Goal: Task Accomplishment & Management: Use online tool/utility

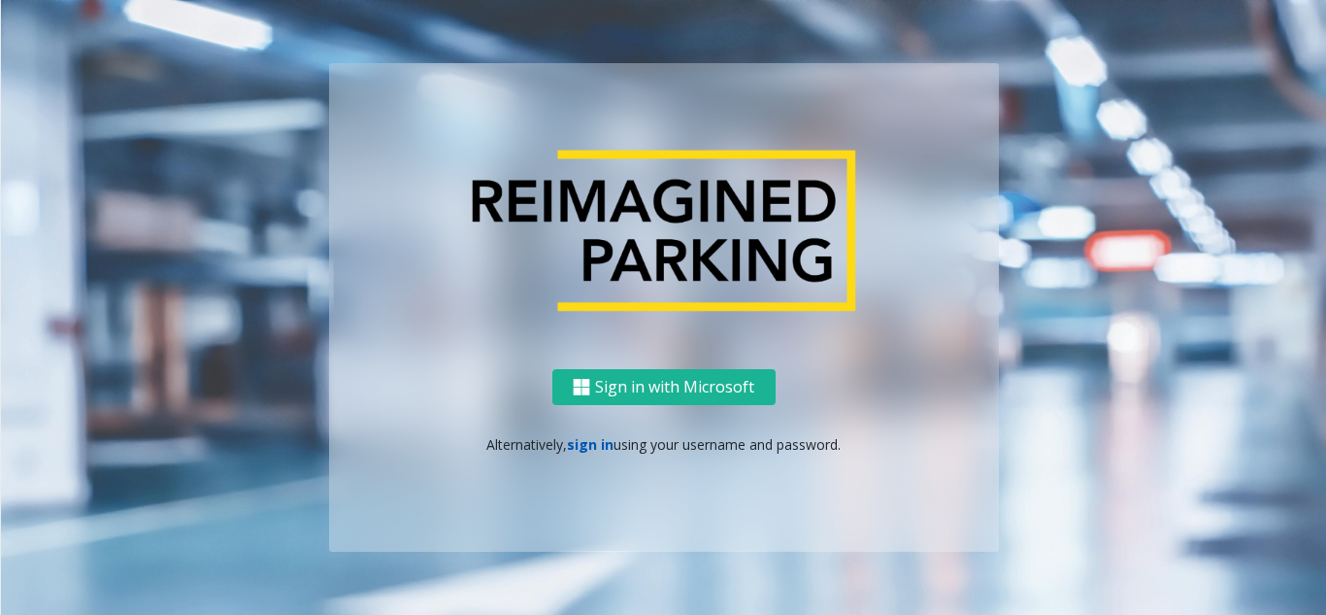
click at [592, 448] on link "sign in" at bounding box center [590, 444] width 47 height 18
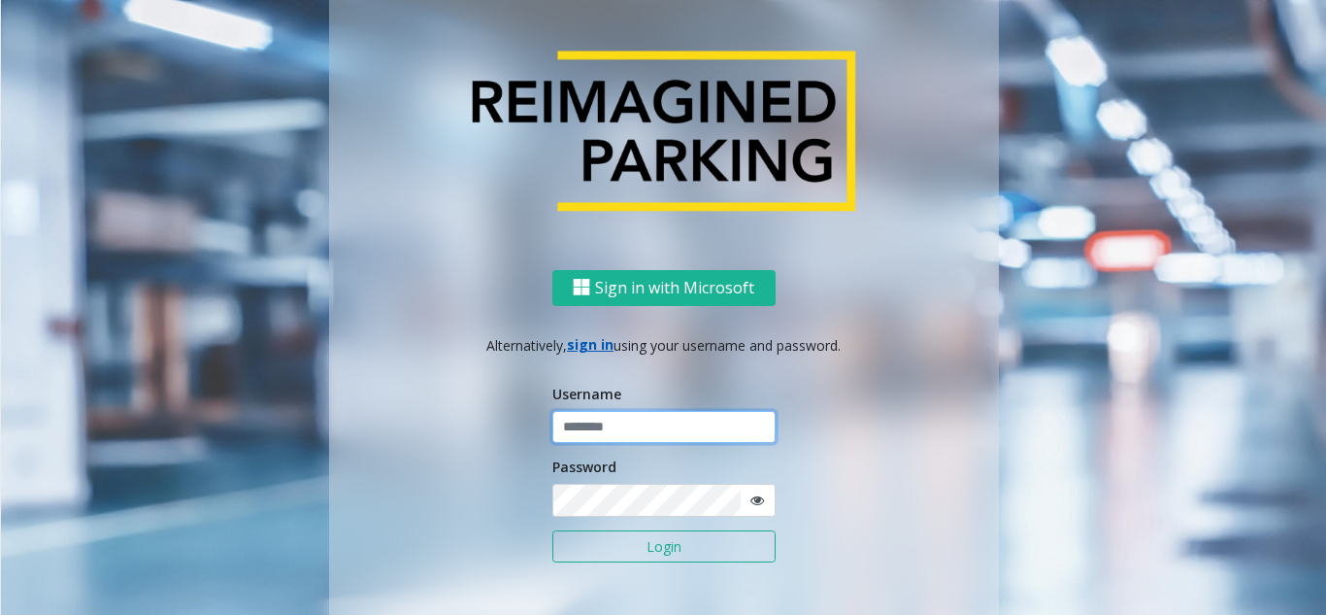
click at [604, 426] on input "text" at bounding box center [663, 427] width 223 height 33
type input "********"
click at [686, 519] on form "Username ******** Password Login" at bounding box center [663, 484] width 223 height 200
click at [740, 500] on span at bounding box center [758, 500] width 36 height 33
click at [751, 500] on icon at bounding box center [758, 500] width 14 height 14
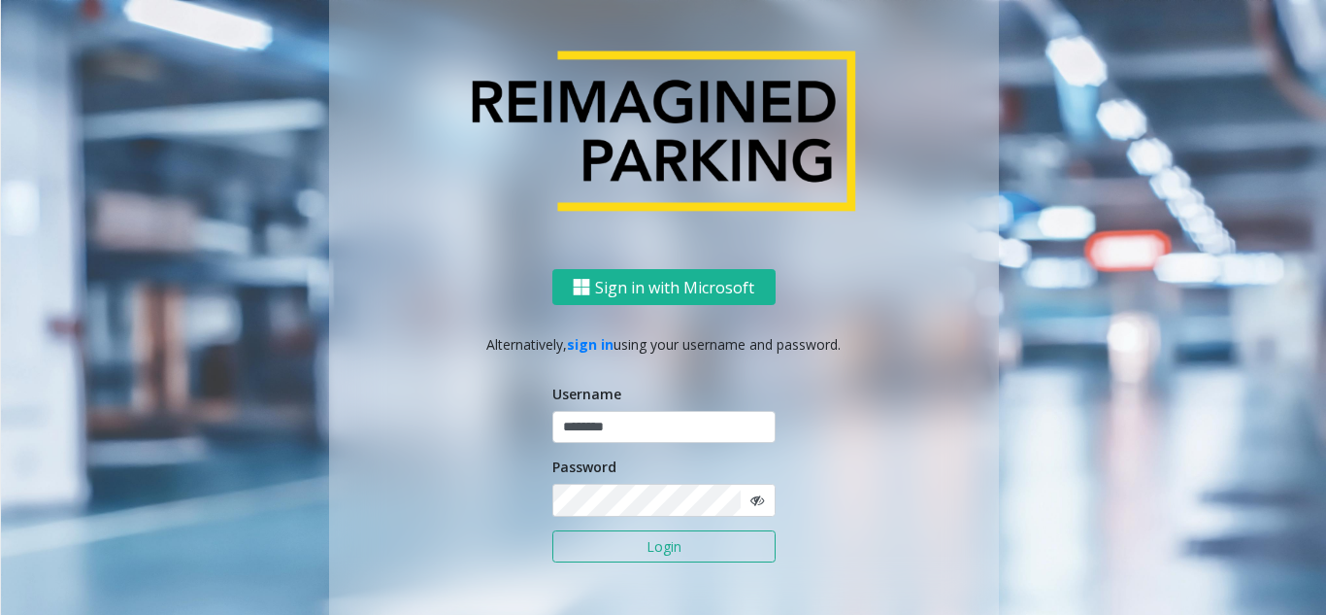
click at [751, 500] on icon at bounding box center [758, 500] width 14 height 14
click at [686, 550] on button "Login" at bounding box center [663, 546] width 223 height 33
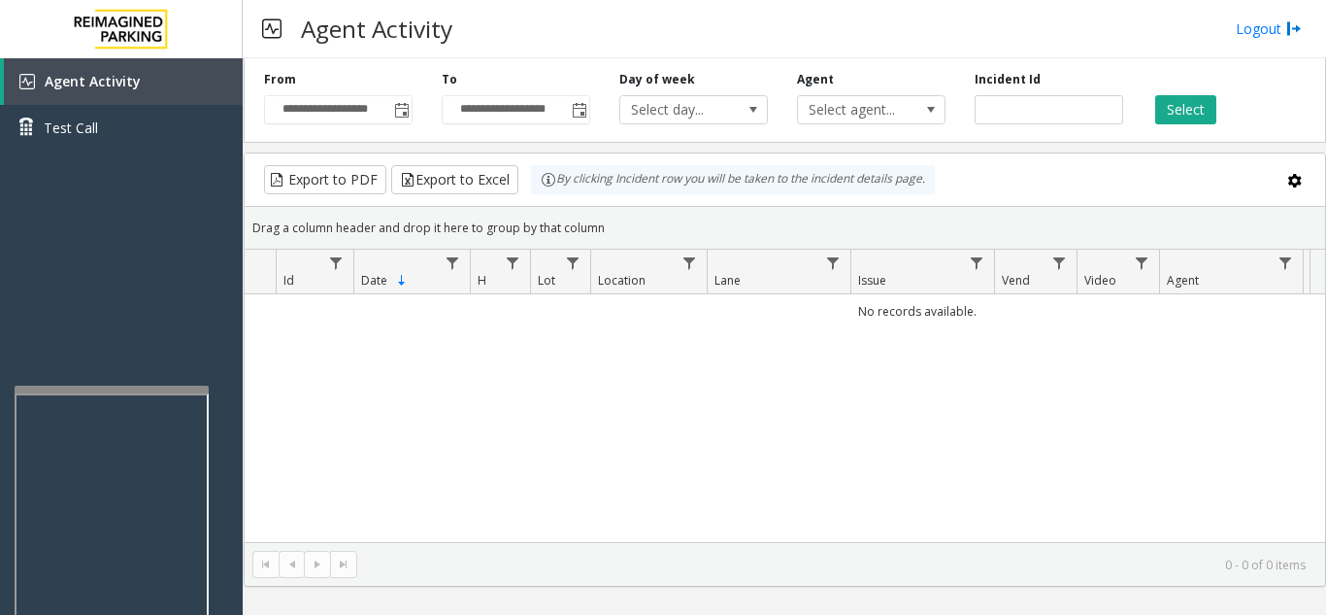
click at [145, 391] on div at bounding box center [112, 389] width 194 height 8
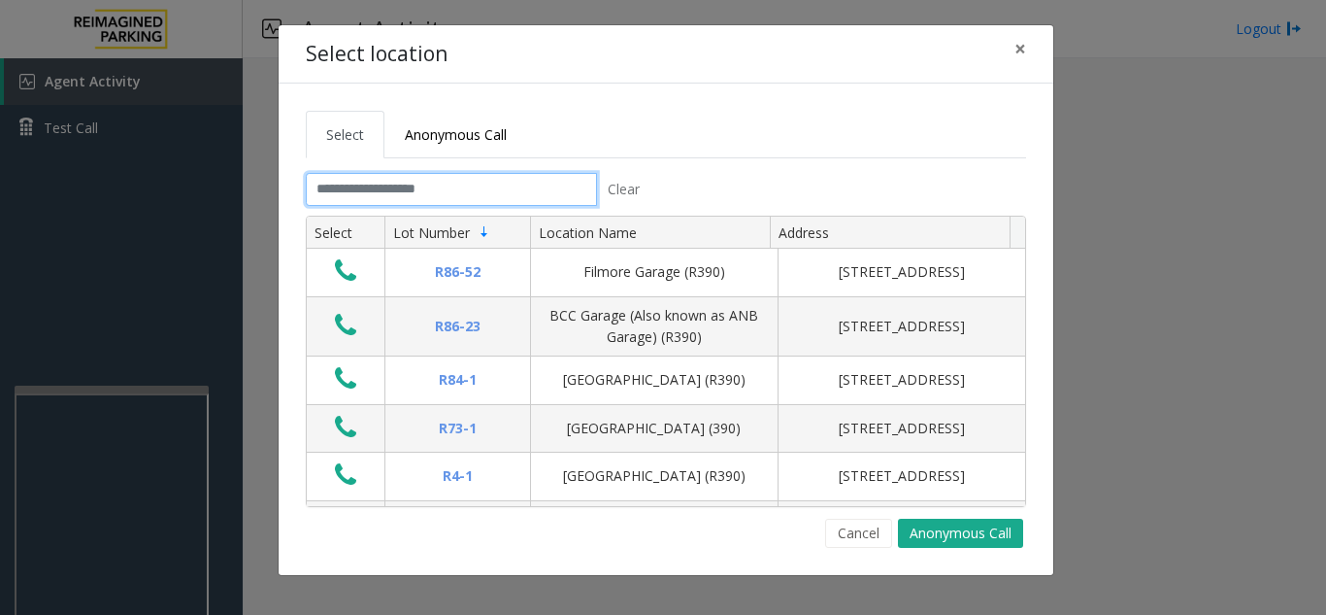
click at [457, 181] on input "text" at bounding box center [451, 189] width 291 height 33
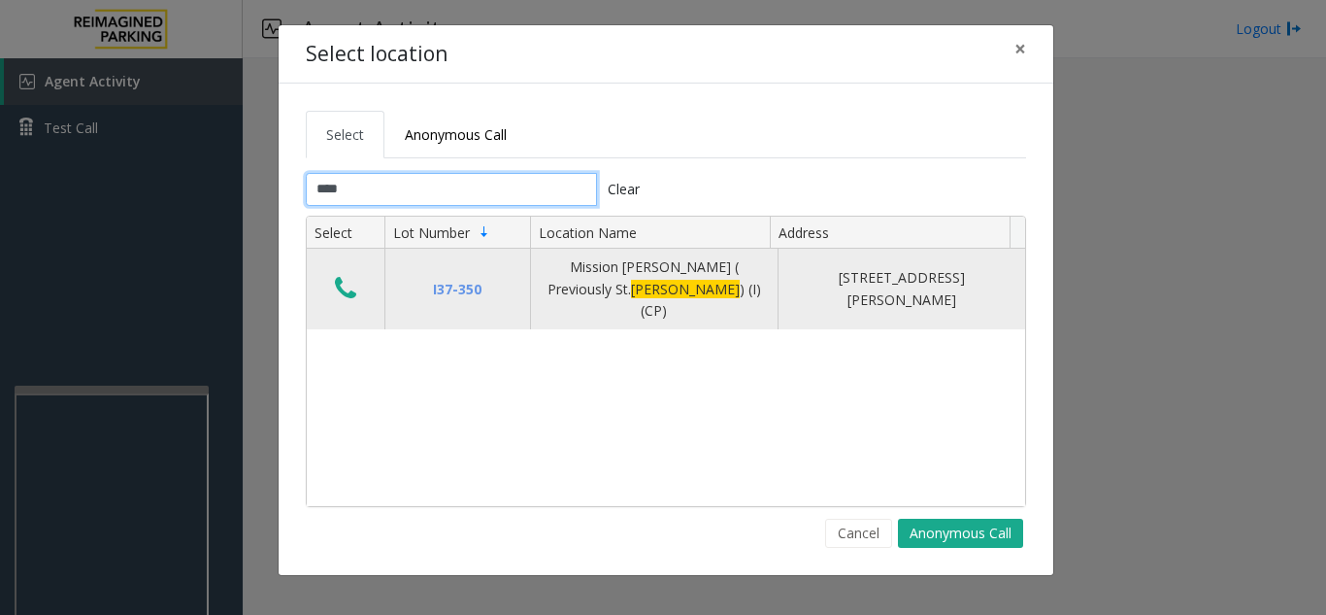
type input "****"
click at [351, 281] on icon "Data table" at bounding box center [345, 288] width 21 height 27
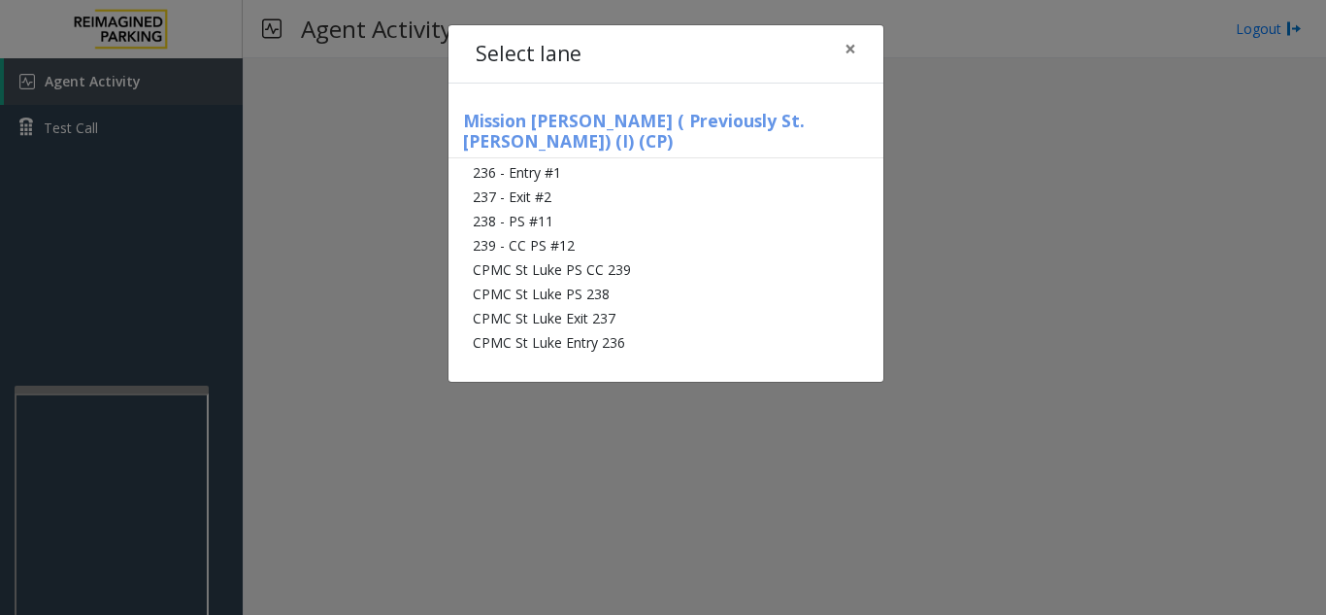
click at [734, 330] on li "CPMC St Luke Entry 236" at bounding box center [666, 342] width 435 height 24
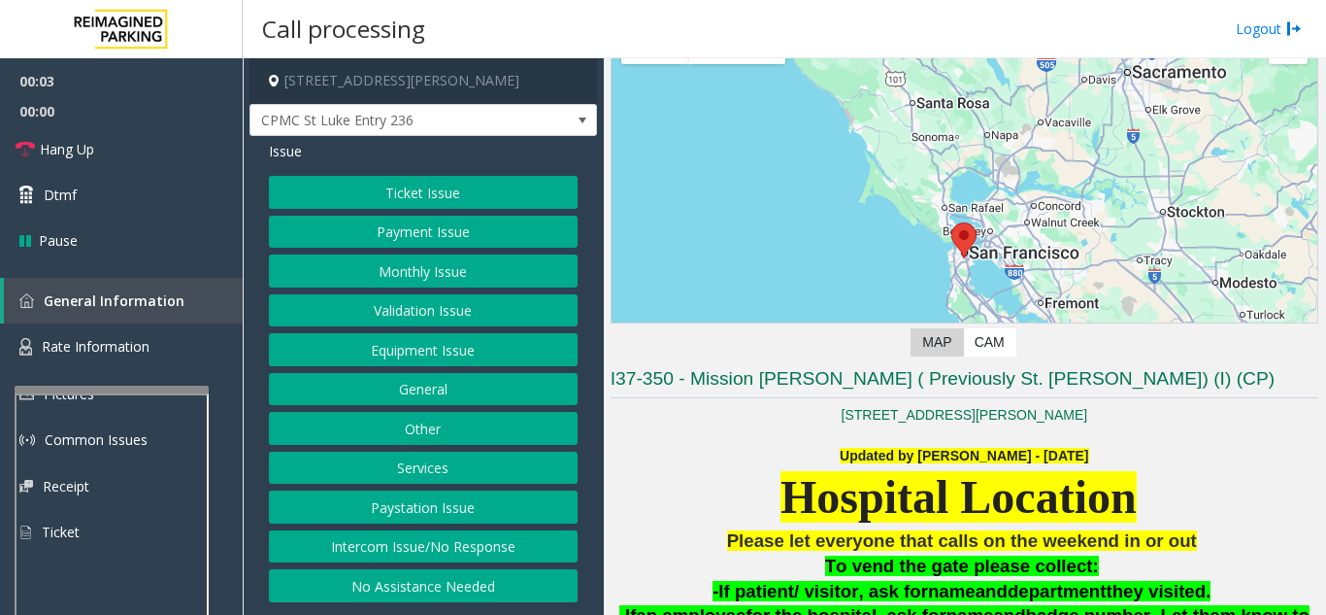
scroll to position [291, 0]
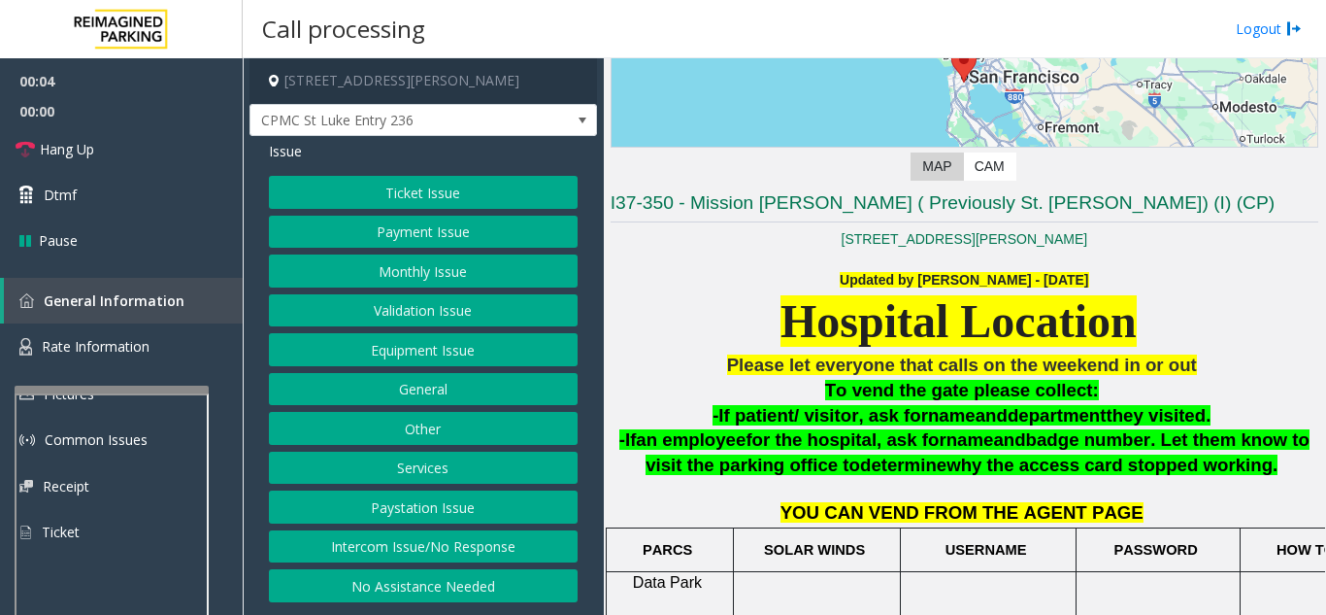
click at [477, 273] on button "Monthly Issue" at bounding box center [423, 270] width 309 height 33
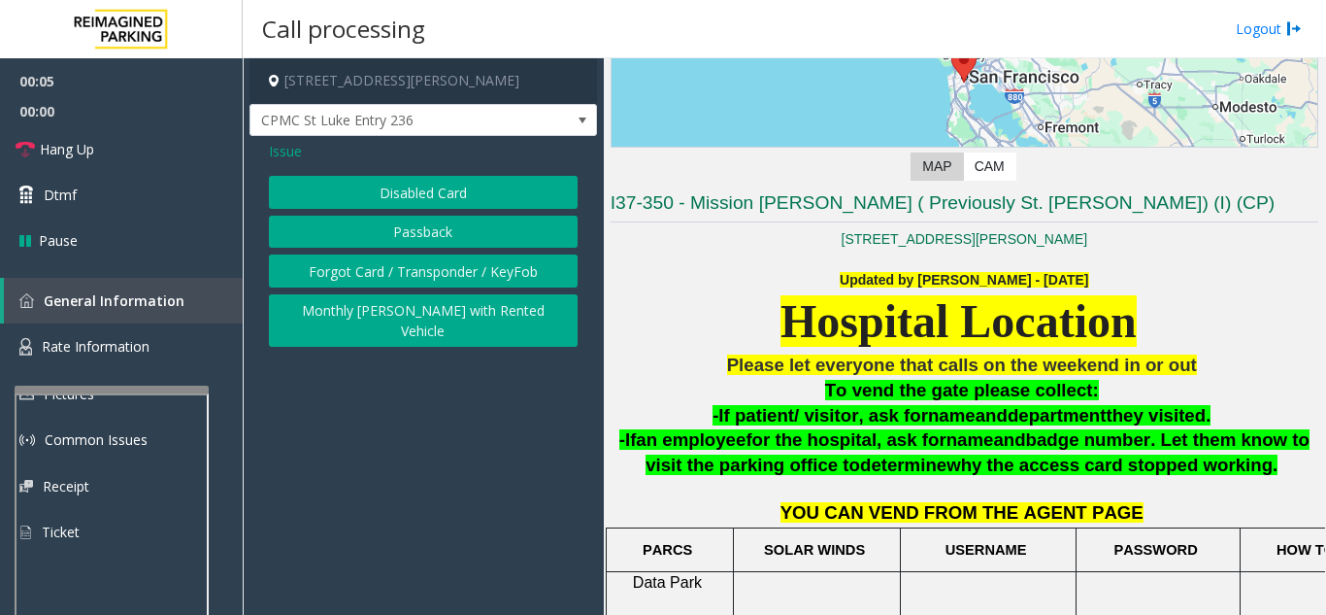
click at [449, 198] on button "Disabled Card" at bounding box center [423, 192] width 309 height 33
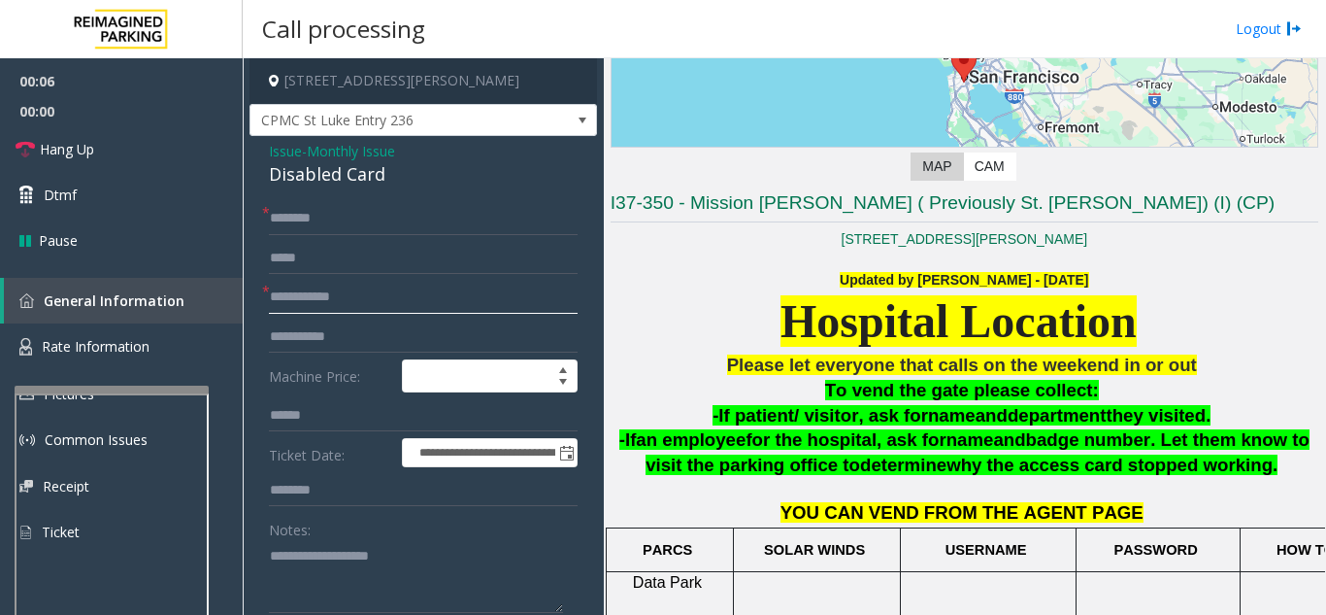
click at [427, 294] on input "text" at bounding box center [423, 297] width 309 height 33
click at [358, 547] on textarea at bounding box center [416, 576] width 294 height 73
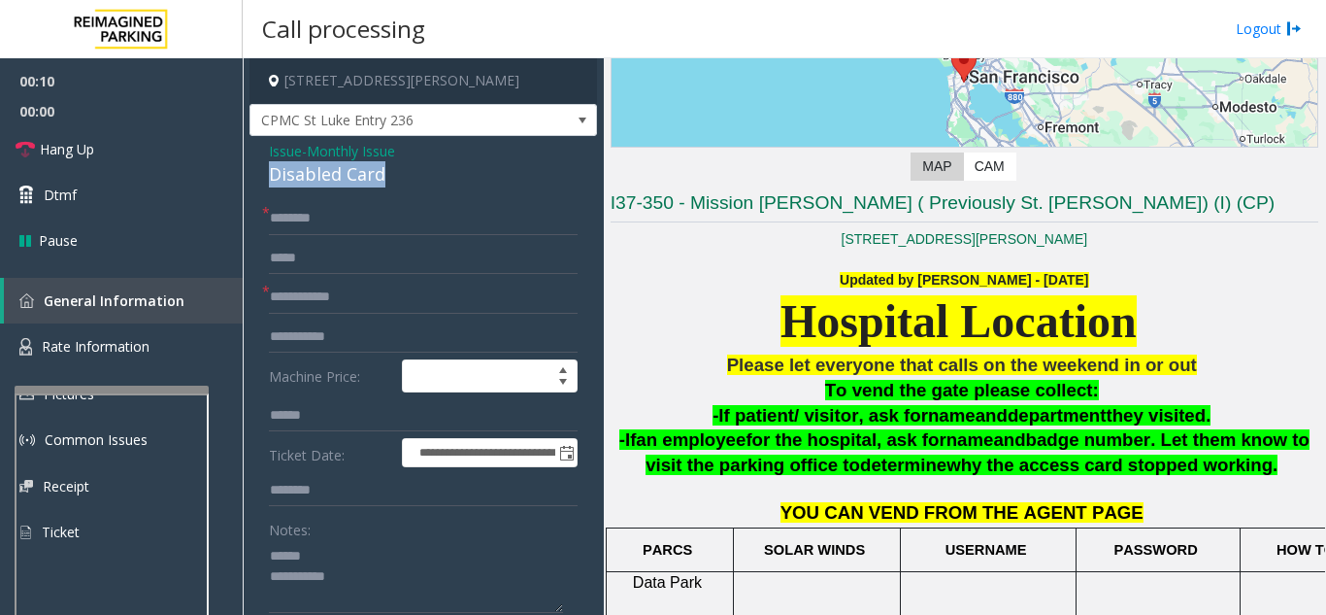
drag, startPoint x: 253, startPoint y: 177, endPoint x: 407, endPoint y: 177, distance: 153.4
type textarea "**********"
click at [415, 291] on input "text" at bounding box center [423, 297] width 309 height 33
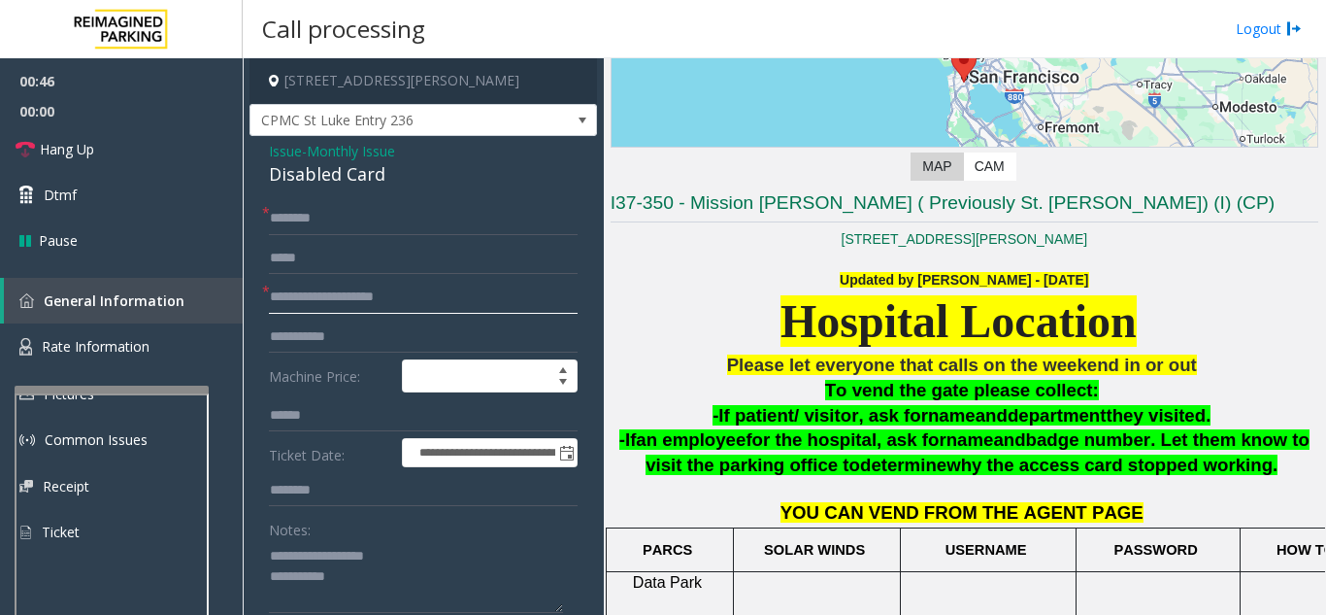
drag, startPoint x: 352, startPoint y: 290, endPoint x: 260, endPoint y: 306, distance: 93.5
type input "*********"
click at [336, 217] on input "text" at bounding box center [423, 218] width 309 height 33
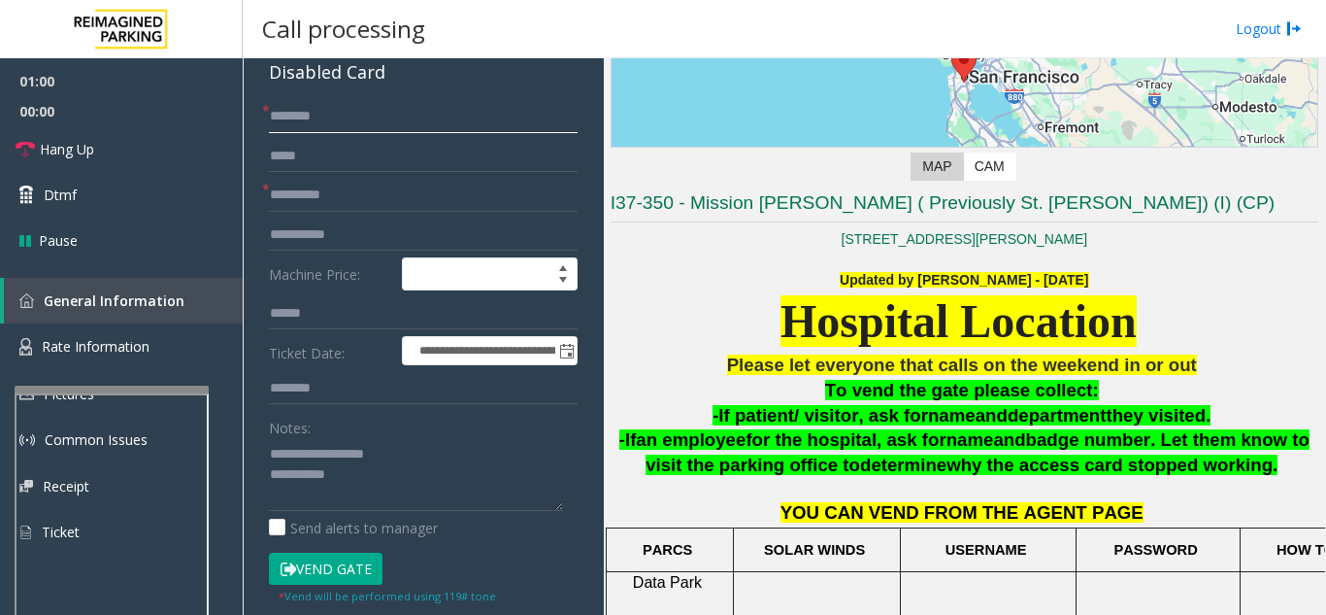
scroll to position [194, 0]
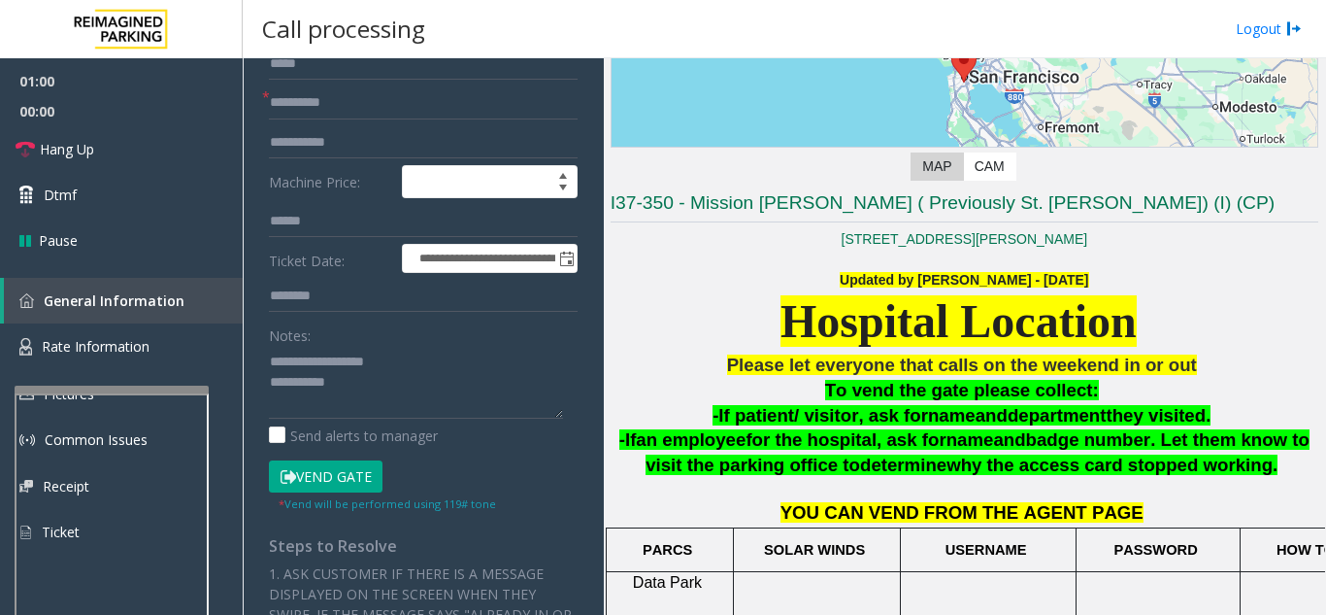
type input "********"
click at [348, 471] on button "Vend Gate" at bounding box center [326, 476] width 114 height 33
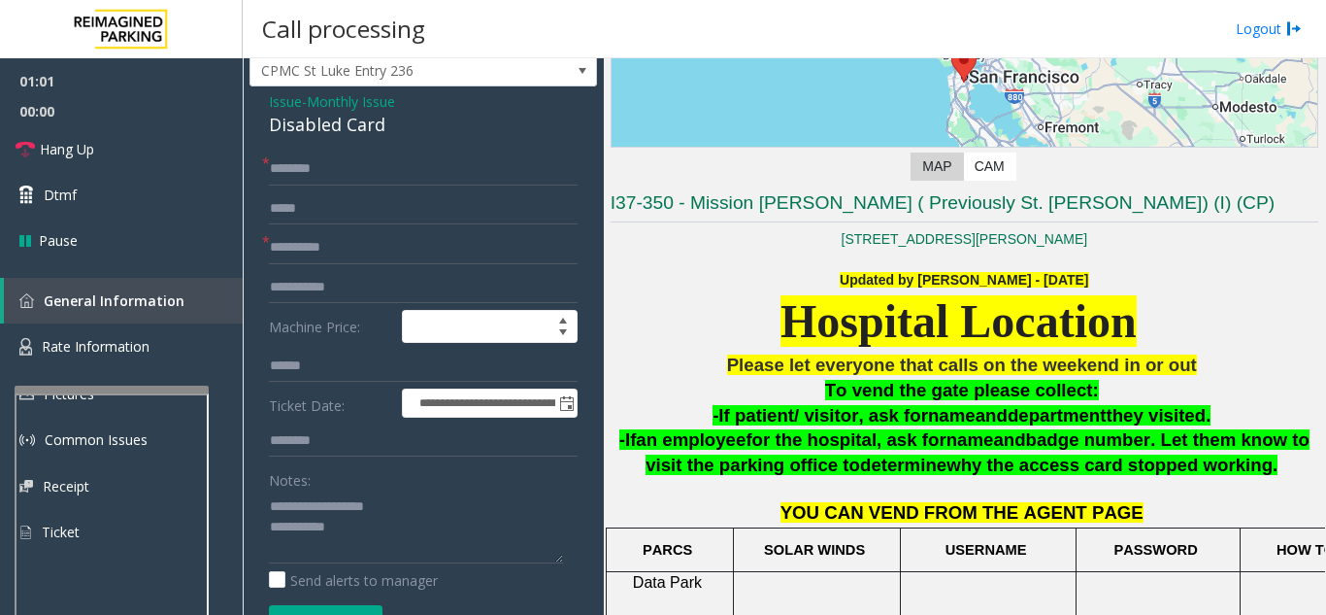
scroll to position [0, 0]
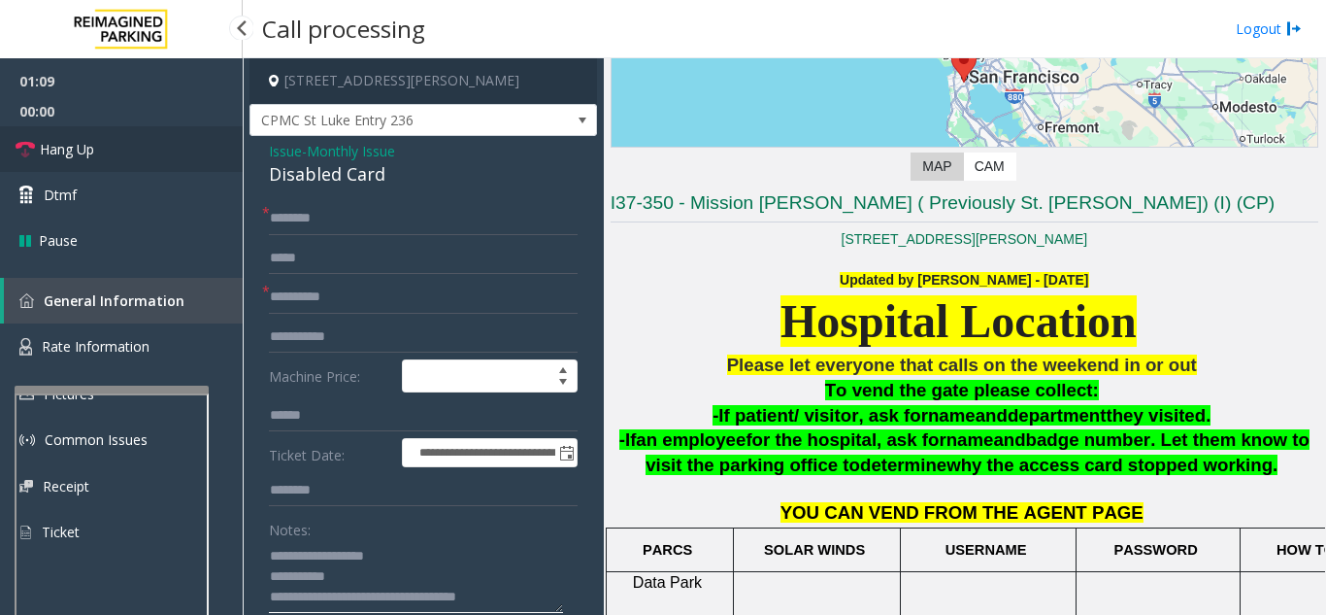
type textarea "**********"
click at [121, 153] on link "Hang Up" at bounding box center [121, 149] width 243 height 46
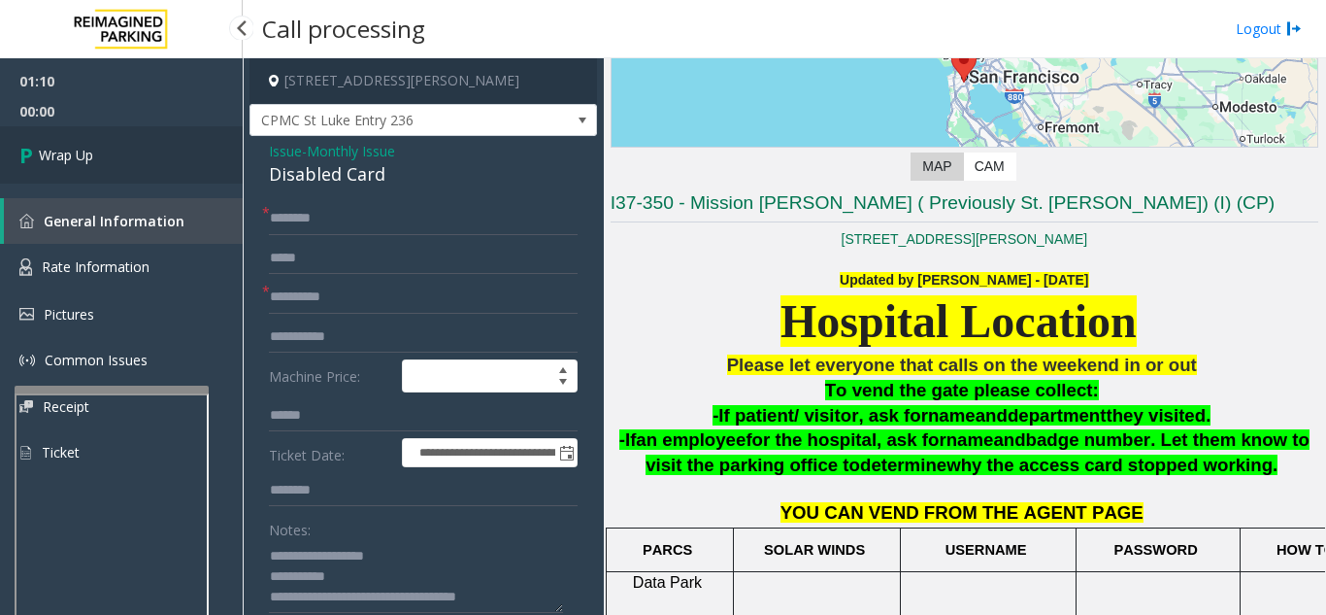
click at [121, 154] on link "Wrap Up" at bounding box center [121, 154] width 243 height 57
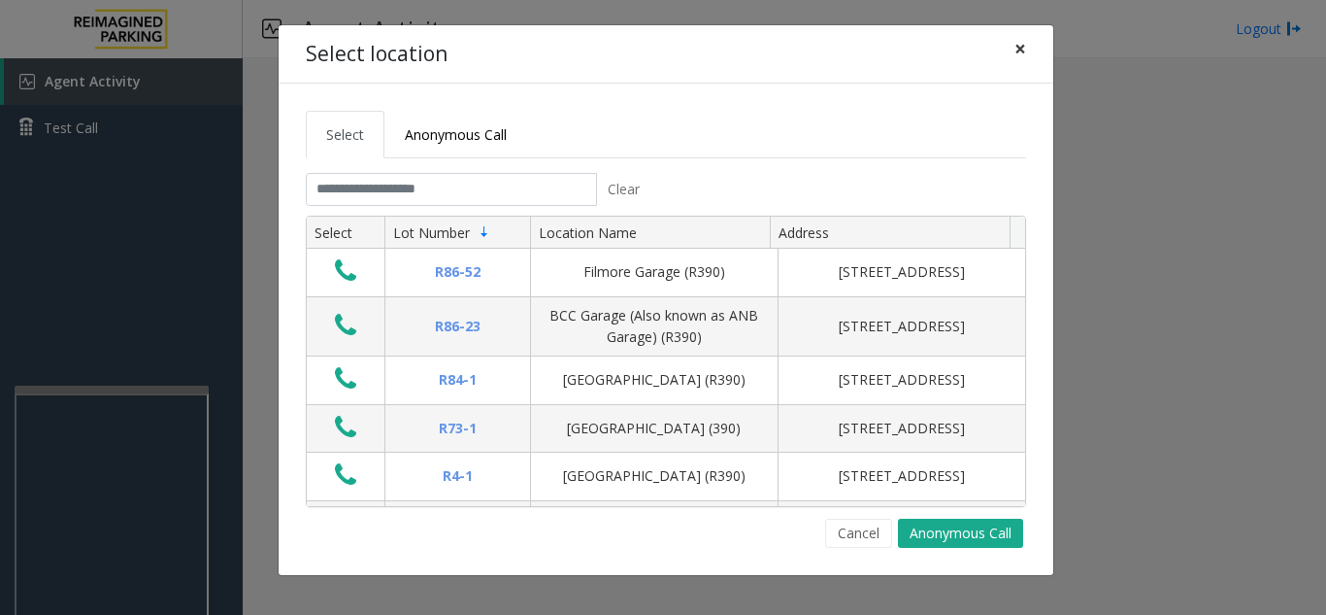
click at [1018, 43] on span "×" at bounding box center [1021, 48] width 12 height 27
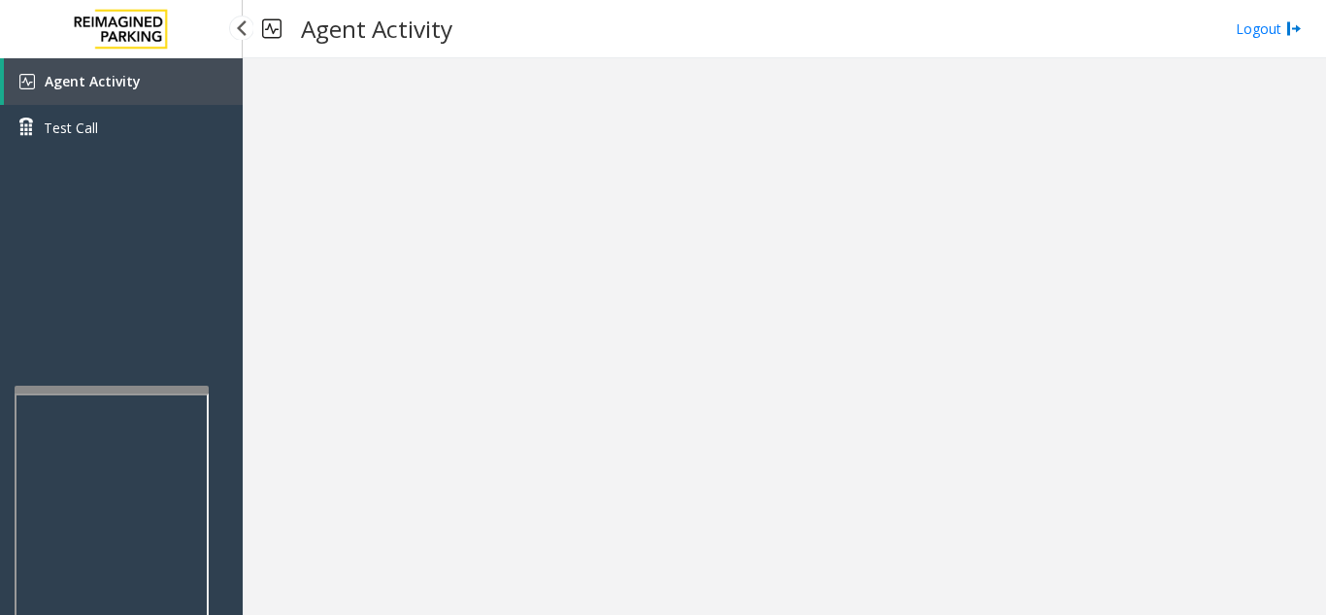
click at [166, 77] on link "Agent Activity" at bounding box center [123, 81] width 239 height 47
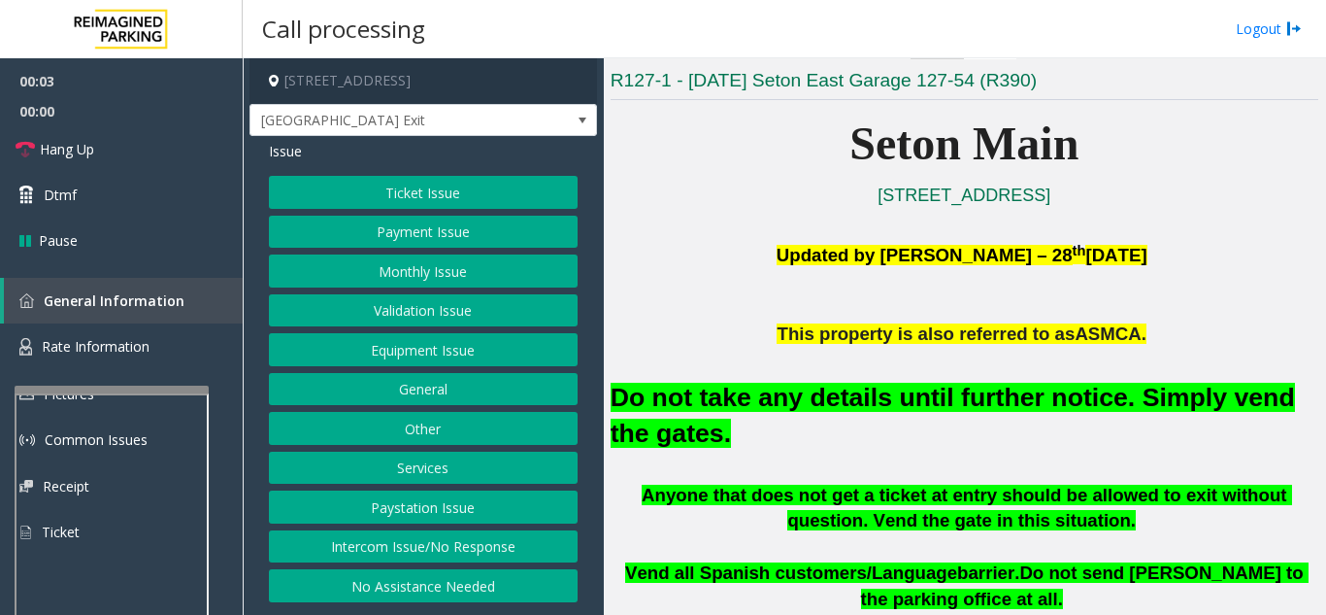
scroll to position [388, 0]
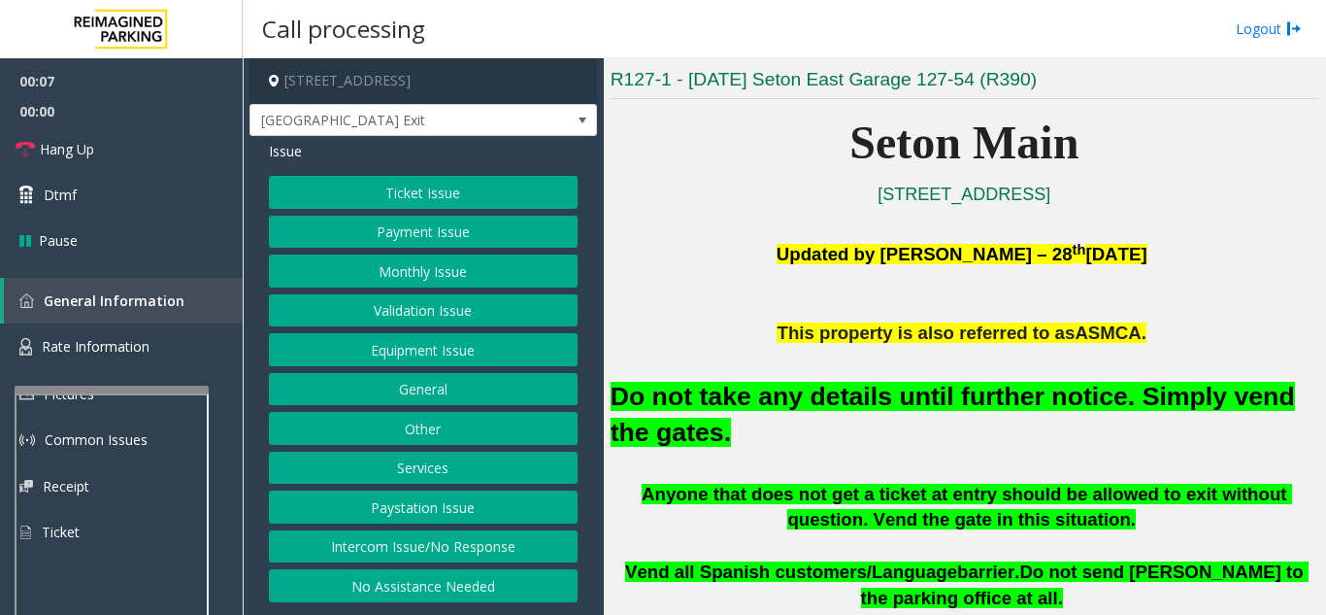
click at [442, 196] on button "Ticket Issue" at bounding box center [423, 192] width 309 height 33
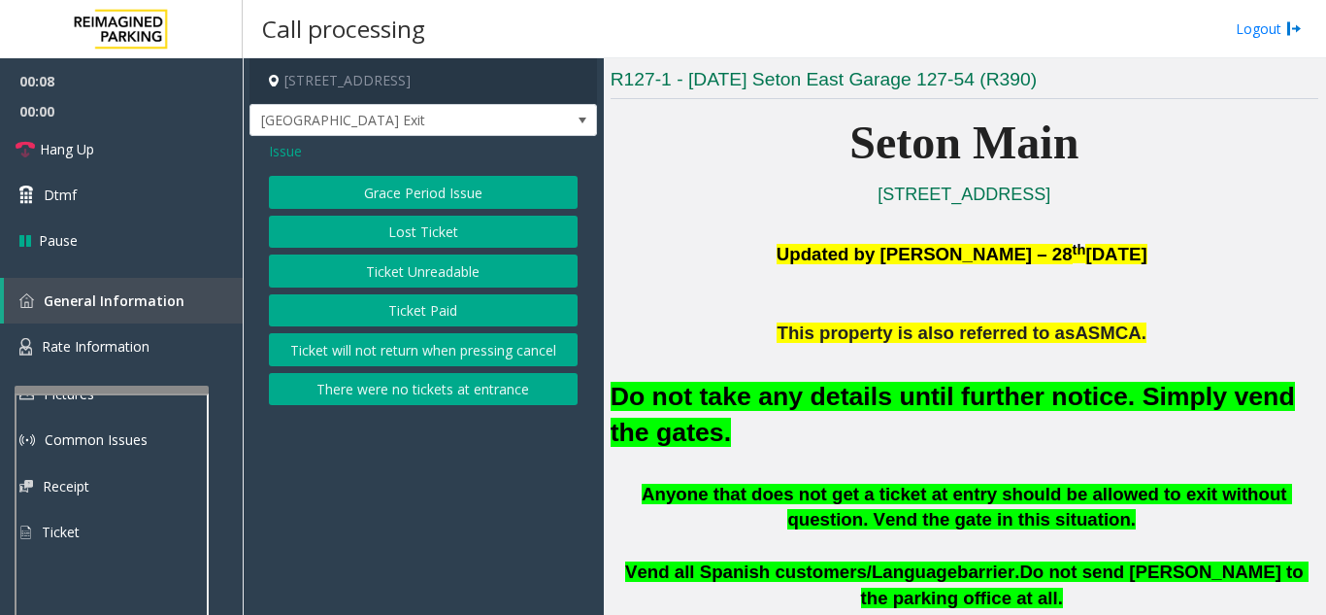
click at [430, 391] on button "There were no tickets at entrance" at bounding box center [423, 389] width 309 height 33
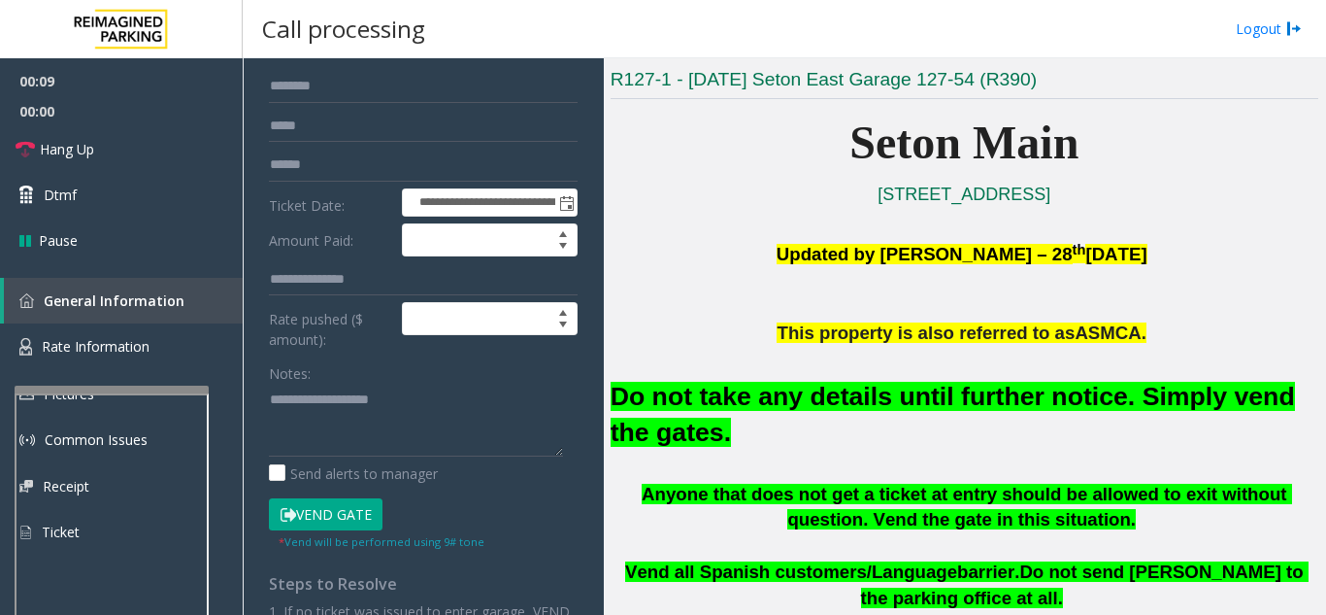
scroll to position [194, 0]
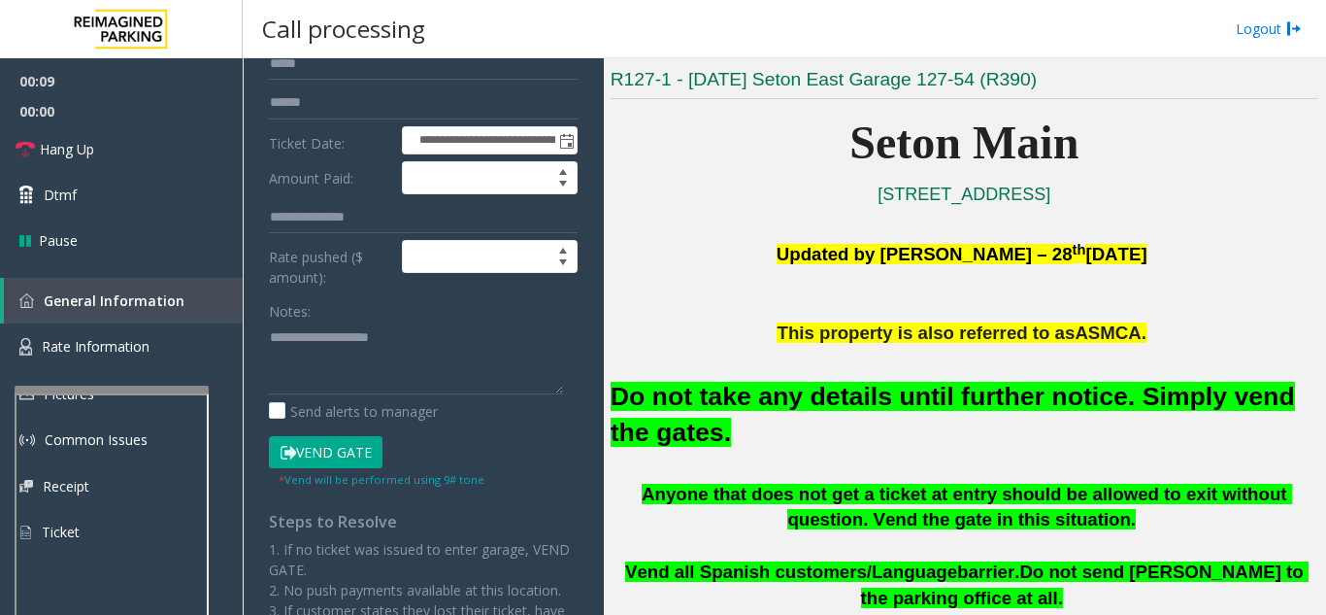
click at [334, 446] on button "Vend Gate" at bounding box center [326, 452] width 114 height 33
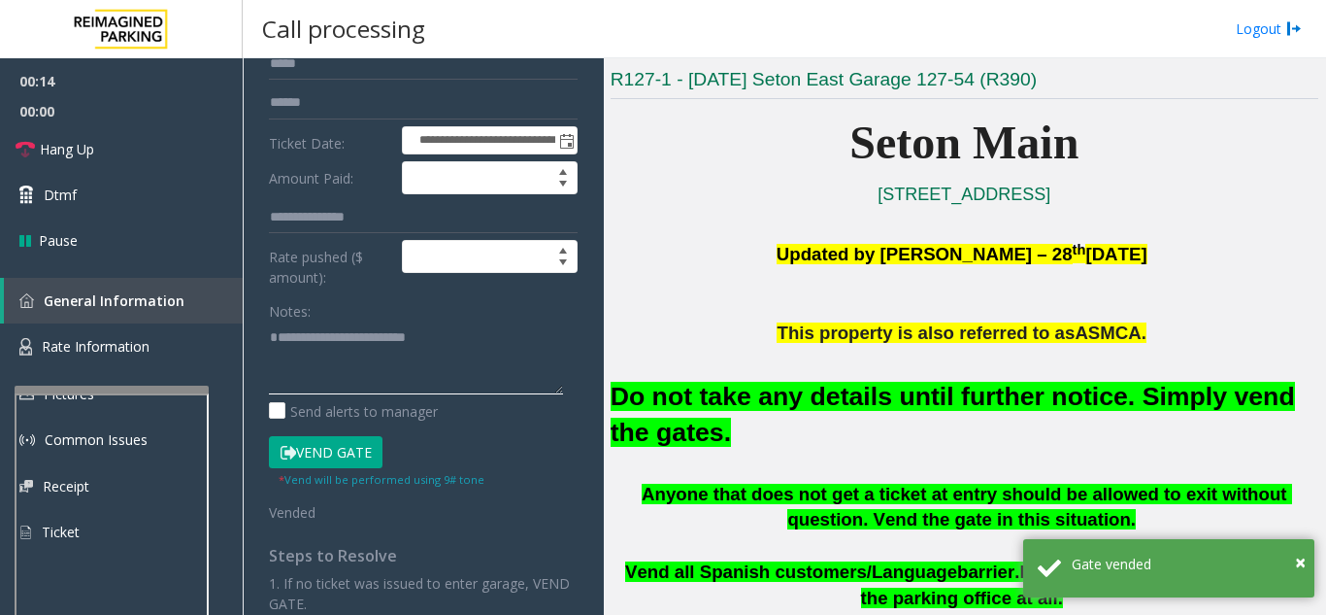
click at [511, 328] on textarea at bounding box center [416, 357] width 294 height 73
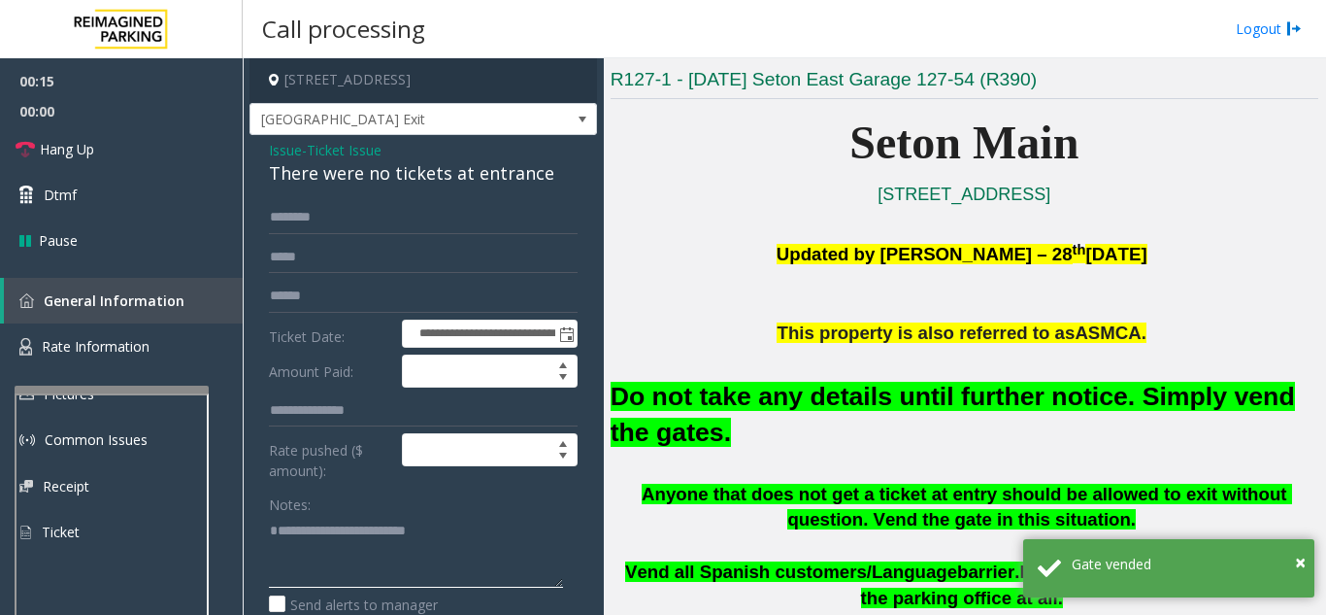
scroll to position [0, 0]
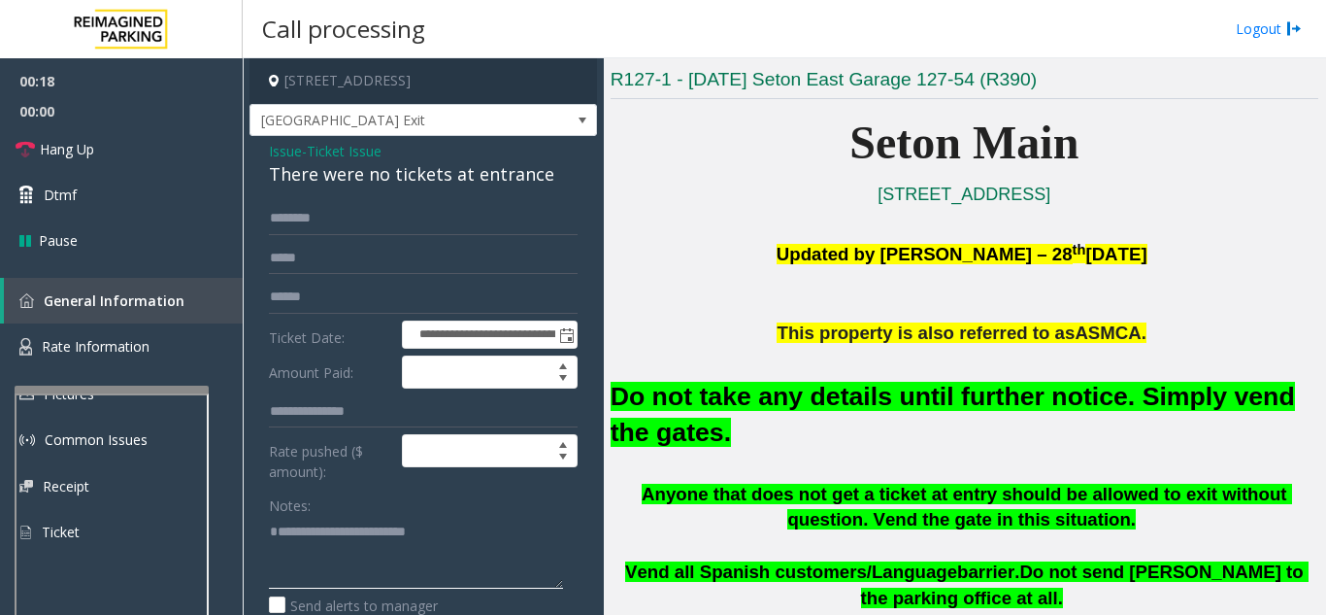
type textarea "**********"
click at [127, 148] on link "Hang Up" at bounding box center [121, 149] width 243 height 46
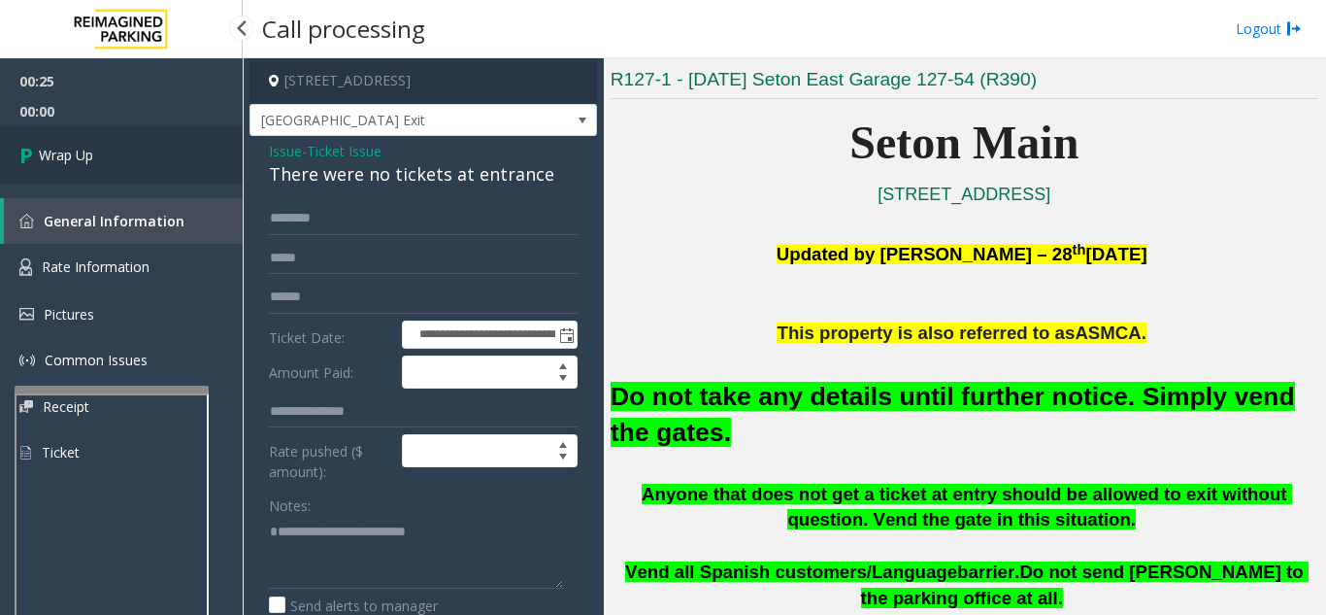
click at [181, 165] on link "Wrap Up" at bounding box center [121, 154] width 243 height 57
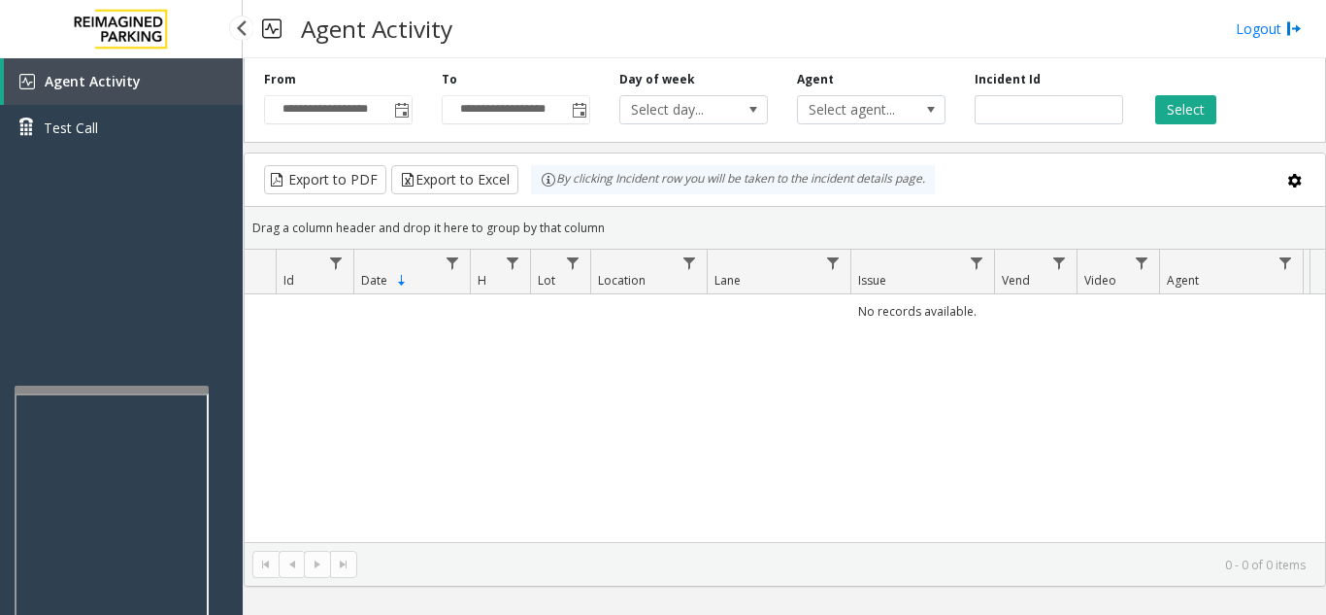
click at [175, 80] on link "Agent Activity" at bounding box center [123, 81] width 239 height 47
click at [407, 109] on span "Toggle popup" at bounding box center [402, 111] width 16 height 16
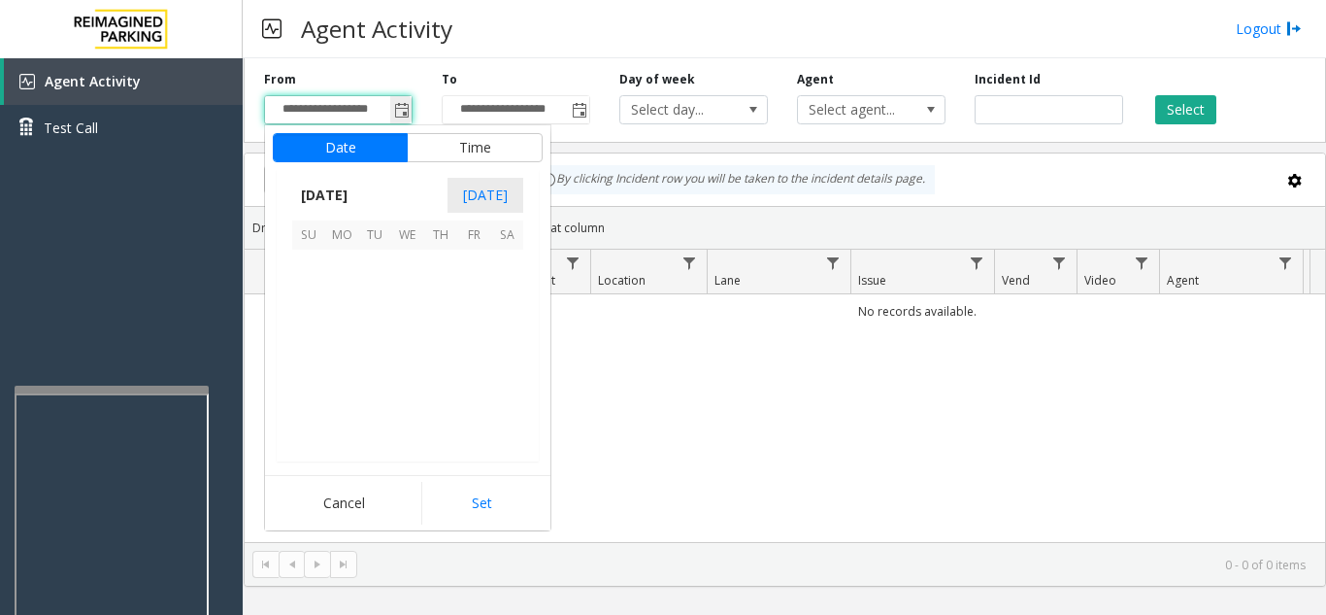
scroll to position [348718, 0]
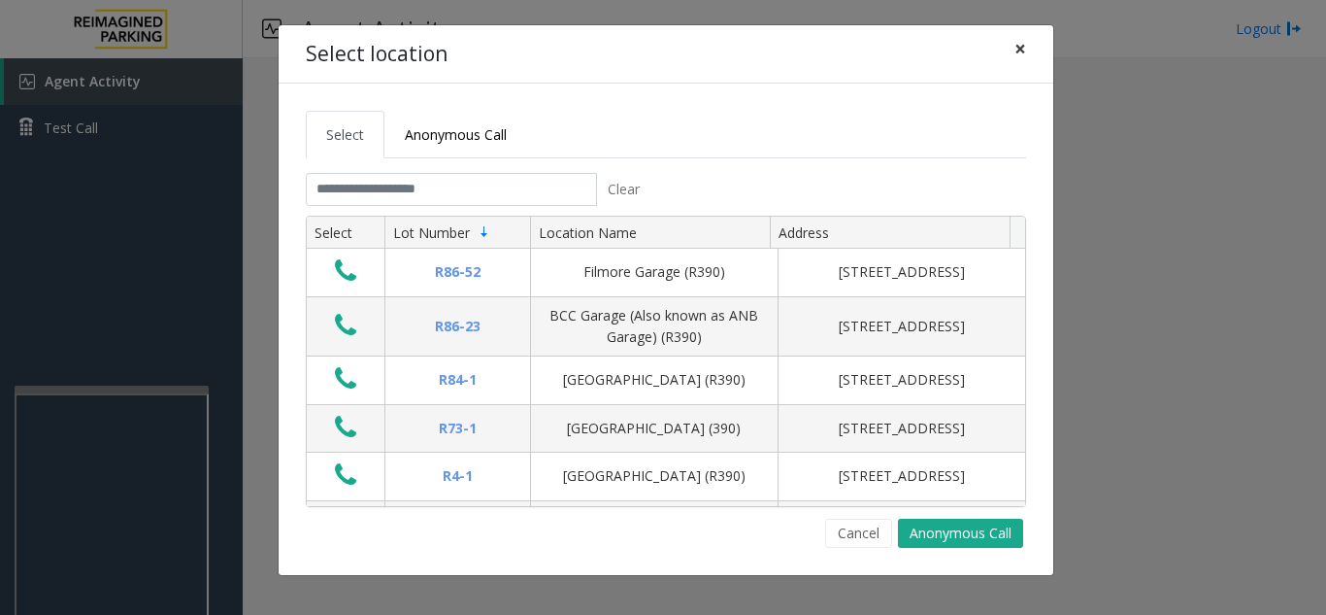
click at [1012, 53] on button "×" at bounding box center [1020, 49] width 39 height 48
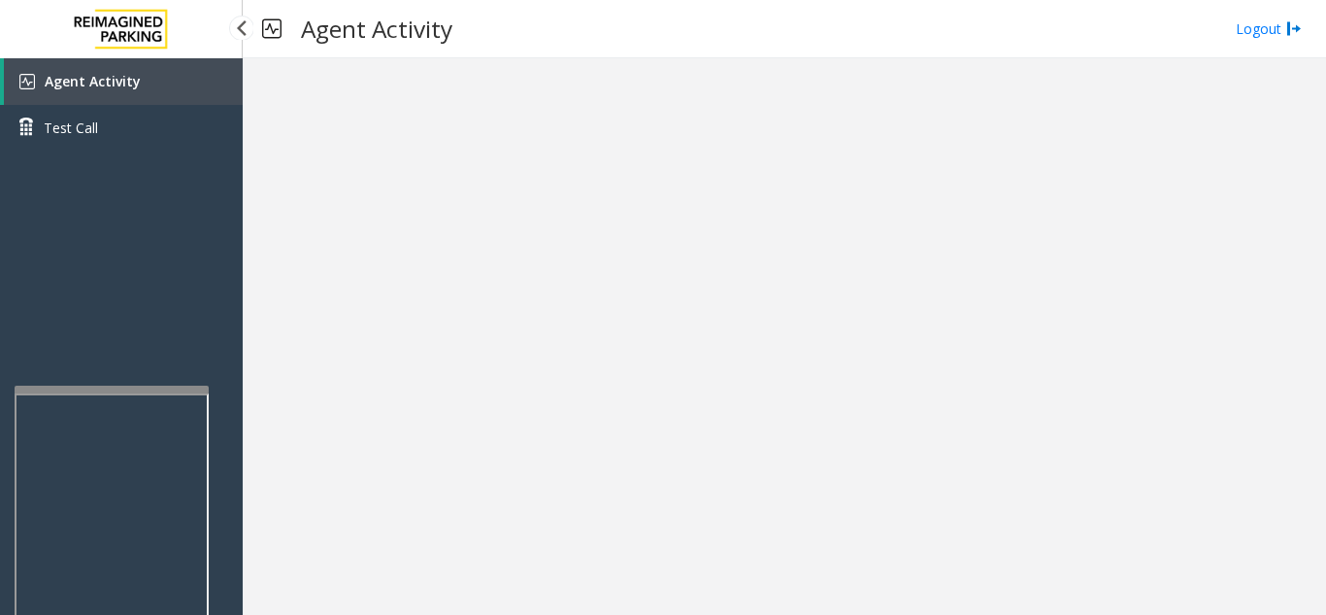
click at [182, 83] on link "Agent Activity" at bounding box center [123, 81] width 239 height 47
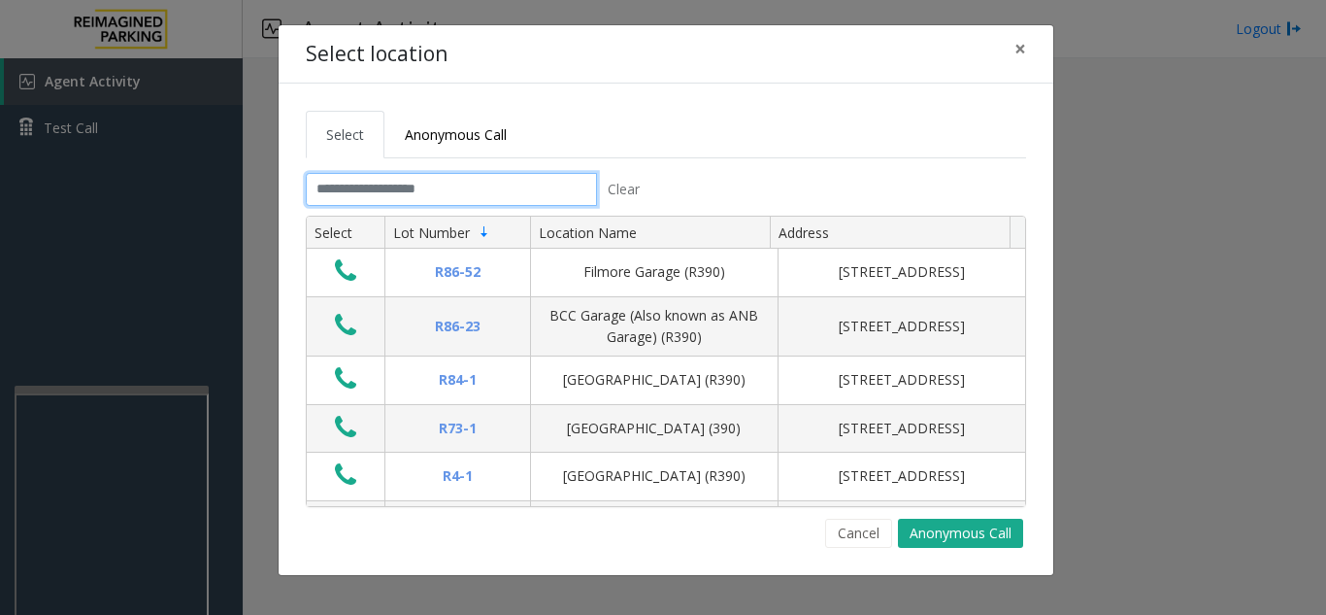
click at [476, 199] on input "text" at bounding box center [451, 189] width 291 height 33
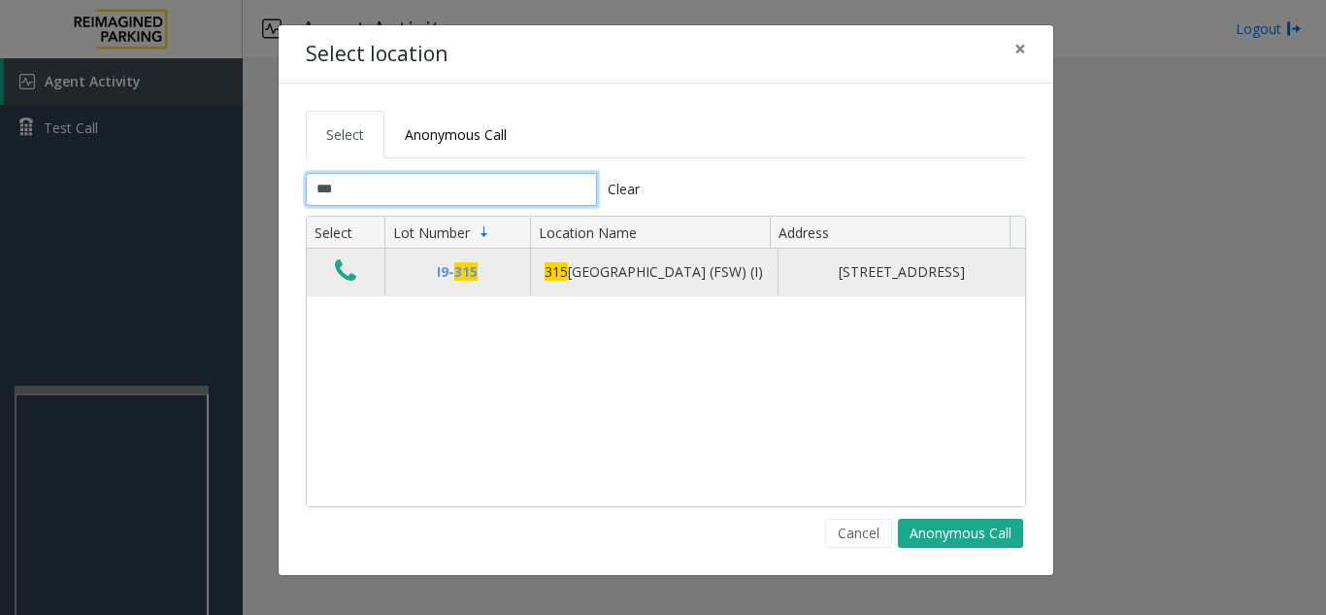
type input "***"
click at [339, 270] on icon "Data table" at bounding box center [345, 270] width 21 height 27
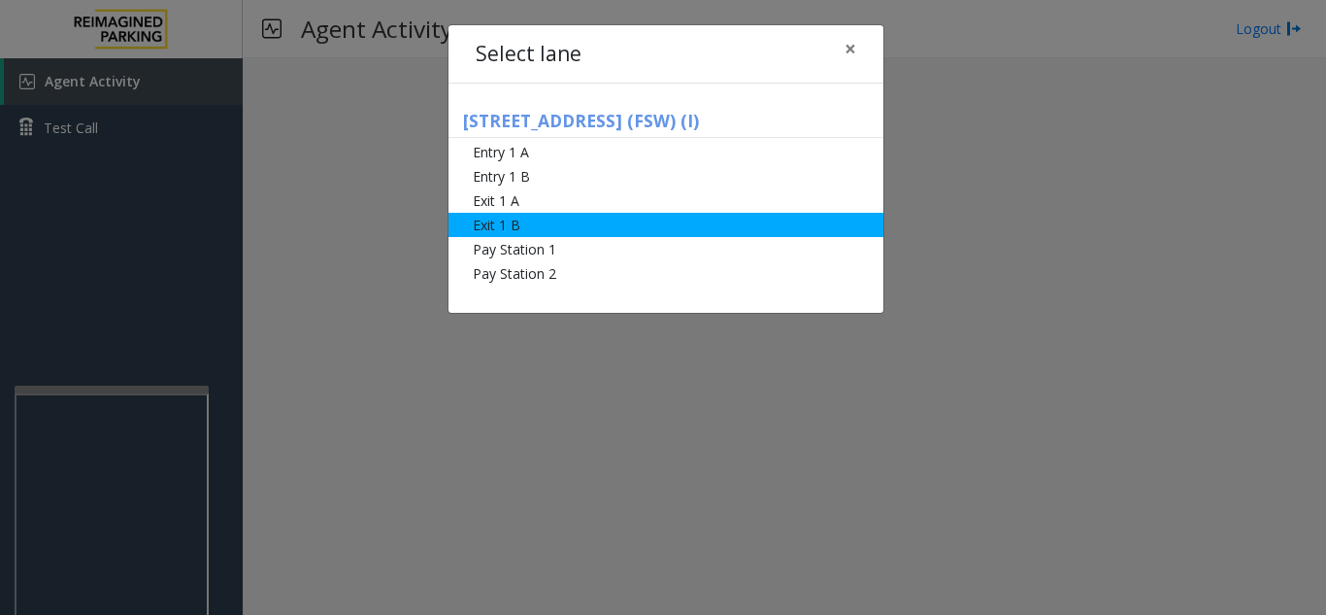
click at [603, 226] on li "Exit 1 B" at bounding box center [666, 225] width 435 height 24
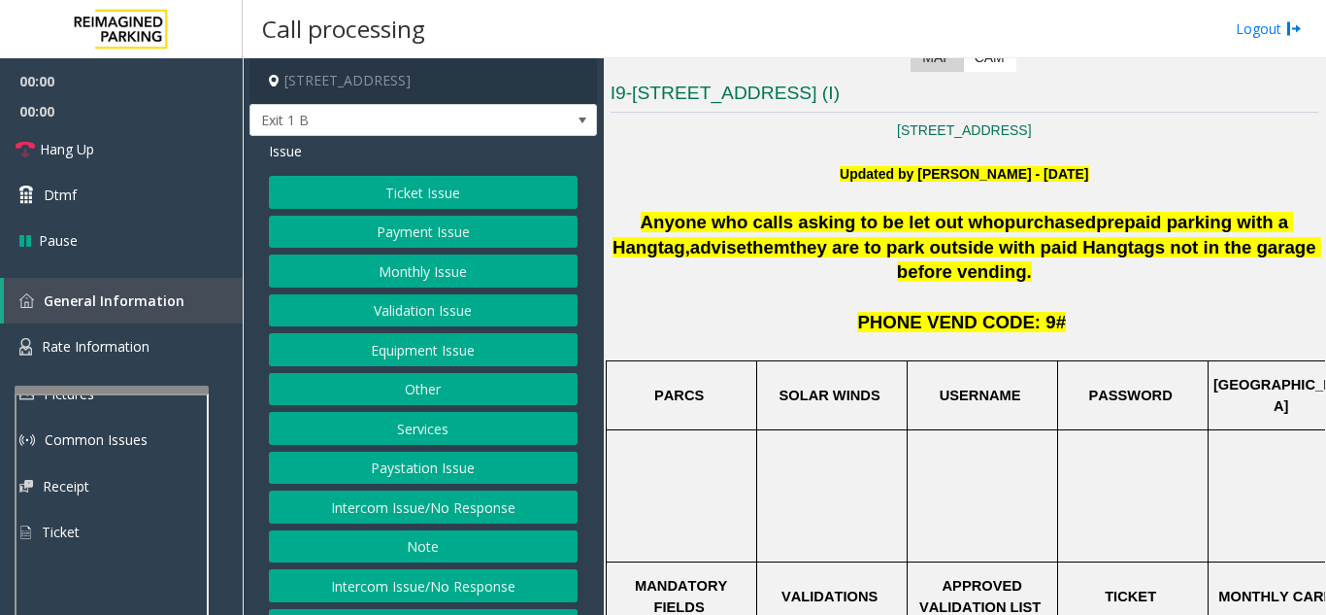
scroll to position [388, 0]
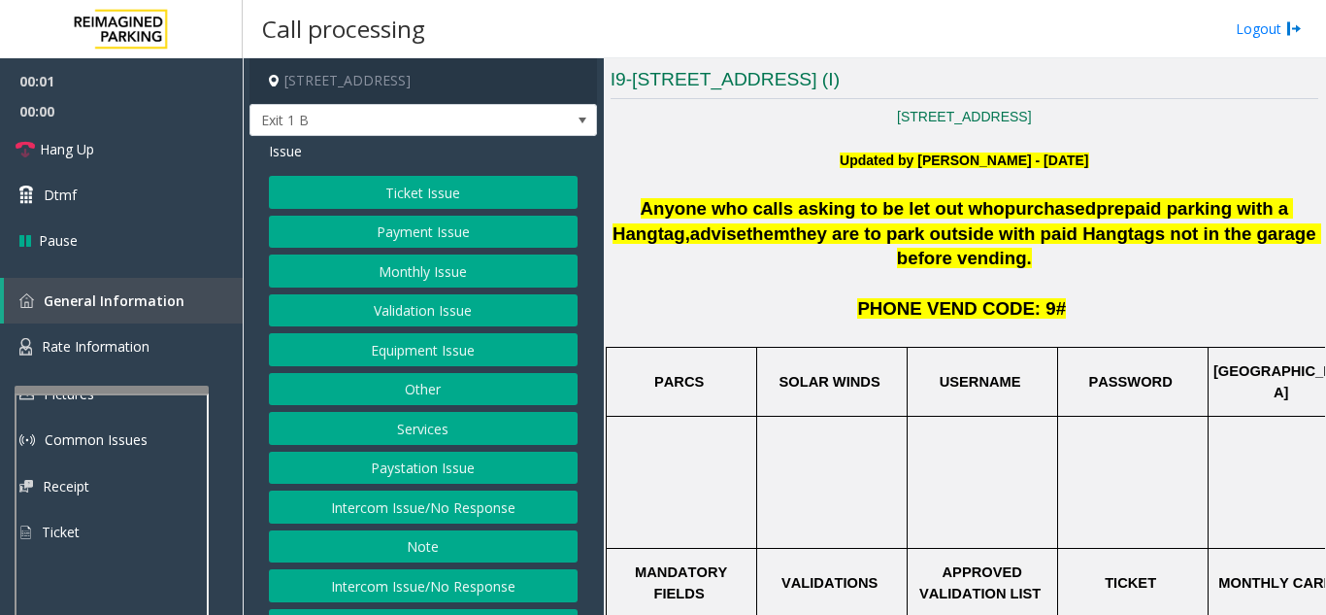
click at [453, 175] on div "Issue Ticket Issue Payment Issue Monthly Issue Validation Issue Equipment Issue…" at bounding box center [424, 413] width 348 height 554
click at [456, 197] on button "Ticket Issue" at bounding box center [423, 192] width 309 height 33
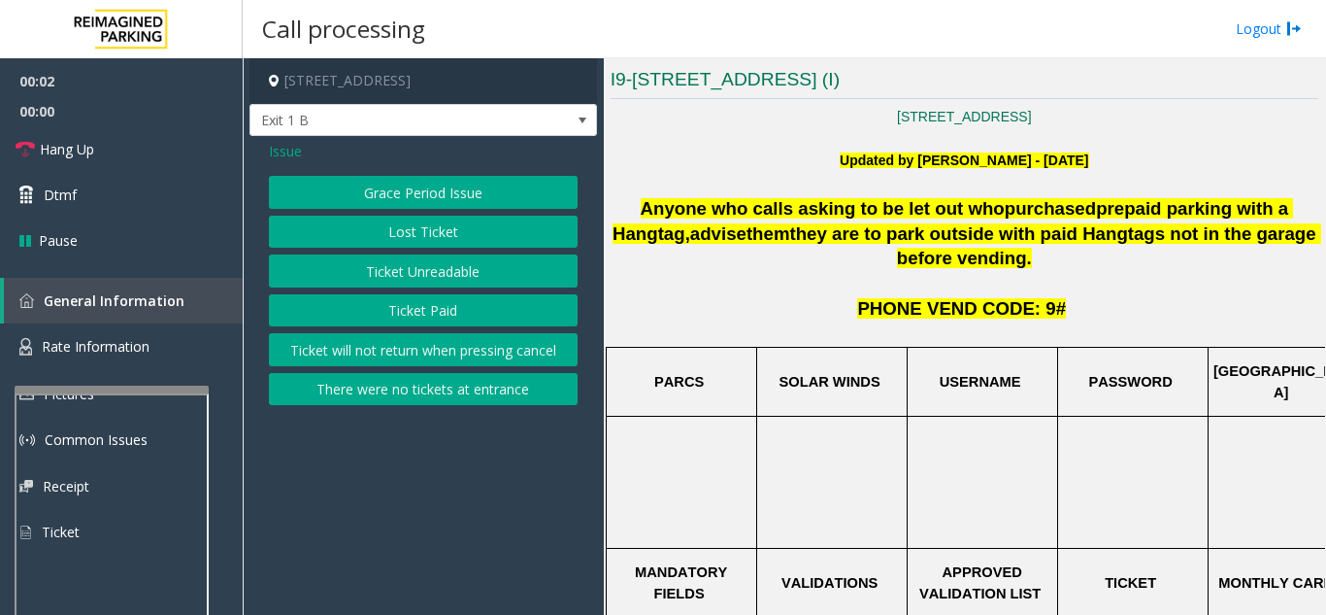
click at [454, 264] on button "Ticket Unreadable" at bounding box center [423, 270] width 309 height 33
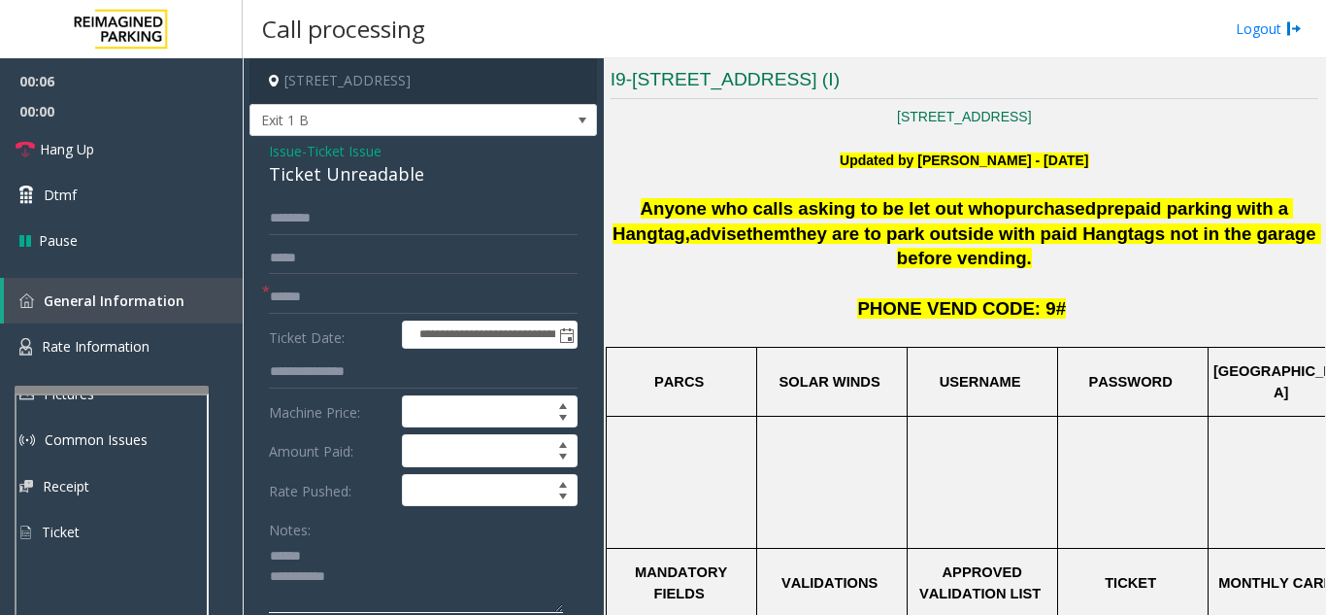
type textarea "**********"
click at [417, 296] on input "text" at bounding box center [423, 297] width 309 height 33
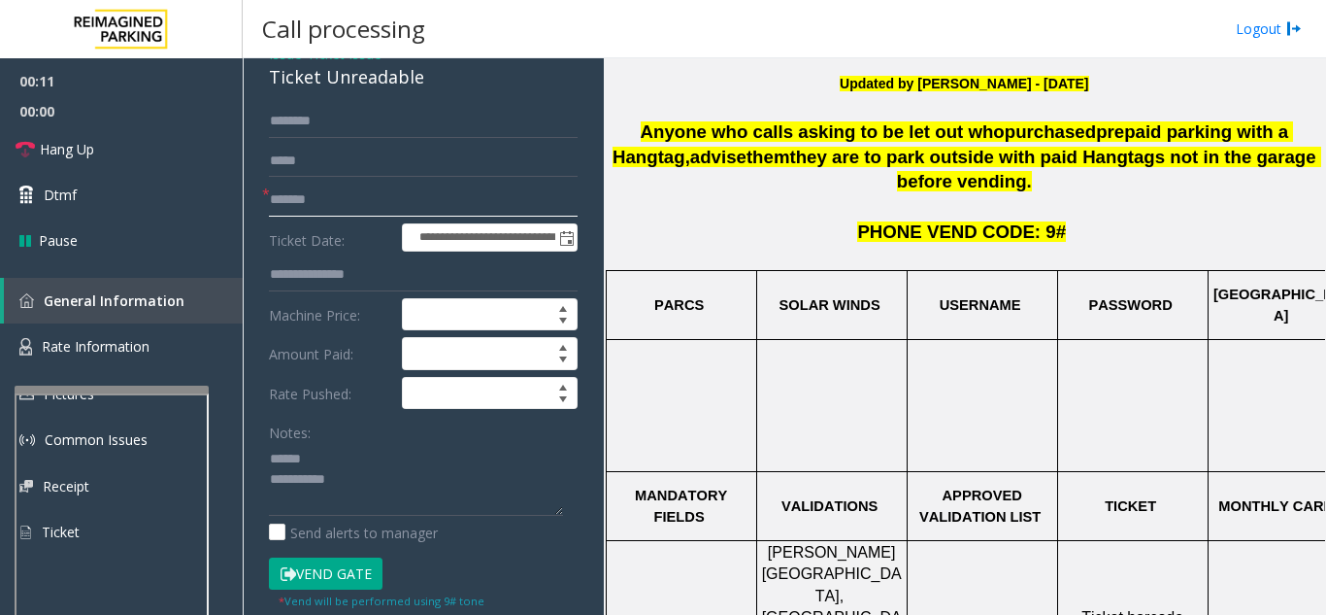
scroll to position [583, 0]
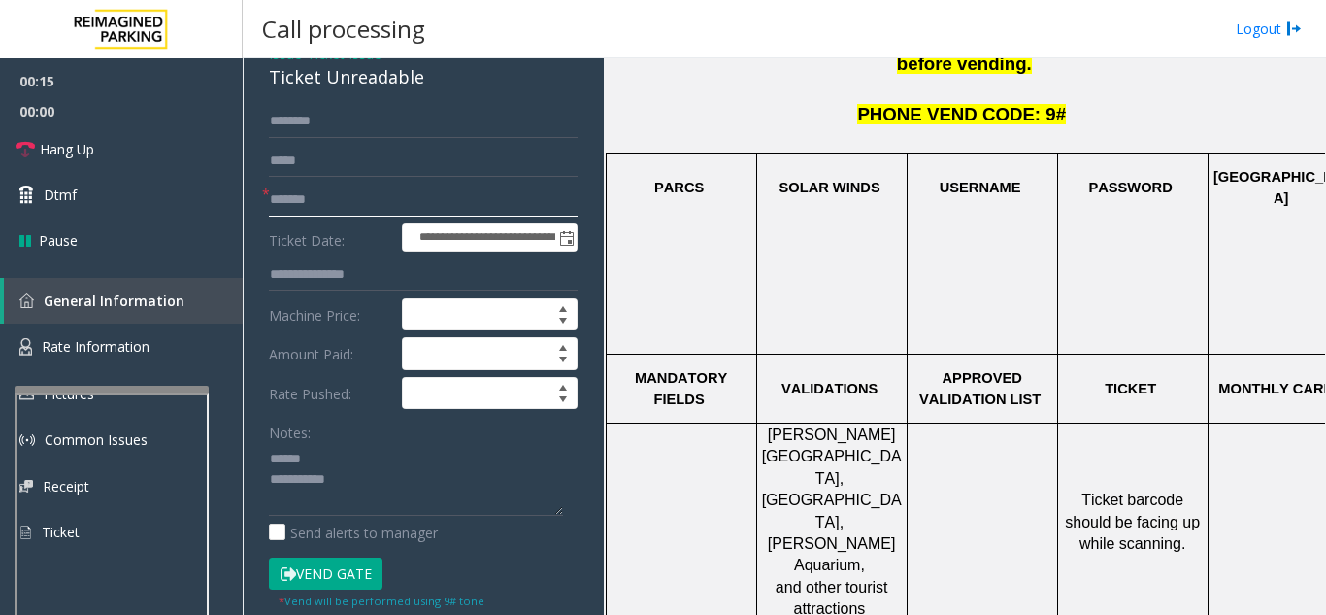
type input "*******"
click at [340, 451] on textarea at bounding box center [416, 479] width 294 height 73
click at [353, 566] on button "Vend Gate" at bounding box center [326, 573] width 114 height 33
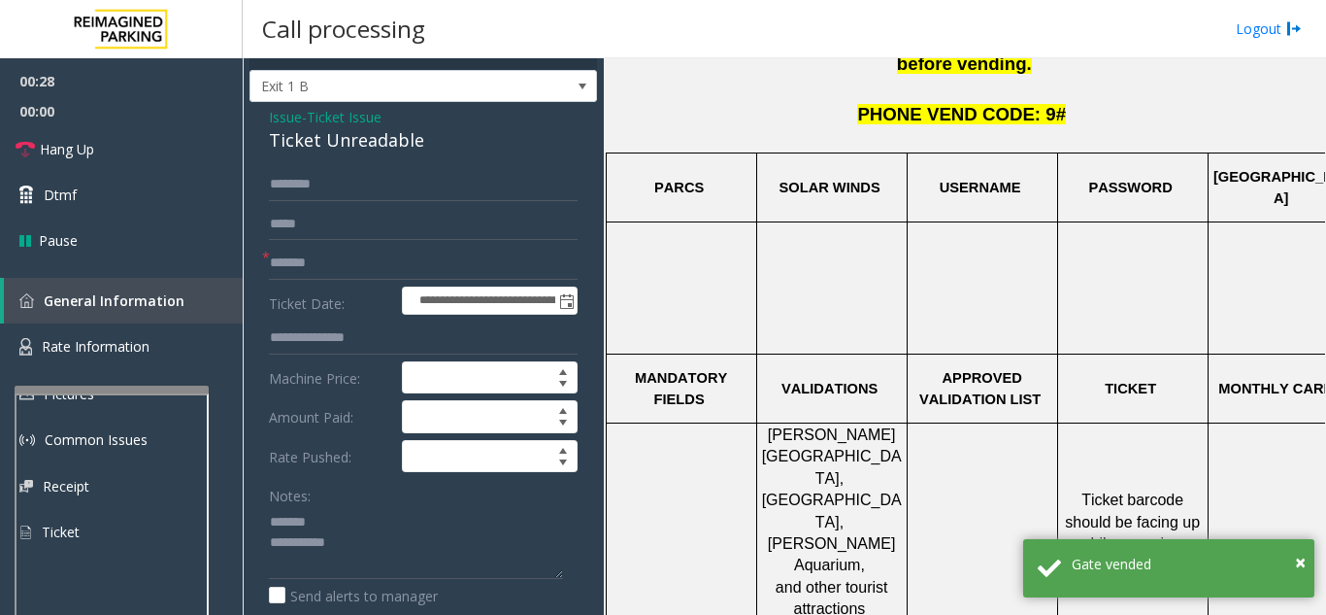
scroll to position [0, 0]
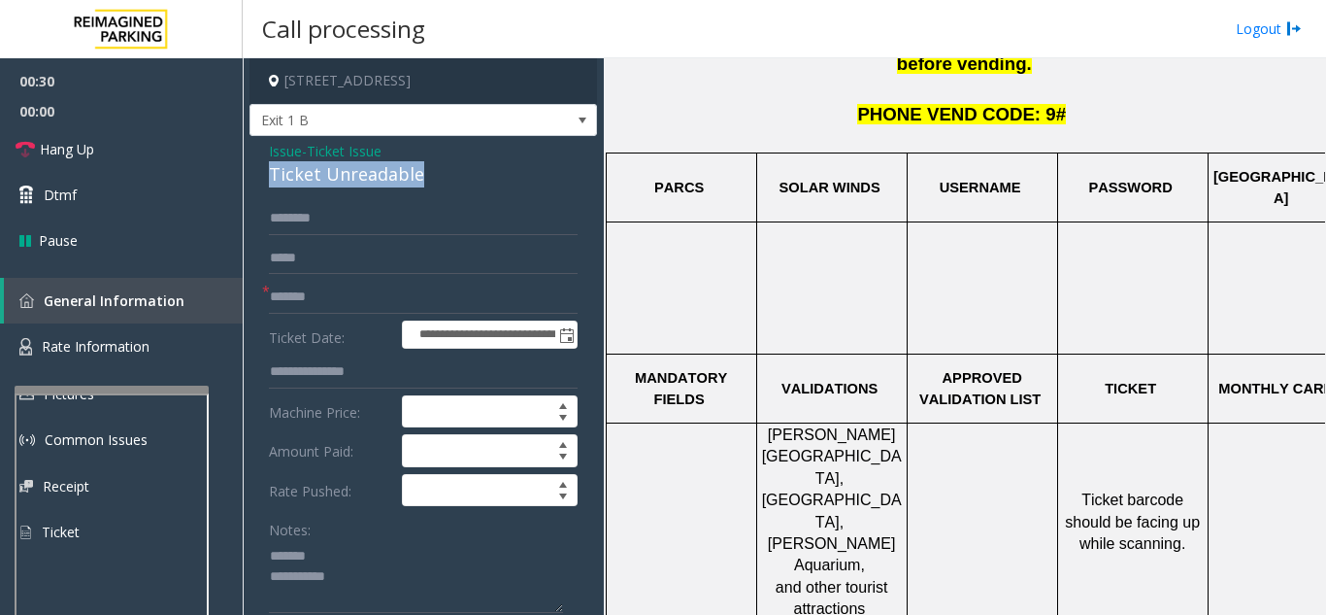
drag, startPoint x: 260, startPoint y: 170, endPoint x: 435, endPoint y: 178, distance: 174.9
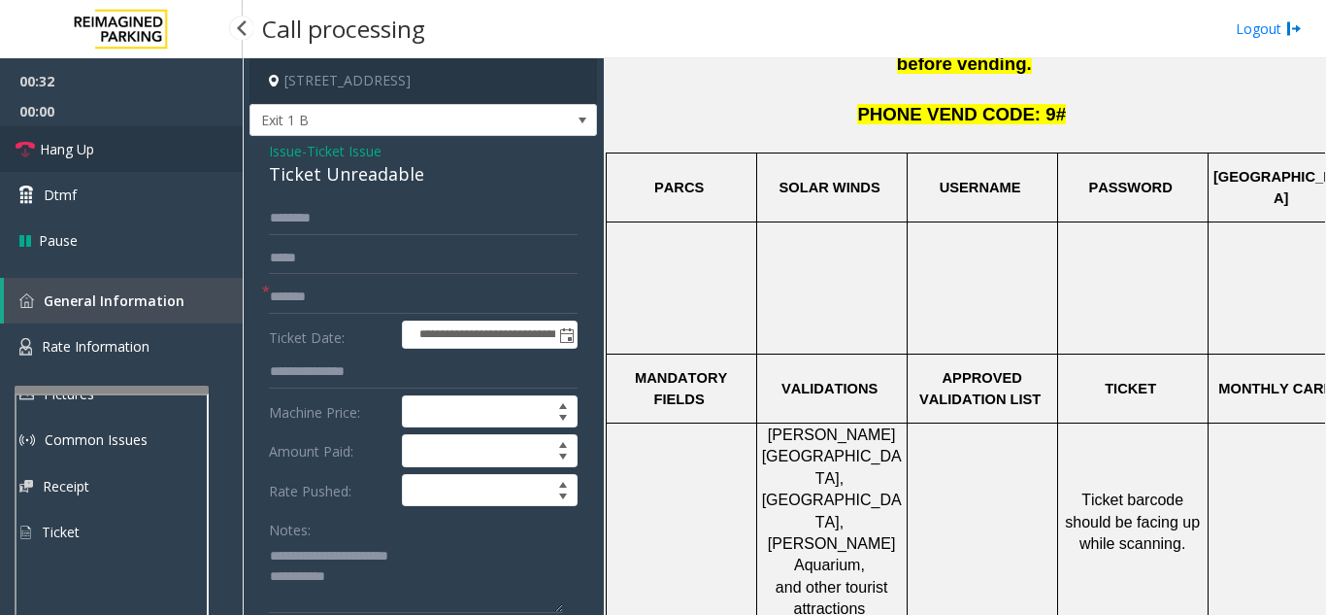
click at [159, 161] on link "Hang Up" at bounding box center [121, 149] width 243 height 46
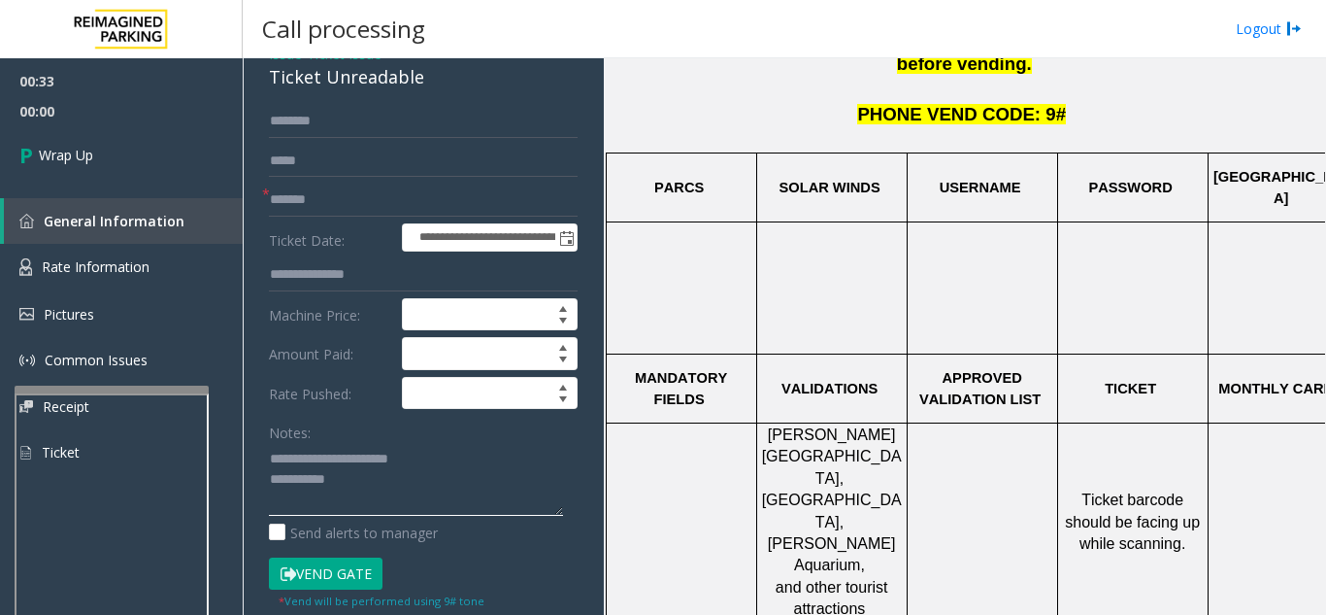
drag, startPoint x: 428, startPoint y: 481, endPoint x: 436, endPoint y: 488, distance: 11.0
click at [436, 487] on textarea at bounding box center [416, 479] width 294 height 73
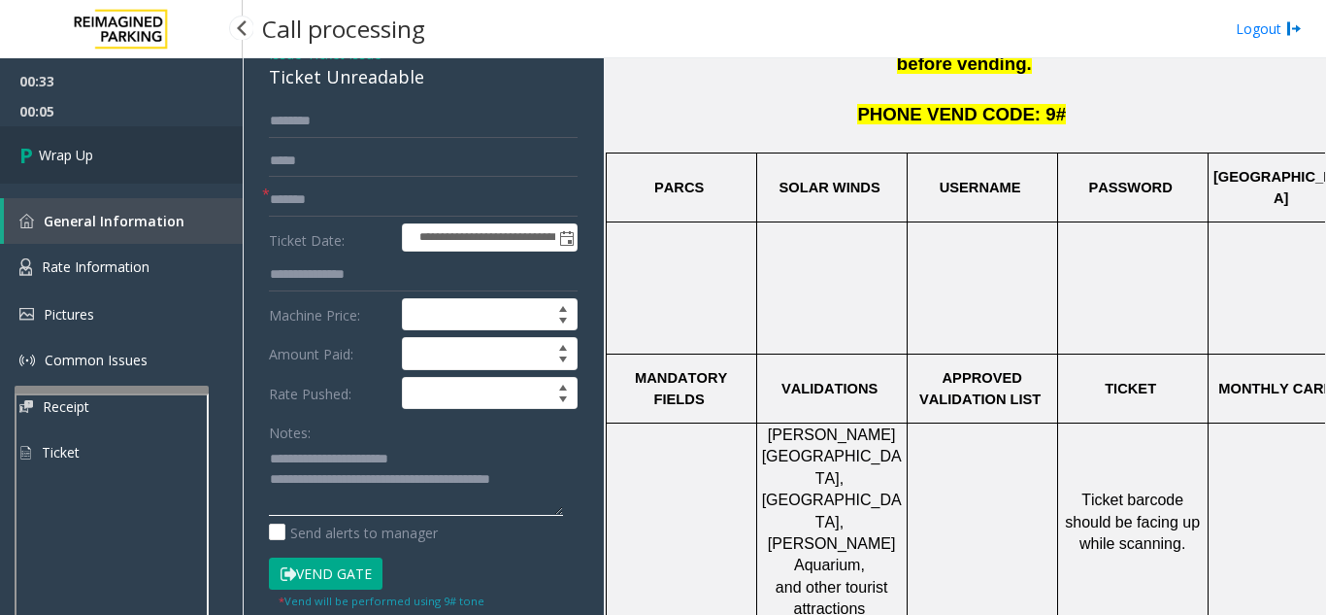
type textarea "**********"
click at [132, 163] on link "Wrap Up" at bounding box center [121, 154] width 243 height 57
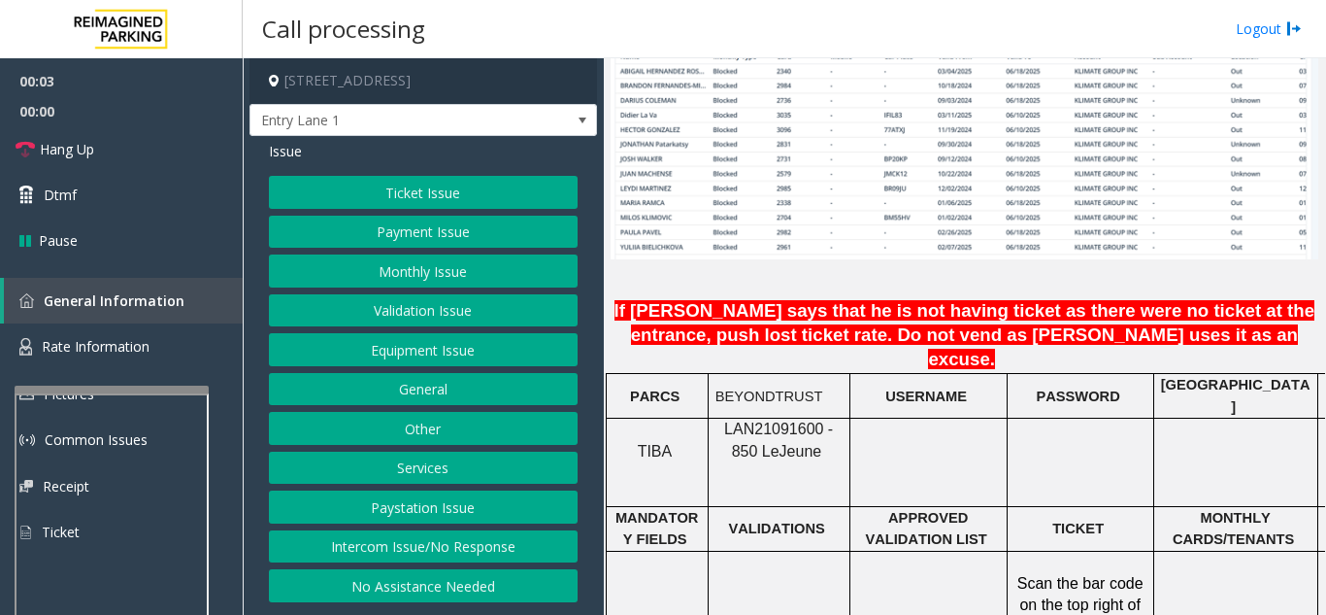
scroll to position [1554, 0]
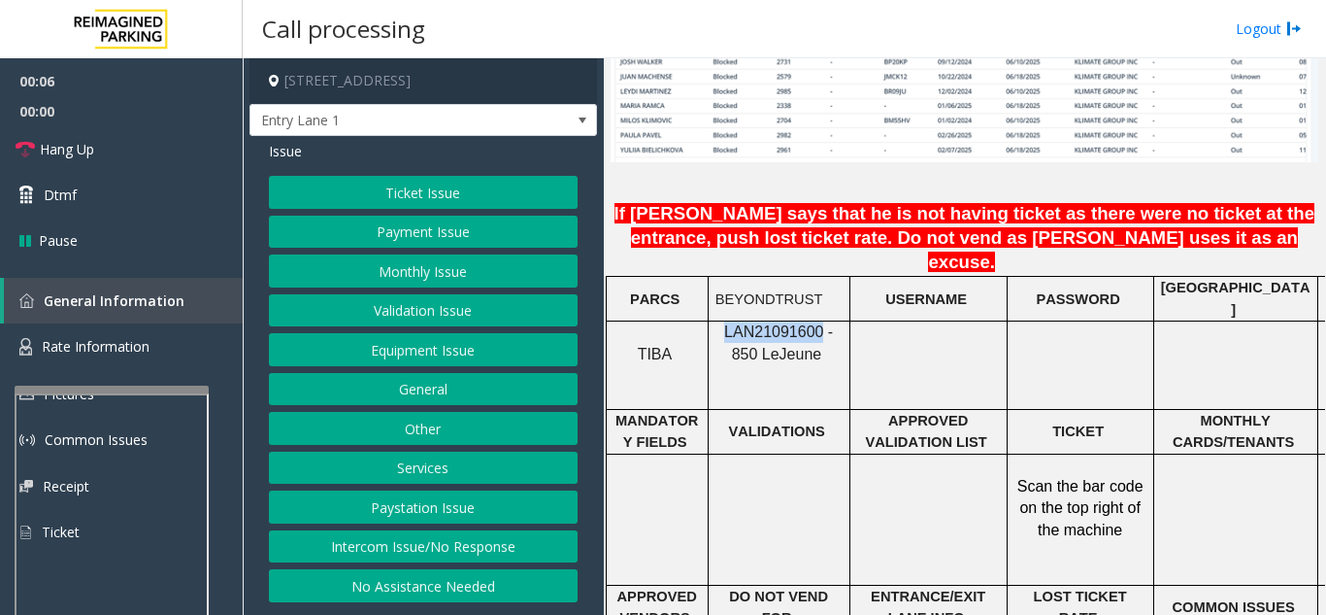
drag, startPoint x: 803, startPoint y: 271, endPoint x: 715, endPoint y: 272, distance: 88.4
click at [716, 321] on p "LAN21091600 - 850 Le Jeune" at bounding box center [779, 343] width 127 height 44
copy span "LAN21091600"
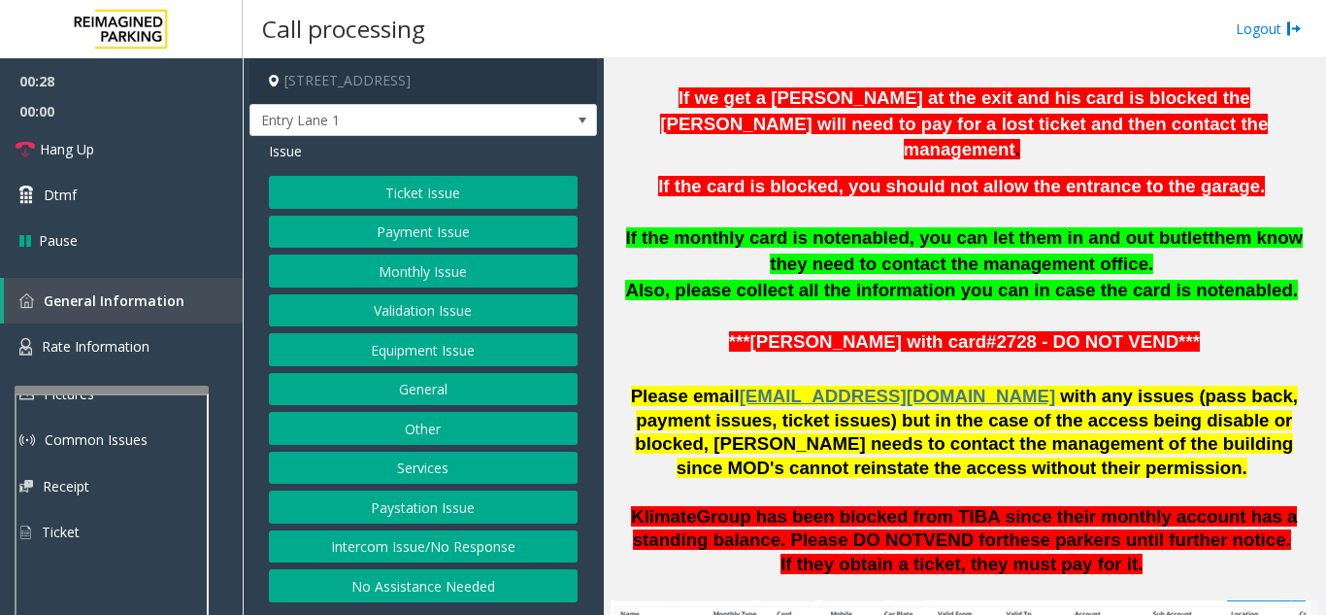
scroll to position [777, 0]
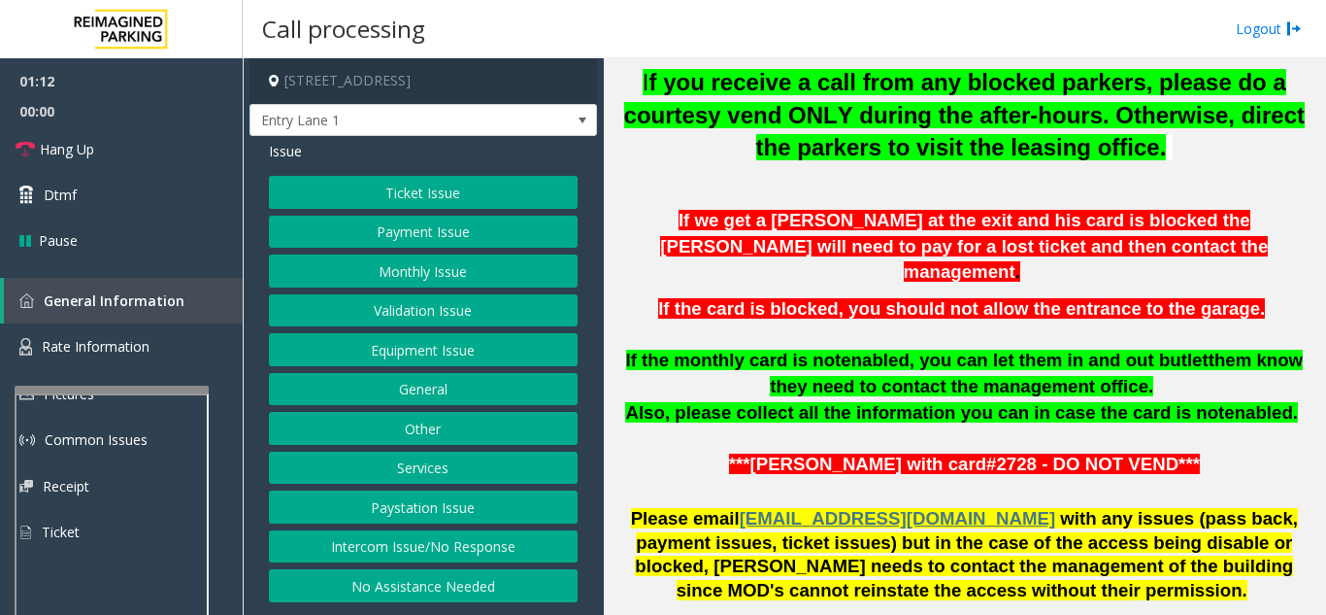
drag, startPoint x: 938, startPoint y: 439, endPoint x: 1164, endPoint y: 439, distance: 226.2
click at [1164, 453] on font "***[PERSON_NAME] with card#2728 - DO NOT VEND***" at bounding box center [964, 463] width 471 height 20
click at [1184, 452] on p "***[PERSON_NAME] with card#2728 - DO NOT VEND***" at bounding box center [965, 479] width 708 height 55
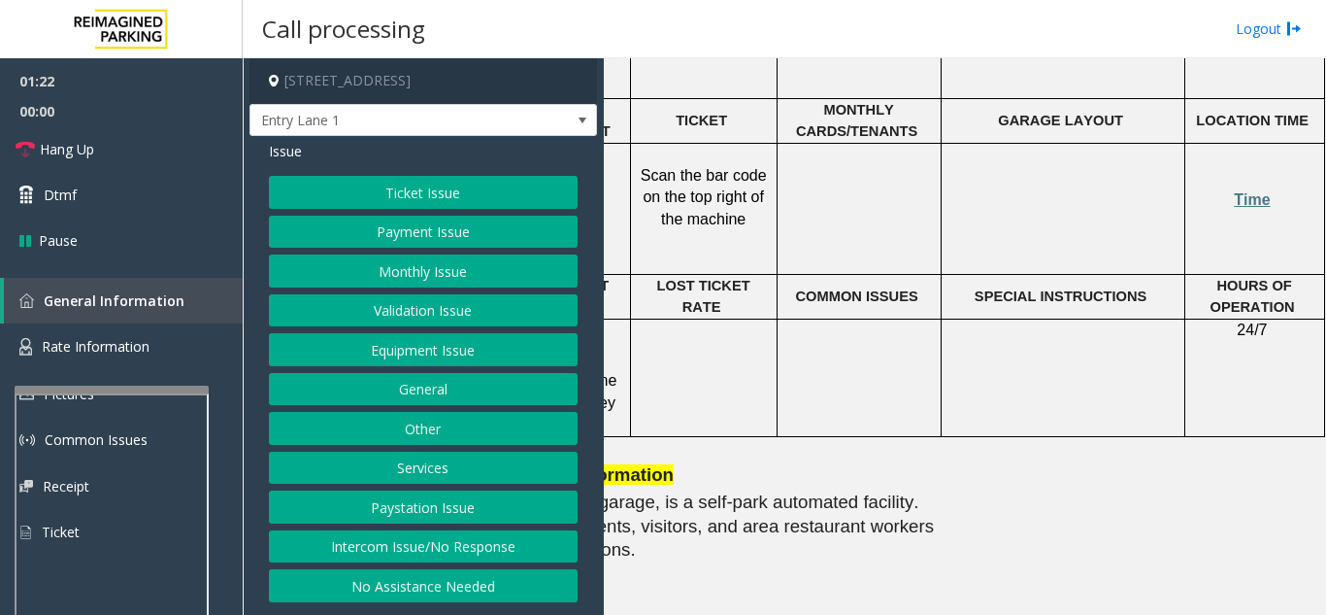
scroll to position [1864, 379]
click at [1255, 191] on span "Time" at bounding box center [1252, 199] width 36 height 17
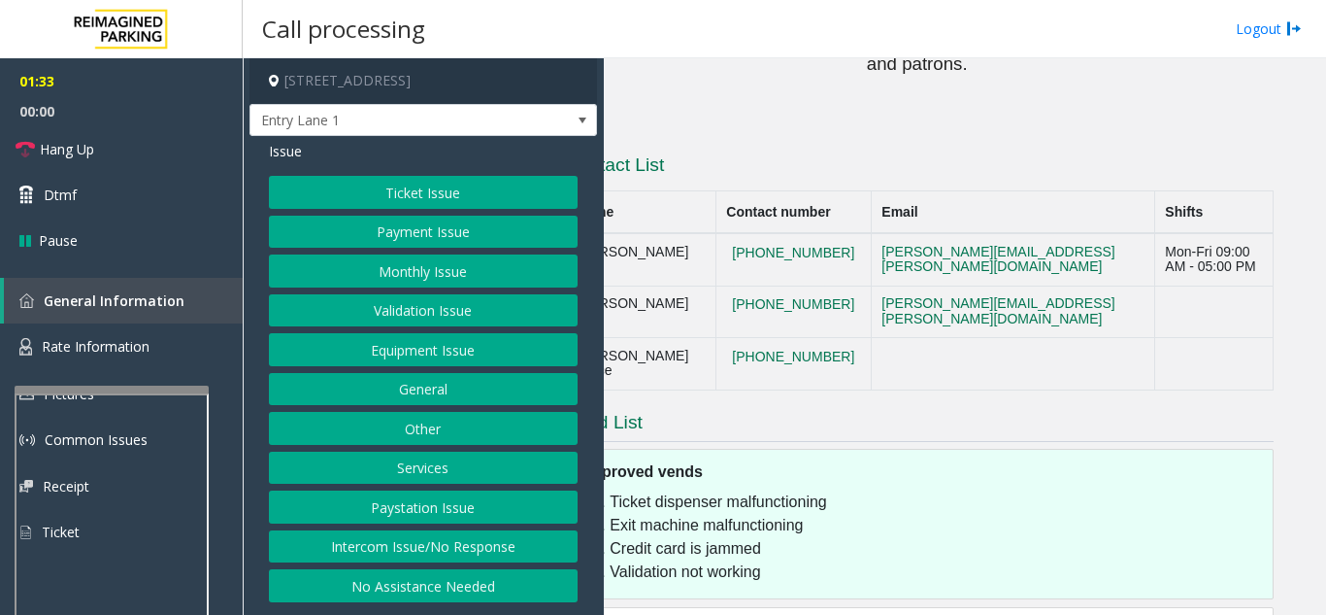
scroll to position [2350, 0]
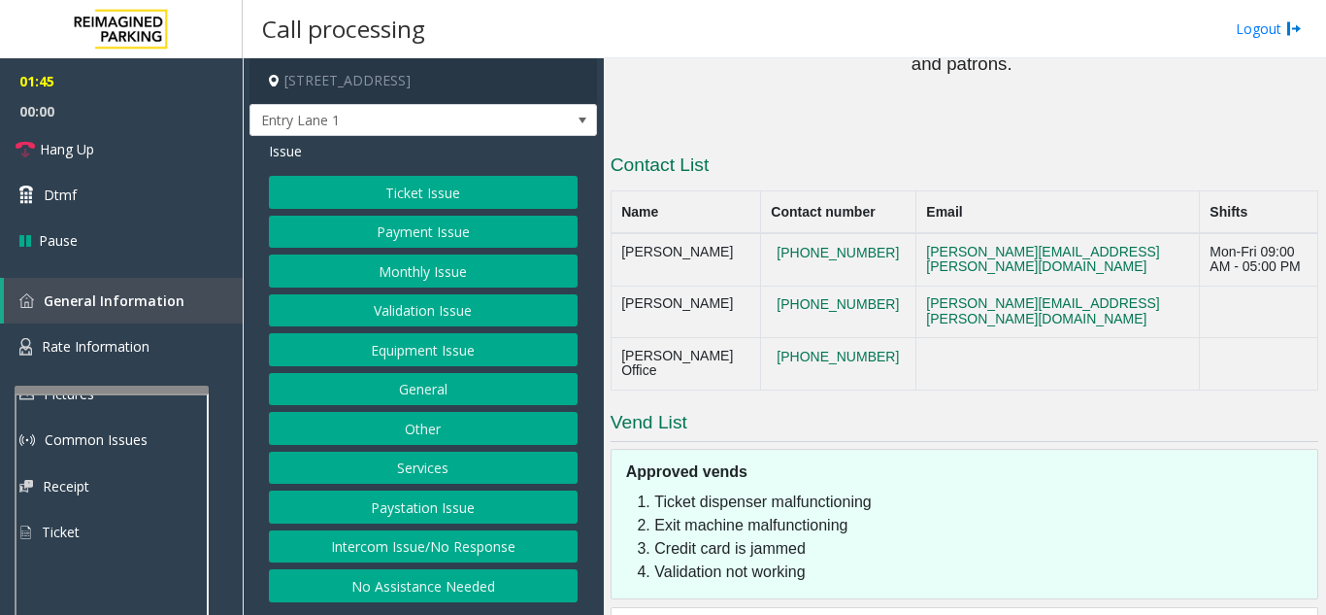
click at [436, 356] on button "Equipment Issue" at bounding box center [423, 349] width 309 height 33
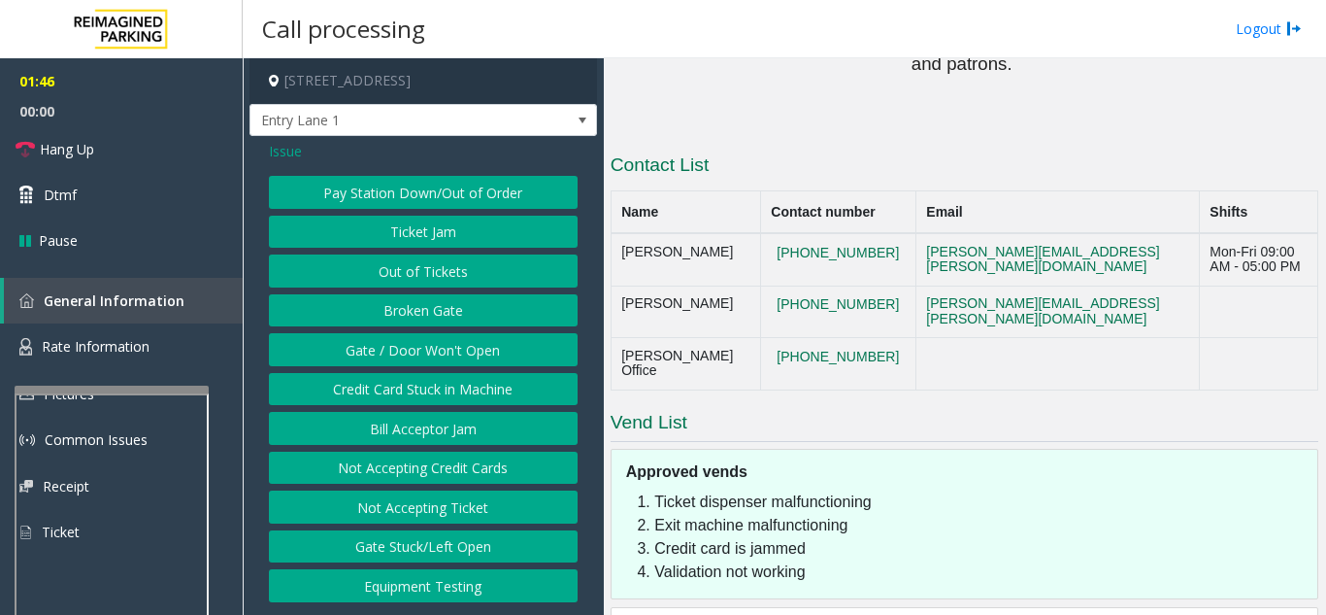
click at [436, 356] on button "Gate / Door Won't Open" at bounding box center [423, 349] width 309 height 33
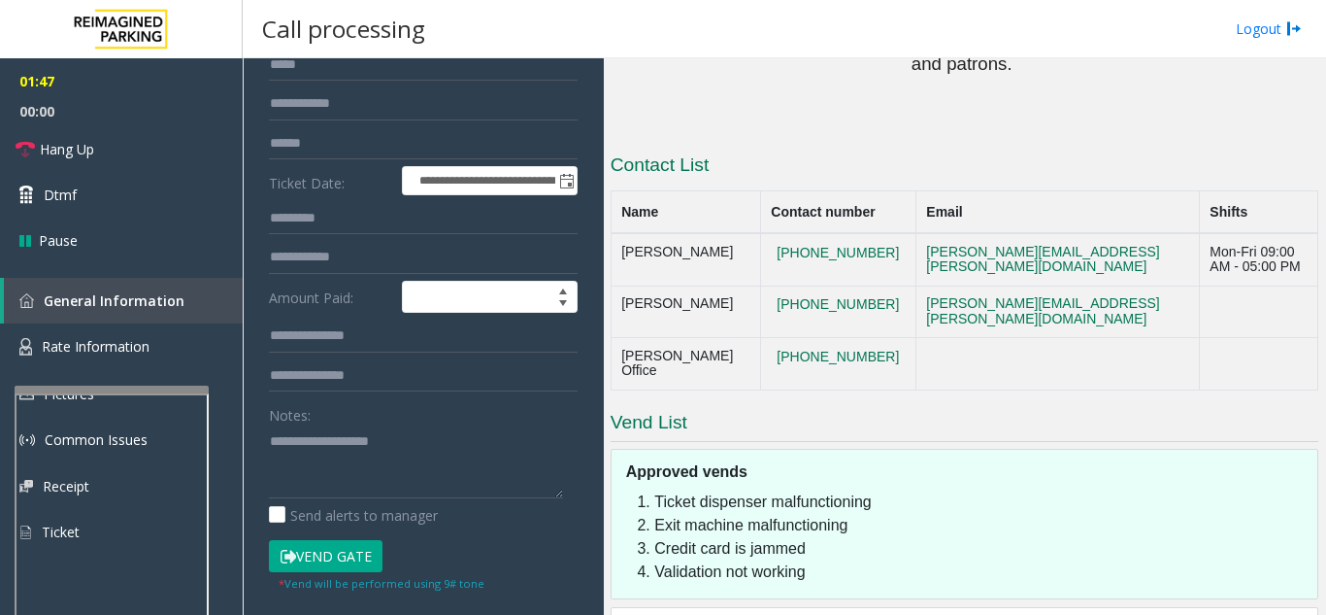
scroll to position [194, 0]
drag, startPoint x: 820, startPoint y: 291, endPoint x: 745, endPoint y: 260, distance: 81.0
click at [760, 285] on td "[PHONE_NUMBER]" at bounding box center [837, 311] width 155 height 52
drag, startPoint x: 818, startPoint y: 283, endPoint x: 761, endPoint y: 264, distance: 59.3
click at [771, 296] on button "[PHONE_NUMBER]" at bounding box center [838, 304] width 134 height 17
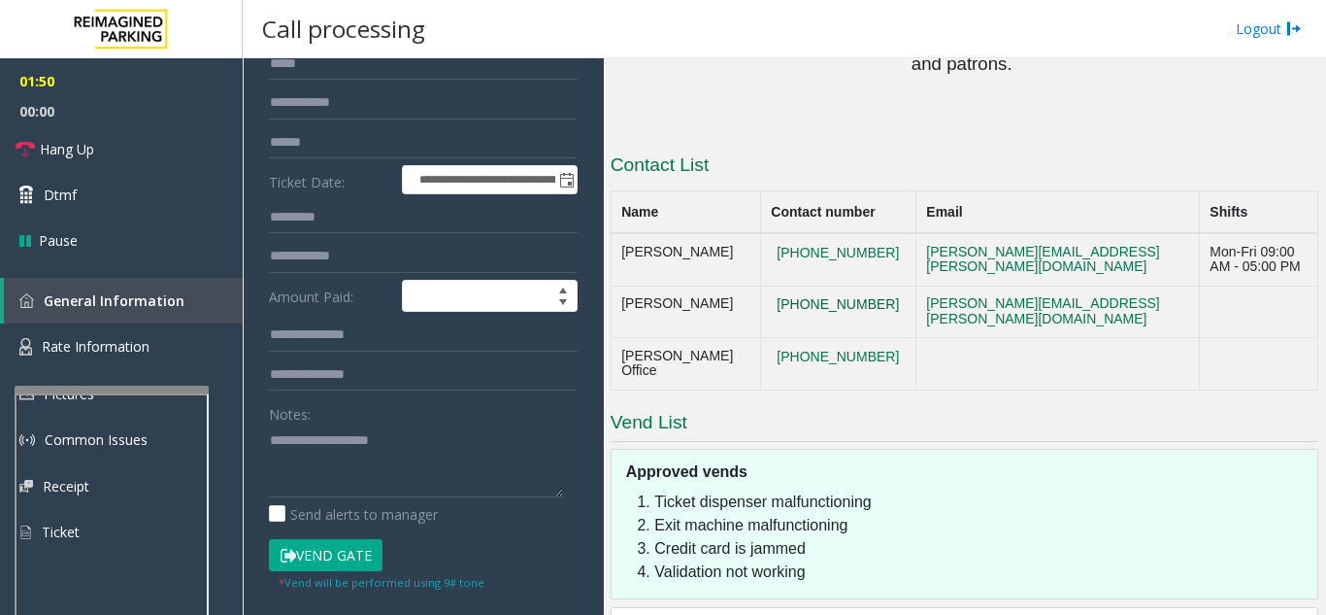
drag, startPoint x: 764, startPoint y: 264, endPoint x: 650, endPoint y: 267, distance: 114.6
click at [821, 296] on button "[PHONE_NUMBER]" at bounding box center [838, 304] width 134 height 17
drag, startPoint x: 619, startPoint y: 260, endPoint x: 812, endPoint y: 282, distance: 193.4
click at [812, 285] on tr "[PERSON_NAME] [PHONE_NUMBER] [PERSON_NAME][EMAIL_ADDRESS][PERSON_NAME][DOMAIN_N…" at bounding box center [964, 311] width 707 height 52
copy tr "[PERSON_NAME] [PHONE_NUMBER]"
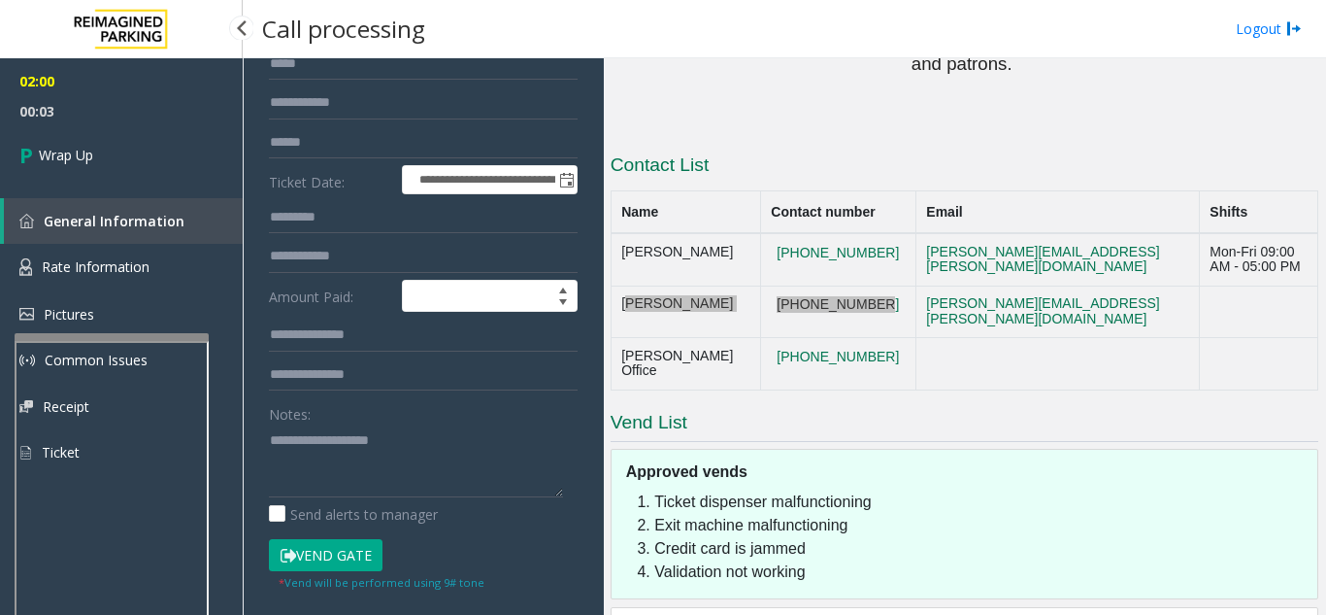
click at [104, 329] on app-root "**********" at bounding box center [663, 307] width 1326 height 615
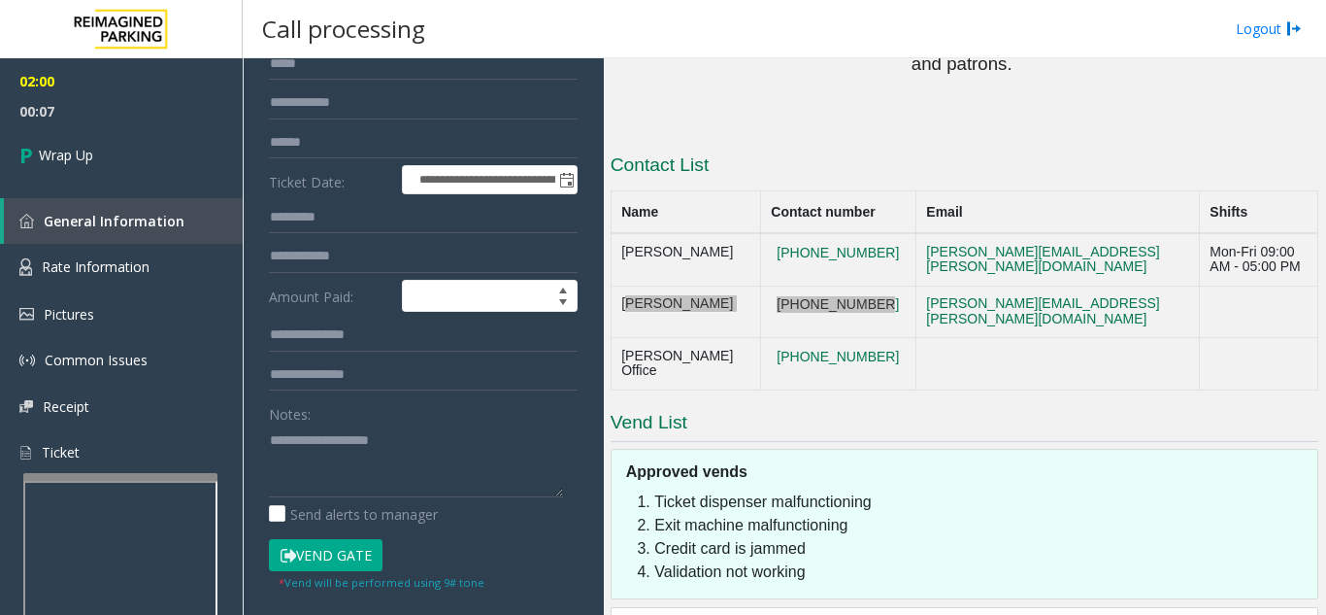
click at [115, 474] on div at bounding box center [120, 477] width 194 height 8
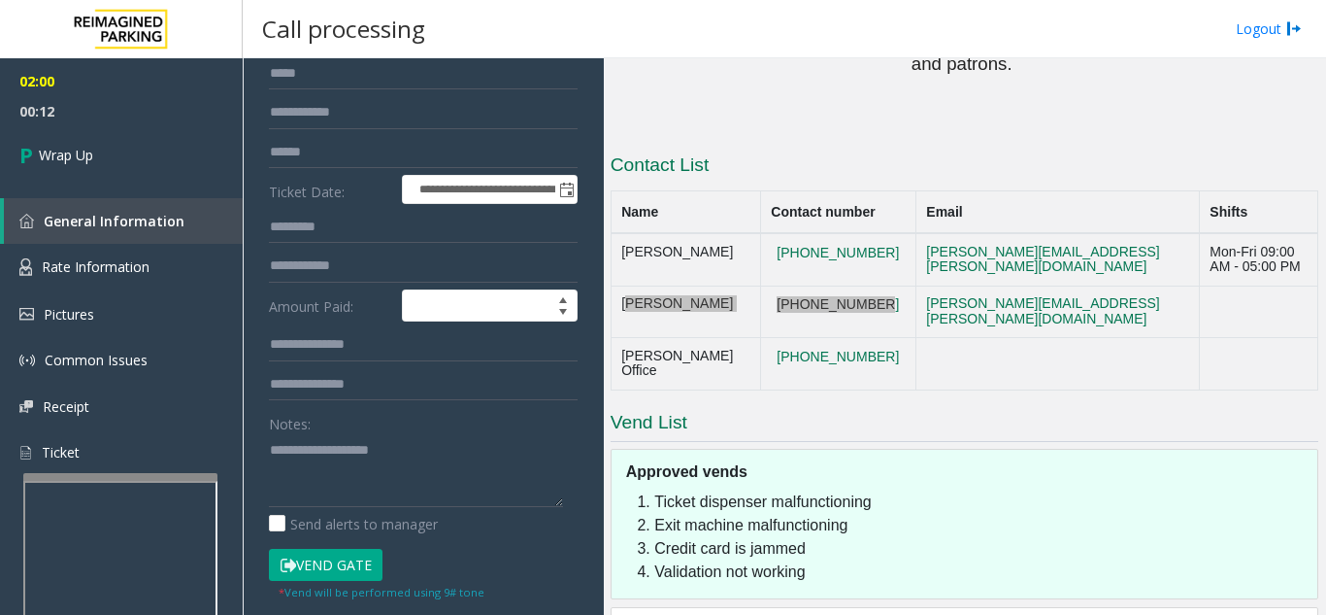
scroll to position [251, 0]
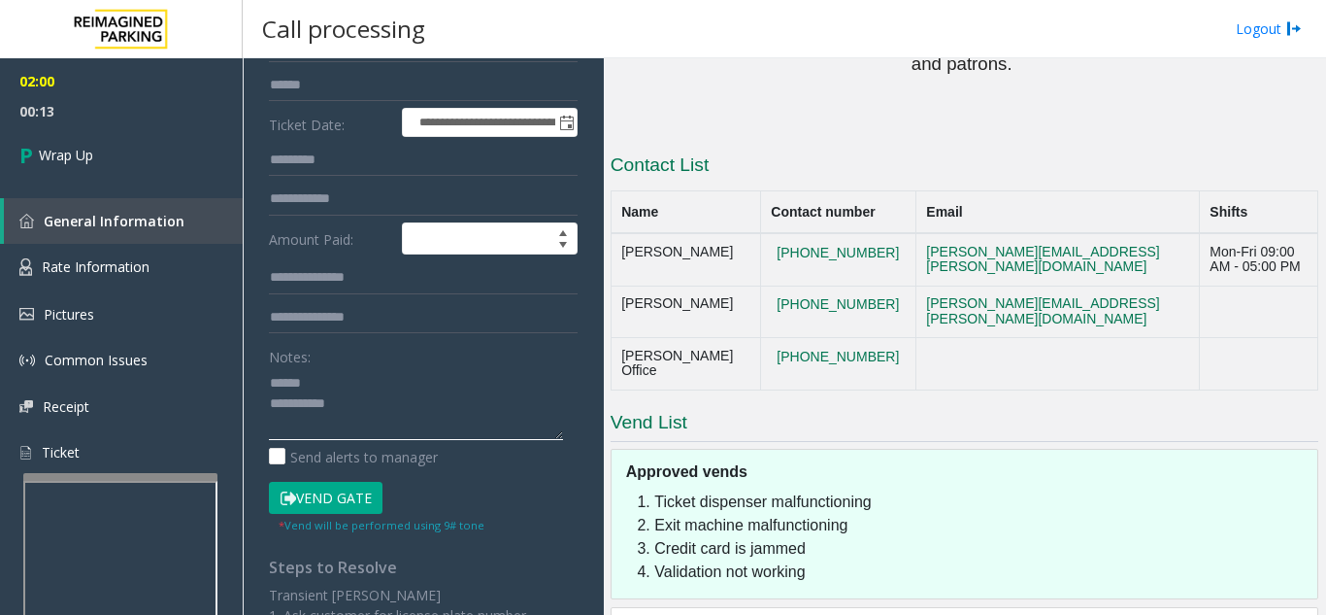
click at [336, 390] on textarea at bounding box center [416, 403] width 294 height 73
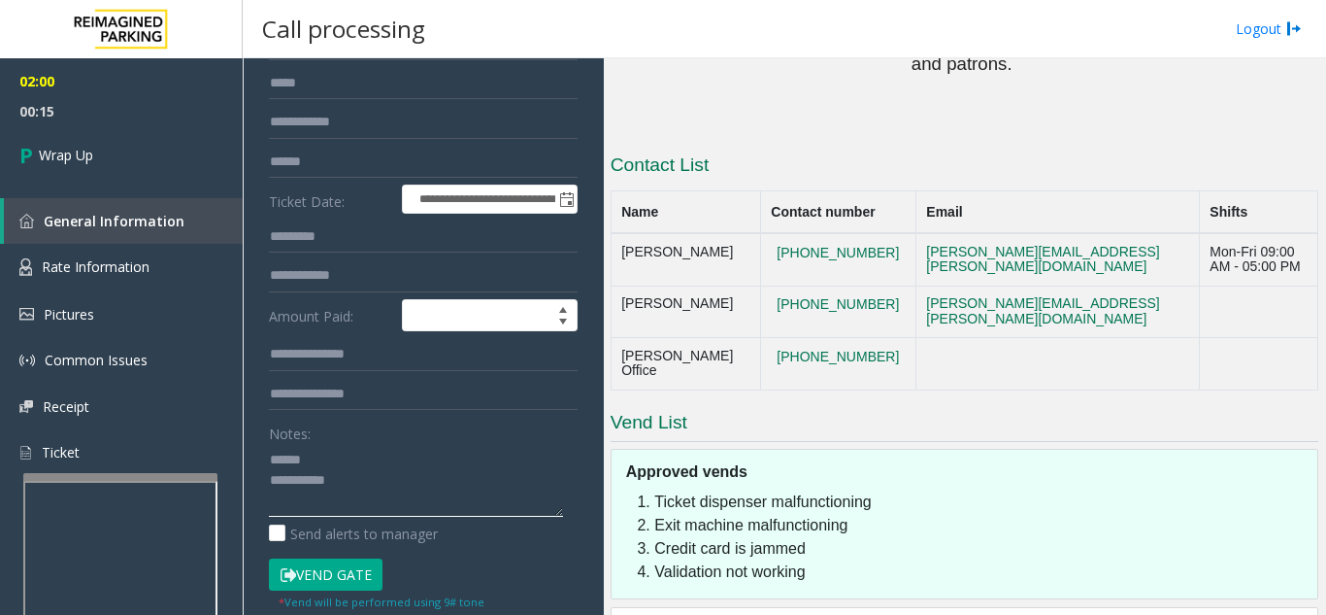
scroll to position [149, 0]
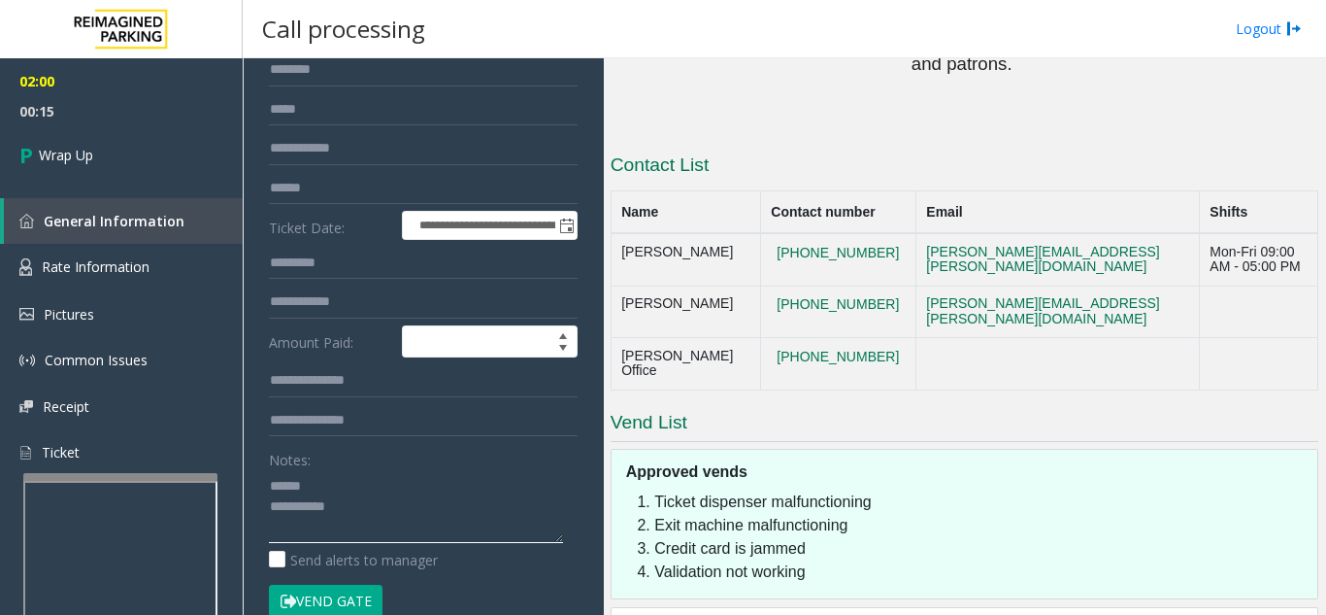
click at [366, 472] on textarea at bounding box center [416, 506] width 294 height 73
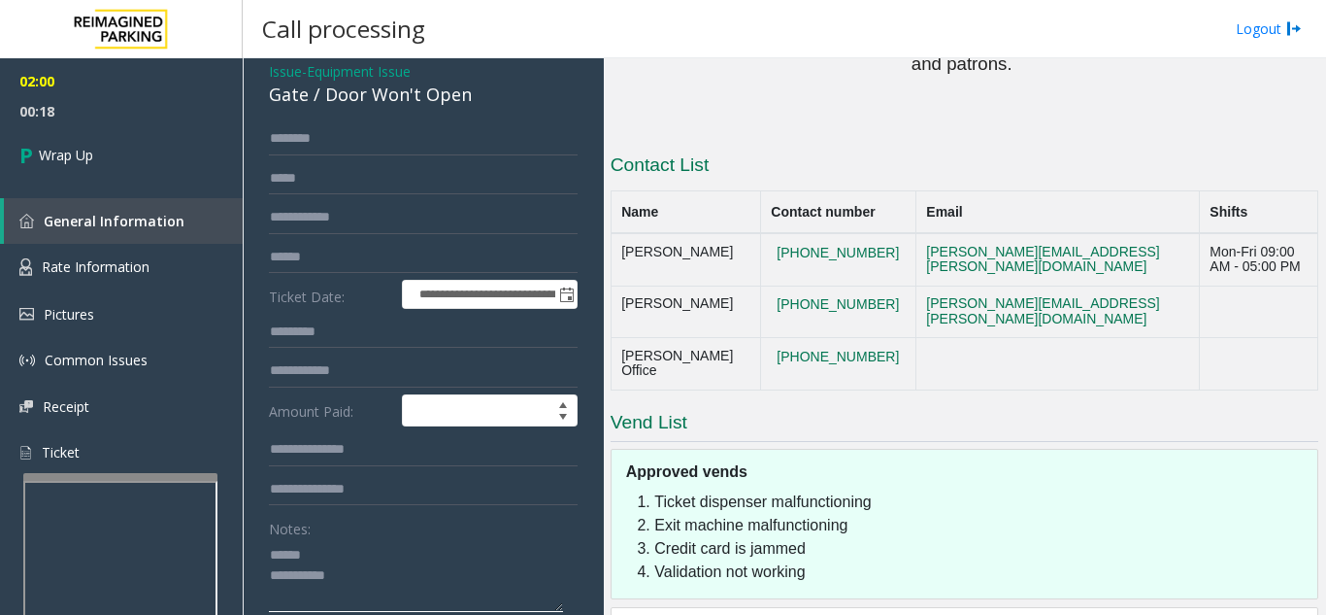
scroll to position [70, 0]
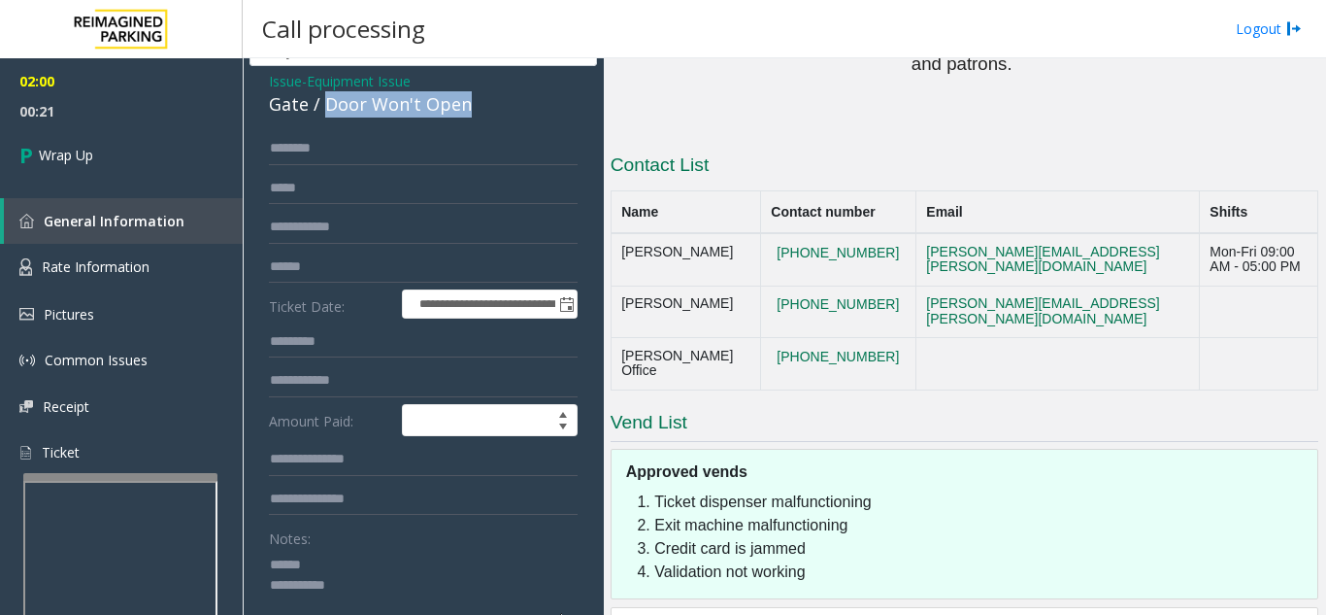
drag, startPoint x: 321, startPoint y: 106, endPoint x: 445, endPoint y: 109, distance: 123.3
click at [468, 113] on div "Gate / Door Won't Open" at bounding box center [423, 104] width 309 height 26
click at [409, 583] on textarea at bounding box center [416, 585] width 294 height 73
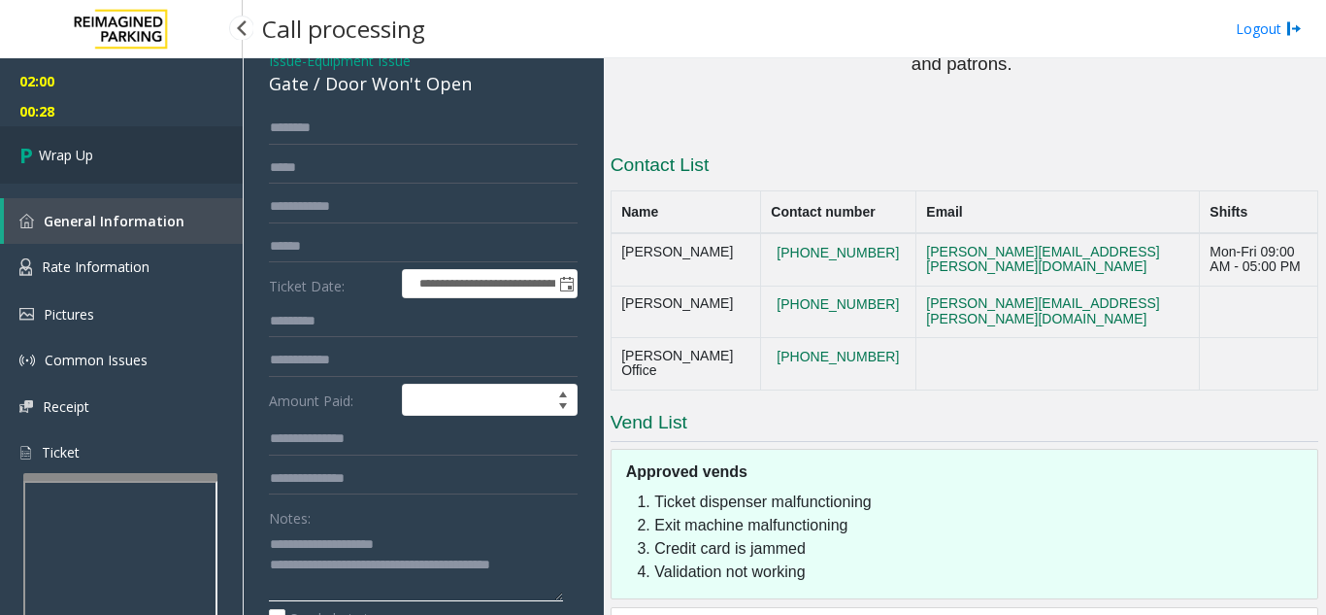
type textarea "**********"
click at [140, 177] on link "Wrap Up" at bounding box center [121, 154] width 243 height 57
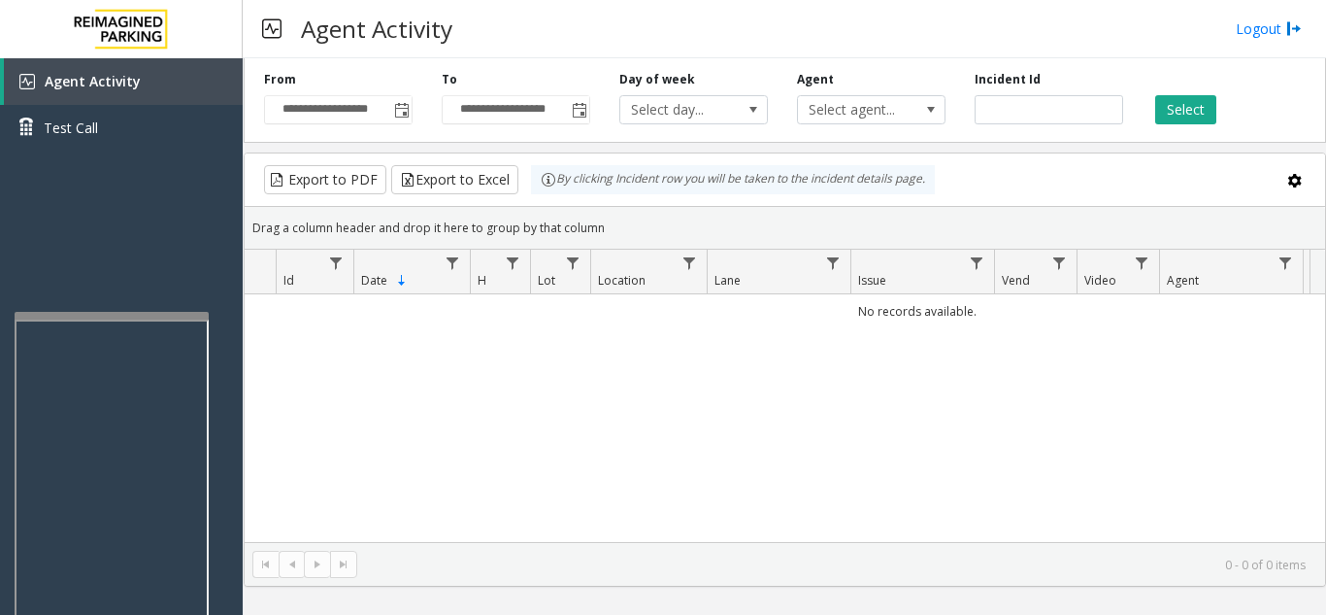
click at [116, 314] on div at bounding box center [112, 316] width 194 height 8
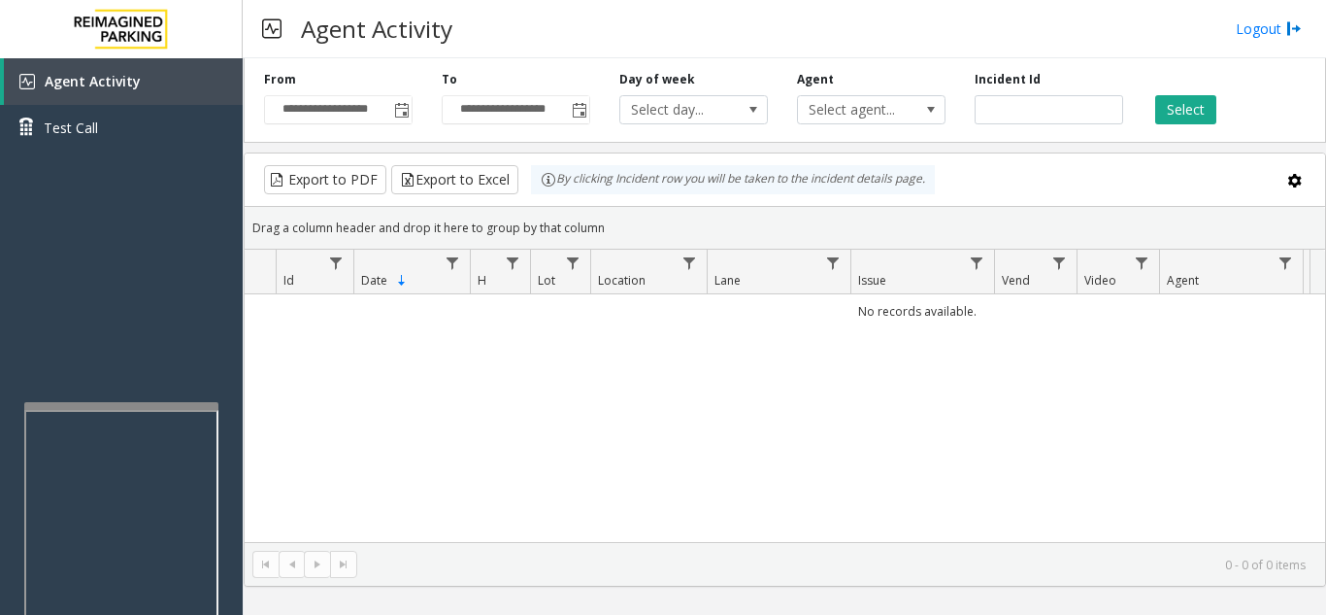
click at [111, 407] on div at bounding box center [121, 406] width 194 height 8
click at [398, 109] on span "Toggle popup" at bounding box center [402, 111] width 16 height 16
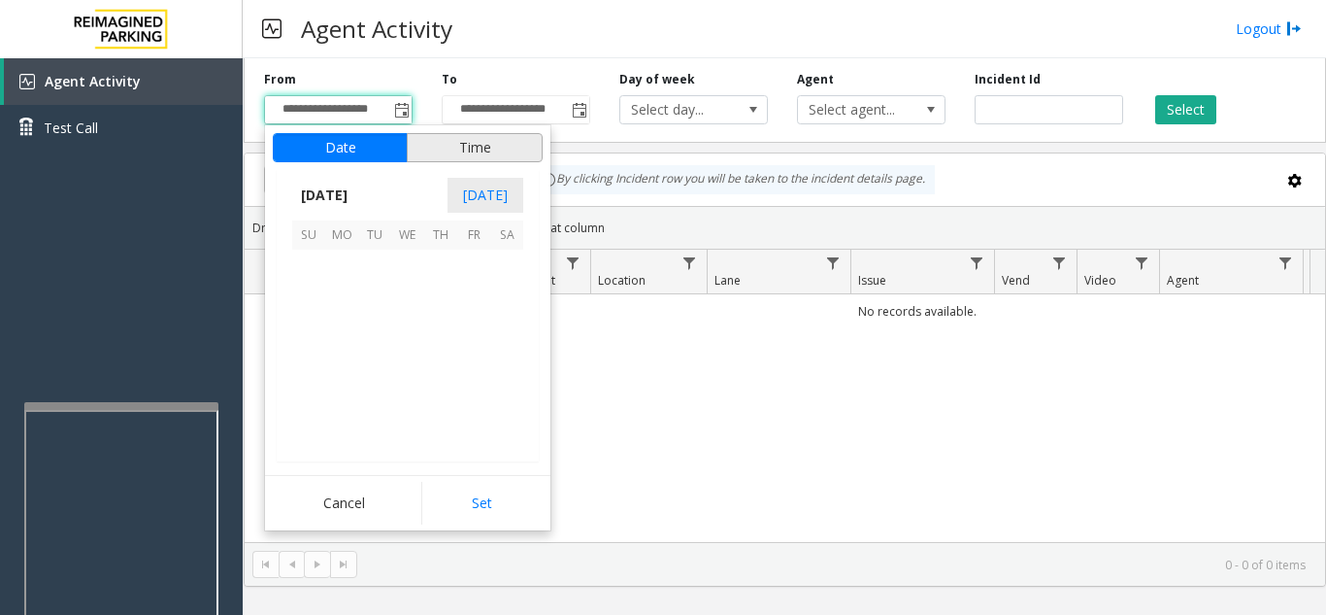
scroll to position [348718, 0]
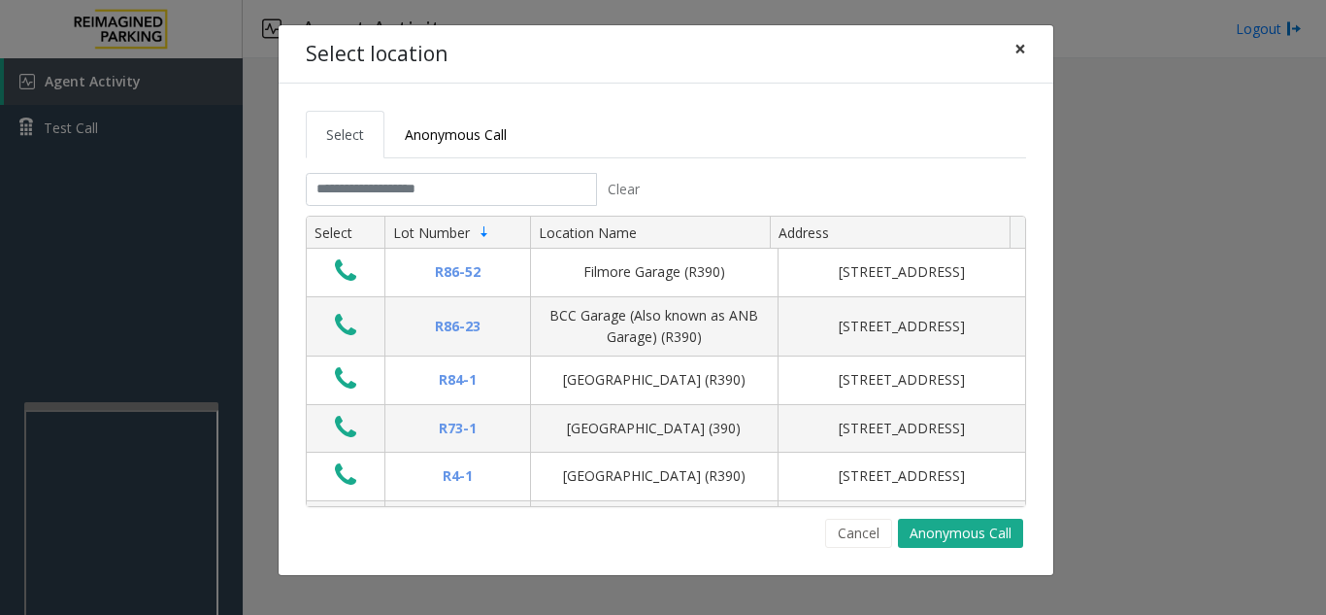
click at [1015, 43] on span "×" at bounding box center [1021, 48] width 12 height 27
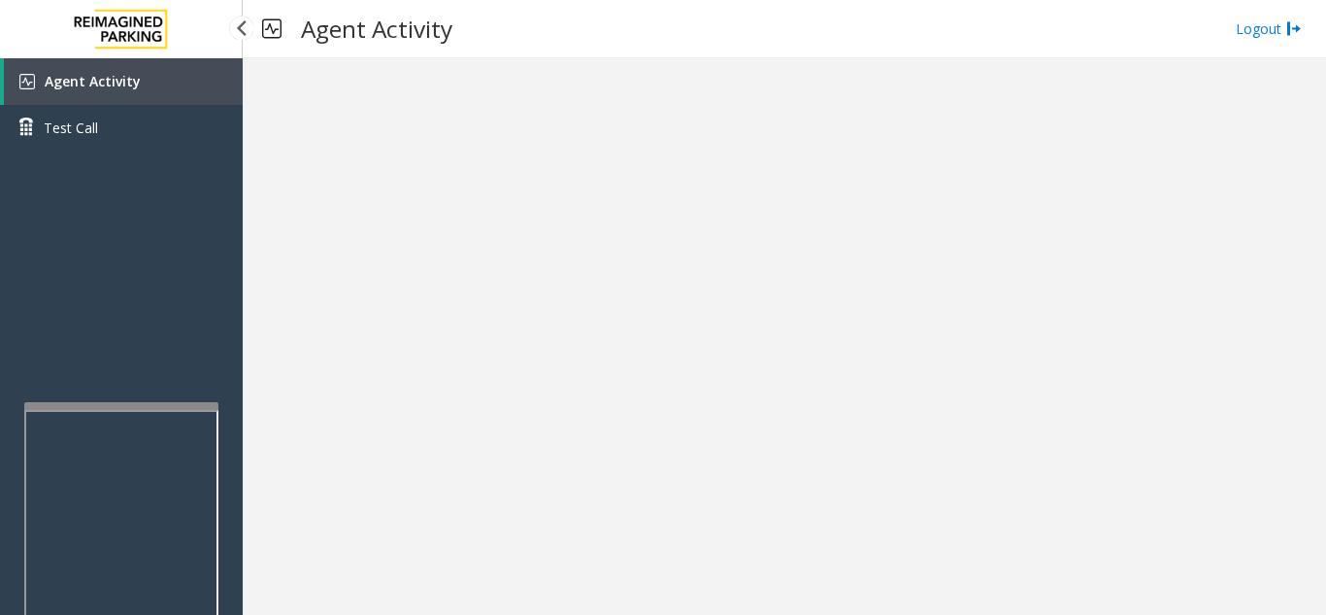
click at [206, 84] on link "Agent Activity" at bounding box center [123, 81] width 239 height 47
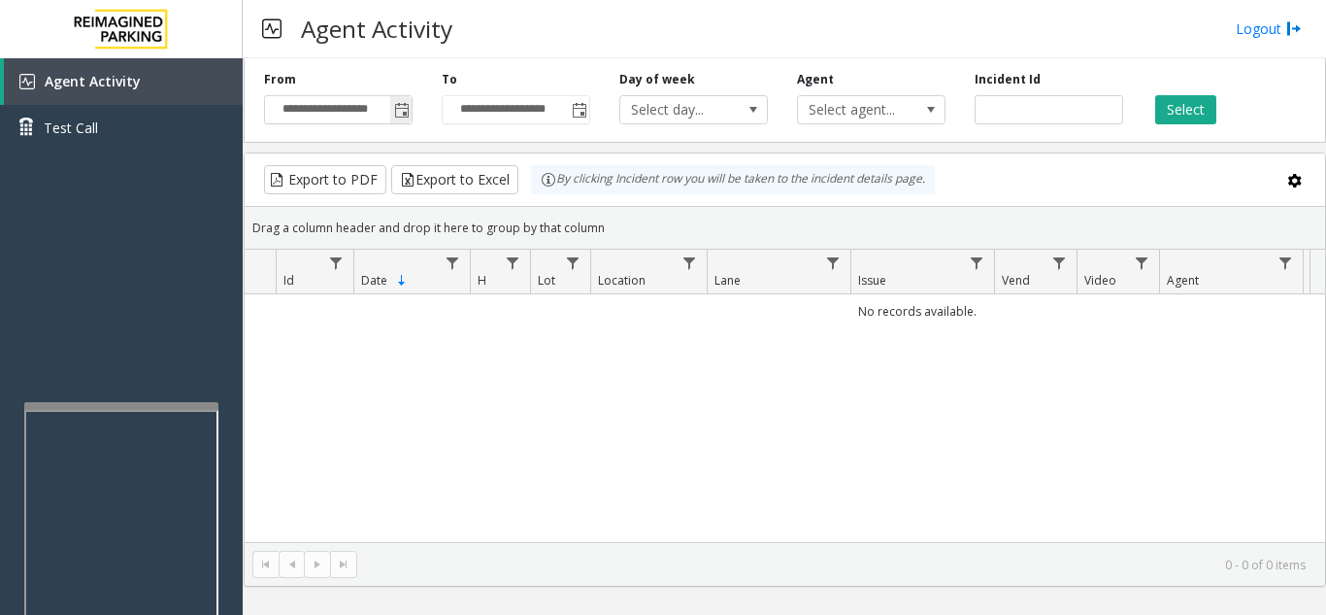
click at [399, 104] on span "Toggle popup" at bounding box center [402, 111] width 16 height 16
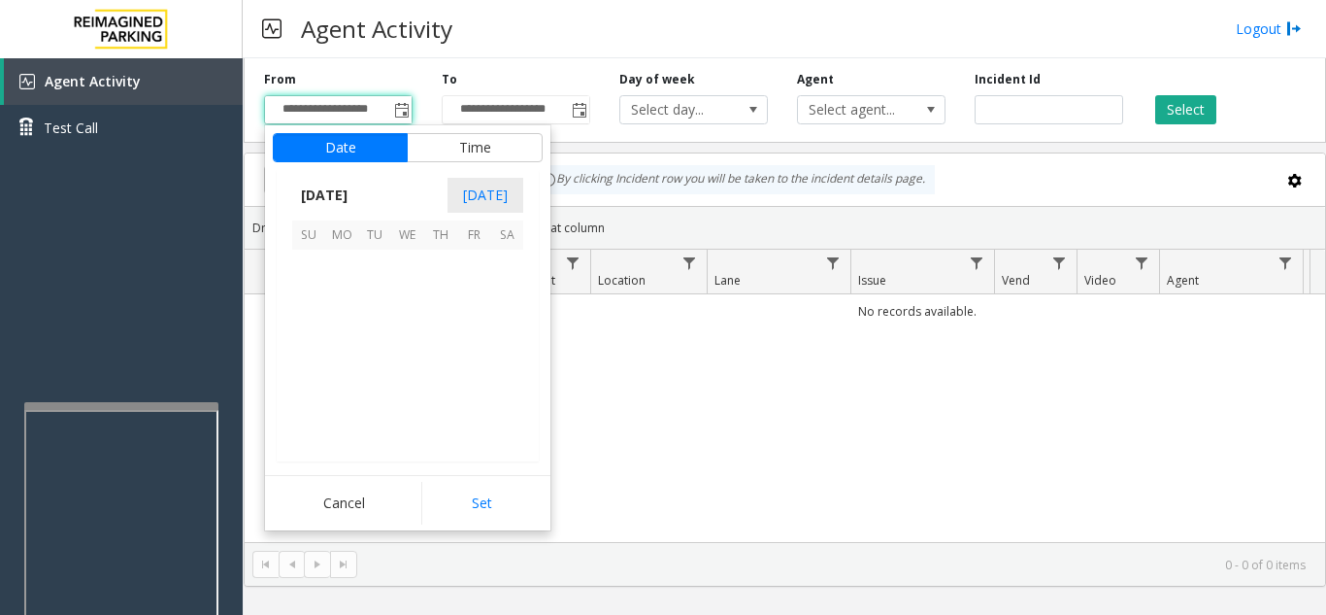
scroll to position [348718, 0]
click at [313, 103] on input "**********" at bounding box center [338, 109] width 147 height 27
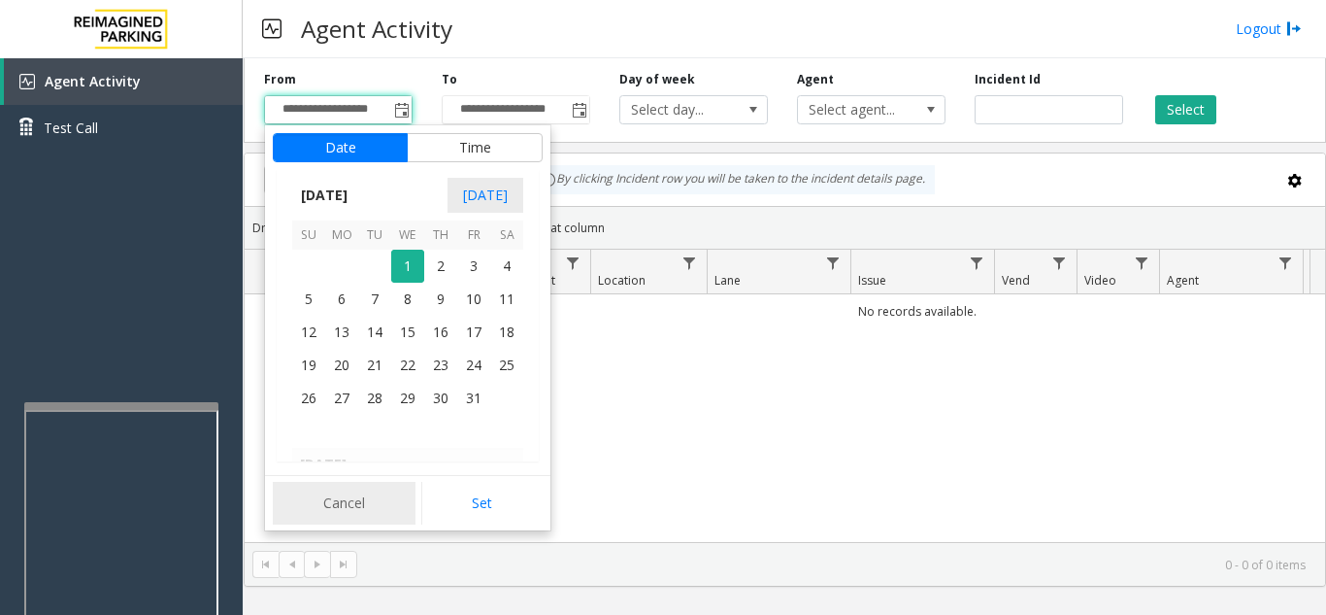
click at [360, 500] on button "Cancel" at bounding box center [344, 503] width 143 height 43
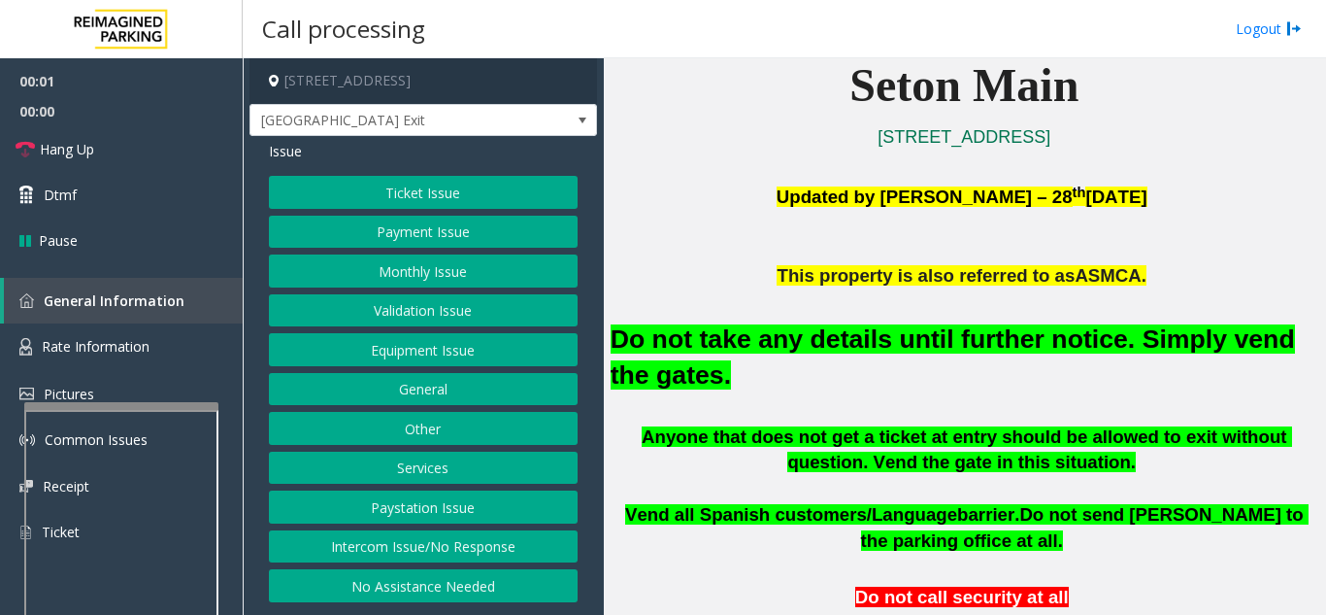
scroll to position [485, 0]
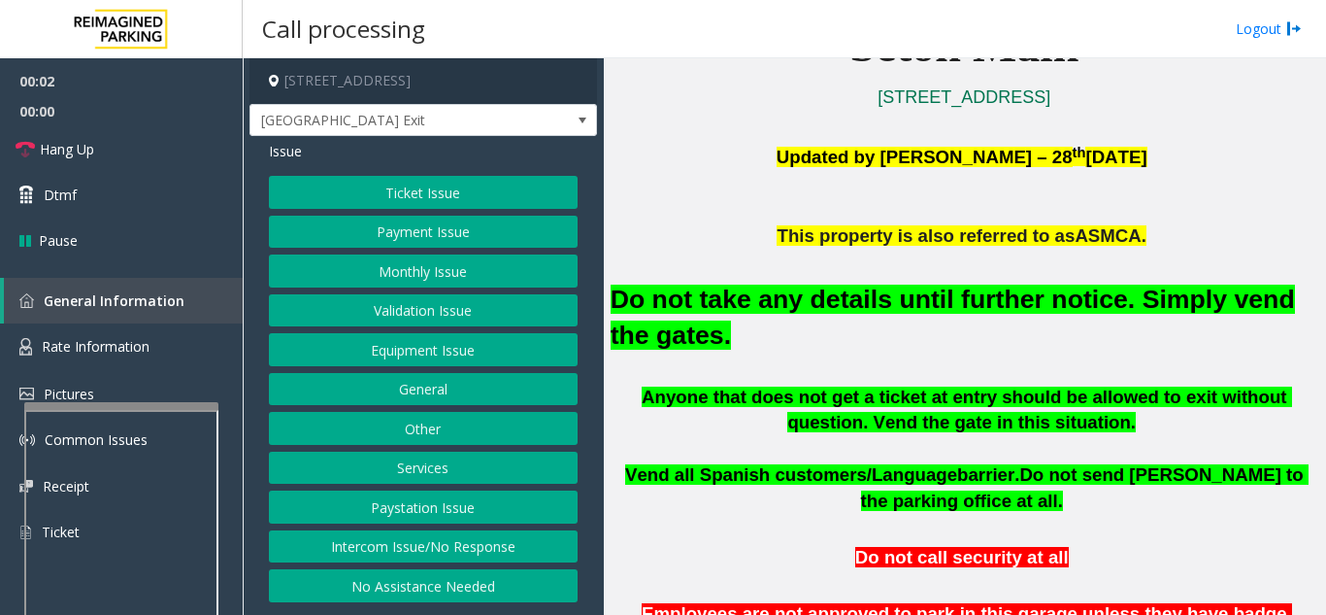
click at [416, 339] on button "Equipment Issue" at bounding box center [423, 349] width 309 height 33
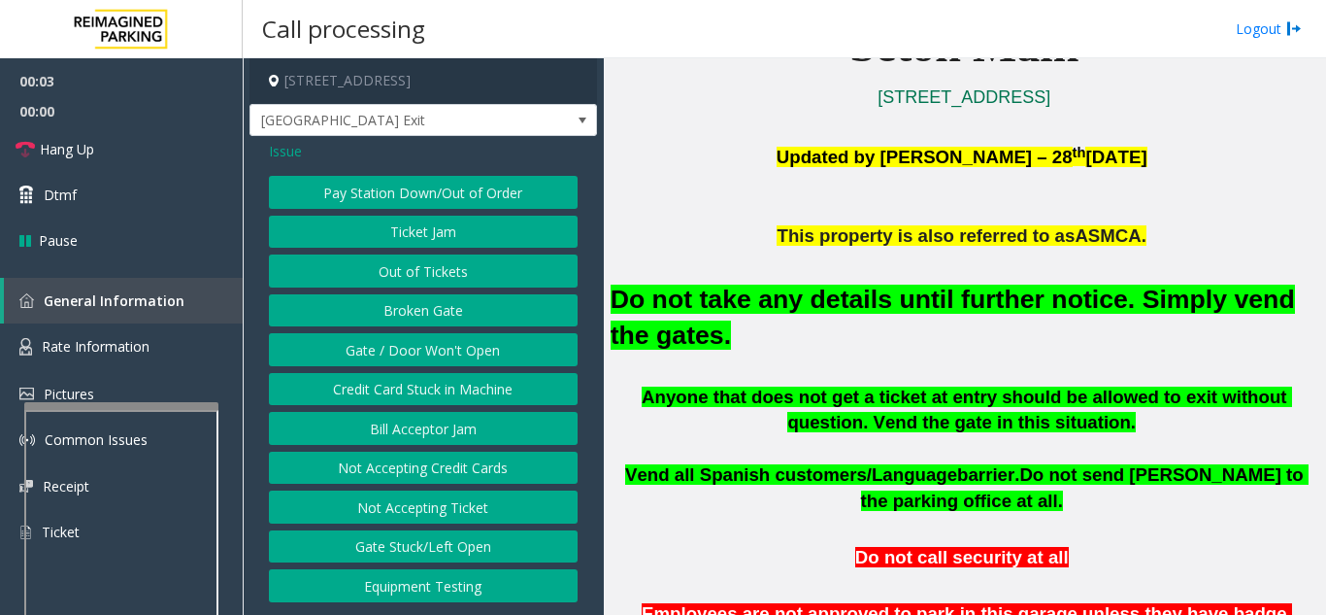
click at [416, 345] on button "Gate / Door Won't Open" at bounding box center [423, 349] width 309 height 33
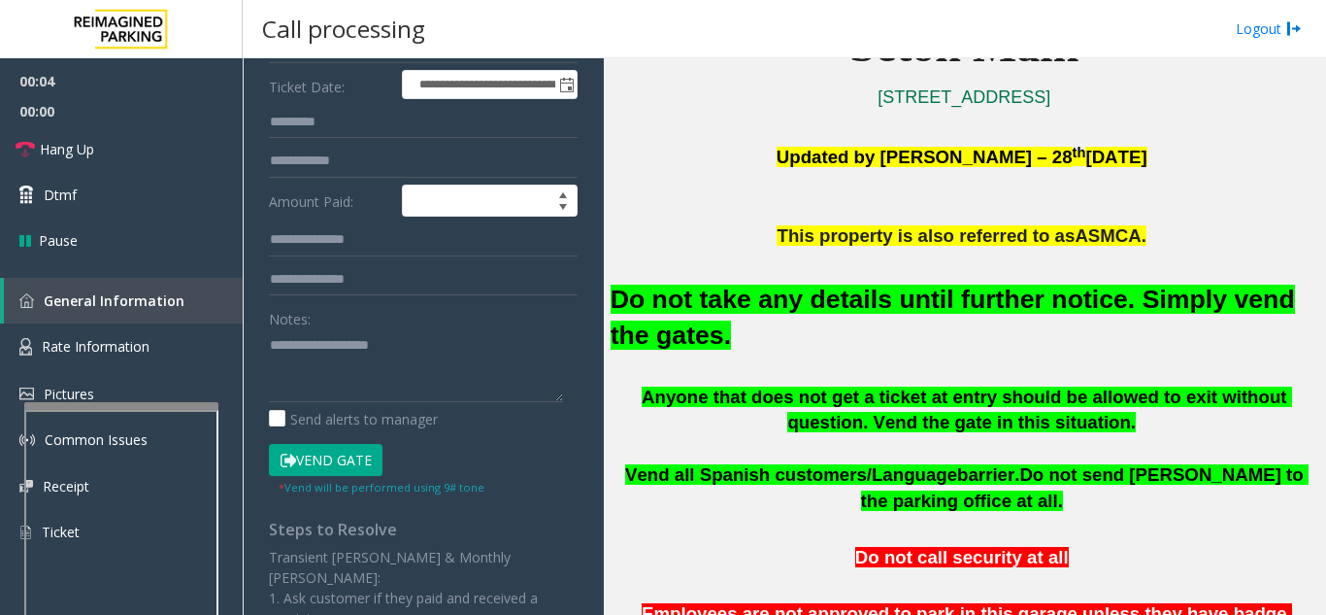
scroll to position [291, 0]
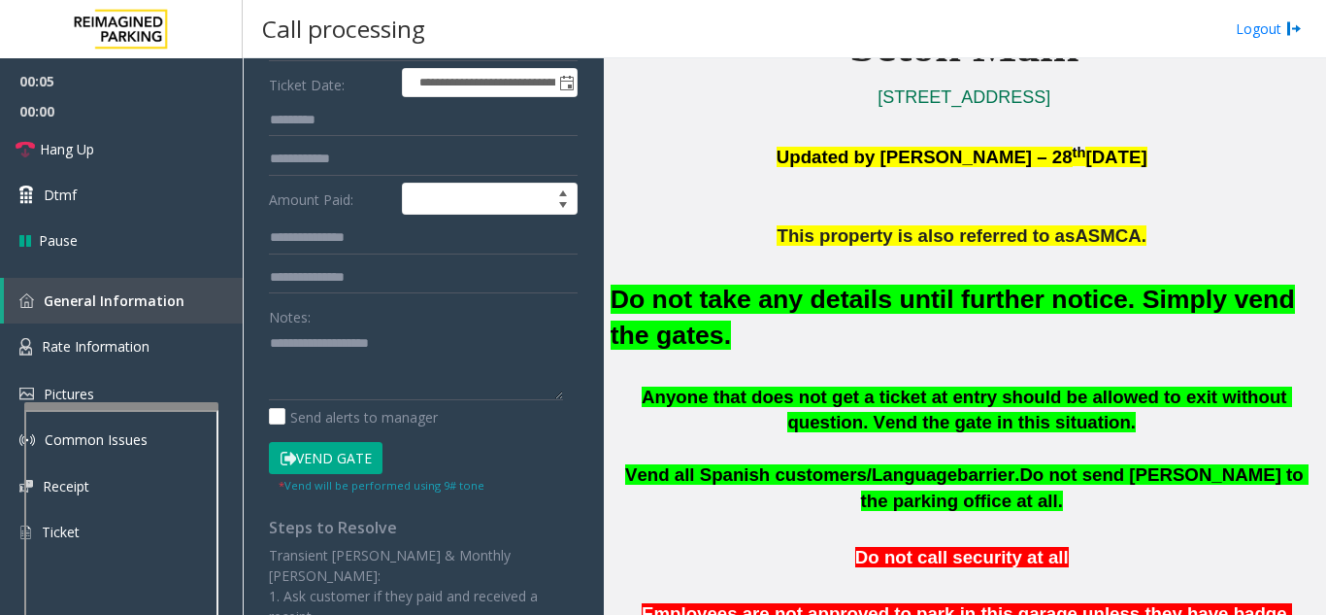
click at [357, 459] on button "Vend Gate" at bounding box center [326, 458] width 114 height 33
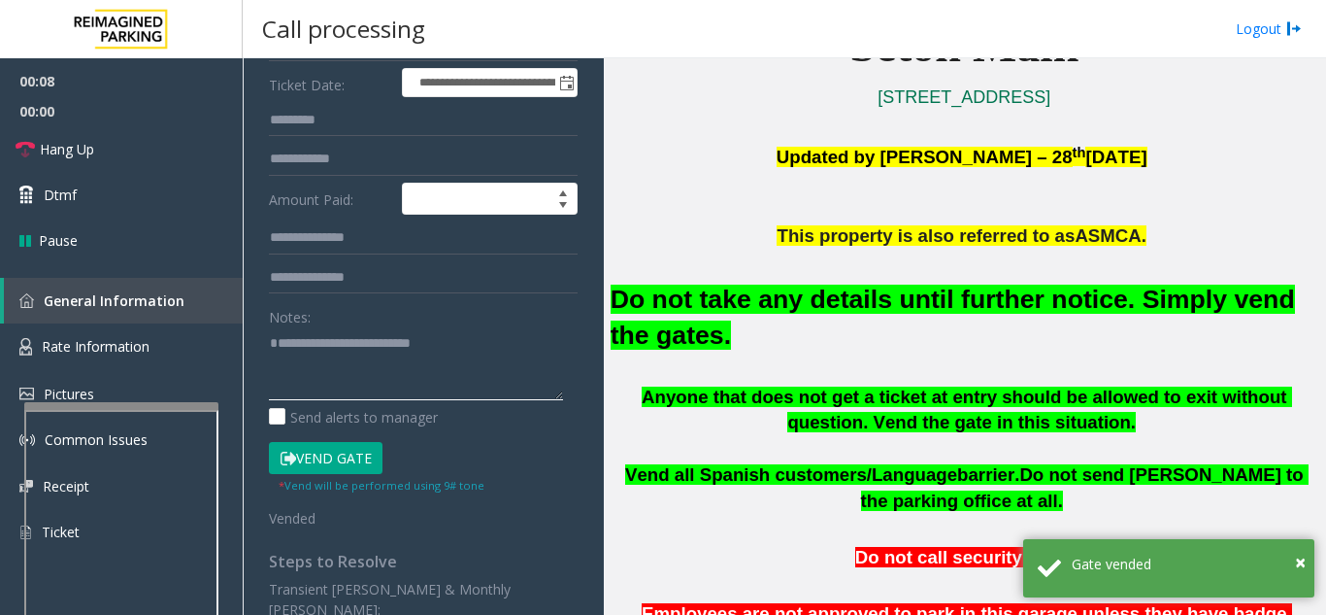
click at [507, 340] on textarea at bounding box center [416, 363] width 294 height 73
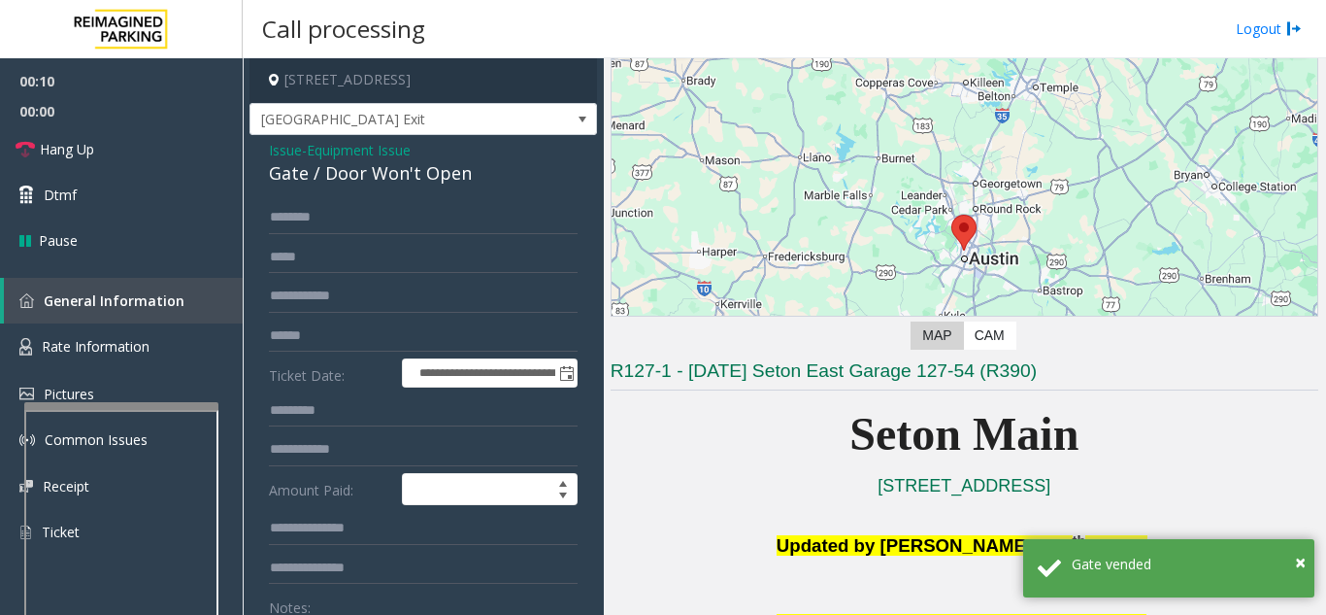
scroll to position [0, 0]
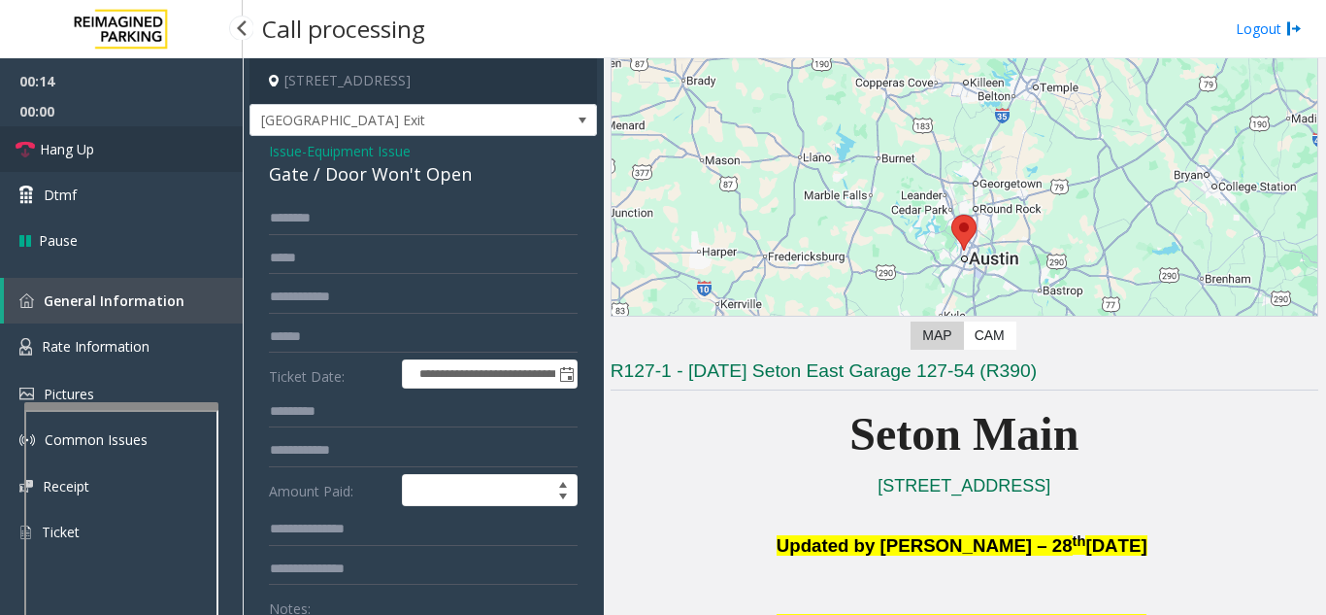
type textarea "**********"
click at [139, 162] on link "Hang Up" at bounding box center [121, 149] width 243 height 46
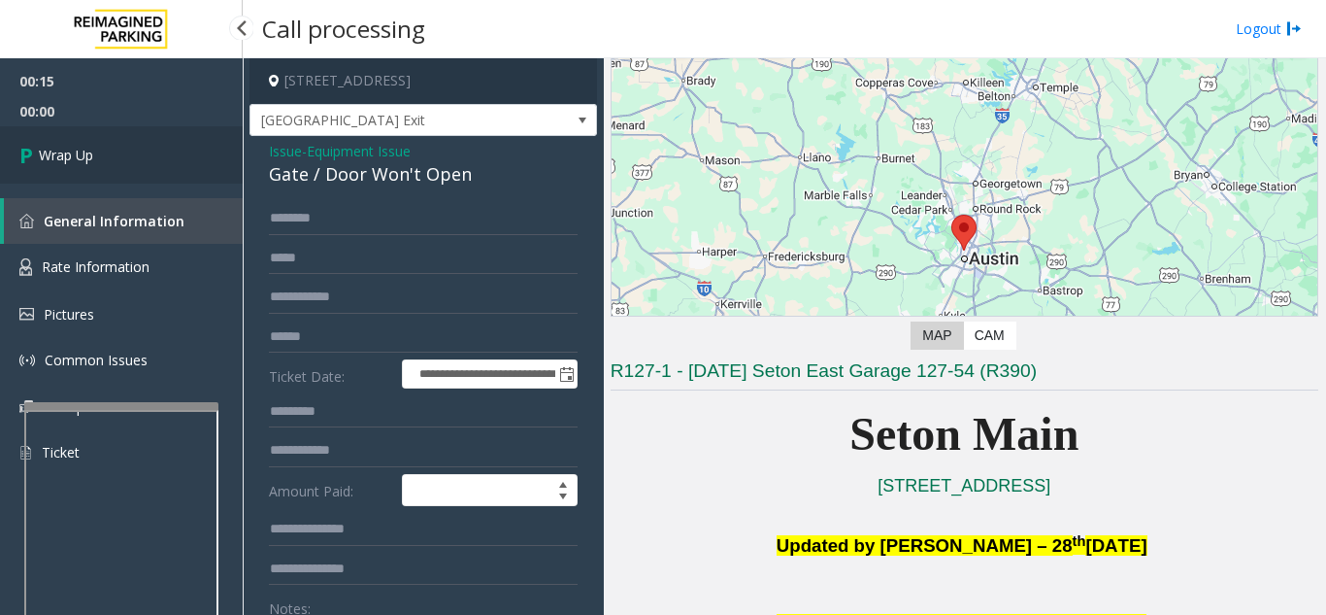
click at [139, 162] on link "Wrap Up" at bounding box center [121, 154] width 243 height 57
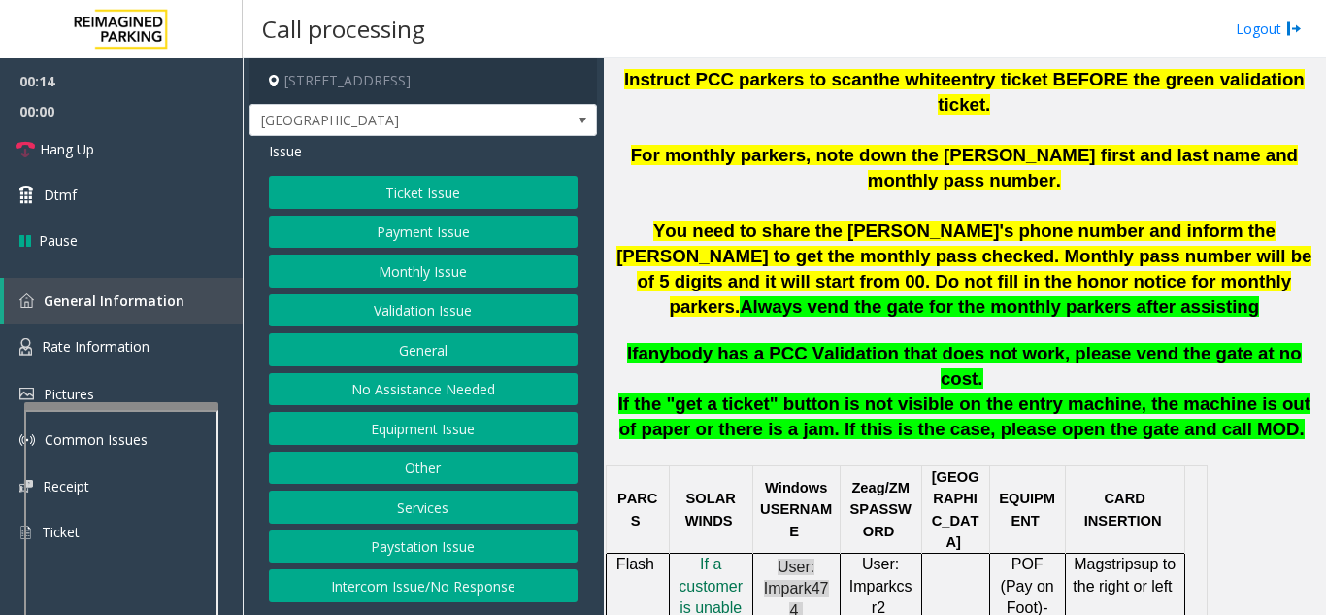
scroll to position [777, 0]
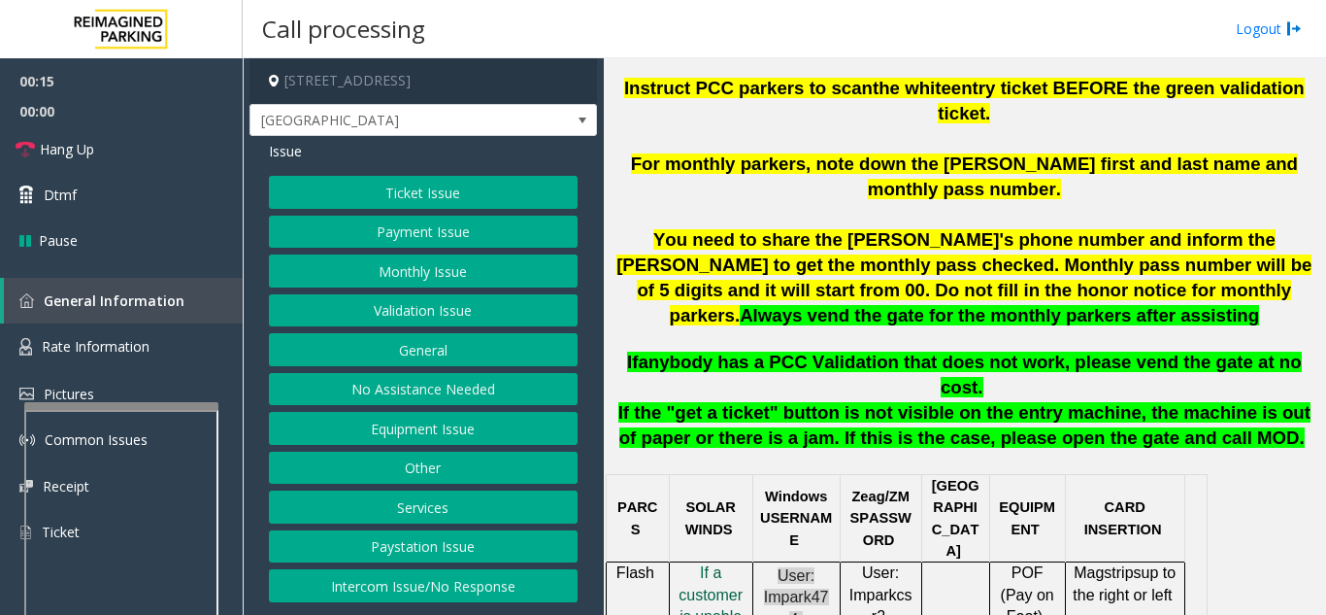
click at [708, 564] on span "f a customer is unable to pay - Click her" at bounding box center [711, 626] width 64 height 125
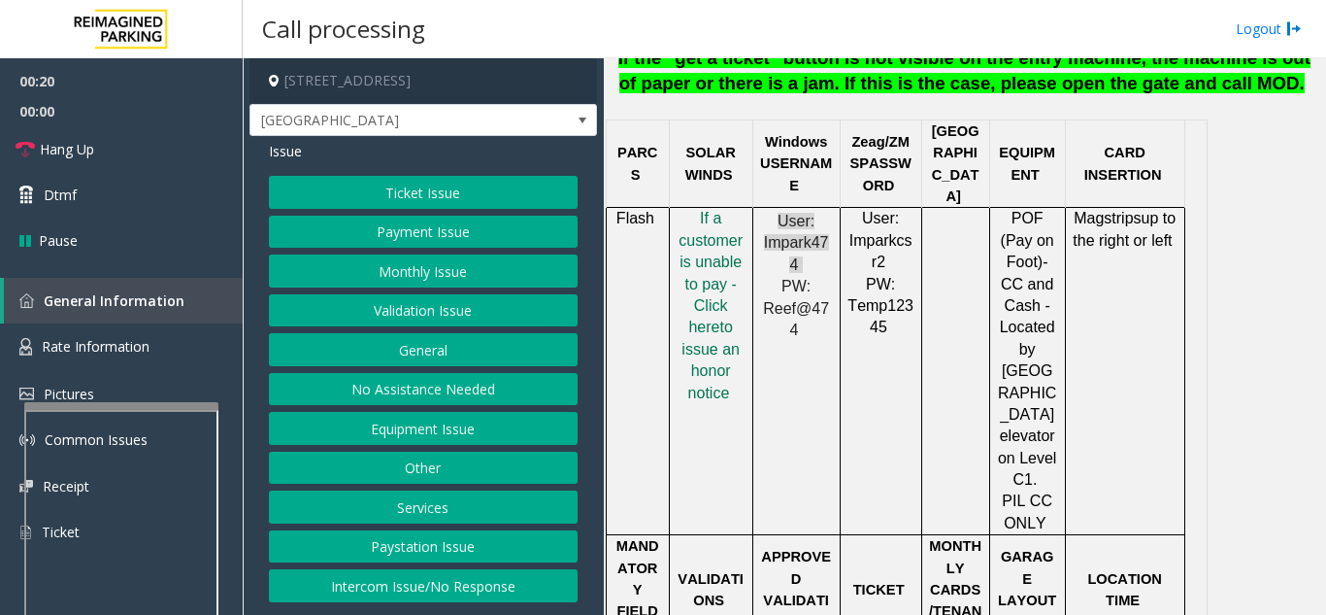
scroll to position [1165, 0]
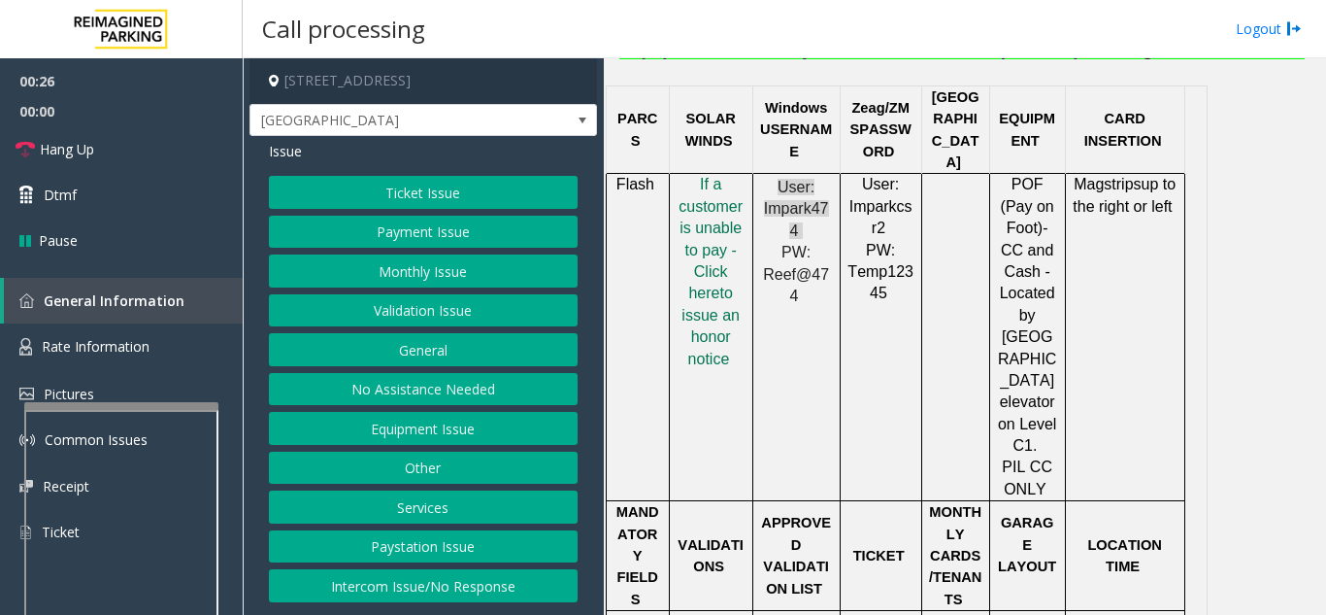
click at [387, 177] on button "Ticket Issue" at bounding box center [423, 192] width 309 height 33
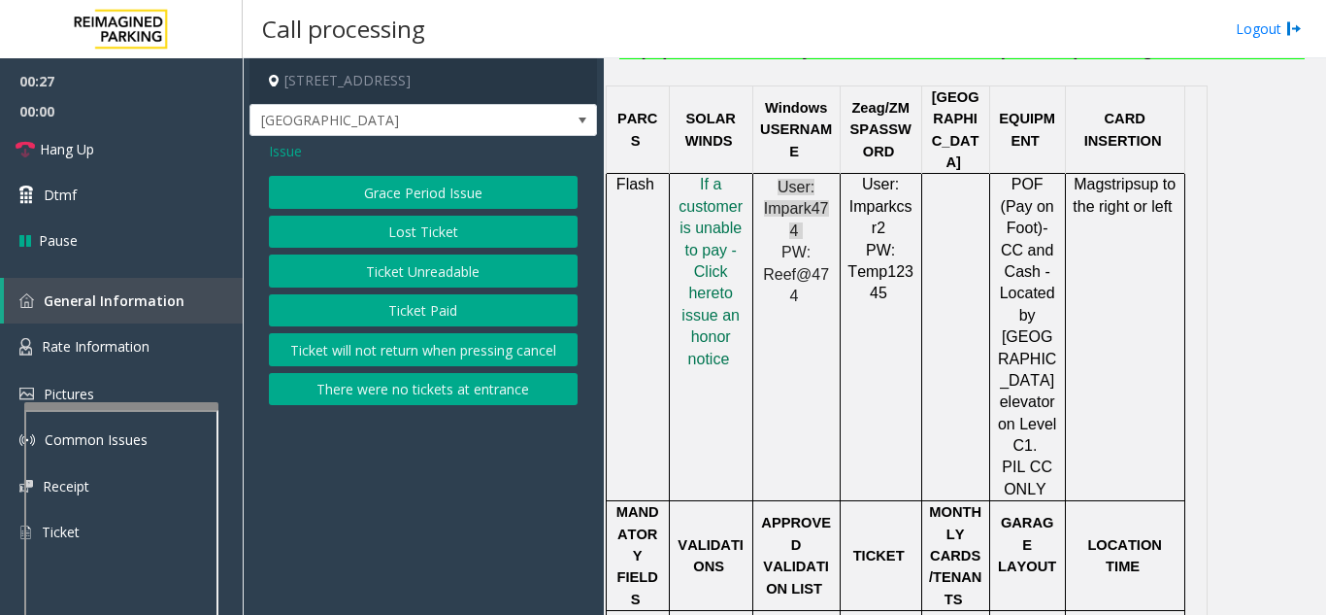
click at [392, 266] on button "Ticket Unreadable" at bounding box center [423, 270] width 309 height 33
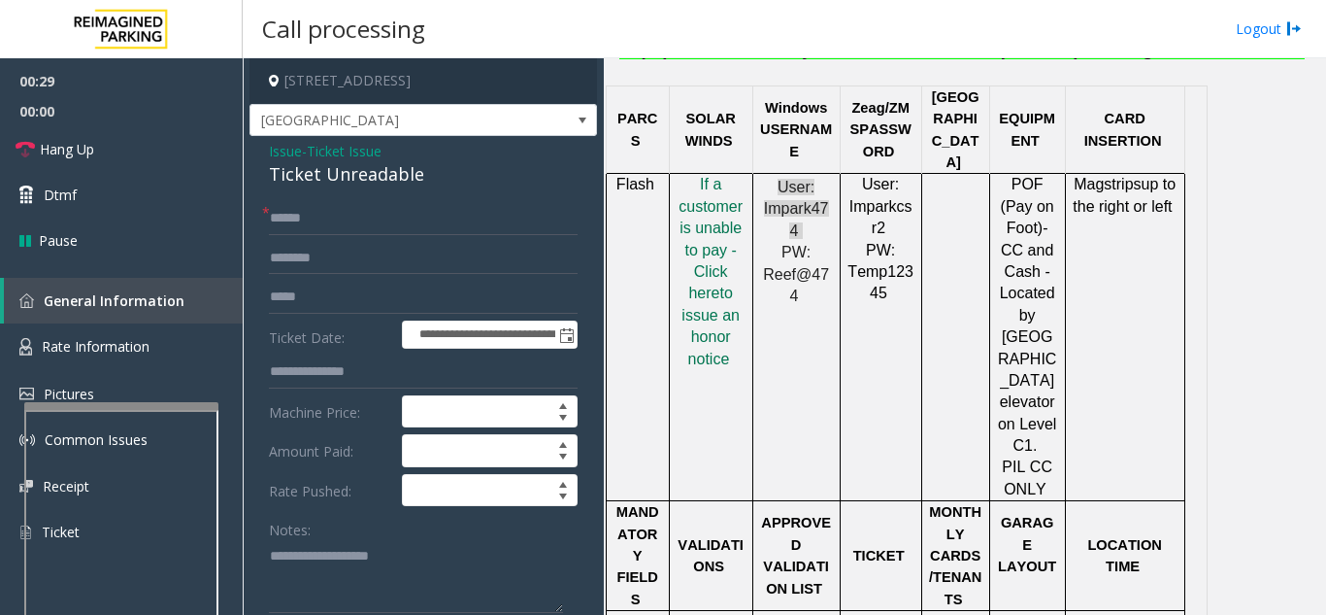
click at [281, 151] on span "Issue" at bounding box center [285, 151] width 33 height 20
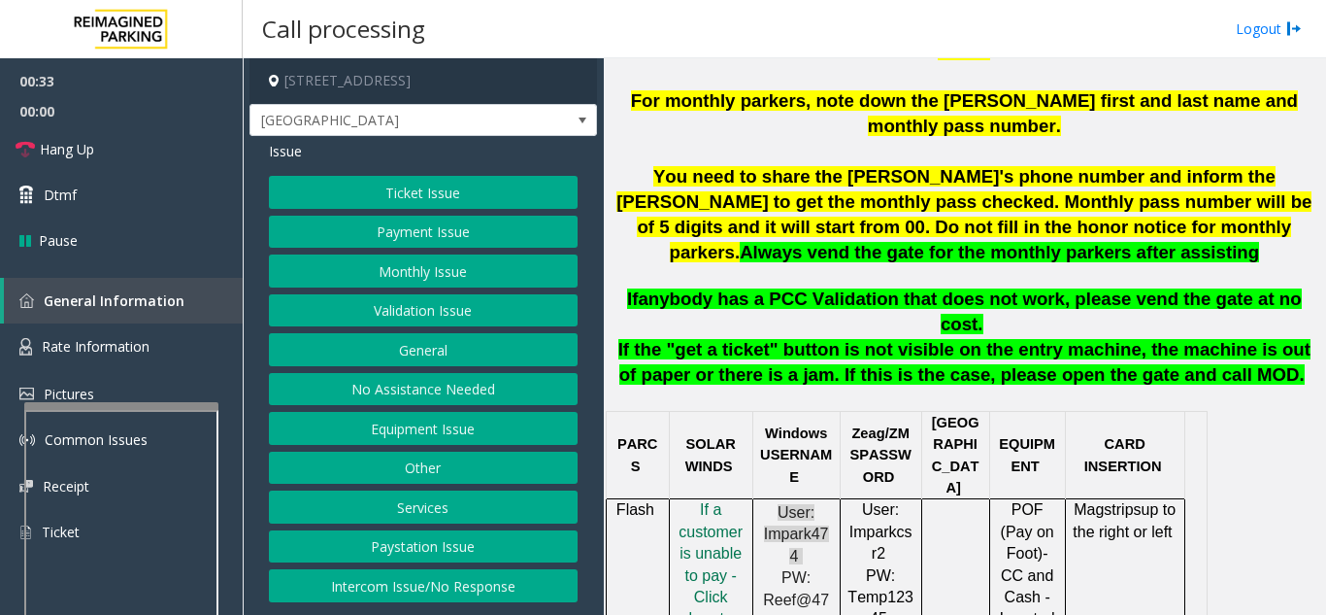
scroll to position [777, 0]
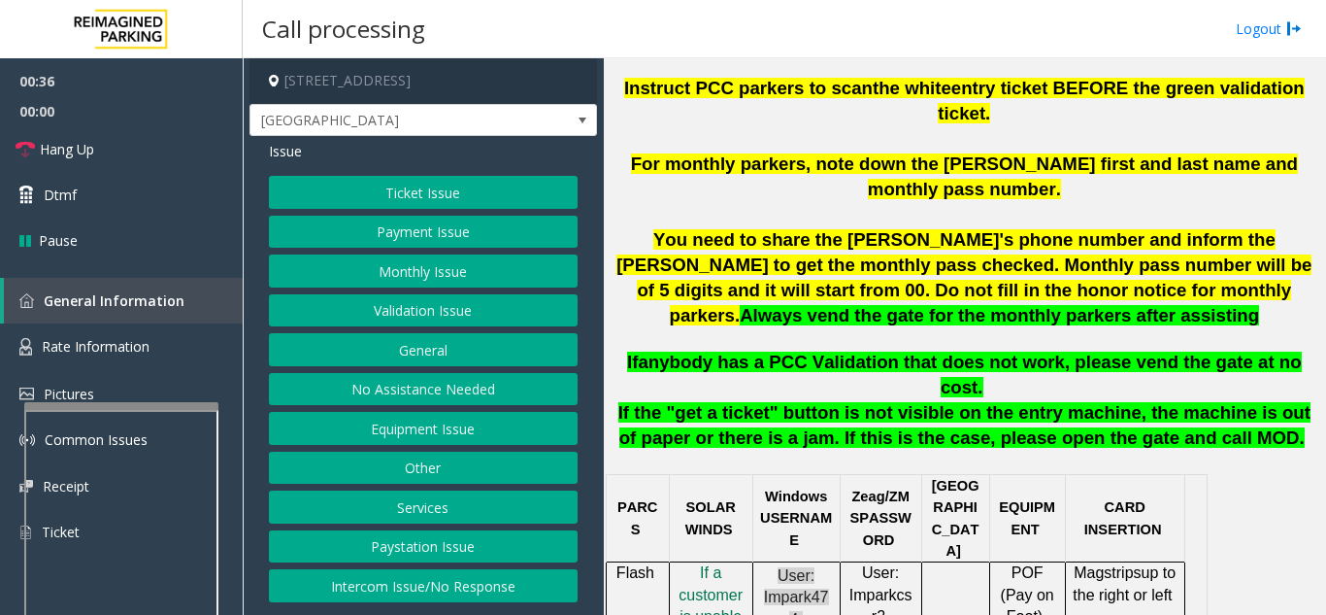
click at [478, 433] on button "Equipment Issue" at bounding box center [423, 428] width 309 height 33
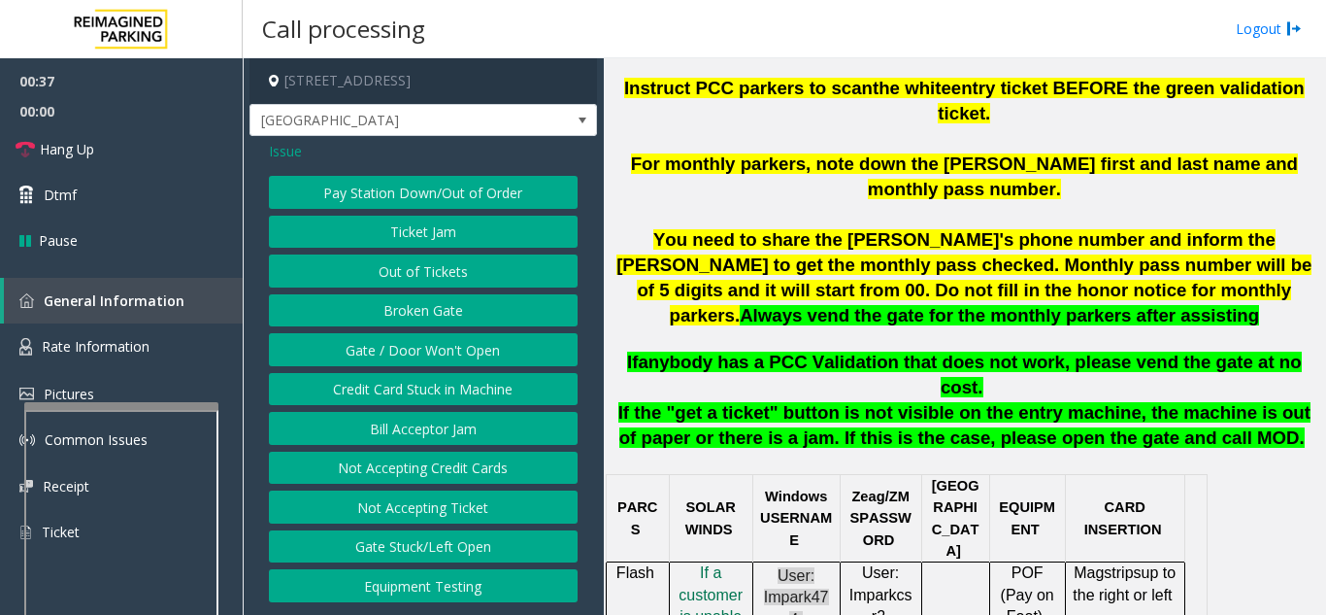
click at [295, 151] on span "Issue" at bounding box center [285, 151] width 33 height 20
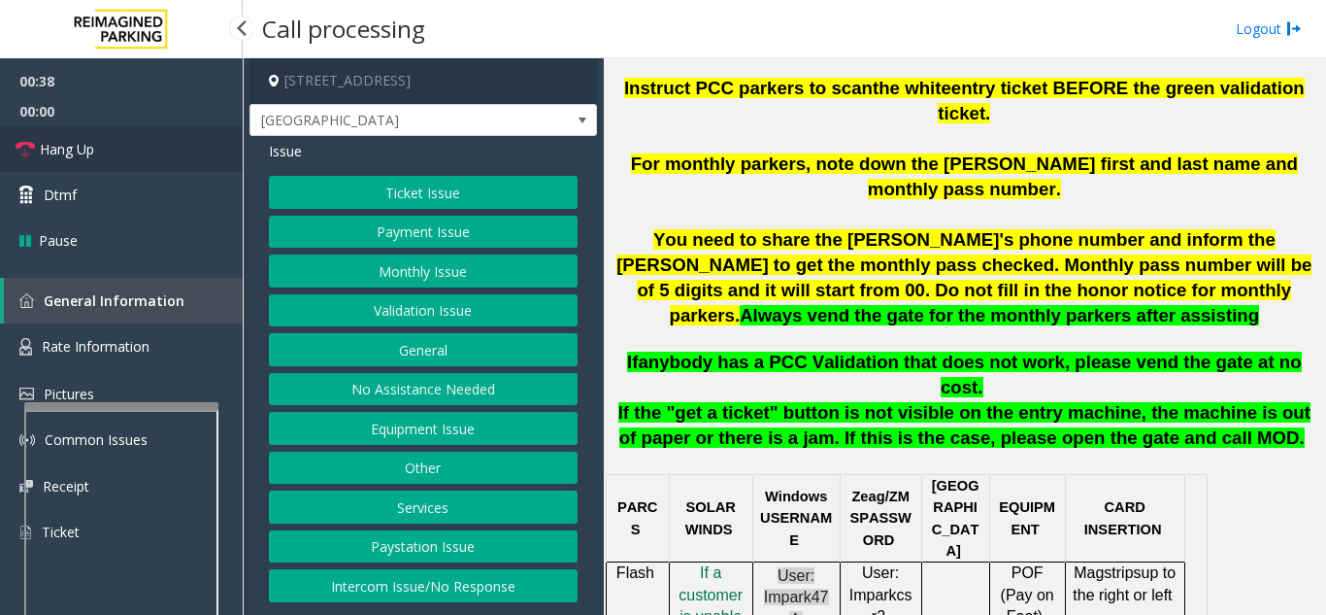
click at [138, 138] on link "Hang Up" at bounding box center [121, 149] width 243 height 46
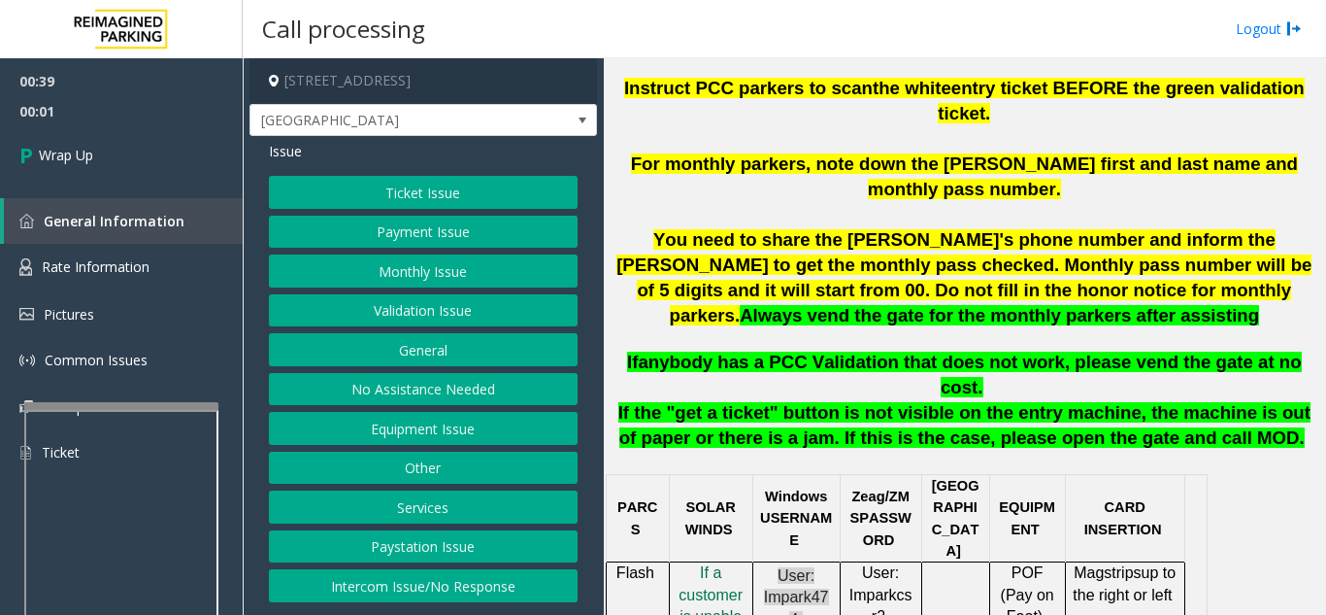
click at [459, 241] on button "Payment Issue" at bounding box center [423, 232] width 309 height 33
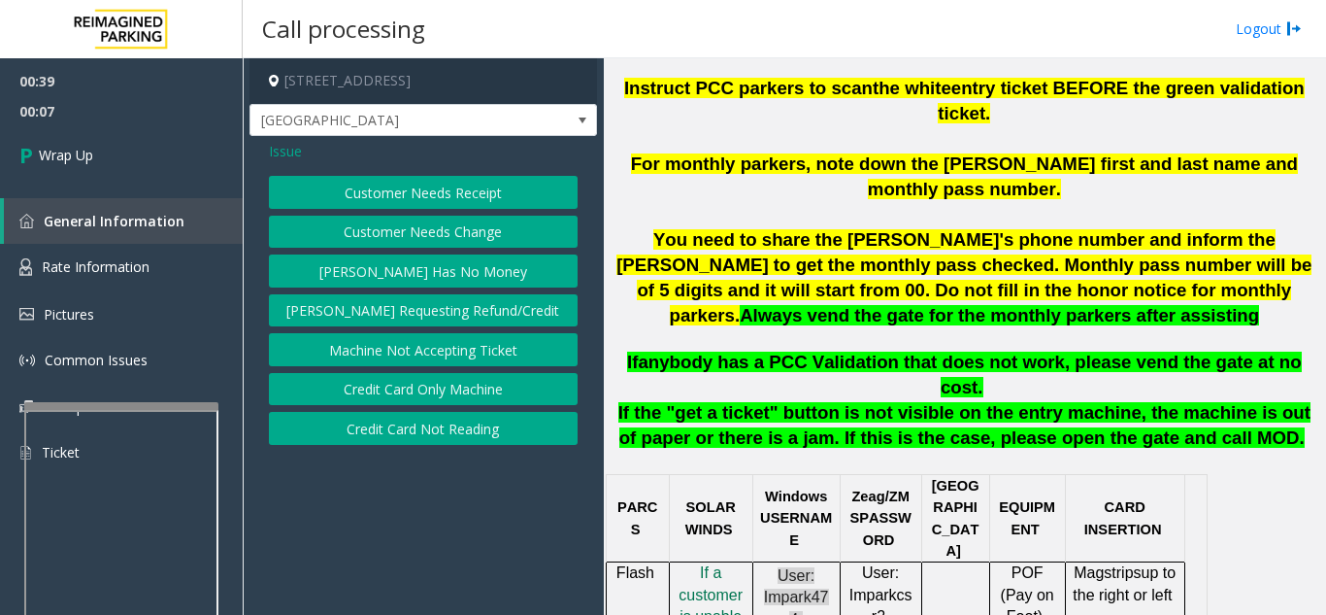
click at [468, 387] on button "Credit Card Only Machine" at bounding box center [423, 389] width 309 height 33
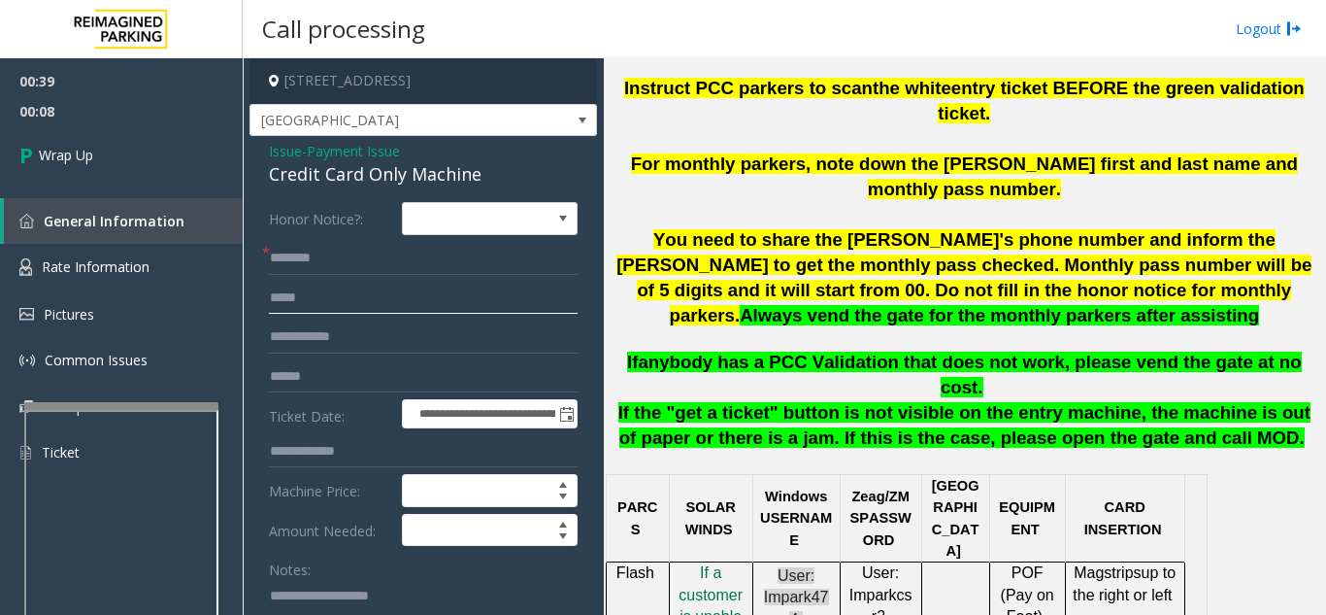
click at [430, 284] on input "text" at bounding box center [423, 298] width 309 height 33
click at [436, 263] on input "text" at bounding box center [423, 258] width 309 height 33
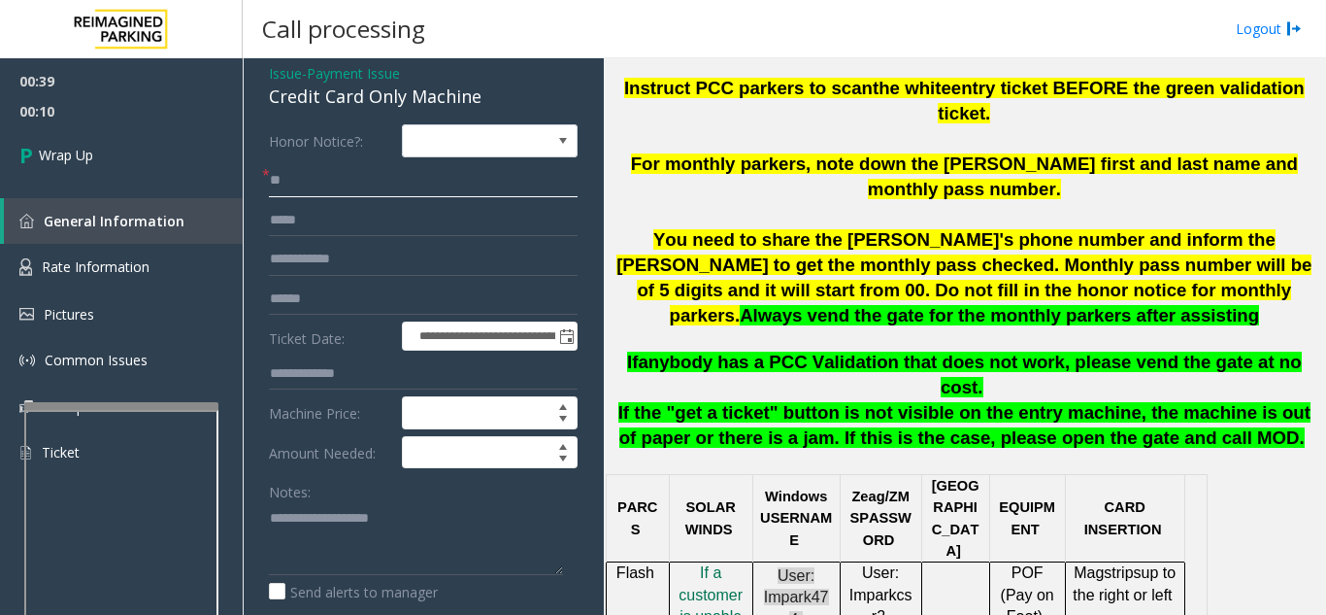
scroll to position [194, 0]
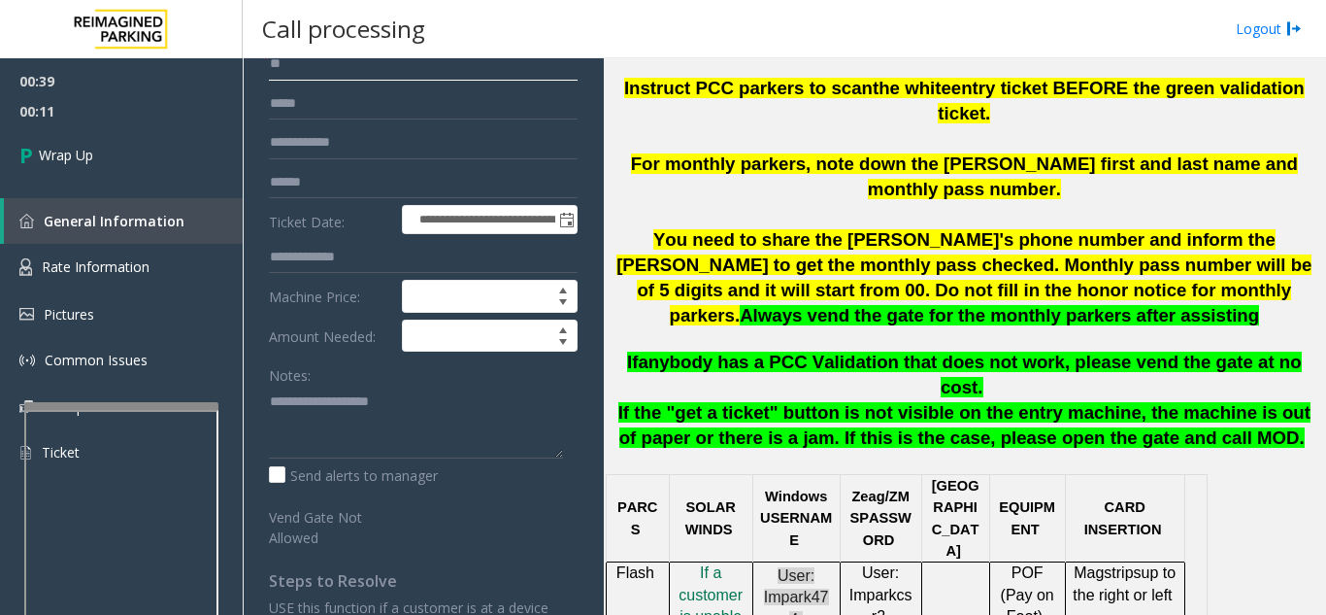
type input "**"
click at [332, 408] on textarea at bounding box center [416, 421] width 294 height 73
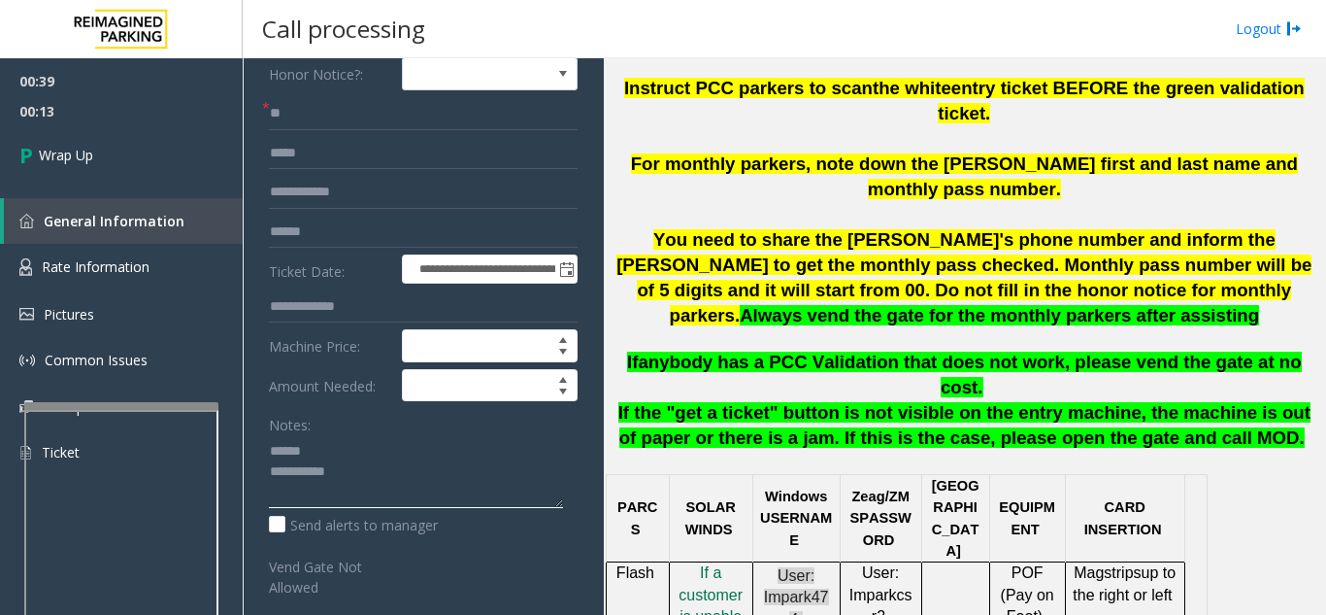
scroll to position [97, 0]
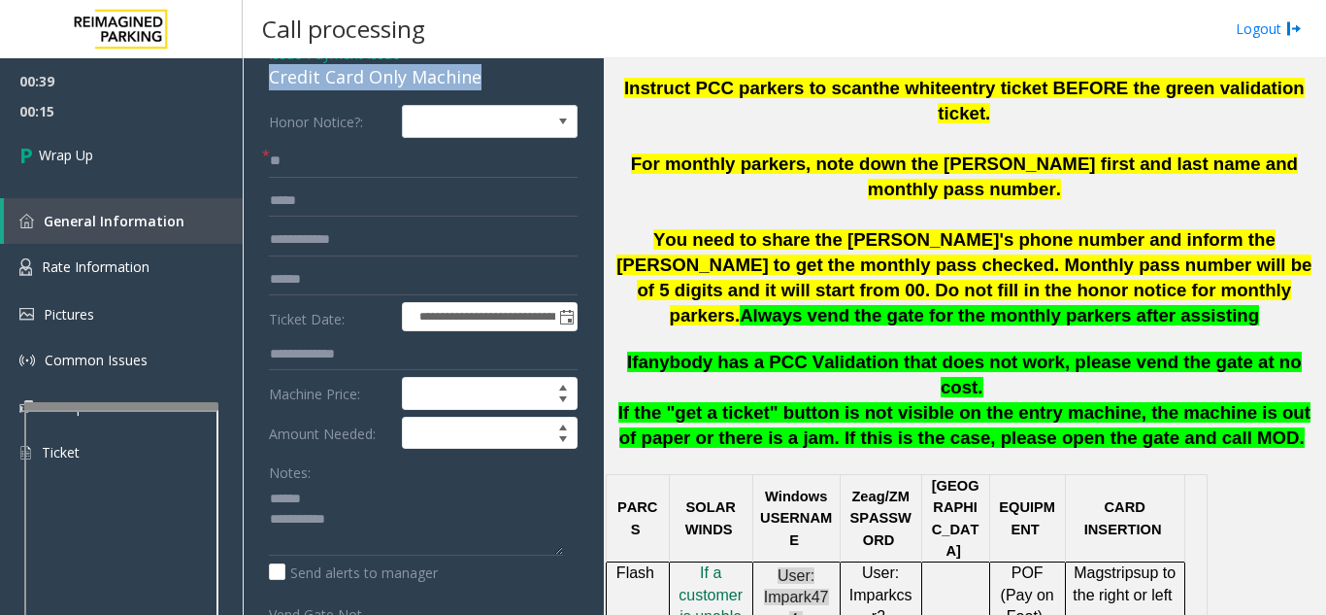
drag, startPoint x: 280, startPoint y: 83, endPoint x: 492, endPoint y: 86, distance: 212.7
click at [492, 86] on div "**********" at bounding box center [424, 560] width 348 height 1042
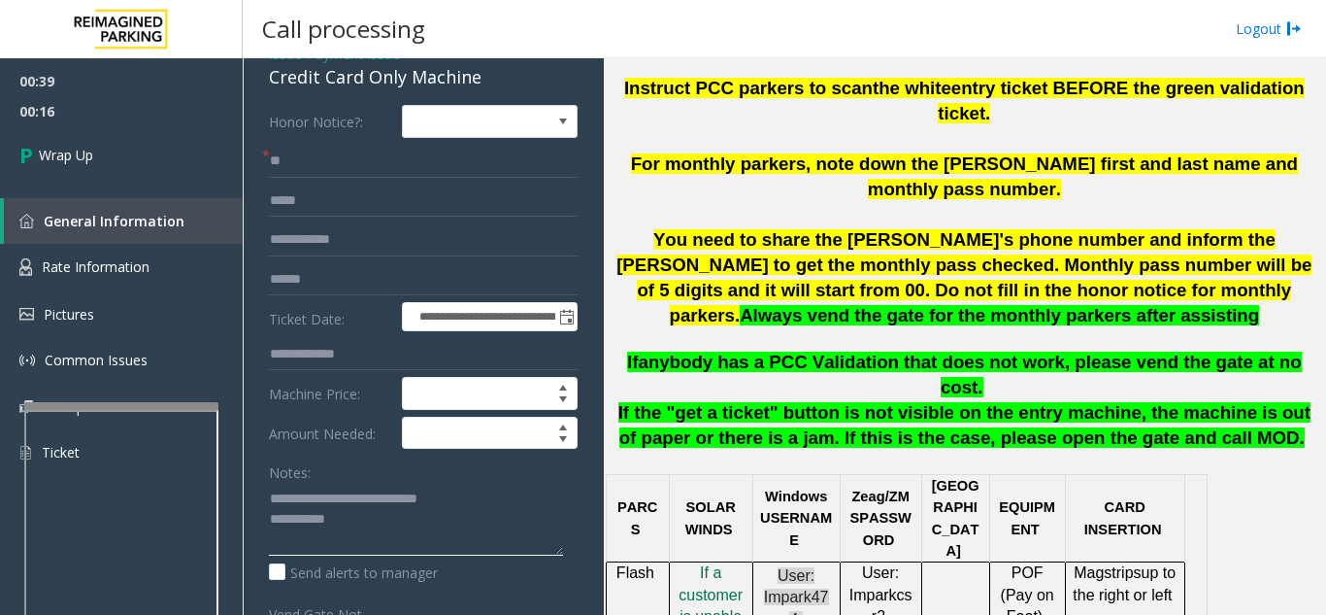
click at [453, 519] on textarea at bounding box center [416, 519] width 294 height 73
type textarea "**********"
click at [370, 467] on div "Notes:" at bounding box center [423, 505] width 309 height 100
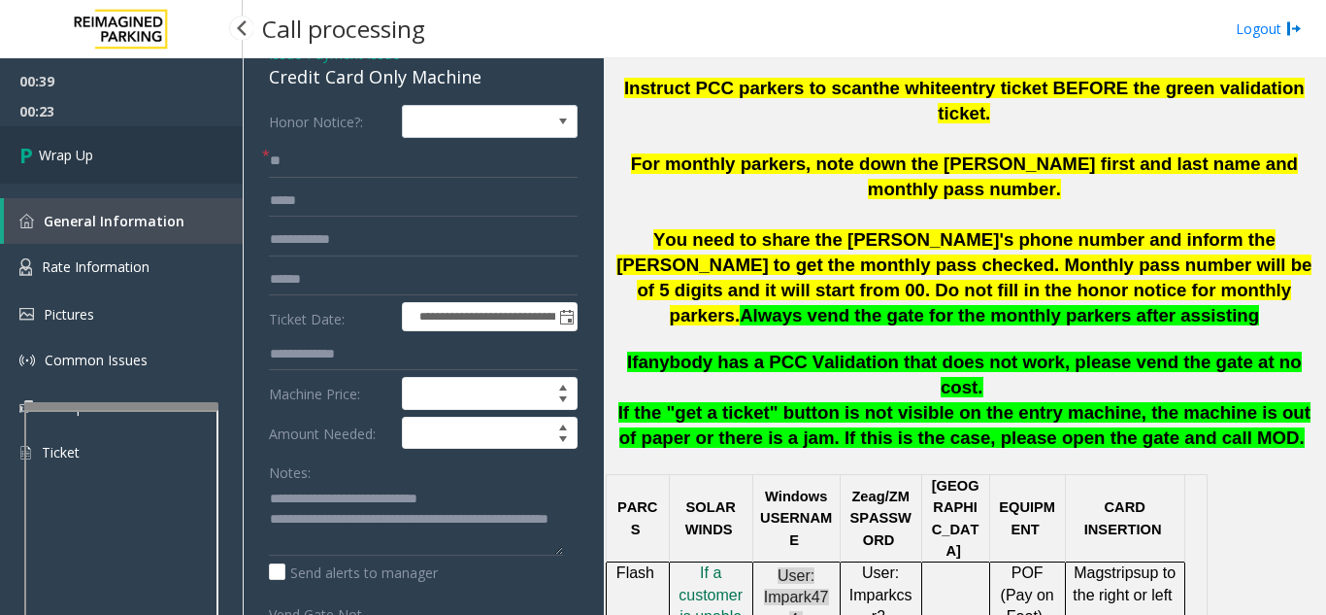
click at [123, 146] on link "Wrap Up" at bounding box center [121, 154] width 243 height 57
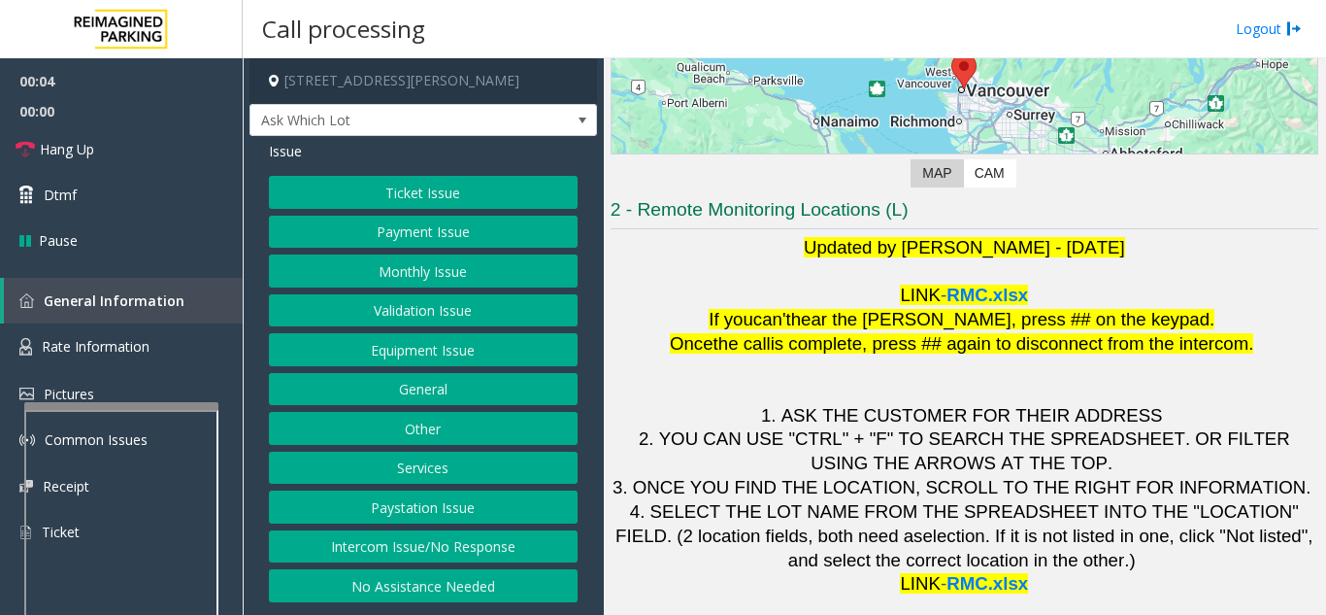
scroll to position [285, 0]
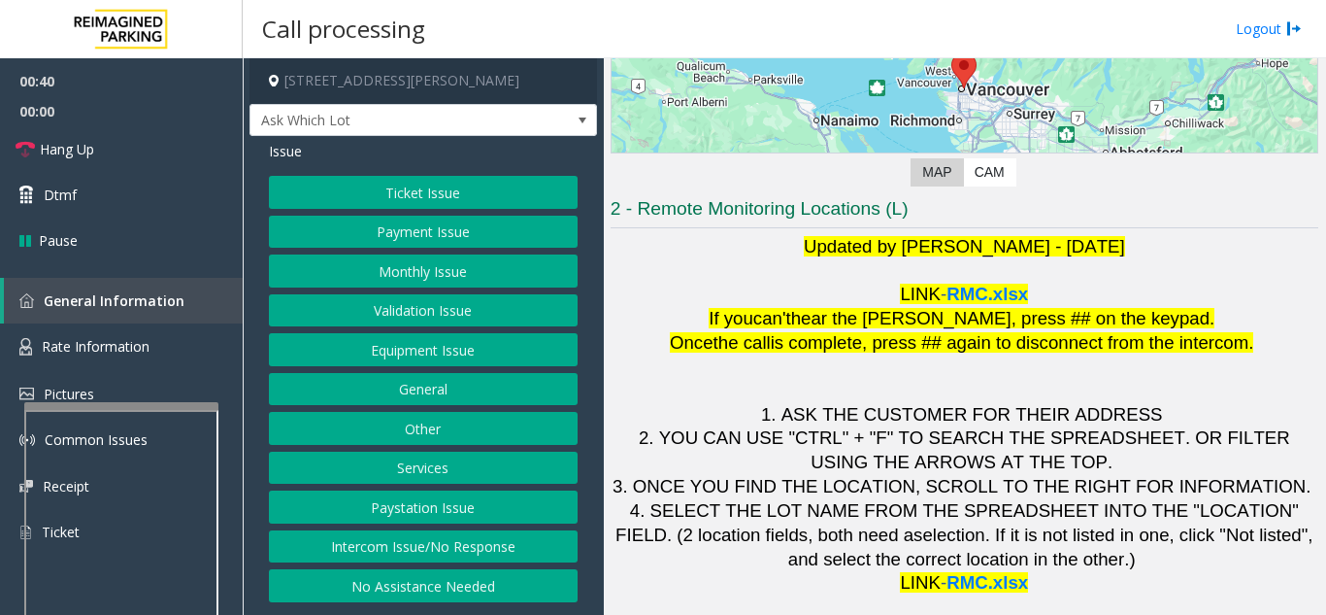
click at [471, 338] on button "Equipment Issue" at bounding box center [423, 349] width 309 height 33
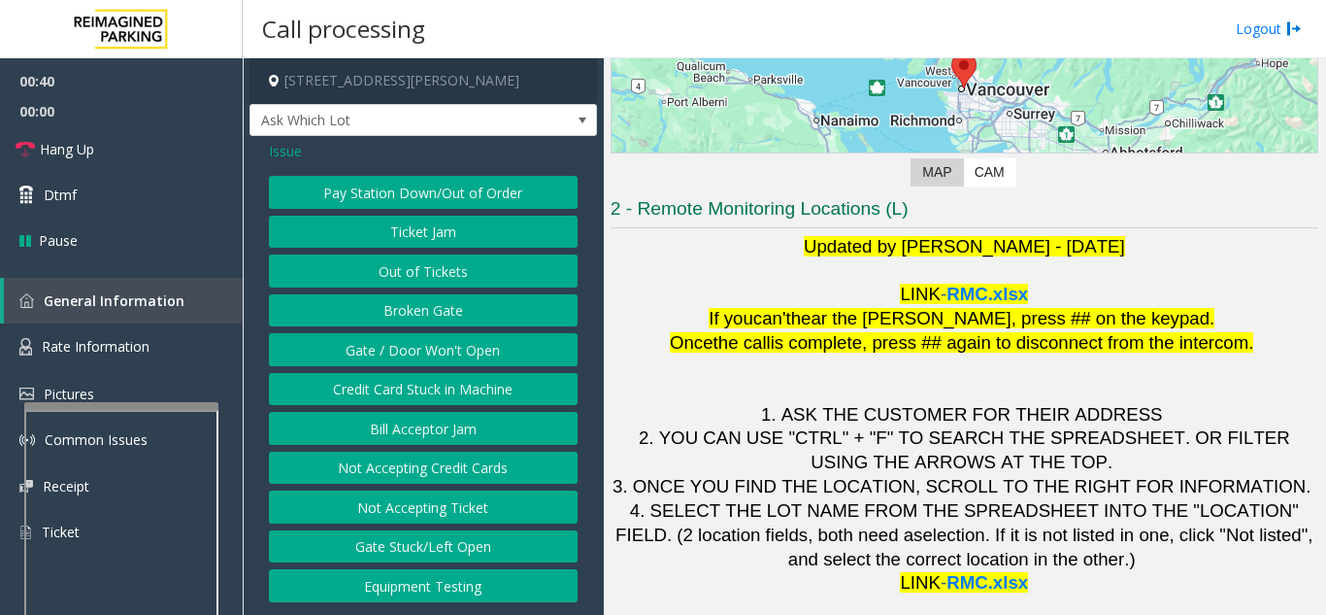
click at [471, 338] on button "Gate / Door Won't Open" at bounding box center [423, 349] width 309 height 33
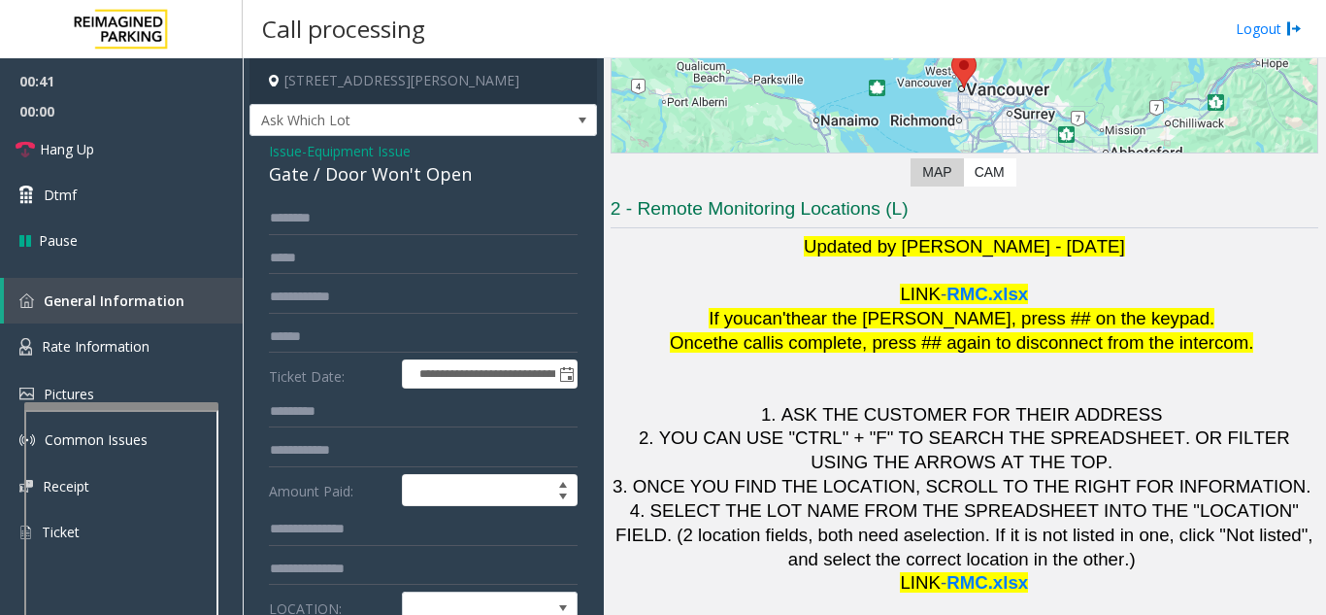
scroll to position [97, 0]
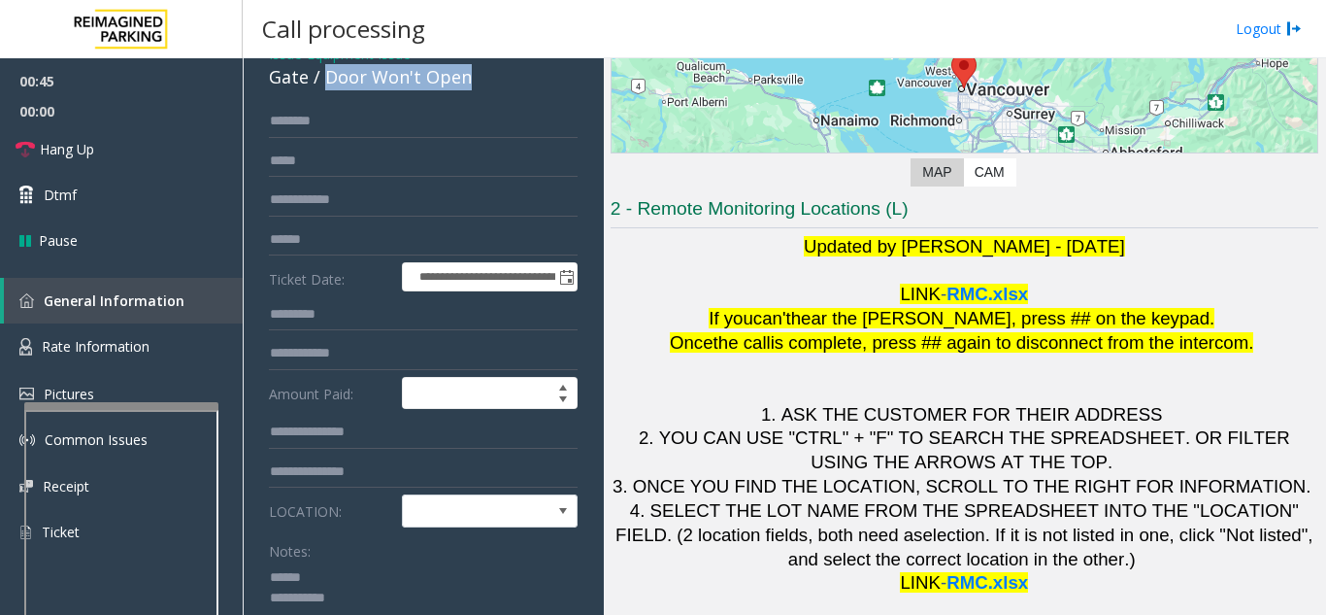
drag, startPoint x: 322, startPoint y: 80, endPoint x: 449, endPoint y: 77, distance: 126.3
click at [485, 84] on div "Gate / Door Won't Open" at bounding box center [423, 77] width 309 height 26
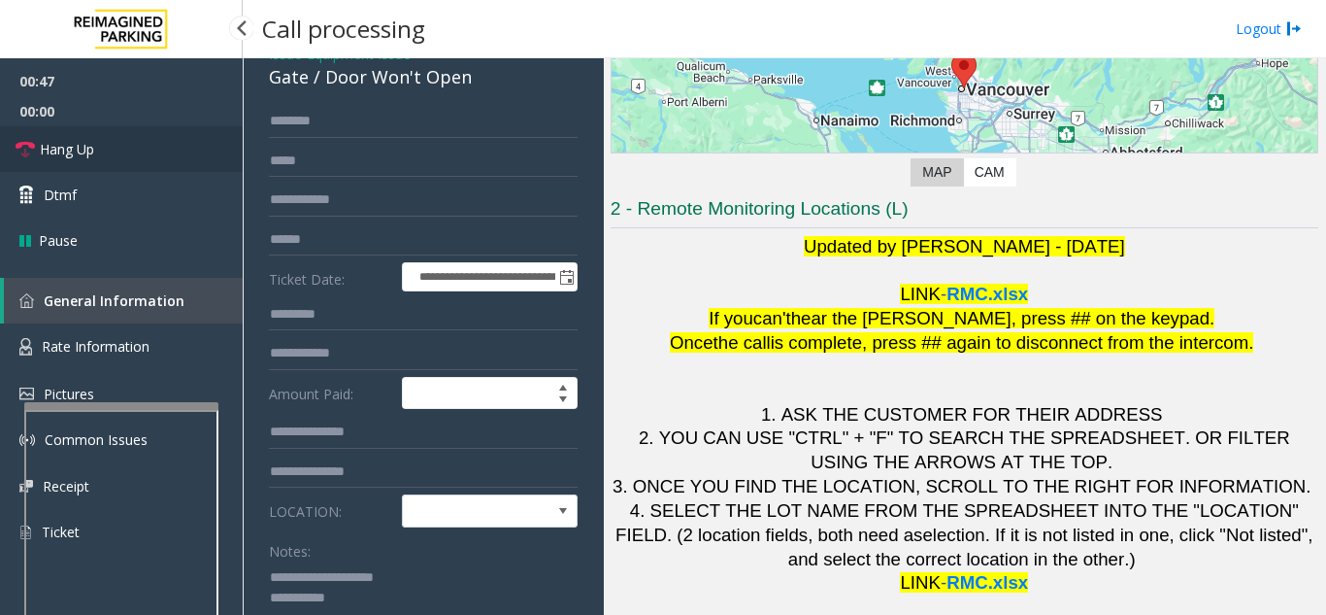
click at [182, 147] on link "Hang Up" at bounding box center [121, 149] width 243 height 46
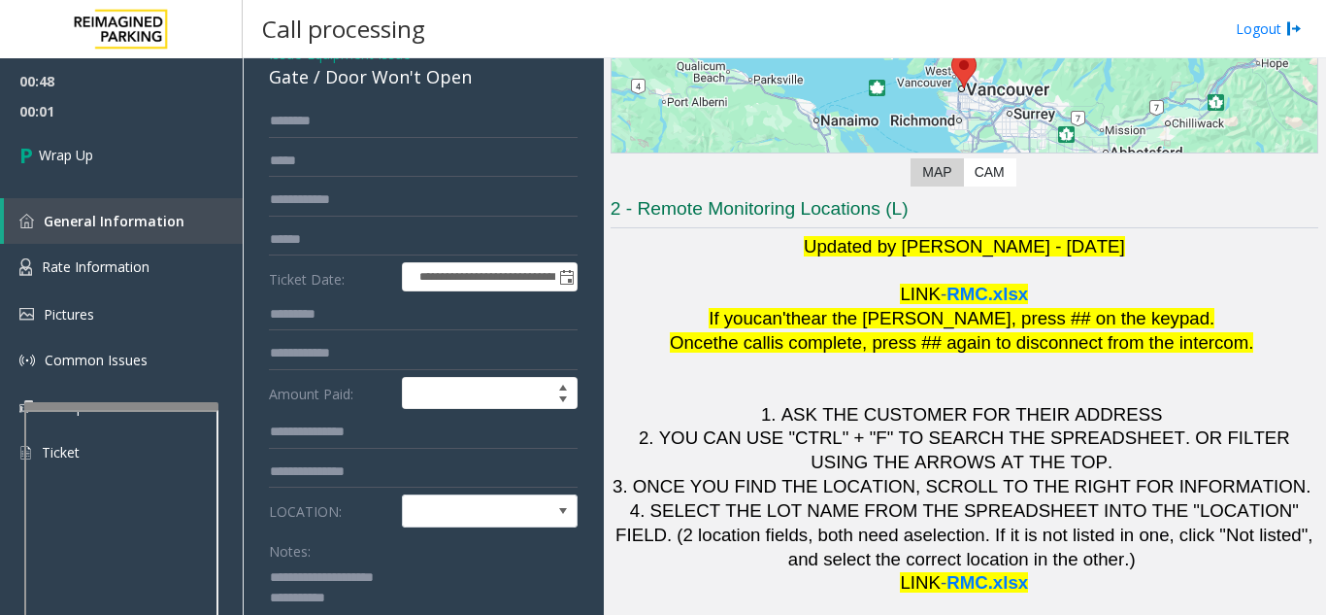
scroll to position [99, 0]
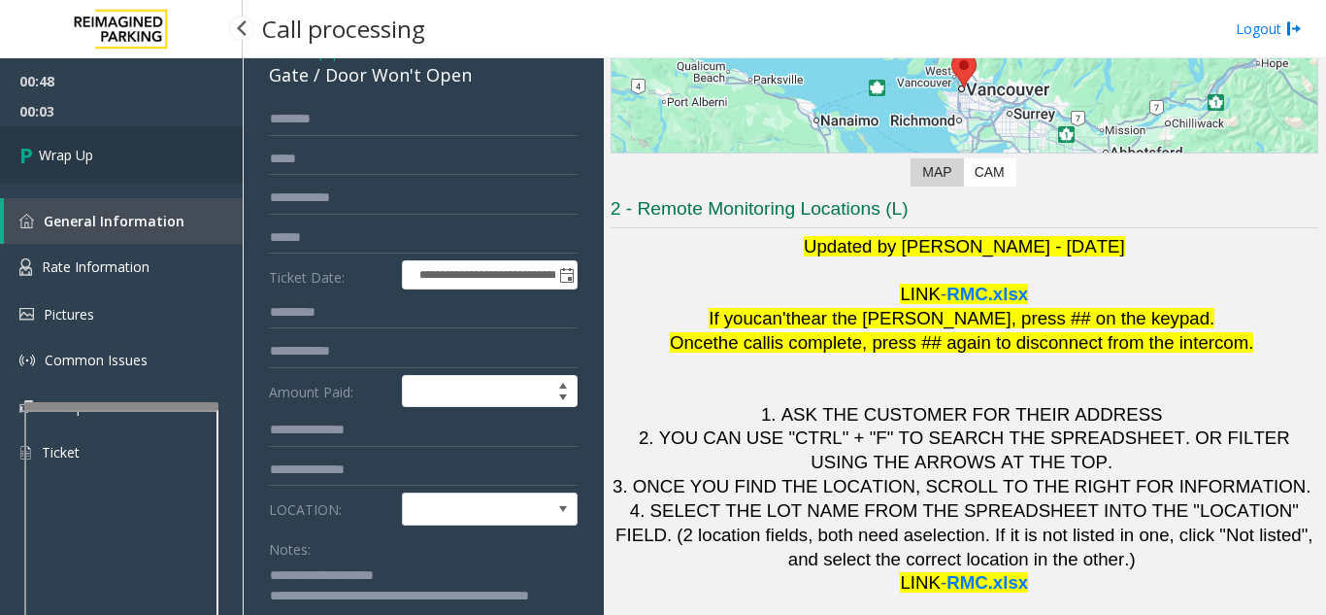
type textarea "**********"
click at [126, 171] on link "Wrap Up" at bounding box center [121, 154] width 243 height 57
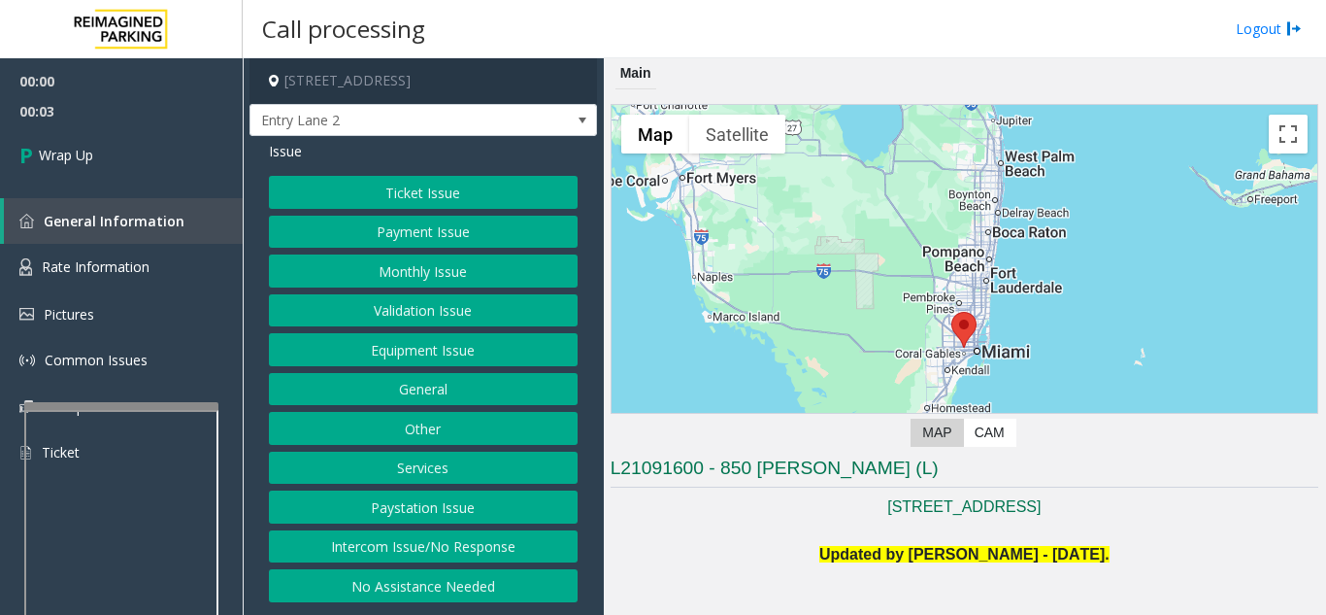
click at [466, 550] on button "Intercom Issue/No Response" at bounding box center [423, 546] width 309 height 33
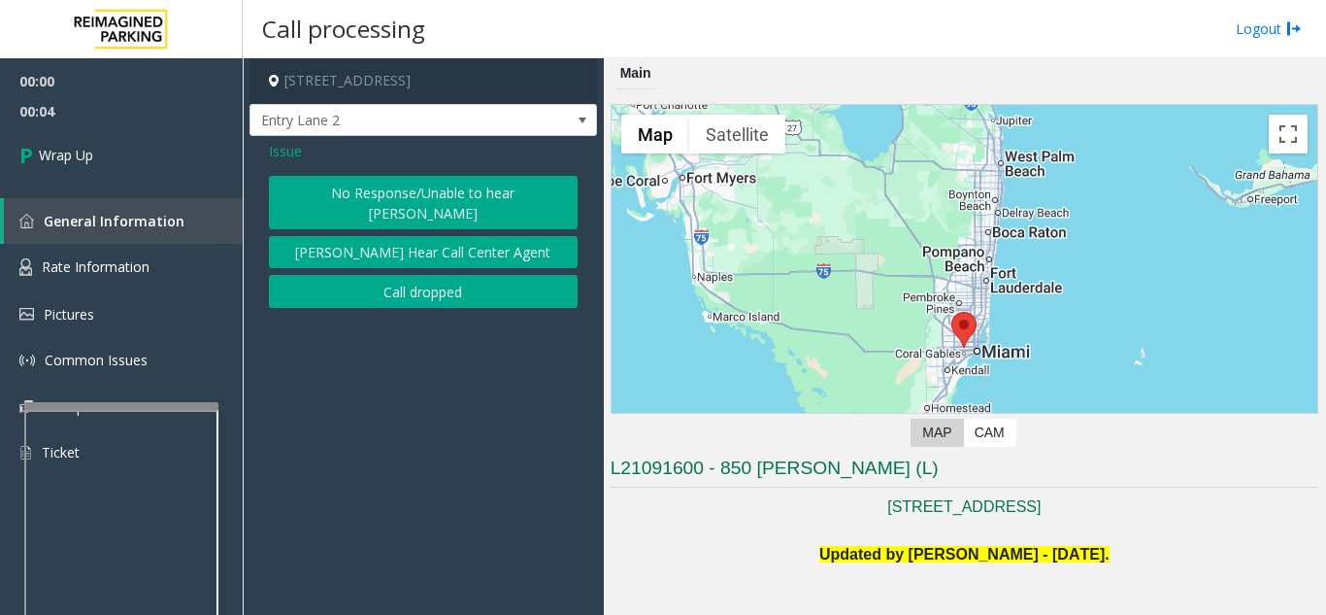
click at [443, 281] on button "Call dropped" at bounding box center [423, 291] width 309 height 33
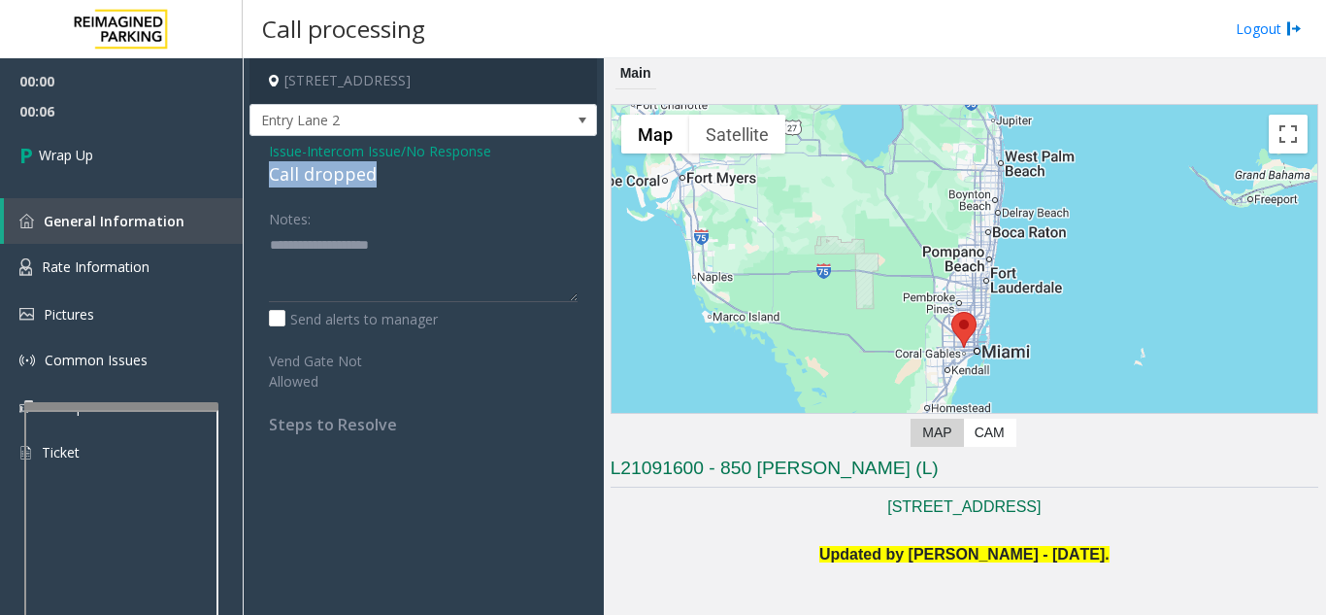
drag, startPoint x: 260, startPoint y: 173, endPoint x: 390, endPoint y: 177, distance: 130.2
click at [390, 177] on div "Issue - Intercom Issue/No Response Call dropped Notes: Send alerts to manager V…" at bounding box center [424, 295] width 348 height 318
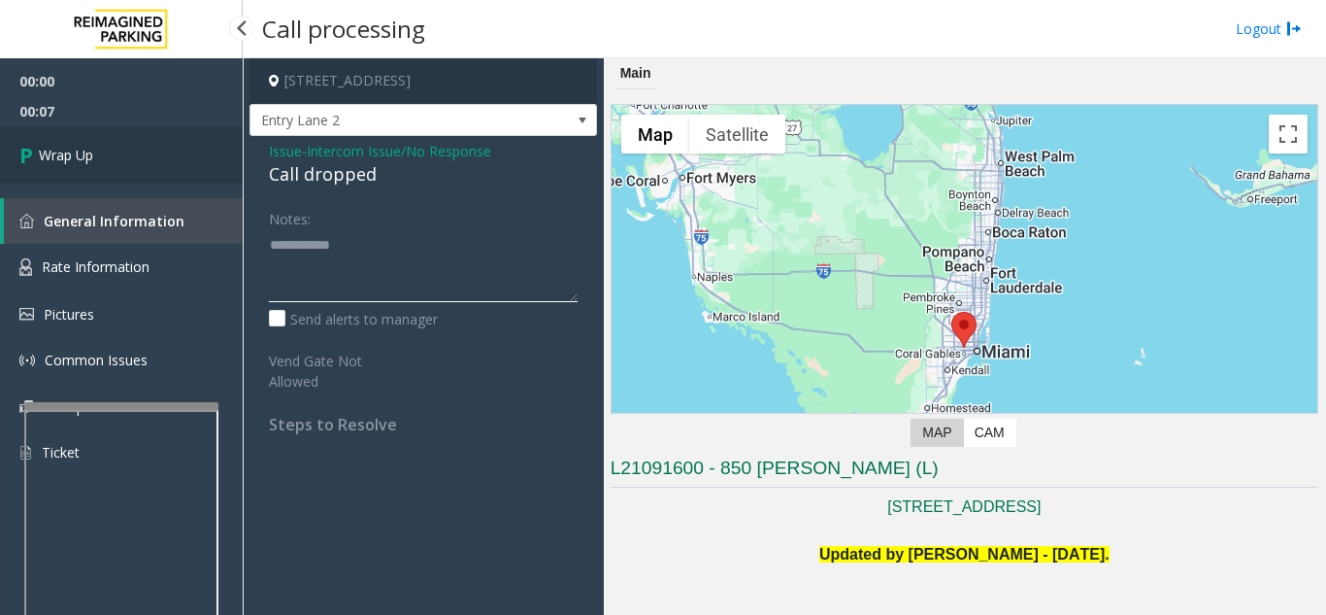
type textarea "**********"
drag, startPoint x: 184, startPoint y: 171, endPoint x: 234, endPoint y: 180, distance: 51.2
click at [184, 171] on link "Wrap Up" at bounding box center [121, 154] width 243 height 57
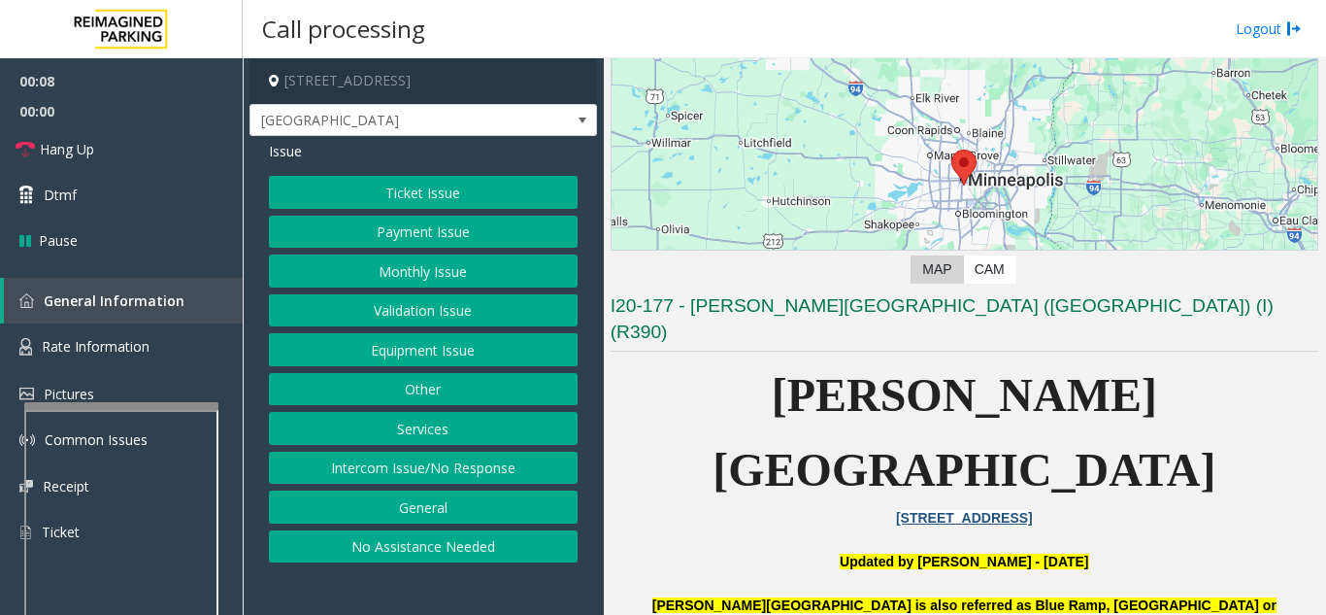
scroll to position [388, 0]
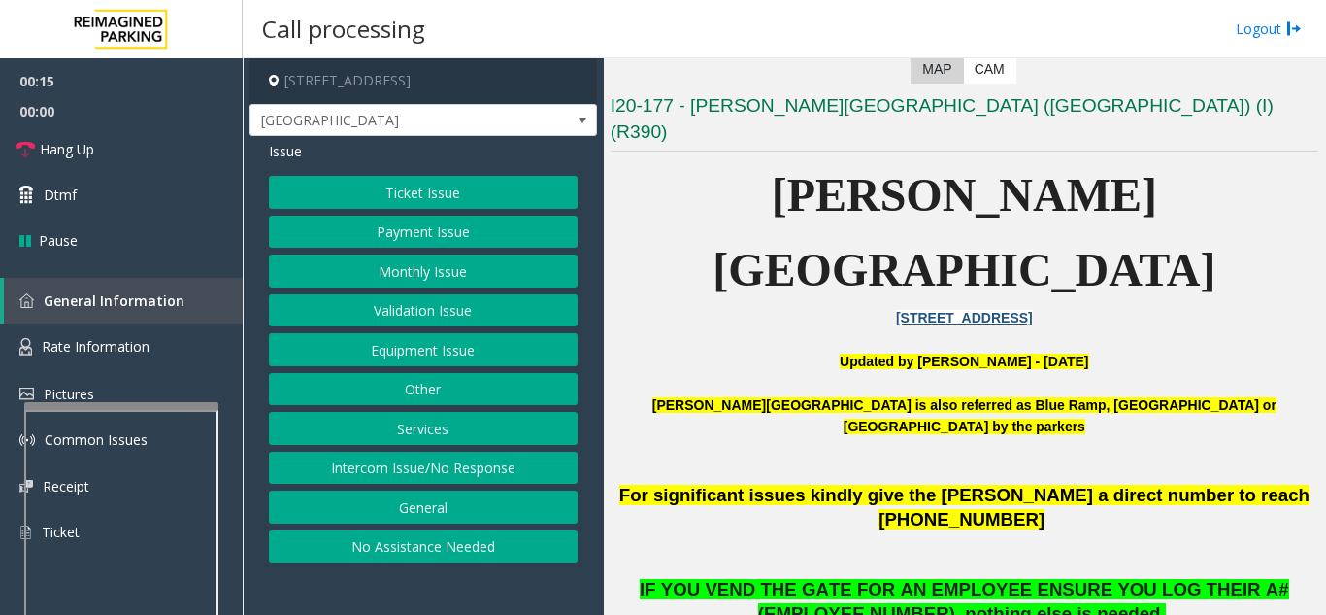
click at [478, 353] on button "Equipment Issue" at bounding box center [423, 349] width 309 height 33
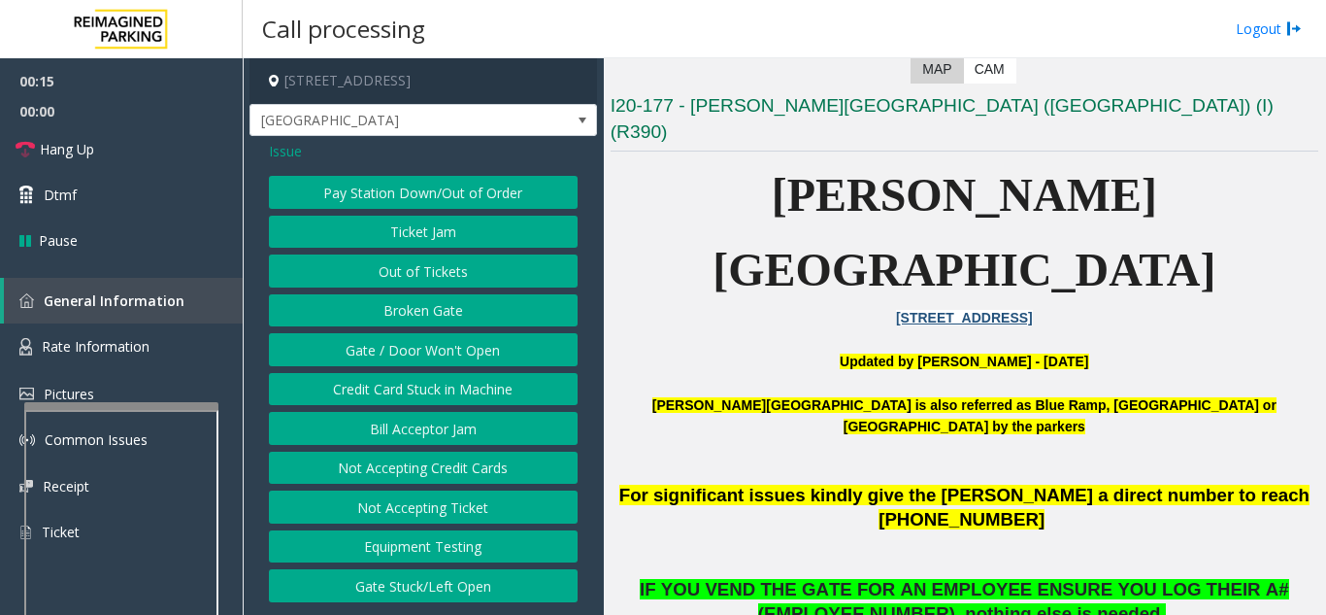
click at [478, 353] on button "Gate / Door Won't Open" at bounding box center [423, 349] width 309 height 33
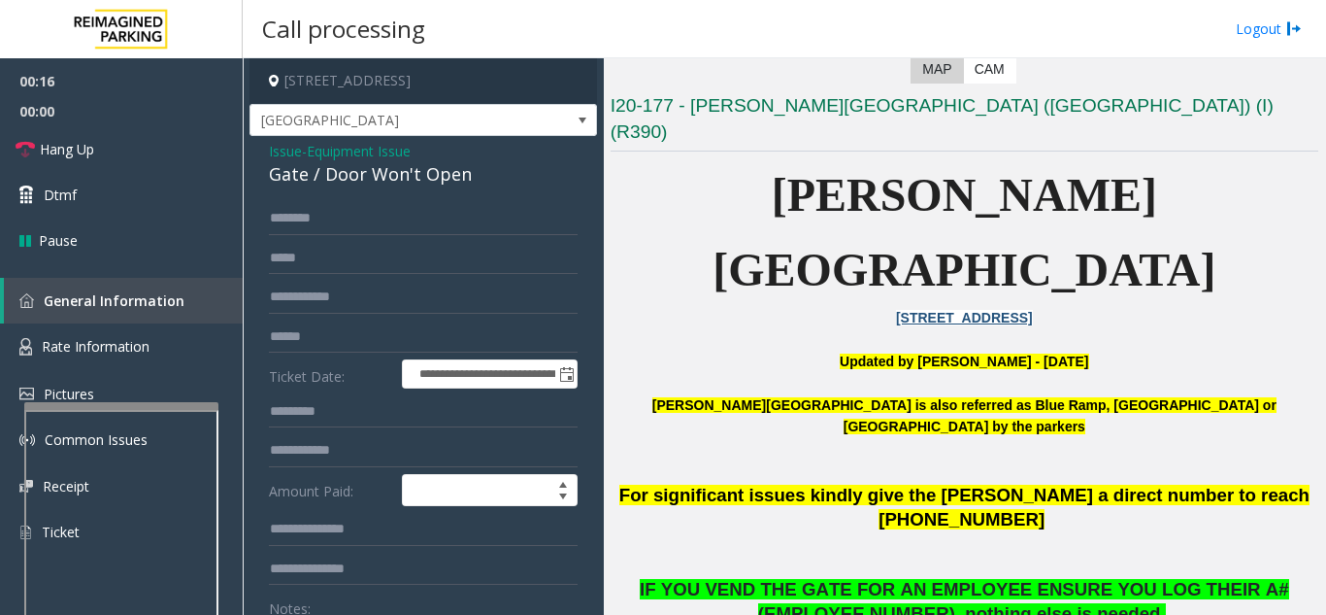
scroll to position [194, 0]
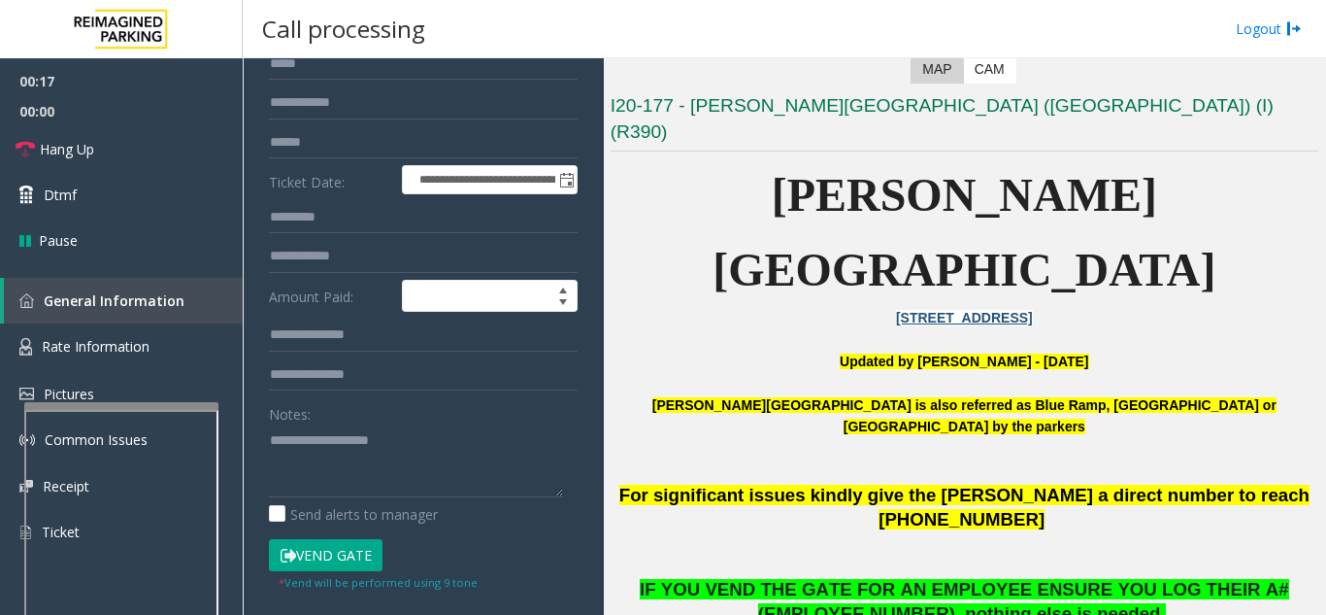
click at [356, 549] on button "Vend Gate" at bounding box center [326, 555] width 114 height 33
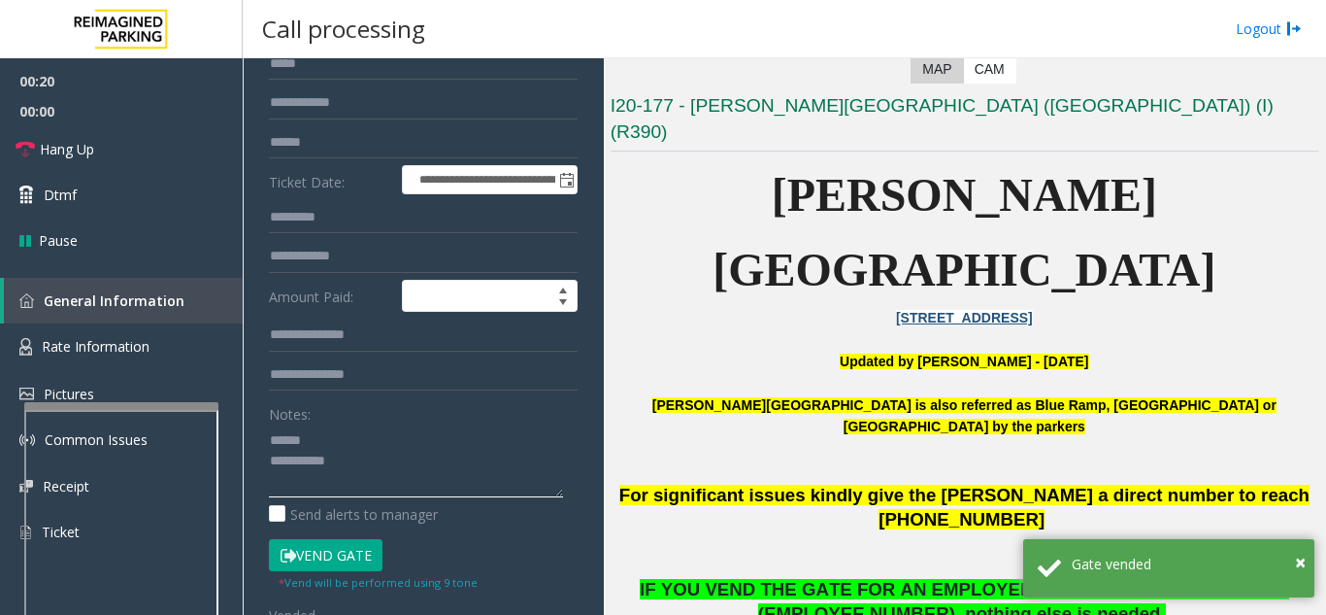
click at [354, 430] on textarea at bounding box center [416, 460] width 294 height 73
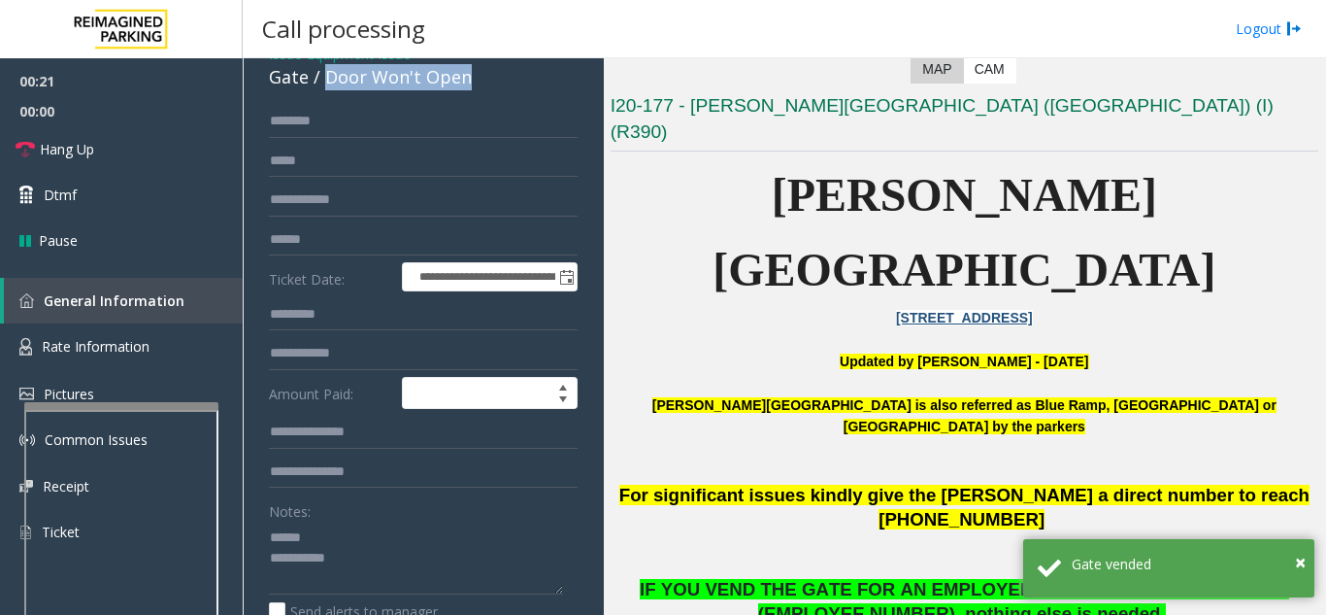
drag, startPoint x: 321, startPoint y: 79, endPoint x: 420, endPoint y: 84, distance: 99.2
click at [485, 91] on div "**********" at bounding box center [424, 558] width 348 height 1038
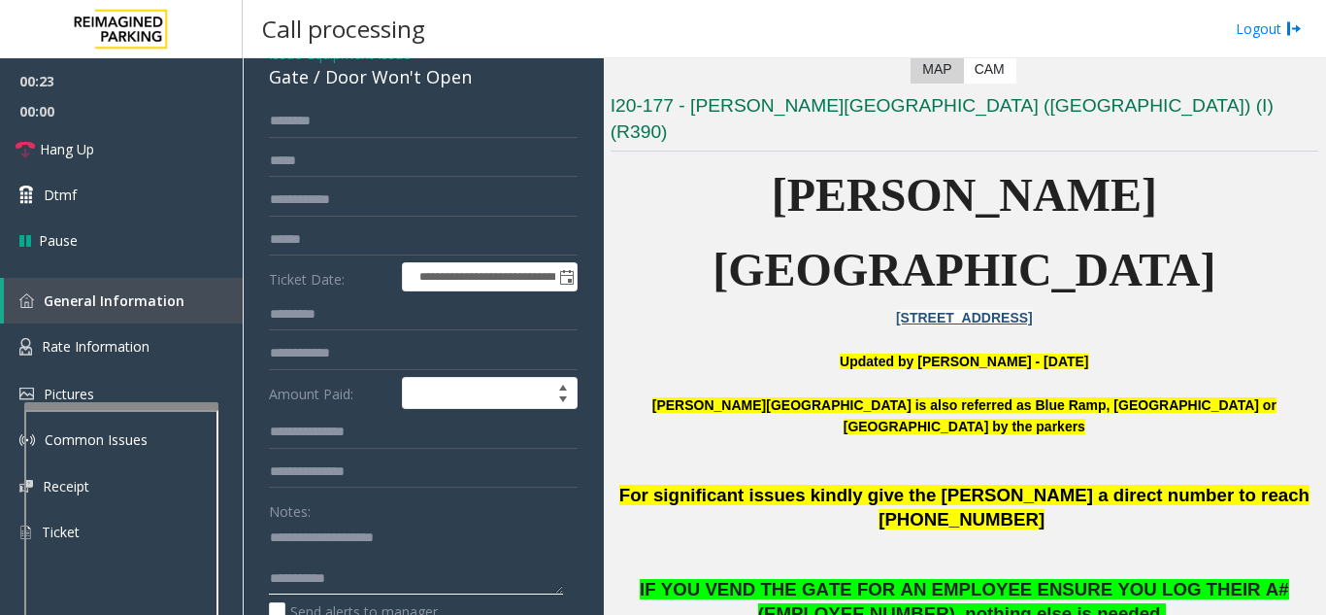
click at [410, 552] on textarea at bounding box center [416, 557] width 294 height 73
click at [407, 575] on textarea at bounding box center [416, 557] width 294 height 73
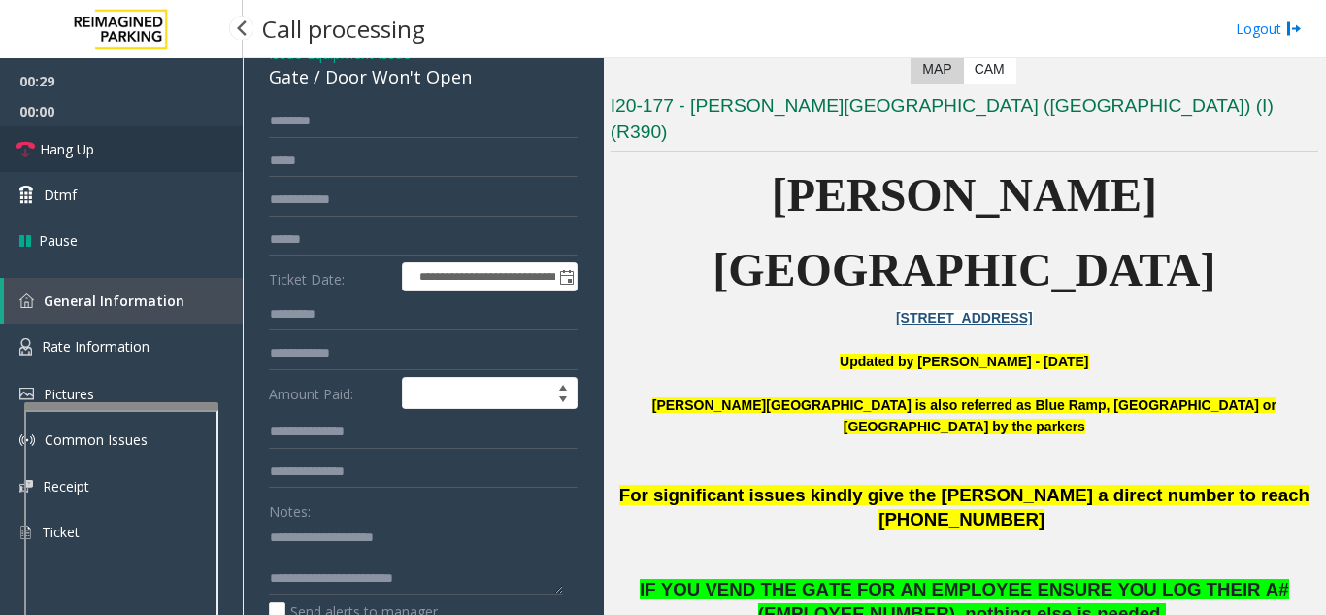
click at [149, 143] on link "Hang Up" at bounding box center [121, 149] width 243 height 46
click at [503, 573] on textarea at bounding box center [416, 557] width 294 height 73
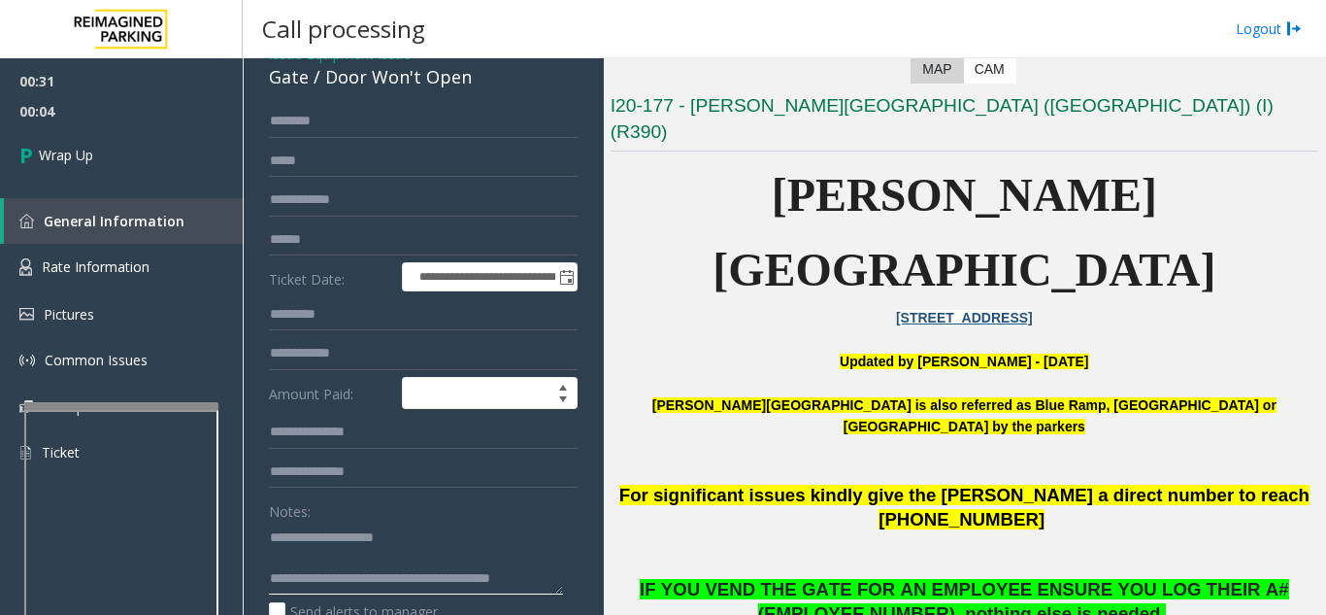
scroll to position [15, 0]
type textarea "**********"
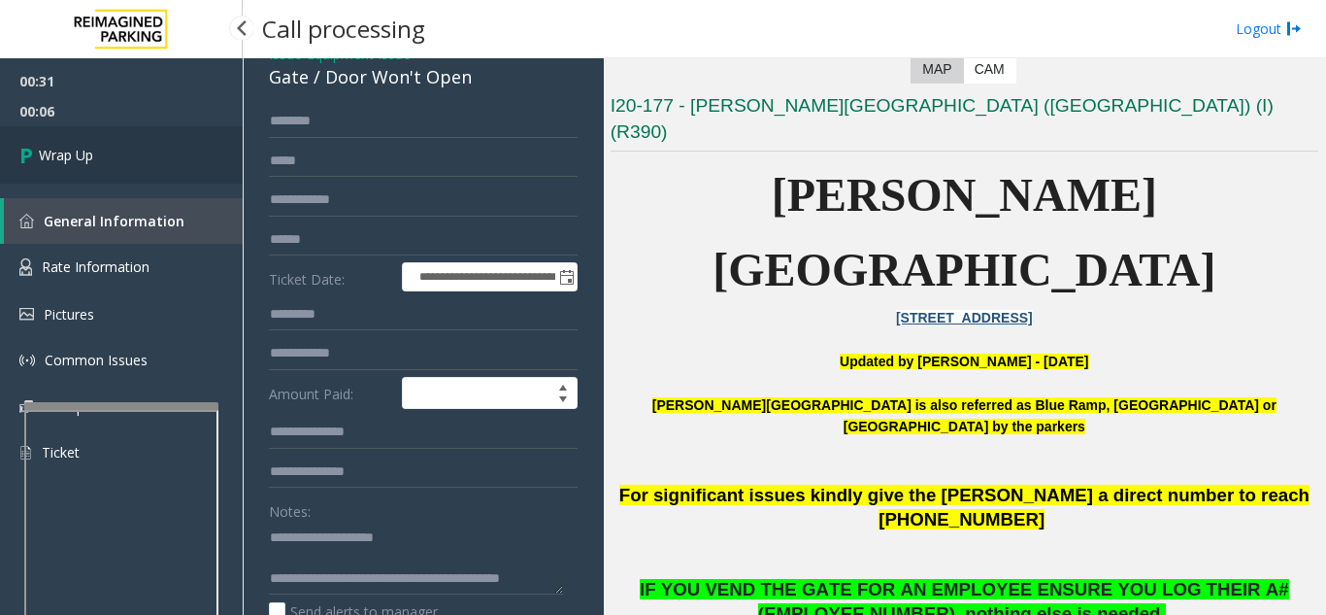
click at [172, 131] on link "Wrap Up" at bounding box center [121, 154] width 243 height 57
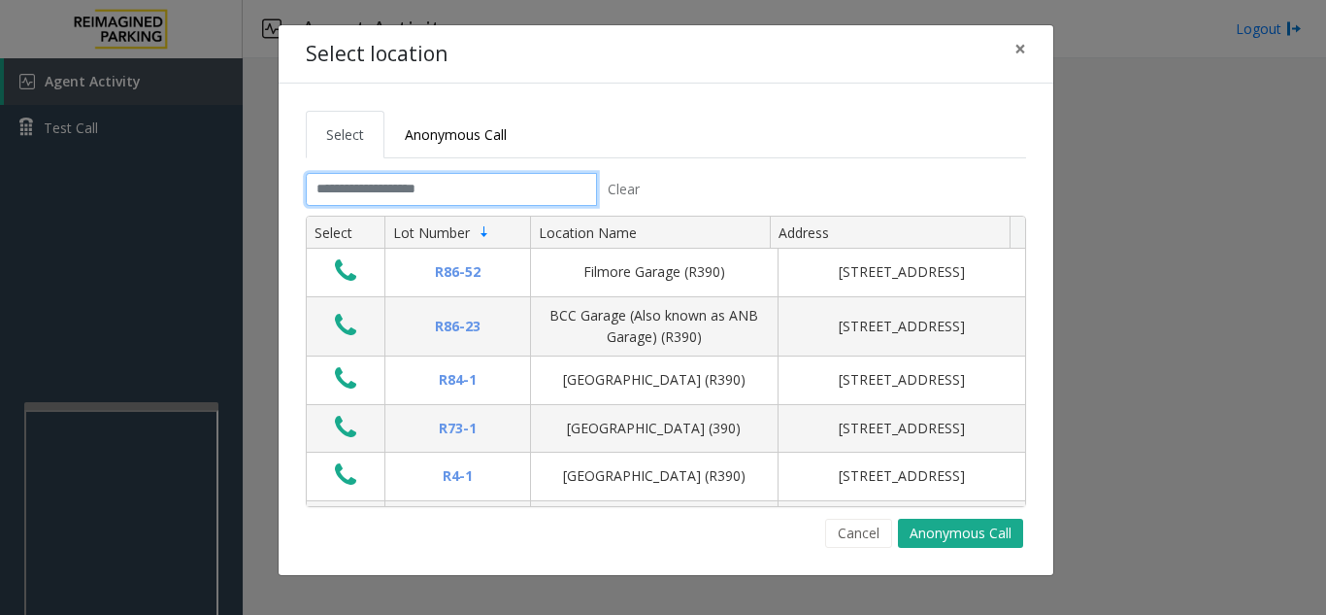
click at [514, 193] on input "text" at bounding box center [451, 189] width 291 height 33
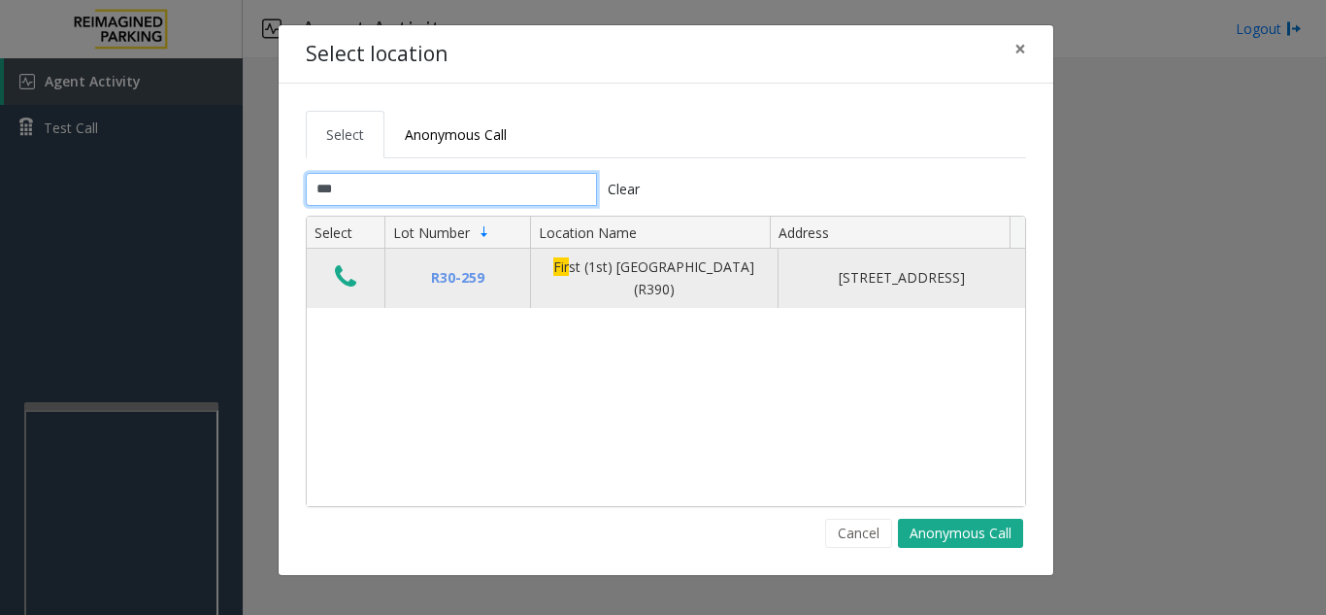
type input "***"
click at [356, 274] on button "Data table" at bounding box center [345, 277] width 33 height 31
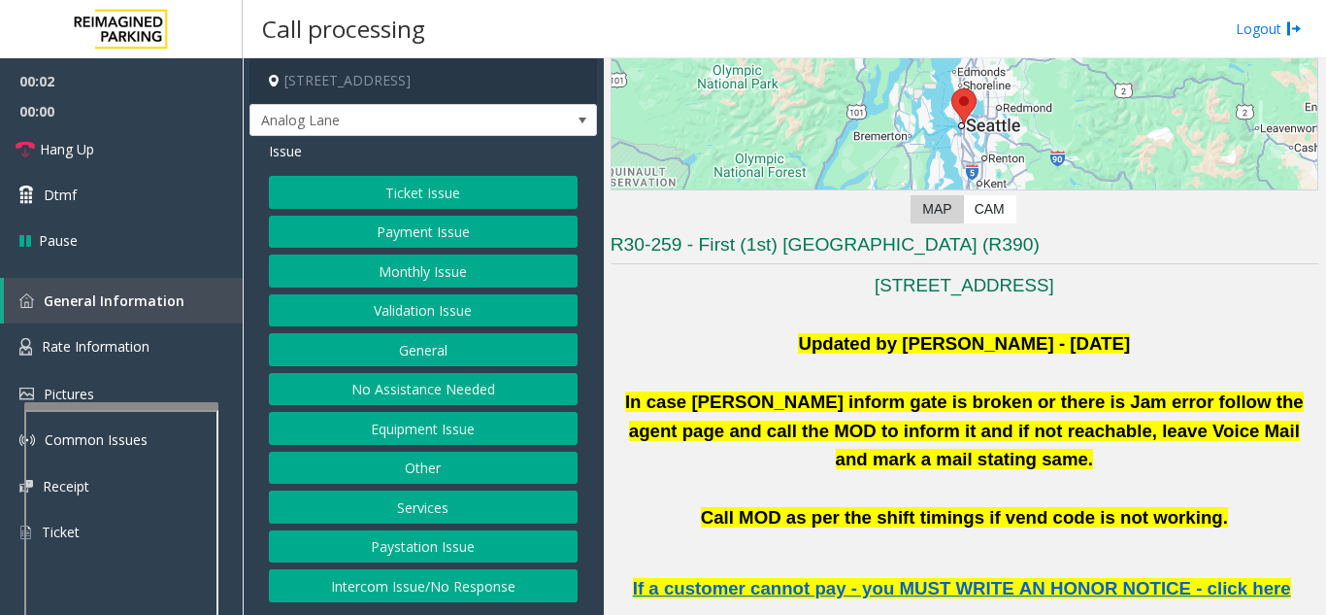
scroll to position [388, 0]
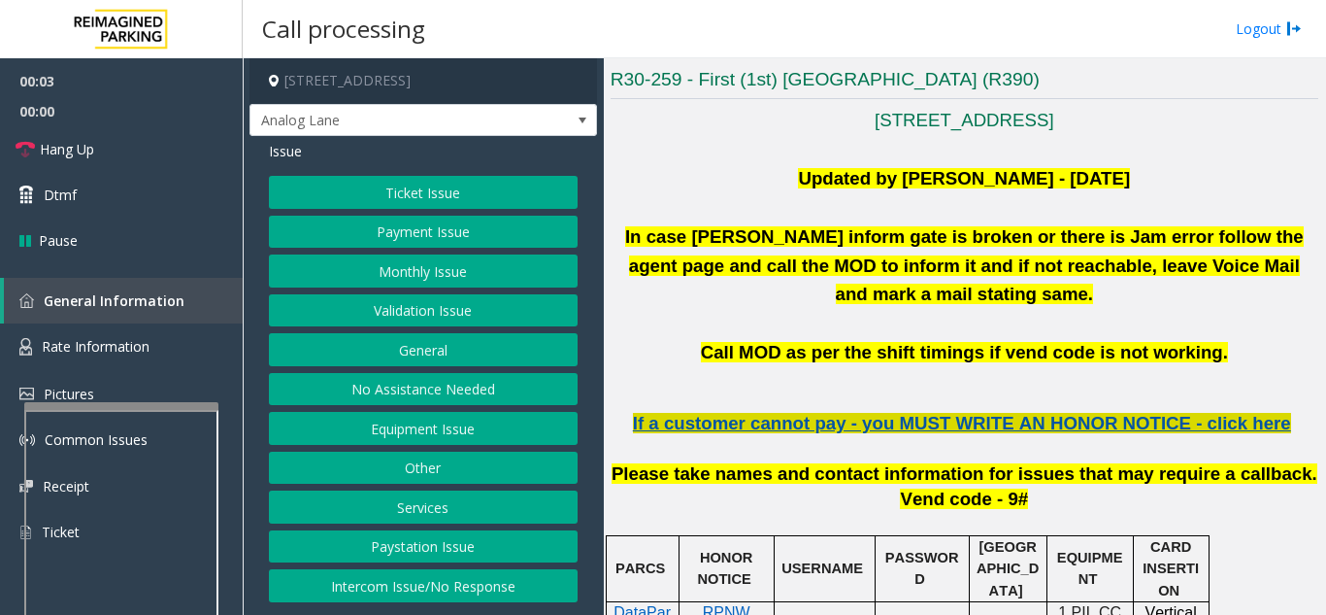
click at [1082, 413] on span "If a customer cannot pay - you MUST WRITE AN HONOR NOTICE - click here" at bounding box center [962, 423] width 658 height 20
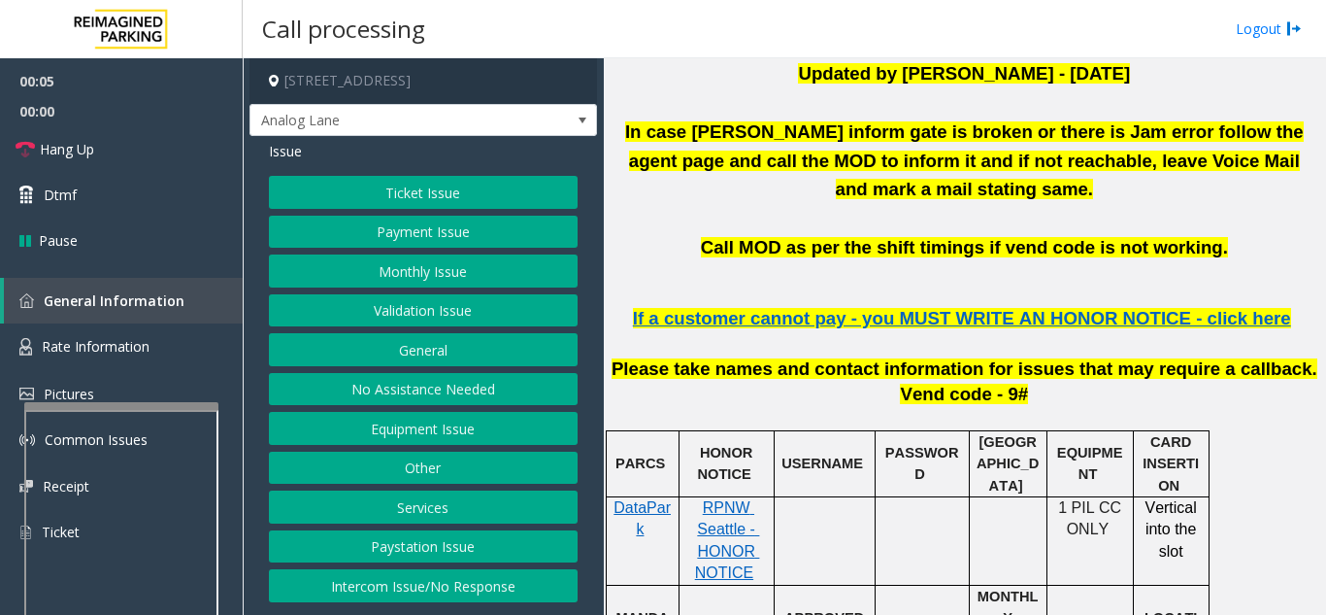
scroll to position [680, 0]
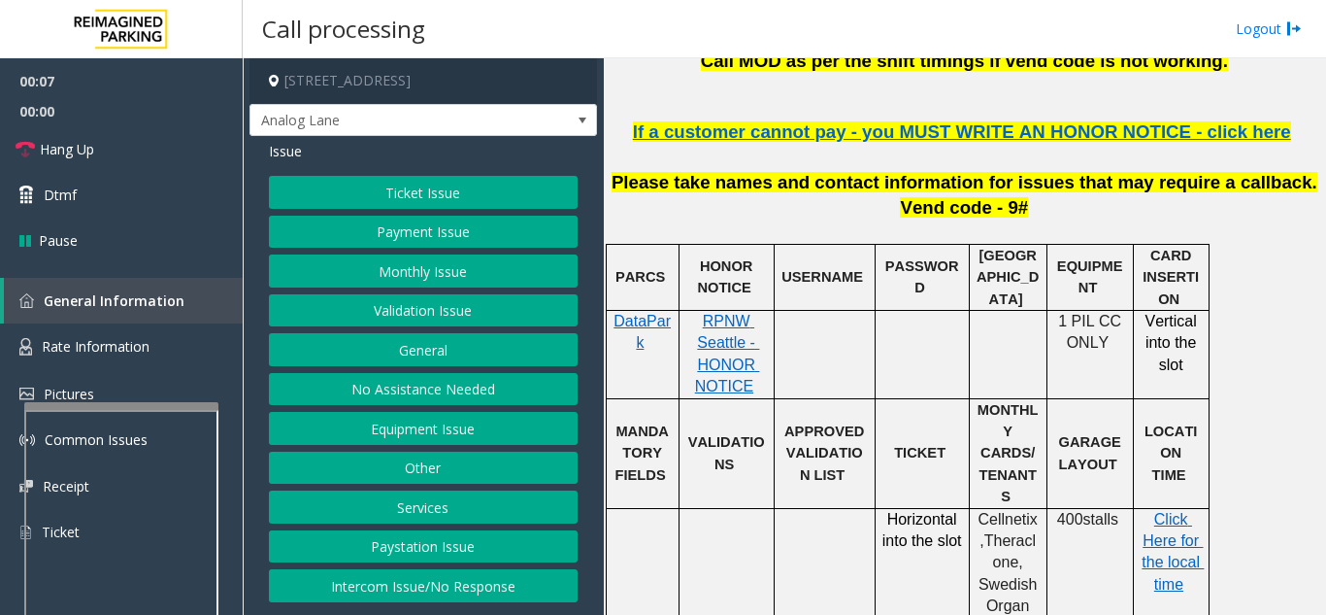
click at [419, 194] on button "Ticket Issue" at bounding box center [423, 192] width 309 height 33
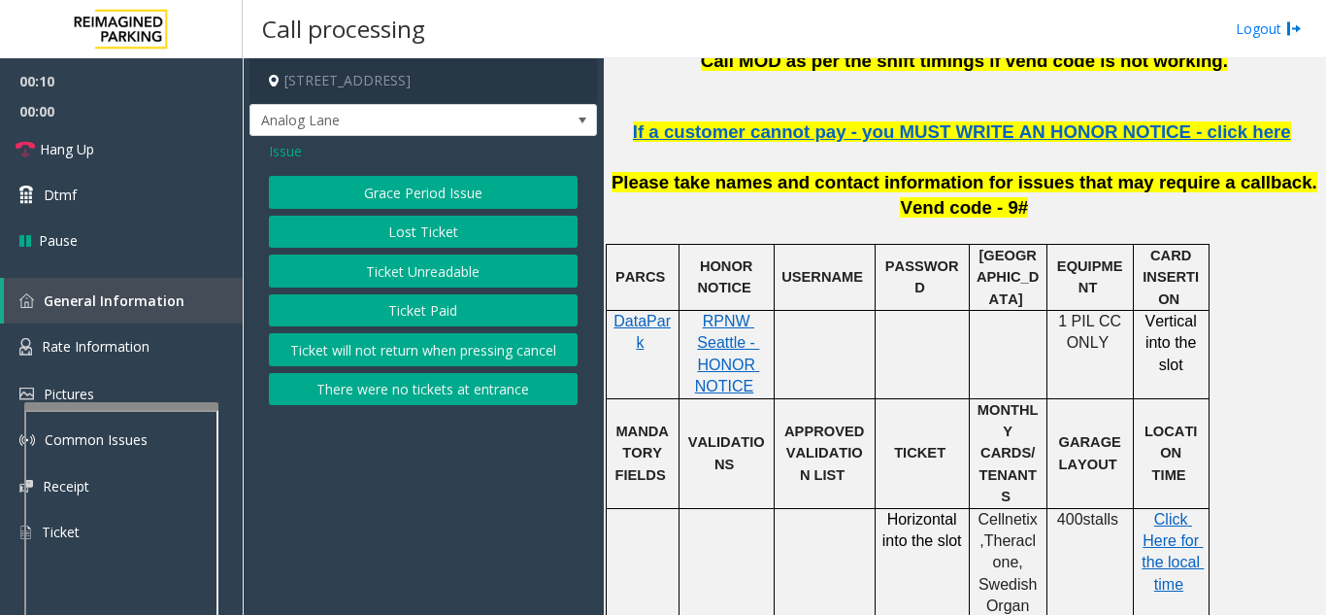
click at [285, 151] on span "Issue" at bounding box center [285, 151] width 33 height 20
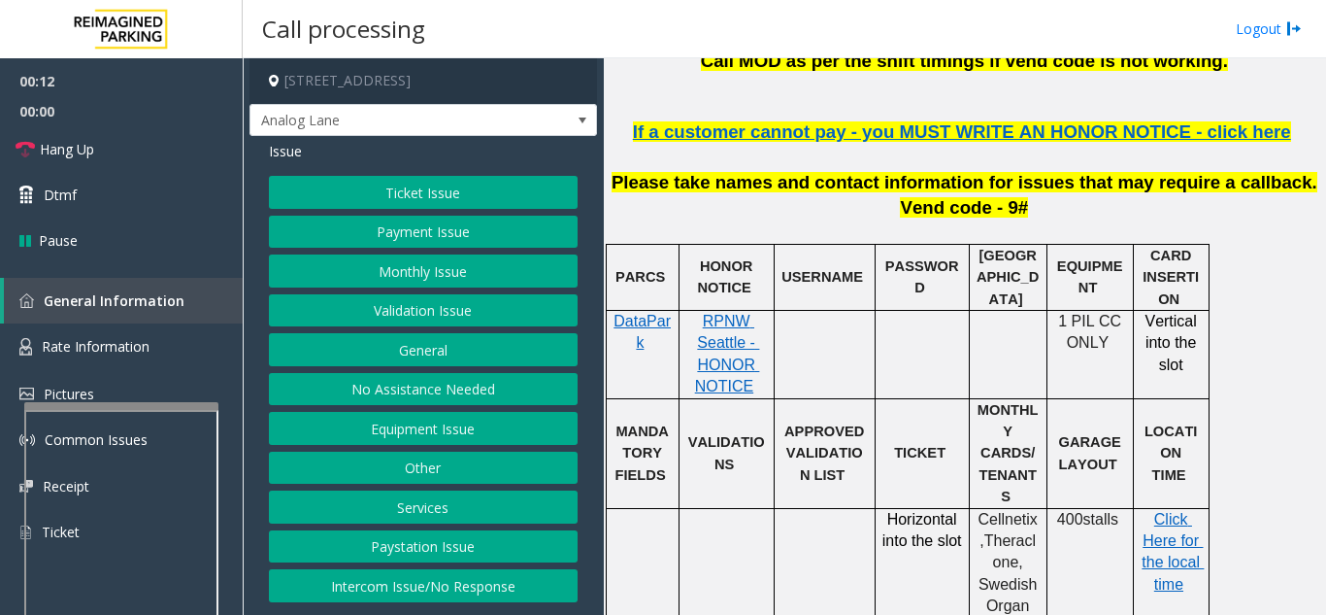
click at [442, 422] on button "Equipment Issue" at bounding box center [423, 428] width 309 height 33
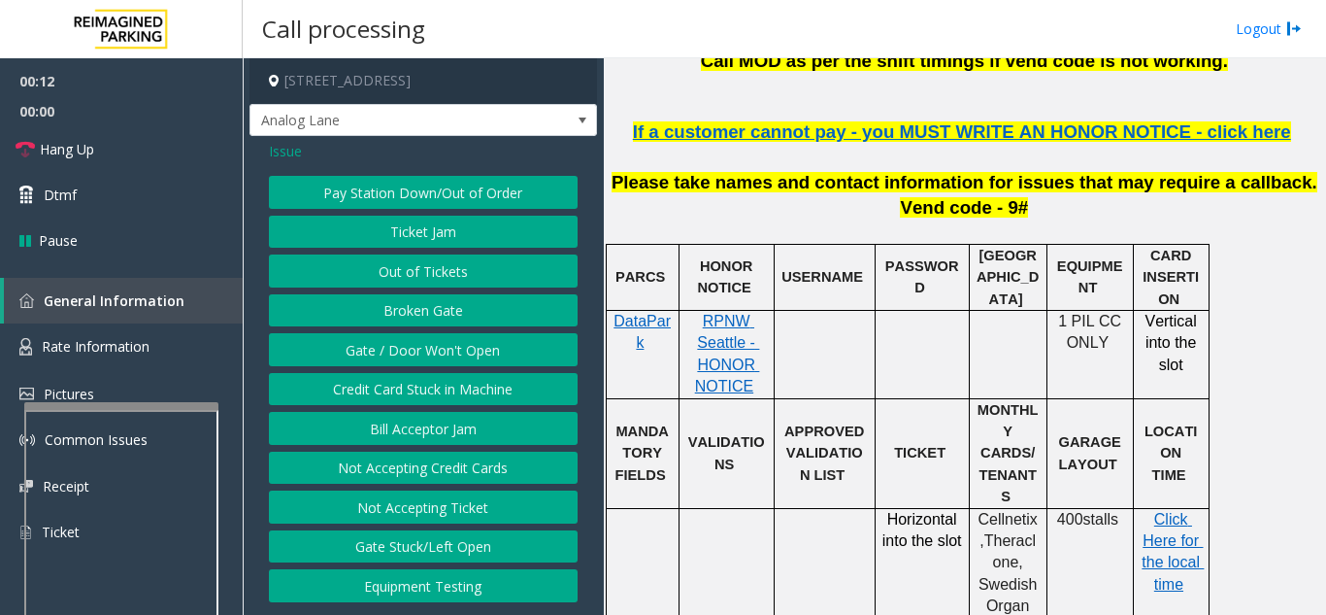
click at [437, 239] on button "Ticket Jam" at bounding box center [423, 232] width 309 height 33
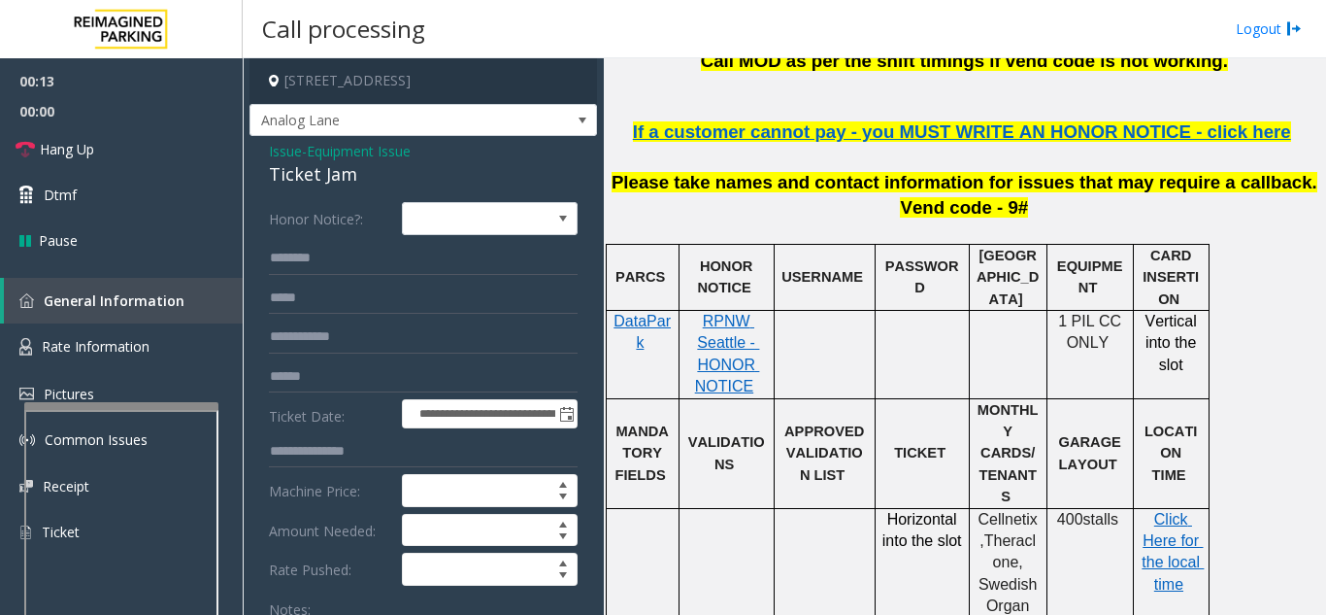
scroll to position [97, 0]
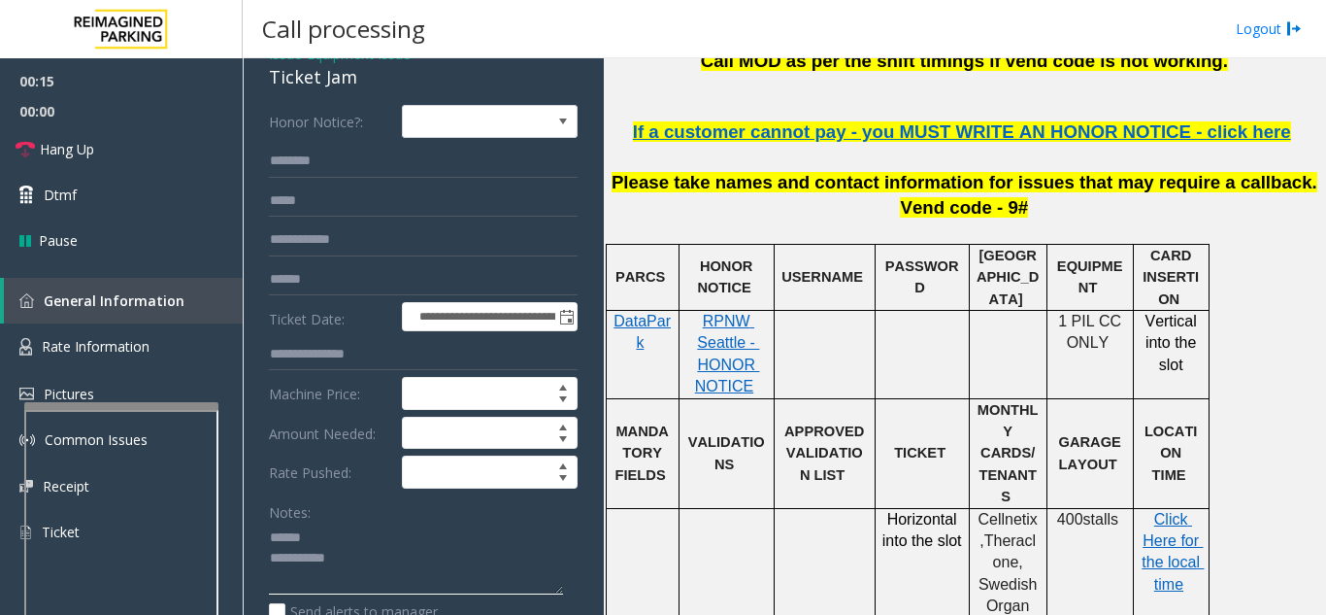
click at [336, 539] on textarea at bounding box center [416, 558] width 294 height 73
drag, startPoint x: 253, startPoint y: 82, endPoint x: 309, endPoint y: 76, distance: 55.7
click at [380, 84] on div "**********" at bounding box center [424, 541] width 348 height 1005
click at [389, 518] on div "Notes:" at bounding box center [423, 545] width 309 height 100
click at [438, 531] on textarea at bounding box center [416, 558] width 294 height 73
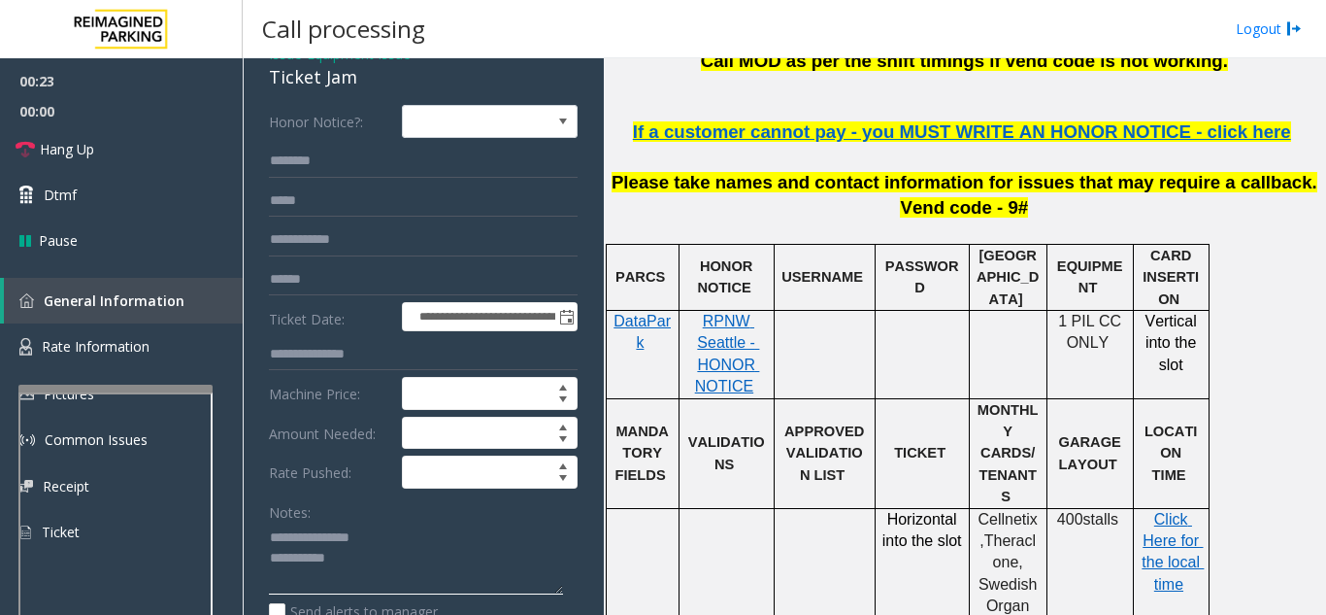
click at [106, 389] on div at bounding box center [115, 389] width 194 height 8
click at [133, 355] on span "Rate Information" at bounding box center [96, 346] width 108 height 18
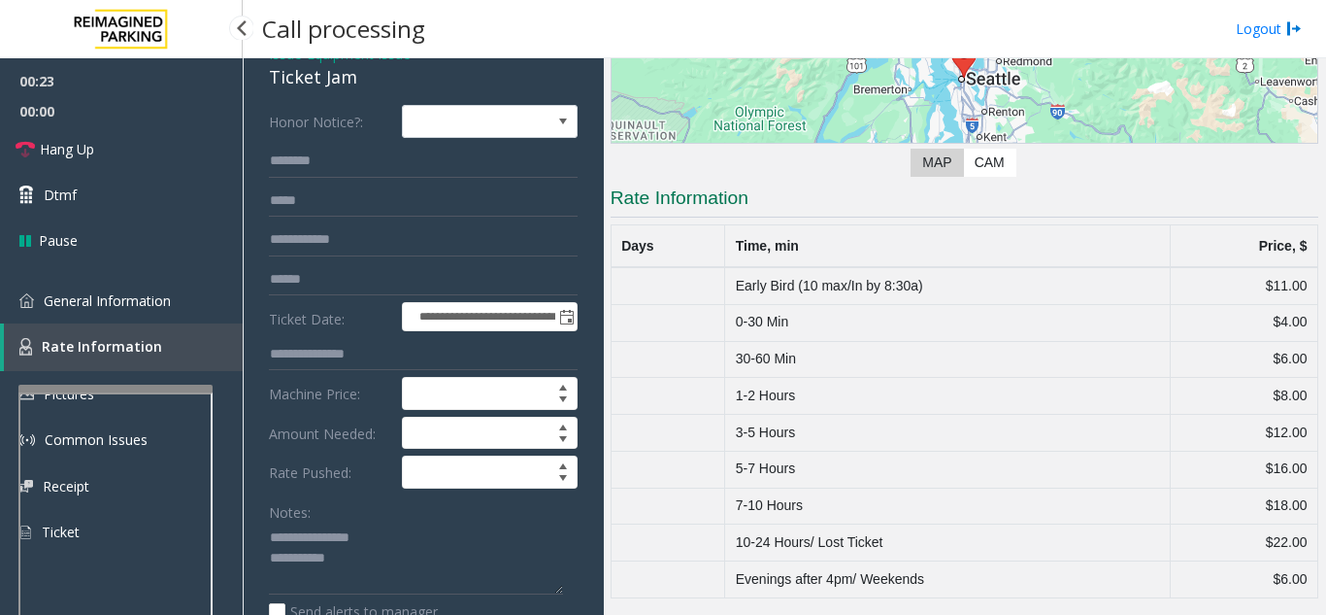
scroll to position [270, 0]
click at [119, 295] on span "General Information" at bounding box center [107, 300] width 127 height 18
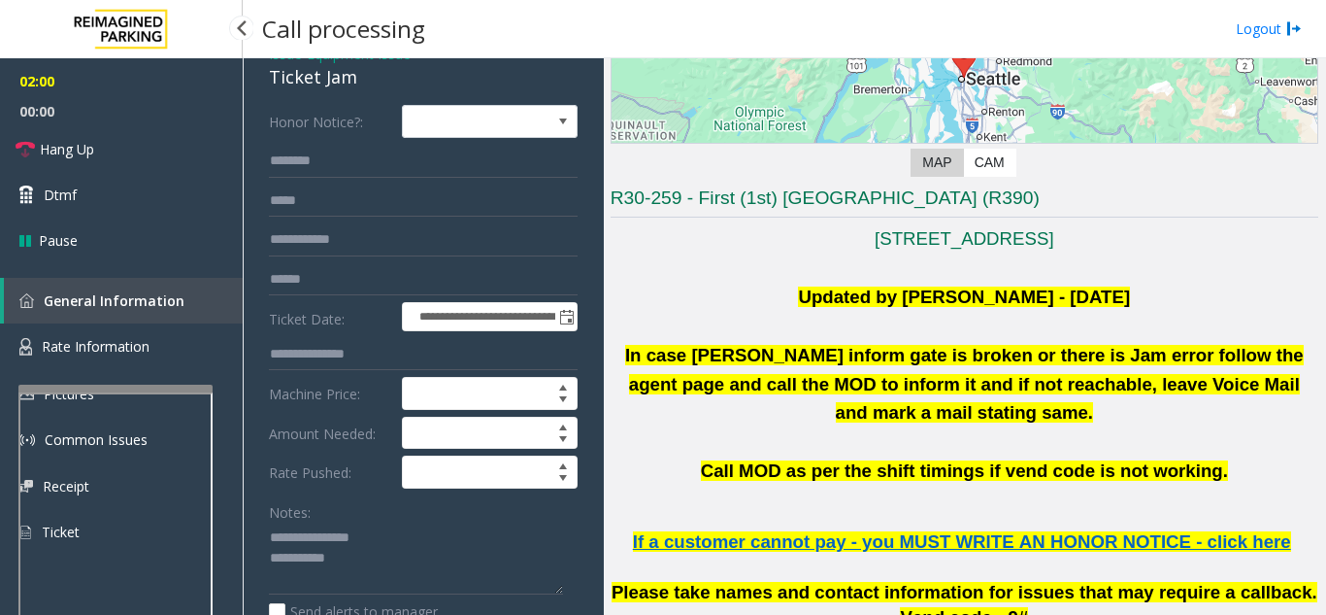
scroll to position [680, 0]
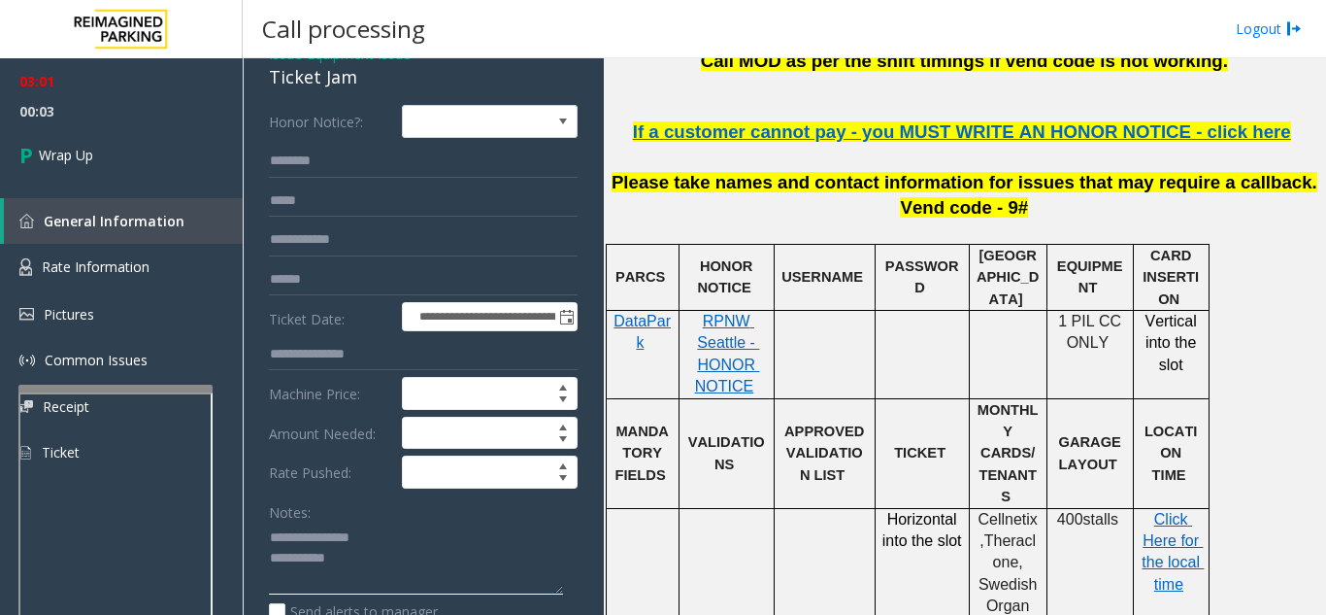
click at [387, 575] on textarea at bounding box center [416, 558] width 294 height 73
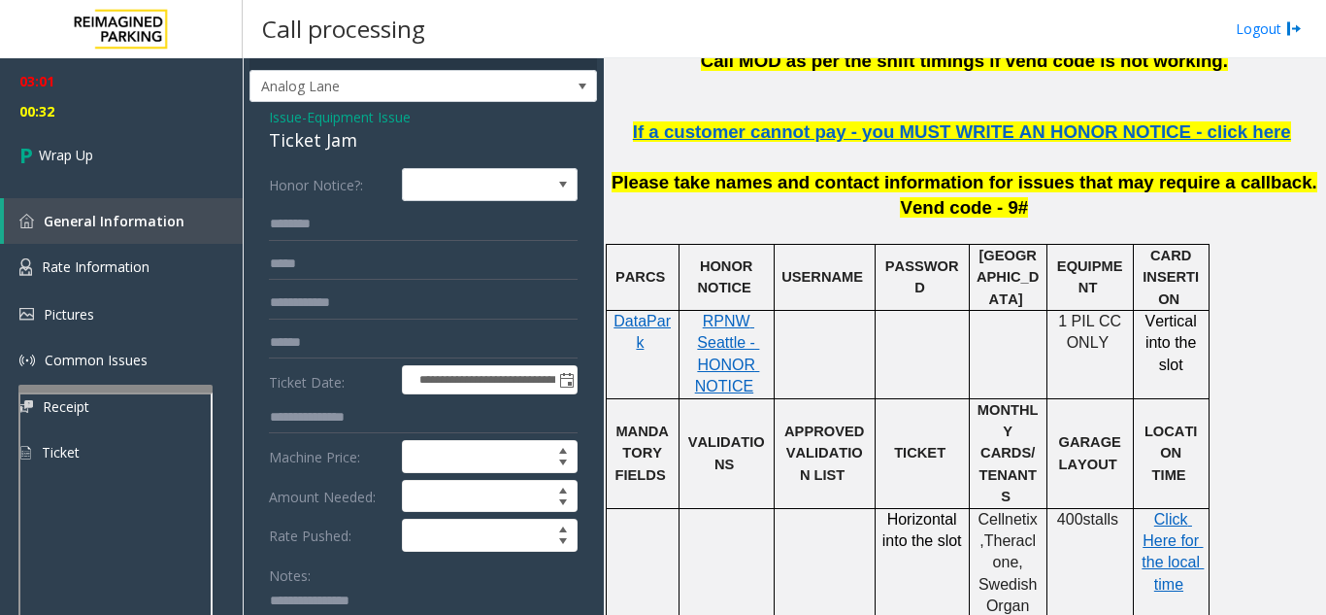
scroll to position [0, 0]
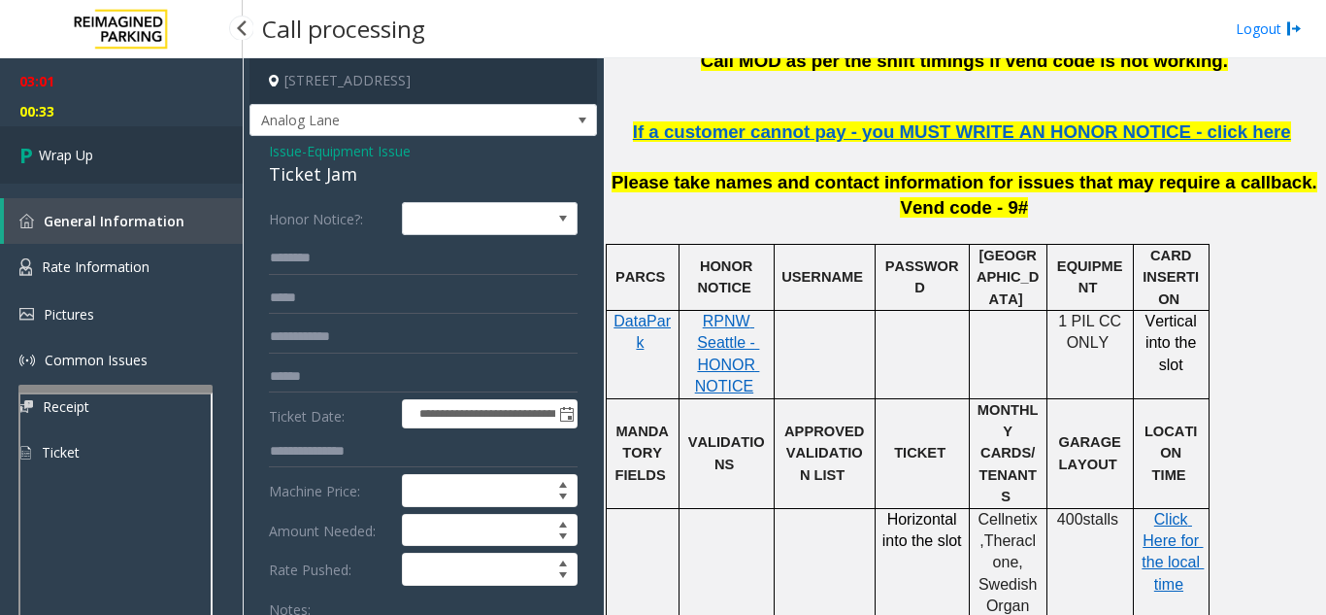
type textarea "**********"
click at [125, 172] on link "Wrap Up" at bounding box center [121, 154] width 243 height 57
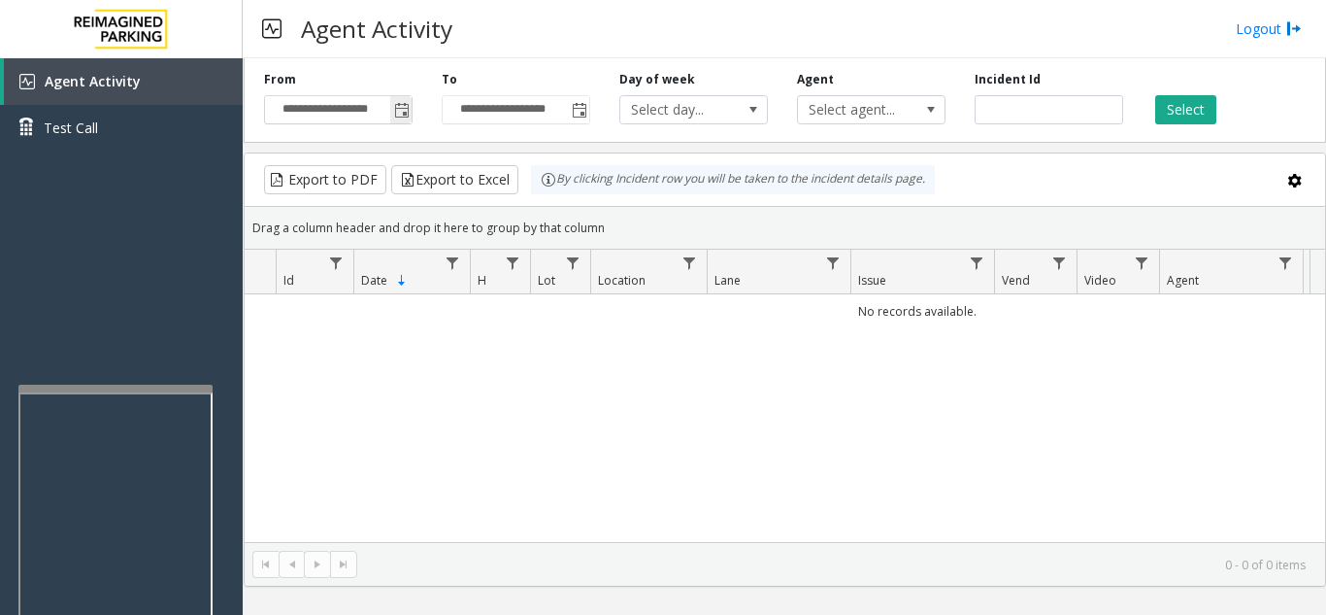
click at [404, 114] on span "Toggle popup" at bounding box center [402, 111] width 16 height 16
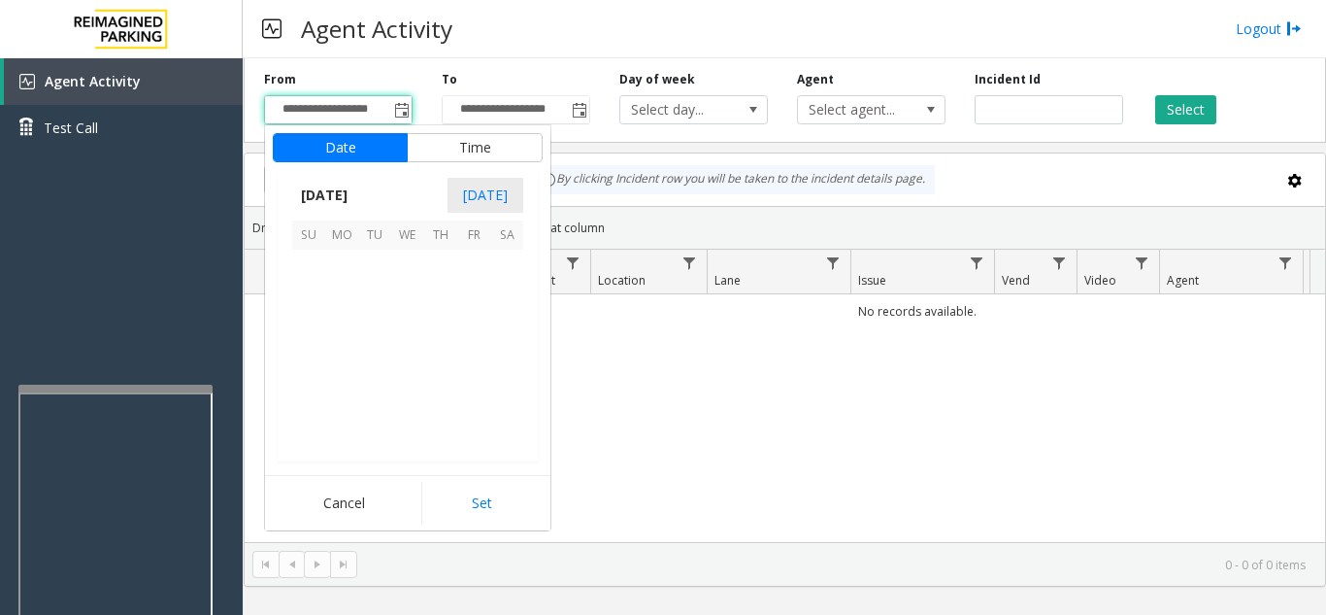
scroll to position [348718, 0]
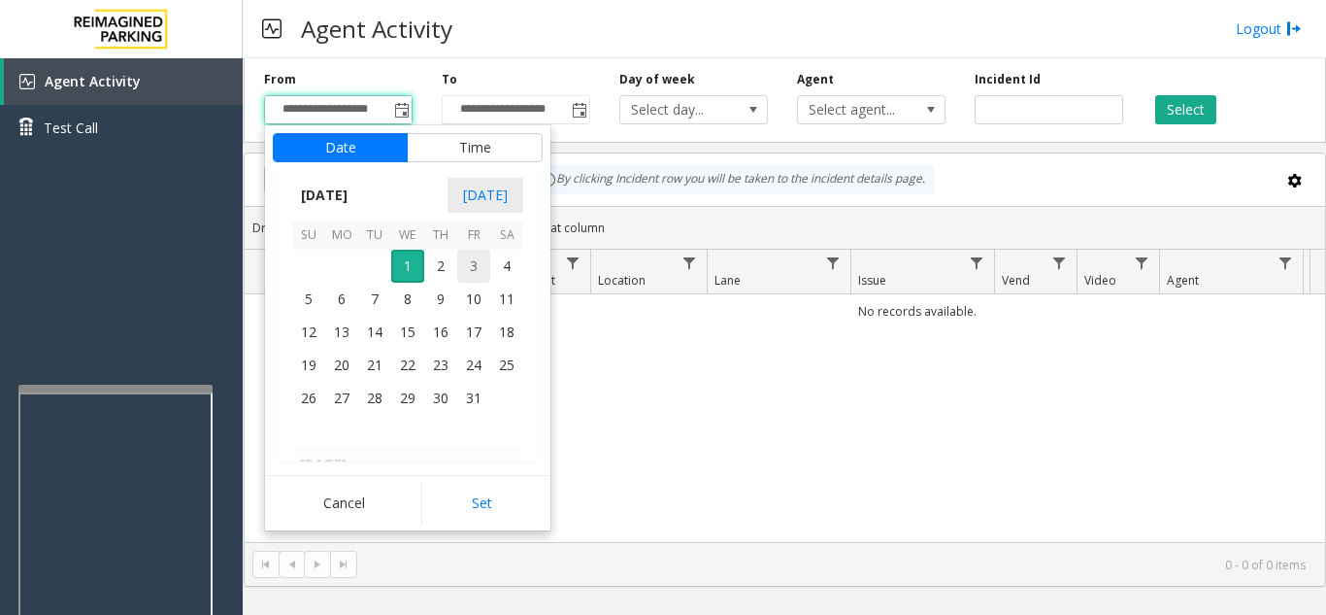
click at [416, 279] on span "1" at bounding box center [407, 266] width 33 height 33
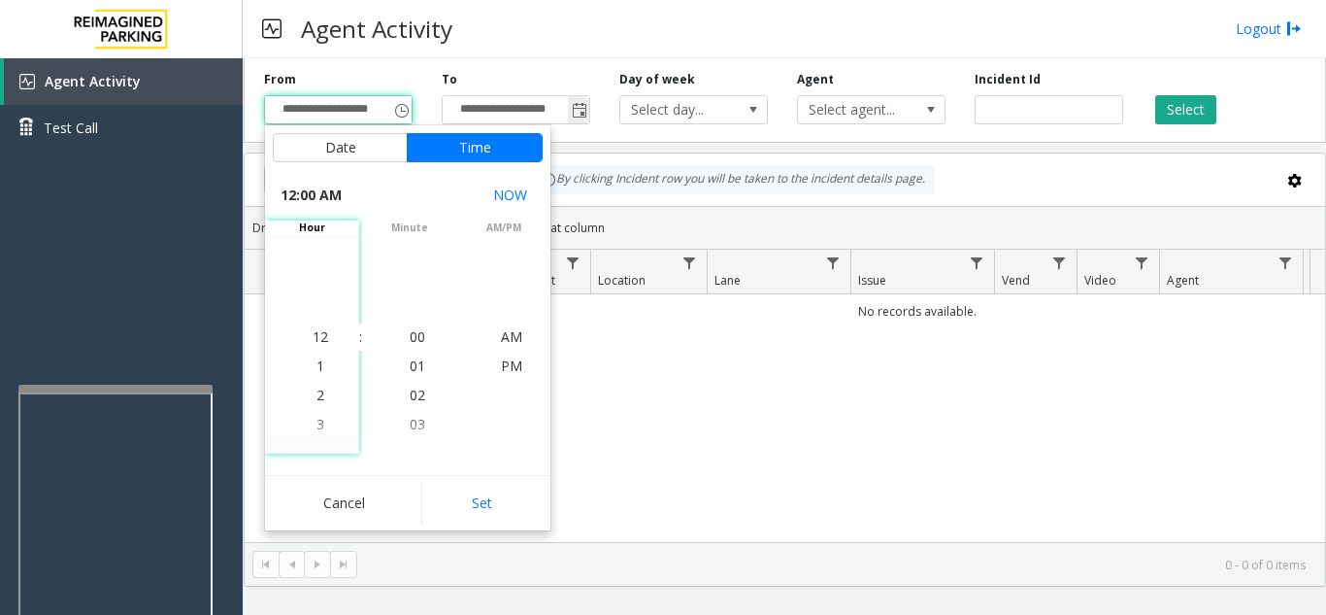
drag, startPoint x: 583, startPoint y: 101, endPoint x: 580, endPoint y: 114, distance: 13.0
click at [583, 102] on span "Toggle popup" at bounding box center [578, 109] width 21 height 31
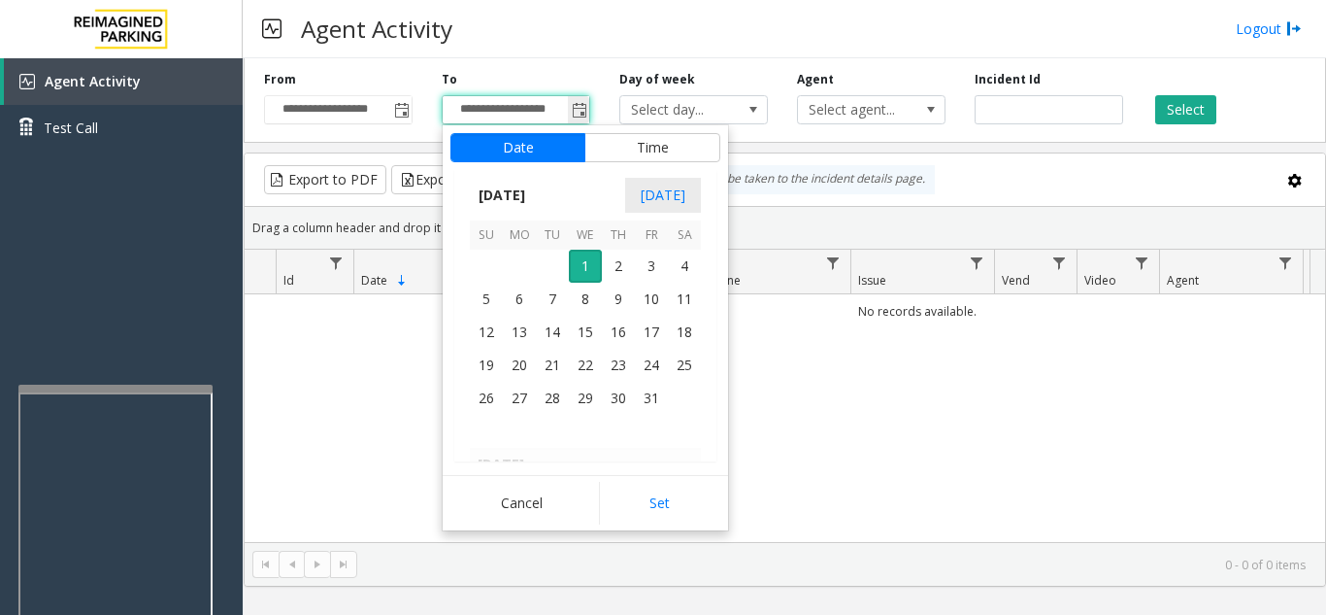
scroll to position [29, 0]
click at [627, 254] on span "2" at bounding box center [618, 266] width 33 height 33
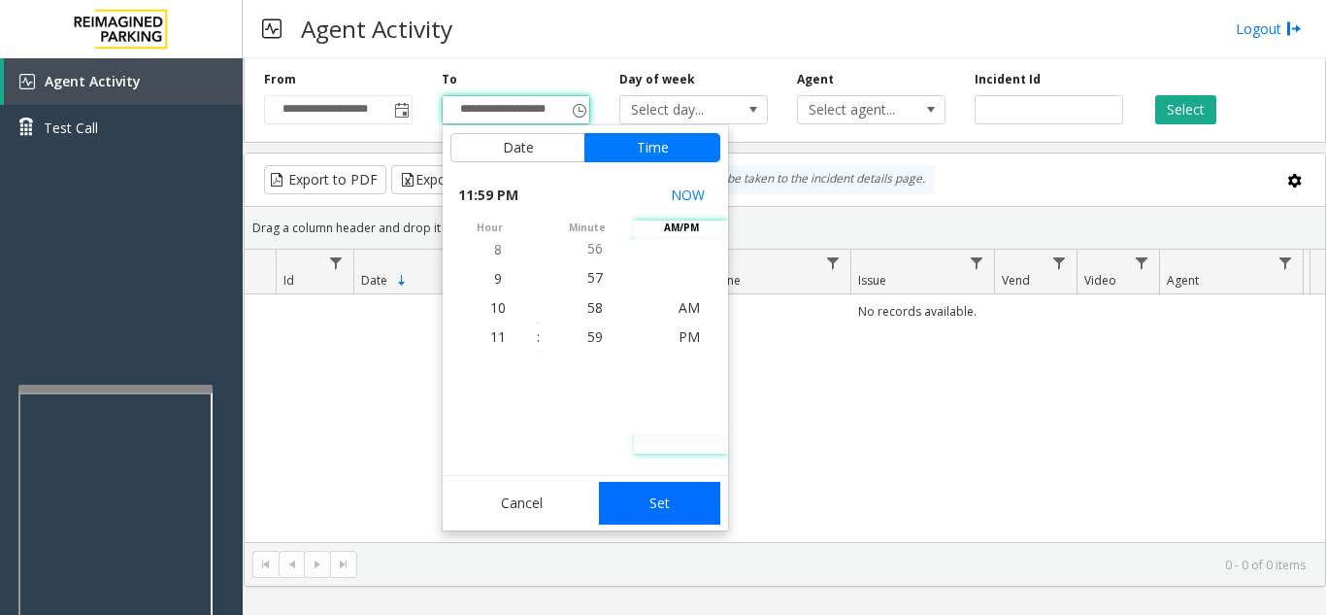
click at [695, 495] on button "Set" at bounding box center [660, 503] width 122 height 43
type input "**********"
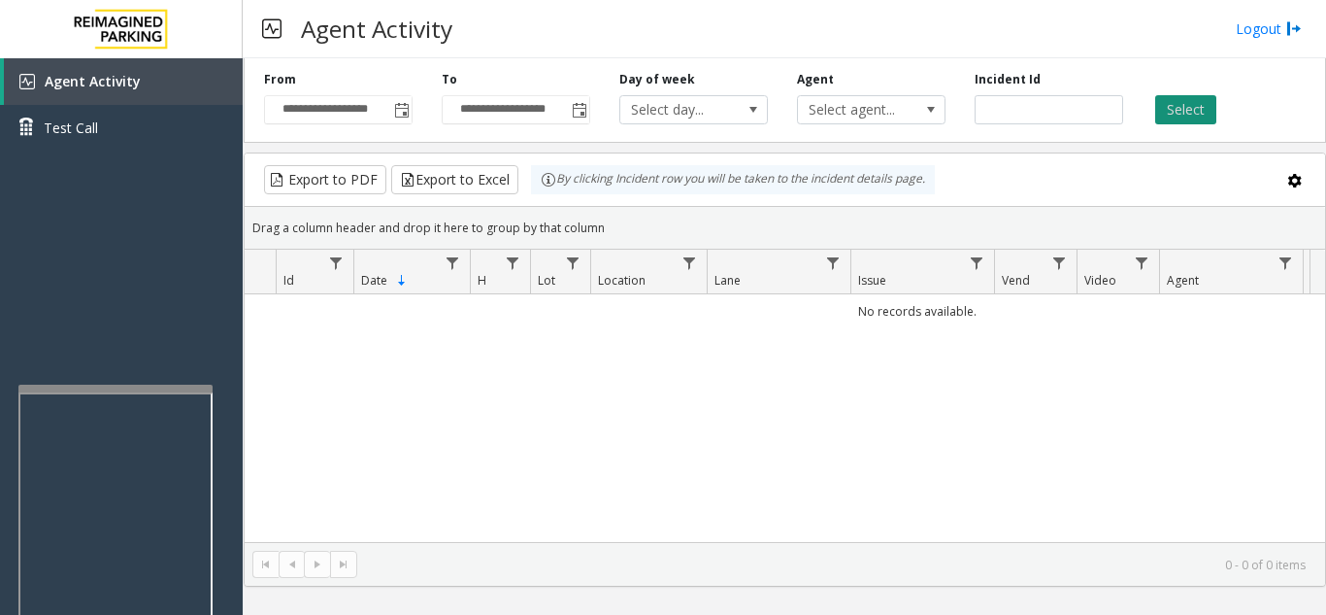
click at [1187, 109] on button "Select" at bounding box center [1185, 109] width 61 height 29
click at [1188, 114] on button "Select" at bounding box center [1185, 109] width 61 height 29
click at [1187, 118] on button "Select" at bounding box center [1185, 109] width 61 height 29
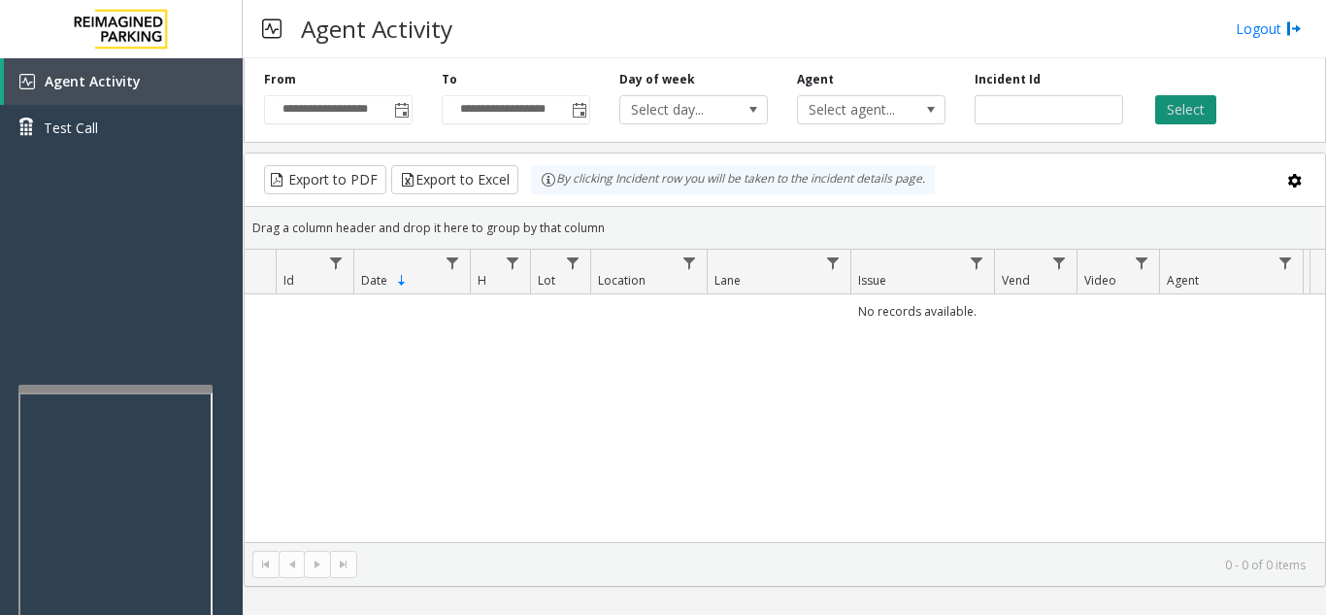
drag, startPoint x: 1186, startPoint y: 118, endPoint x: 1004, endPoint y: 82, distance: 185.3
click at [1185, 118] on button "Select" at bounding box center [1185, 109] width 61 height 29
click at [401, 110] on span "Toggle popup" at bounding box center [402, 111] width 16 height 16
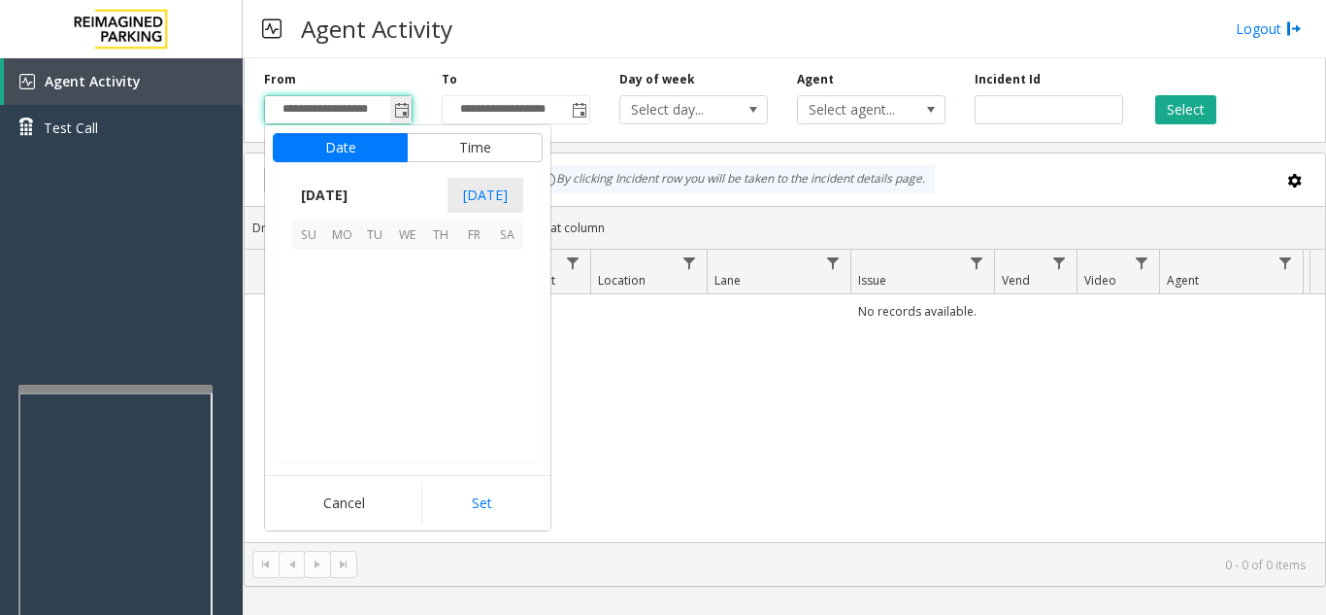
scroll to position [348718, 0]
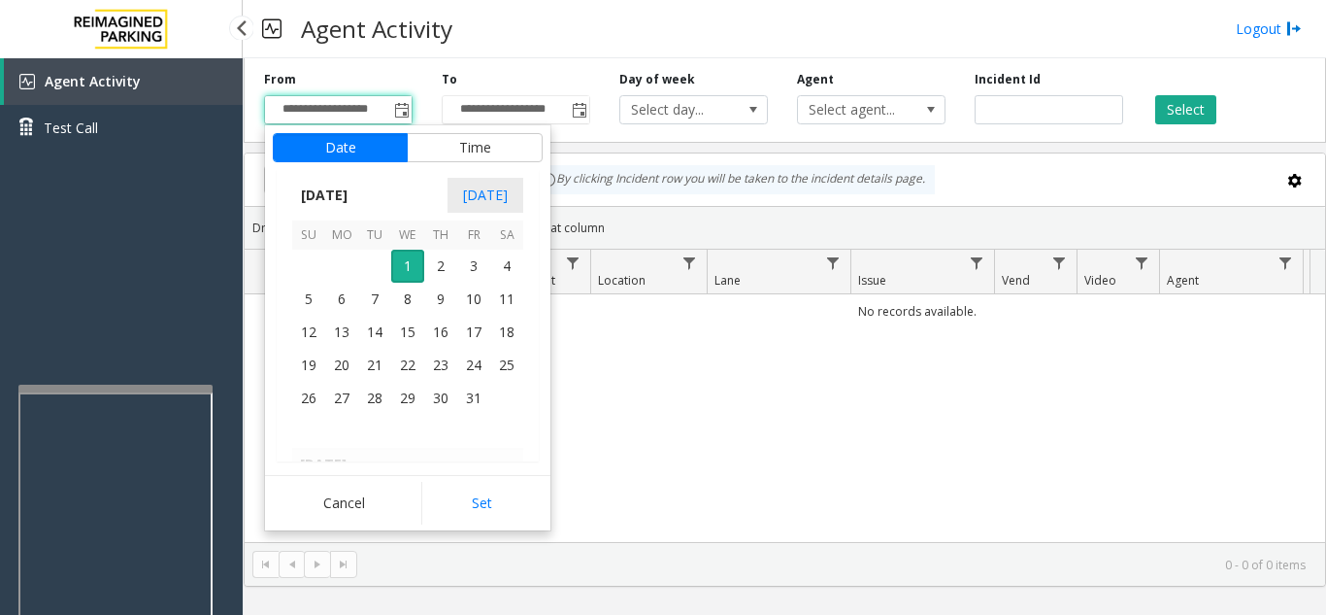
click at [177, 294] on div "Agent Activity Test Call" at bounding box center [121, 365] width 243 height 615
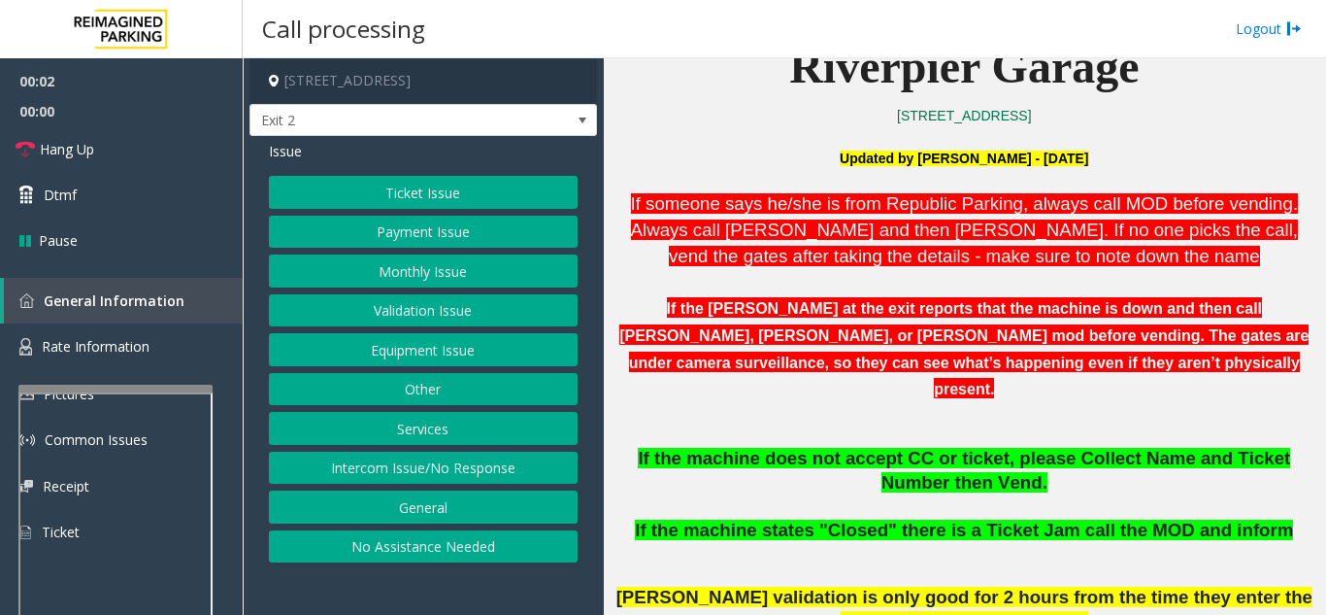
scroll to position [680, 0]
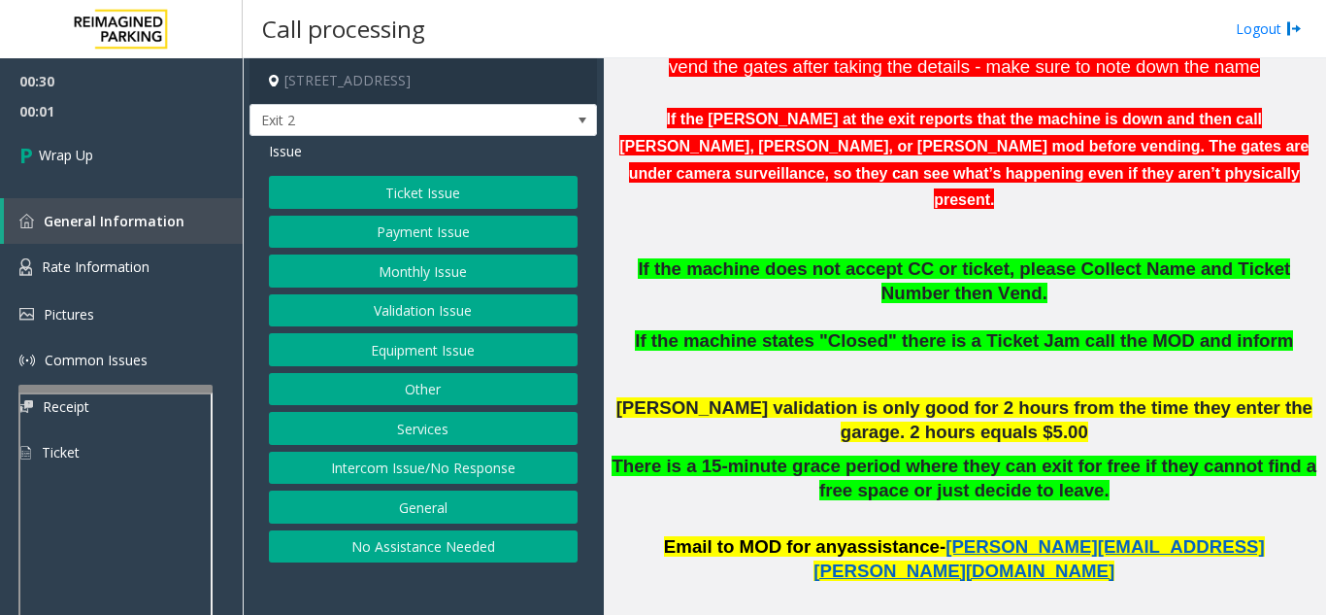
click at [464, 306] on button "Validation Issue" at bounding box center [423, 310] width 309 height 33
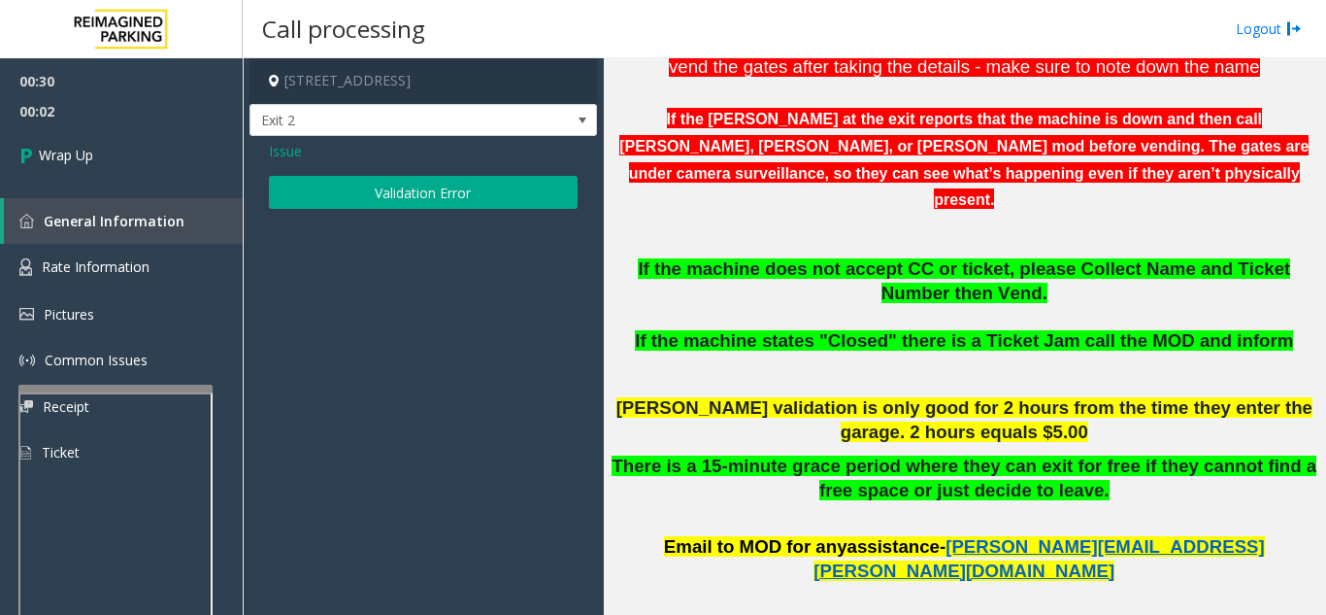
click at [471, 200] on button "Validation Error" at bounding box center [423, 192] width 309 height 33
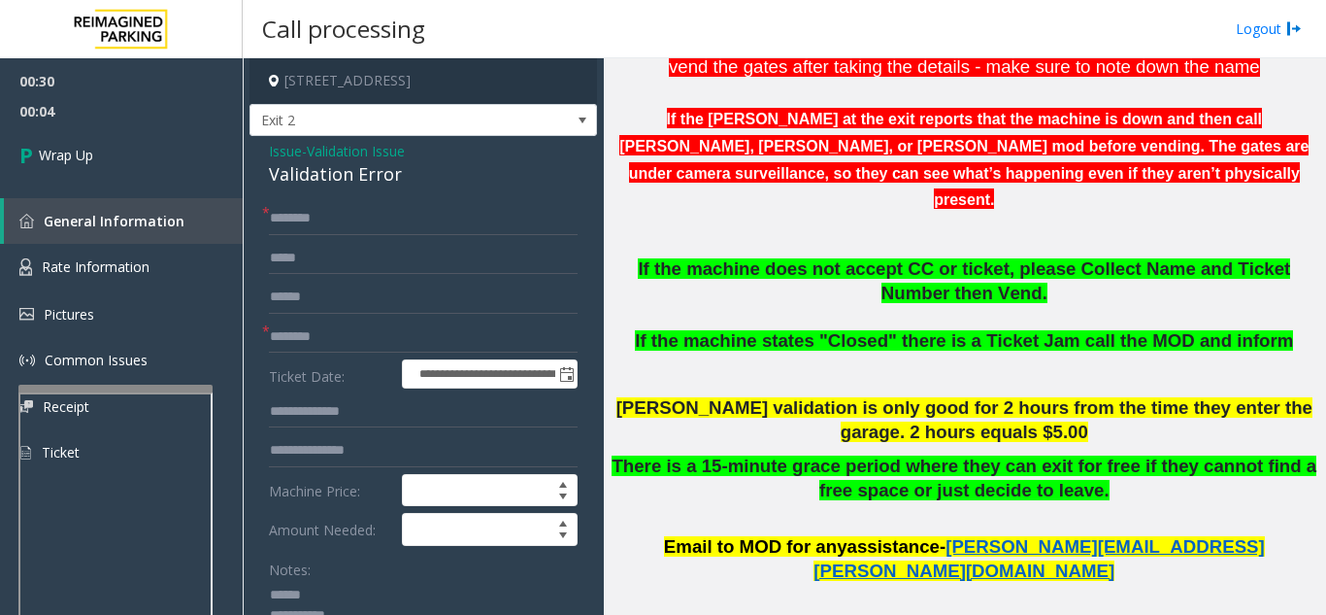
type textarea "**********"
click at [373, 336] on input "text" at bounding box center [423, 336] width 309 height 33
type input "**"
click at [325, 219] on input "text" at bounding box center [423, 218] width 309 height 33
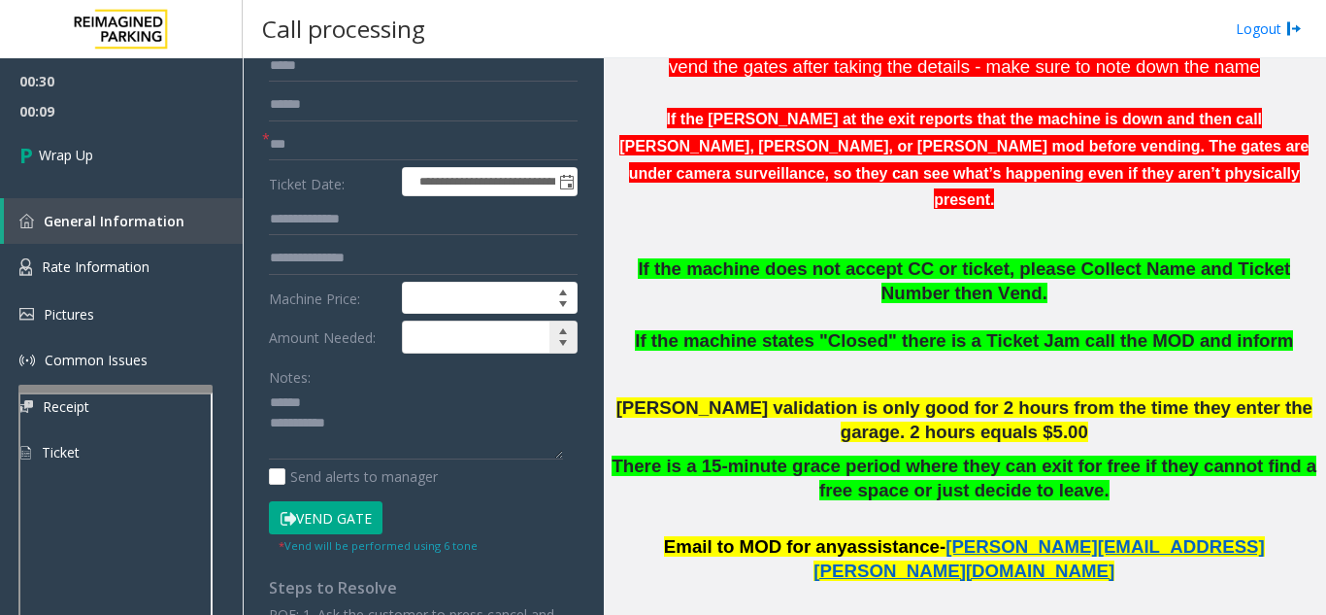
scroll to position [194, 0]
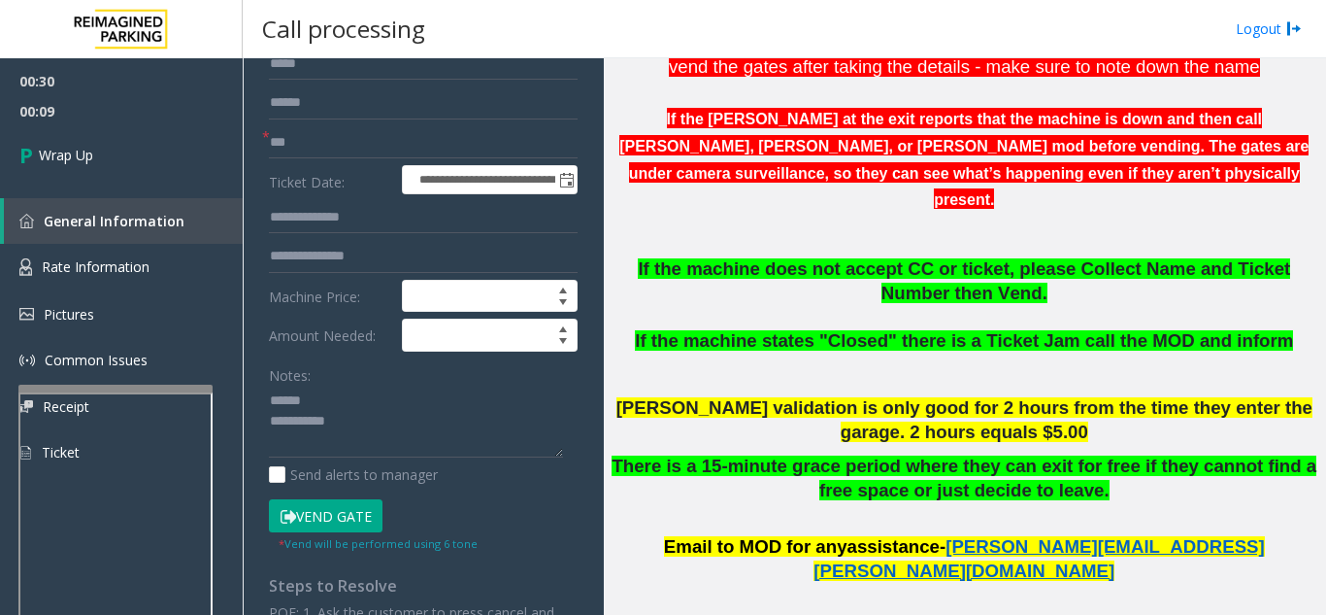
type input "**"
click at [407, 406] on textarea at bounding box center [416, 421] width 294 height 73
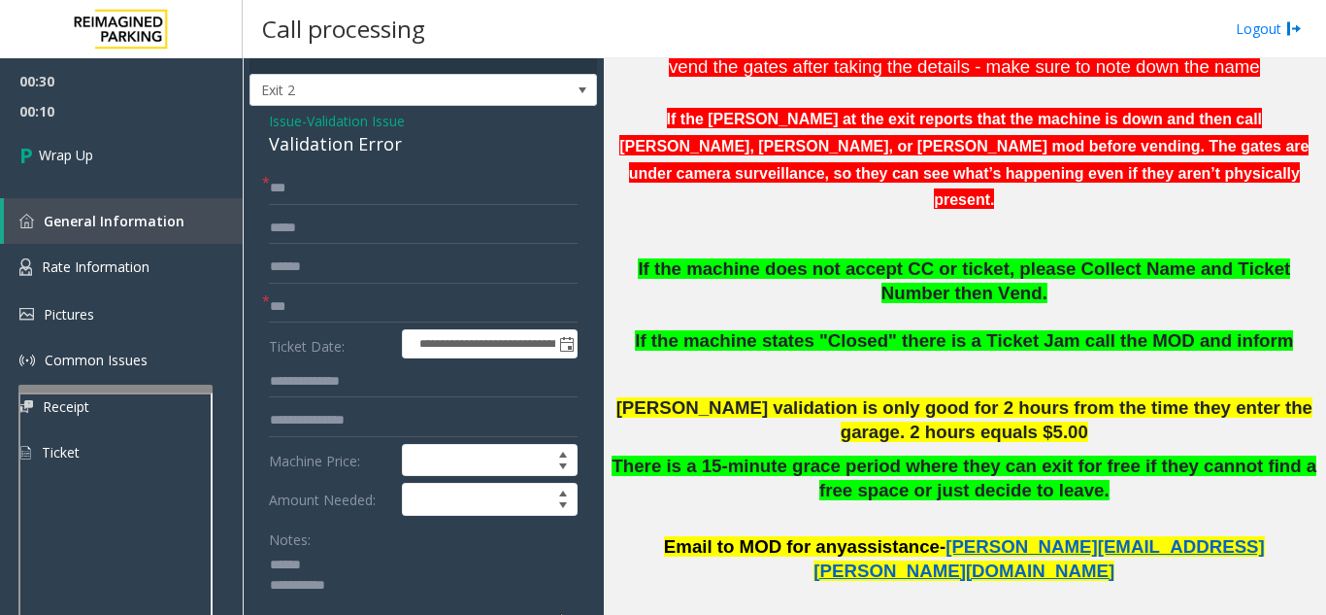
scroll to position [0, 0]
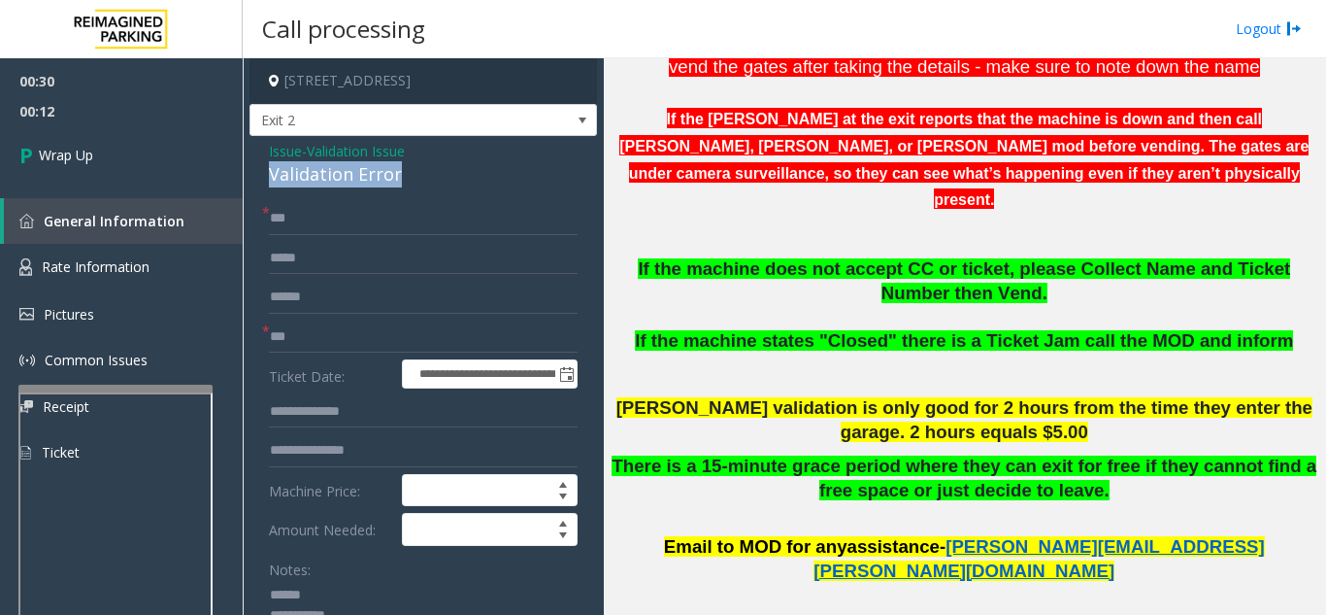
drag, startPoint x: 318, startPoint y: 177, endPoint x: 360, endPoint y: 174, distance: 42.8
click at [406, 179] on div "**********" at bounding box center [424, 618] width 348 height 965
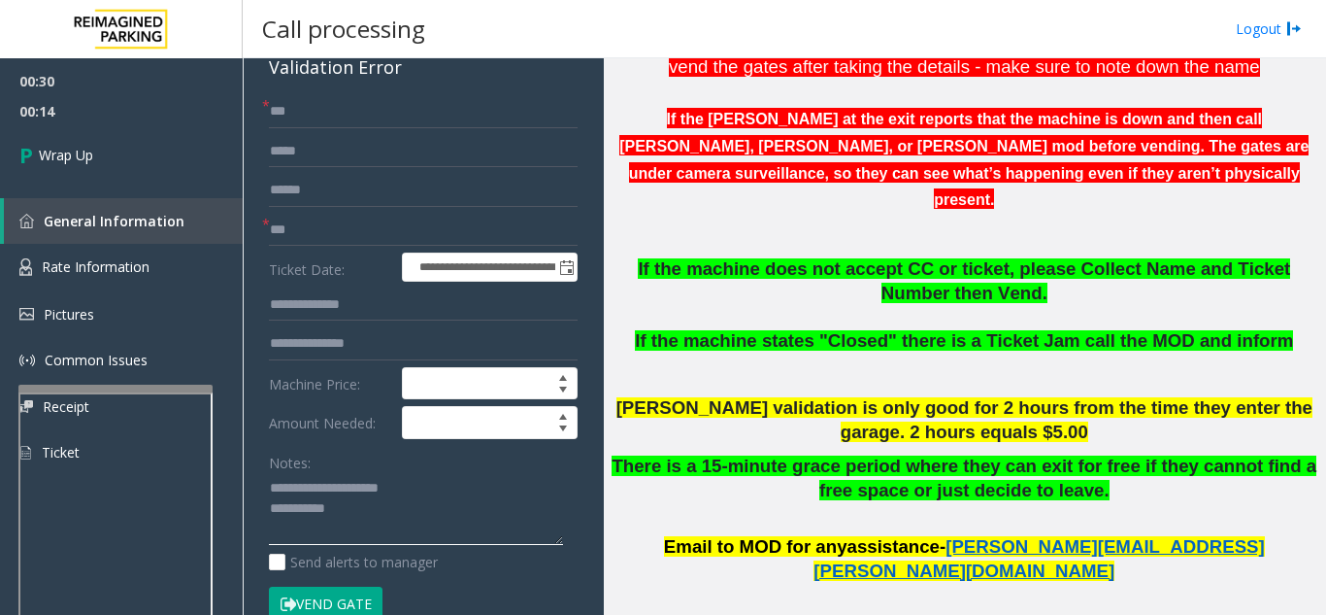
scroll to position [194, 0]
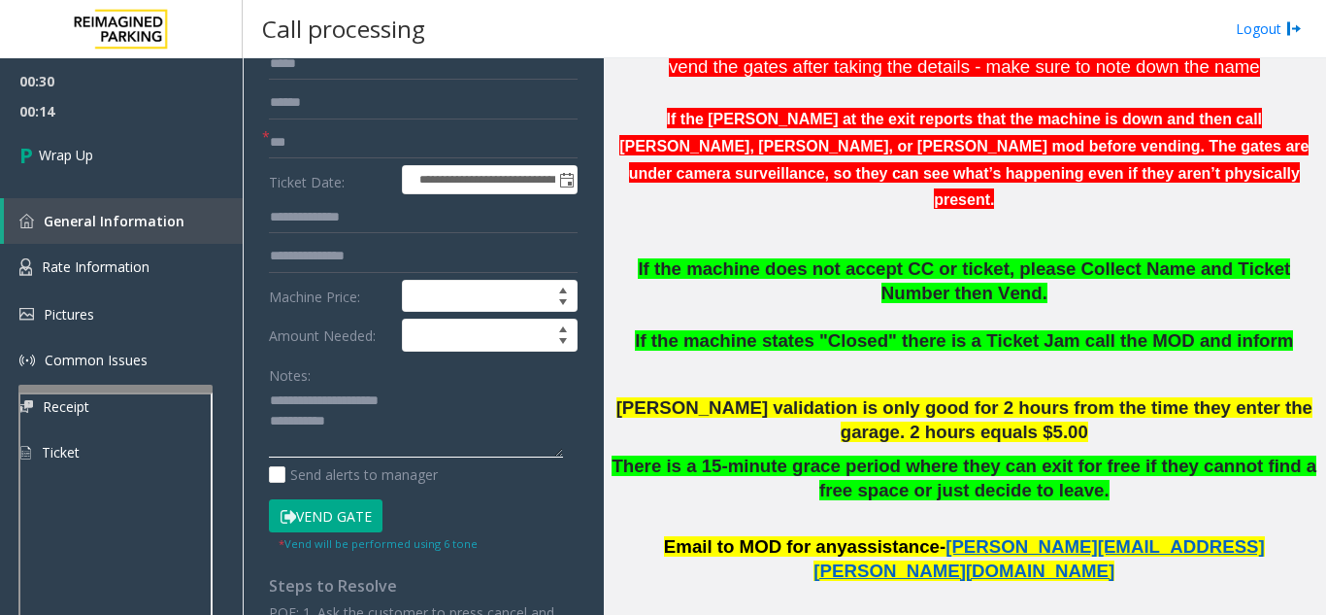
click at [426, 423] on textarea at bounding box center [416, 421] width 294 height 73
type textarea "**********"
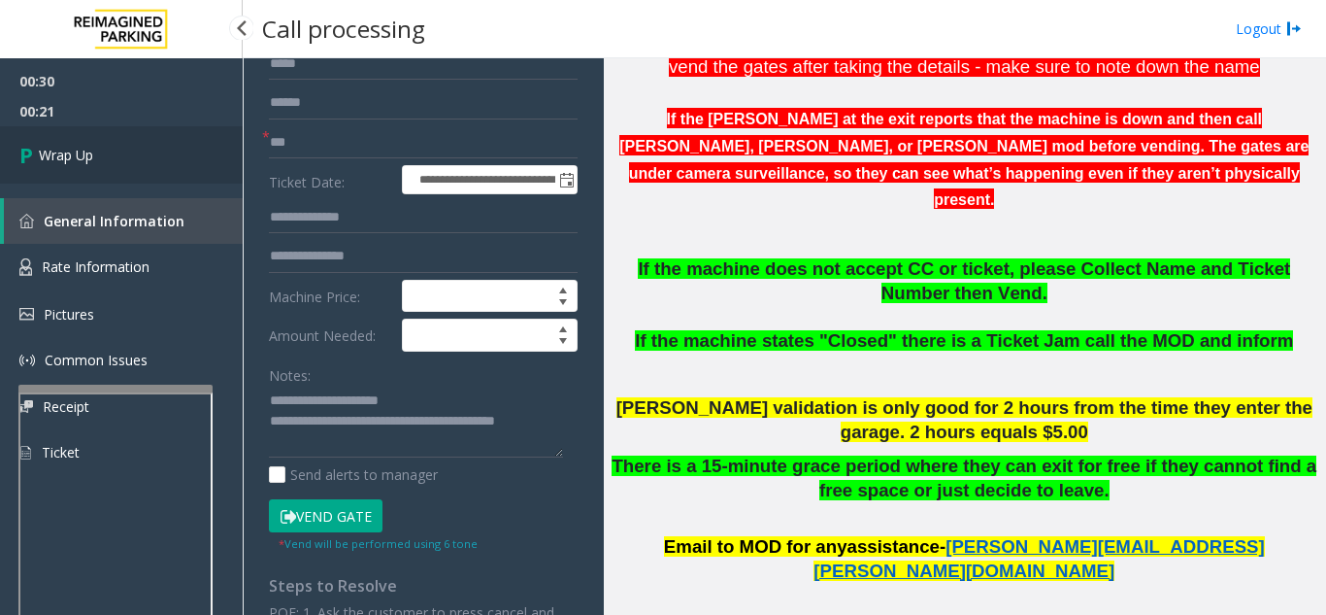
drag, startPoint x: 140, startPoint y: 157, endPoint x: 235, endPoint y: 151, distance: 95.3
click at [139, 157] on link "Wrap Up" at bounding box center [121, 154] width 243 height 57
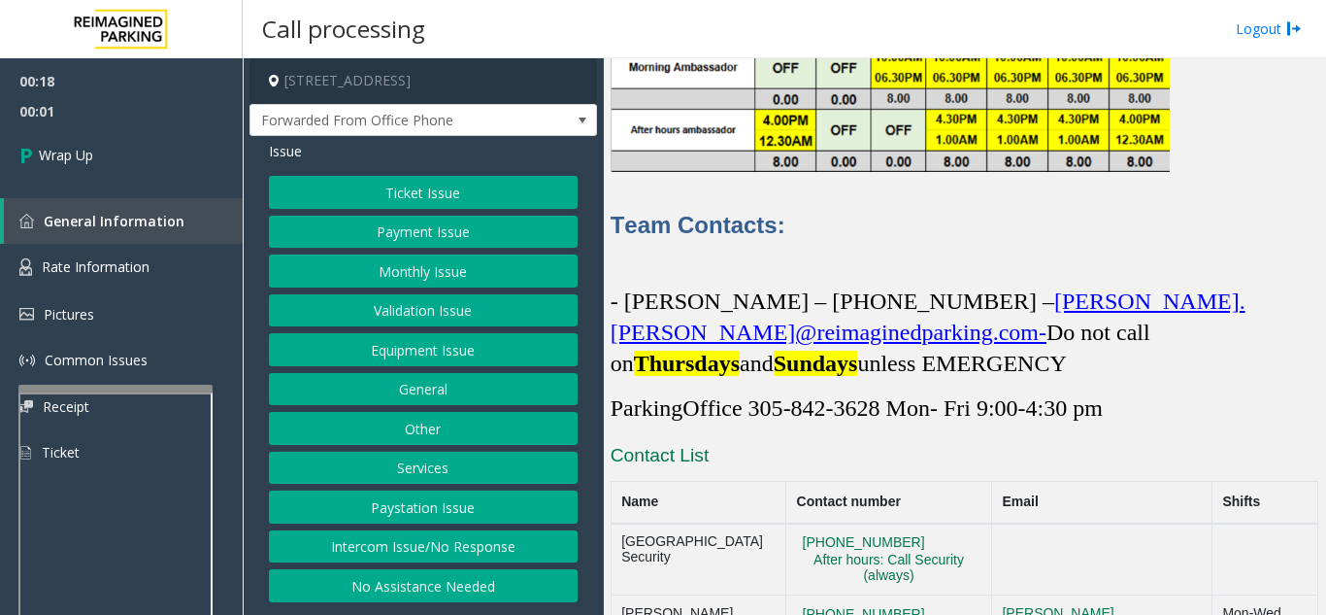
scroll to position [6205, 0]
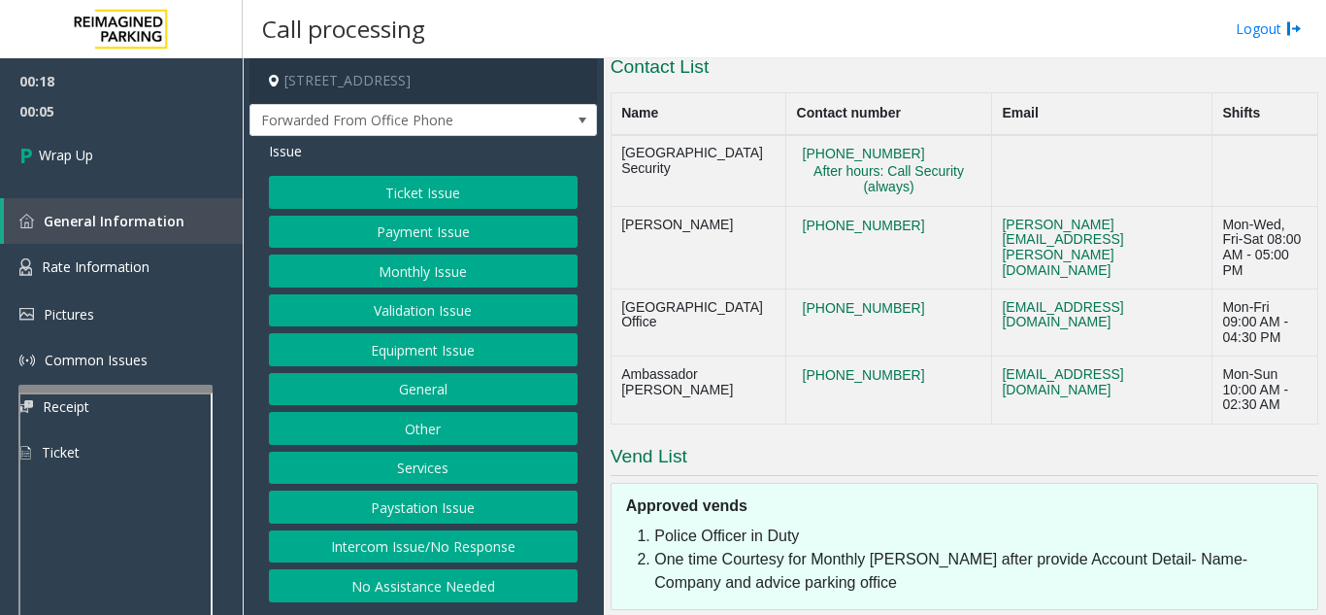
click at [446, 354] on button "Equipment Issue" at bounding box center [423, 349] width 309 height 33
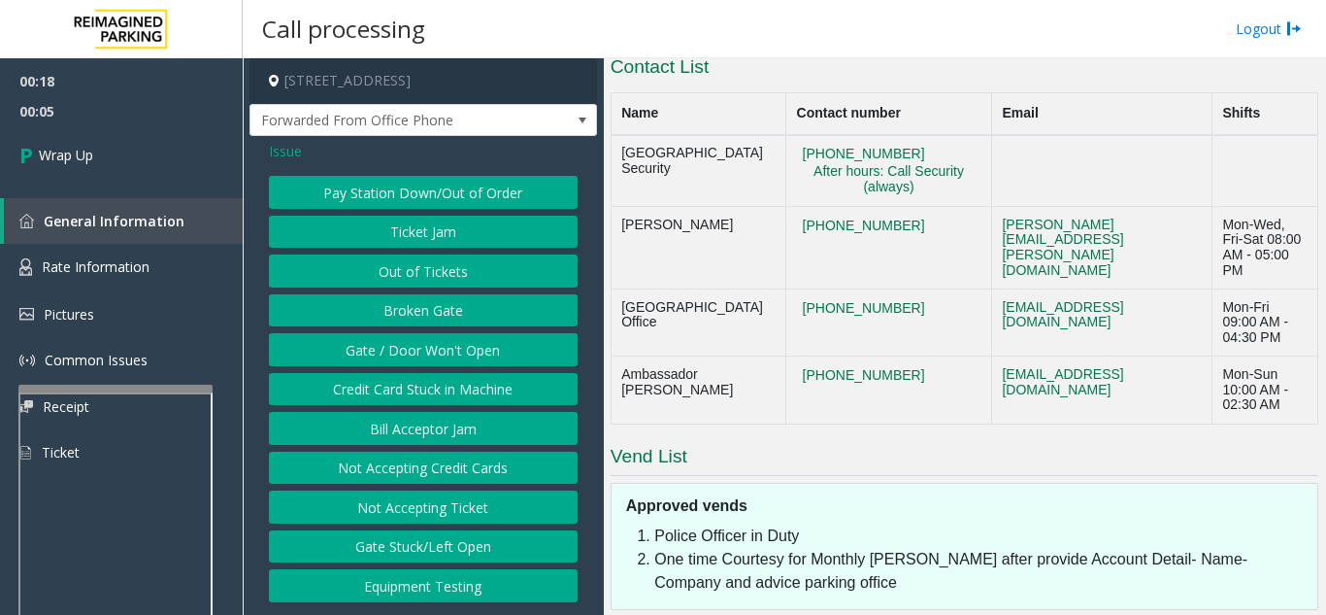
click at [446, 353] on button "Gate / Door Won't Open" at bounding box center [423, 349] width 309 height 33
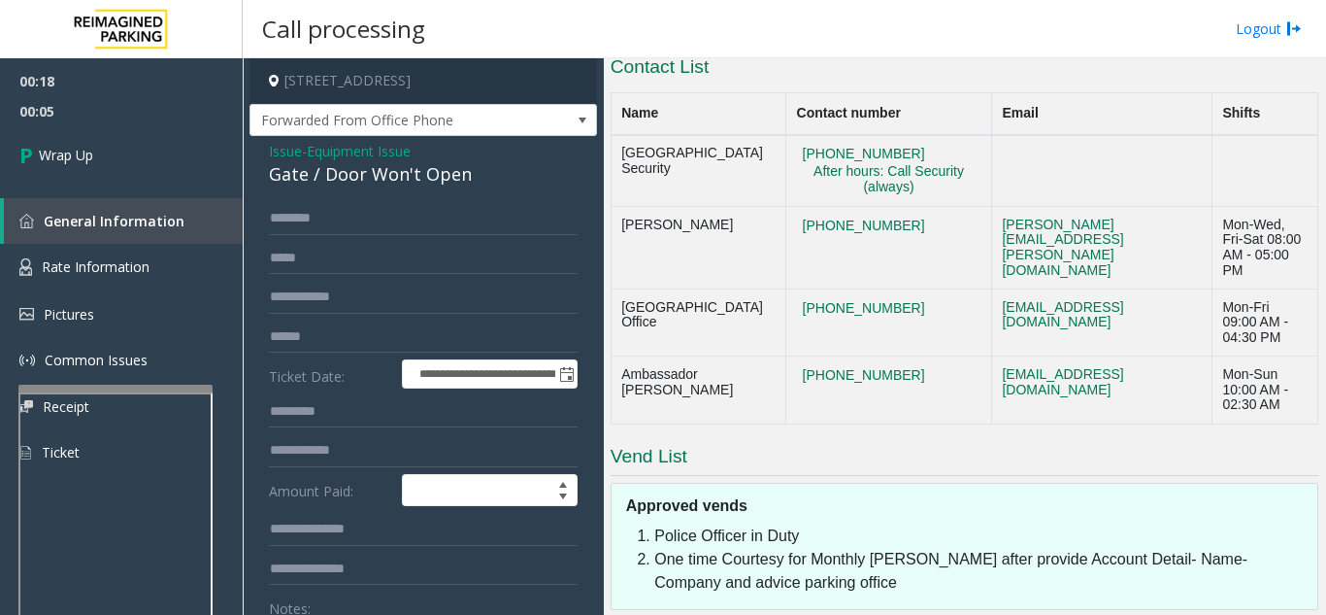
scroll to position [97, 0]
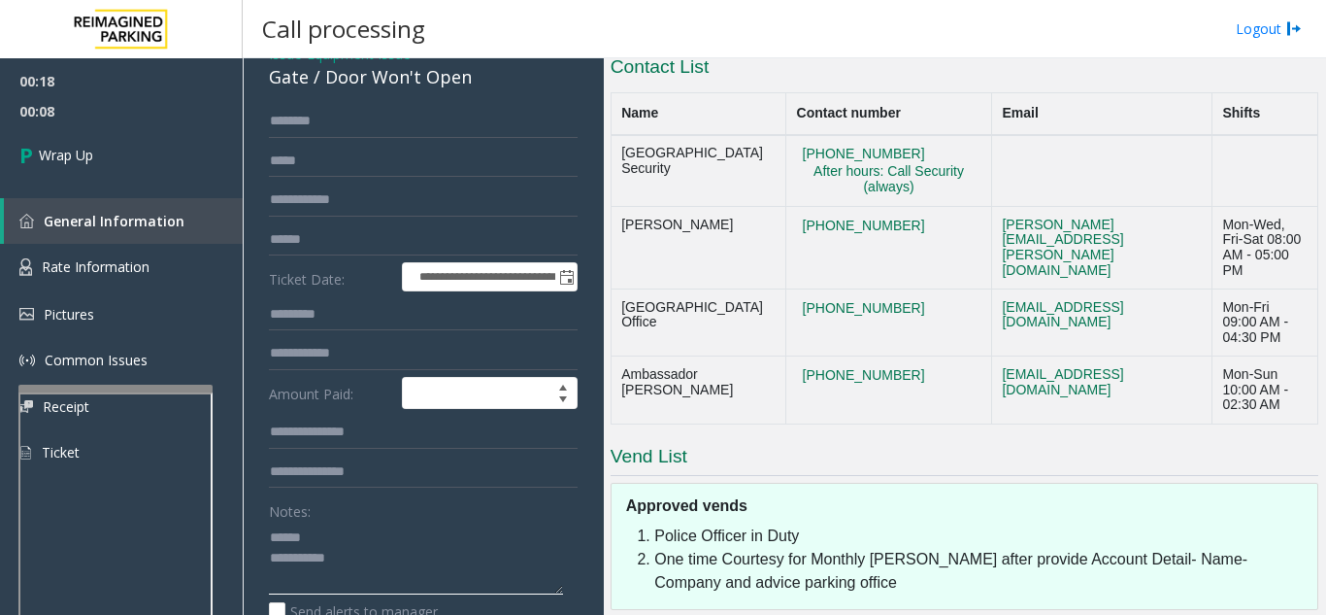
click at [326, 539] on textarea at bounding box center [416, 557] width 294 height 73
drag, startPoint x: 323, startPoint y: 82, endPoint x: 481, endPoint y: 79, distance: 157.3
click at [481, 79] on div "Gate / Door Won't Open" at bounding box center [423, 77] width 309 height 26
click at [402, 564] on textarea at bounding box center [416, 557] width 294 height 73
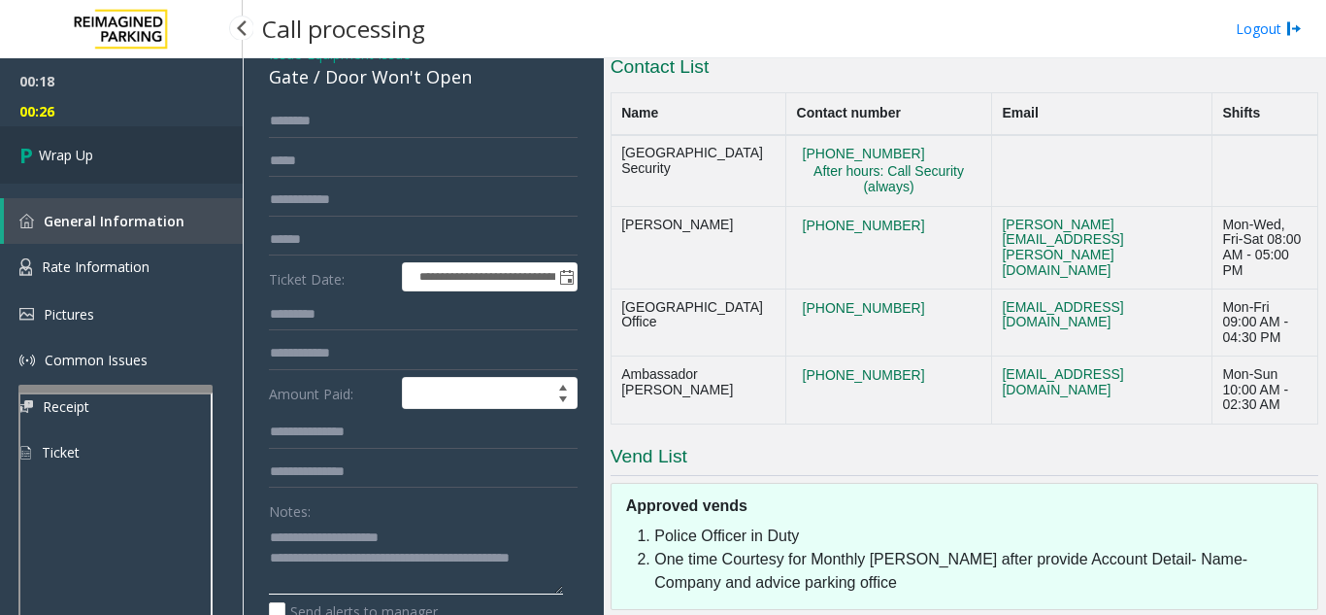
type textarea "**********"
click at [208, 169] on link "Wrap Up" at bounding box center [121, 154] width 243 height 57
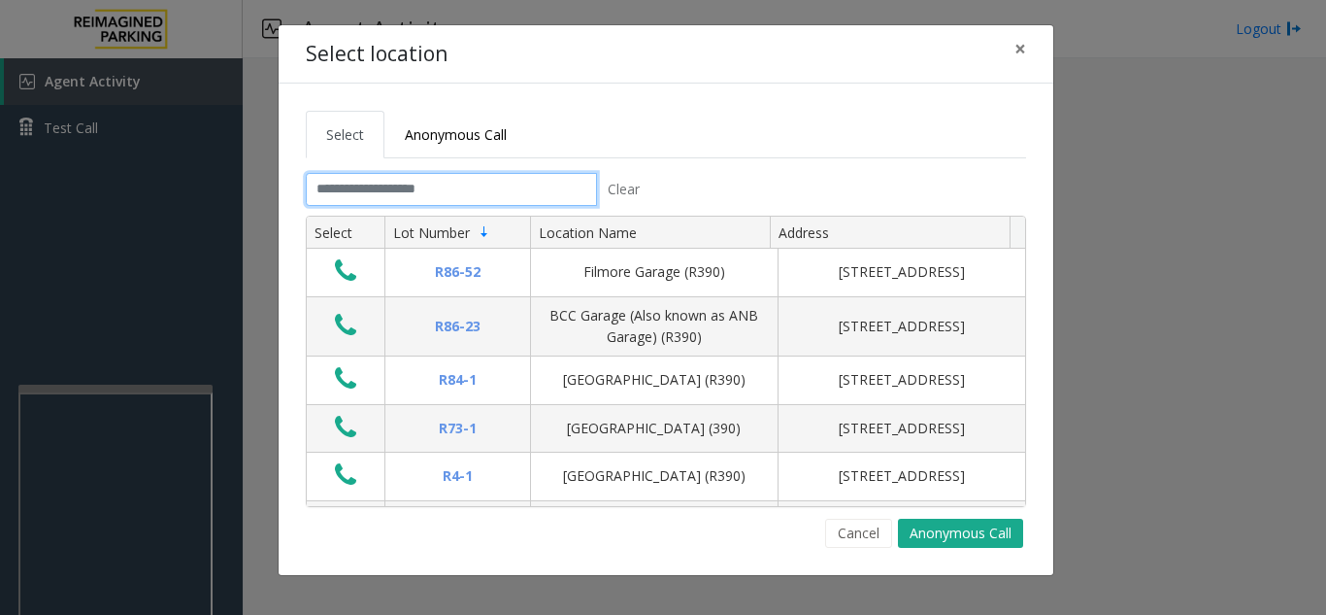
click at [430, 185] on input "text" at bounding box center [451, 189] width 291 height 33
drag, startPoint x: 393, startPoint y: 187, endPoint x: 402, endPoint y: 179, distance: 12.4
click at [393, 187] on input "text" at bounding box center [451, 189] width 291 height 33
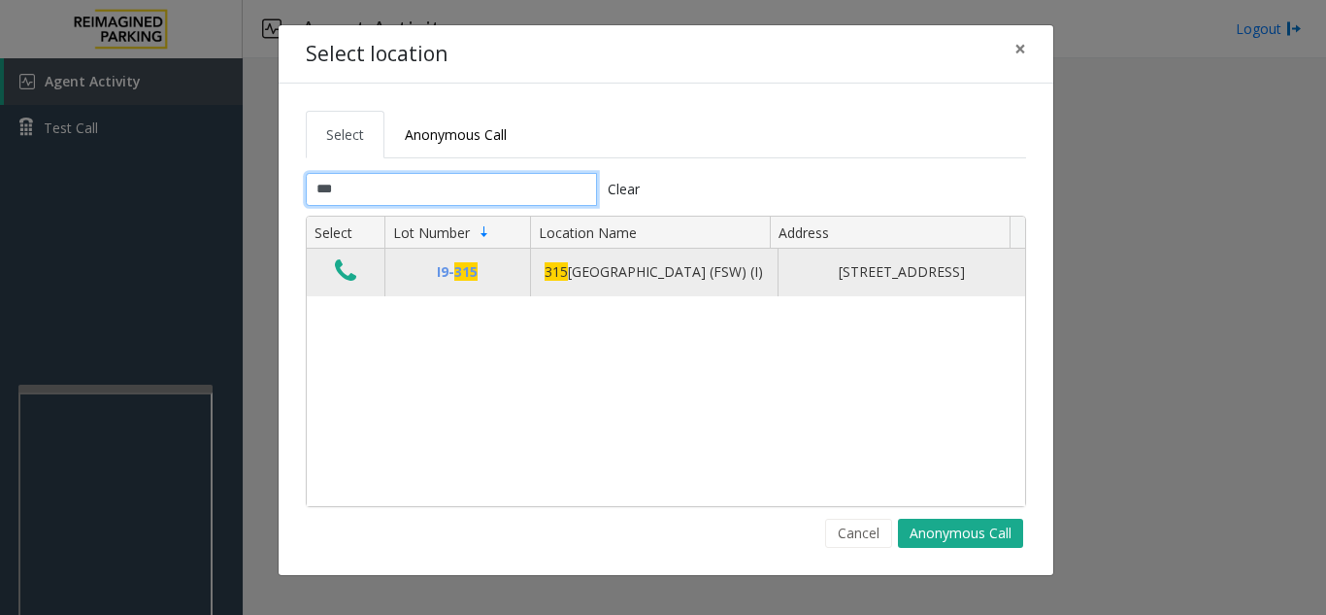
type input "***"
click at [347, 273] on icon "Data table" at bounding box center [345, 270] width 21 height 27
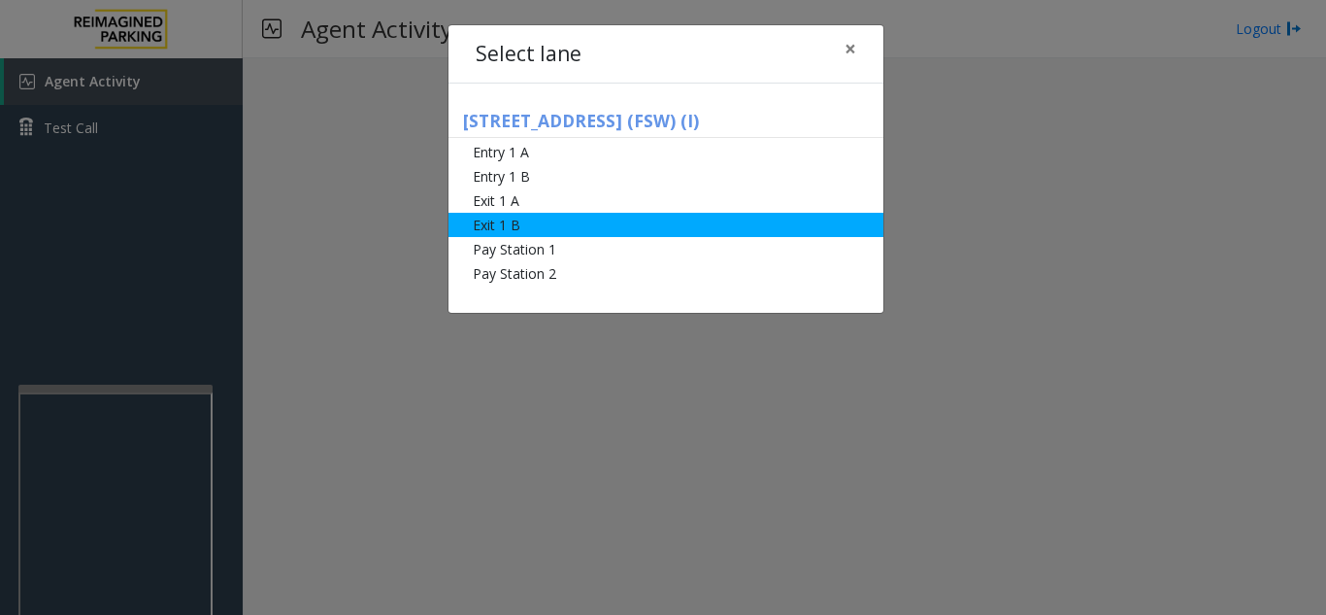
click at [561, 213] on li "Exit 1 B" at bounding box center [666, 225] width 435 height 24
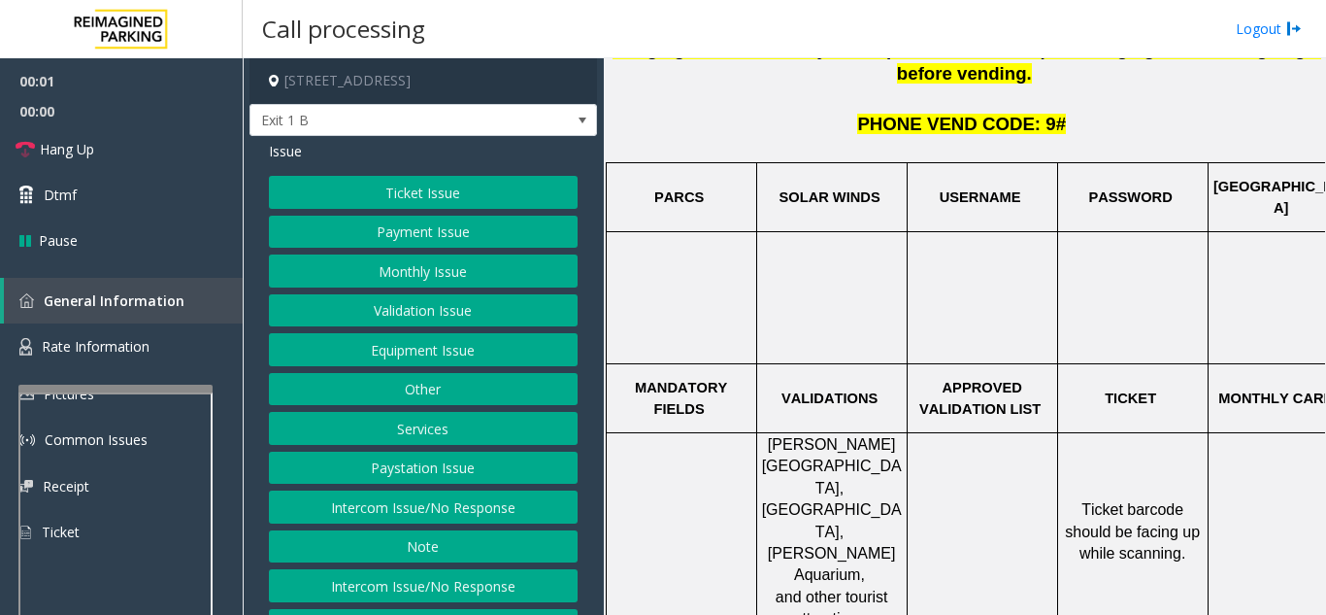
scroll to position [680, 0]
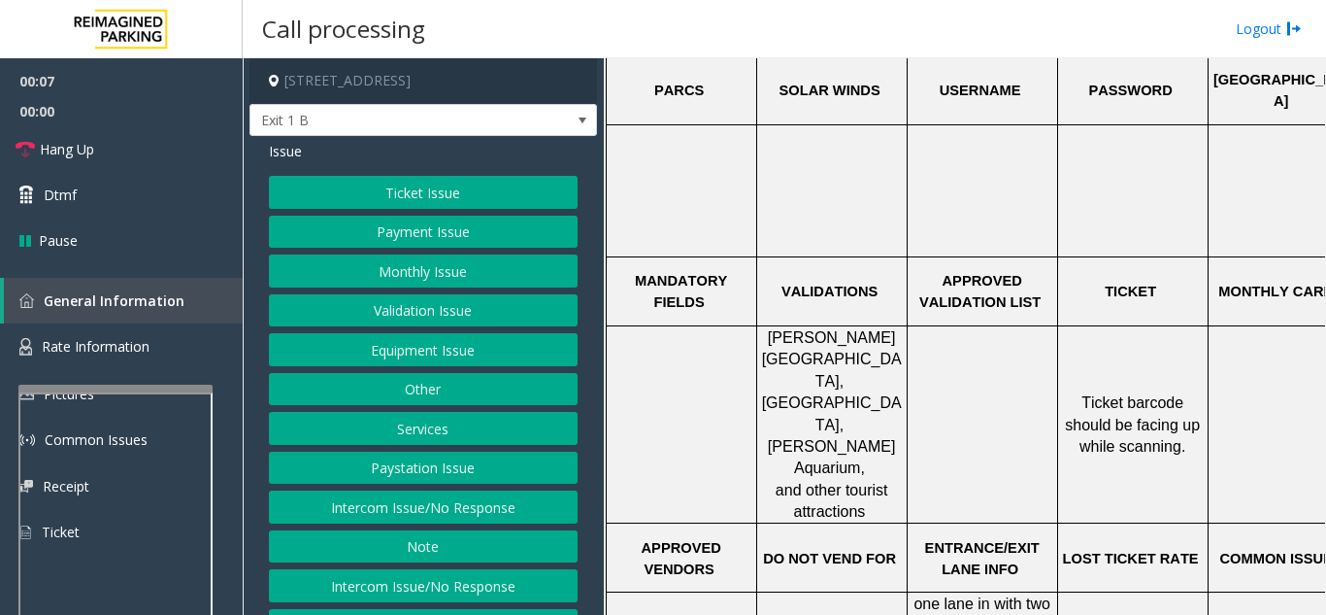
click at [427, 200] on button "Ticket Issue" at bounding box center [423, 192] width 309 height 33
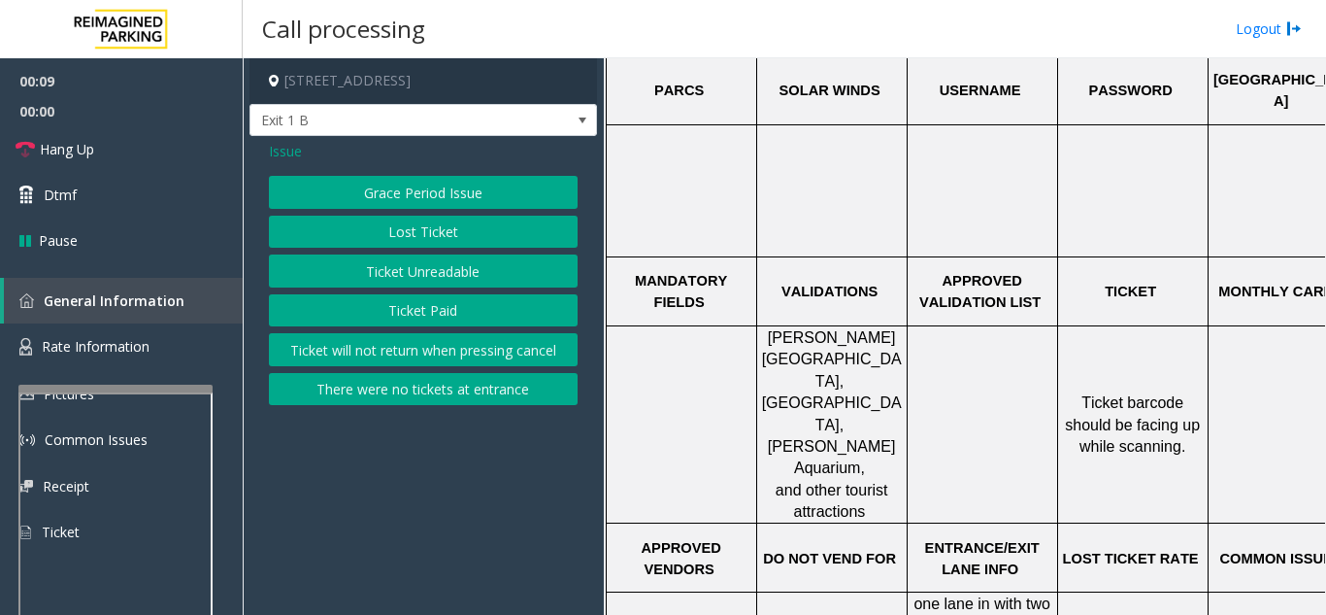
click at [437, 258] on button "Ticket Unreadable" at bounding box center [423, 270] width 309 height 33
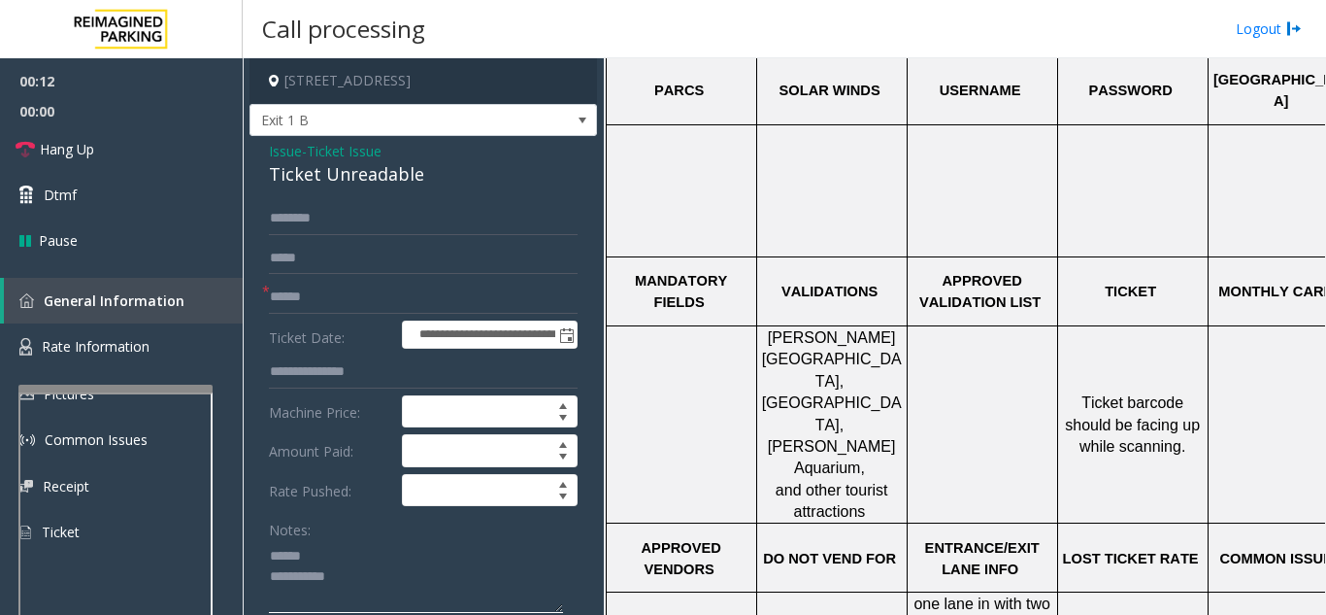
type textarea "**********"
click at [408, 311] on input "text" at bounding box center [423, 297] width 309 height 33
type input "*******"
click at [359, 552] on textarea at bounding box center [416, 576] width 294 height 73
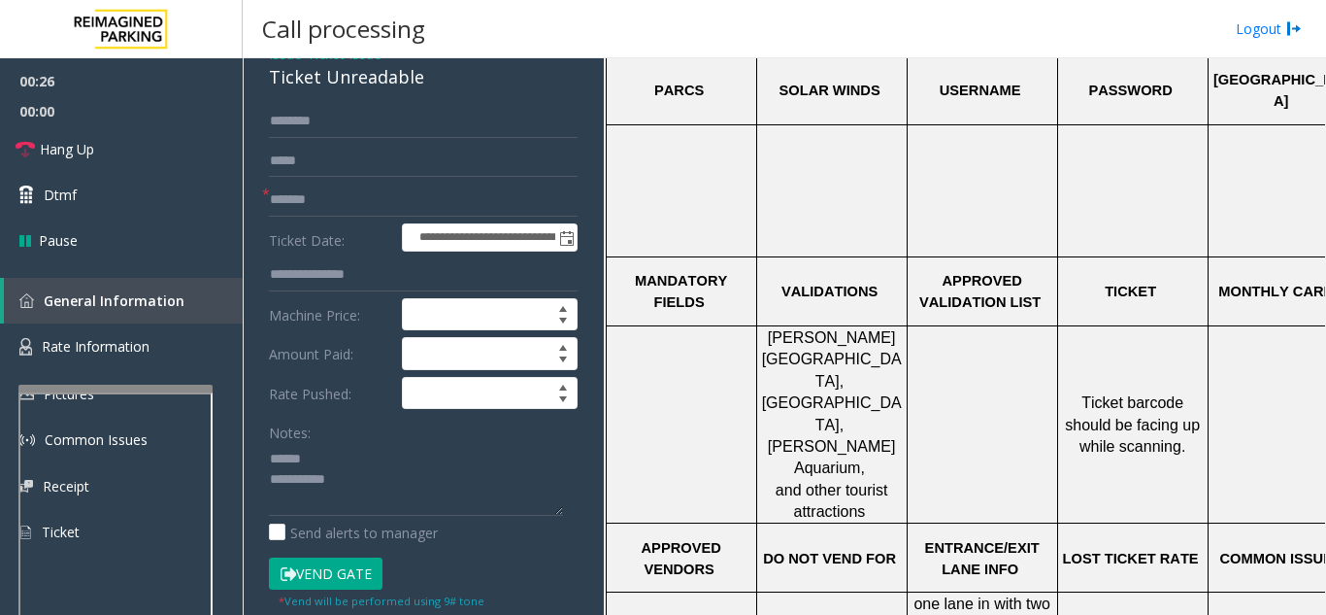
click at [339, 565] on button "Vend Gate" at bounding box center [326, 573] width 114 height 33
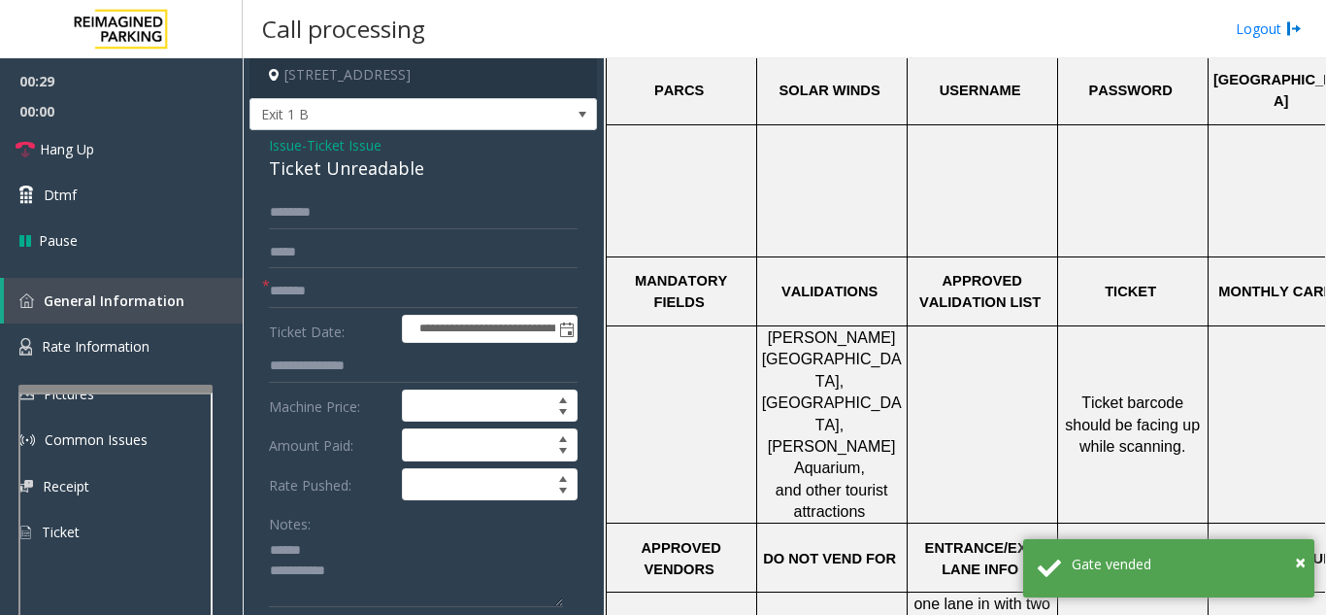
scroll to position [2, 0]
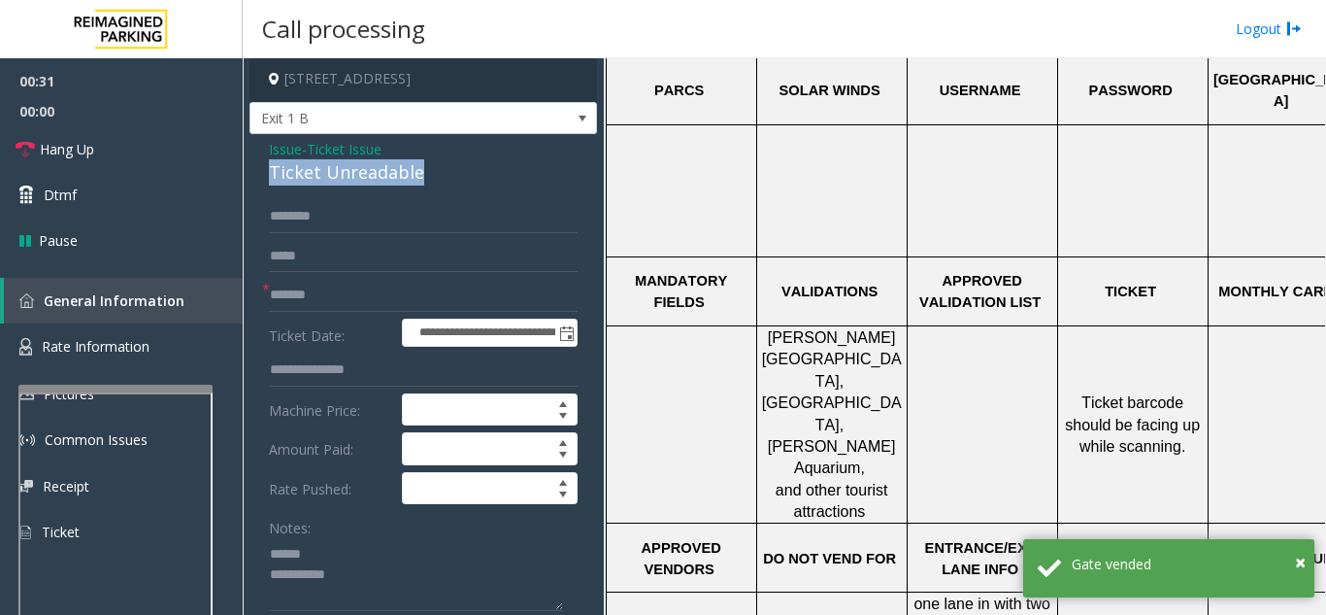
drag, startPoint x: 255, startPoint y: 169, endPoint x: 430, endPoint y: 173, distance: 174.8
click at [423, 575] on textarea at bounding box center [416, 574] width 294 height 73
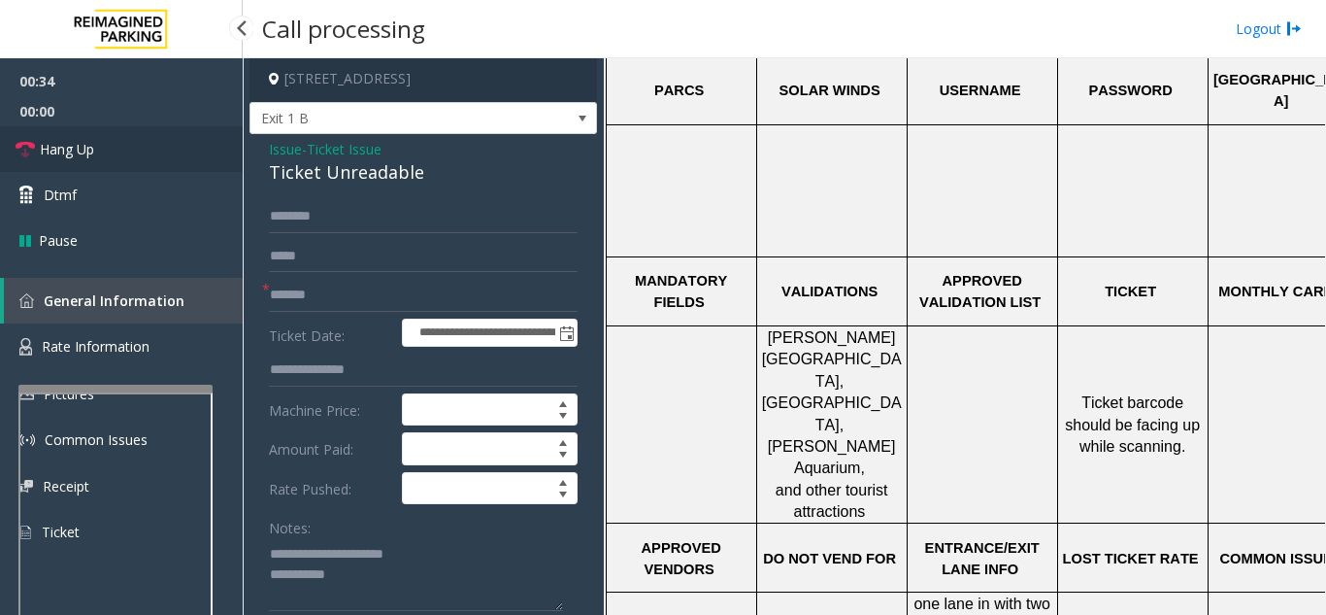
click at [118, 143] on link "Hang Up" at bounding box center [121, 149] width 243 height 46
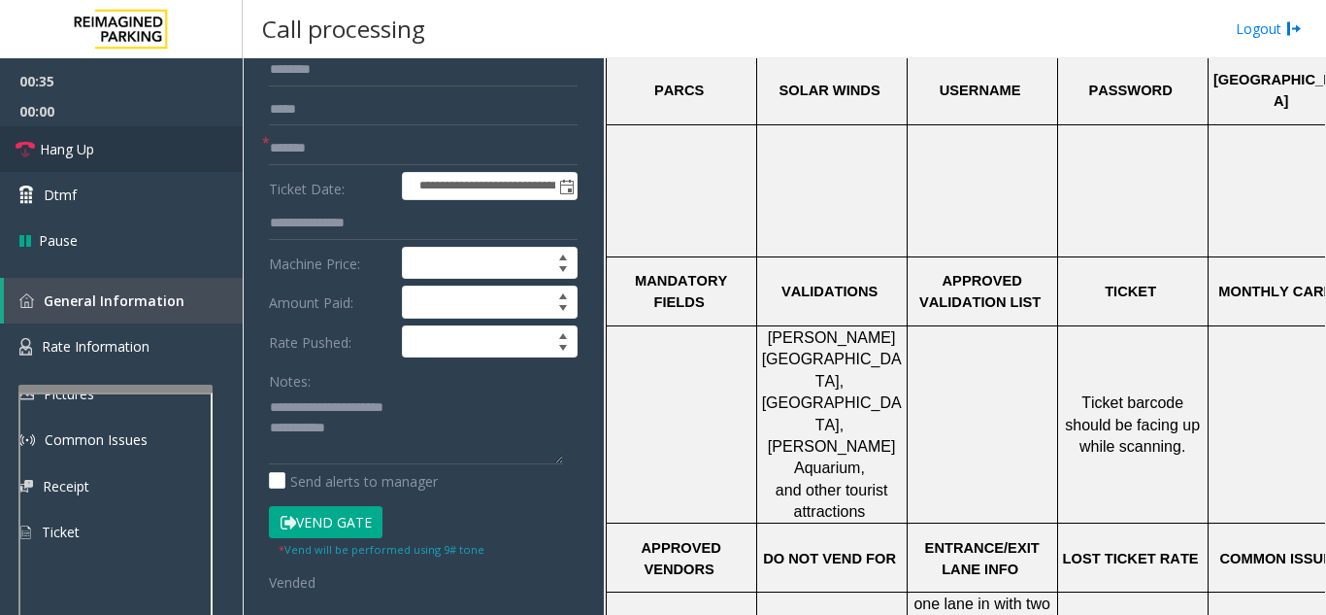
scroll to position [196, 0]
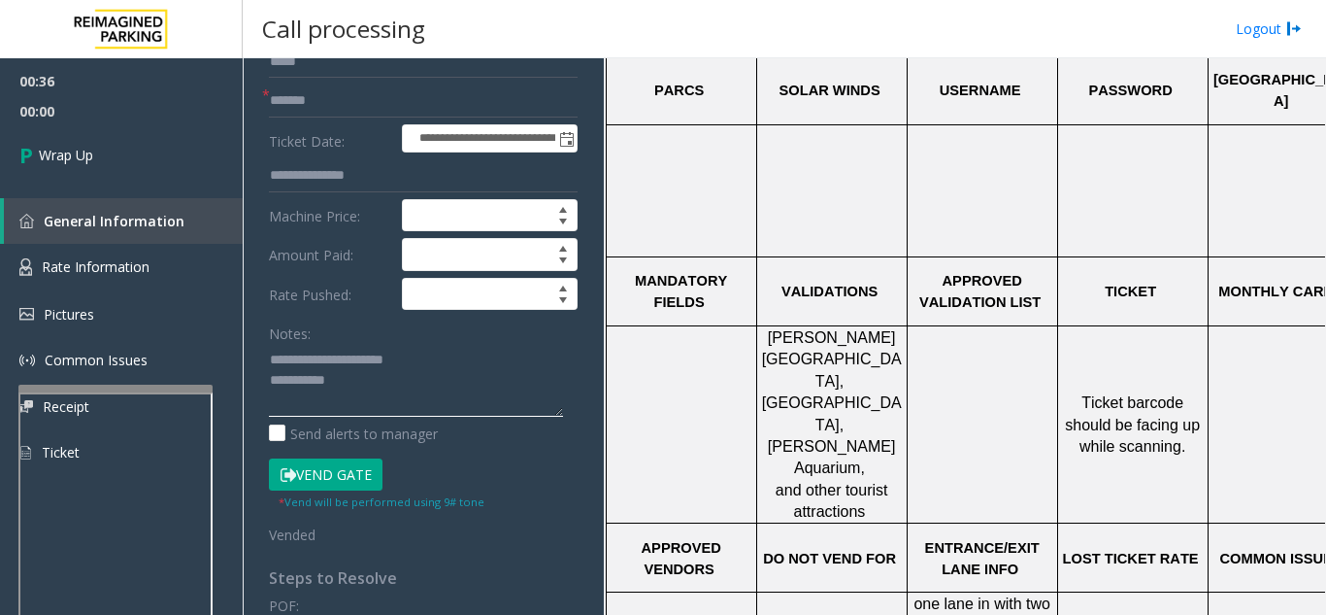
click at [463, 368] on textarea at bounding box center [416, 380] width 294 height 73
click at [448, 385] on textarea at bounding box center [416, 380] width 294 height 73
click at [456, 347] on textarea at bounding box center [416, 380] width 294 height 73
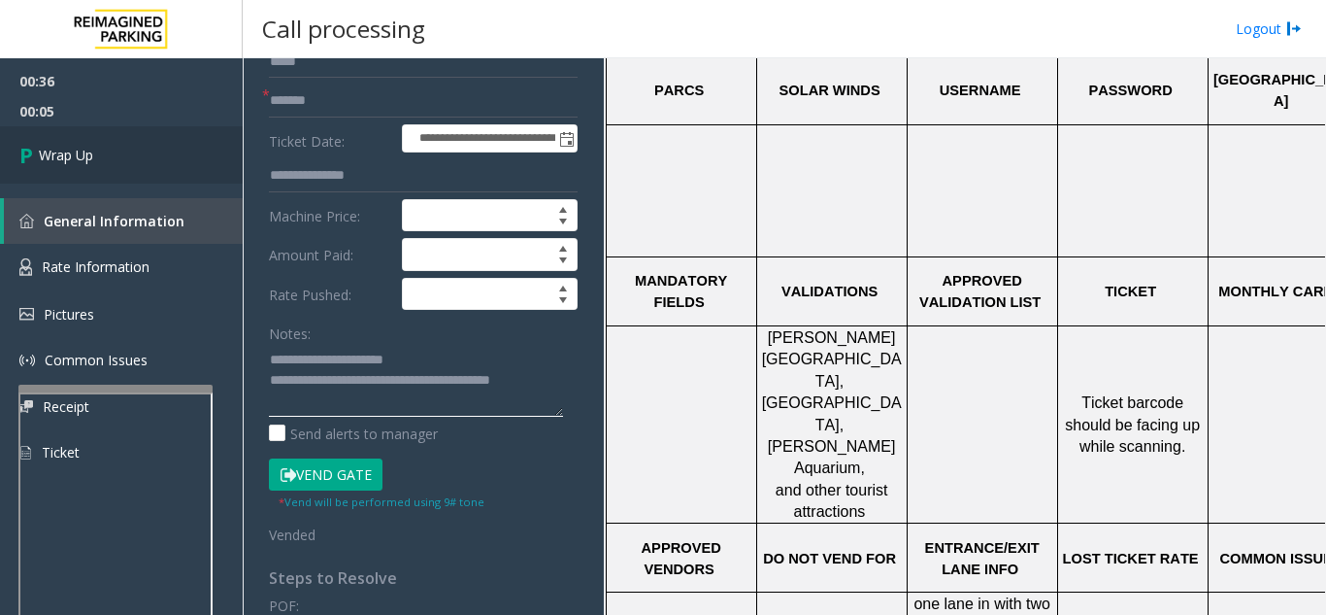
type textarea "**********"
click at [80, 159] on span "Wrap Up" at bounding box center [66, 155] width 54 height 20
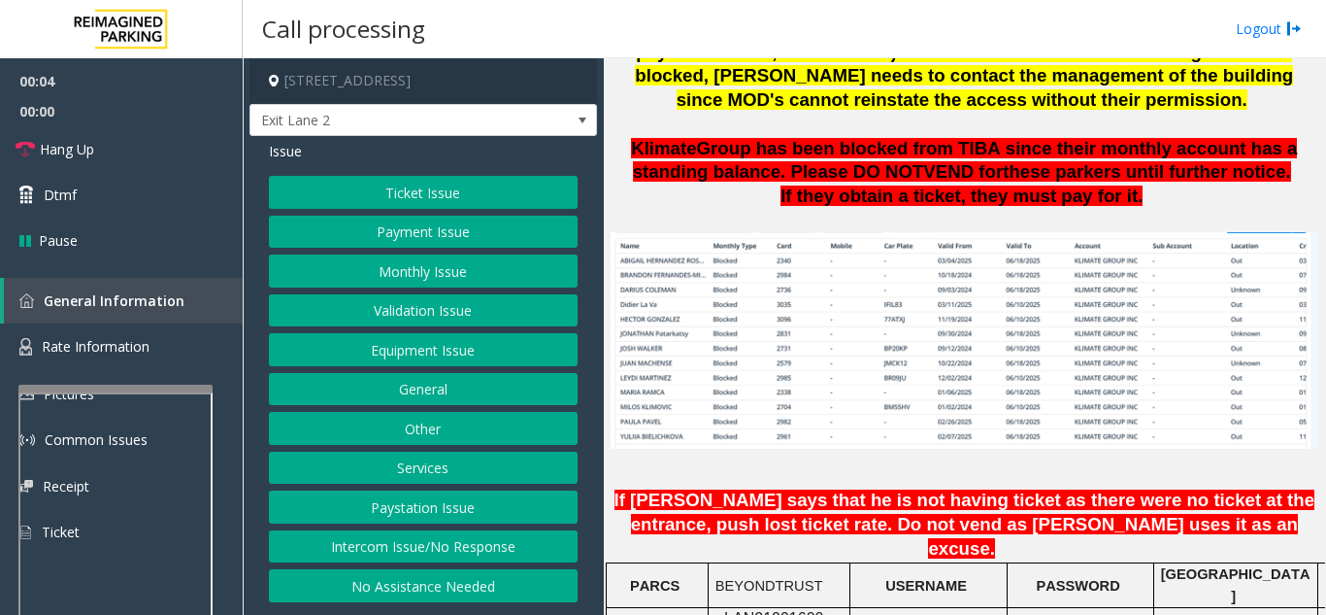
scroll to position [1554, 0]
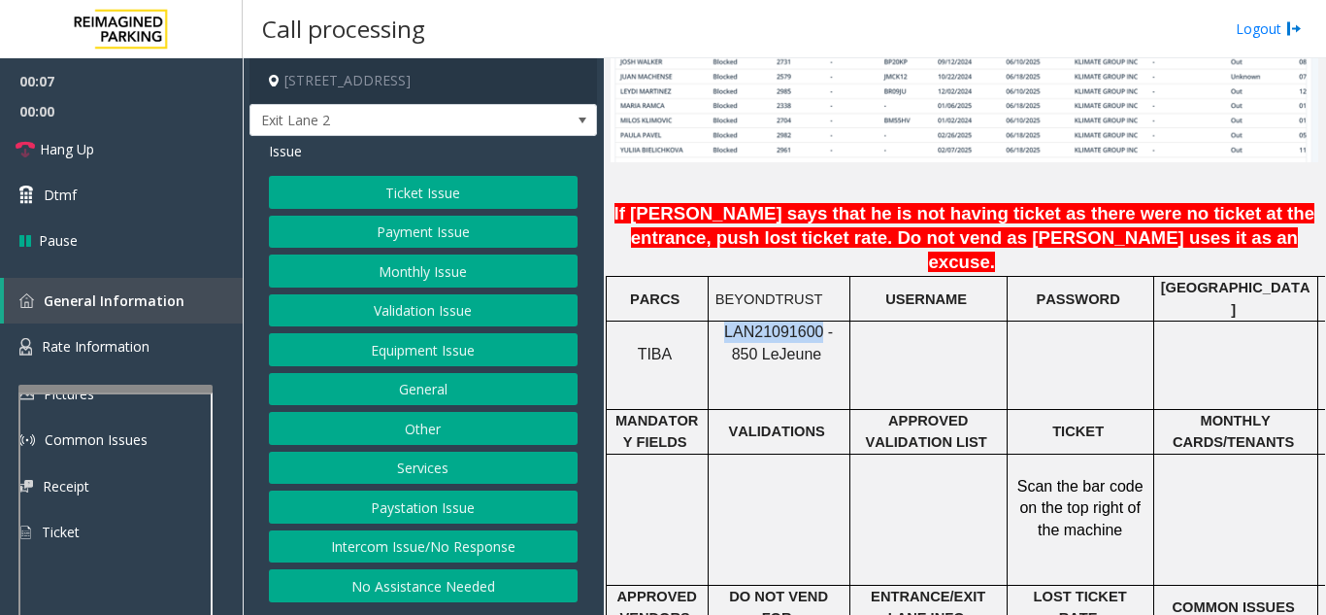
drag, startPoint x: 805, startPoint y: 275, endPoint x: 714, endPoint y: 272, distance: 91.3
click at [714, 321] on div "LAN21091600 - 850 Le Jeune" at bounding box center [779, 343] width 141 height 44
copy span "LAN21091600"
click at [482, 187] on button "Ticket Issue" at bounding box center [423, 192] width 309 height 33
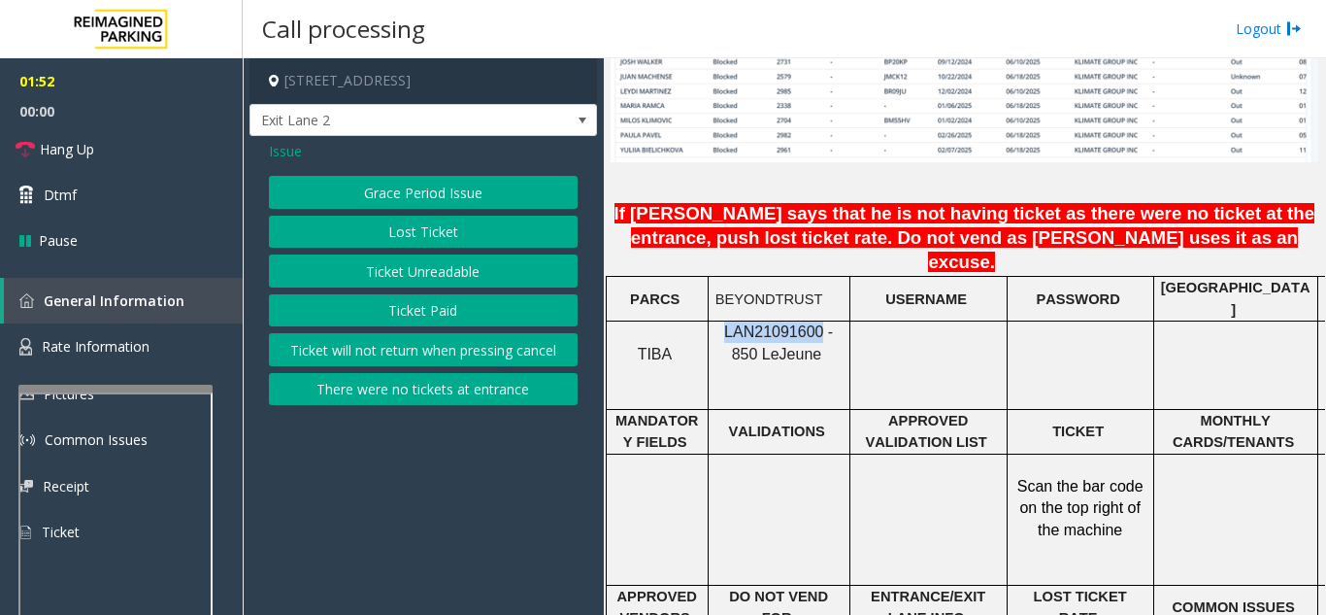
click at [485, 272] on button "Ticket Unreadable" at bounding box center [423, 270] width 309 height 33
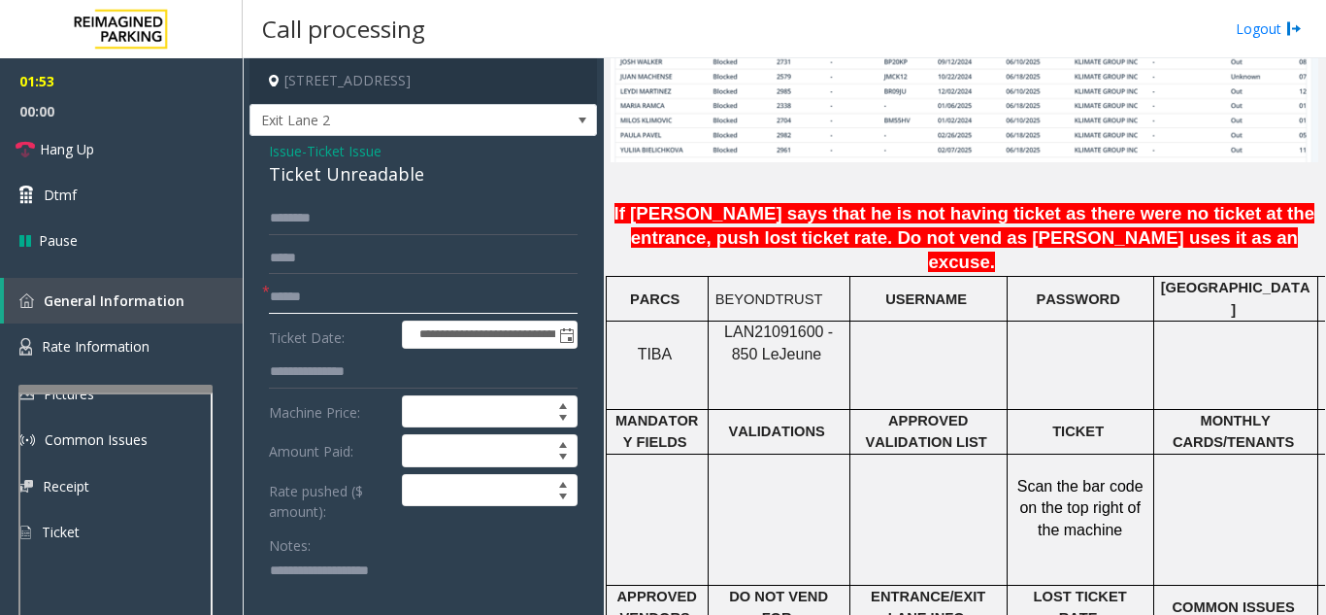
click at [477, 285] on input "text" at bounding box center [423, 297] width 309 height 33
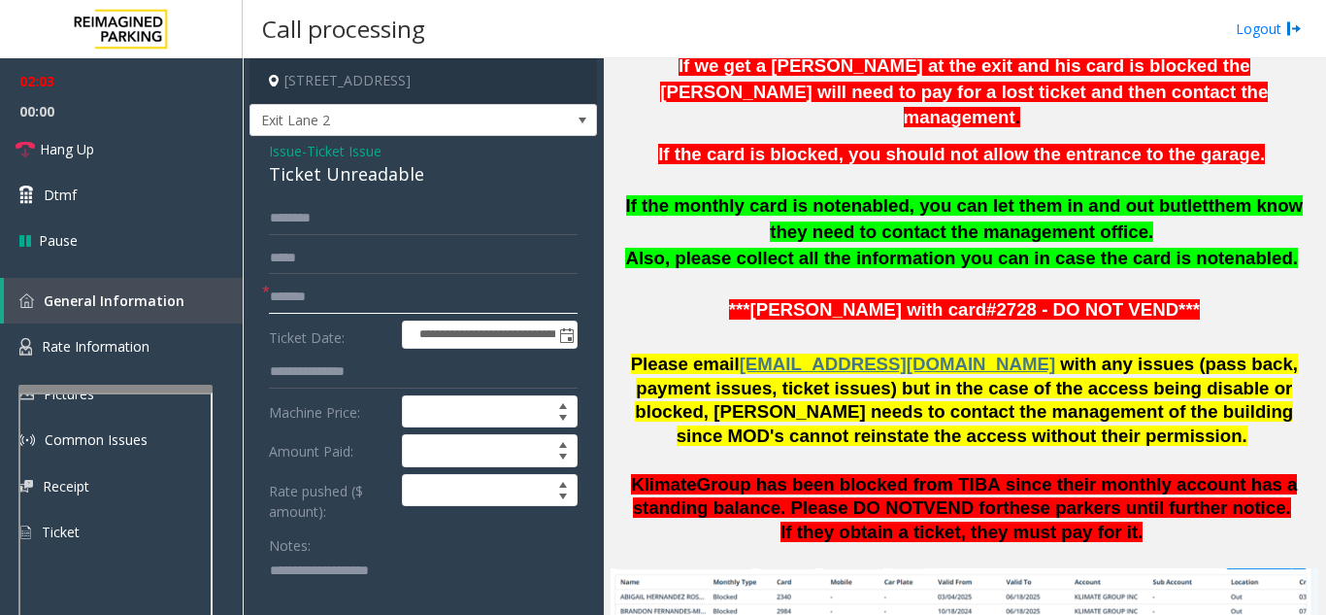
scroll to position [874, 0]
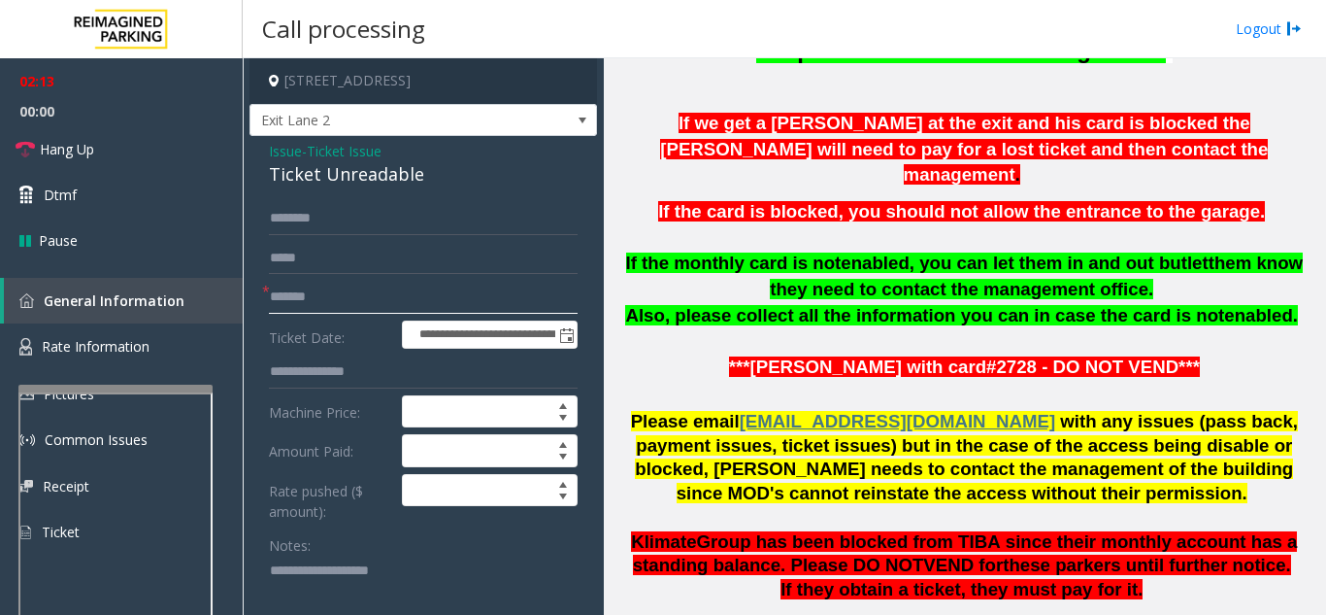
type input "*******"
click at [320, 555] on textarea at bounding box center [416, 591] width 294 height 73
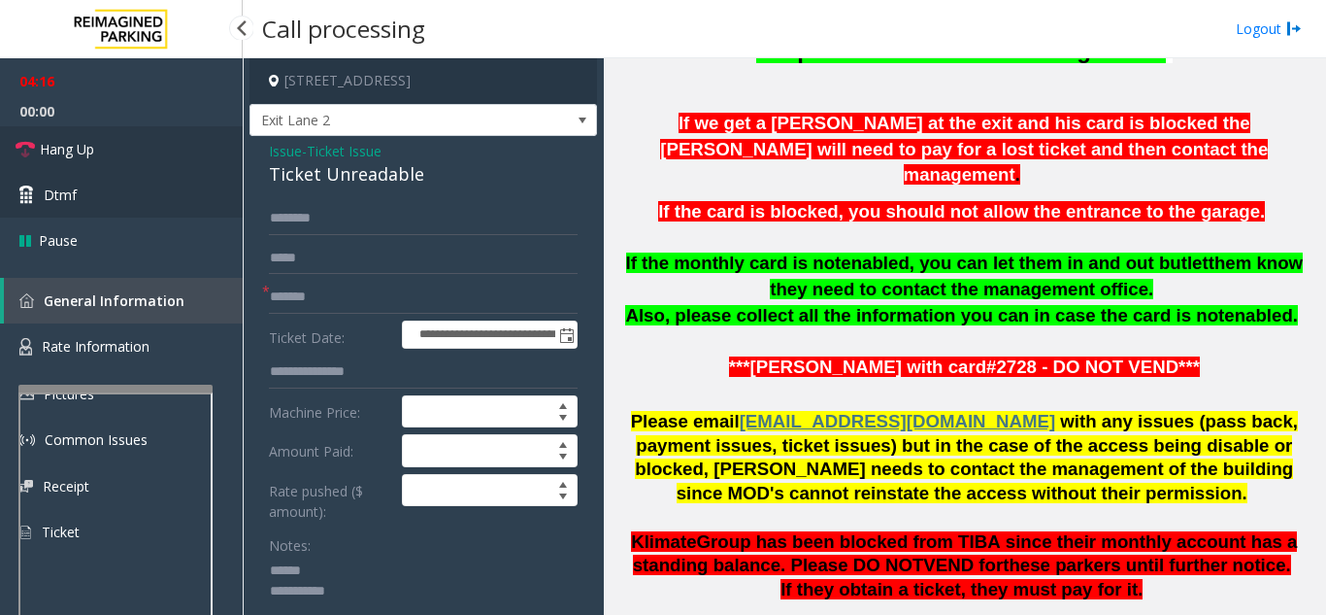
drag, startPoint x: 77, startPoint y: 153, endPoint x: 119, endPoint y: 173, distance: 46.9
click at [77, 153] on span "Hang Up" at bounding box center [67, 149] width 54 height 20
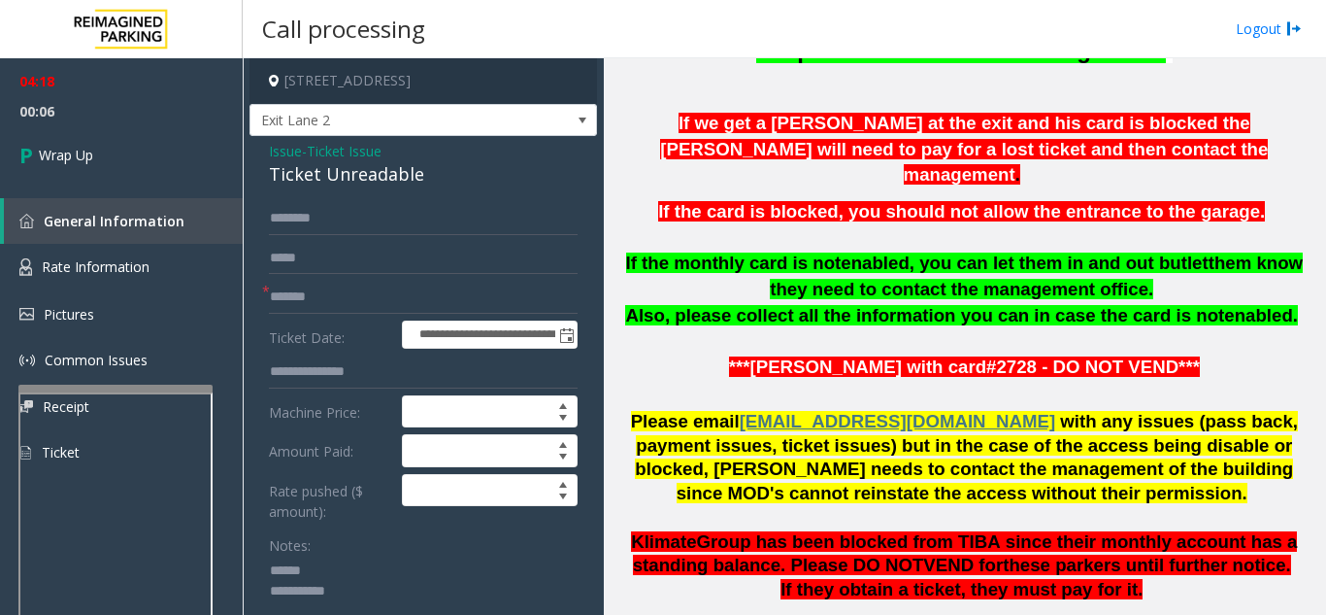
click at [347, 548] on div "Notes:" at bounding box center [423, 578] width 309 height 100
click at [353, 562] on textarea at bounding box center [416, 591] width 294 height 73
type textarea "**********"
click at [279, 156] on span "Issue" at bounding box center [285, 151] width 33 height 20
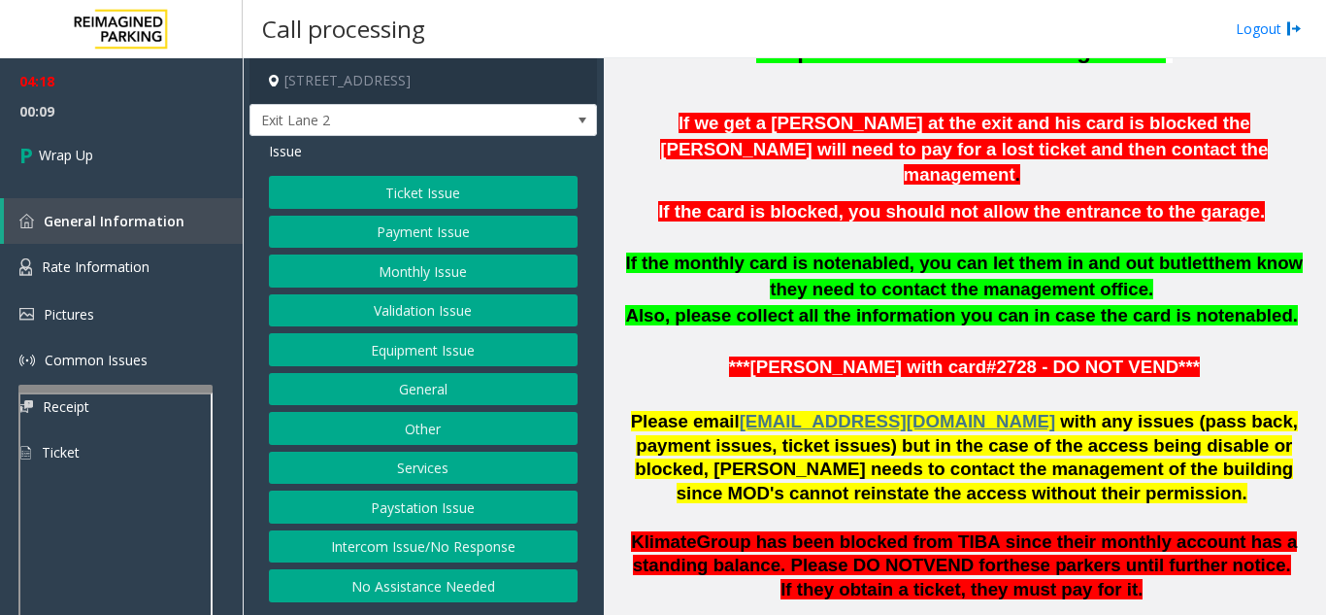
click at [459, 469] on button "Services" at bounding box center [423, 468] width 309 height 33
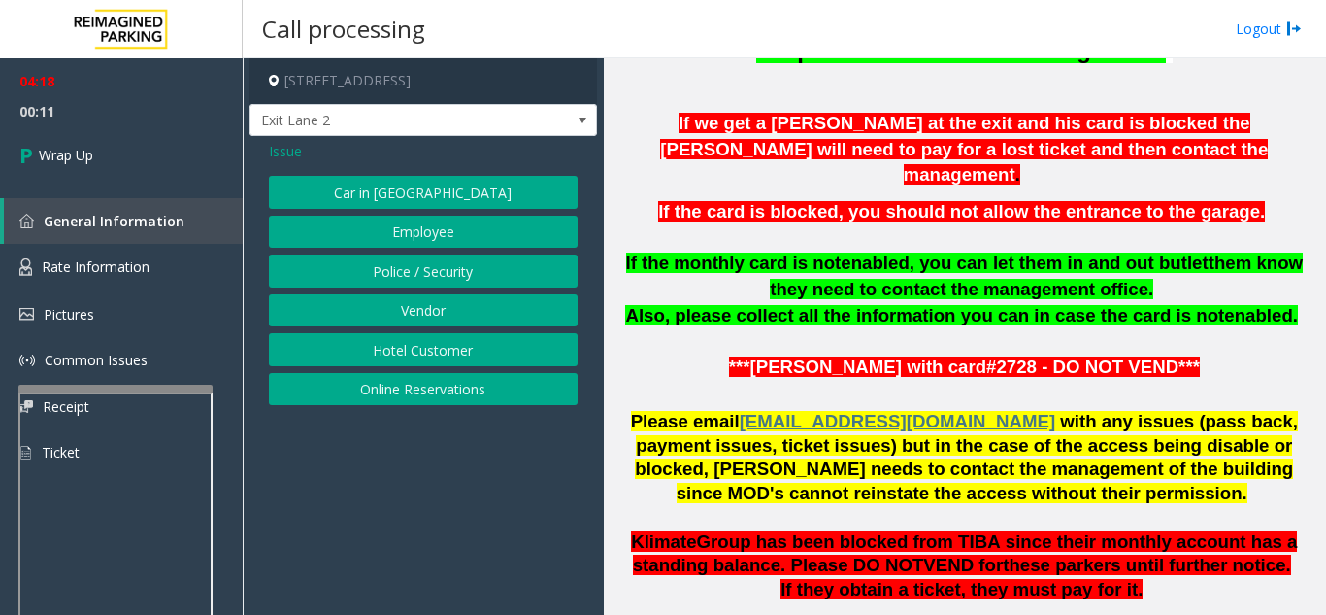
click at [437, 285] on button "Police / Security" at bounding box center [423, 270] width 309 height 33
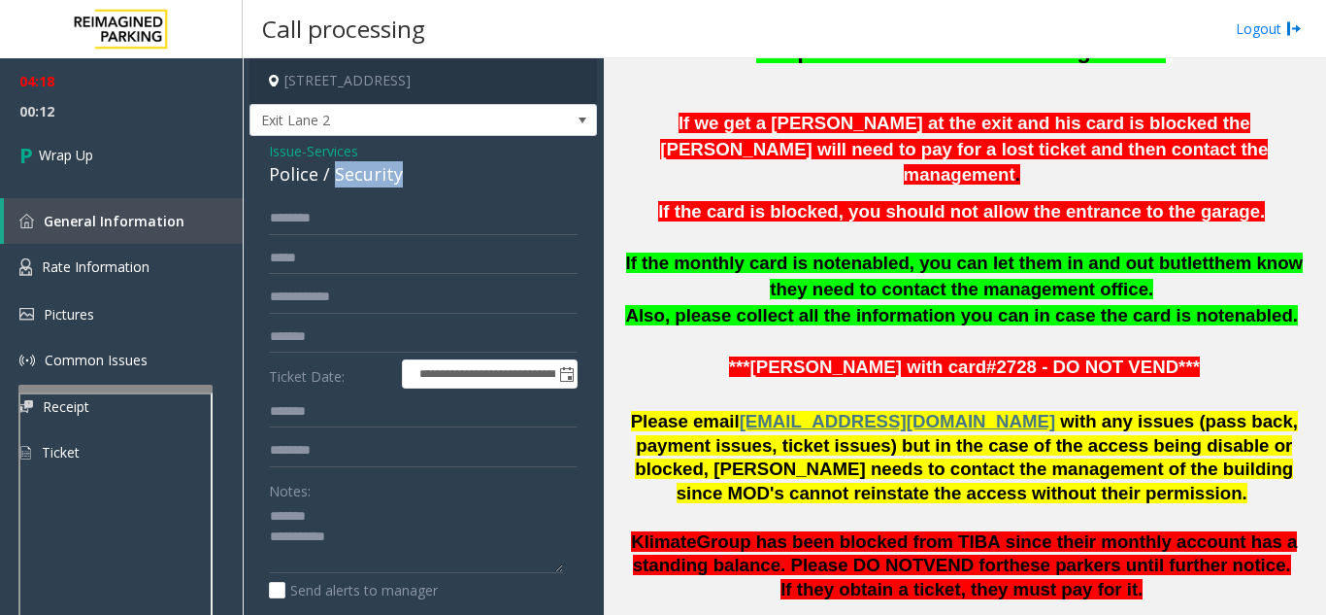
drag, startPoint x: 331, startPoint y: 178, endPoint x: 425, endPoint y: 182, distance: 94.3
click at [425, 182] on div "Police / Security" at bounding box center [423, 174] width 309 height 26
click at [374, 533] on textarea at bounding box center [416, 537] width 294 height 73
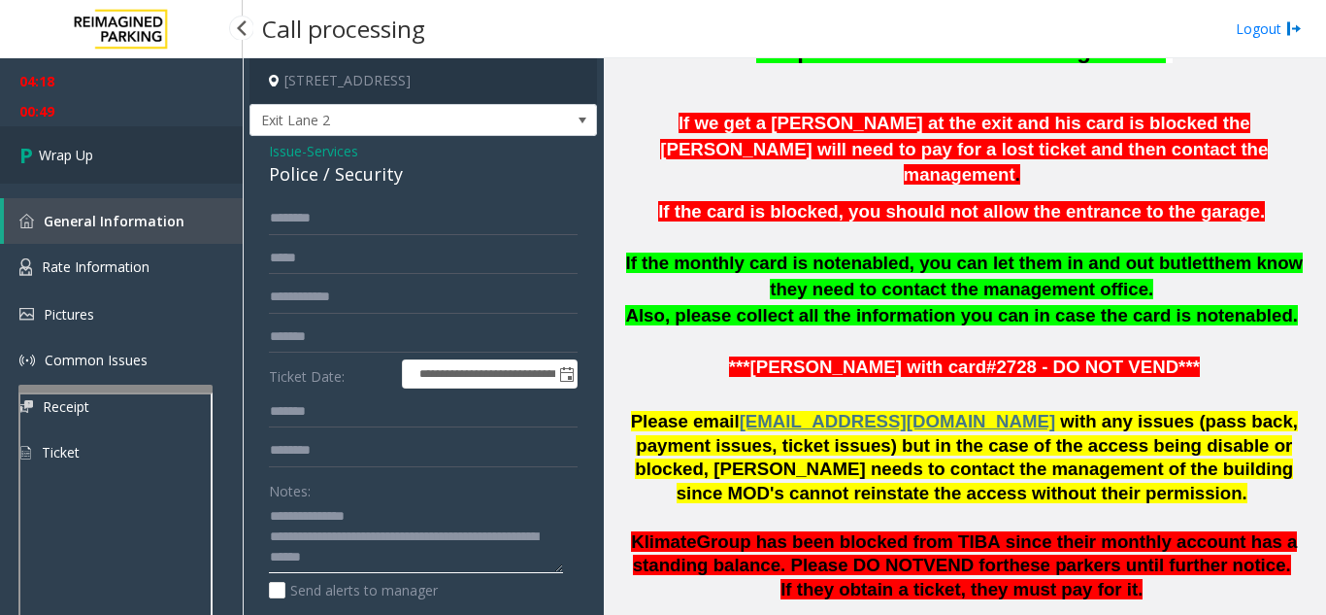
type textarea "**********"
click at [106, 162] on link "Wrap Up" at bounding box center [121, 154] width 243 height 57
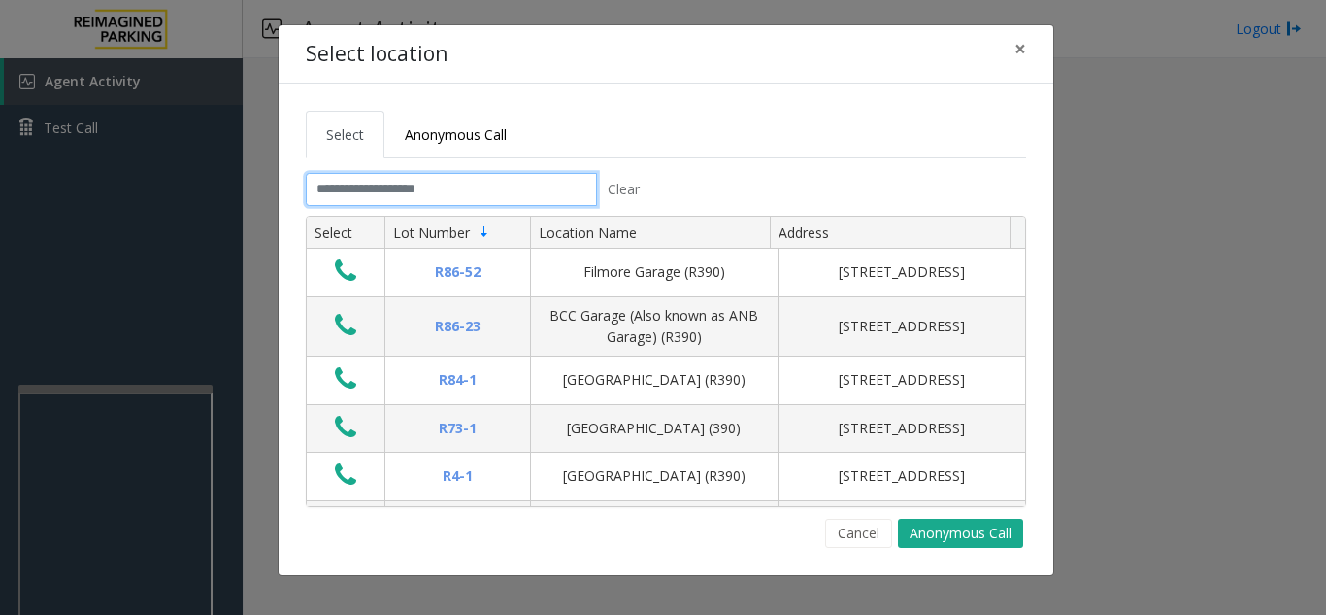
click at [490, 189] on input "text" at bounding box center [451, 189] width 291 height 33
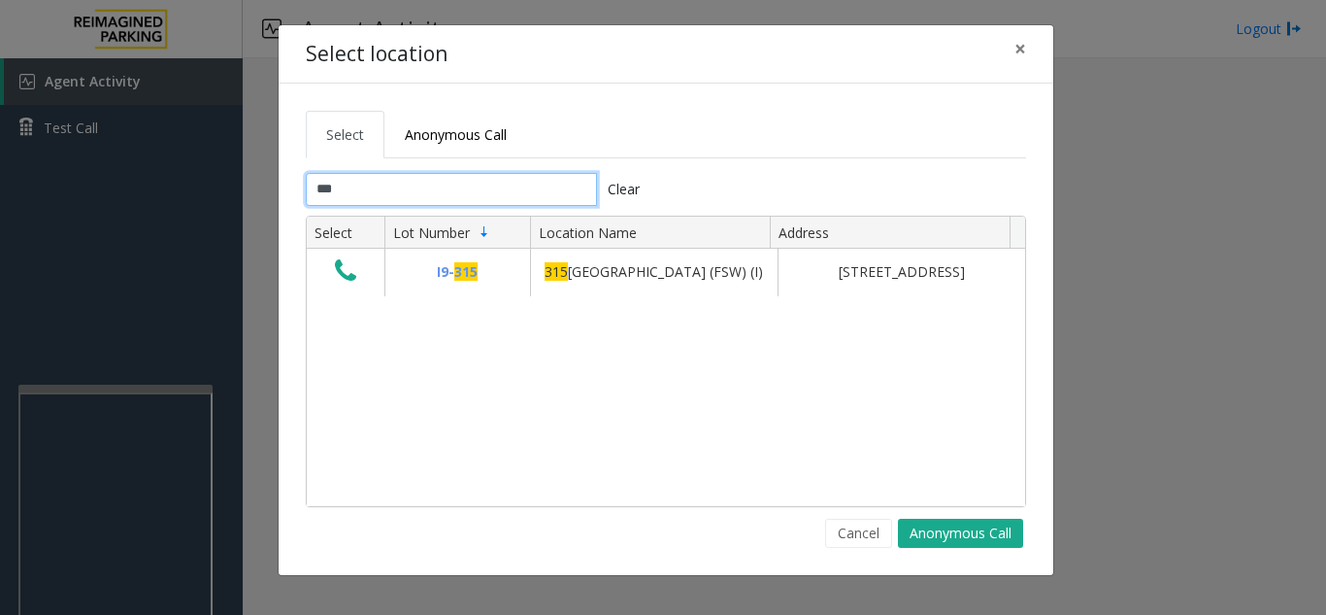
type input "***"
click at [1030, 50] on button "×" at bounding box center [1020, 49] width 39 height 48
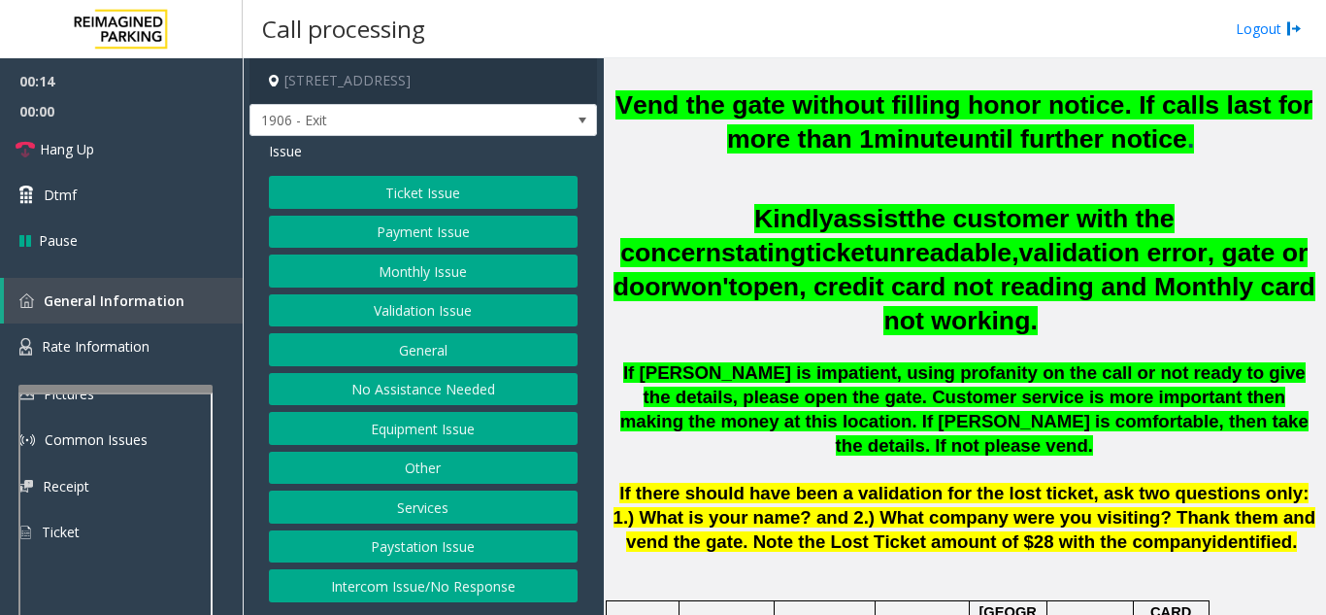
scroll to position [777, 0]
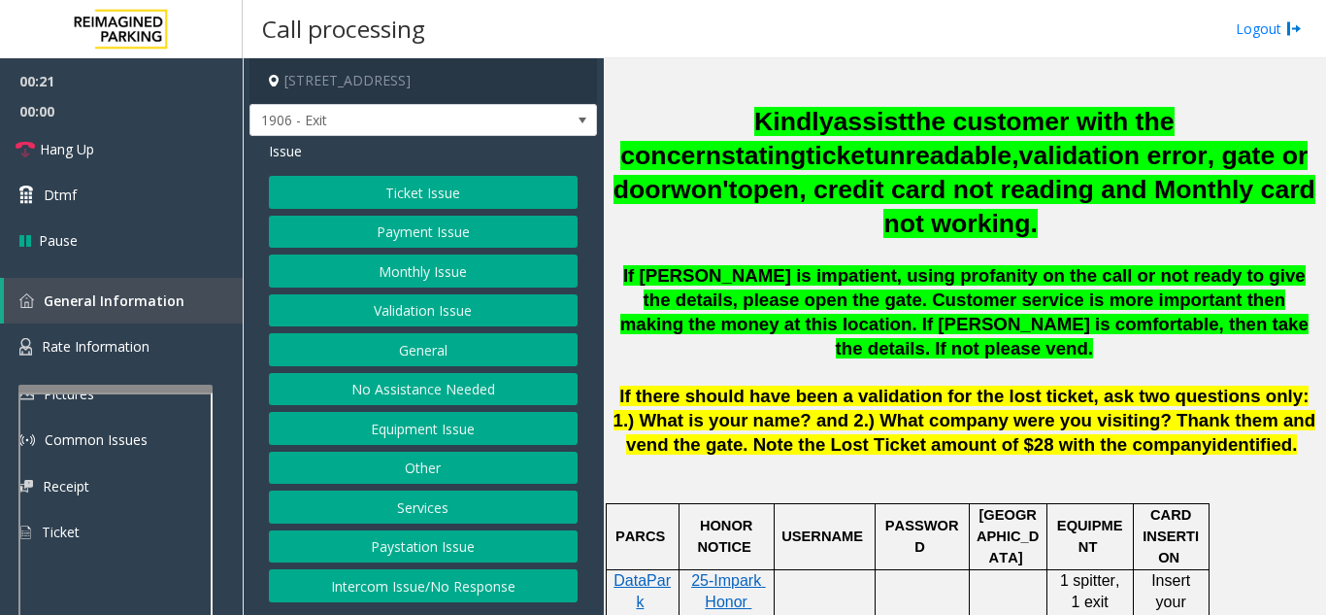
click at [419, 191] on button "Ticket Issue" at bounding box center [423, 192] width 309 height 33
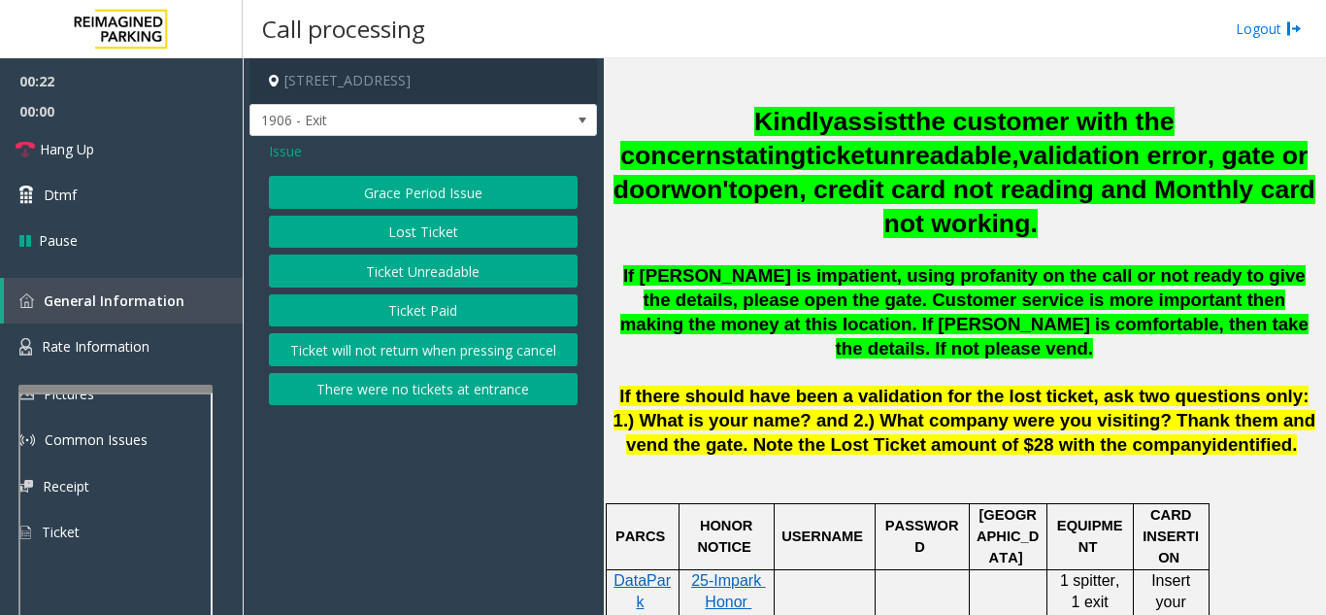
click at [460, 283] on button "Ticket Unreadable" at bounding box center [423, 270] width 309 height 33
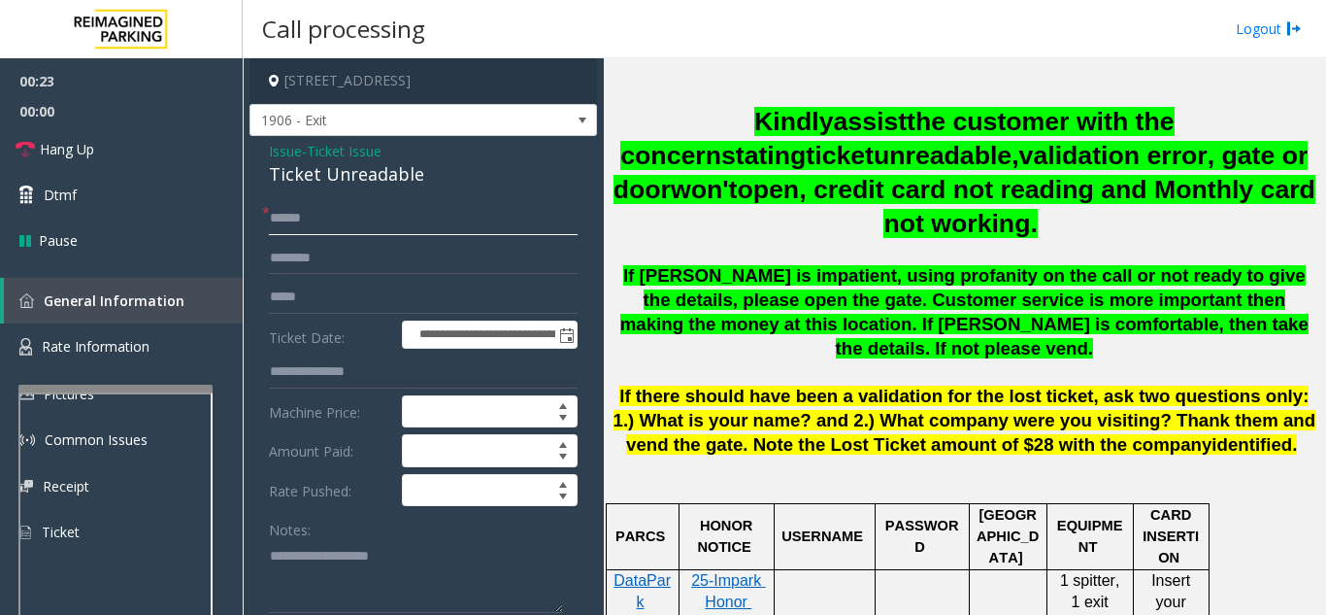
click at [472, 212] on input "text" at bounding box center [423, 218] width 309 height 33
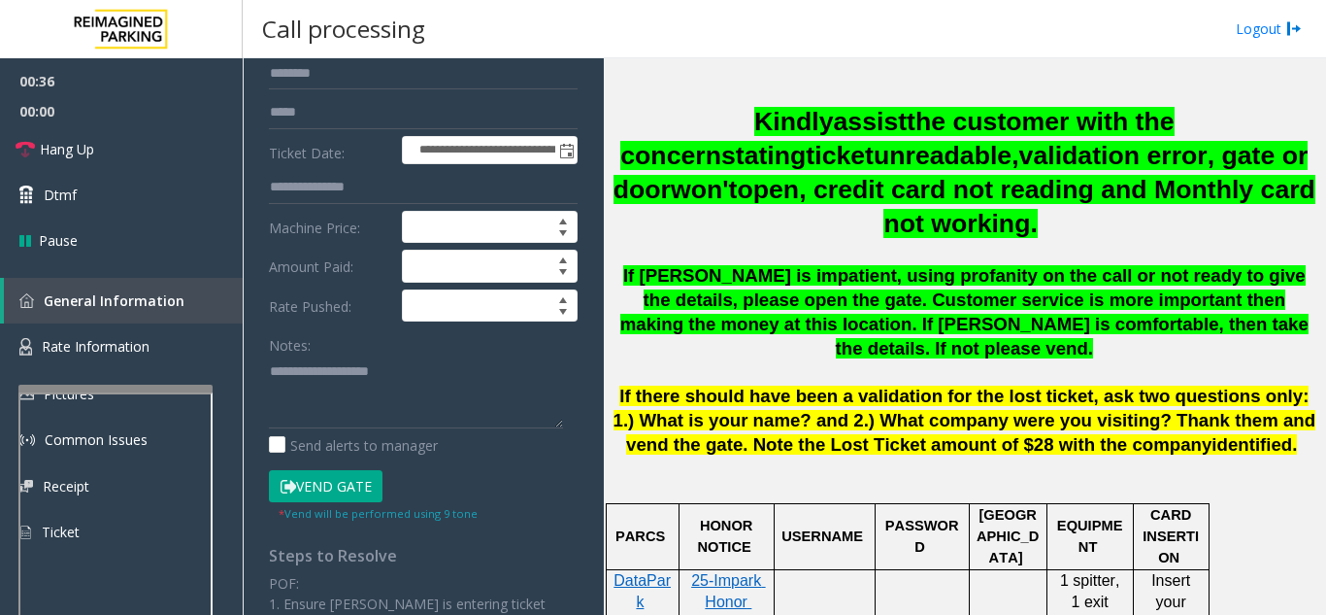
scroll to position [194, 0]
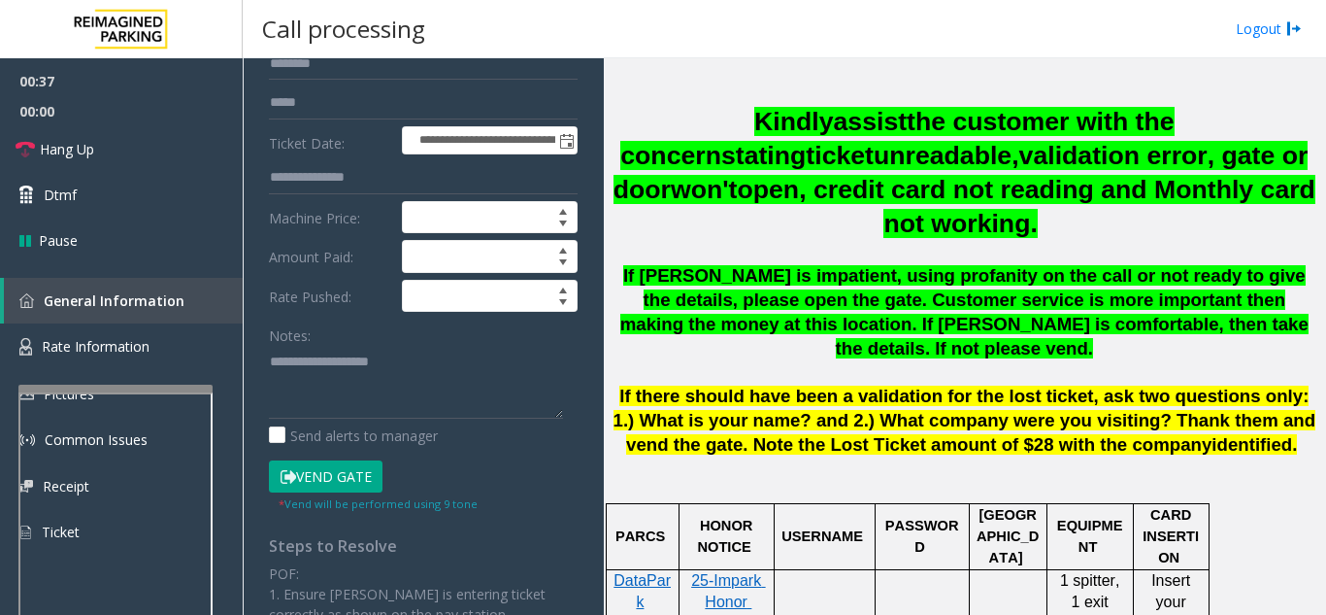
type input "******"
click at [337, 484] on button "Vend Gate" at bounding box center [326, 476] width 114 height 33
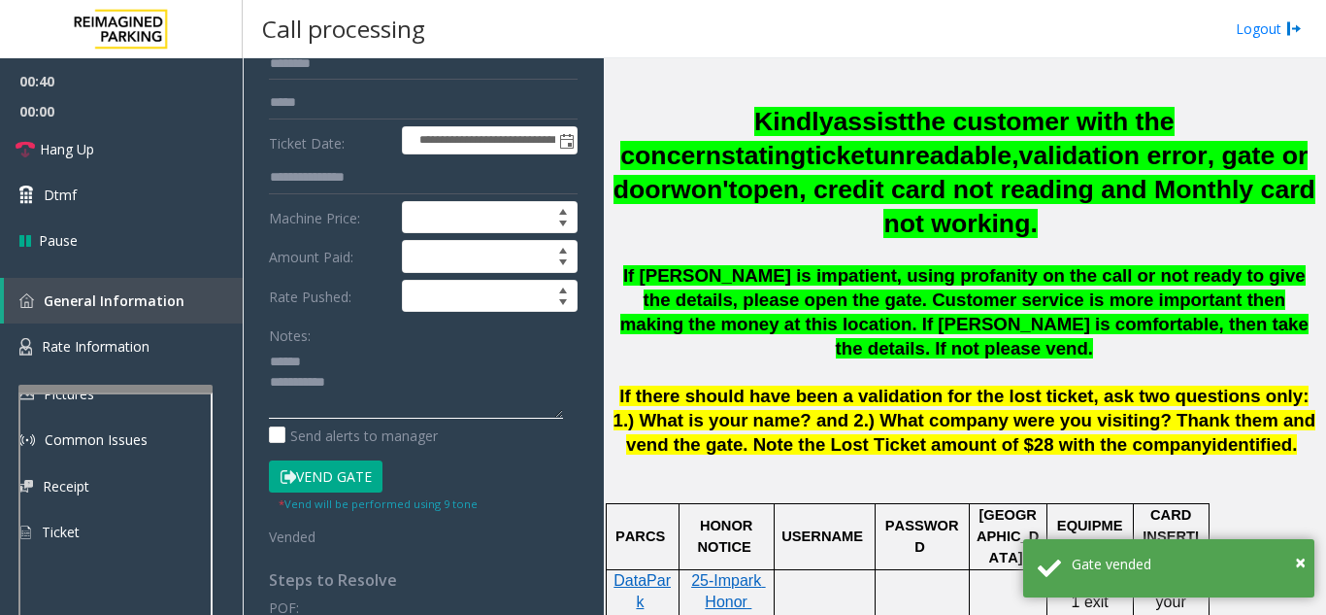
click at [357, 363] on textarea at bounding box center [416, 382] width 294 height 73
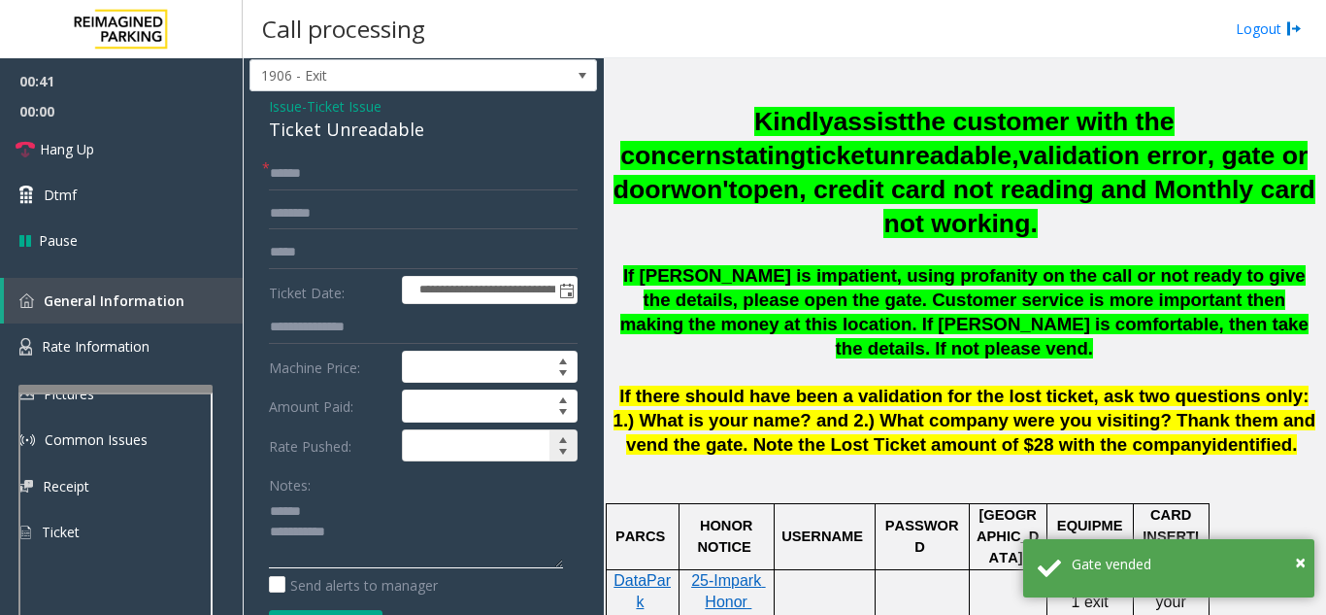
scroll to position [0, 0]
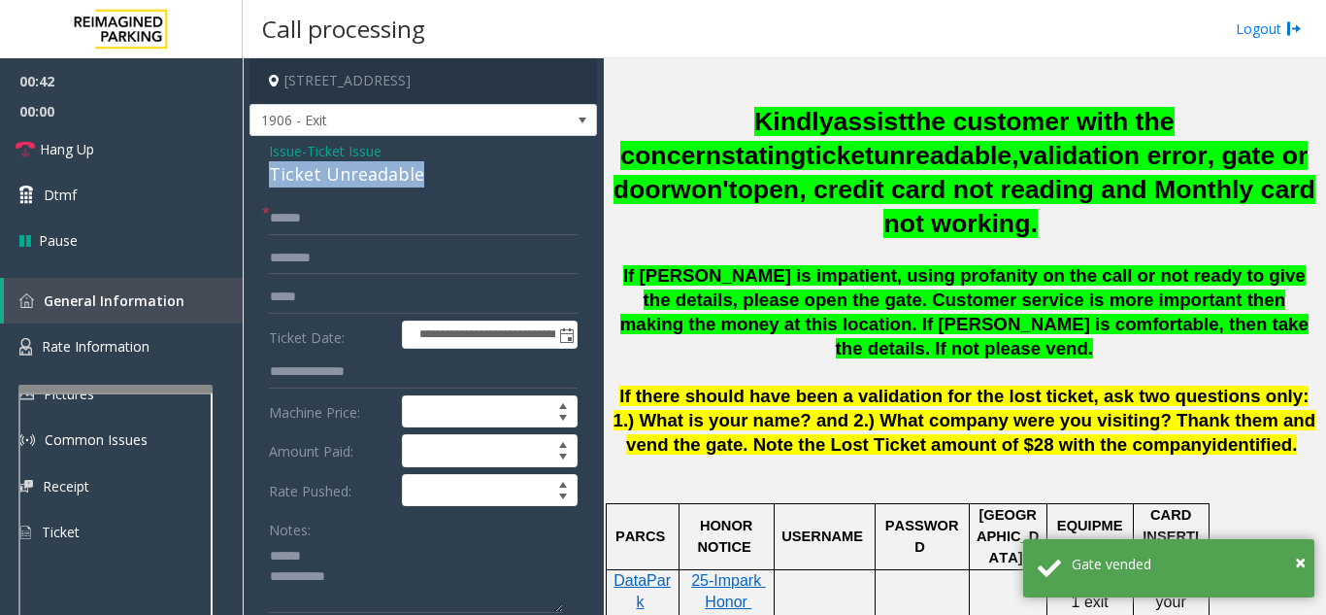
drag, startPoint x: 256, startPoint y: 174, endPoint x: 432, endPoint y: 180, distance: 175.8
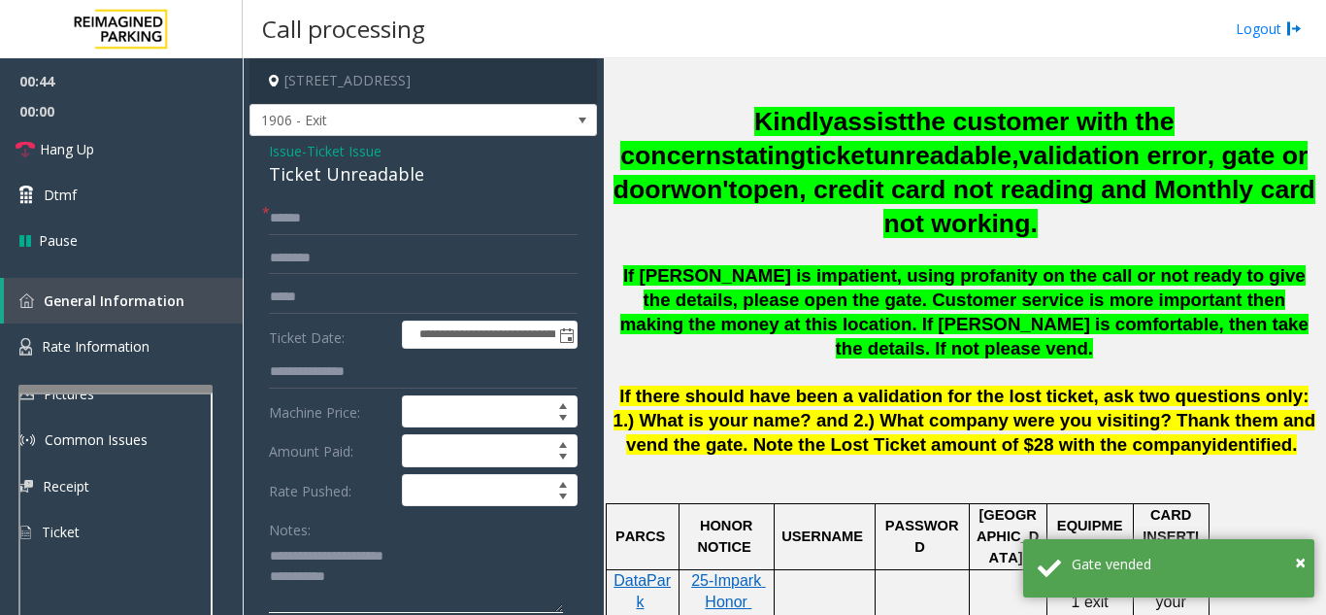
click at [413, 576] on textarea at bounding box center [416, 576] width 294 height 73
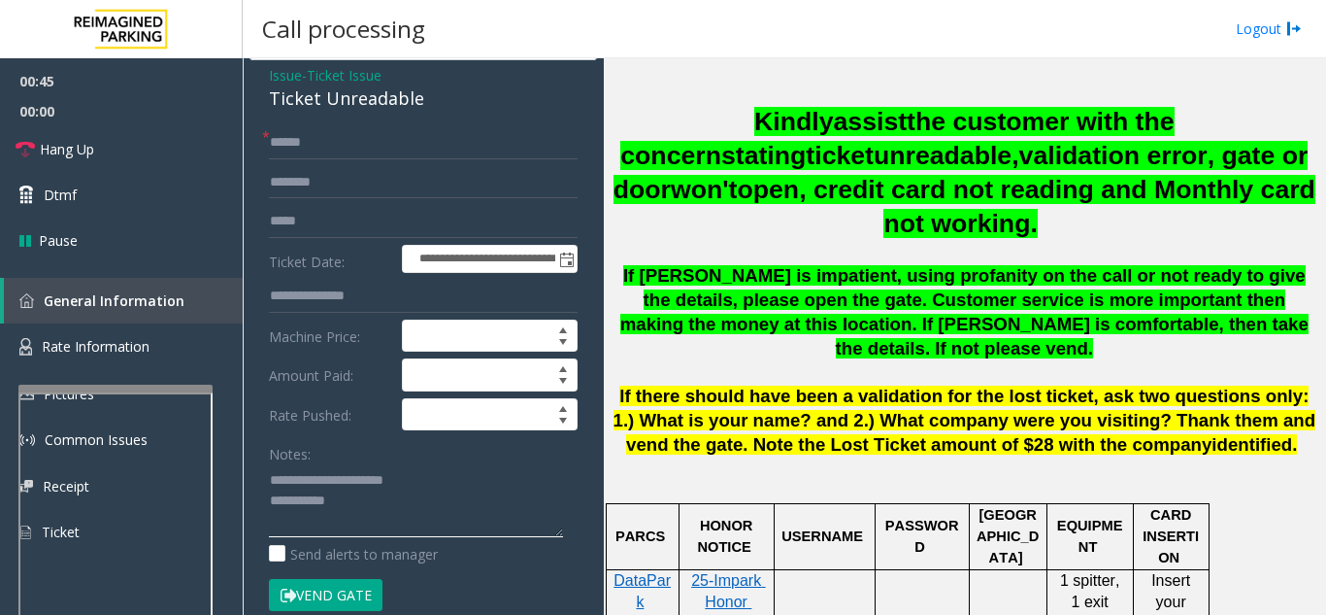
scroll to position [194, 0]
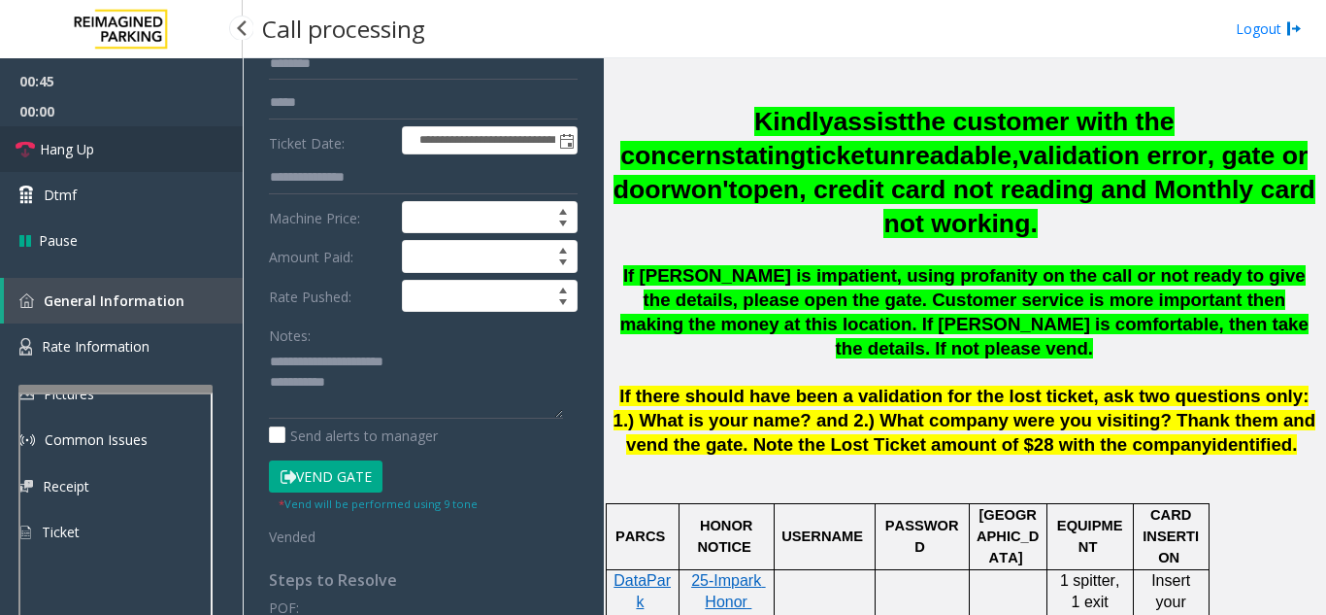
click at [187, 147] on link "Hang Up" at bounding box center [121, 149] width 243 height 46
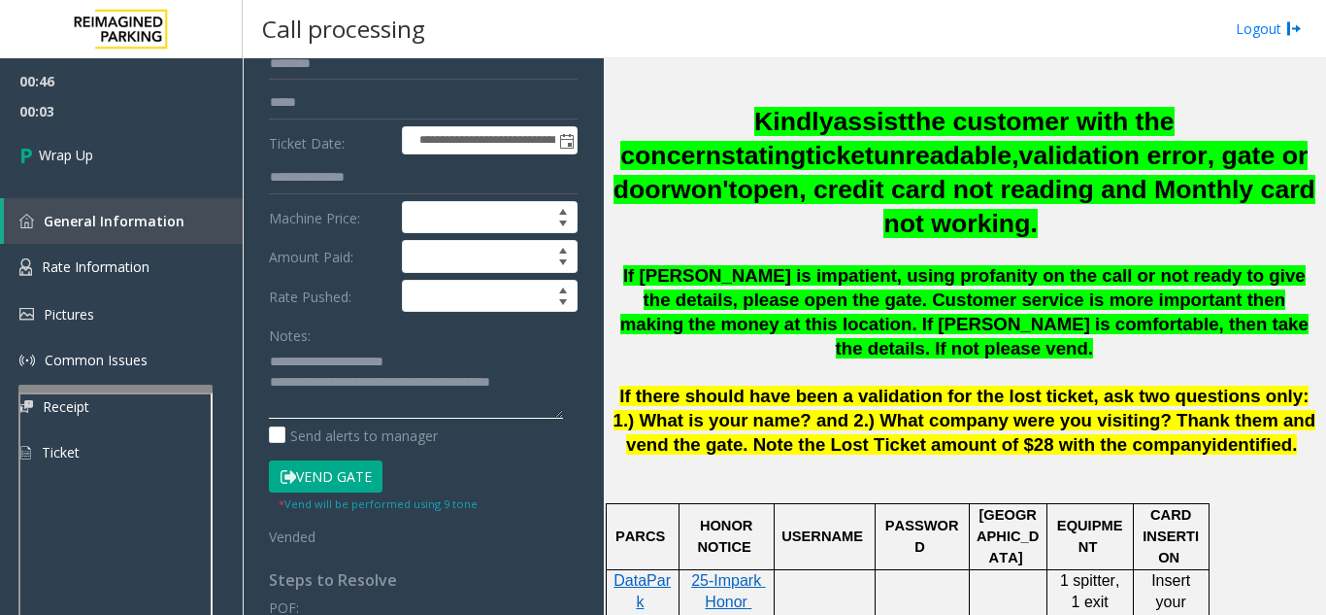
click at [462, 351] on textarea at bounding box center [416, 382] width 294 height 73
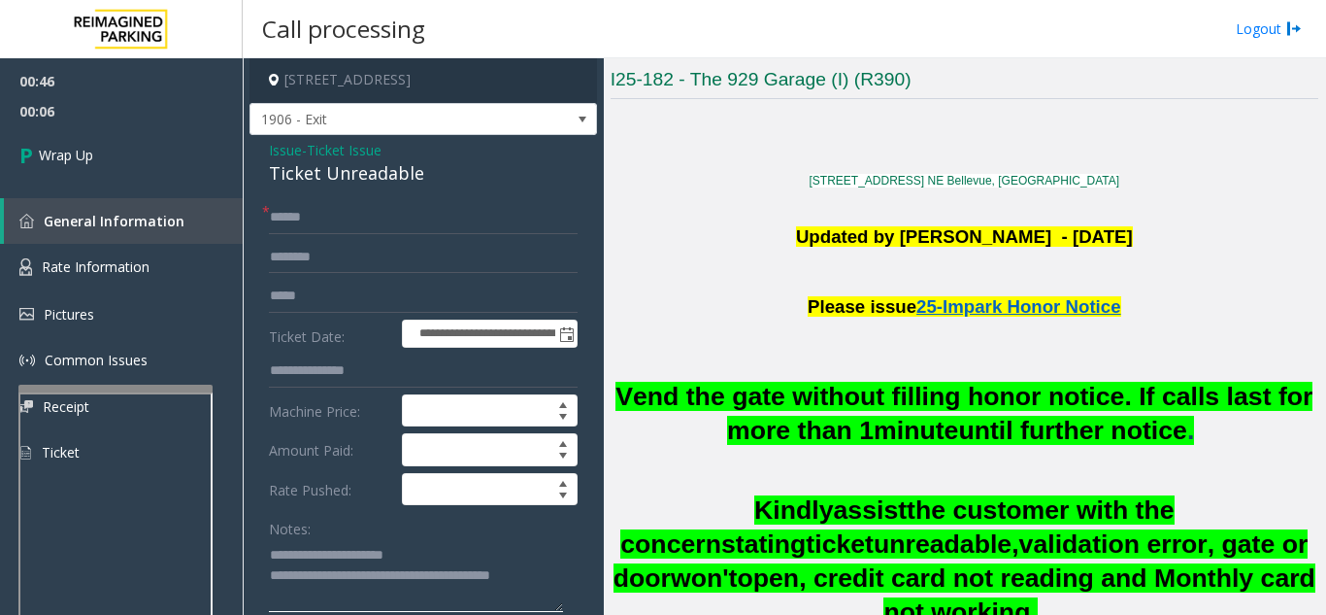
scroll to position [0, 0]
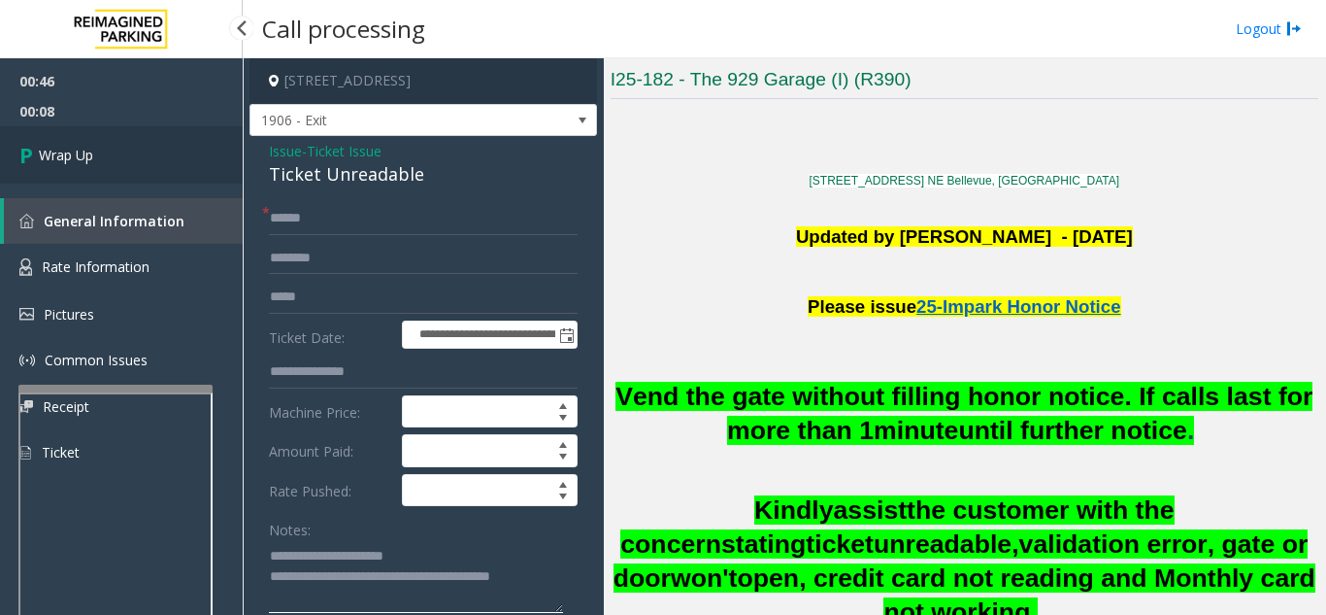
type textarea "**********"
click at [163, 160] on link "Wrap Up" at bounding box center [121, 154] width 243 height 57
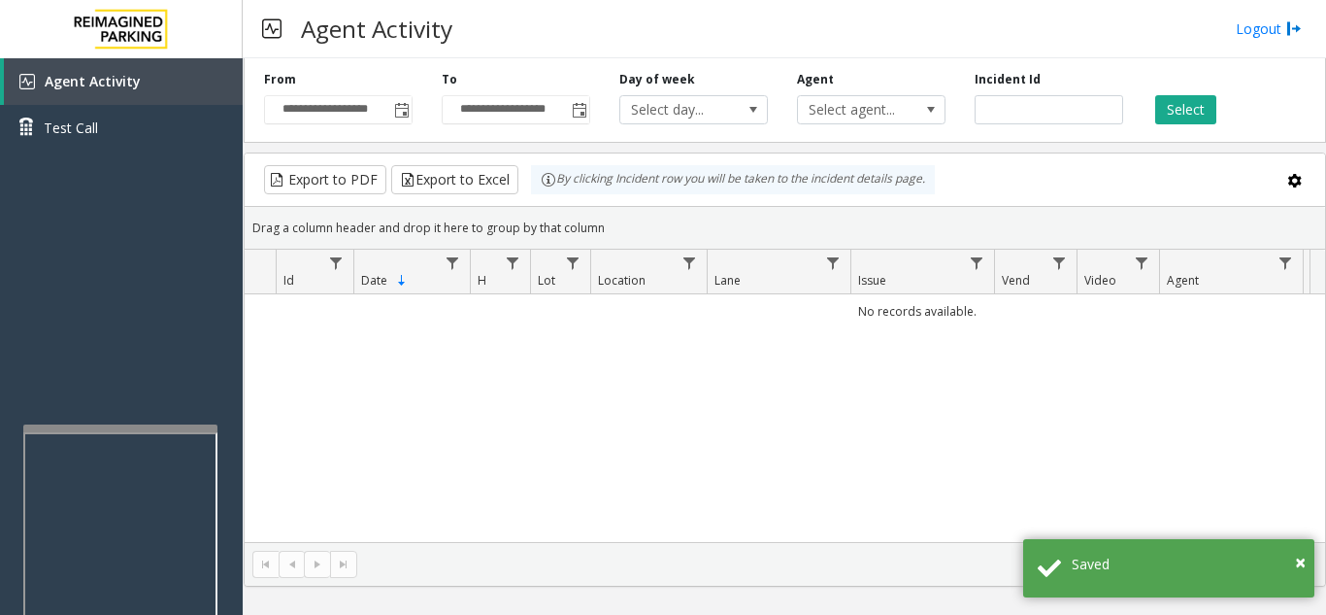
click at [116, 427] on div at bounding box center [120, 428] width 194 height 8
click at [116, 394] on app-root "**********" at bounding box center [663, 307] width 1326 height 615
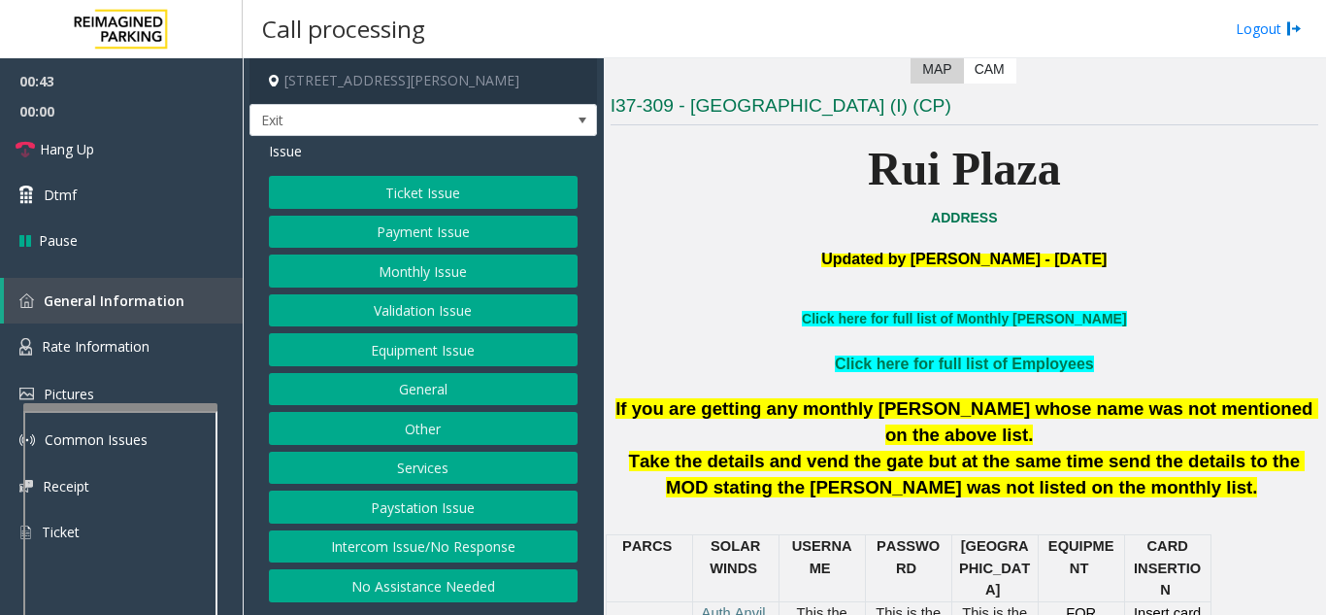
scroll to position [291, 0]
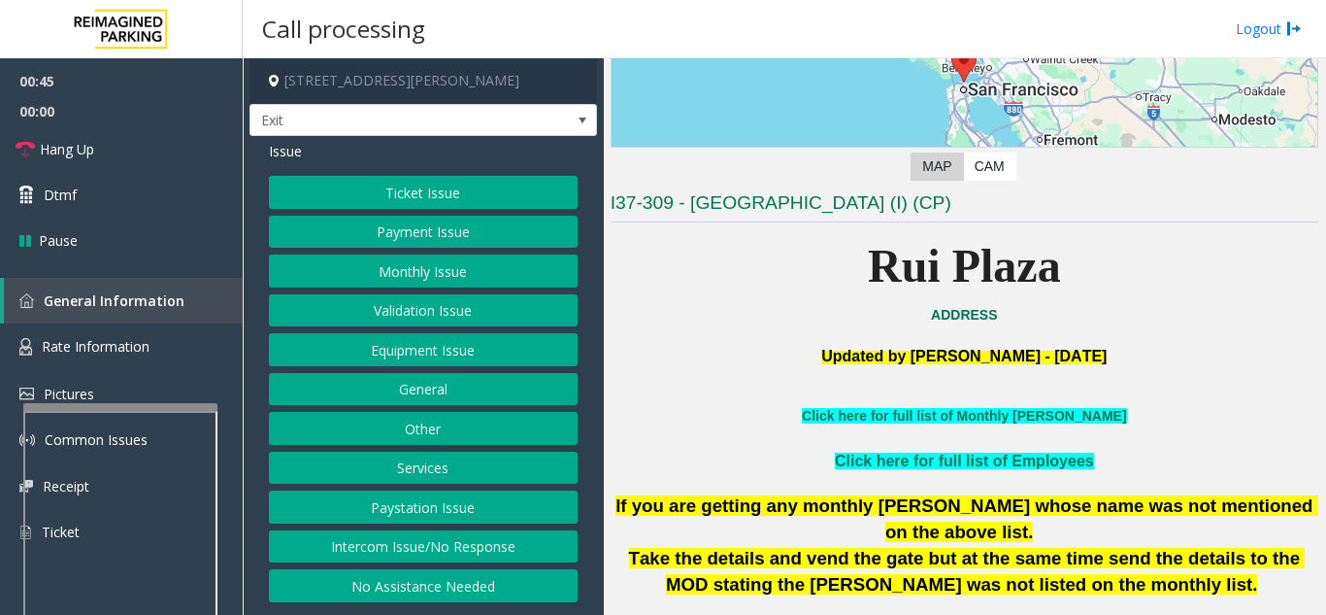
click at [476, 192] on button "Ticket Issue" at bounding box center [423, 192] width 309 height 33
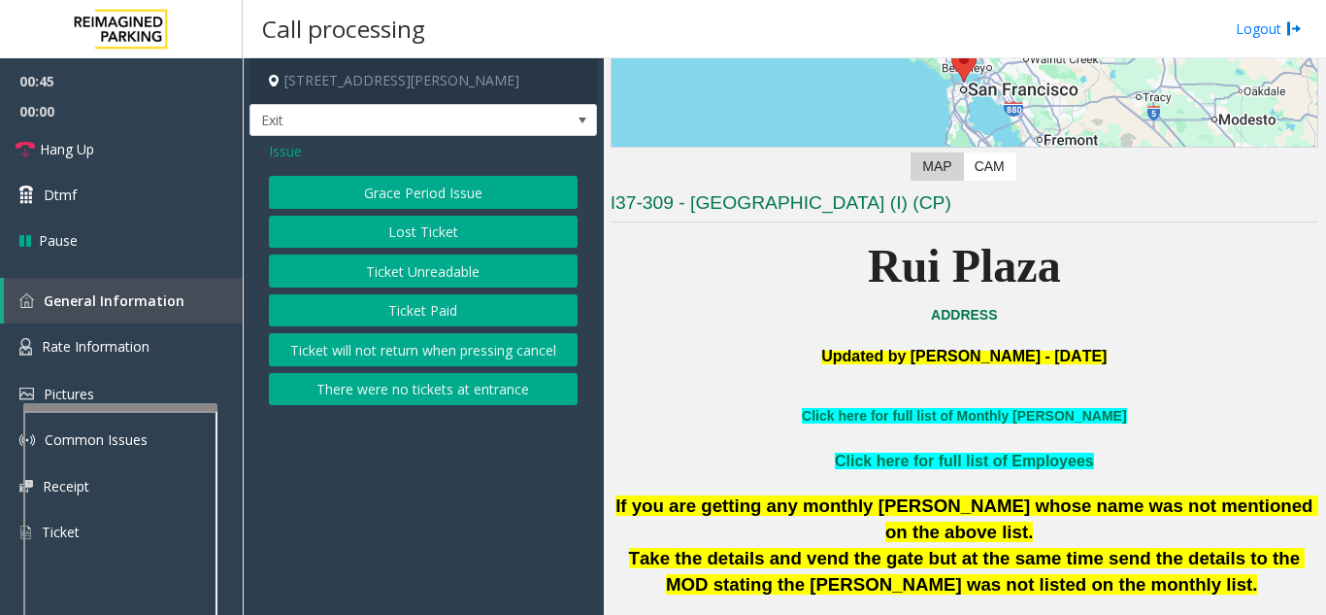
click at [465, 254] on button "Ticket Unreadable" at bounding box center [423, 270] width 309 height 33
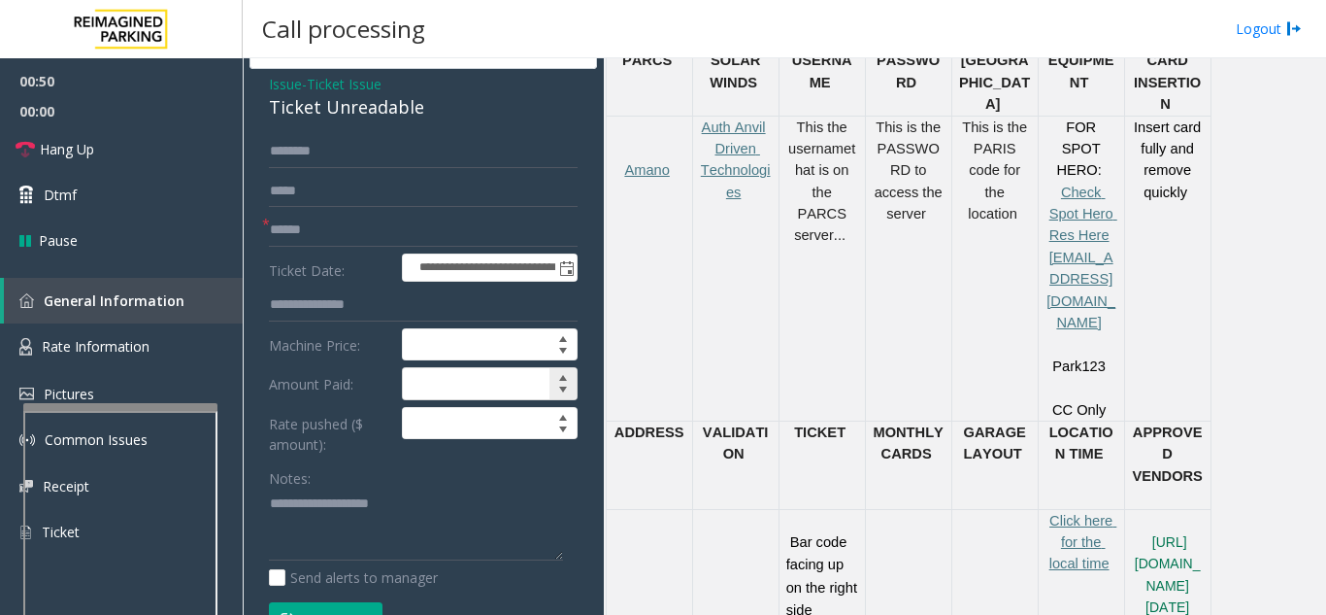
scroll to position [97, 0]
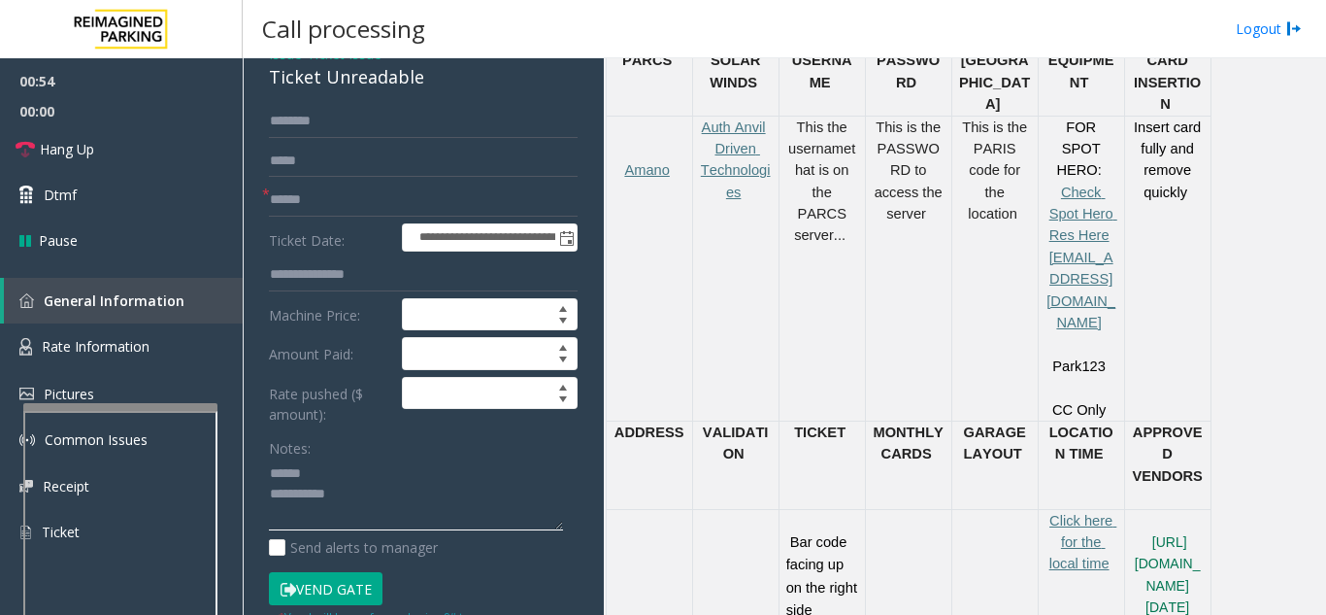
click at [388, 466] on textarea at bounding box center [416, 494] width 294 height 73
drag, startPoint x: 261, startPoint y: 84, endPoint x: 330, endPoint y: 79, distance: 69.2
click at [444, 92] on div "**********" at bounding box center [424, 560] width 348 height 1043
type textarea "**********"
click at [358, 198] on input "text" at bounding box center [423, 200] width 309 height 33
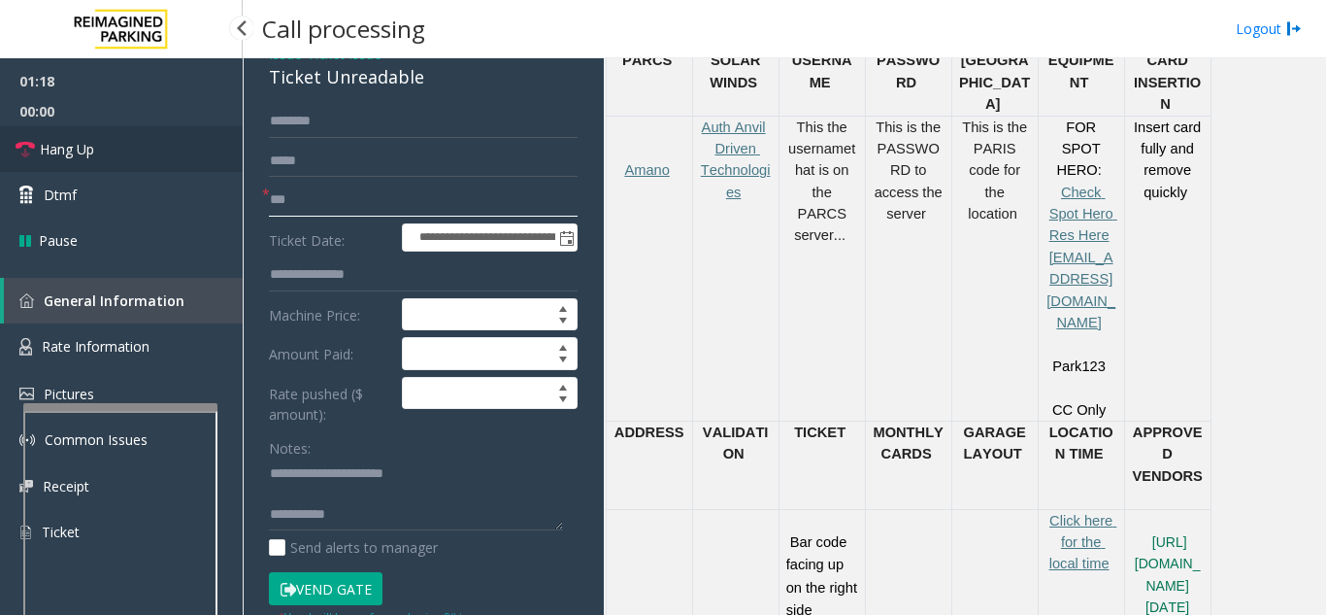
type input "***"
click at [151, 151] on link "Hang Up" at bounding box center [121, 149] width 243 height 46
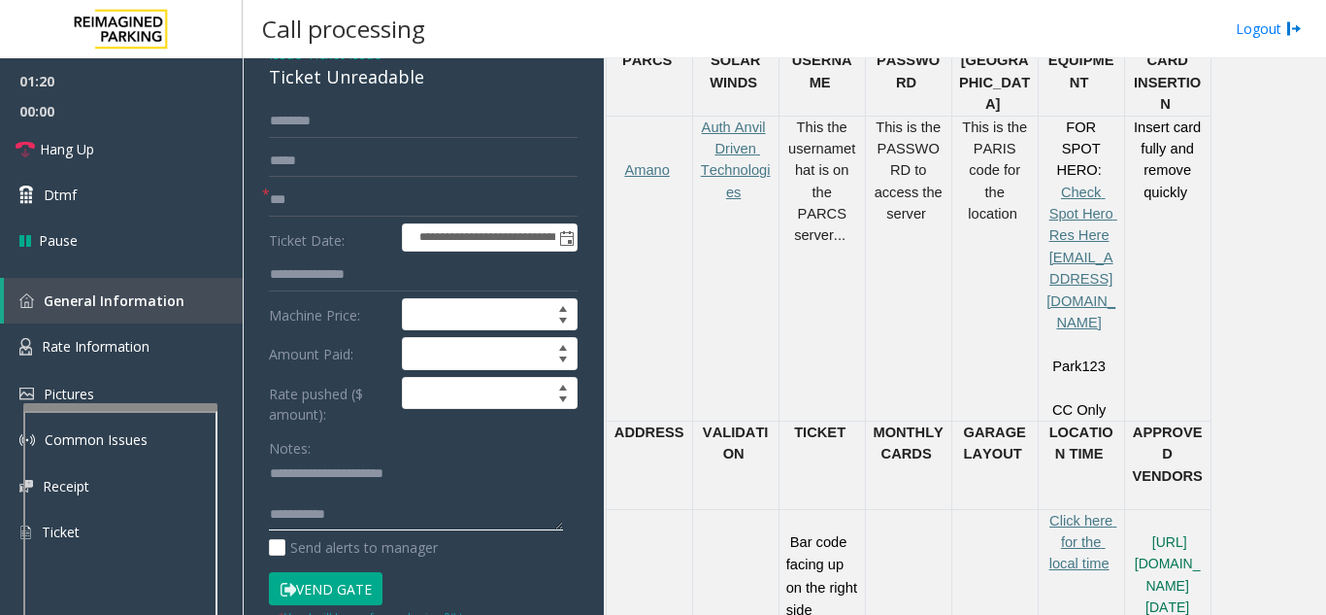
click at [391, 519] on textarea at bounding box center [416, 494] width 294 height 73
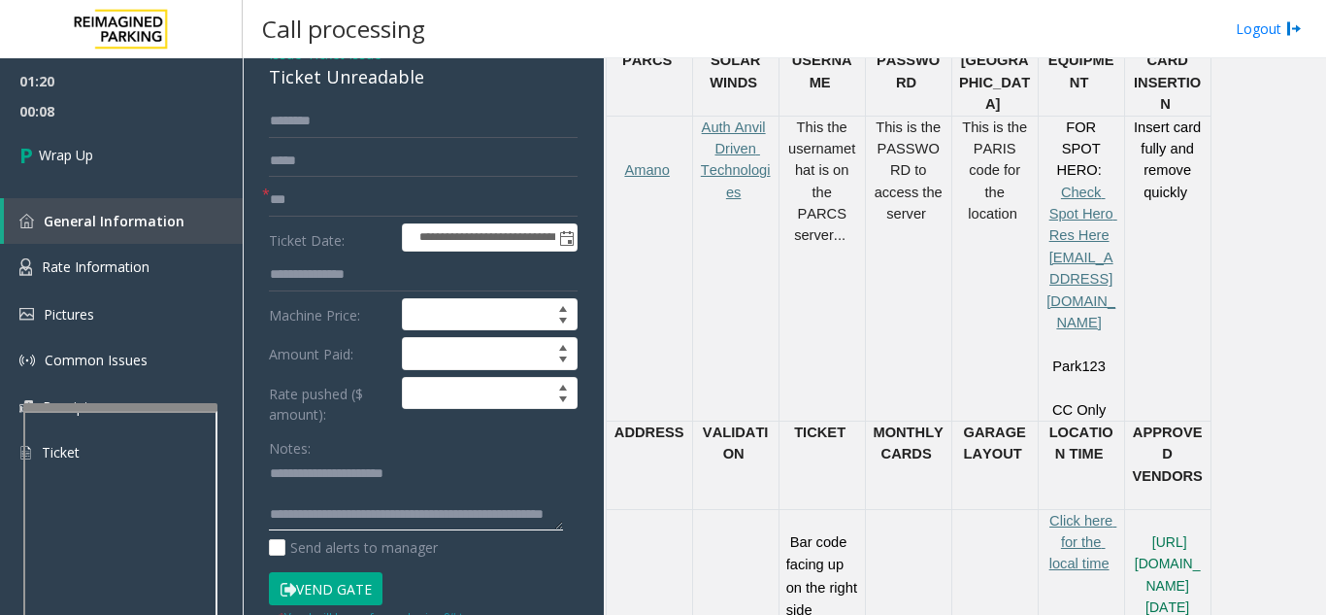
click at [440, 479] on textarea at bounding box center [416, 494] width 294 height 73
type textarea "**********"
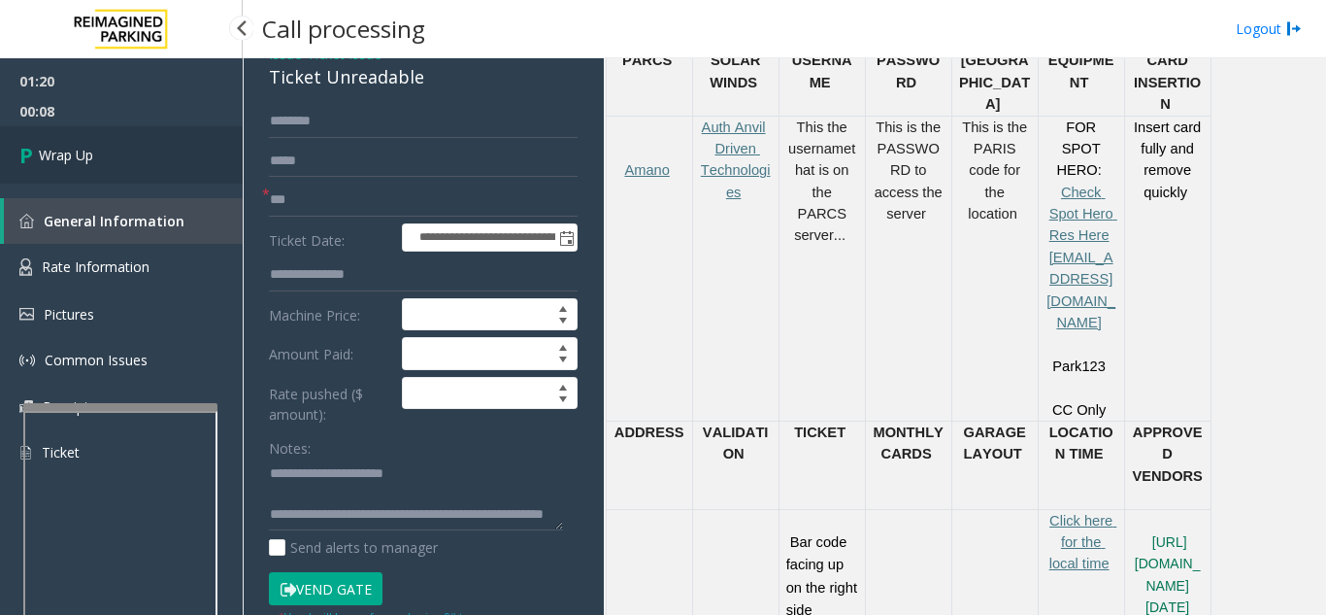
click at [120, 151] on link "Wrap Up" at bounding box center [121, 154] width 243 height 57
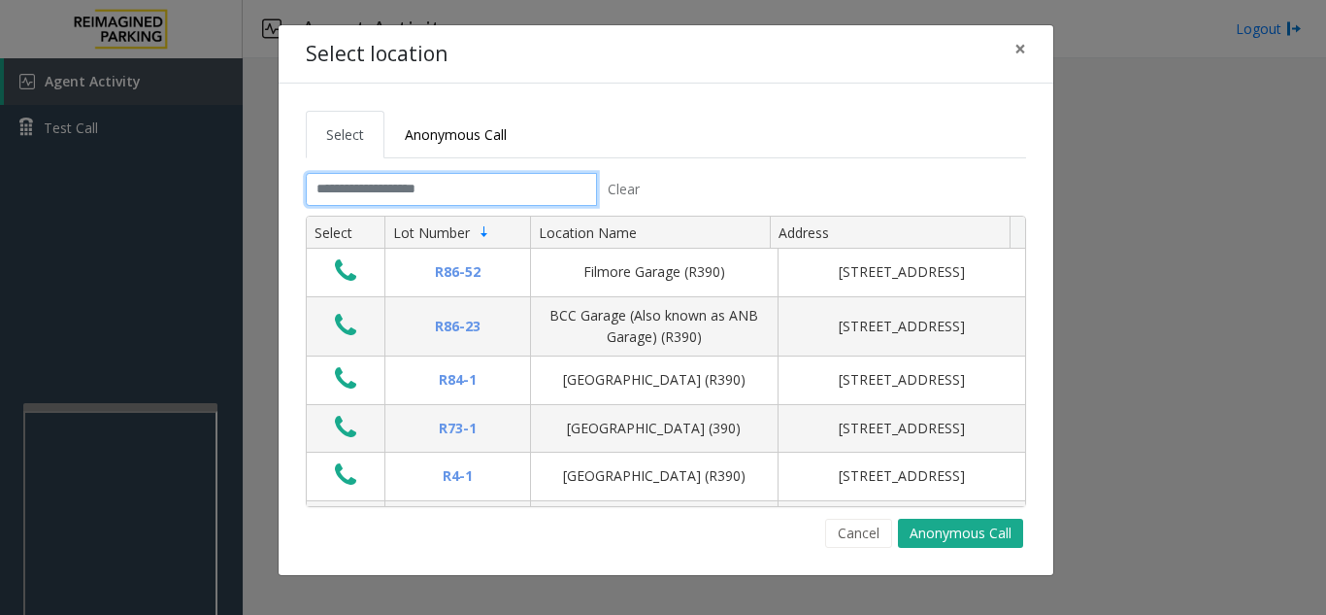
click at [386, 184] on input "text" at bounding box center [451, 189] width 291 height 33
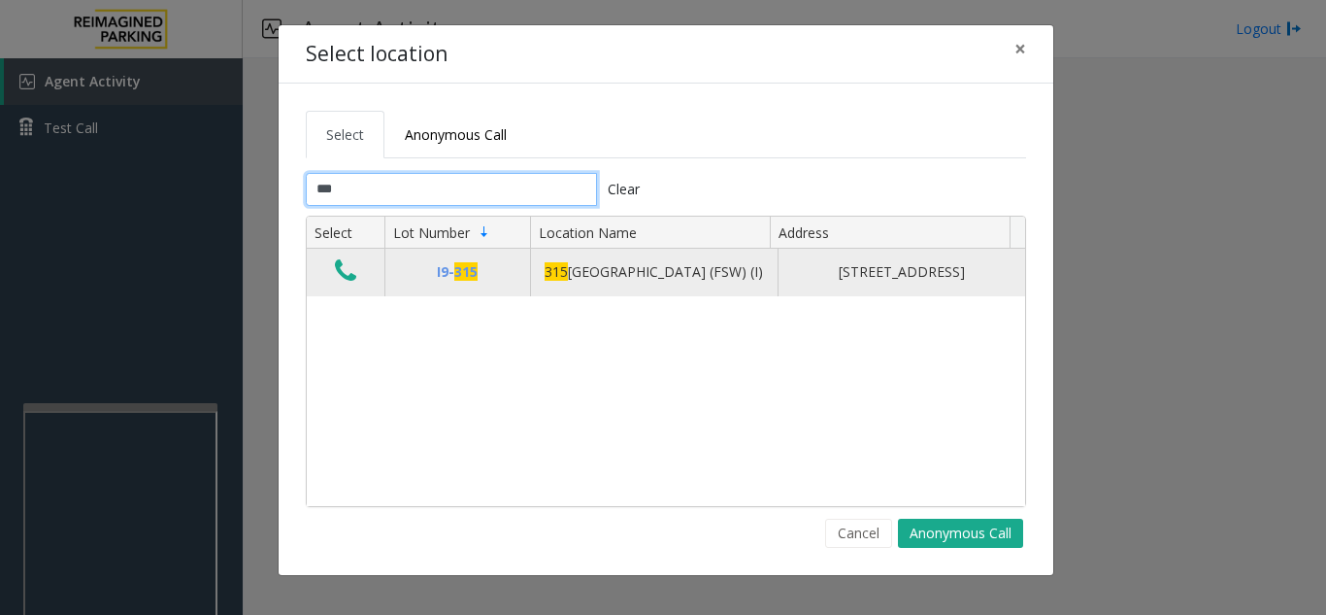
type input "***"
click at [347, 284] on icon "Data table" at bounding box center [345, 270] width 21 height 27
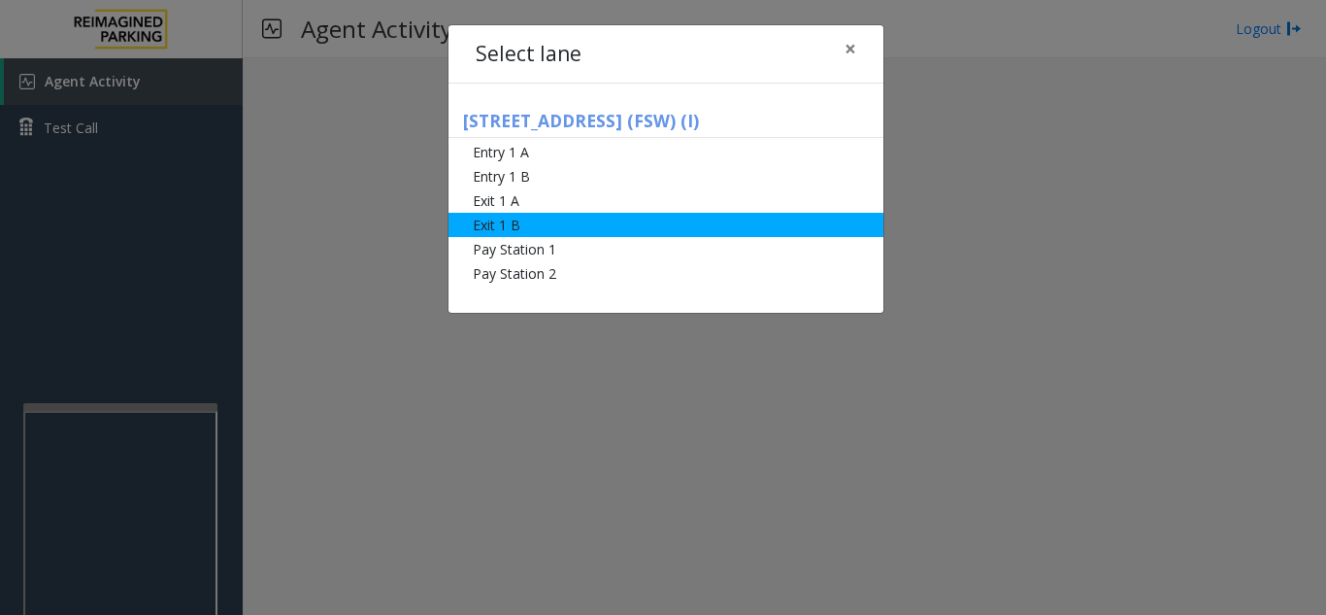
click at [540, 230] on li "Exit 1 B" at bounding box center [666, 225] width 435 height 24
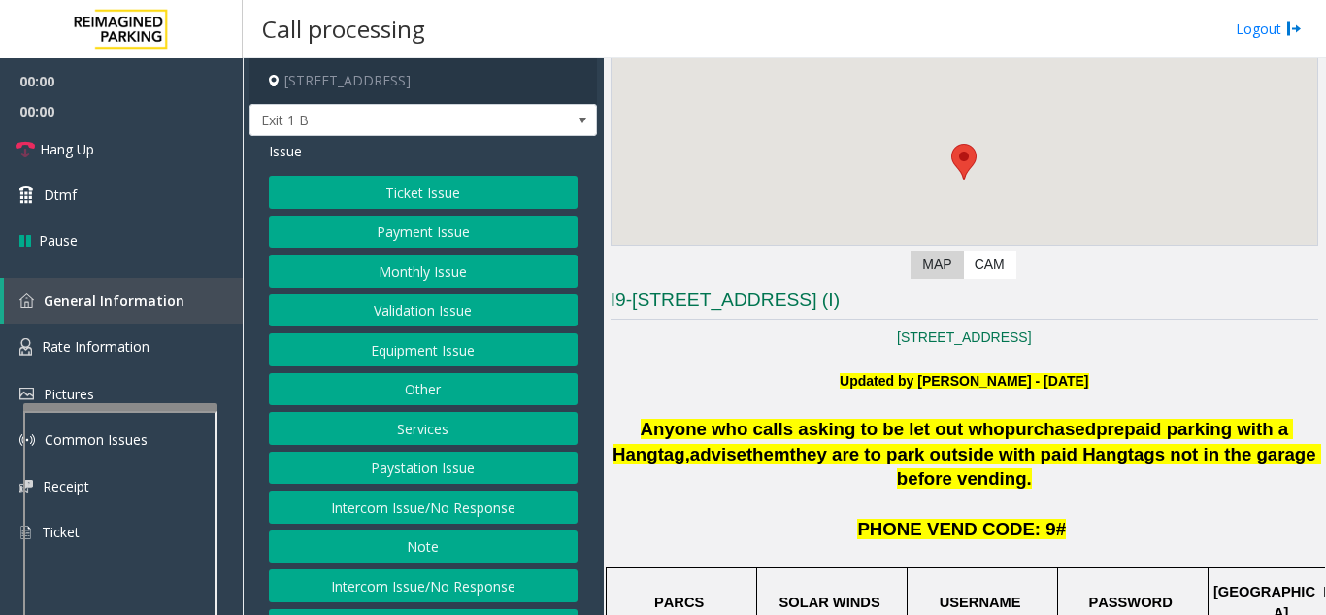
scroll to position [291, 0]
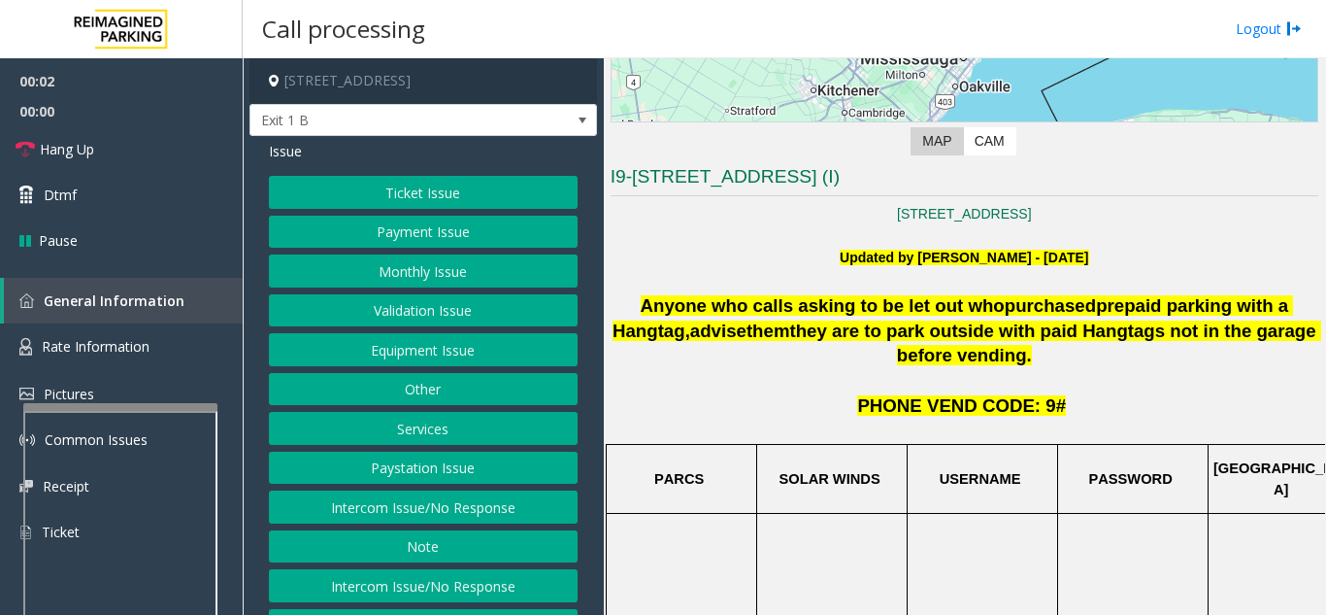
click at [423, 204] on button "Ticket Issue" at bounding box center [423, 192] width 309 height 33
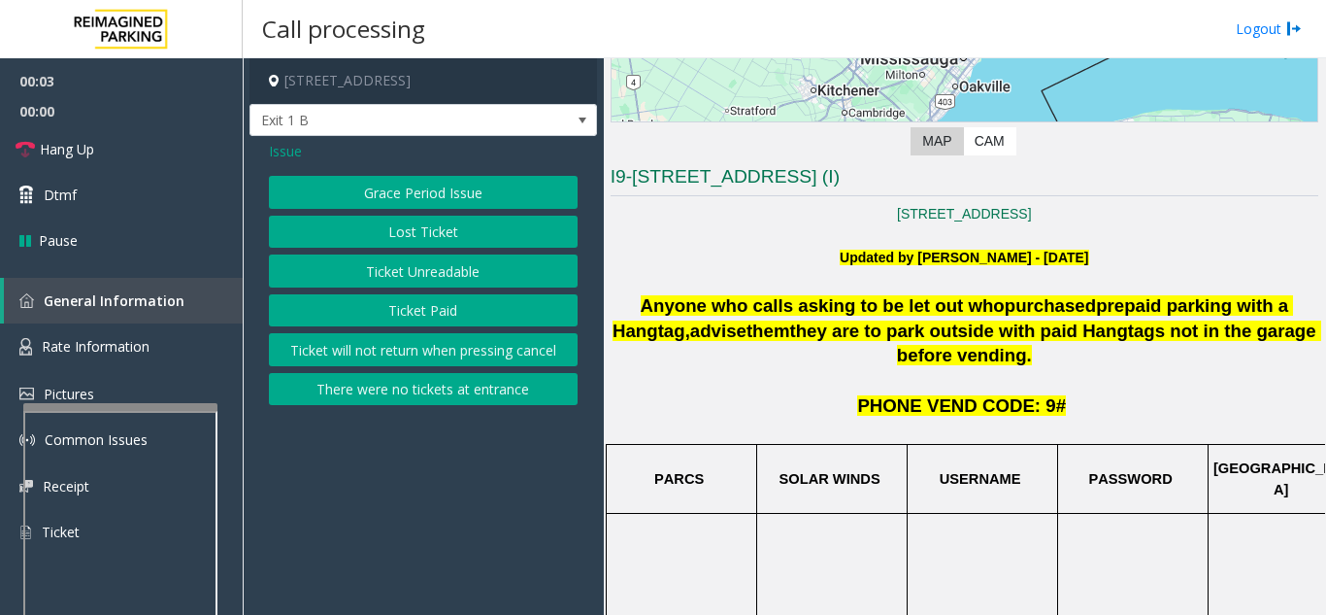
click at [417, 266] on button "Ticket Unreadable" at bounding box center [423, 270] width 309 height 33
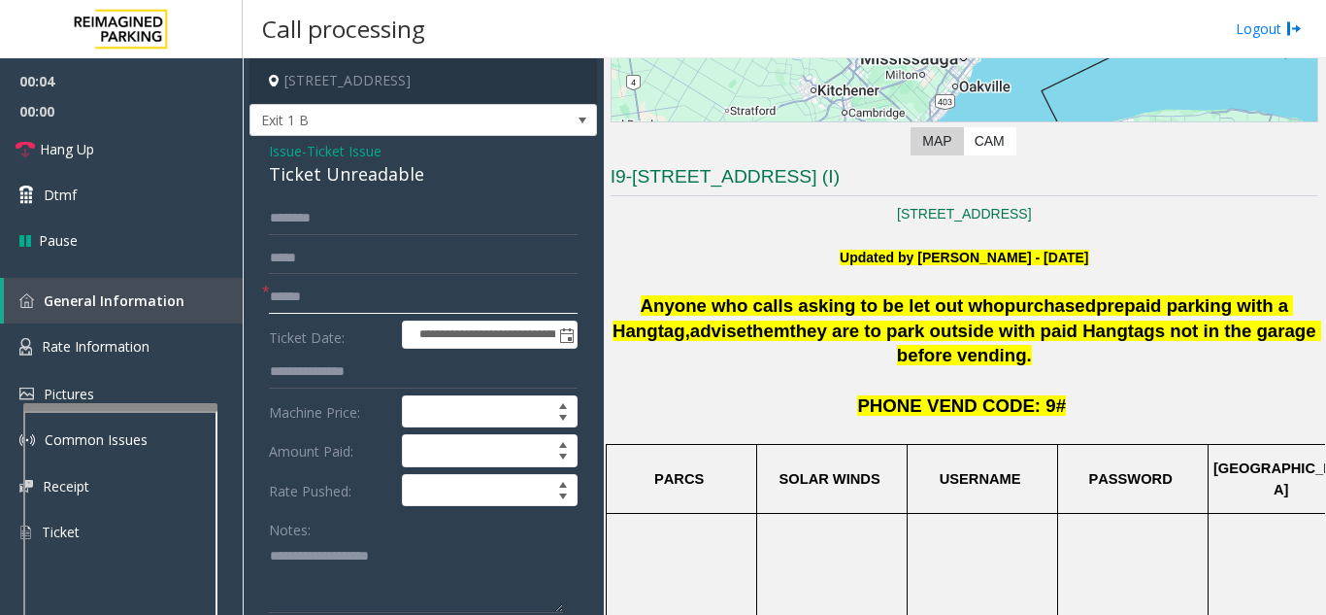
click at [416, 289] on input "text" at bounding box center [423, 297] width 309 height 33
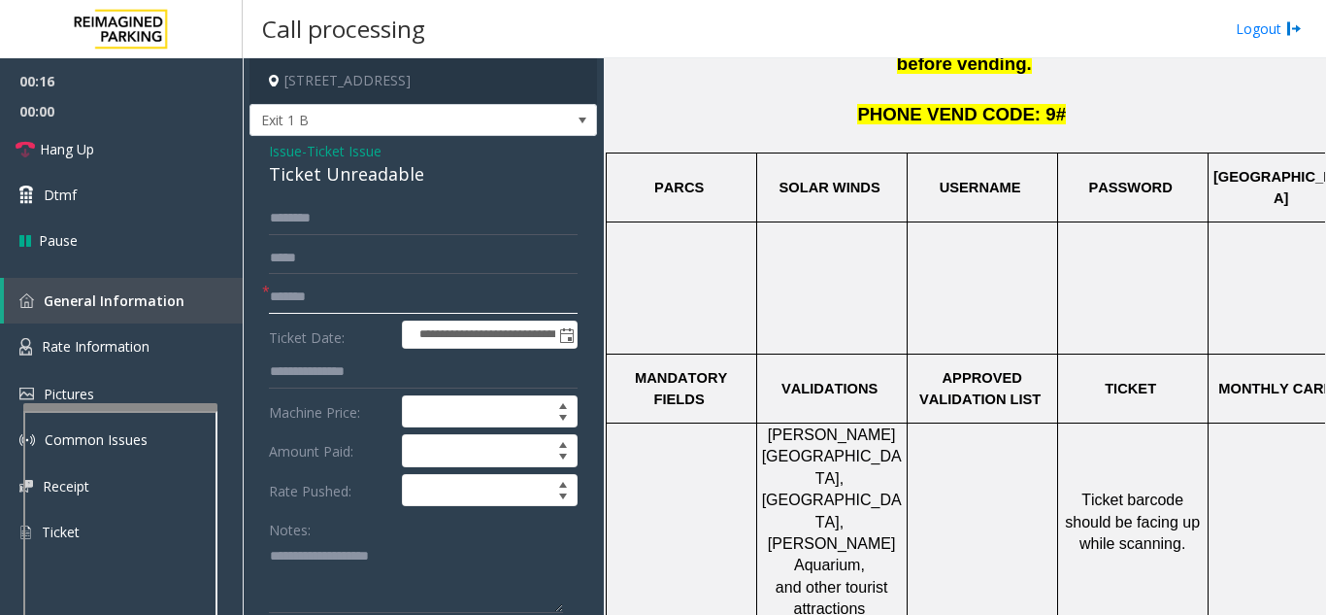
type input "*******"
click at [349, 557] on textarea at bounding box center [416, 576] width 294 height 73
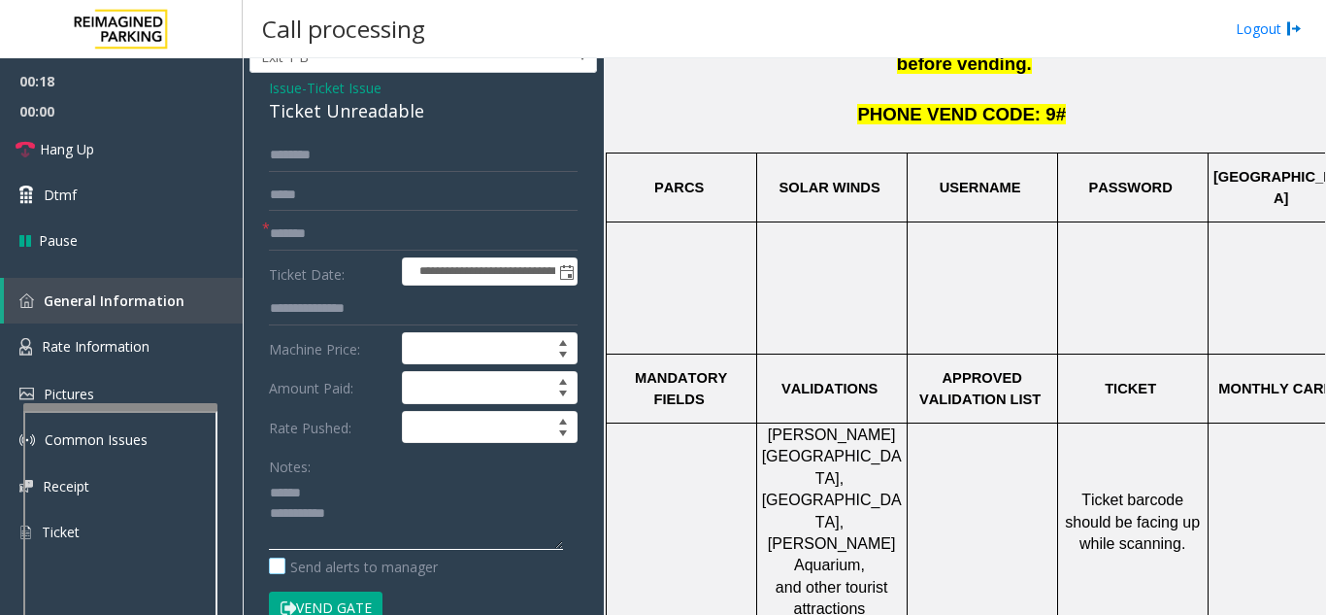
scroll to position [97, 0]
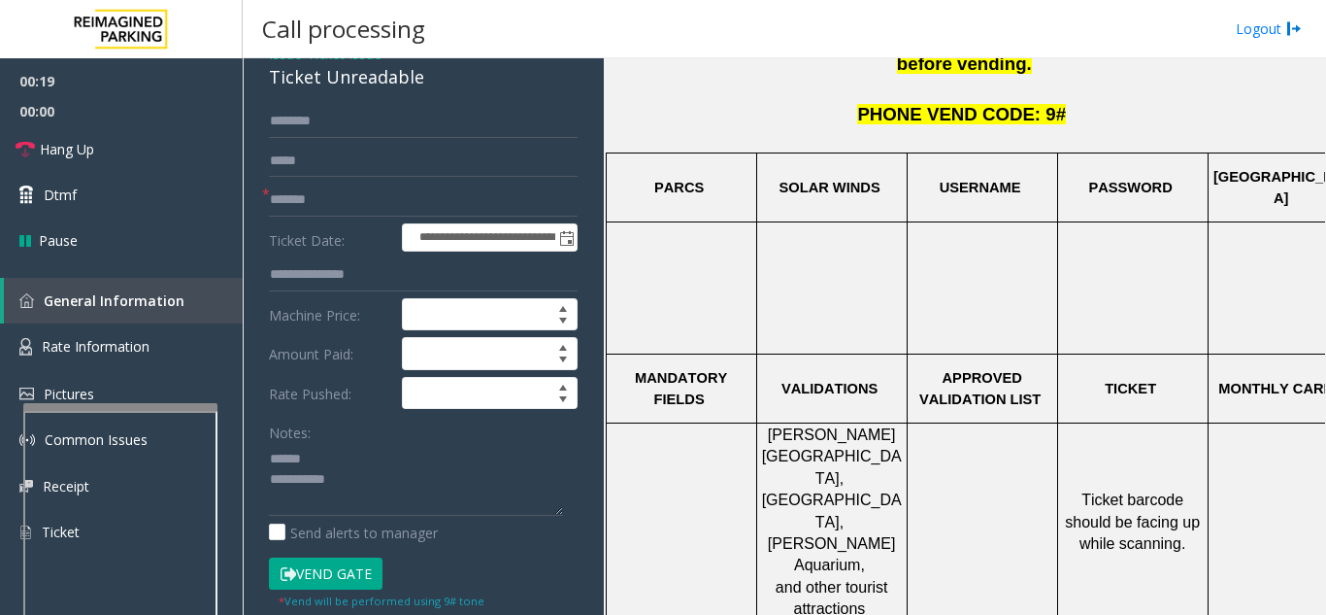
click at [337, 572] on button "Vend Gate" at bounding box center [326, 573] width 114 height 33
click at [344, 460] on textarea at bounding box center [416, 479] width 294 height 73
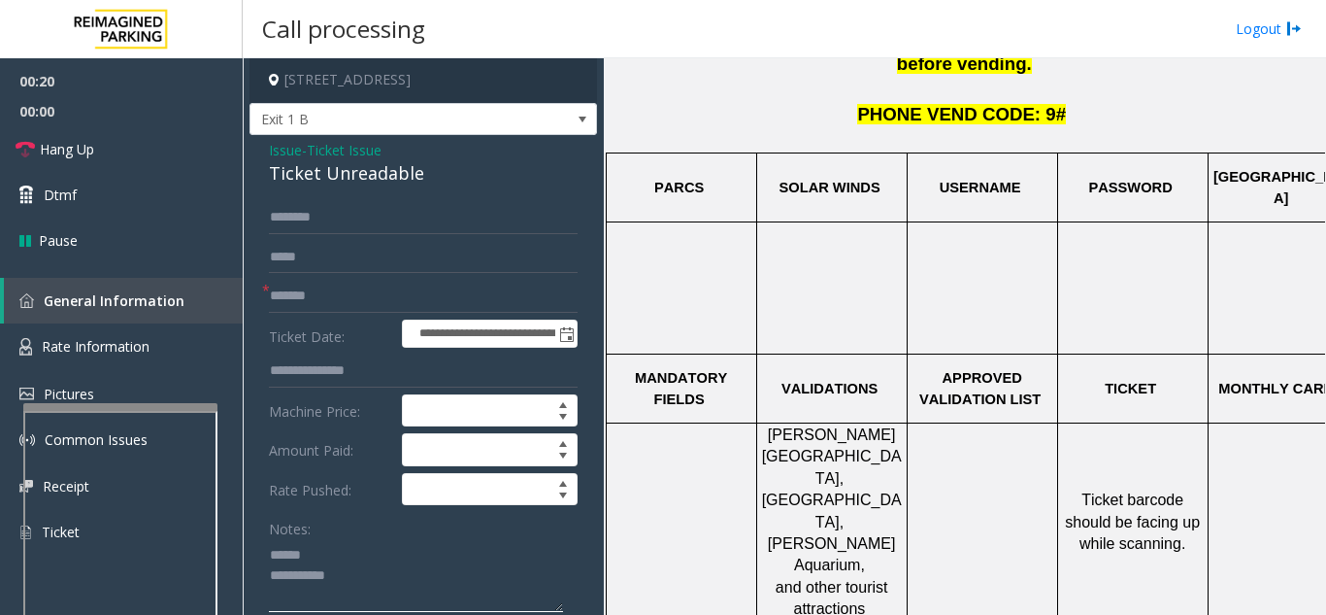
scroll to position [0, 0]
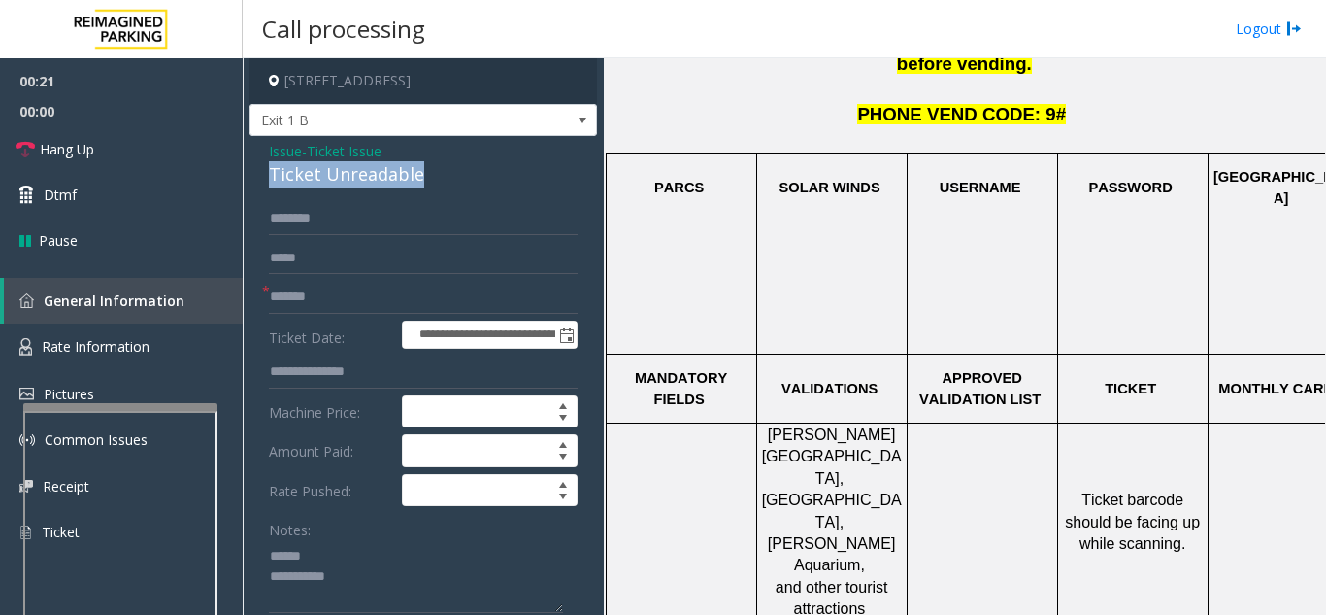
drag, startPoint x: 259, startPoint y: 172, endPoint x: 437, endPoint y: 171, distance: 177.7
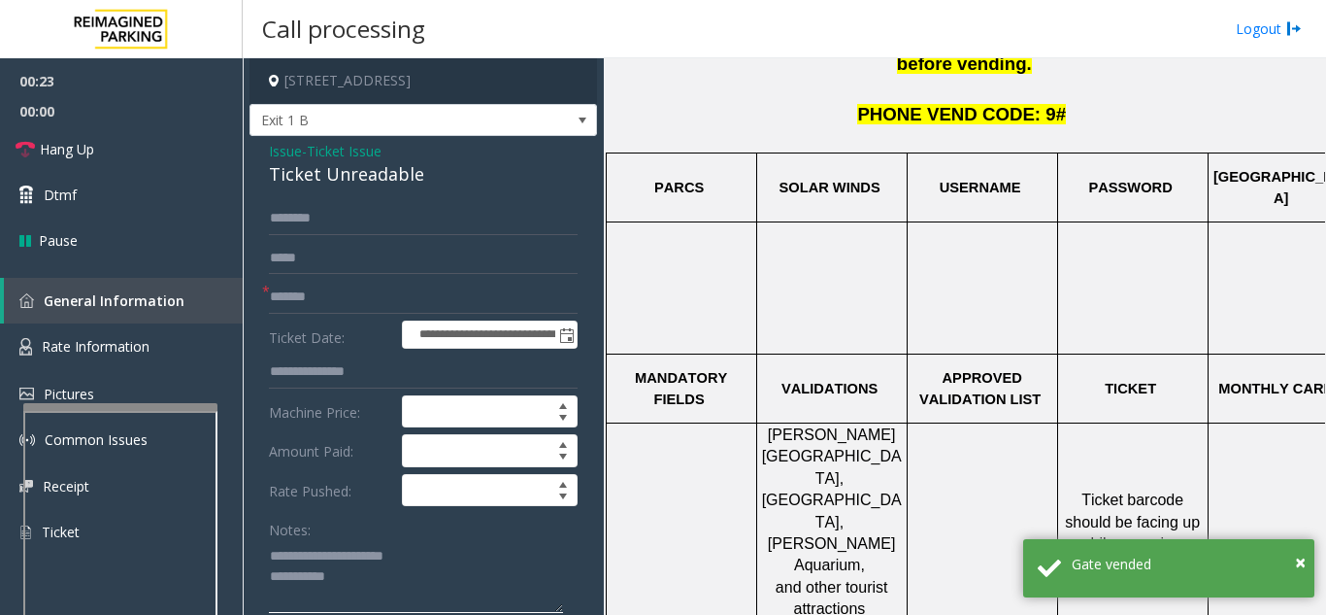
click at [420, 586] on textarea at bounding box center [416, 576] width 294 height 73
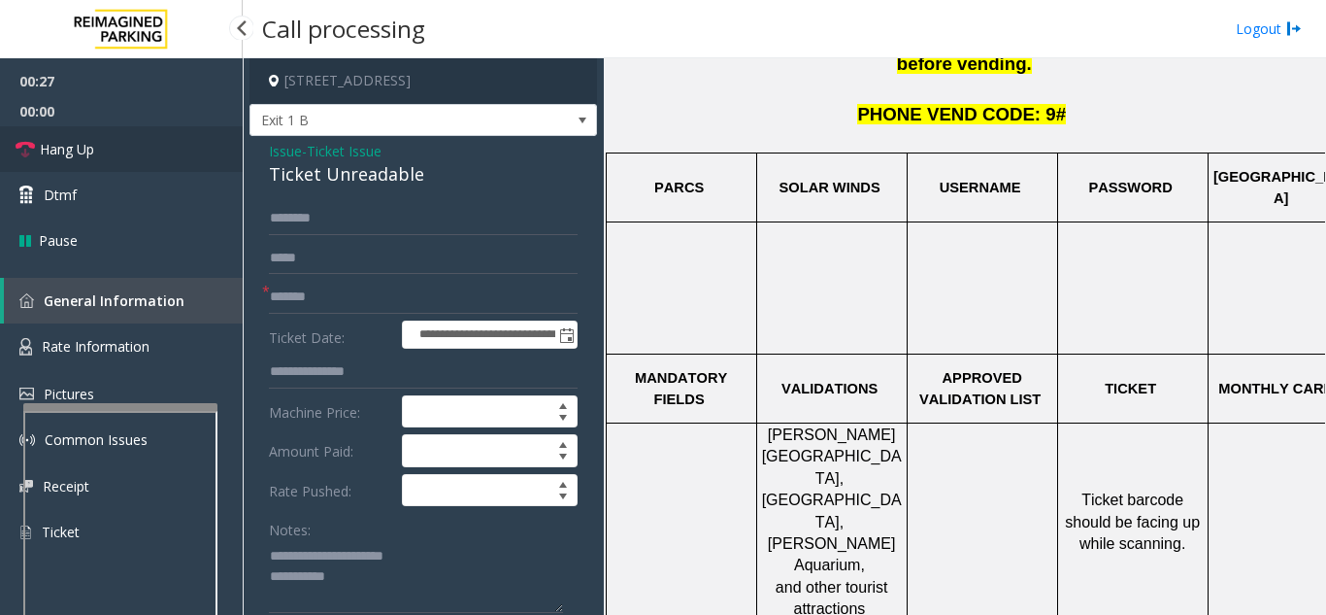
click at [90, 147] on span "Hang Up" at bounding box center [67, 149] width 54 height 20
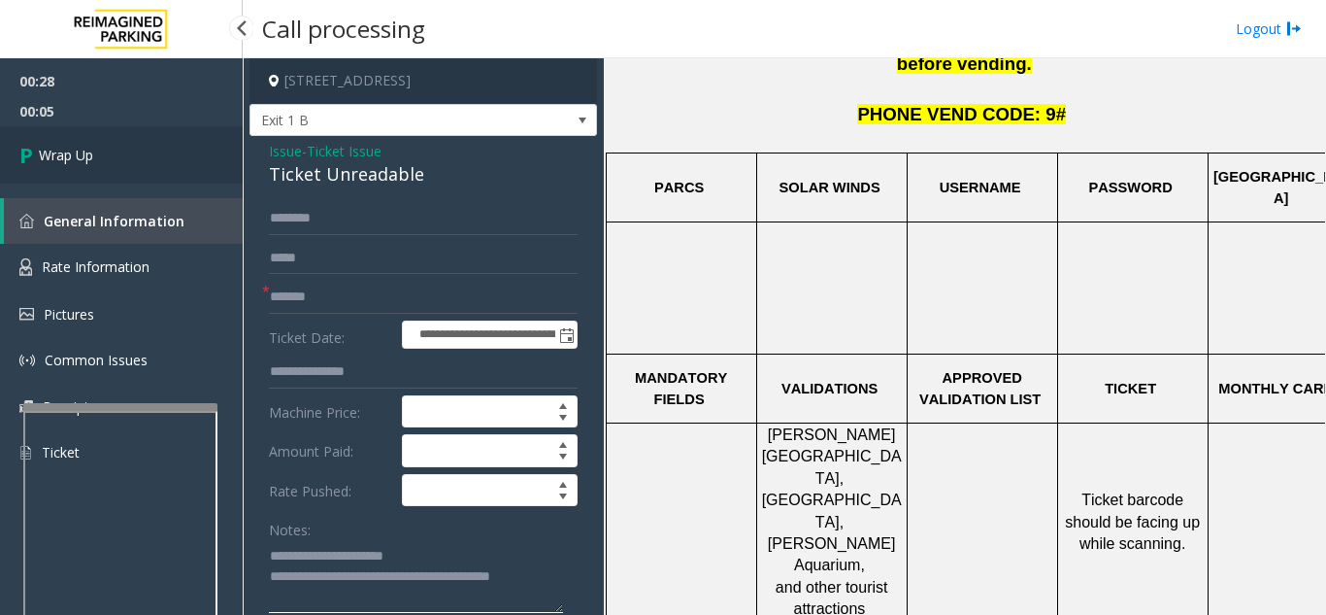
type textarea "**********"
click at [176, 175] on link "Wrap Up" at bounding box center [121, 154] width 243 height 57
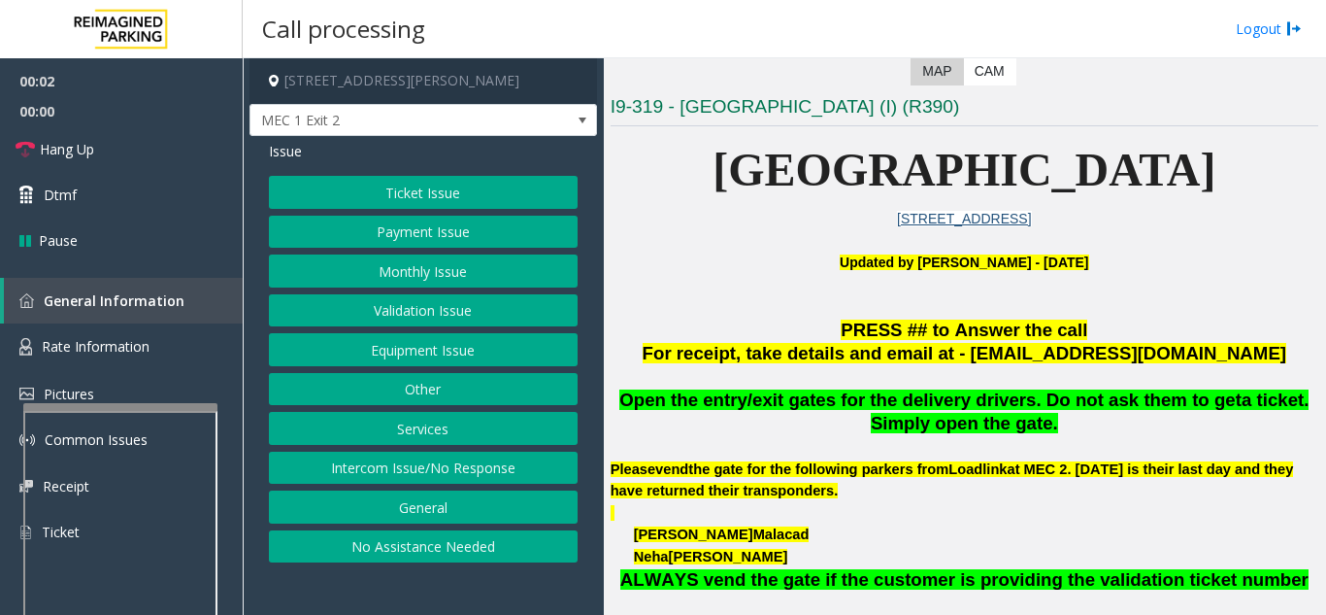
scroll to position [388, 0]
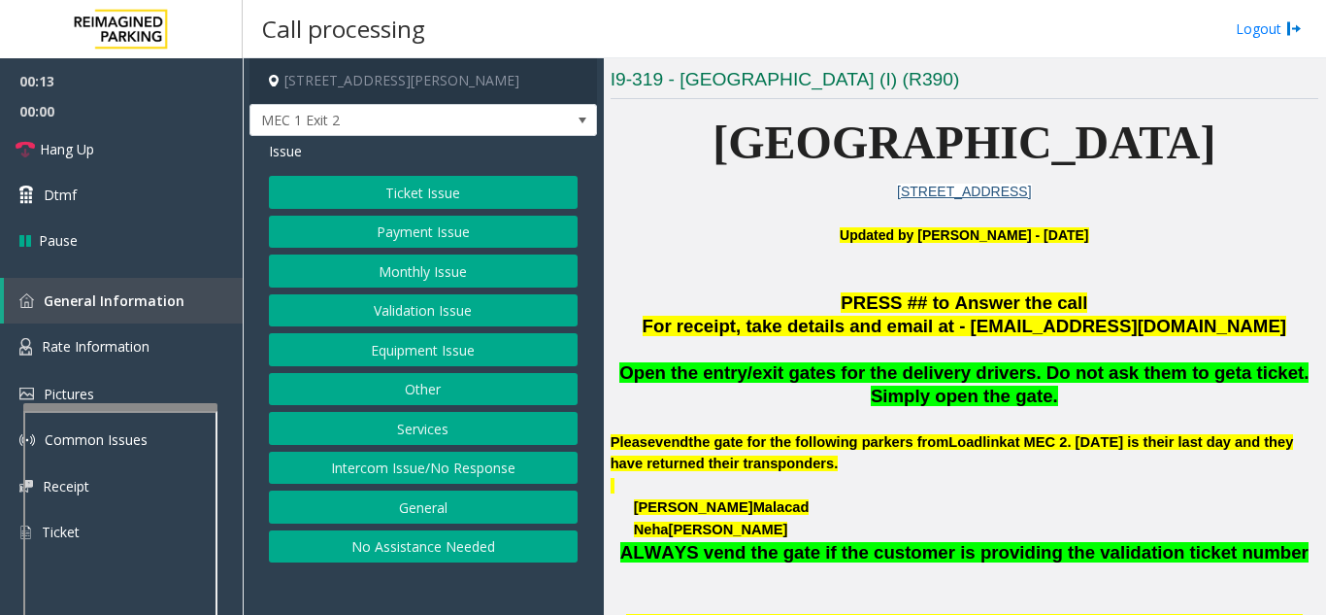
click at [443, 456] on button "Intercom Issue/No Response" at bounding box center [423, 468] width 309 height 33
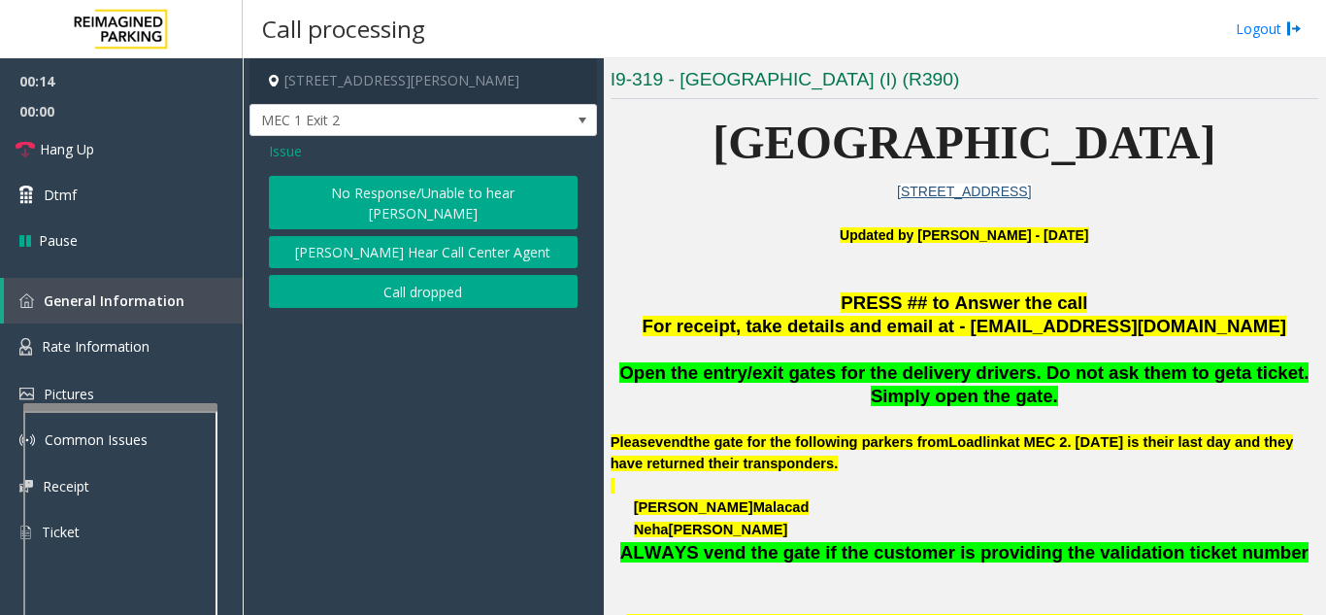
click at [404, 187] on button "No Response/Unable to hear [PERSON_NAME]" at bounding box center [423, 202] width 309 height 53
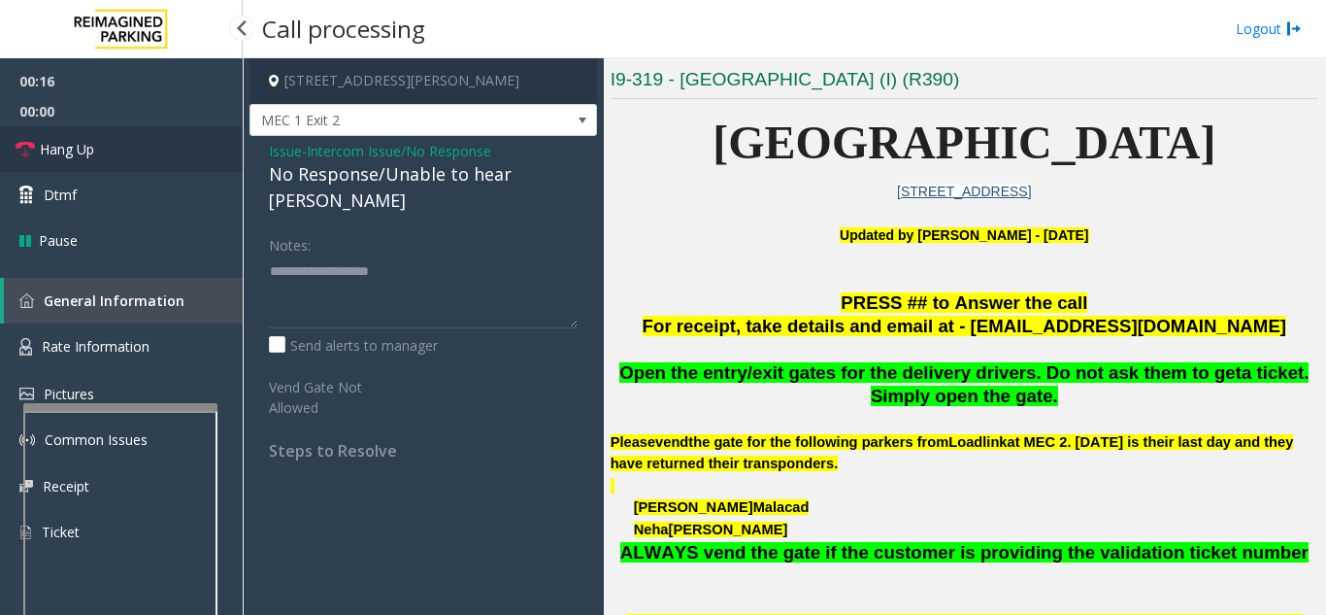
click at [177, 154] on link "Hang Up" at bounding box center [121, 149] width 243 height 46
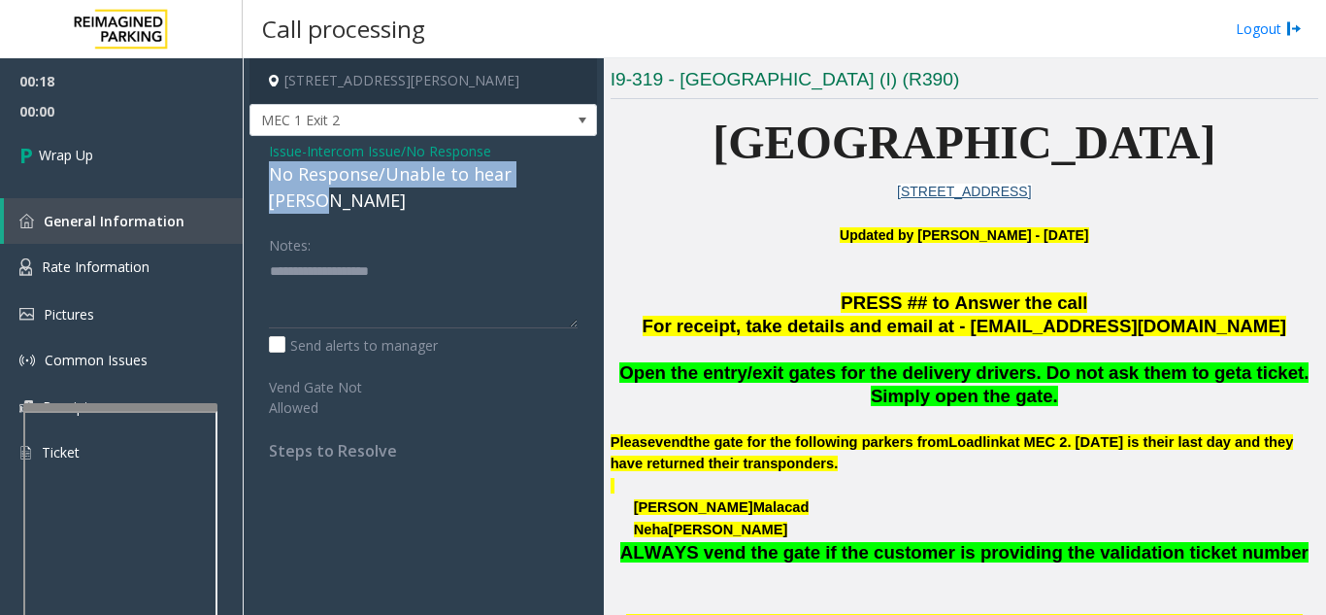
drag, startPoint x: 260, startPoint y: 173, endPoint x: 570, endPoint y: 173, distance: 309.7
click at [570, 173] on div "Issue - Intercom Issue/No Response No Response/Unable to hear [PERSON_NAME] Not…" at bounding box center [424, 308] width 348 height 344
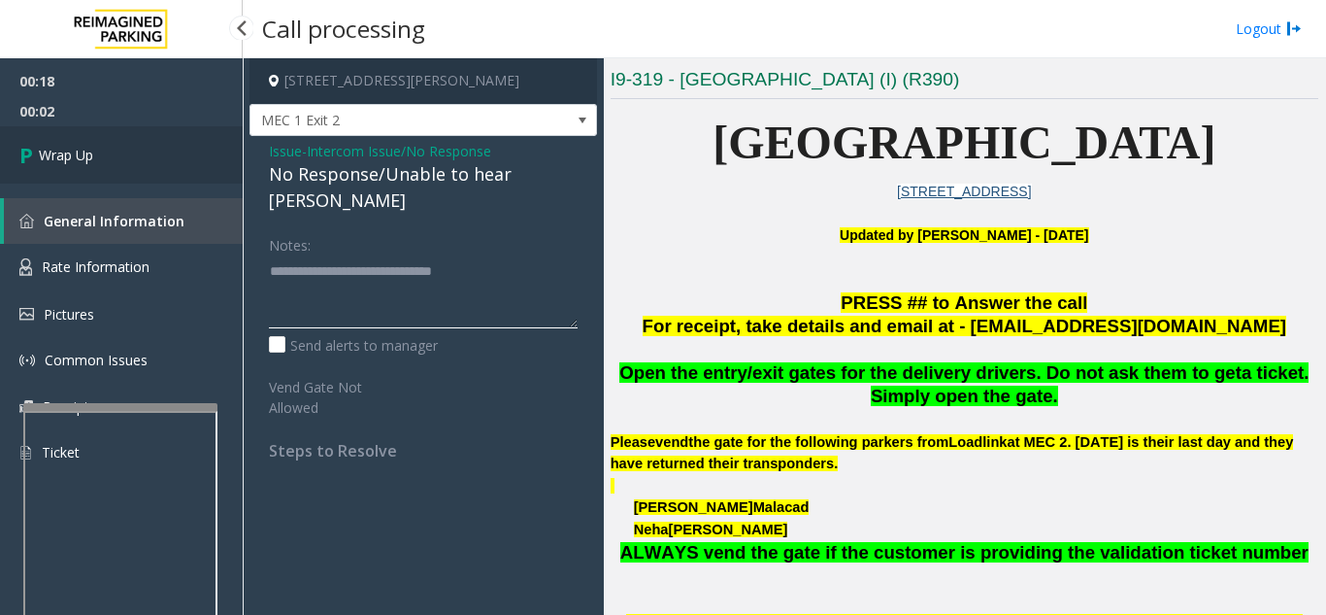
type textarea "**********"
click at [182, 159] on link "Wrap Up" at bounding box center [121, 154] width 243 height 57
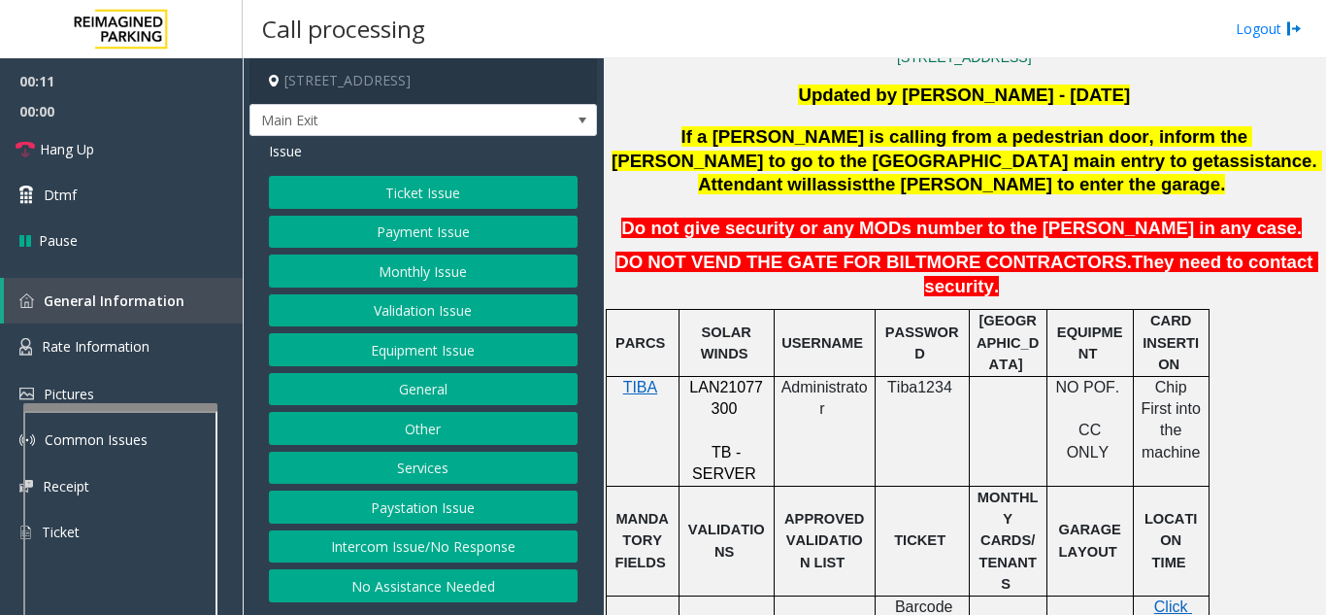
scroll to position [485, 0]
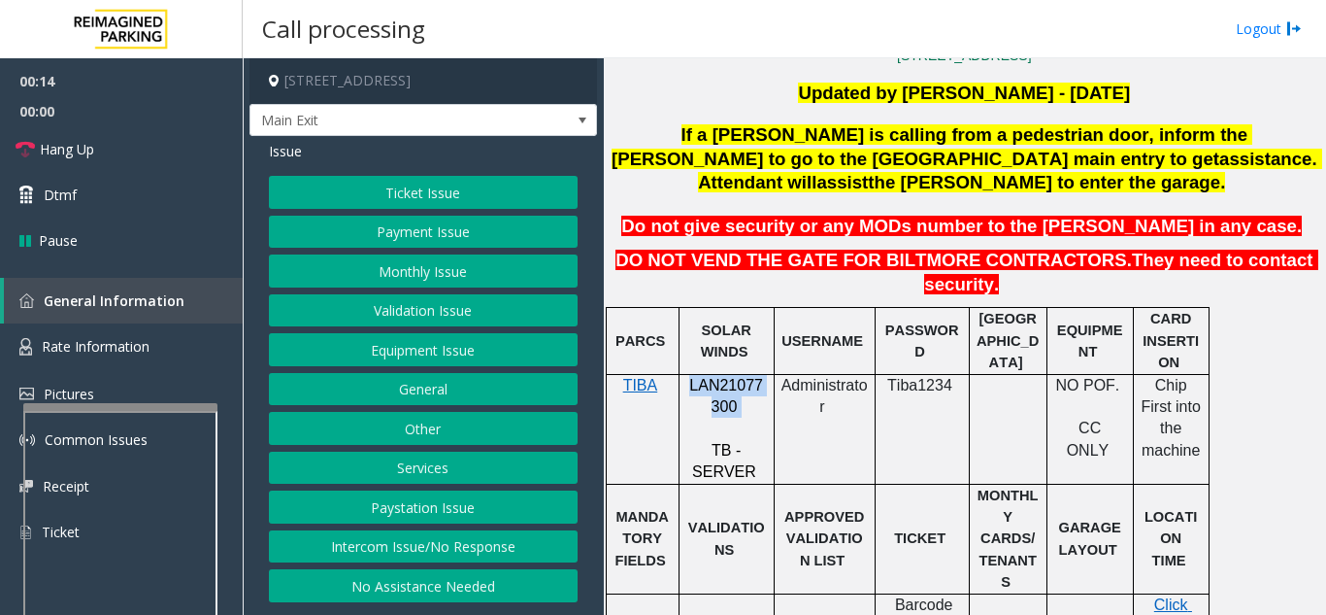
drag, startPoint x: 740, startPoint y: 358, endPoint x: 691, endPoint y: 346, distance: 50.2
click at [691, 375] on p "LAN21077300" at bounding box center [726, 397] width 81 height 44
copy p "LAN21077300"
click at [451, 249] on button "Payment Issue" at bounding box center [423, 232] width 309 height 33
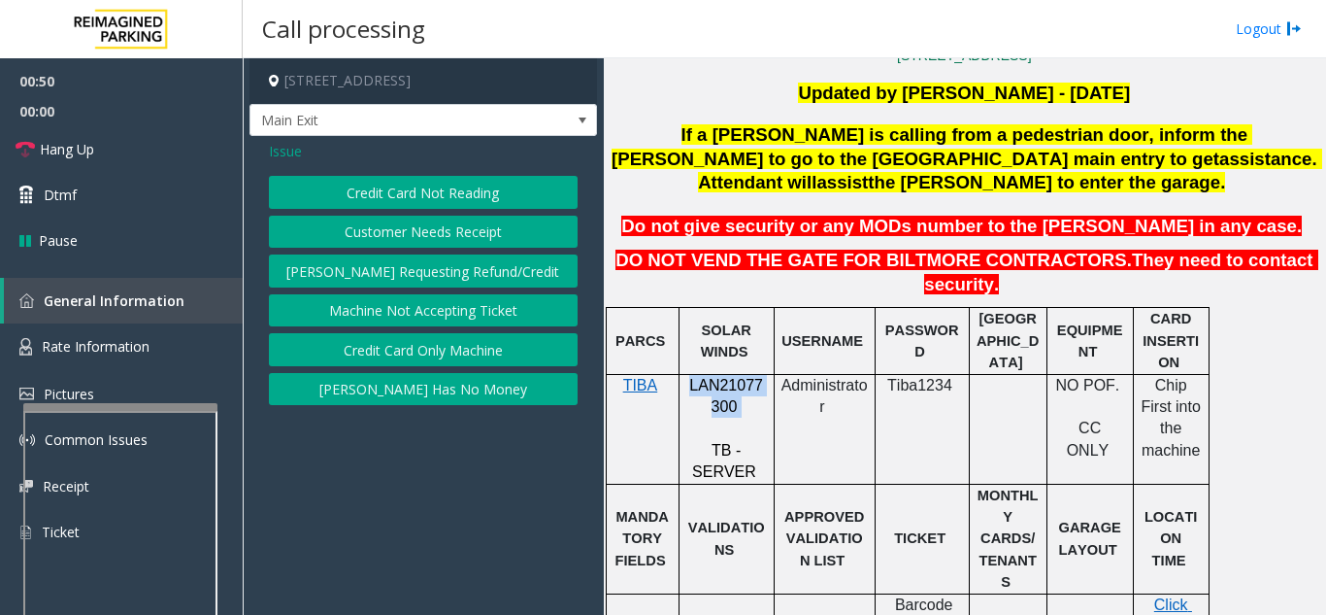
click at [490, 209] on button "Credit Card Not Reading" at bounding box center [423, 192] width 309 height 33
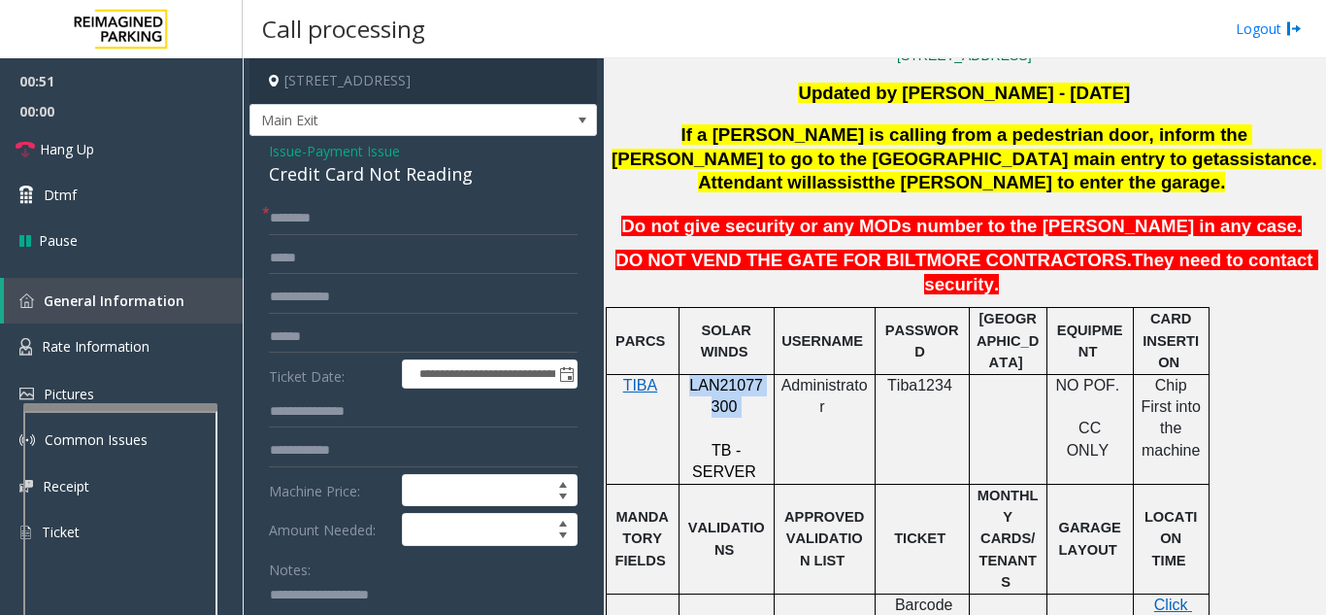
scroll to position [97, 0]
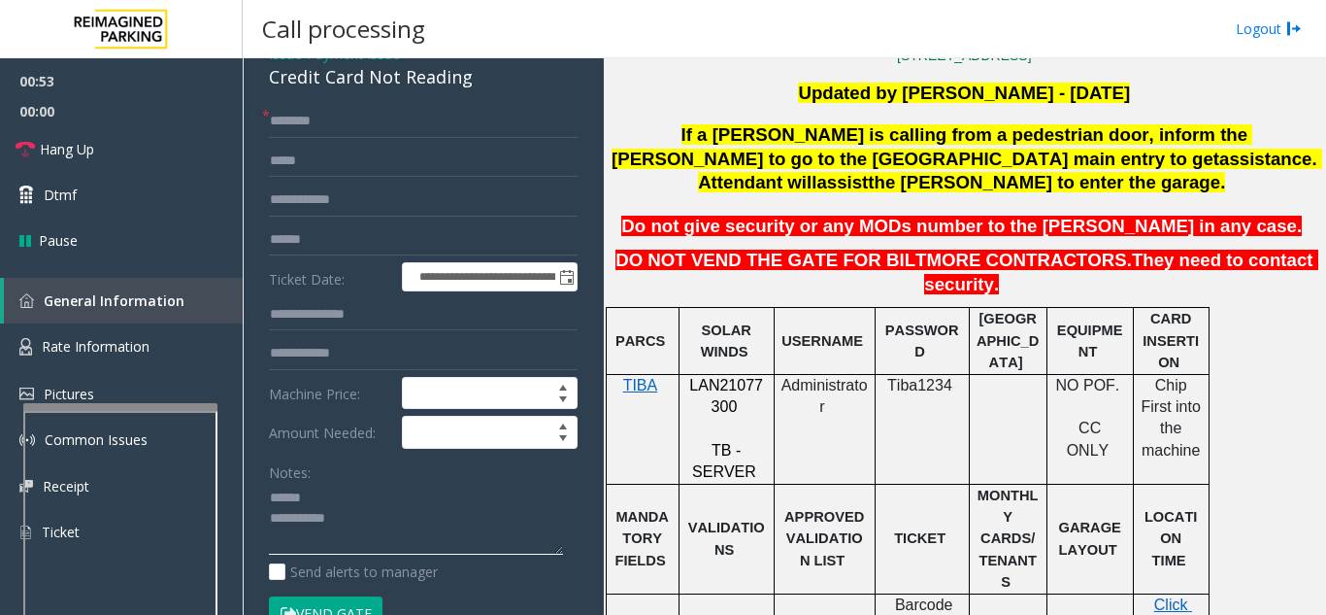
click at [401, 517] on textarea at bounding box center [416, 519] width 294 height 73
type textarea "**********"
click at [404, 136] on input "text" at bounding box center [423, 121] width 309 height 33
type input "*****"
click at [367, 507] on textarea at bounding box center [416, 519] width 294 height 73
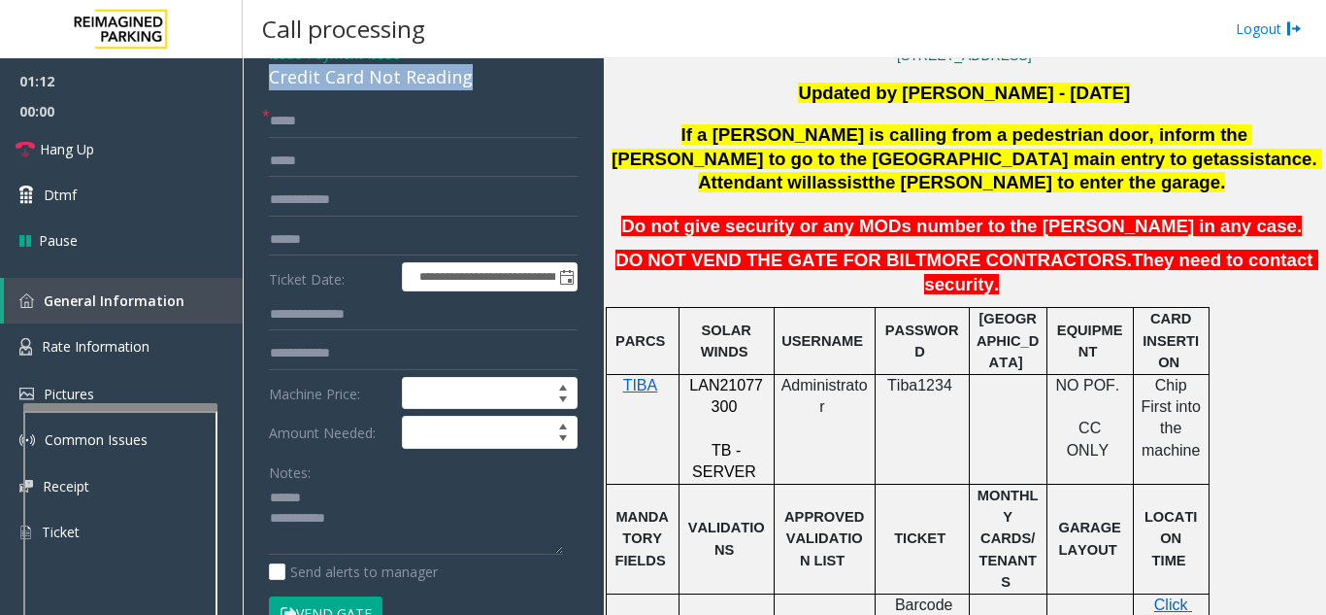
drag, startPoint x: 258, startPoint y: 88, endPoint x: 490, endPoint y: 96, distance: 232.2
click at [492, 96] on div "**********" at bounding box center [424, 450] width 348 height 822
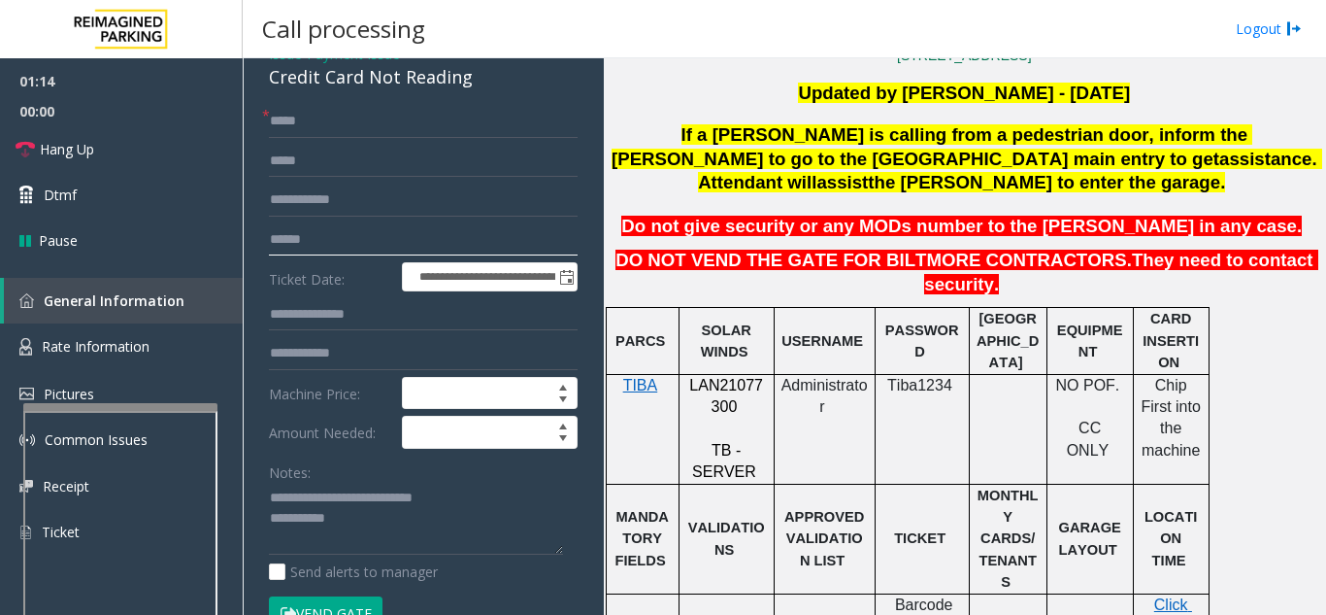
click at [348, 256] on input "text" at bounding box center [423, 239] width 309 height 33
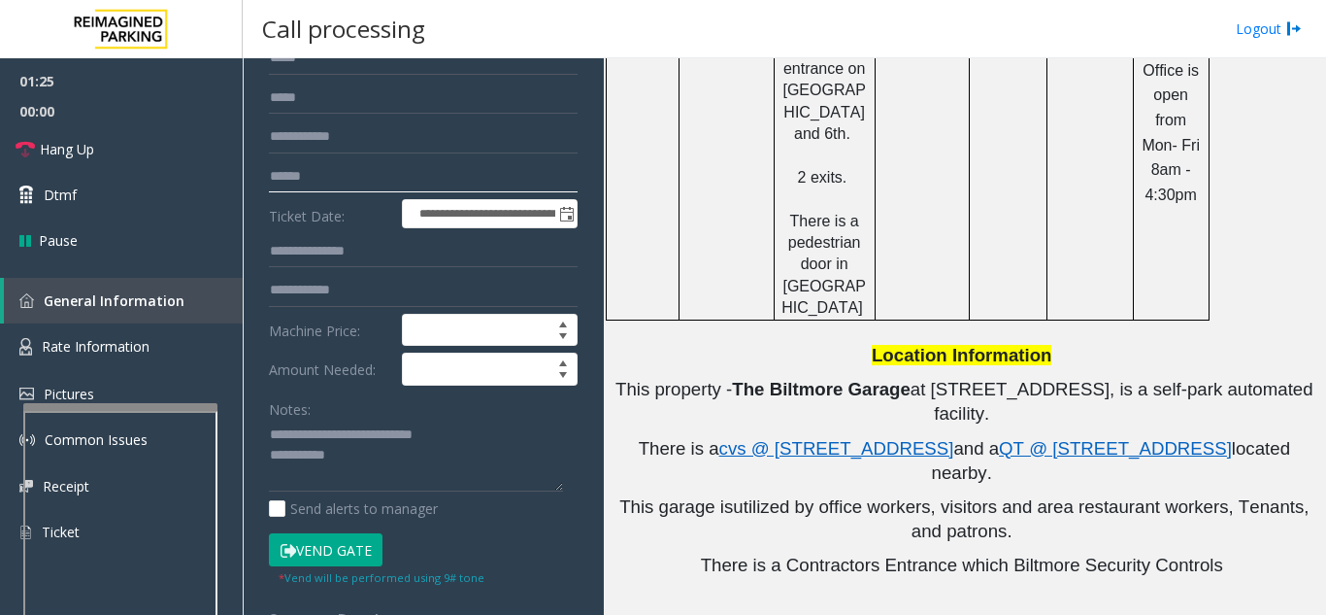
scroll to position [194, 0]
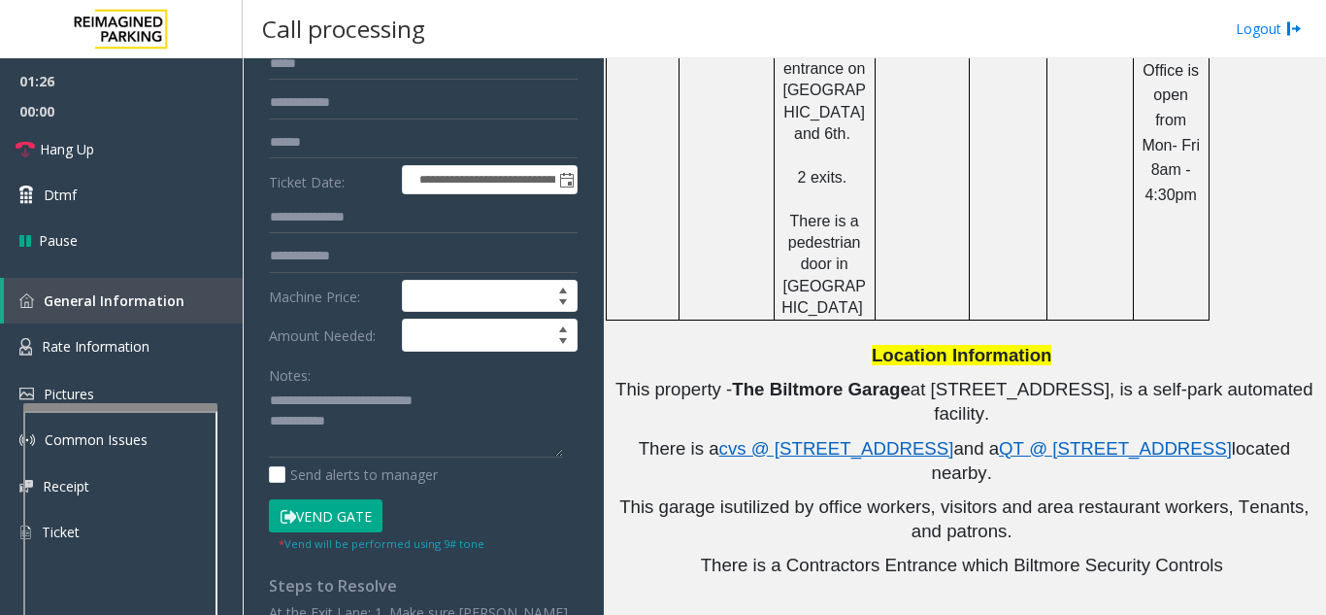
click at [341, 525] on button "Vend Gate" at bounding box center [326, 515] width 114 height 33
click at [439, 439] on textarea at bounding box center [416, 421] width 294 height 73
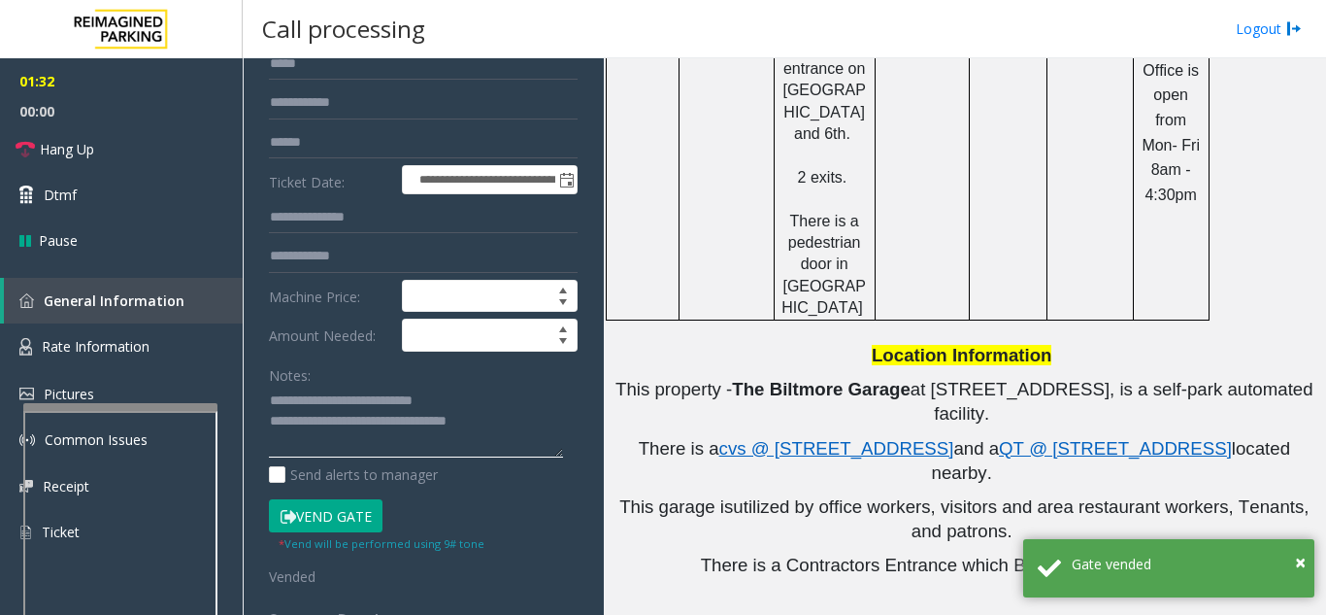
type textarea "**********"
click at [387, 388] on div "Notes:" at bounding box center [423, 408] width 309 height 100
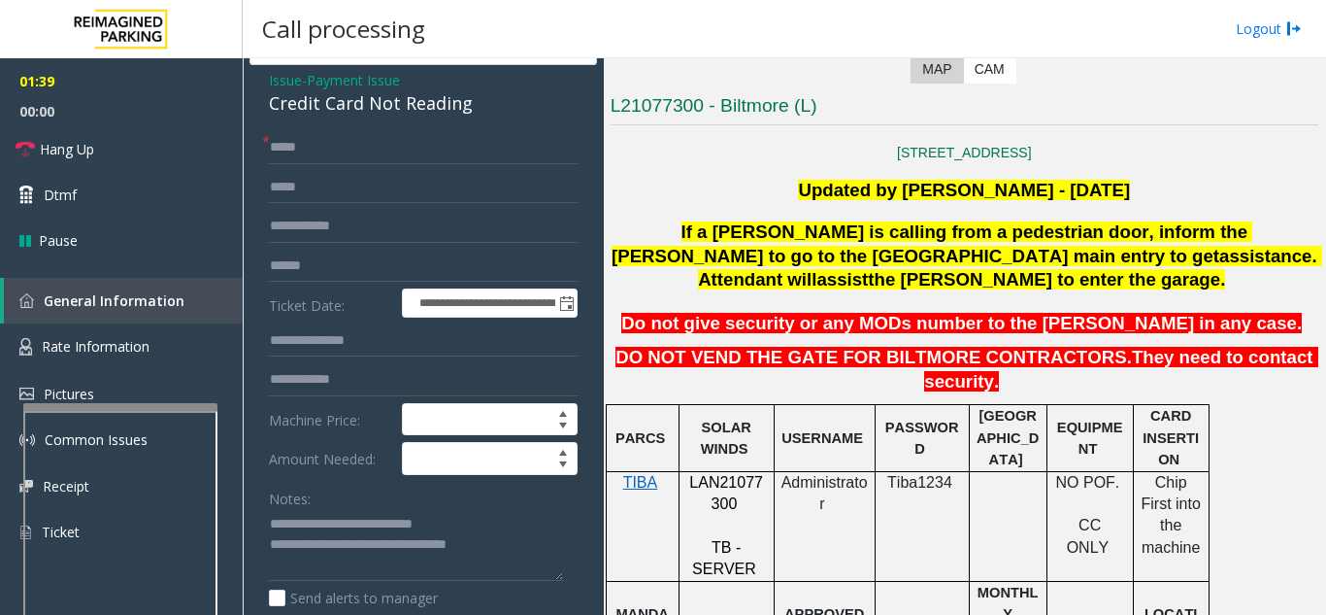
scroll to position [0, 0]
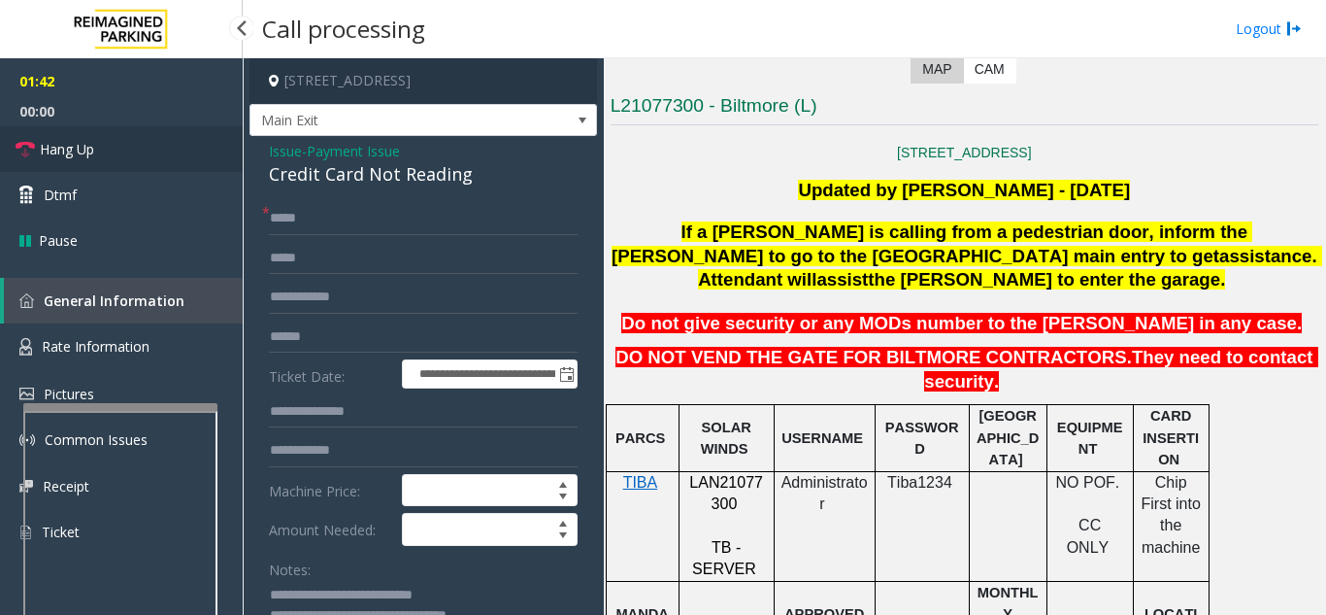
click at [179, 141] on link "Hang Up" at bounding box center [121, 149] width 243 height 46
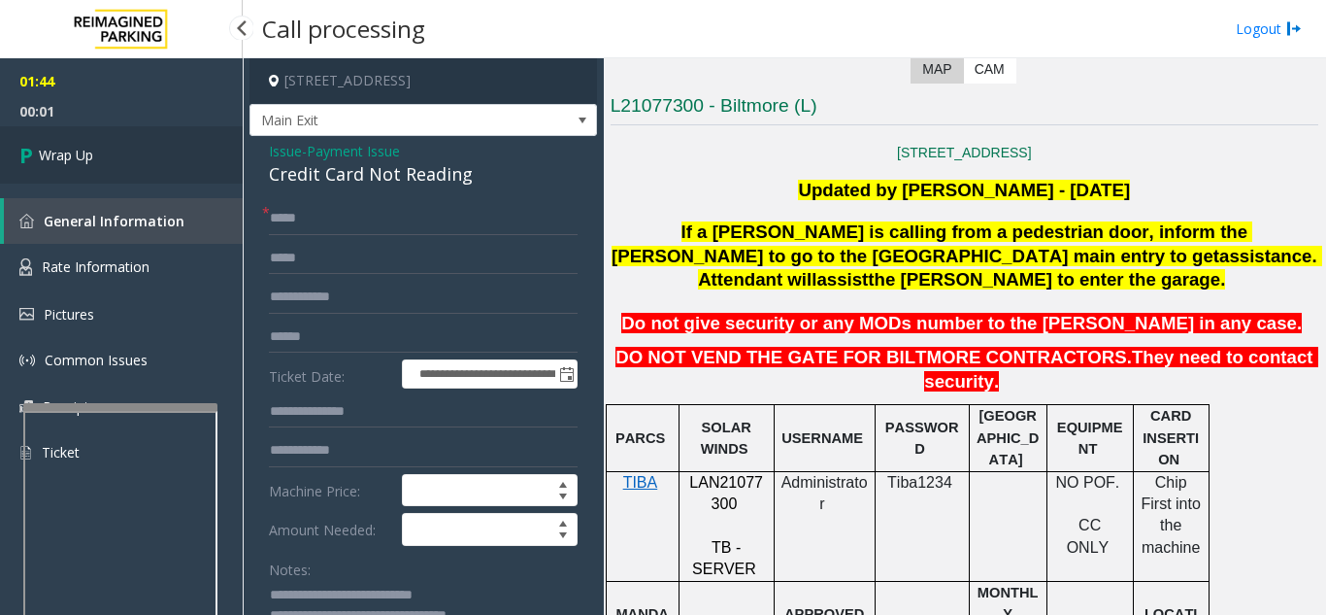
click at [172, 144] on link "Wrap Up" at bounding box center [121, 154] width 243 height 57
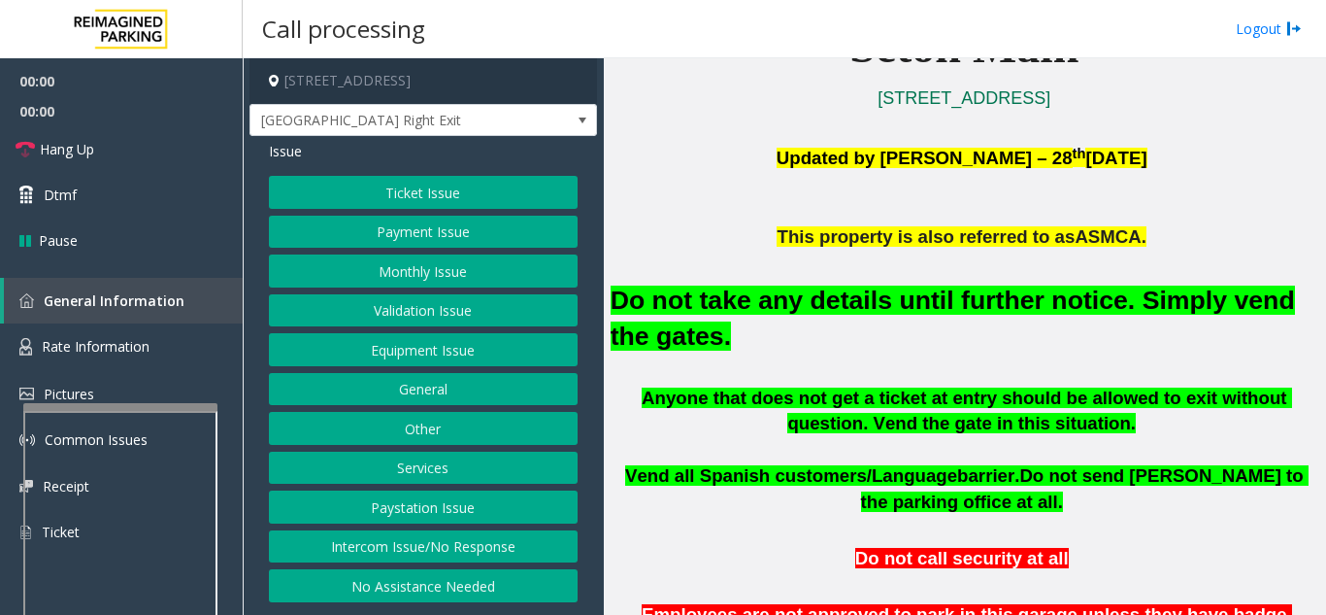
scroll to position [485, 0]
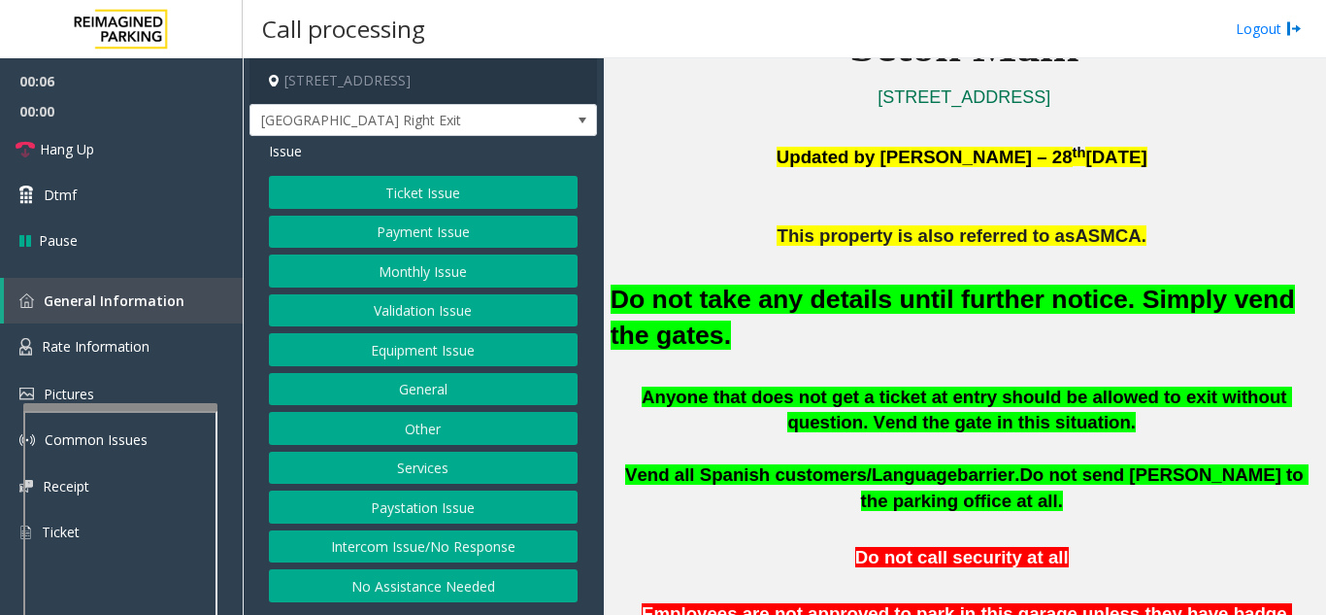
click at [344, 342] on button "Equipment Issue" at bounding box center [423, 349] width 309 height 33
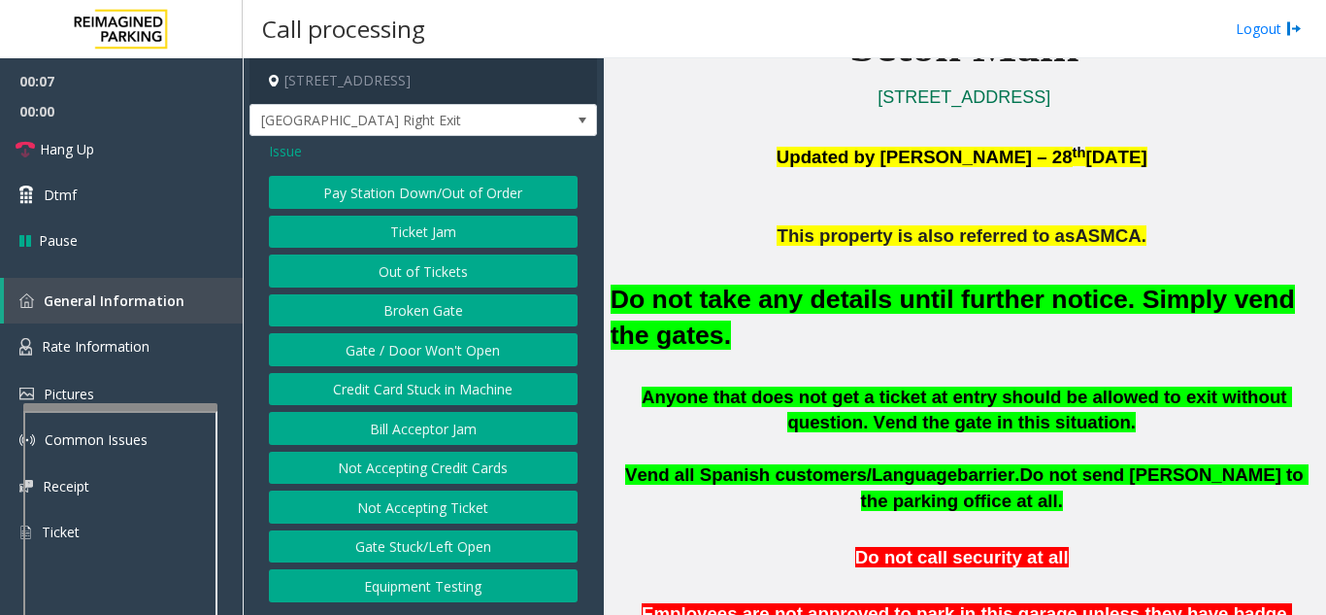
click at [344, 342] on button "Gate / Door Won't Open" at bounding box center [423, 349] width 309 height 33
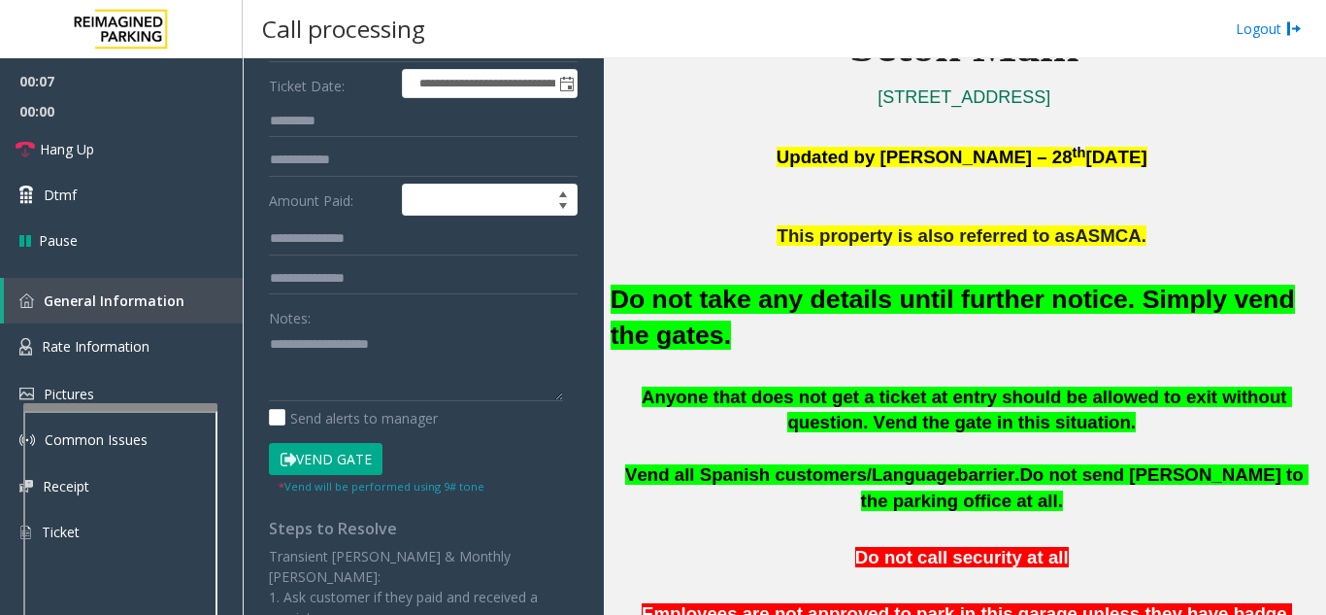
scroll to position [291, 0]
click at [337, 461] on button "Vend Gate" at bounding box center [326, 458] width 114 height 33
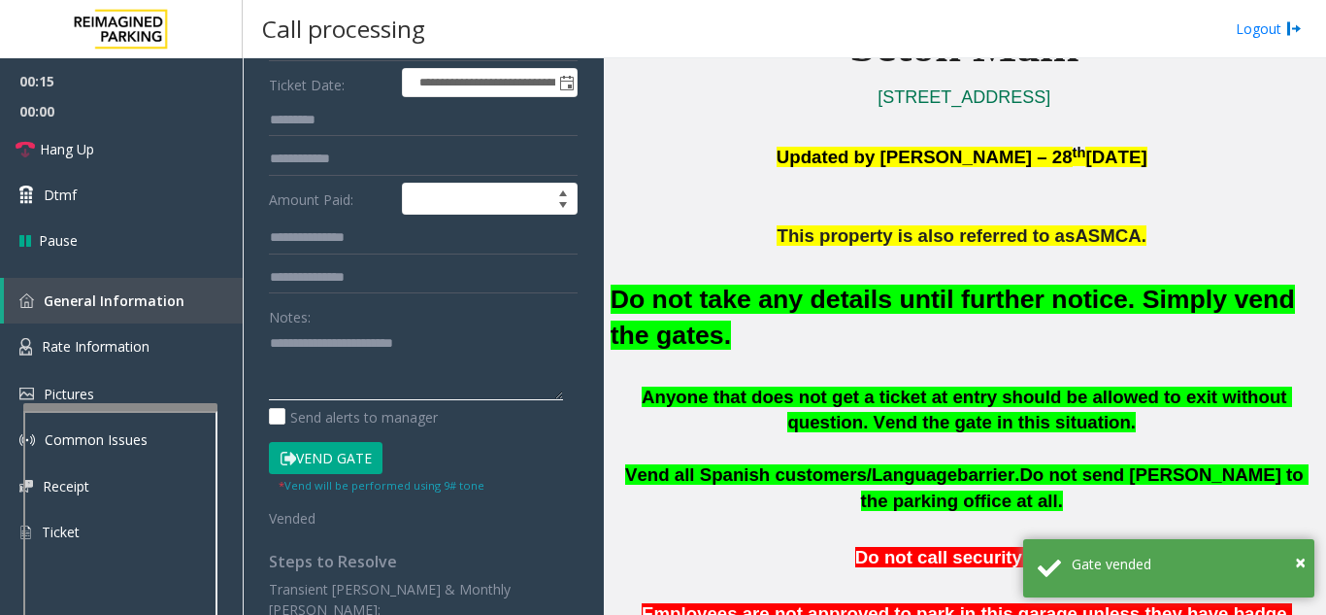
click at [498, 355] on textarea at bounding box center [416, 363] width 294 height 73
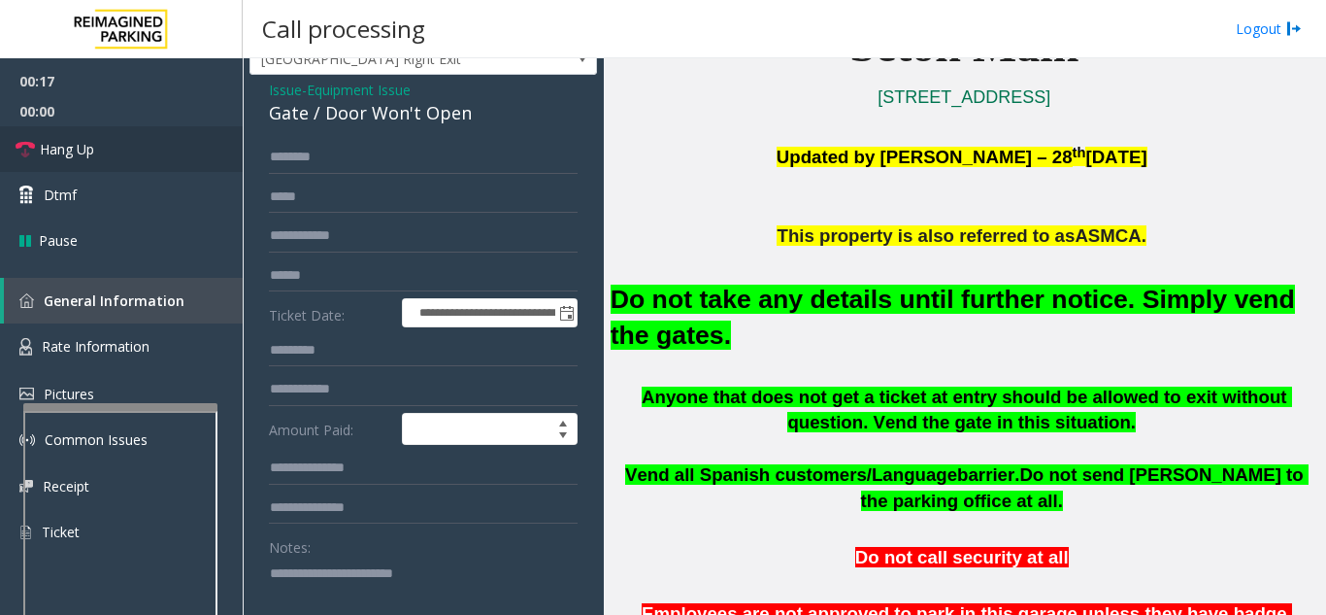
scroll to position [0, 0]
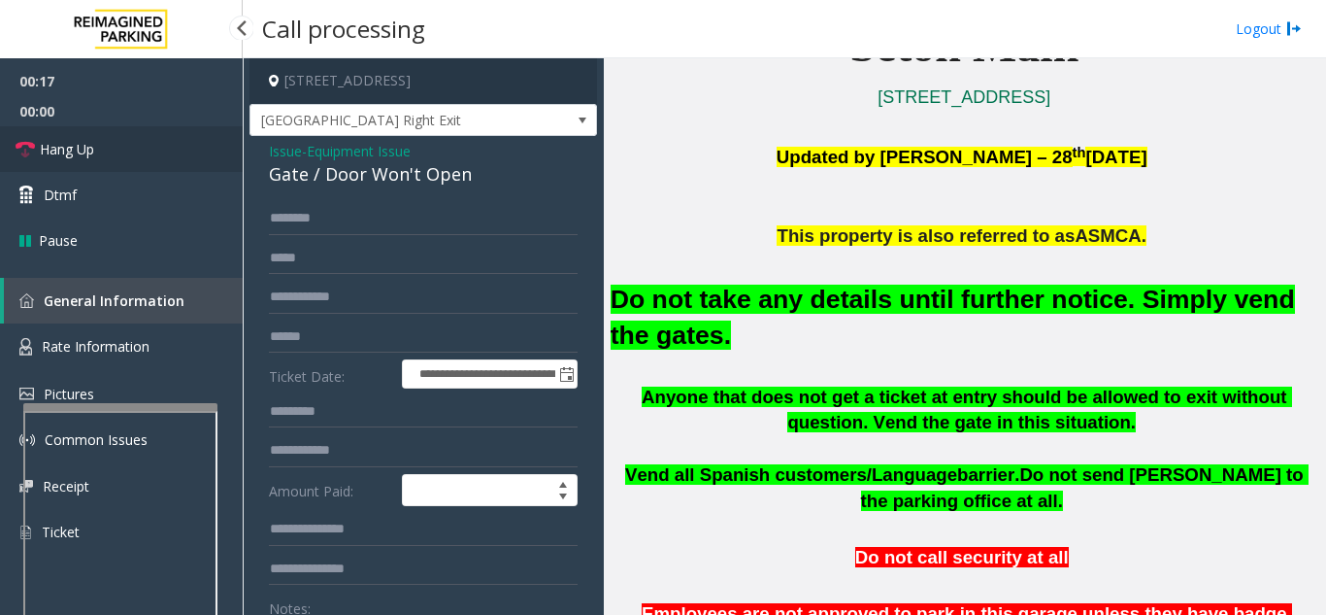
type textarea "**********"
click at [130, 144] on link "Hang Up" at bounding box center [121, 149] width 243 height 46
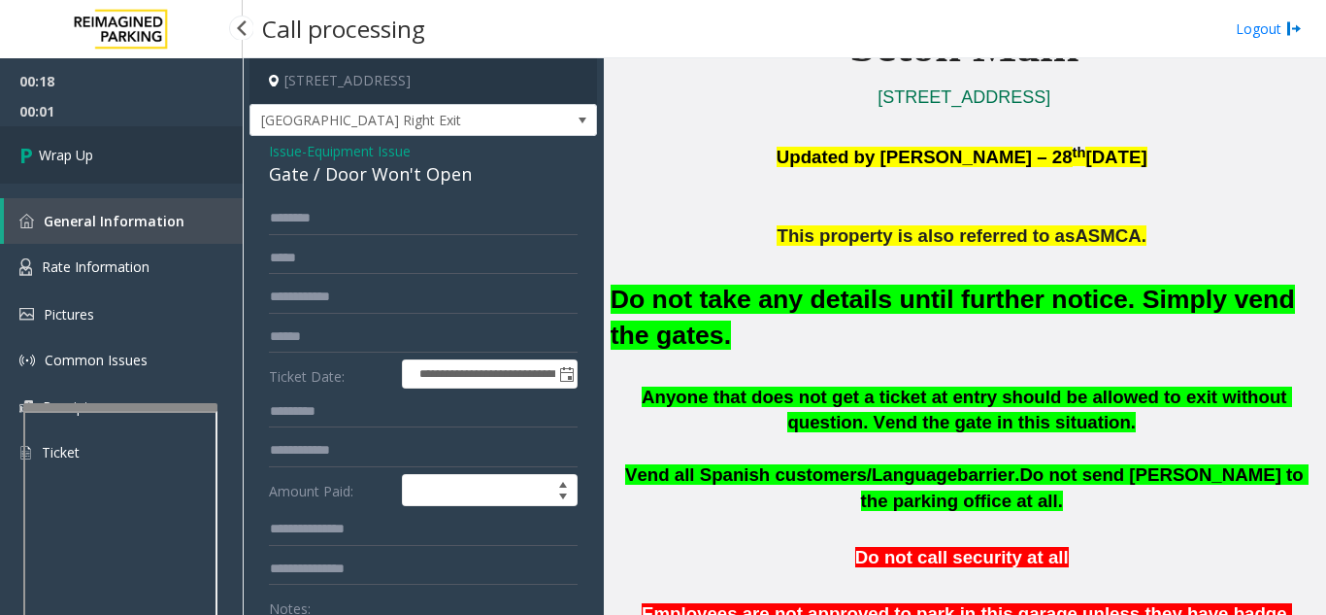
click at [145, 165] on link "Wrap Up" at bounding box center [121, 154] width 243 height 57
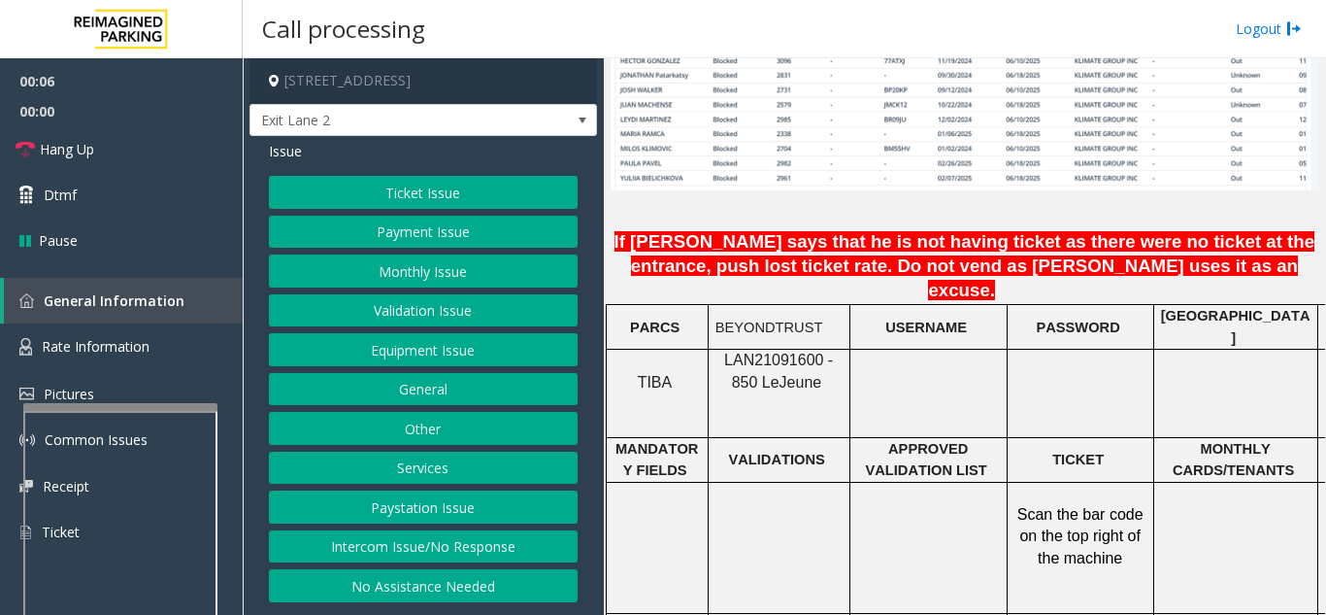
scroll to position [1554, 0]
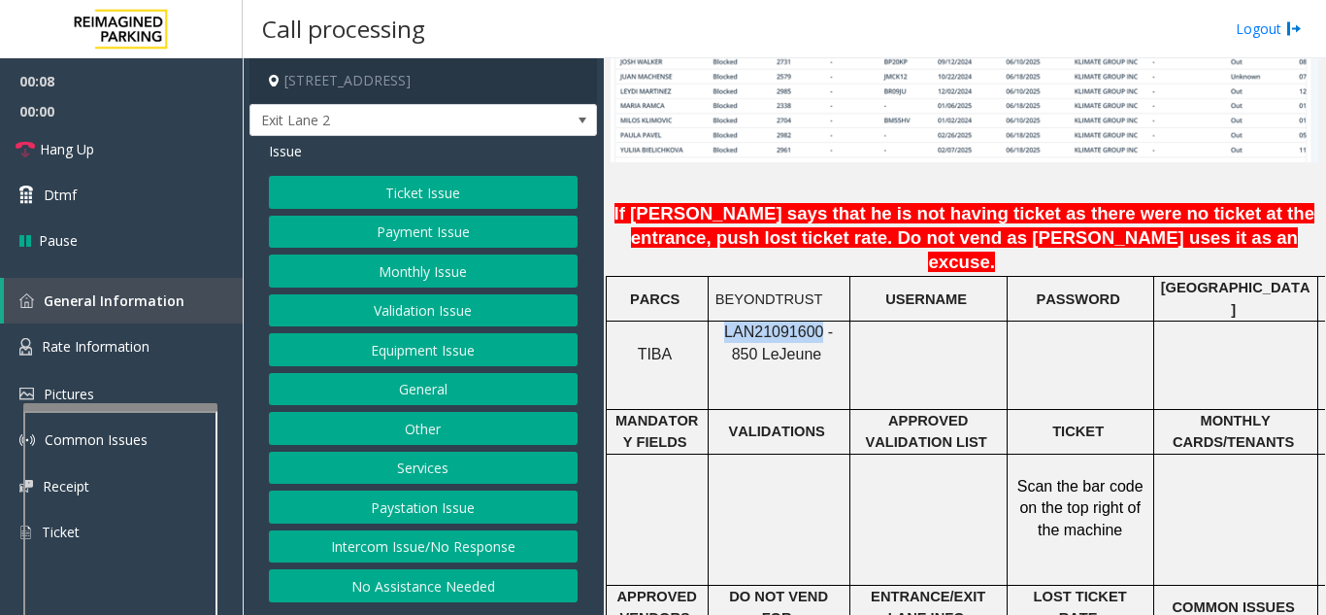
drag, startPoint x: 805, startPoint y: 272, endPoint x: 718, endPoint y: 279, distance: 87.7
click at [724, 323] on span "LAN21091600 - 850 Le" at bounding box center [778, 342] width 109 height 38
copy span "LAN21091600"
click at [471, 271] on button "Monthly Issue" at bounding box center [423, 270] width 309 height 33
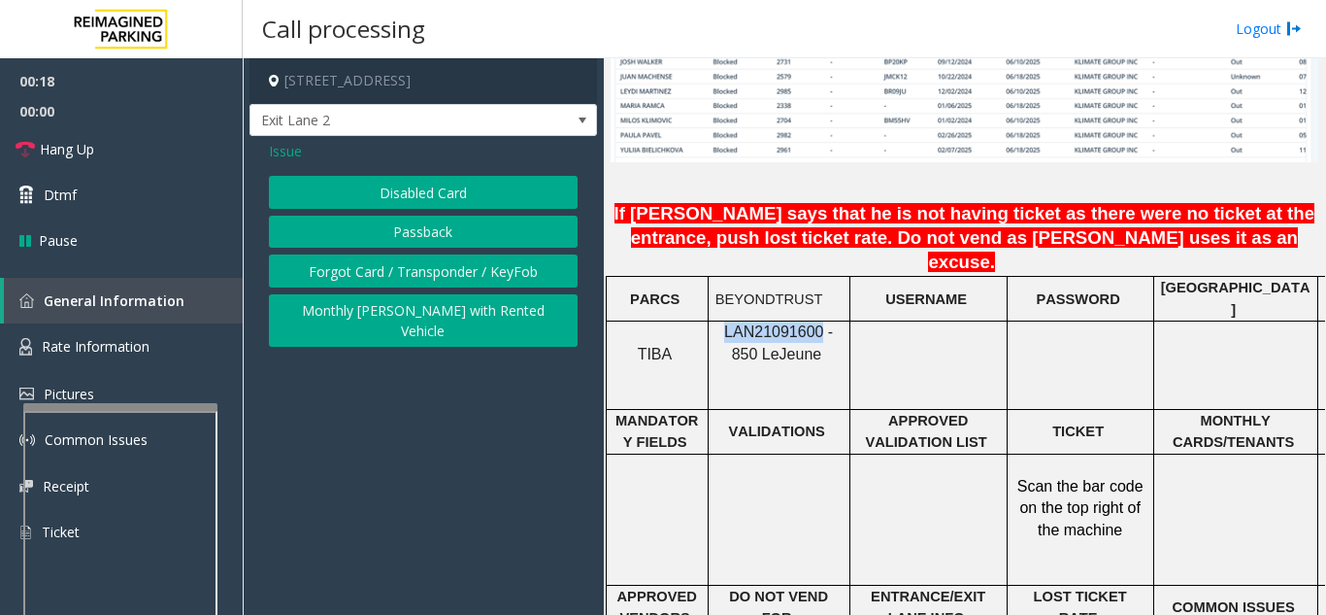
click at [471, 223] on button "Passback" at bounding box center [423, 232] width 309 height 33
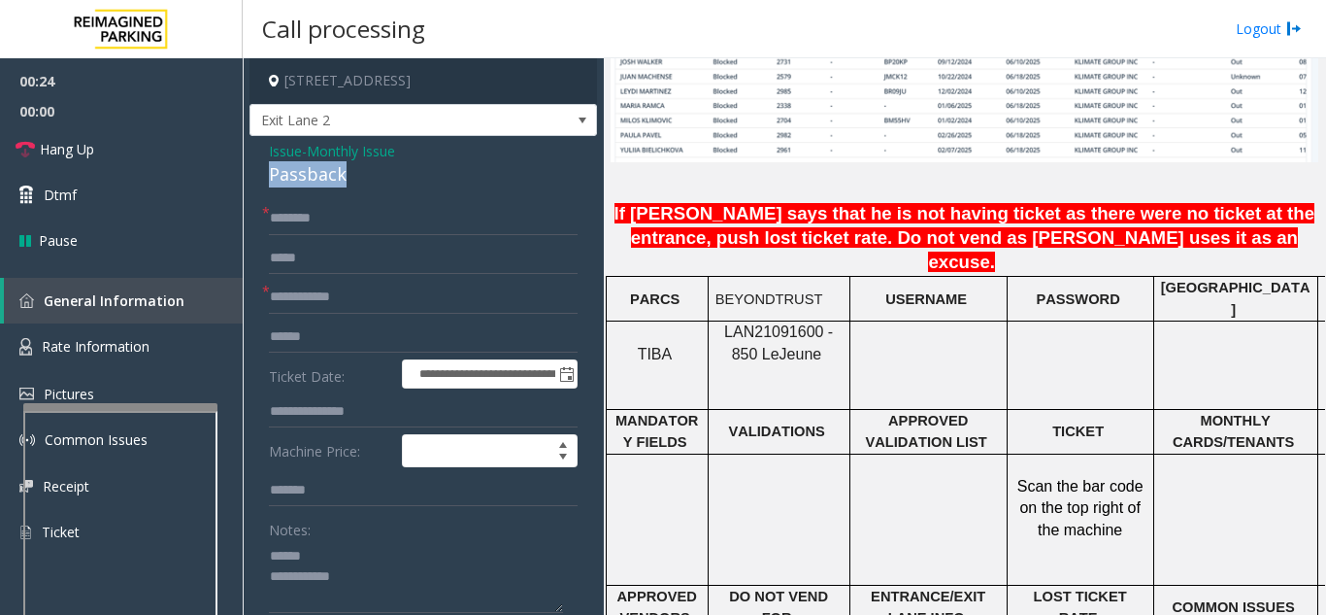
drag, startPoint x: 375, startPoint y: 185, endPoint x: 249, endPoint y: 186, distance: 126.2
click at [249, 186] on app-call-processing-form "**********" at bounding box center [423, 336] width 361 height 556
click at [377, 582] on textarea at bounding box center [416, 576] width 294 height 73
type textarea "**********"
click at [392, 291] on input "text" at bounding box center [423, 297] width 309 height 33
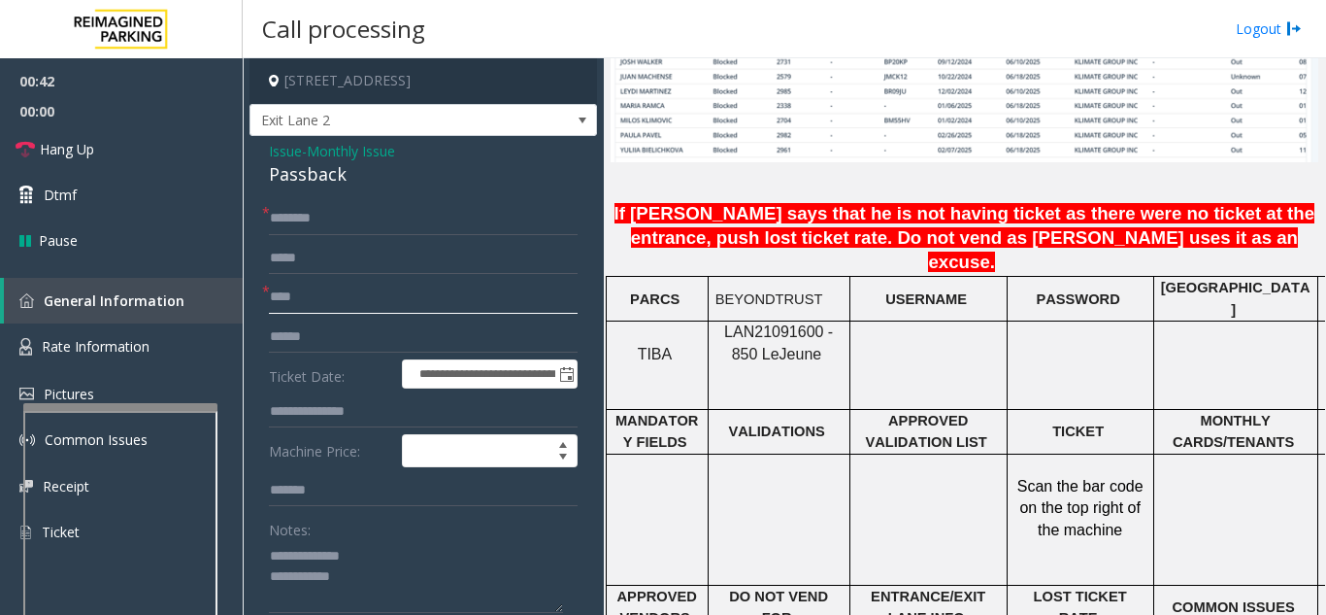
type input "****"
click at [401, 230] on input "text" at bounding box center [423, 218] width 309 height 33
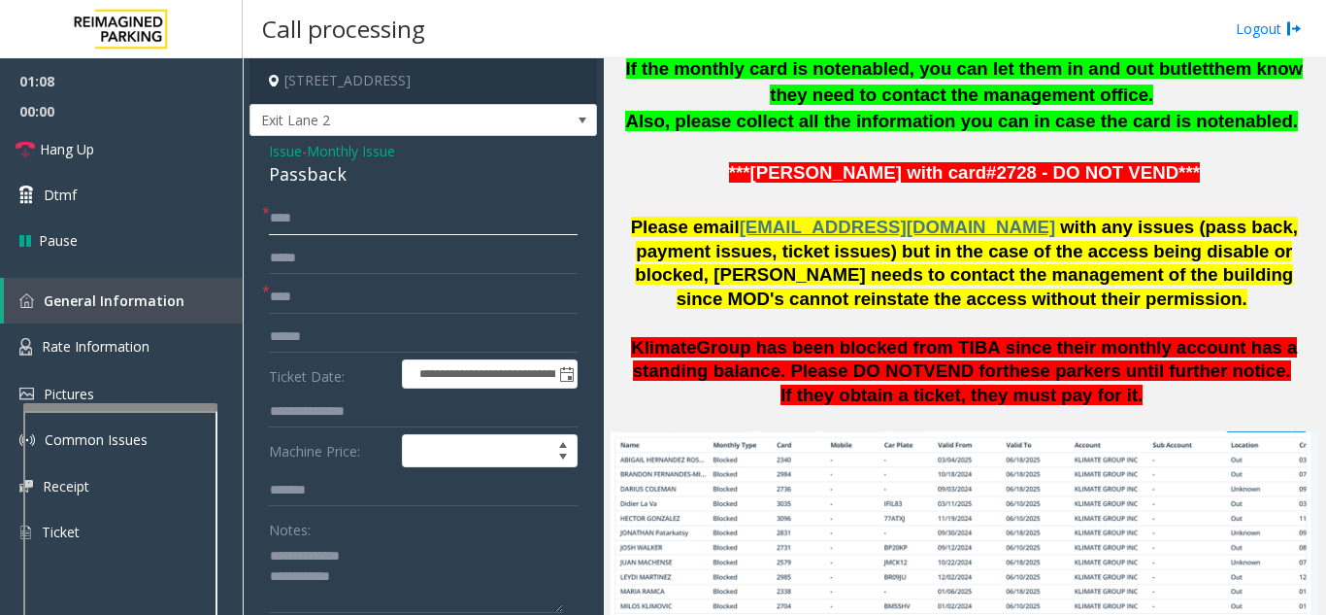
scroll to position [194, 0]
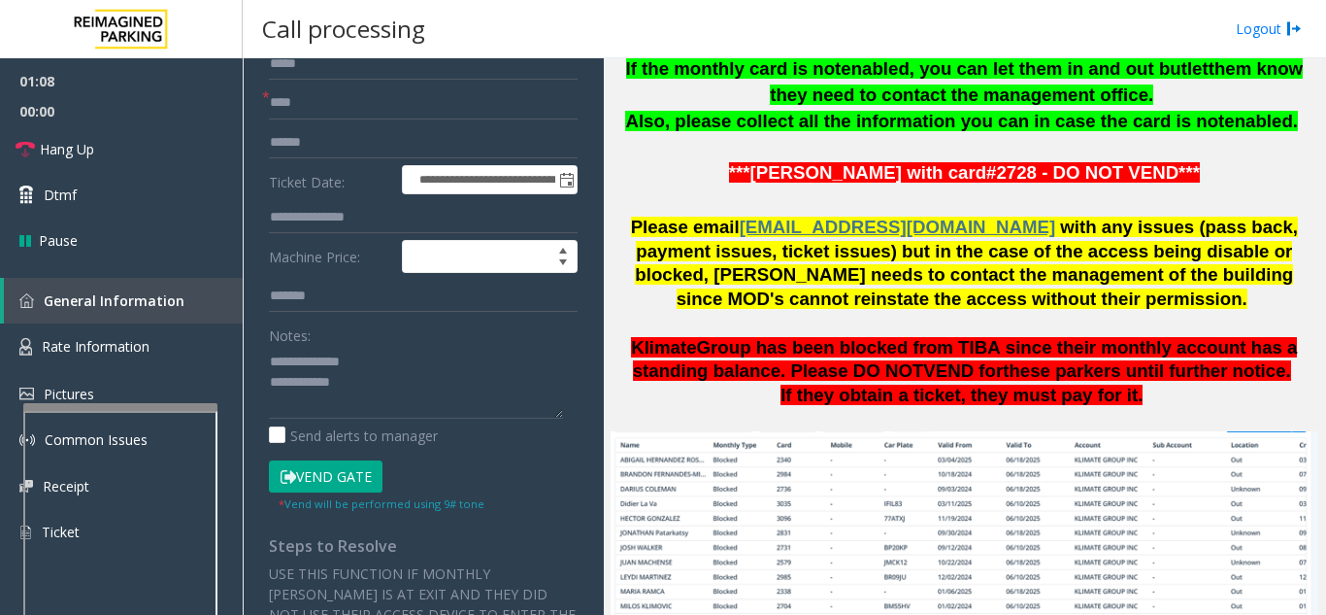
type input "****"
click at [343, 483] on button "Vend Gate" at bounding box center [326, 476] width 114 height 33
click at [406, 393] on textarea at bounding box center [416, 382] width 294 height 73
click at [409, 387] on textarea at bounding box center [416, 382] width 294 height 73
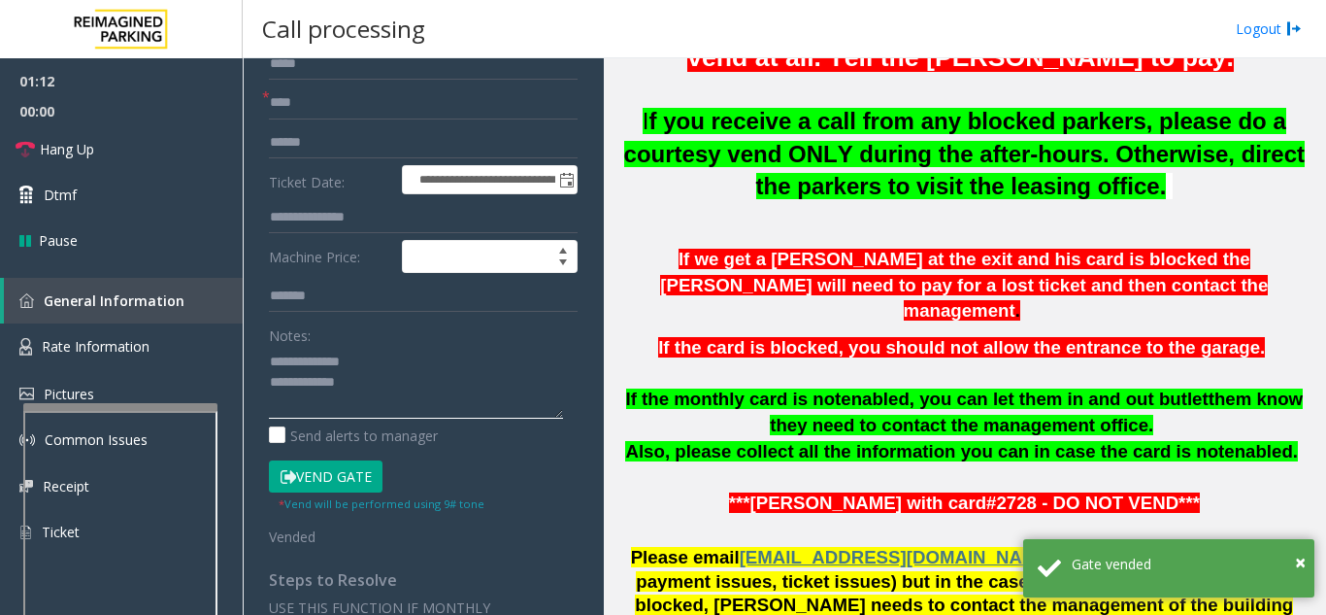
scroll to position [680, 0]
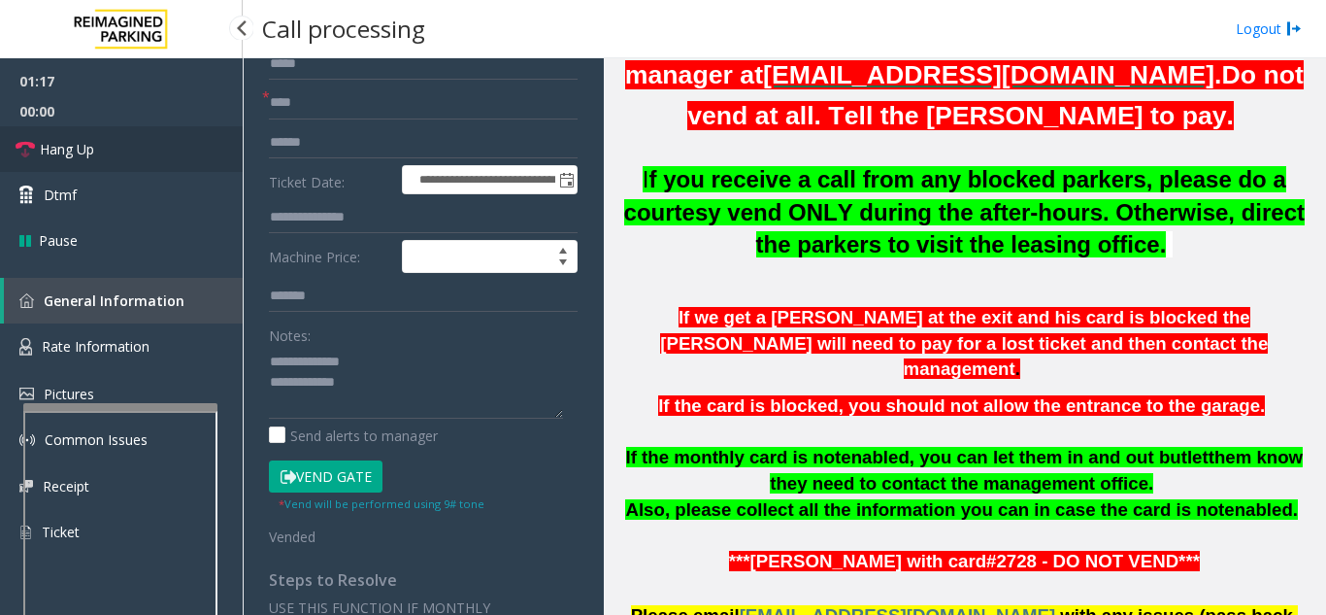
click at [62, 151] on span "Hang Up" at bounding box center [67, 149] width 54 height 20
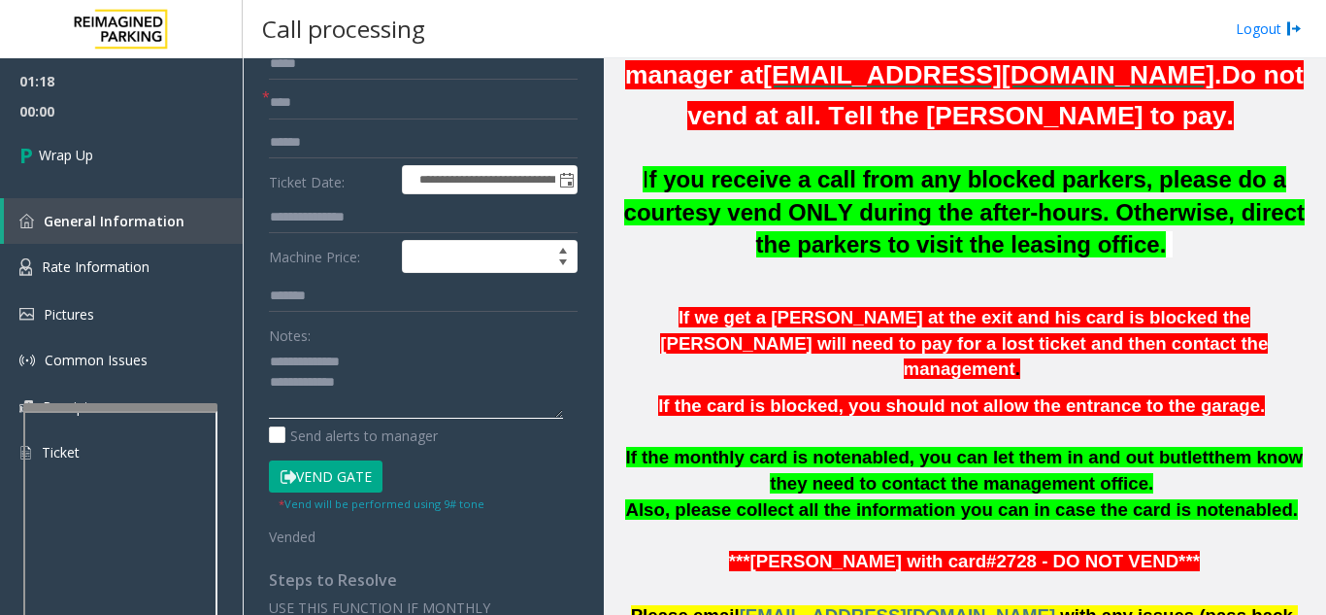
drag, startPoint x: 306, startPoint y: 359, endPoint x: 377, endPoint y: 360, distance: 70.9
click at [377, 360] on textarea at bounding box center [416, 382] width 294 height 73
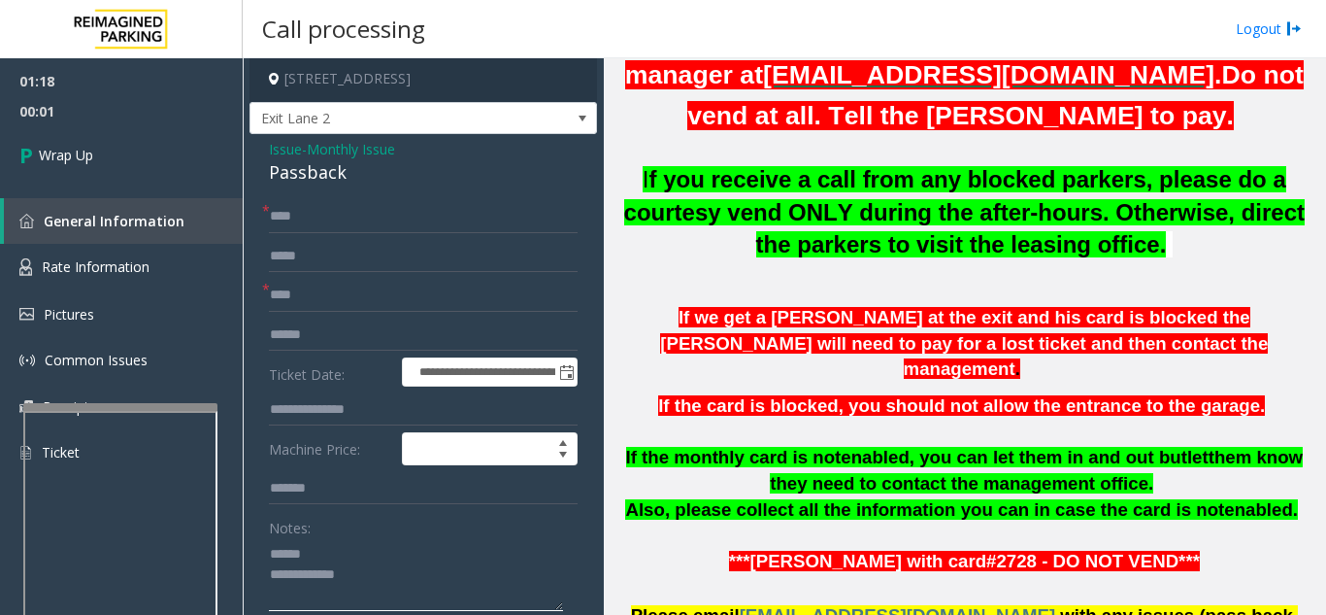
scroll to position [0, 0]
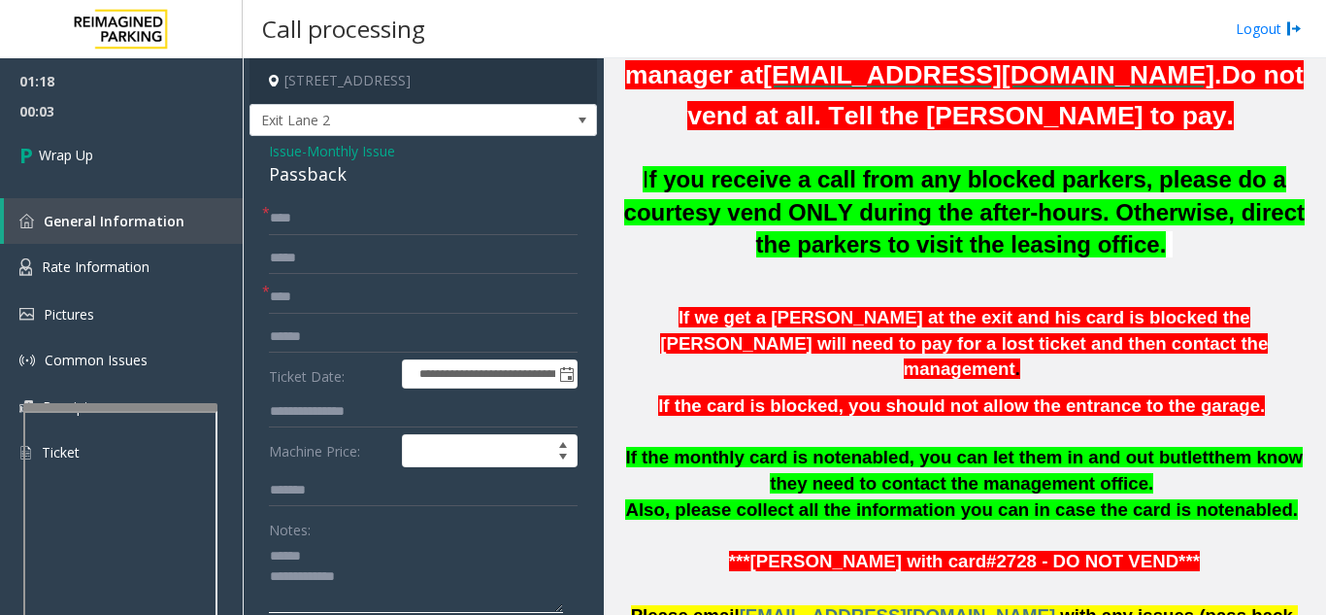
type textarea "**********"
click at [284, 150] on span "Issue" at bounding box center [285, 151] width 33 height 20
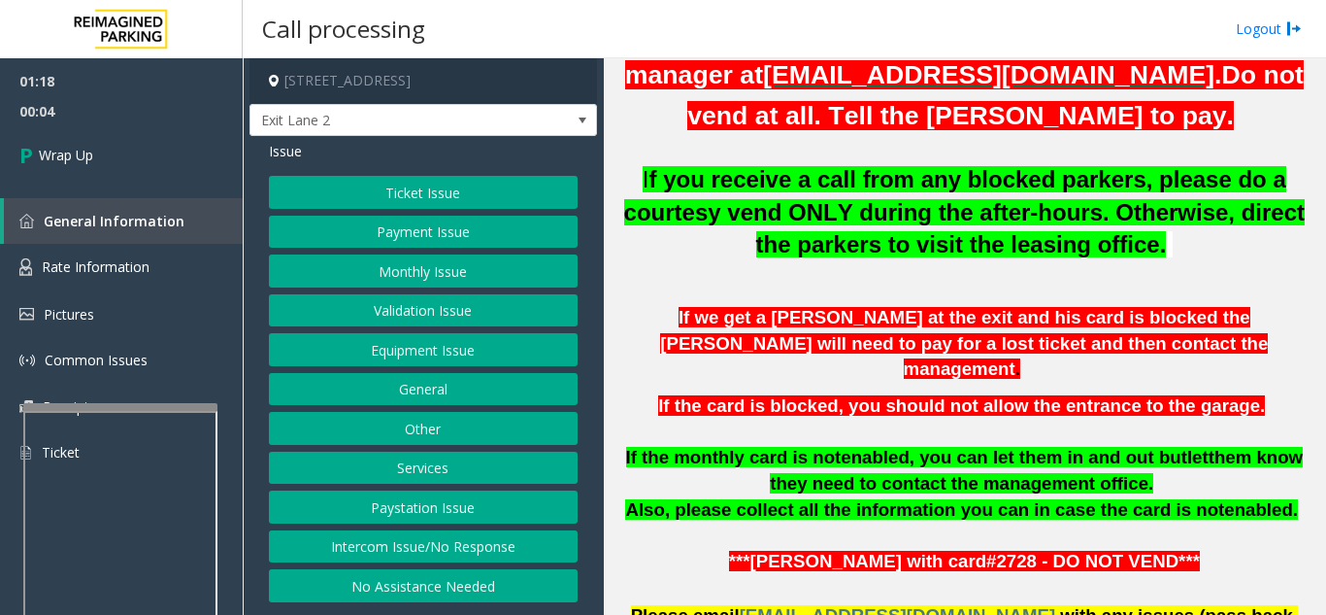
click at [416, 276] on button "Monthly Issue" at bounding box center [423, 270] width 309 height 33
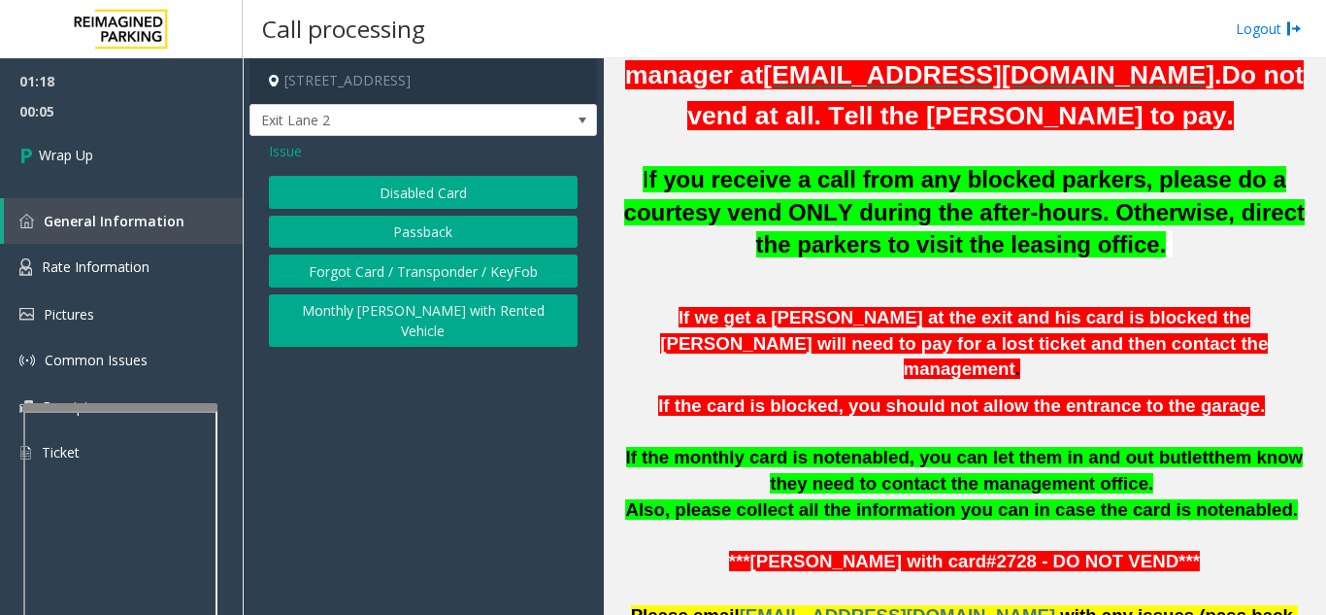
click at [423, 194] on button "Disabled Card" at bounding box center [423, 192] width 309 height 33
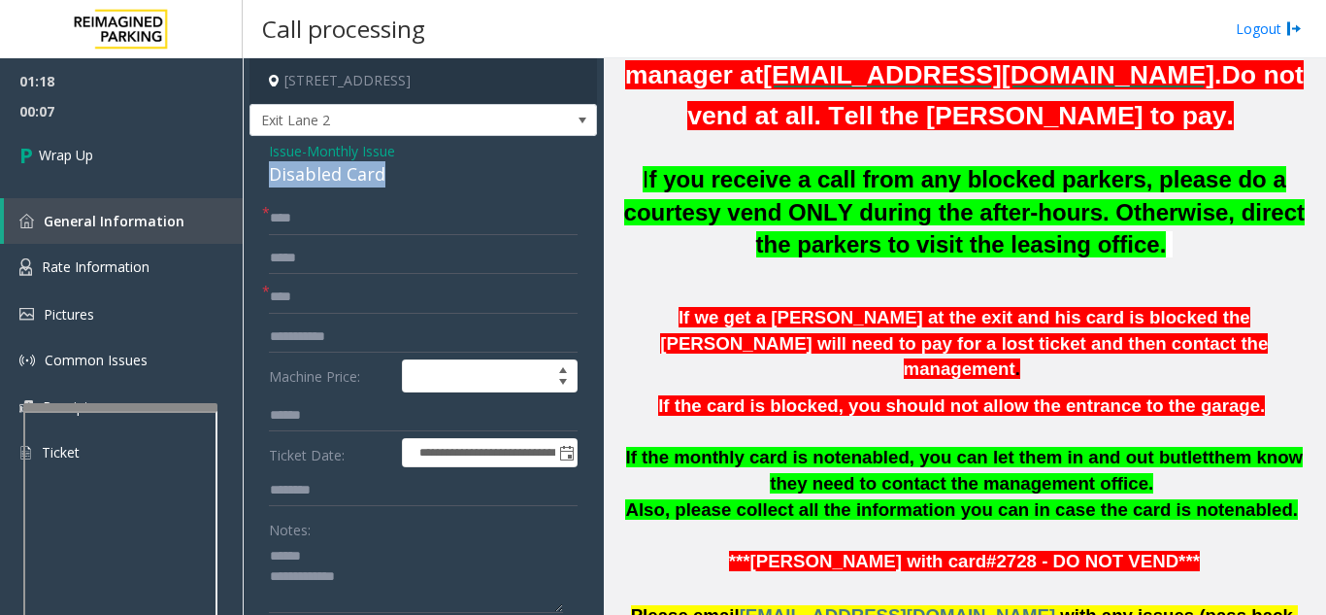
drag, startPoint x: 323, startPoint y: 180, endPoint x: 414, endPoint y: 175, distance: 90.4
click at [376, 566] on textarea at bounding box center [416, 576] width 294 height 73
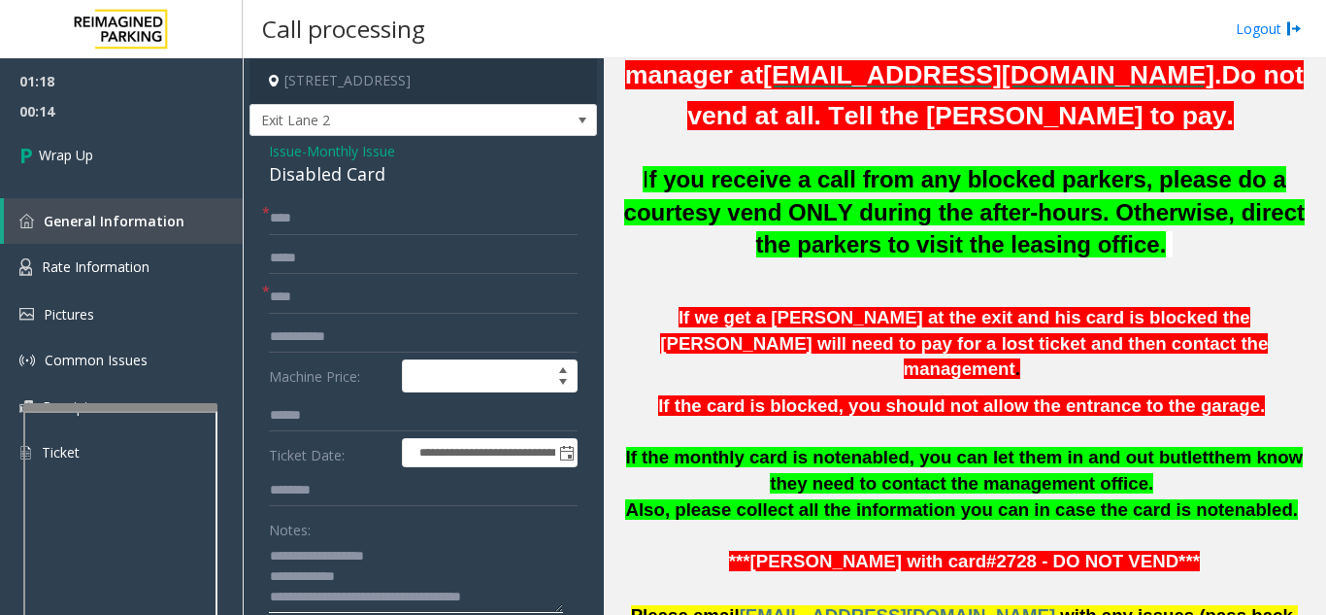
type textarea "**********"
click at [444, 219] on input "****" at bounding box center [423, 218] width 309 height 33
click at [442, 228] on input "****" at bounding box center [423, 218] width 309 height 33
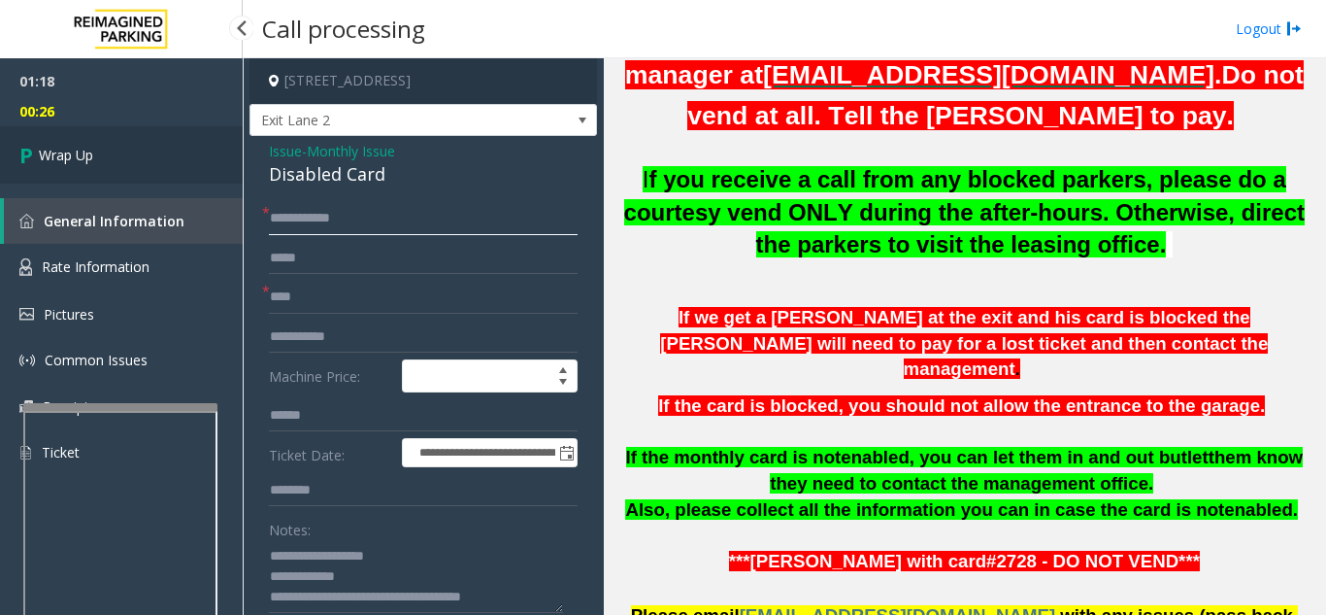
type input "**********"
click at [58, 165] on link "Wrap Up" at bounding box center [121, 154] width 243 height 57
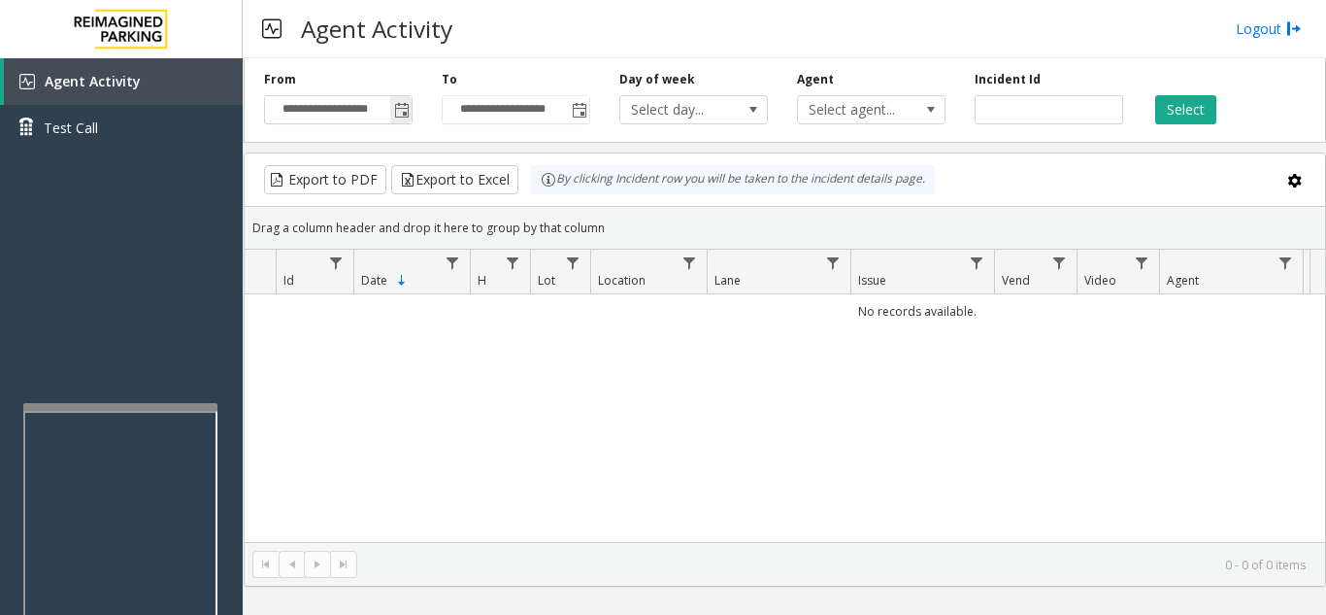
click at [398, 110] on span "Toggle popup" at bounding box center [402, 111] width 16 height 16
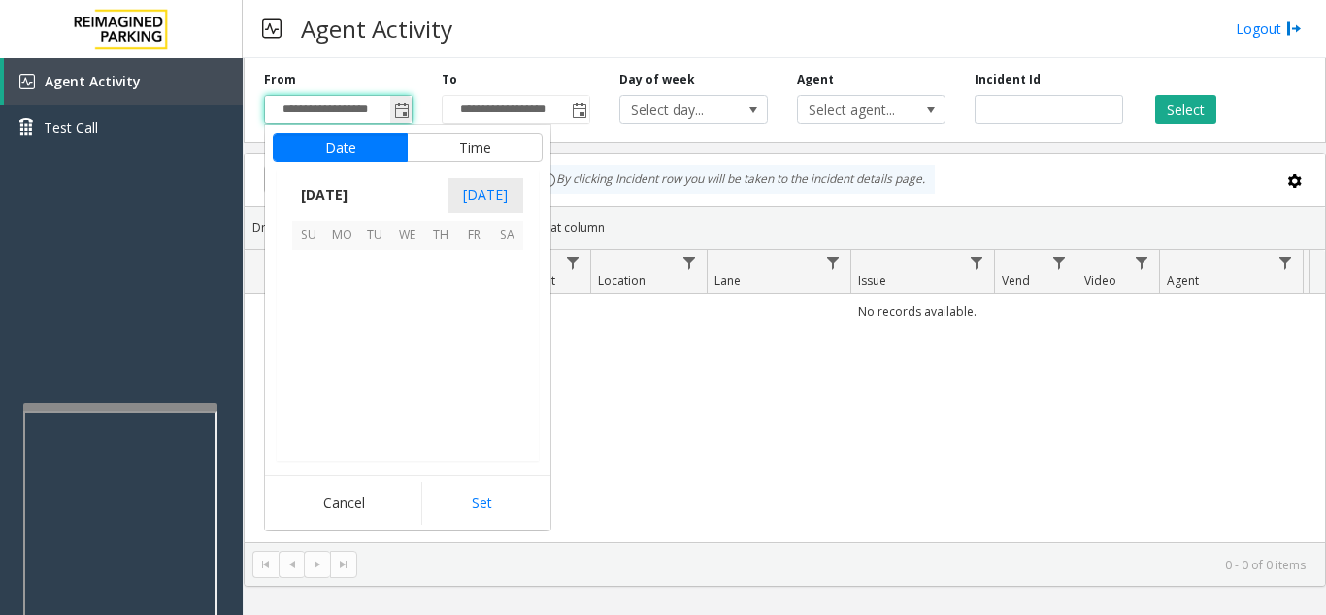
scroll to position [348718, 0]
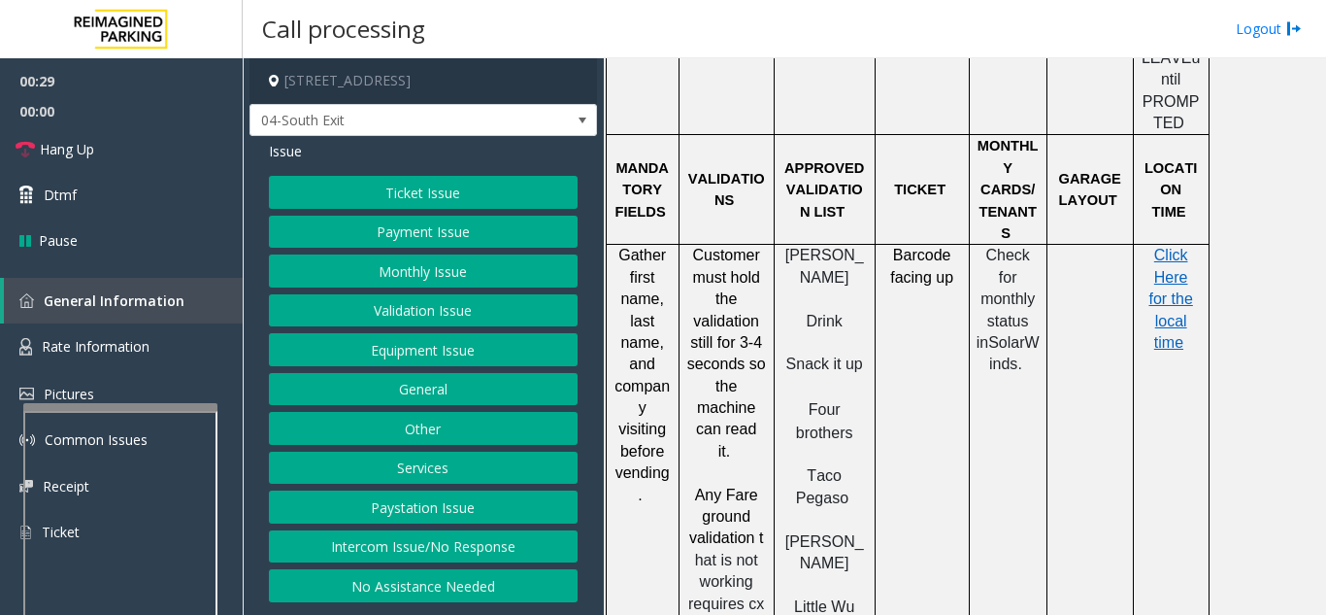
scroll to position [2136, 0]
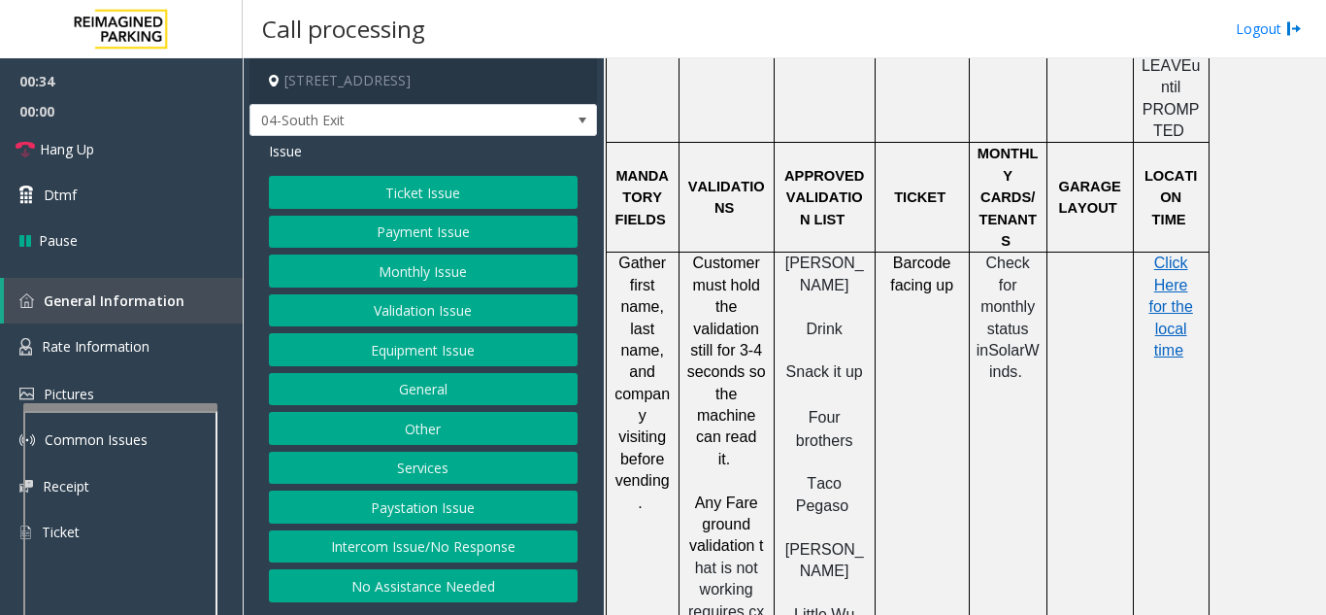
click at [473, 303] on button "Validation Issue" at bounding box center [423, 310] width 309 height 33
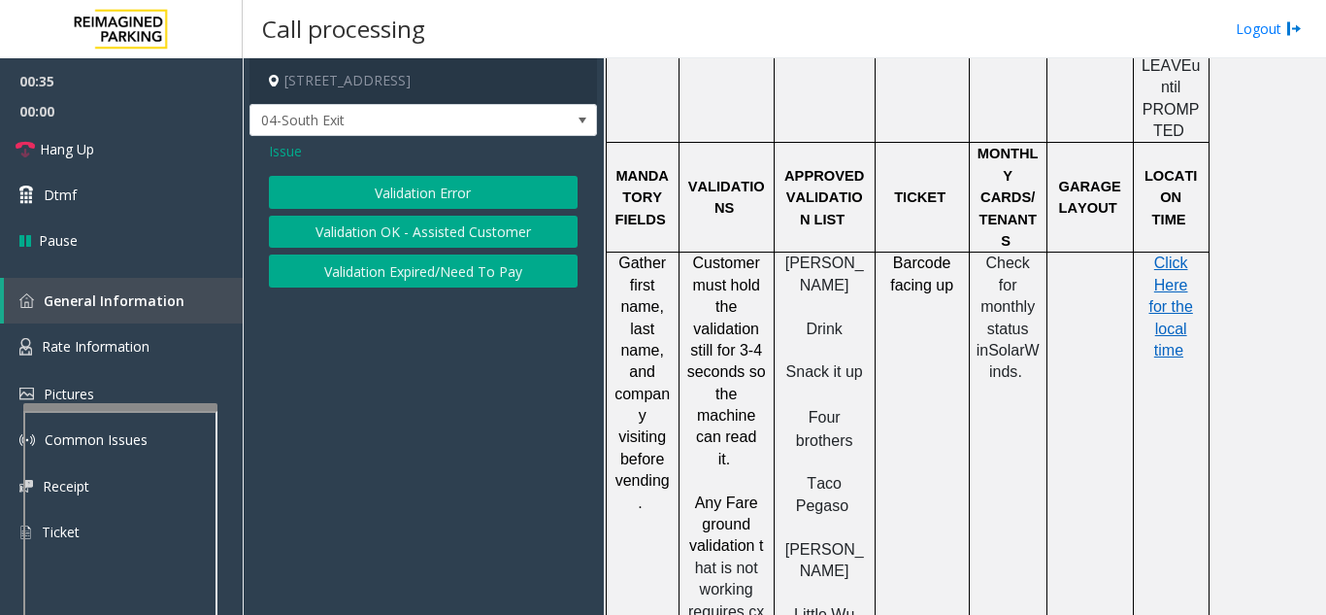
click at [449, 187] on button "Validation Error" at bounding box center [423, 192] width 309 height 33
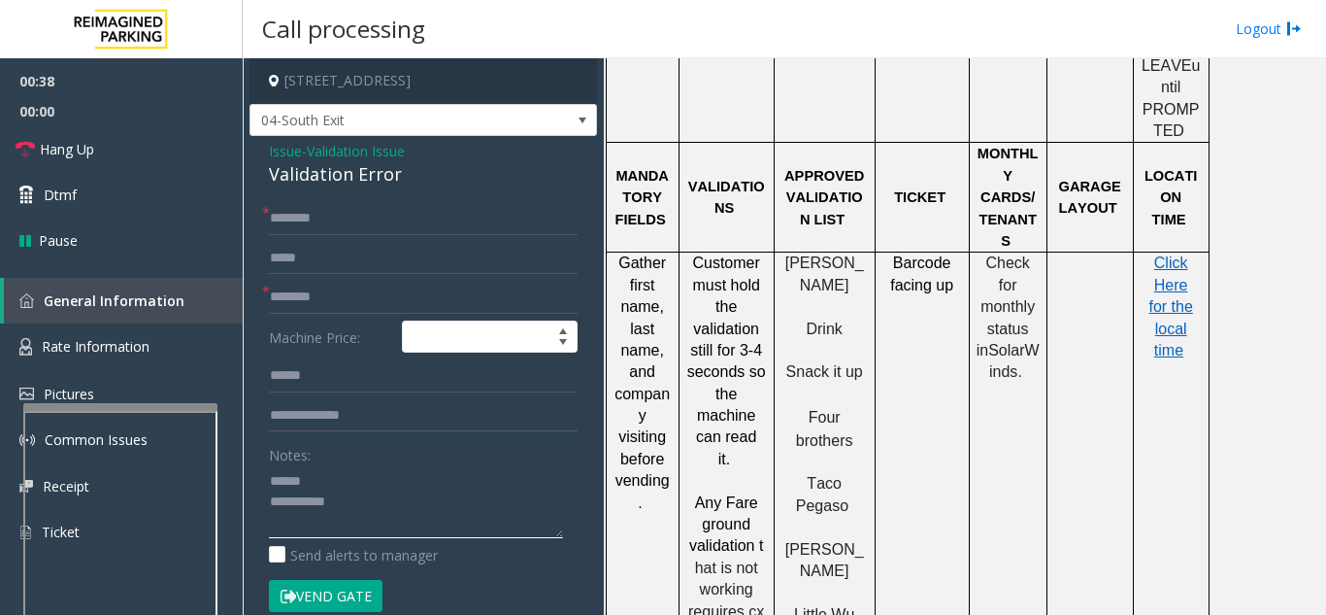
click at [338, 474] on textarea at bounding box center [416, 501] width 294 height 73
drag, startPoint x: 262, startPoint y: 164, endPoint x: 422, endPoint y: 179, distance: 160.9
click at [422, 179] on div "Issue - Validation Issue Validation Error * * Machine Price: Notes: Send alerts…" at bounding box center [424, 510] width 348 height 749
click at [367, 492] on textarea at bounding box center [416, 501] width 294 height 73
type textarea "**********"
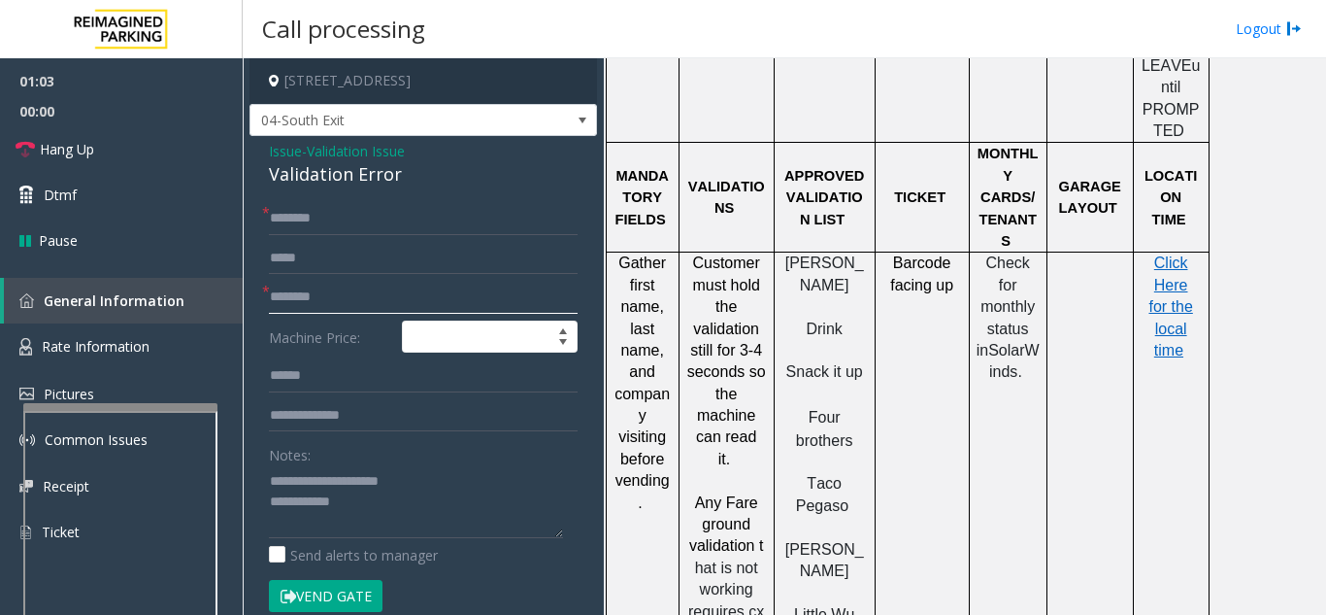
click at [443, 296] on input "text" at bounding box center [423, 297] width 309 height 33
click at [280, 297] on input "******" at bounding box center [423, 297] width 309 height 33
type input "*******"
click at [351, 378] on input "text" at bounding box center [423, 375] width 309 height 33
type input "******"
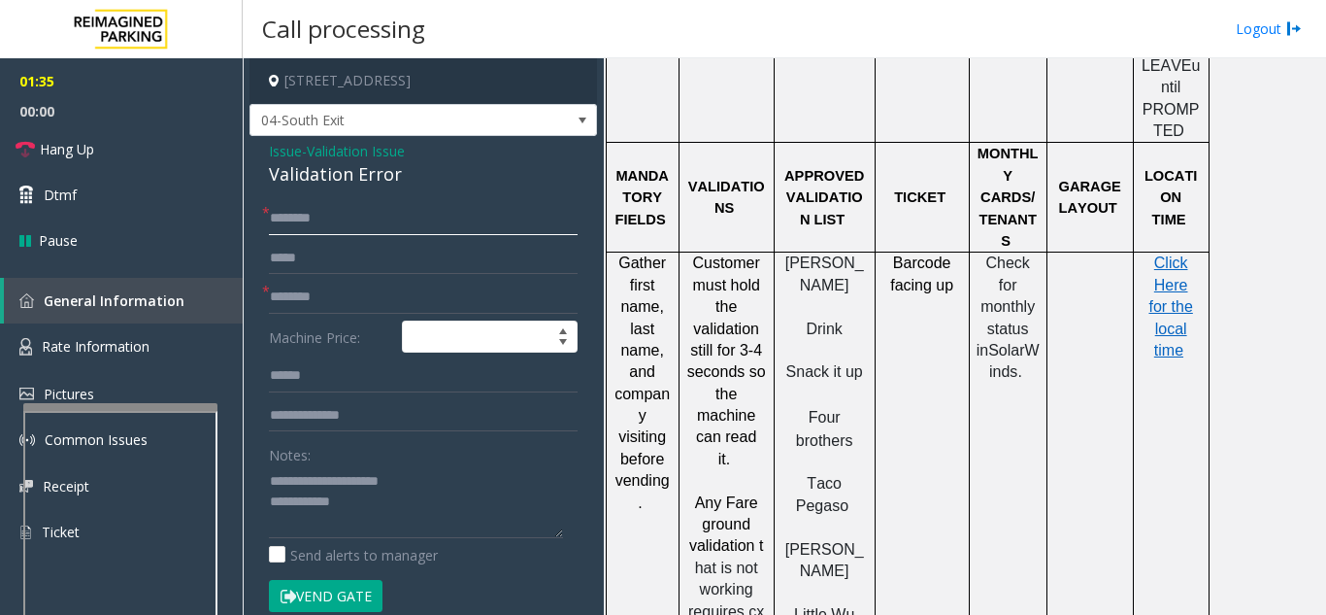
click at [409, 202] on input "text" at bounding box center [423, 218] width 309 height 33
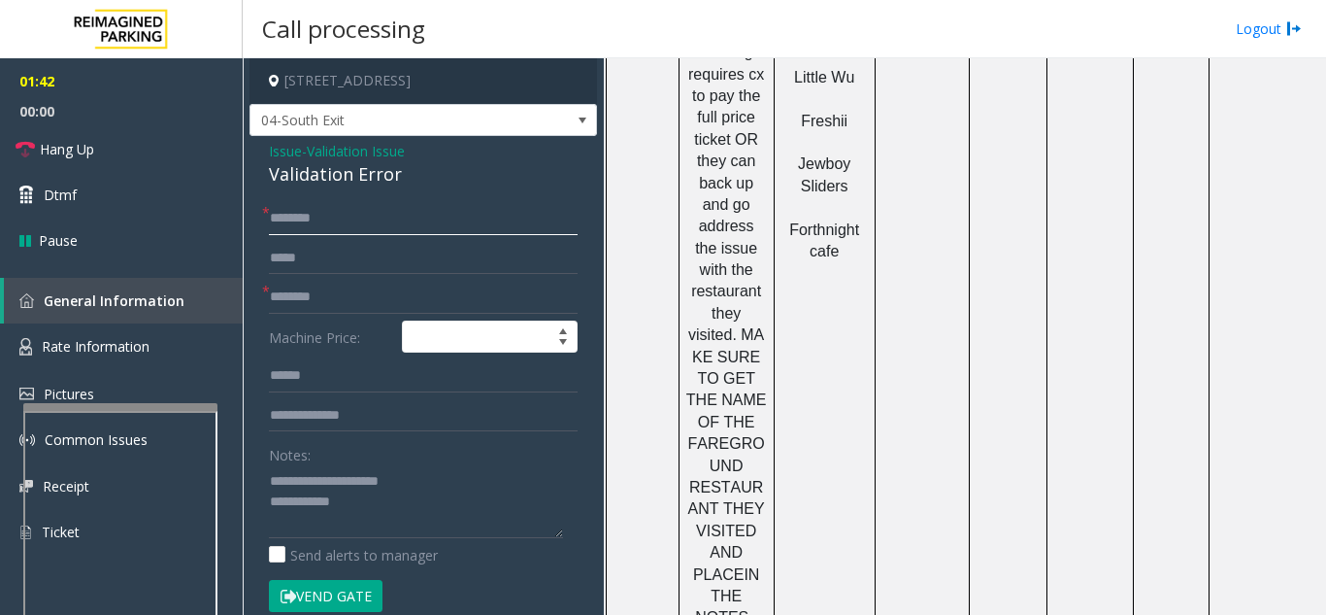
scroll to position [2719, 0]
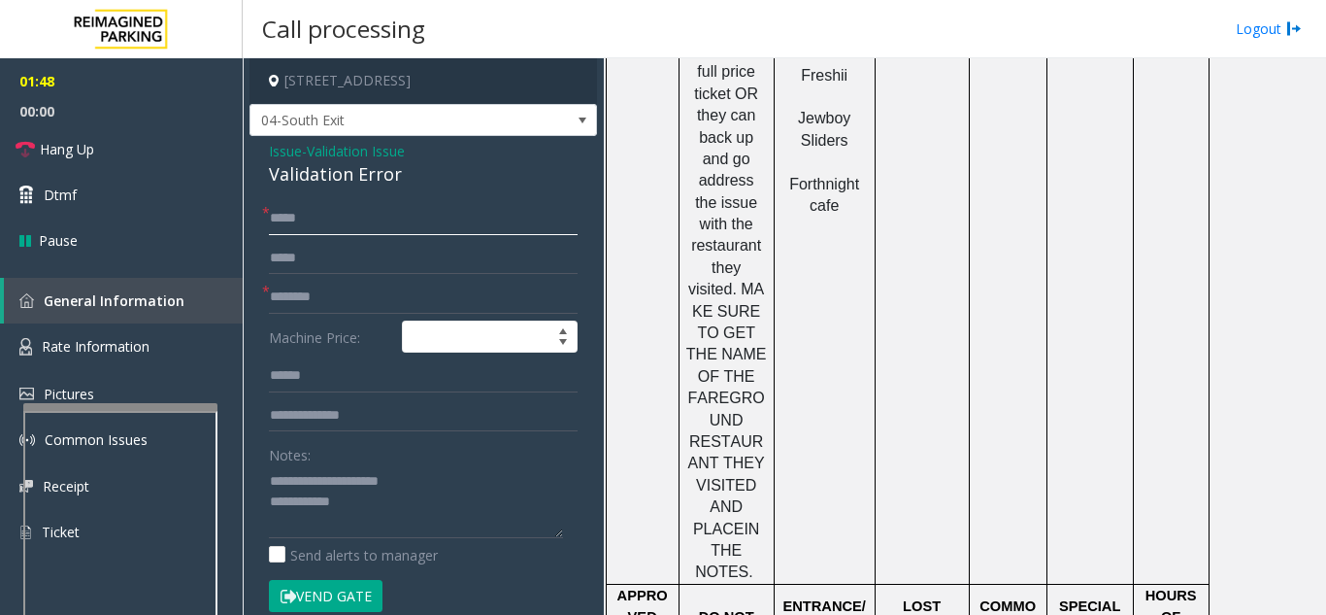
type input "*****"
click at [357, 602] on button "Vend Gate" at bounding box center [326, 596] width 114 height 33
click at [362, 488] on textarea at bounding box center [416, 501] width 294 height 73
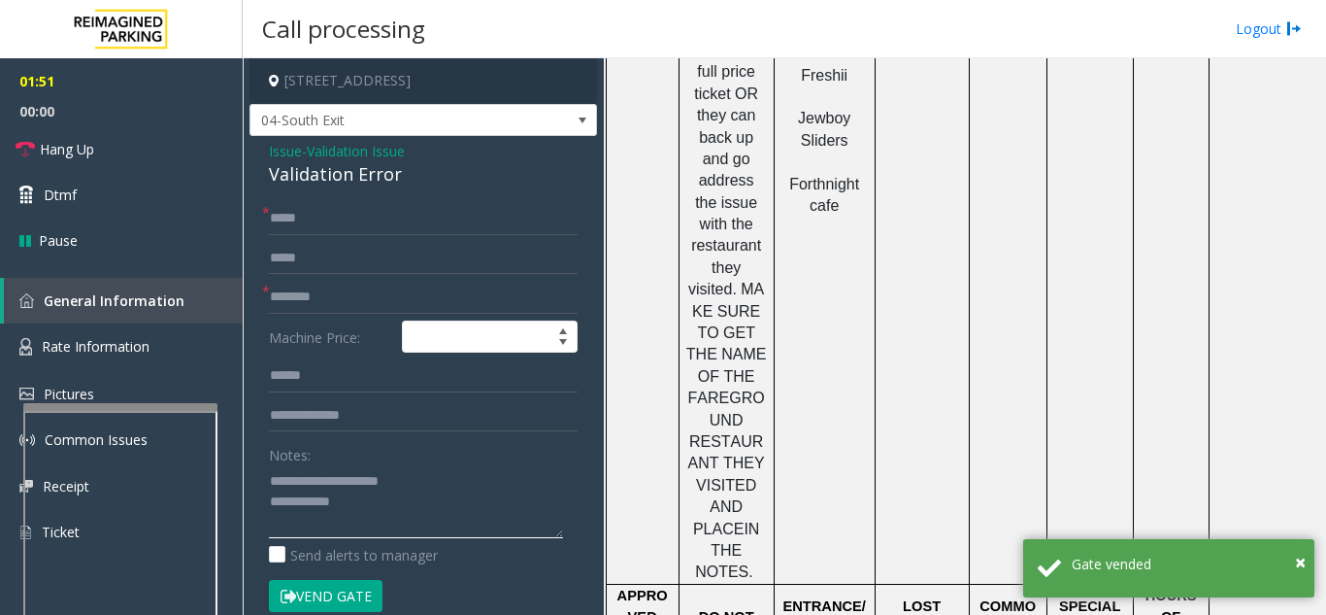
click at [372, 501] on textarea at bounding box center [416, 501] width 294 height 73
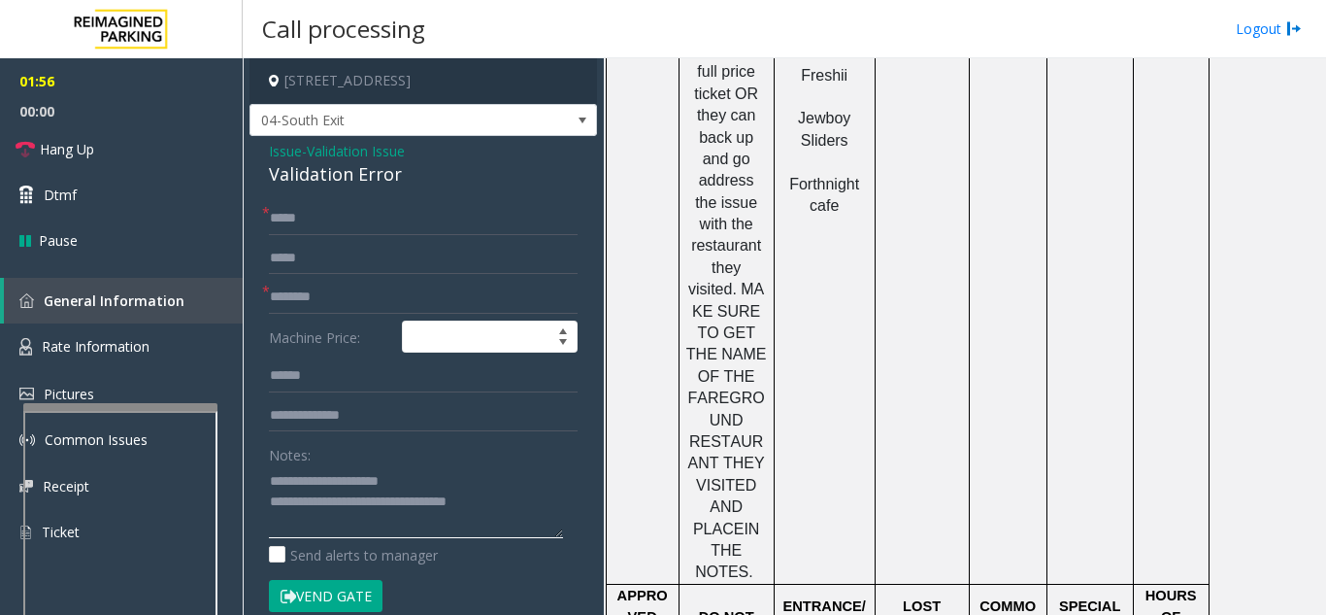
click at [472, 474] on textarea at bounding box center [416, 501] width 294 height 73
type textarea "**********"
click at [144, 179] on link "Dtmf" at bounding box center [121, 195] width 243 height 46
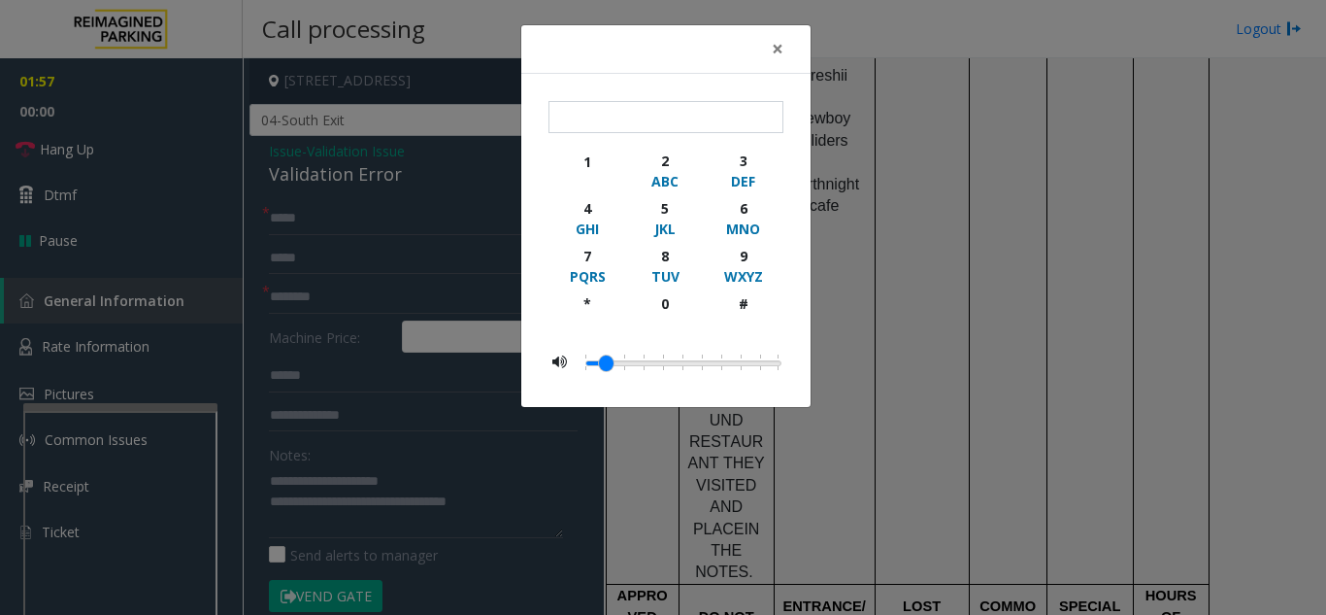
click at [138, 158] on div "× 1 2 ABC 3 DEF 4 GHI 5 JKL 6 MNO 7 PQRS 8 TUV 9 WXYZ * 0 #" at bounding box center [663, 307] width 1326 height 615
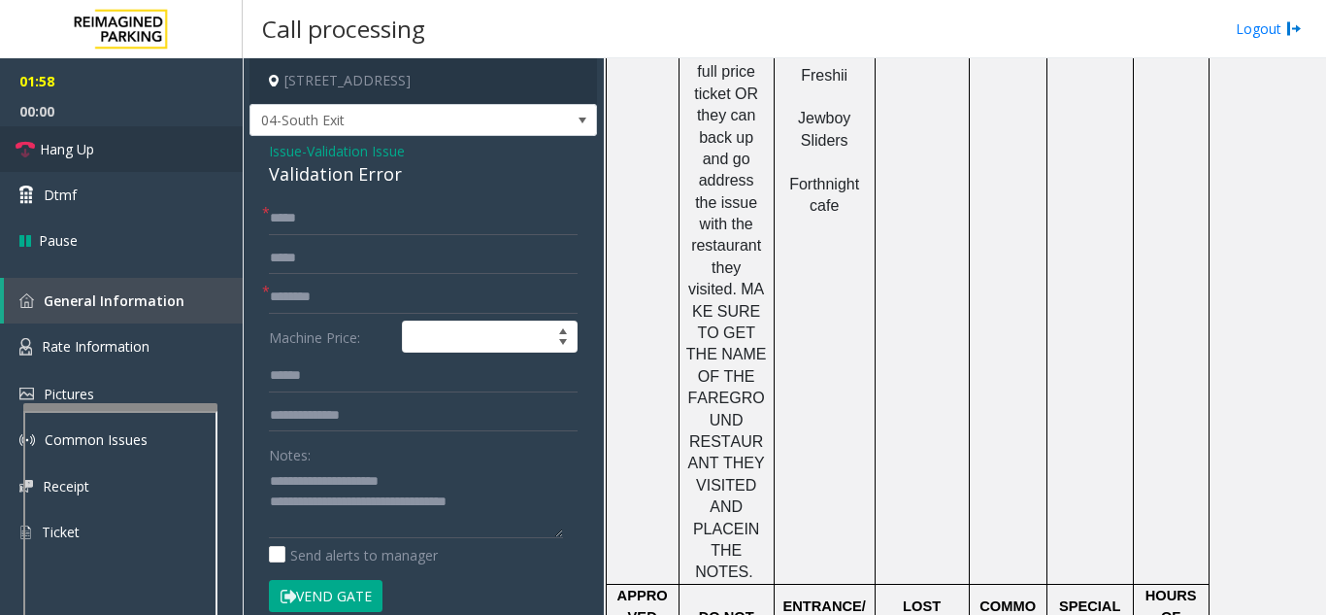
click at [134, 151] on link "Hang Up" at bounding box center [121, 149] width 243 height 46
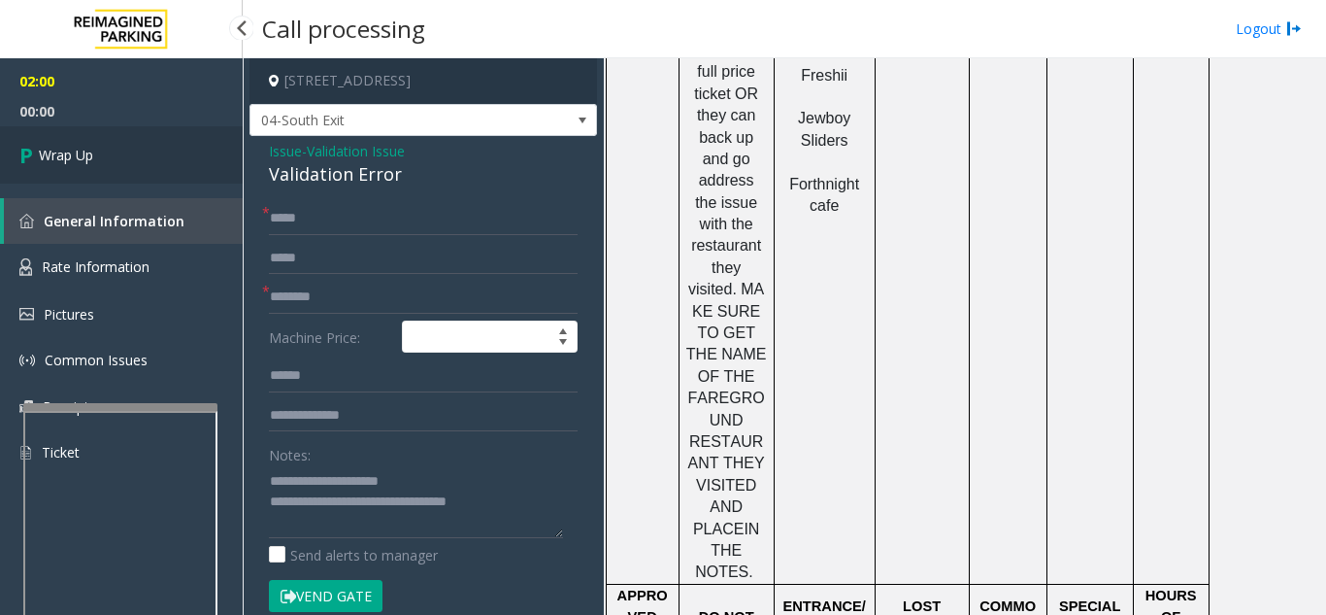
click at [136, 151] on link "Wrap Up" at bounding box center [121, 154] width 243 height 57
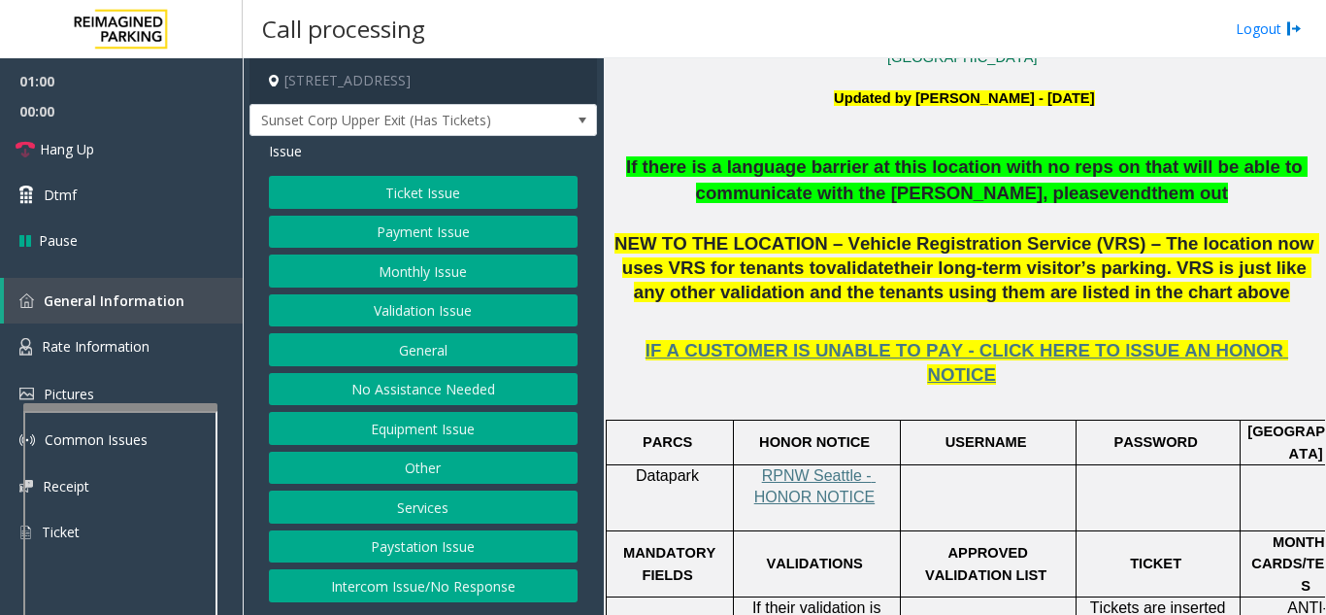
scroll to position [583, 0]
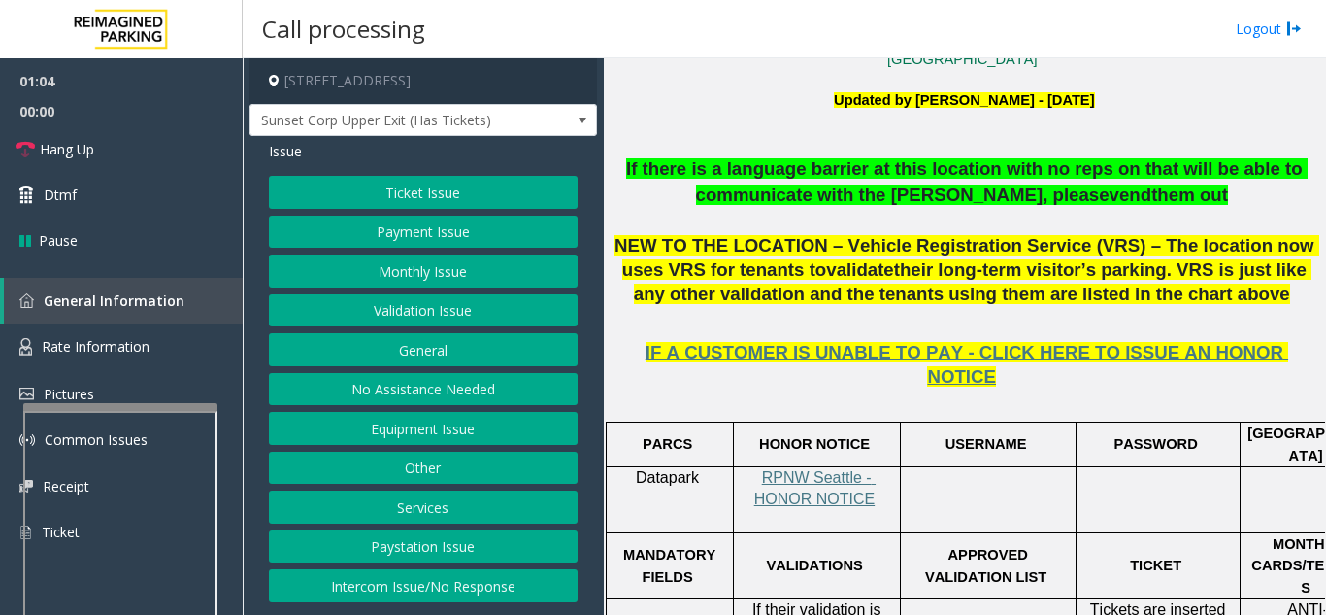
click at [464, 316] on button "Validation Issue" at bounding box center [423, 310] width 309 height 33
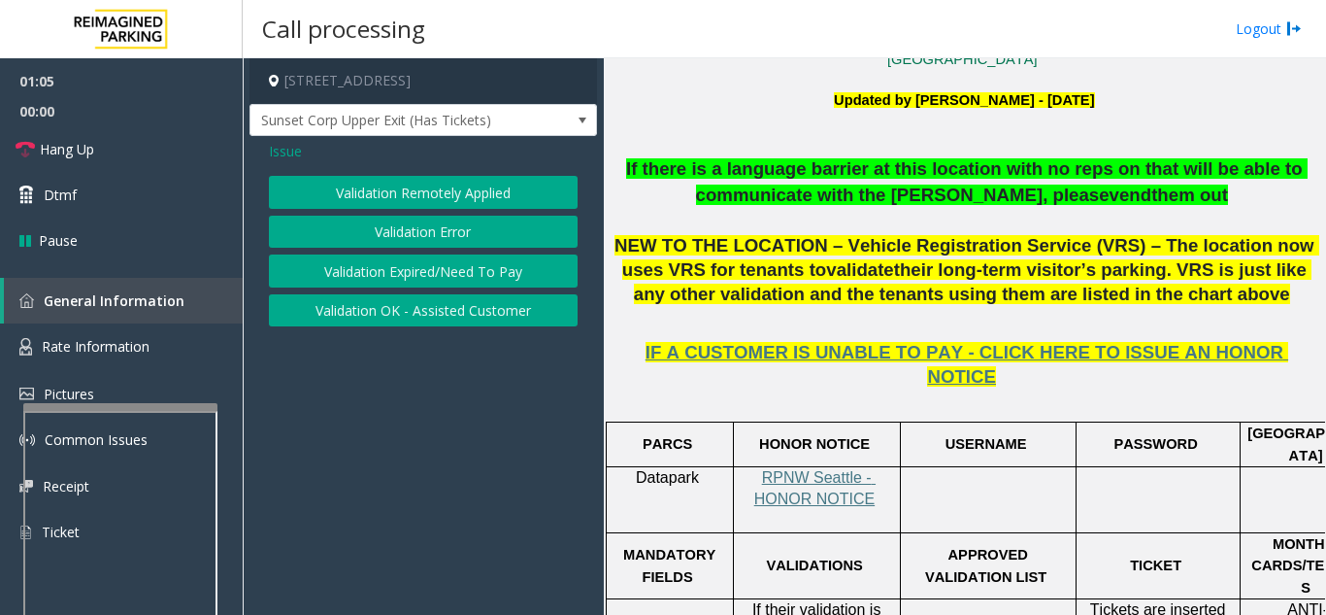
click at [434, 237] on button "Validation Error" at bounding box center [423, 232] width 309 height 33
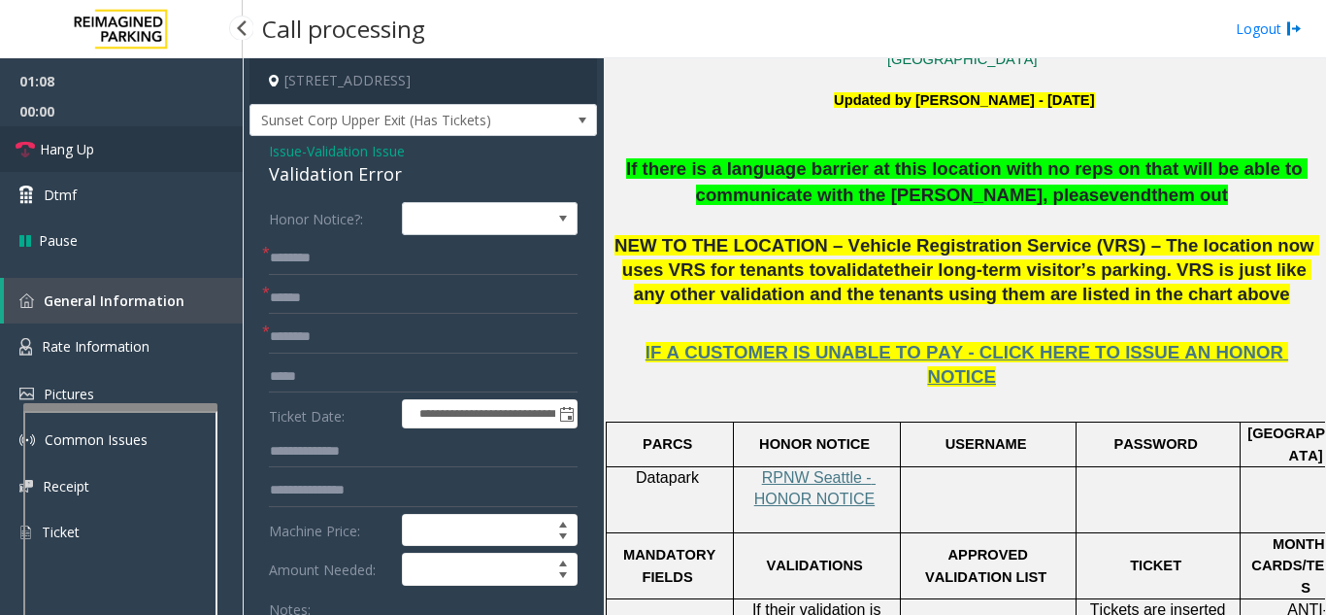
click at [123, 166] on link "Hang Up" at bounding box center [121, 149] width 243 height 46
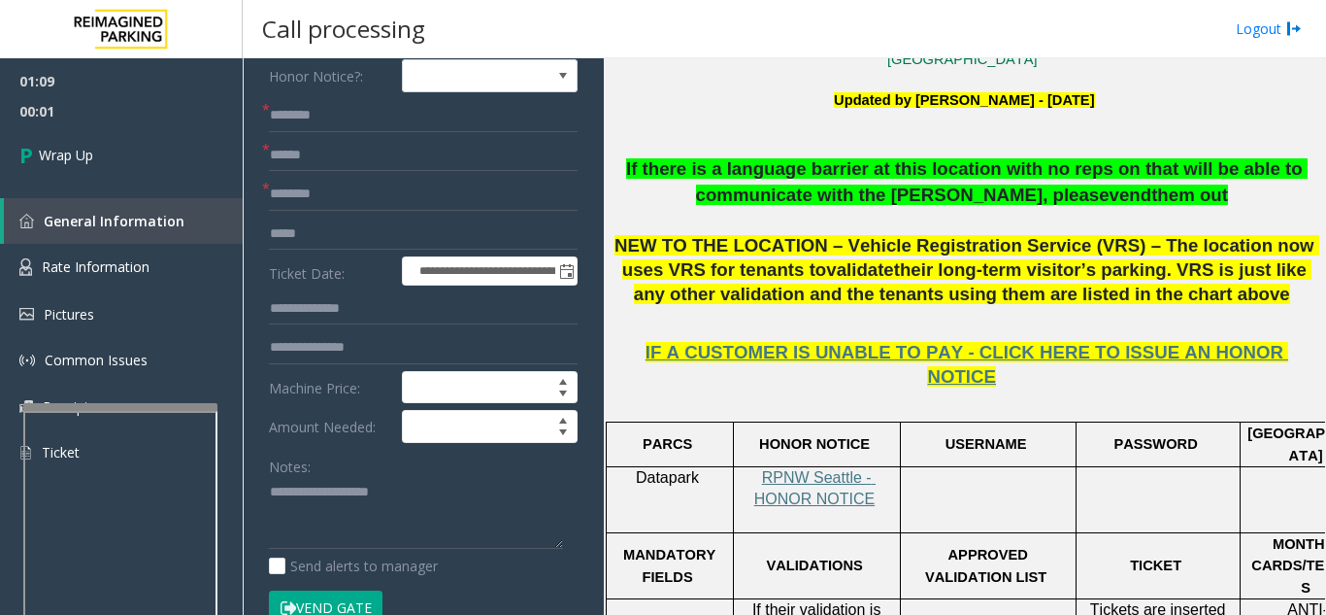
scroll to position [177, 0]
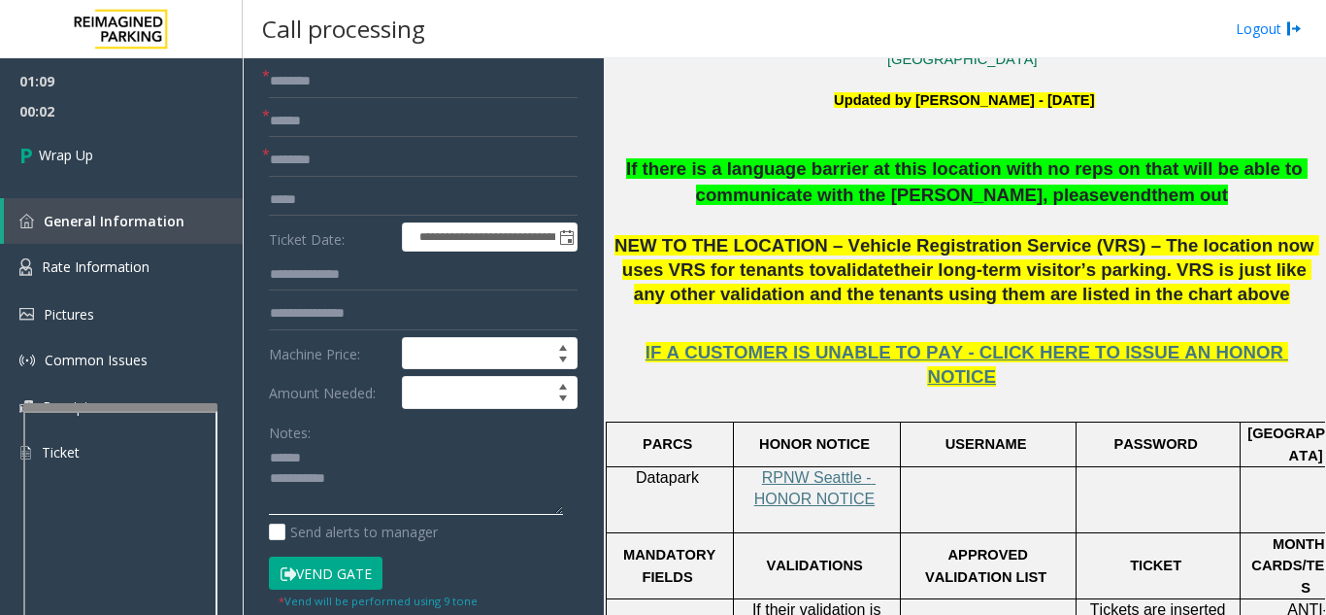
click at [359, 469] on textarea at bounding box center [416, 479] width 294 height 73
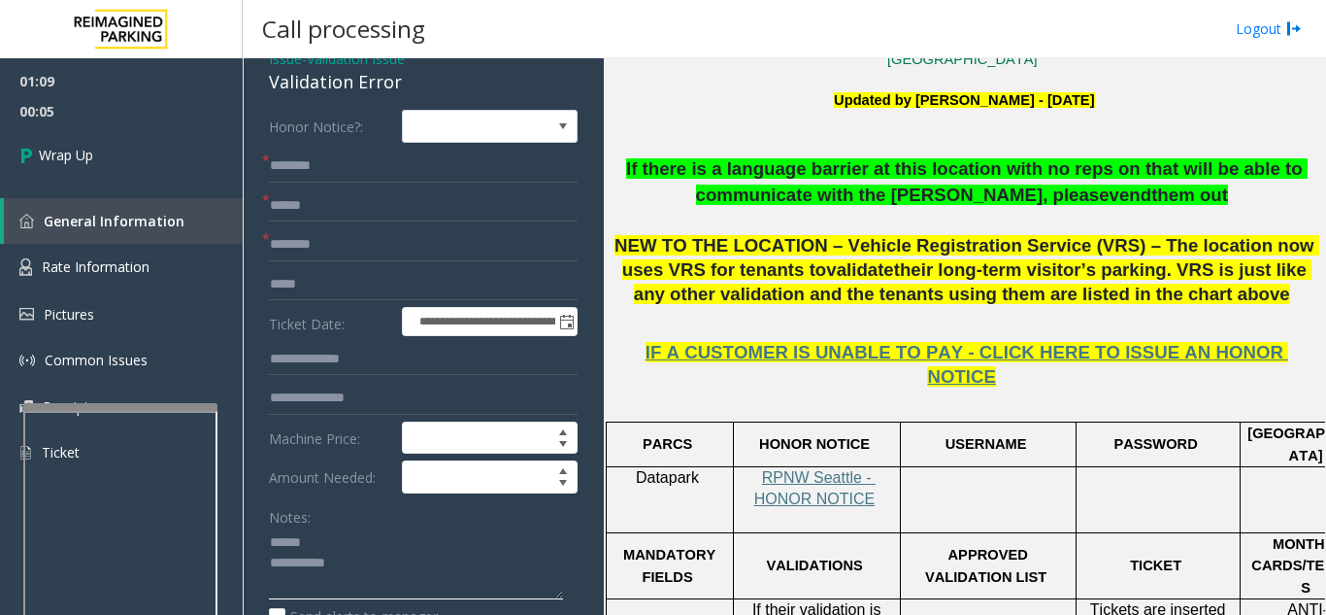
scroll to position [78, 0]
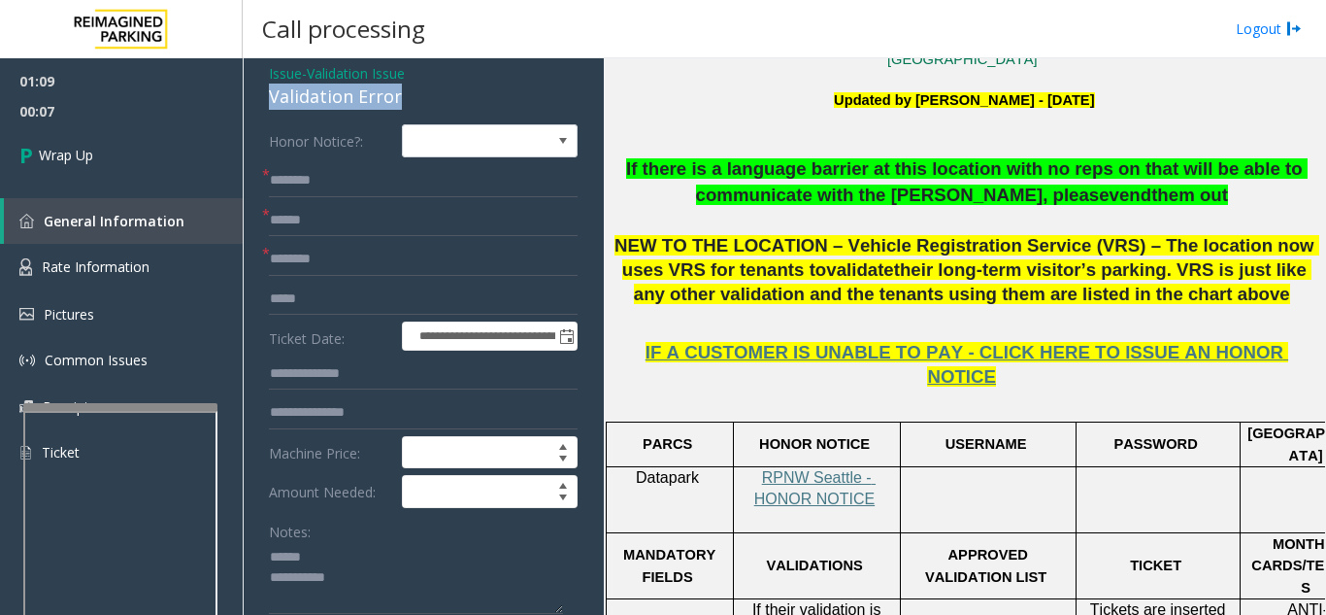
drag, startPoint x: 265, startPoint y: 117, endPoint x: 438, endPoint y: 114, distance: 172.9
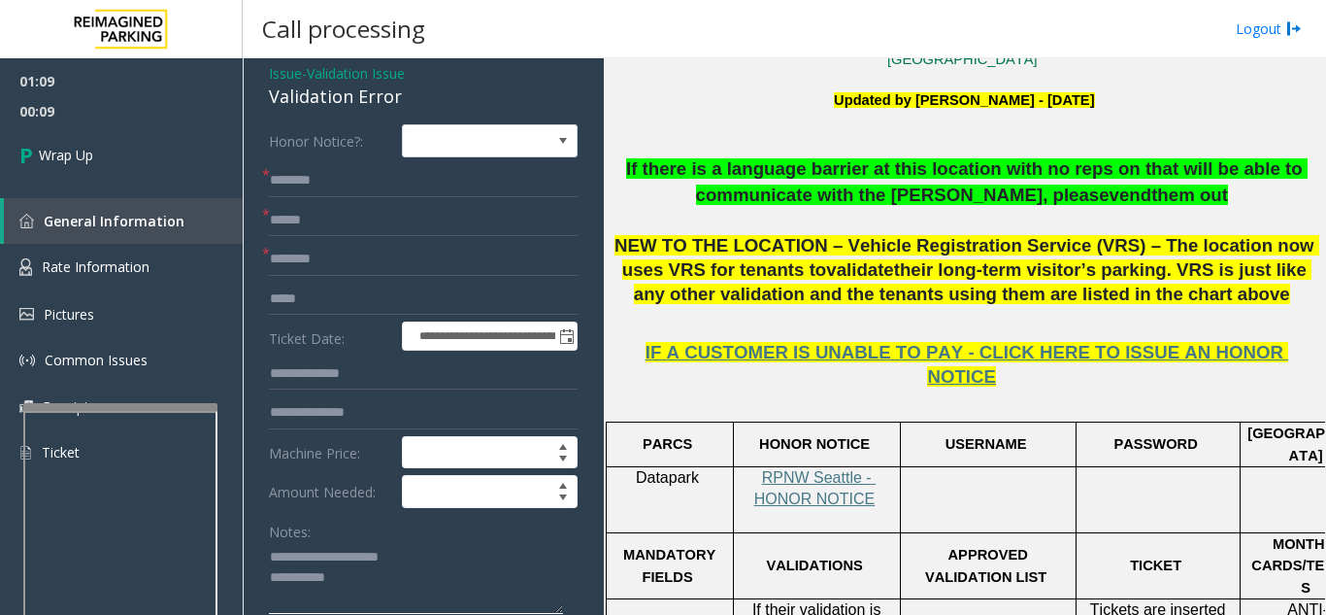
type textarea "**********"
click at [341, 197] on input "text" at bounding box center [423, 180] width 309 height 33
type input "**"
click at [334, 237] on input "text" at bounding box center [423, 220] width 309 height 33
type input "**"
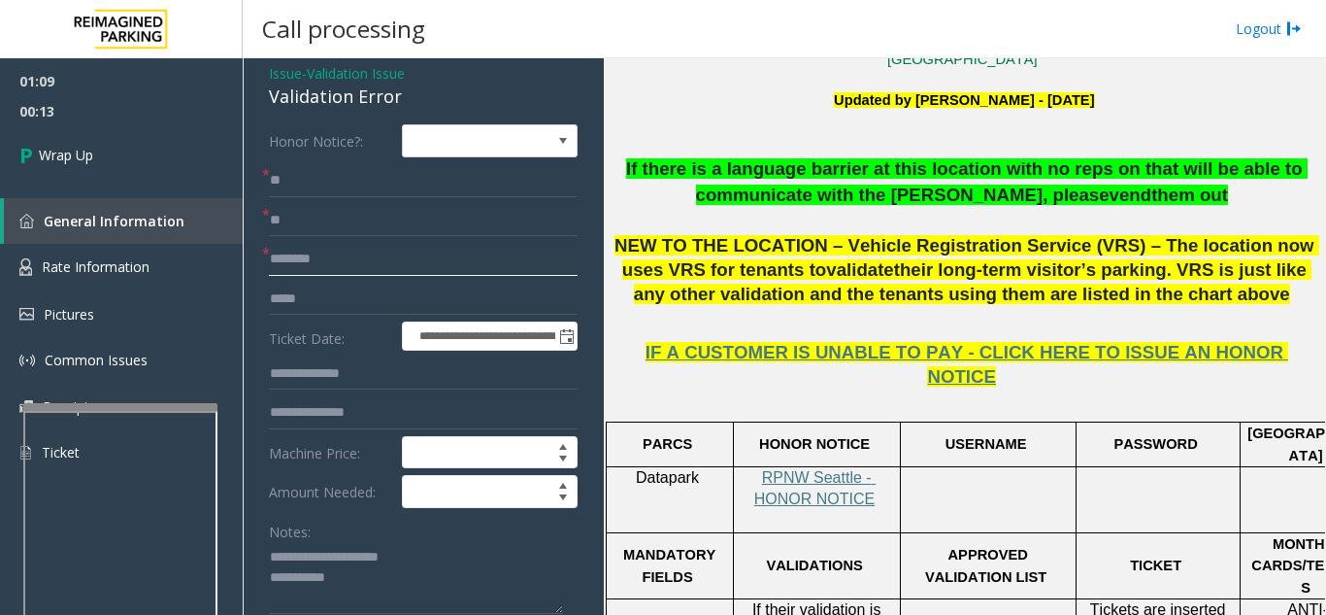
click at [314, 276] on input "text" at bounding box center [423, 259] width 309 height 33
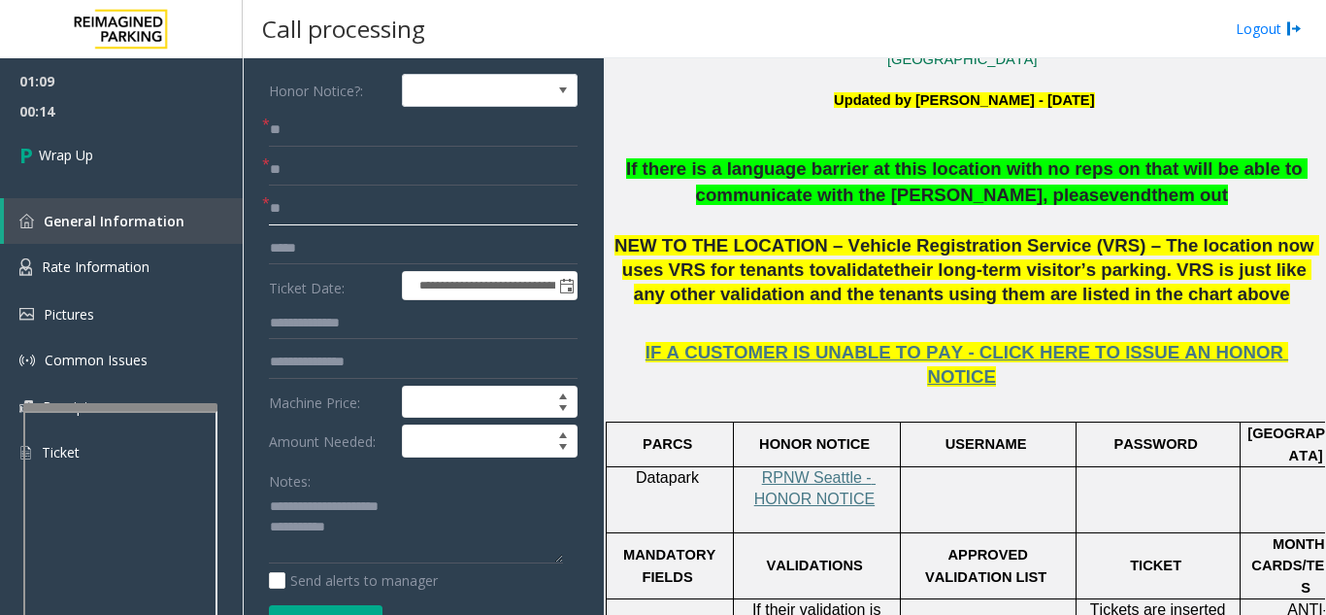
scroll to position [272, 0]
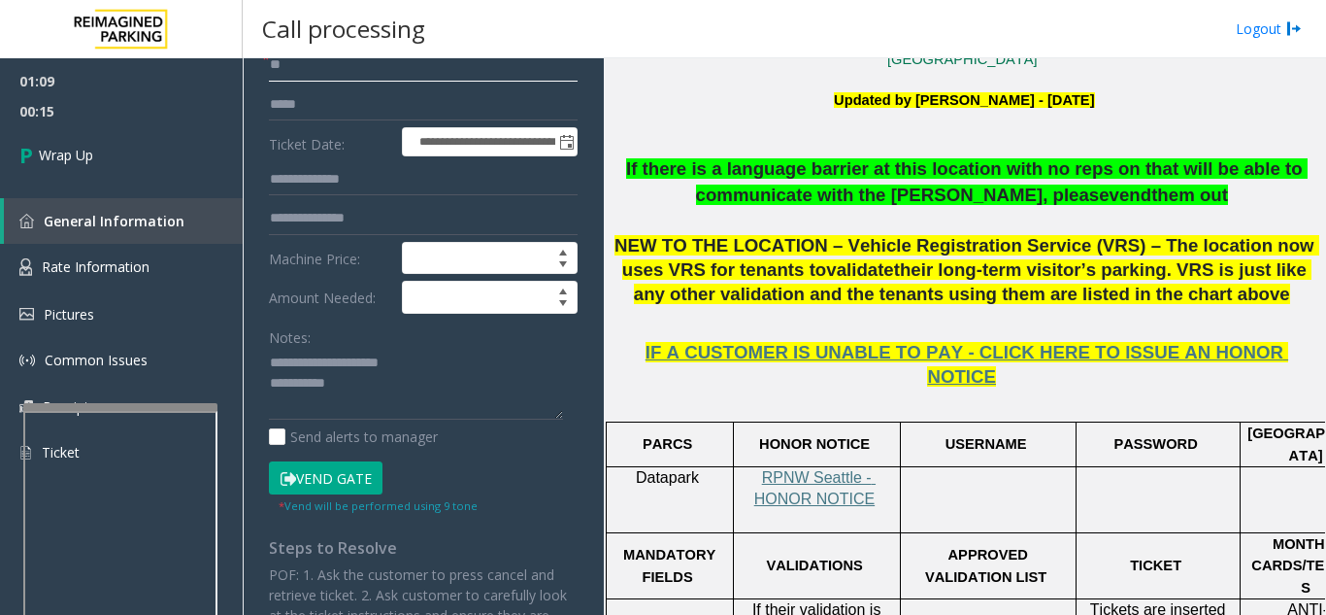
type input "**"
click at [398, 397] on textarea at bounding box center [416, 384] width 294 height 73
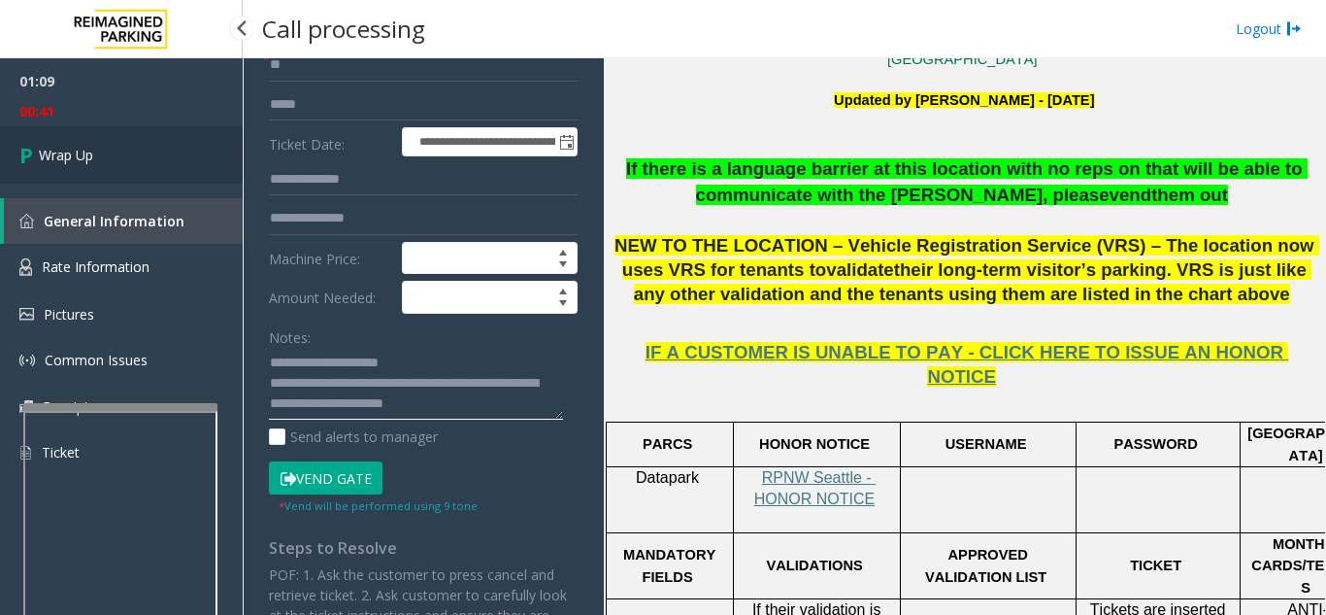
type textarea "**********"
click at [138, 175] on link "Wrap Up" at bounding box center [121, 154] width 243 height 57
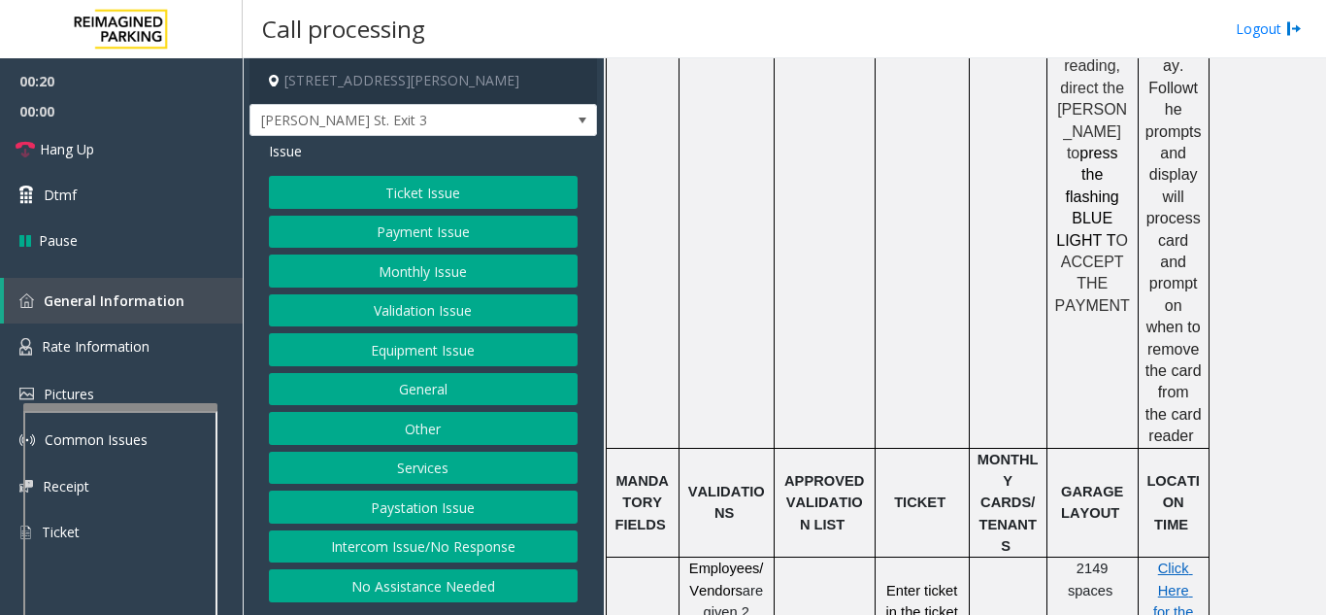
scroll to position [1068, 0]
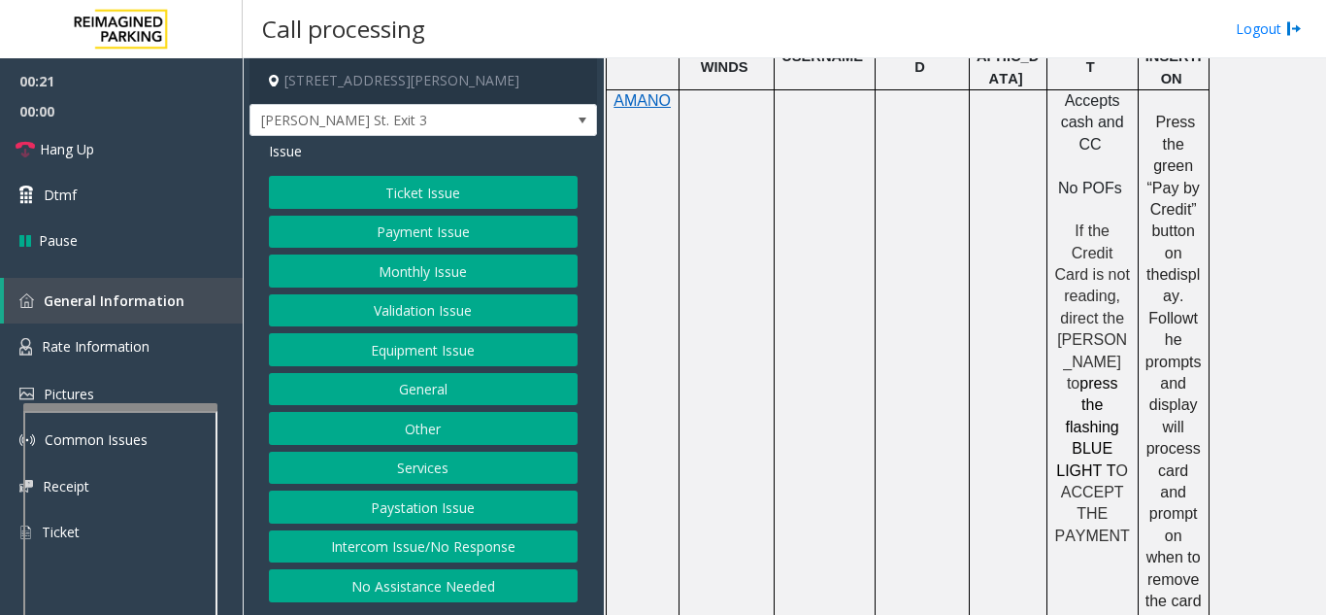
click at [431, 190] on button "Ticket Issue" at bounding box center [423, 192] width 309 height 33
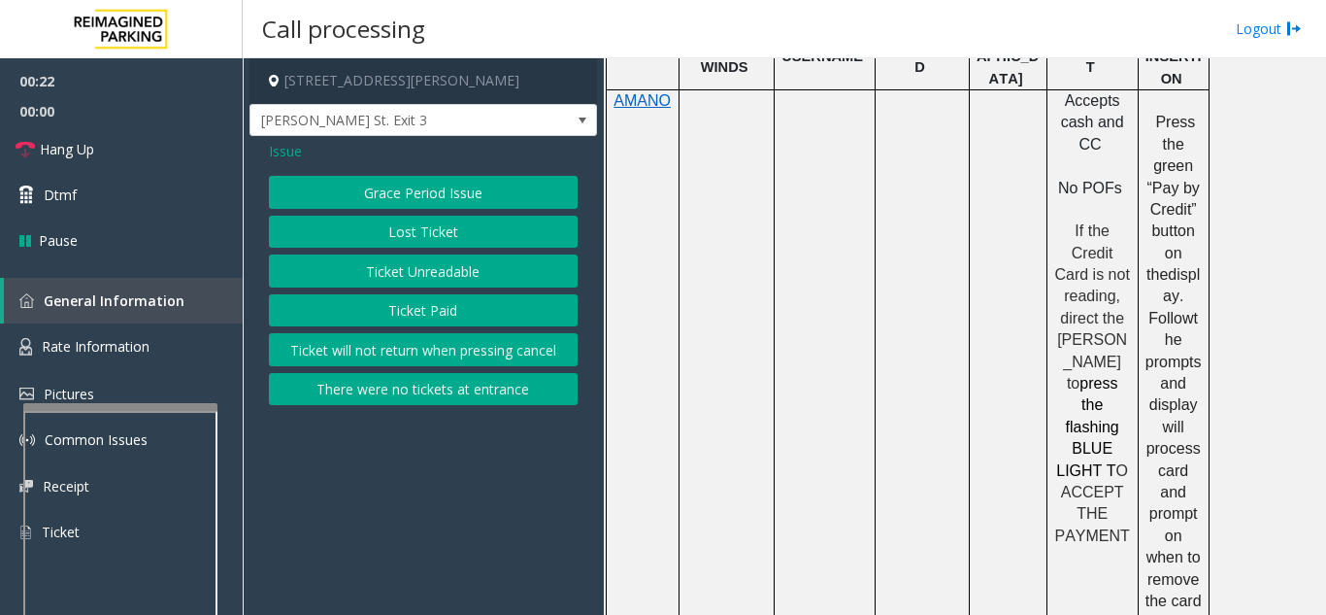
click at [415, 278] on button "Ticket Unreadable" at bounding box center [423, 270] width 309 height 33
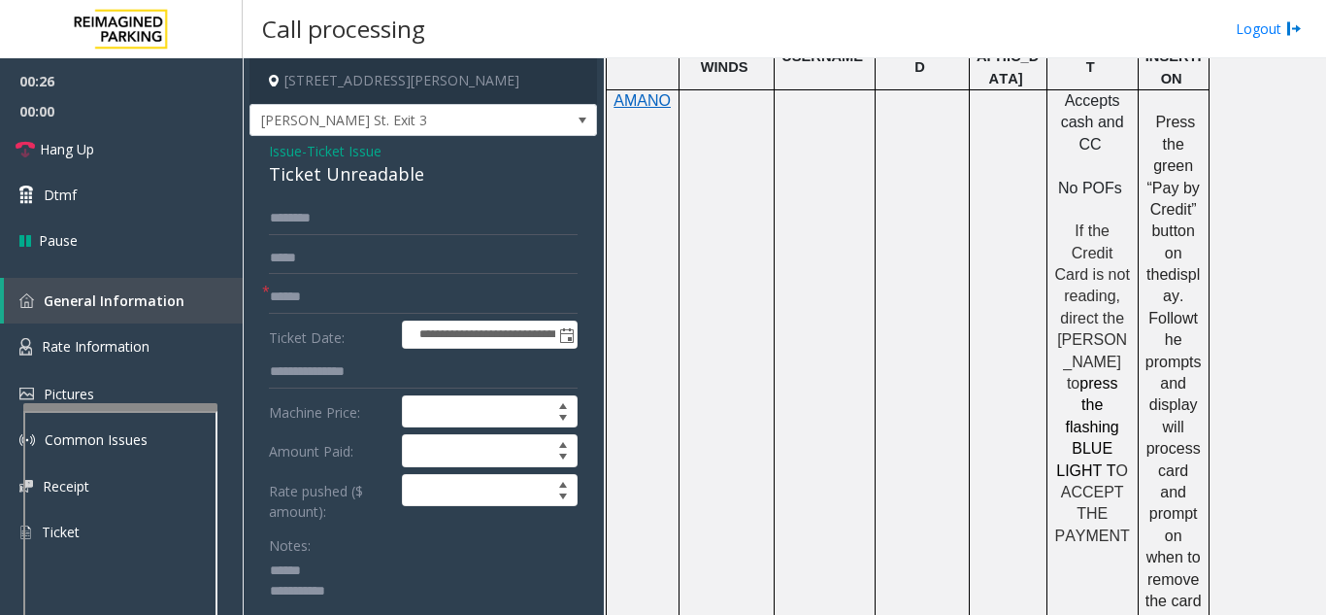
click at [346, 561] on textarea at bounding box center [416, 591] width 294 height 73
click at [366, 562] on textarea at bounding box center [416, 591] width 294 height 73
drag, startPoint x: 258, startPoint y: 179, endPoint x: 367, endPoint y: 188, distance: 109.2
click at [384, 595] on textarea at bounding box center [416, 591] width 294 height 73
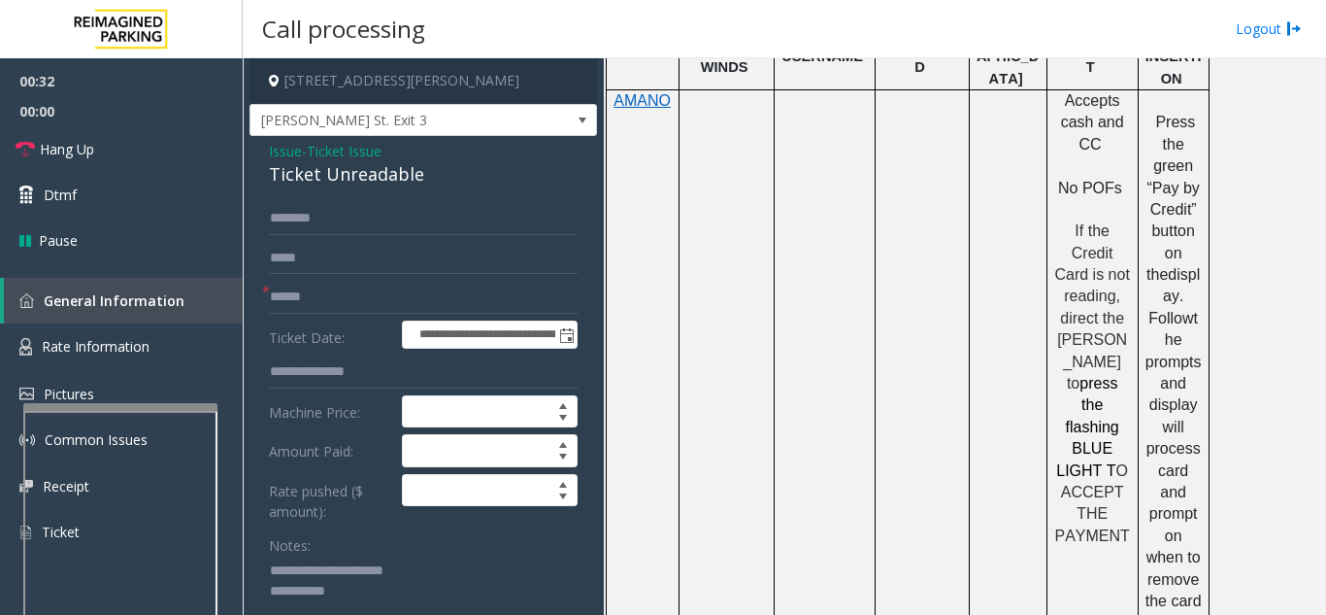
type textarea "**********"
click at [376, 307] on input "text" at bounding box center [423, 297] width 309 height 33
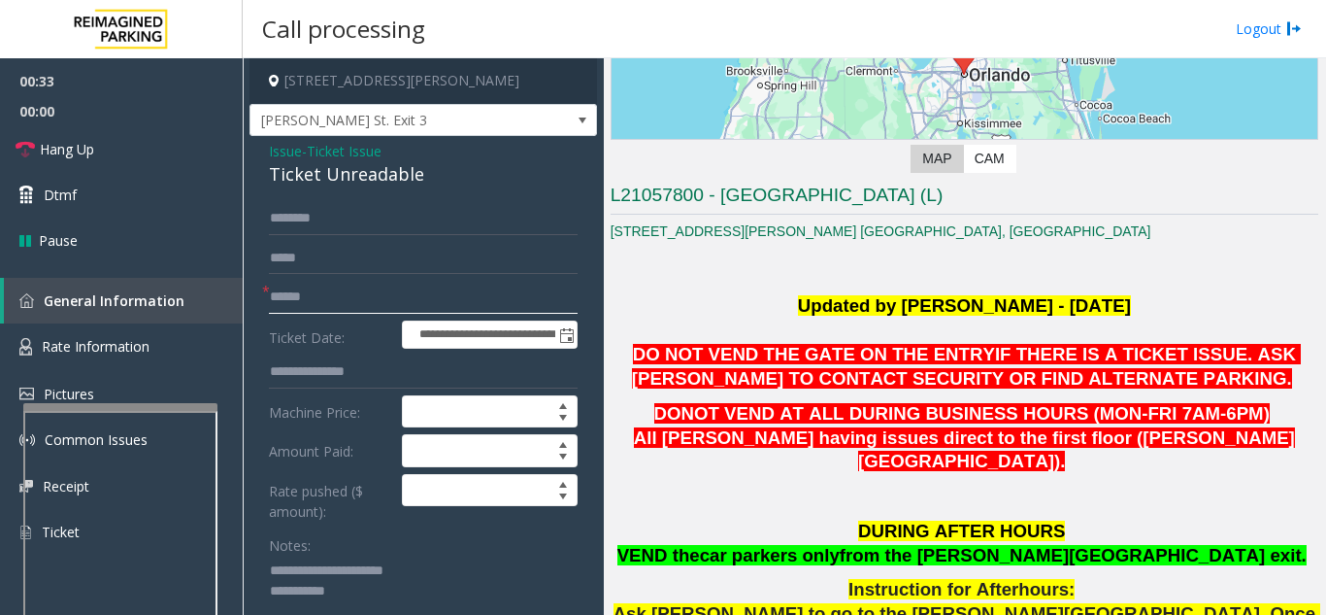
scroll to position [291, 0]
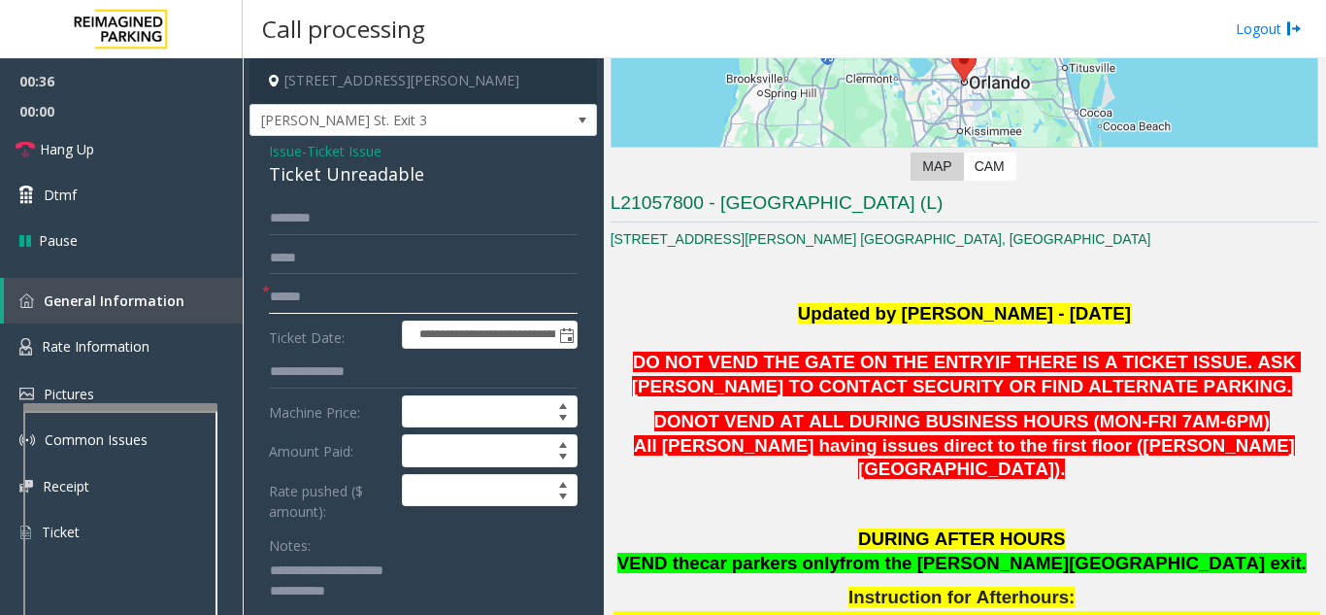
click at [393, 294] on input "text" at bounding box center [423, 297] width 309 height 33
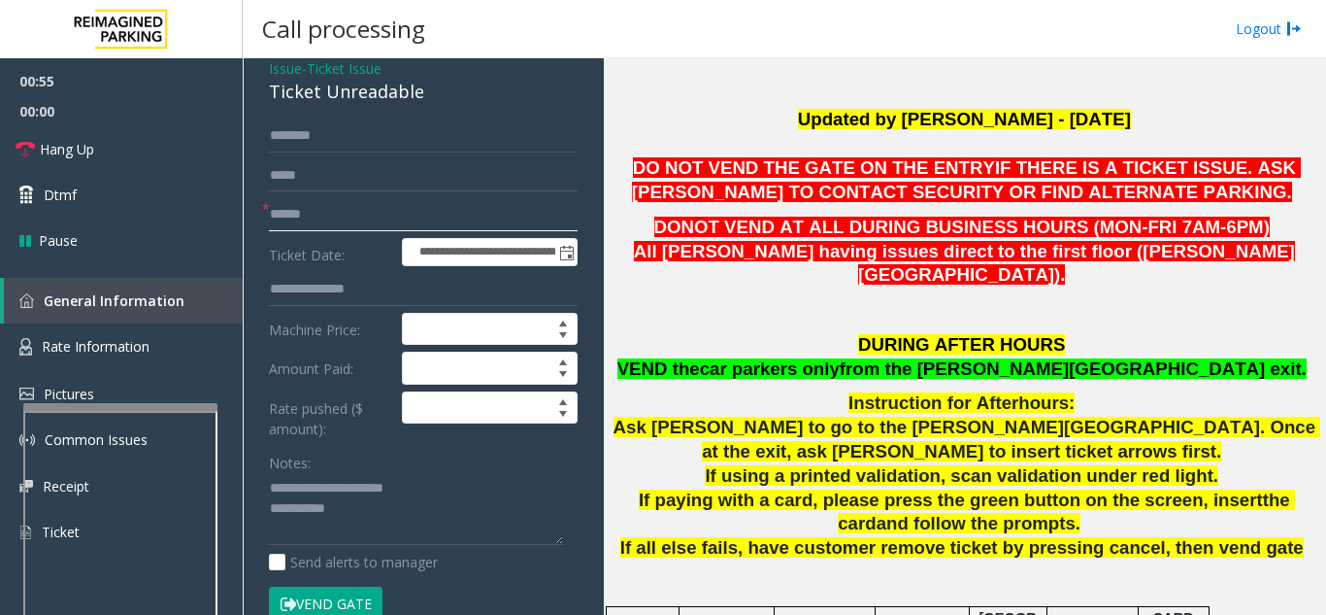
scroll to position [194, 0]
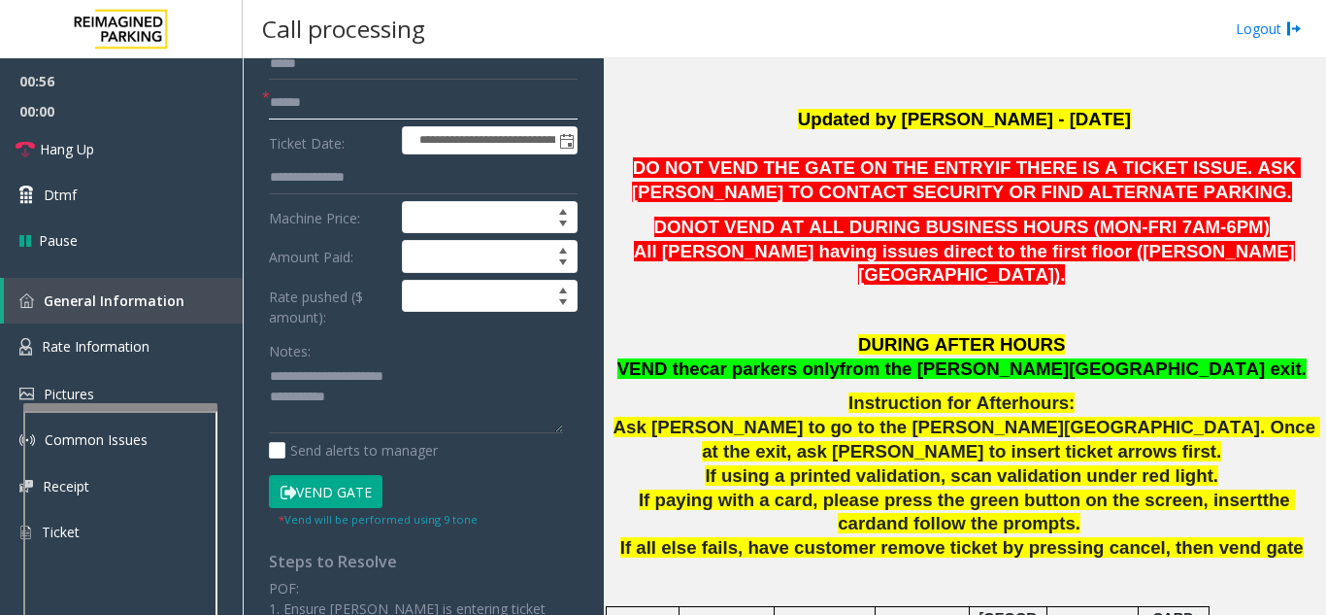
type input "******"
click at [352, 490] on button "Vend Gate" at bounding box center [326, 491] width 114 height 33
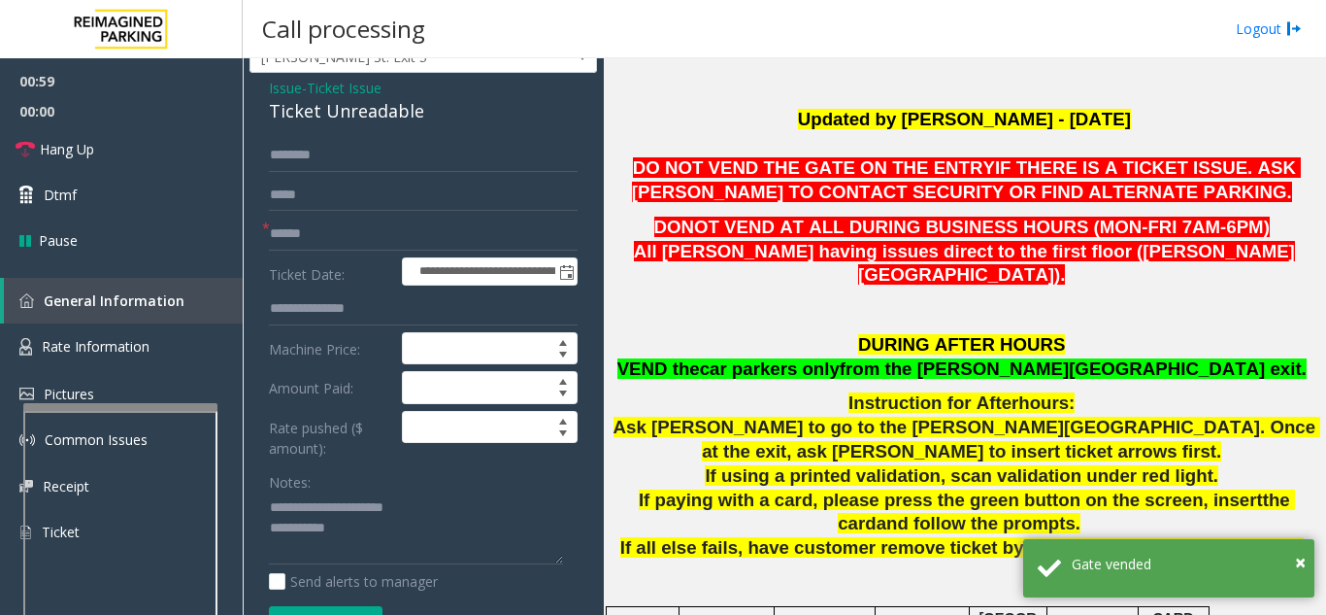
scroll to position [97, 0]
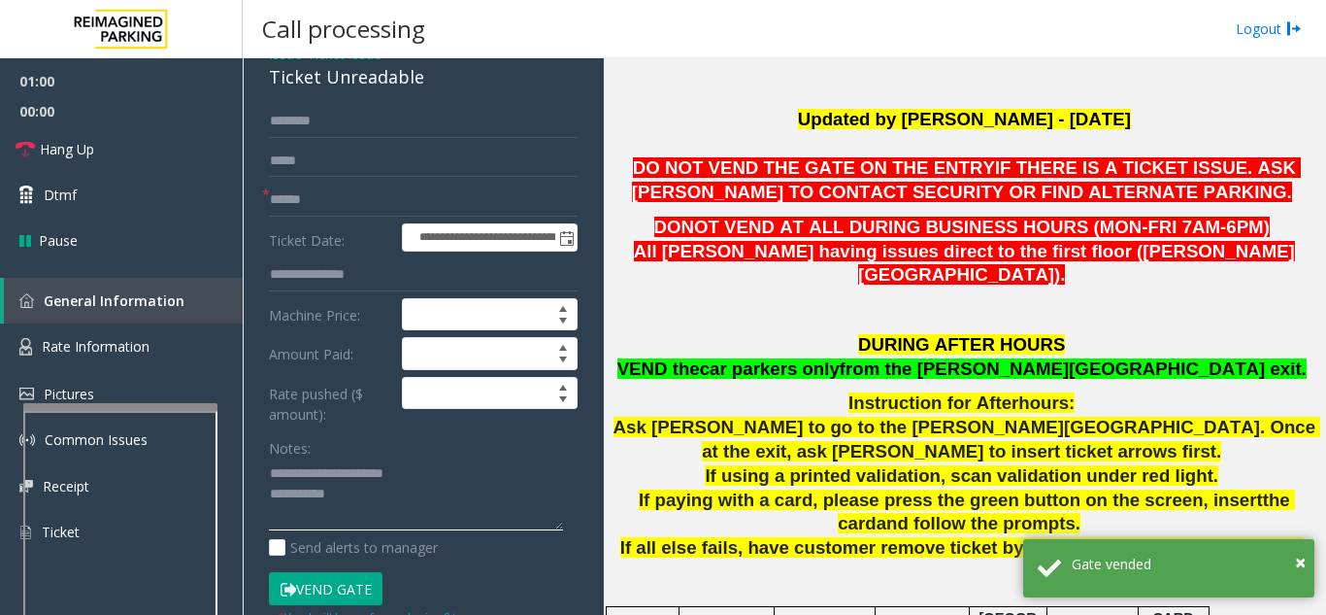
click at [426, 502] on textarea at bounding box center [416, 494] width 294 height 73
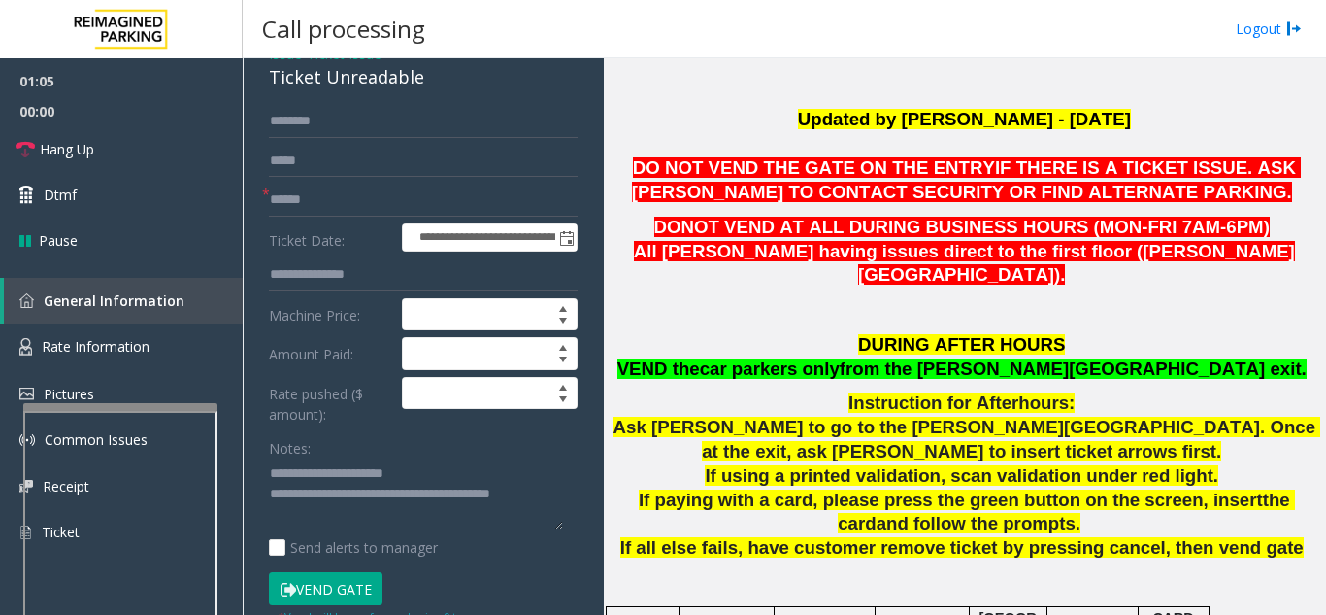
type textarea "**********"
click at [384, 442] on div "Notes:" at bounding box center [423, 481] width 309 height 100
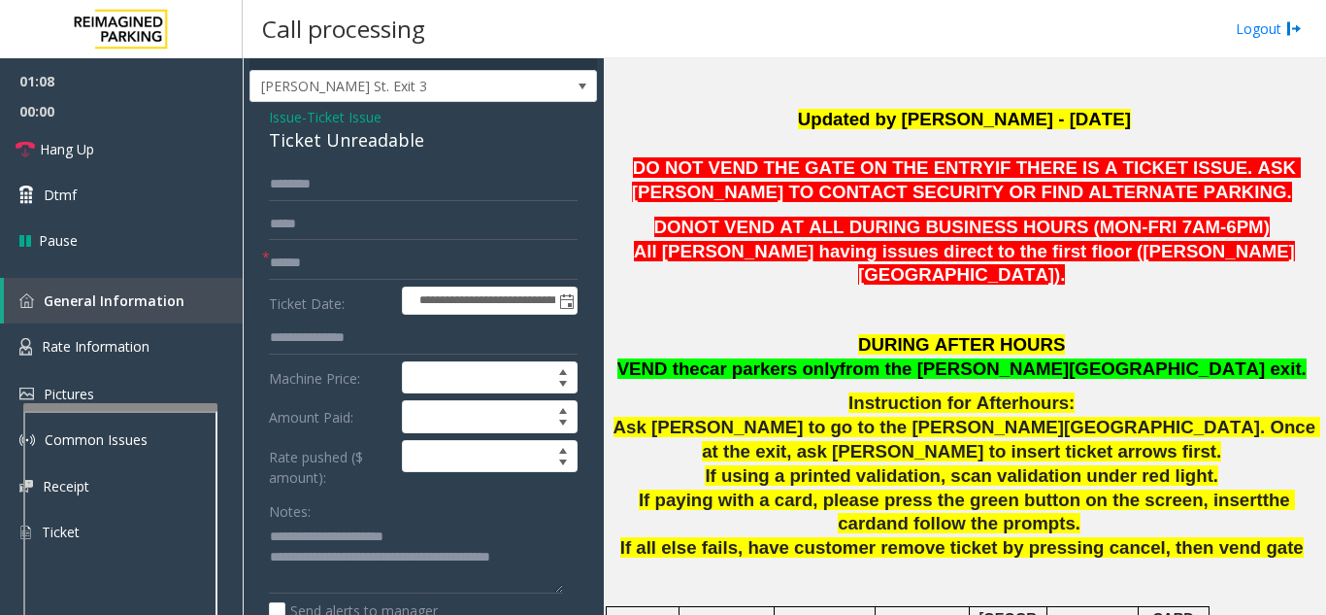
scroll to position [0, 0]
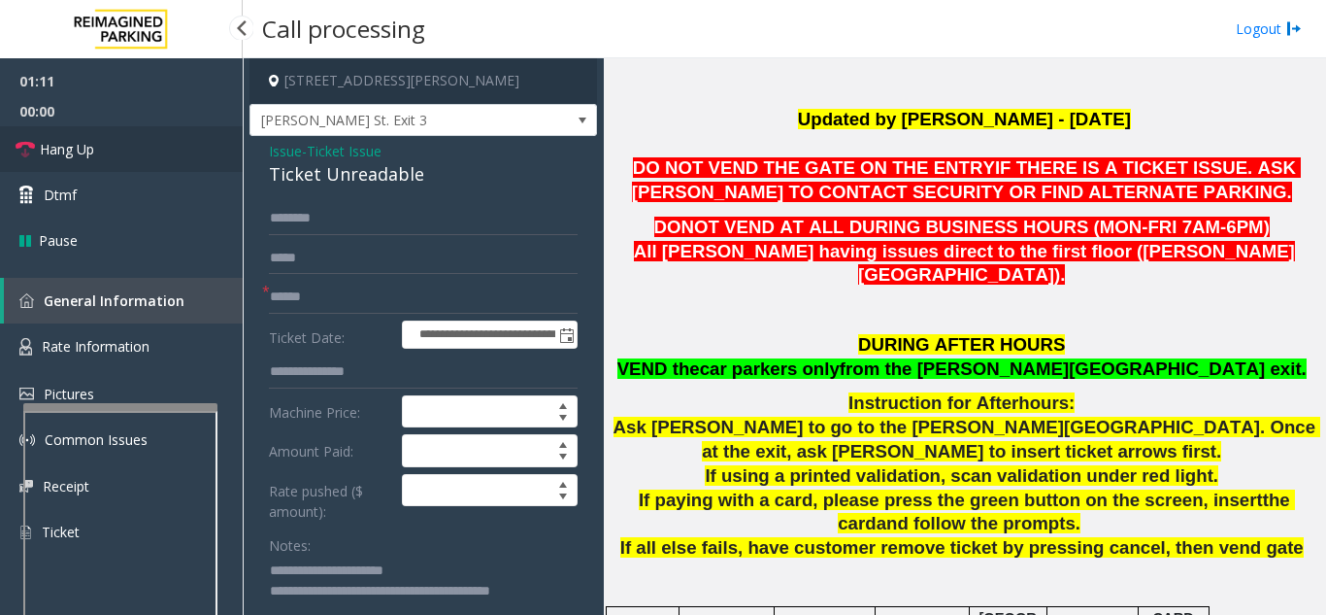
click at [91, 146] on span "Hang Up" at bounding box center [67, 149] width 54 height 20
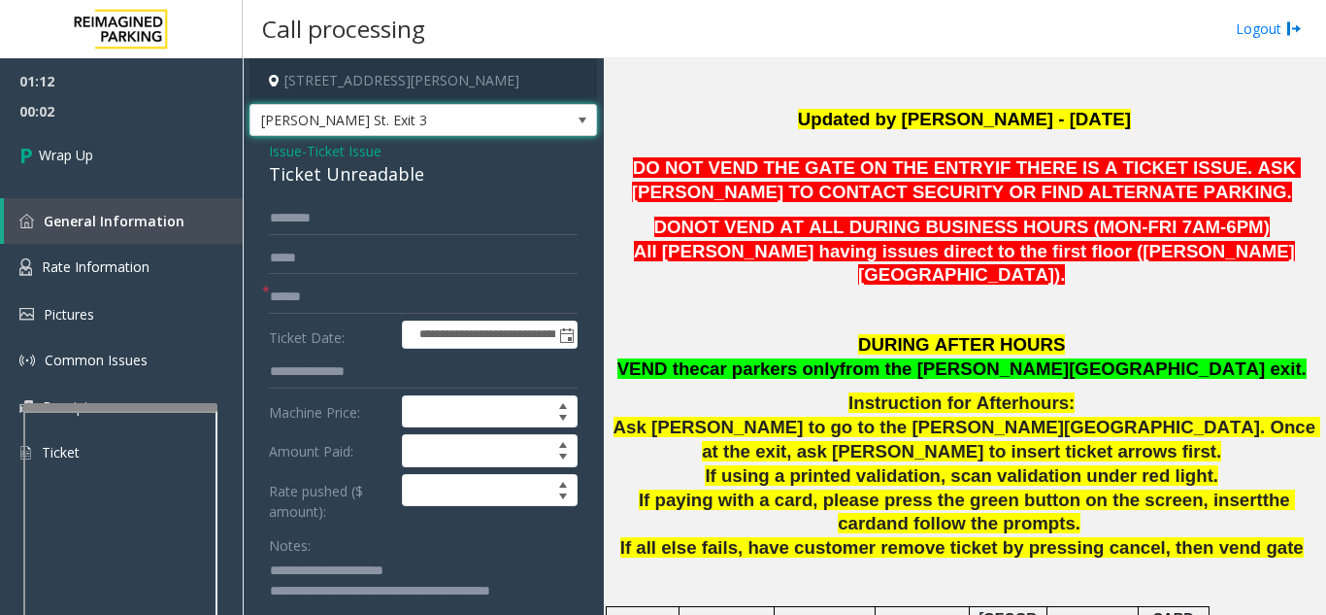
click at [496, 127] on span "[PERSON_NAME] St. Exit 3" at bounding box center [389, 120] width 277 height 31
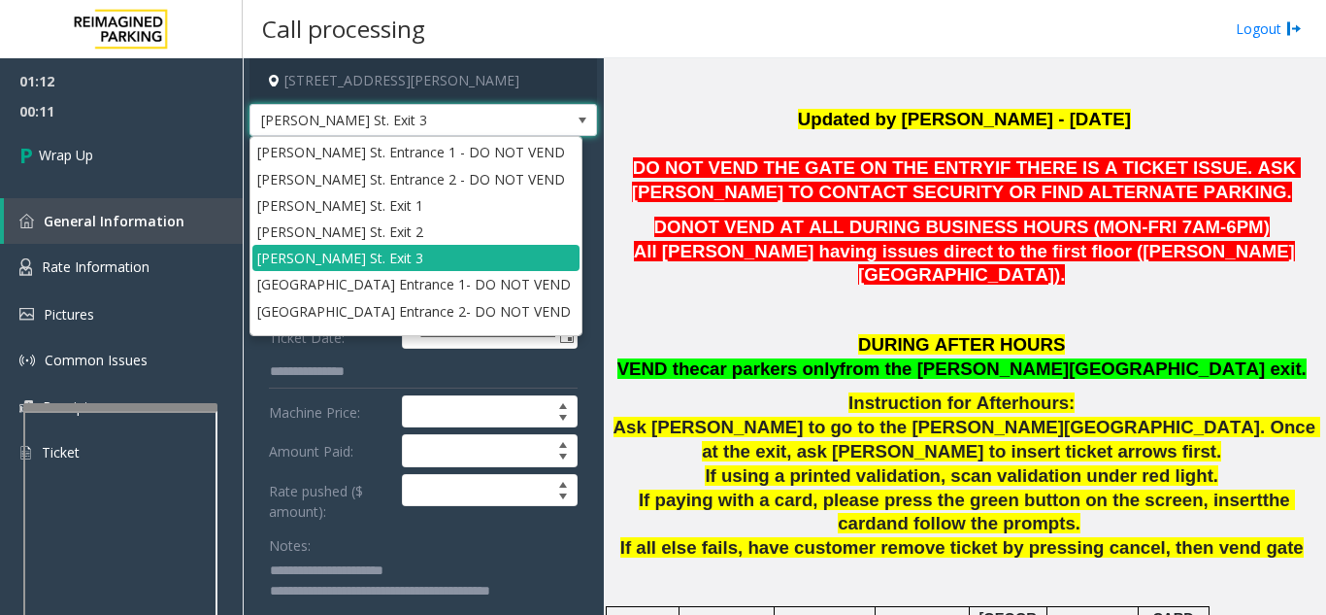
click at [675, 303] on p at bounding box center [965, 316] width 708 height 27
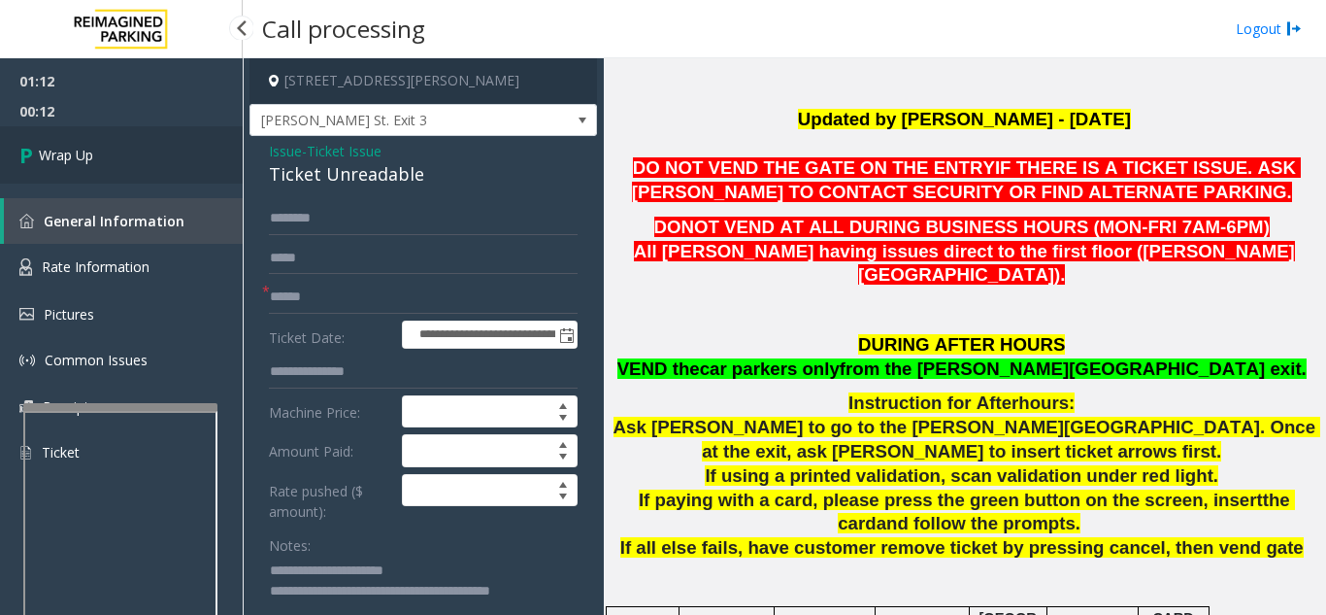
click at [142, 160] on link "Wrap Up" at bounding box center [121, 154] width 243 height 57
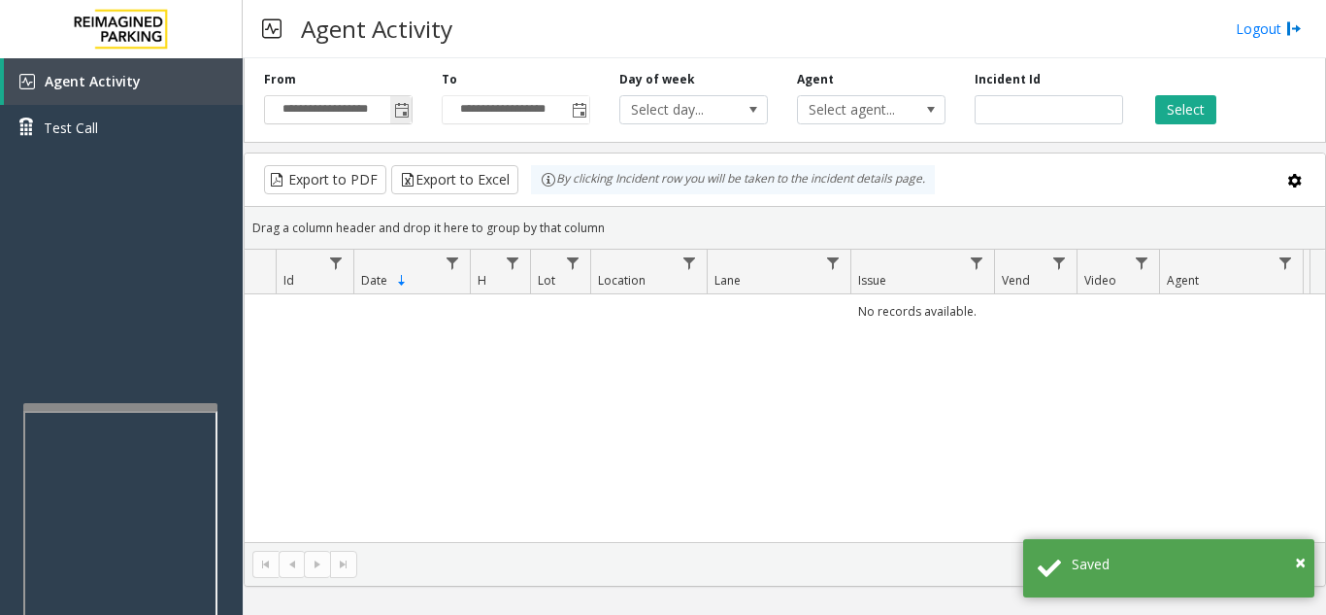
click at [402, 111] on span "Toggle popup" at bounding box center [402, 111] width 16 height 16
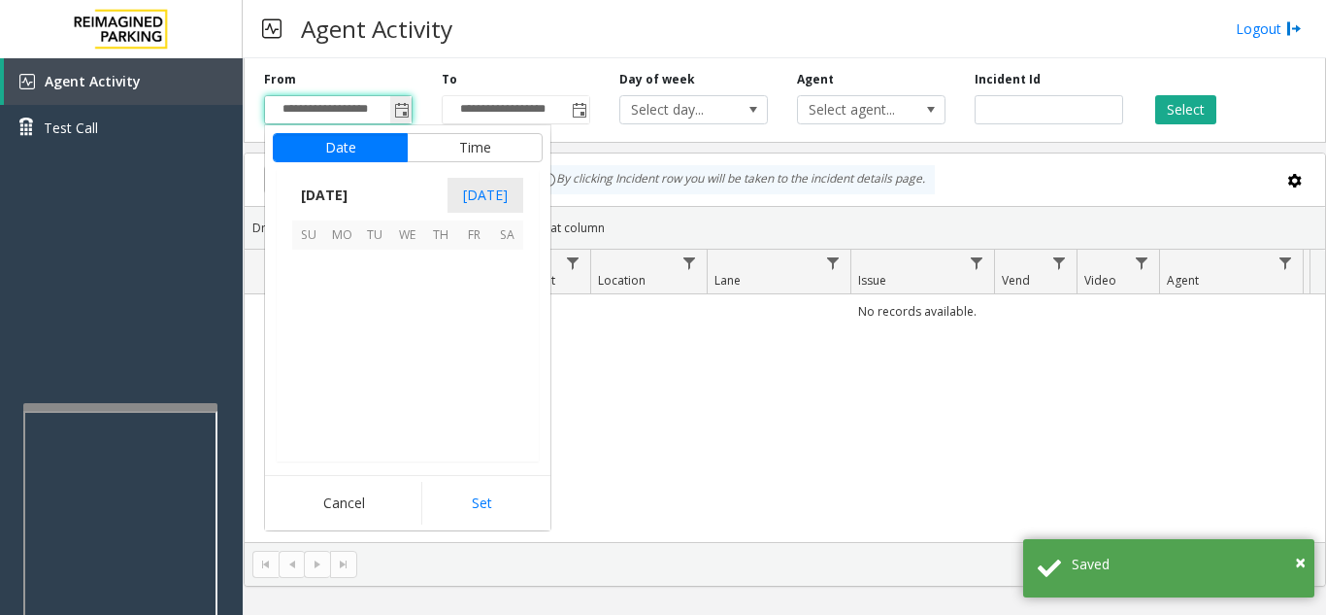
scroll to position [348718, 0]
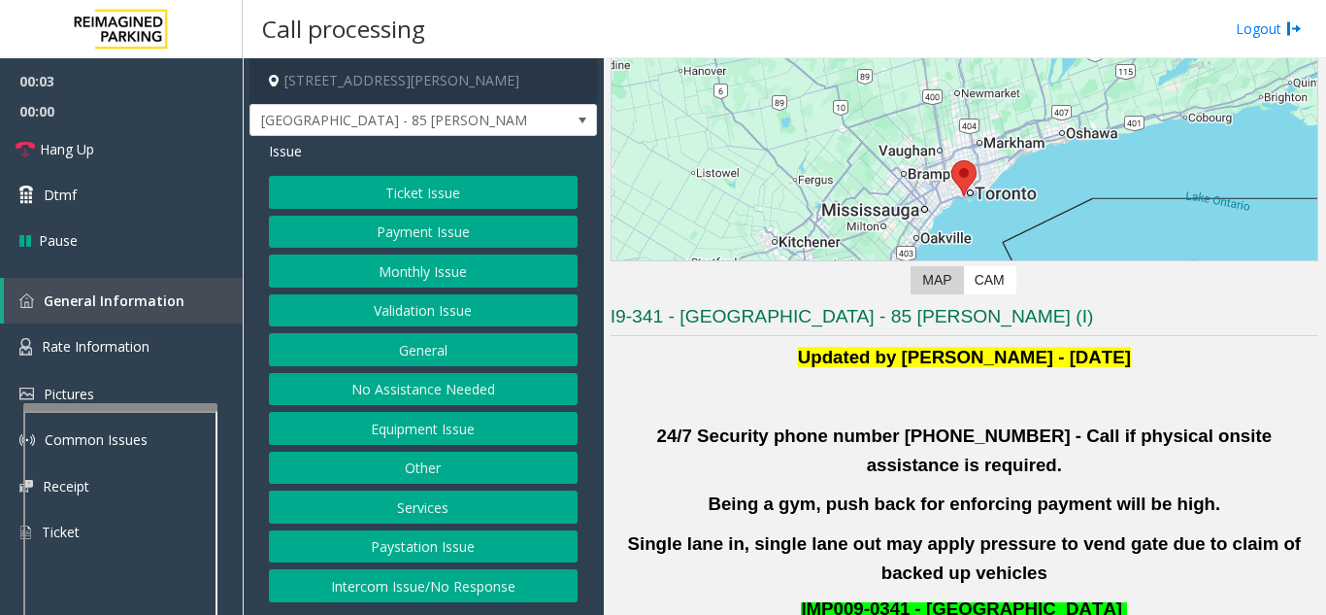
scroll to position [291, 0]
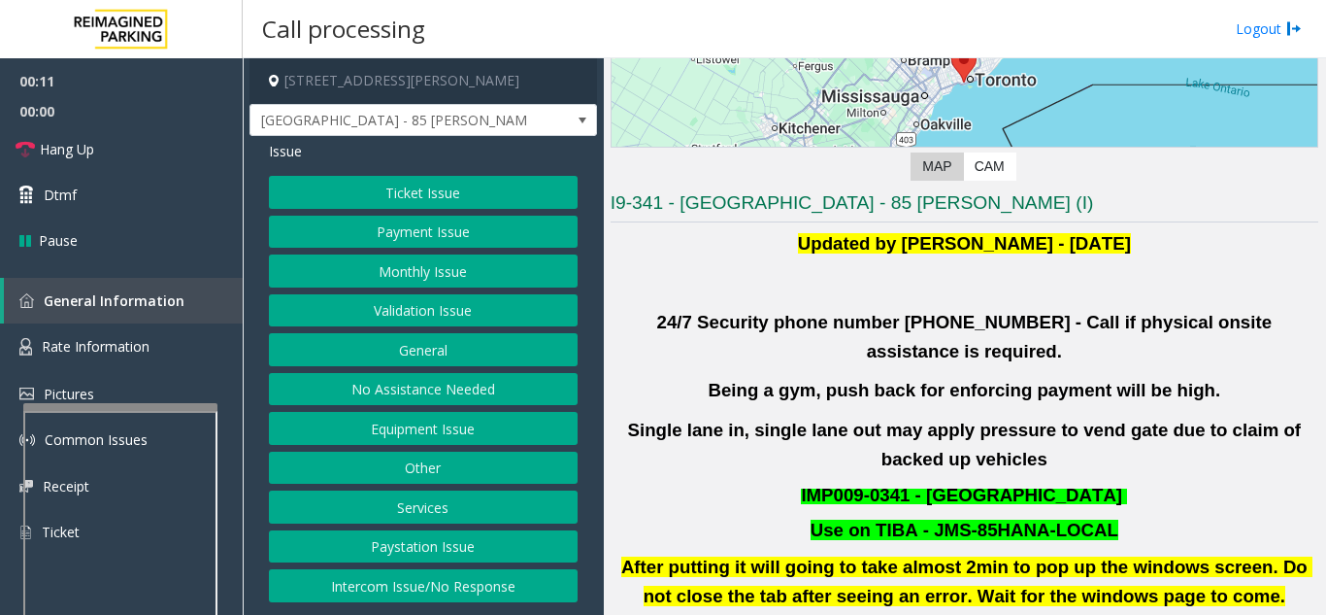
click at [422, 305] on button "Validation Issue" at bounding box center [423, 310] width 309 height 33
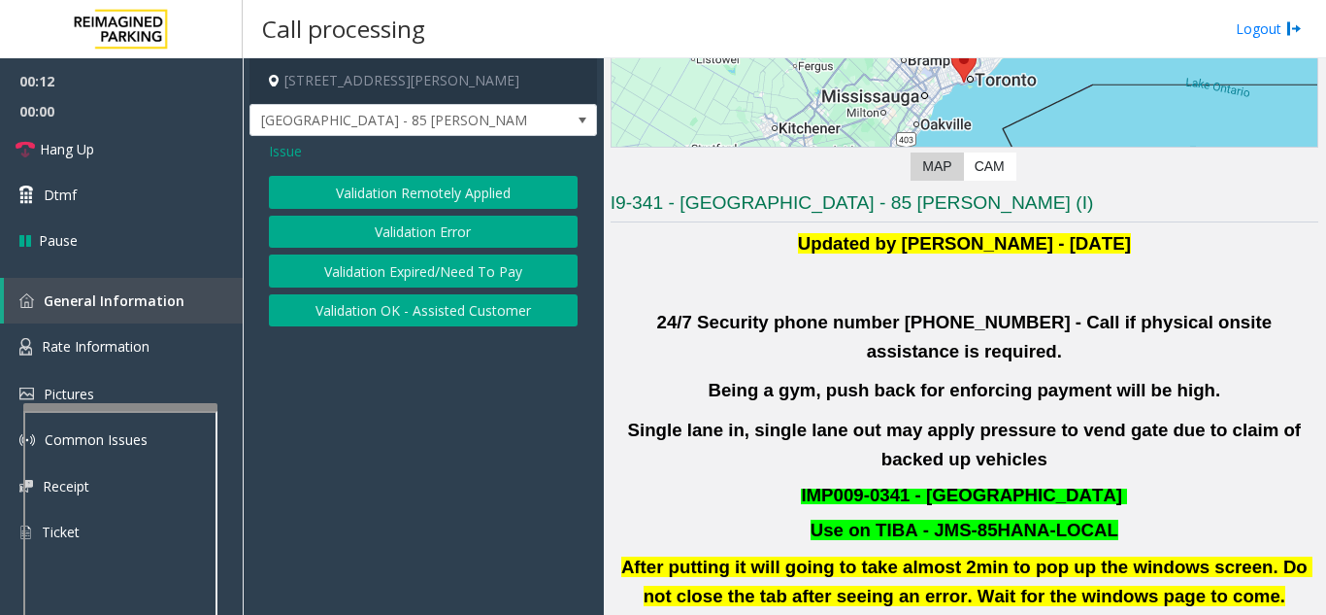
click at [417, 223] on button "Validation Error" at bounding box center [423, 232] width 309 height 33
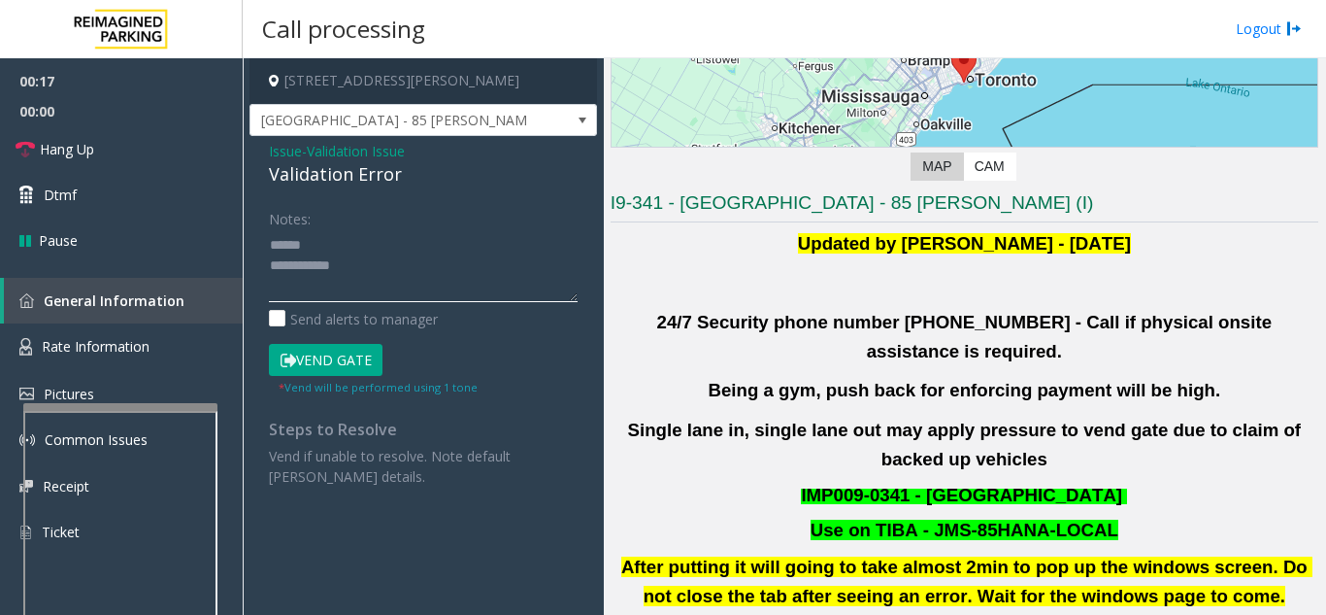
click at [377, 255] on textarea at bounding box center [423, 265] width 309 height 73
click at [304, 347] on button "Vend Gate" at bounding box center [326, 360] width 114 height 33
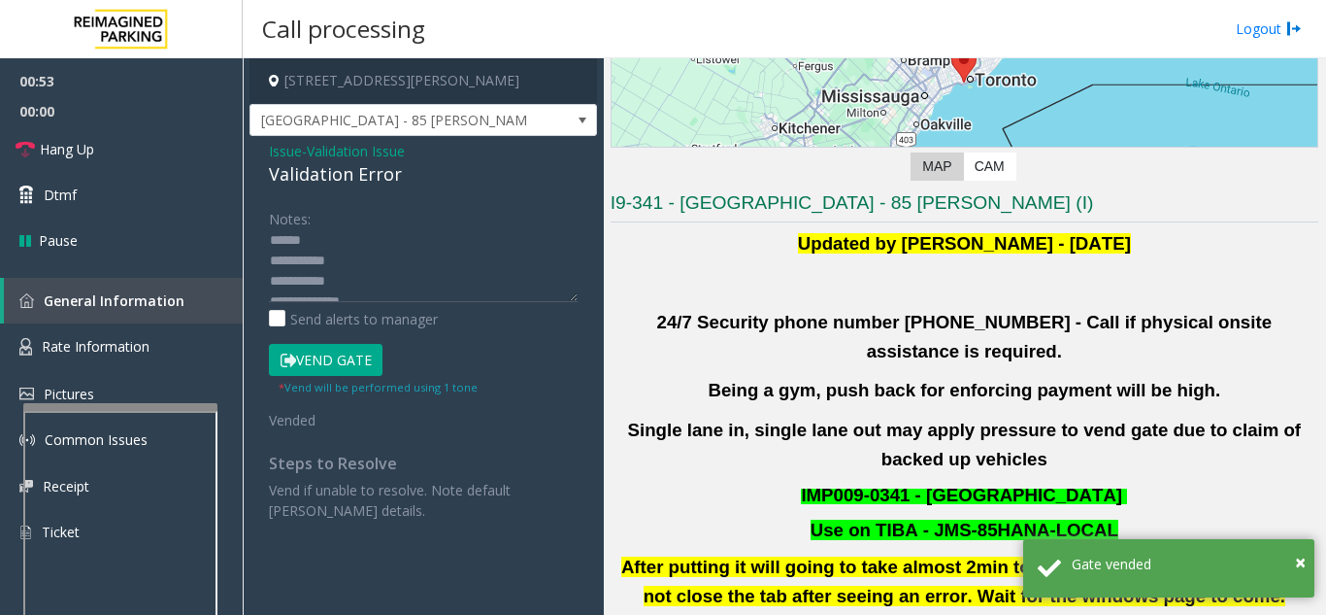
scroll to position [0, 0]
click at [410, 251] on textarea at bounding box center [423, 265] width 309 height 73
drag, startPoint x: 263, startPoint y: 174, endPoint x: 406, endPoint y: 179, distance: 142.8
click at [406, 179] on div "Issue - Validation Issue Validation Error Notes: Send alerts to manager Vend Ga…" at bounding box center [424, 338] width 348 height 404
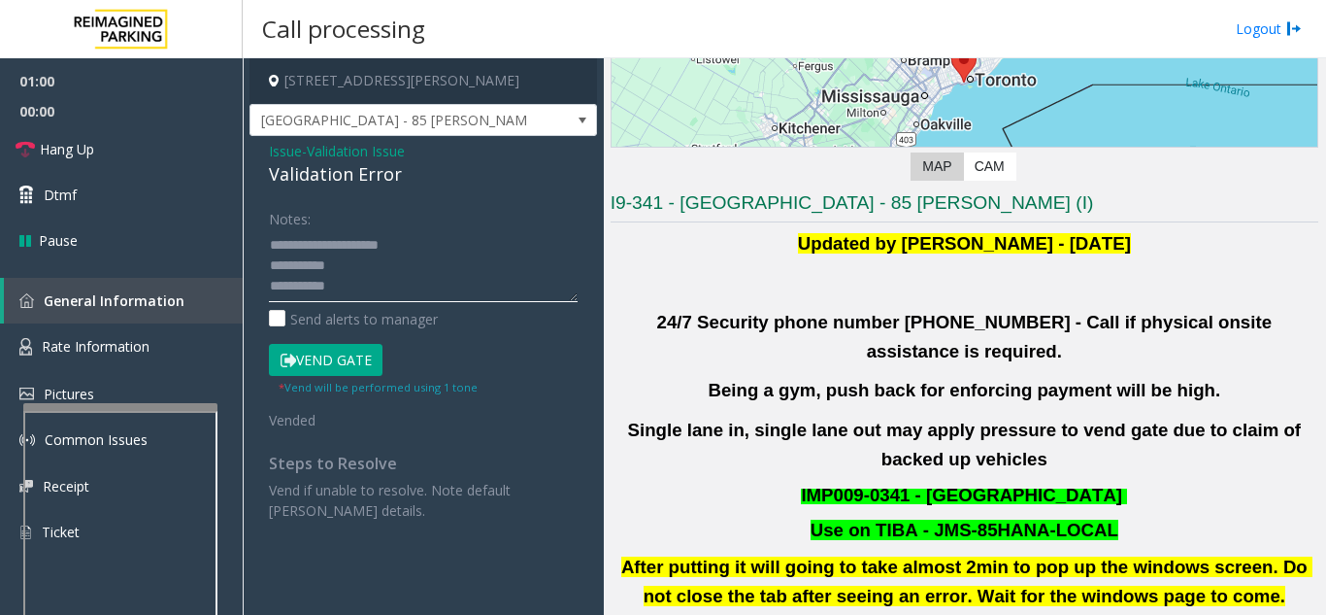
click at [374, 258] on textarea at bounding box center [423, 265] width 309 height 73
type textarea "**********"
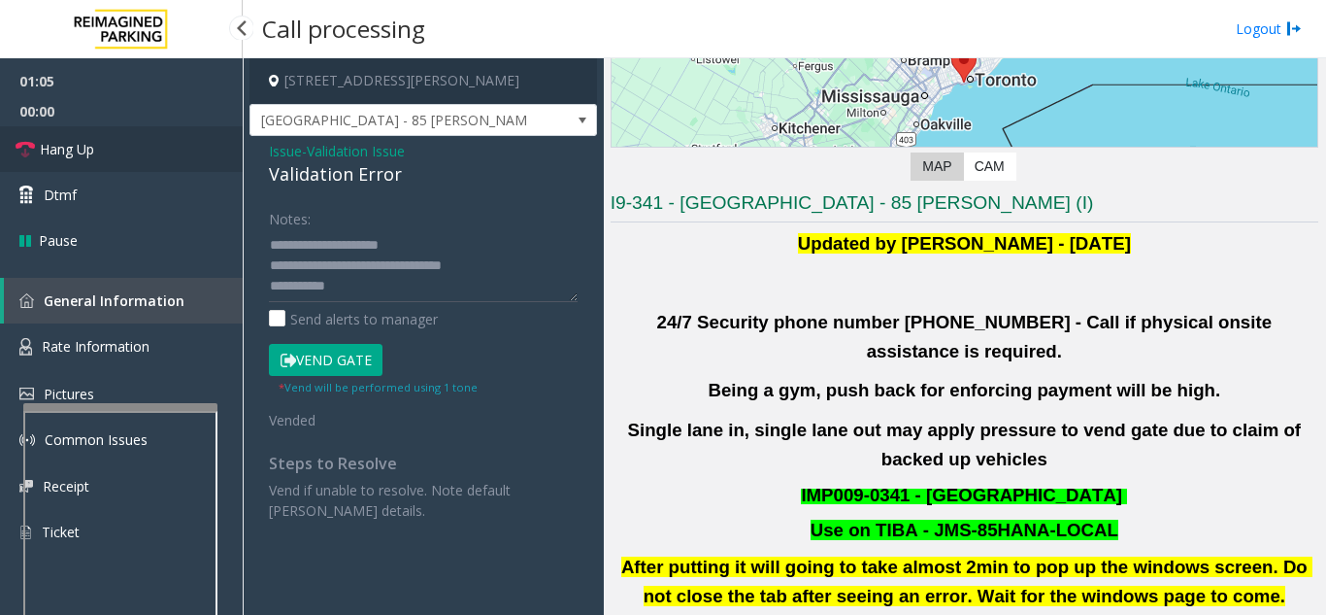
click at [80, 131] on link "Hang Up" at bounding box center [121, 149] width 243 height 46
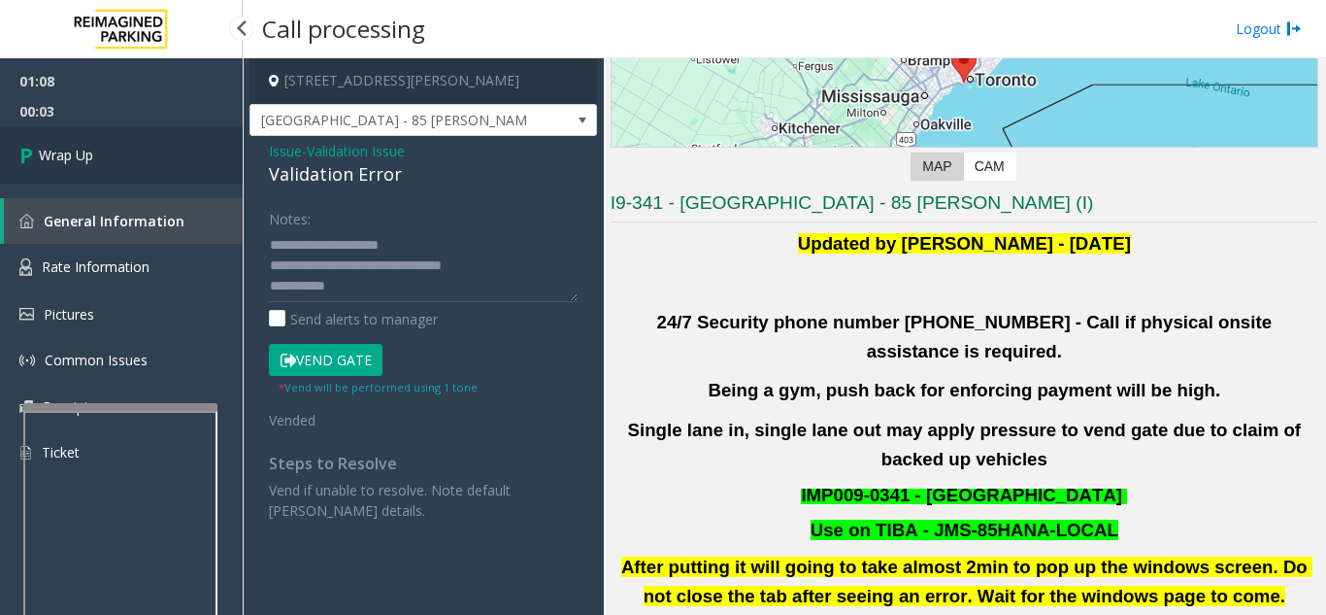
click at [122, 148] on link "Wrap Up" at bounding box center [121, 154] width 243 height 57
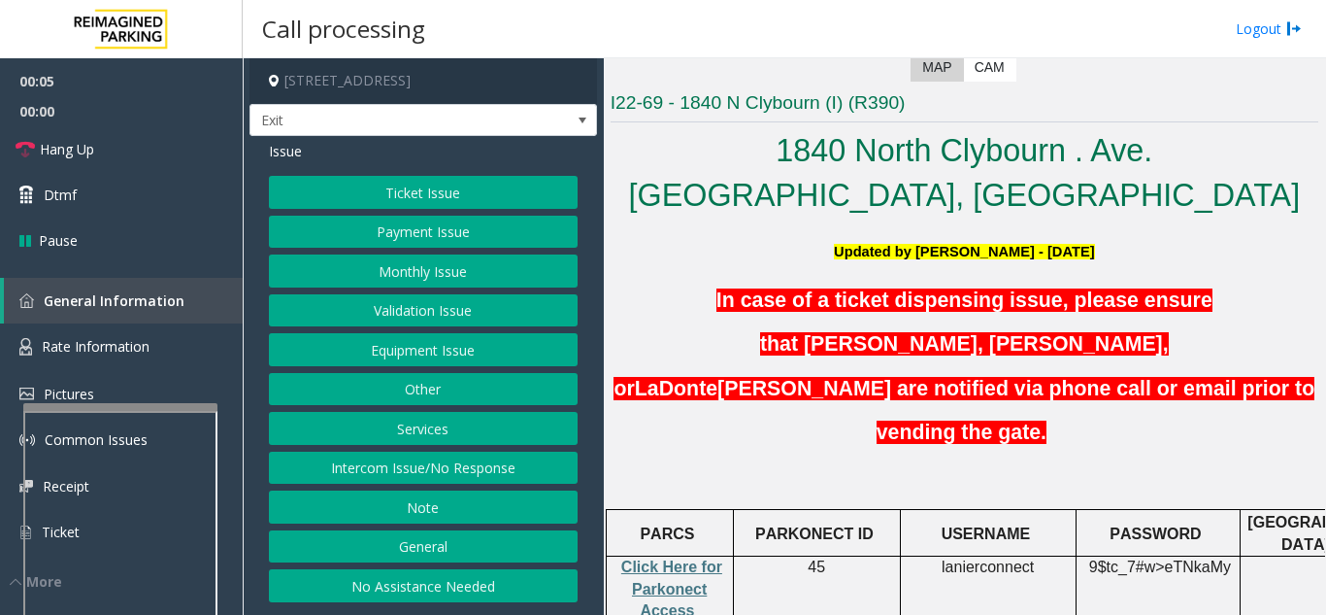
scroll to position [583, 0]
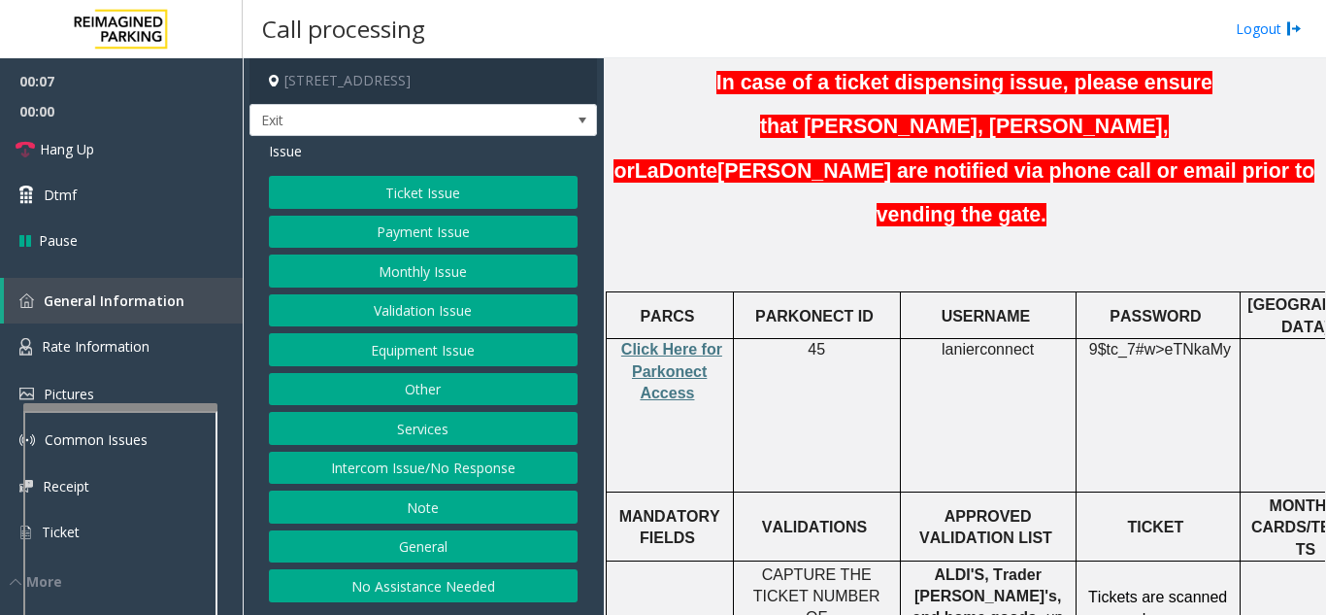
click at [453, 310] on button "Validation Issue" at bounding box center [423, 310] width 309 height 33
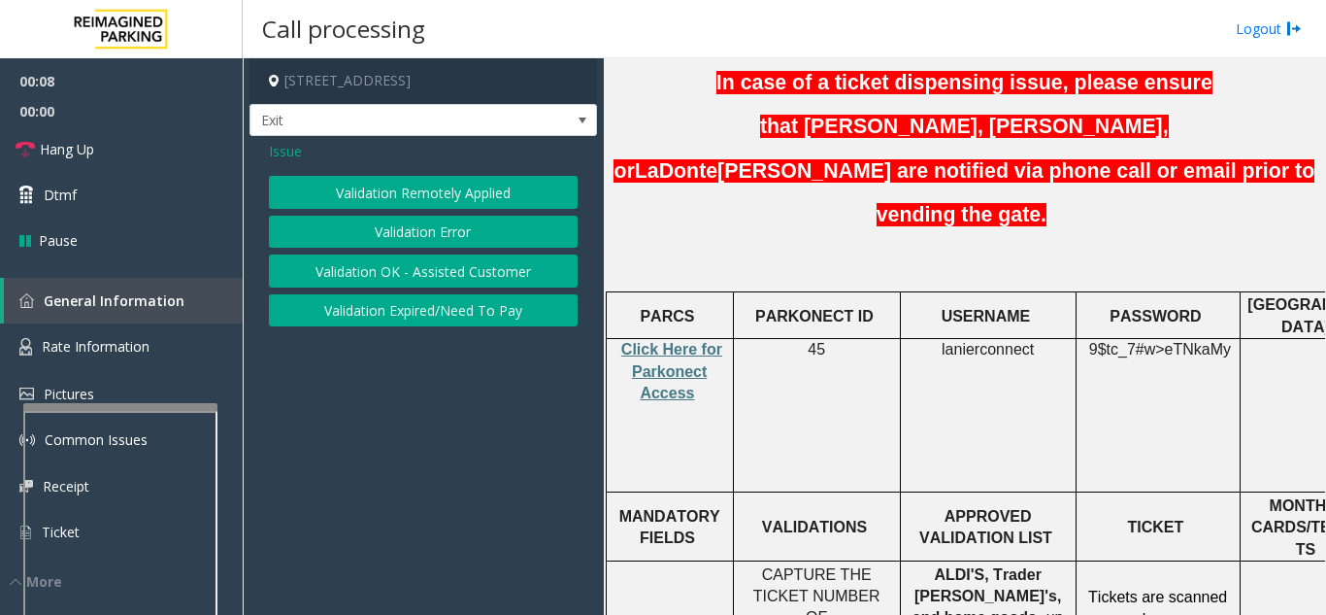
click at [427, 240] on button "Validation Error" at bounding box center [423, 232] width 309 height 33
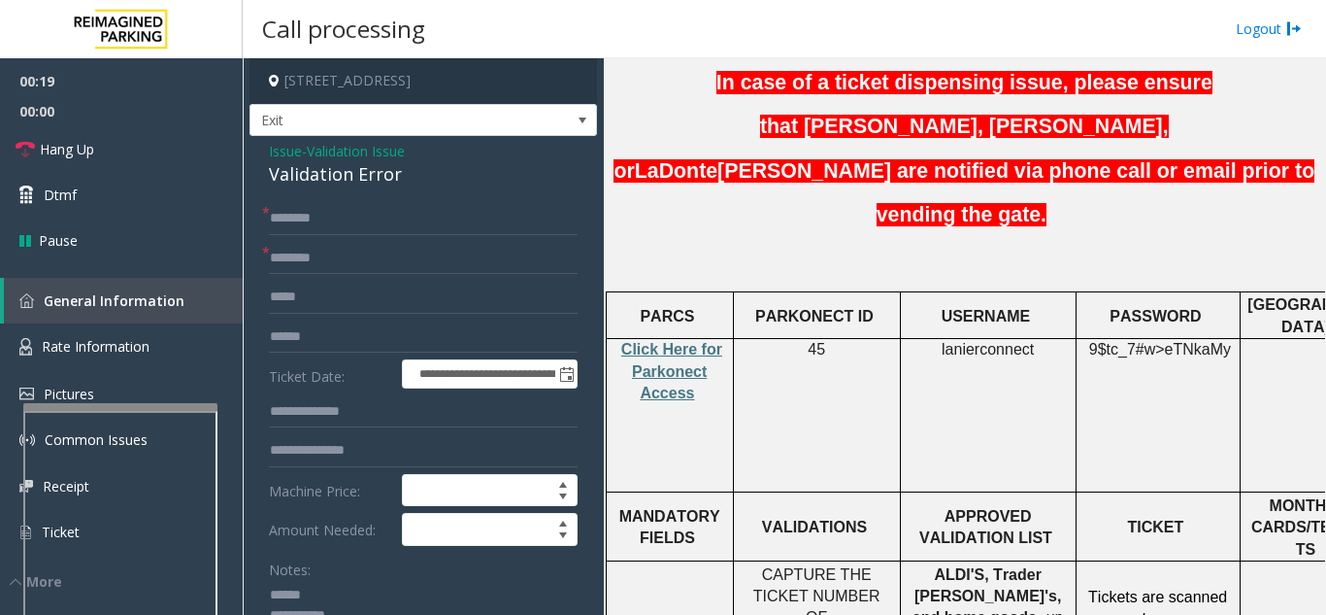
click at [321, 585] on textarea at bounding box center [416, 616] width 294 height 73
drag, startPoint x: 263, startPoint y: 175, endPoint x: 414, endPoint y: 168, distance: 150.7
type textarea "**********"
click at [379, 343] on input "text" at bounding box center [423, 336] width 309 height 33
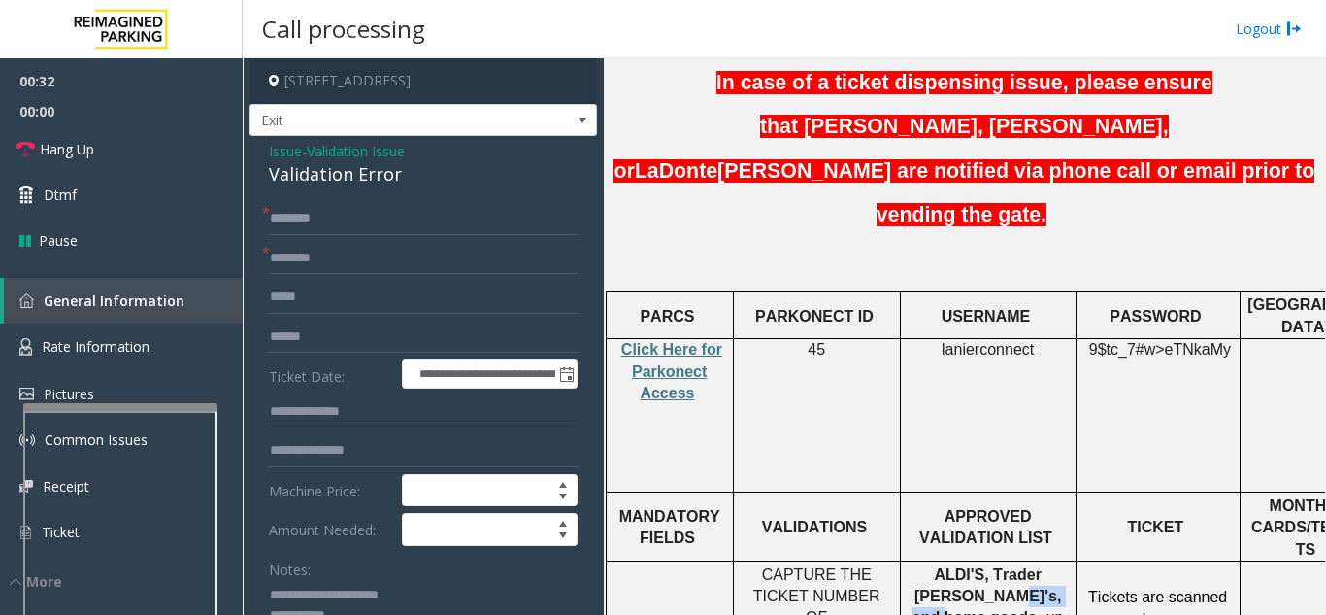
drag, startPoint x: 1000, startPoint y: 477, endPoint x: 922, endPoint y: 478, distance: 77.7
click at [922, 566] on span "ALDI'S, Trader [PERSON_NAME]'s, and home goods" at bounding box center [987, 596] width 149 height 60
type input "**********"
click at [402, 348] on input "text" at bounding box center [423, 336] width 309 height 33
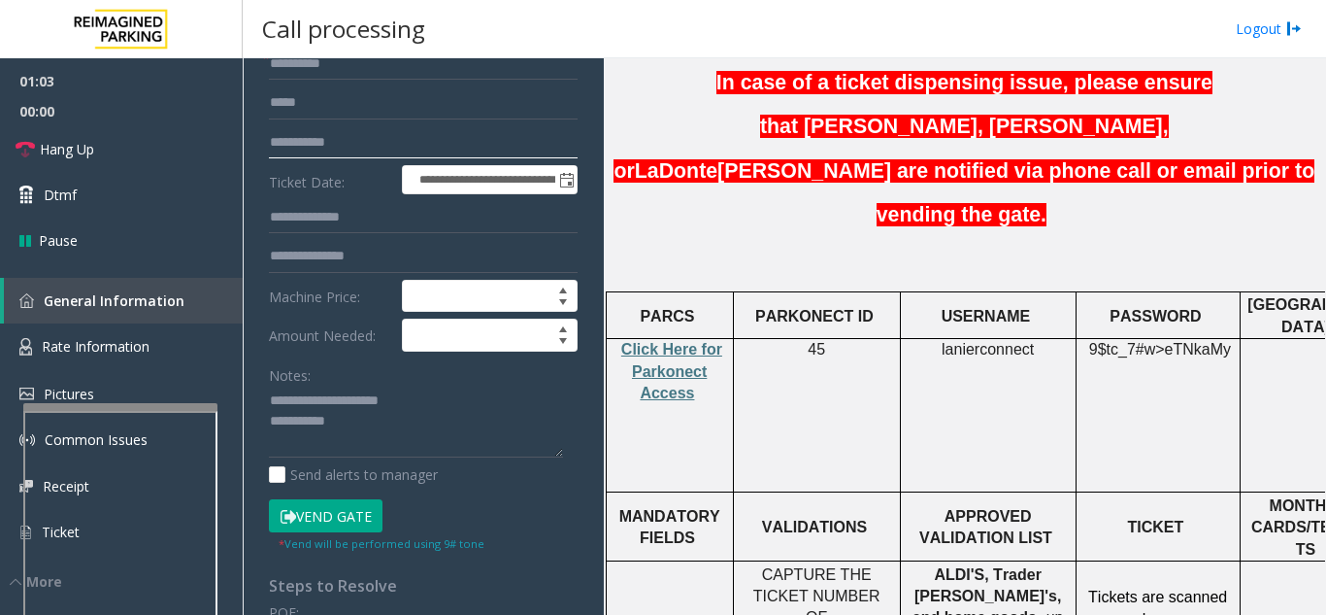
scroll to position [97, 0]
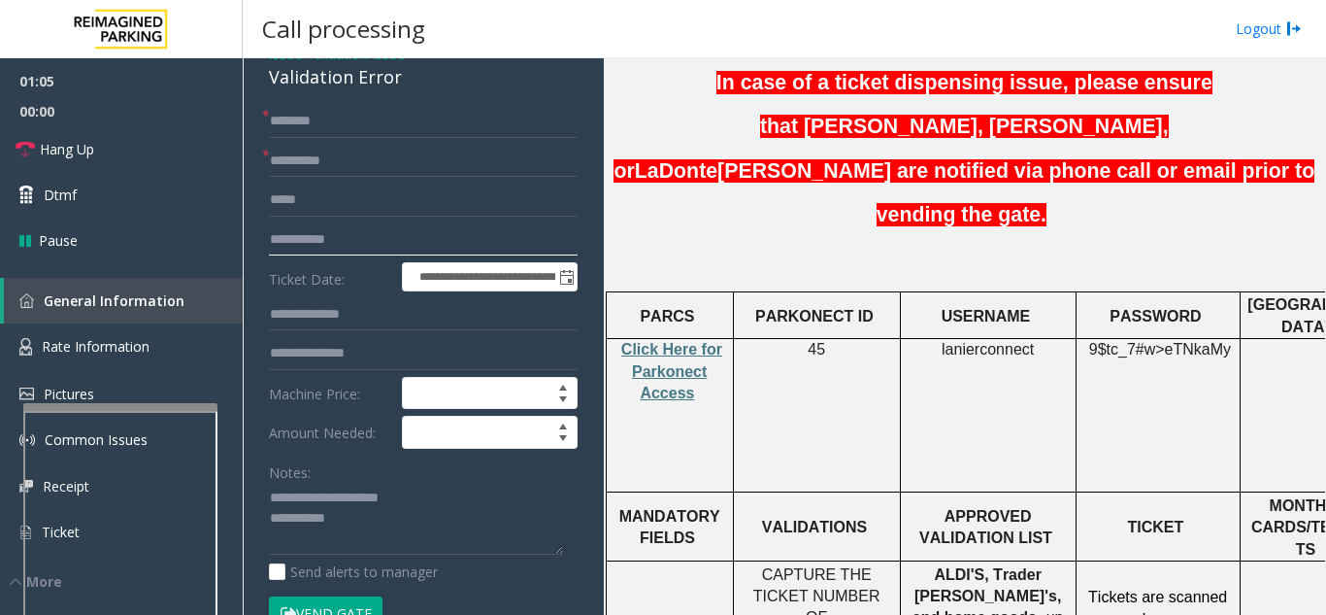
type input "**********"
click at [329, 353] on input "text" at bounding box center [423, 353] width 309 height 33
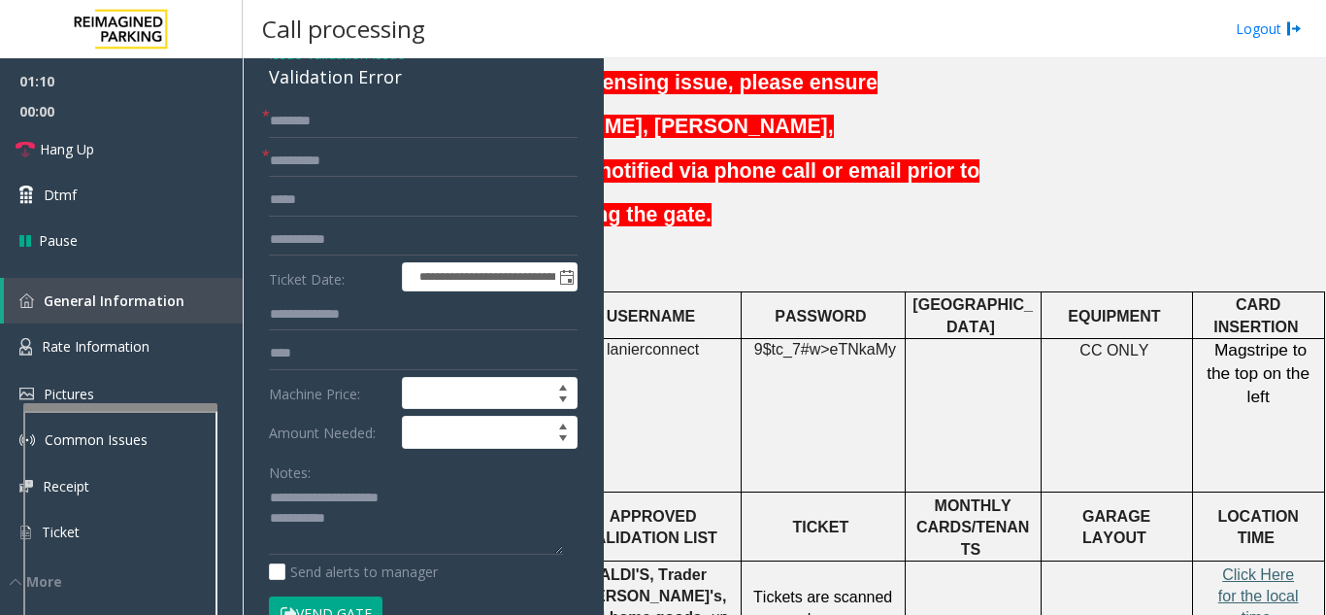
click at [1266, 566] on span "Click Here for the local time" at bounding box center [1259, 596] width 81 height 60
click at [387, 355] on input "***" at bounding box center [423, 353] width 309 height 33
type input "**********"
click at [383, 124] on input "text" at bounding box center [423, 121] width 309 height 33
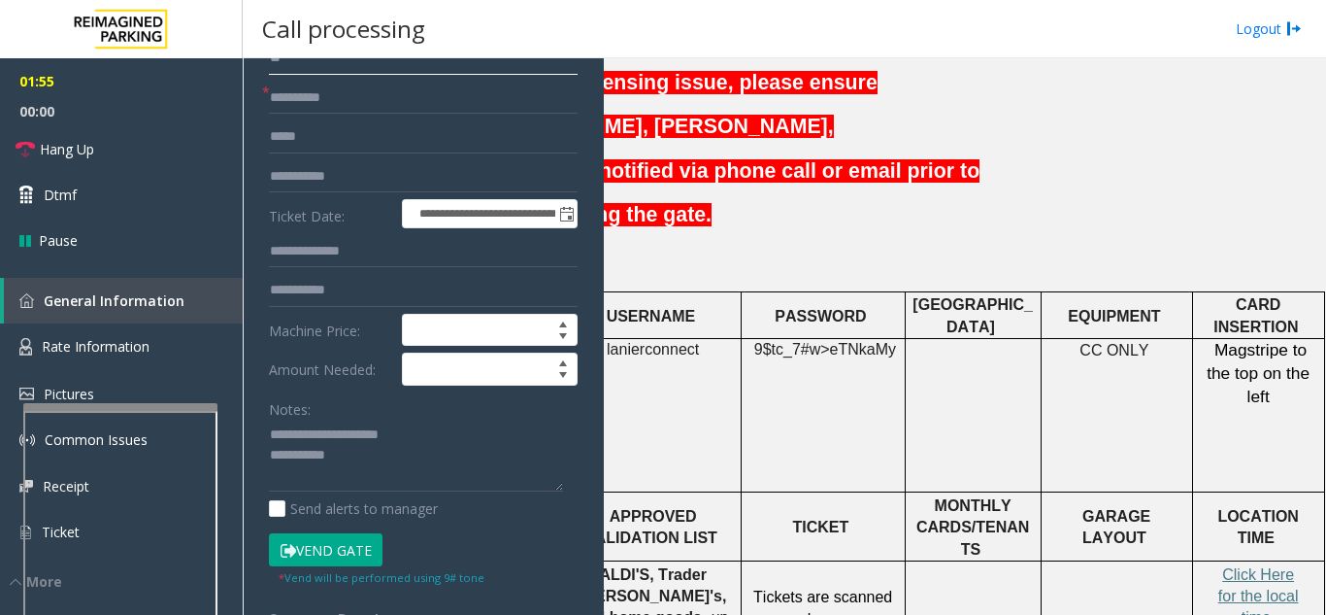
scroll to position [194, 0]
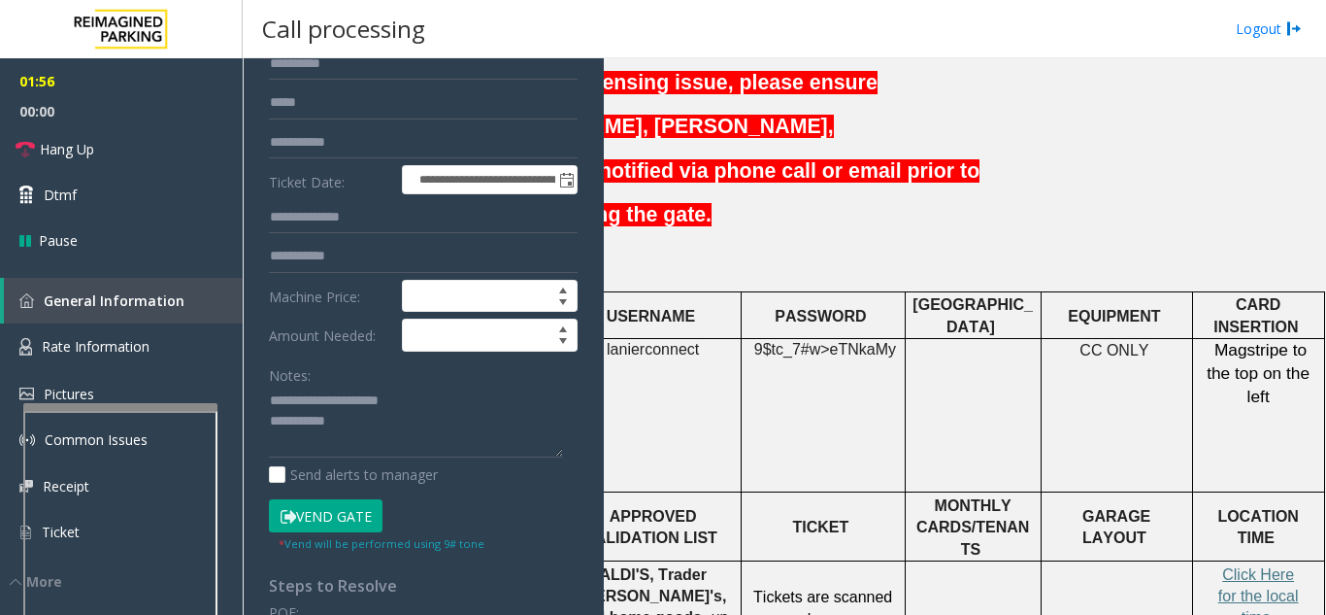
type input "**"
click at [416, 420] on textarea at bounding box center [416, 421] width 294 height 73
click at [153, 165] on link "Hang Up" at bounding box center [121, 149] width 243 height 46
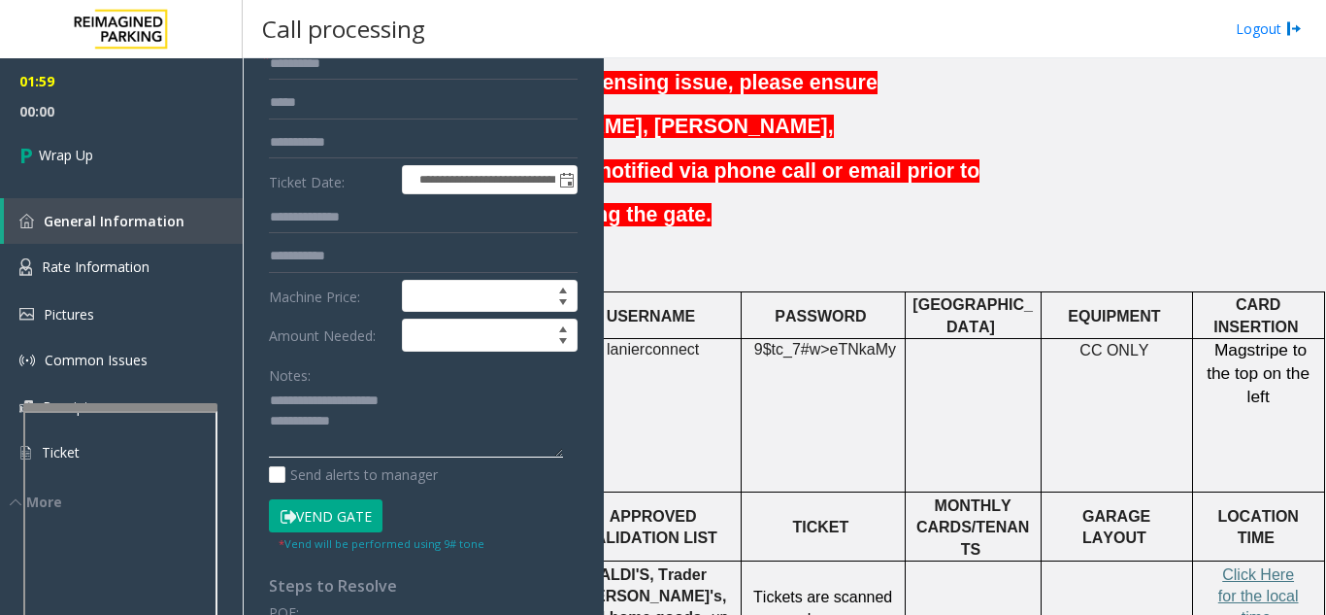
click at [435, 425] on textarea at bounding box center [416, 421] width 294 height 73
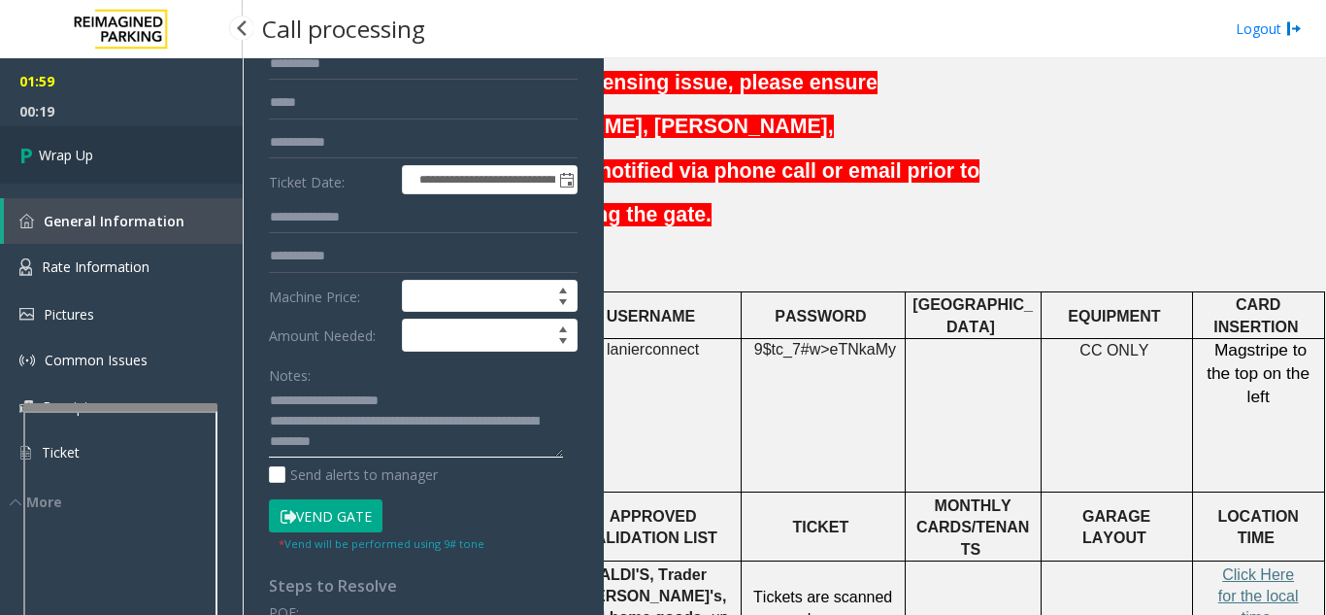
type textarea "**********"
click at [48, 160] on span "Wrap Up" at bounding box center [66, 155] width 54 height 20
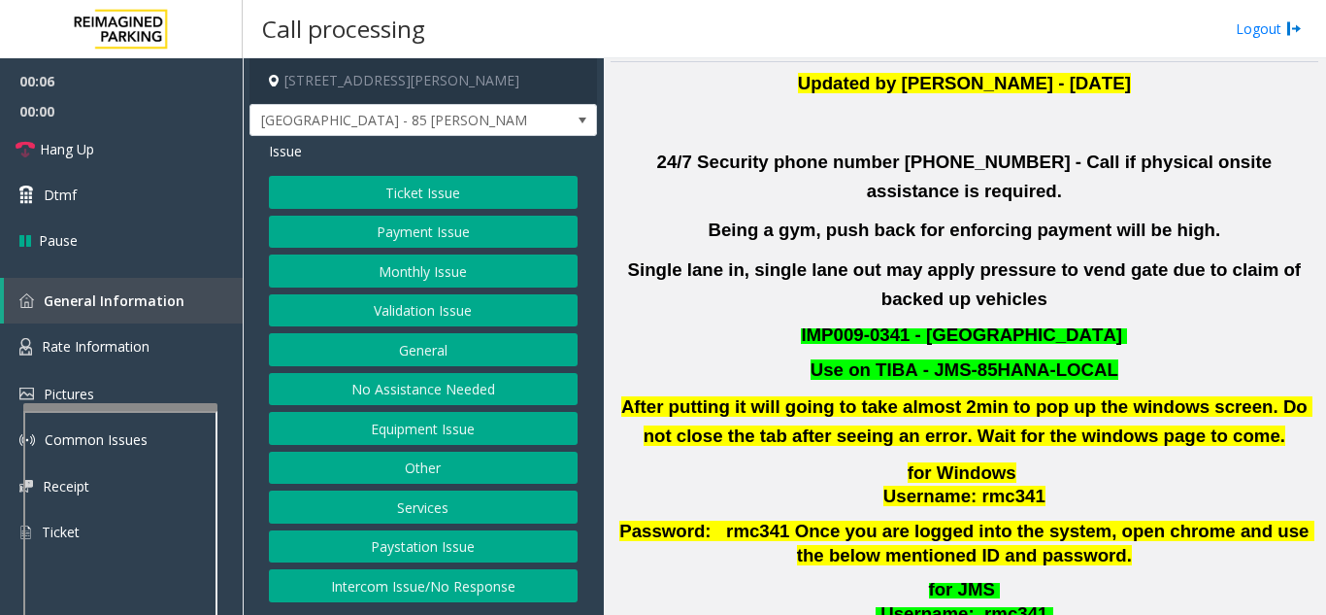
scroll to position [485, 0]
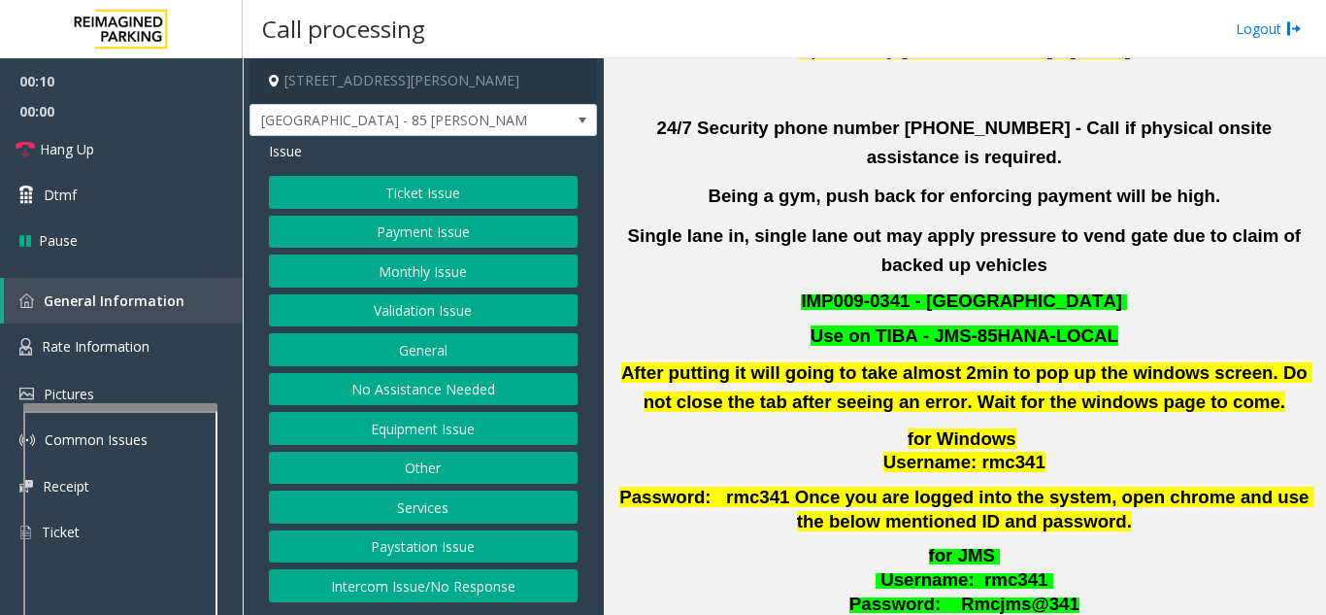
click at [422, 306] on button "Validation Issue" at bounding box center [423, 310] width 309 height 33
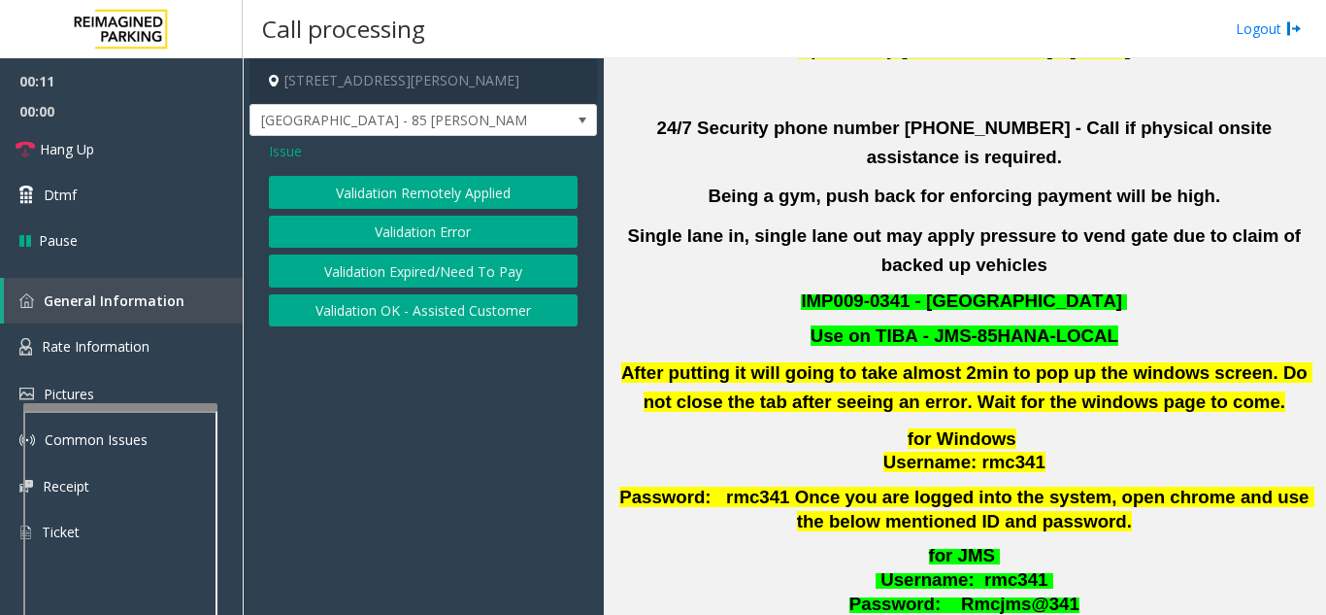
click at [440, 237] on button "Validation Error" at bounding box center [423, 232] width 309 height 33
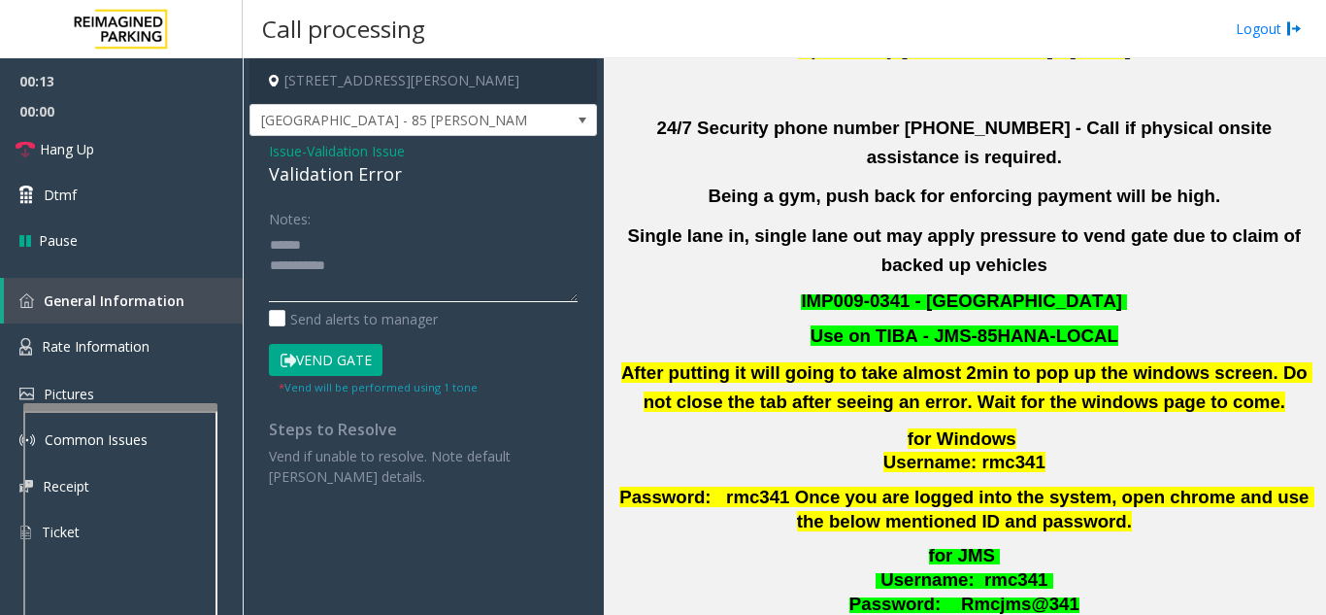
click at [395, 250] on textarea at bounding box center [423, 265] width 309 height 73
drag, startPoint x: 264, startPoint y: 176, endPoint x: 421, endPoint y: 180, distance: 157.3
click at [421, 180] on div "Issue - Validation Issue Validation Error Notes: Send alerts to manager Vend Ga…" at bounding box center [424, 321] width 348 height 370
click at [414, 265] on textarea at bounding box center [423, 265] width 309 height 73
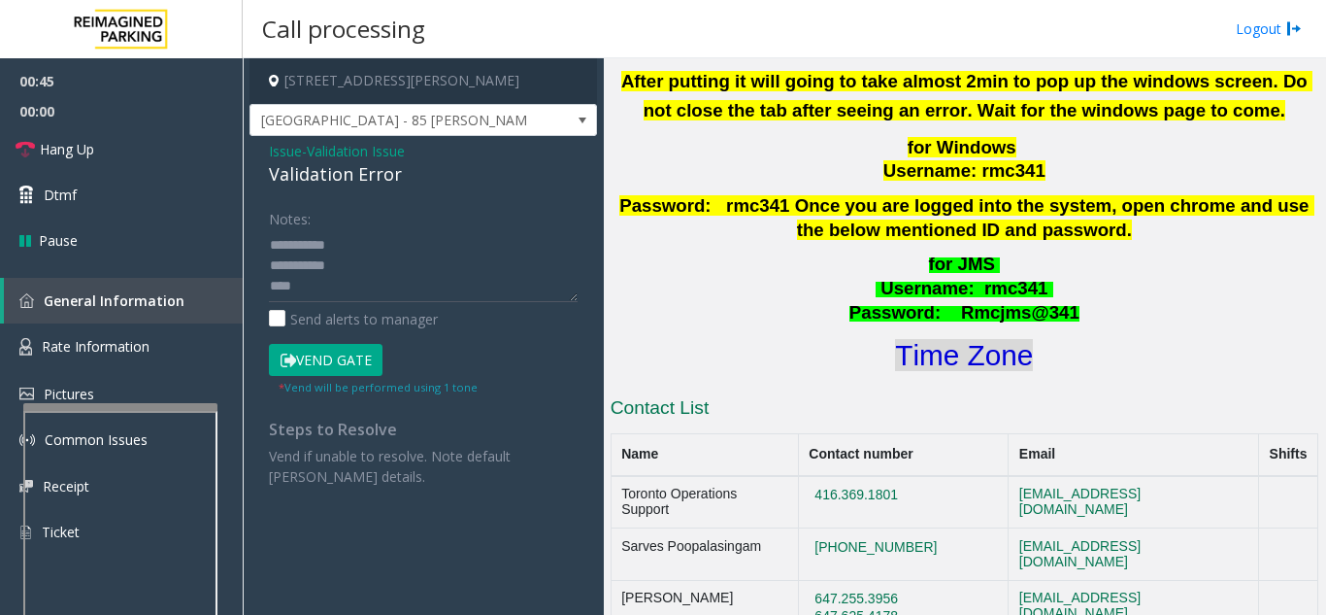
click at [938, 339] on font "Time Zone" at bounding box center [964, 355] width 138 height 32
click at [472, 244] on textarea at bounding box center [423, 265] width 309 height 73
click at [361, 383] on small "* Vend will be performed using 1 tone" at bounding box center [378, 387] width 199 height 15
click at [363, 355] on button "Vend Gate" at bounding box center [326, 360] width 114 height 33
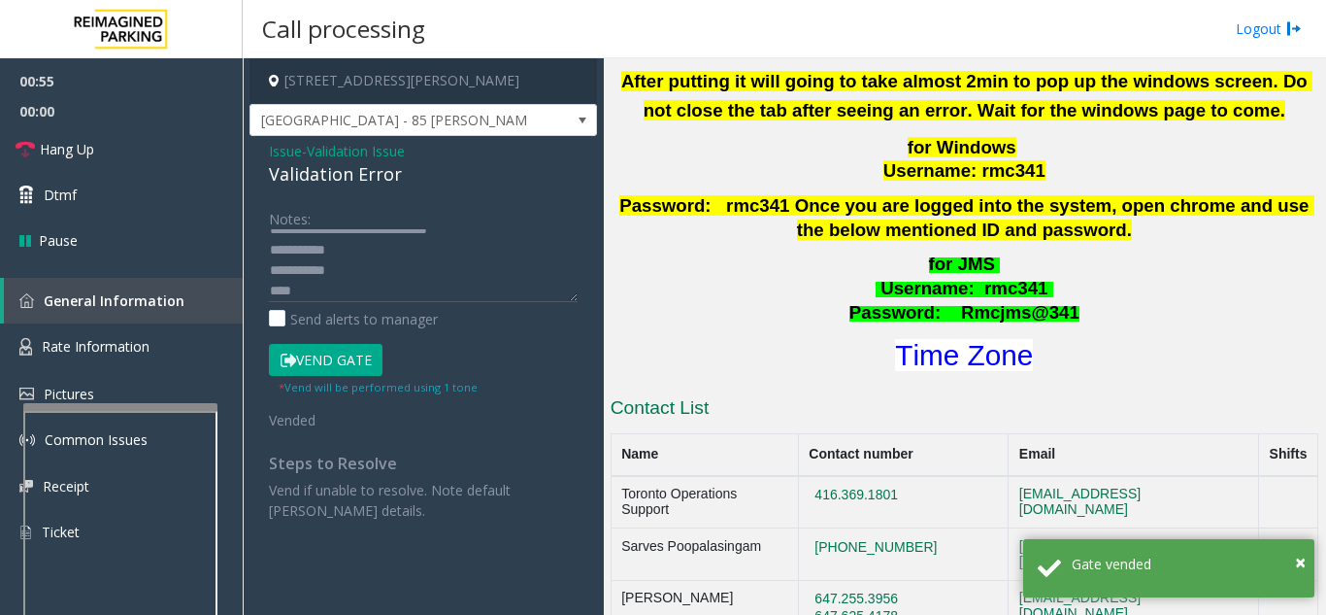
scroll to position [20, 0]
drag, startPoint x: 330, startPoint y: 284, endPoint x: 254, endPoint y: 294, distance: 76.5
click at [254, 294] on div "Notes: Send alerts to manager Vend Gate * Vend will be performed using 1 tone V…" at bounding box center [423, 361] width 338 height 318
click at [418, 260] on textarea at bounding box center [423, 265] width 309 height 73
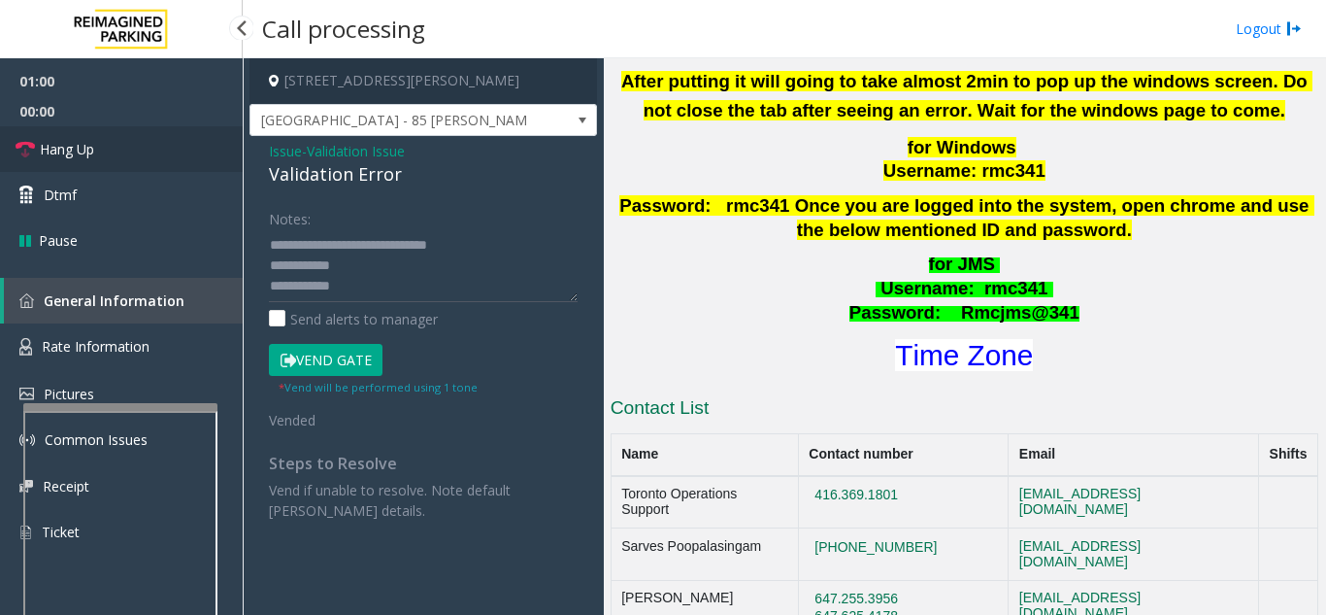
click at [98, 126] on link "Hang Up" at bounding box center [121, 149] width 243 height 46
click at [410, 240] on textarea at bounding box center [423, 265] width 309 height 73
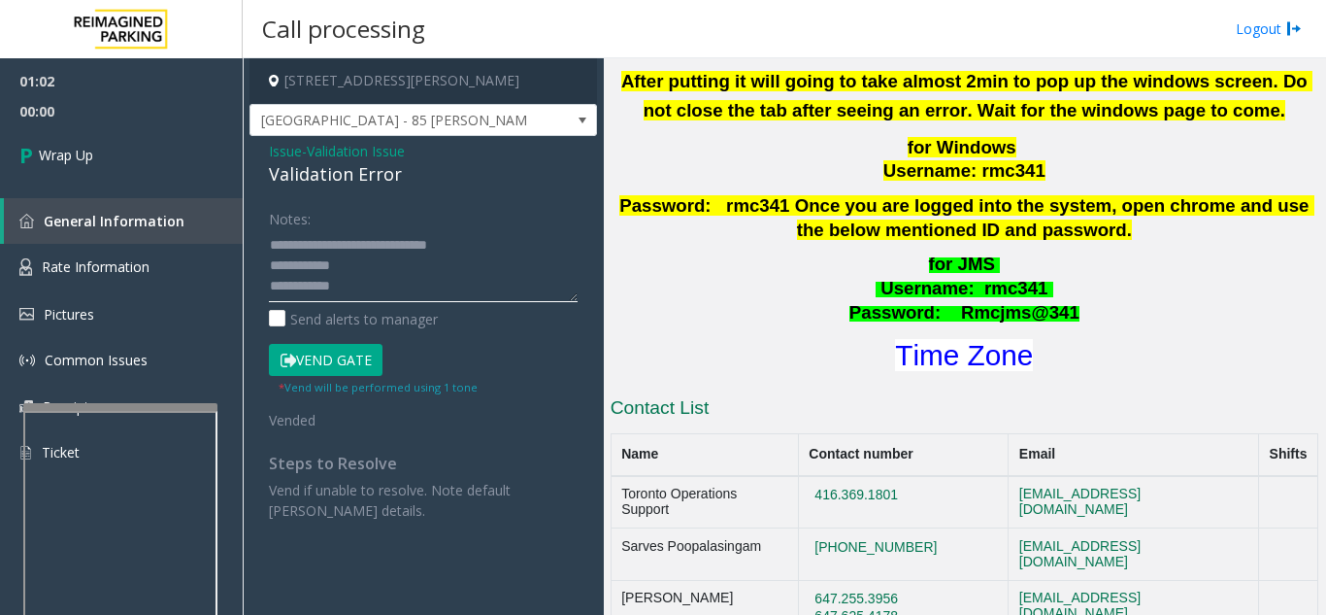
click at [394, 258] on textarea at bounding box center [423, 265] width 309 height 73
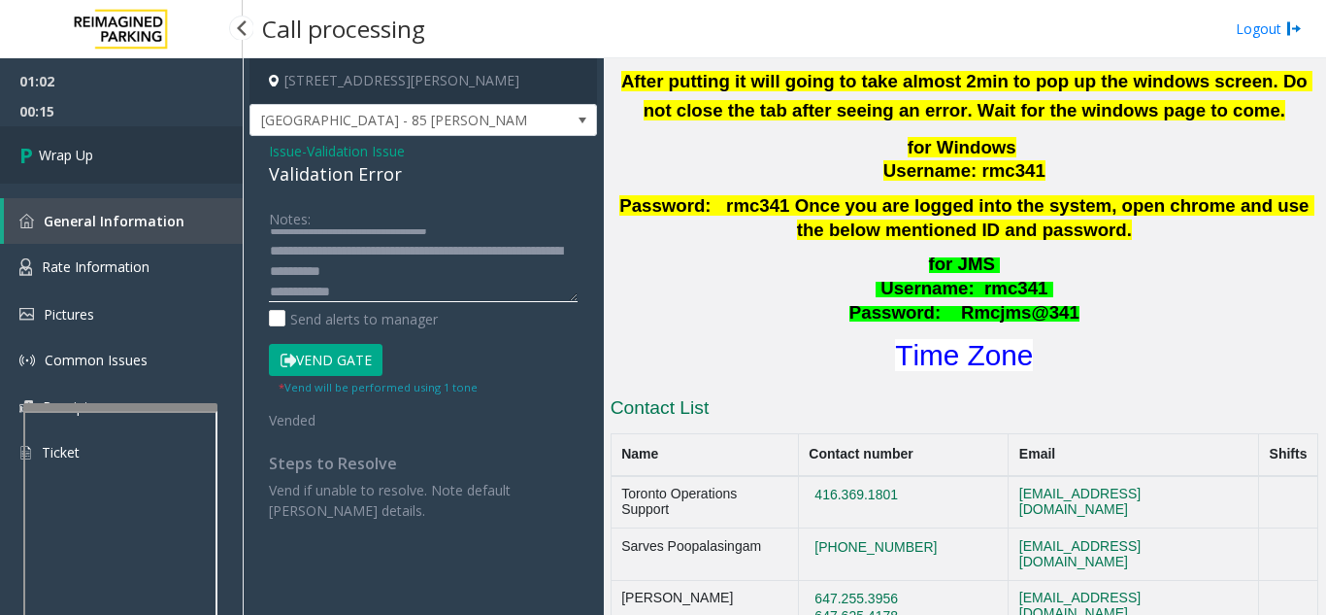
type textarea "**********"
click at [192, 130] on link "Wrap Up" at bounding box center [121, 154] width 243 height 57
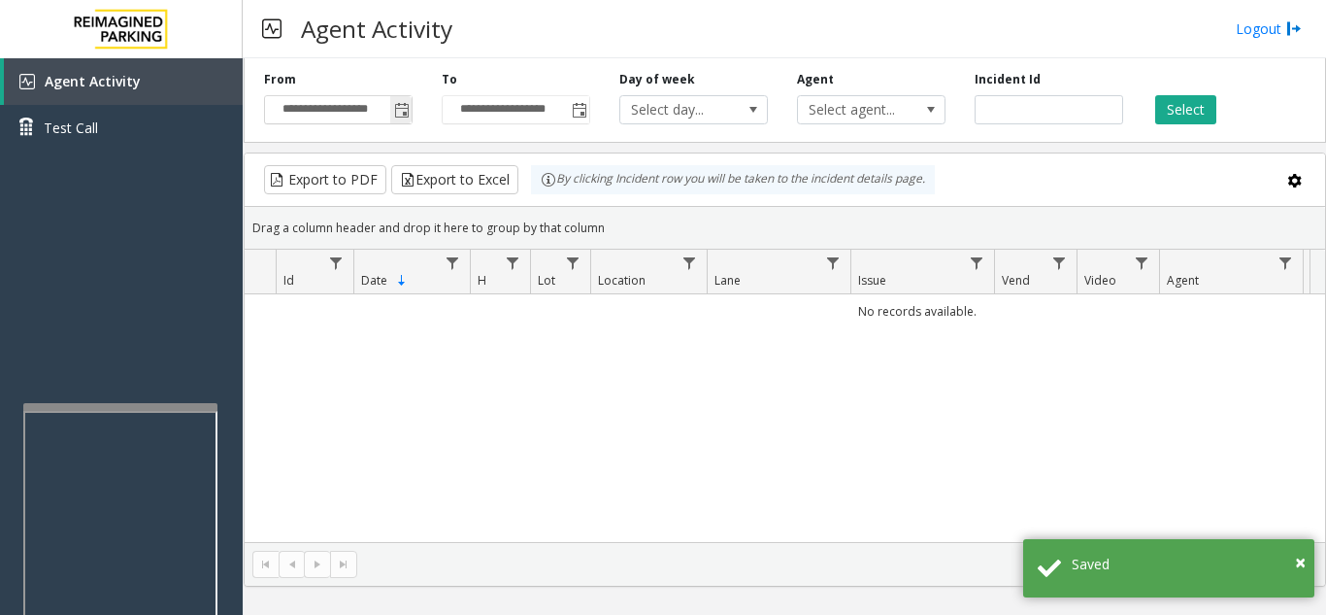
click at [400, 108] on span "Toggle popup" at bounding box center [402, 111] width 16 height 16
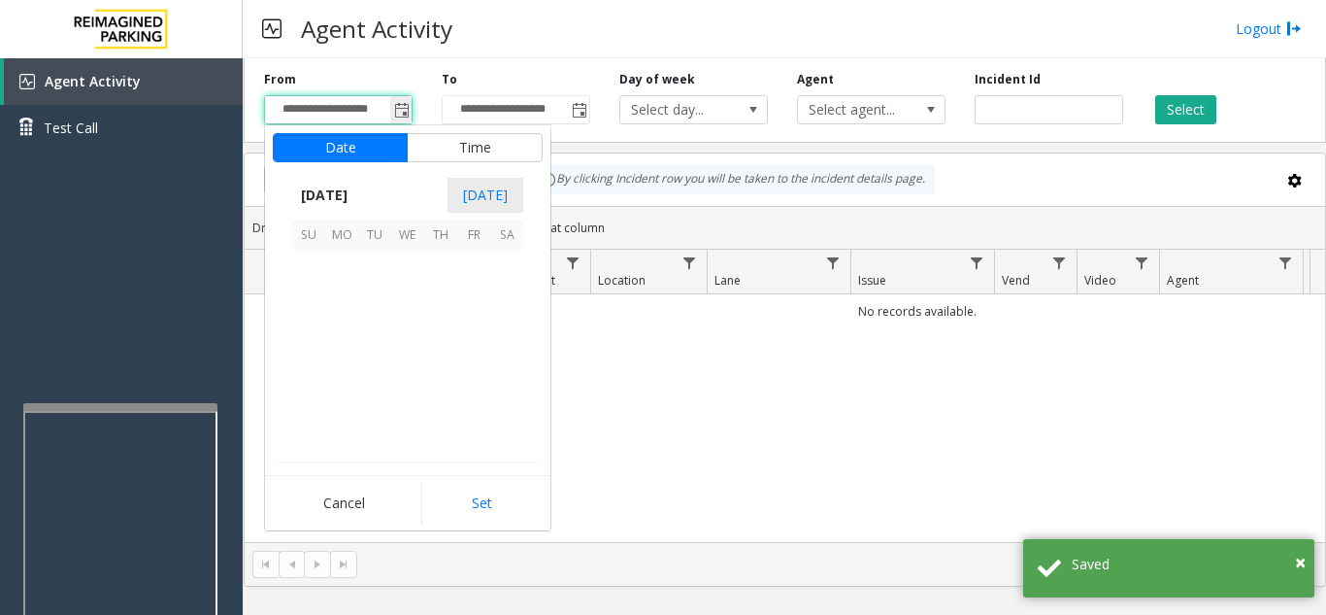
scroll to position [348718, 0]
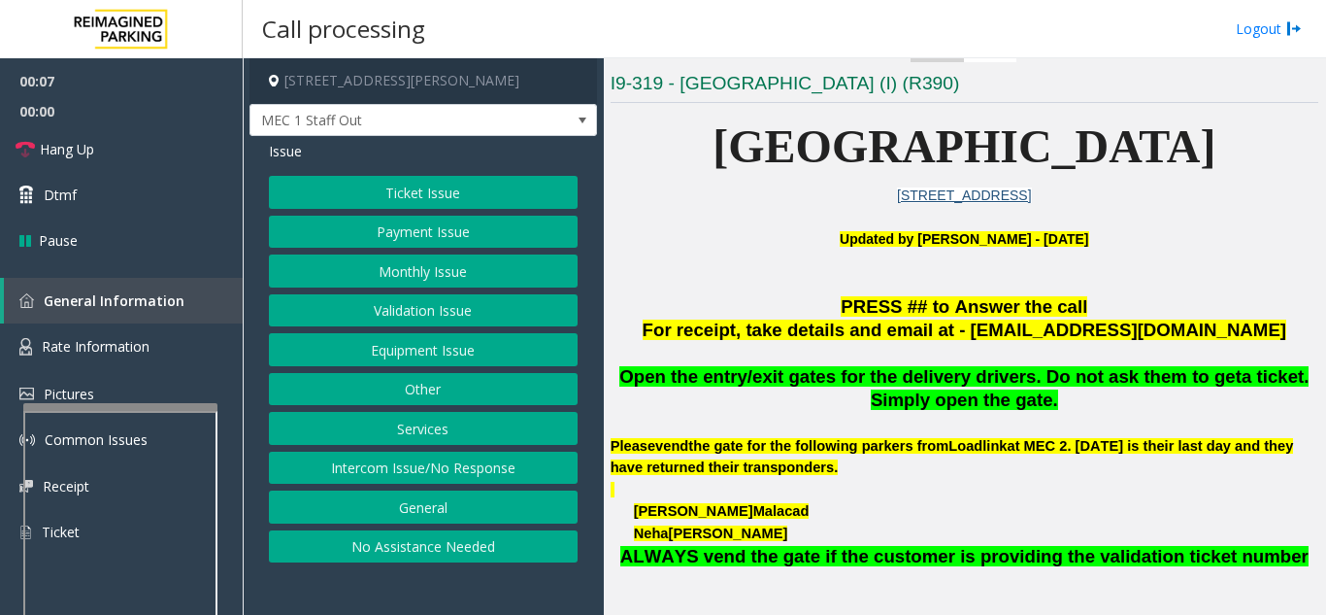
scroll to position [388, 0]
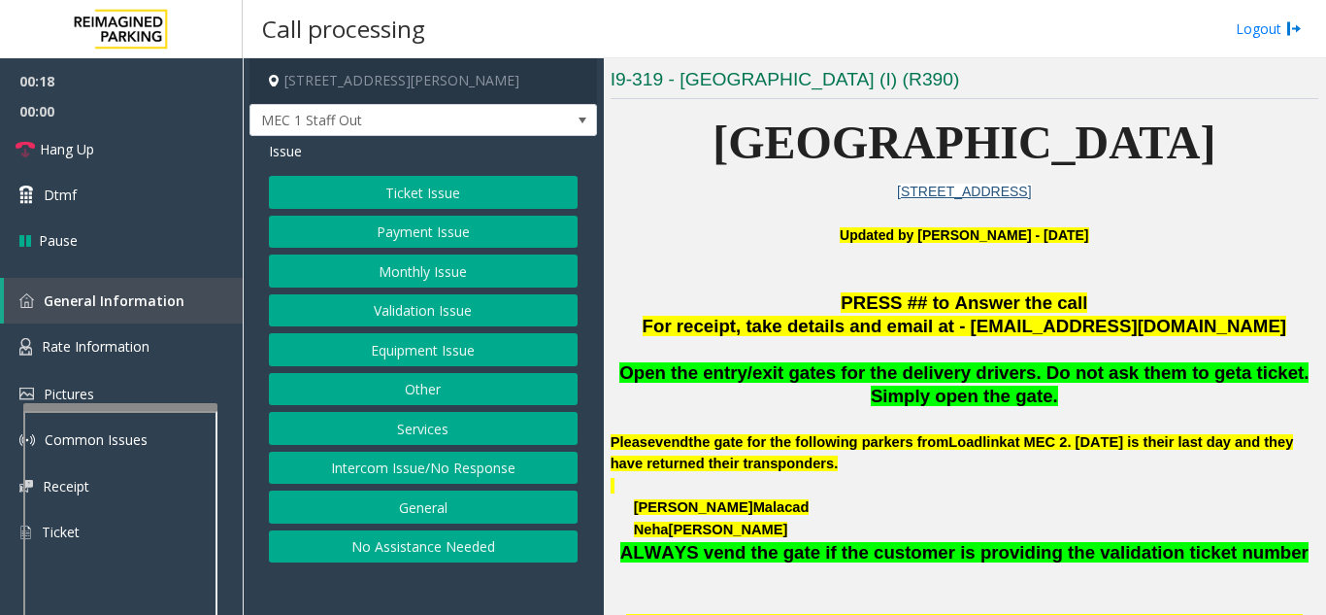
click at [450, 395] on button "Other" at bounding box center [423, 389] width 309 height 33
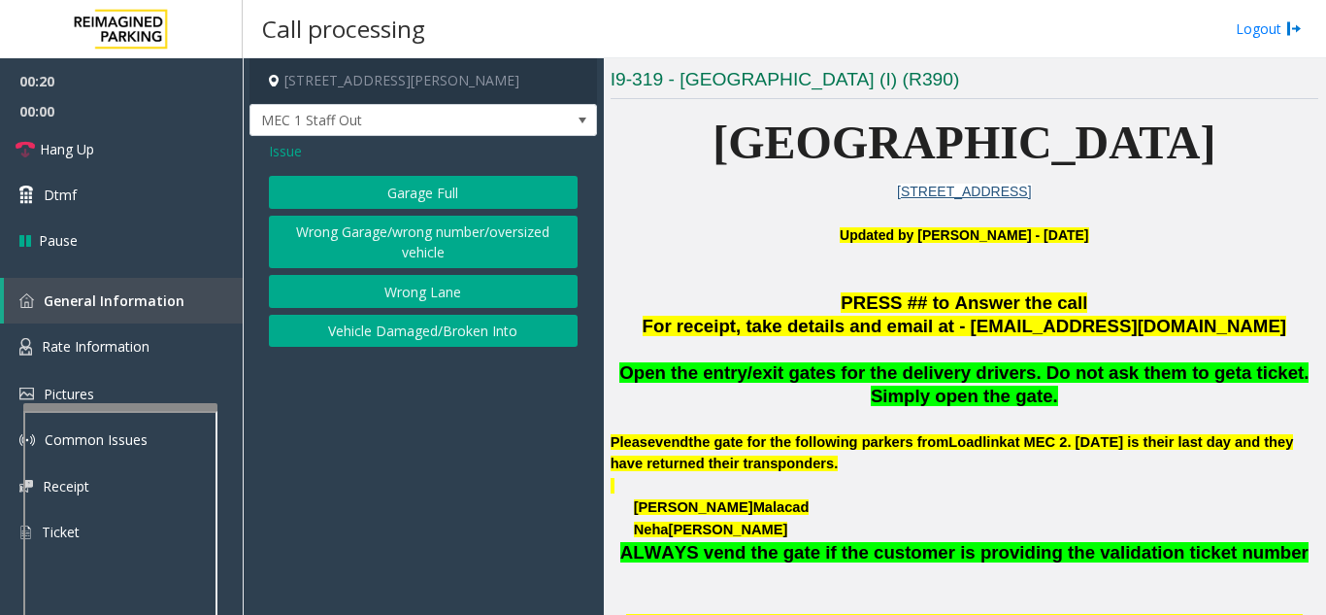
click at [279, 150] on span "Issue" at bounding box center [285, 151] width 33 height 20
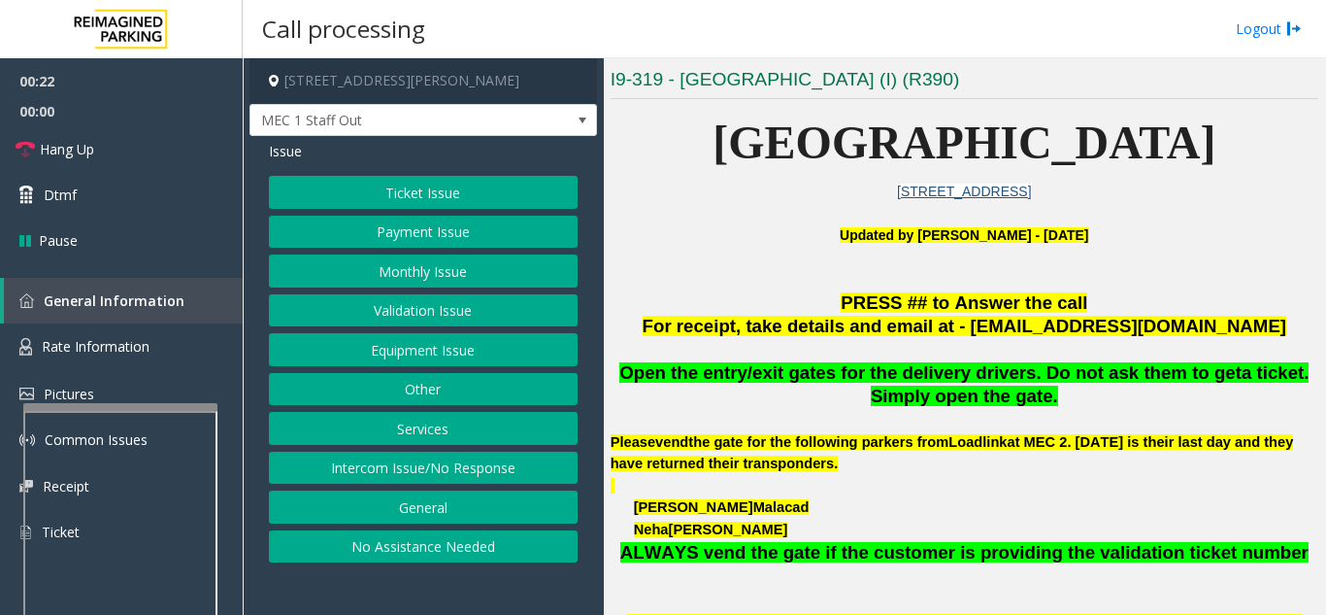
click at [429, 350] on button "Equipment Issue" at bounding box center [423, 349] width 309 height 33
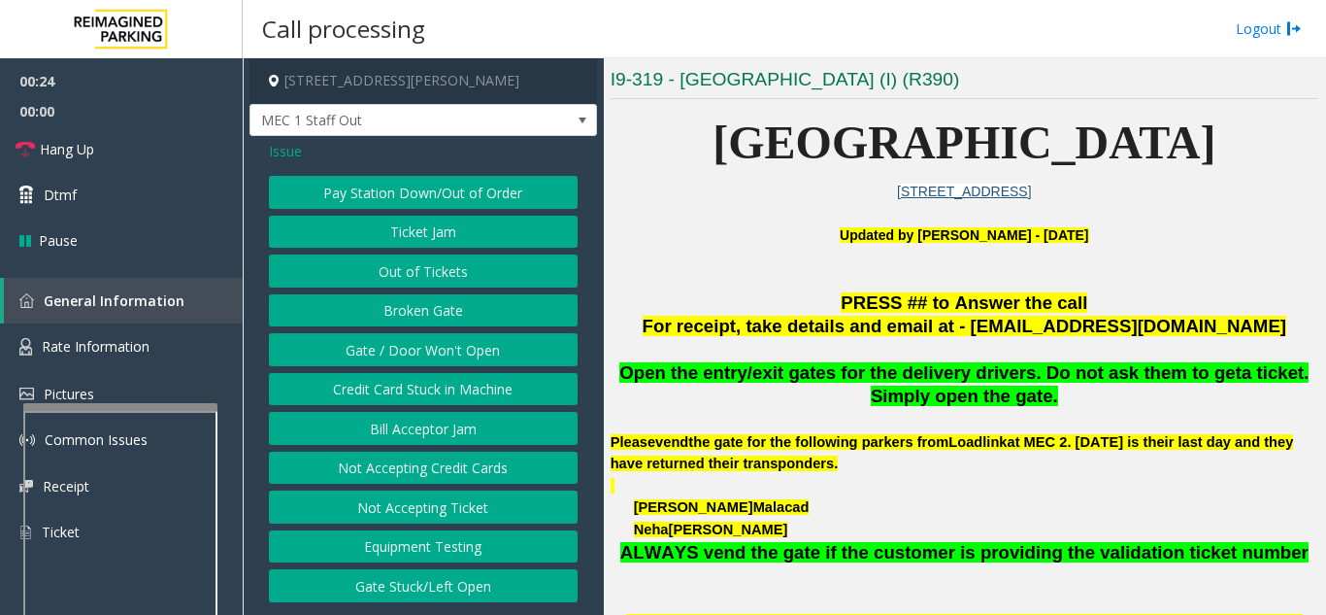
click at [296, 157] on span "Issue" at bounding box center [285, 151] width 33 height 20
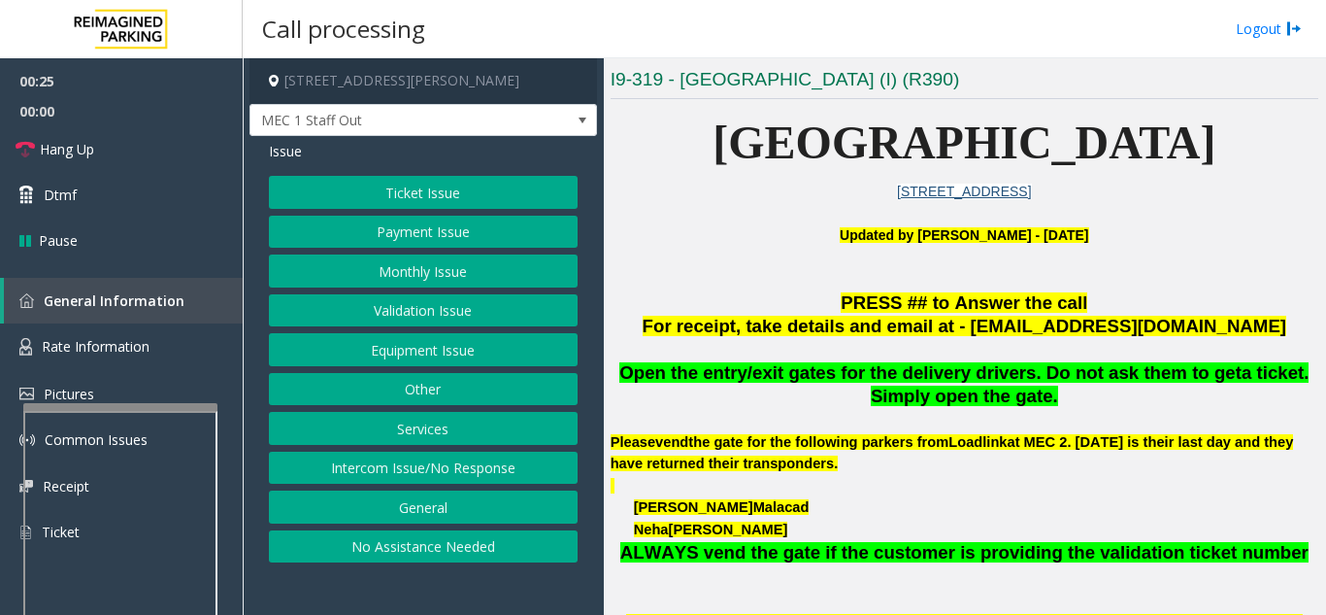
click at [447, 345] on button "Equipment Issue" at bounding box center [423, 349] width 309 height 33
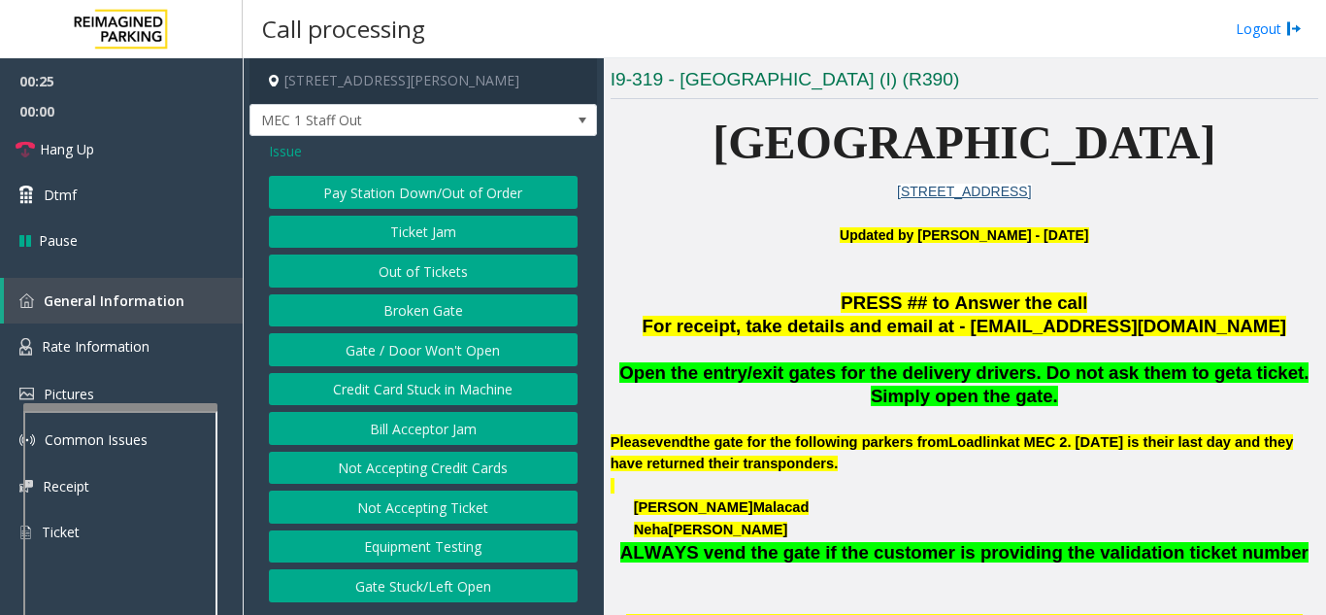
click at [447, 345] on button "Gate / Door Won't Open" at bounding box center [423, 349] width 309 height 33
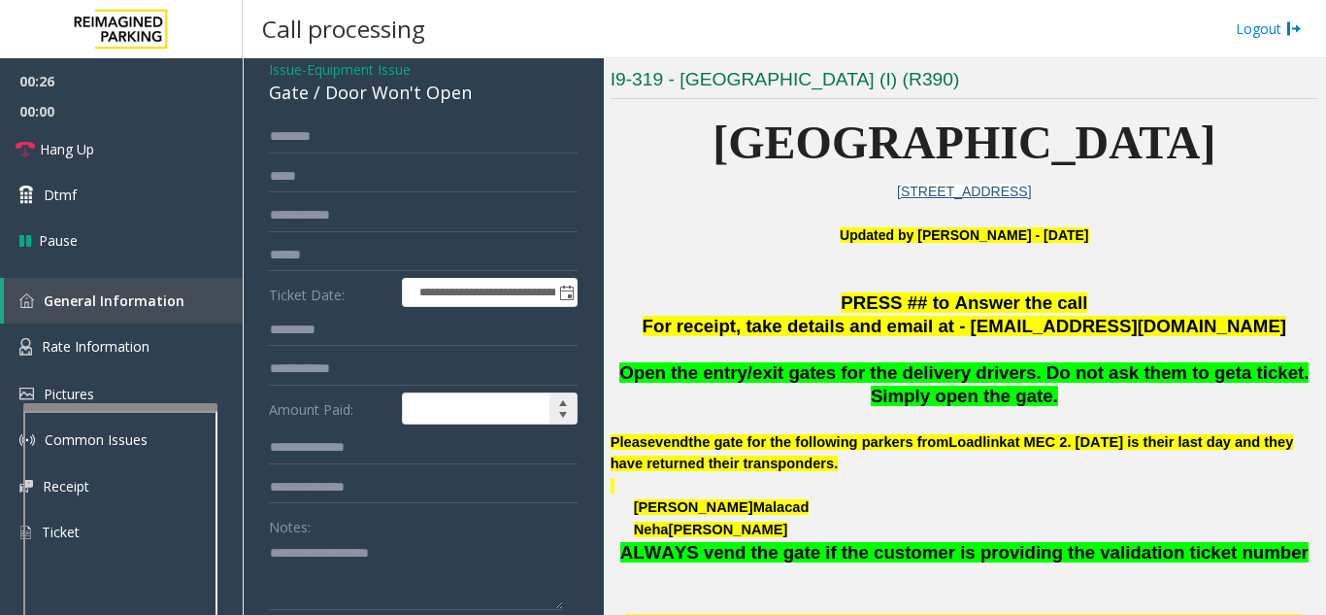
scroll to position [194, 0]
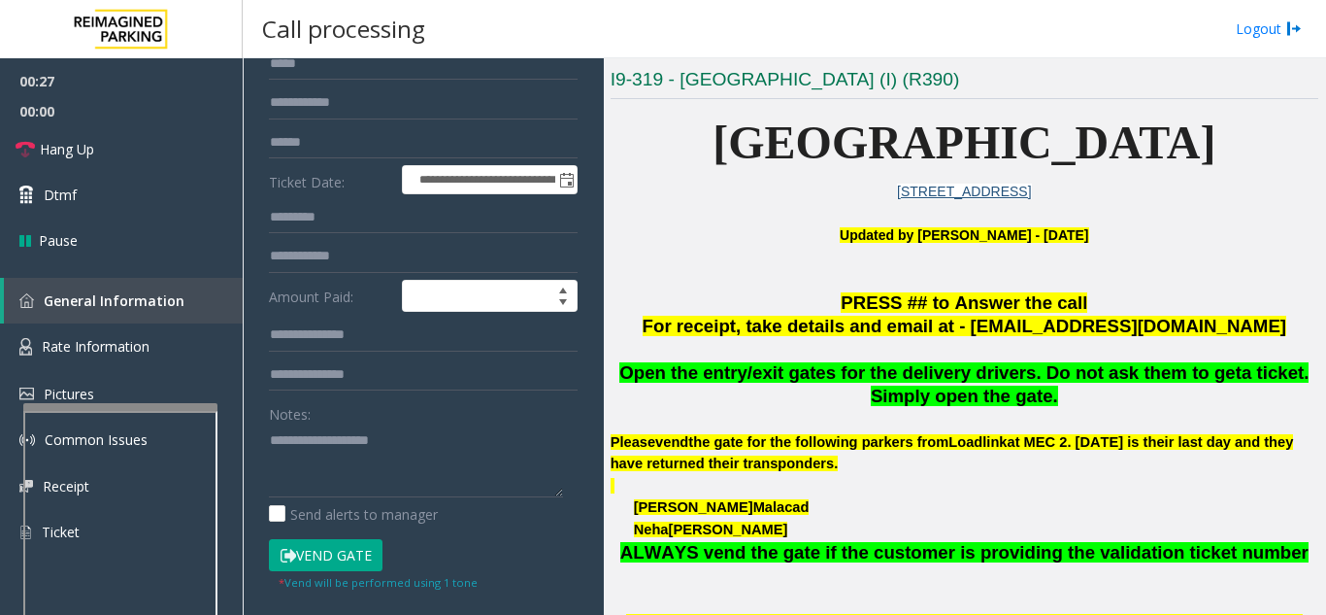
click at [366, 552] on button "Vend Gate" at bounding box center [326, 555] width 114 height 33
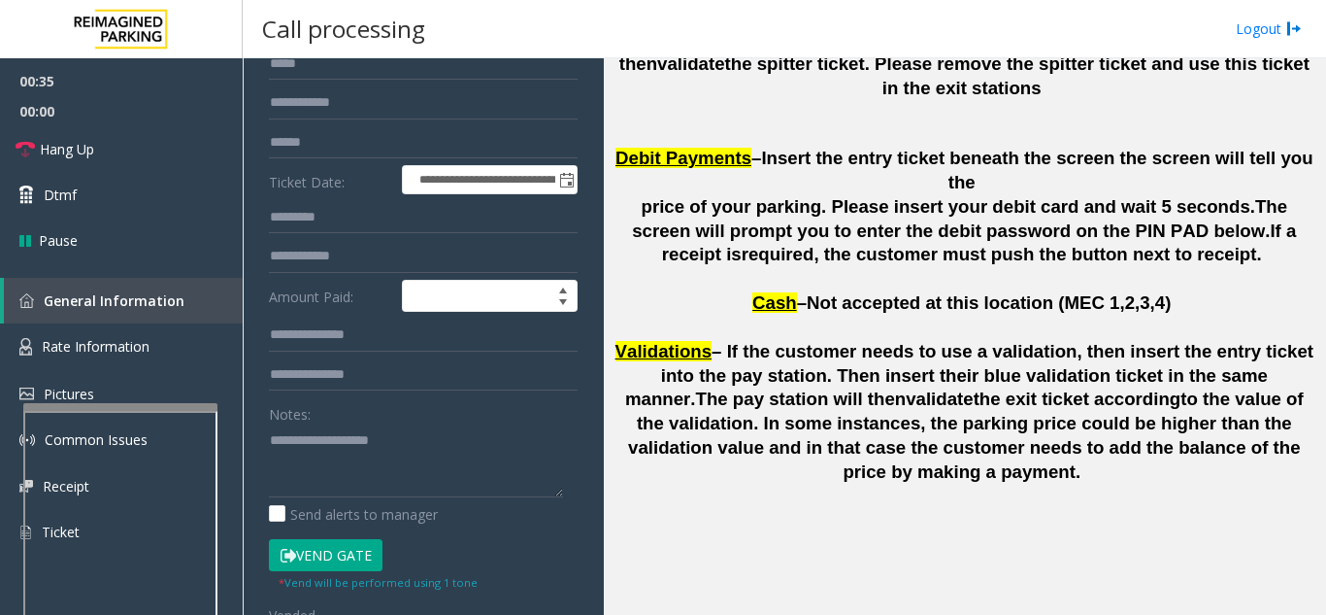
scroll to position [5318, 0]
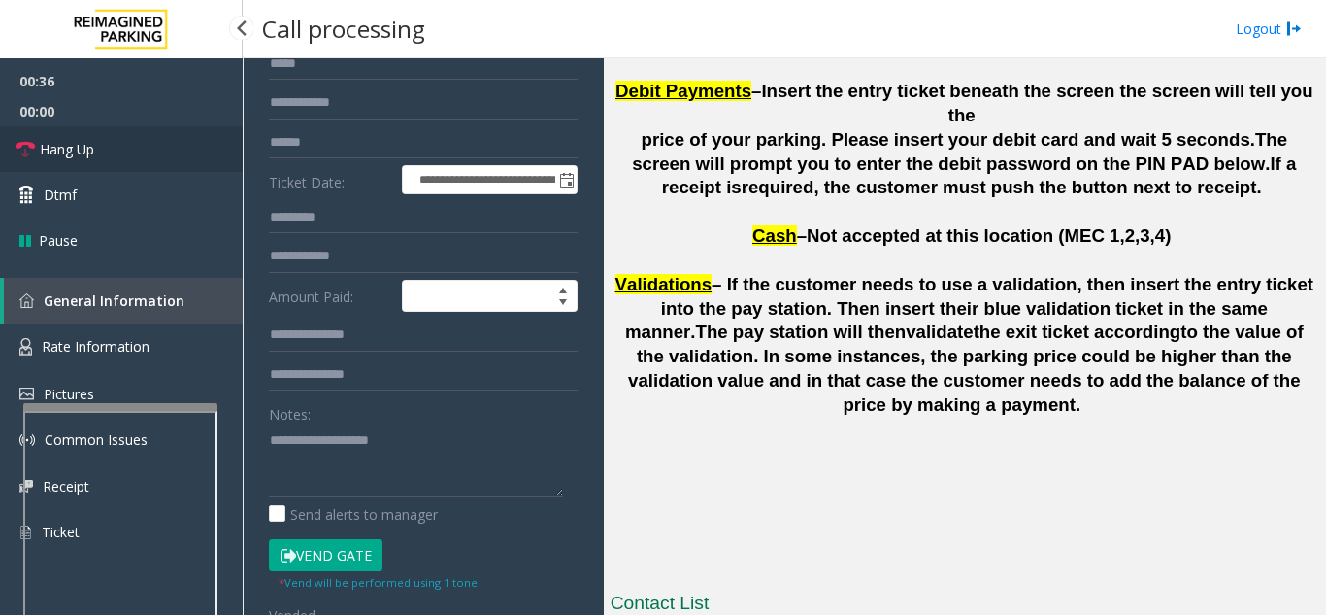
click at [101, 149] on link "Hang Up" at bounding box center [121, 149] width 243 height 46
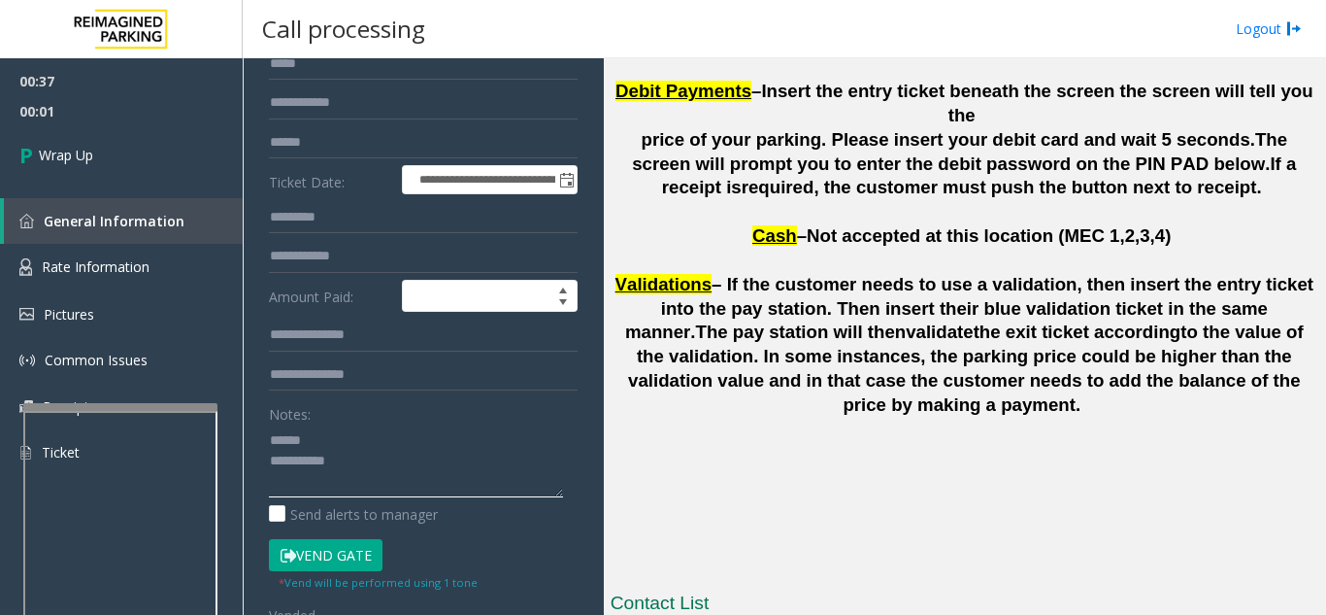
click at [384, 438] on textarea at bounding box center [416, 460] width 294 height 73
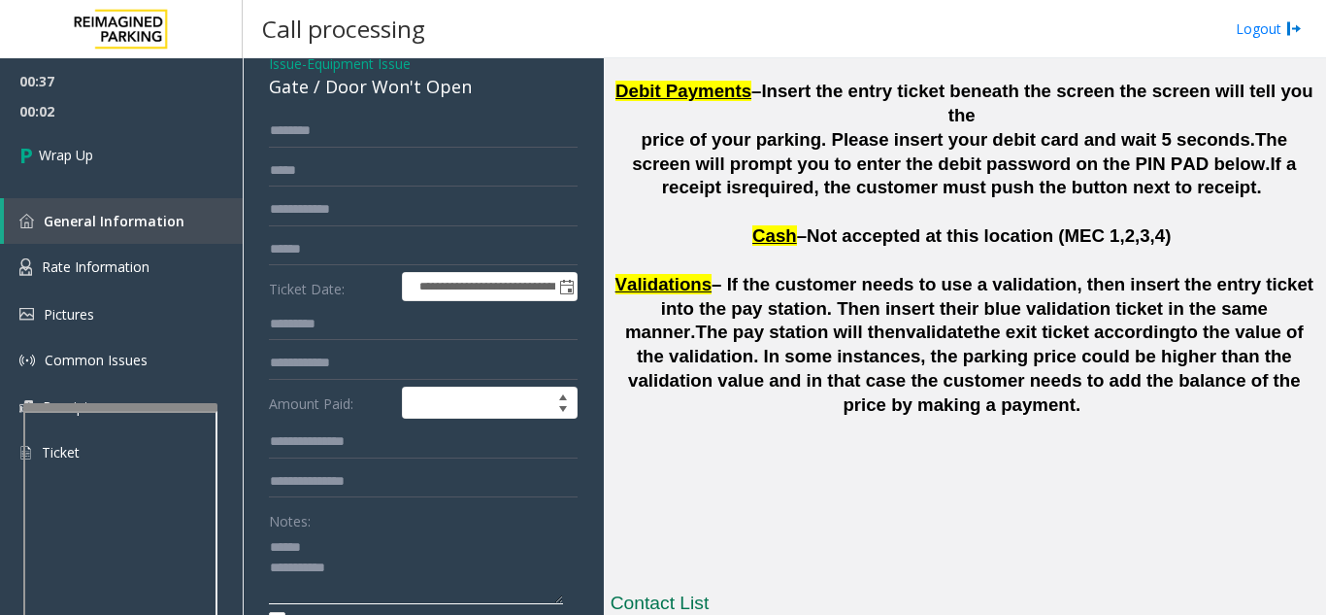
scroll to position [0, 0]
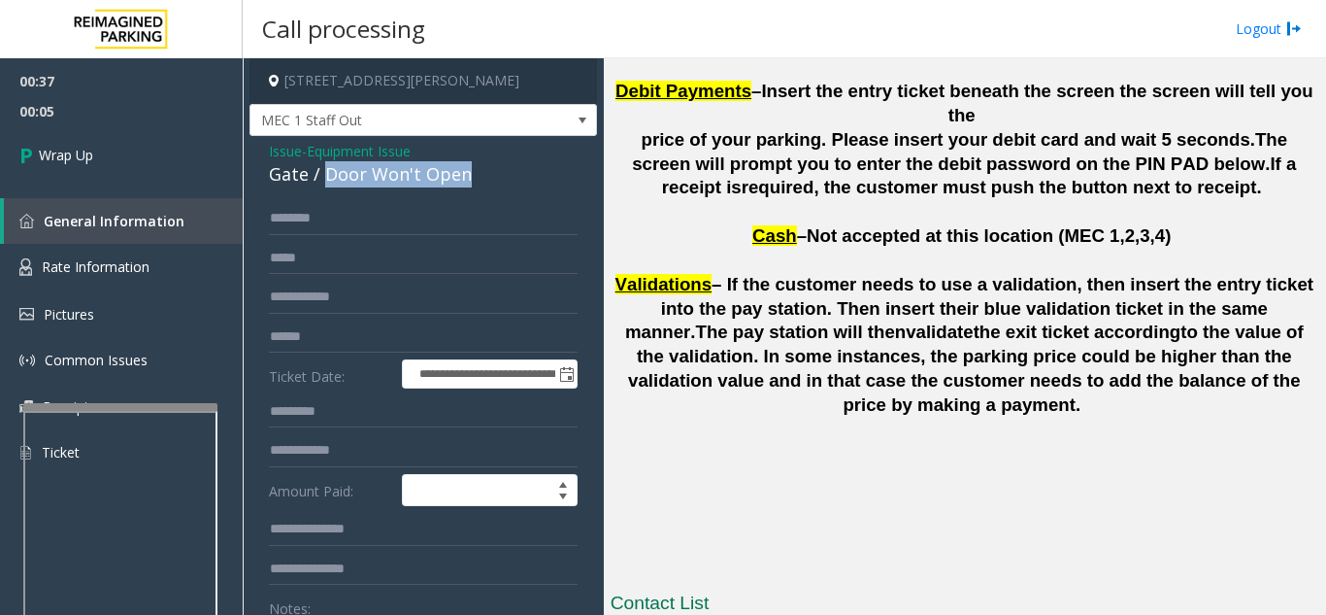
drag, startPoint x: 323, startPoint y: 177, endPoint x: 481, endPoint y: 184, distance: 157.4
click at [489, 184] on div "Gate / Door Won't Open" at bounding box center [423, 174] width 309 height 26
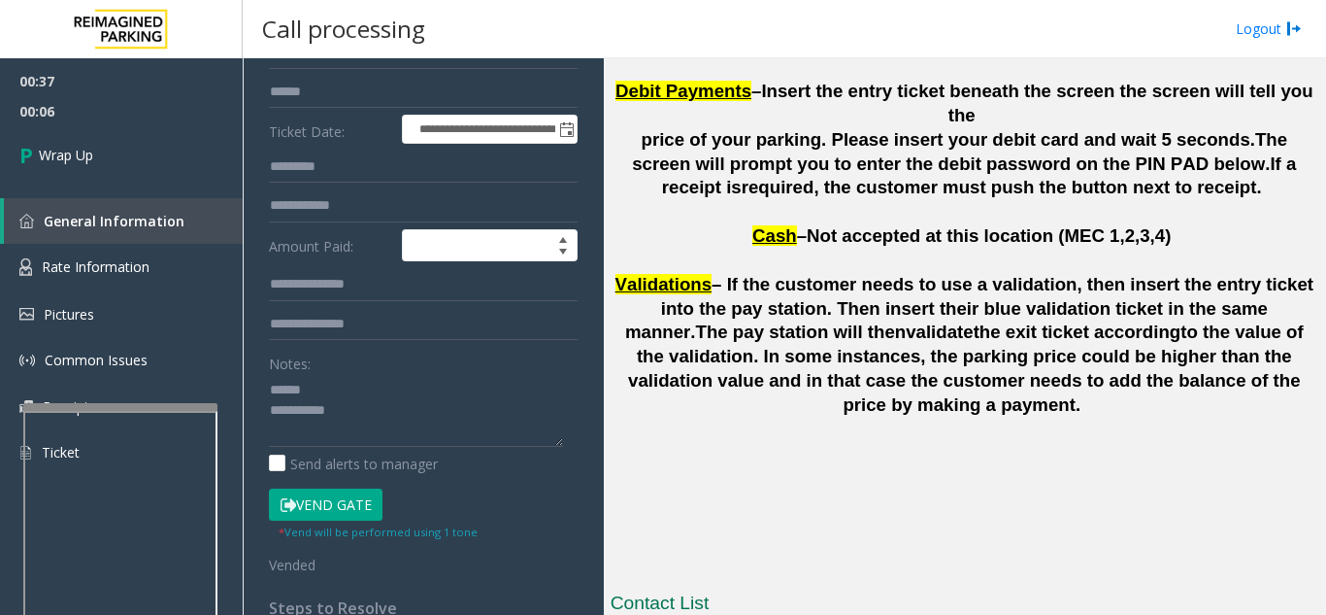
scroll to position [280, 0]
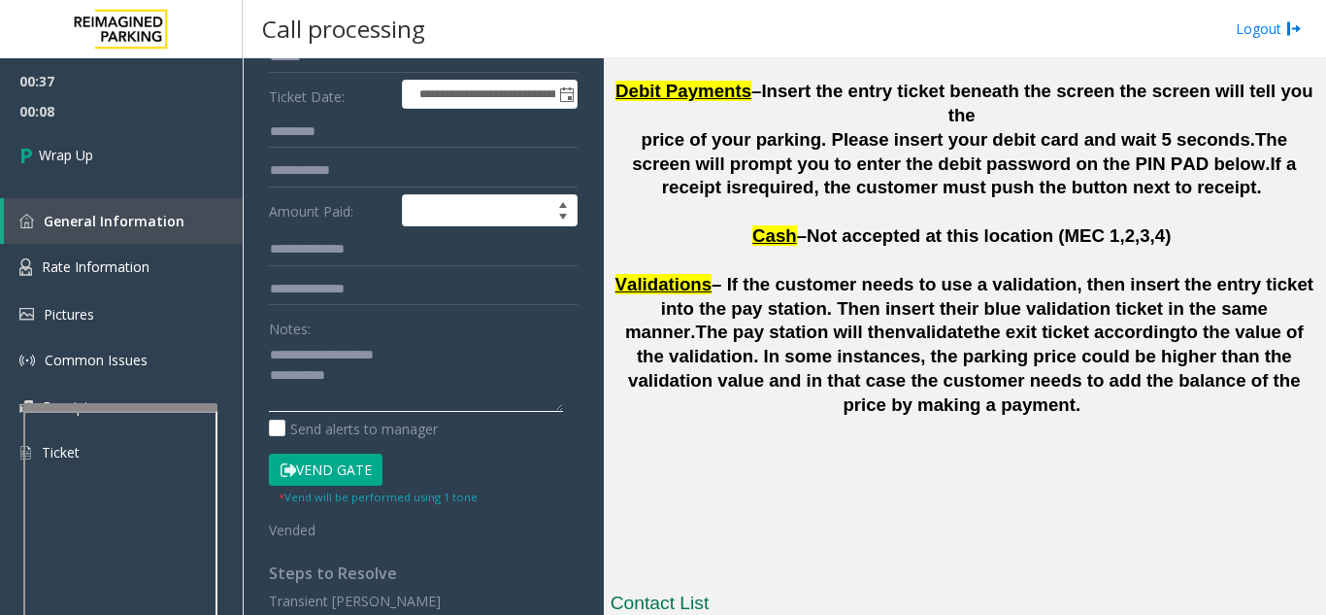
click at [397, 375] on textarea at bounding box center [416, 375] width 294 height 73
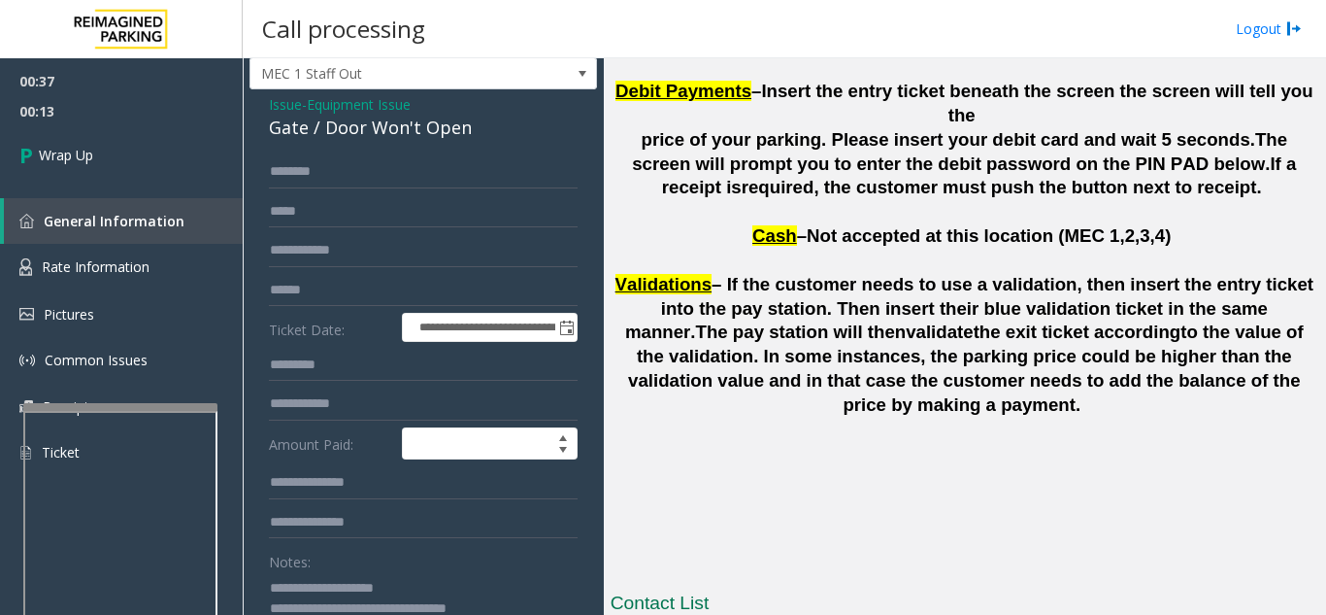
scroll to position [0, 0]
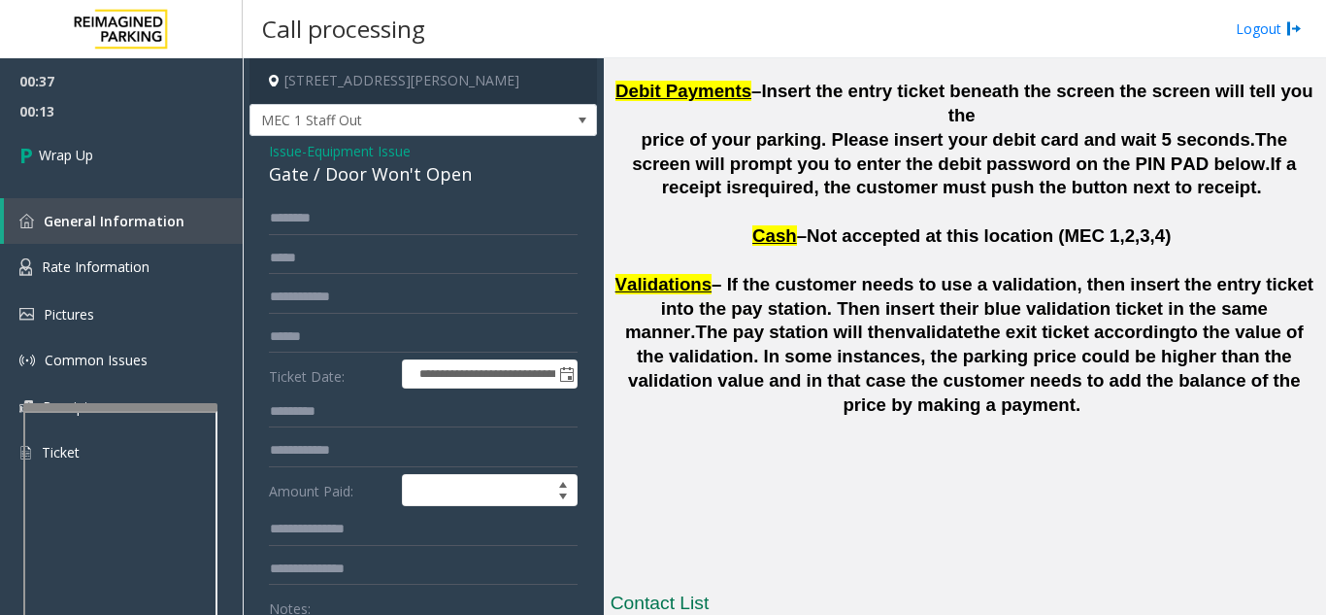
type textarea "**********"
click at [381, 225] on input "text" at bounding box center [423, 218] width 309 height 33
type input "******"
drag, startPoint x: 70, startPoint y: 151, endPoint x: 272, endPoint y: 145, distance: 202.1
click at [70, 151] on span "Wrap Up" at bounding box center [66, 155] width 54 height 20
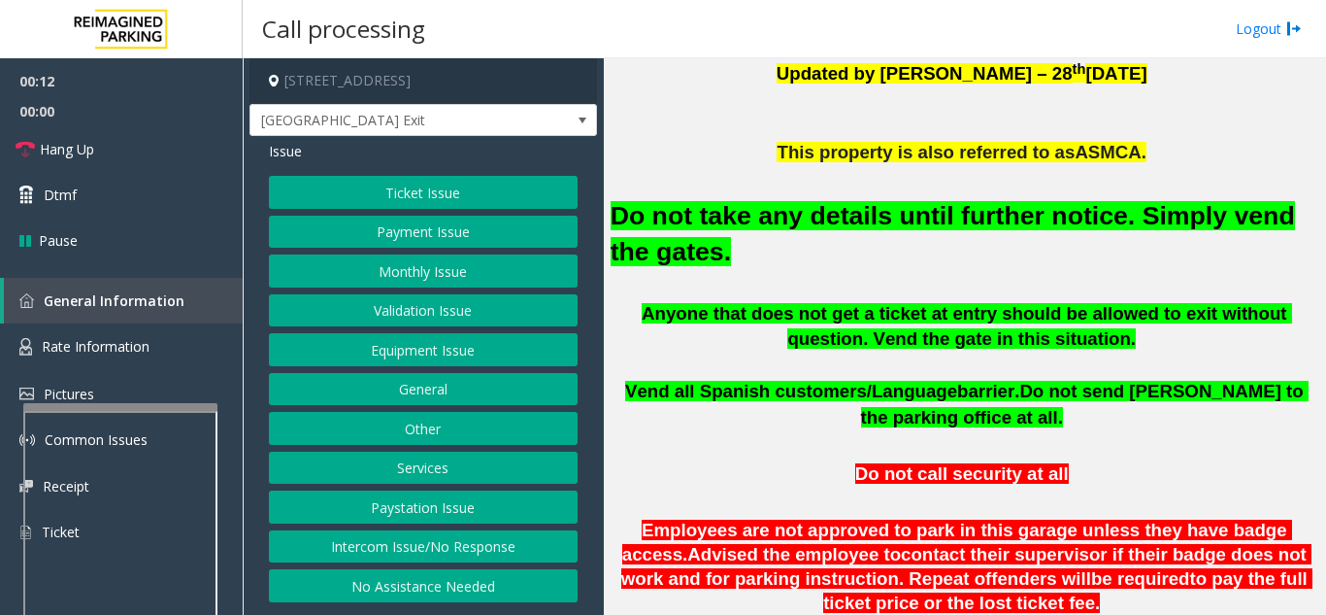
scroll to position [583, 0]
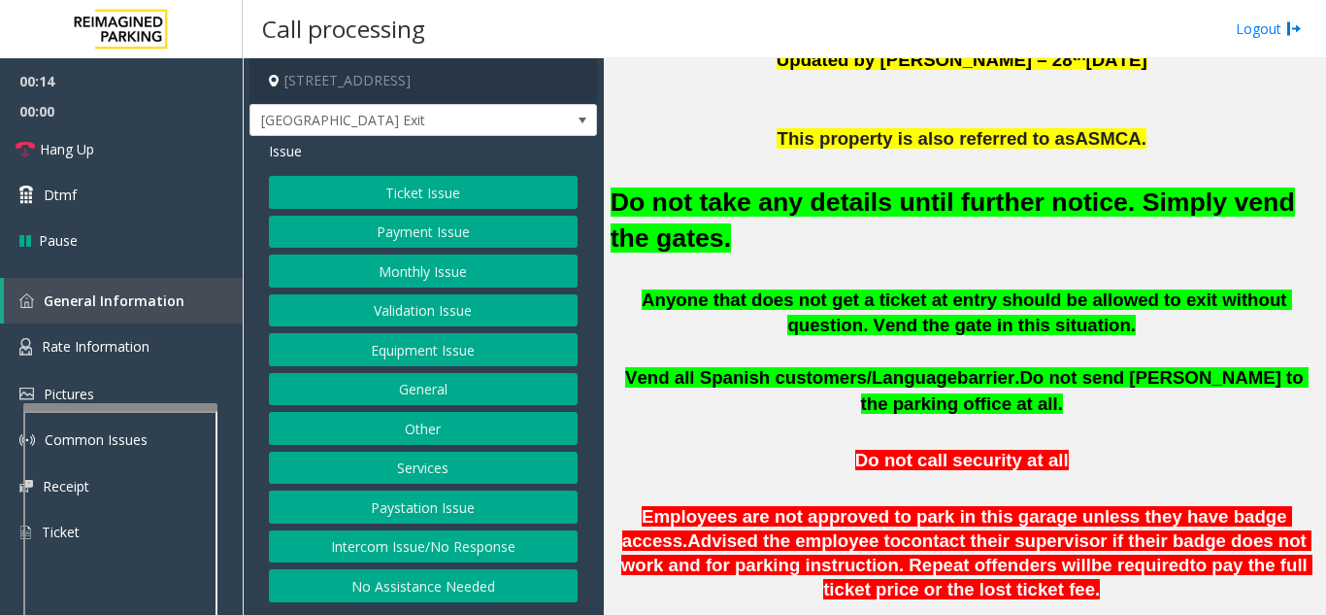
click at [395, 359] on button "Equipment Issue" at bounding box center [423, 349] width 309 height 33
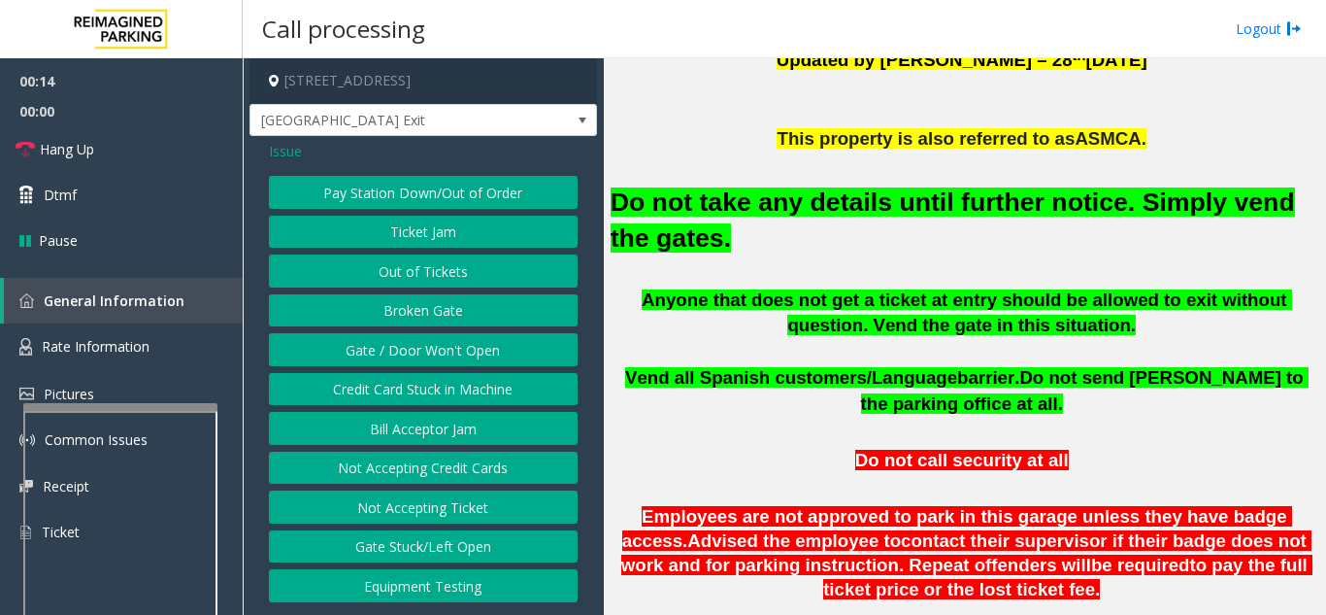
click at [395, 359] on button "Gate / Door Won't Open" at bounding box center [423, 349] width 309 height 33
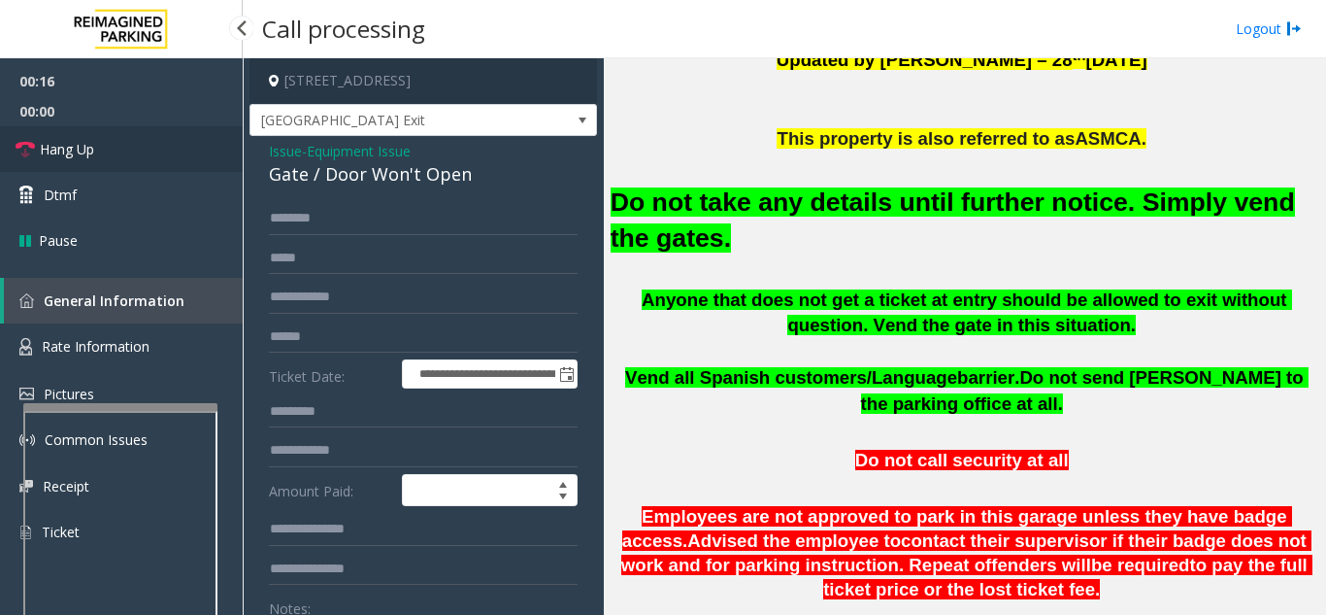
click at [151, 160] on link "Hang Up" at bounding box center [121, 149] width 243 height 46
click at [293, 146] on span "Issue" at bounding box center [285, 151] width 33 height 20
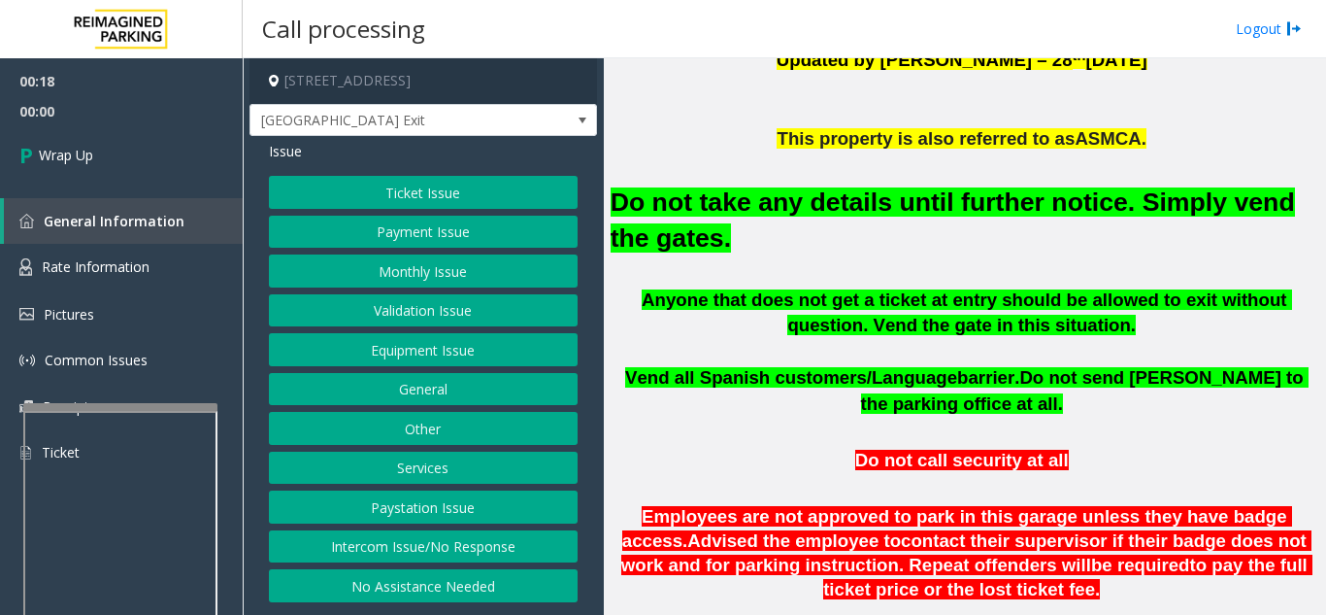
click at [496, 542] on button "Intercom Issue/No Response" at bounding box center [423, 546] width 309 height 33
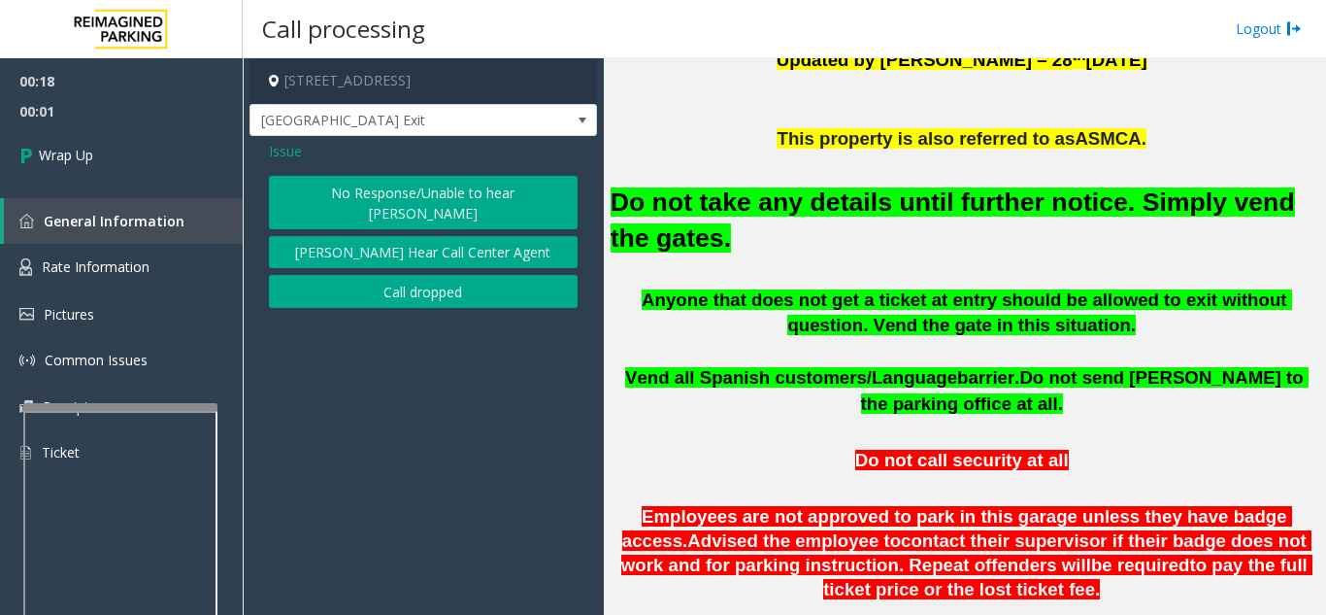
click at [374, 197] on button "No Response/Unable to hear [PERSON_NAME]" at bounding box center [423, 202] width 309 height 53
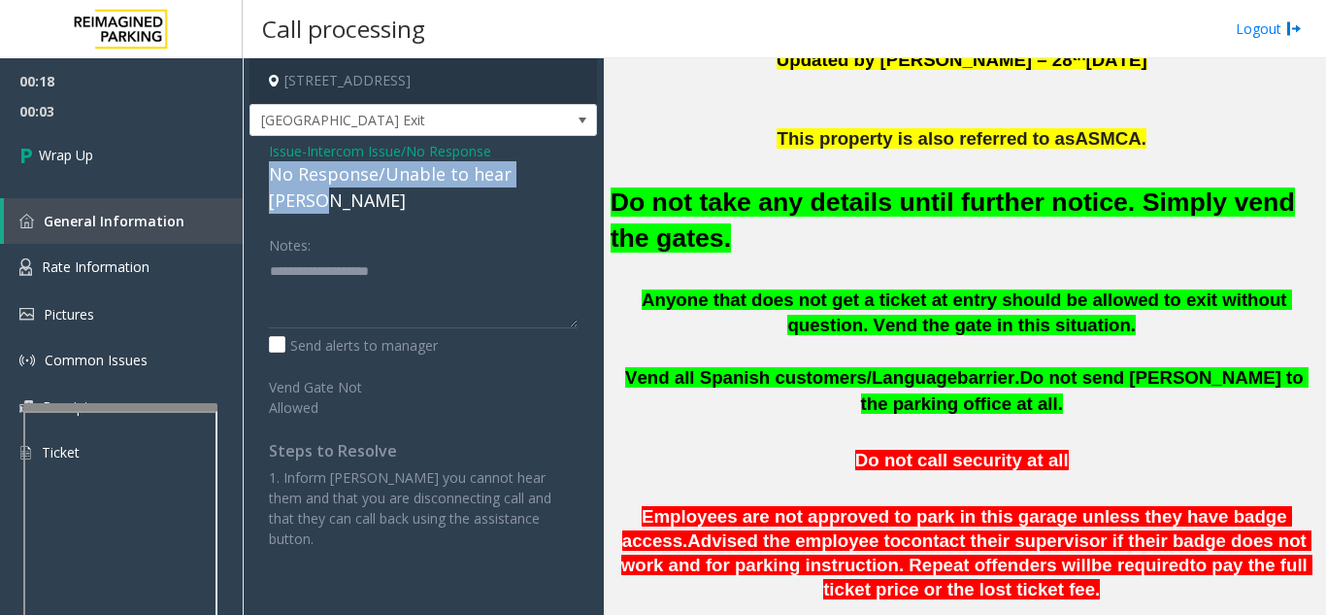
drag, startPoint x: 263, startPoint y: 172, endPoint x: 580, endPoint y: 167, distance: 316.6
click at [580, 167] on div "Issue - Intercom Issue/No Response No Response/Unable to hear [PERSON_NAME] Not…" at bounding box center [424, 352] width 348 height 432
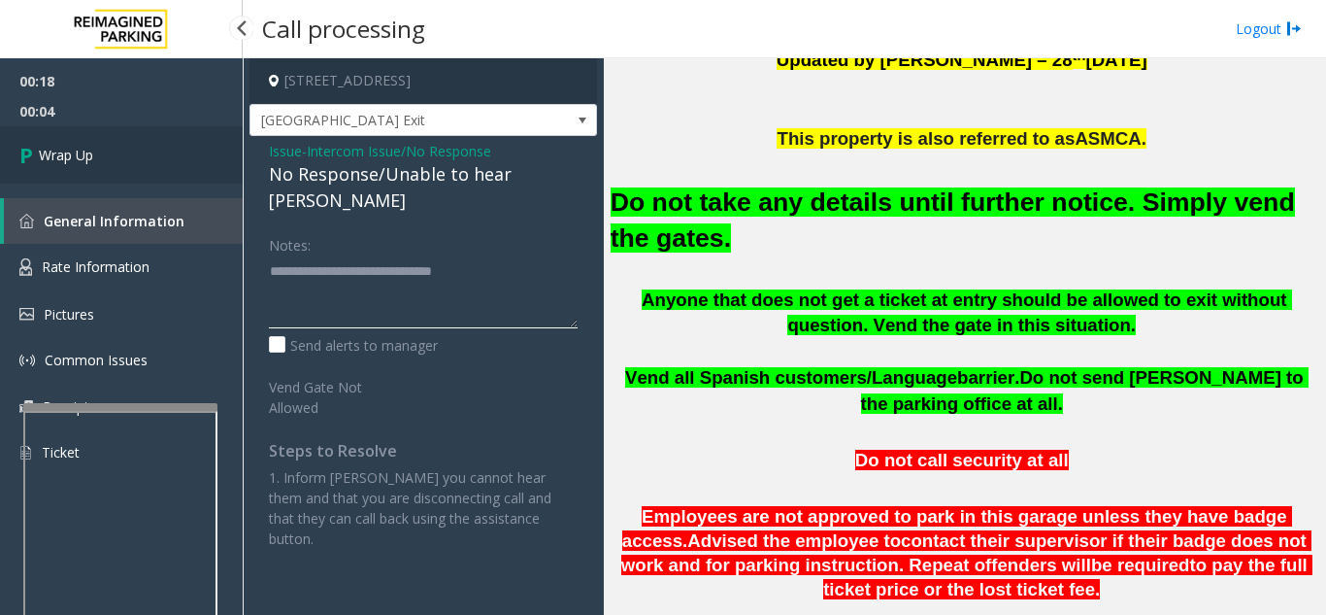
type textarea "**********"
click at [157, 151] on link "Wrap Up" at bounding box center [121, 154] width 243 height 57
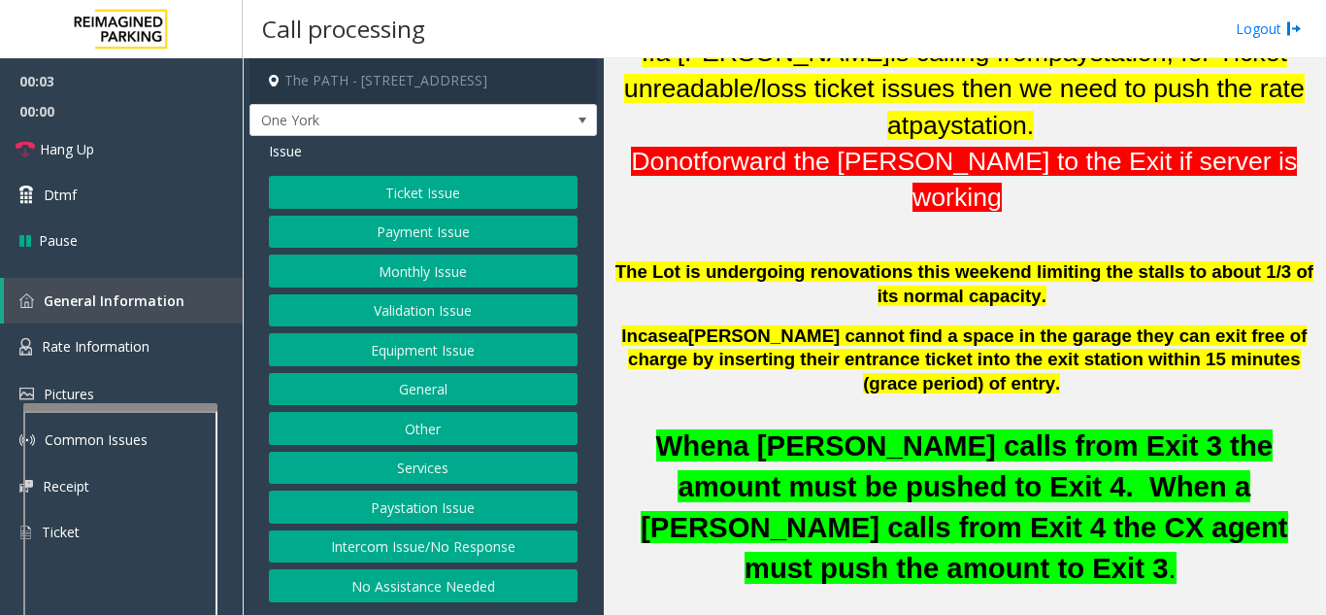
scroll to position [583, 0]
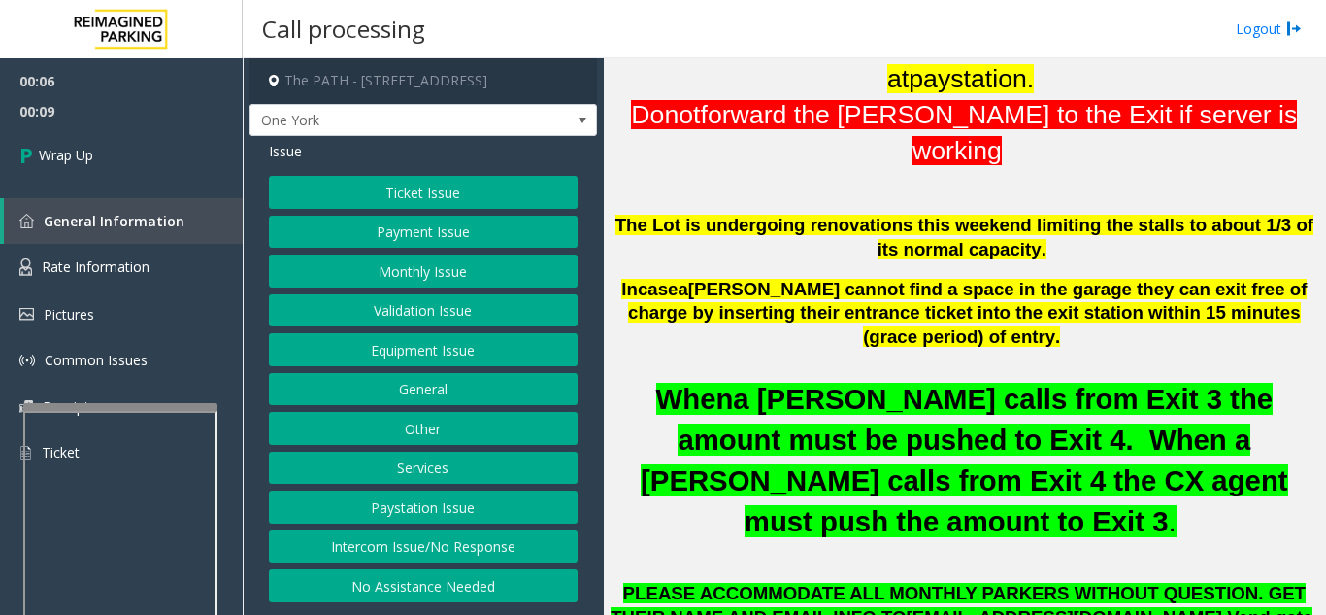
click at [443, 539] on button "Intercom Issue/No Response" at bounding box center [423, 546] width 309 height 33
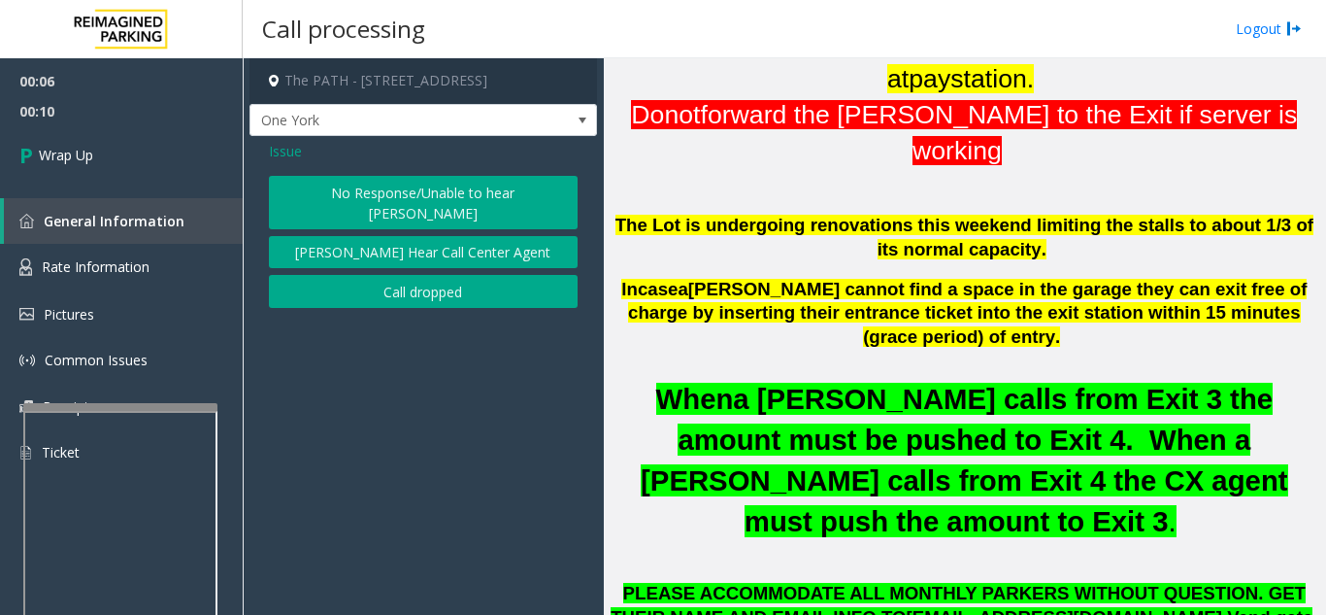
click at [364, 275] on button "Call dropped" at bounding box center [423, 291] width 309 height 33
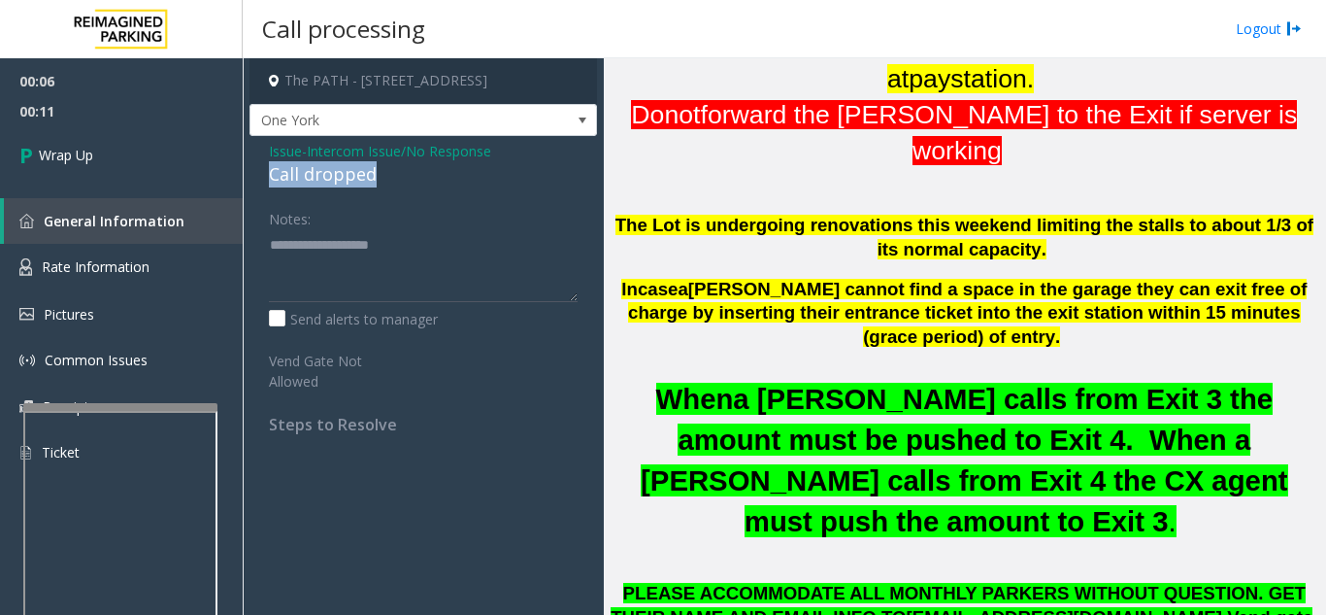
drag, startPoint x: 260, startPoint y: 177, endPoint x: 369, endPoint y: 174, distance: 108.8
click at [369, 174] on div "Issue - Intercom Issue/No Response Call dropped Notes: Send alerts to manager V…" at bounding box center [424, 295] width 348 height 318
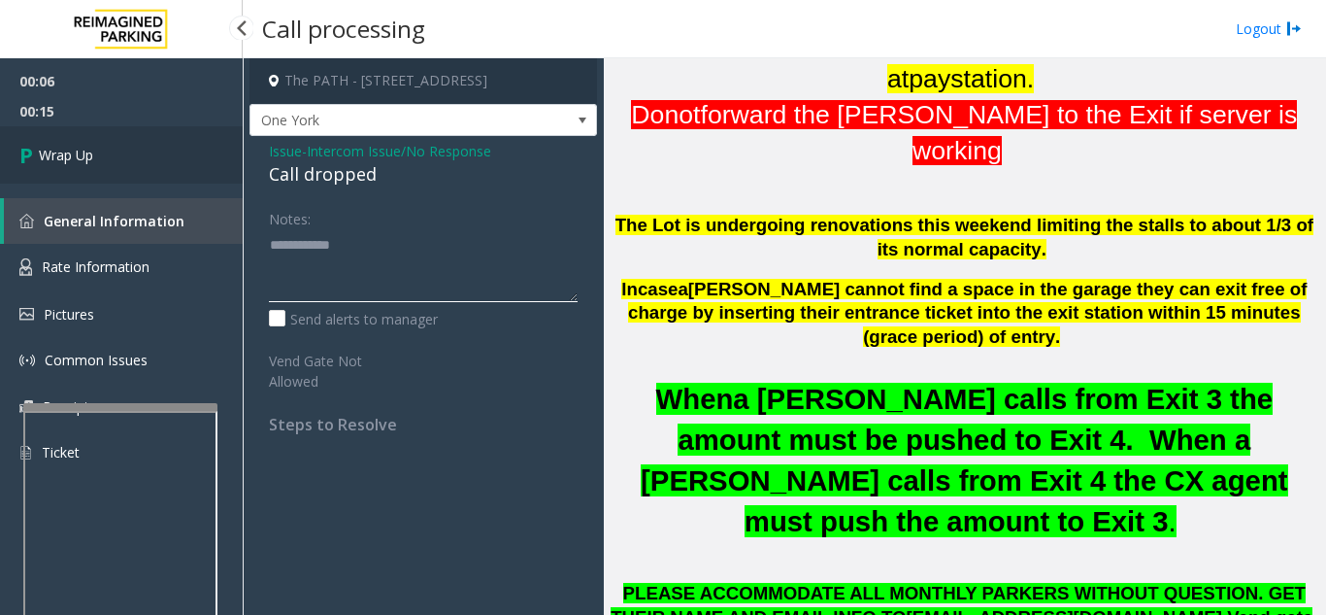
type textarea "**********"
click at [89, 154] on span "Wrap Up" at bounding box center [66, 155] width 54 height 20
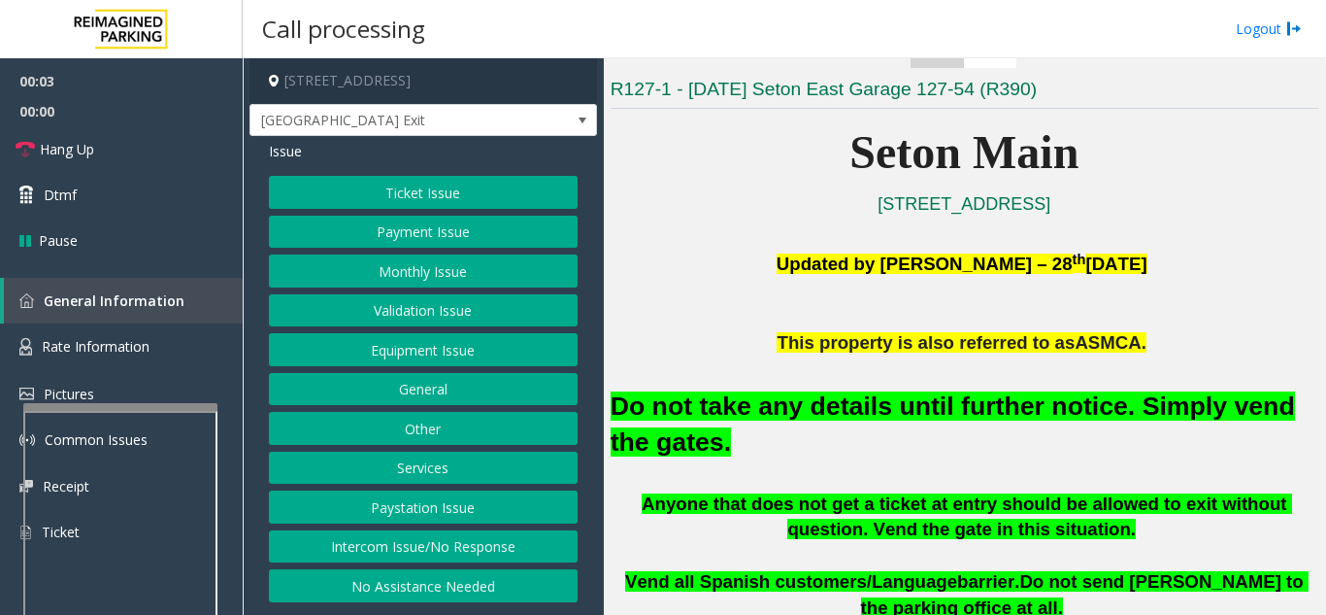
scroll to position [583, 0]
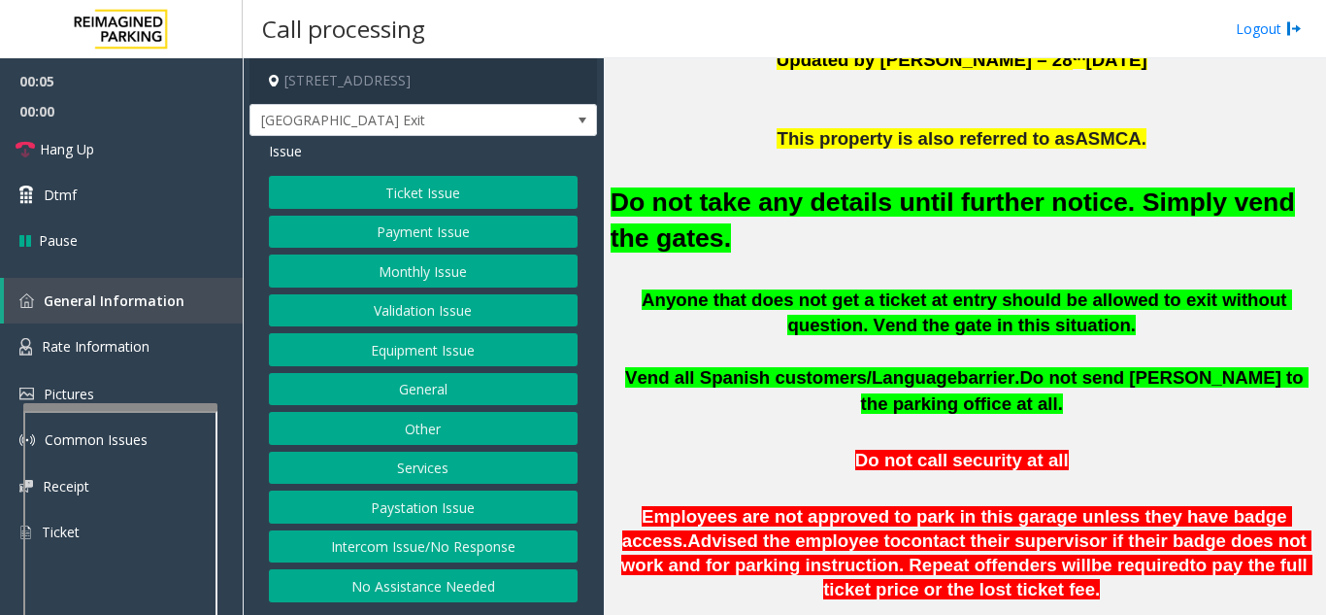
click at [433, 358] on button "Equipment Issue" at bounding box center [423, 349] width 309 height 33
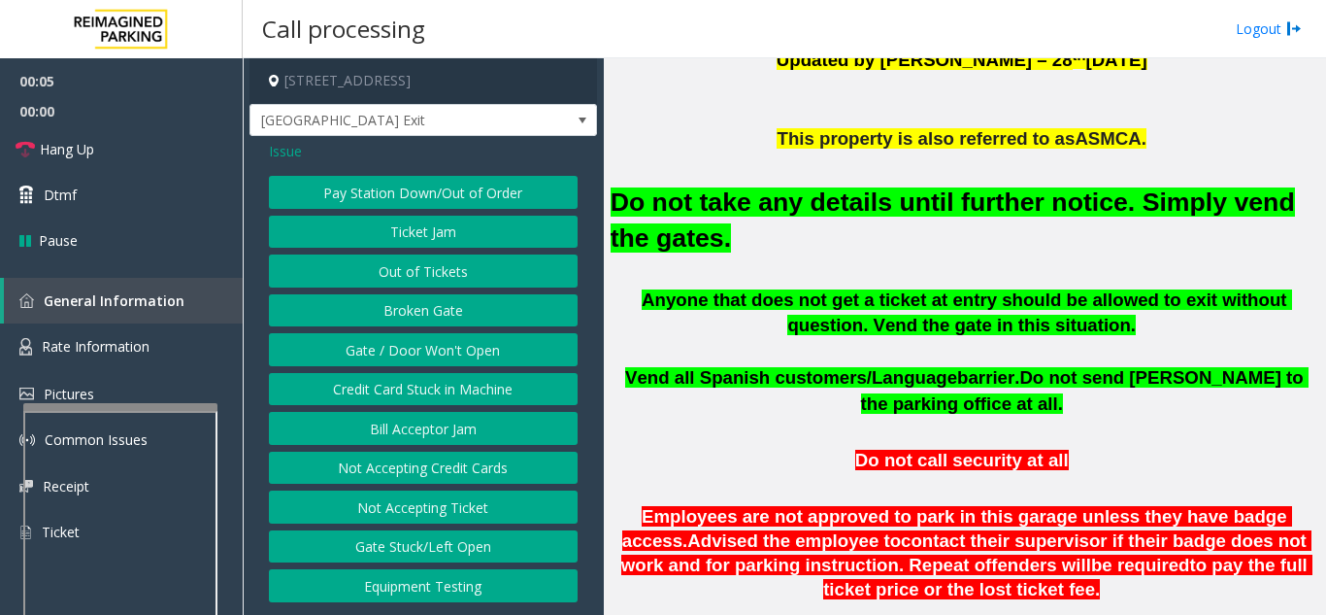
click at [433, 358] on button "Gate / Door Won't Open" at bounding box center [423, 349] width 309 height 33
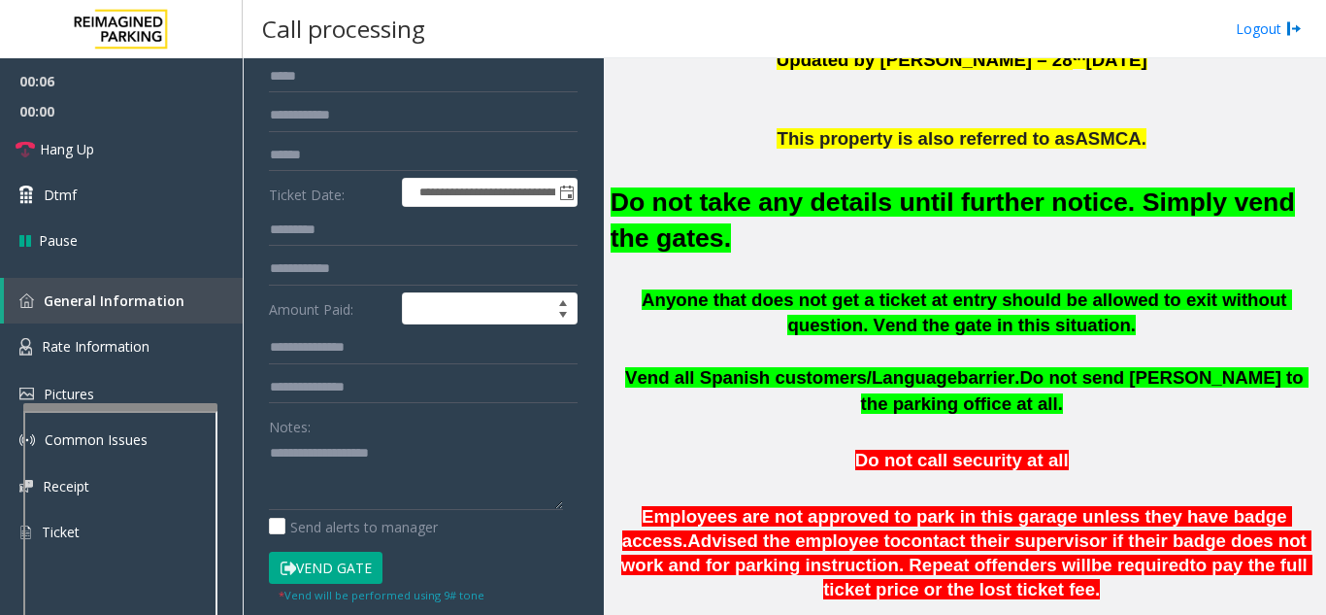
scroll to position [194, 0]
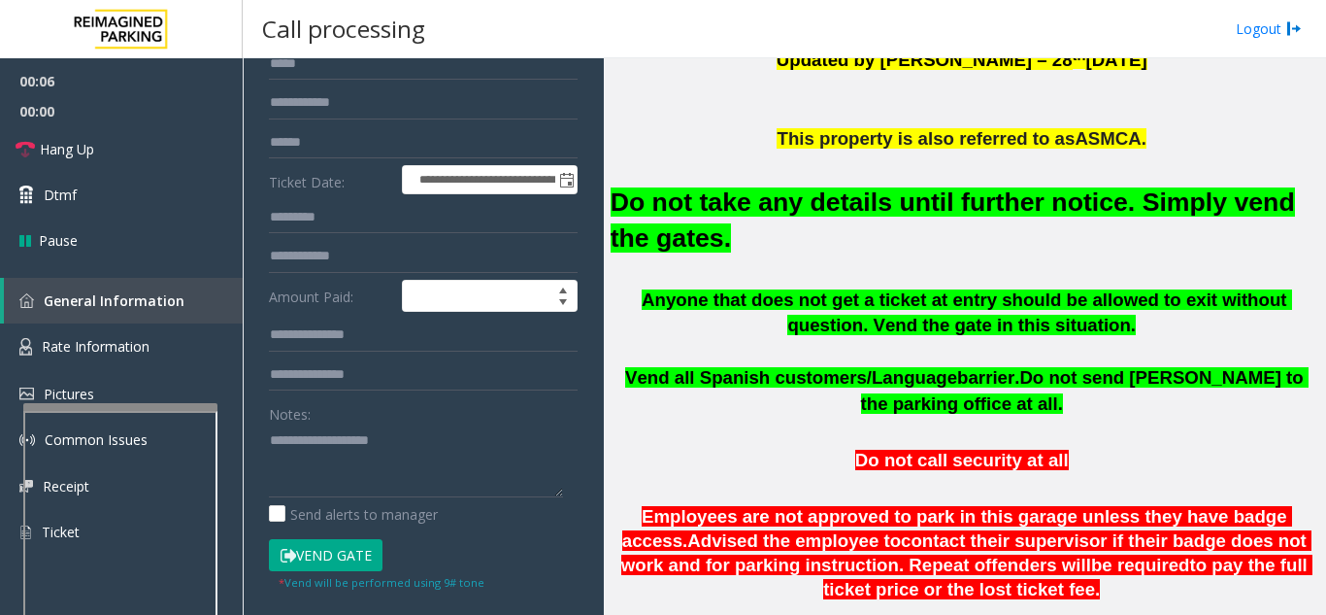
click at [350, 554] on button "Vend Gate" at bounding box center [326, 555] width 114 height 33
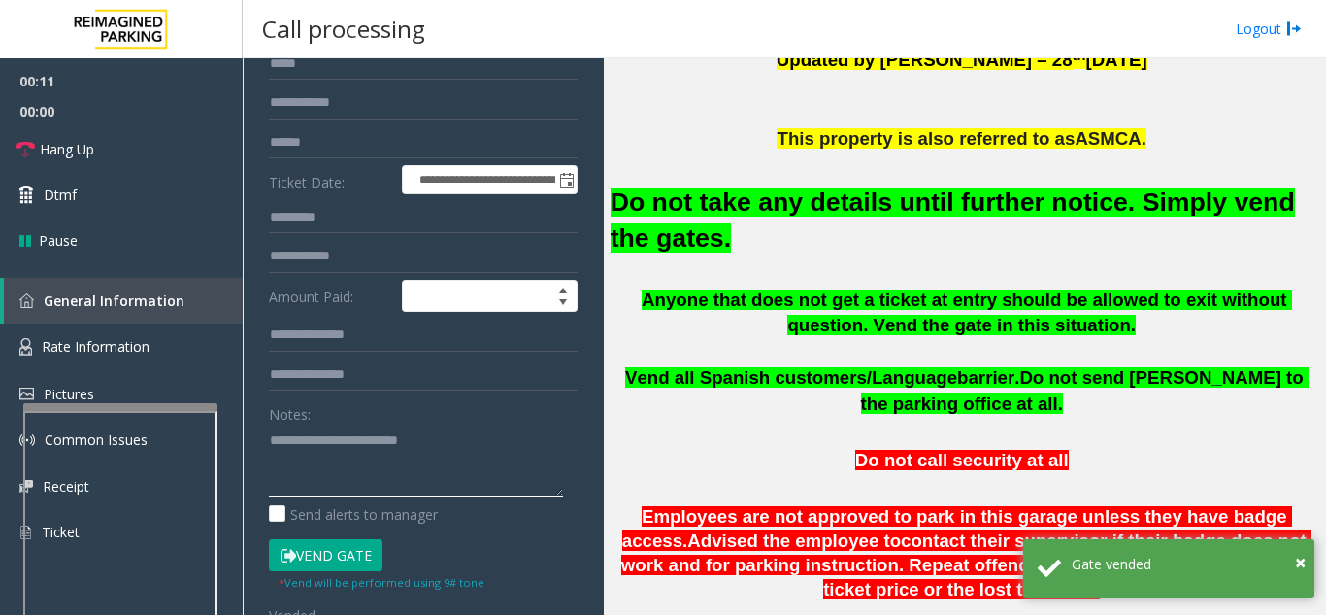
click at [497, 438] on textarea at bounding box center [416, 460] width 294 height 73
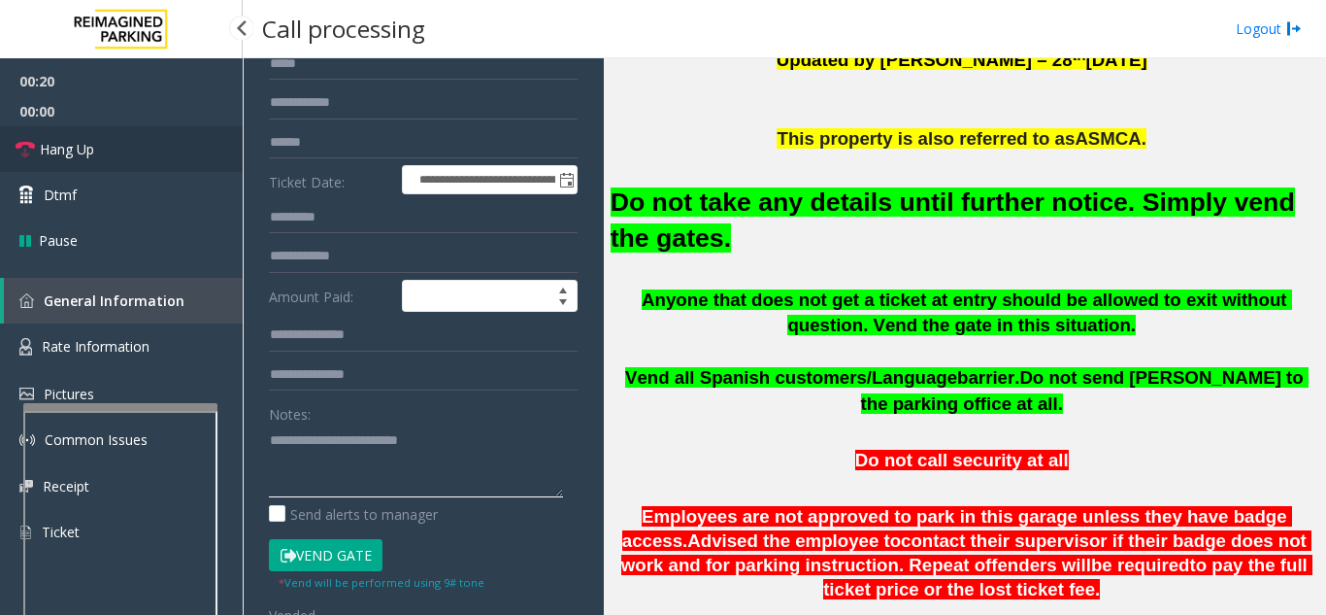
type textarea "**********"
click at [75, 152] on span "Hang Up" at bounding box center [67, 149] width 54 height 20
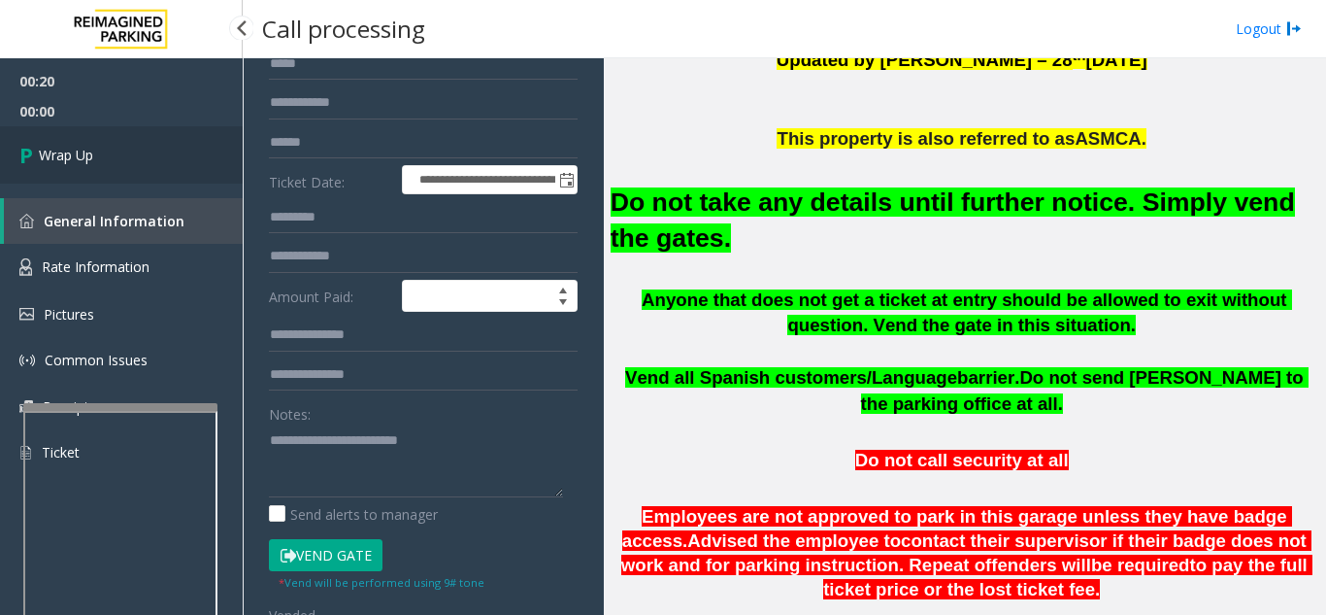
click at [75, 152] on span "Wrap Up" at bounding box center [66, 155] width 54 height 20
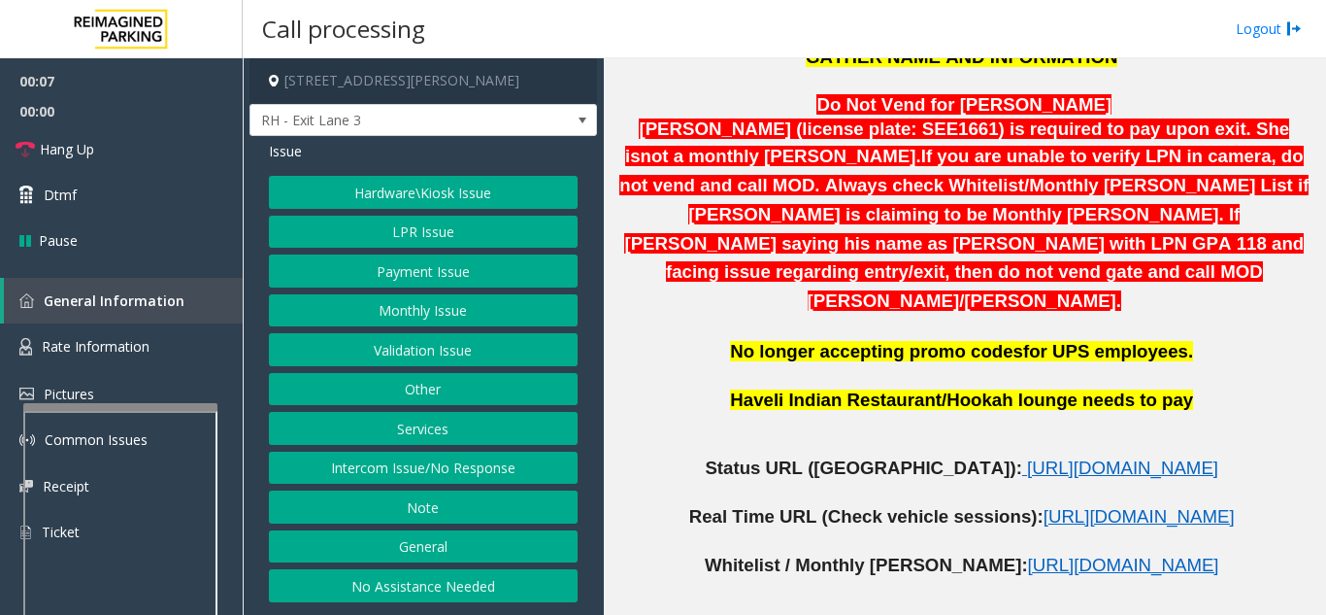
scroll to position [971, 0]
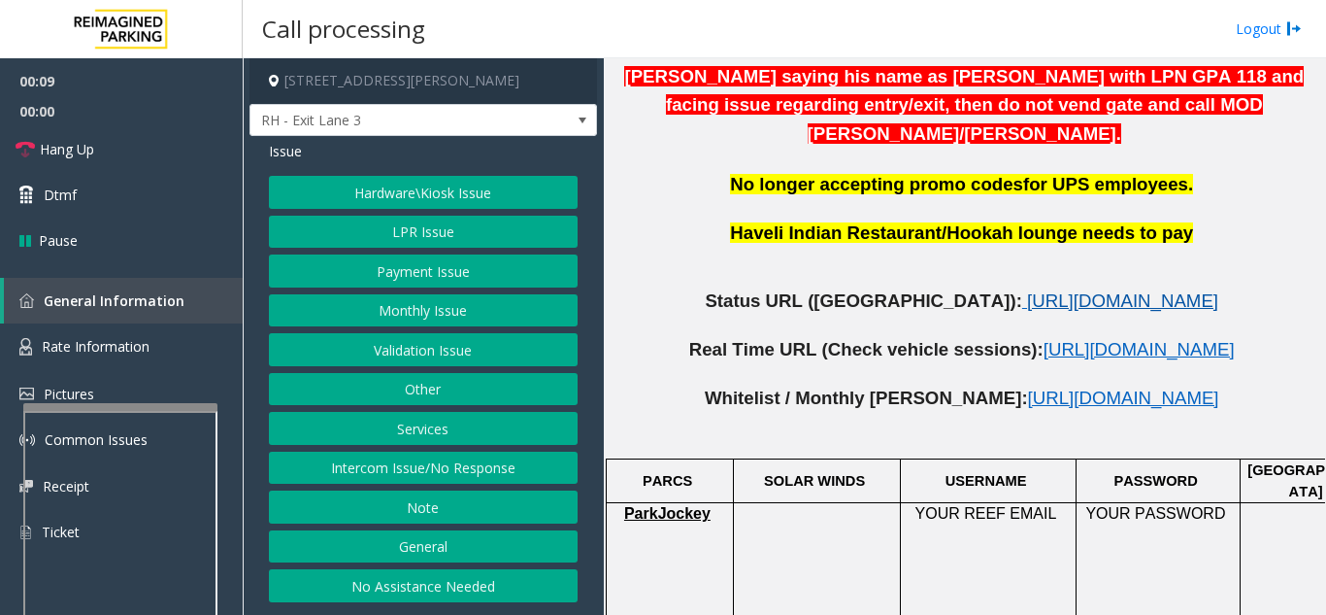
click at [1043, 290] on span "[URL][DOMAIN_NAME]" at bounding box center [1122, 300] width 191 height 20
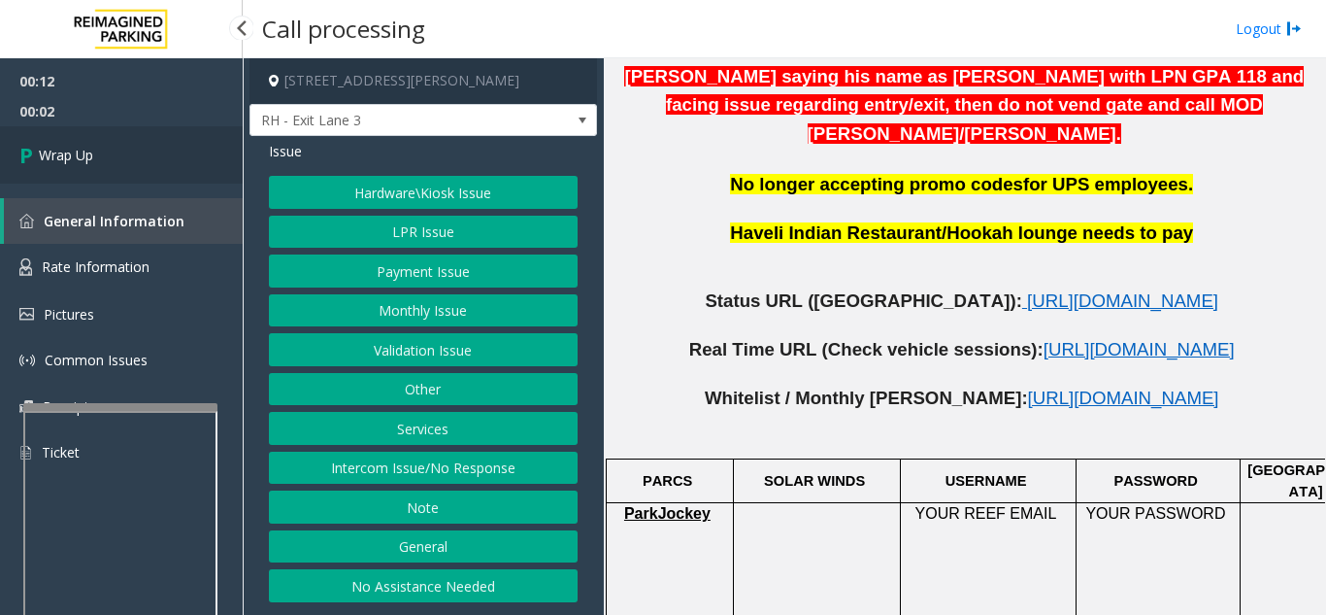
click at [90, 153] on span "Wrap Up" at bounding box center [66, 155] width 54 height 20
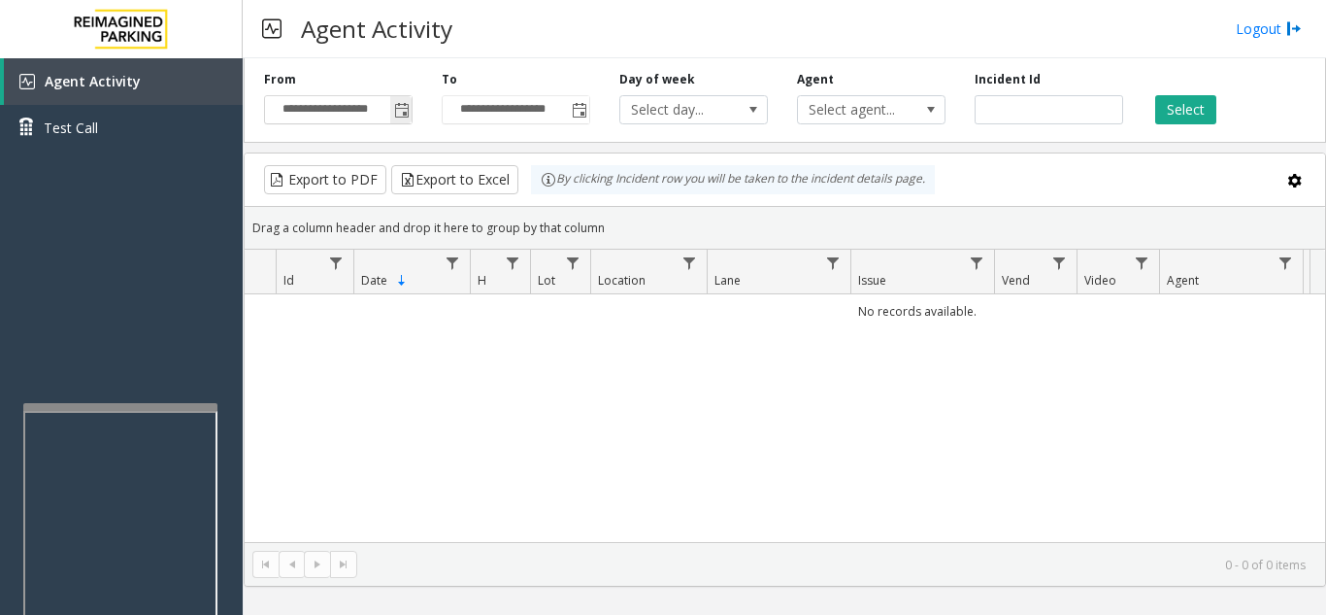
click at [400, 108] on span "Toggle popup" at bounding box center [402, 111] width 16 height 16
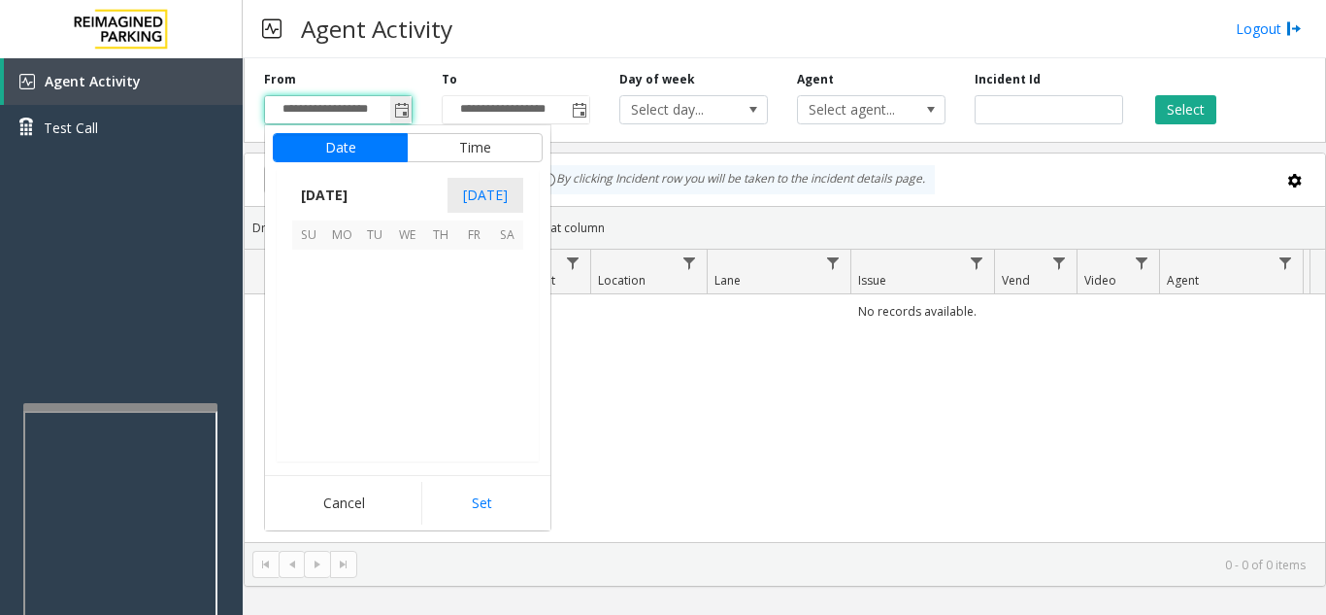
scroll to position [348718, 0]
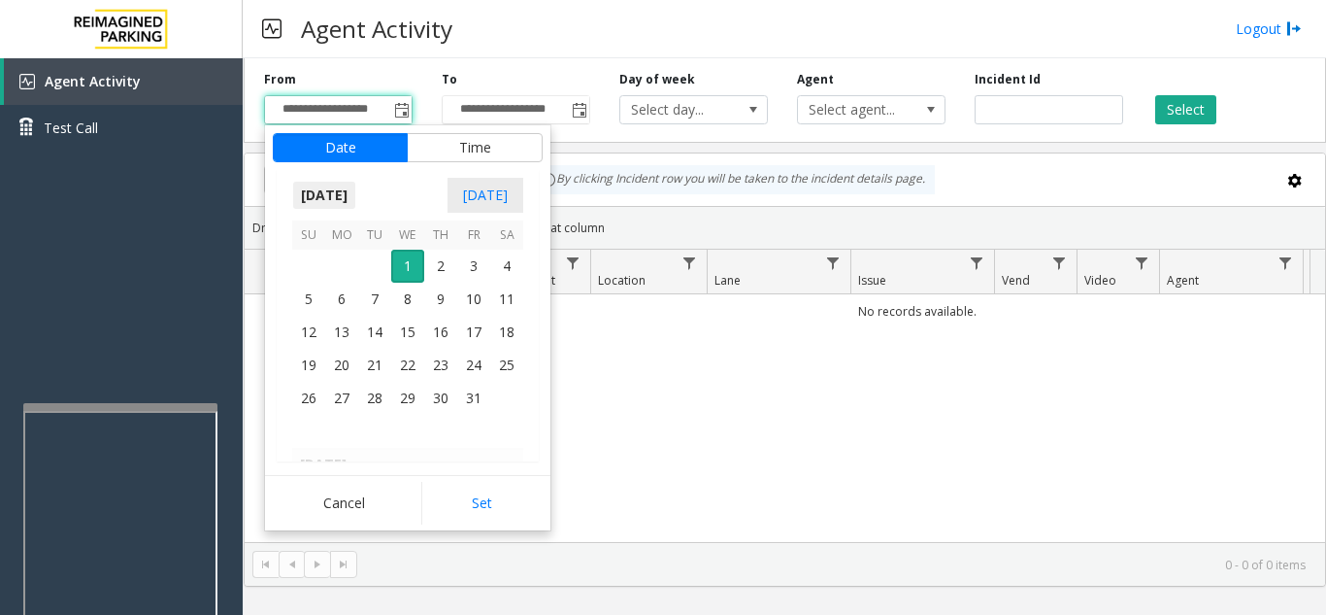
click at [356, 192] on span "[DATE]" at bounding box center [324, 195] width 64 height 29
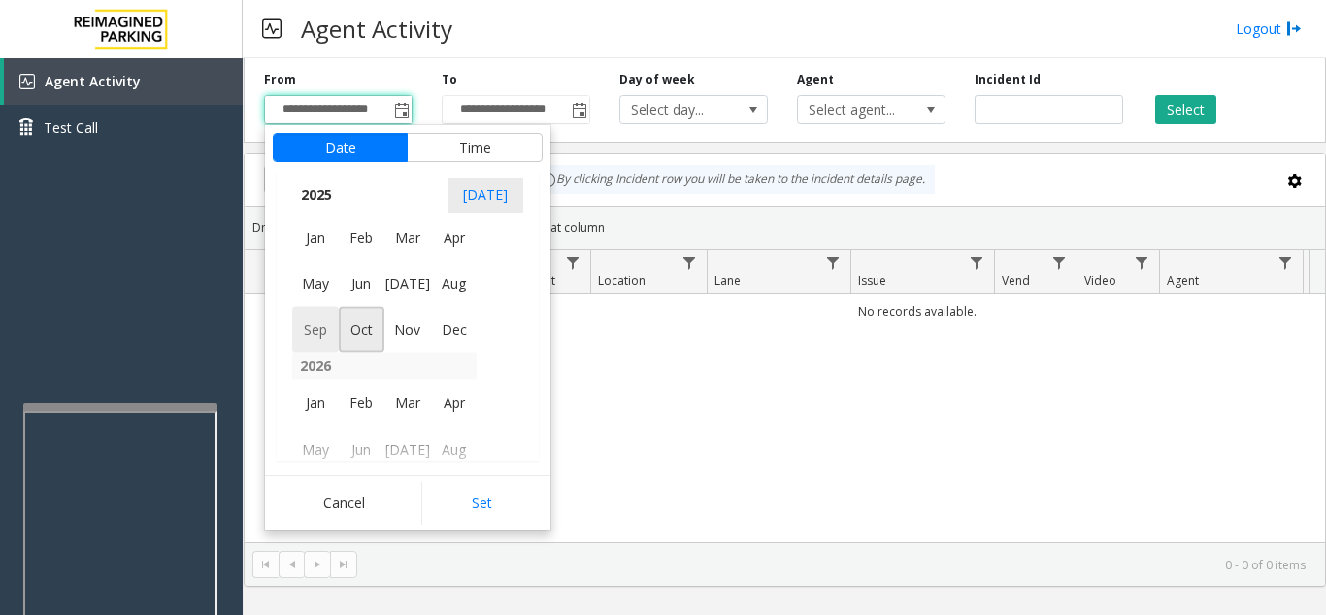
click at [315, 329] on span "Sep" at bounding box center [315, 329] width 47 height 47
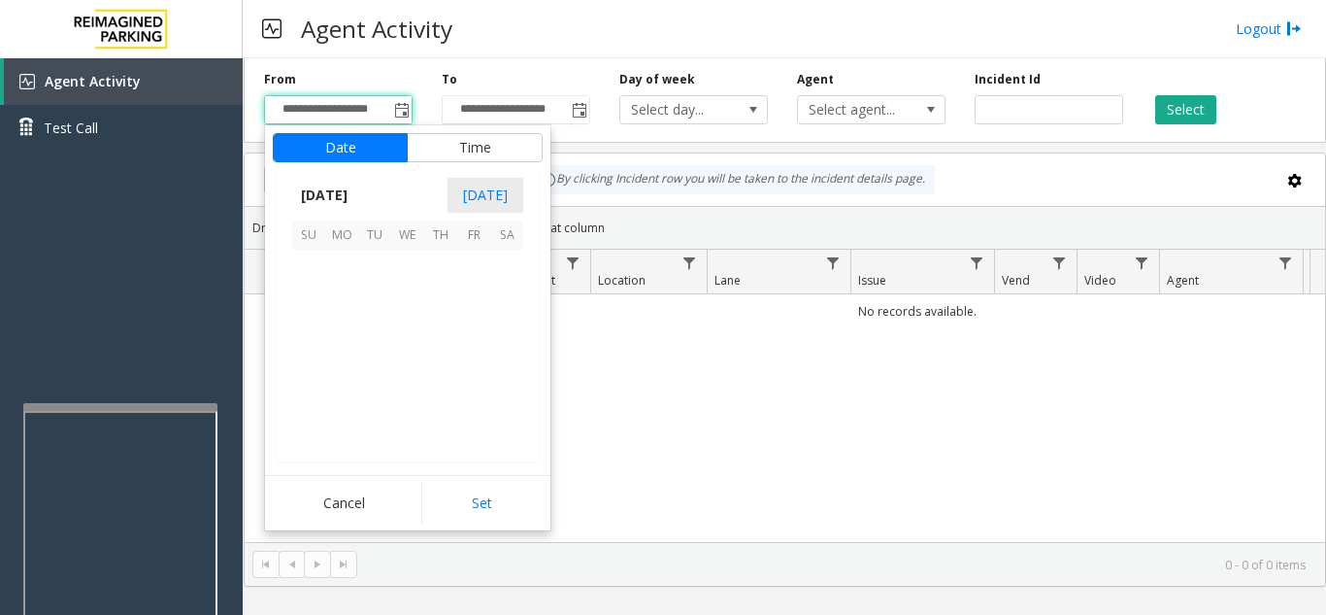
scroll to position [348486, 0]
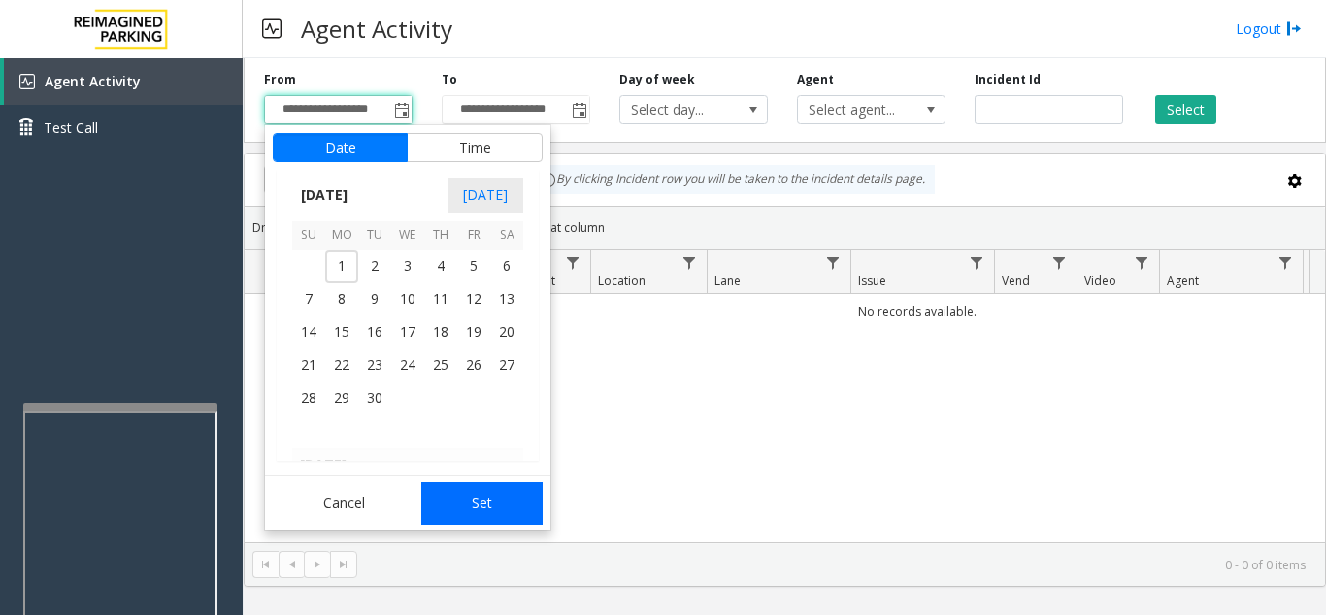
click at [491, 508] on button "Set" at bounding box center [482, 503] width 122 height 43
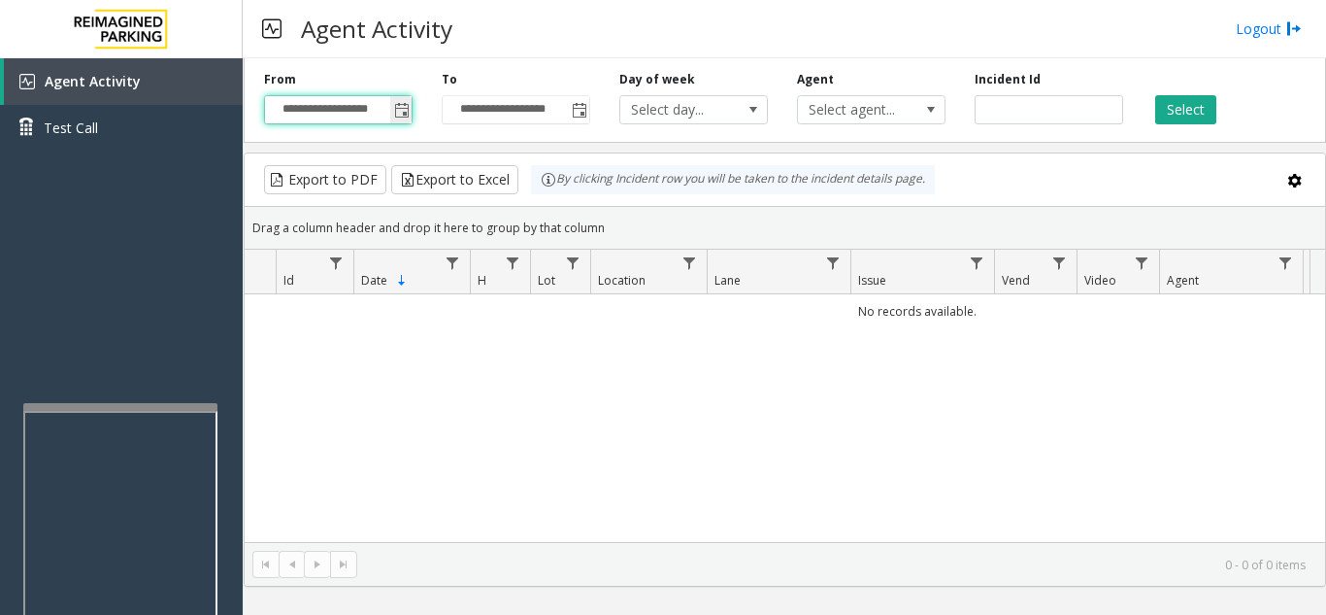
click at [377, 112] on input "**********" at bounding box center [338, 109] width 147 height 27
click at [404, 114] on span "Toggle popup" at bounding box center [402, 111] width 16 height 16
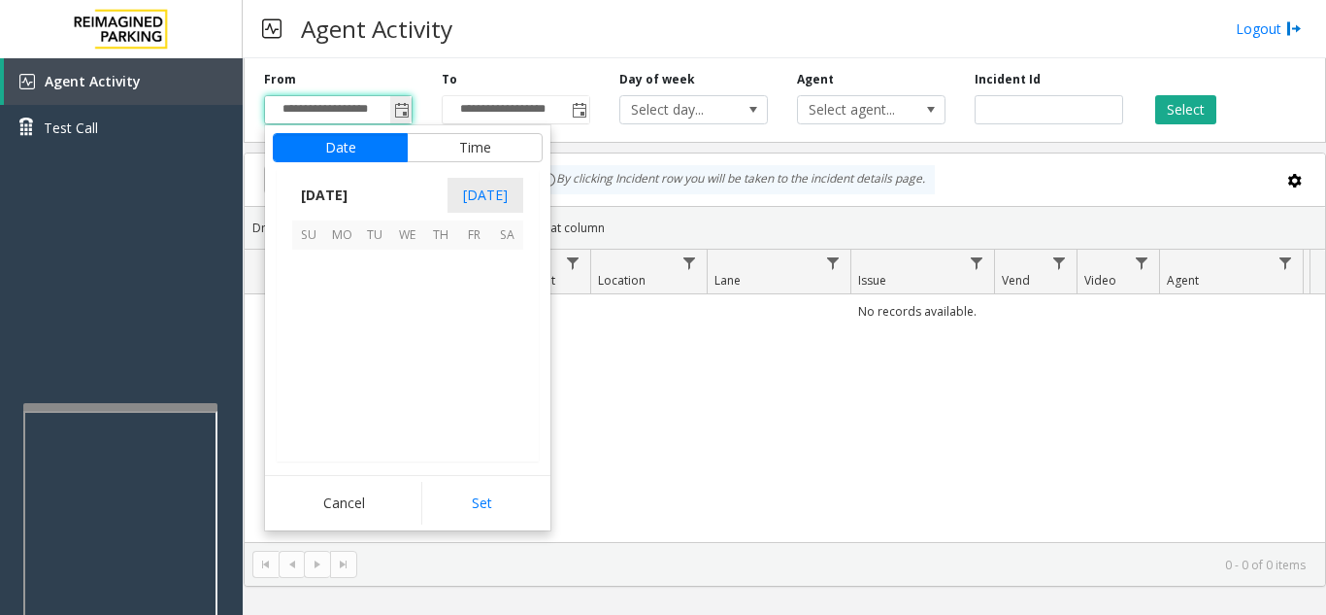
scroll to position [348718, 0]
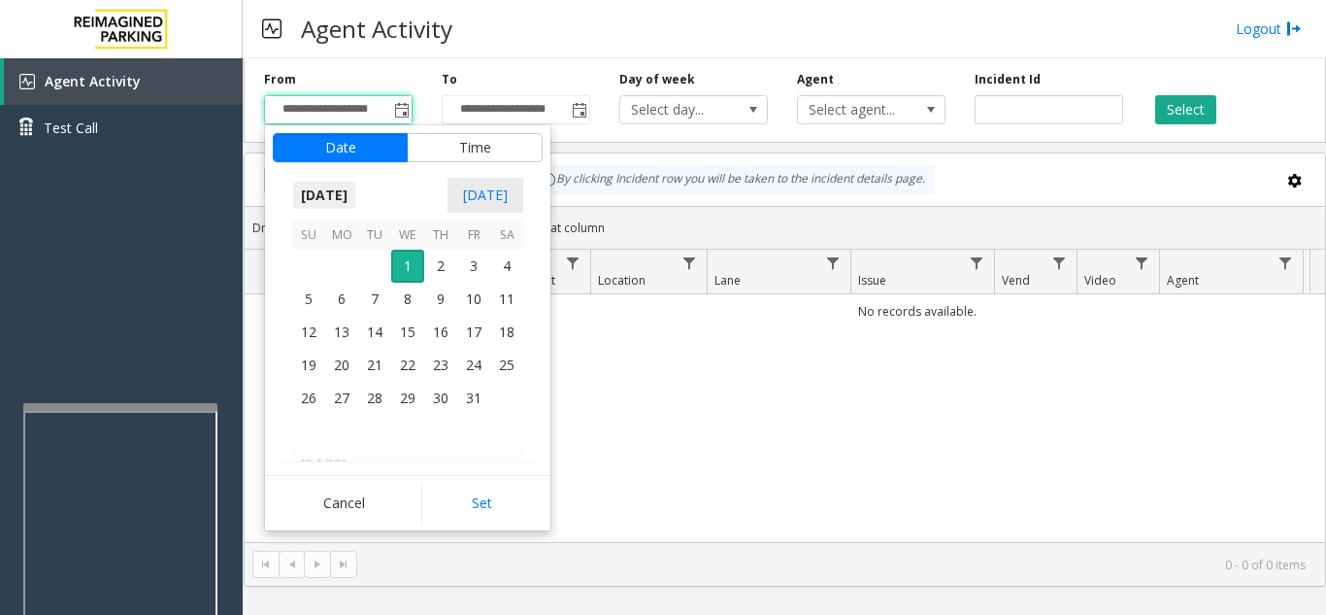
click at [341, 193] on span "[DATE]" at bounding box center [324, 195] width 64 height 29
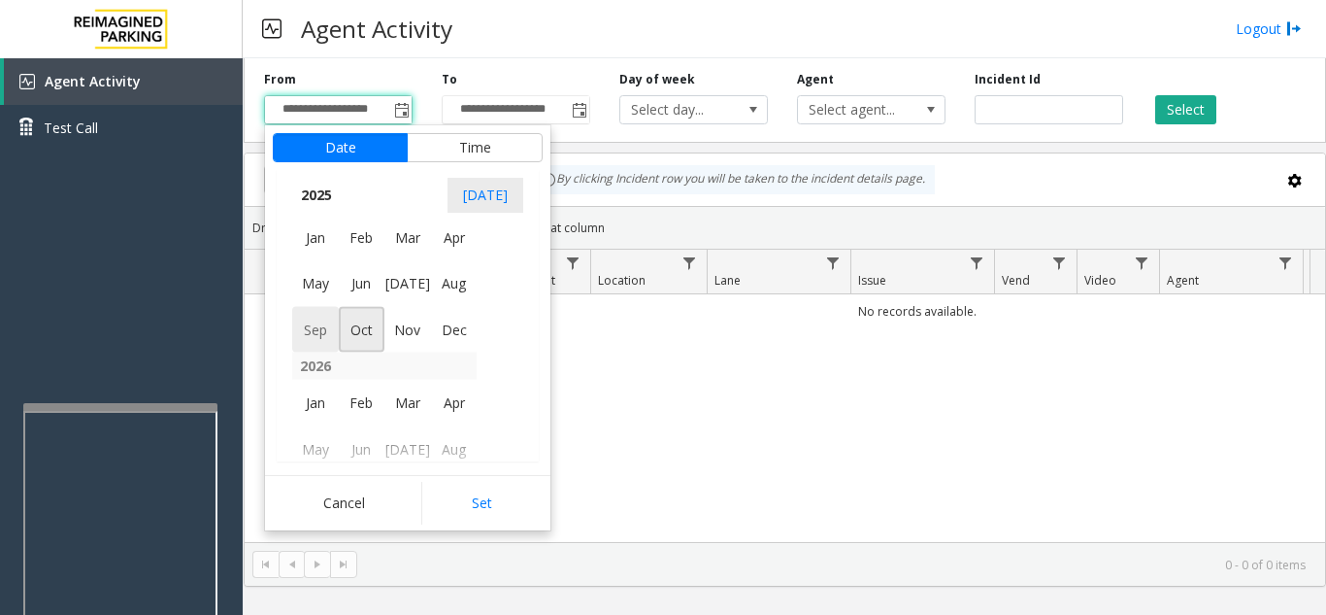
click at [324, 333] on span "Sep" at bounding box center [315, 329] width 47 height 47
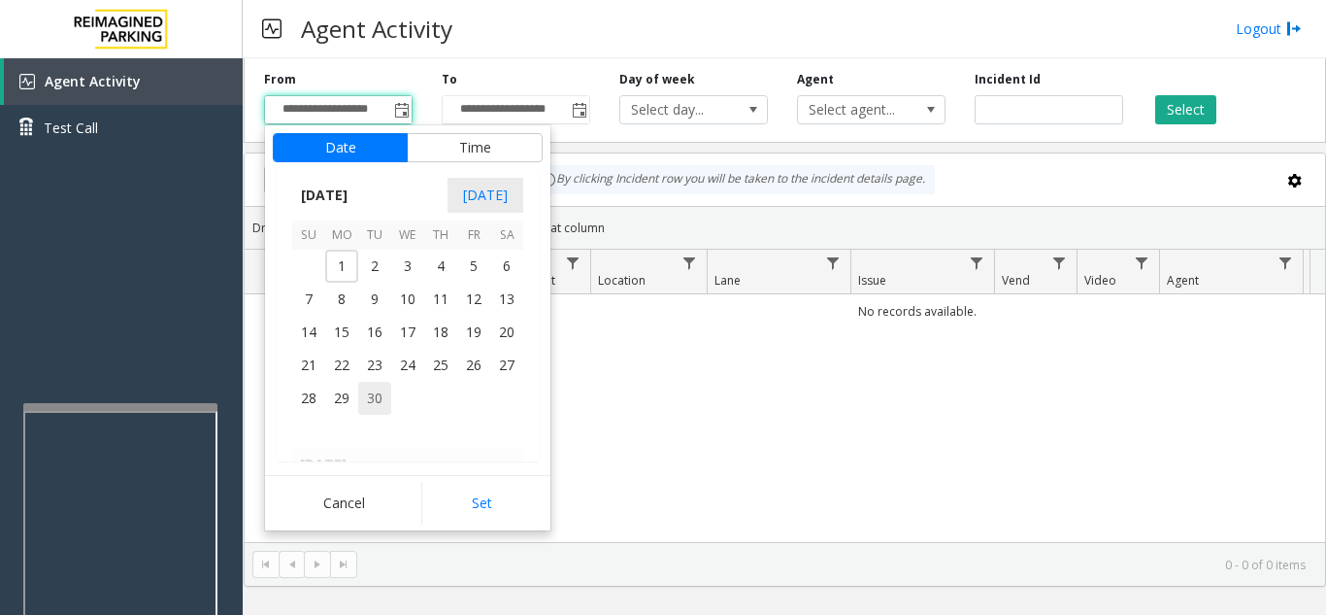
click at [379, 402] on span "30" at bounding box center [374, 398] width 33 height 33
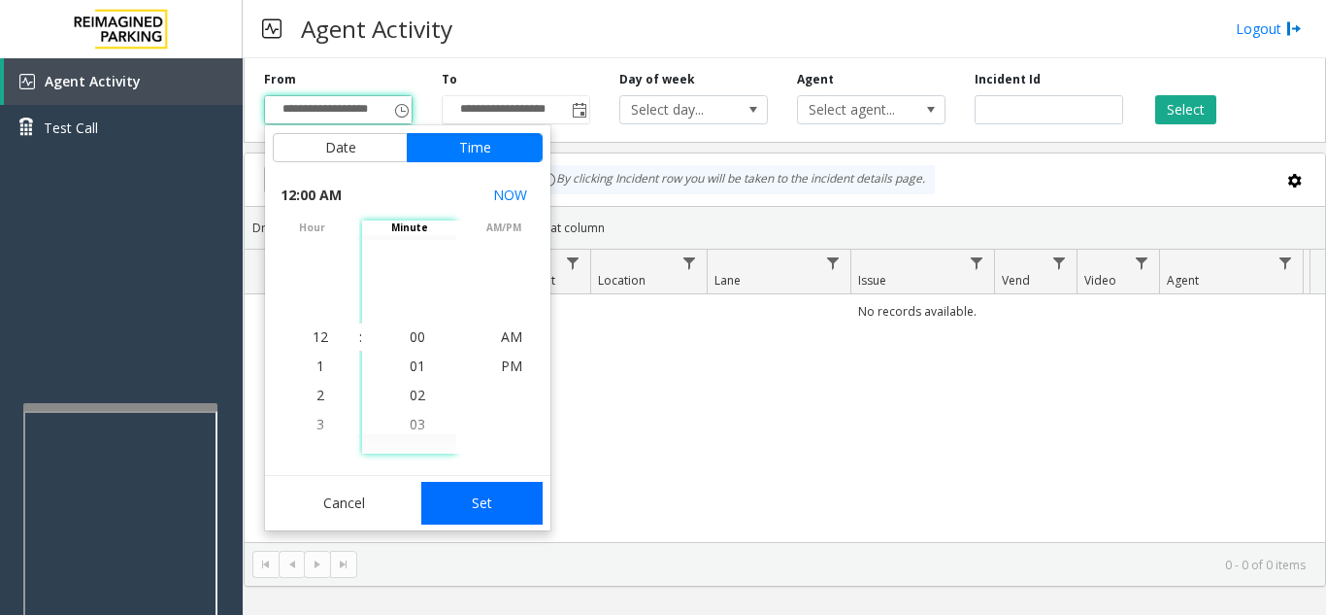
click at [511, 503] on button "Set" at bounding box center [482, 503] width 122 height 43
type input "**********"
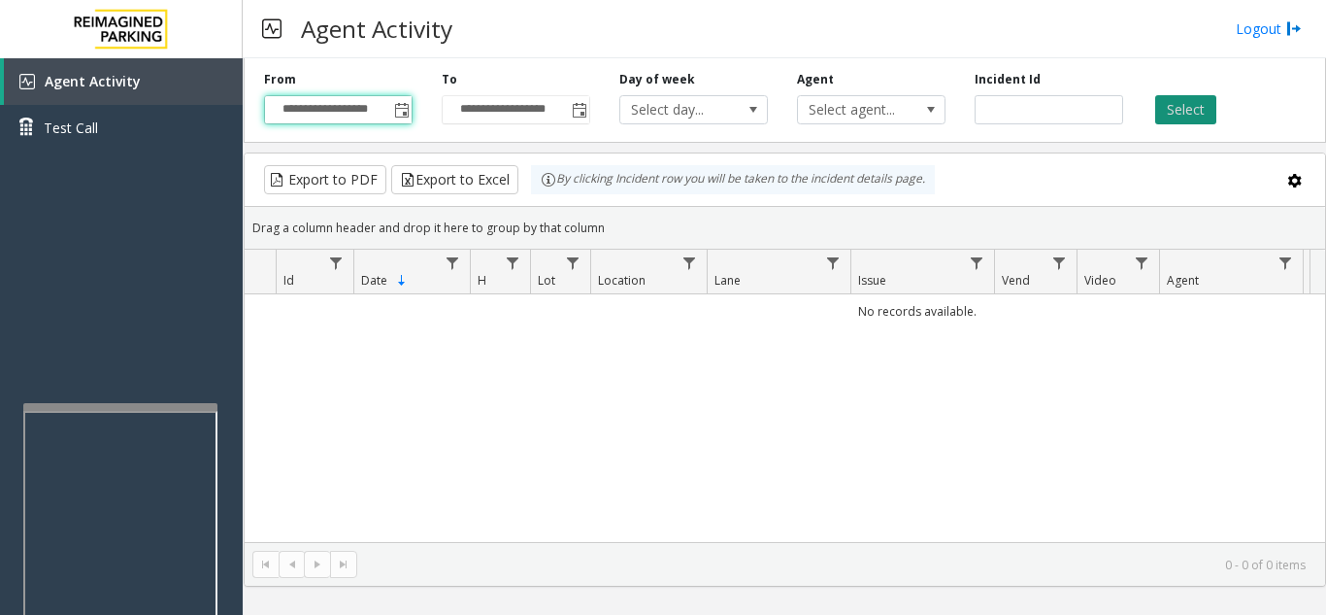
click at [1181, 123] on button "Select" at bounding box center [1185, 109] width 61 height 29
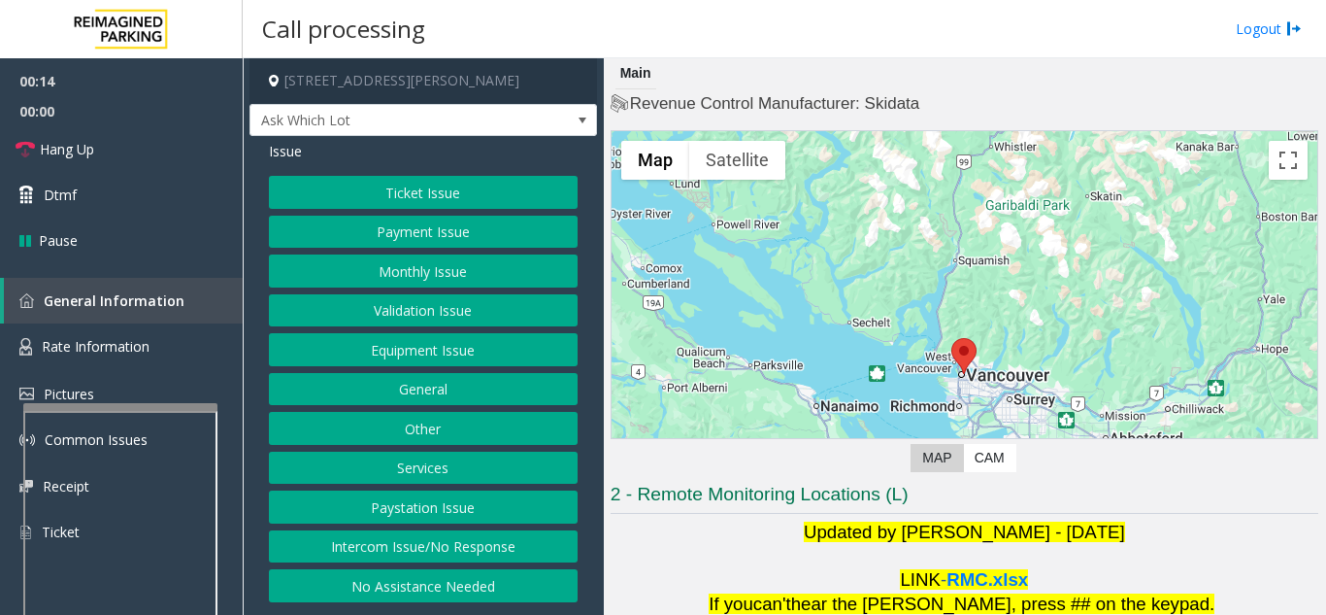
click at [397, 311] on button "Validation Issue" at bounding box center [423, 310] width 309 height 33
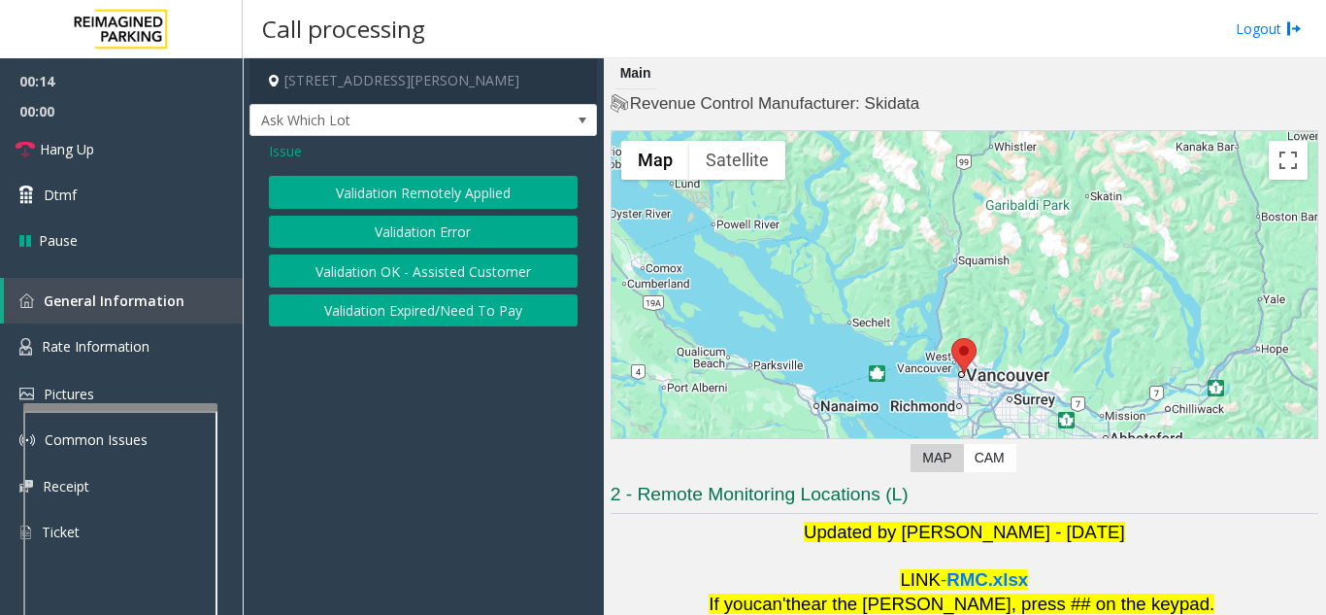
click at [427, 234] on button "Validation Error" at bounding box center [423, 232] width 309 height 33
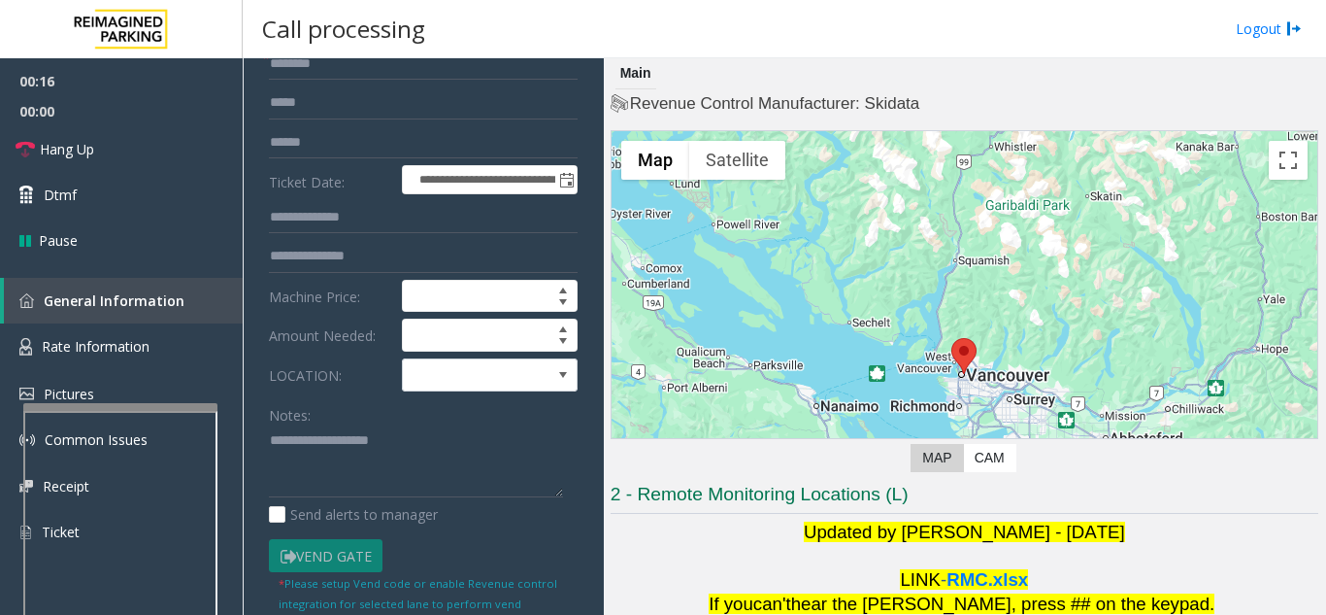
scroll to position [97, 0]
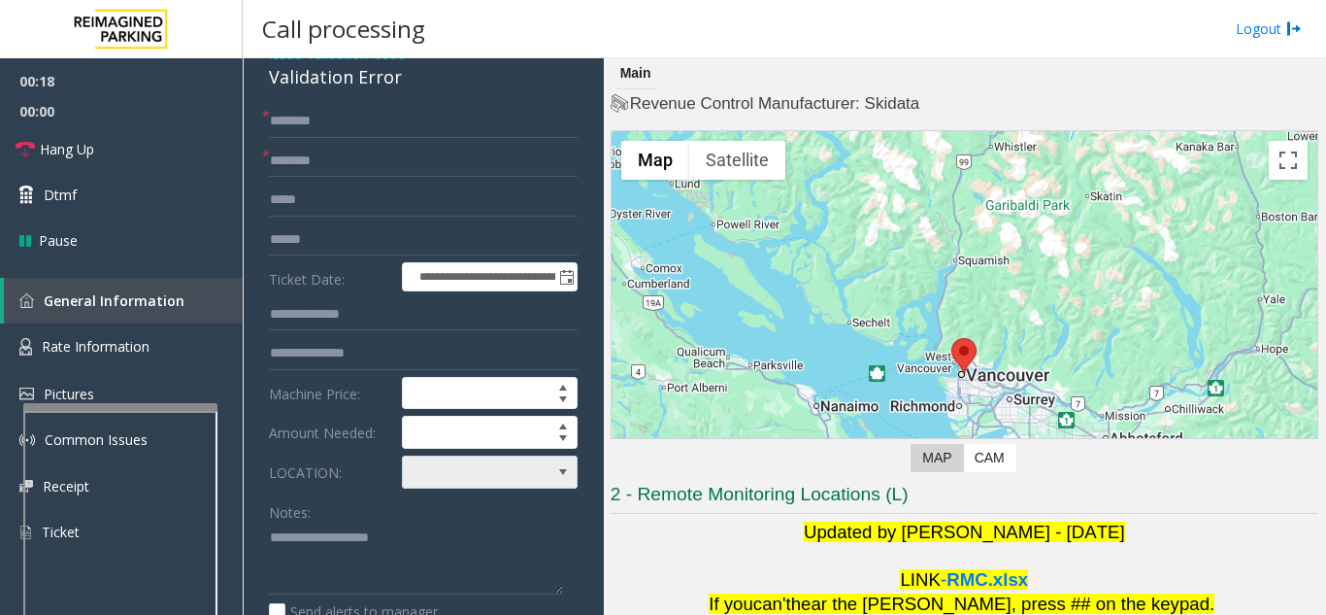
click at [481, 481] on span at bounding box center [472, 471] width 139 height 31
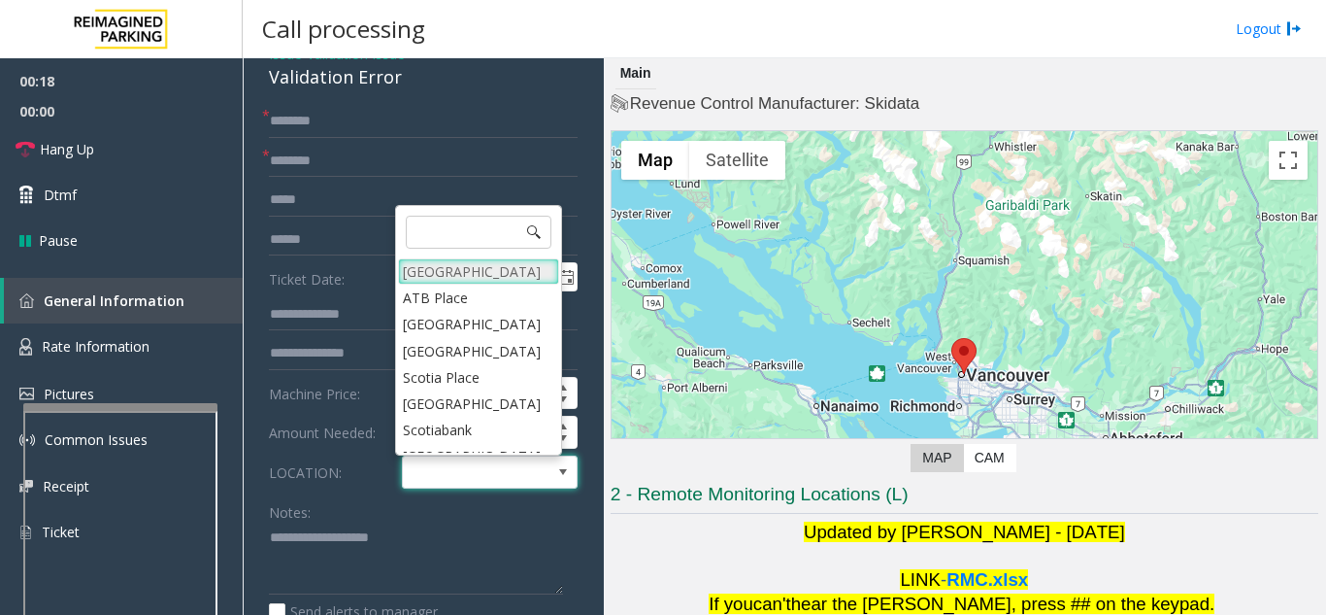
click at [490, 276] on Village "[GEOGRAPHIC_DATA]" at bounding box center [478, 271] width 161 height 26
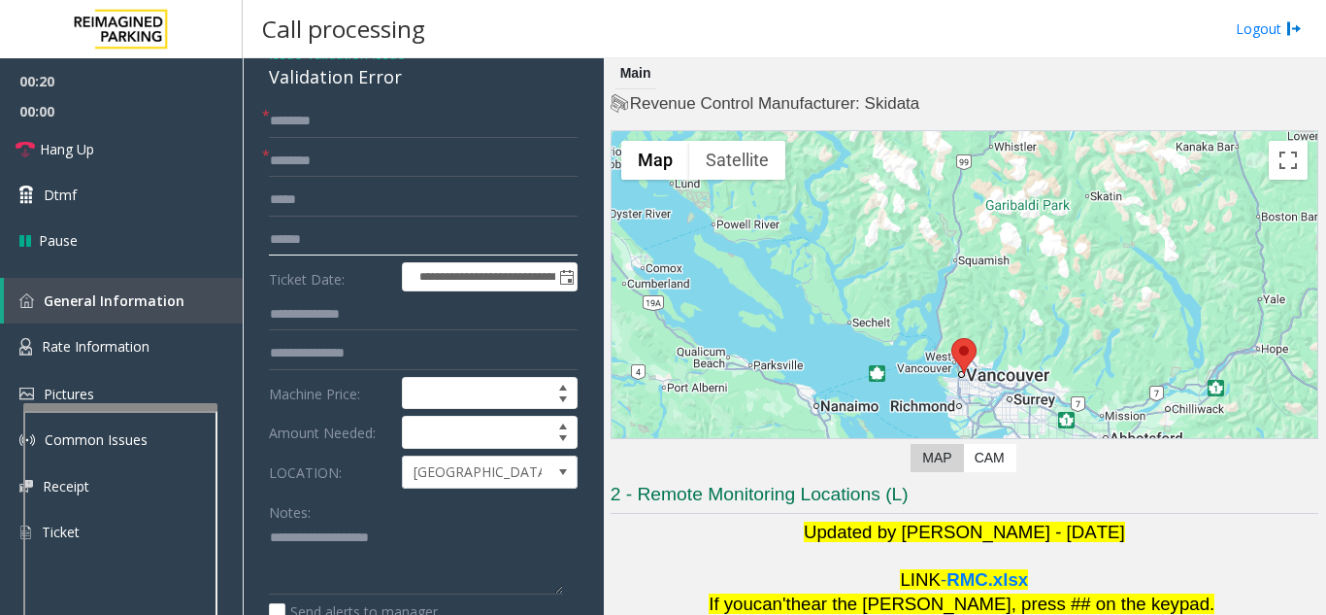
click at [457, 232] on input "text" at bounding box center [423, 239] width 309 height 33
type textarea "**********"
click at [385, 244] on input "text" at bounding box center [423, 239] width 309 height 33
type input "*******"
click at [438, 168] on input "text" at bounding box center [423, 161] width 309 height 33
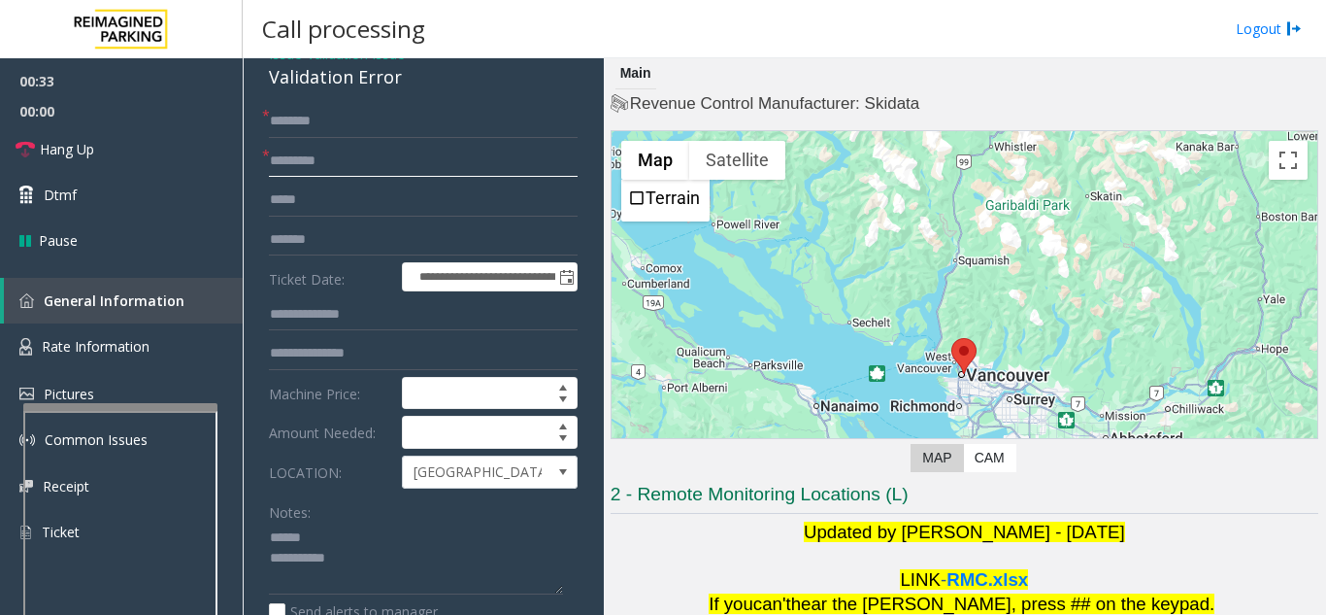
type input "********"
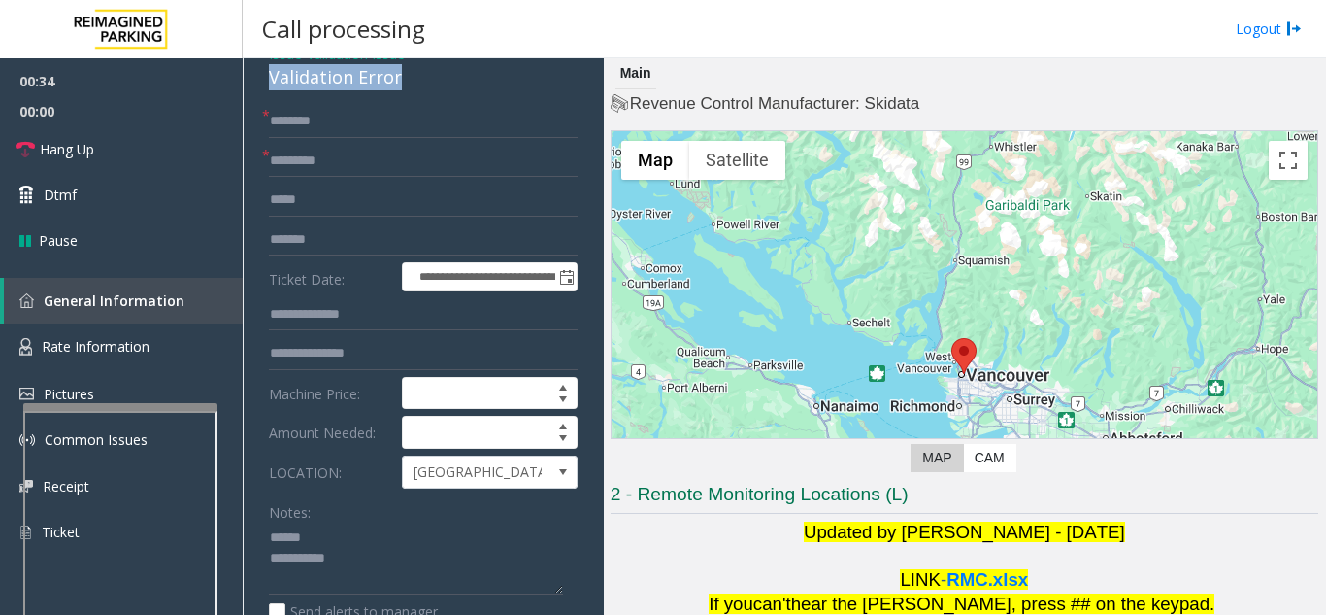
scroll to position [87, 0]
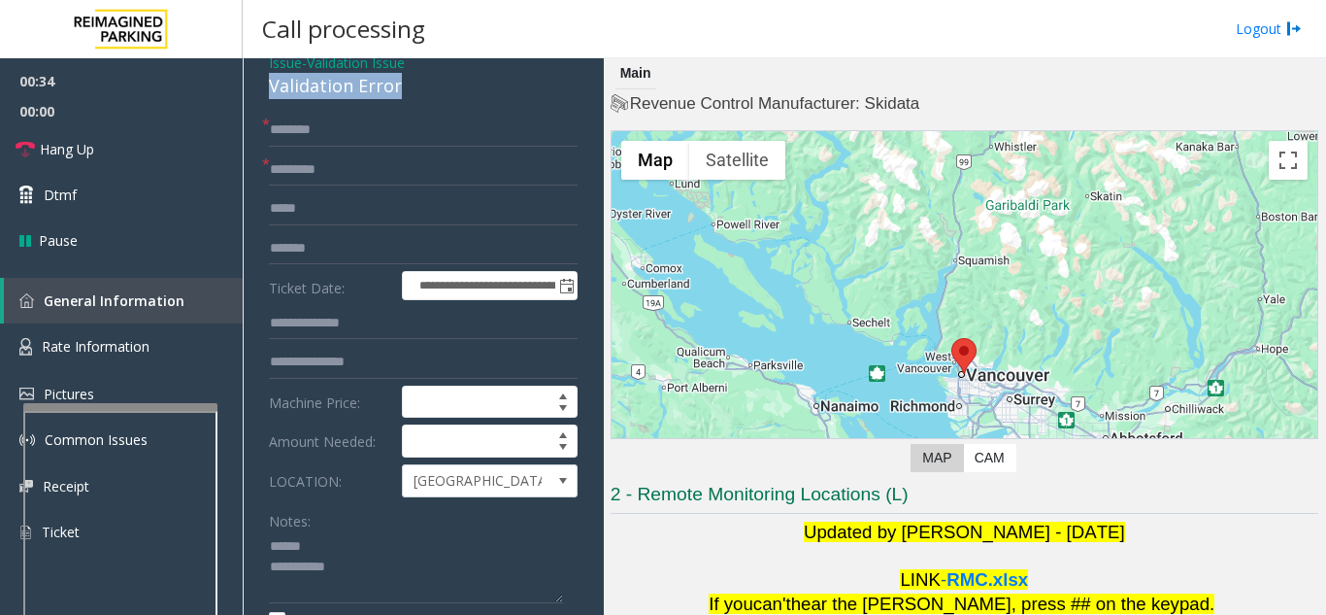
drag, startPoint x: 260, startPoint y: 79, endPoint x: 411, endPoint y: 77, distance: 150.5
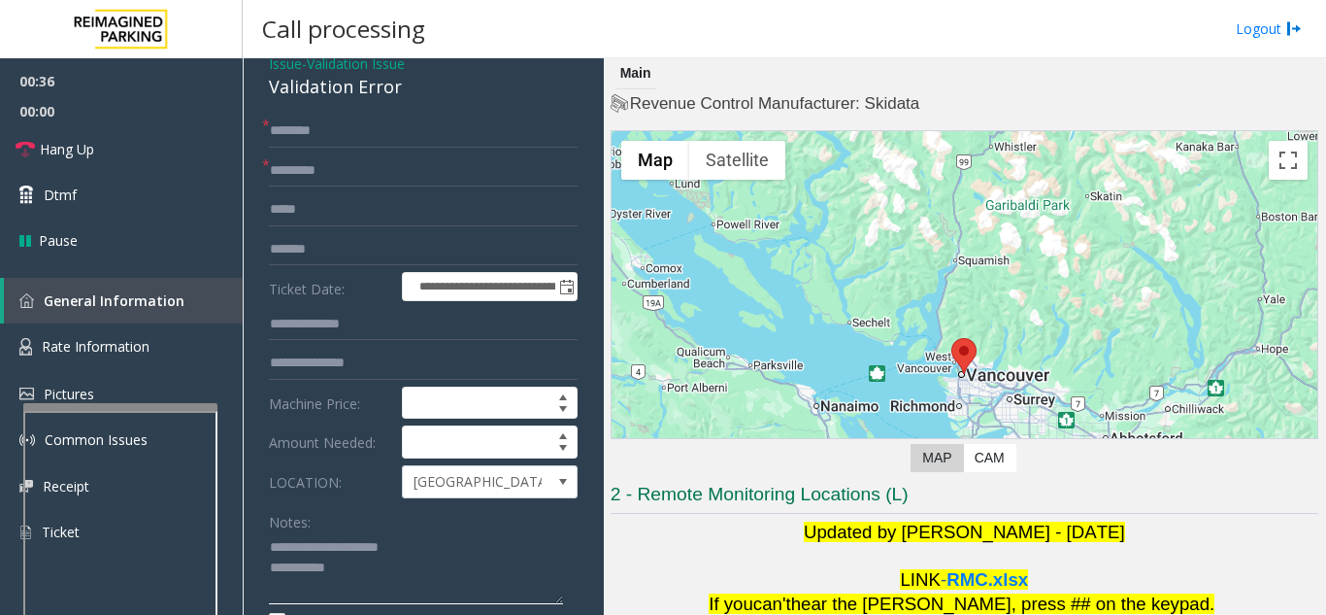
type textarea "**********"
click at [344, 132] on input "text" at bounding box center [423, 131] width 309 height 33
type input "****"
click at [373, 379] on form "**********" at bounding box center [423, 417] width 309 height 605
click at [387, 370] on input "text" at bounding box center [423, 363] width 309 height 33
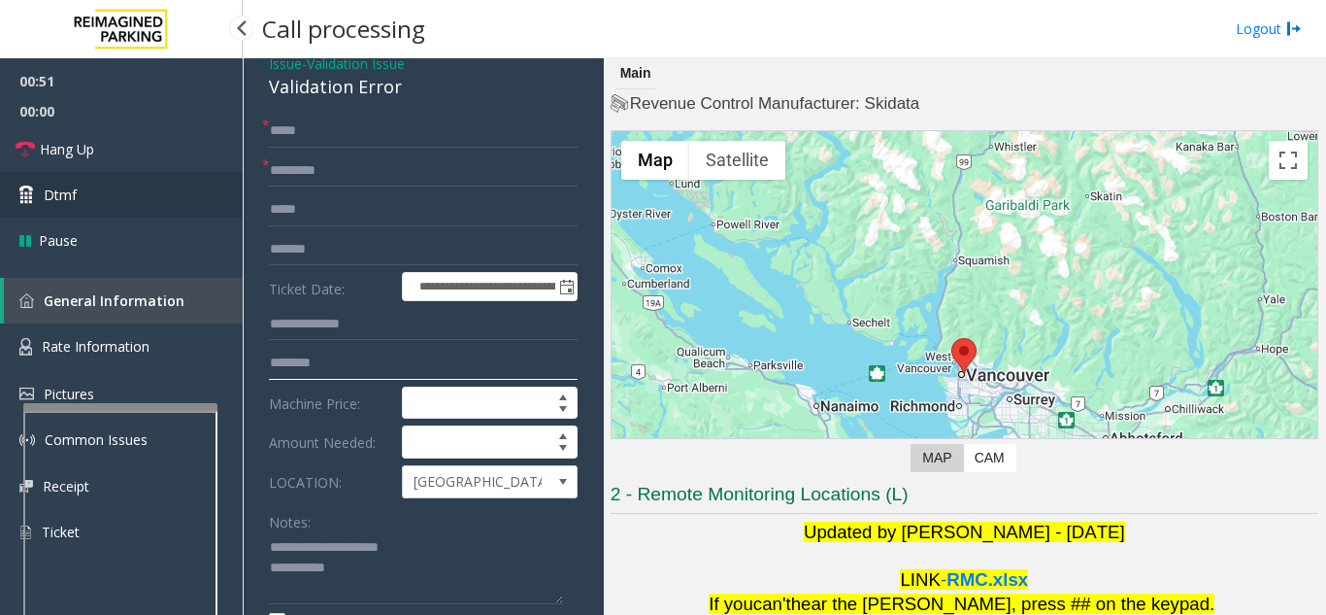
type input "********"
click at [117, 187] on link "Dtmf" at bounding box center [121, 195] width 243 height 46
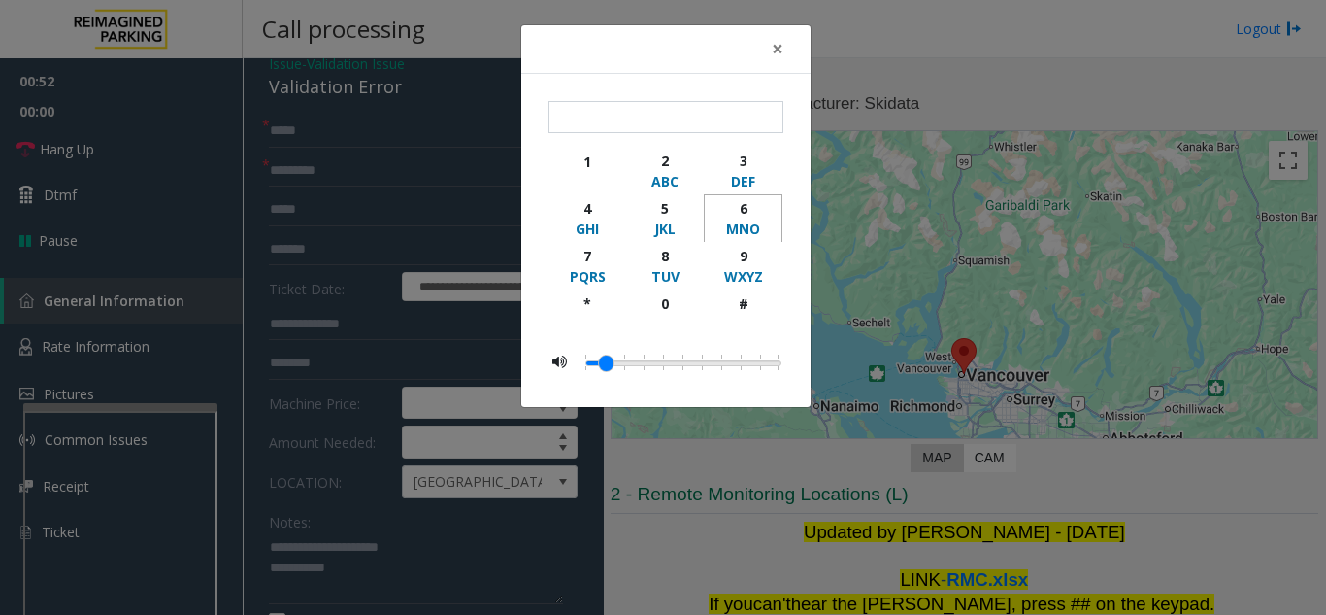
click at [758, 213] on div "6" at bounding box center [743, 208] width 53 height 20
type input "*"
click at [758, 44] on button "×" at bounding box center [777, 49] width 39 height 48
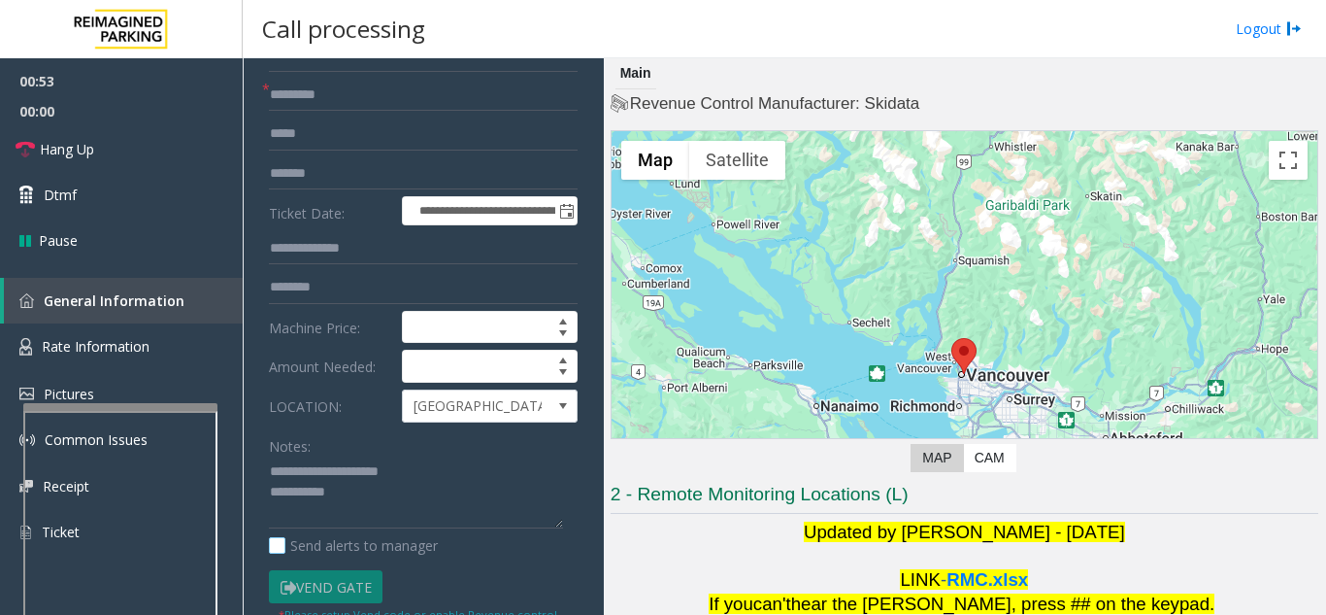
scroll to position [282, 0]
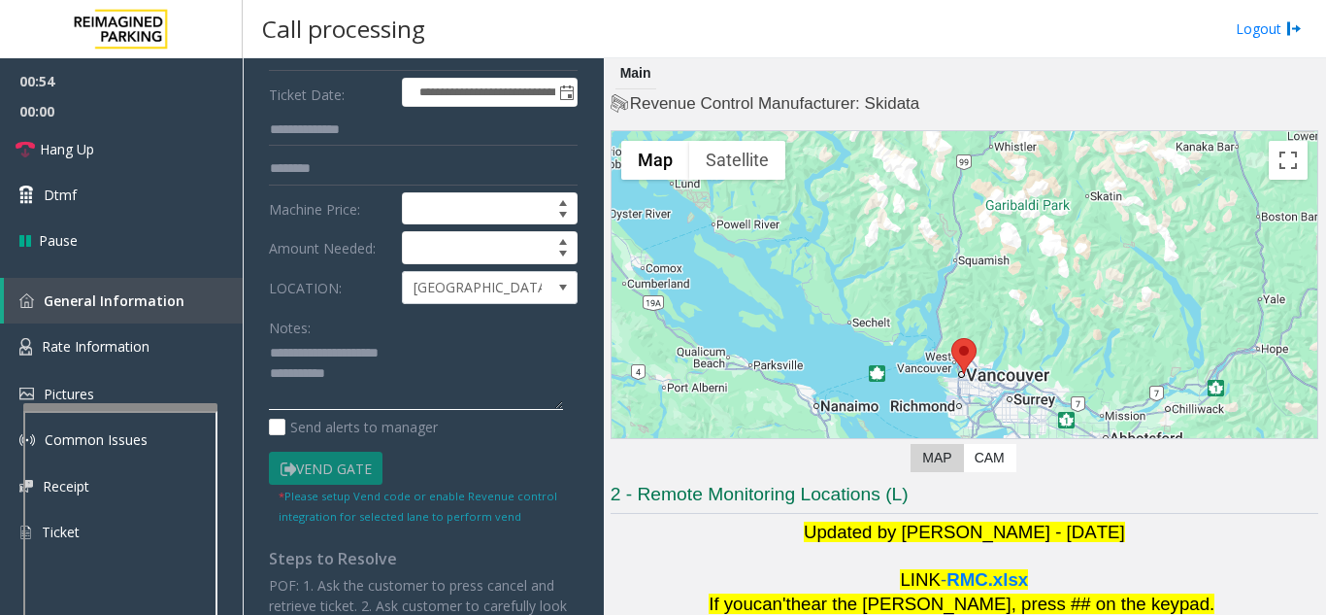
click at [437, 376] on textarea at bounding box center [416, 374] width 294 height 73
click at [455, 338] on textarea at bounding box center [416, 374] width 294 height 73
type textarea "**********"
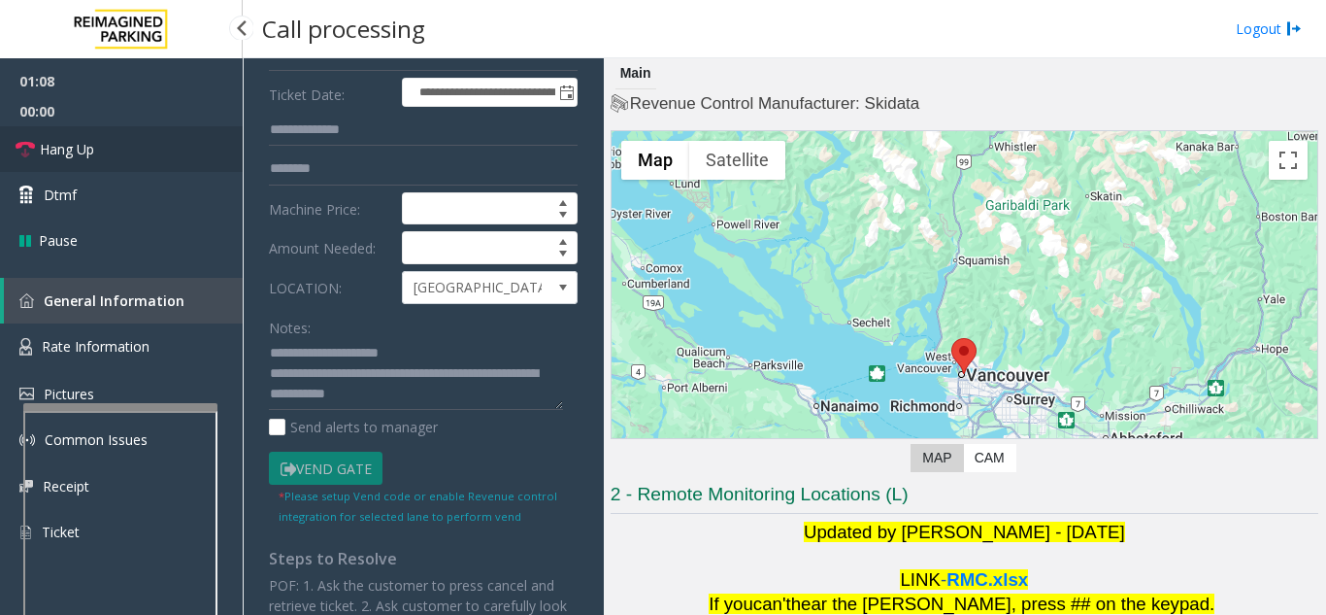
click at [101, 152] on link "Hang Up" at bounding box center [121, 149] width 243 height 46
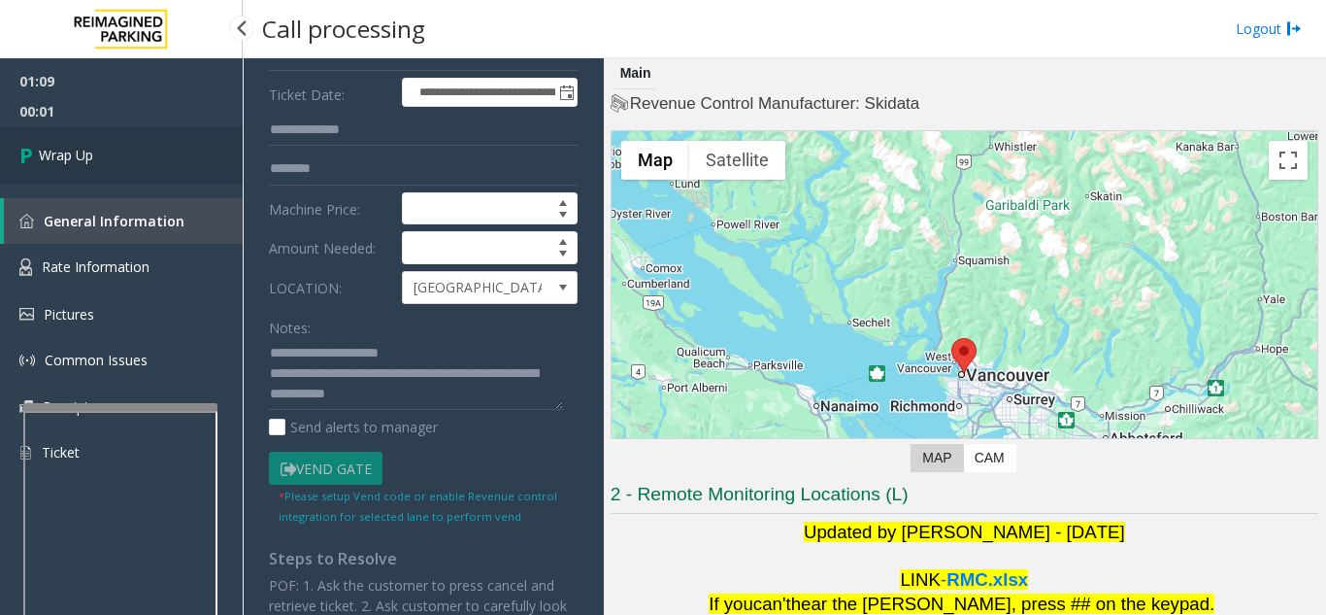
click at [142, 145] on link "Wrap Up" at bounding box center [121, 154] width 243 height 57
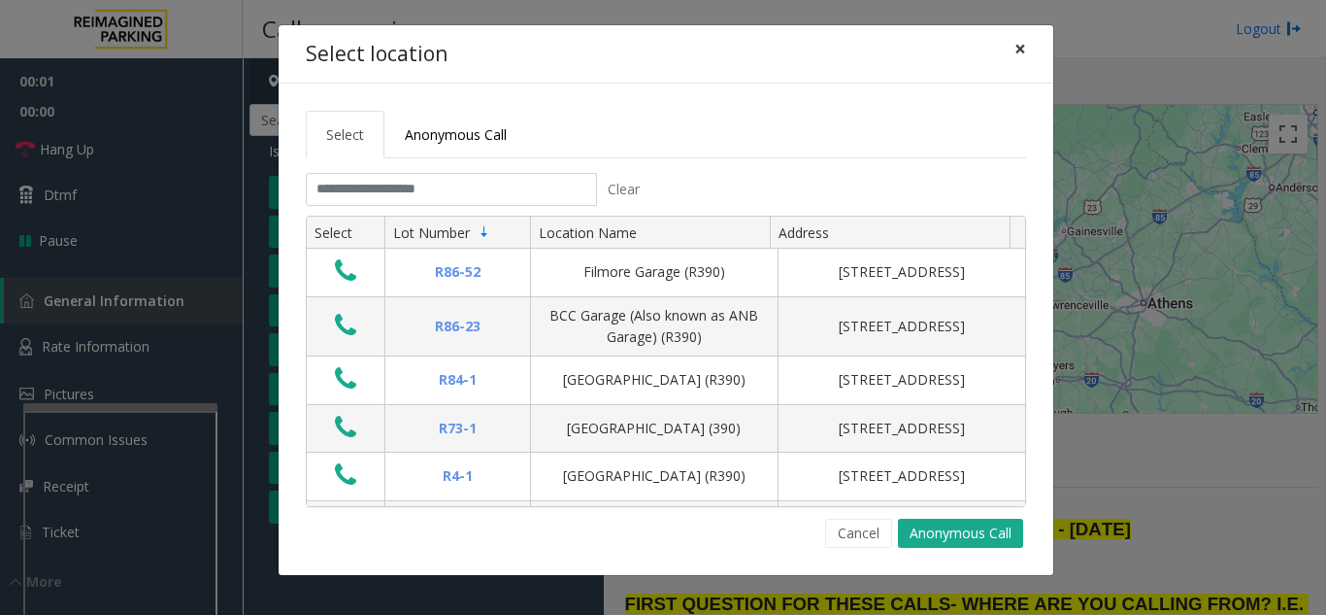
click at [1020, 52] on span "×" at bounding box center [1021, 48] width 12 height 27
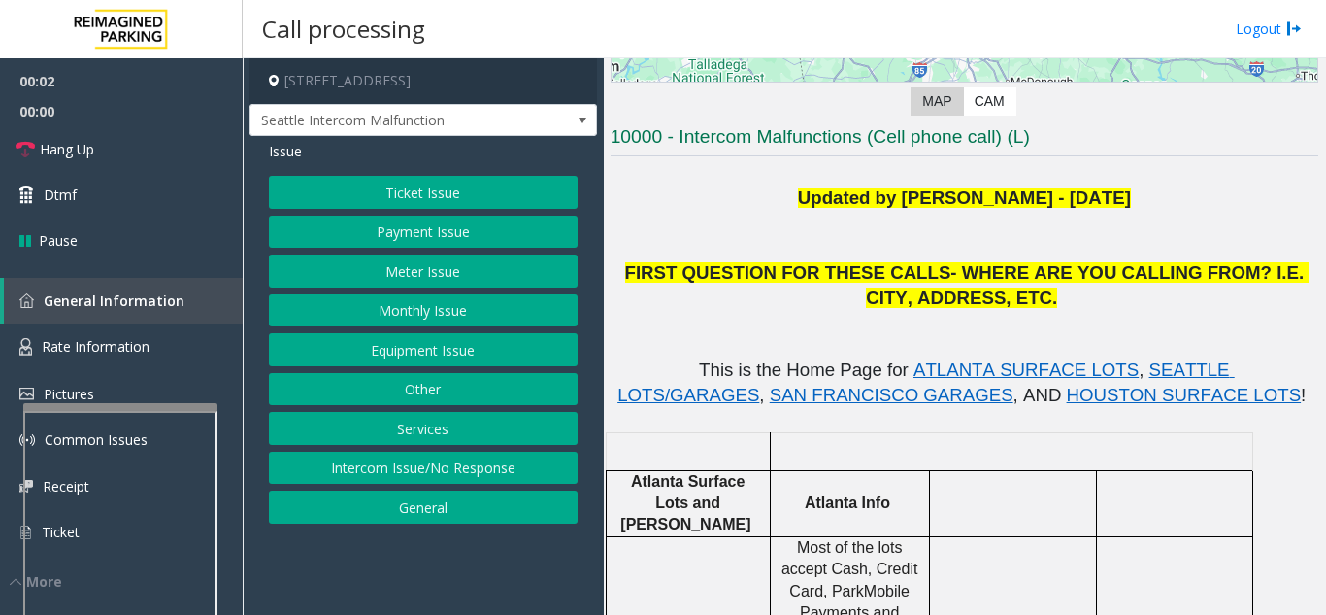
scroll to position [388, 0]
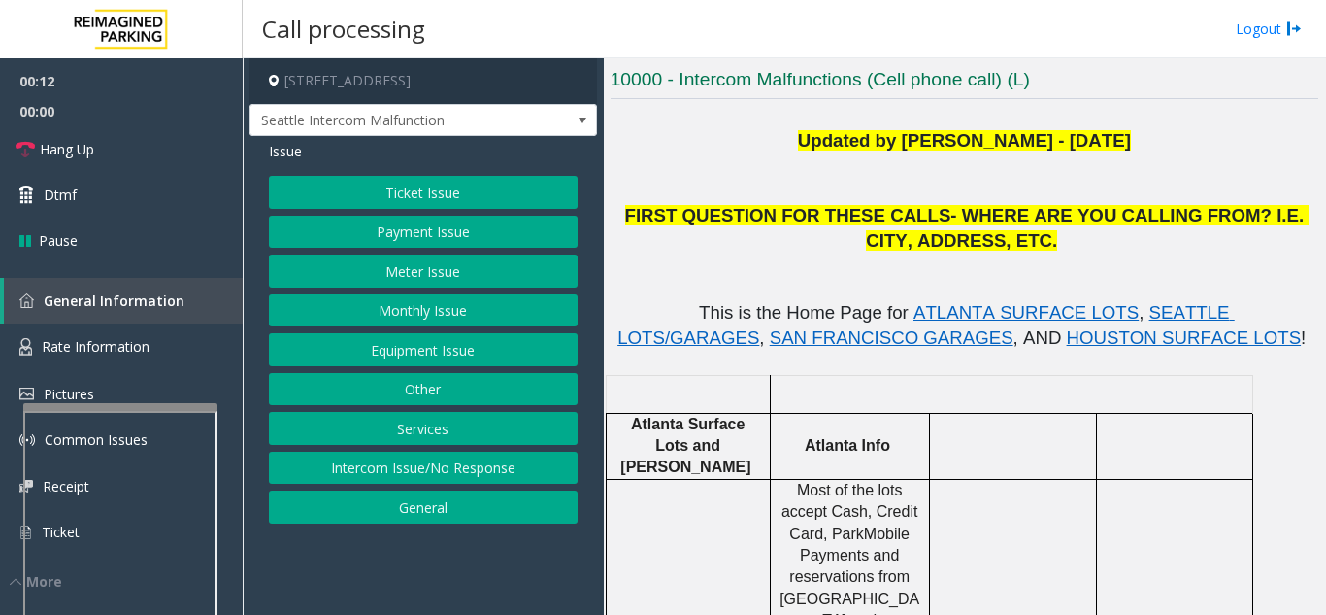
click at [384, 182] on button "Ticket Issue" at bounding box center [423, 192] width 309 height 33
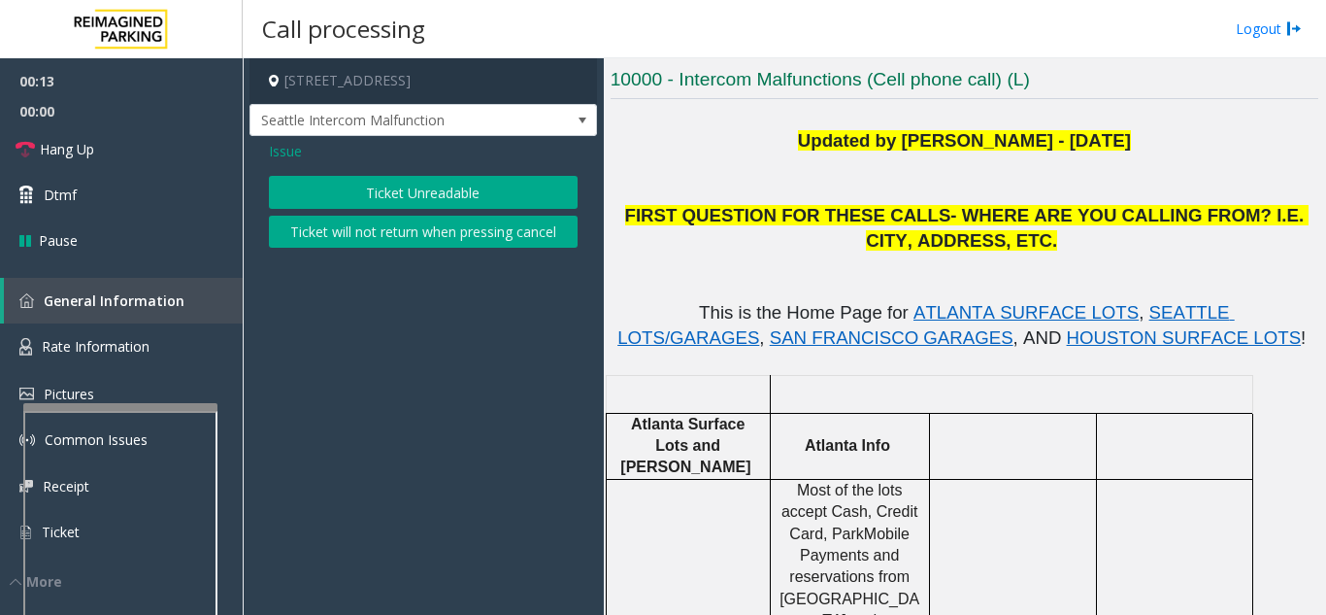
click at [431, 210] on div "Ticket Unreadable Ticket will not return when pressing cancel" at bounding box center [423, 212] width 309 height 72
click at [435, 193] on button "Ticket Unreadable" at bounding box center [423, 192] width 309 height 33
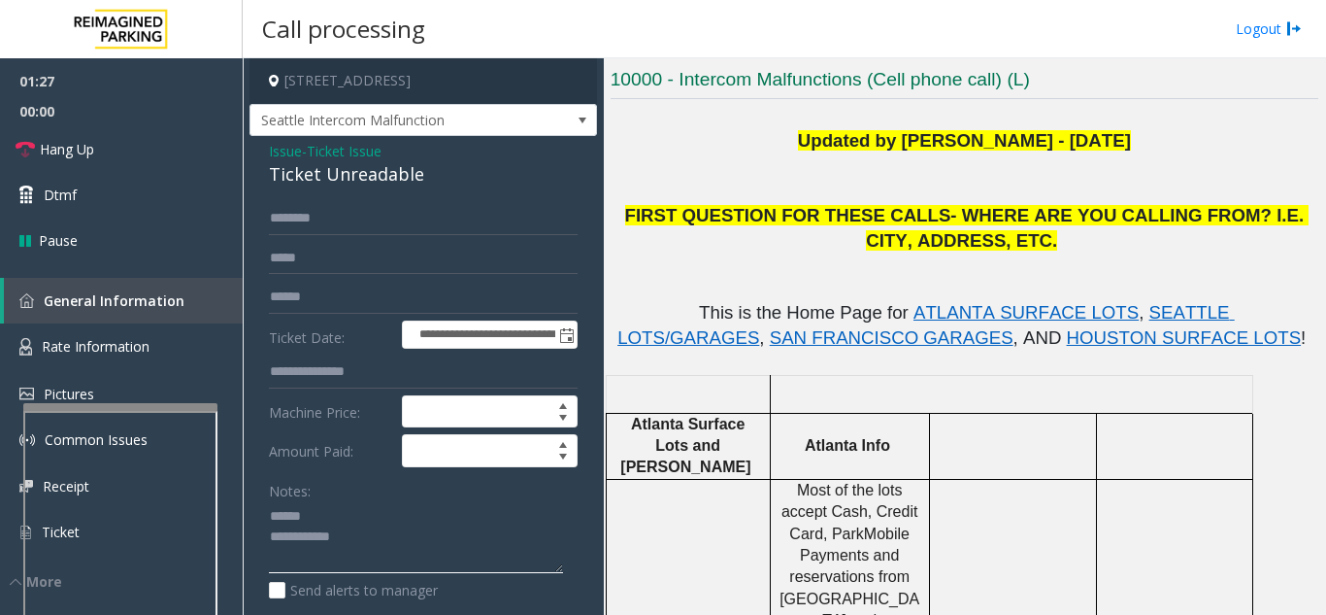
click at [411, 534] on textarea at bounding box center [416, 537] width 294 height 73
drag, startPoint x: 268, startPoint y: 190, endPoint x: 440, endPoint y: 184, distance: 172.0
click at [440, 184] on div "**********" at bounding box center [424, 599] width 348 height 927
click at [374, 529] on textarea at bounding box center [416, 537] width 294 height 73
click at [376, 543] on textarea at bounding box center [416, 537] width 294 height 73
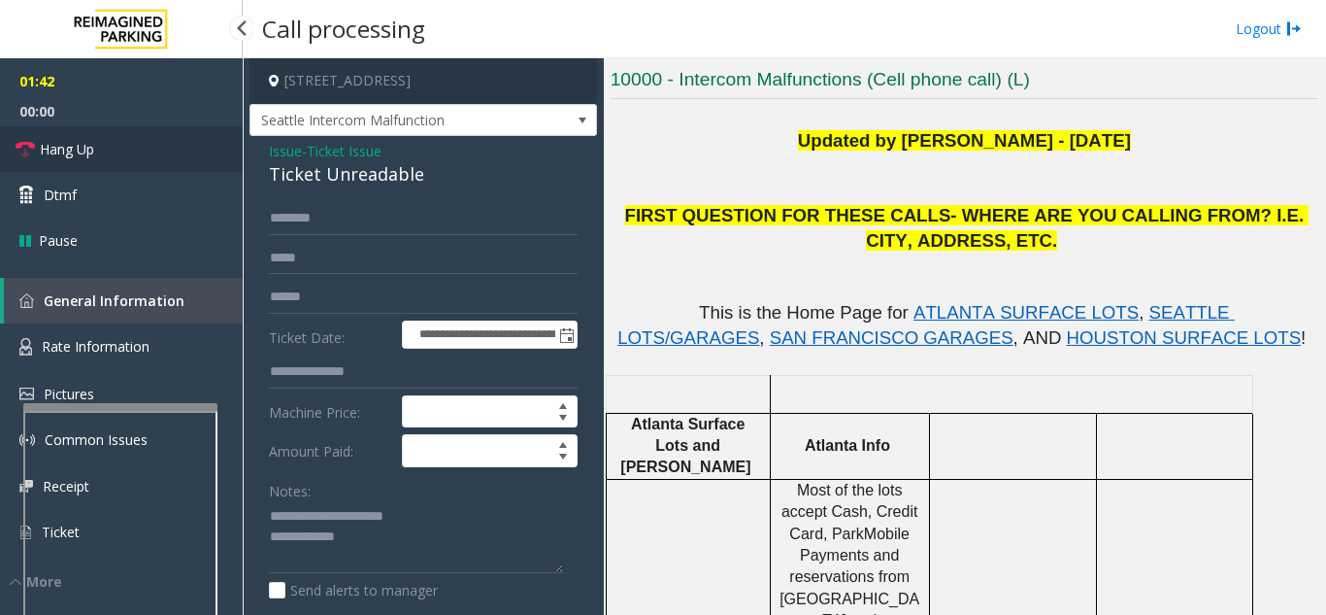
click at [146, 154] on link "Hang Up" at bounding box center [121, 149] width 243 height 46
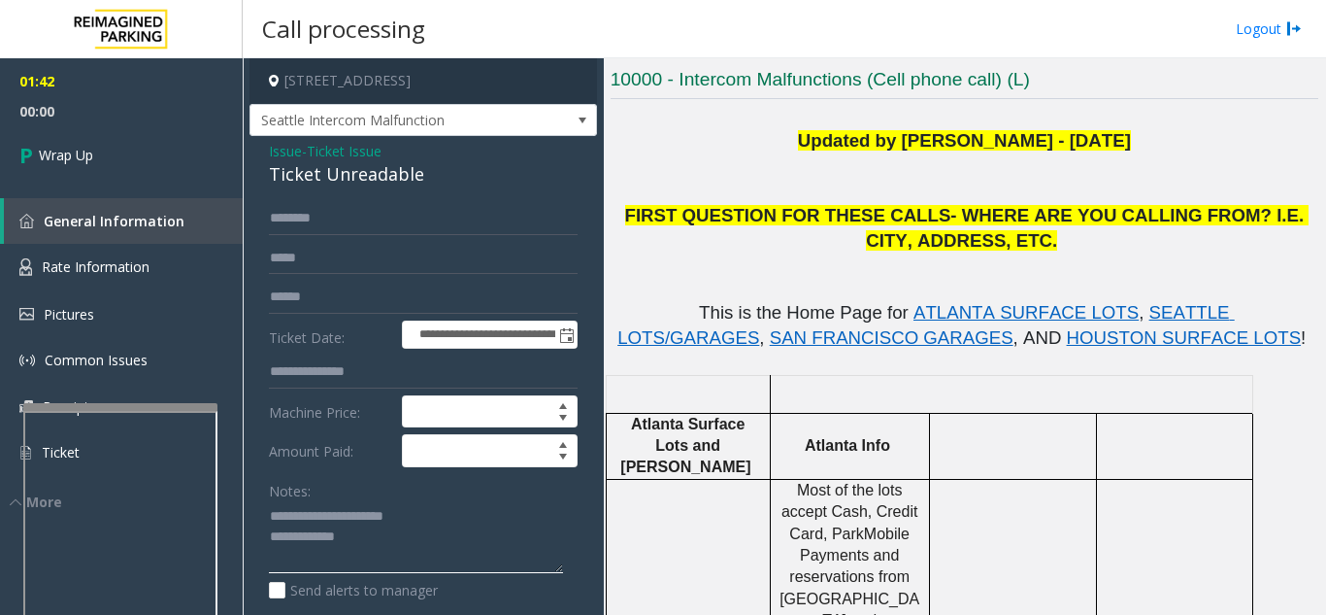
click at [402, 570] on textarea at bounding box center [416, 537] width 294 height 73
click at [405, 553] on textarea at bounding box center [416, 537] width 294 height 73
click at [391, 549] on textarea at bounding box center [416, 537] width 294 height 73
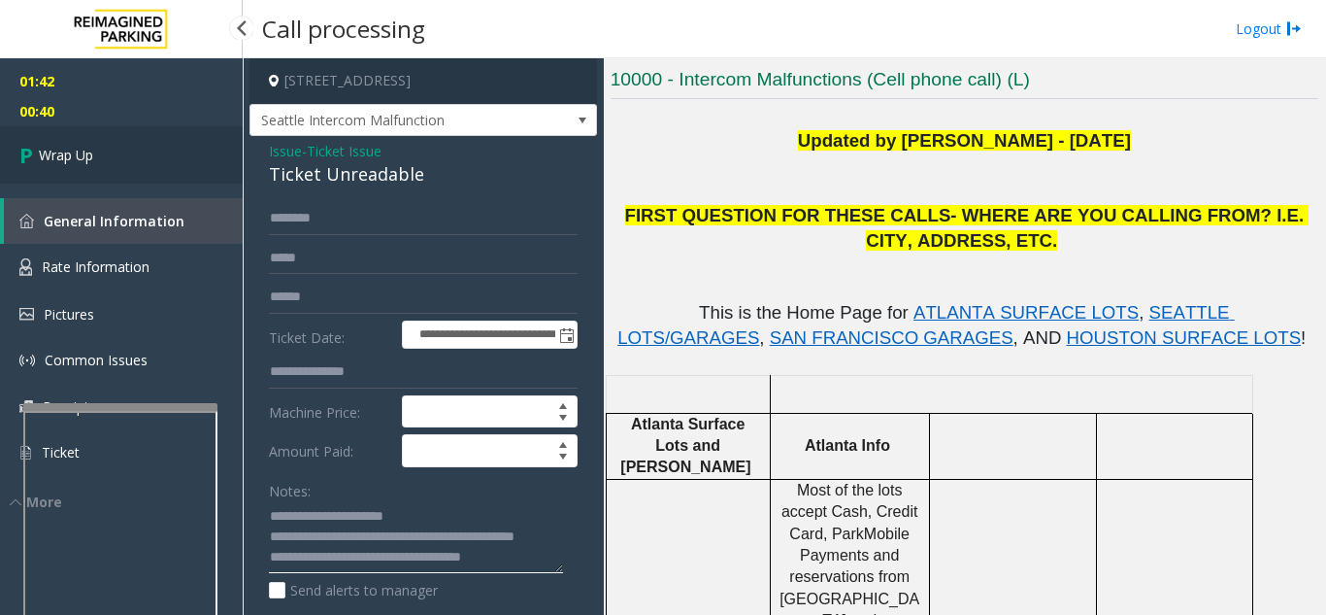
type textarea "**********"
click at [147, 160] on link "Wrap Up" at bounding box center [121, 154] width 243 height 57
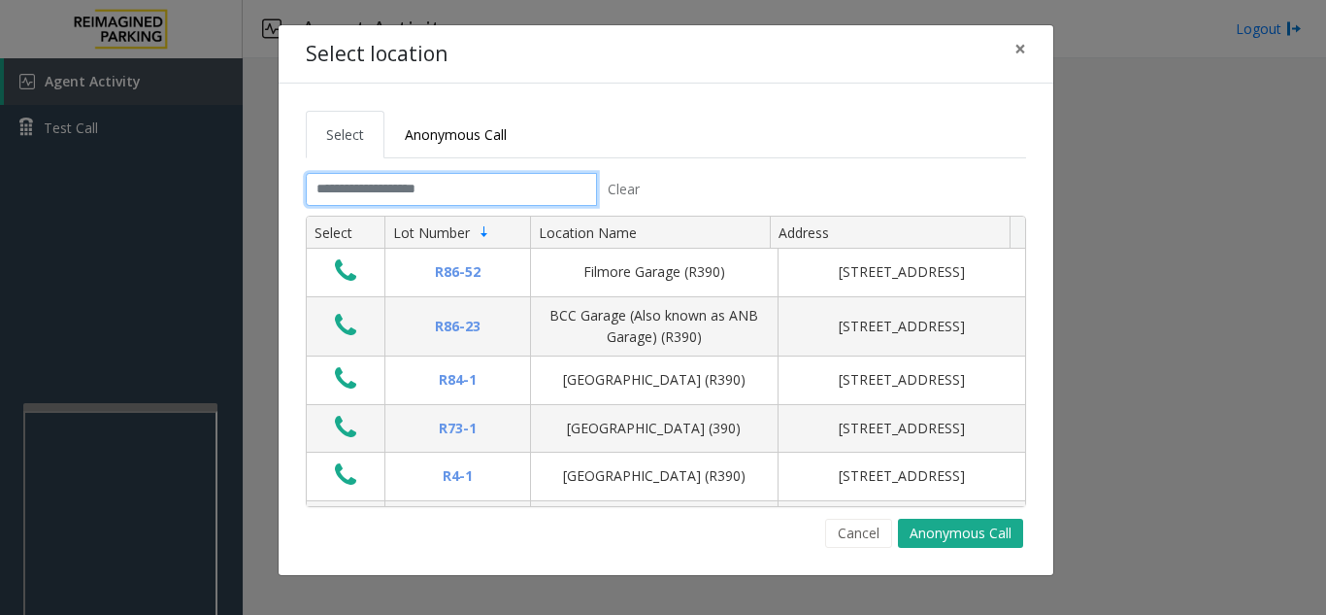
click at [368, 191] on input "text" at bounding box center [451, 189] width 291 height 33
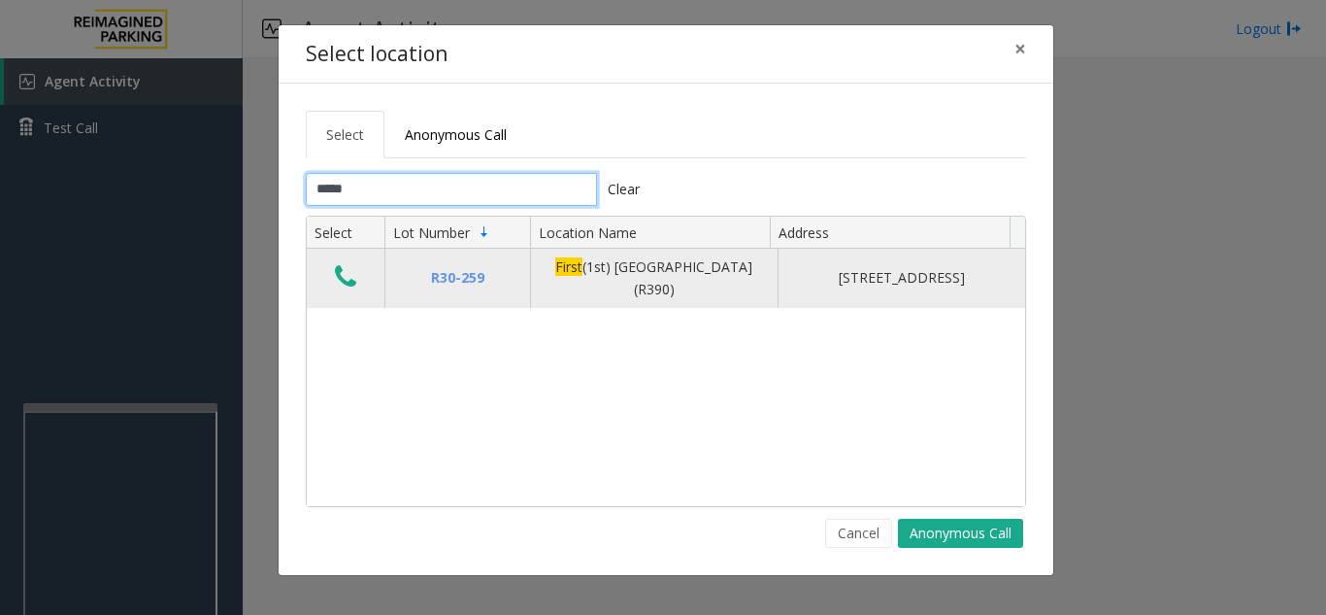
type input "*****"
click at [341, 276] on icon "Data table" at bounding box center [345, 276] width 21 height 27
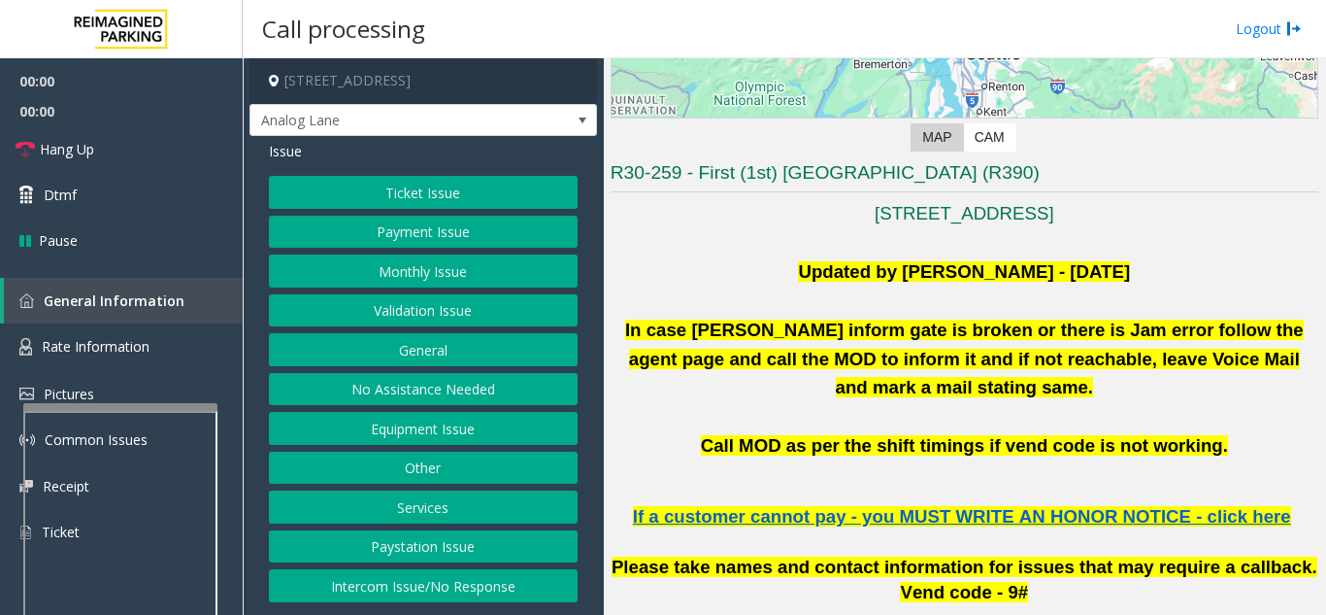
scroll to position [388, 0]
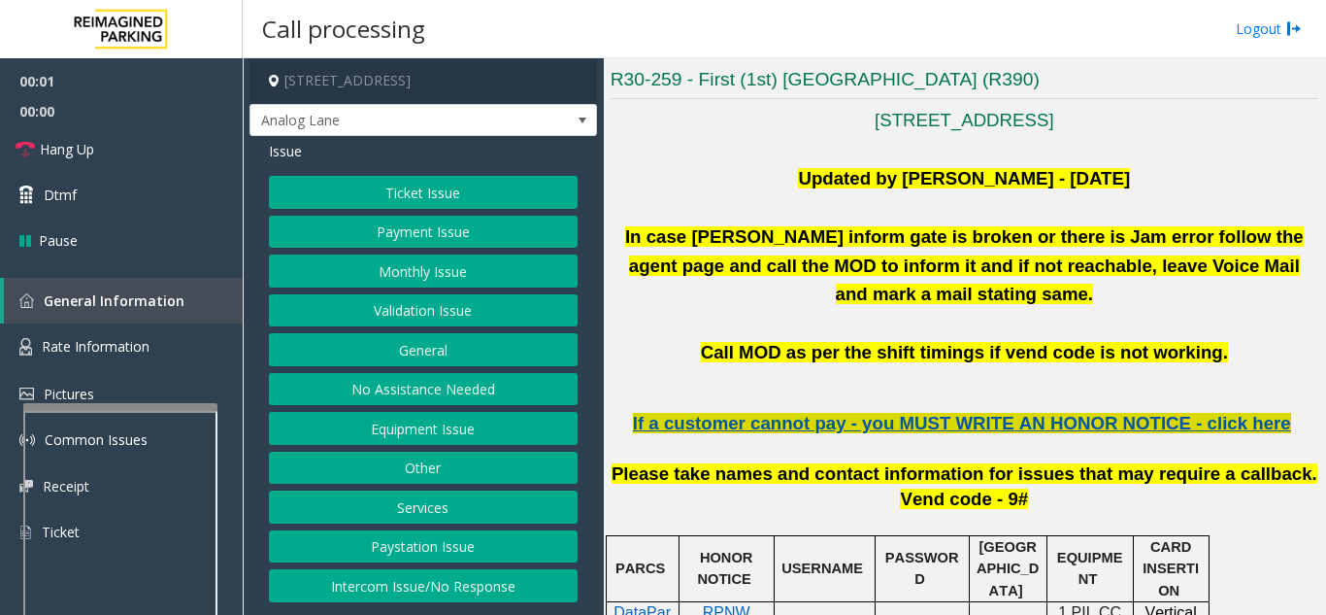
click at [1056, 413] on span "If a customer cannot pay - you MUST WRITE AN HONOR NOTICE - click here" at bounding box center [962, 423] width 658 height 20
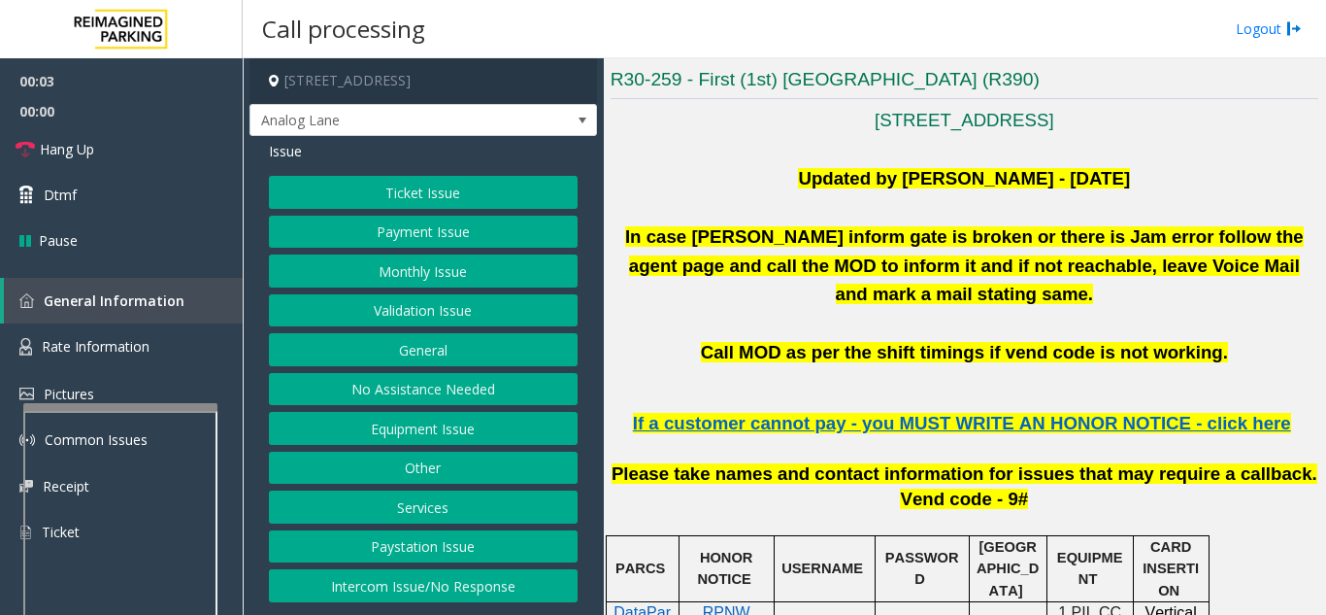
click at [402, 201] on button "Ticket Issue" at bounding box center [423, 192] width 309 height 33
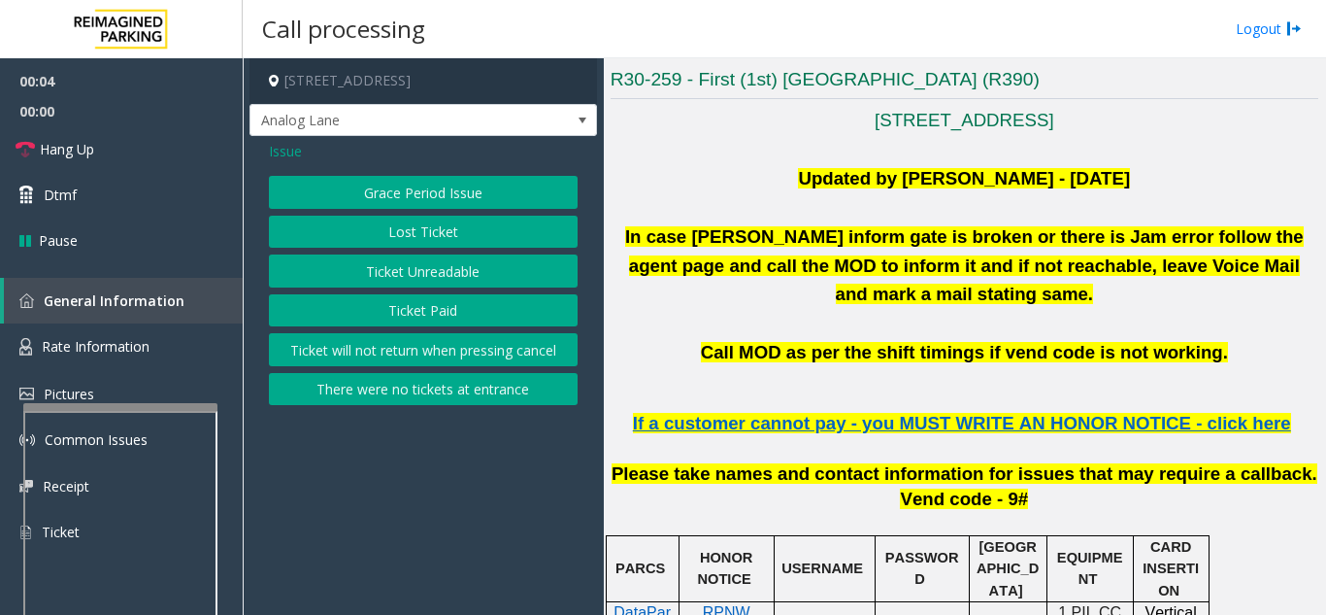
click at [418, 276] on button "Ticket Unreadable" at bounding box center [423, 270] width 309 height 33
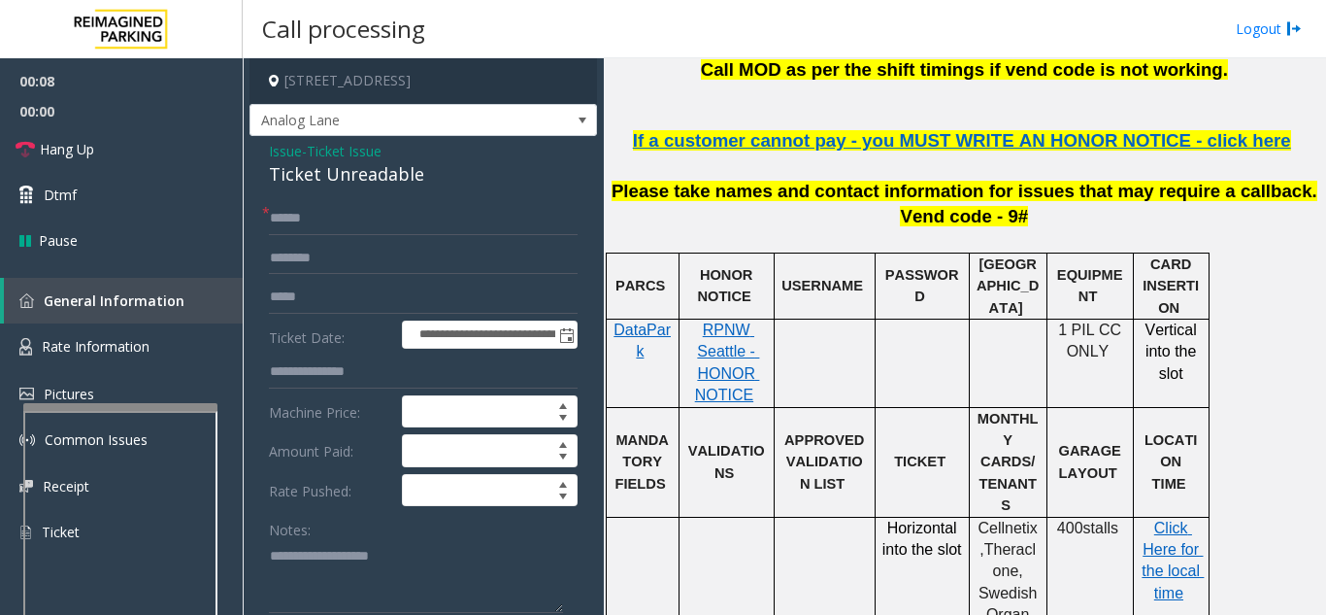
scroll to position [485, 0]
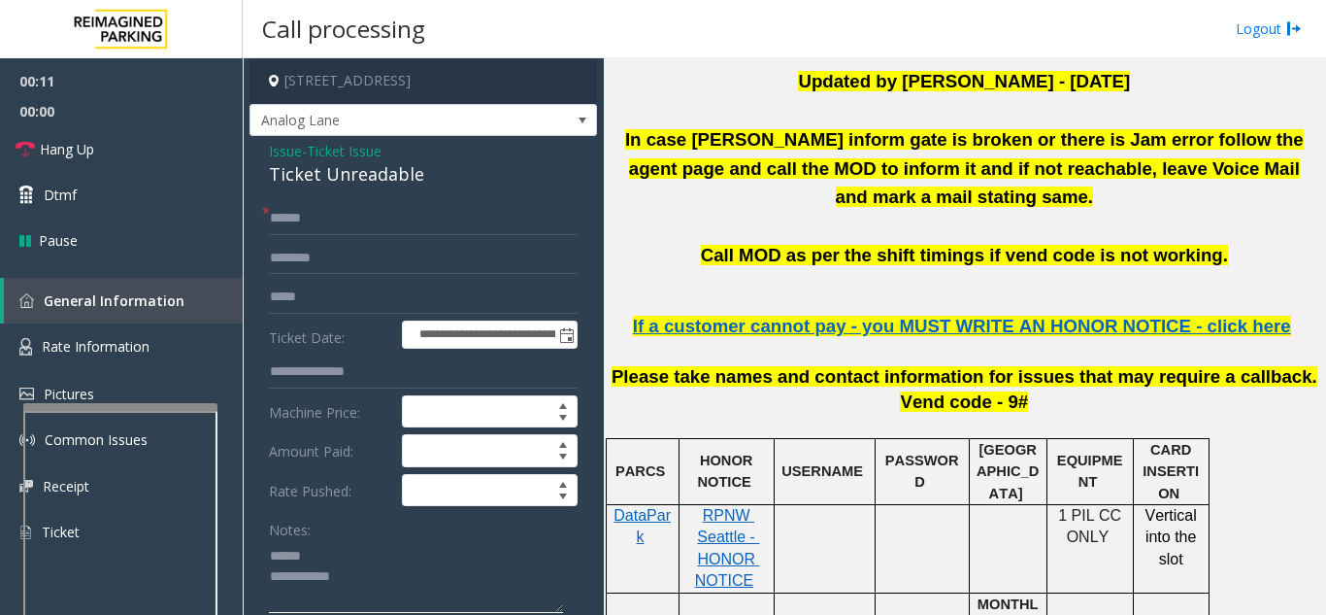
click at [351, 554] on textarea at bounding box center [416, 576] width 294 height 73
drag, startPoint x: 269, startPoint y: 179, endPoint x: 452, endPoint y: 175, distance: 182.6
drag, startPoint x: 417, startPoint y: 570, endPoint x: 437, endPoint y: 550, distance: 28.8
click at [418, 567] on textarea at bounding box center [416, 576] width 294 height 73
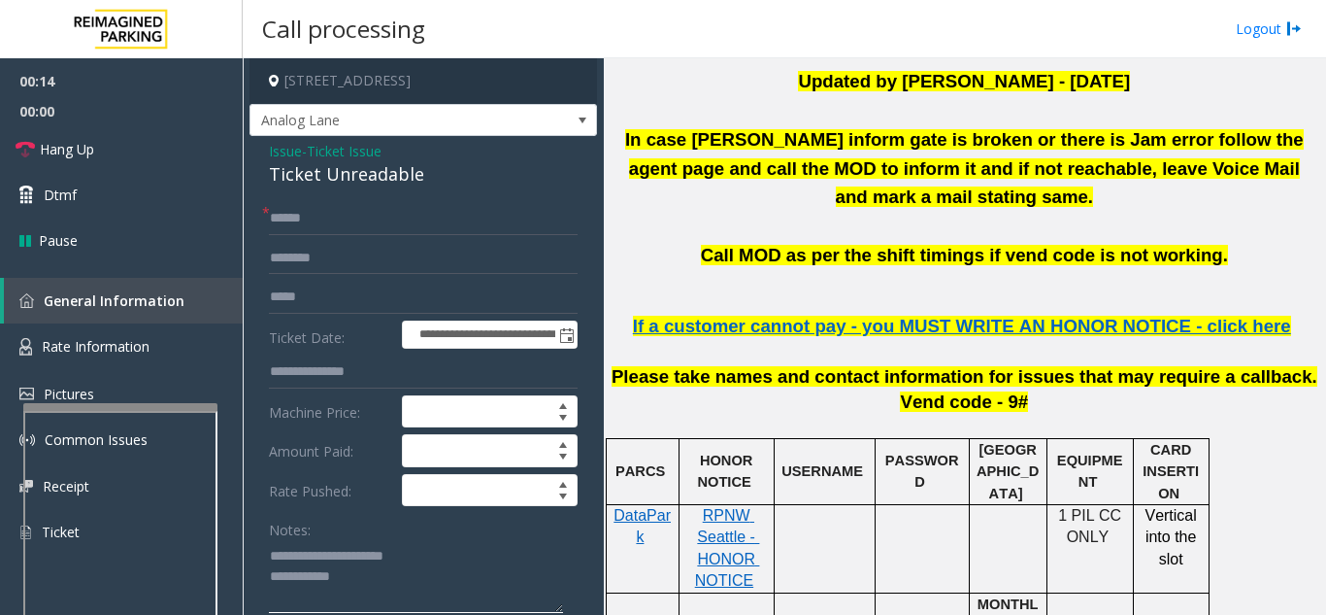
type textarea "**********"
click at [144, 155] on link "Hang Up" at bounding box center [121, 149] width 243 height 46
click at [377, 230] on input "text" at bounding box center [423, 218] width 309 height 33
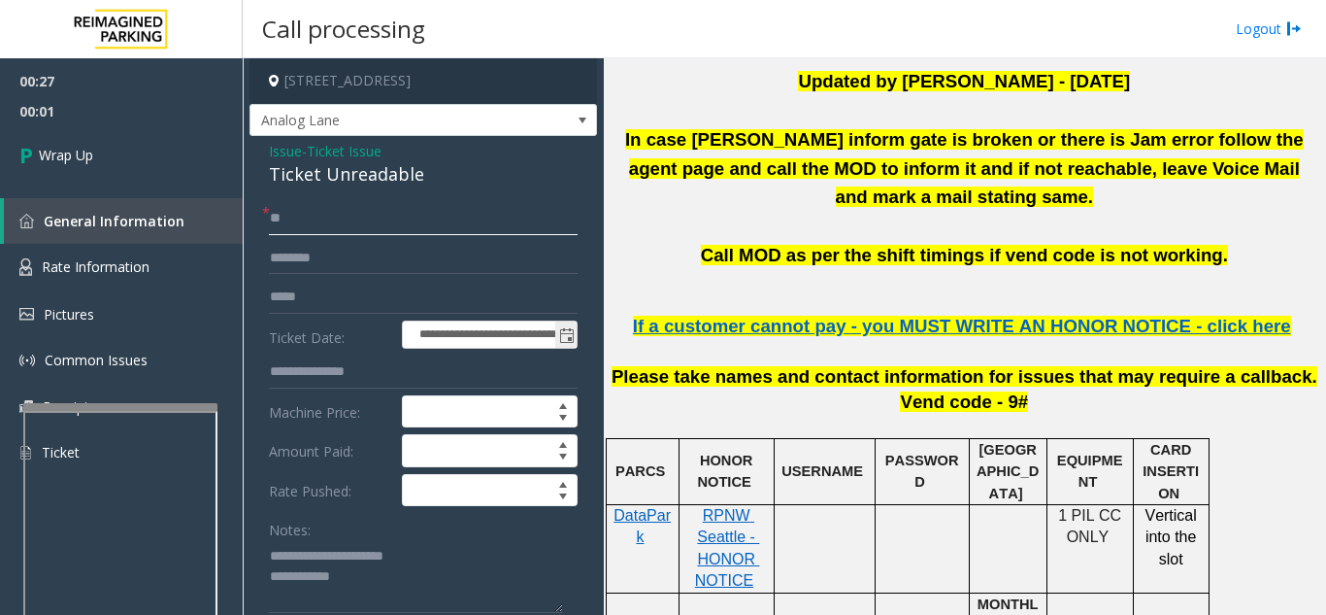
scroll to position [97, 0]
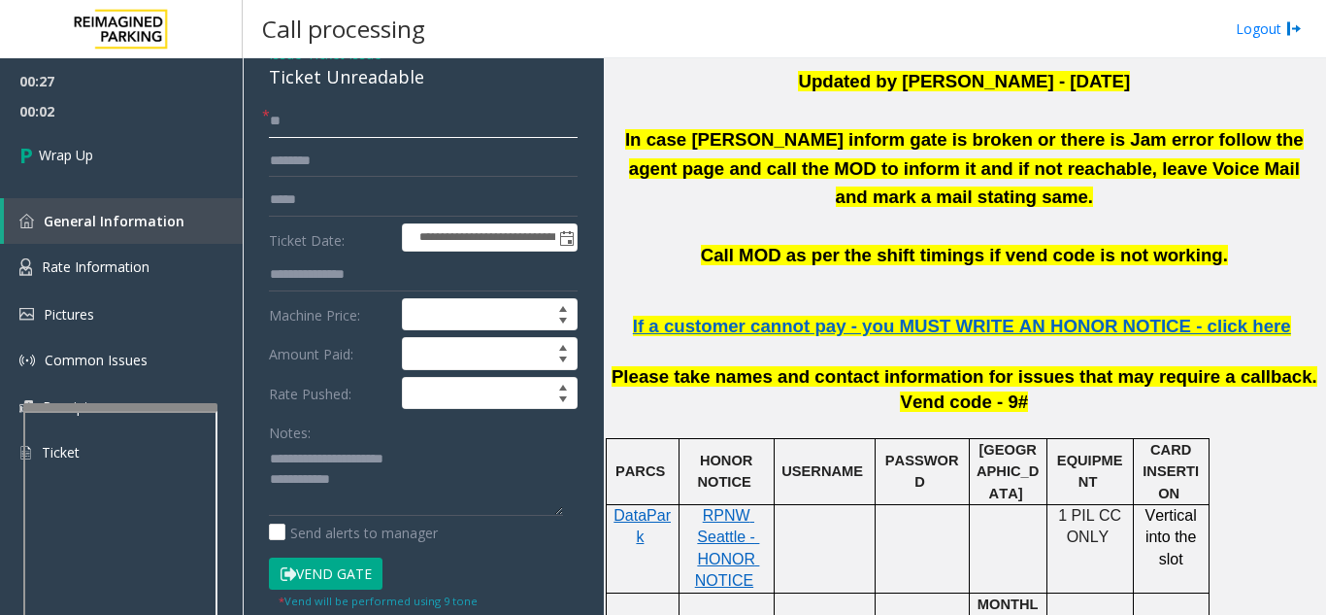
type input "**"
click at [477, 484] on textarea at bounding box center [416, 479] width 294 height 73
type textarea "**********"
click at [386, 431] on div "Notes:" at bounding box center [423, 466] width 309 height 100
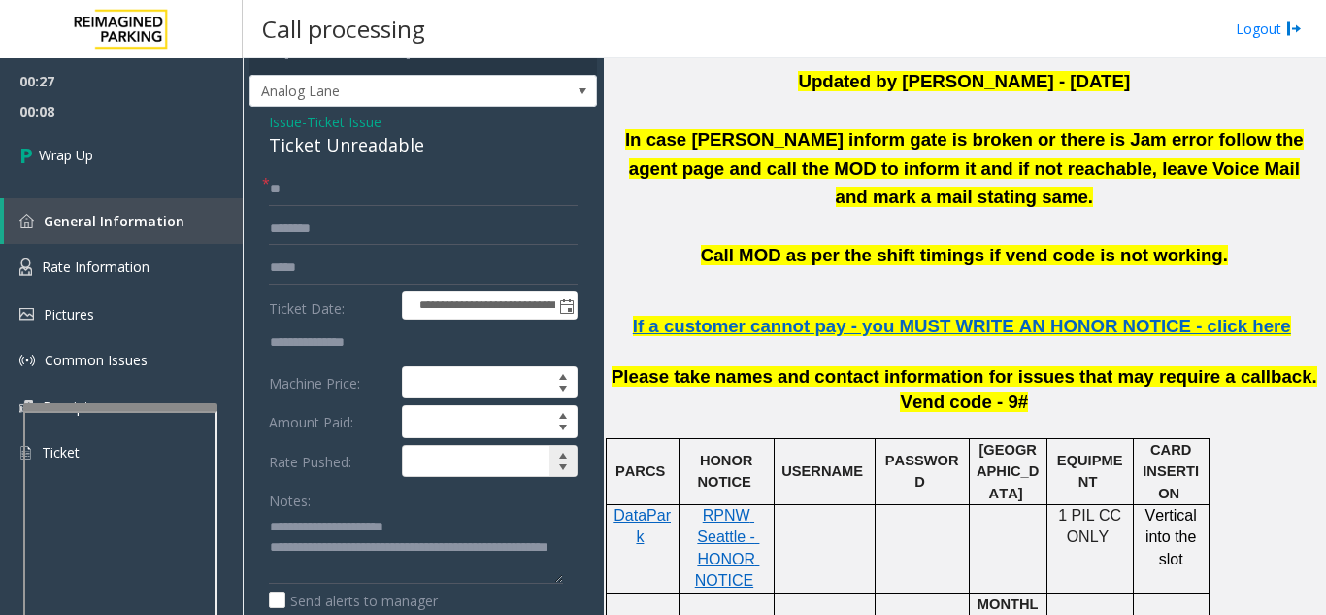
scroll to position [0, 0]
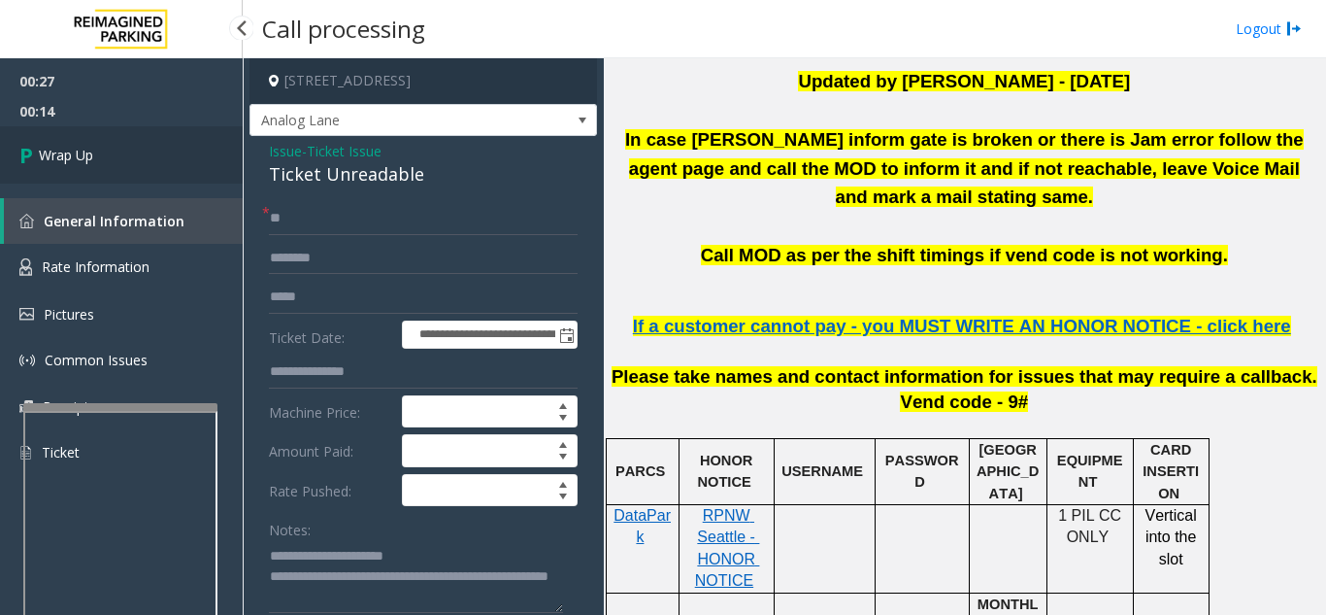
click at [117, 161] on link "Wrap Up" at bounding box center [121, 154] width 243 height 57
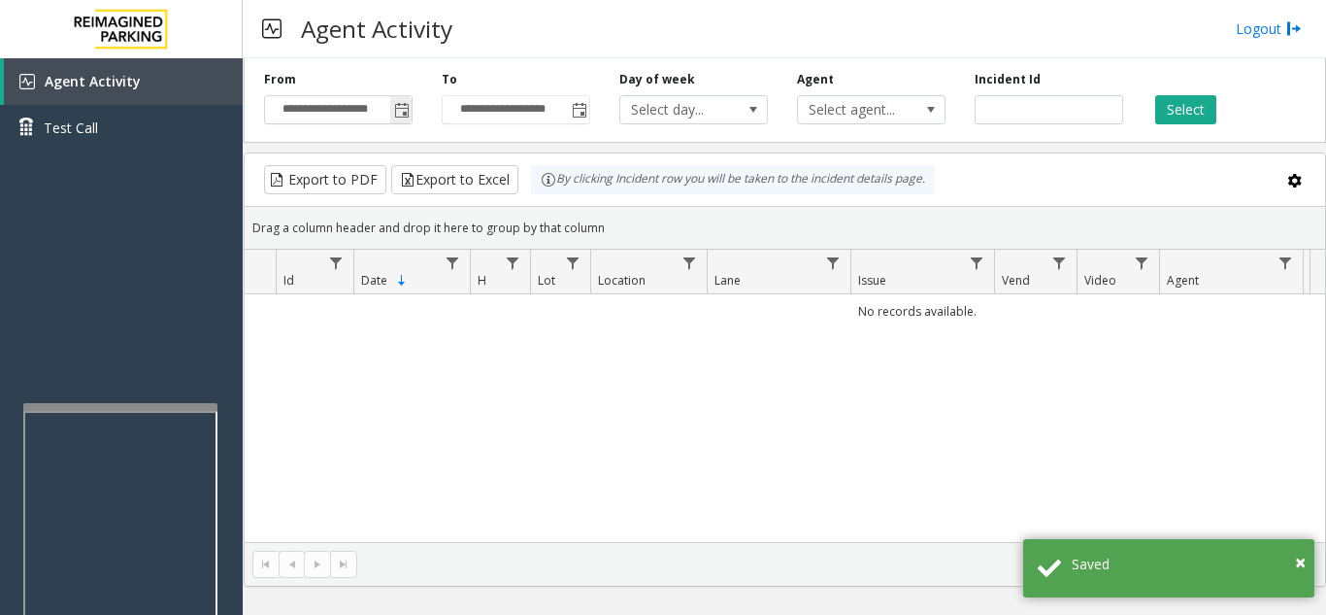
click at [396, 112] on span "Toggle popup" at bounding box center [402, 111] width 16 height 16
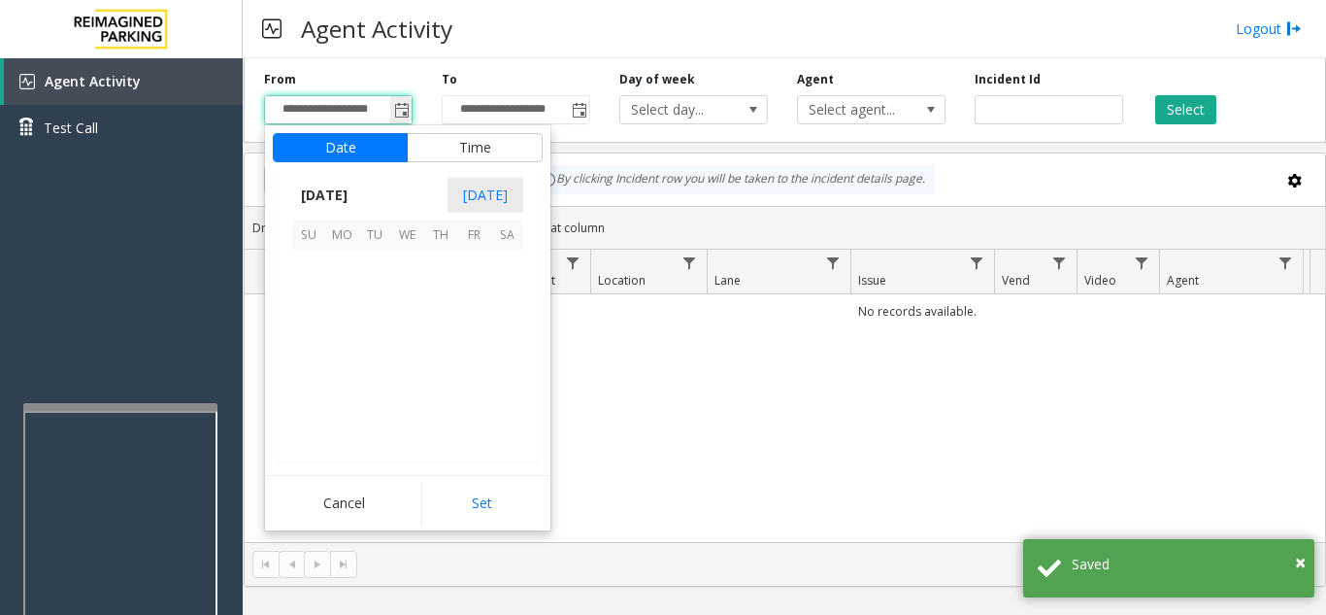
scroll to position [348718, 0]
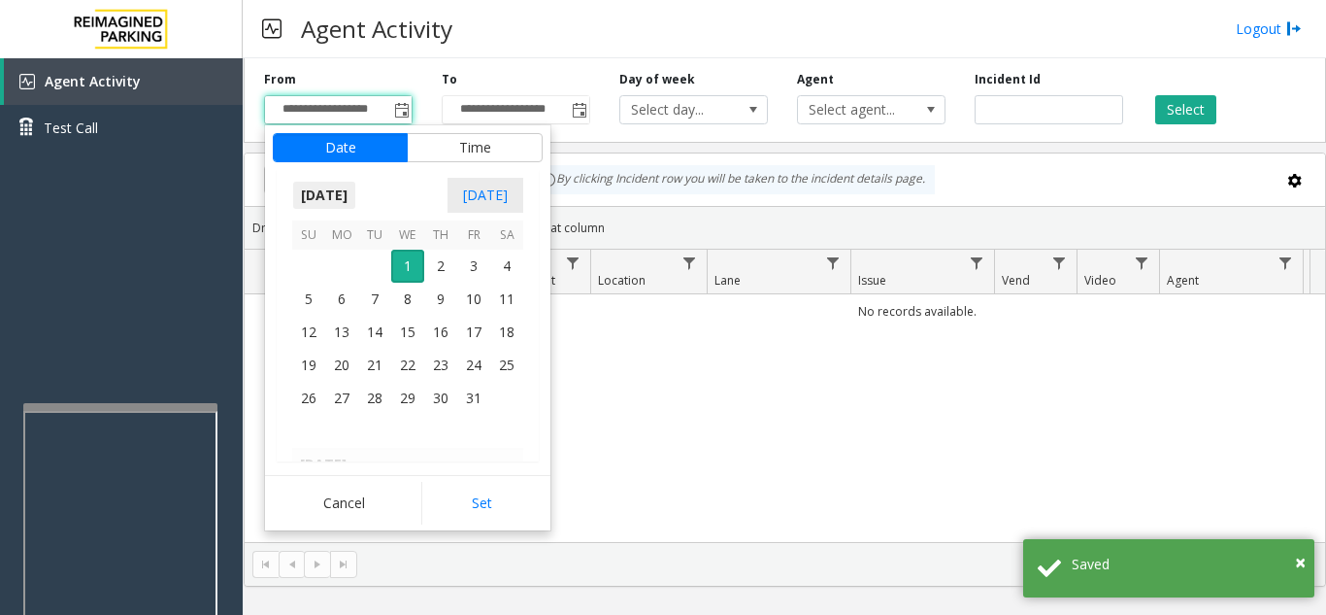
click at [356, 193] on span "[DATE]" at bounding box center [324, 195] width 64 height 29
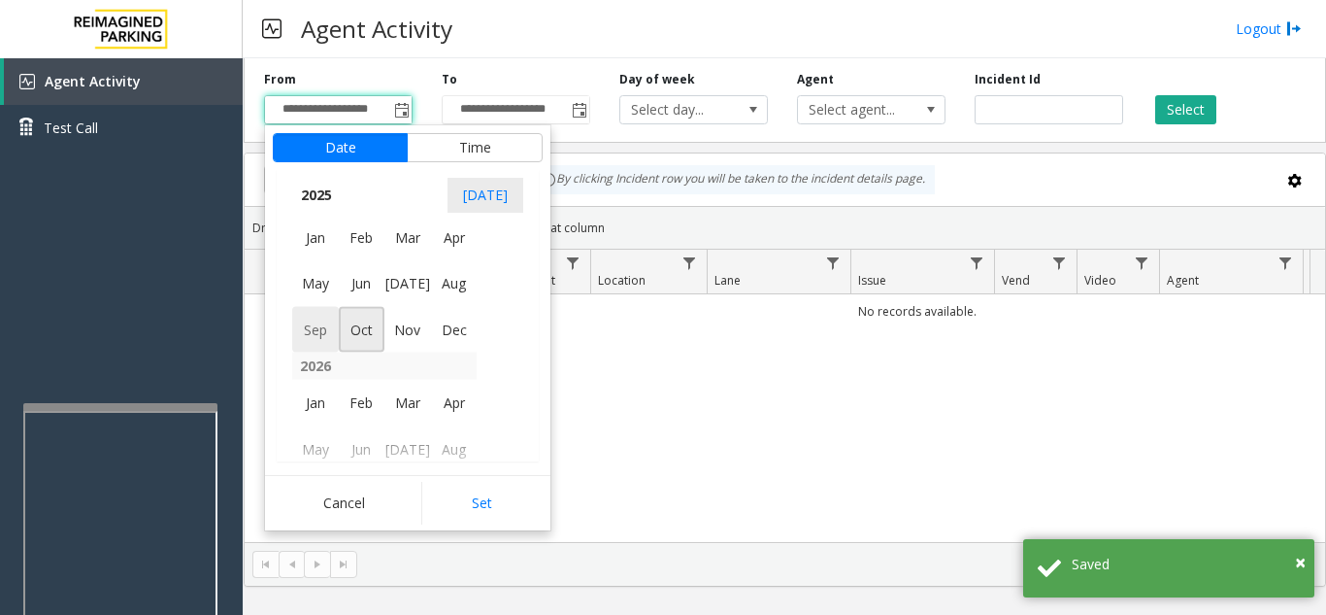
click at [305, 333] on span "Sep" at bounding box center [315, 329] width 47 height 47
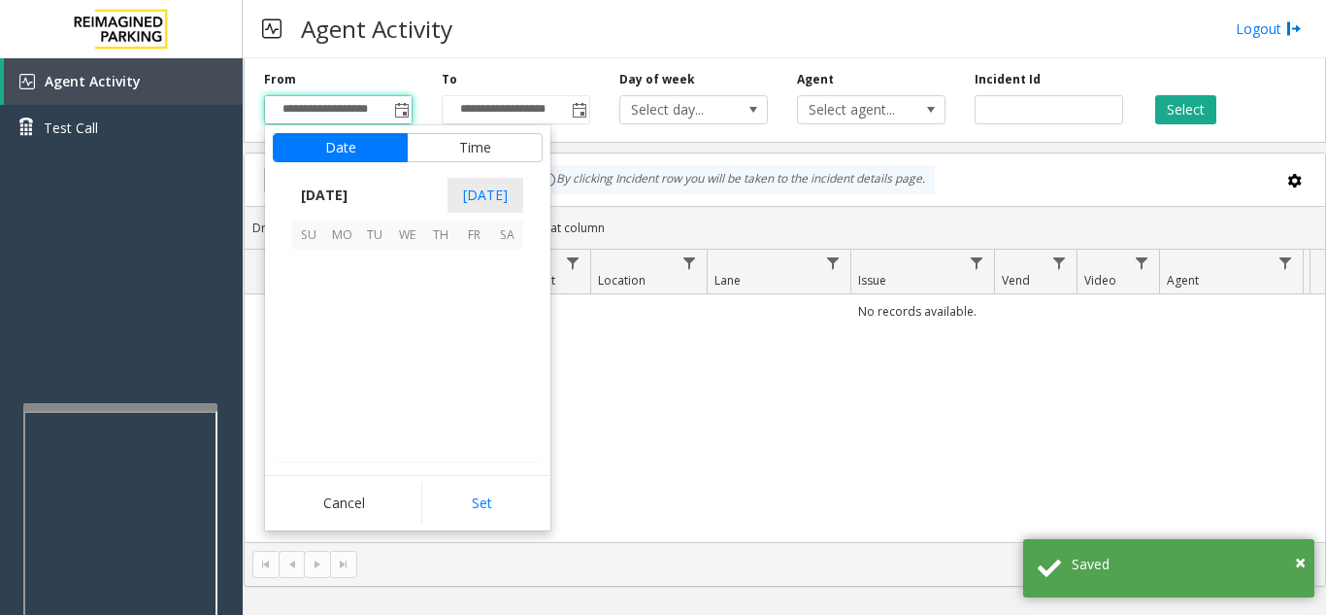
scroll to position [348486, 0]
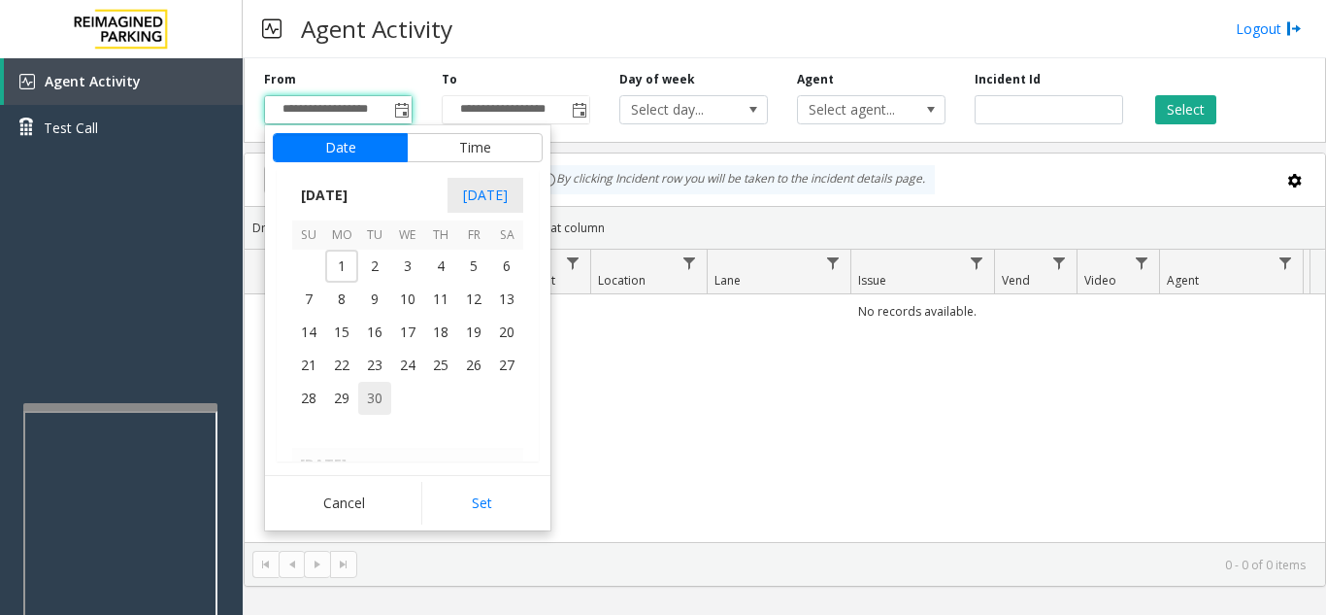
click at [378, 382] on span "30" at bounding box center [374, 398] width 33 height 33
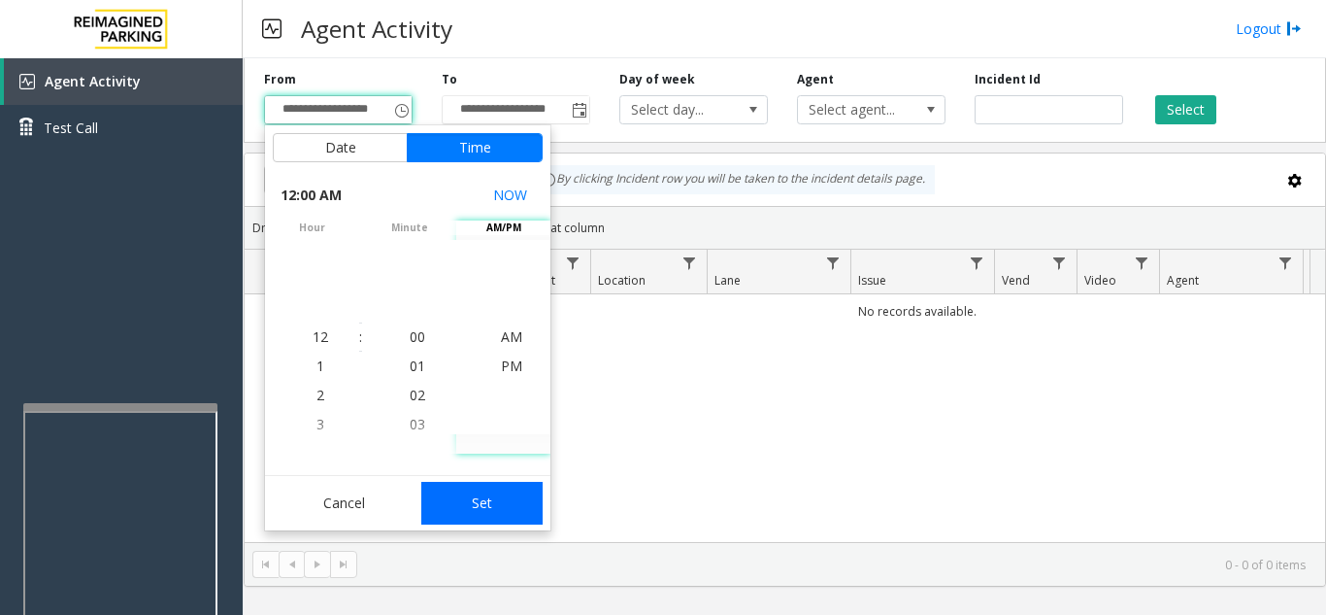
click at [499, 502] on button "Set" at bounding box center [482, 503] width 122 height 43
type input "**********"
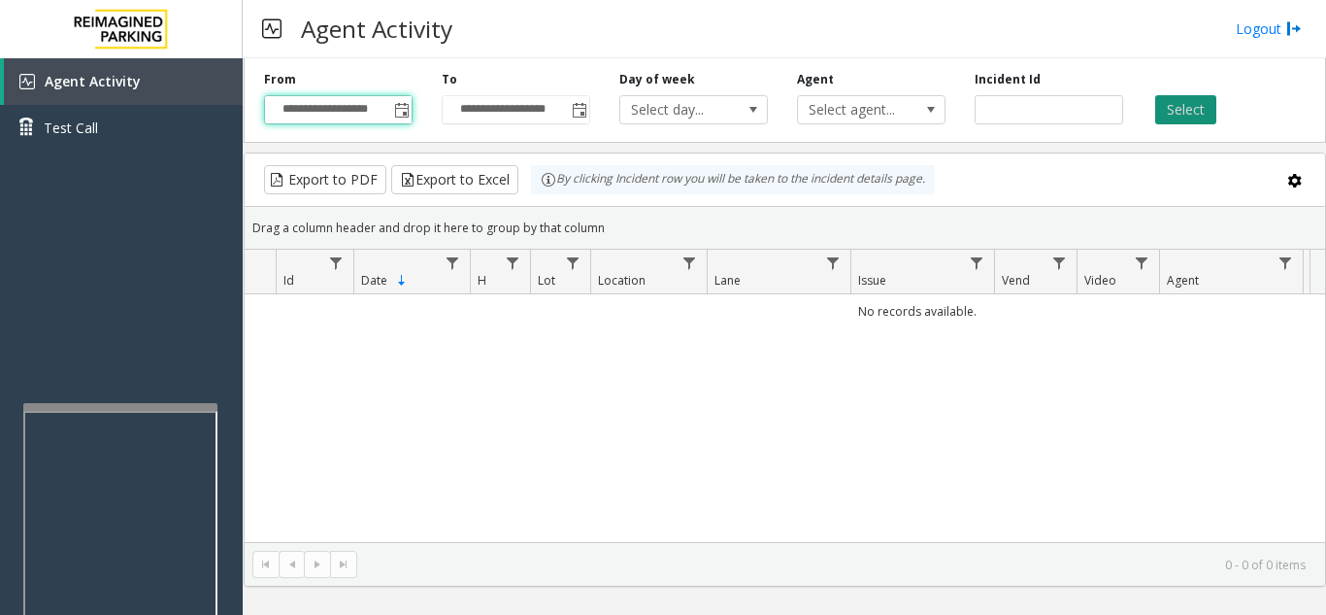
click at [1185, 108] on button "Select" at bounding box center [1185, 109] width 61 height 29
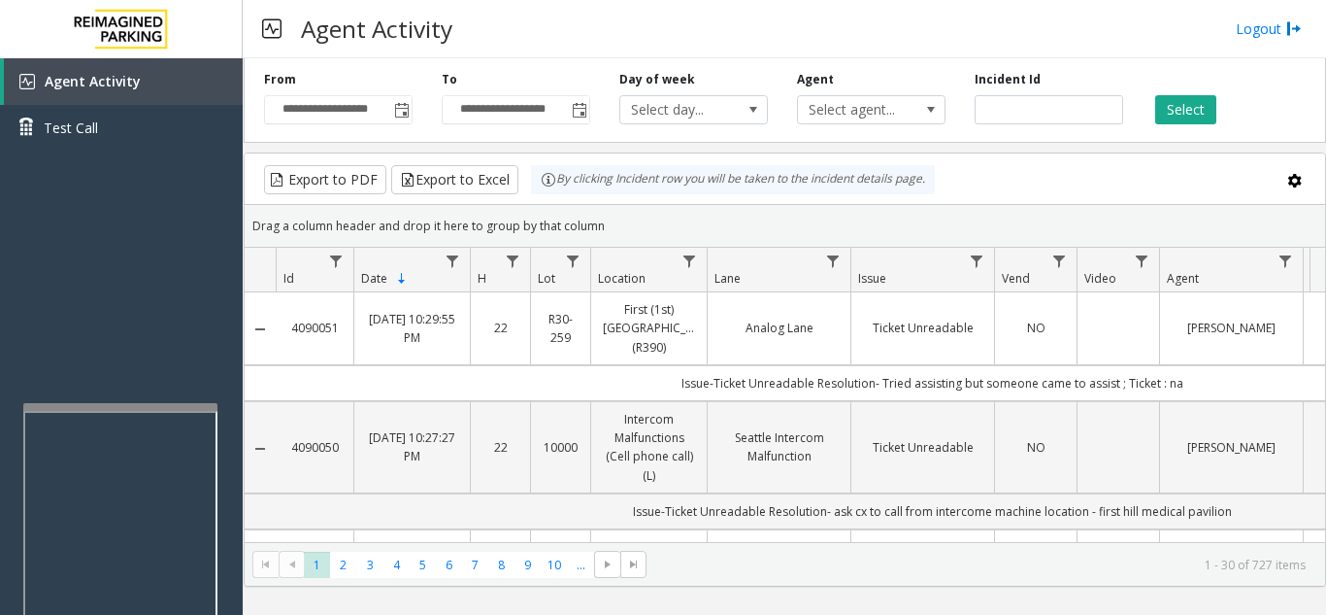
scroll to position [97, 0]
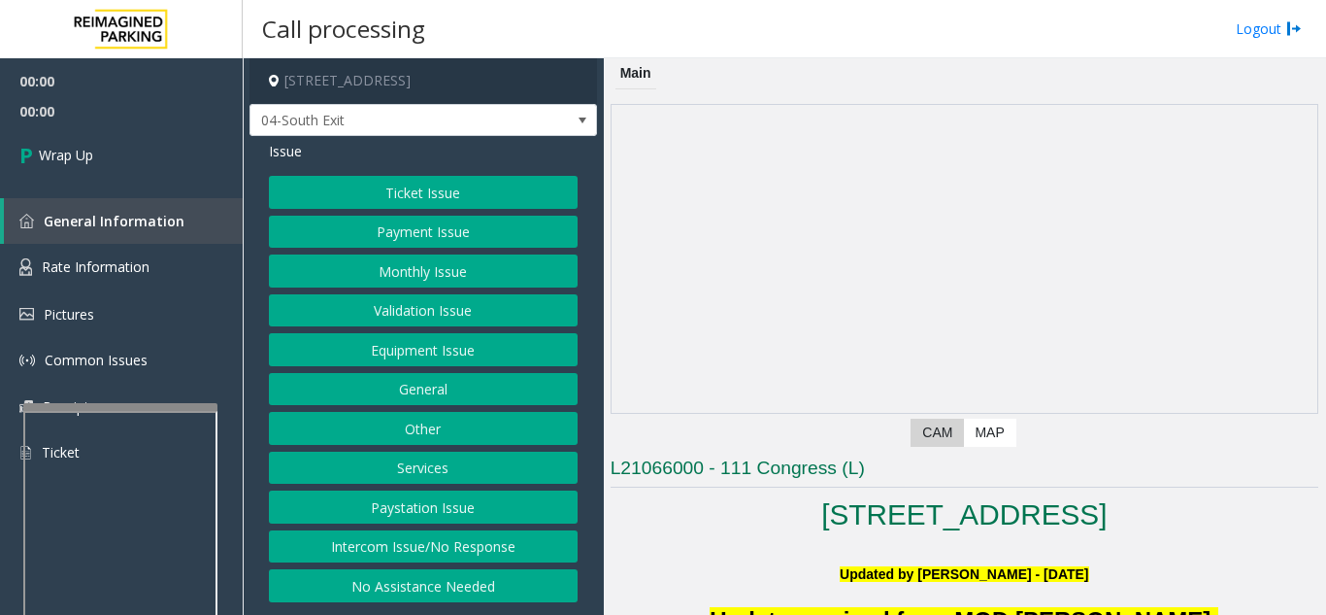
click at [473, 545] on button "Intercom Issue/No Response" at bounding box center [423, 546] width 309 height 33
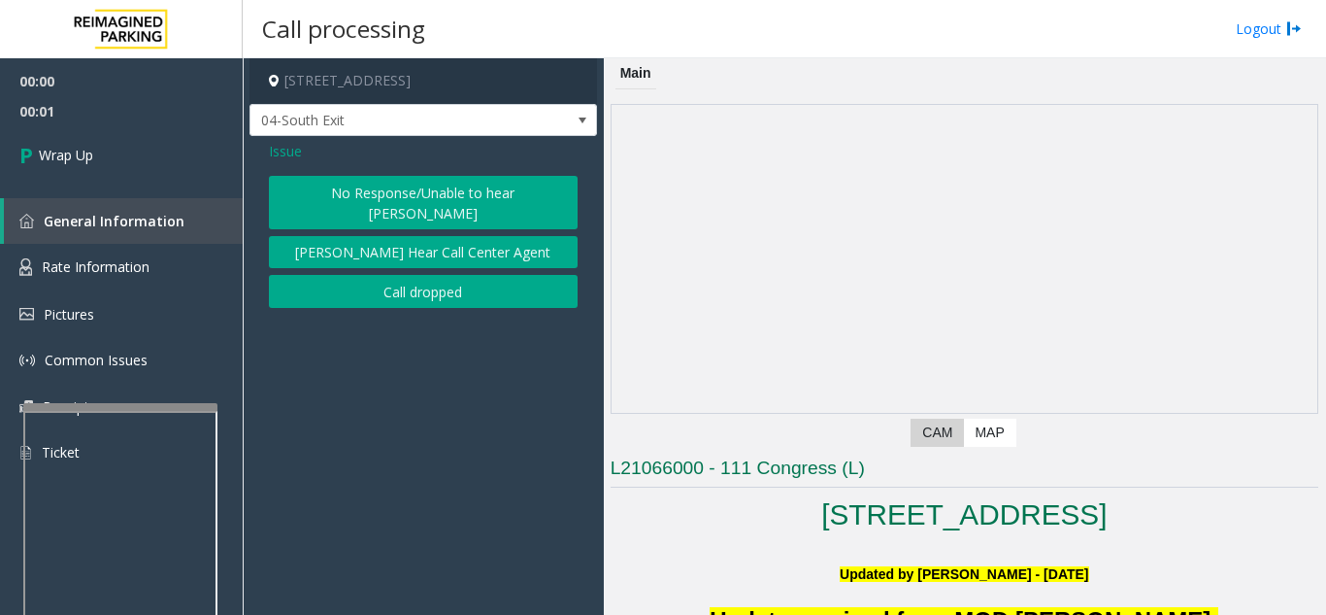
click at [418, 275] on button "Call dropped" at bounding box center [423, 291] width 309 height 33
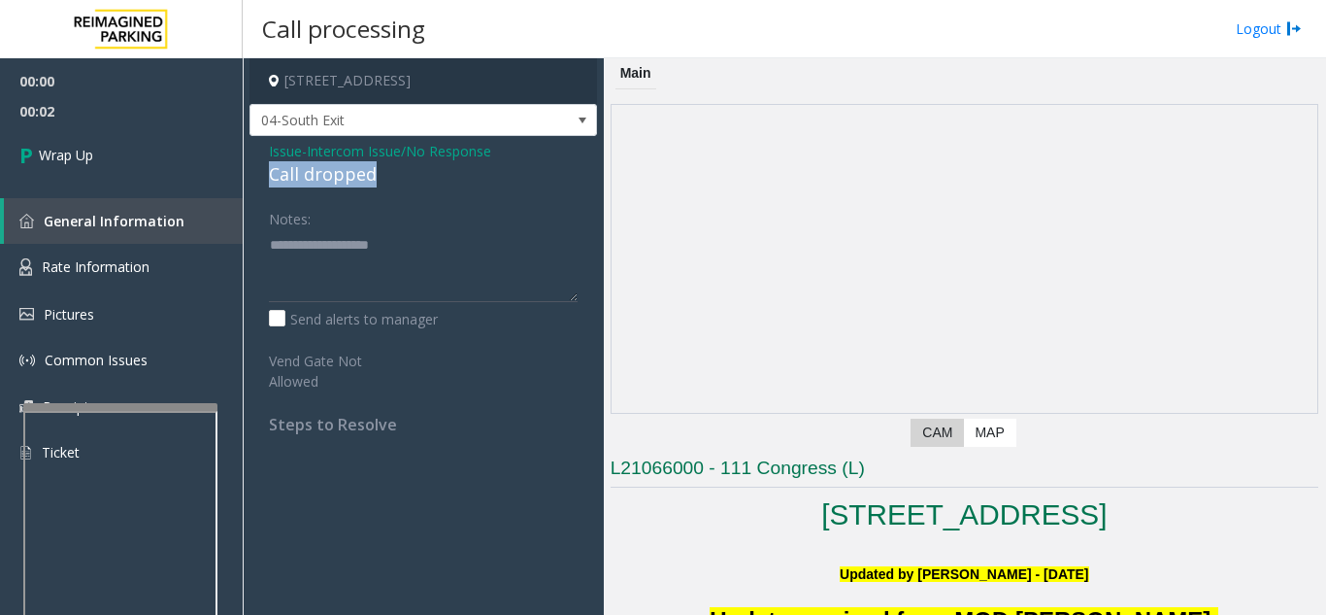
drag, startPoint x: 265, startPoint y: 173, endPoint x: 402, endPoint y: 177, distance: 137.0
click at [402, 177] on div "Issue - Intercom Issue/No Response Call dropped Notes: Send alerts to manager V…" at bounding box center [424, 295] width 348 height 318
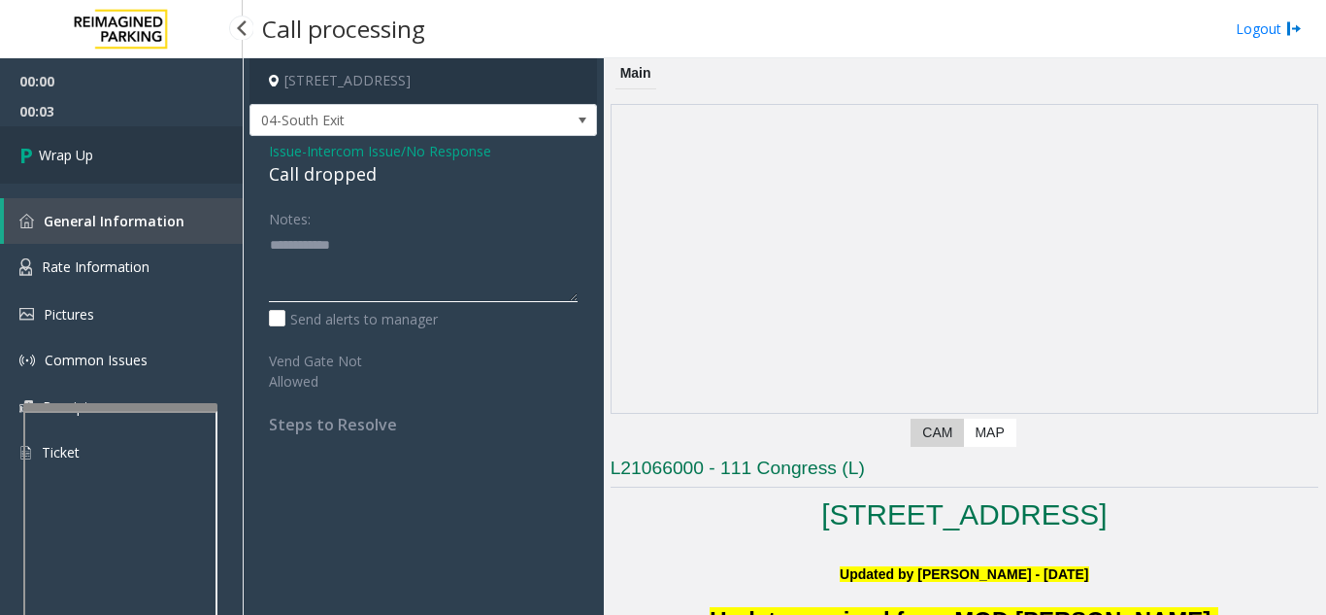
type textarea "**********"
click at [56, 149] on span "Wrap Up" at bounding box center [66, 155] width 54 height 20
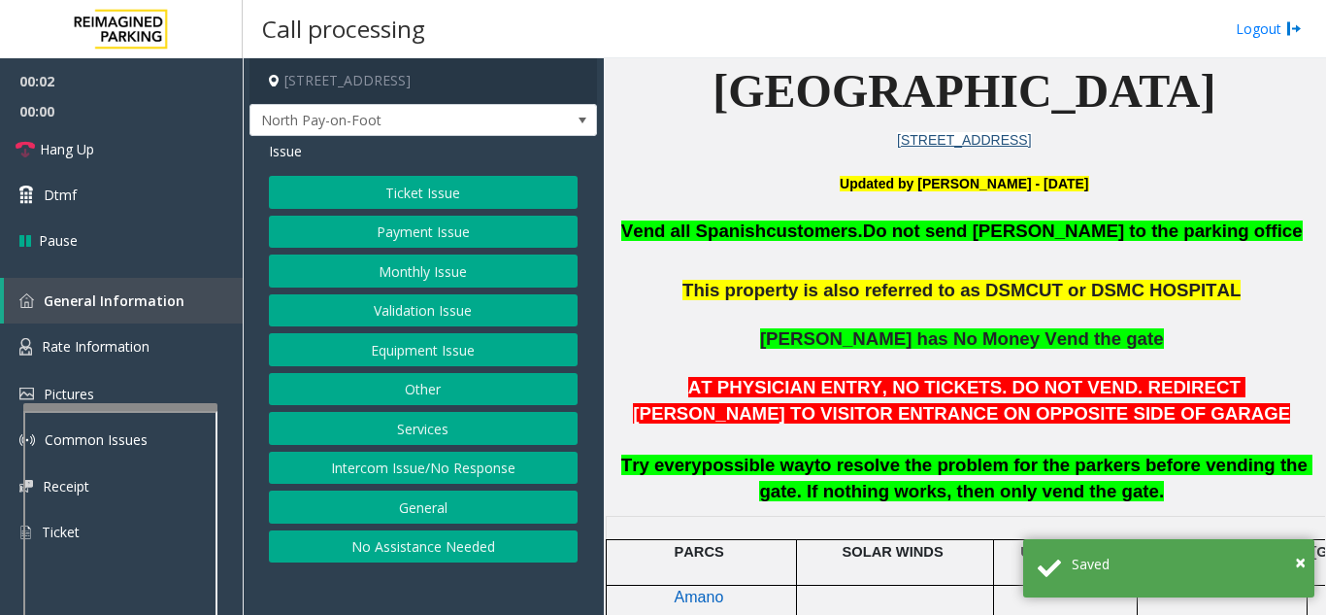
scroll to position [583, 0]
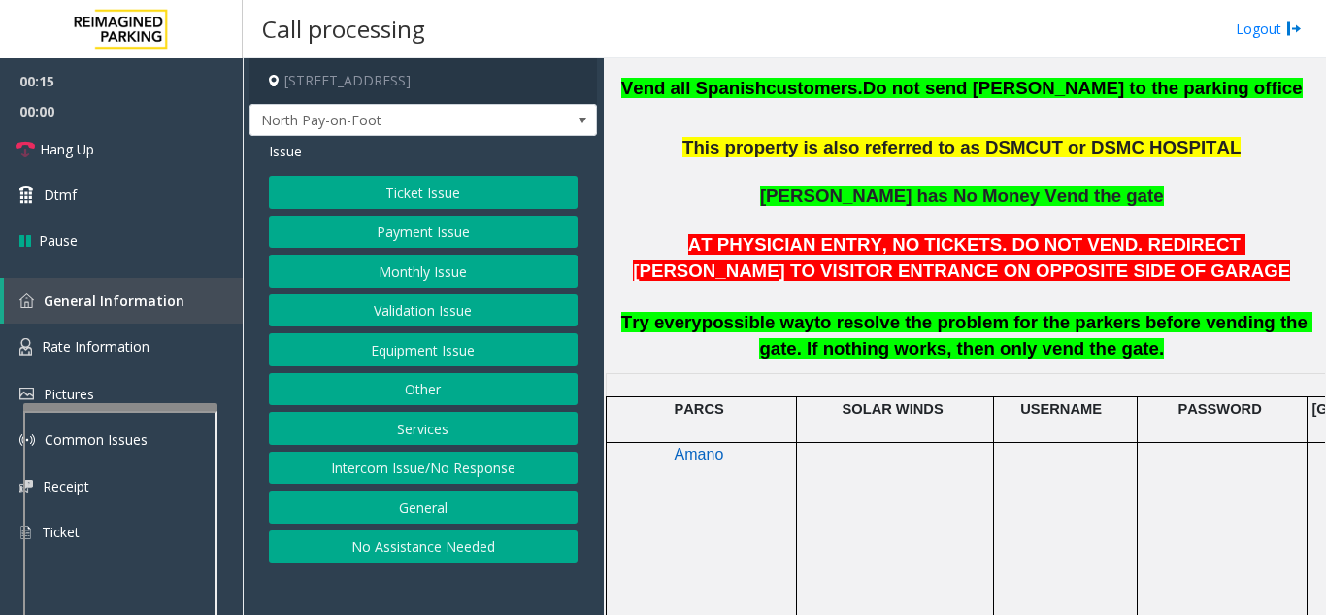
click at [485, 203] on button "Ticket Issue" at bounding box center [423, 192] width 309 height 33
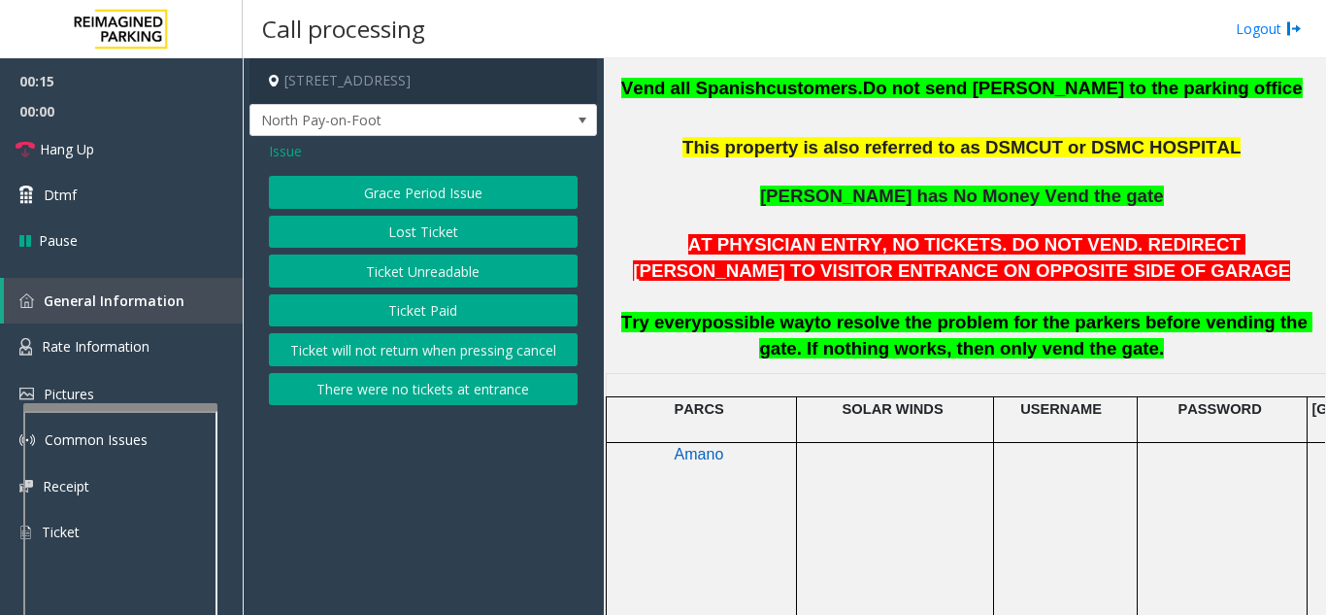
click at [453, 312] on button "Ticket Paid" at bounding box center [423, 310] width 309 height 33
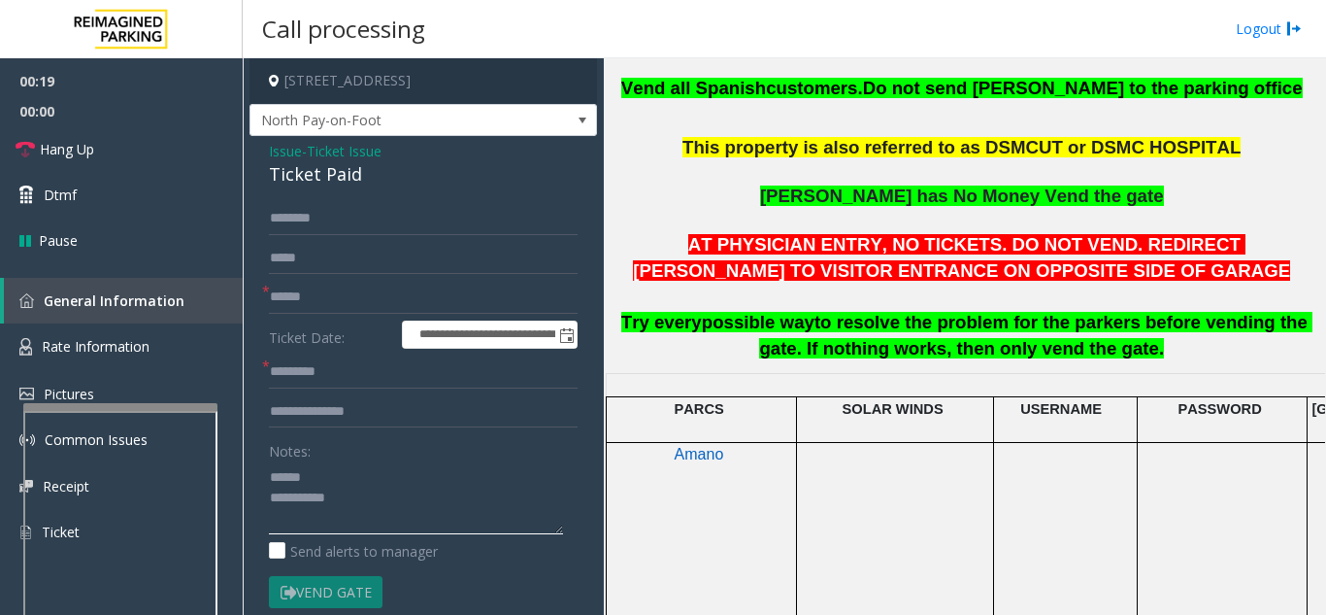
click at [329, 475] on textarea at bounding box center [416, 497] width 294 height 73
drag, startPoint x: 261, startPoint y: 173, endPoint x: 364, endPoint y: 172, distance: 102.9
click at [373, 172] on div "**********" at bounding box center [424, 549] width 348 height 826
click at [366, 511] on textarea at bounding box center [416, 497] width 294 height 73
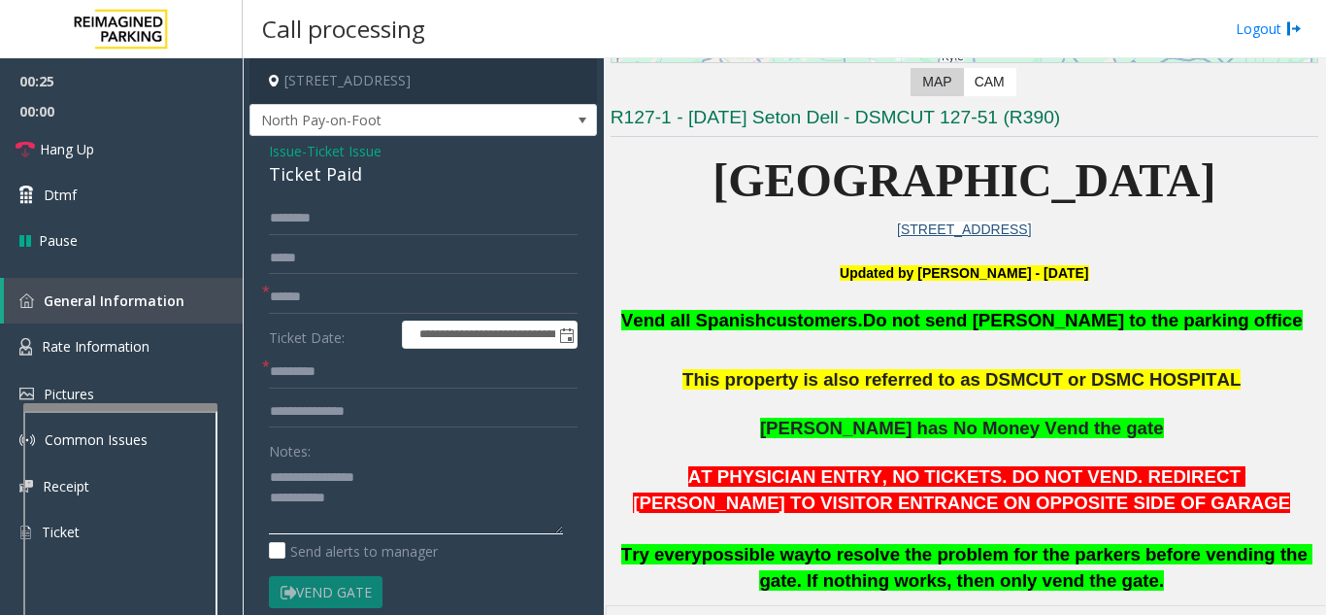
scroll to position [291, 0]
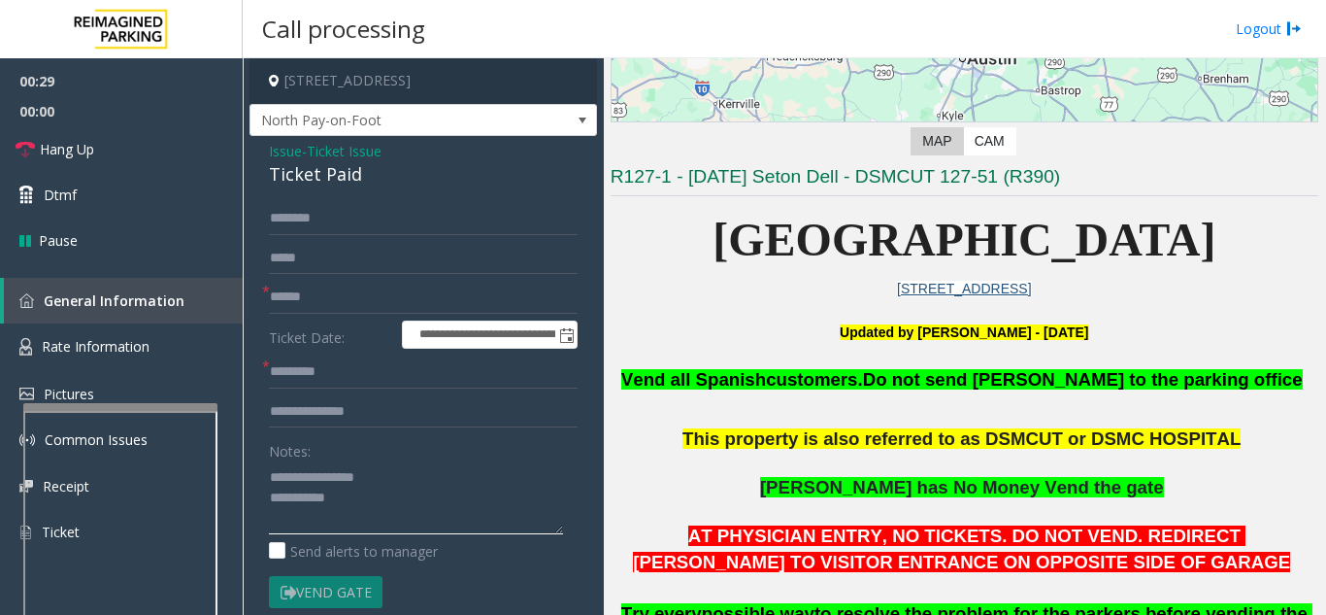
type textarea "**********"
click at [420, 352] on form "**********" at bounding box center [423, 425] width 309 height 447
click at [406, 375] on input "text" at bounding box center [423, 371] width 309 height 33
type input "**"
click at [274, 300] on input "text" at bounding box center [423, 297] width 309 height 33
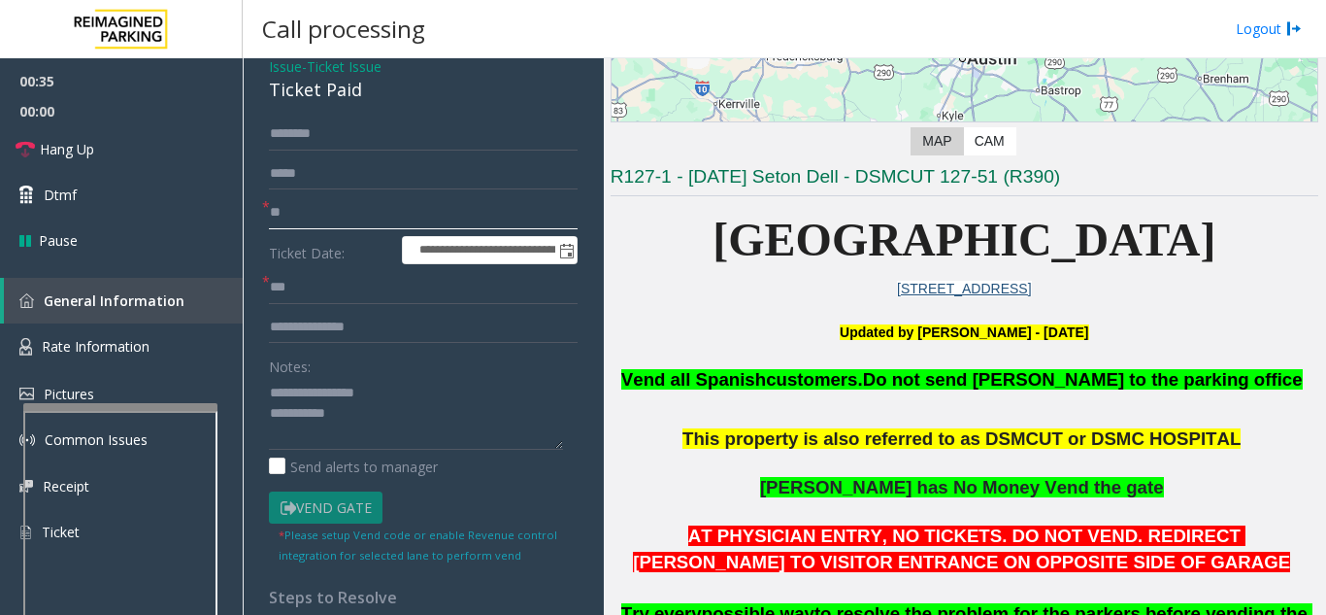
scroll to position [194, 0]
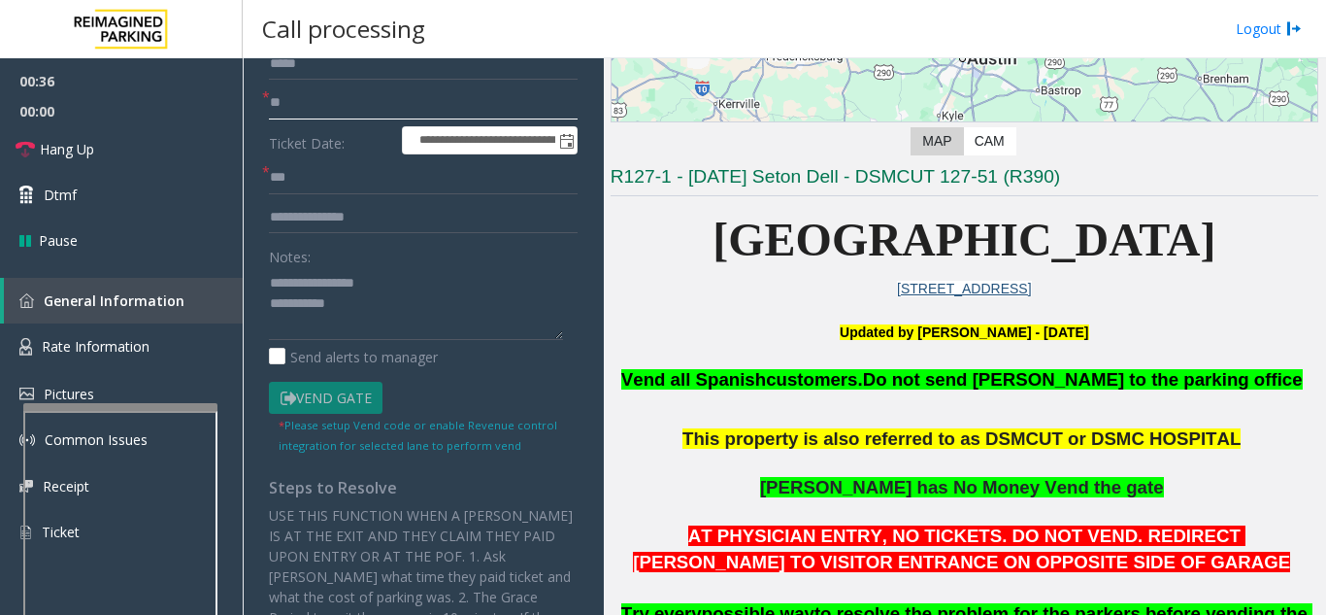
type input "**"
click at [413, 301] on textarea at bounding box center [416, 303] width 294 height 73
click at [137, 154] on link "Hang Up" at bounding box center [121, 149] width 243 height 46
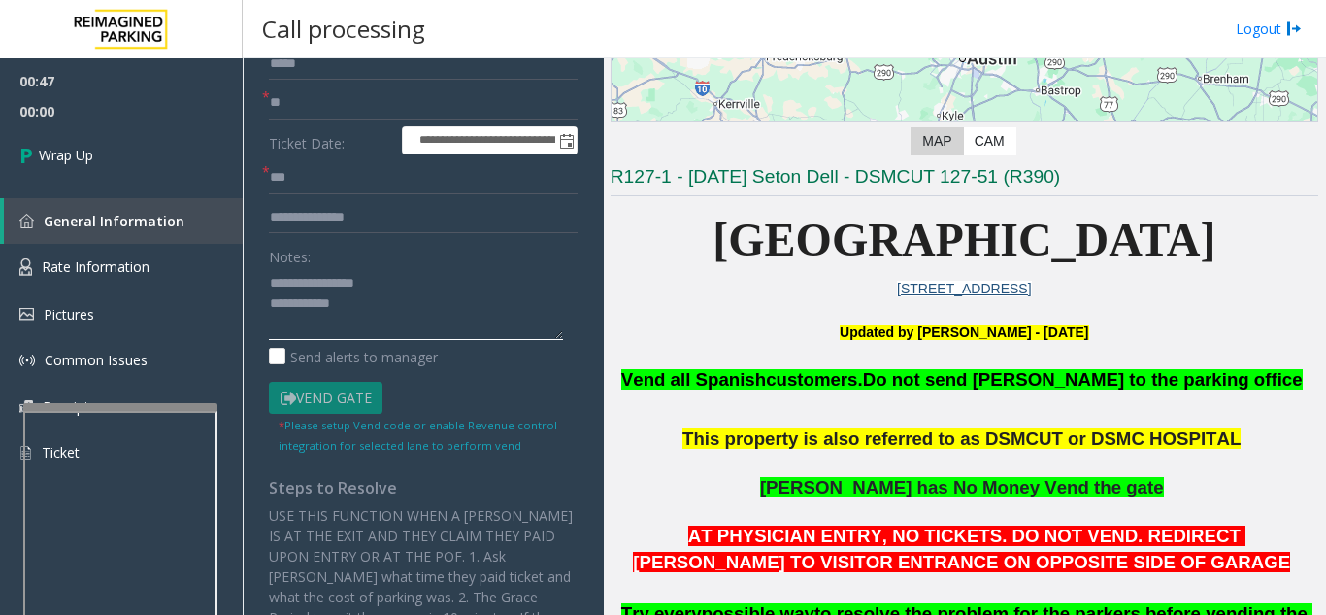
click at [390, 298] on textarea at bounding box center [416, 303] width 294 height 73
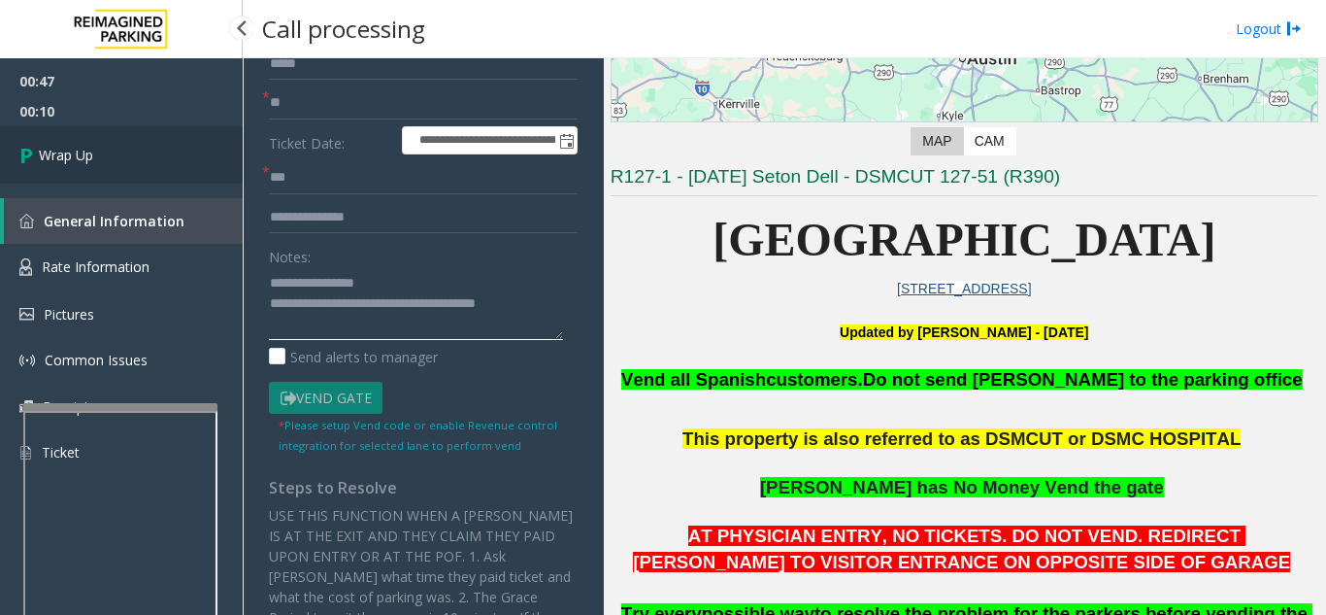
type textarea "**********"
click at [199, 167] on link "Wrap Up" at bounding box center [121, 154] width 243 height 57
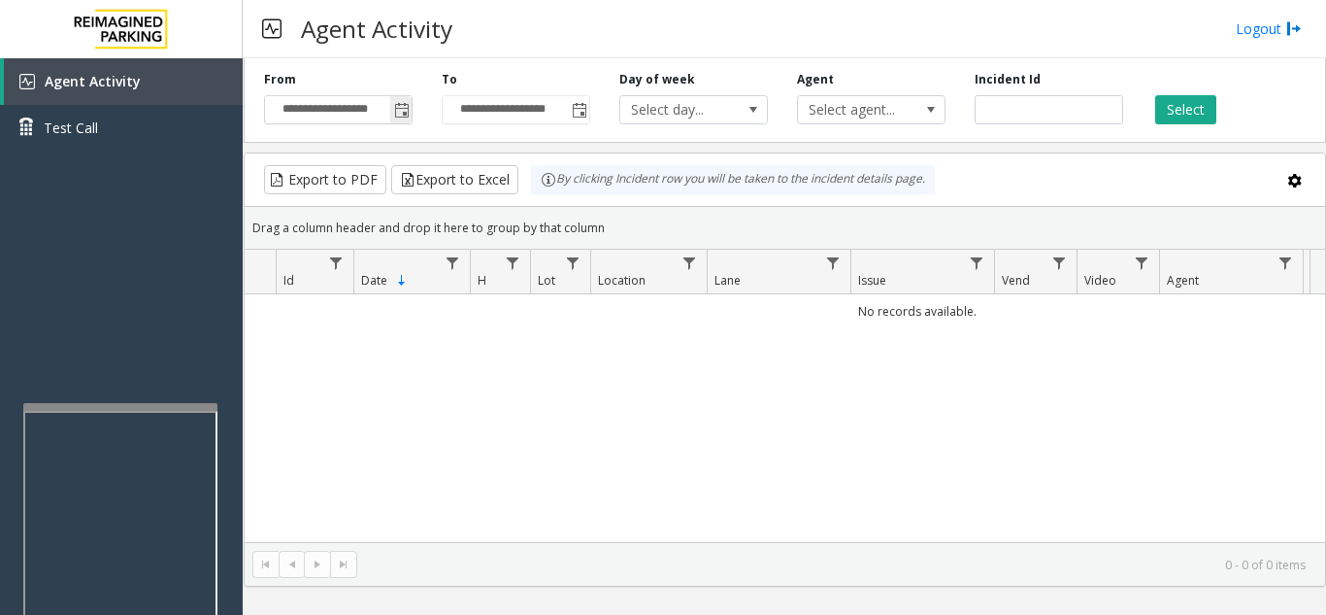
click at [394, 116] on span "Toggle popup" at bounding box center [402, 111] width 16 height 16
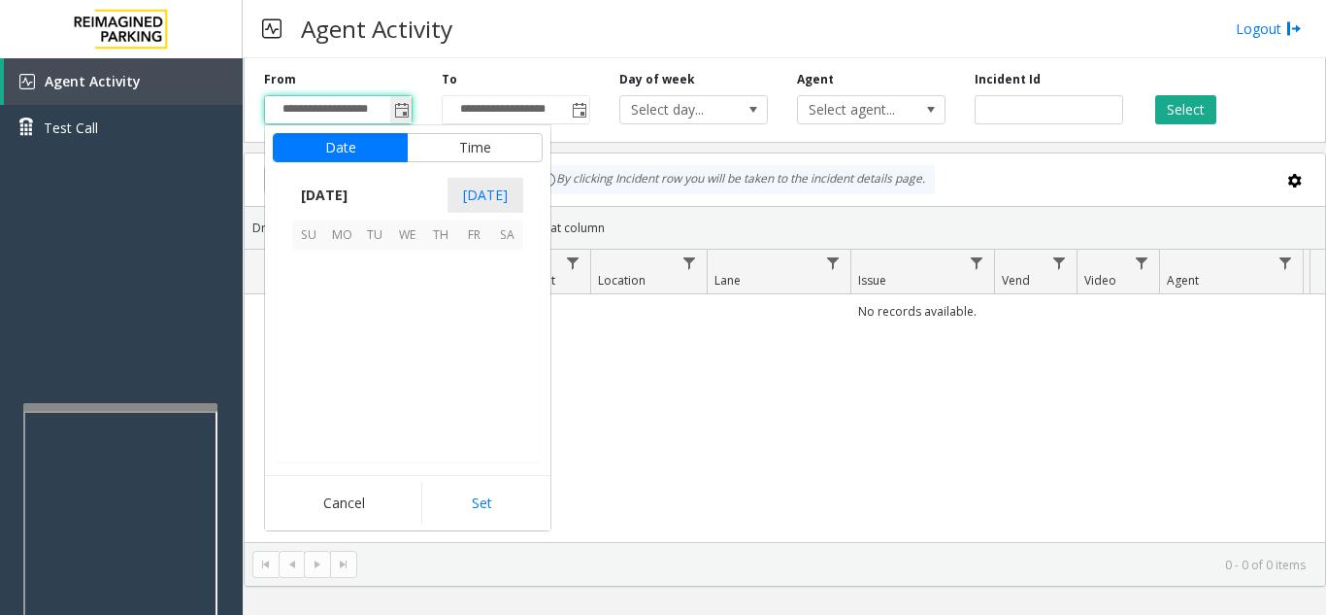
scroll to position [348718, 0]
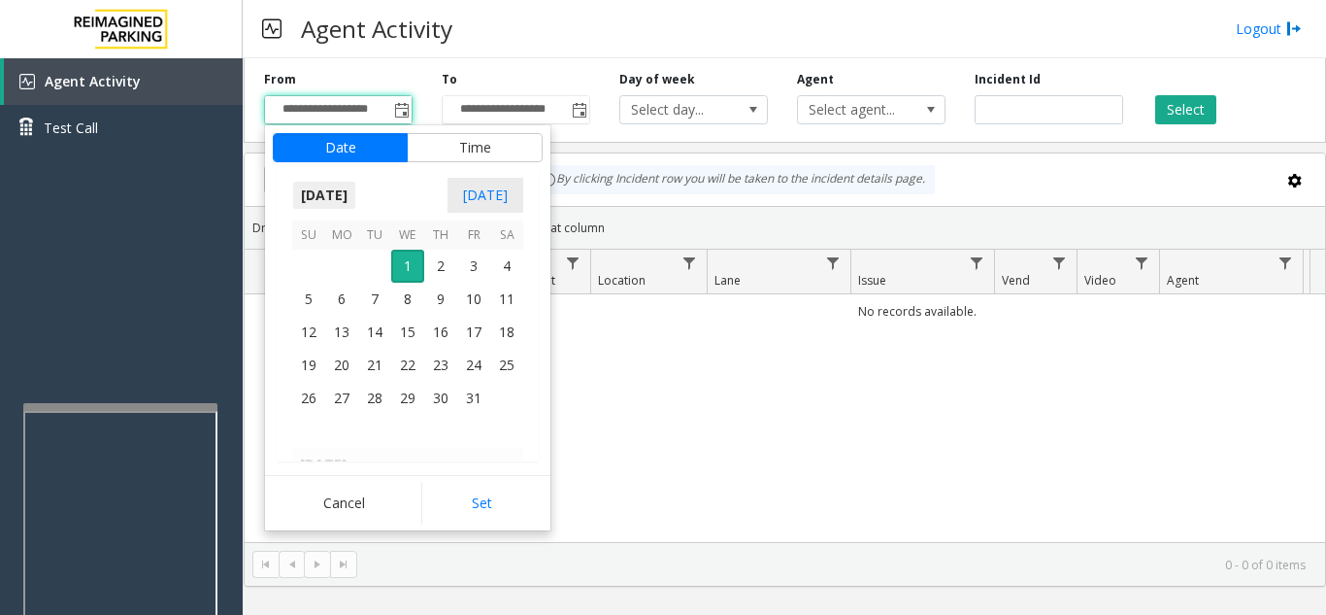
click at [335, 197] on span "[DATE]" at bounding box center [324, 195] width 64 height 29
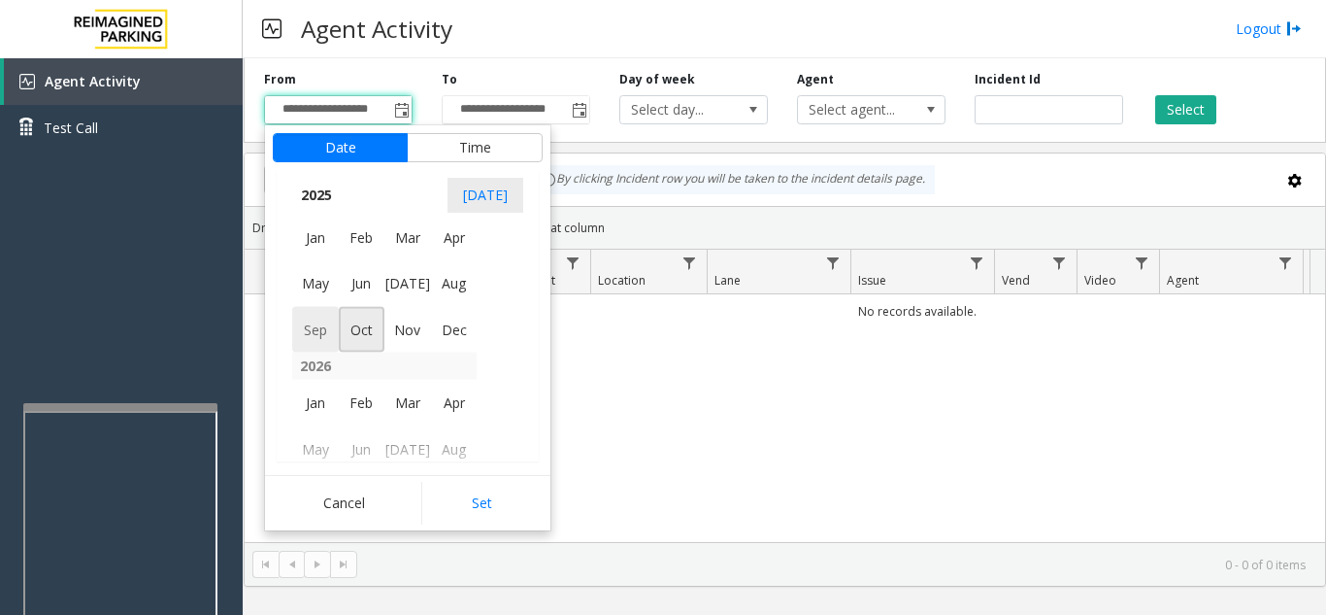
click at [318, 331] on span "Sep" at bounding box center [315, 329] width 47 height 47
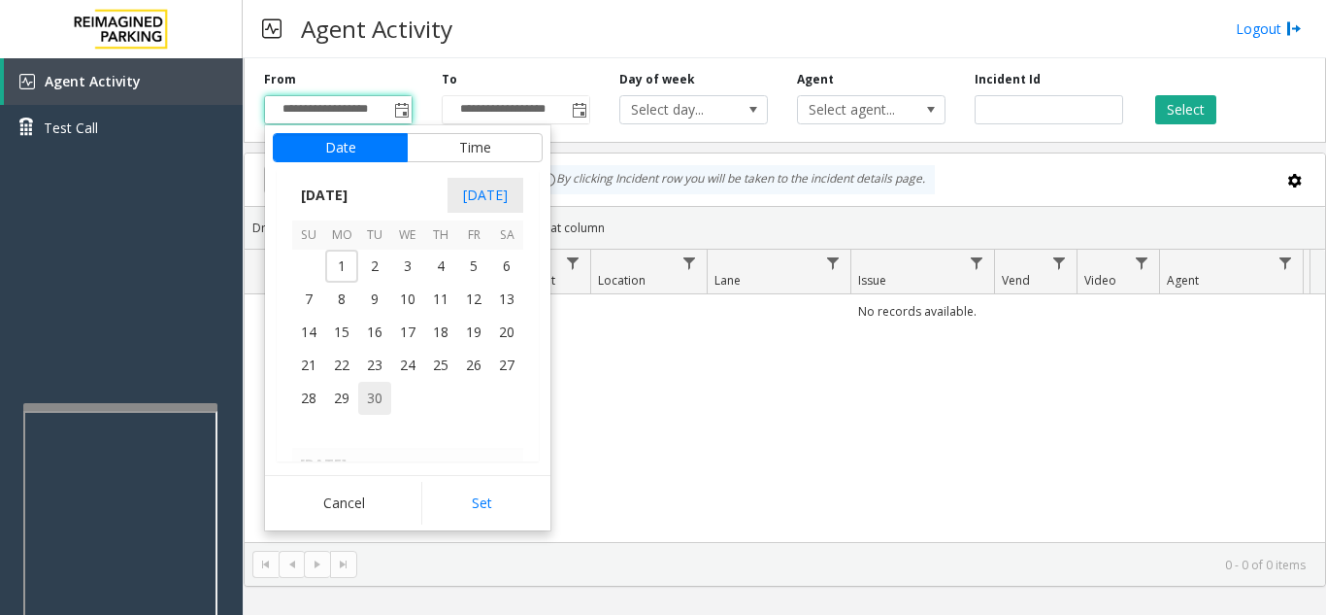
click at [379, 401] on span "30" at bounding box center [374, 398] width 33 height 33
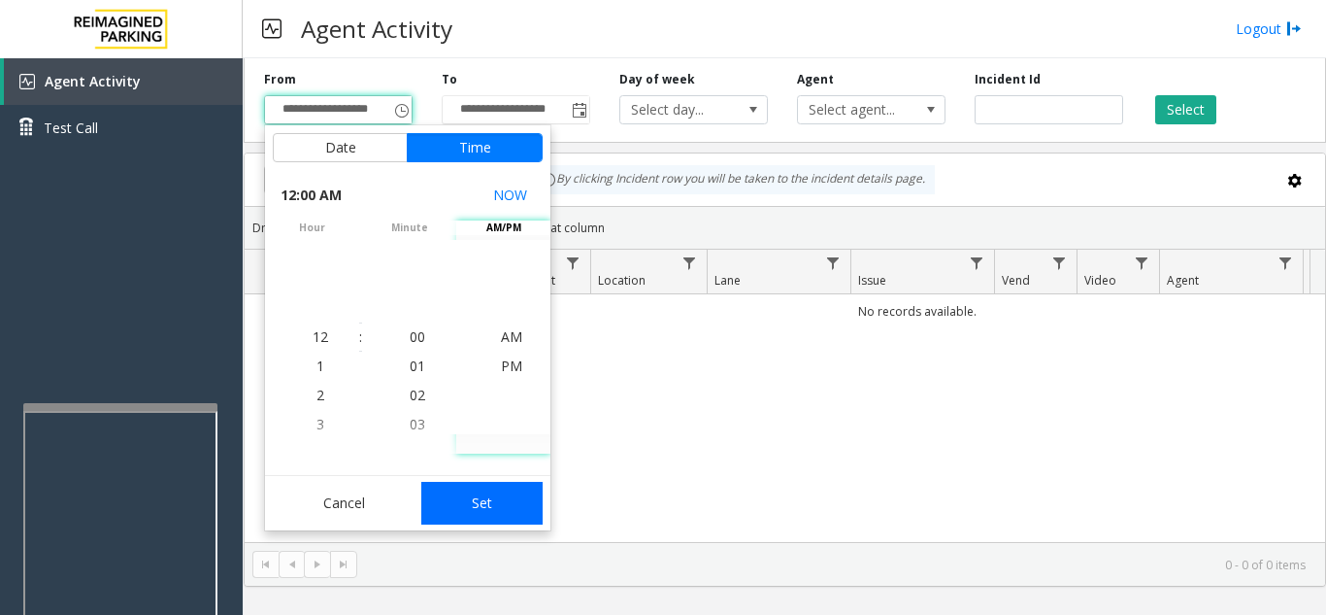
click at [482, 499] on button "Set" at bounding box center [482, 503] width 122 height 43
type input "**********"
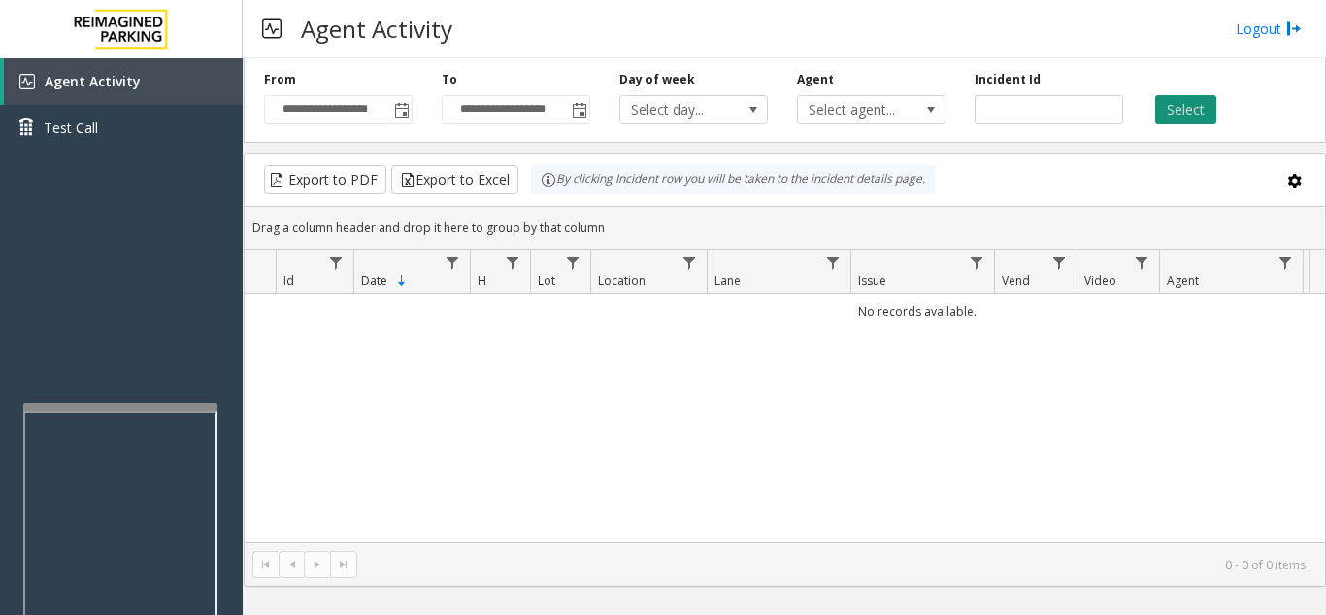
click at [1156, 115] on button "Select" at bounding box center [1185, 109] width 61 height 29
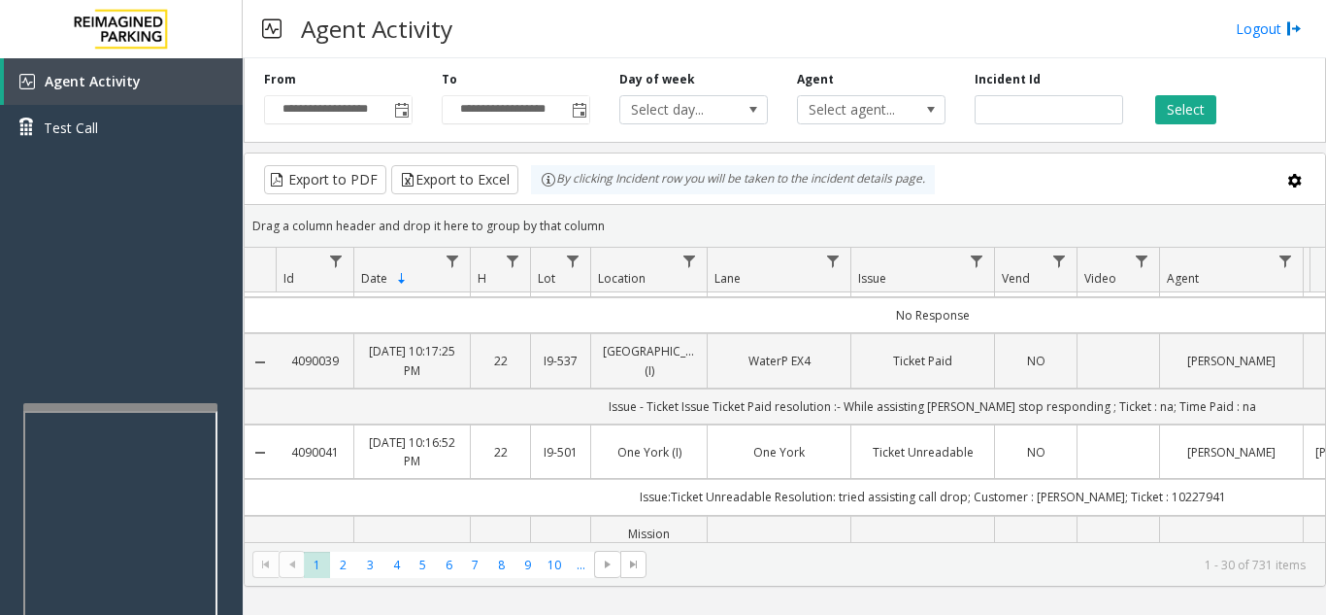
scroll to position [1554, 0]
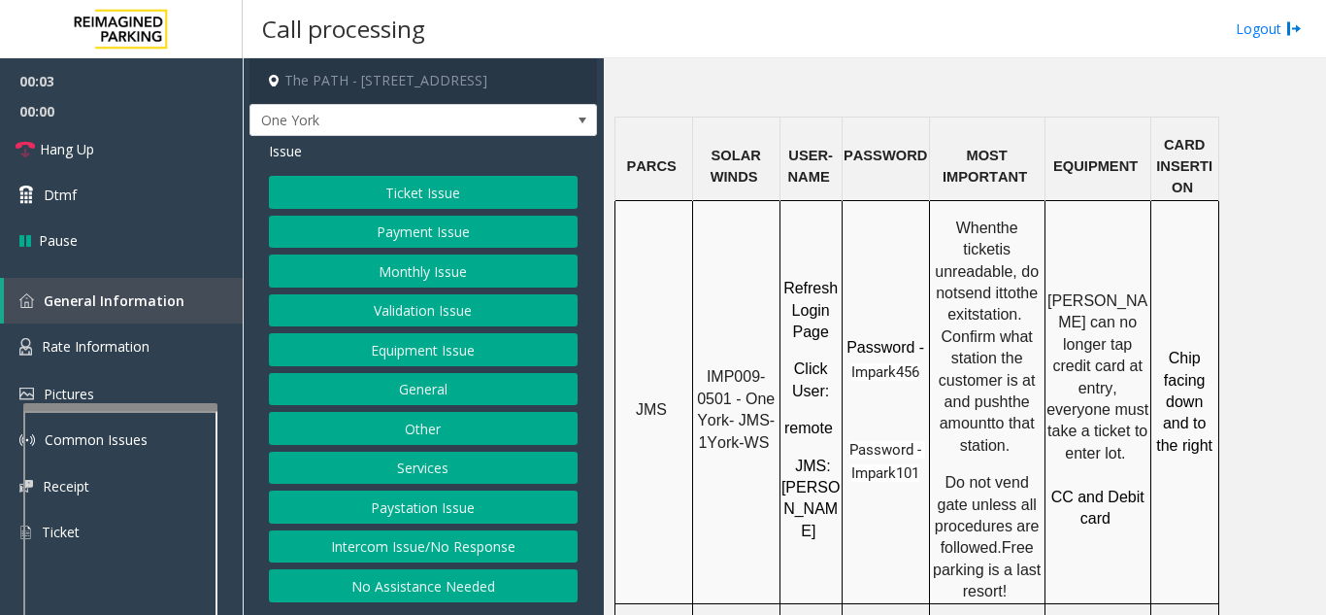
scroll to position [1748, 0]
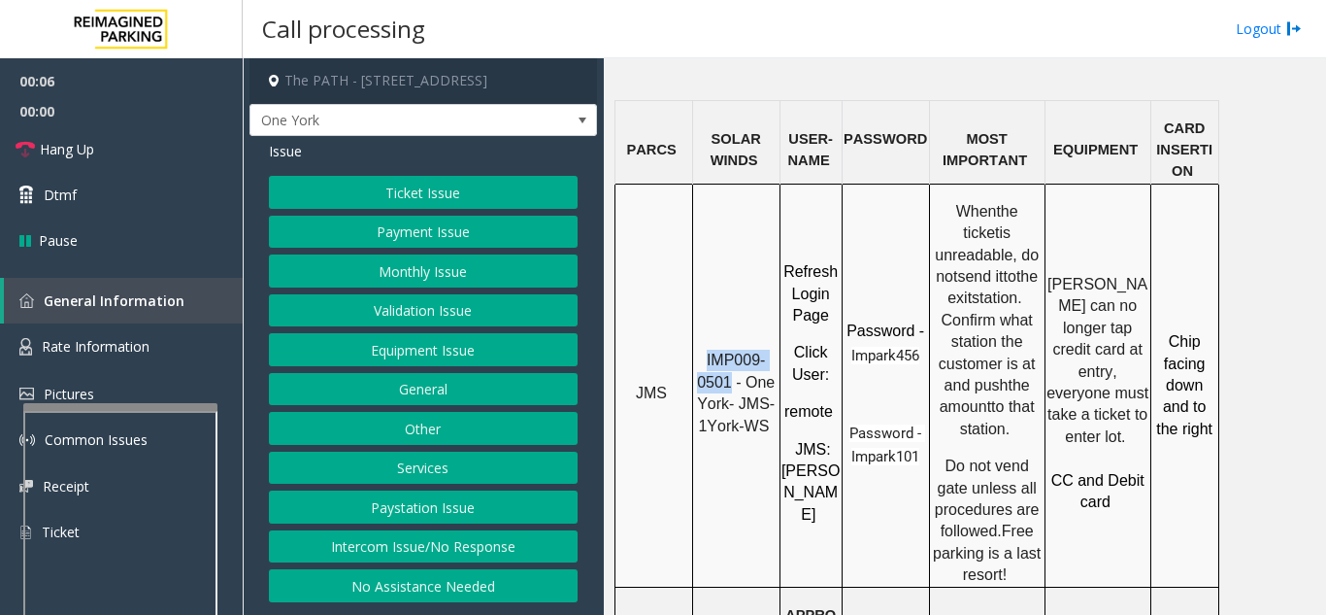
drag, startPoint x: 732, startPoint y: 184, endPoint x: 702, endPoint y: 158, distance: 39.3
click at [702, 350] on p "IMP009-0501 - One York- JMS-1York-WS" at bounding box center [736, 393] width 84 height 87
click at [423, 190] on button "Ticket Issue" at bounding box center [423, 192] width 309 height 33
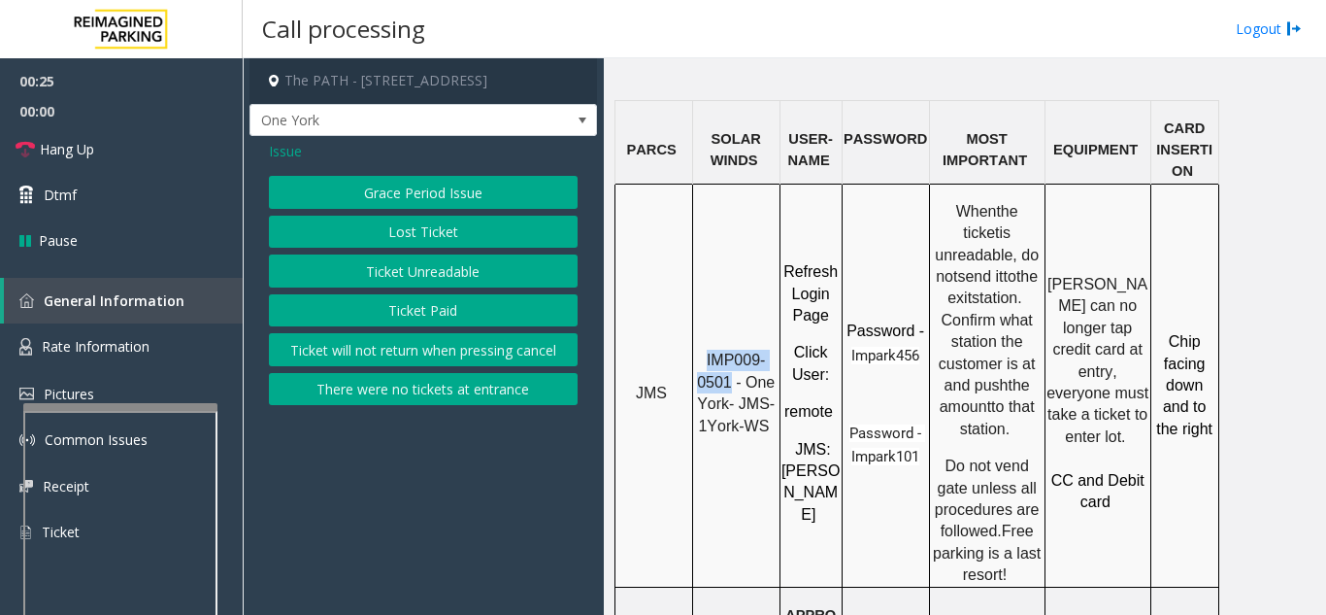
click at [401, 273] on button "Ticket Unreadable" at bounding box center [423, 270] width 309 height 33
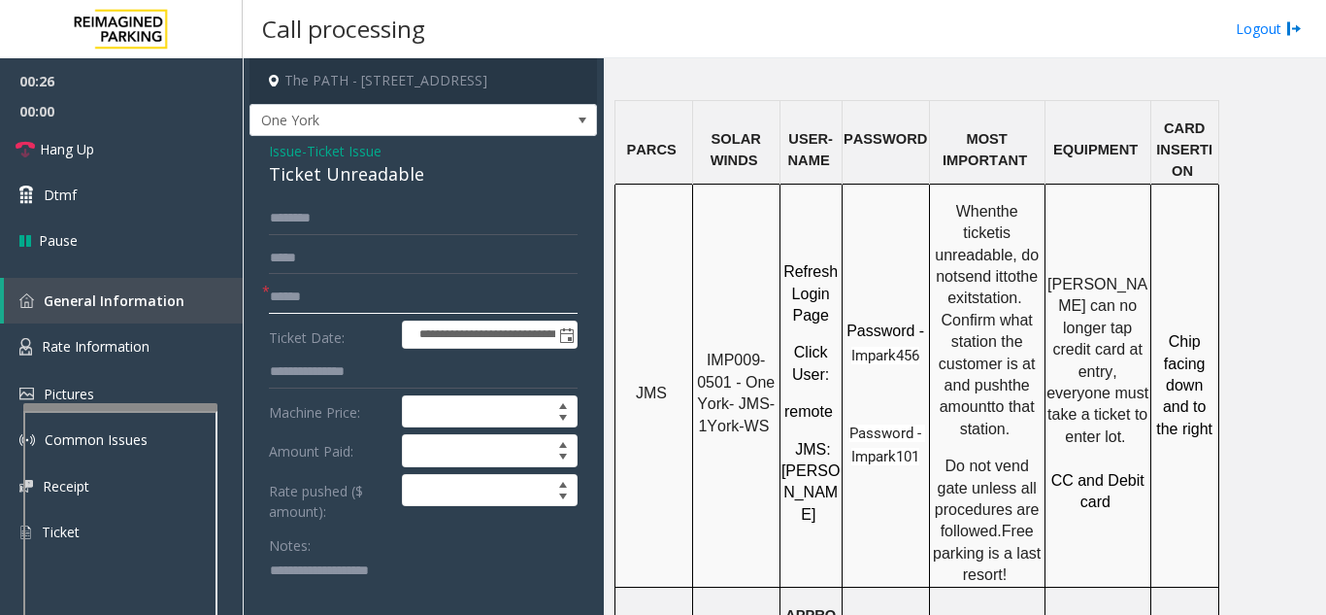
click at [383, 299] on input "text" at bounding box center [423, 297] width 309 height 33
click at [382, 294] on input "text" at bounding box center [423, 297] width 309 height 33
click at [311, 302] on input "******" at bounding box center [423, 297] width 309 height 33
drag, startPoint x: 733, startPoint y: 188, endPoint x: 688, endPoint y: 174, distance: 47.0
click at [702, 350] on p "IMP009-0501 - One York- JMS-1York-WS" at bounding box center [736, 393] width 84 height 87
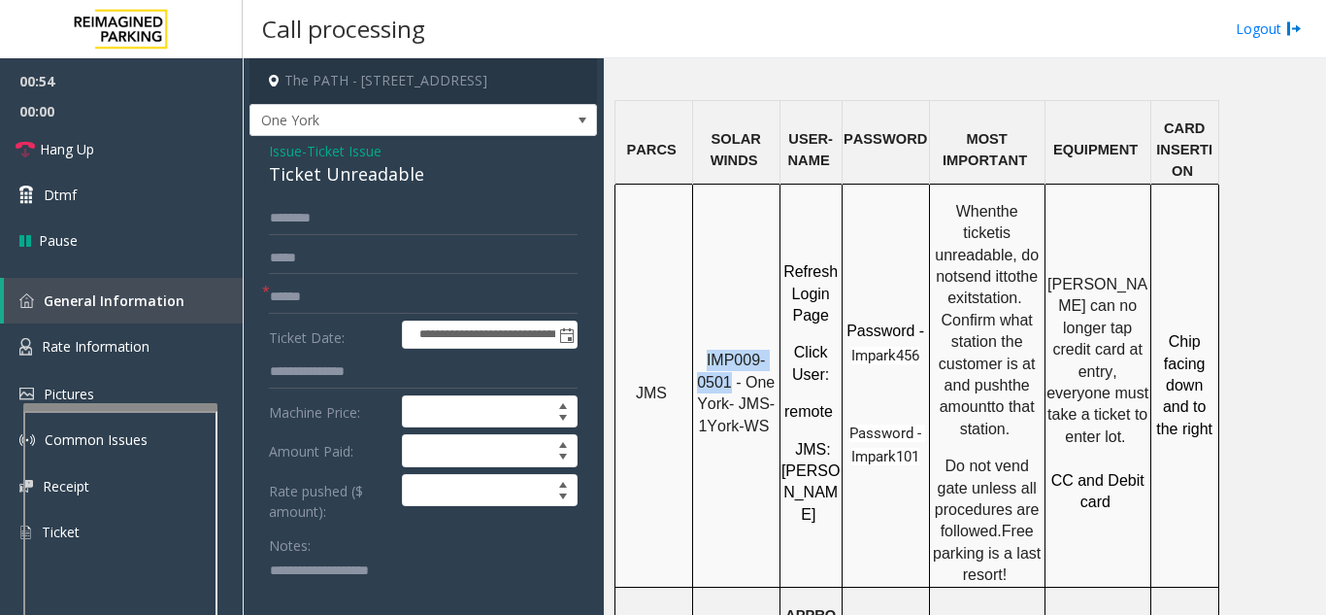
copy span "IMP009-0501"
click at [377, 290] on input "******" at bounding box center [423, 297] width 309 height 33
click at [358, 297] on input "******" at bounding box center [423, 297] width 309 height 33
drag, startPoint x: 311, startPoint y: 299, endPoint x: 264, endPoint y: 304, distance: 46.9
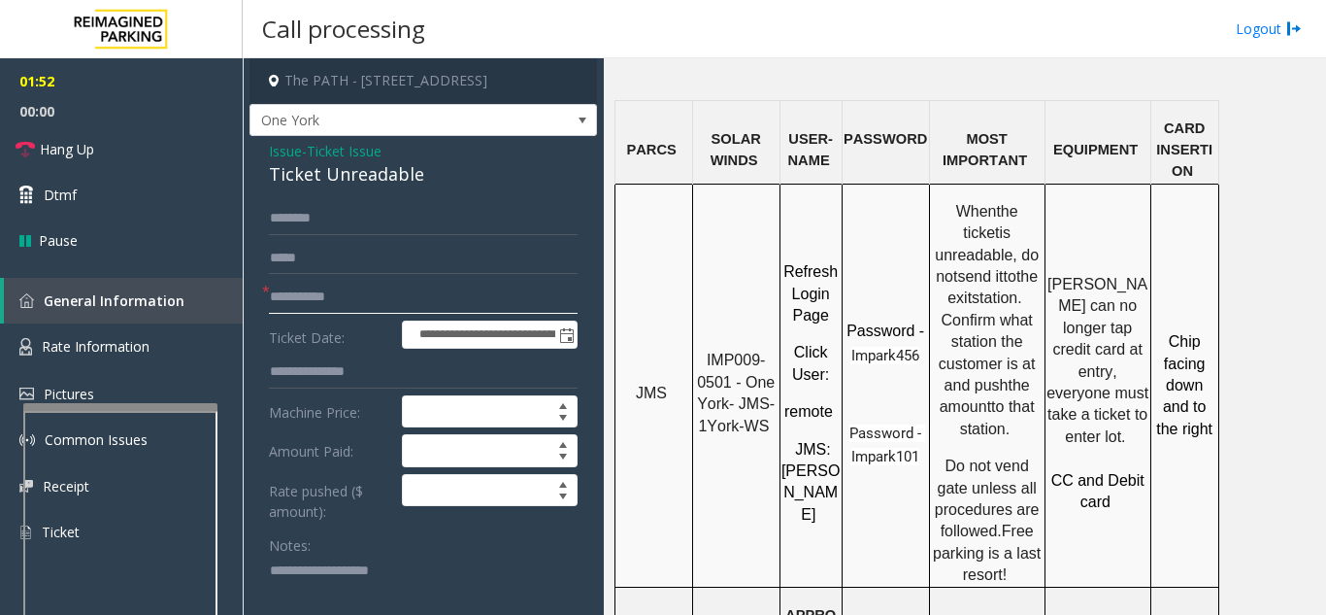
drag, startPoint x: 282, startPoint y: 299, endPoint x: 258, endPoint y: 303, distance: 23.6
type input "********"
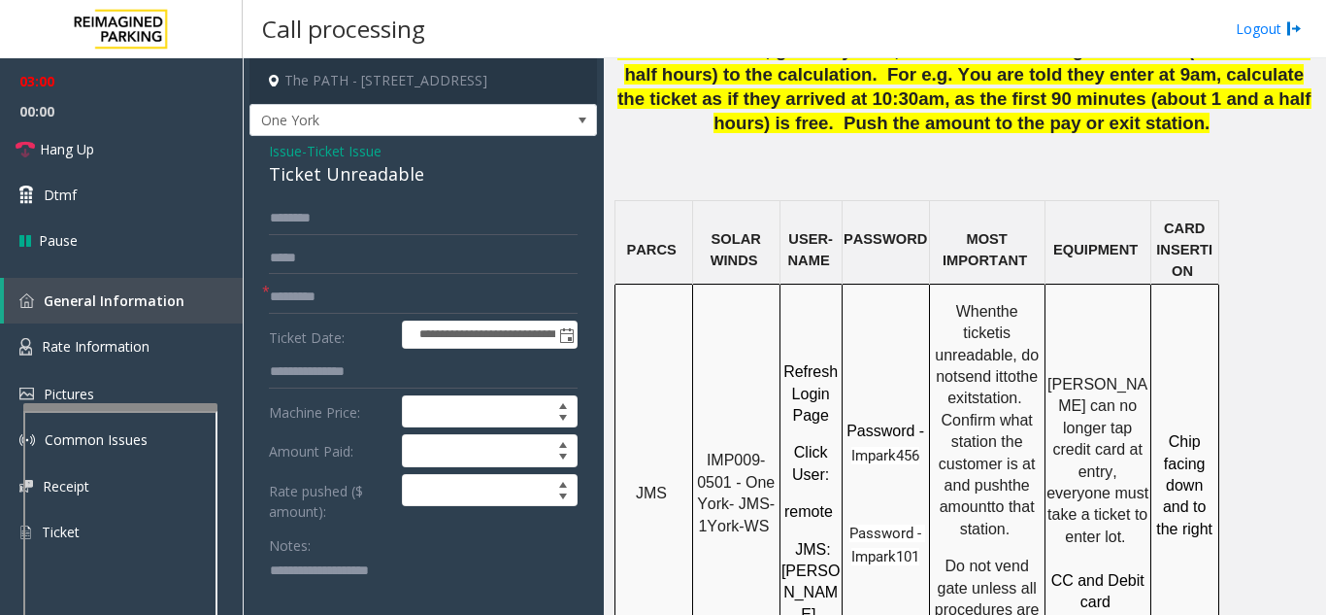
scroll to position [1651, 0]
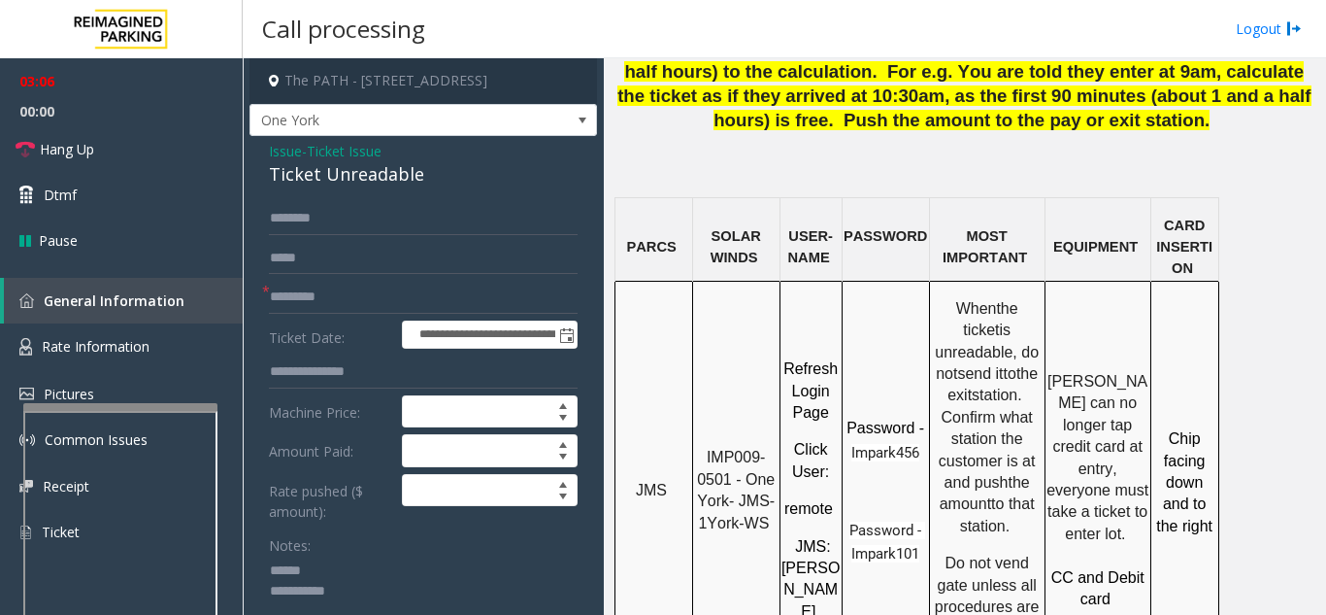
click at [337, 572] on textarea at bounding box center [416, 591] width 294 height 73
drag, startPoint x: 265, startPoint y: 173, endPoint x: 376, endPoint y: 174, distance: 110.7
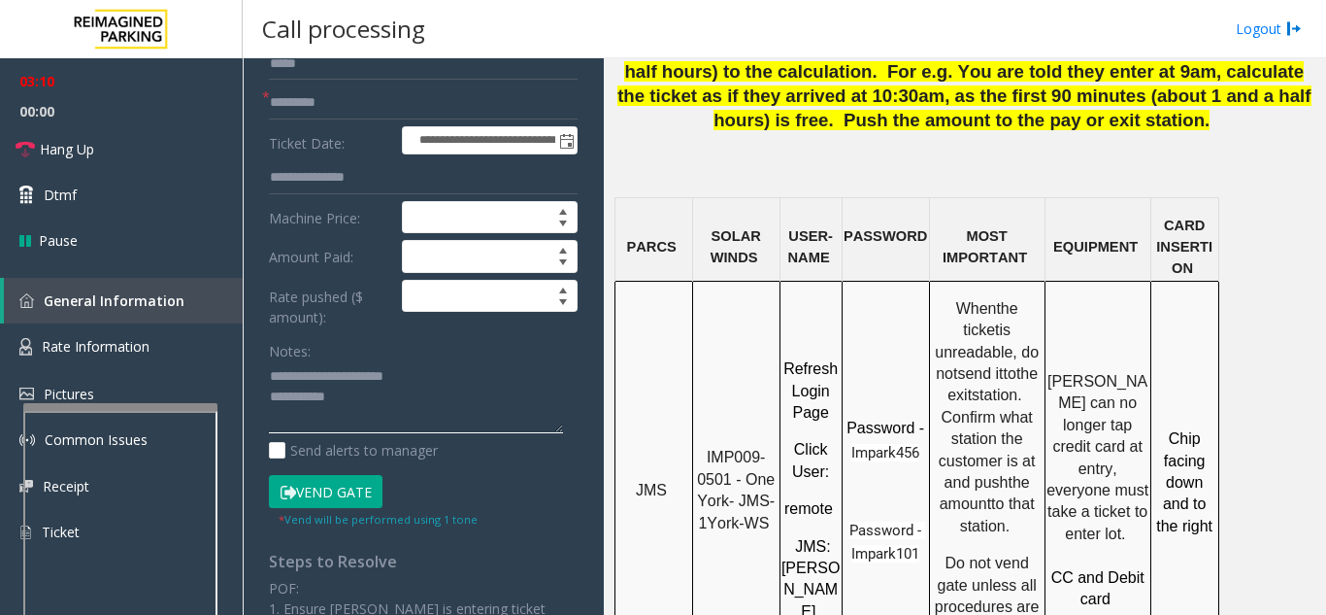
click at [418, 409] on textarea at bounding box center [416, 397] width 294 height 73
click at [141, 151] on link "Hang Up" at bounding box center [121, 149] width 243 height 46
click at [499, 401] on textarea at bounding box center [416, 397] width 294 height 73
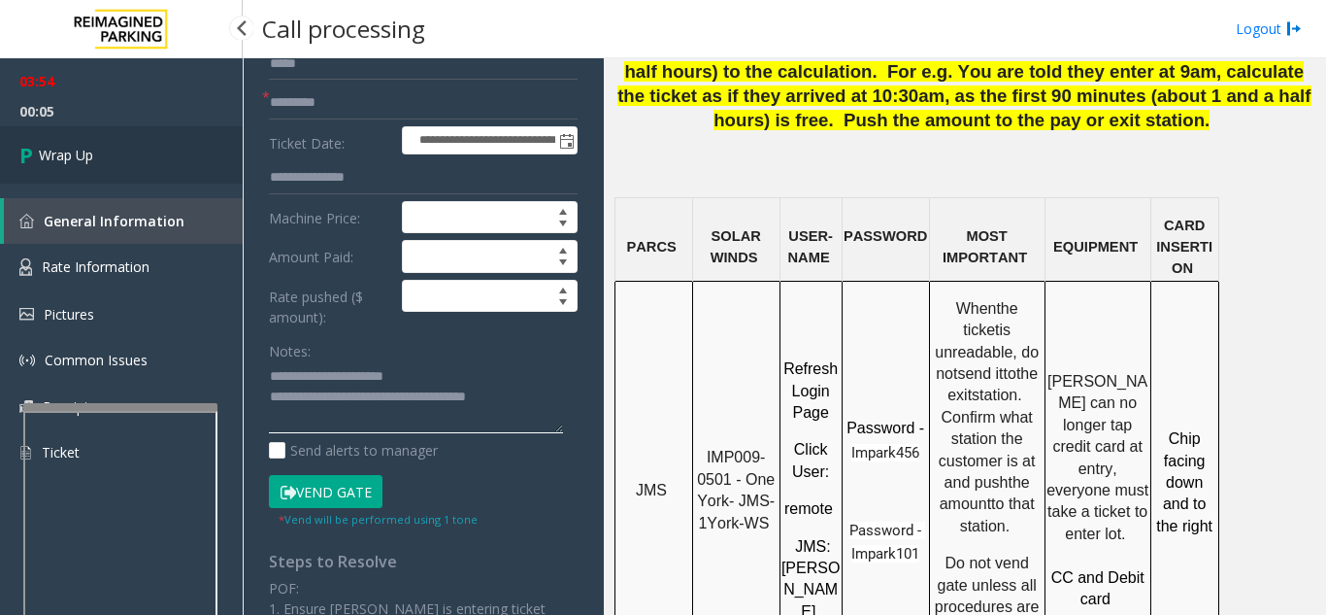
type textarea "**********"
click at [98, 142] on link "Wrap Up" at bounding box center [121, 154] width 243 height 57
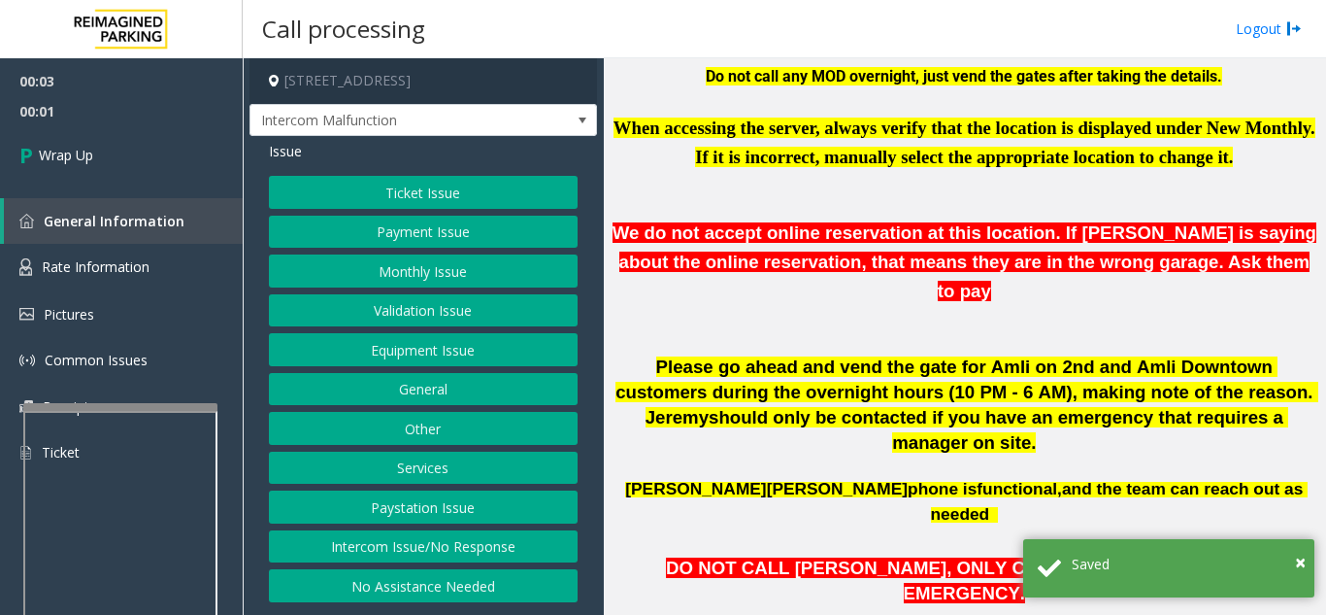
scroll to position [680, 0]
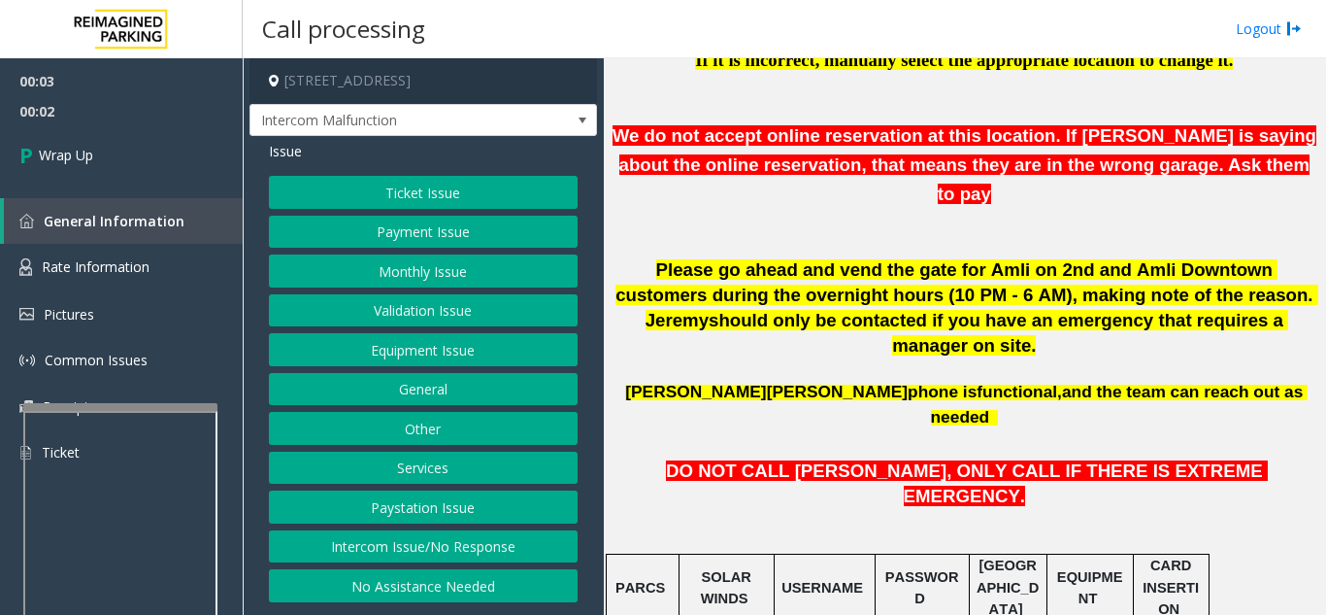
click at [485, 543] on button "Intercom Issue/No Response" at bounding box center [423, 546] width 309 height 33
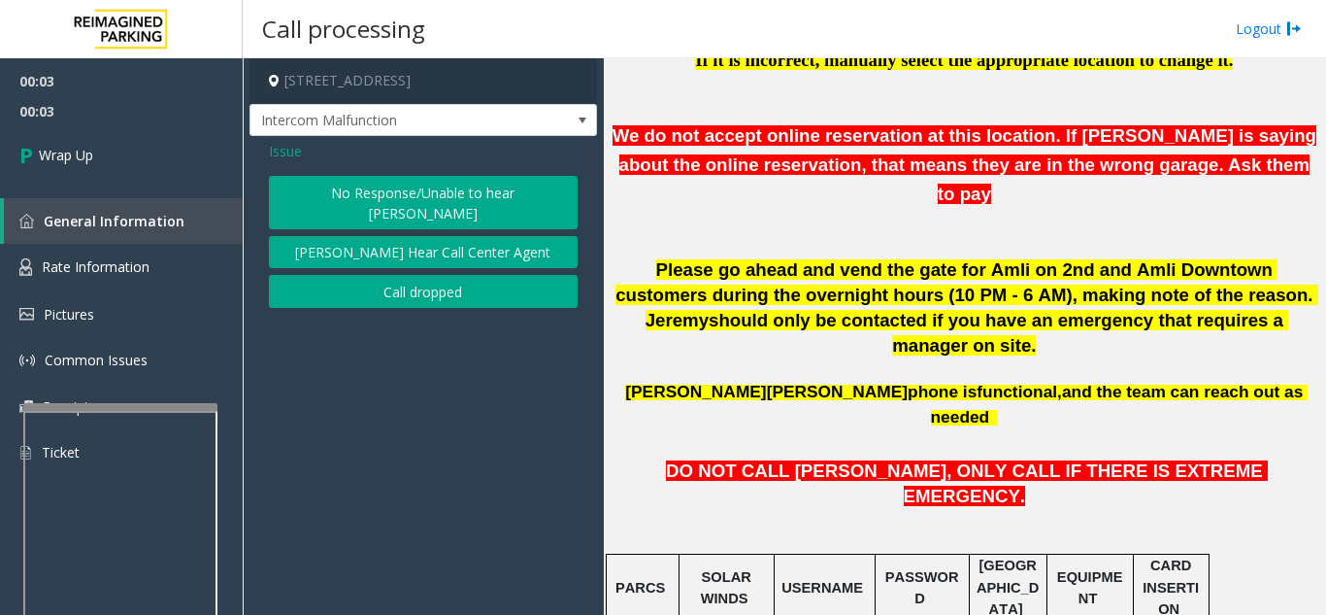
click at [454, 277] on button "Call dropped" at bounding box center [423, 291] width 309 height 33
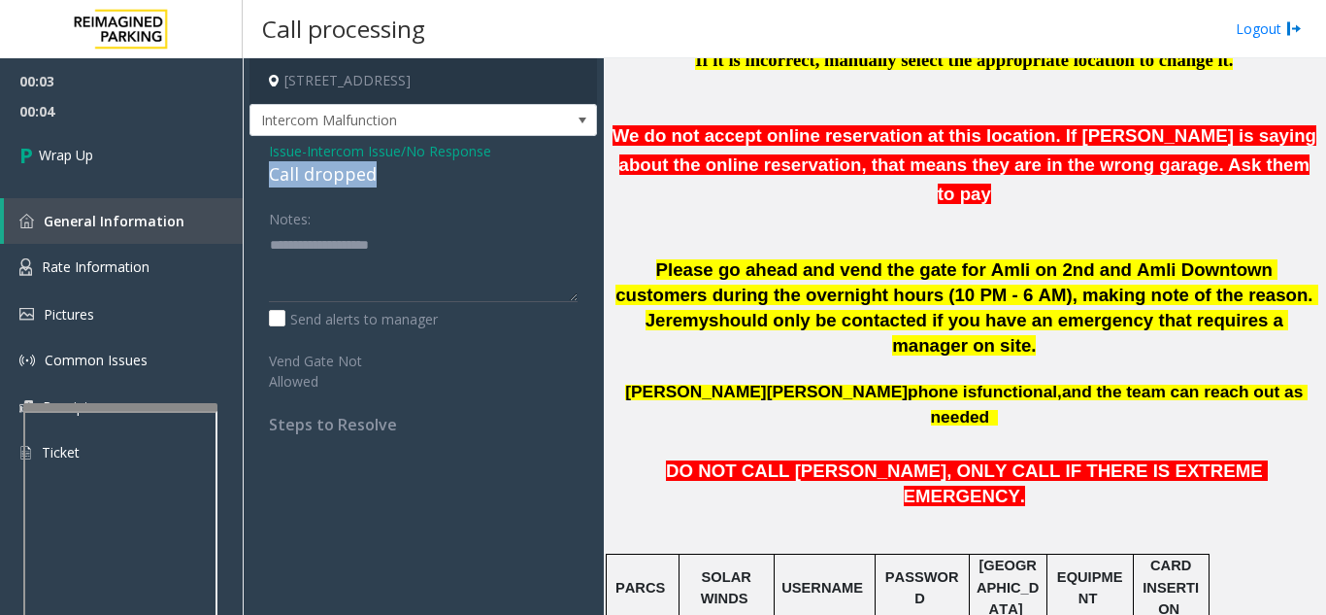
drag, startPoint x: 251, startPoint y: 172, endPoint x: 385, endPoint y: 167, distance: 135.1
click at [385, 167] on div "Issue - Intercom Issue/No Response Call dropped Notes: Send alerts to manager V…" at bounding box center [424, 295] width 348 height 318
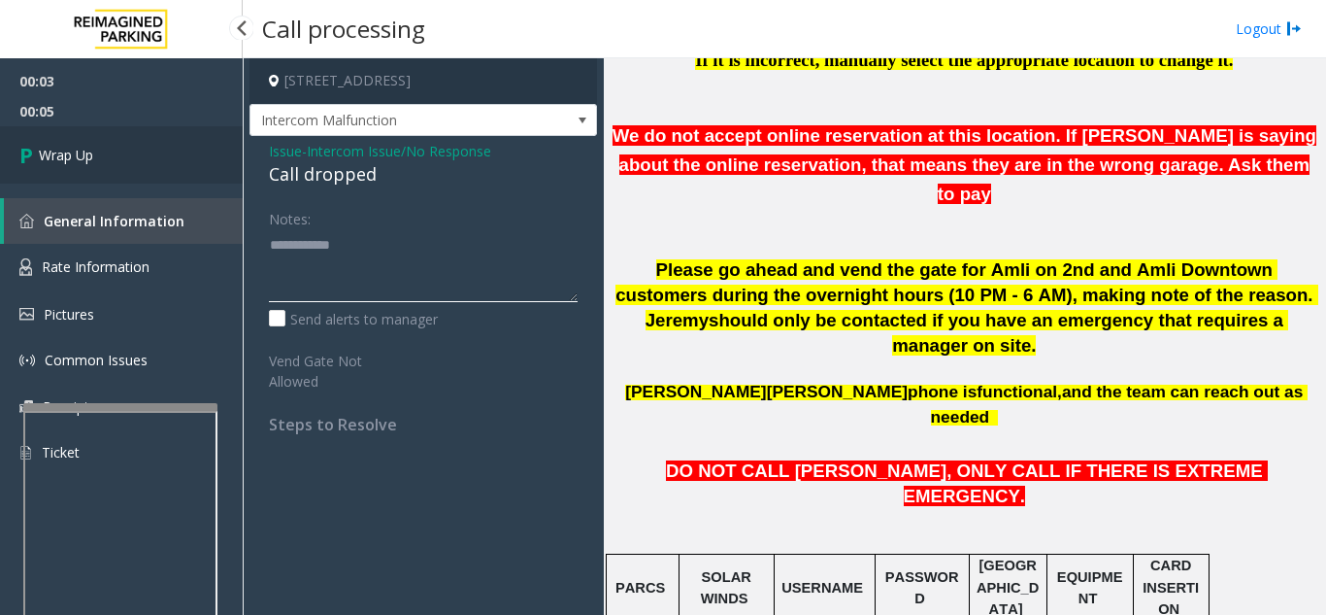
type textarea "**********"
click at [153, 175] on link "Wrap Up" at bounding box center [121, 154] width 243 height 57
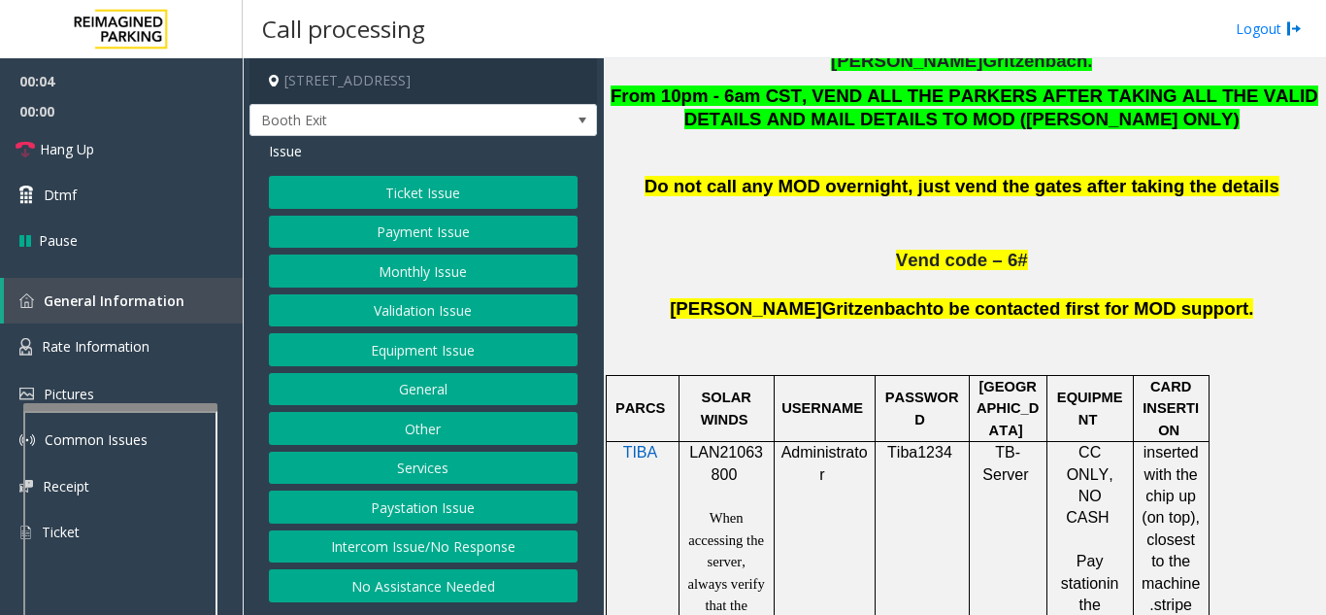
scroll to position [1068, 0]
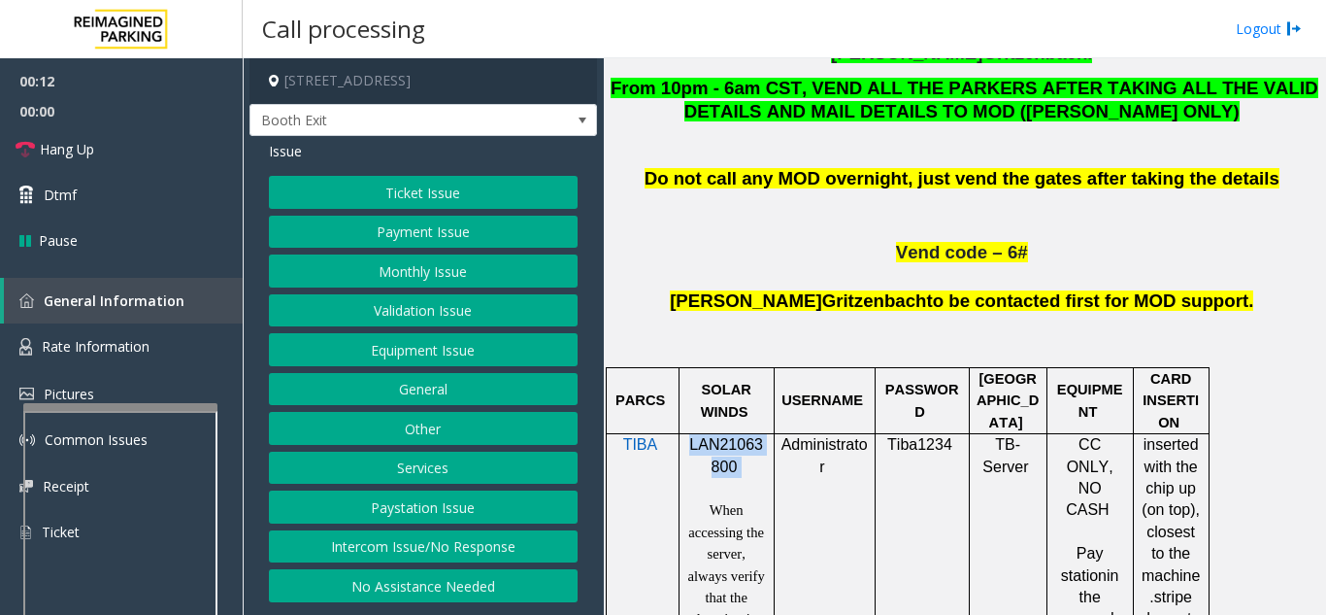
drag, startPoint x: 712, startPoint y: 378, endPoint x: 686, endPoint y: 355, distance: 34.4
click at [686, 434] on p "LAN21063800" at bounding box center [726, 456] width 81 height 44
click at [448, 305] on button "Validation Issue" at bounding box center [423, 310] width 309 height 33
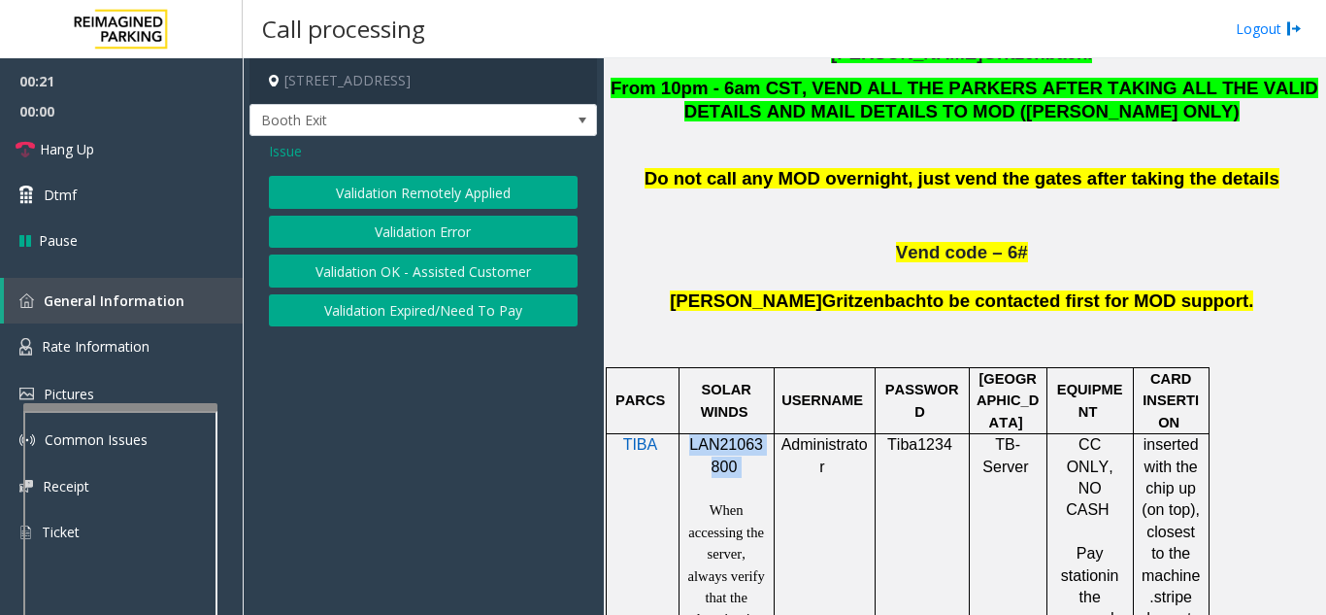
click at [453, 239] on button "Validation Error" at bounding box center [423, 232] width 309 height 33
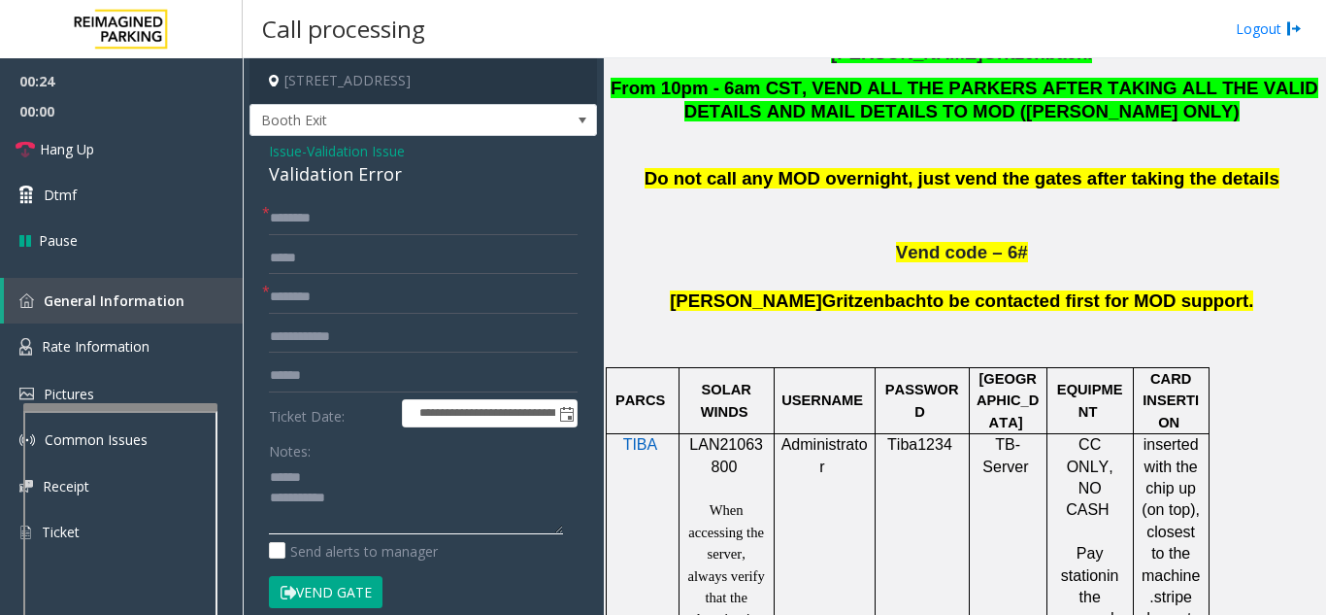
click at [373, 484] on textarea at bounding box center [416, 497] width 294 height 73
drag, startPoint x: 261, startPoint y: 176, endPoint x: 419, endPoint y: 177, distance: 158.3
click at [419, 177] on div "**********" at bounding box center [424, 549] width 348 height 826
type textarea "**********"
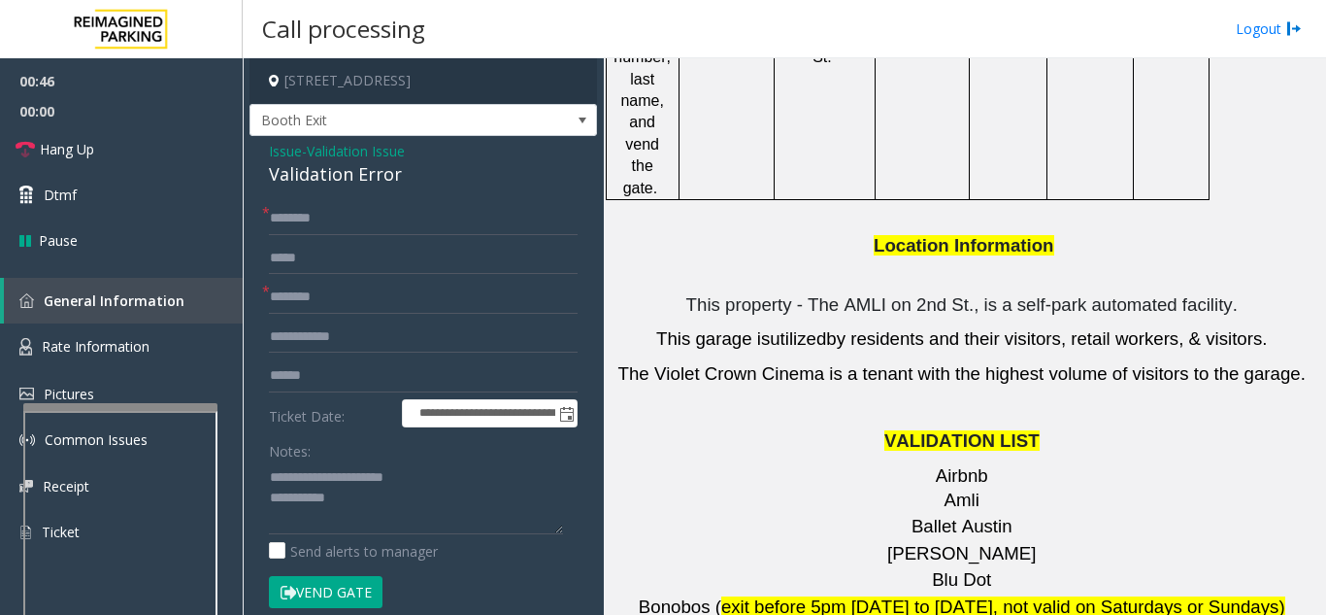
scroll to position [2719, 0]
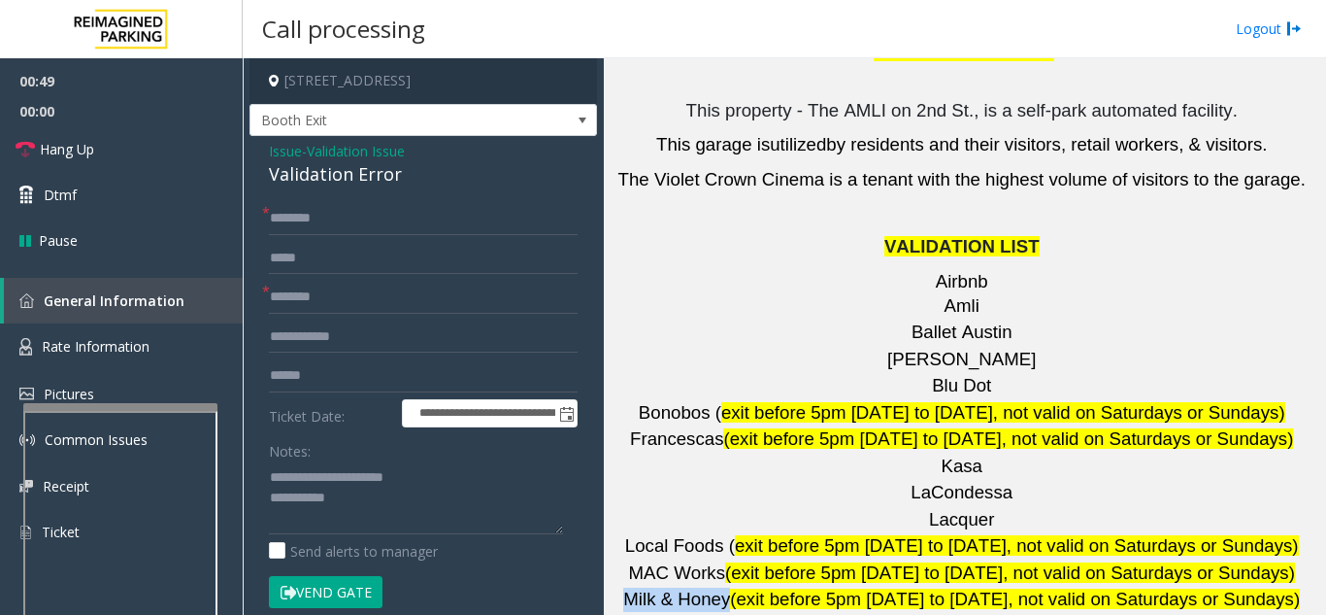
drag, startPoint x: 742, startPoint y: 373, endPoint x: 643, endPoint y: 383, distance: 99.5
click at [643, 587] on p "Milk & Honey (exit before 5pm Monday to Friday, not valid on Saturdays or Sunda…" at bounding box center [965, 599] width 708 height 24
type input "**********"
click at [365, 383] on input "text" at bounding box center [423, 375] width 309 height 33
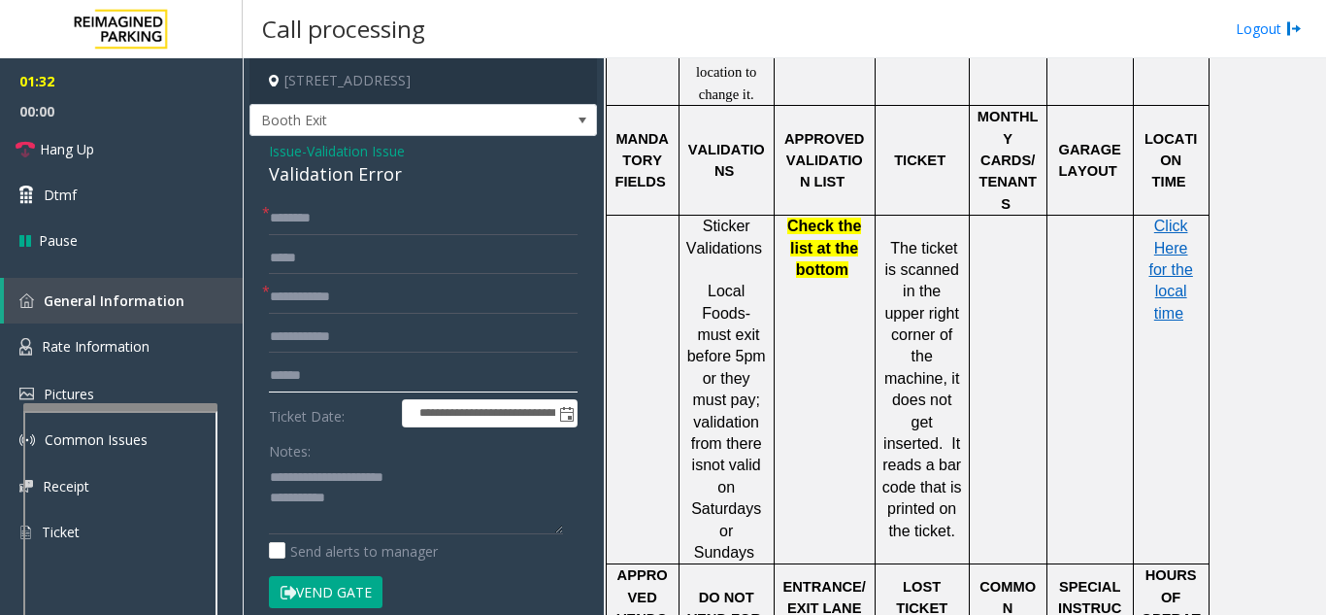
scroll to position [1748, 0]
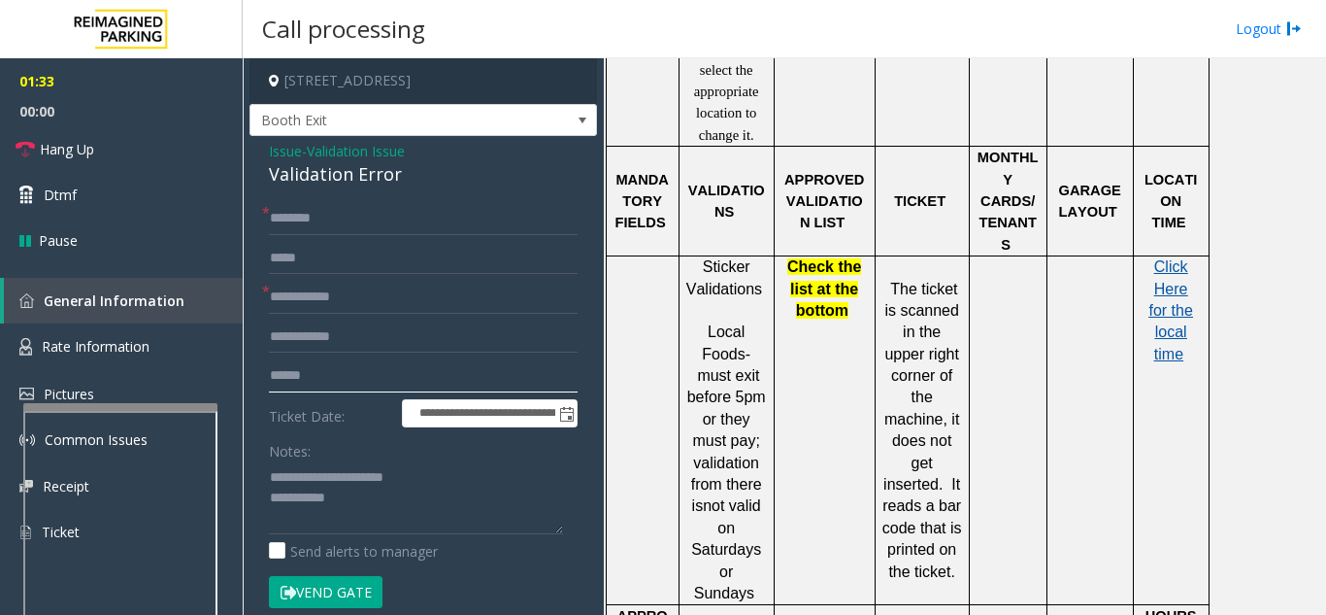
type input "******"
click at [1174, 258] on span "Click Here for the local time" at bounding box center [1171, 310] width 44 height 104
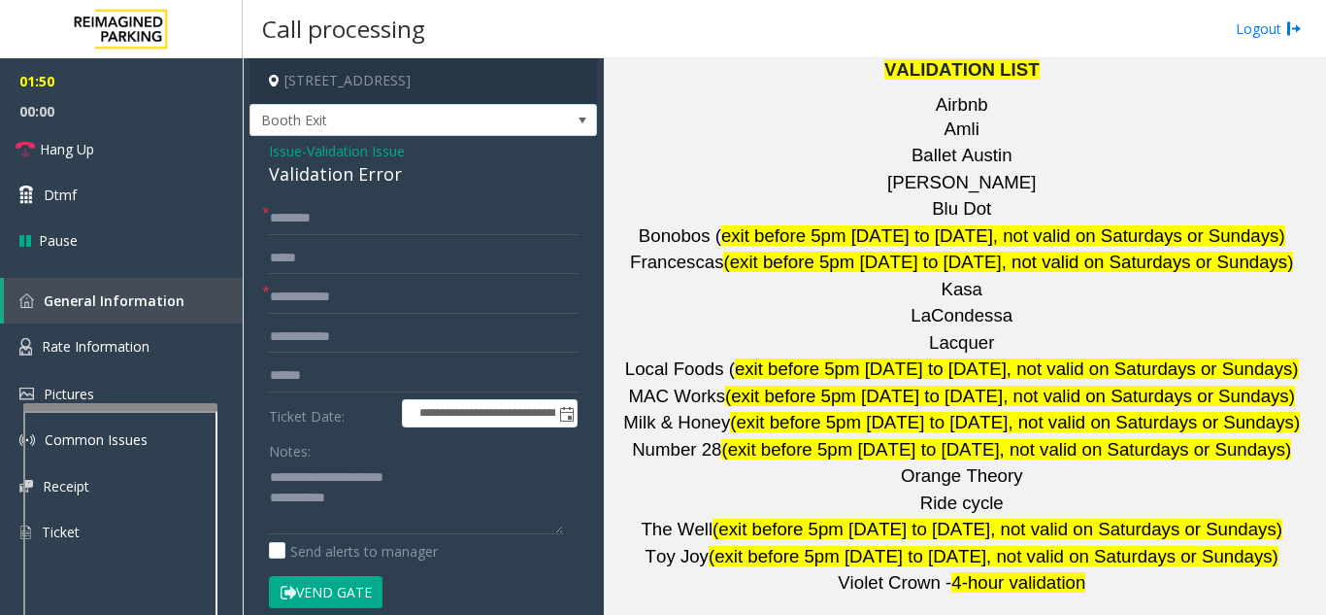
scroll to position [2622, 0]
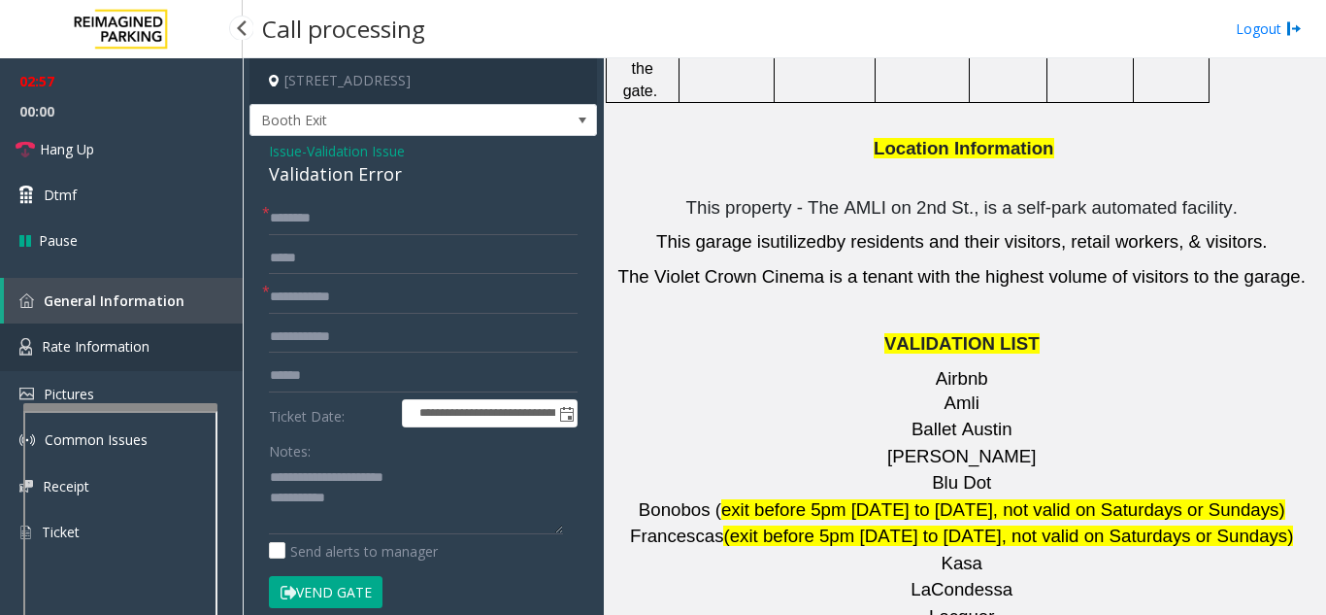
click at [155, 338] on link "Rate Information" at bounding box center [121, 347] width 243 height 48
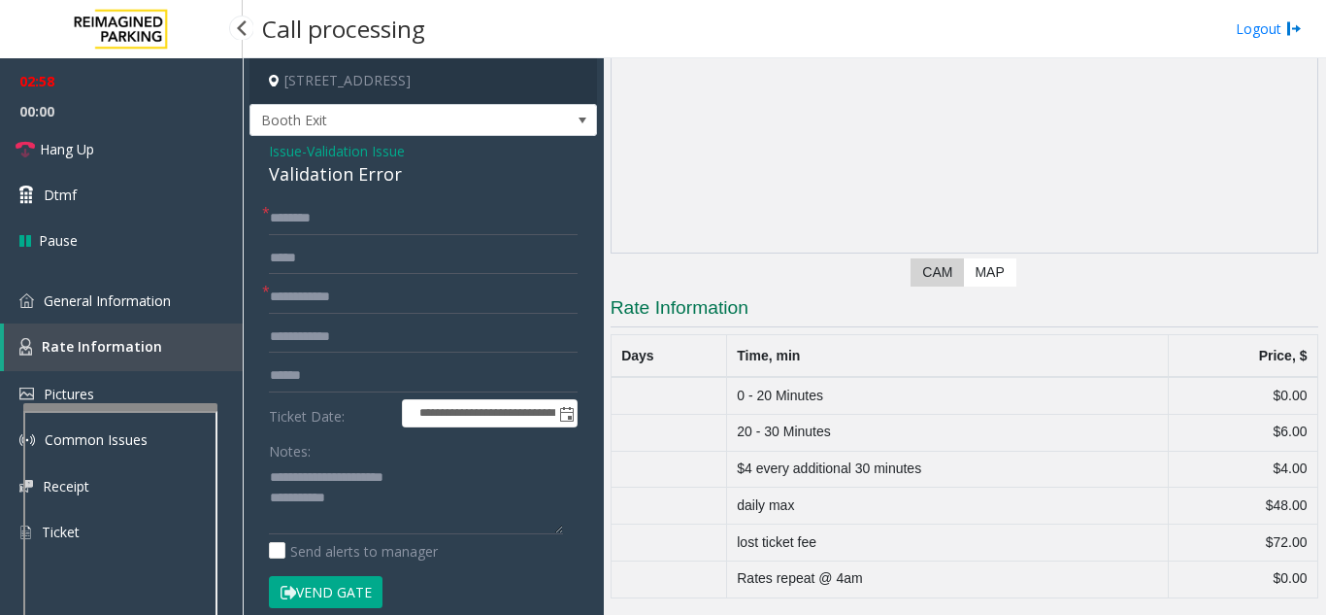
scroll to position [160, 0]
click at [178, 302] on link "General Information" at bounding box center [121, 301] width 243 height 46
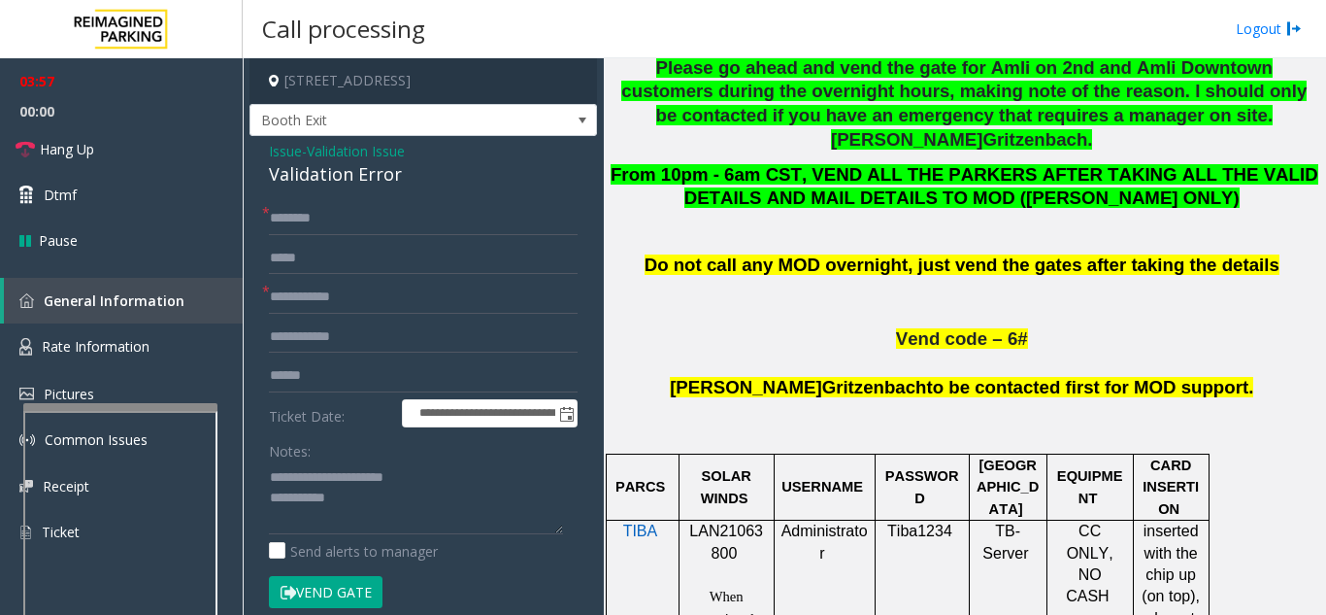
scroll to position [971, 0]
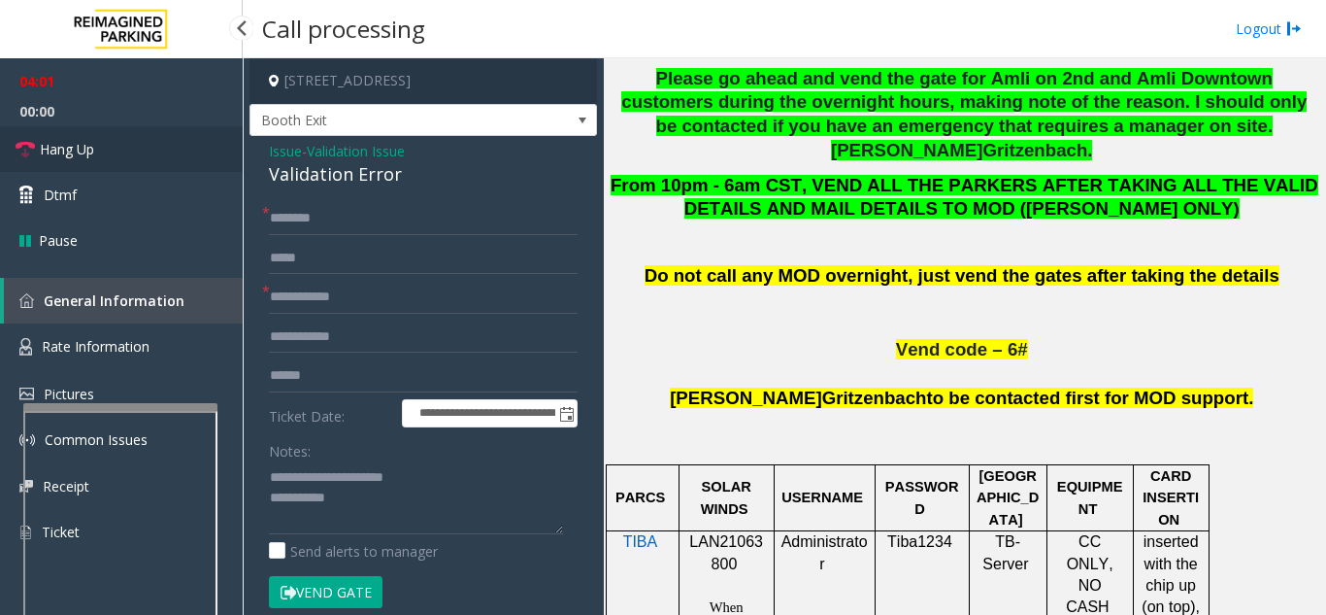
click at [104, 158] on link "Hang Up" at bounding box center [121, 149] width 243 height 46
click at [359, 216] on input "text" at bounding box center [423, 218] width 309 height 33
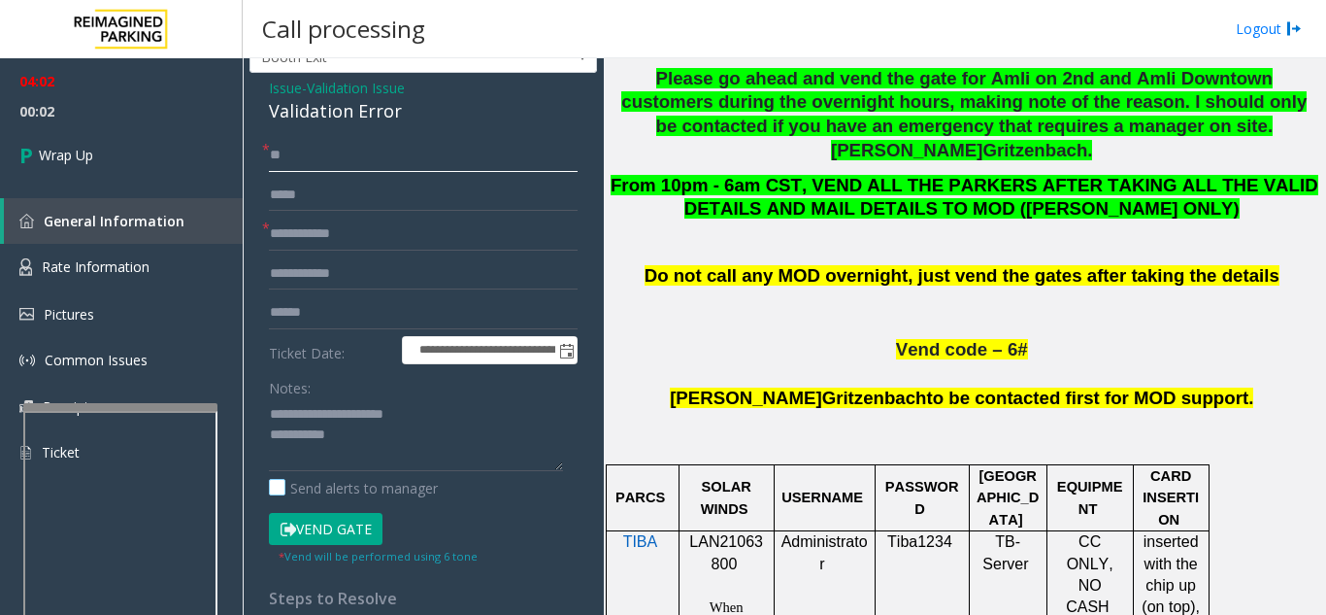
scroll to position [97, 0]
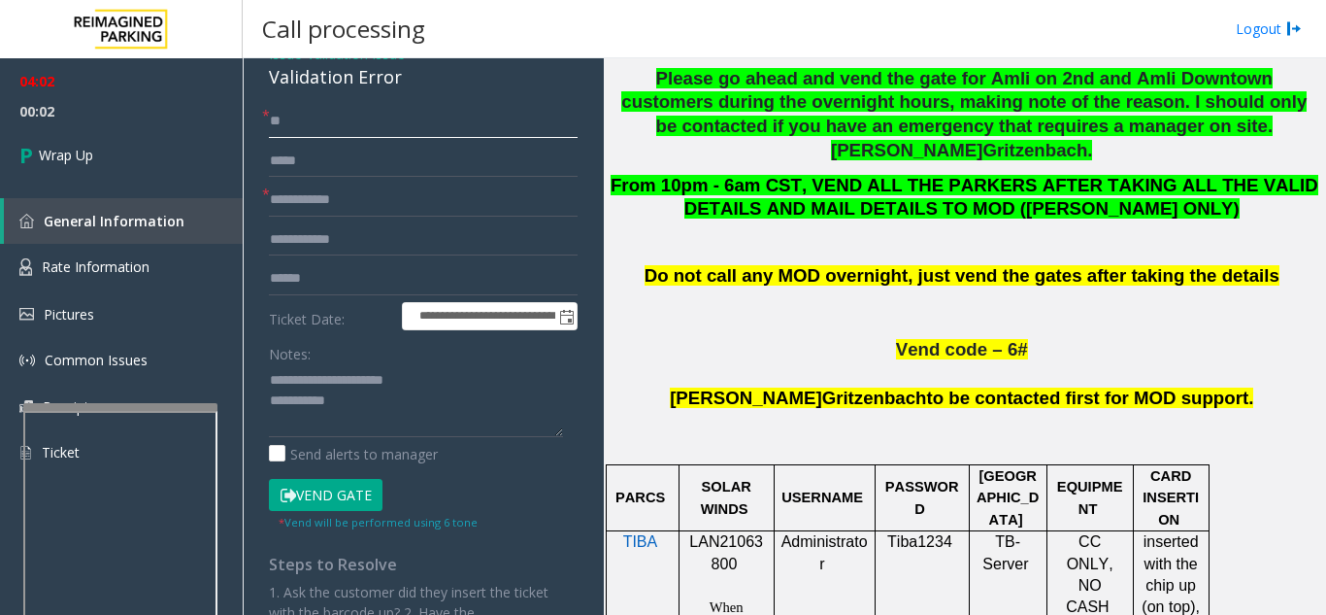
type input "**"
click at [385, 411] on textarea at bounding box center [416, 400] width 294 height 73
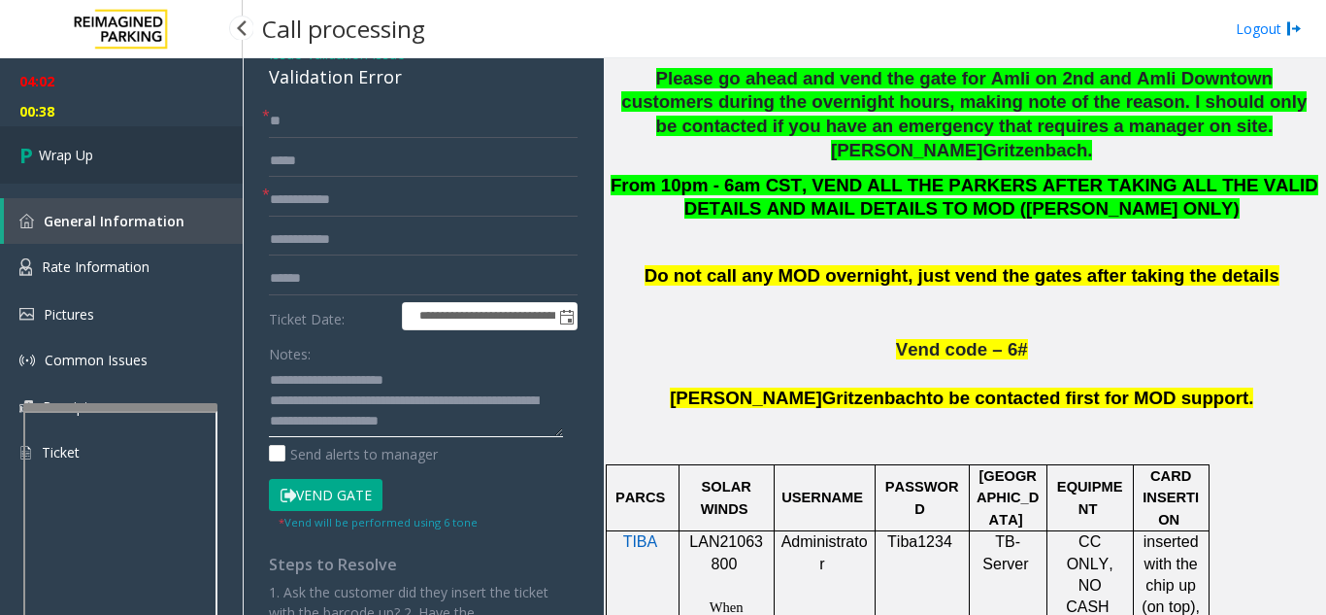
type textarea "**********"
click at [97, 147] on link "Wrap Up" at bounding box center [121, 154] width 243 height 57
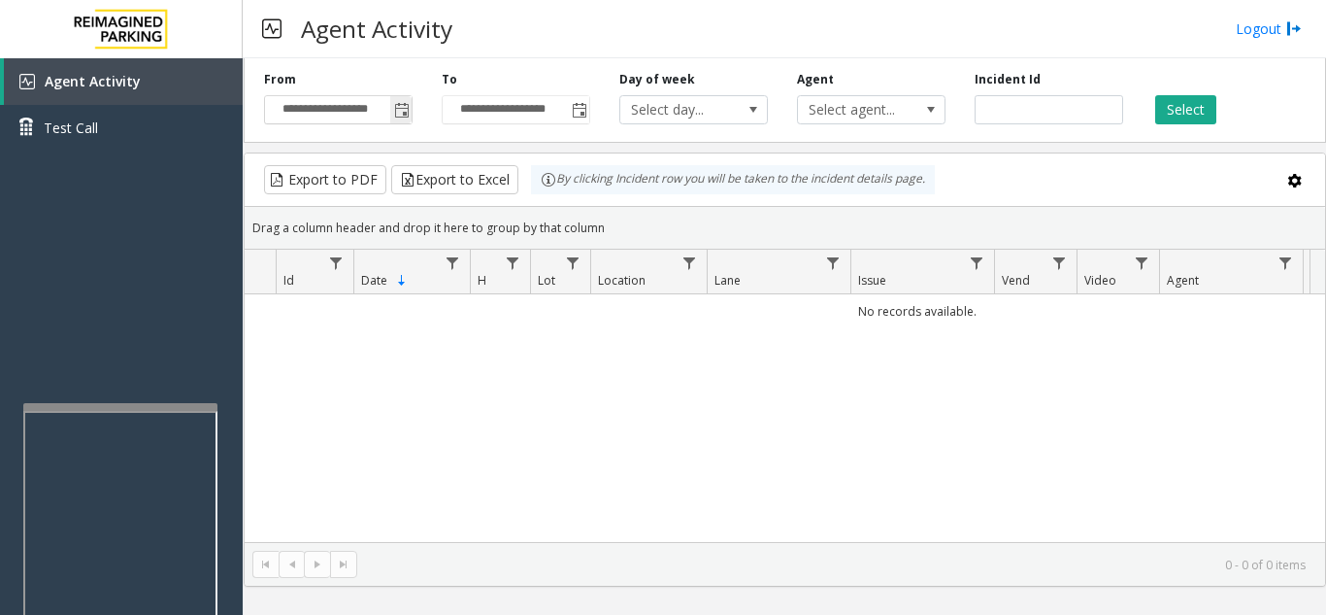
click at [400, 111] on span "Toggle popup" at bounding box center [402, 111] width 16 height 16
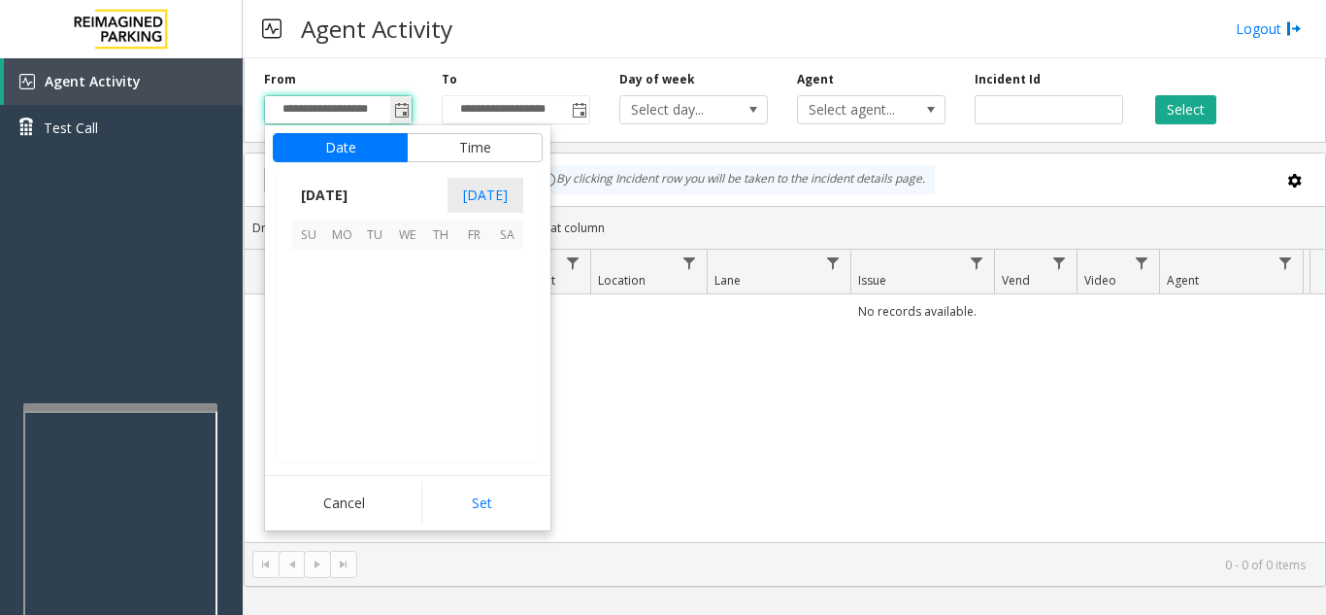
scroll to position [348718, 0]
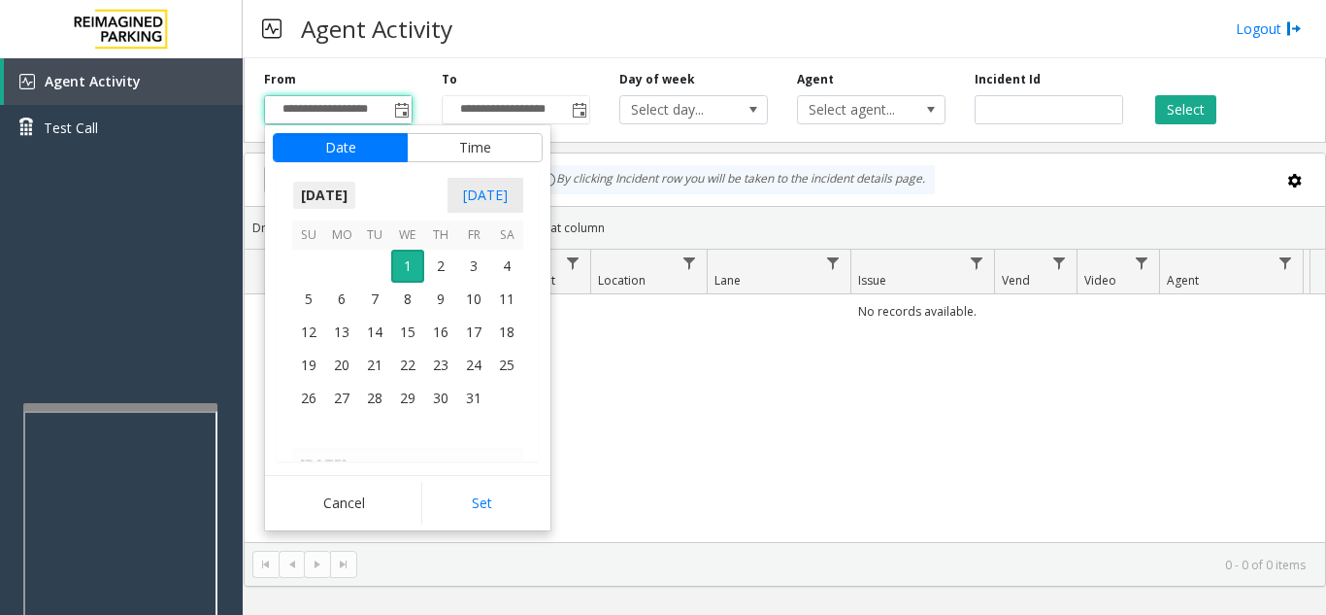
click at [351, 202] on span "[DATE]" at bounding box center [324, 195] width 64 height 29
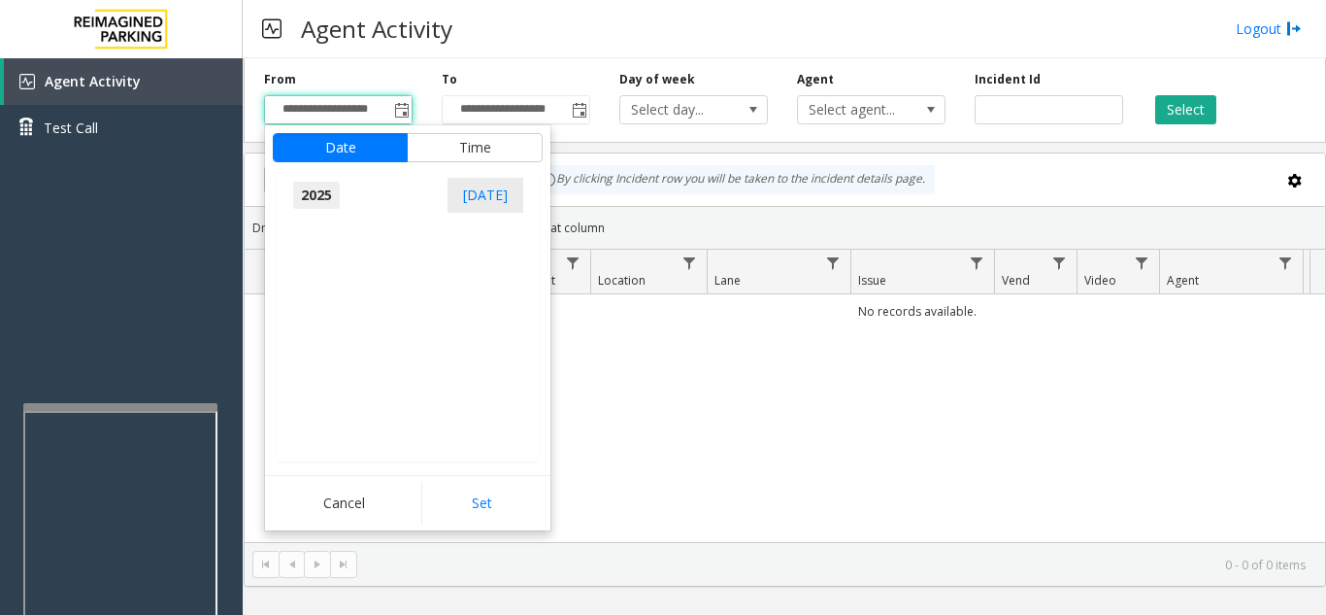
scroll to position [20728, 0]
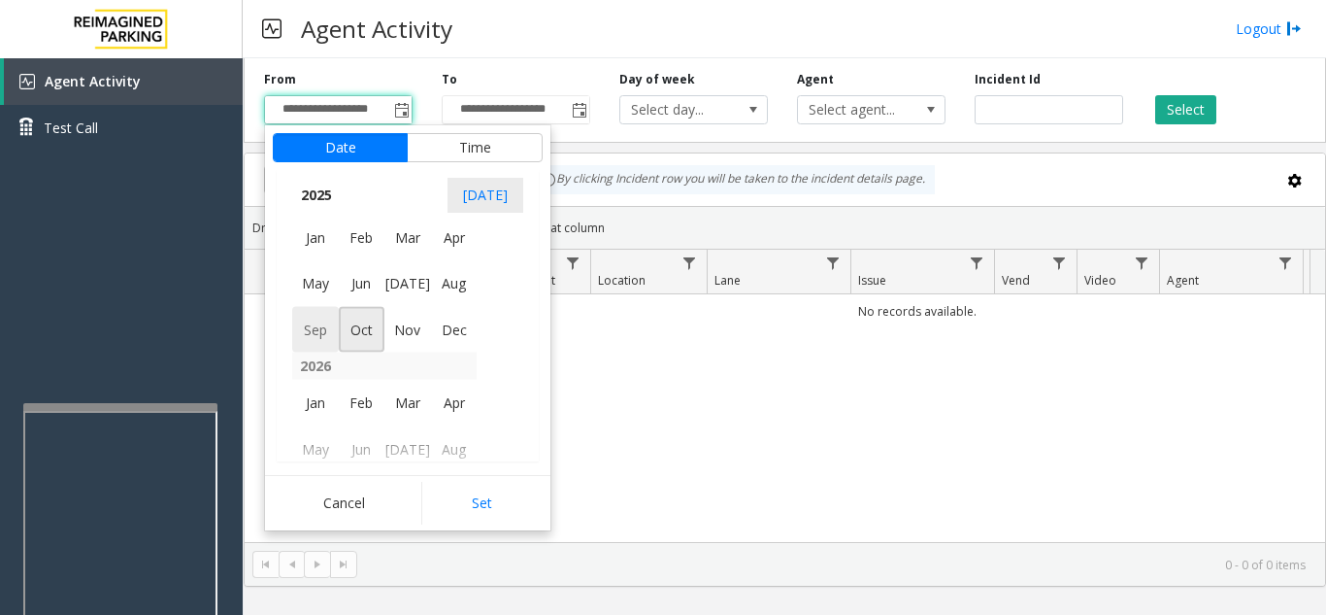
click at [318, 330] on span "Sep" at bounding box center [315, 329] width 47 height 47
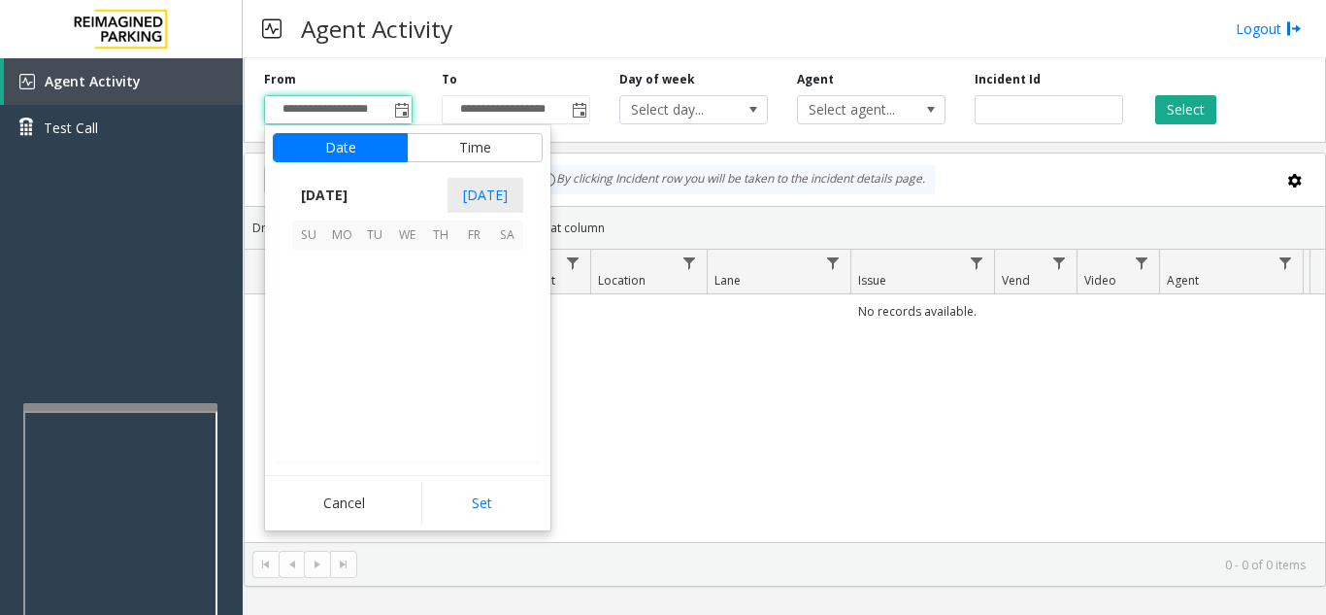
scroll to position [348486, 0]
click at [385, 397] on span "30" at bounding box center [374, 398] width 33 height 33
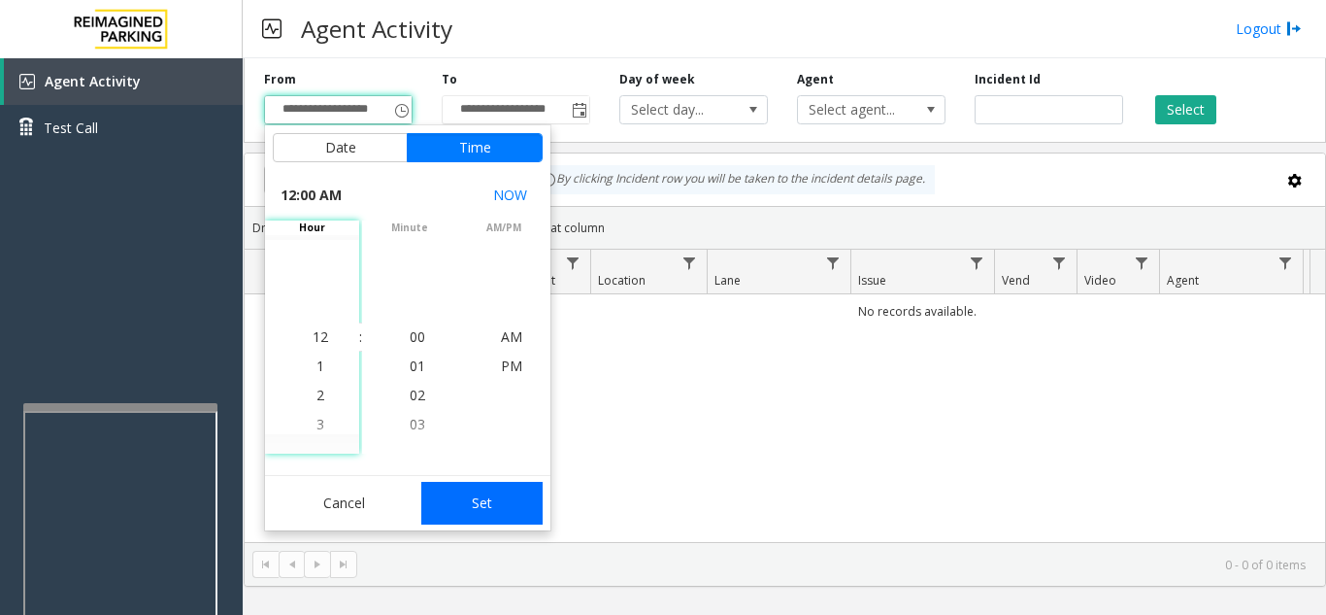
click at [508, 505] on button "Set" at bounding box center [482, 503] width 122 height 43
type input "**********"
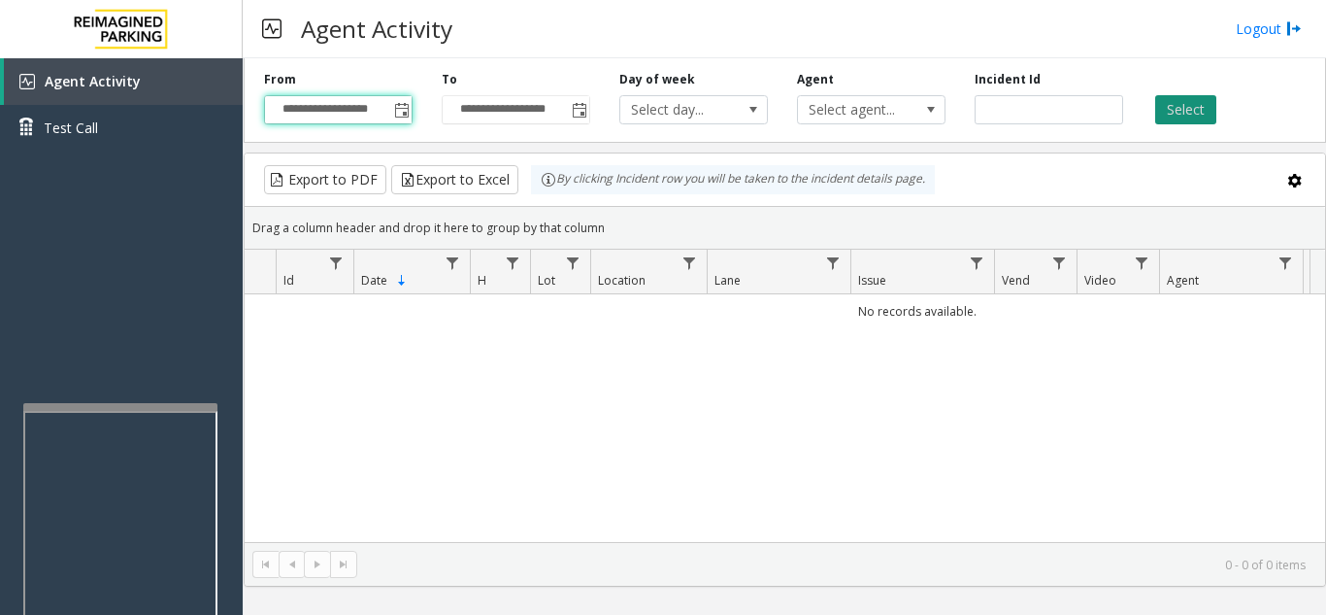
click at [1178, 117] on button "Select" at bounding box center [1185, 109] width 61 height 29
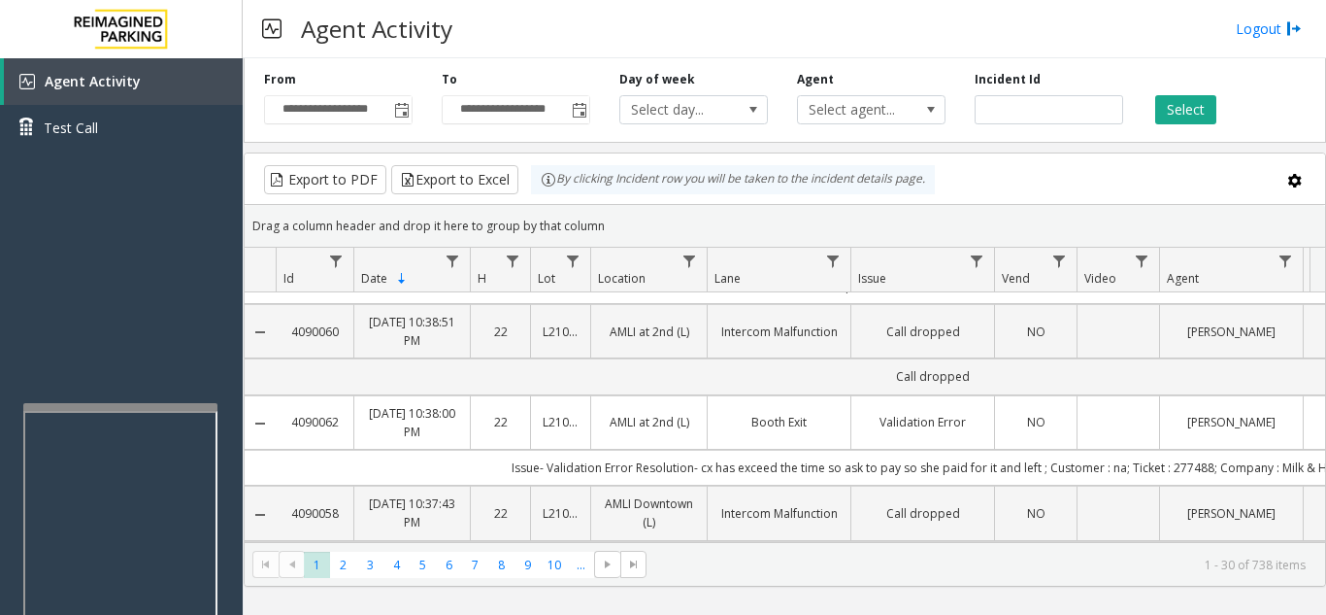
scroll to position [0, 0]
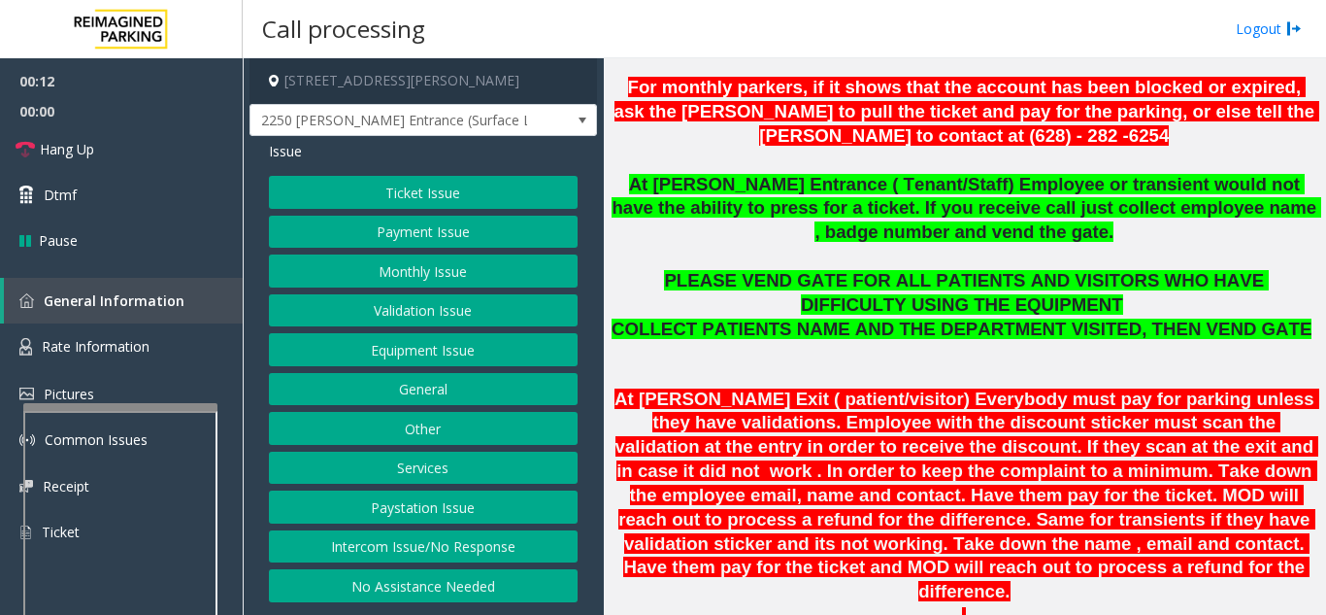
scroll to position [680, 0]
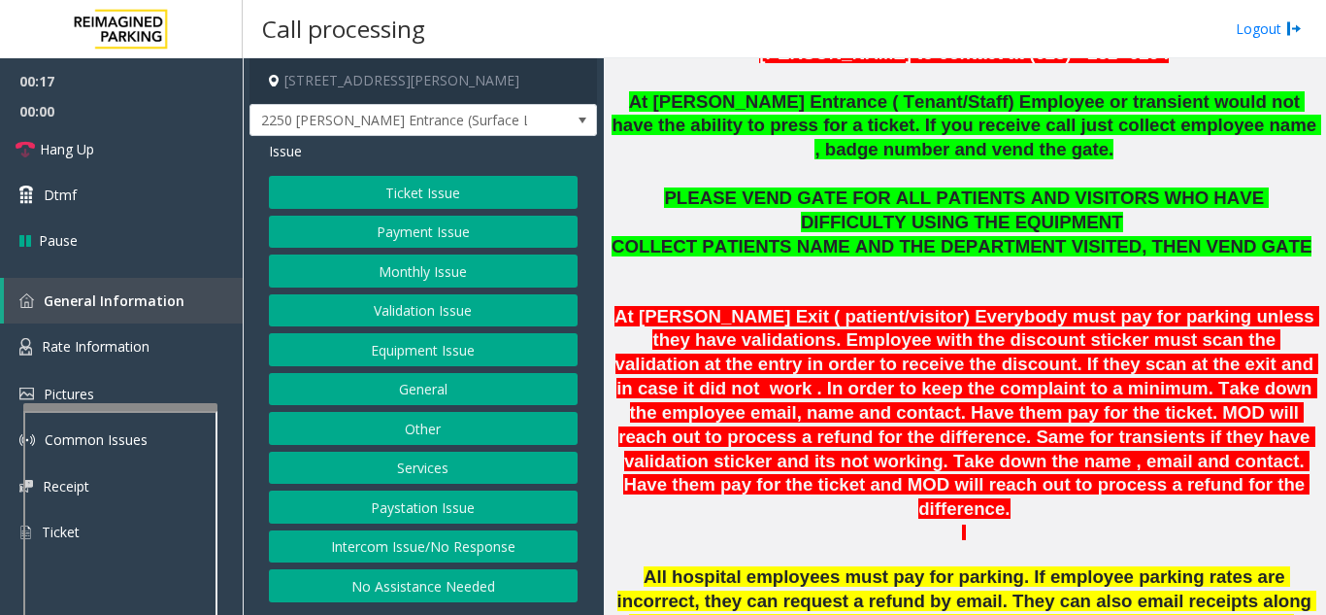
click at [391, 466] on button "Services" at bounding box center [423, 468] width 309 height 33
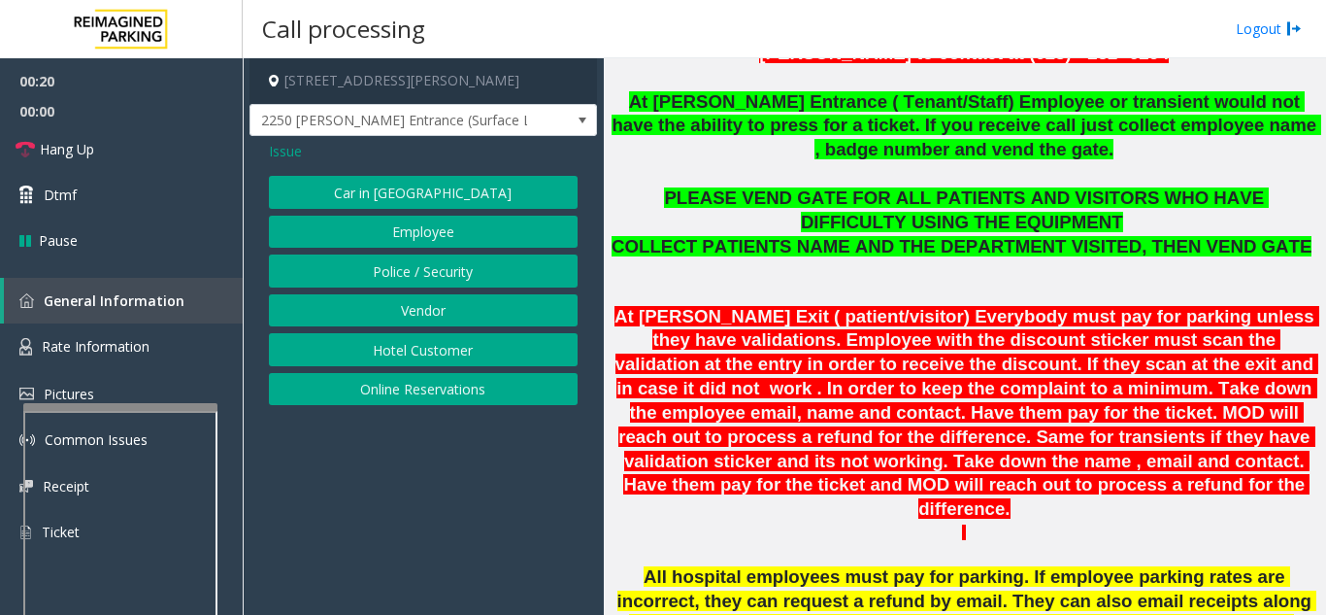
click at [294, 151] on span "Issue" at bounding box center [285, 151] width 33 height 20
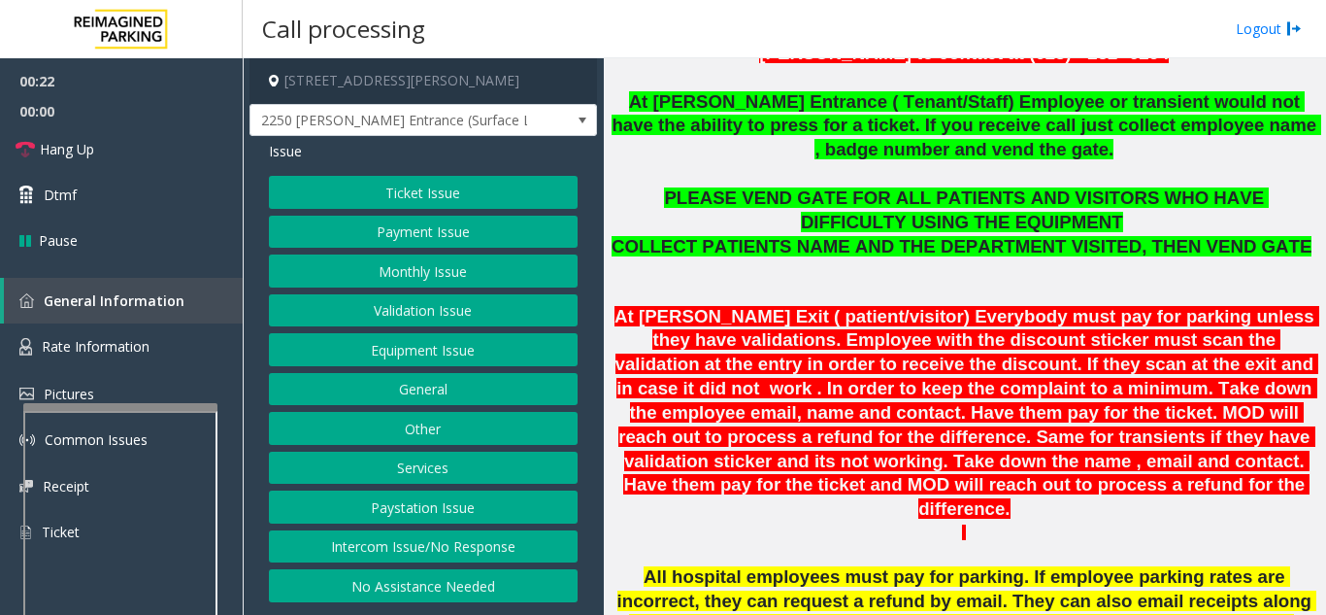
click at [452, 434] on button "Other" at bounding box center [423, 428] width 309 height 33
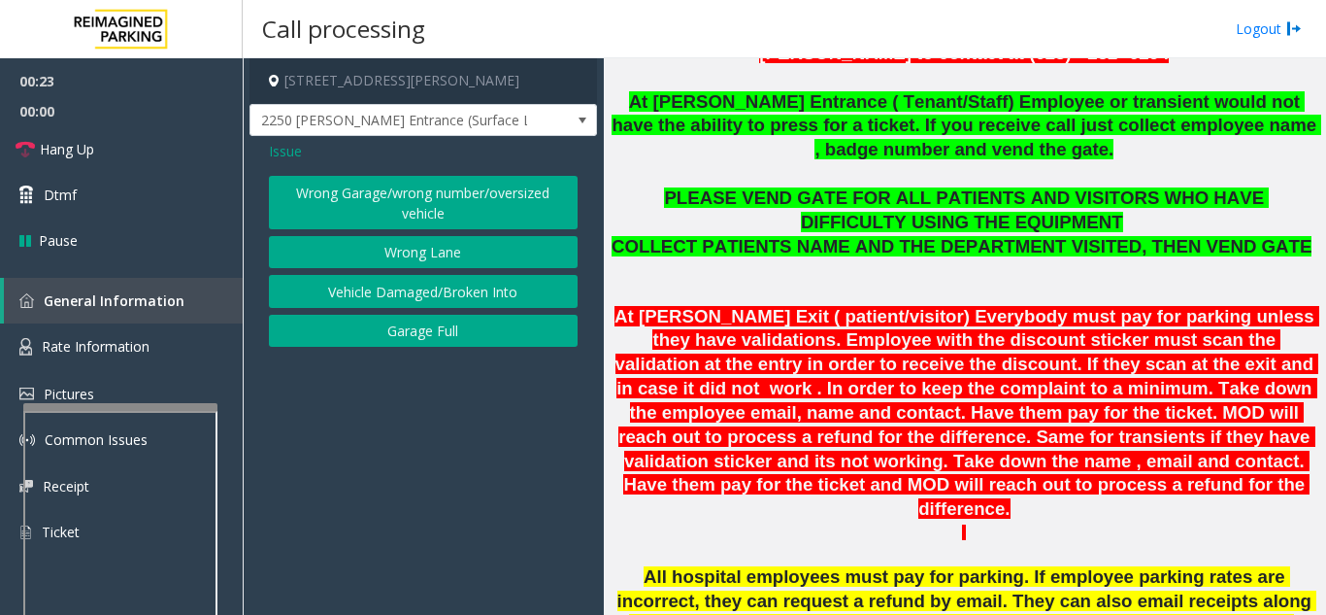
click at [381, 248] on button "Wrong Lane" at bounding box center [423, 252] width 309 height 33
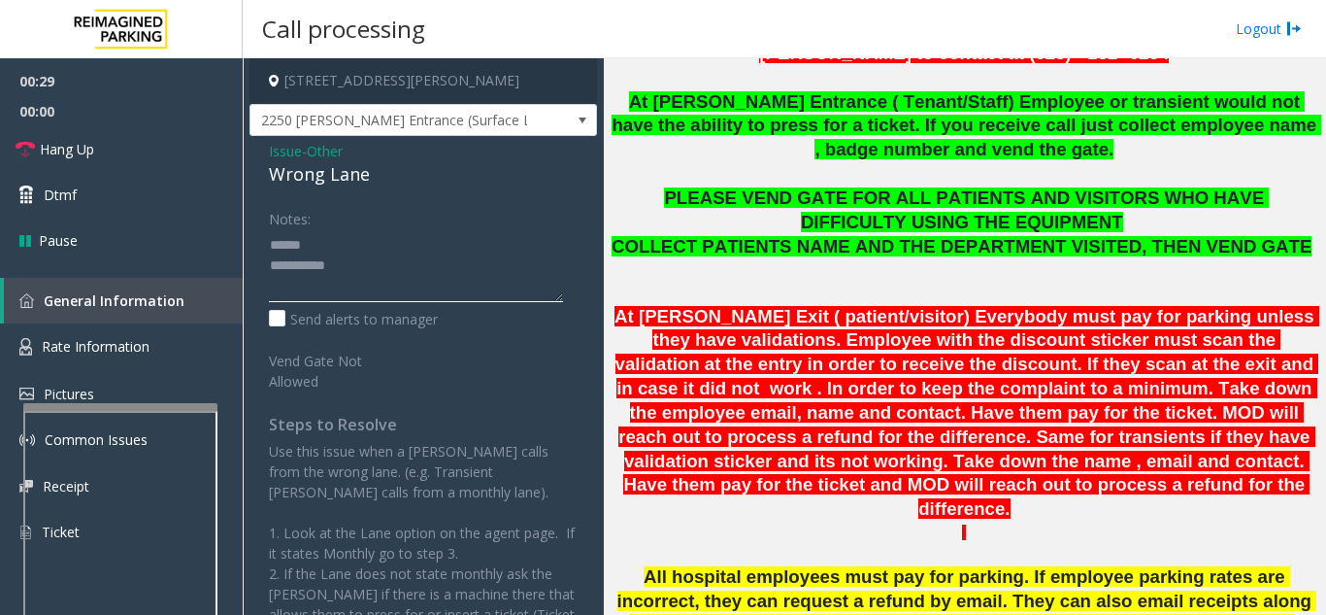
click at [330, 247] on textarea at bounding box center [416, 265] width 294 height 73
click at [125, 148] on link "Hang Up" at bounding box center [121, 149] width 243 height 46
drag, startPoint x: 259, startPoint y: 169, endPoint x: 418, endPoint y: 172, distance: 158.3
click at [418, 172] on div "Issue - Other Wrong Lane Notes: Send alerts to manager Vend Gate Not Allowed St…" at bounding box center [424, 481] width 348 height 691
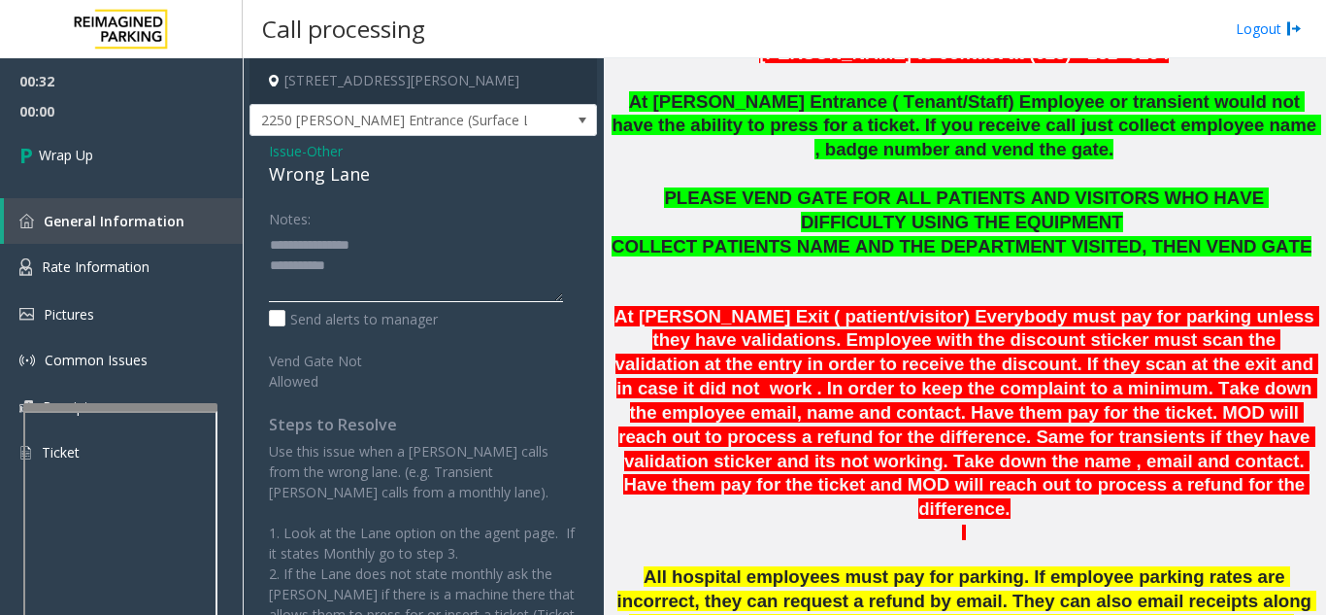
click at [371, 255] on textarea at bounding box center [416, 265] width 294 height 73
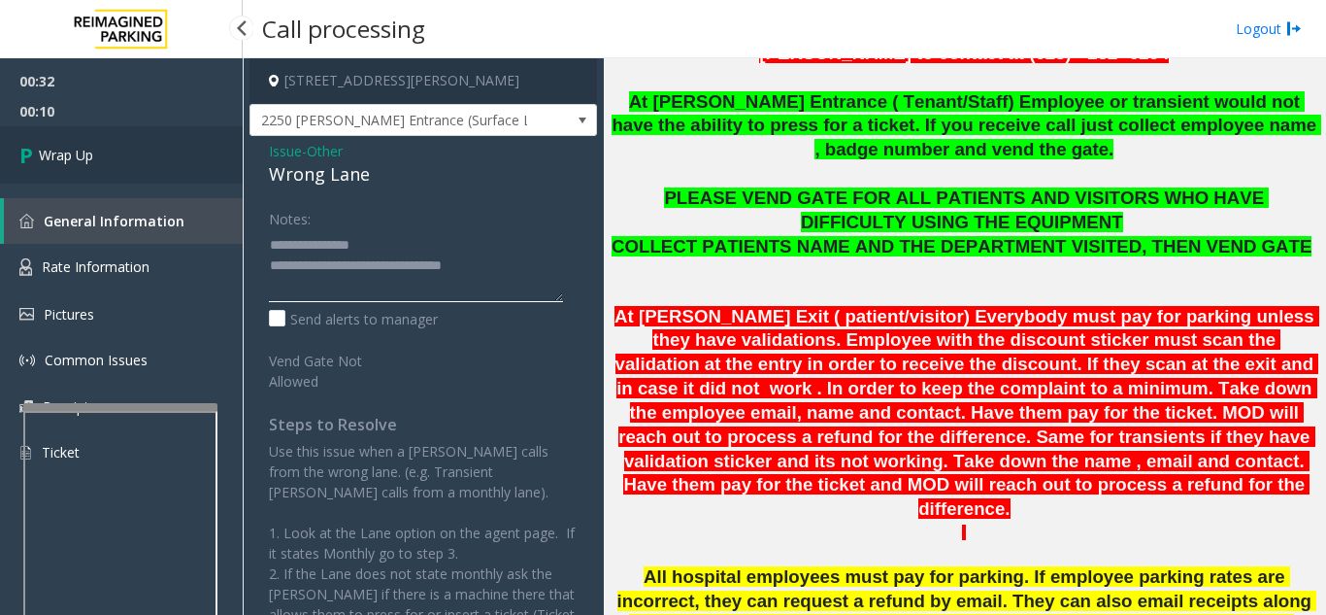
type textarea "**********"
click at [185, 159] on link "Wrap Up" at bounding box center [121, 154] width 243 height 57
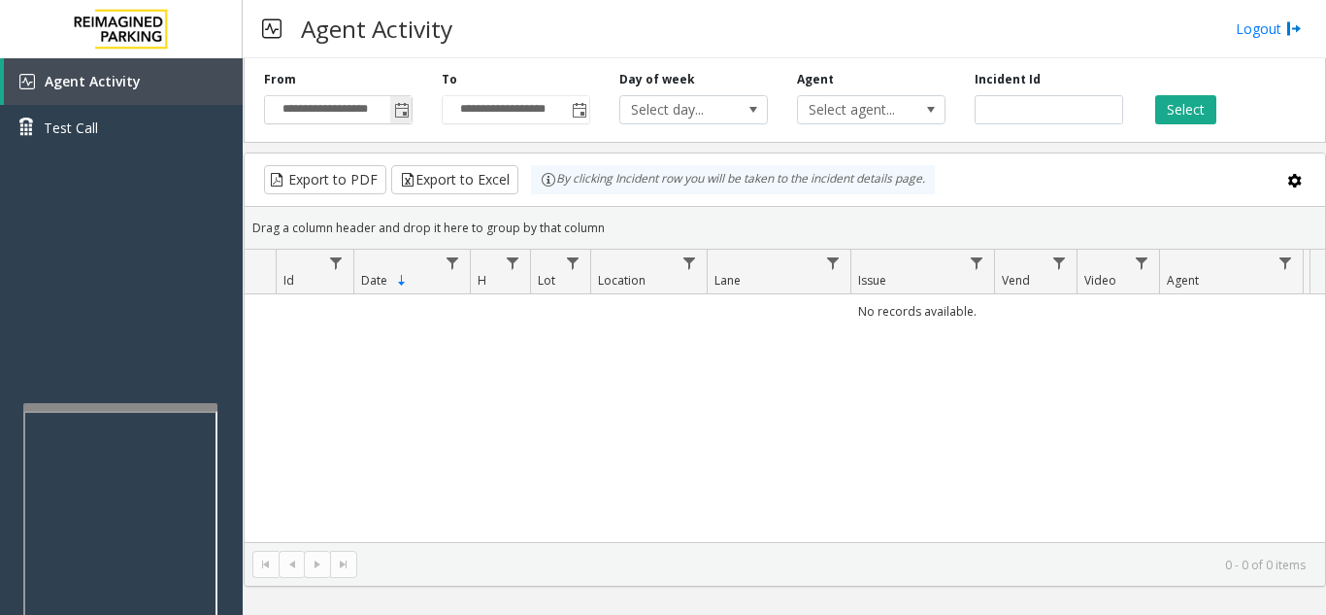
click at [407, 112] on span "Toggle popup" at bounding box center [402, 111] width 16 height 16
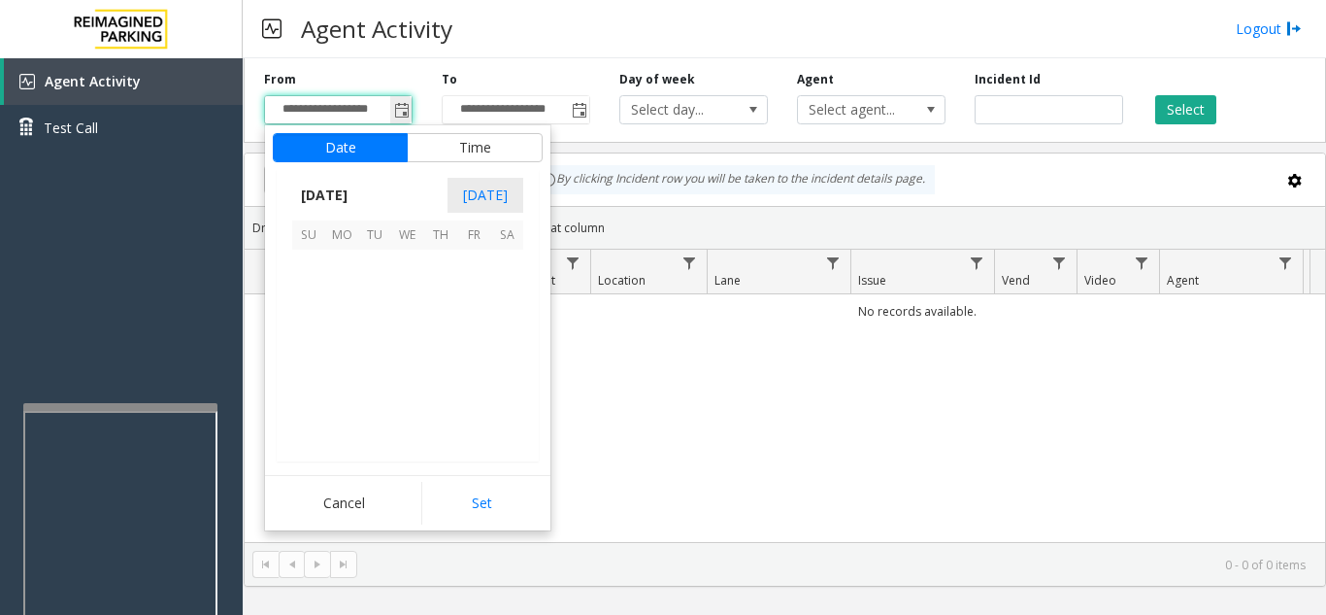
scroll to position [348718, 0]
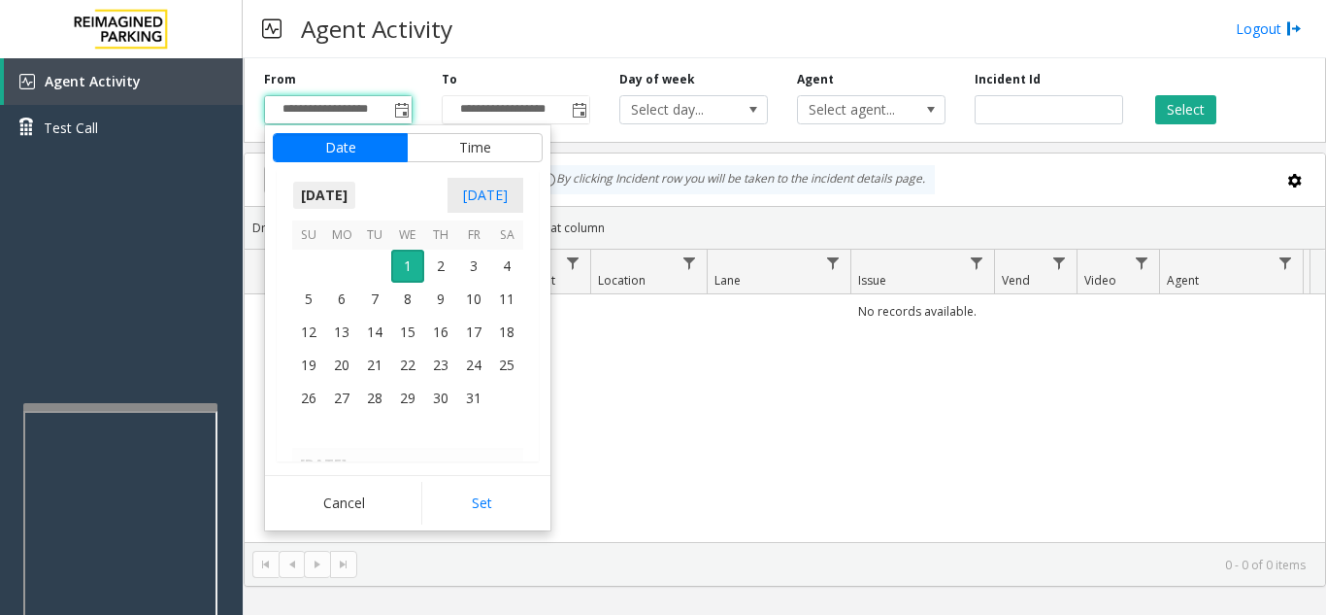
click at [343, 199] on span "[DATE]" at bounding box center [324, 195] width 64 height 29
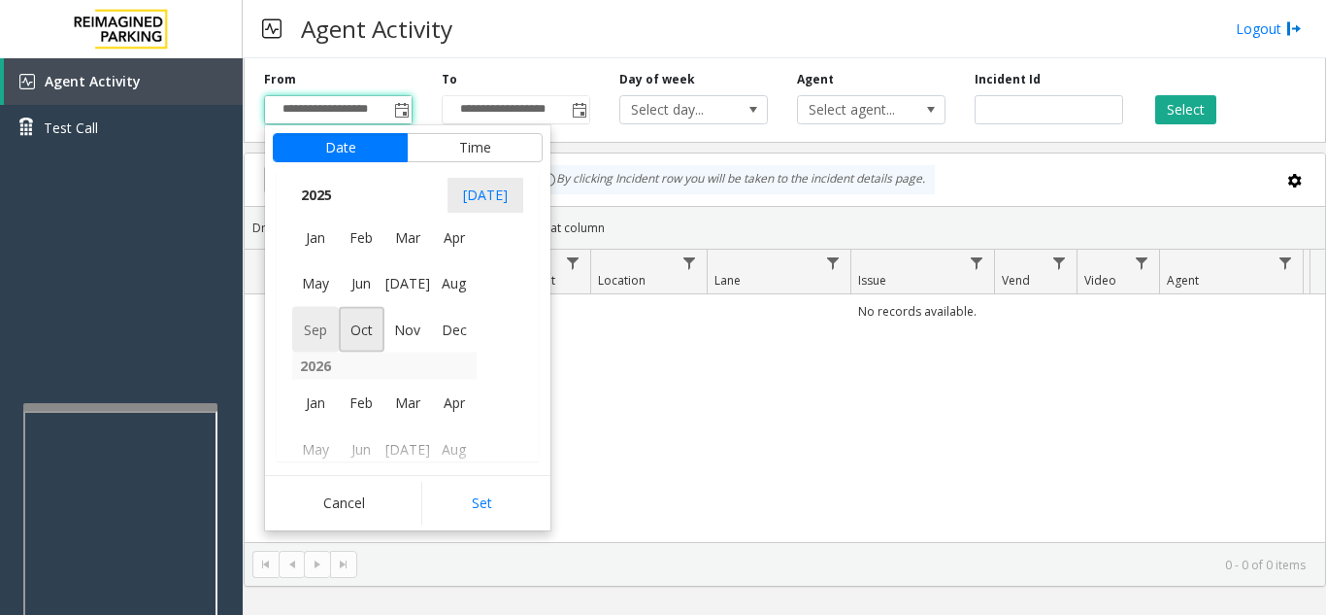
click at [319, 333] on span "Sep" at bounding box center [315, 329] width 47 height 47
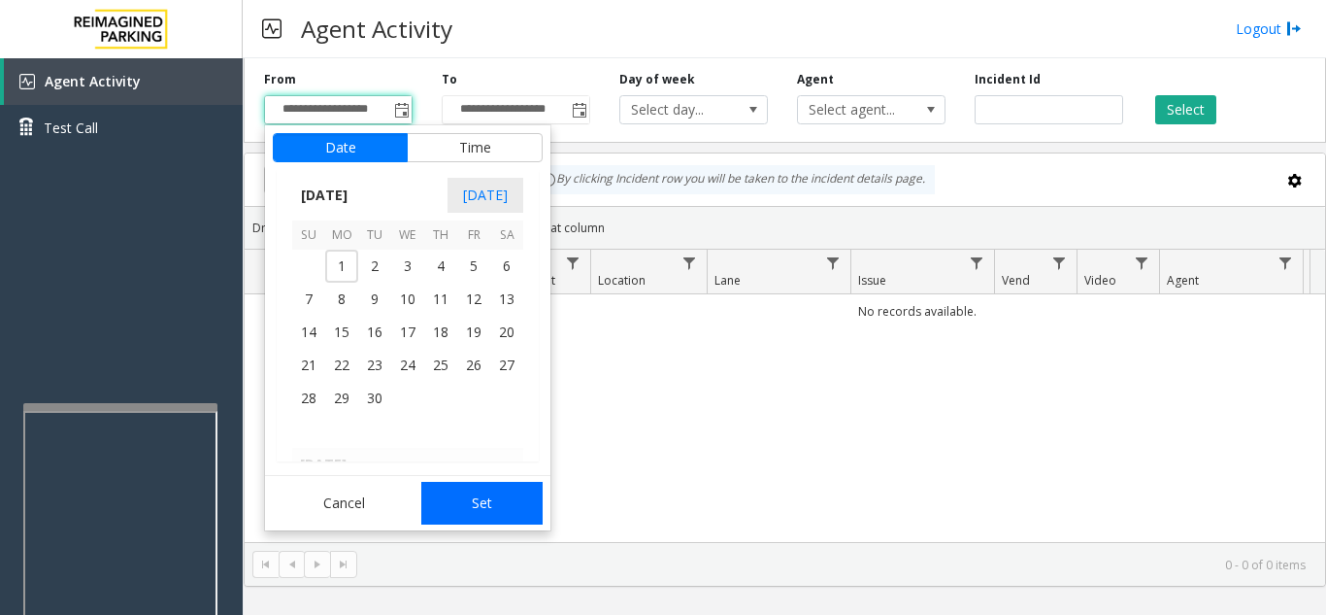
click at [448, 496] on button "Set" at bounding box center [482, 503] width 122 height 43
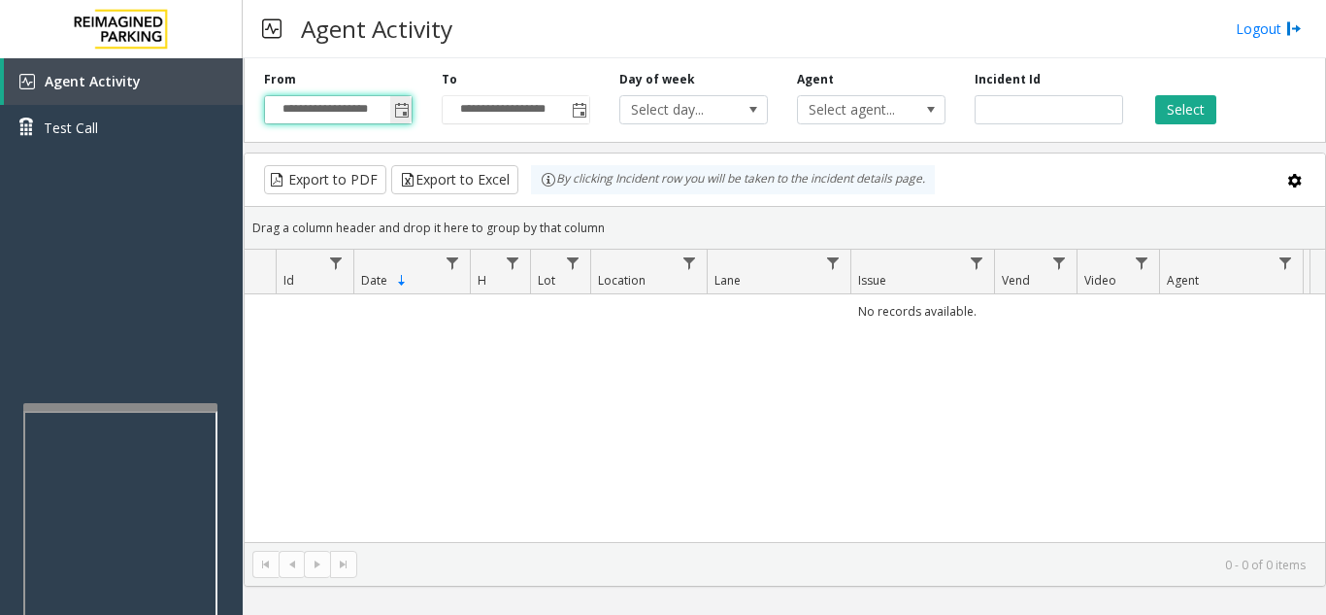
click at [400, 106] on span "Toggle popup" at bounding box center [402, 111] width 16 height 16
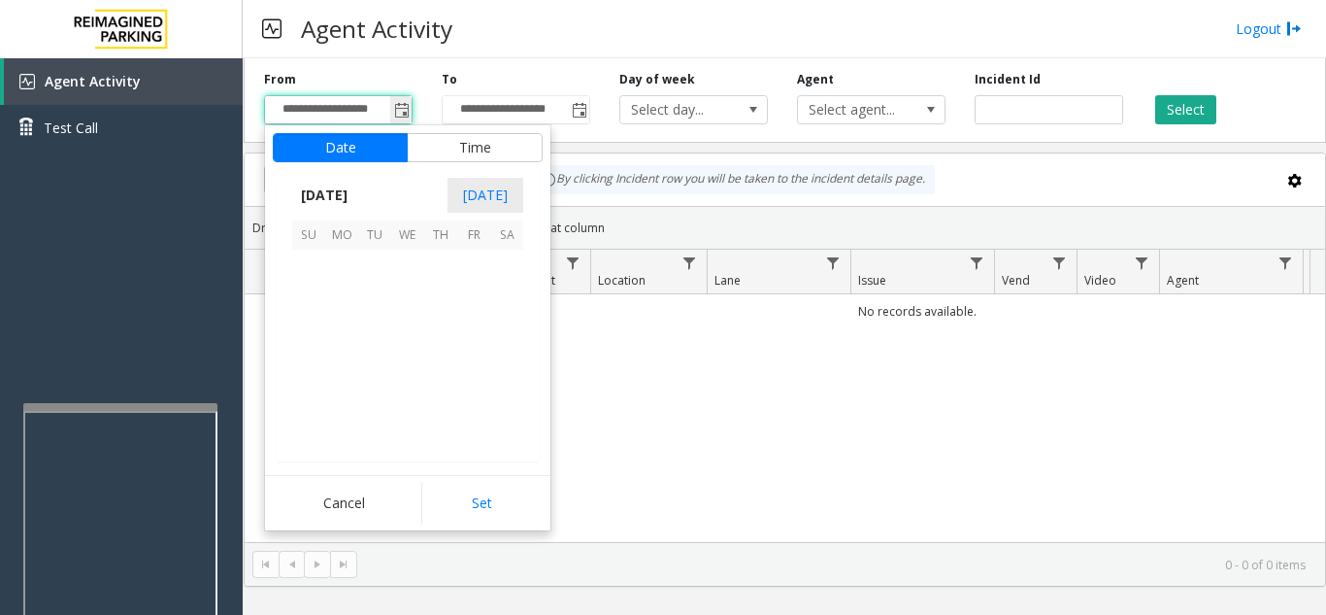
scroll to position [348718, 0]
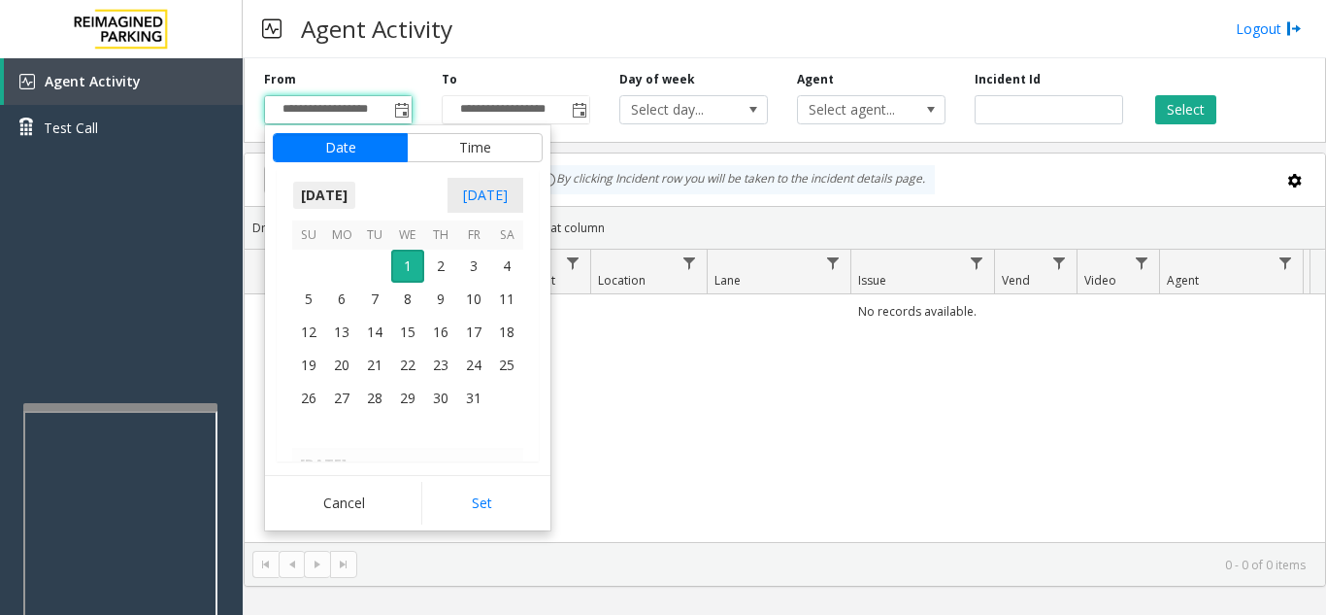
click at [353, 197] on span "[DATE]" at bounding box center [324, 195] width 64 height 29
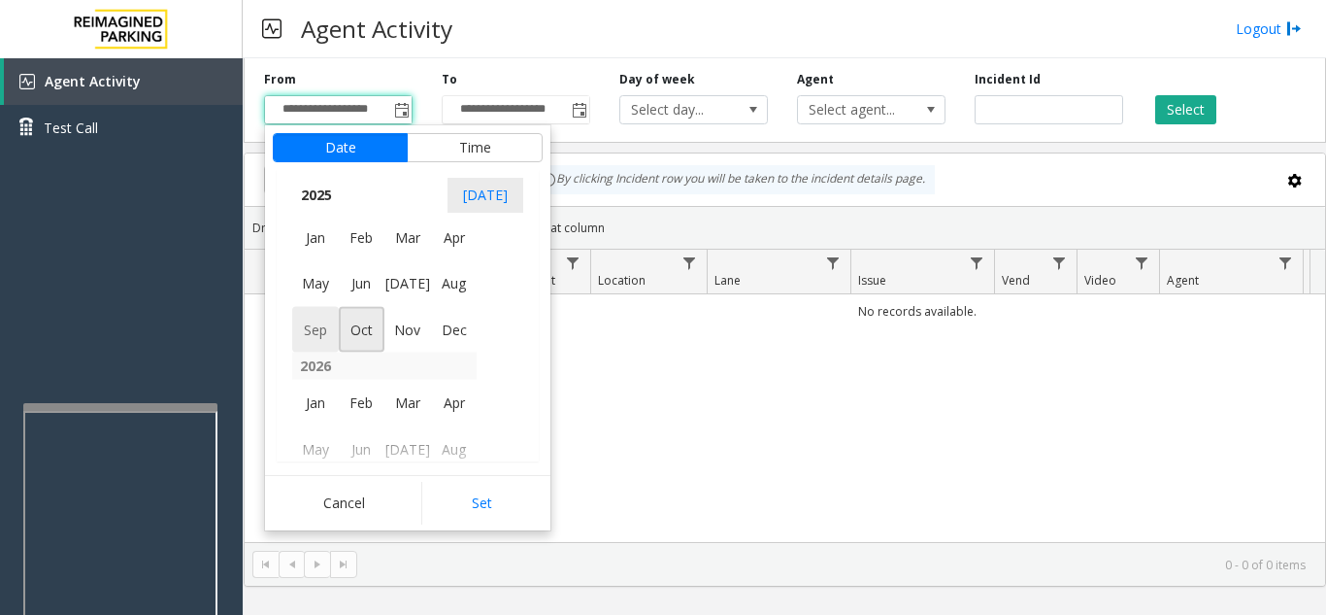
click at [319, 328] on span "Sep" at bounding box center [315, 329] width 47 height 47
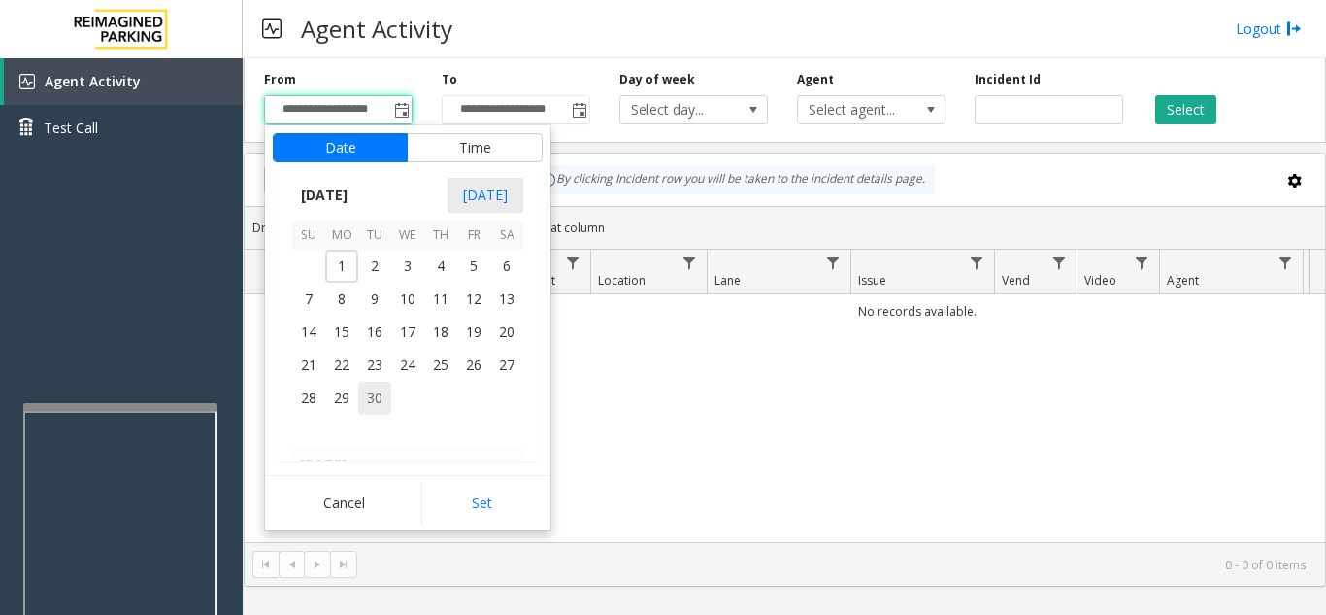
click at [373, 392] on span "30" at bounding box center [374, 398] width 33 height 33
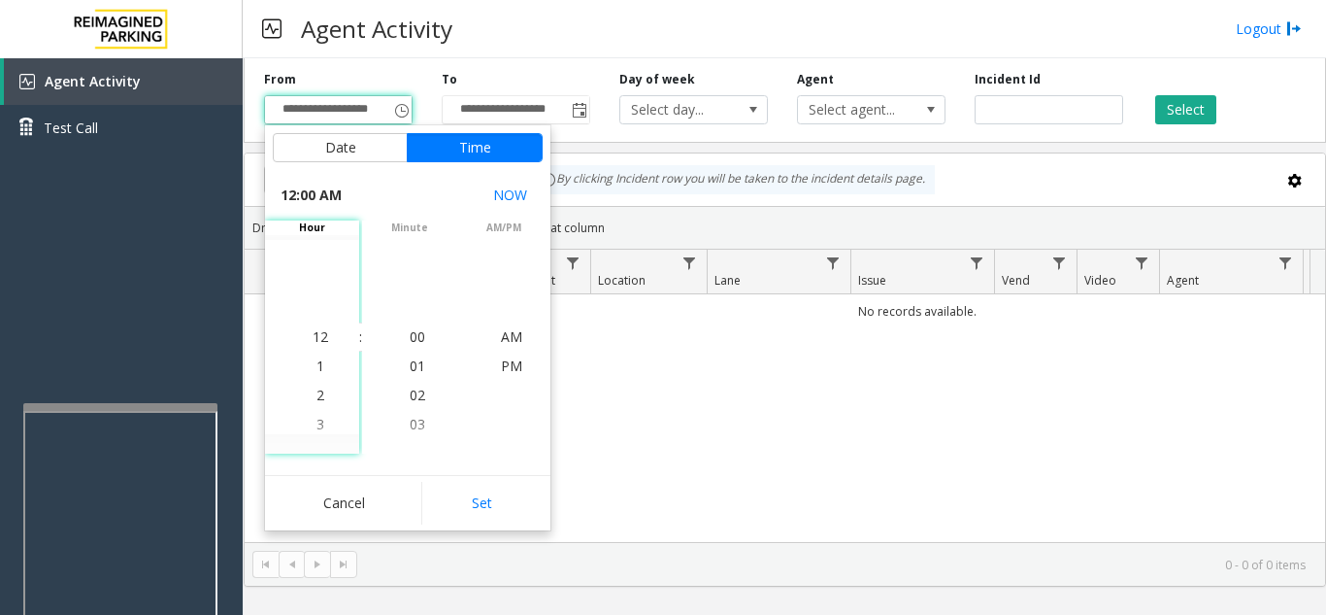
drag, startPoint x: 495, startPoint y: 504, endPoint x: 507, endPoint y: 499, distance: 12.6
click at [496, 503] on button "Set" at bounding box center [482, 503] width 122 height 43
type input "**********"
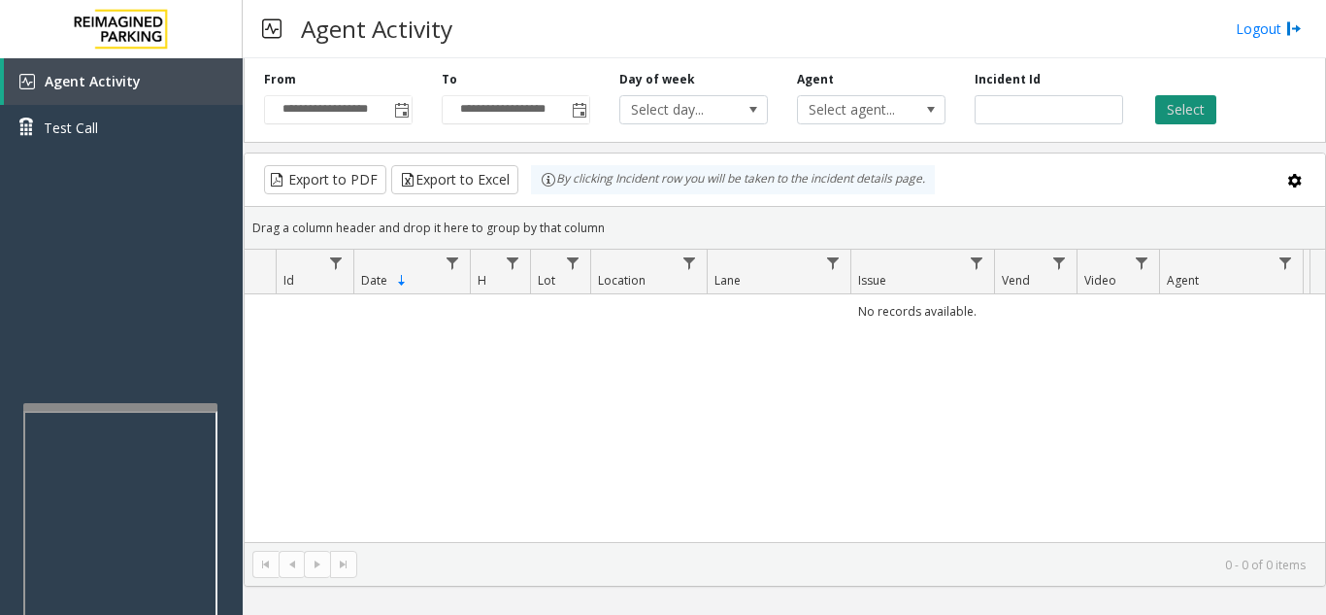
click at [1205, 112] on button "Select" at bounding box center [1185, 109] width 61 height 29
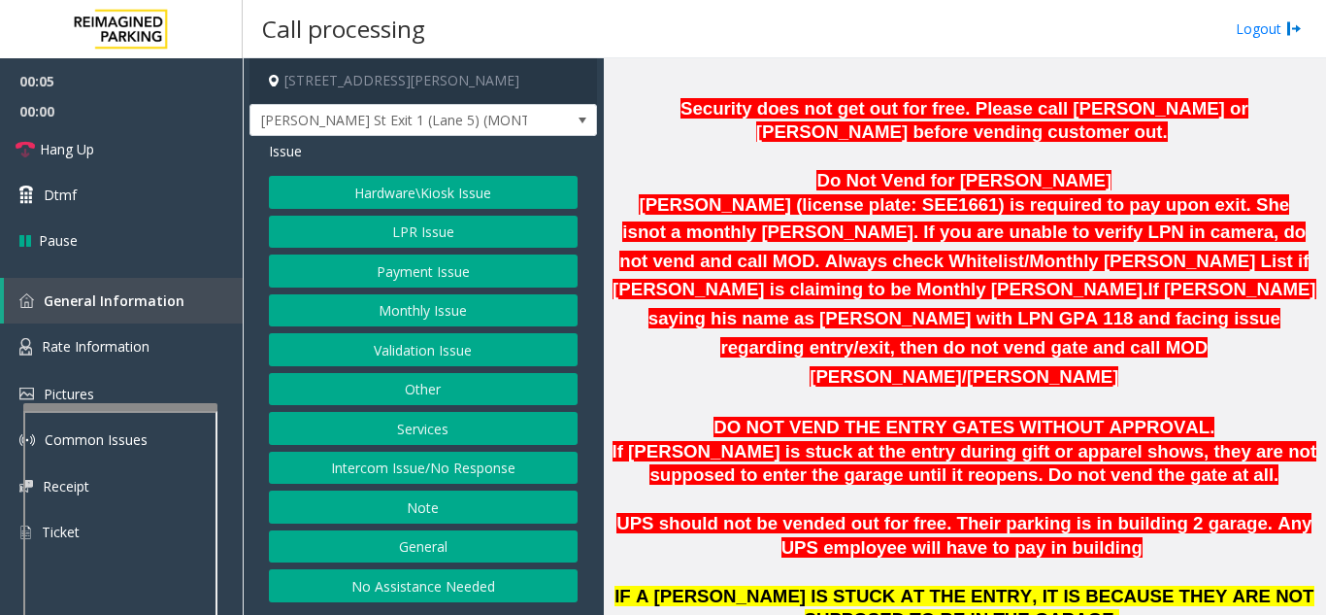
scroll to position [1068, 0]
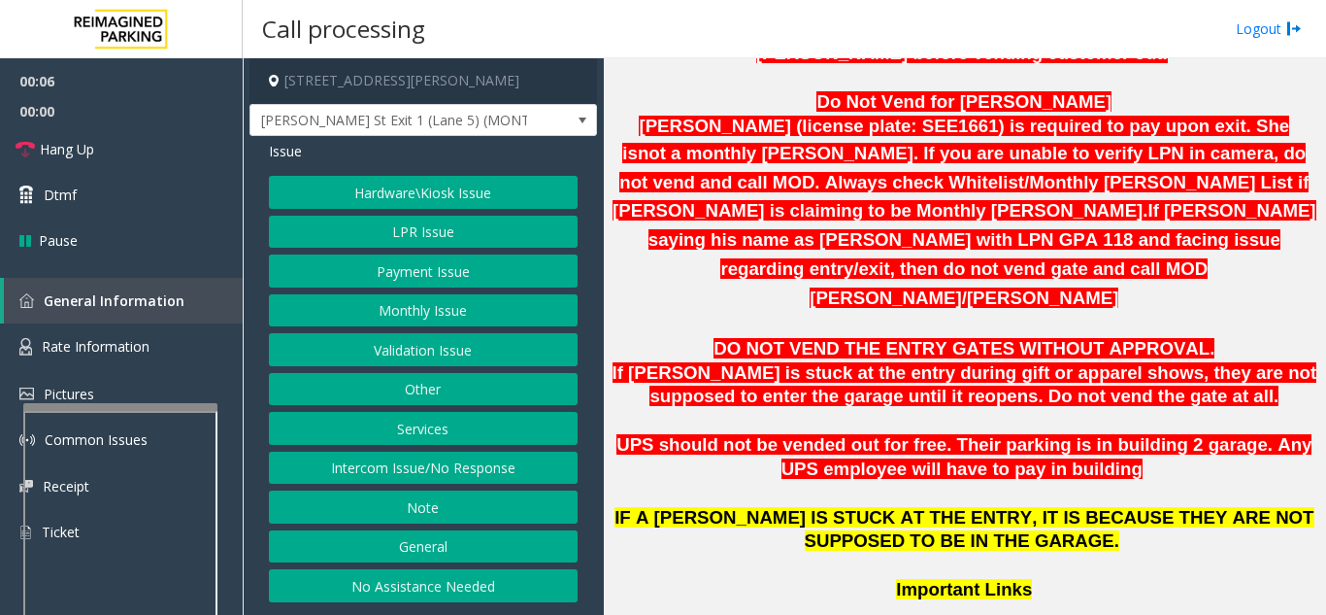
click at [450, 233] on button "LPR Issue" at bounding box center [423, 232] width 309 height 33
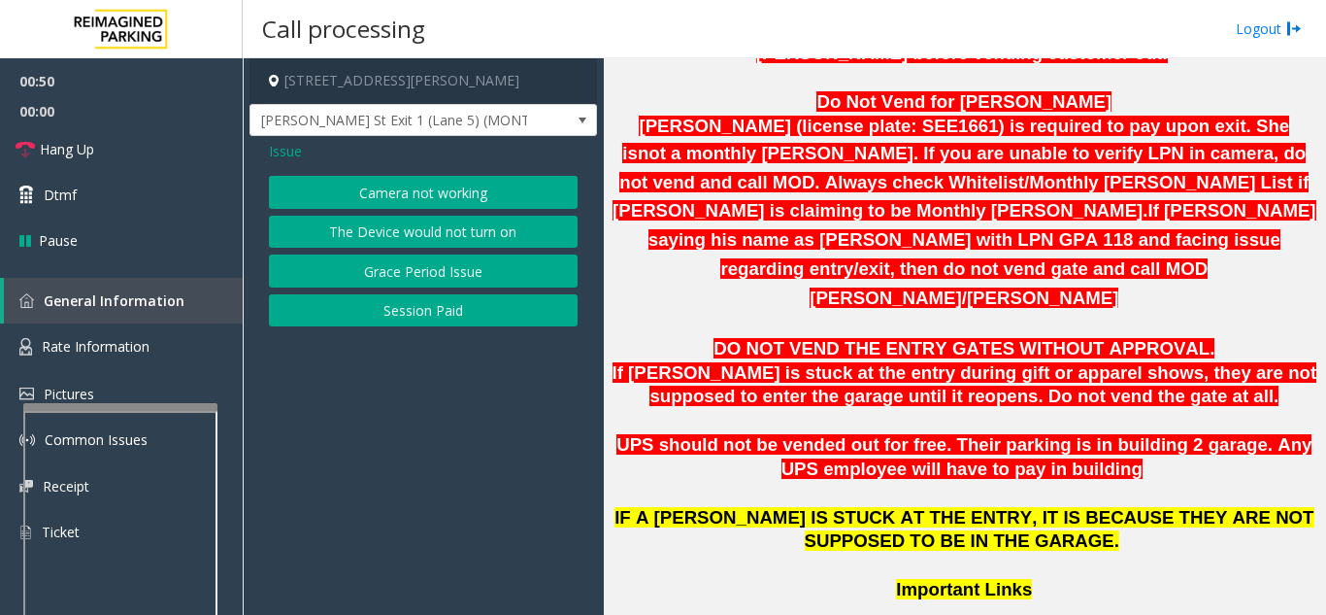
click at [456, 196] on button "Camera not working" at bounding box center [423, 192] width 309 height 33
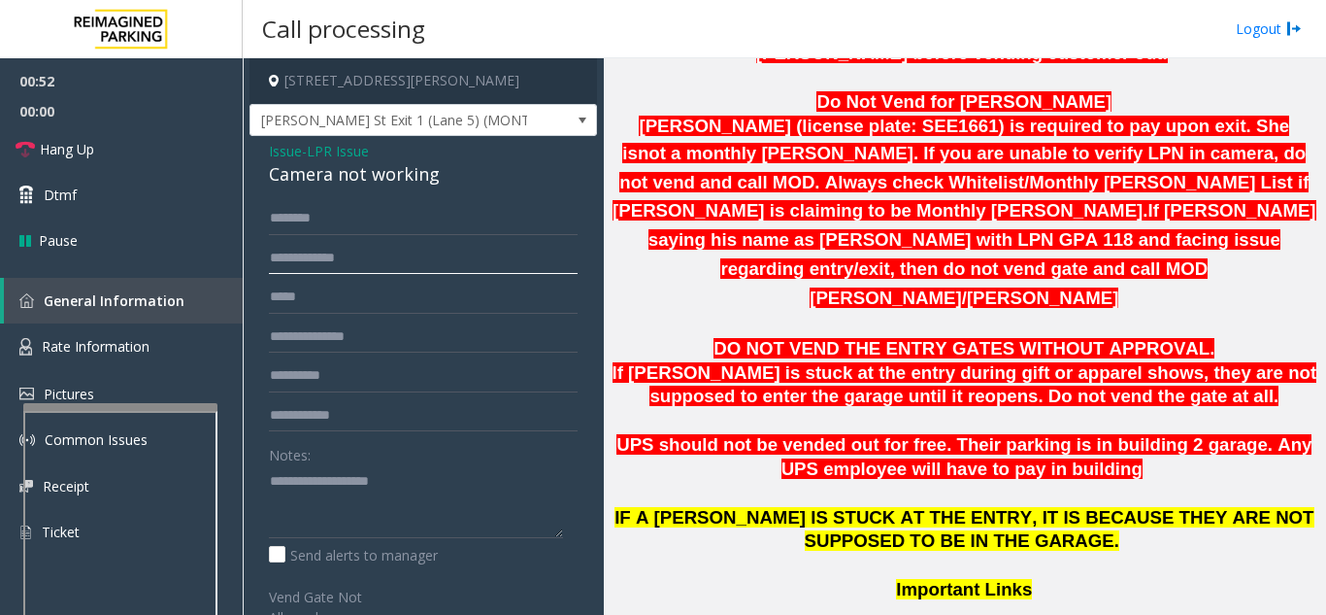
click at [473, 274] on input "text" at bounding box center [423, 258] width 309 height 33
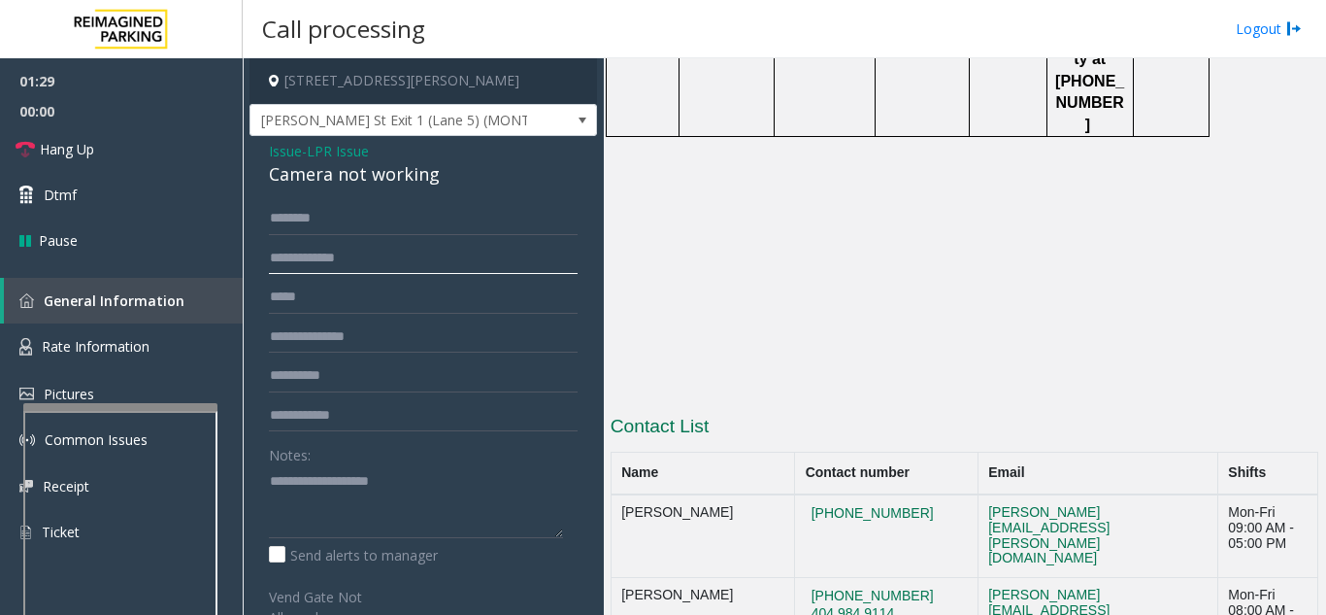
scroll to position [3394, 0]
click at [384, 472] on textarea at bounding box center [416, 501] width 294 height 73
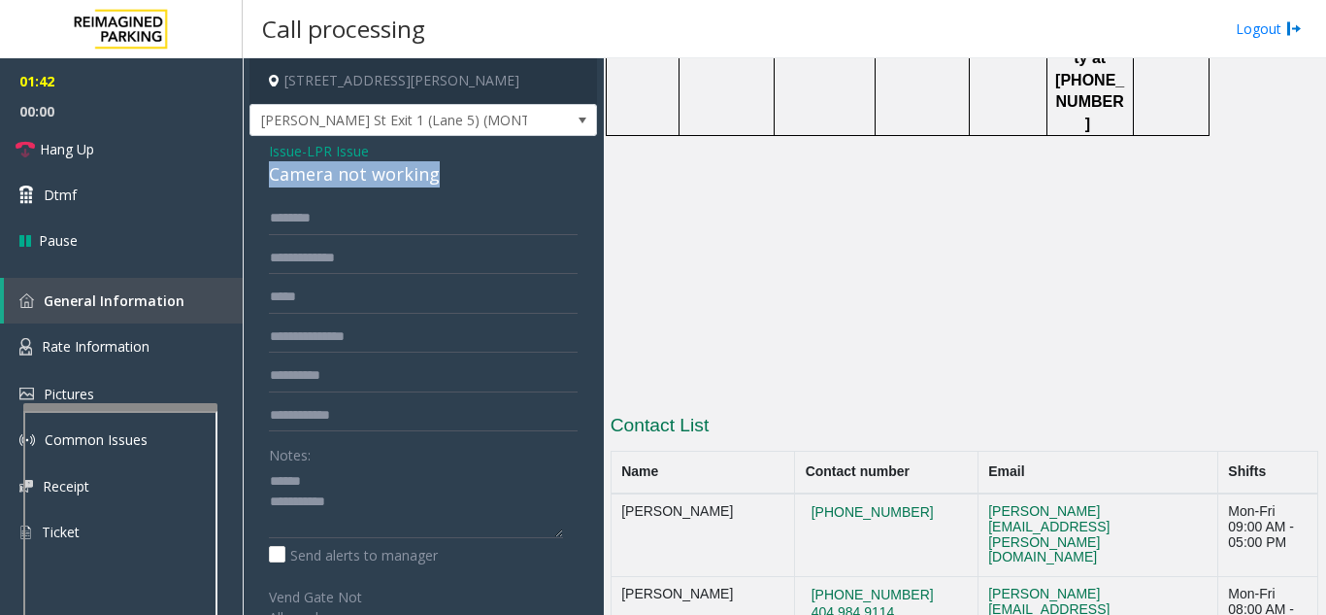
drag, startPoint x: 268, startPoint y: 174, endPoint x: 443, endPoint y: 184, distance: 175.0
click at [443, 184] on div "Issue - LPR Issue Camera not working Notes: Send alerts to manager Vend Gate No…" at bounding box center [424, 528] width 348 height 785
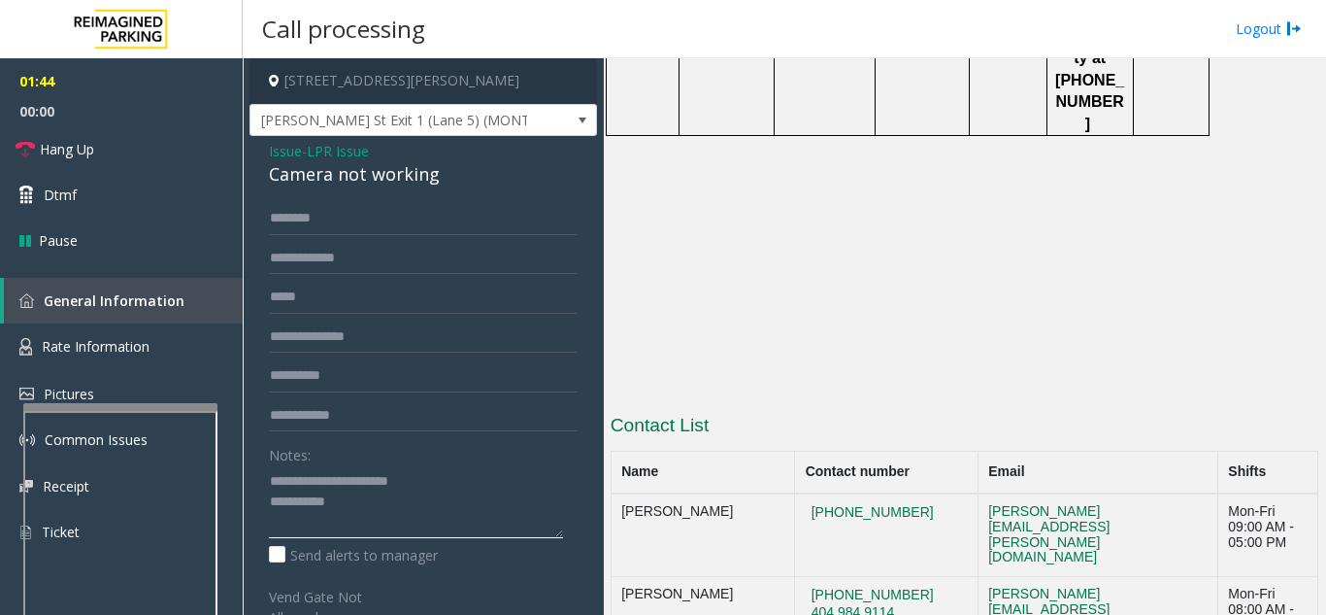
type textarea "**********"
click at [393, 261] on input "text" at bounding box center [423, 258] width 309 height 33
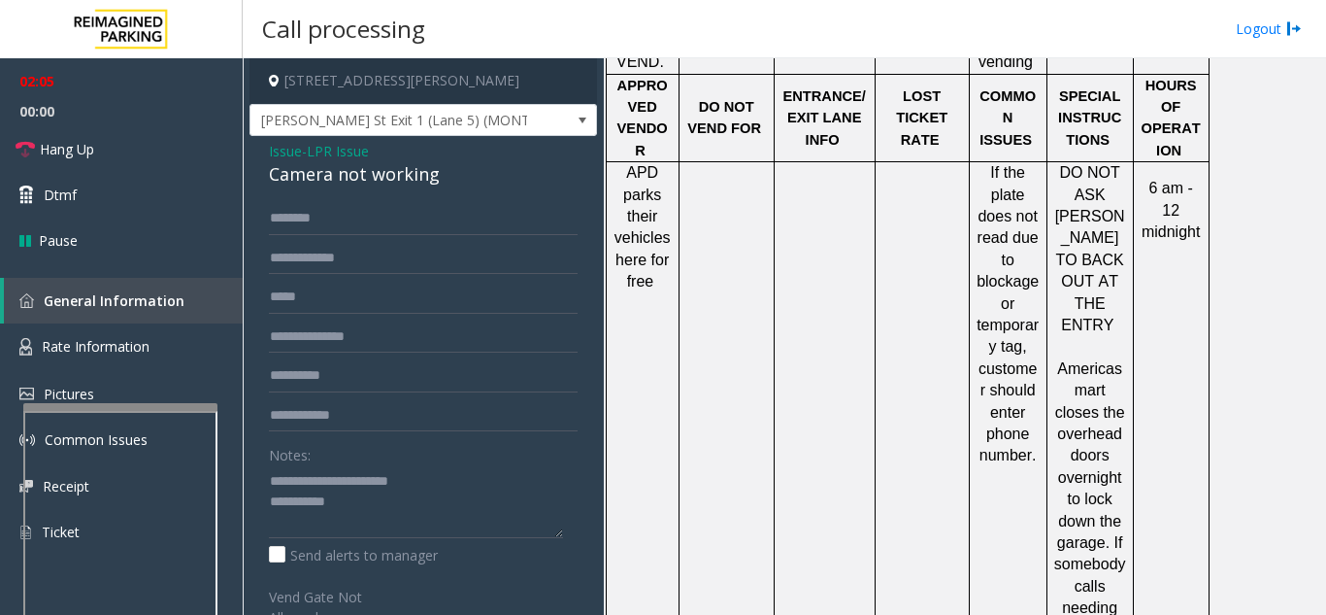
scroll to position [3005, 0]
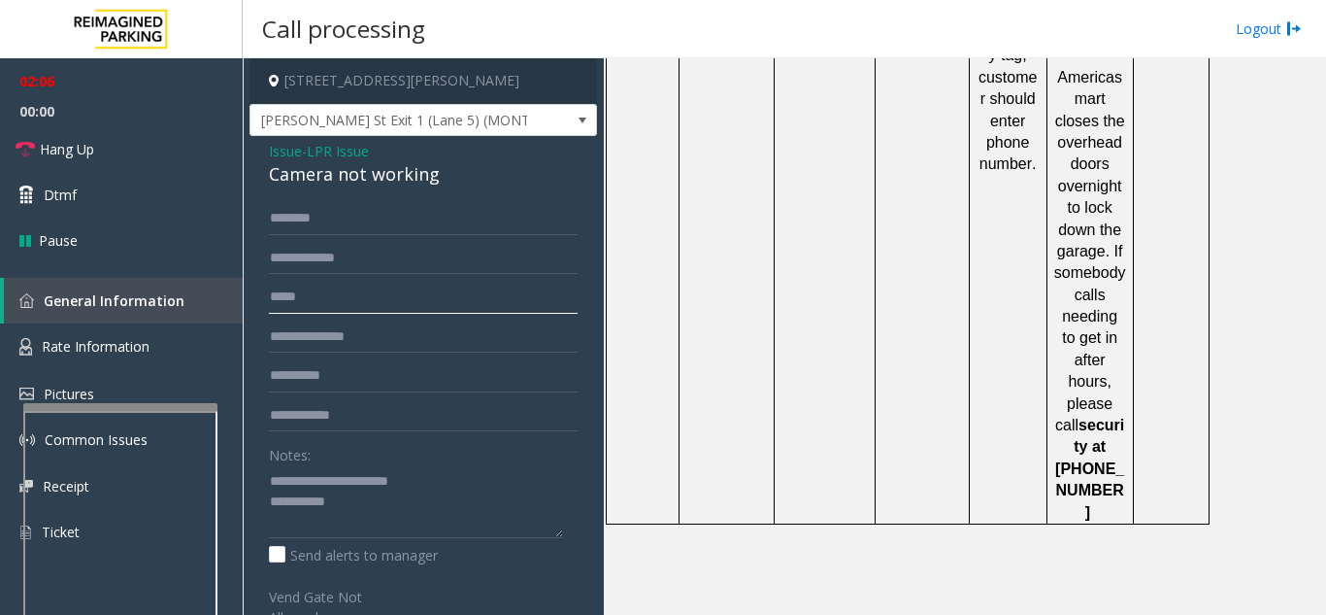
click at [445, 298] on input "text" at bounding box center [423, 297] width 309 height 33
click at [448, 261] on input "text" at bounding box center [423, 258] width 309 height 33
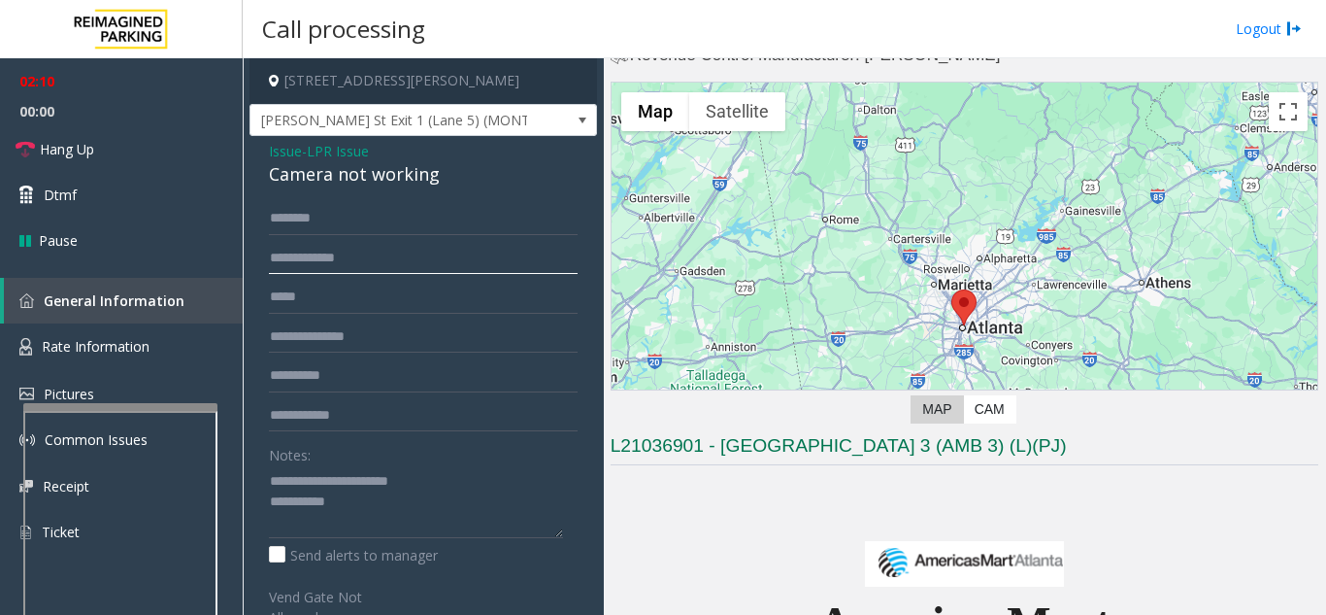
scroll to position [0, 0]
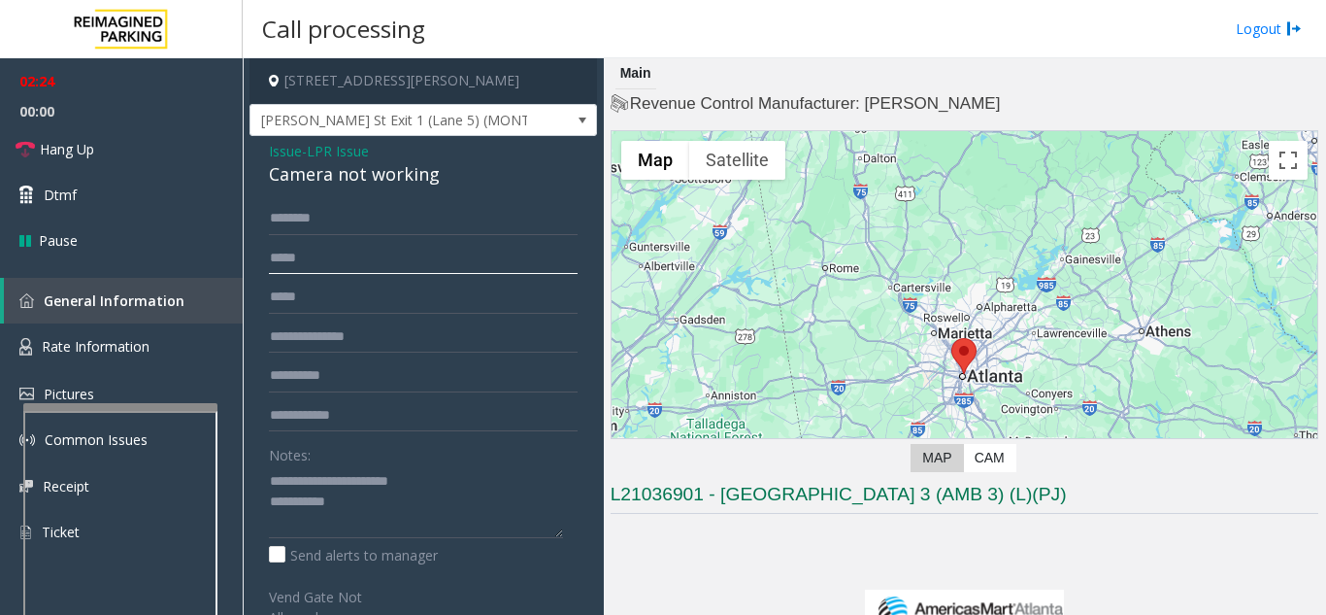
click at [273, 255] on input "*****" at bounding box center [423, 258] width 309 height 33
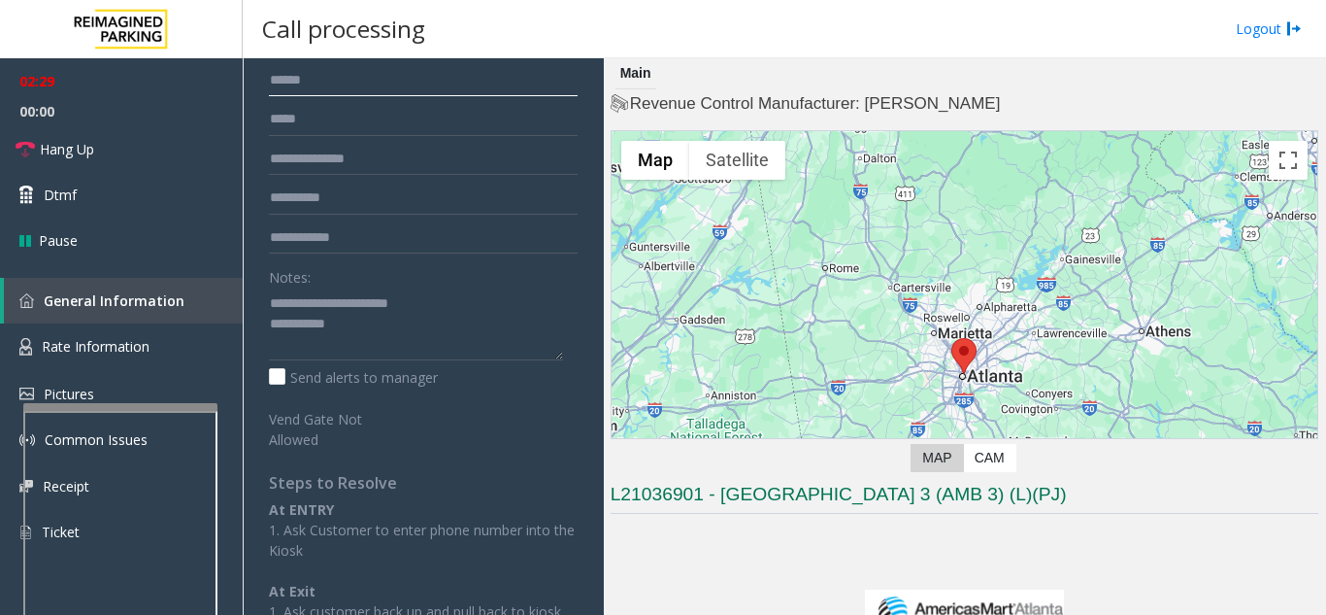
scroll to position [194, 0]
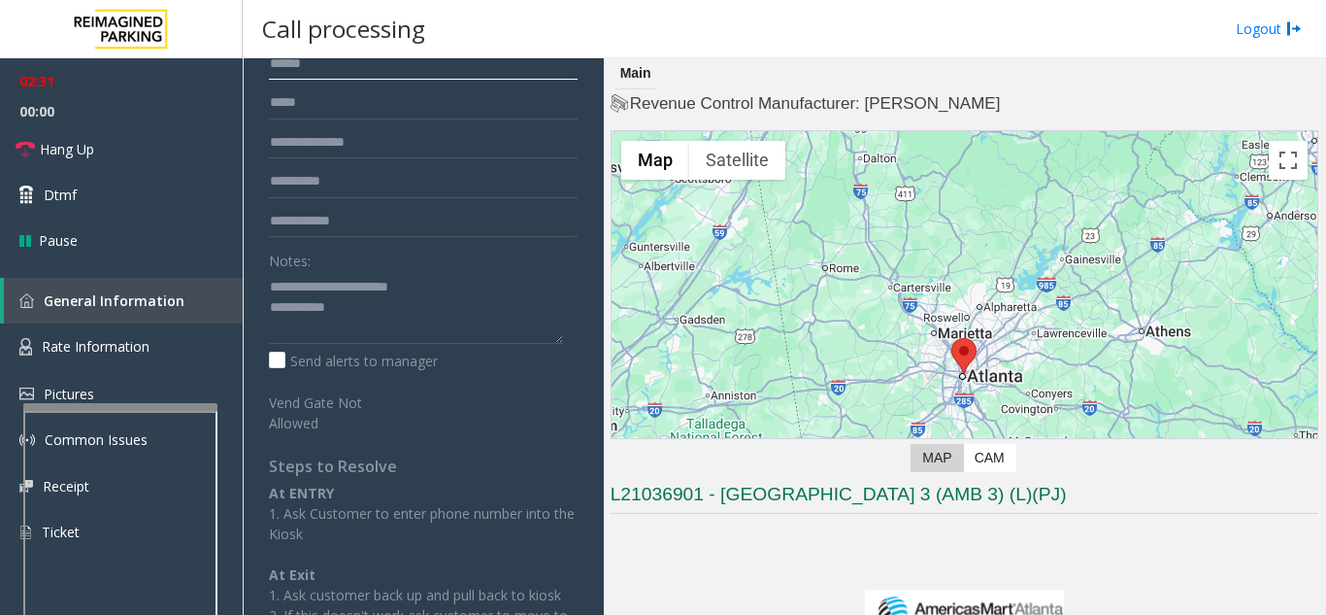
type input "******"
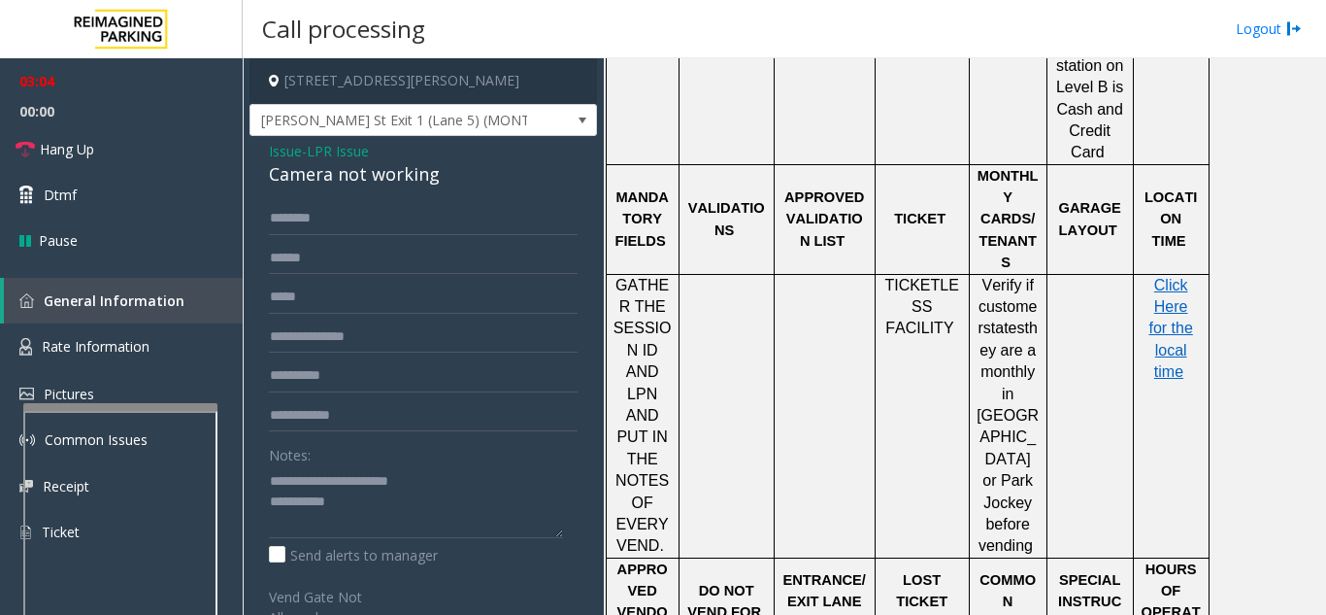
scroll to position [2228, 0]
click at [1173, 279] on span "Click Here for the local time" at bounding box center [1171, 331] width 44 height 104
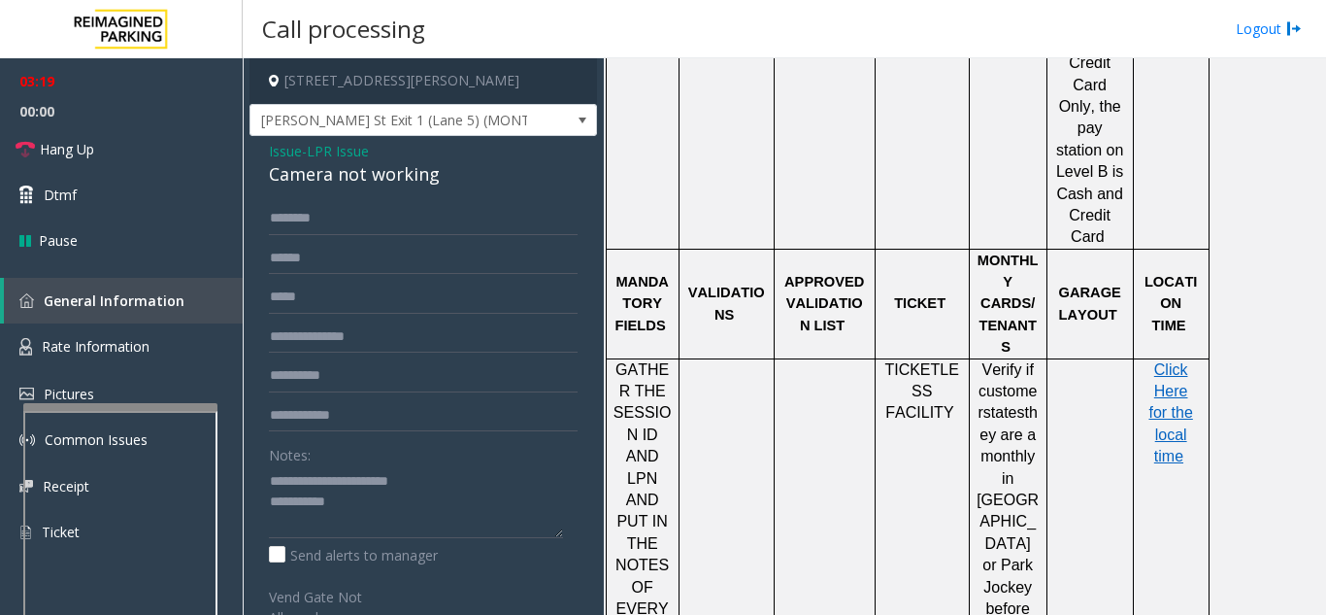
scroll to position [2131, 0]
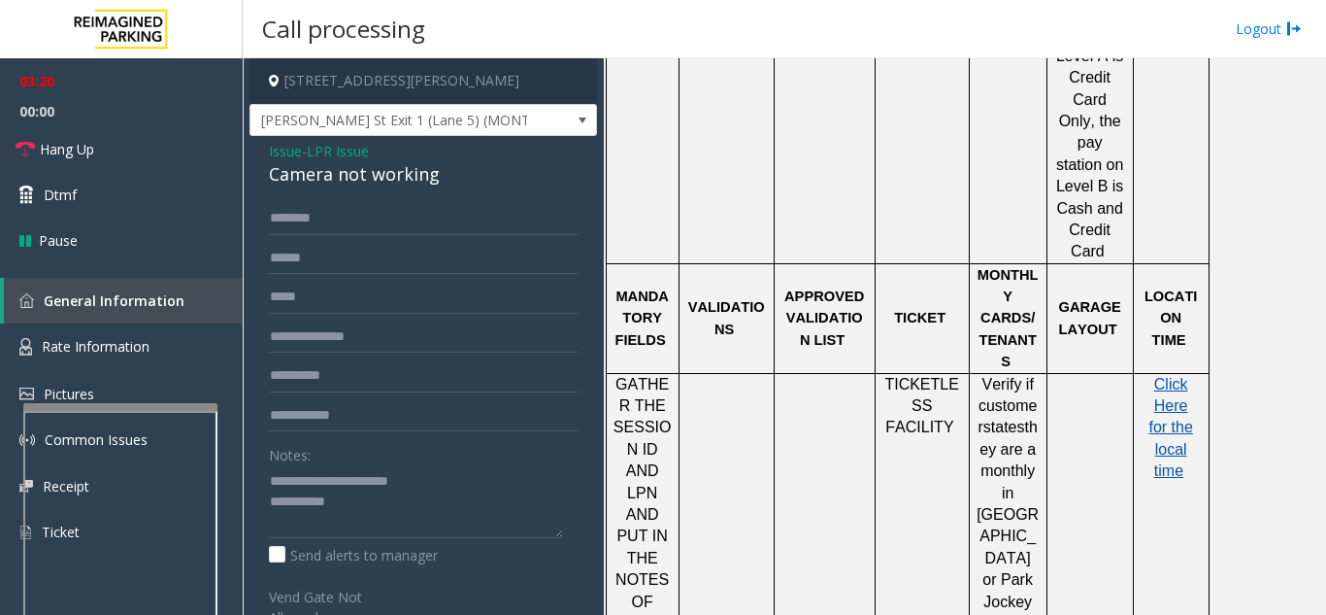
click at [1171, 376] on span "Click Here for the local time" at bounding box center [1171, 428] width 44 height 104
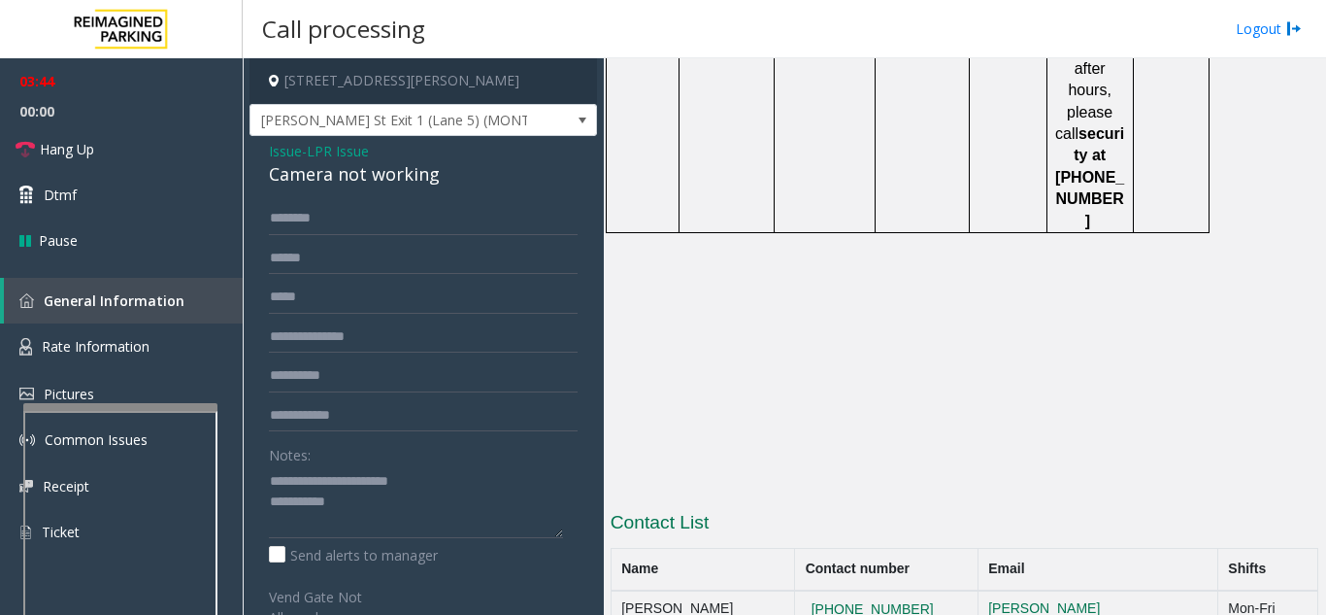
scroll to position [3394, 0]
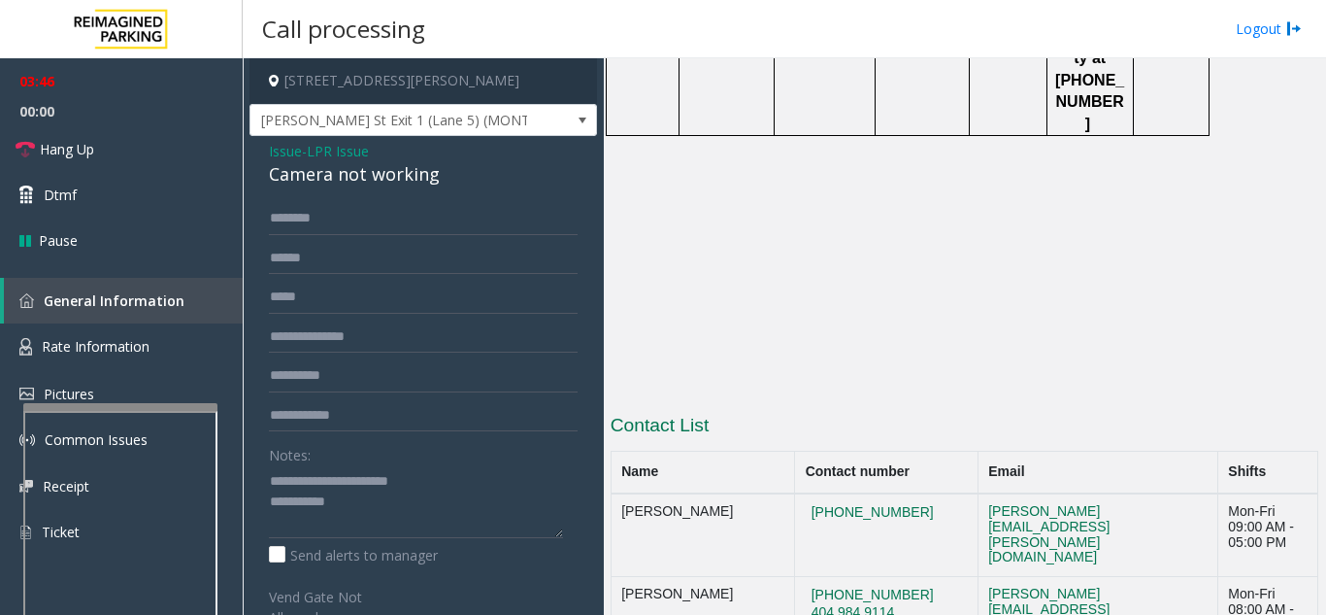
drag, startPoint x: 899, startPoint y: 375, endPoint x: 782, endPoint y: 378, distance: 117.5
copy button "[PHONE_NUMBER]"
drag, startPoint x: 902, startPoint y: 328, endPoint x: 788, endPoint y: 332, distance: 113.7
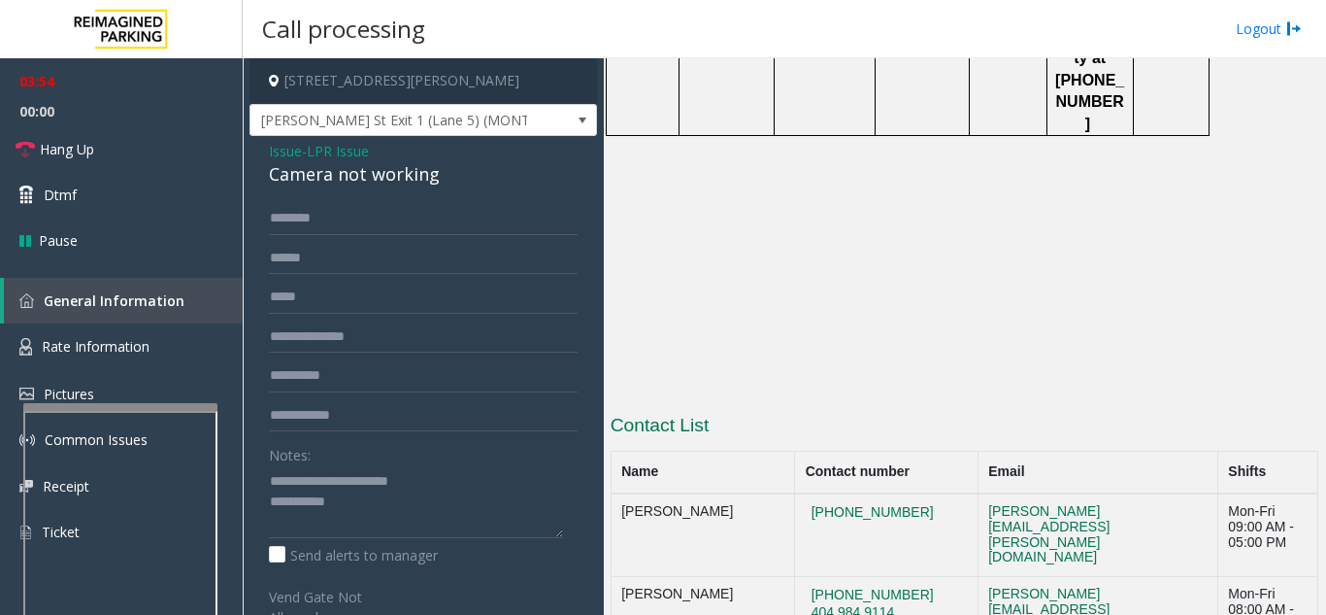
copy button "[PHONE_NUMBER]"
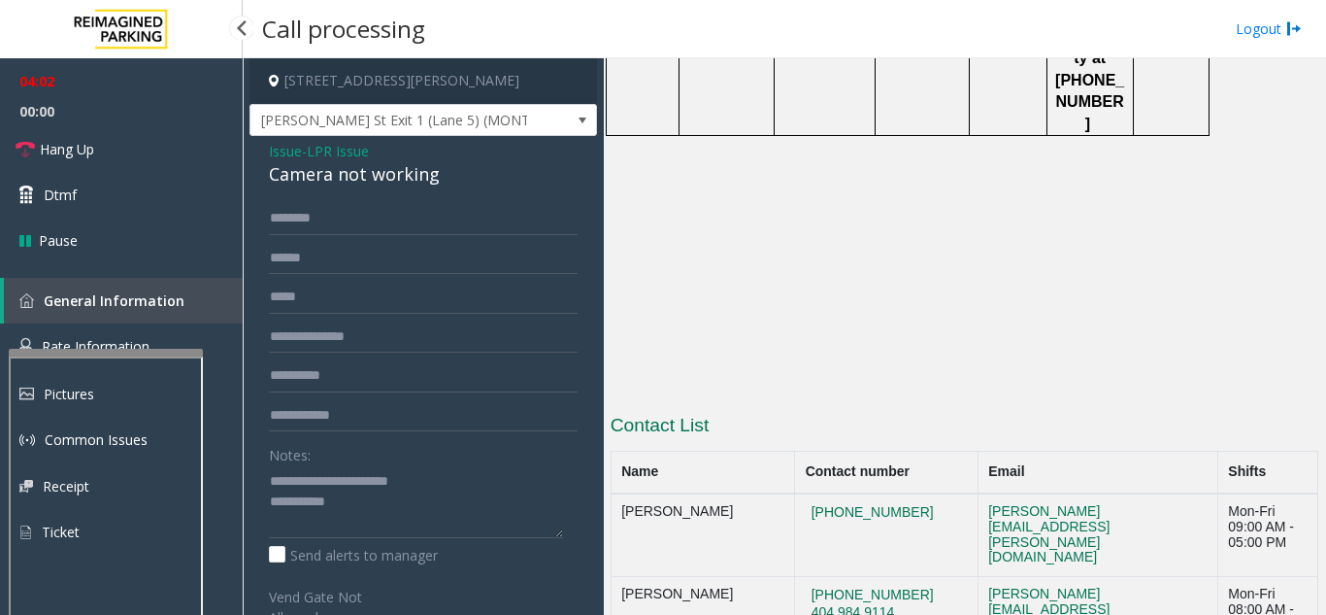
click at [95, 349] on div at bounding box center [106, 353] width 194 height 8
click at [412, 505] on textarea at bounding box center [416, 501] width 294 height 73
paste textarea "**********"
click at [557, 488] on textarea at bounding box center [416, 501] width 294 height 73
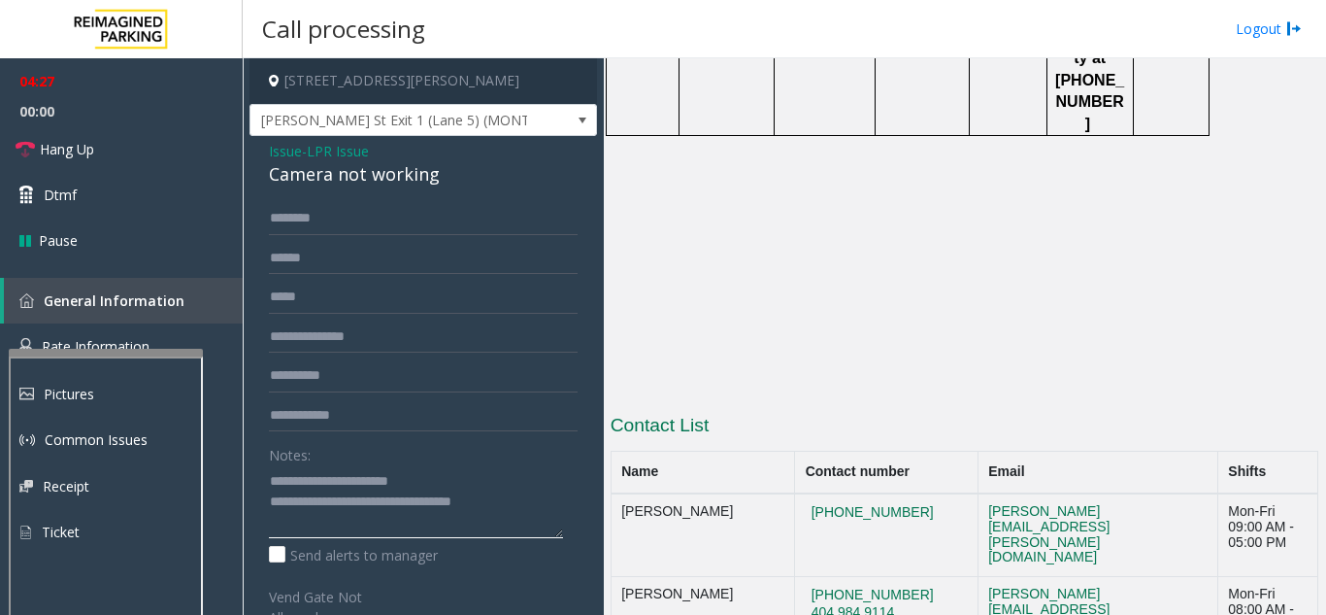
click at [547, 505] on textarea at bounding box center [416, 501] width 294 height 73
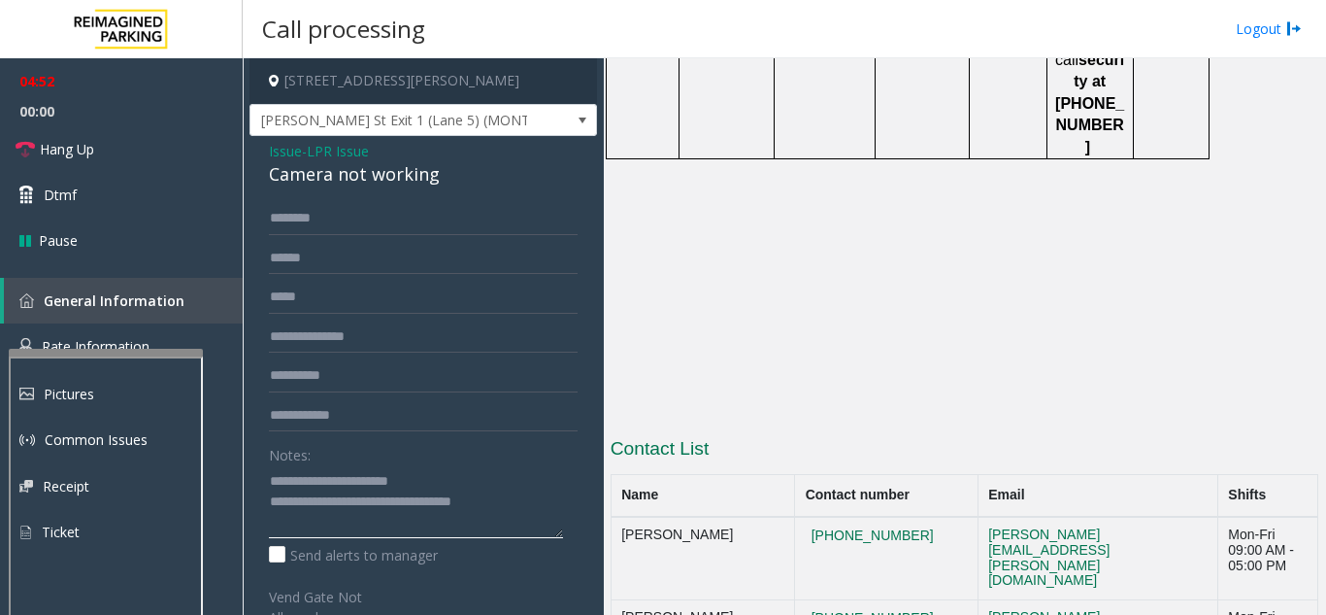
scroll to position [3394, 0]
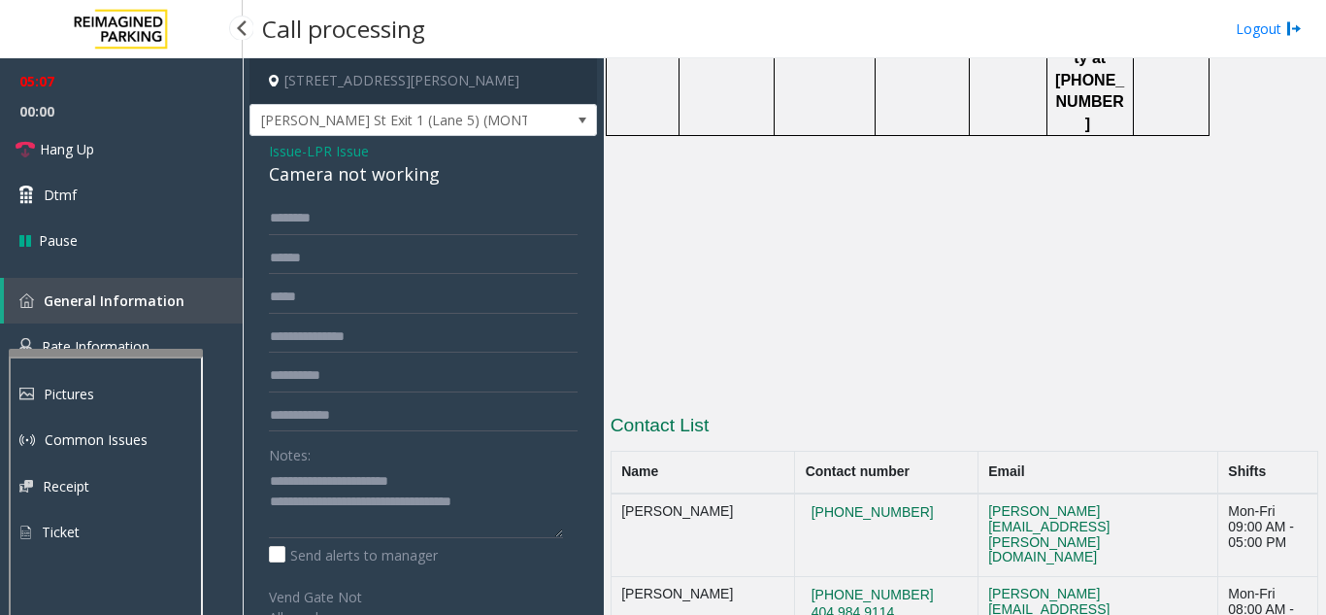
drag, startPoint x: 896, startPoint y: 374, endPoint x: 783, endPoint y: 375, distance: 113.6
copy button "[PHONE_NUMBER]"
click at [97, 393] on div at bounding box center [107, 392] width 194 height 8
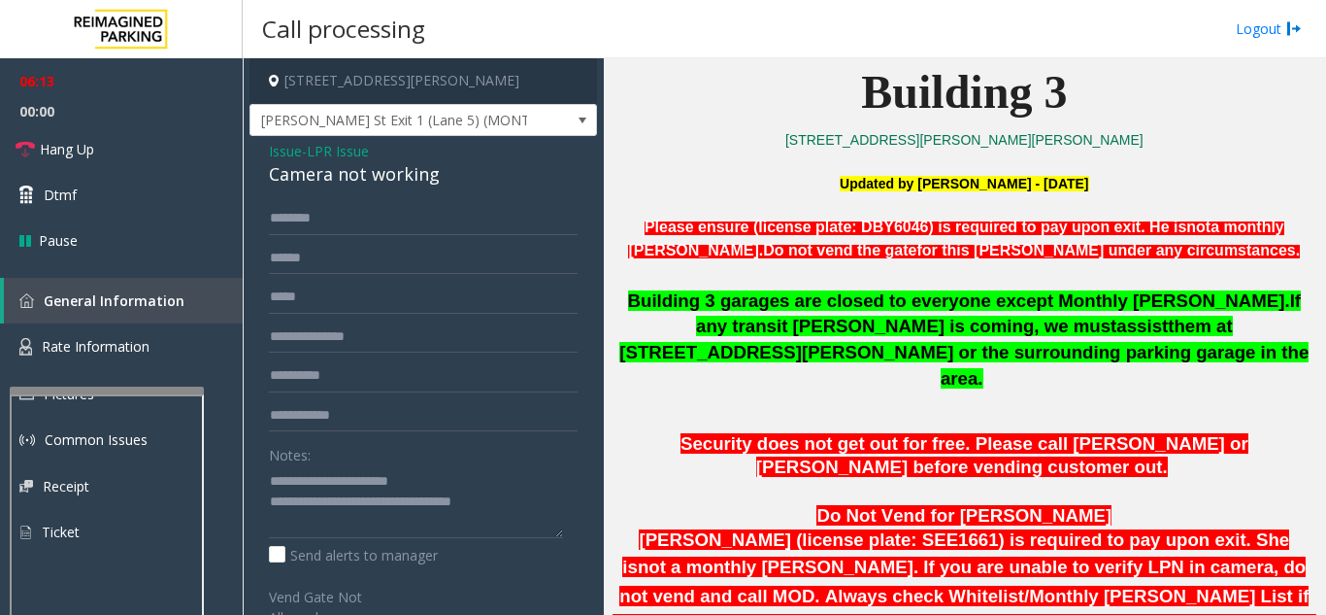
scroll to position [675, 0]
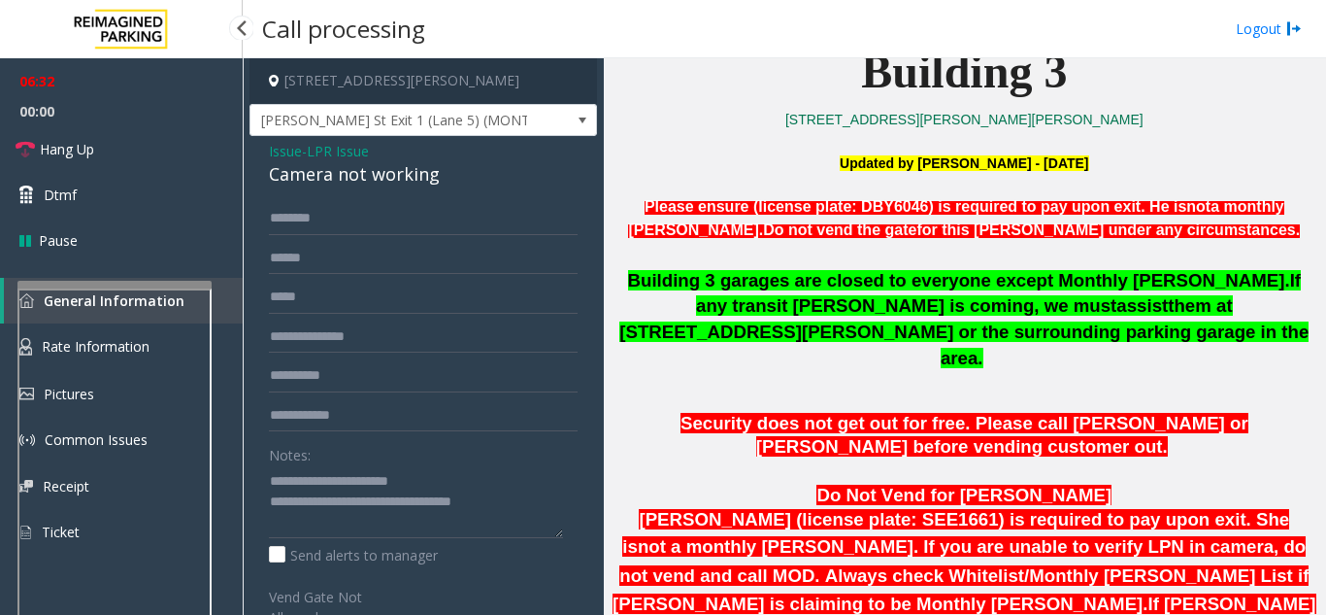
click at [111, 281] on div at bounding box center [114, 285] width 194 height 8
click at [525, 501] on textarea at bounding box center [416, 501] width 294 height 73
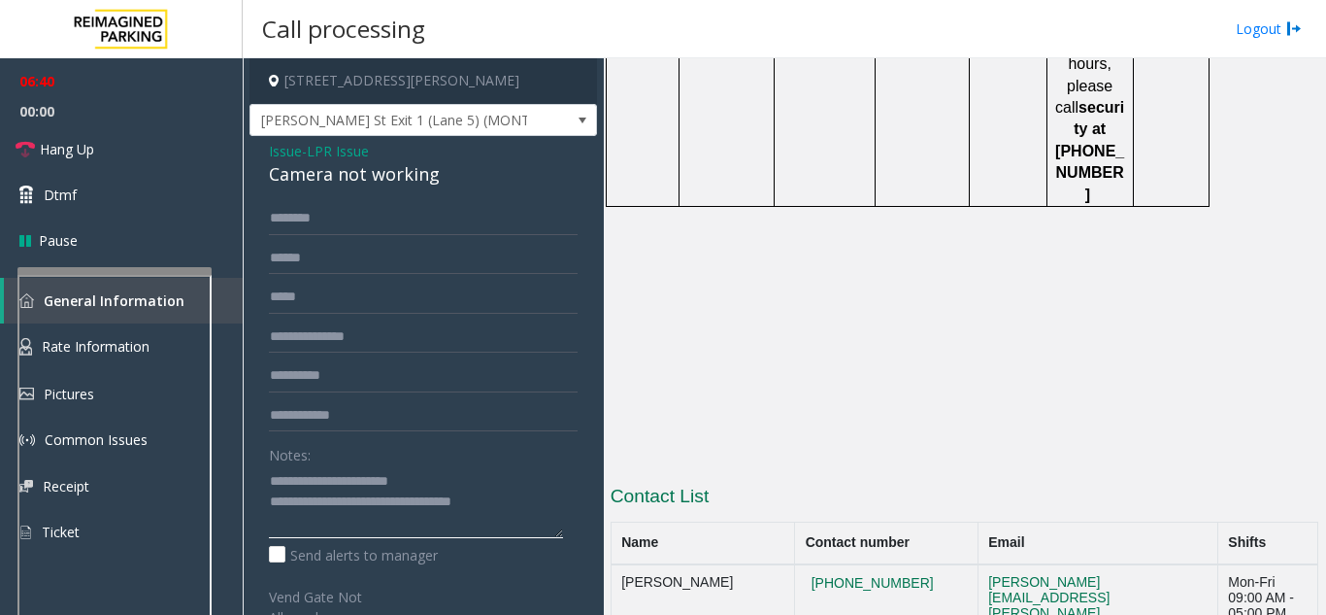
scroll to position [3394, 0]
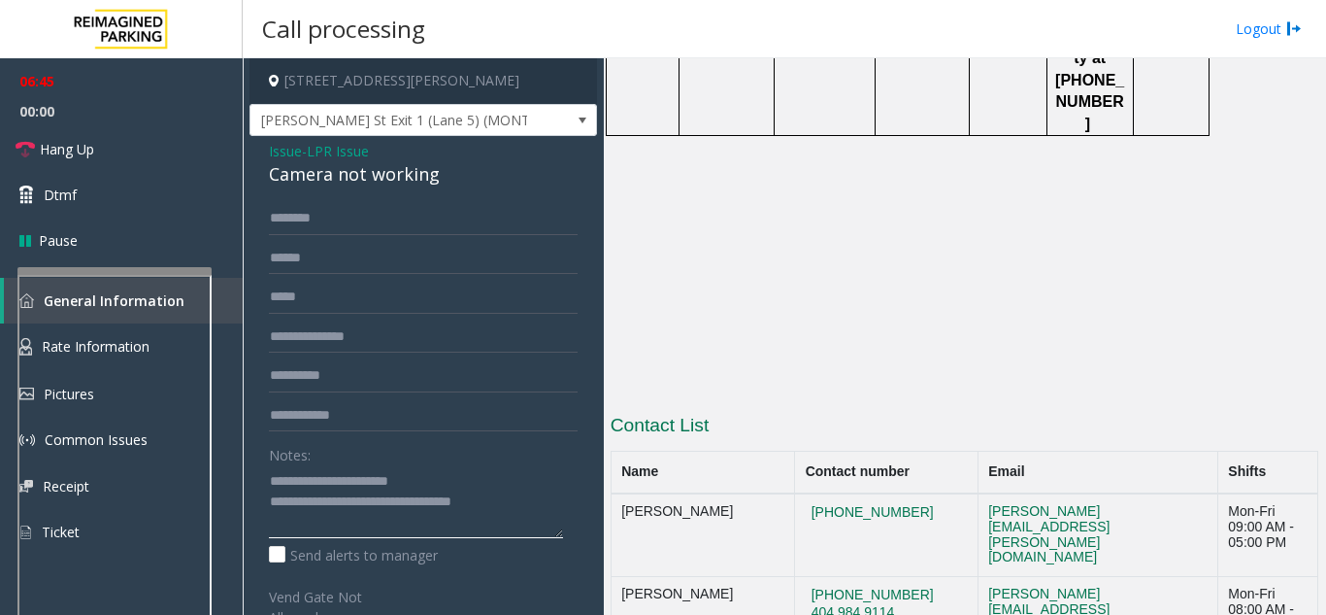
drag, startPoint x: 535, startPoint y: 491, endPoint x: 344, endPoint y: 508, distance: 192.0
click at [344, 508] on textarea at bounding box center [416, 501] width 294 height 73
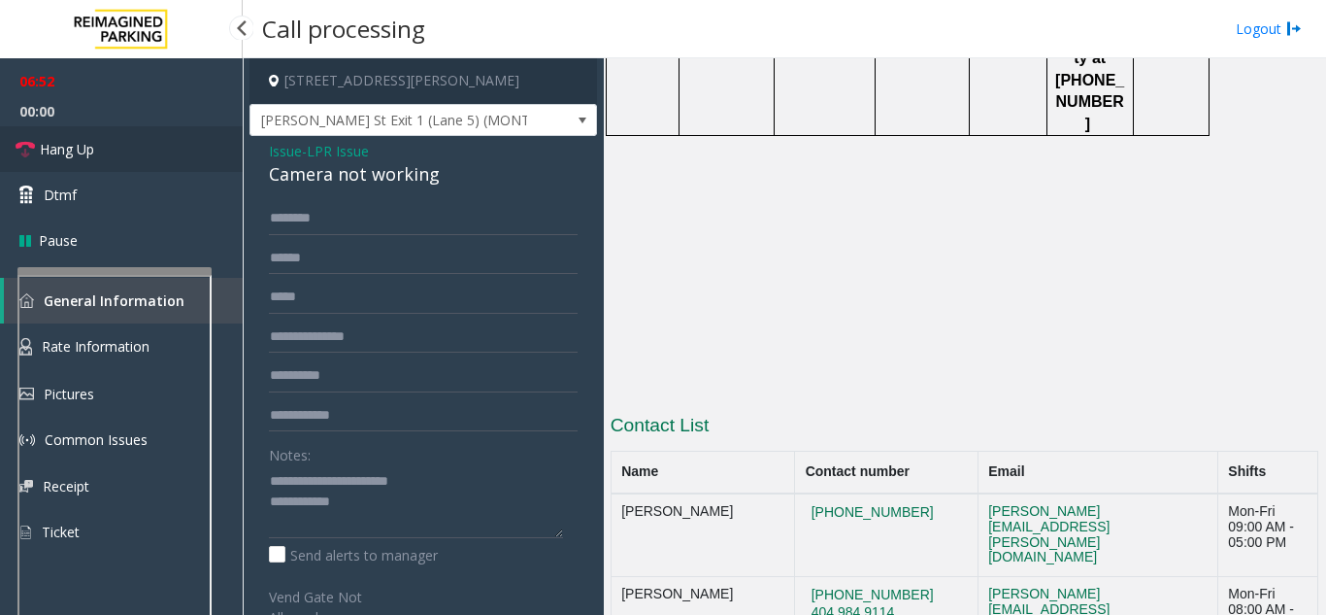
click at [118, 144] on link "Hang Up" at bounding box center [121, 149] width 243 height 46
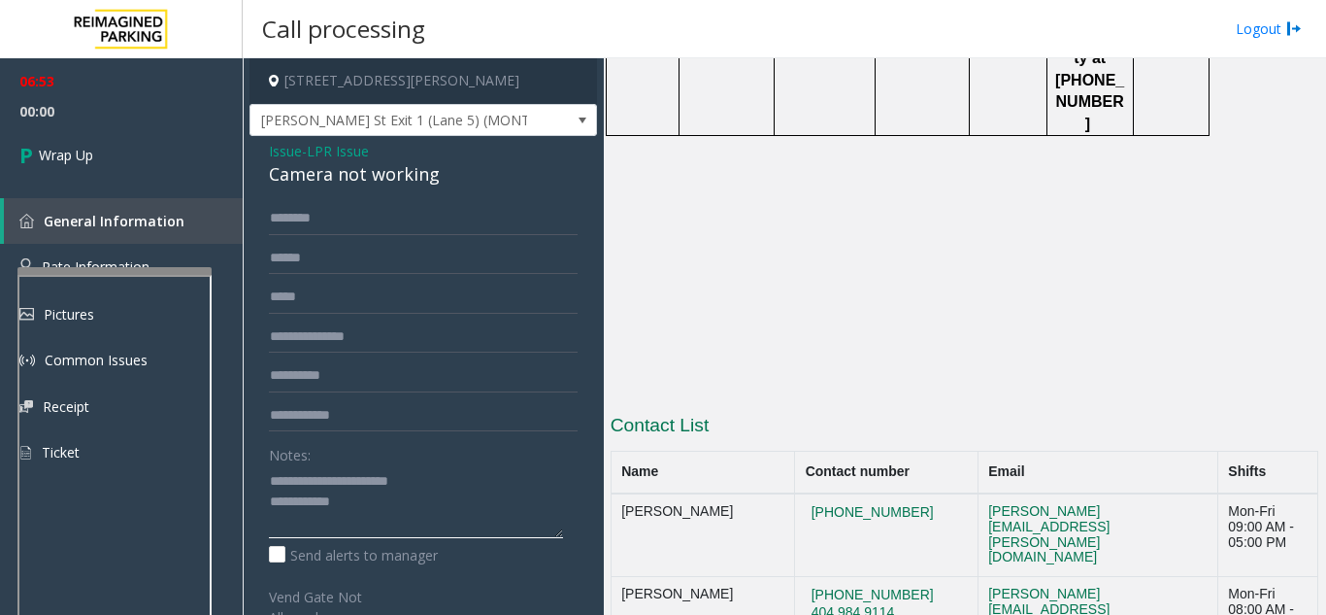
click at [403, 505] on textarea at bounding box center [416, 501] width 294 height 73
drag, startPoint x: 895, startPoint y: 380, endPoint x: 620, endPoint y: 381, distance: 274.8
copy tr "Security AmericasMart (LAST RESORT) 404-220-2553"
click at [474, 511] on textarea at bounding box center [416, 501] width 294 height 73
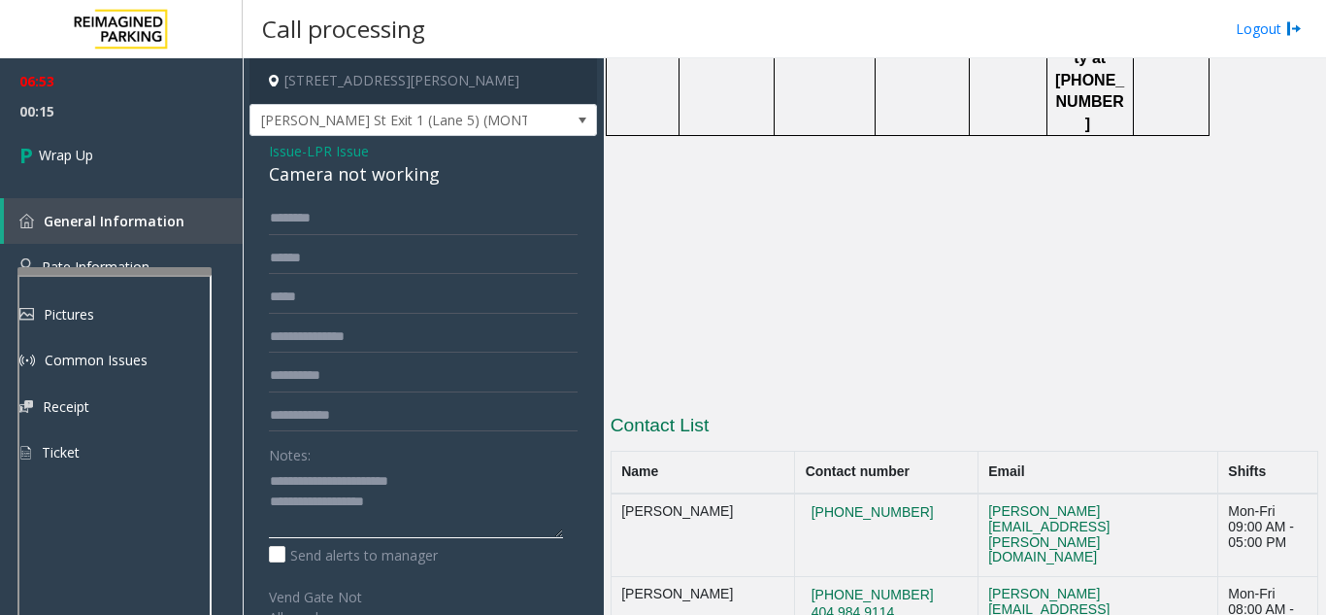
paste textarea "**********"
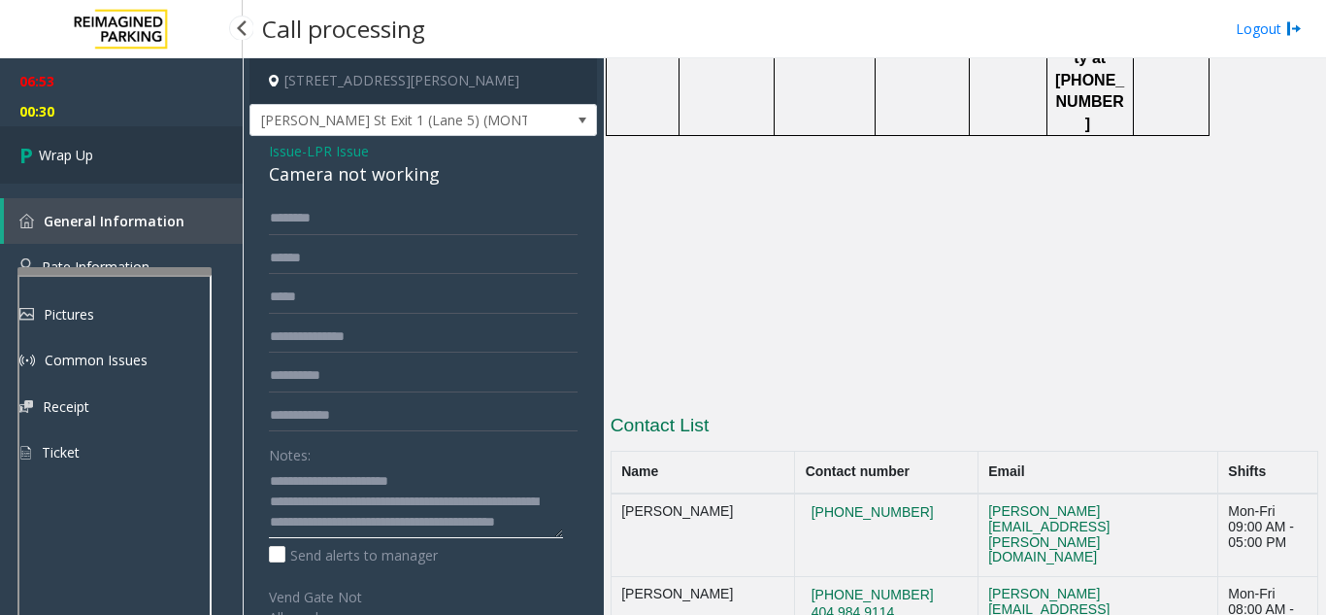
type textarea "**********"
click at [95, 152] on link "Wrap Up" at bounding box center [121, 154] width 243 height 57
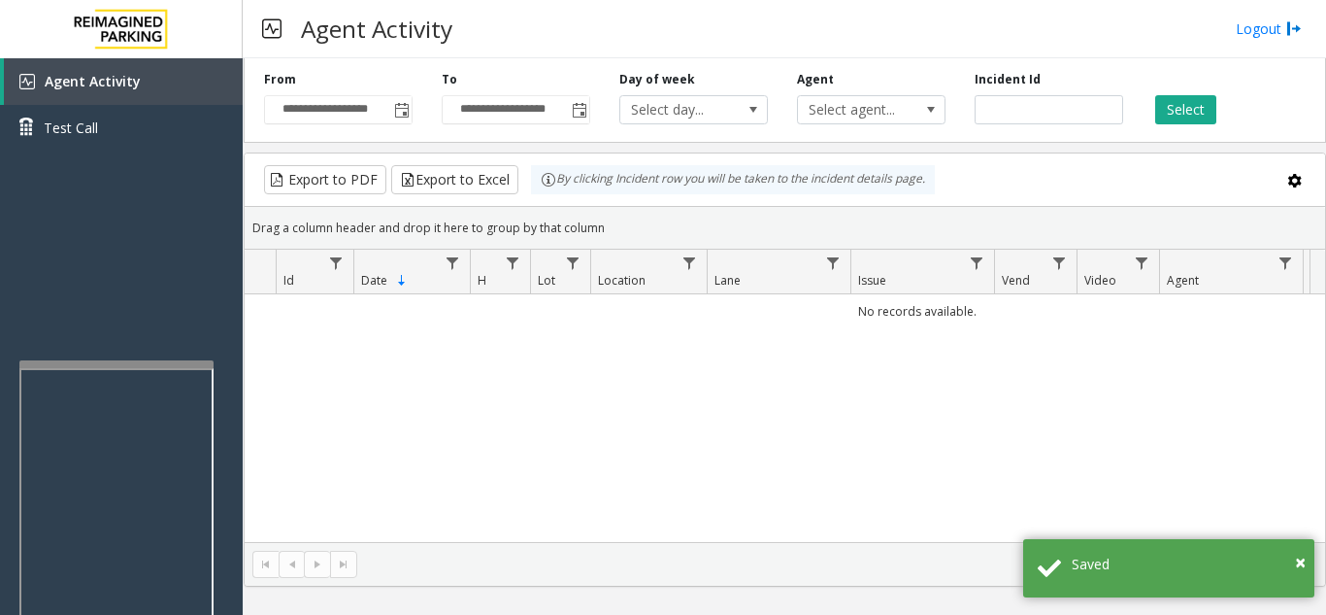
click at [109, 366] on div at bounding box center [116, 364] width 194 height 8
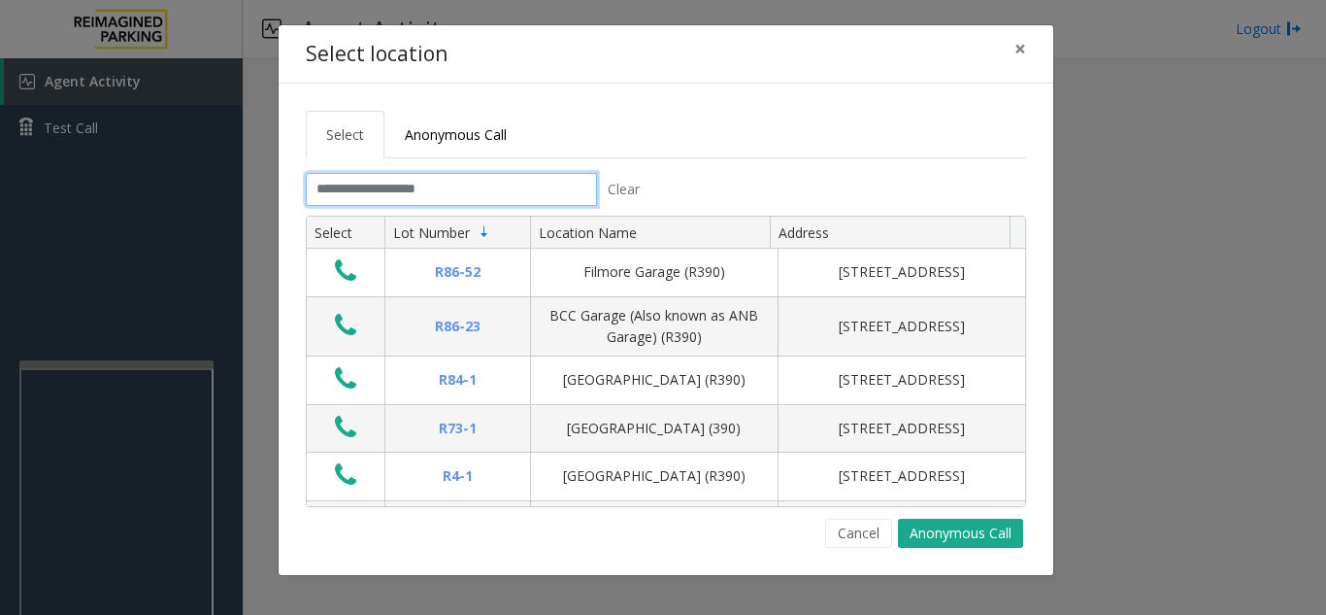
click at [424, 184] on input "text" at bounding box center [451, 189] width 291 height 33
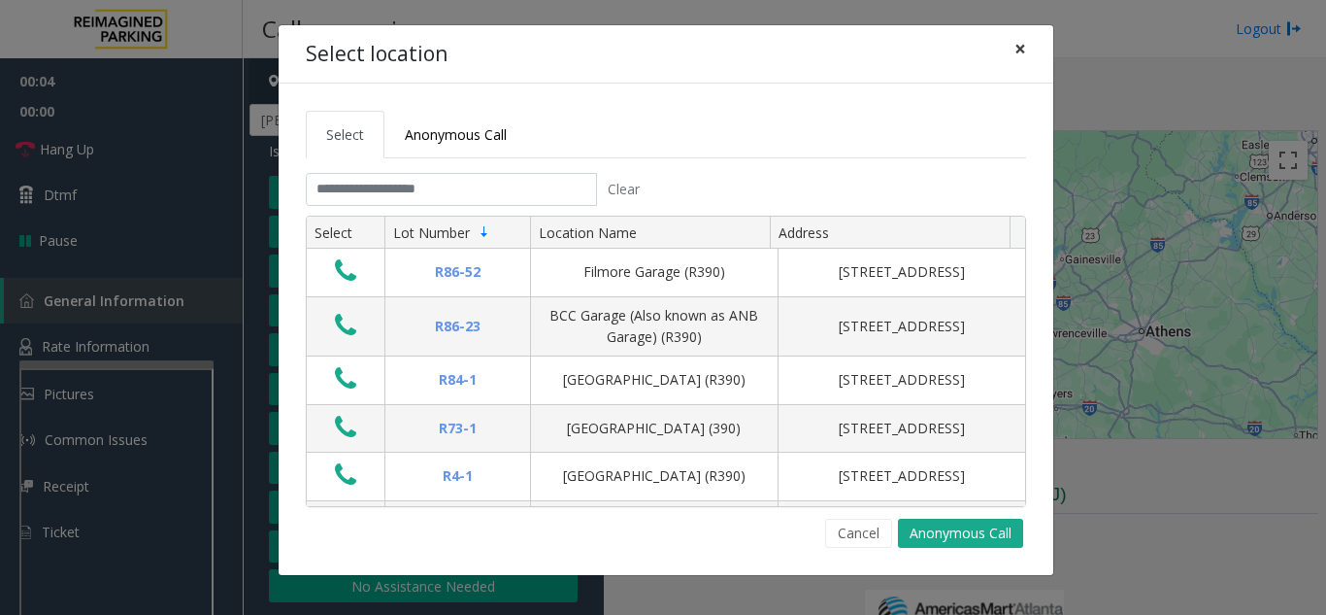
click at [1015, 53] on span "×" at bounding box center [1021, 48] width 12 height 27
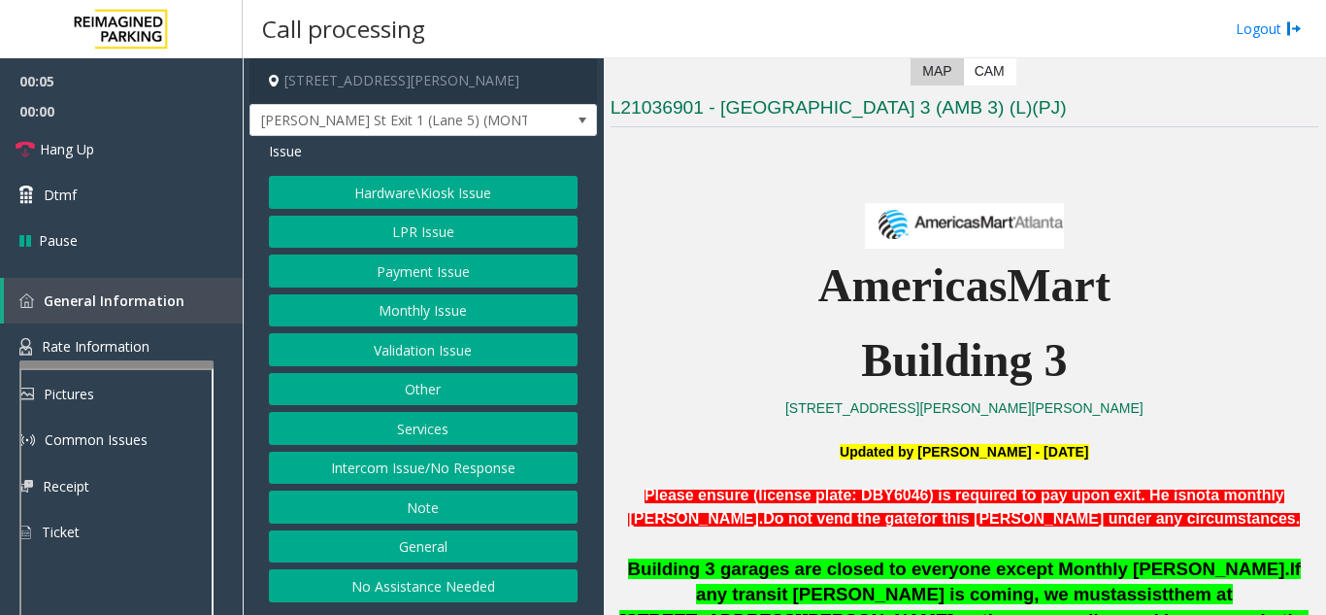
scroll to position [388, 0]
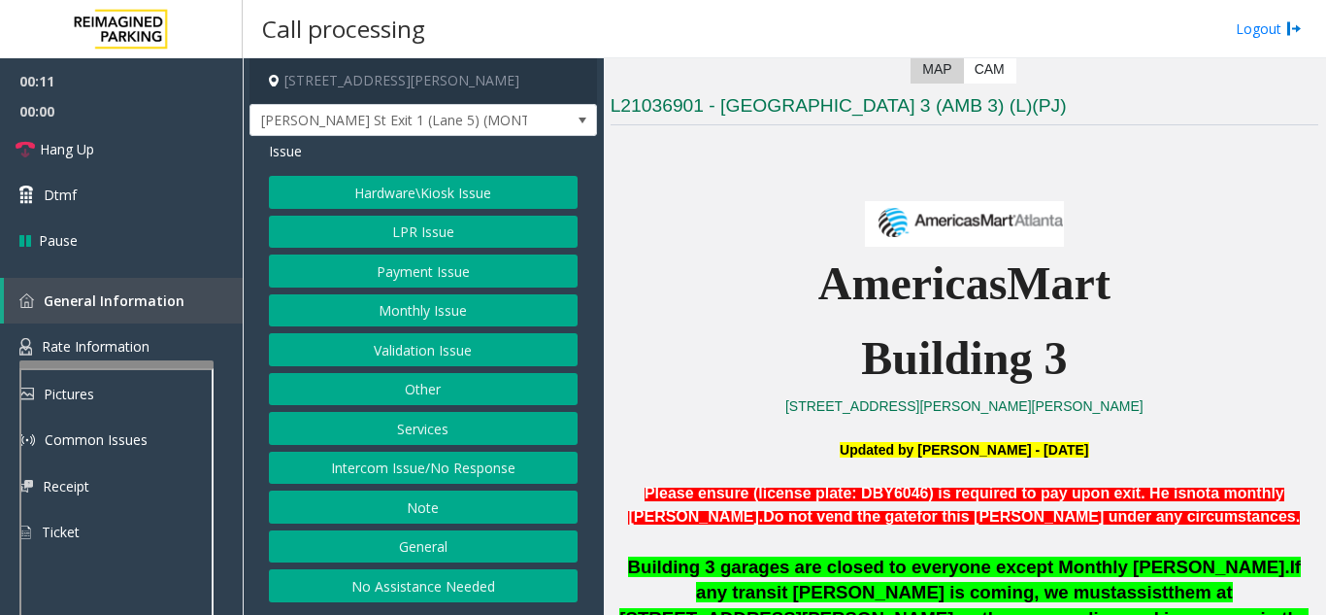
click at [459, 459] on button "Intercom Issue/No Response" at bounding box center [423, 468] width 309 height 33
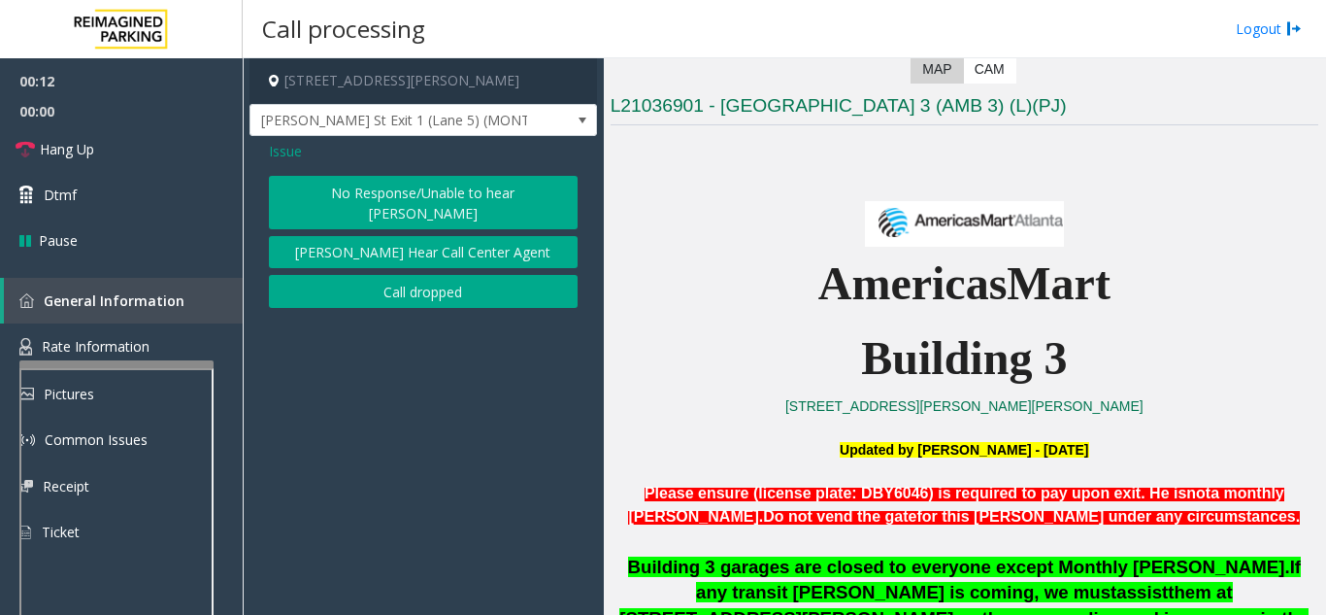
click at [425, 193] on button "No Response/Unable to hear [PERSON_NAME]" at bounding box center [423, 202] width 309 height 53
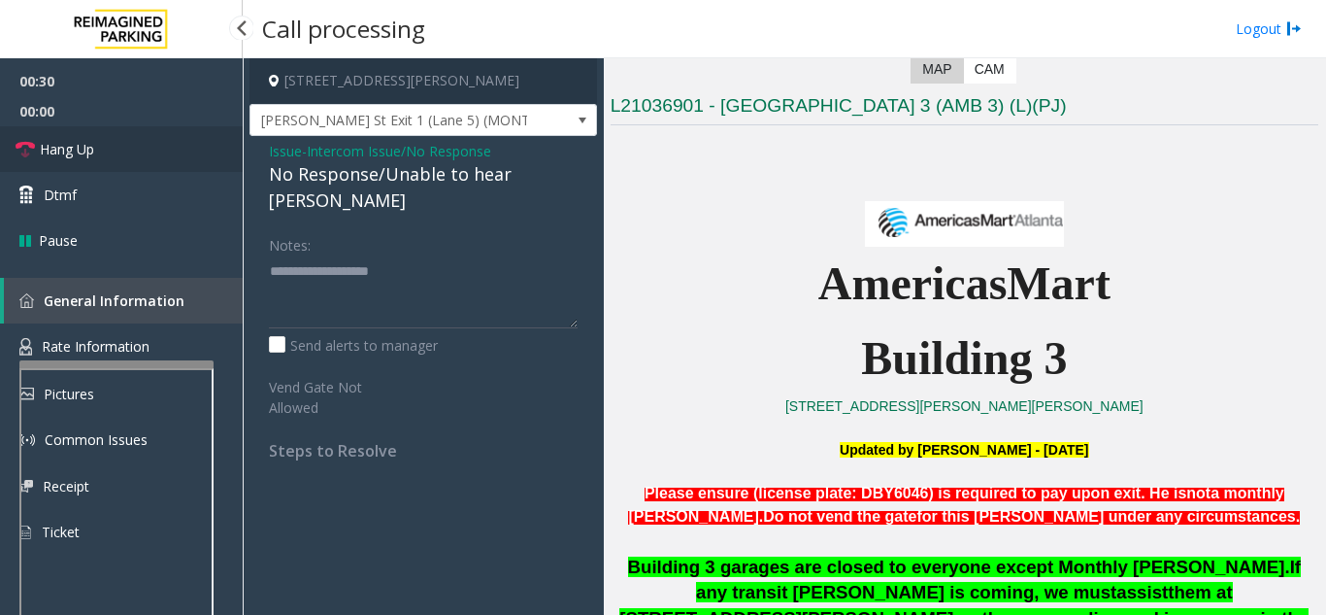
click at [183, 170] on link "Hang Up" at bounding box center [121, 149] width 243 height 46
click at [183, 158] on link "Hang Up" at bounding box center [121, 149] width 243 height 46
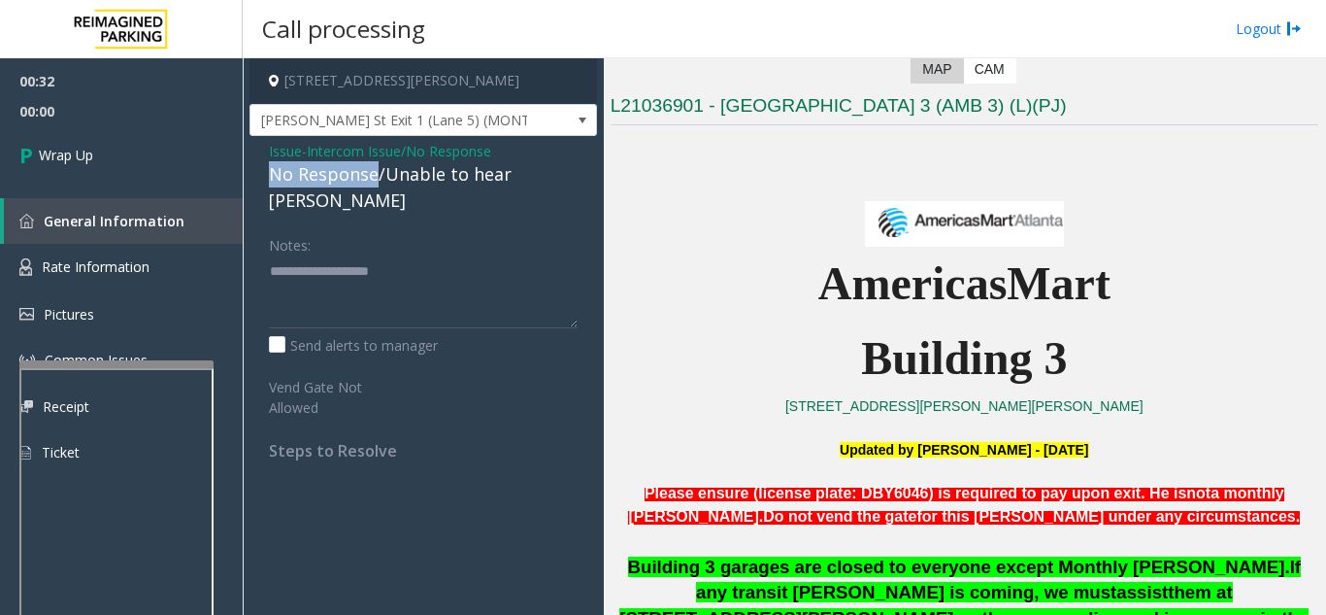
drag, startPoint x: 262, startPoint y: 170, endPoint x: 379, endPoint y: 174, distance: 116.6
click at [379, 174] on div "Issue - Intercom Issue/No Response No Response/Unable to hear [PERSON_NAME] Not…" at bounding box center [424, 308] width 348 height 344
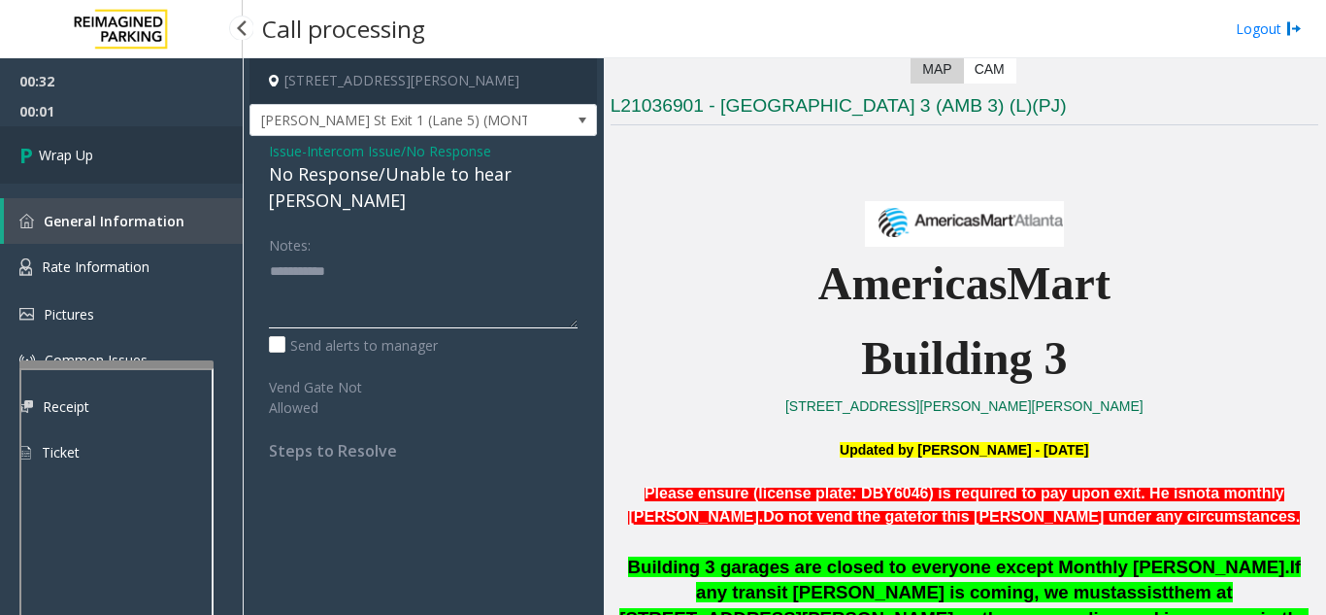
type textarea "**********"
click at [151, 154] on link "Wrap Up" at bounding box center [121, 154] width 243 height 57
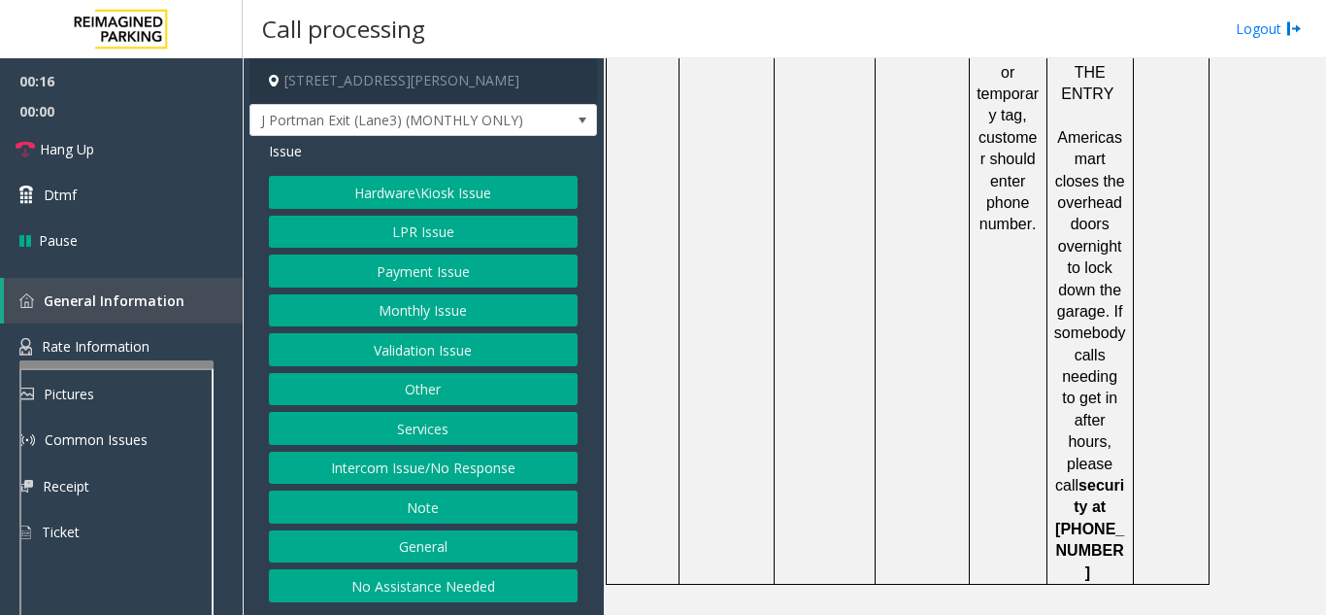
scroll to position [3010, 0]
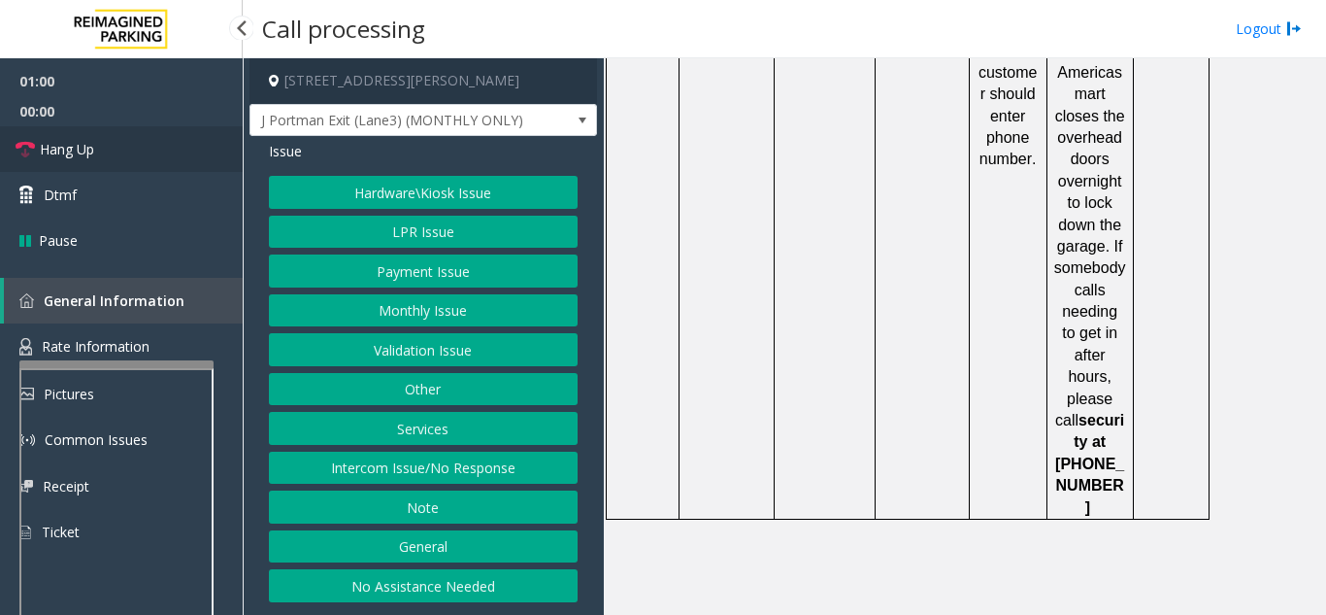
click at [128, 170] on link "Hang Up" at bounding box center [121, 149] width 243 height 46
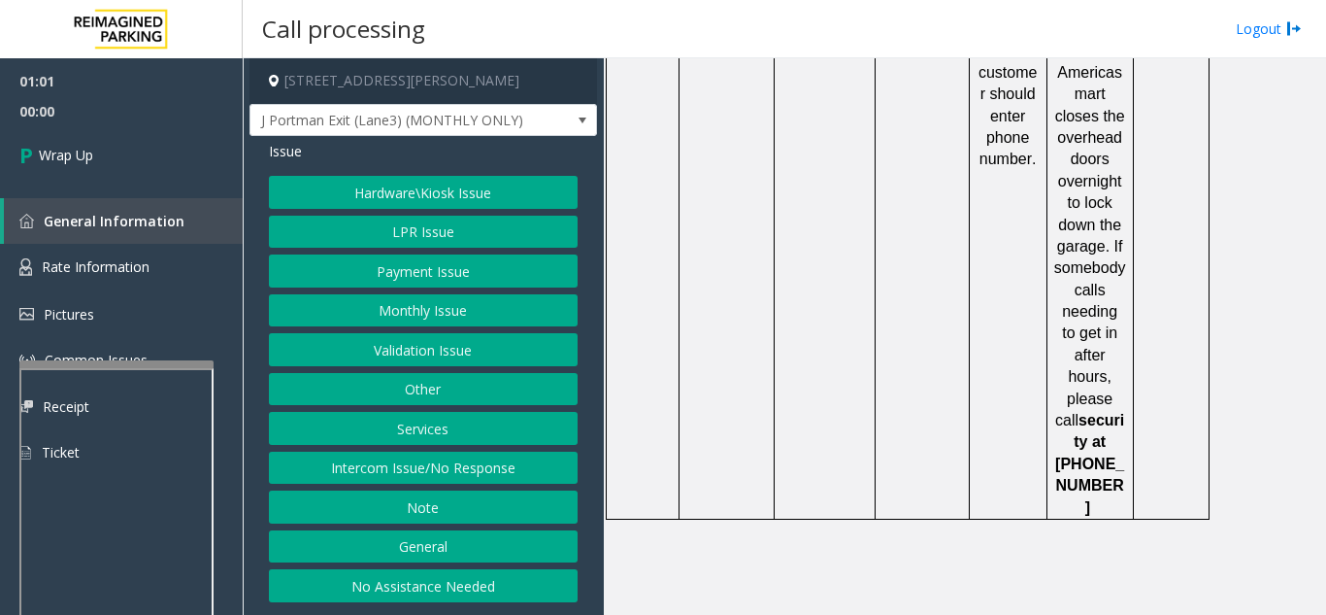
click at [453, 231] on button "LPR Issue" at bounding box center [423, 232] width 309 height 33
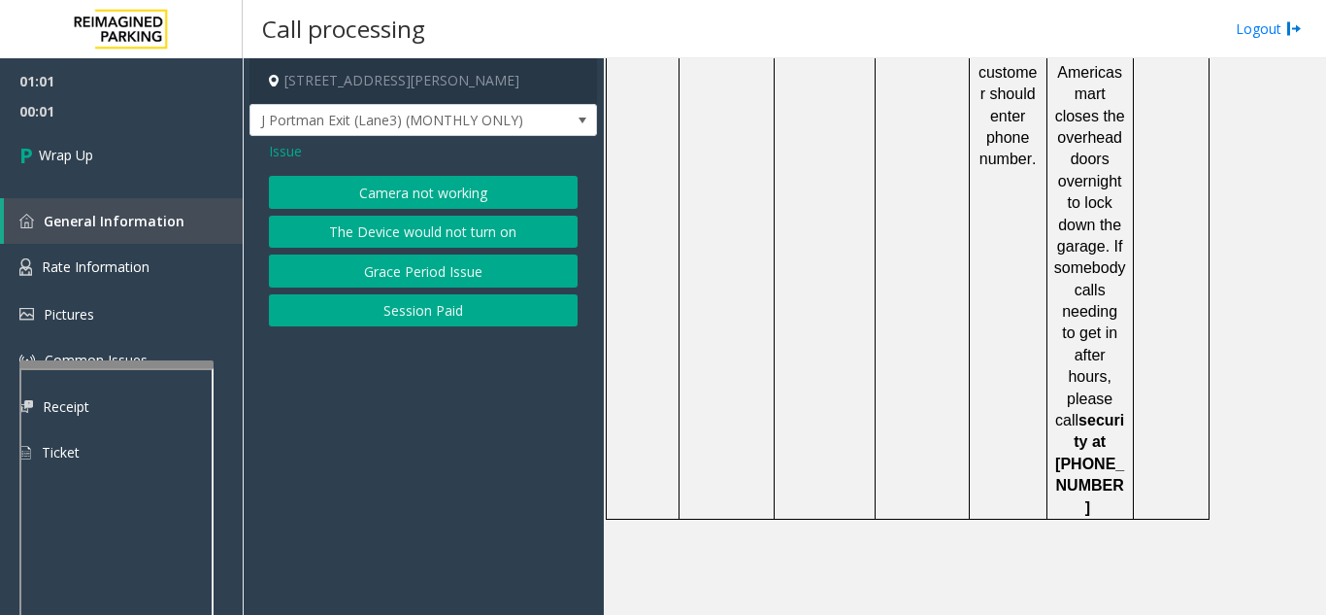
click at [463, 188] on button "Camera not working" at bounding box center [423, 192] width 309 height 33
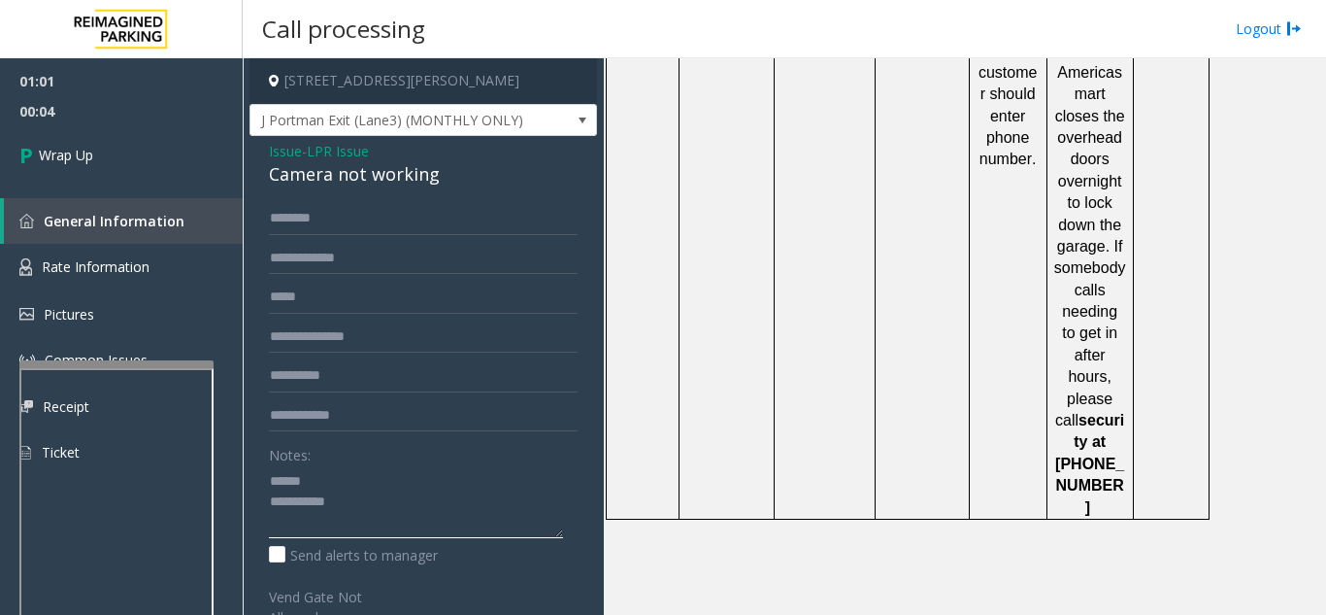
click at [338, 482] on textarea at bounding box center [416, 501] width 294 height 73
drag, startPoint x: 263, startPoint y: 171, endPoint x: 375, endPoint y: 172, distance: 111.7
click at [460, 172] on div "Issue - LPR Issue Camera not working Notes: Send alerts to manager Vend Gate No…" at bounding box center [424, 528] width 348 height 785
click at [399, 500] on textarea at bounding box center [416, 501] width 294 height 73
click at [341, 523] on textarea at bounding box center [416, 501] width 294 height 73
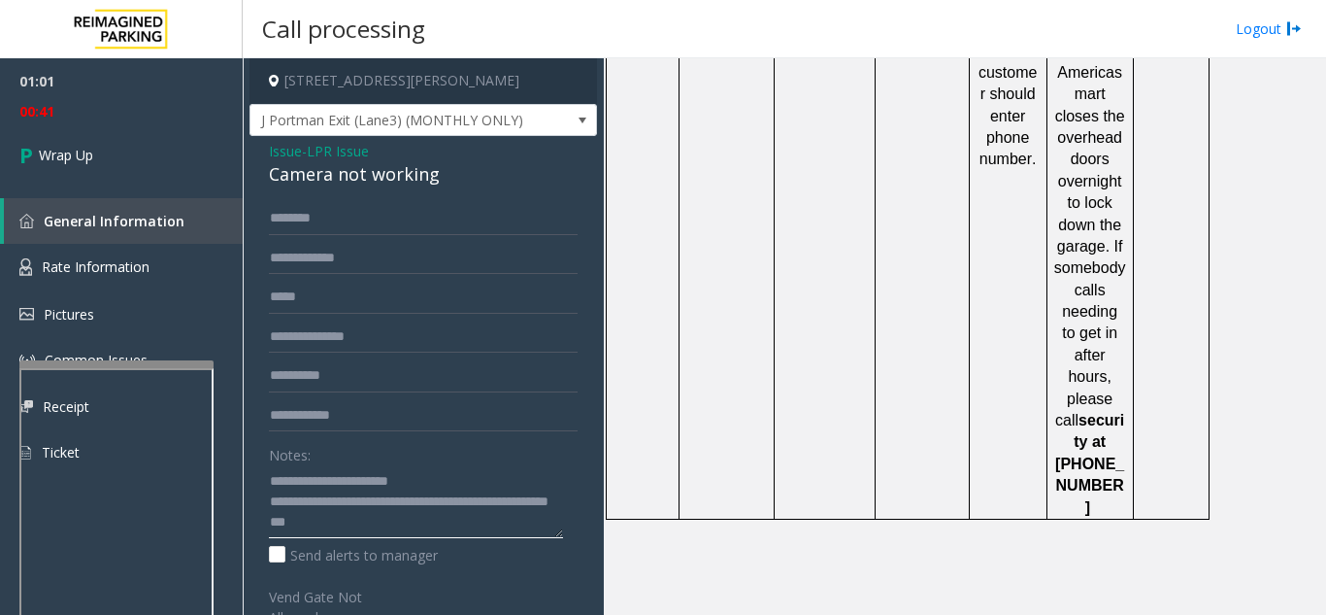
click at [523, 499] on textarea at bounding box center [416, 501] width 294 height 73
type textarea "**********"
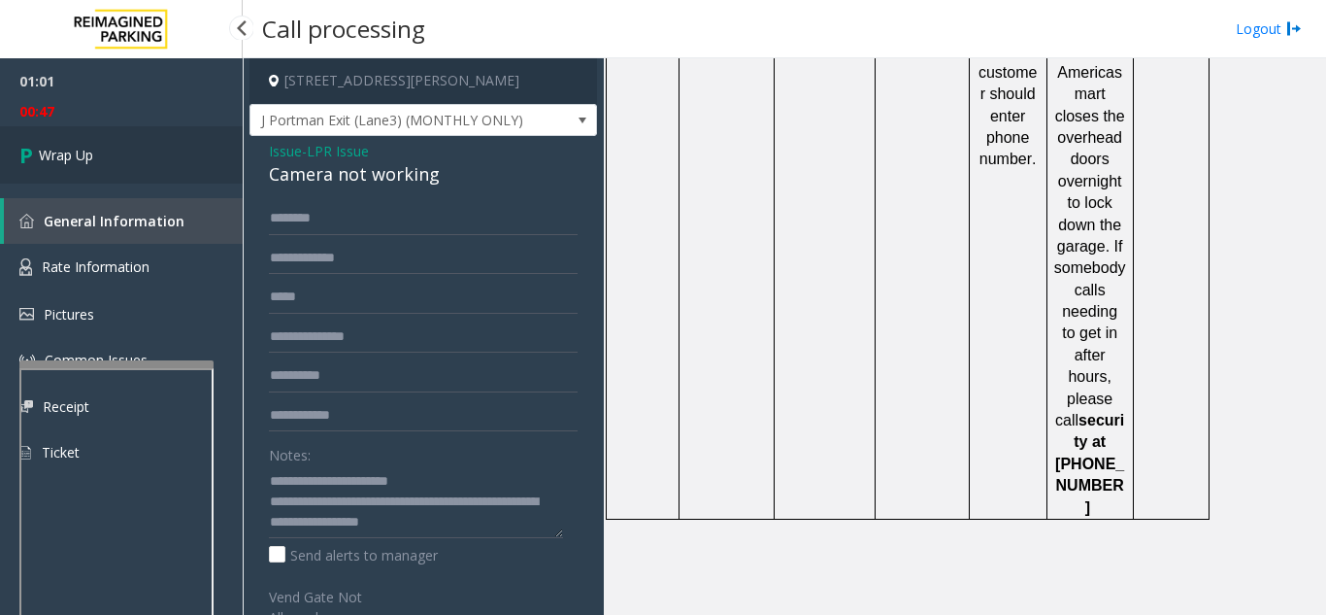
click at [120, 163] on link "Wrap Up" at bounding box center [121, 154] width 243 height 57
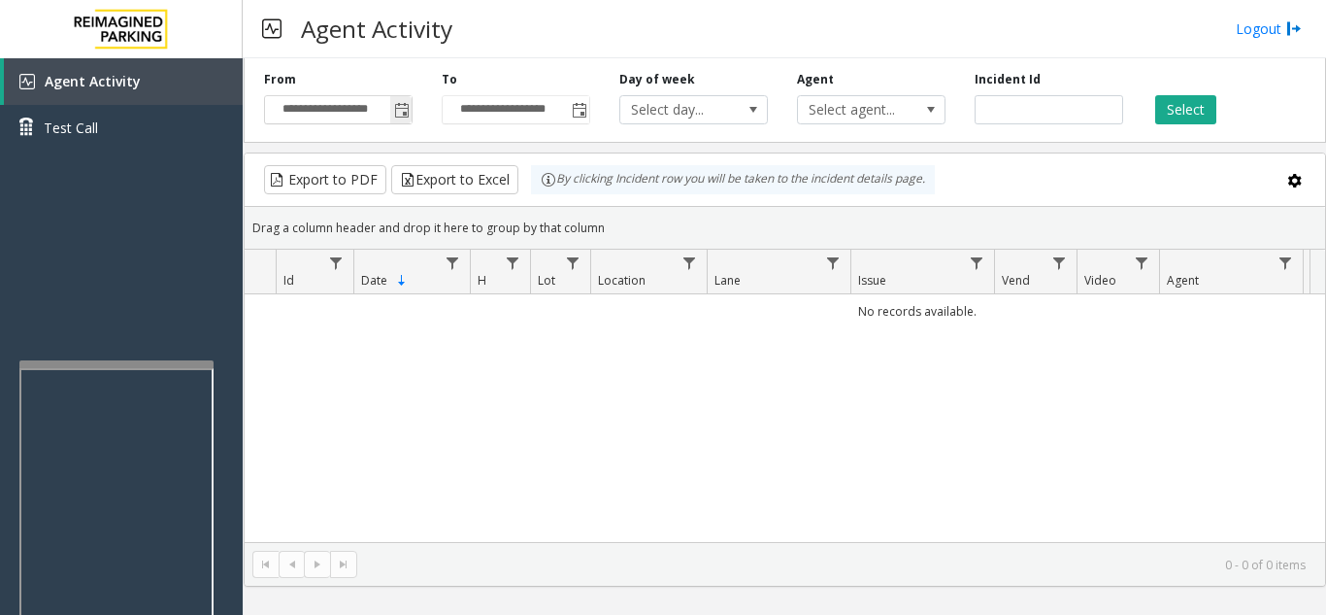
click at [402, 117] on span "Toggle popup" at bounding box center [402, 111] width 16 height 16
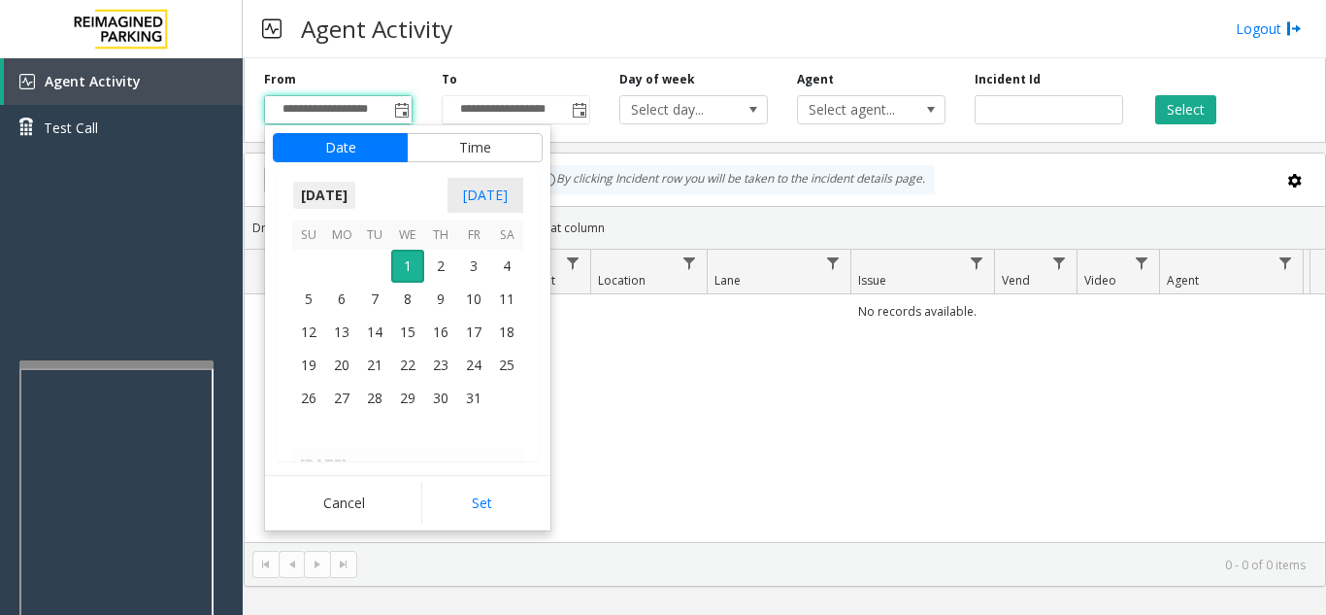
click at [356, 186] on span "[DATE]" at bounding box center [324, 195] width 64 height 29
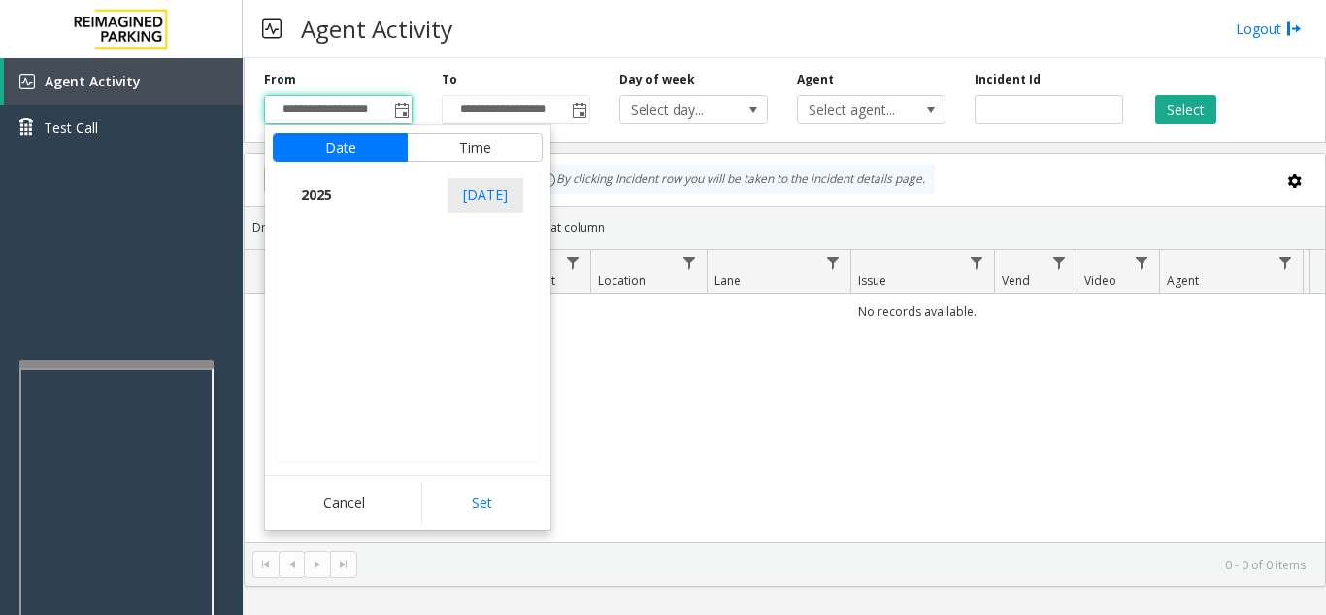
scroll to position [20728, 0]
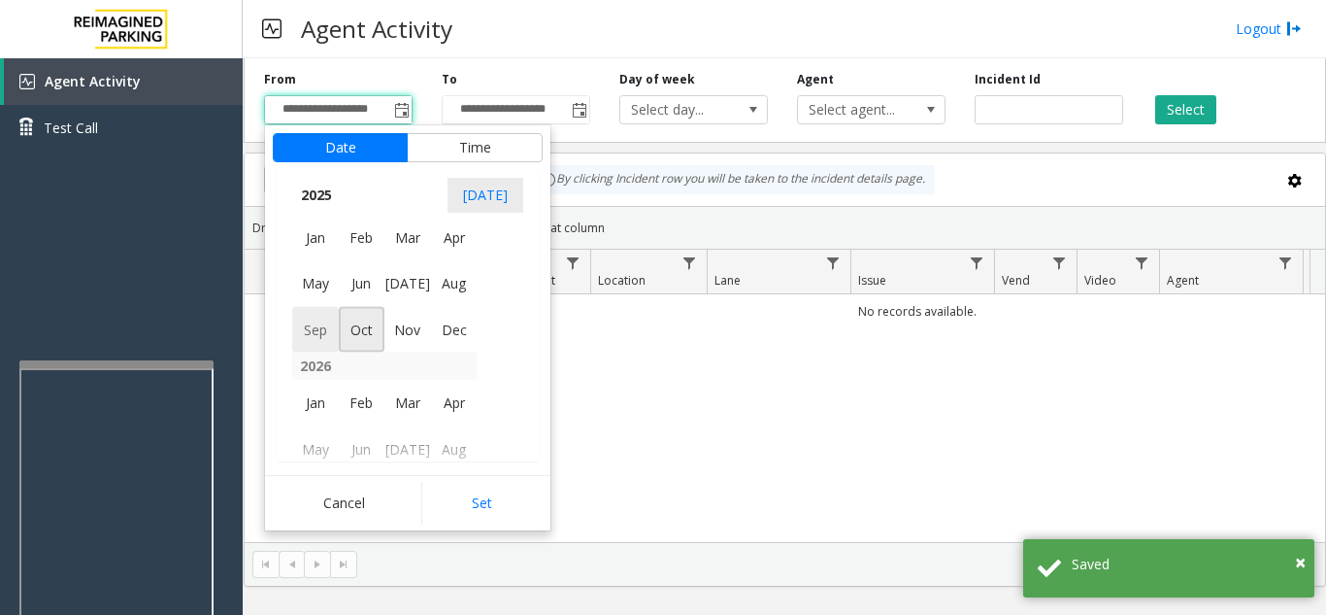
click at [314, 335] on span "Sep" at bounding box center [315, 329] width 47 height 47
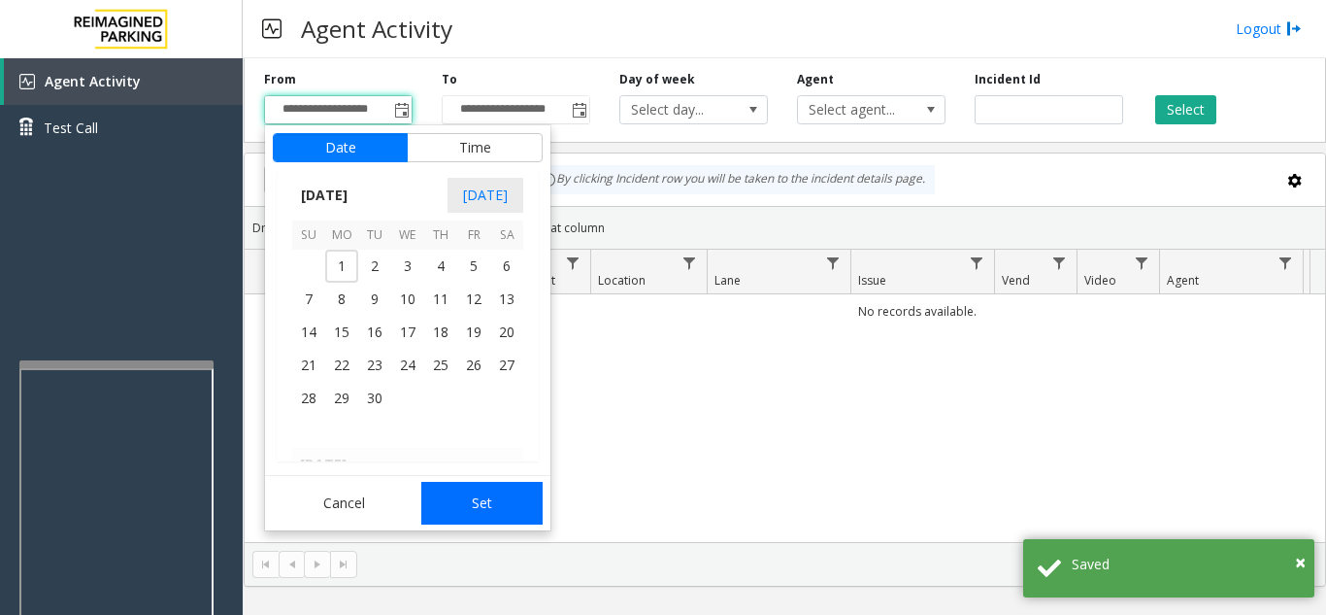
click at [456, 499] on button "Set" at bounding box center [482, 503] width 122 height 43
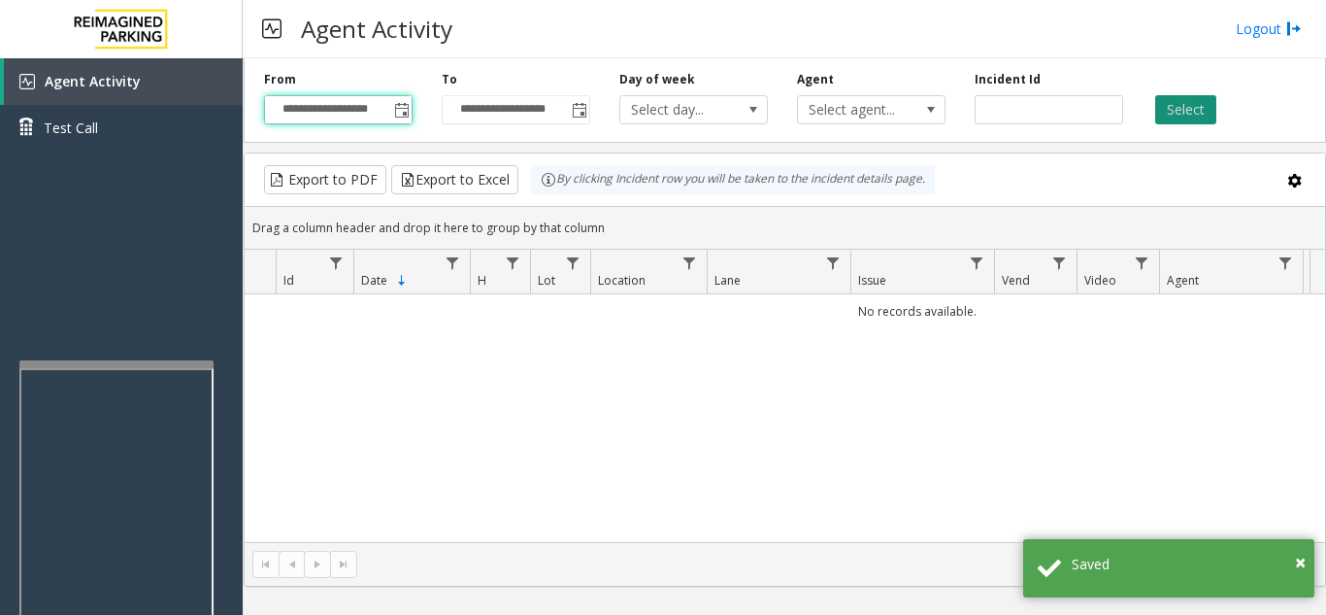
click at [1182, 106] on button "Select" at bounding box center [1185, 109] width 61 height 29
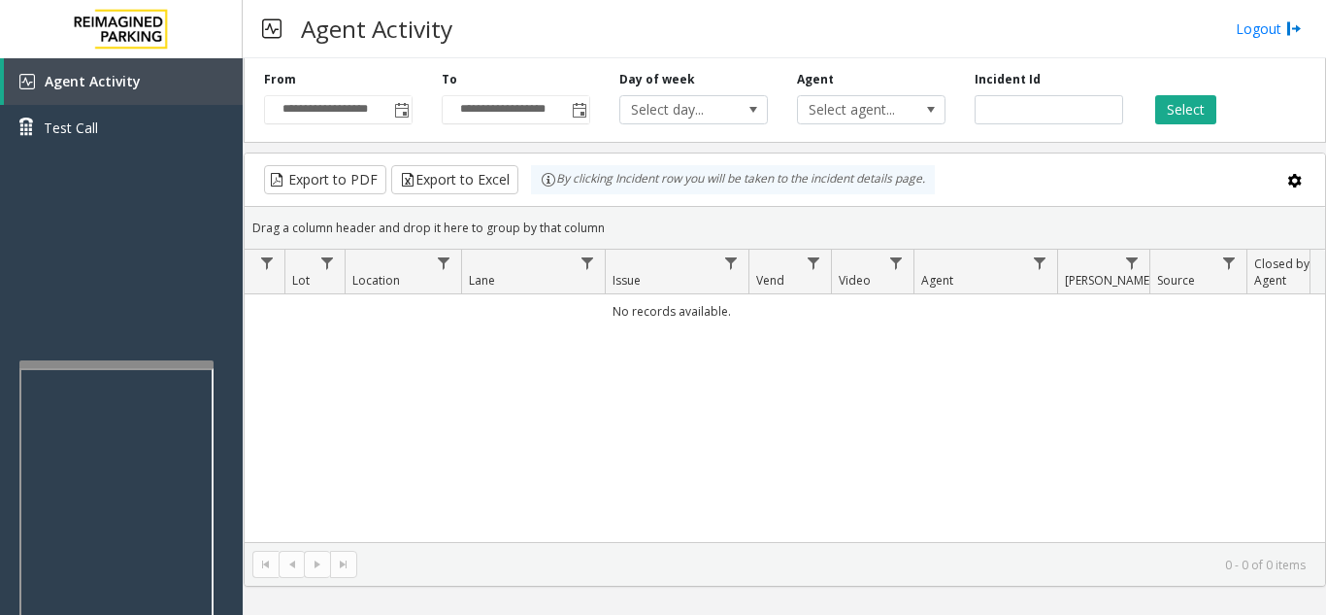
scroll to position [0, 254]
click at [391, 111] on span "Toggle popup" at bounding box center [400, 109] width 21 height 31
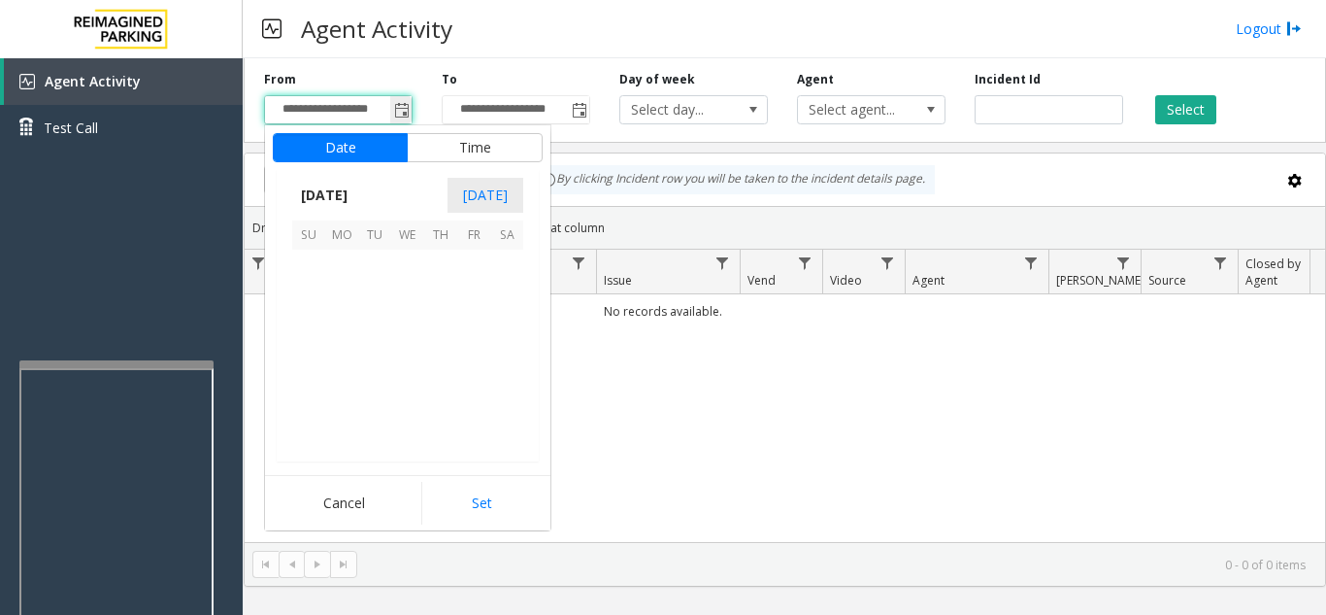
scroll to position [348718, 0]
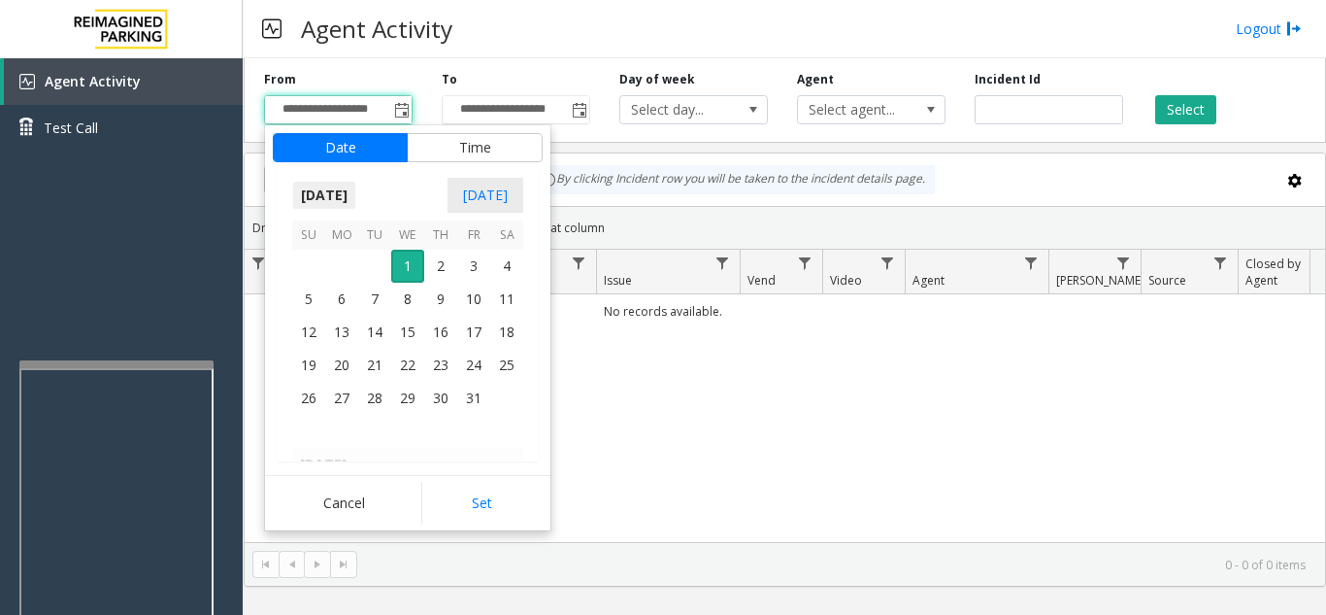
click at [345, 194] on span "[DATE]" at bounding box center [324, 195] width 64 height 29
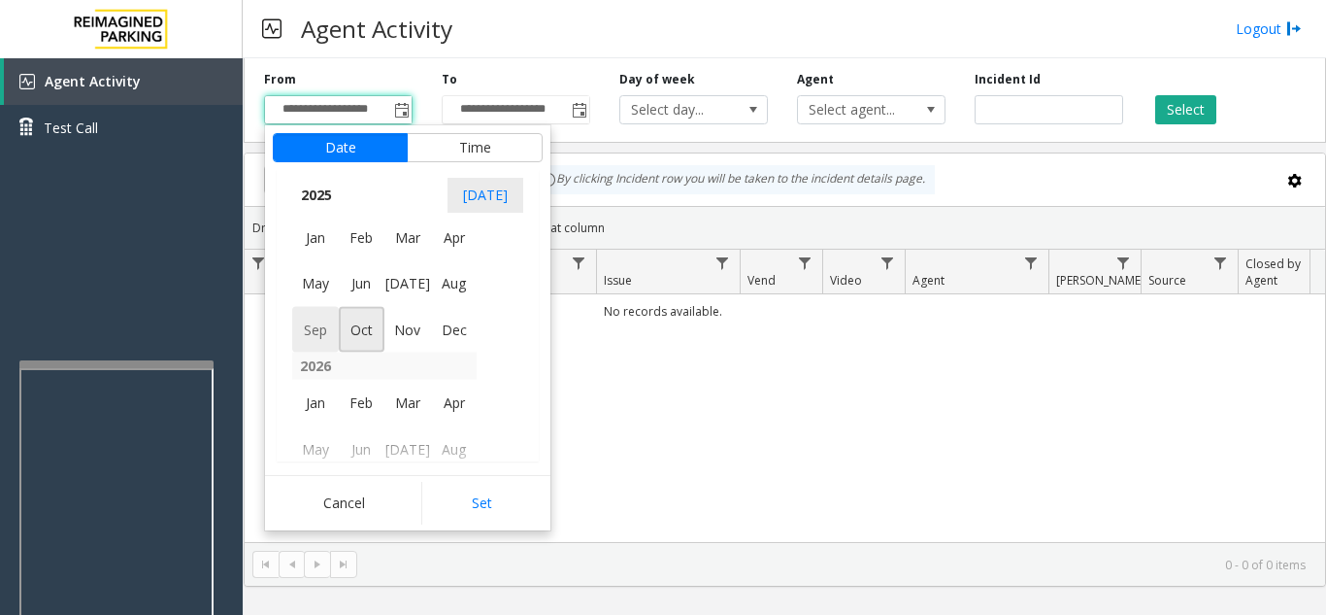
click at [315, 332] on span "Sep" at bounding box center [315, 329] width 47 height 47
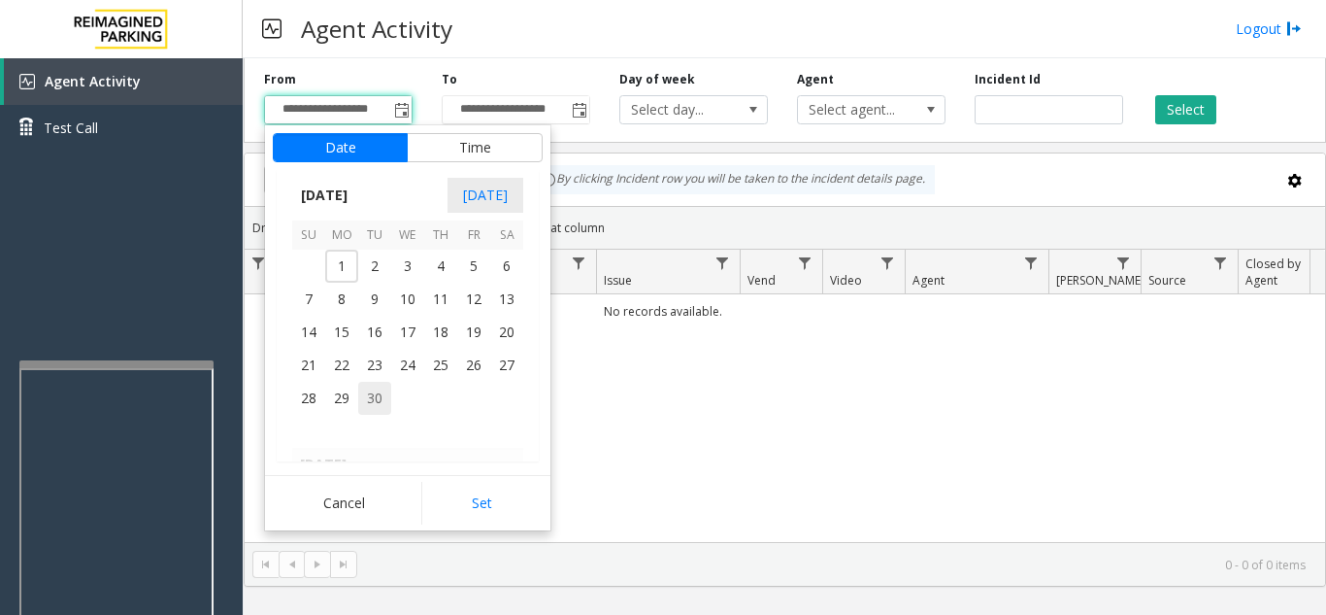
click at [379, 399] on span "30" at bounding box center [374, 398] width 33 height 33
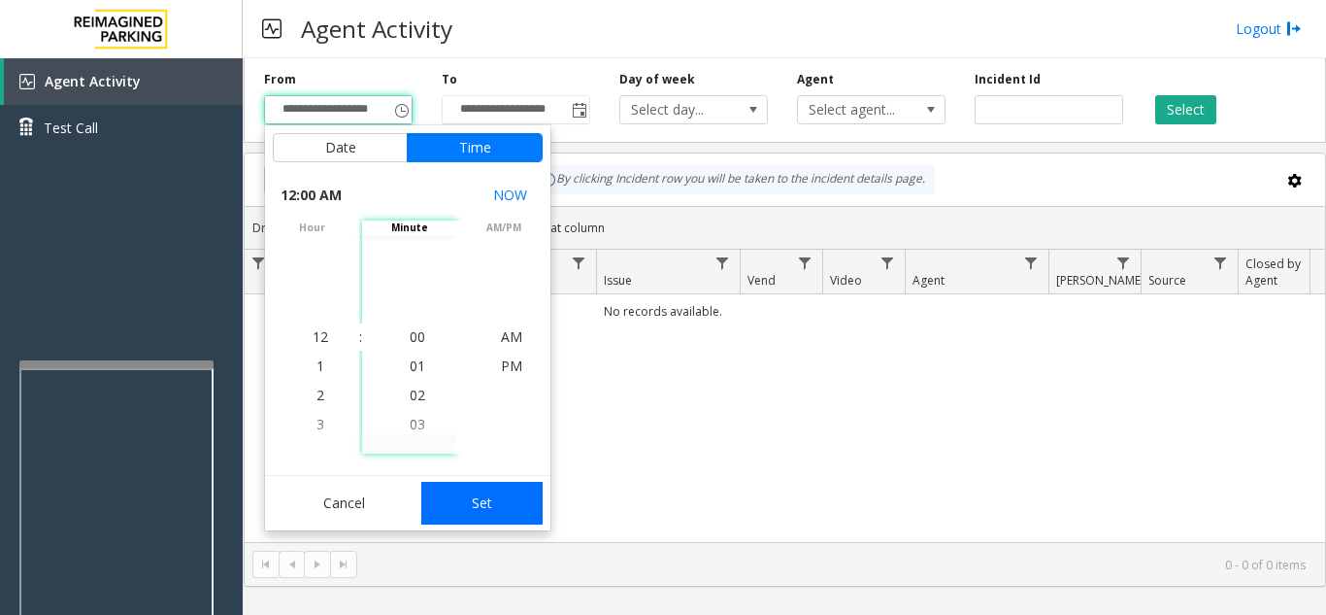
click at [474, 485] on button "Set" at bounding box center [482, 503] width 122 height 43
type input "**********"
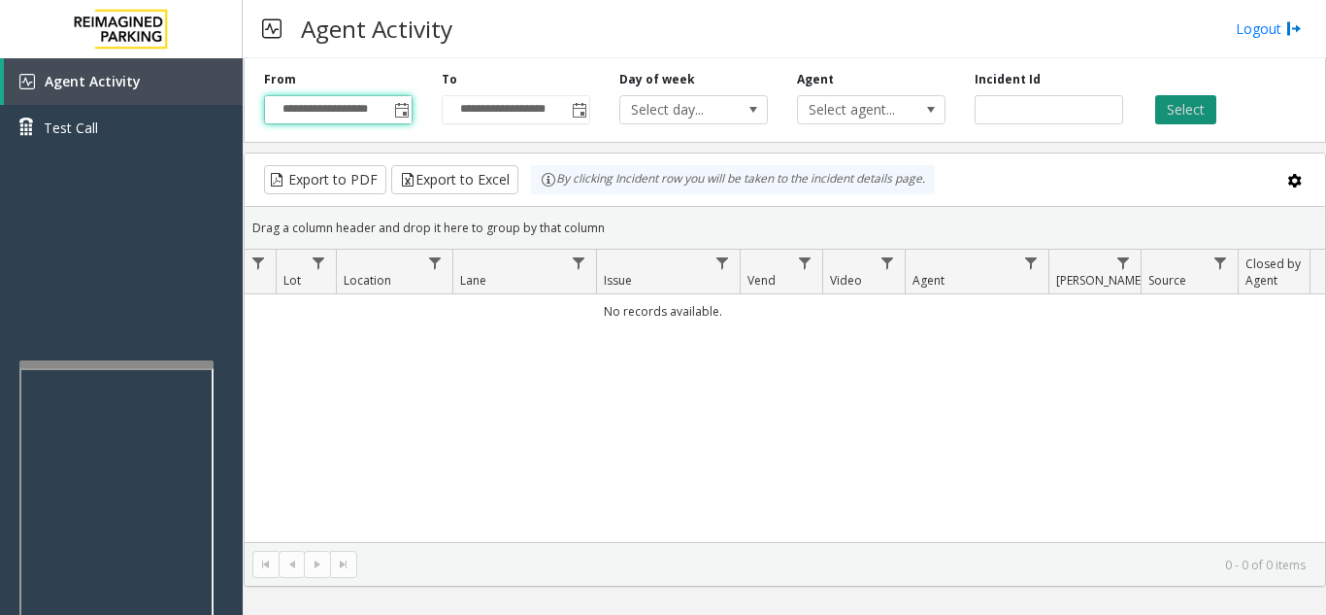
click at [1187, 102] on button "Select" at bounding box center [1185, 109] width 61 height 29
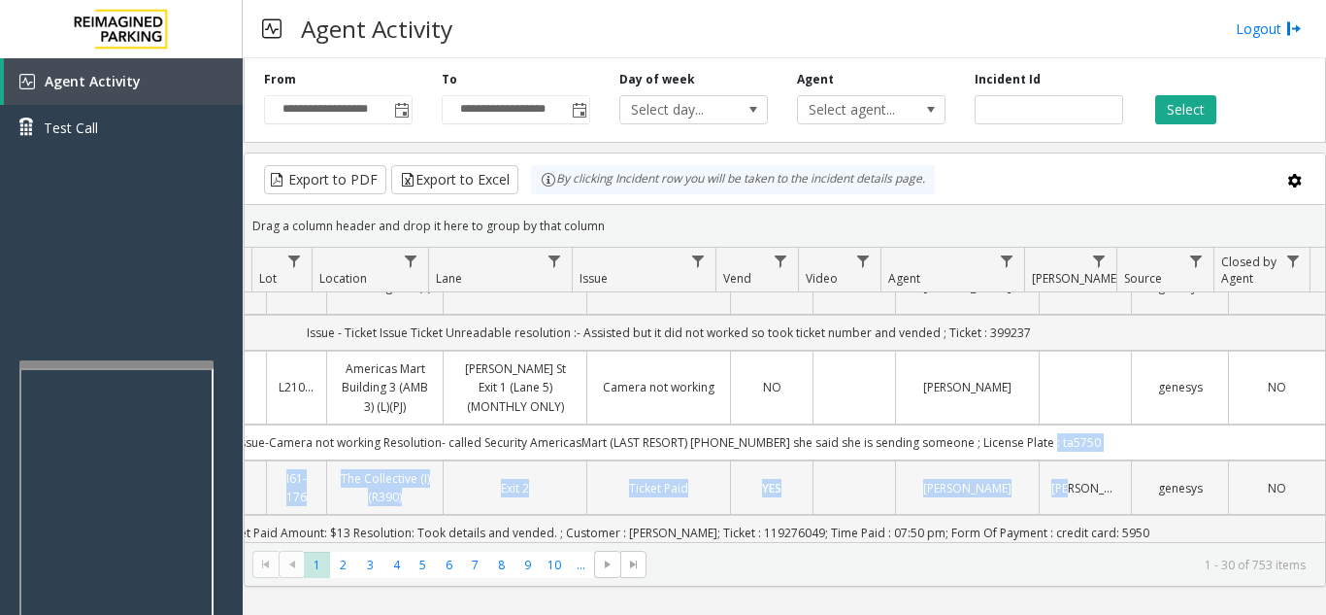
scroll to position [970, 279]
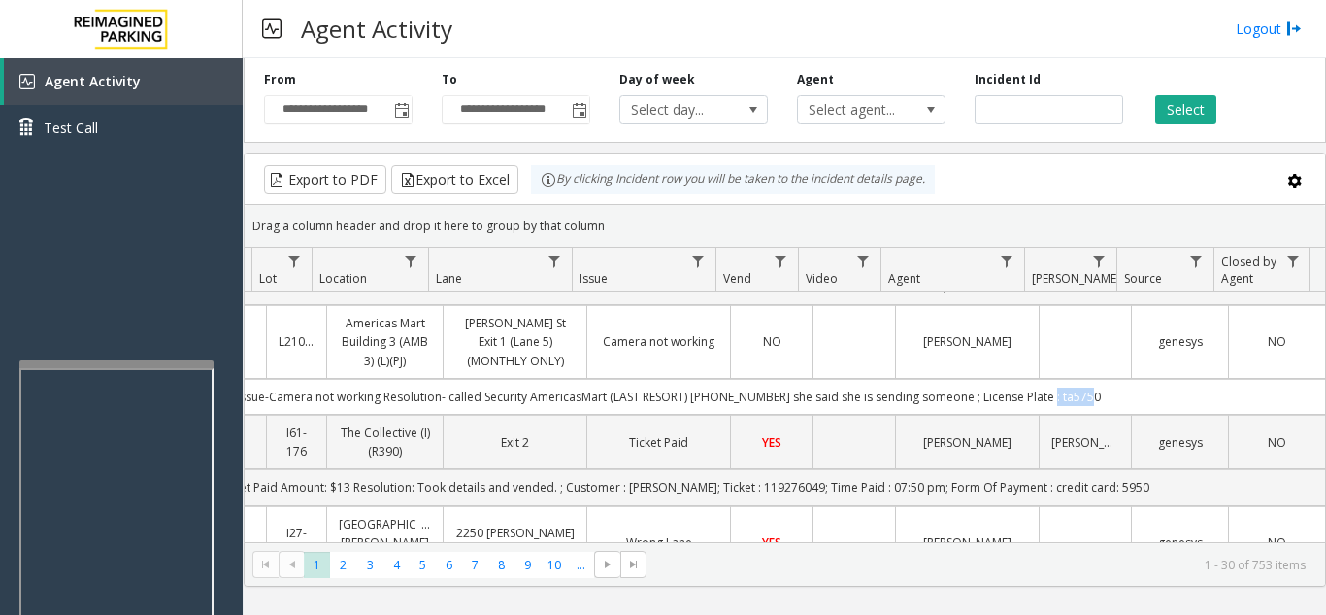
drag, startPoint x: 1030, startPoint y: 509, endPoint x: 1102, endPoint y: 429, distance: 107.2
click at [1102, 415] on td "Issue-Camera not working Resolution- called Security AmericasMart (LAST RESORT)…" at bounding box center [669, 397] width 1314 height 36
copy td "ta5750"
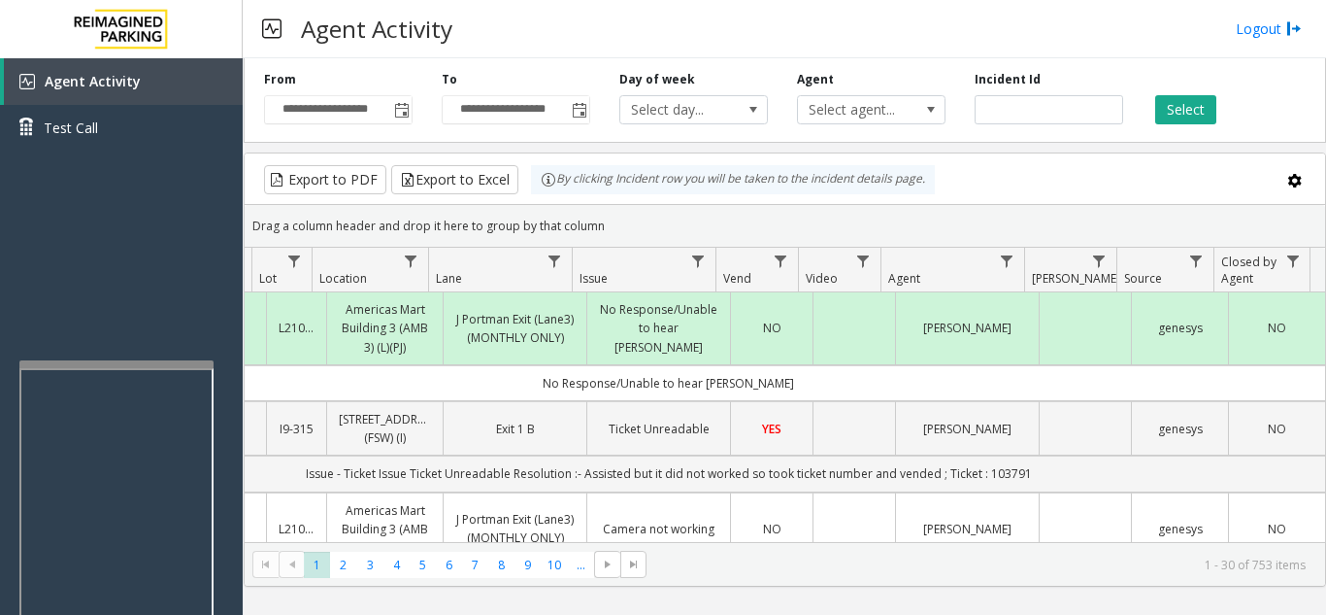
scroll to position [97, 279]
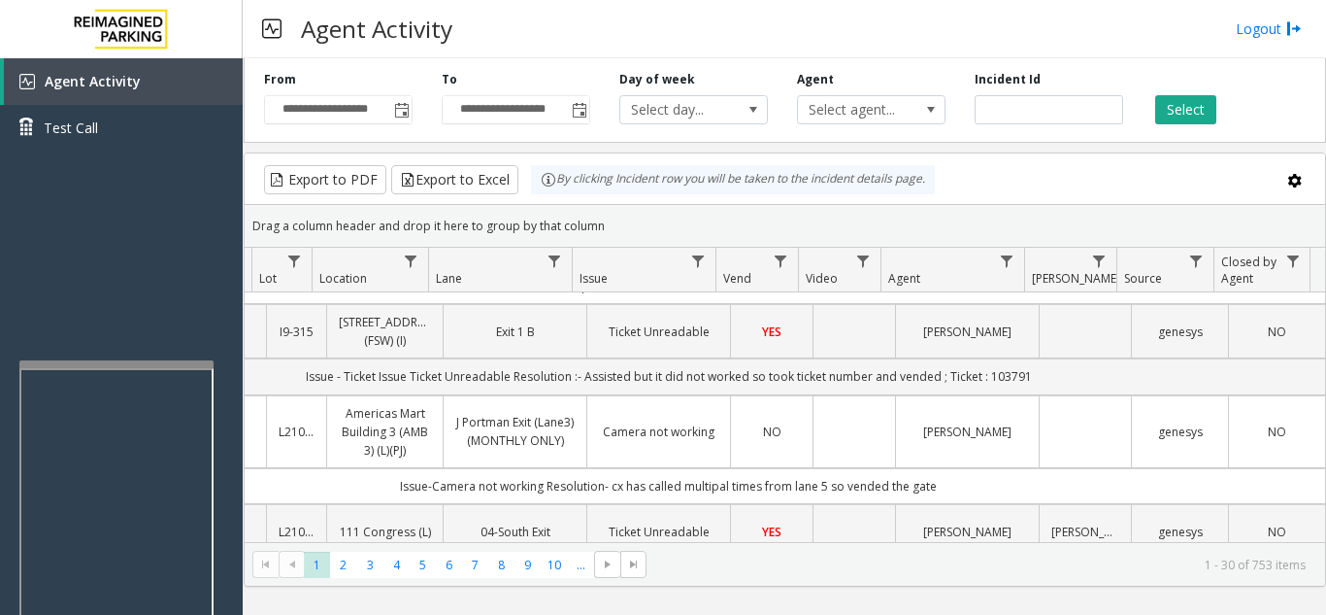
click at [1056, 443] on td "Data table" at bounding box center [1085, 432] width 92 height 74
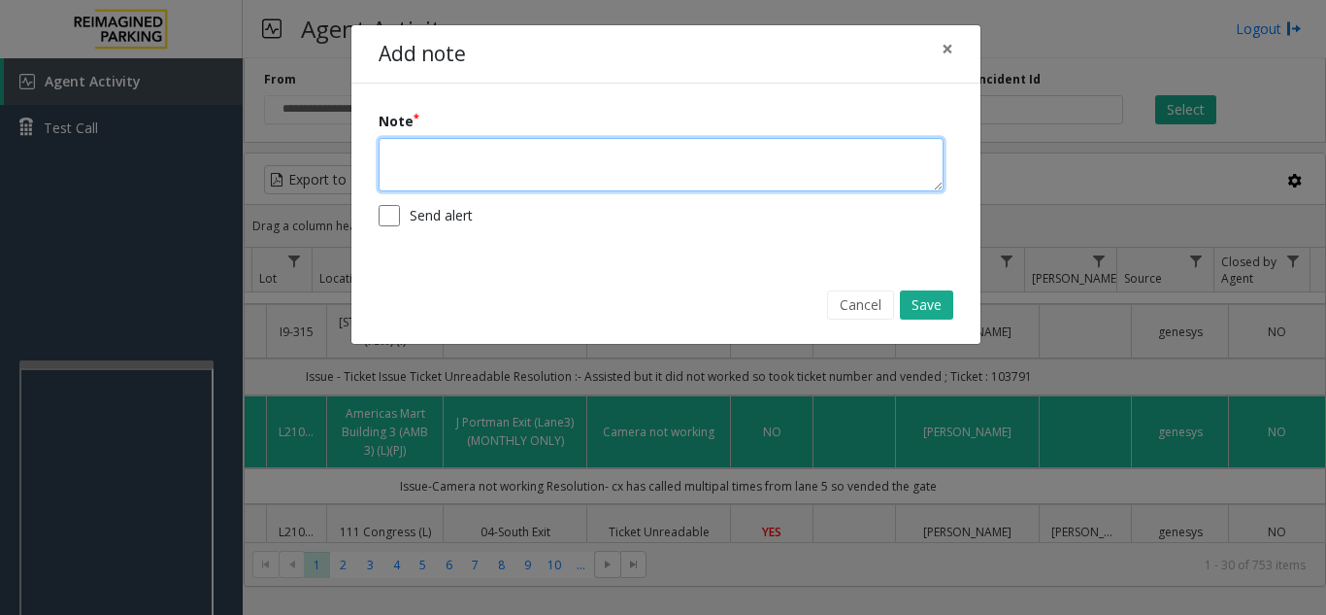
click at [654, 176] on textarea at bounding box center [661, 164] width 565 height 53
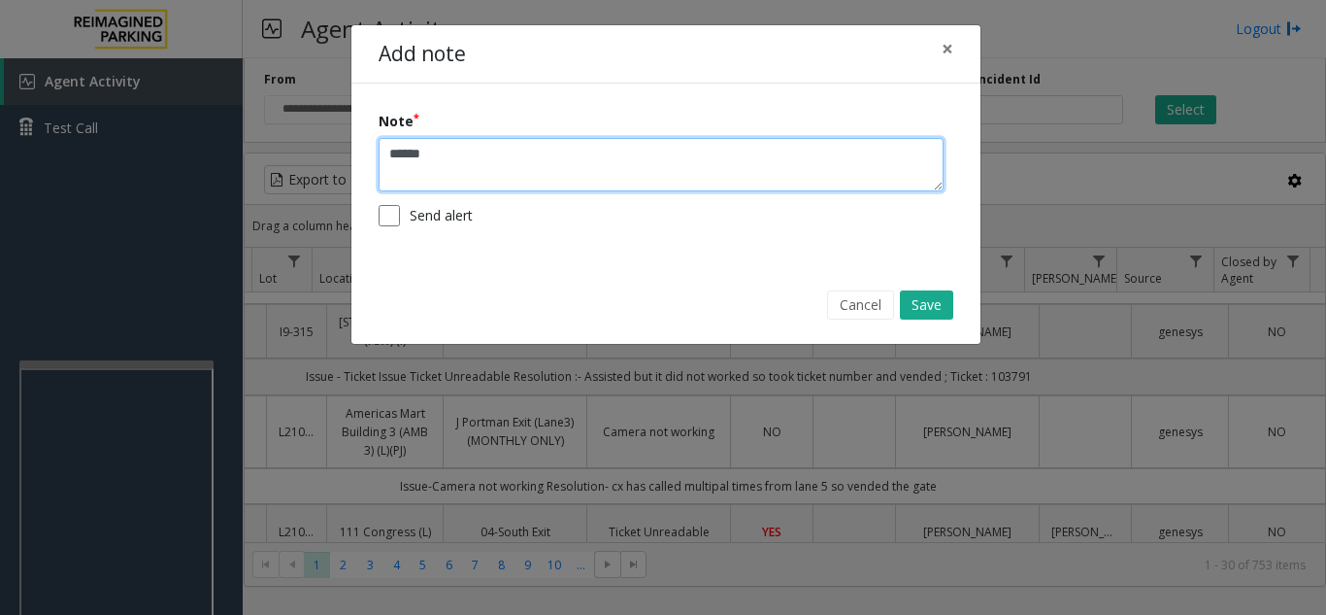
paste textarea "********"
type textarea "**********"
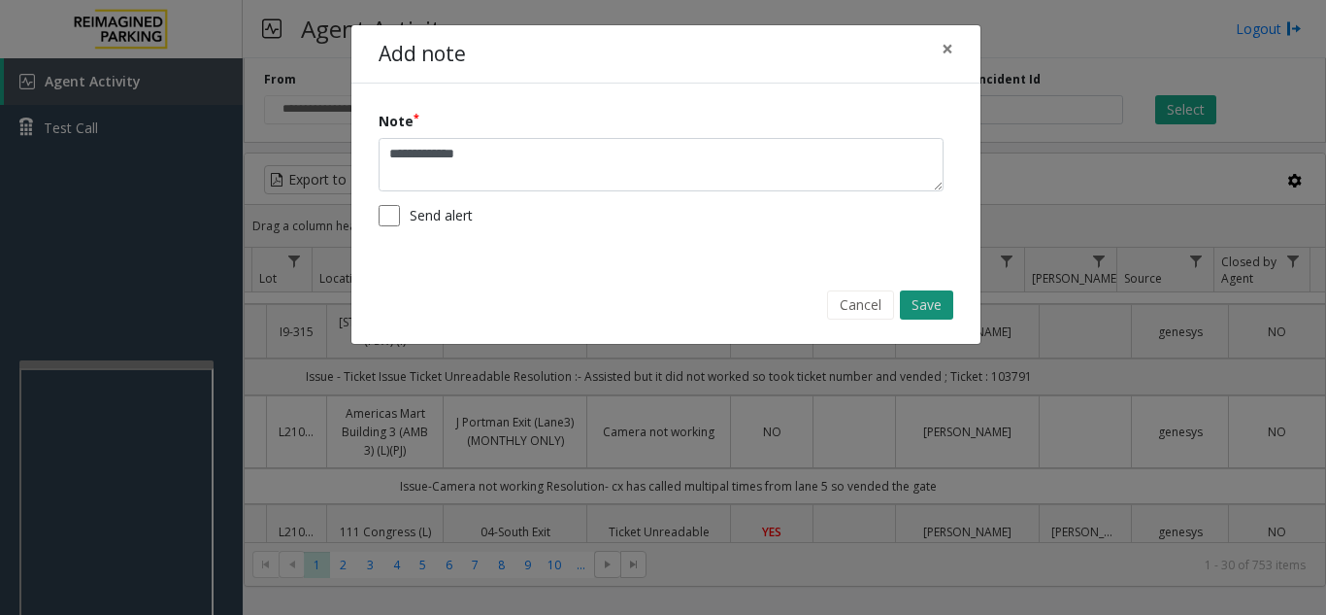
click at [917, 302] on button "Save" at bounding box center [926, 304] width 53 height 29
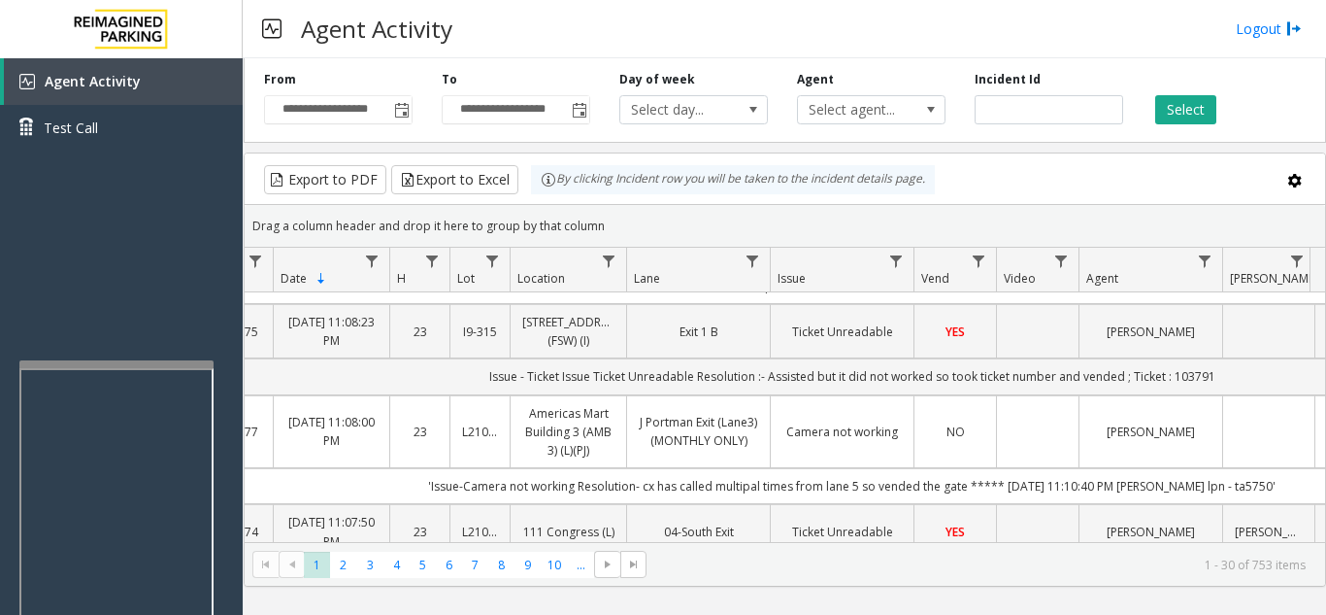
scroll to position [0, 0]
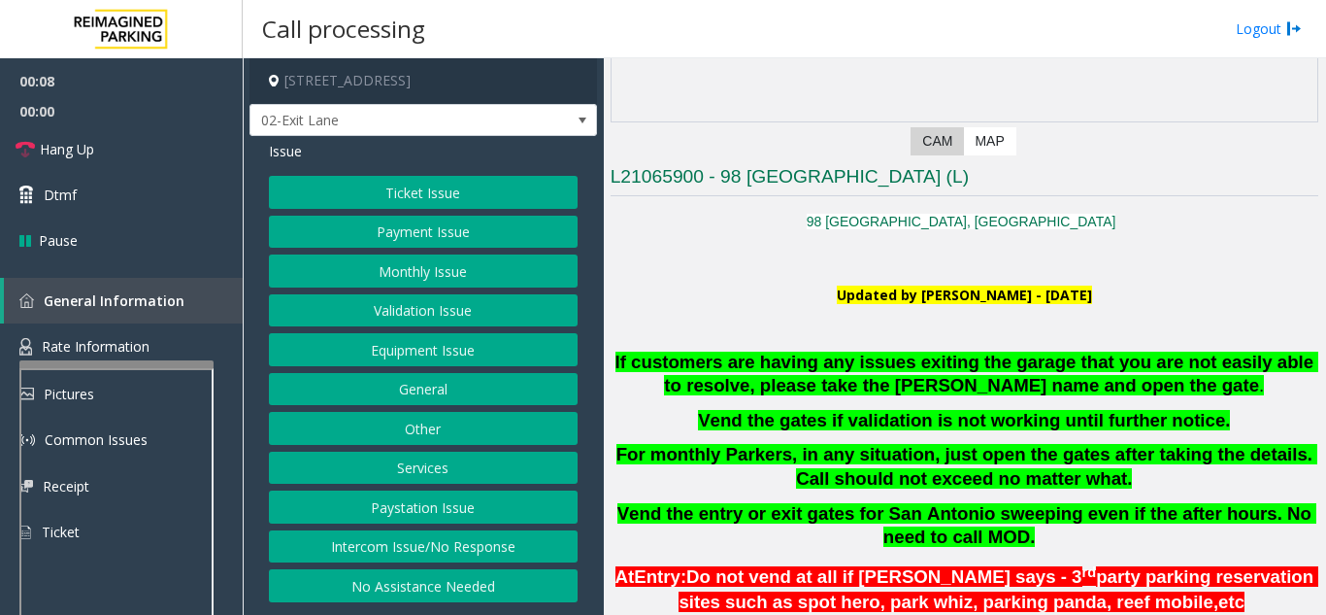
scroll to position [388, 0]
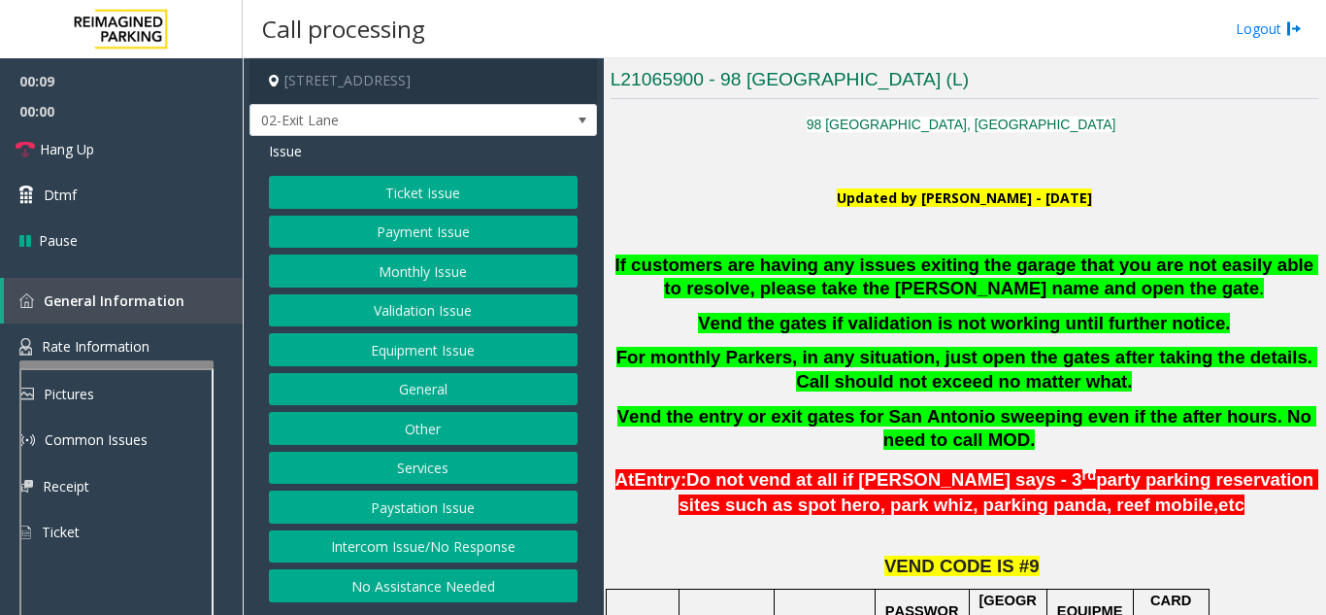
click at [395, 267] on button "Monthly Issue" at bounding box center [423, 270] width 309 height 33
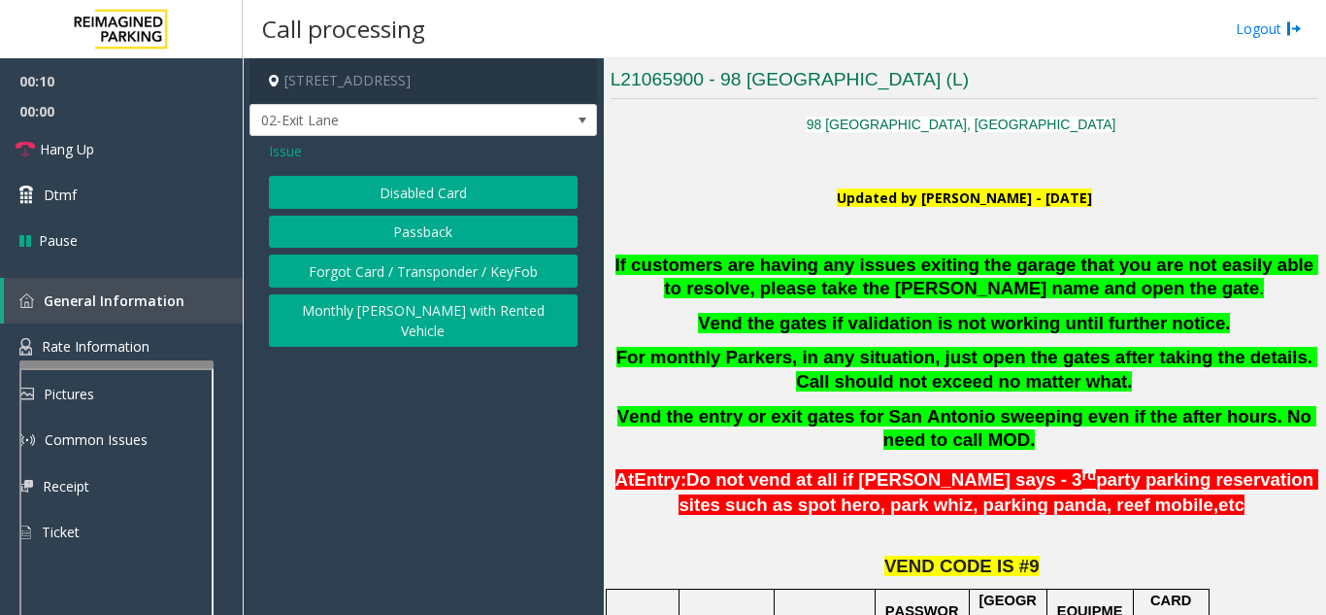
click at [408, 195] on button "Disabled Card" at bounding box center [423, 192] width 309 height 33
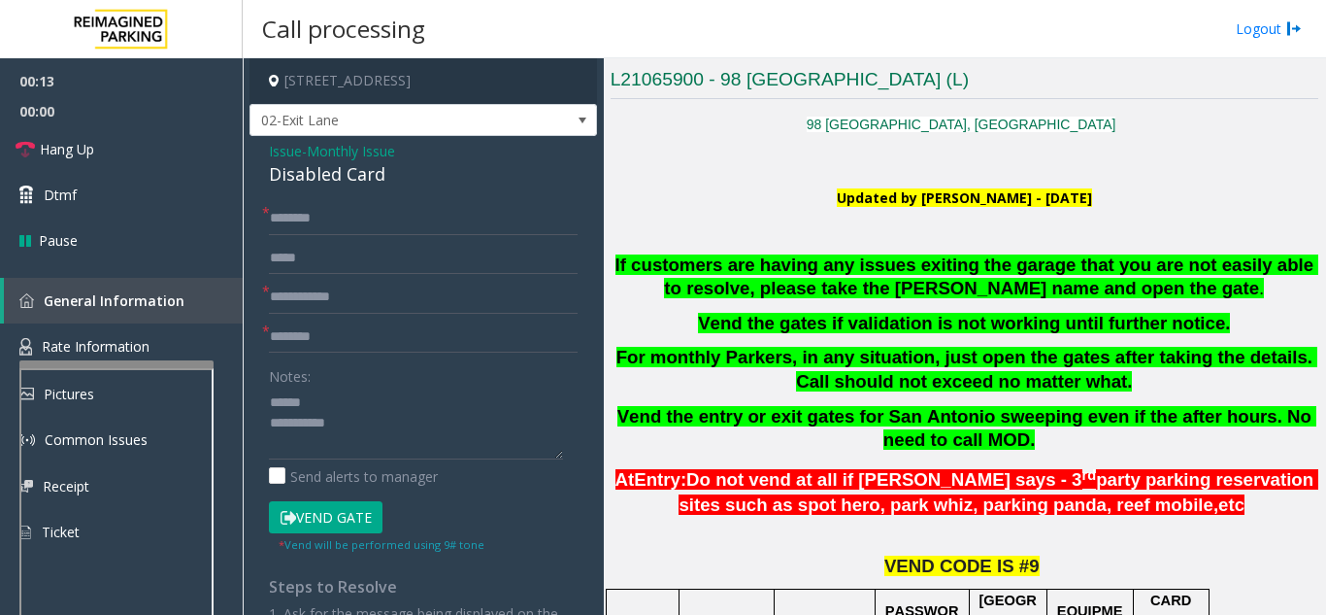
click at [345, 378] on div "Notes:" at bounding box center [423, 409] width 309 height 100
click at [334, 393] on textarea at bounding box center [416, 422] width 294 height 73
drag, startPoint x: 267, startPoint y: 174, endPoint x: 412, endPoint y: 180, distance: 144.8
click at [412, 180] on div "Issue - Monthly Issue Disabled Card * * * Notes: Send alerts to manager Vend Ga…" at bounding box center [424, 461] width 348 height 650
type textarea "**********"
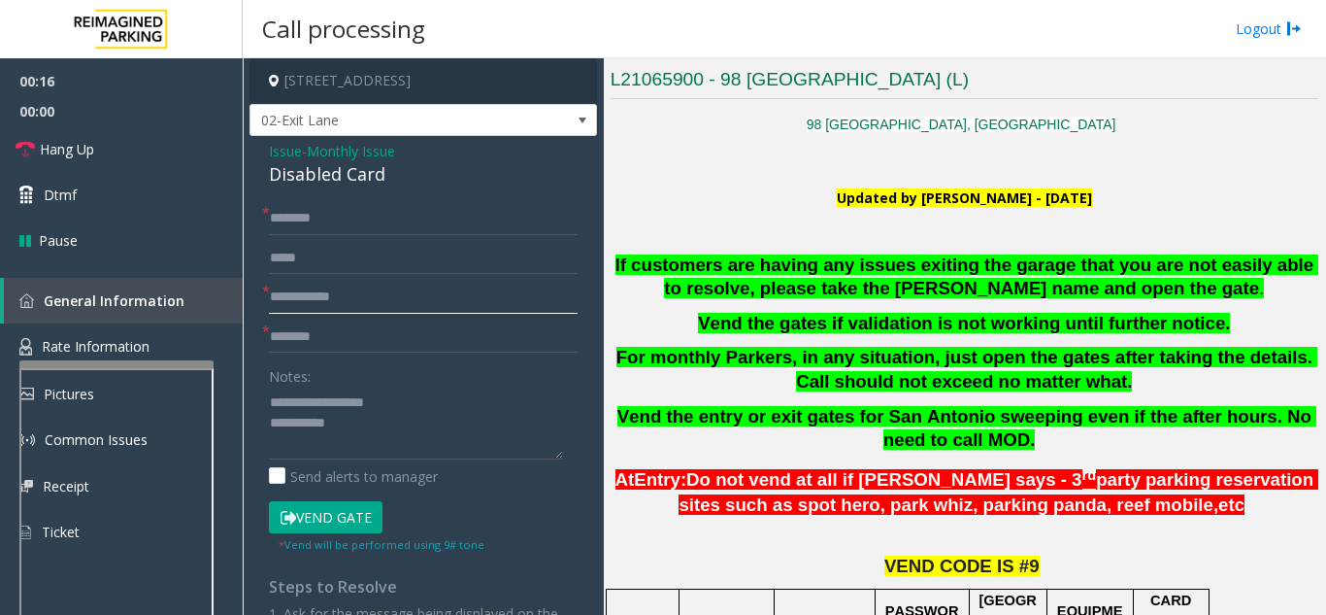
click at [389, 294] on input "text" at bounding box center [423, 297] width 309 height 33
type input "********"
click at [423, 218] on input "text" at bounding box center [423, 218] width 309 height 33
type input "*****"
click at [499, 318] on form "* ***** * ******** * Notes: Send alerts to manager Vend Gate * Vend will be per…" at bounding box center [423, 377] width 309 height 351
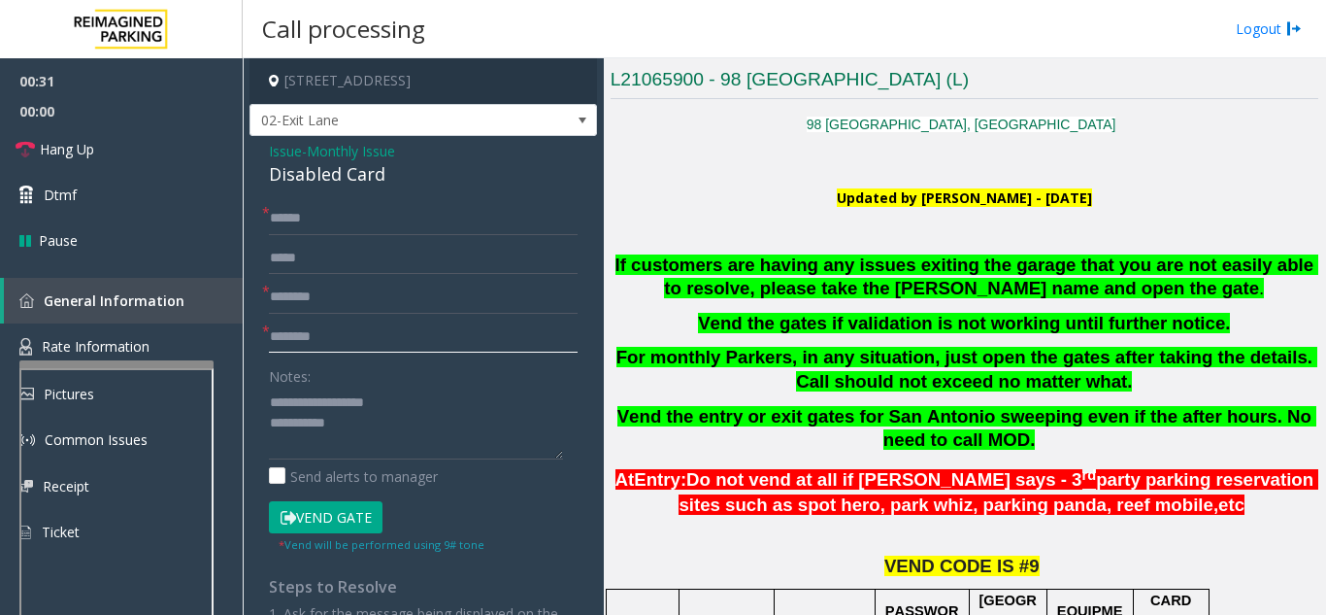
click at [458, 333] on input "text" at bounding box center [423, 336] width 309 height 33
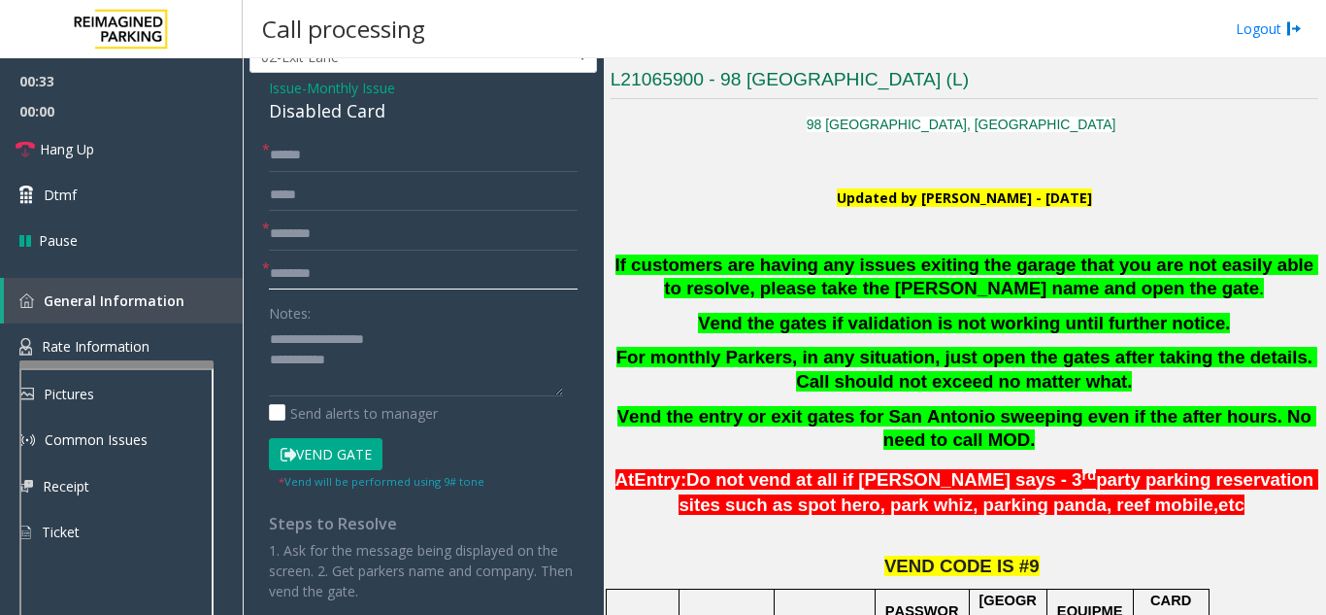
scroll to position [97, 0]
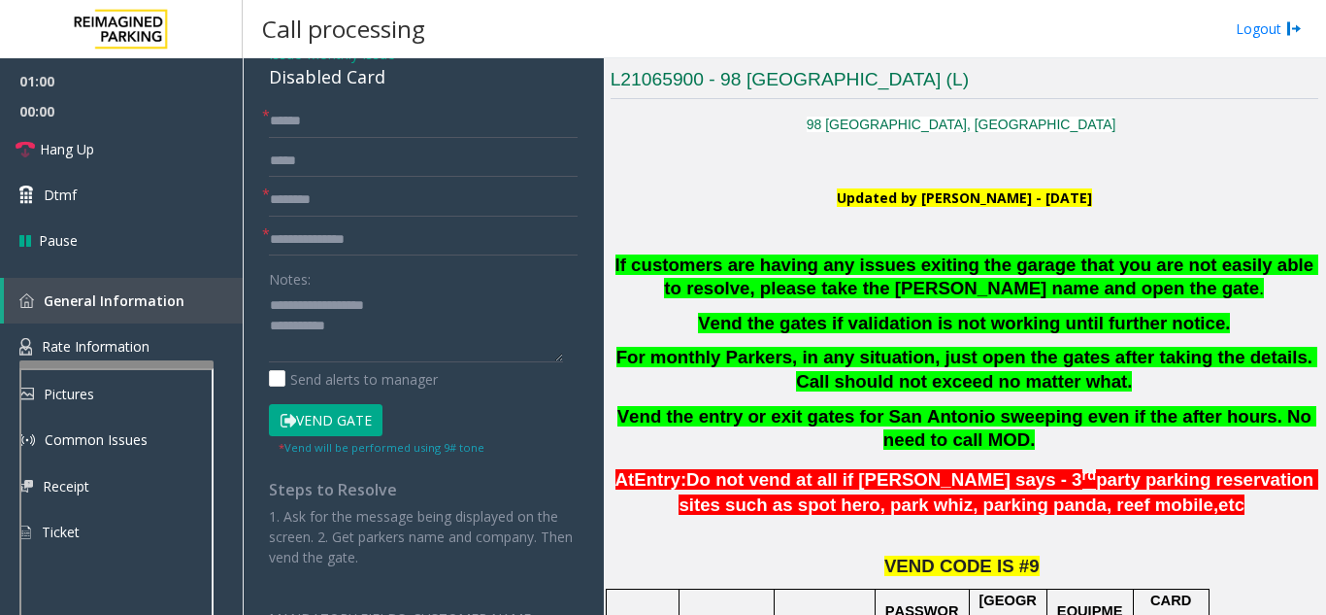
click at [374, 430] on button "Vend Gate" at bounding box center [326, 420] width 114 height 33
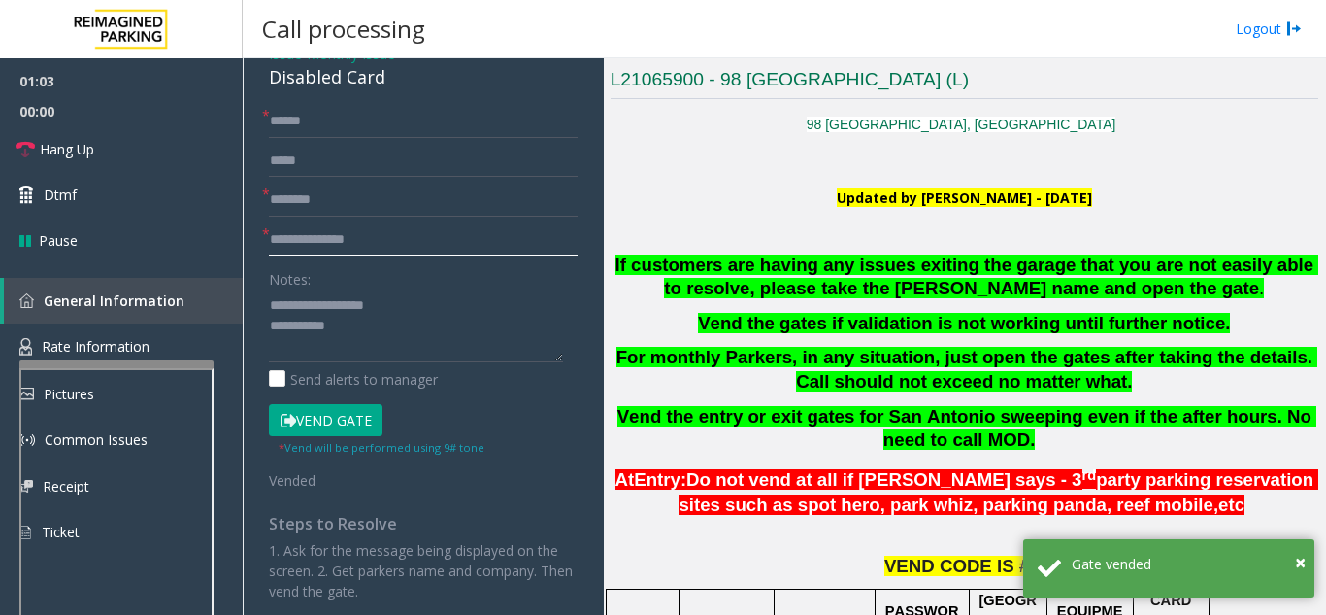
drag, startPoint x: 314, startPoint y: 245, endPoint x: 270, endPoint y: 250, distance: 44.0
click at [270, 250] on input "**********" at bounding box center [423, 239] width 309 height 33
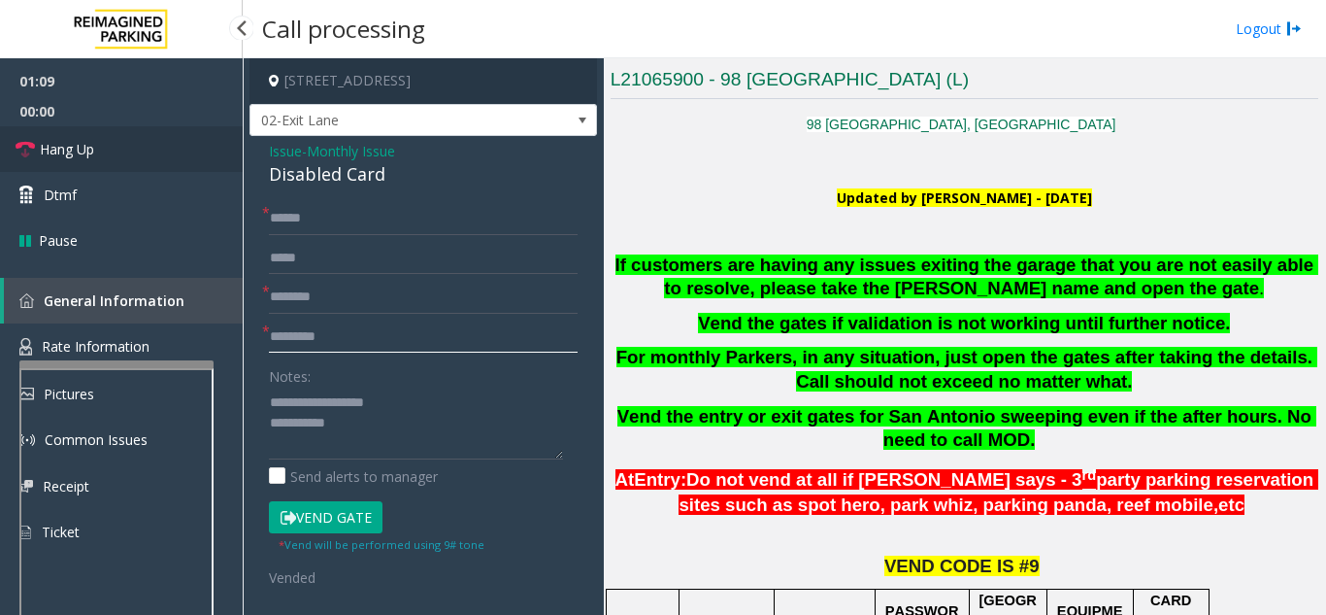
type input "*******"
click at [119, 149] on link "Hang Up" at bounding box center [121, 149] width 243 height 46
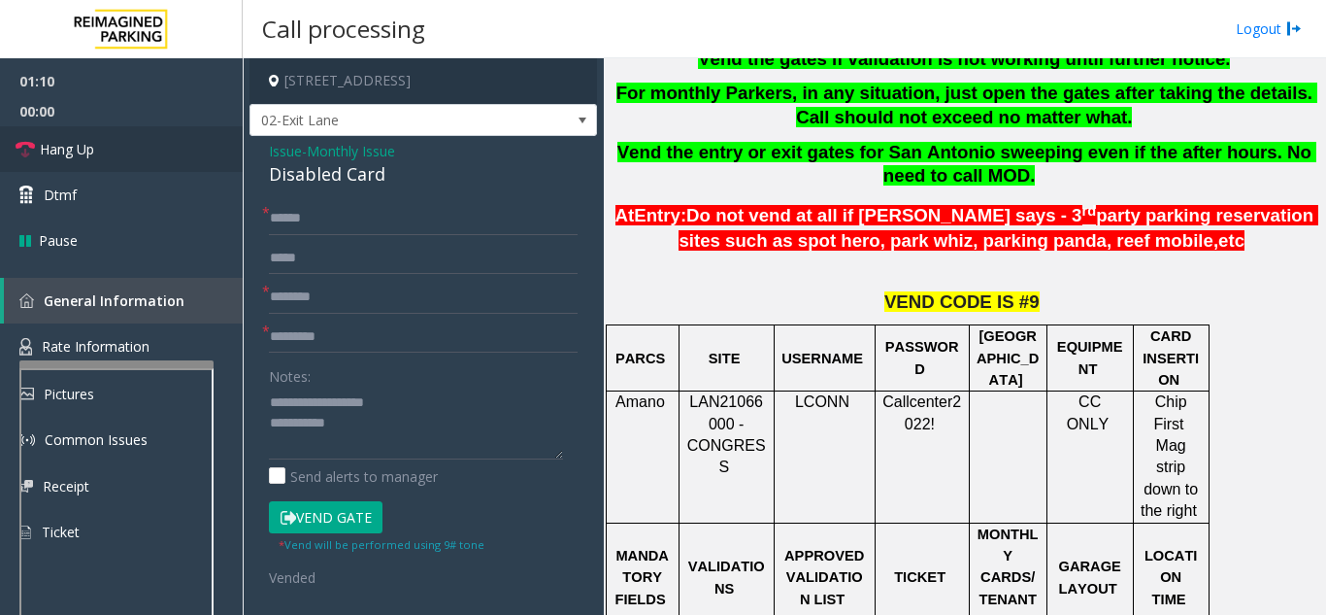
scroll to position [680, 0]
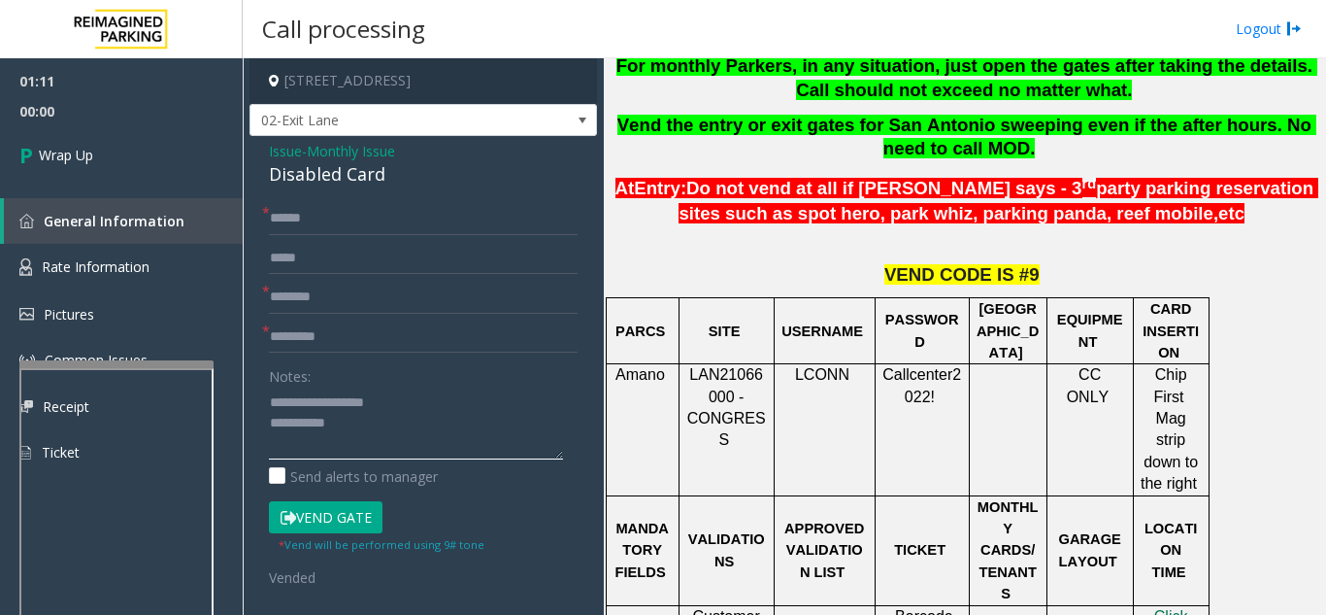
click at [428, 430] on textarea at bounding box center [416, 422] width 294 height 73
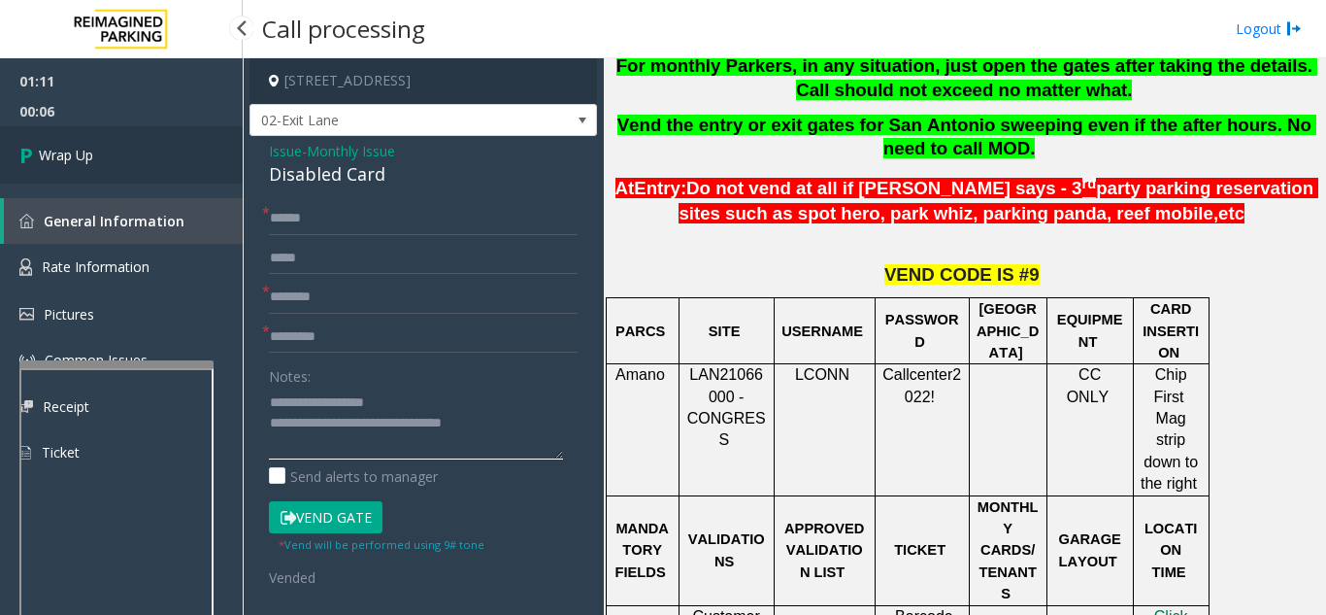
type textarea "**********"
click at [112, 168] on link "Wrap Up" at bounding box center [121, 154] width 243 height 57
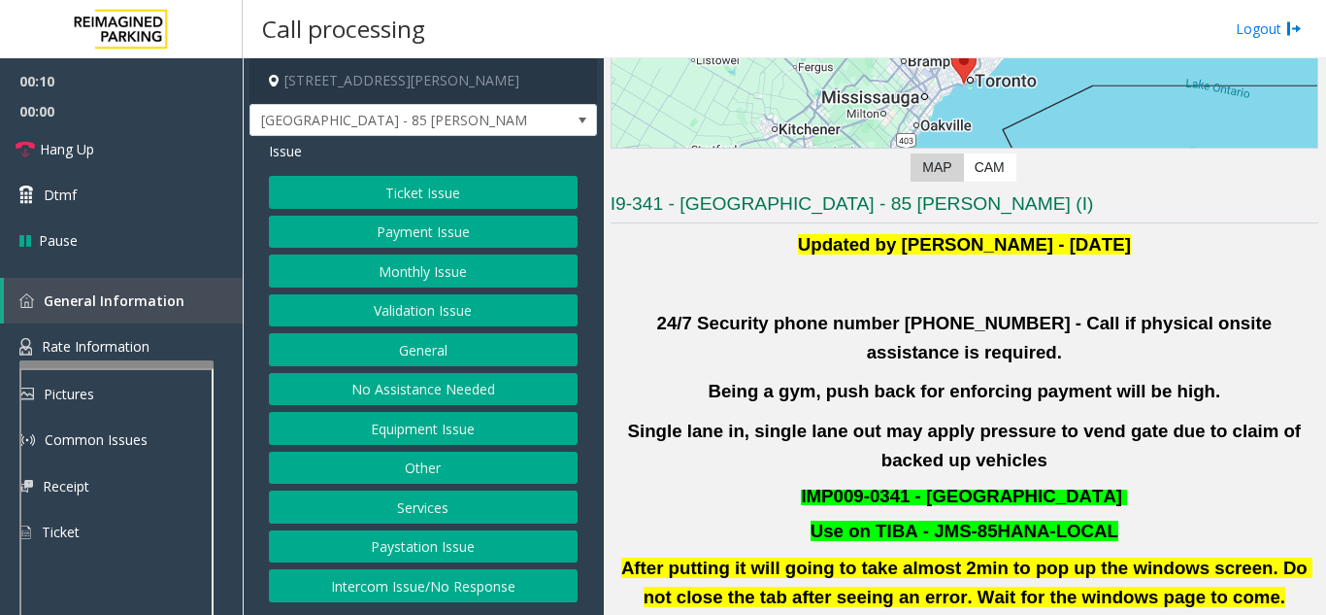
scroll to position [291, 0]
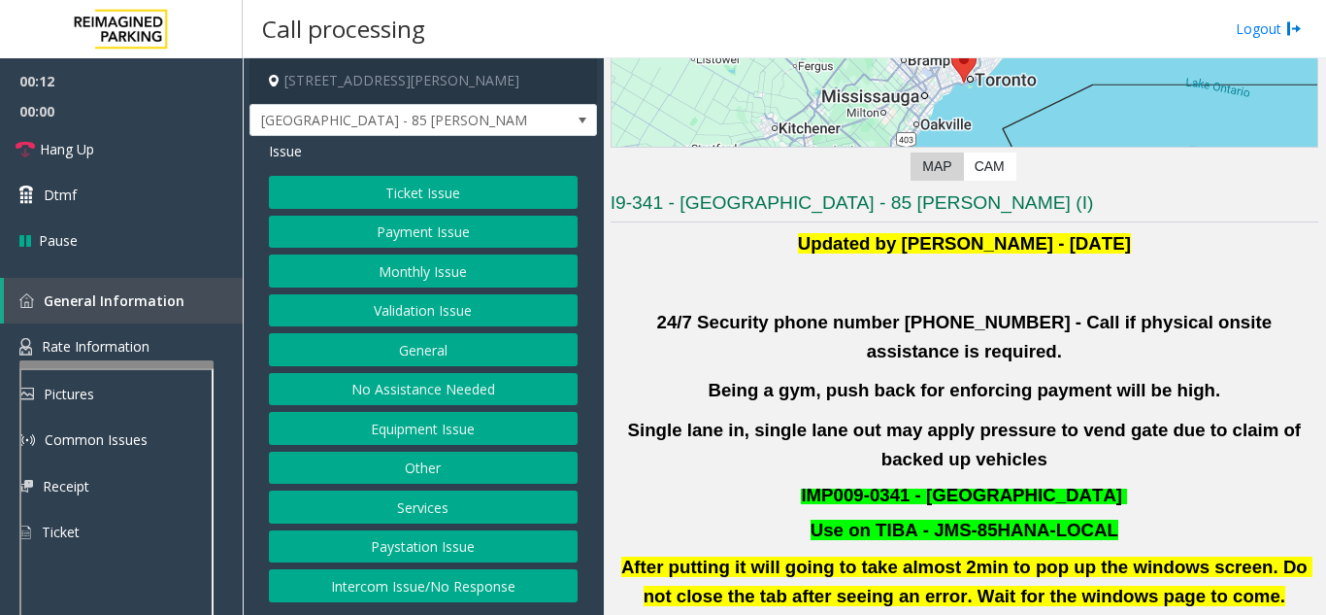
click at [446, 302] on button "Validation Issue" at bounding box center [423, 310] width 309 height 33
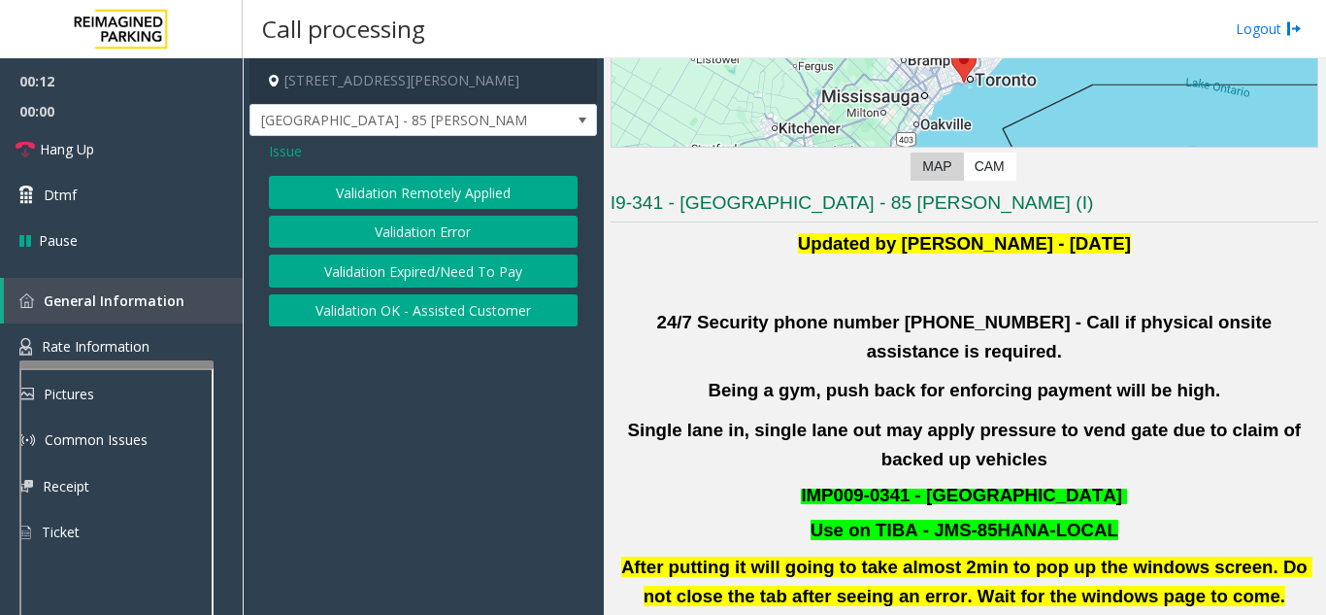
click at [413, 216] on button "Validation Error" at bounding box center [423, 232] width 309 height 33
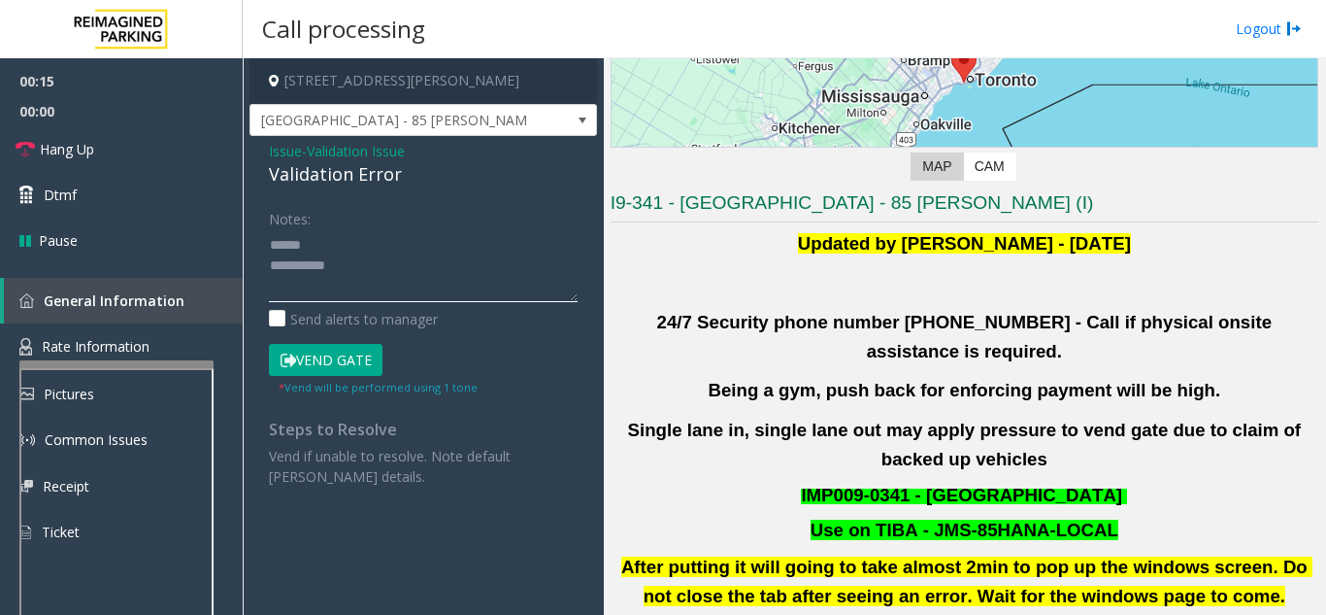
click at [322, 240] on textarea at bounding box center [423, 265] width 309 height 73
click at [318, 237] on textarea at bounding box center [423, 265] width 309 height 73
click at [347, 231] on textarea at bounding box center [423, 265] width 309 height 73
drag, startPoint x: 282, startPoint y: 176, endPoint x: 422, endPoint y: 172, distance: 140.8
click at [422, 172] on div "Issue - Validation Issue Validation Error Notes: Send alerts to manager Vend Ga…" at bounding box center [424, 321] width 348 height 370
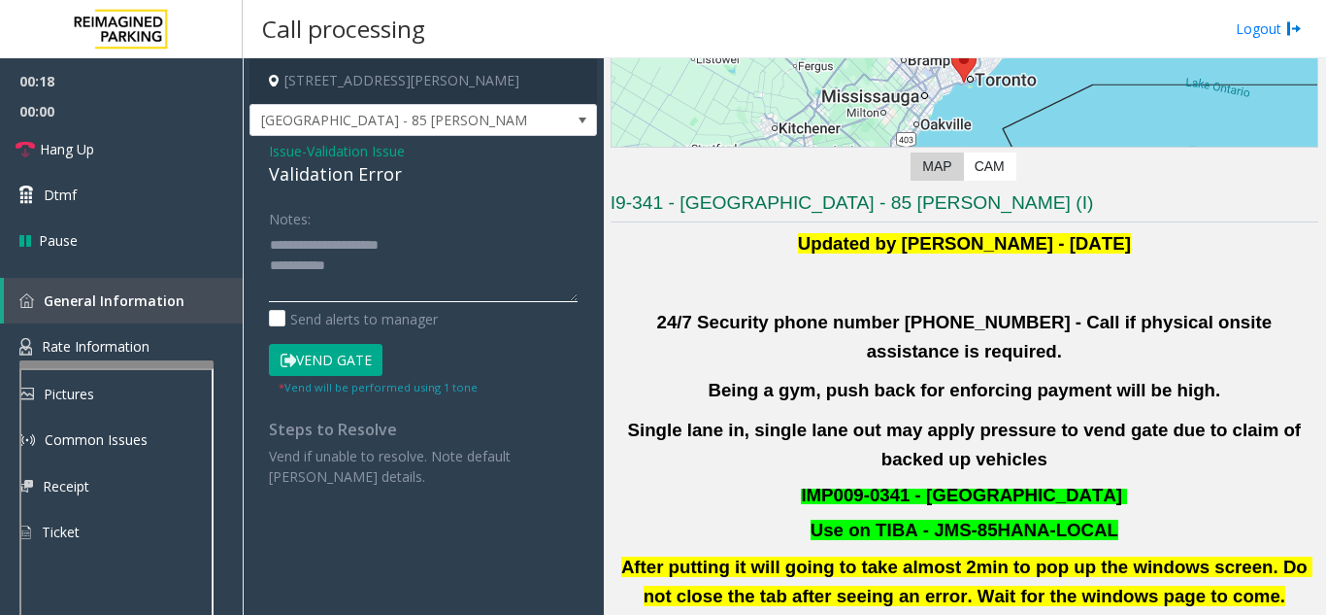
click at [444, 238] on textarea at bounding box center [423, 265] width 309 height 73
click at [421, 273] on textarea at bounding box center [423, 265] width 309 height 73
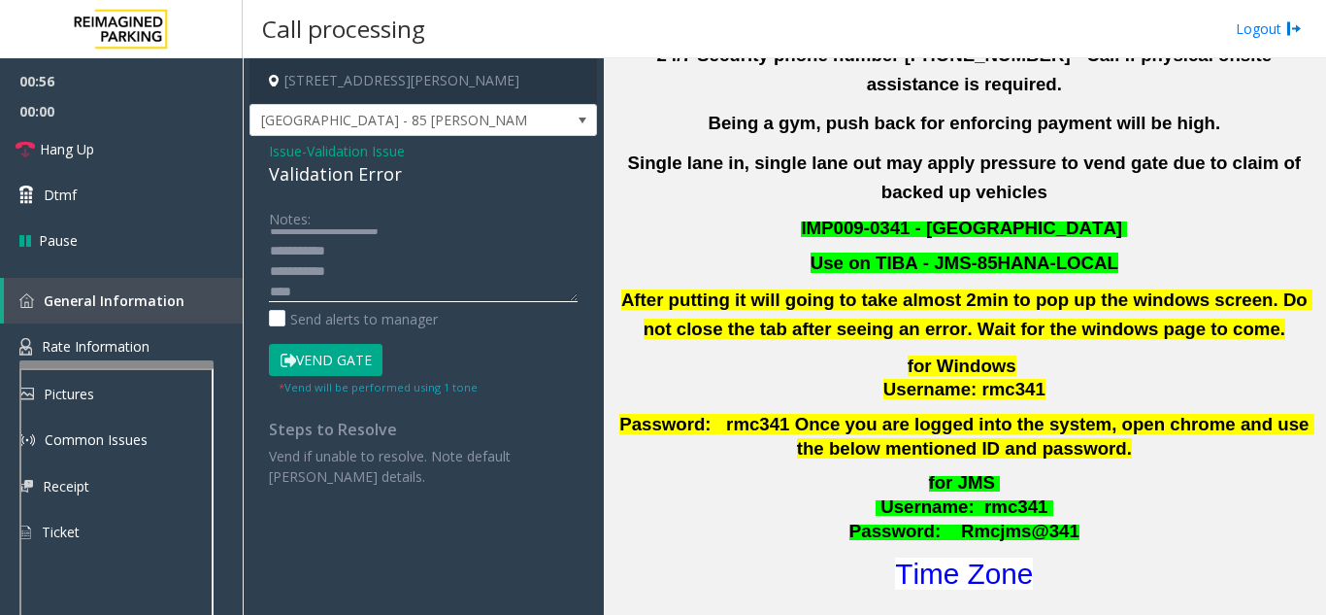
scroll to position [583, 0]
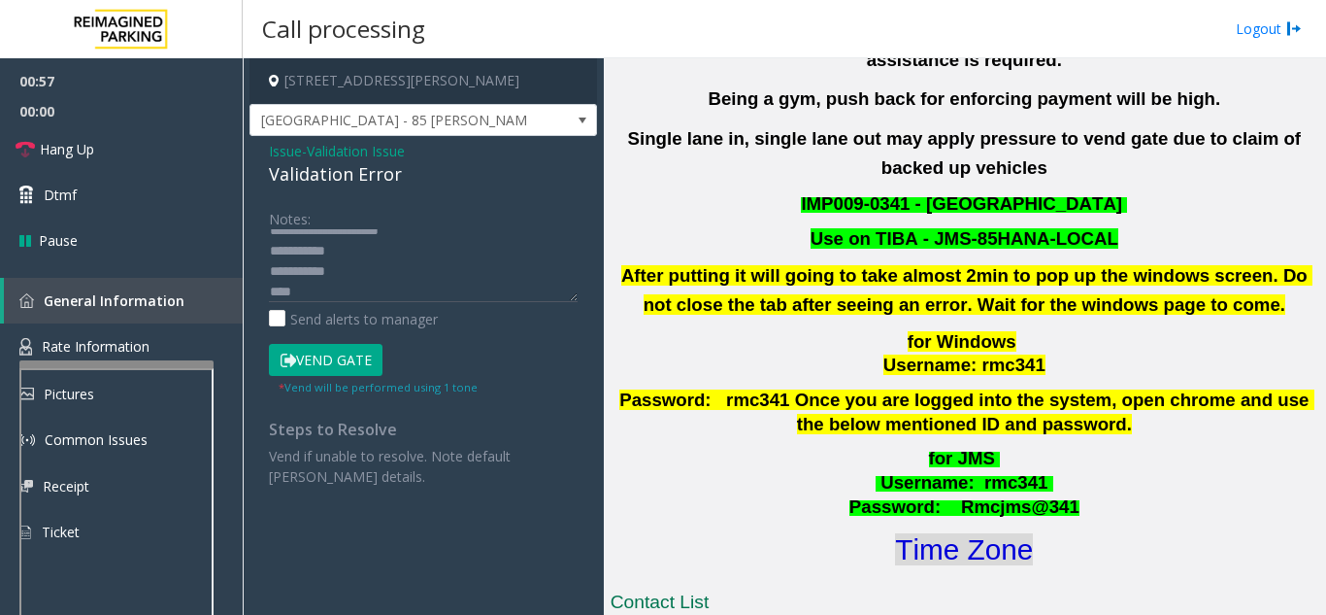
click at [988, 535] on font "Time Zone" at bounding box center [964, 549] width 138 height 32
click at [346, 296] on textarea at bounding box center [423, 265] width 309 height 73
click at [320, 356] on button "Vend Gate" at bounding box center [326, 360] width 114 height 33
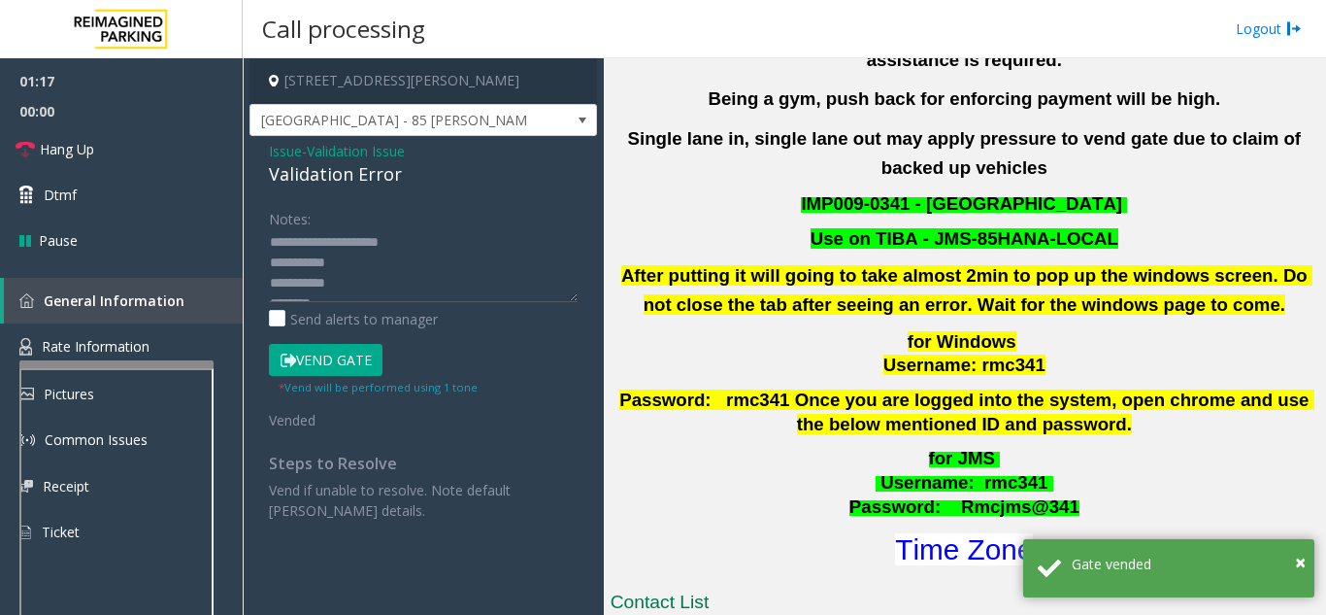
scroll to position [0, 0]
click at [480, 247] on textarea at bounding box center [423, 265] width 309 height 73
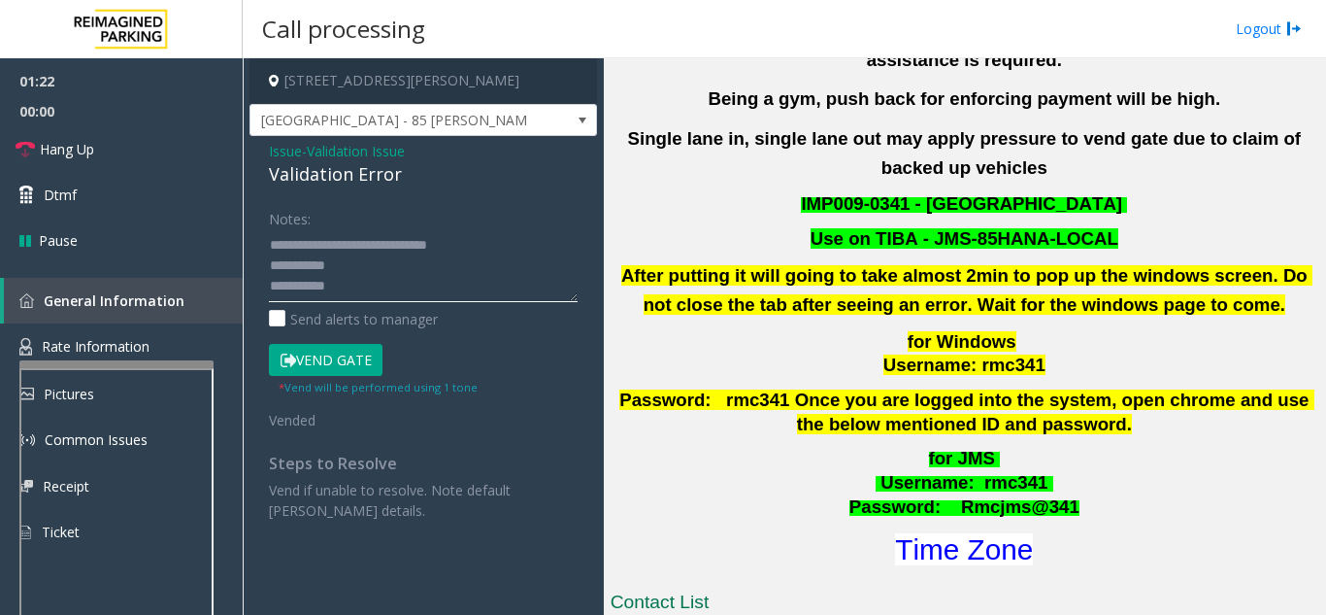
click at [403, 274] on textarea at bounding box center [423, 265] width 309 height 73
type textarea "**********"
click at [475, 207] on div "Notes:" at bounding box center [423, 252] width 309 height 100
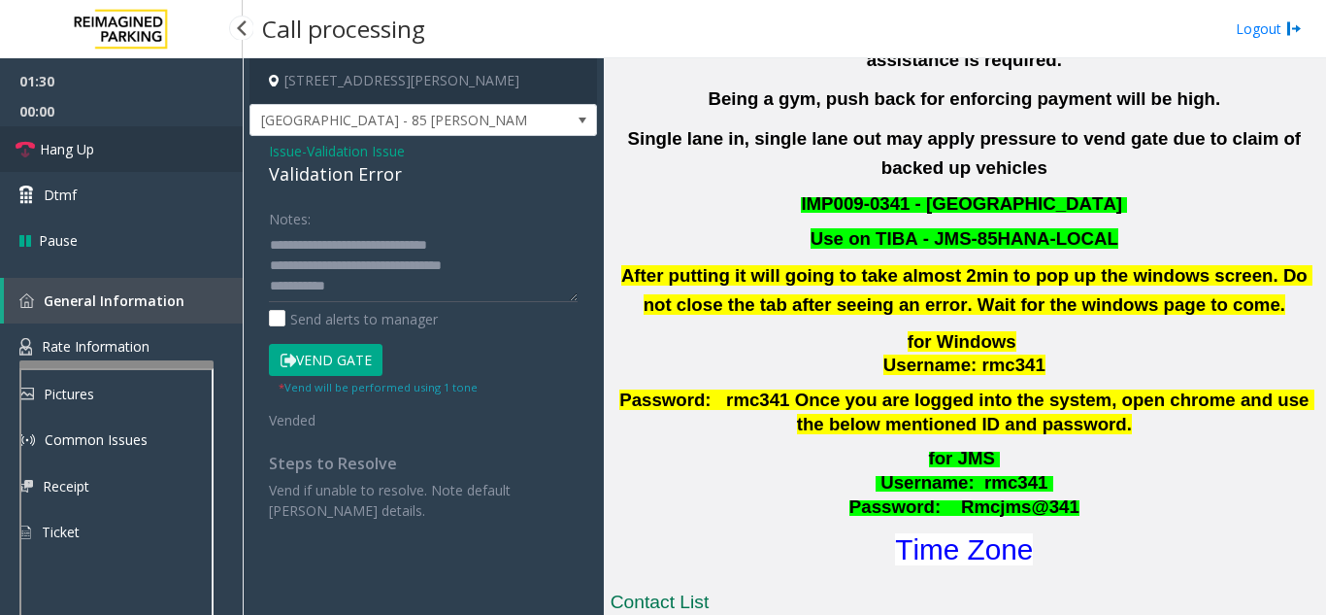
click at [80, 149] on span "Hang Up" at bounding box center [67, 149] width 54 height 20
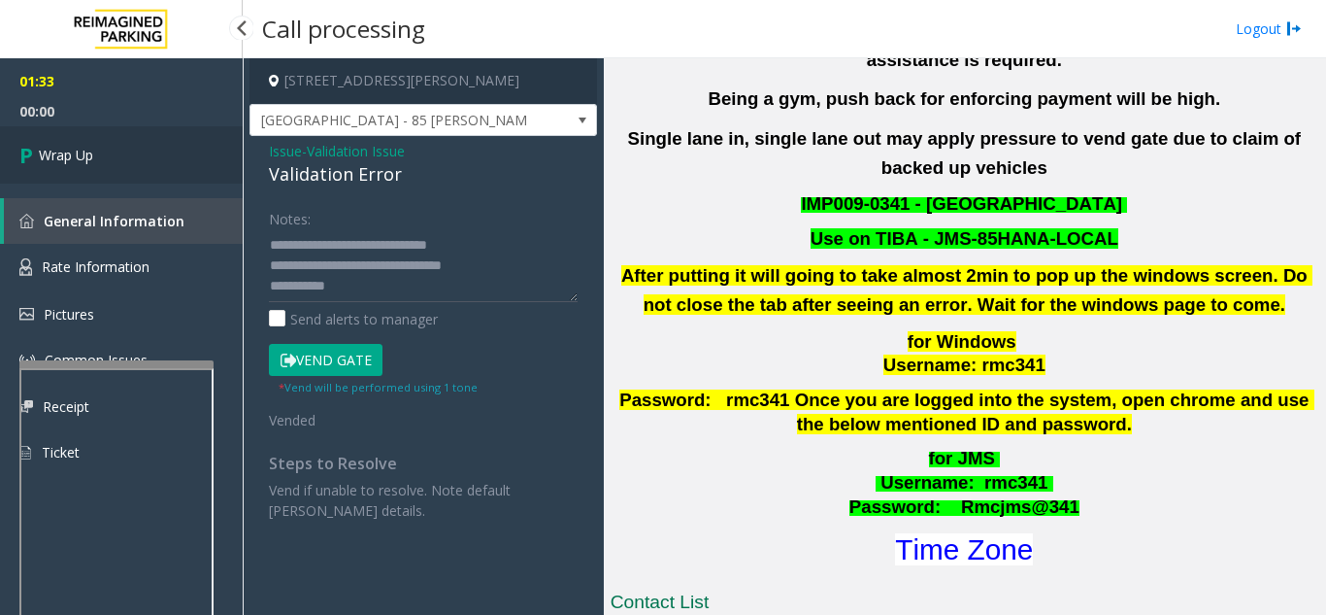
click at [154, 161] on link "Wrap Up" at bounding box center [121, 154] width 243 height 57
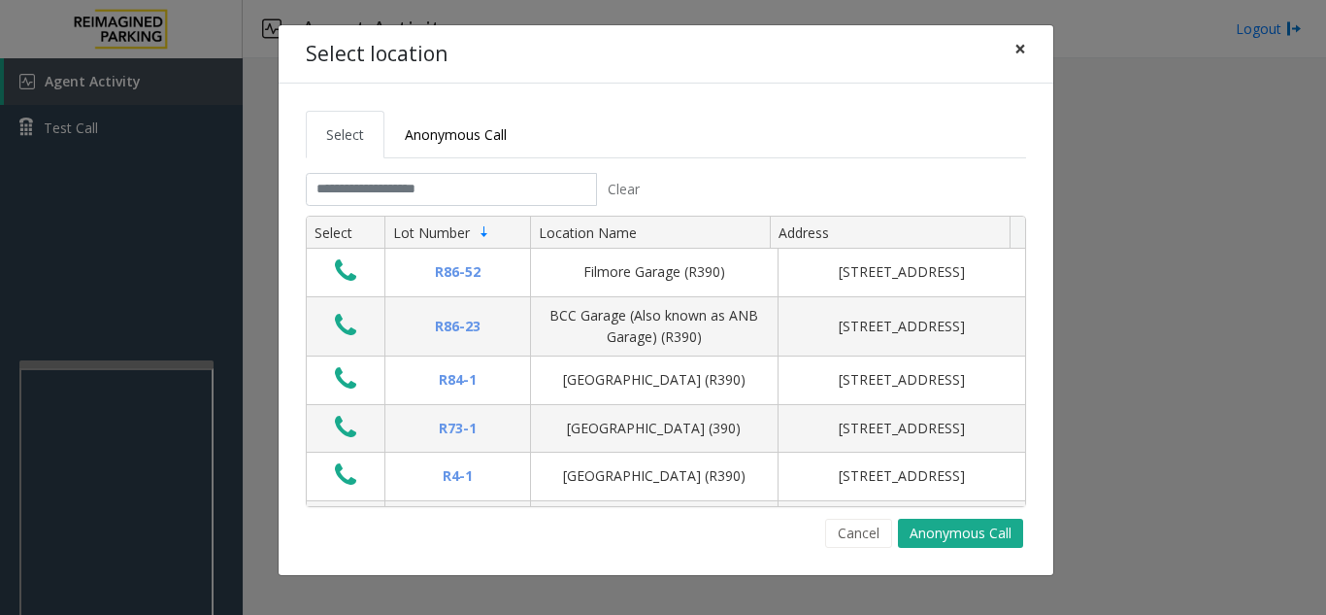
click at [1019, 47] on span "×" at bounding box center [1021, 48] width 12 height 27
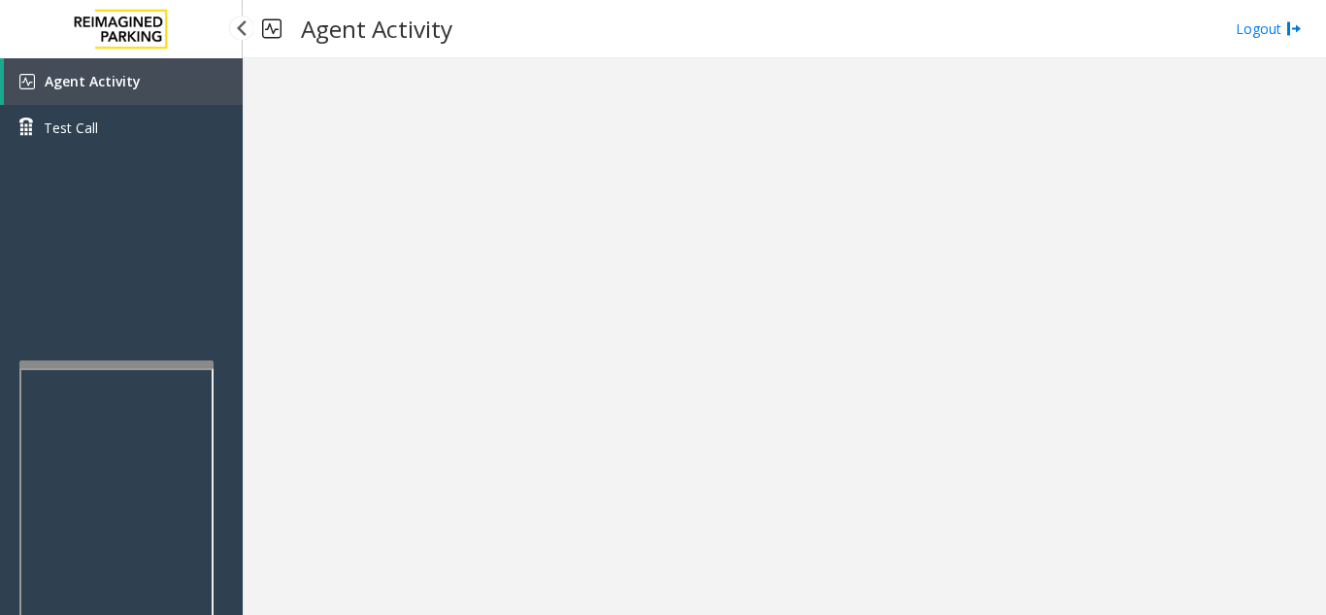
click at [165, 91] on link "Agent Activity" at bounding box center [123, 81] width 239 height 47
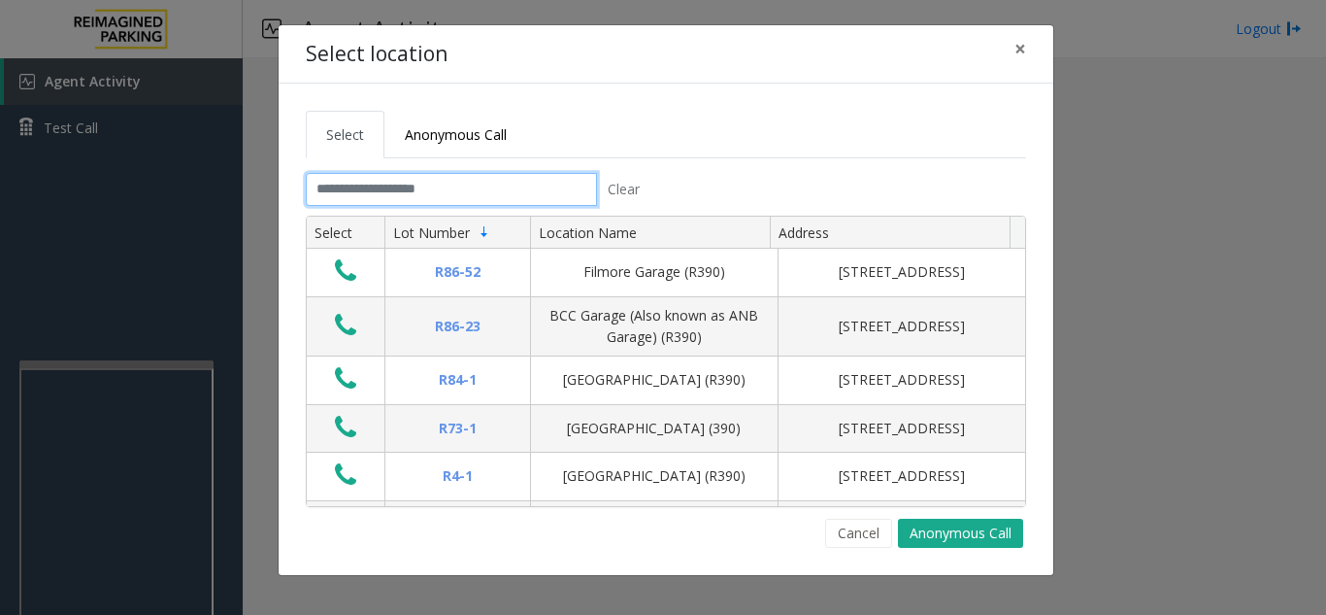
click at [498, 192] on input "text" at bounding box center [451, 189] width 291 height 33
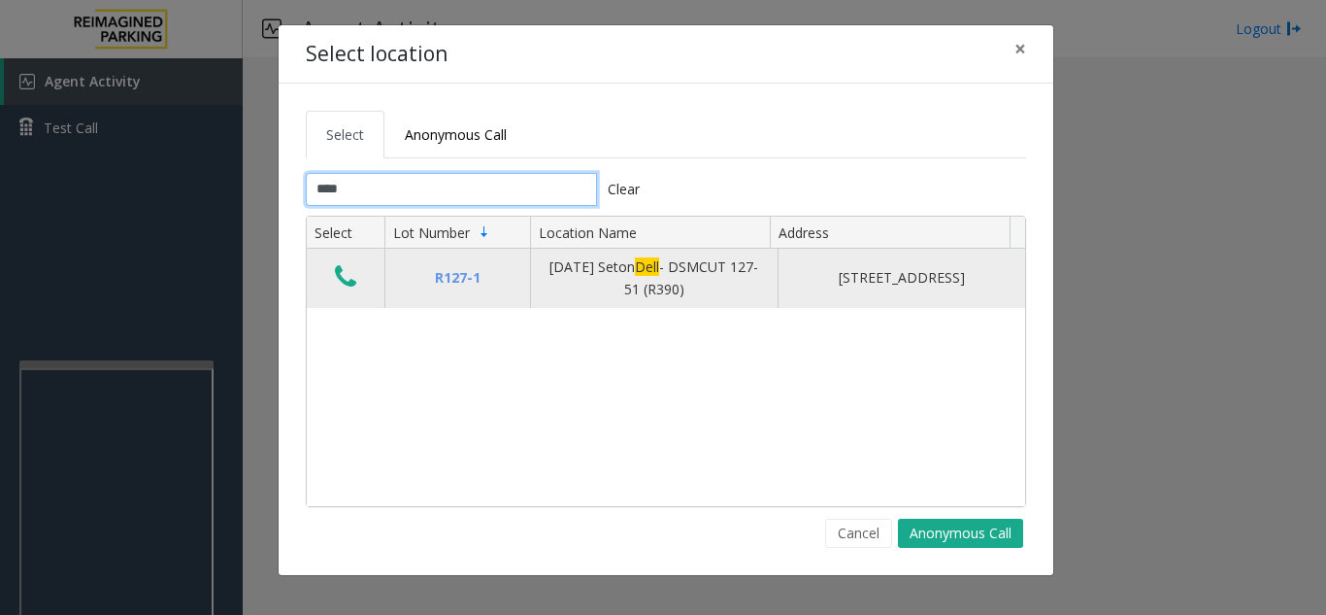
type input "****"
click at [347, 282] on icon "Data table" at bounding box center [345, 276] width 21 height 27
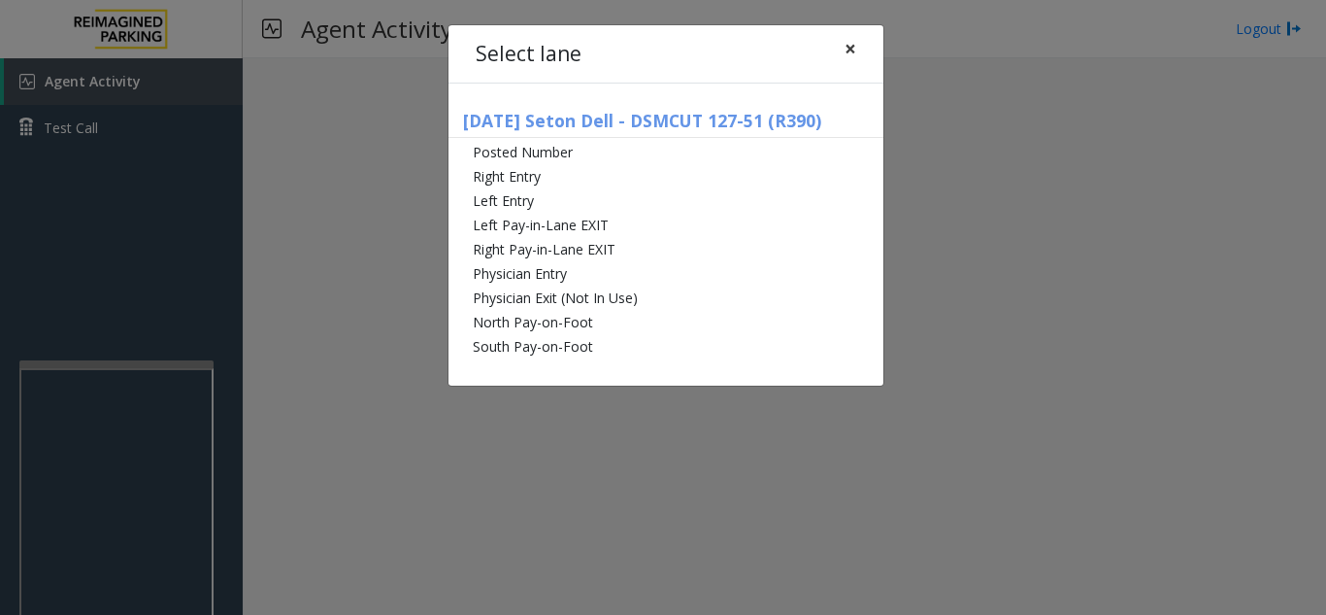
click at [861, 50] on button "×" at bounding box center [850, 49] width 39 height 48
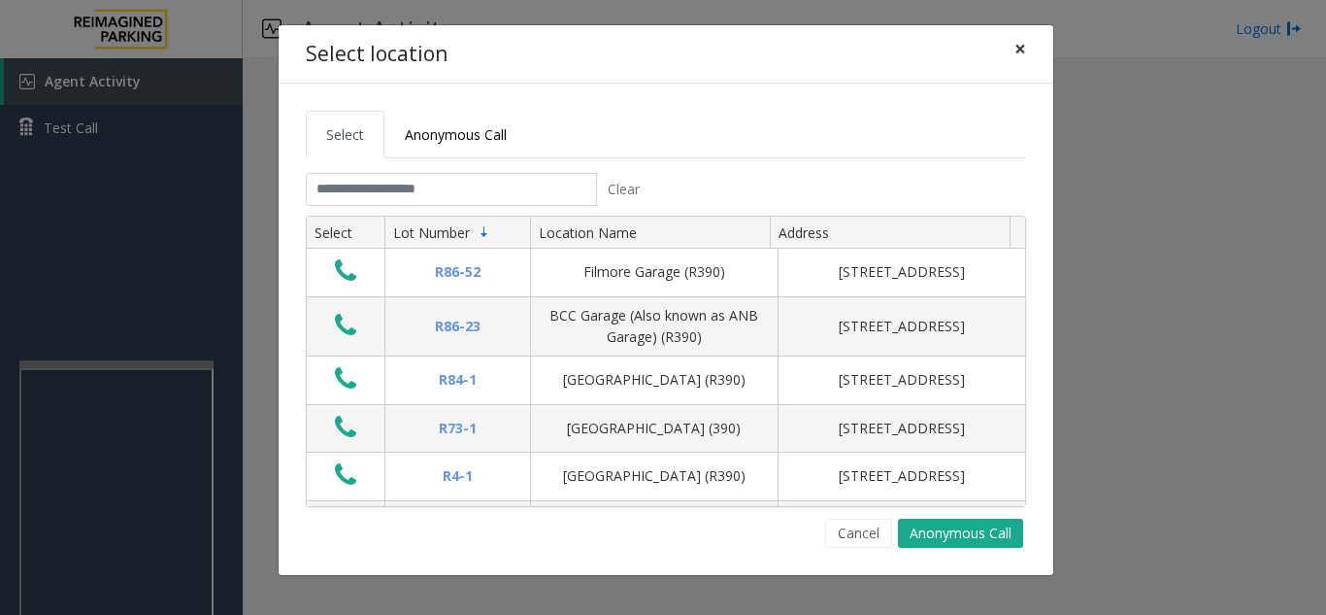
click at [1018, 46] on span "×" at bounding box center [1021, 48] width 12 height 27
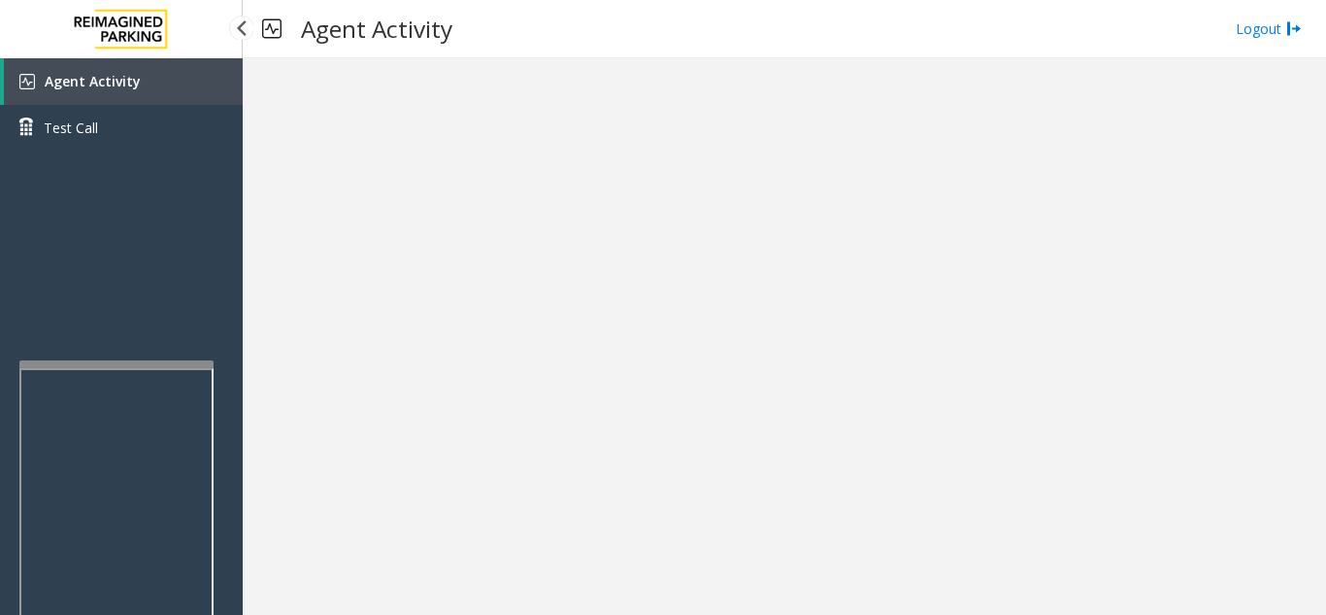
click at [110, 86] on span "Agent Activity" at bounding box center [93, 81] width 96 height 18
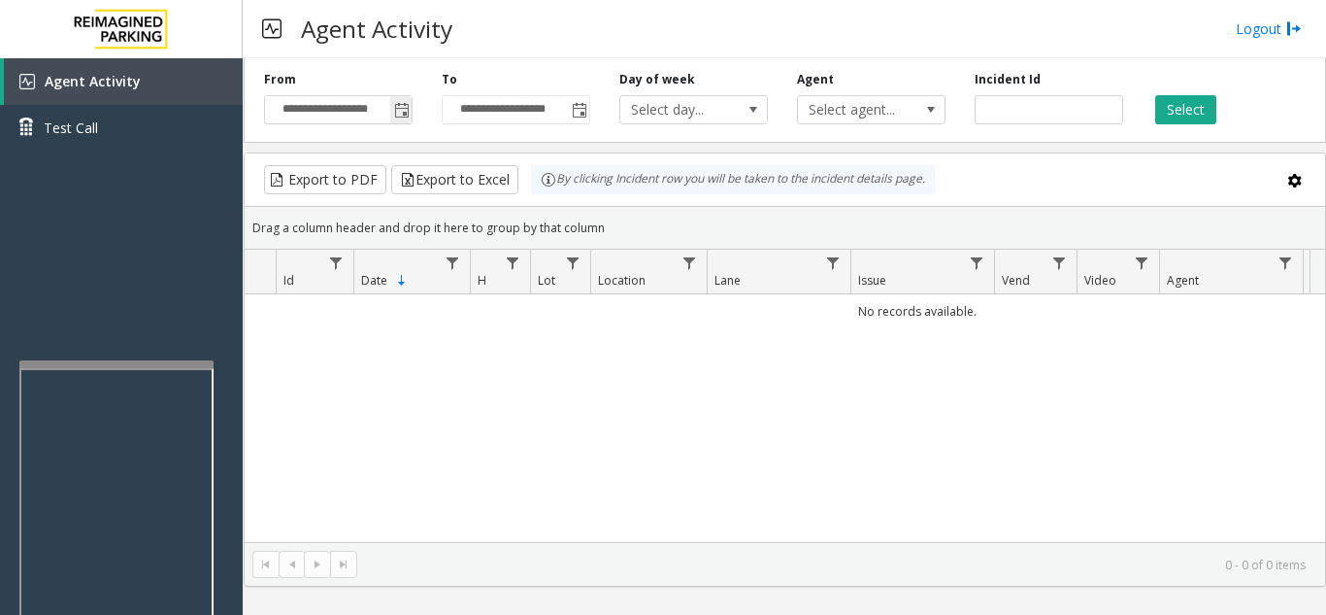
click at [399, 115] on span "Toggle popup" at bounding box center [402, 111] width 16 height 16
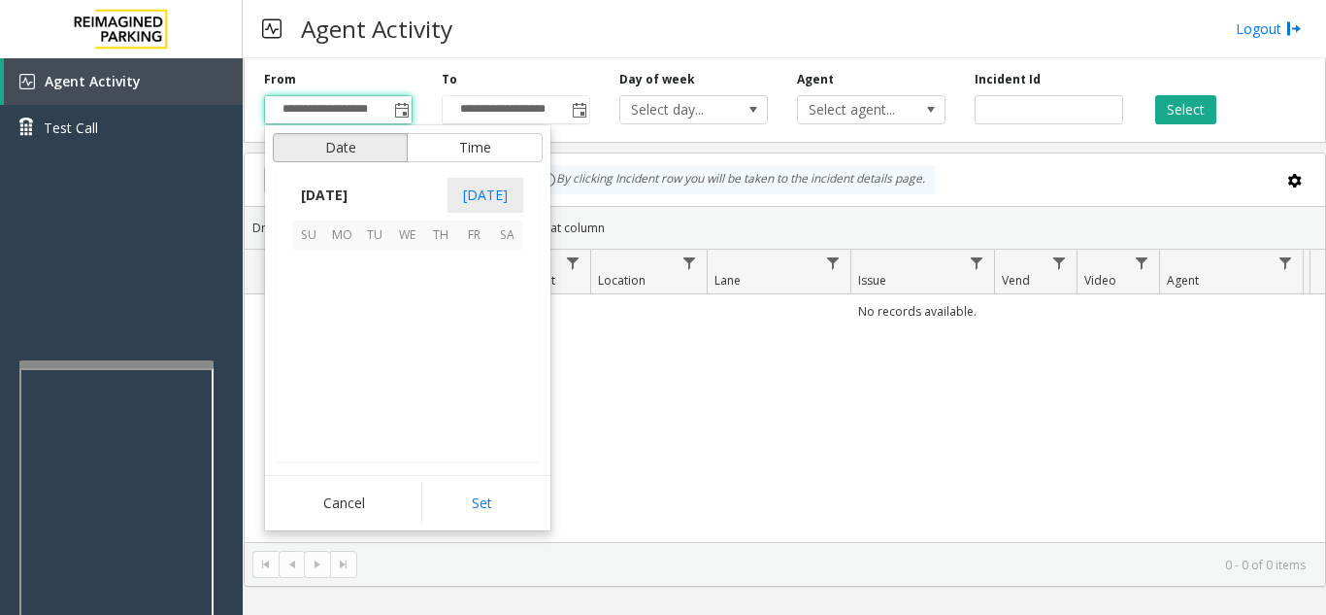
scroll to position [348718, 0]
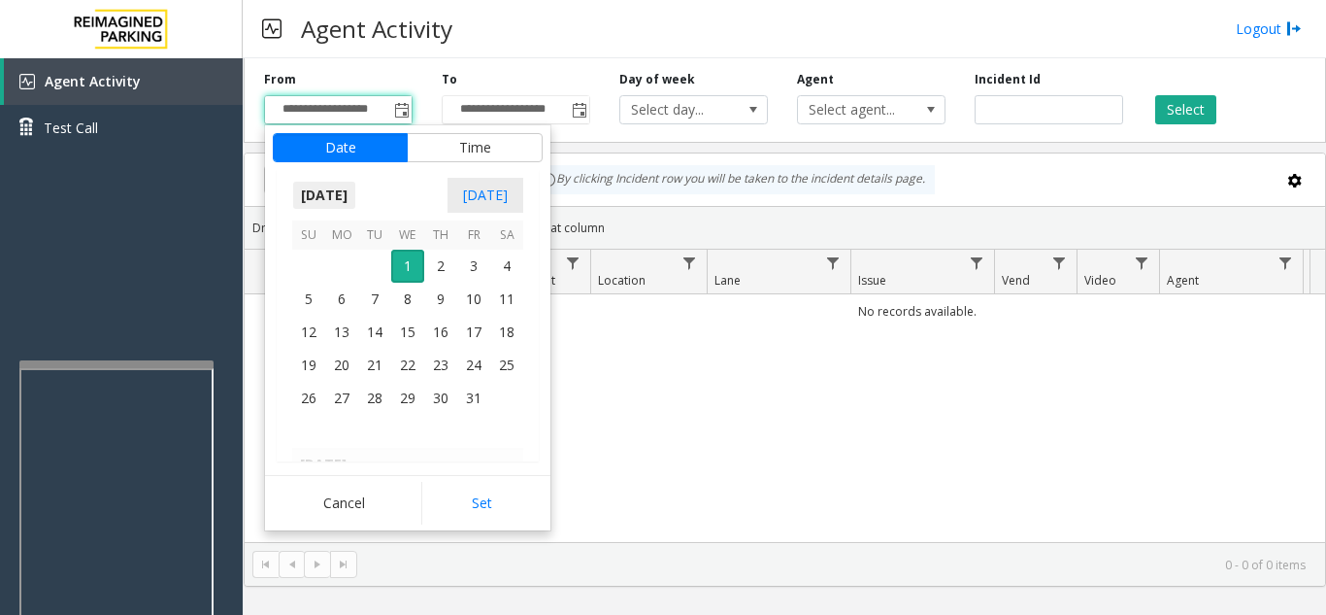
click at [345, 186] on span "[DATE]" at bounding box center [324, 195] width 64 height 29
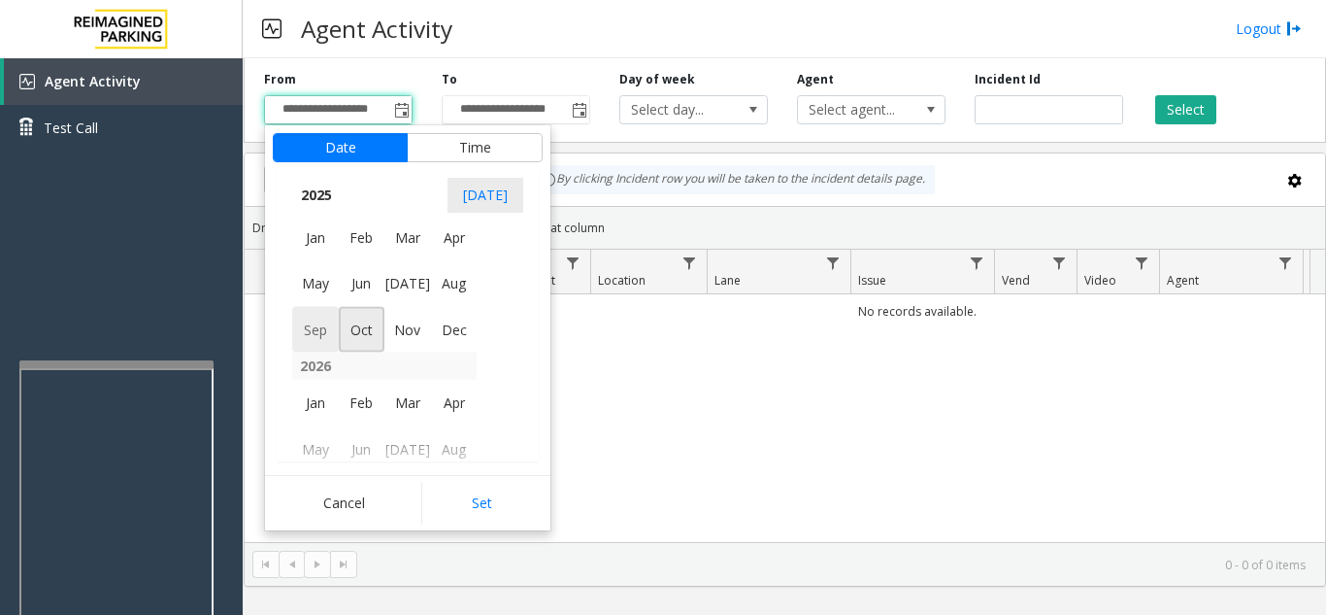
click at [318, 329] on span "Sep" at bounding box center [315, 329] width 47 height 47
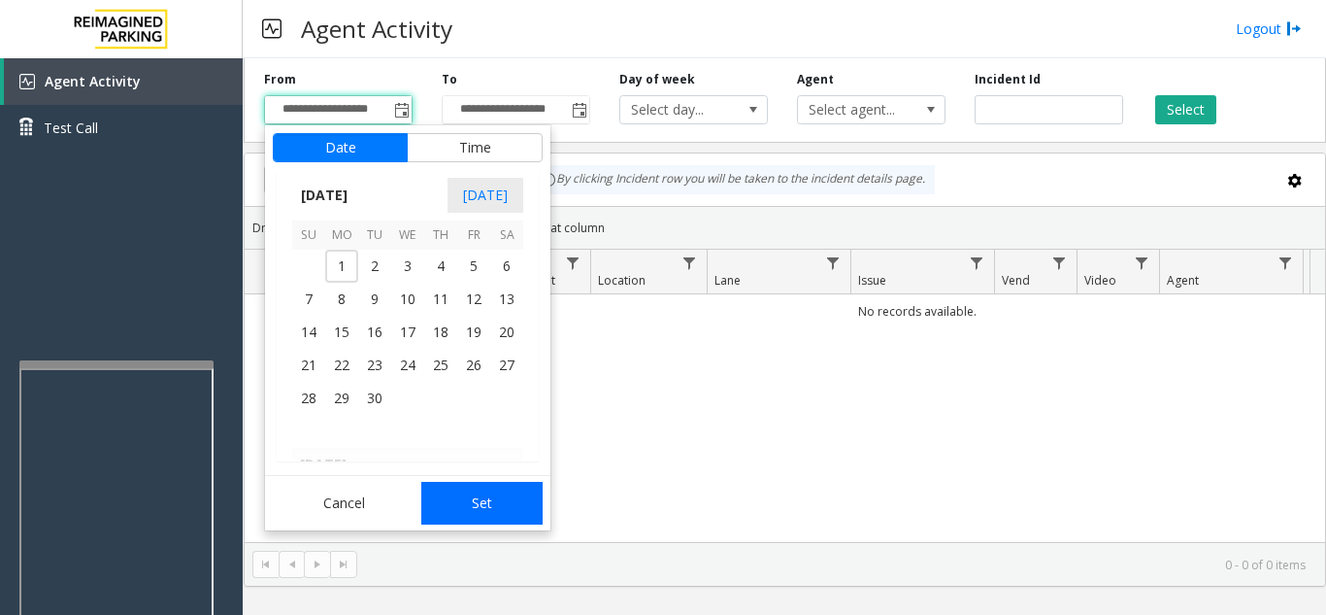
click at [465, 501] on button "Set" at bounding box center [482, 503] width 122 height 43
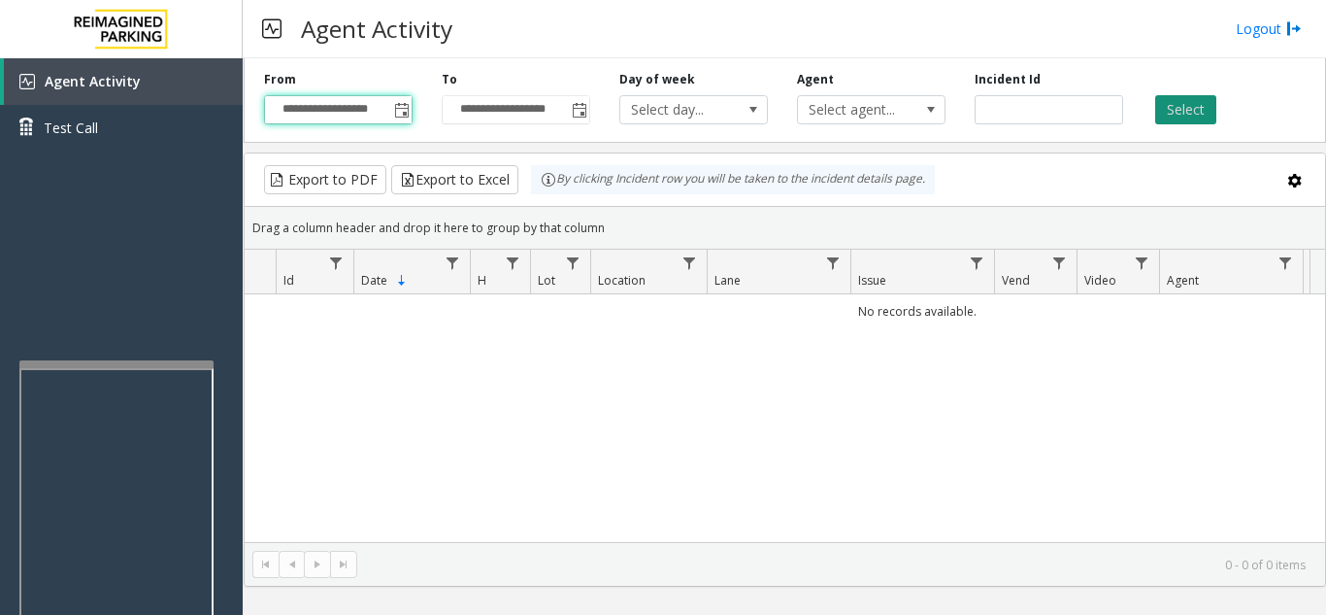
click at [1178, 111] on button "Select" at bounding box center [1185, 109] width 61 height 29
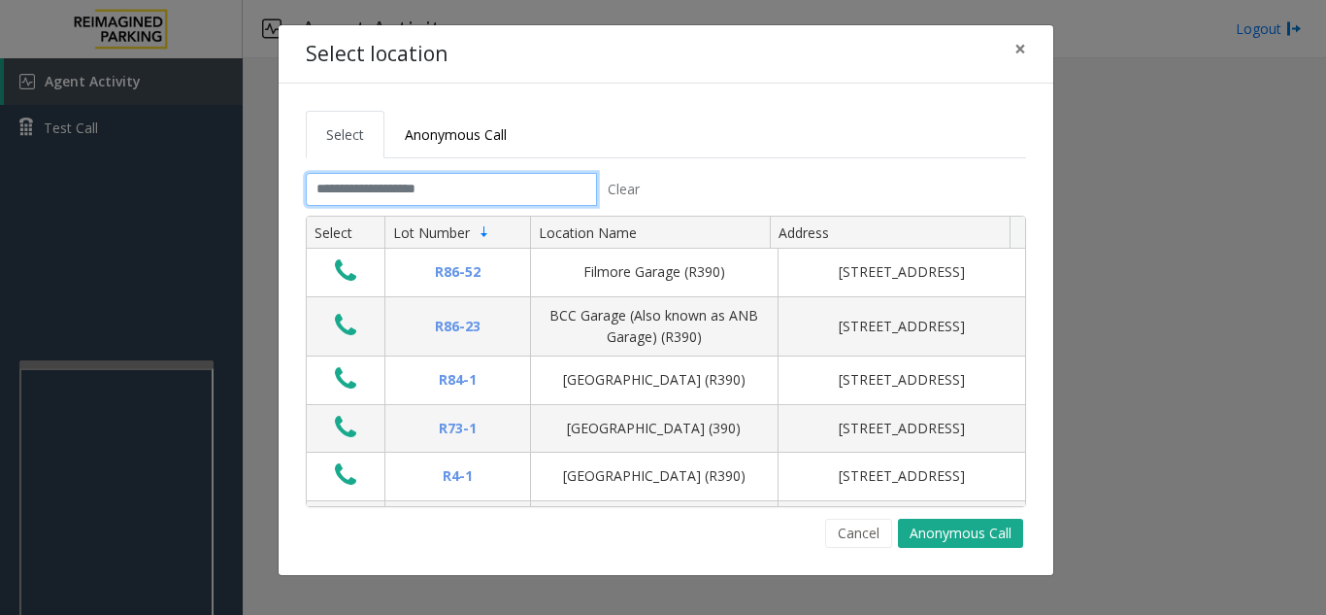
click at [434, 195] on input "text" at bounding box center [451, 189] width 291 height 33
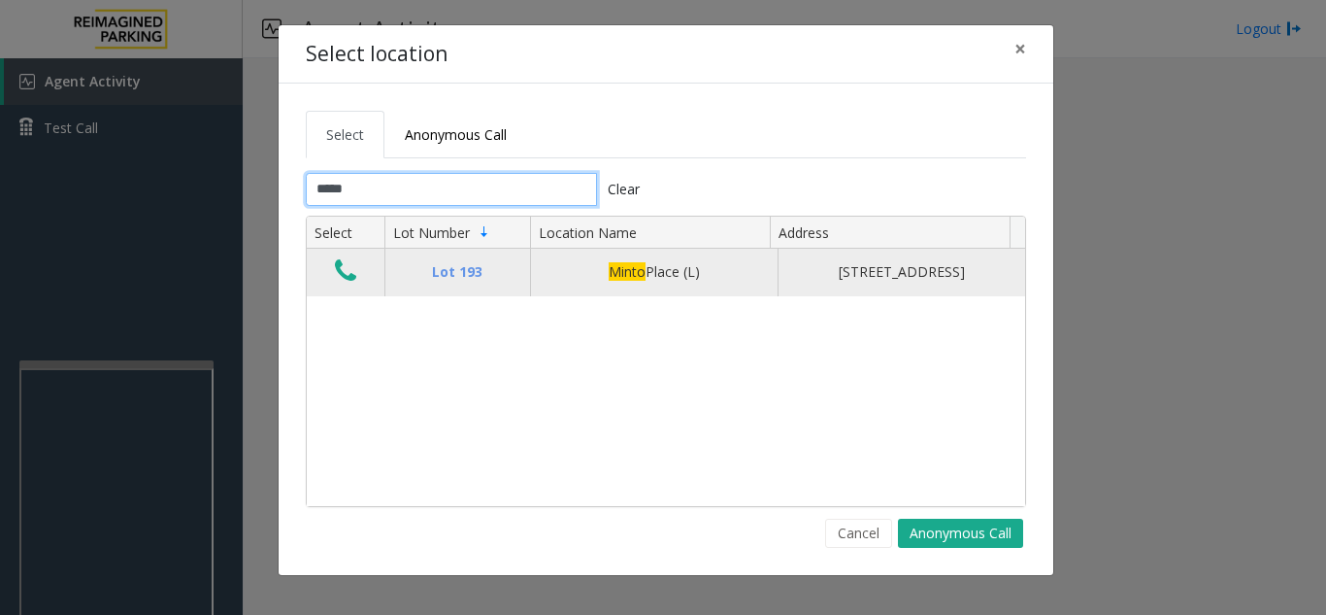
type input "*****"
click at [356, 287] on button "Data table" at bounding box center [345, 271] width 33 height 31
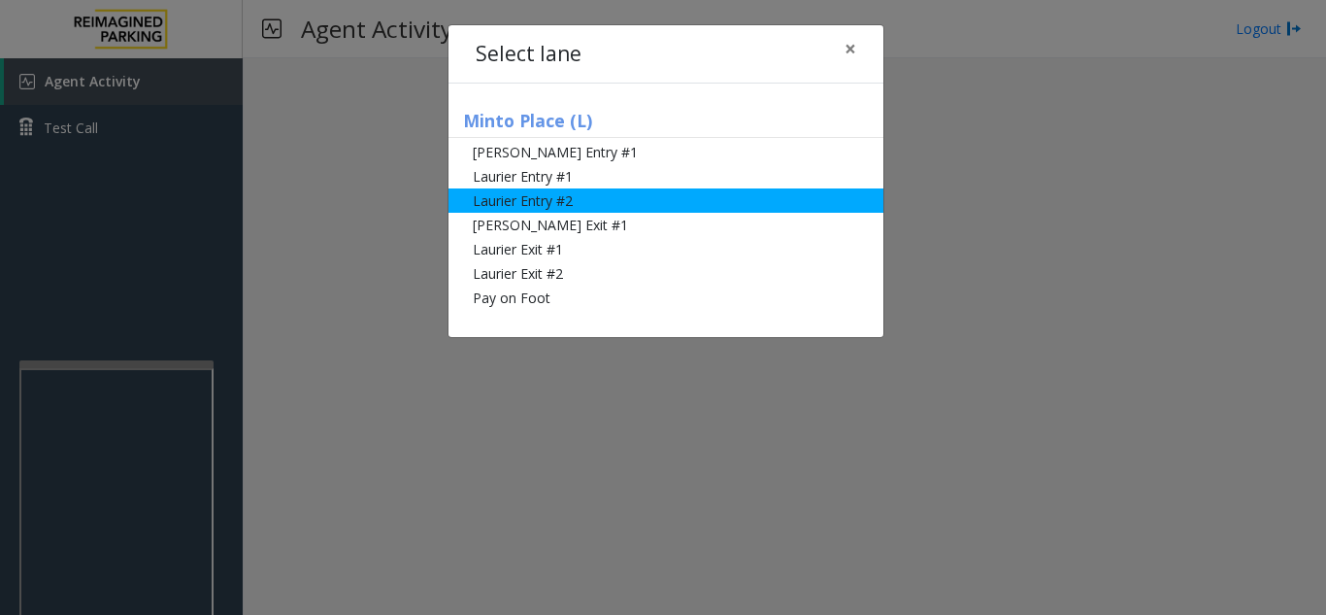
click at [620, 209] on li "Laurier Entry #2" at bounding box center [666, 200] width 435 height 24
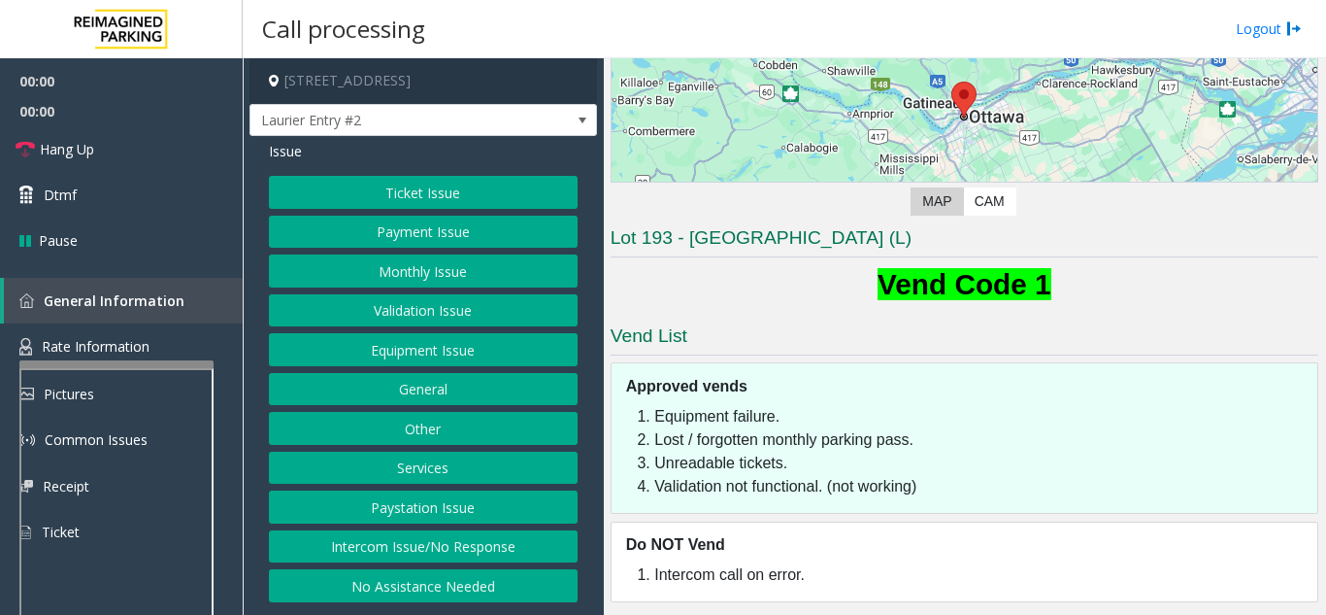
scroll to position [263, 0]
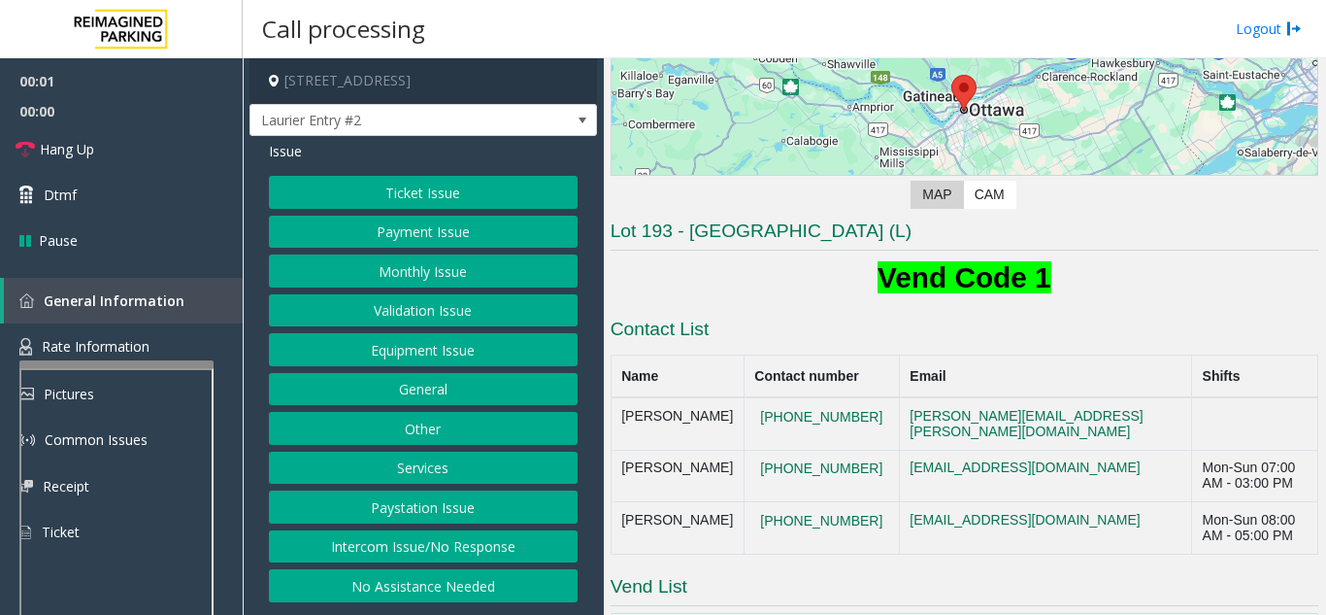
click at [400, 204] on button "Ticket Issue" at bounding box center [423, 192] width 309 height 33
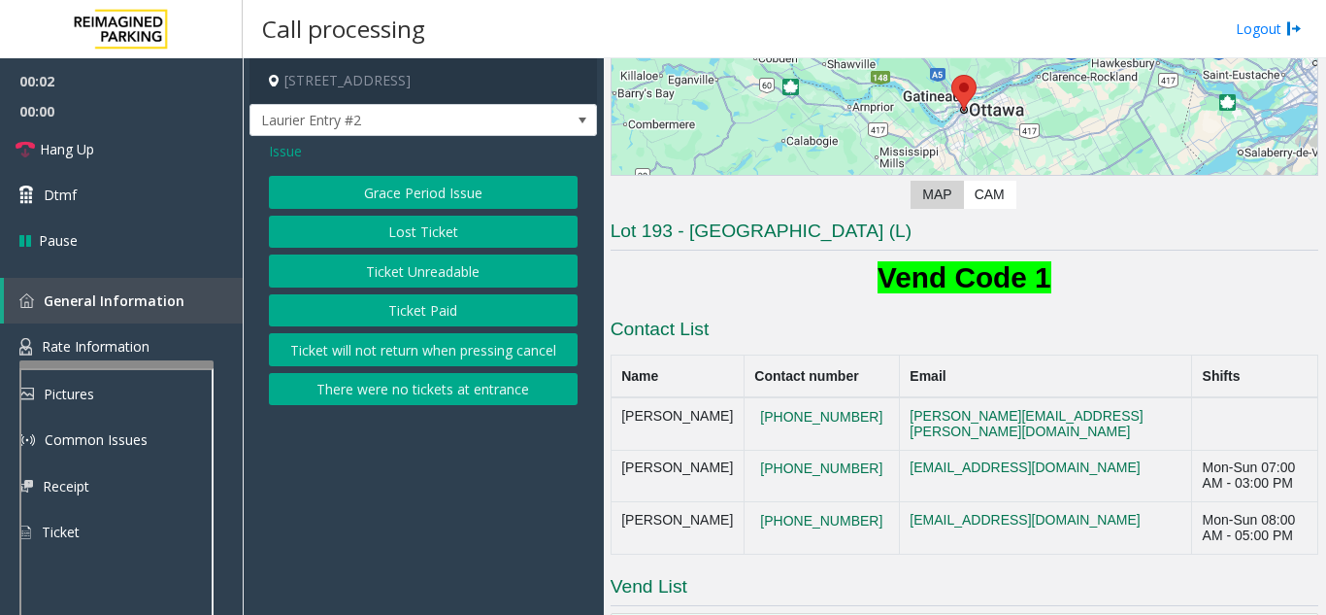
click at [392, 255] on button "Ticket Unreadable" at bounding box center [423, 270] width 309 height 33
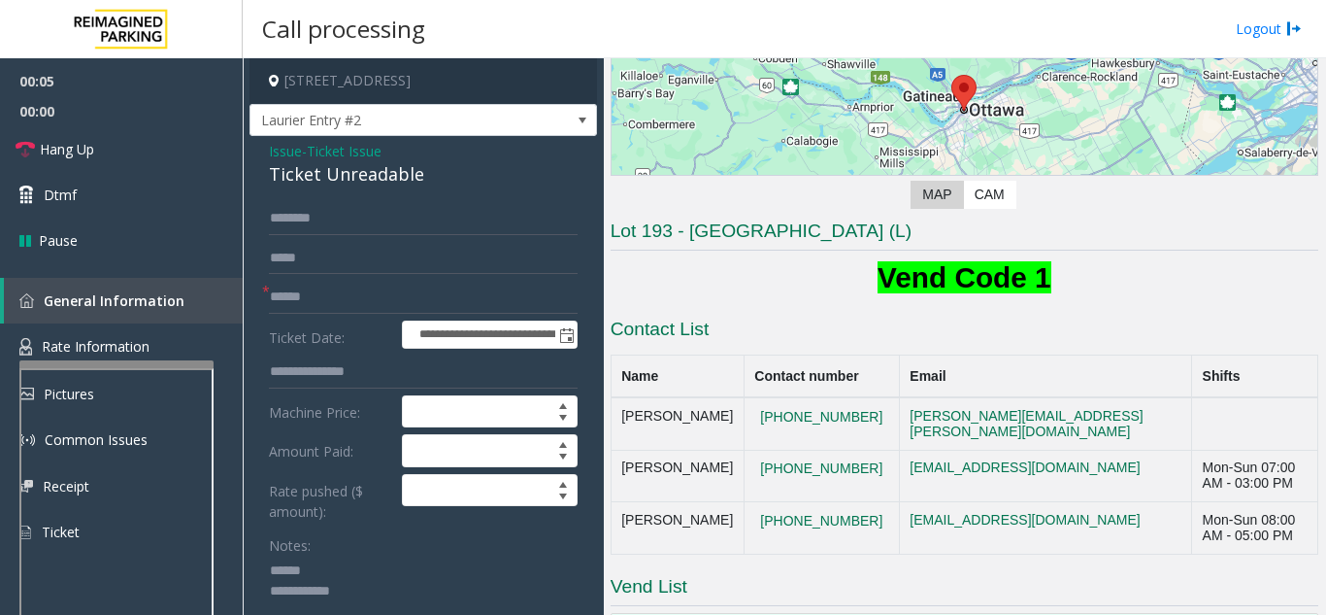
click at [347, 556] on textarea at bounding box center [416, 591] width 294 height 73
type textarea "**********"
click at [288, 148] on span "Issue" at bounding box center [285, 151] width 33 height 20
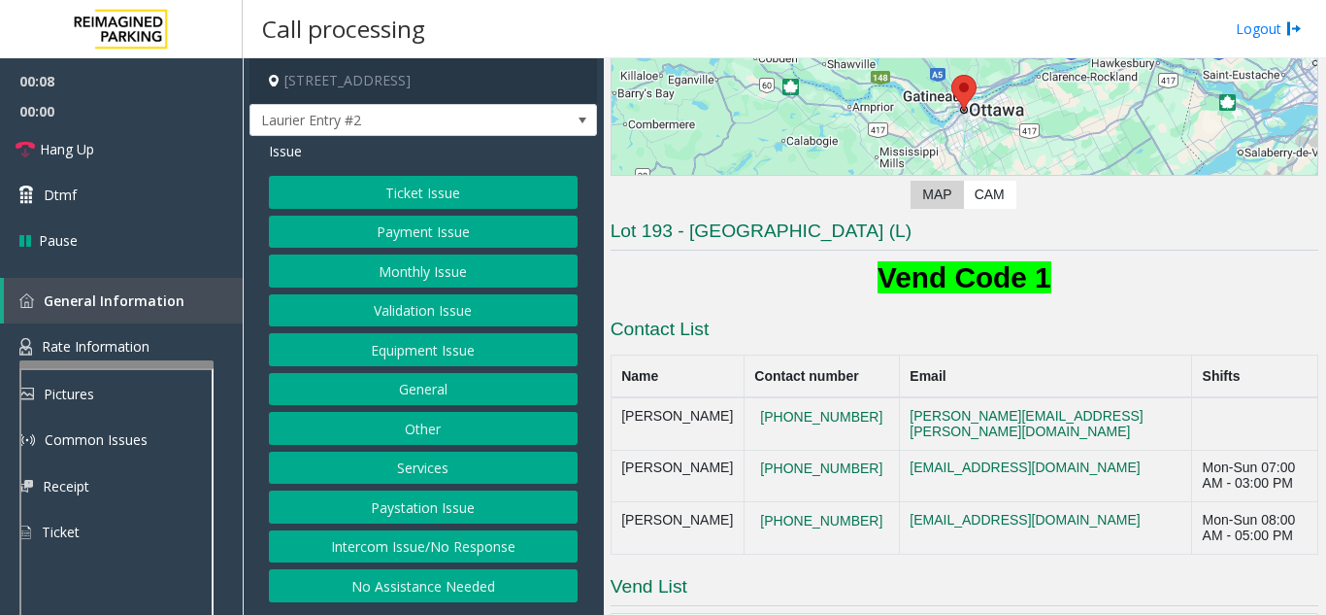
click at [451, 276] on button "Monthly Issue" at bounding box center [423, 270] width 309 height 33
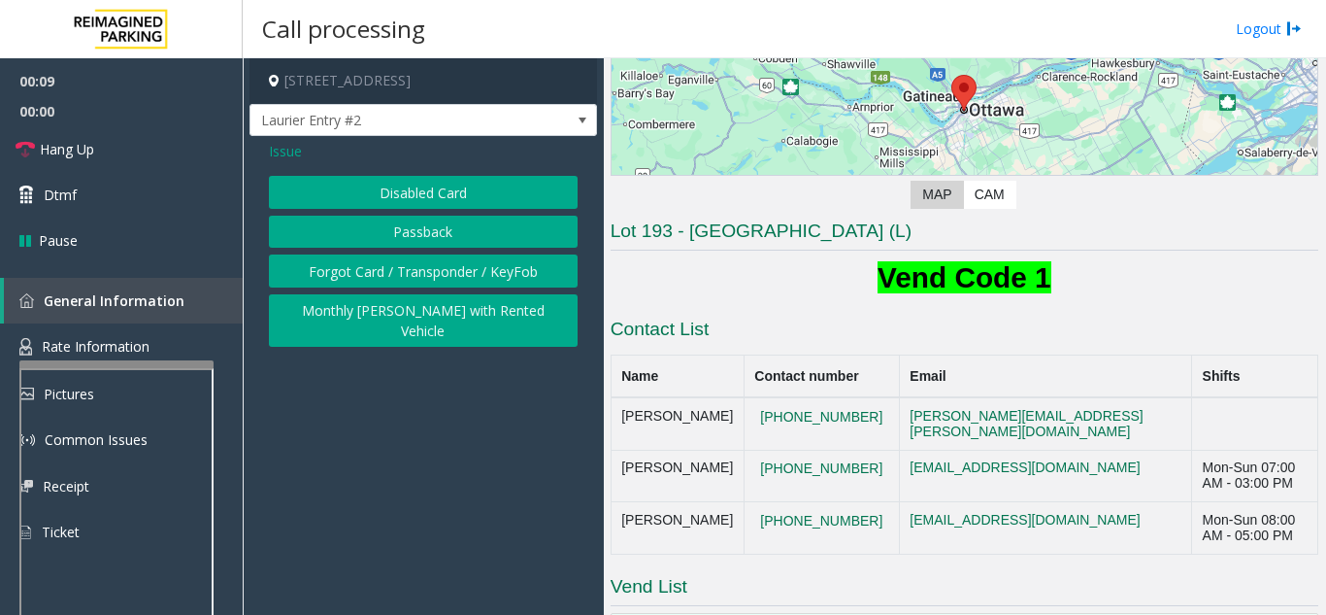
click at [435, 204] on button "Disabled Card" at bounding box center [423, 192] width 309 height 33
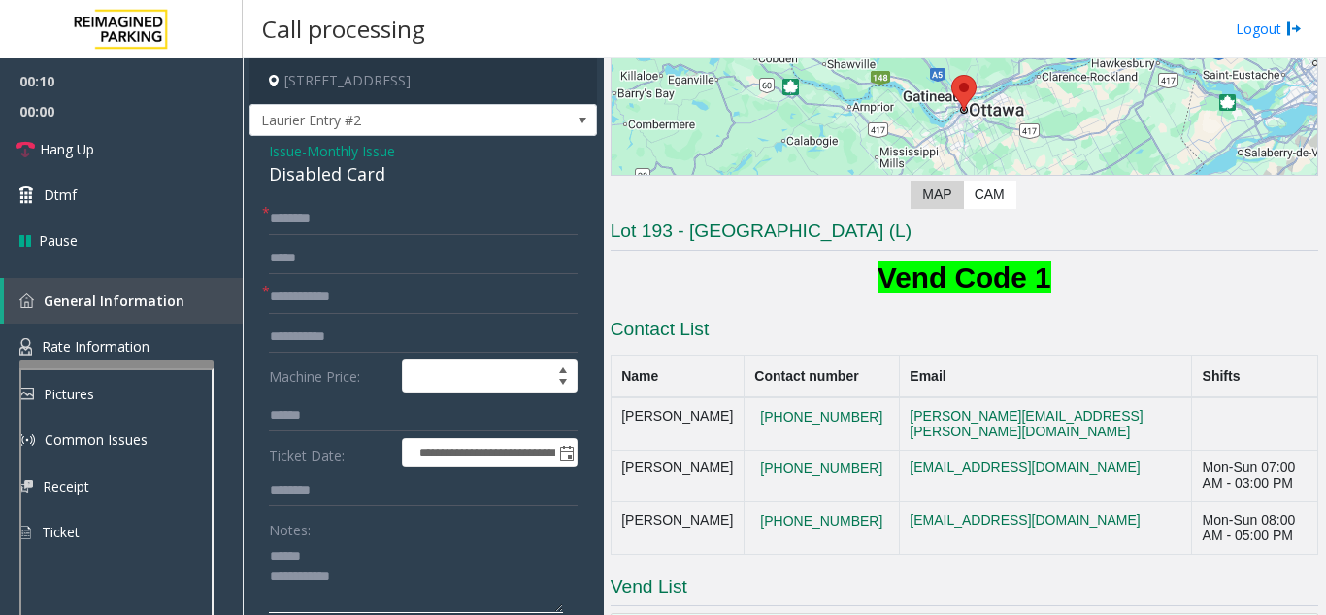
click at [368, 549] on textarea at bounding box center [416, 576] width 294 height 73
drag, startPoint x: 251, startPoint y: 170, endPoint x: 334, endPoint y: 180, distance: 83.1
type textarea "**********"
click at [406, 306] on input "text" at bounding box center [423, 297] width 309 height 33
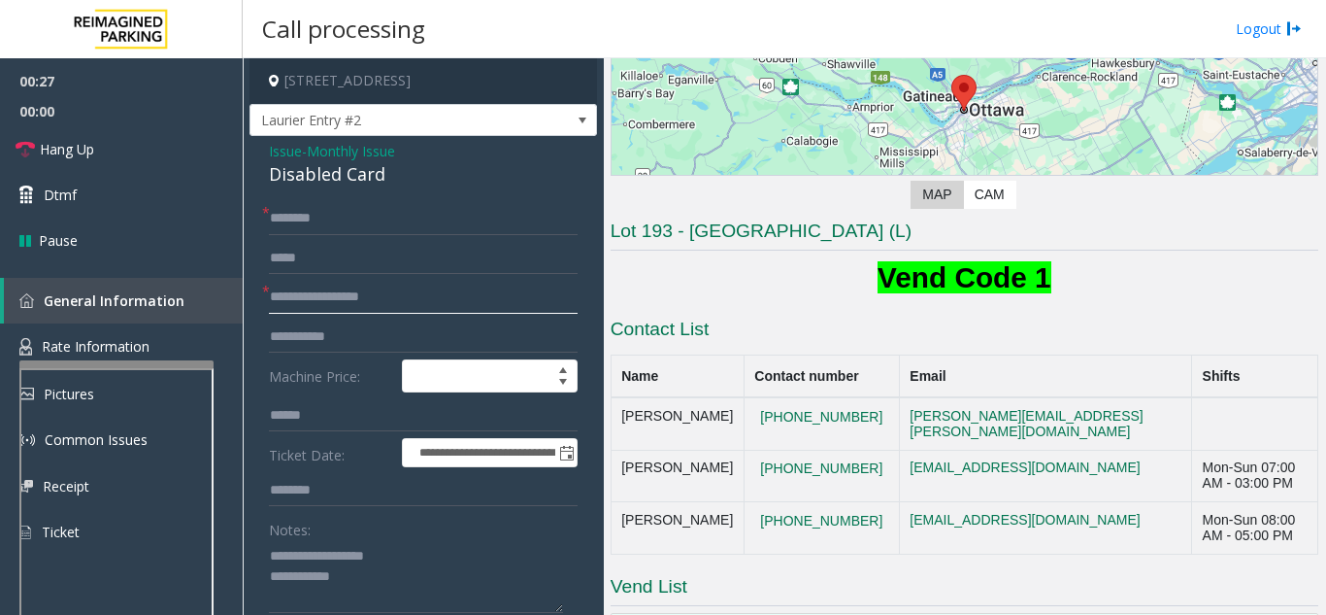
type input "**********"
click at [429, 219] on input "text" at bounding box center [423, 218] width 309 height 33
type input "**"
click at [134, 184] on link "Dtmf" at bounding box center [121, 195] width 243 height 46
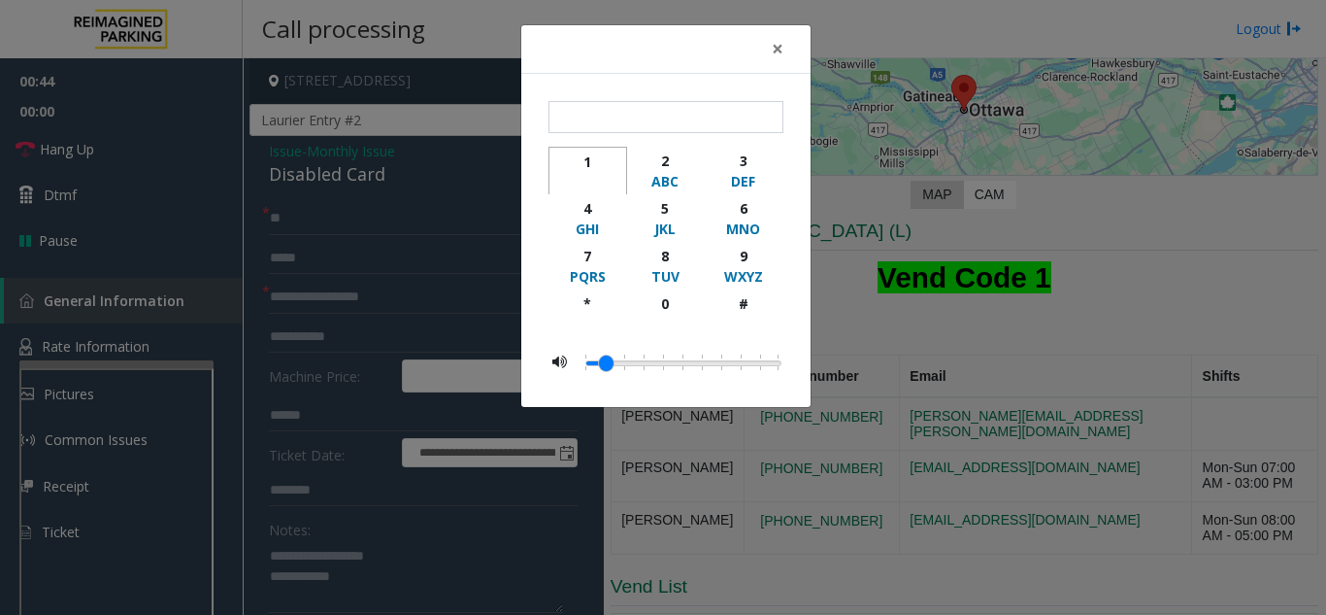
drag, startPoint x: 591, startPoint y: 165, endPoint x: 672, endPoint y: 135, distance: 86.0
click at [591, 166] on div "1" at bounding box center [587, 161] width 53 height 20
type input "*"
click at [773, 54] on span "×" at bounding box center [778, 48] width 12 height 27
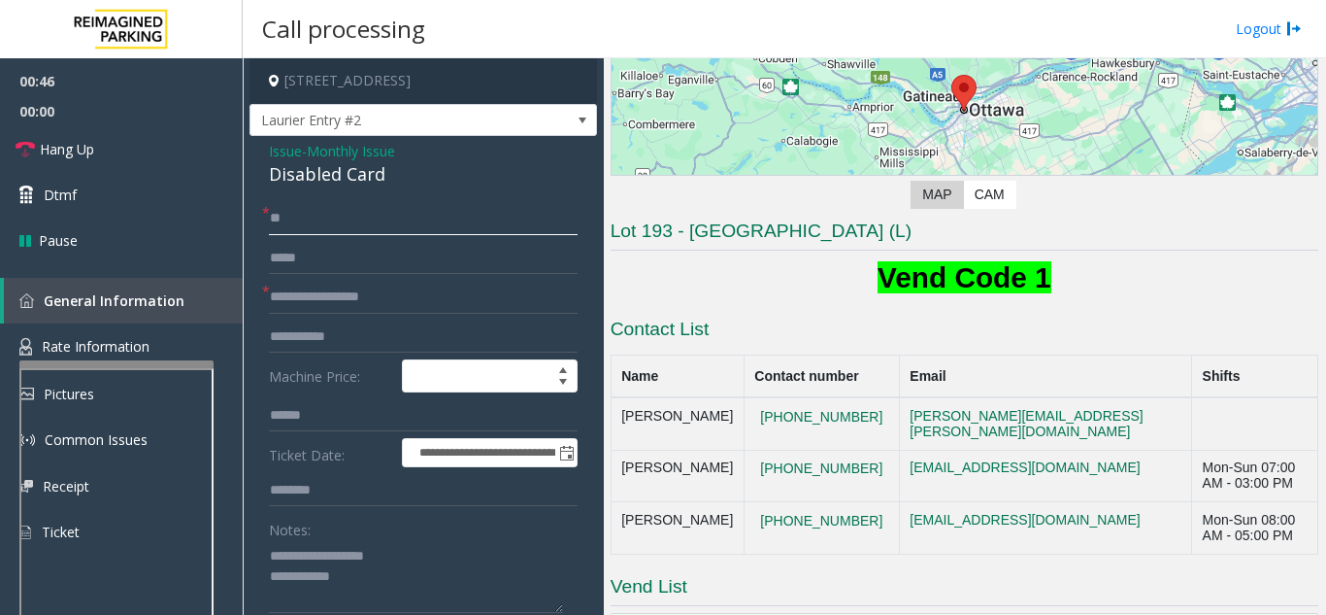
drag, startPoint x: 327, startPoint y: 223, endPoint x: 245, endPoint y: 225, distance: 82.6
click at [245, 225] on app-call-processing-form "**********" at bounding box center [423, 336] width 361 height 556
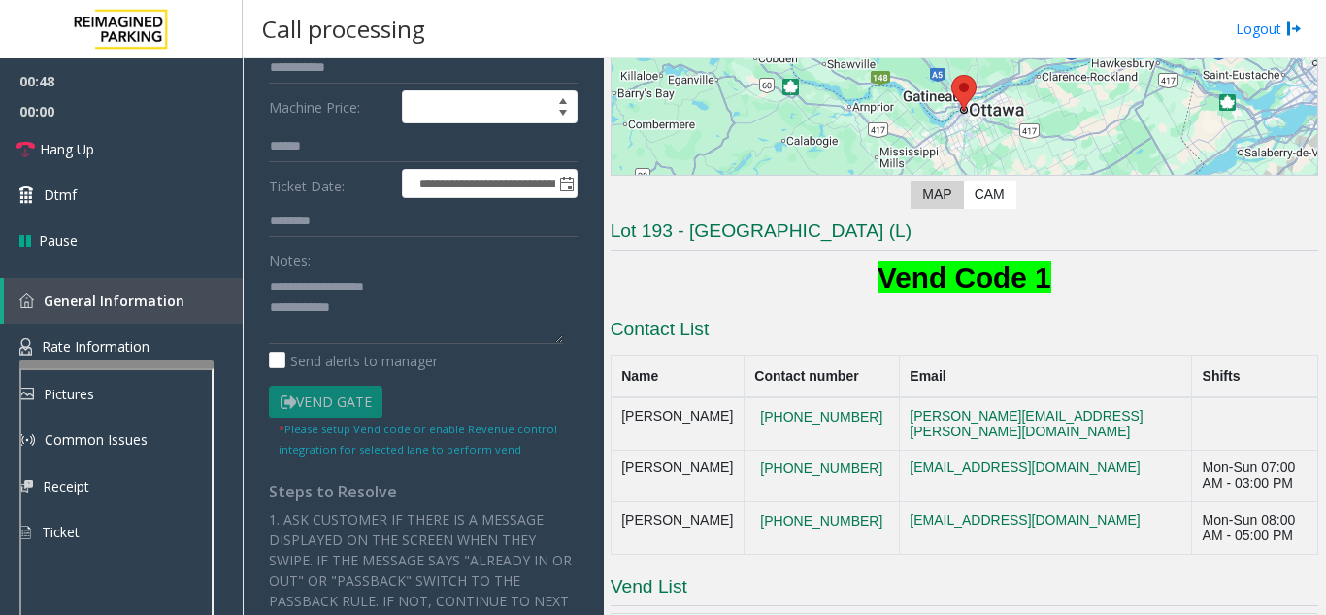
scroll to position [291, 0]
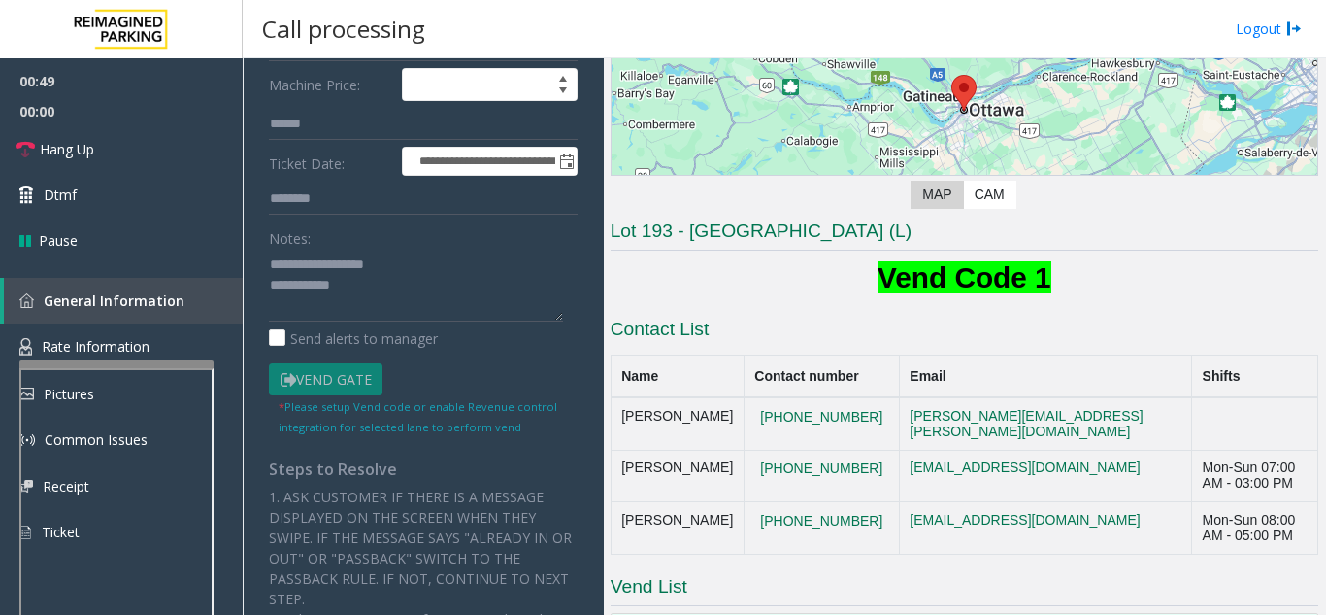
type input "**"
click at [452, 296] on textarea at bounding box center [416, 285] width 294 height 73
click at [460, 284] on textarea at bounding box center [416, 285] width 294 height 73
type textarea "**********"
click at [193, 173] on link "Dtmf" at bounding box center [121, 195] width 243 height 46
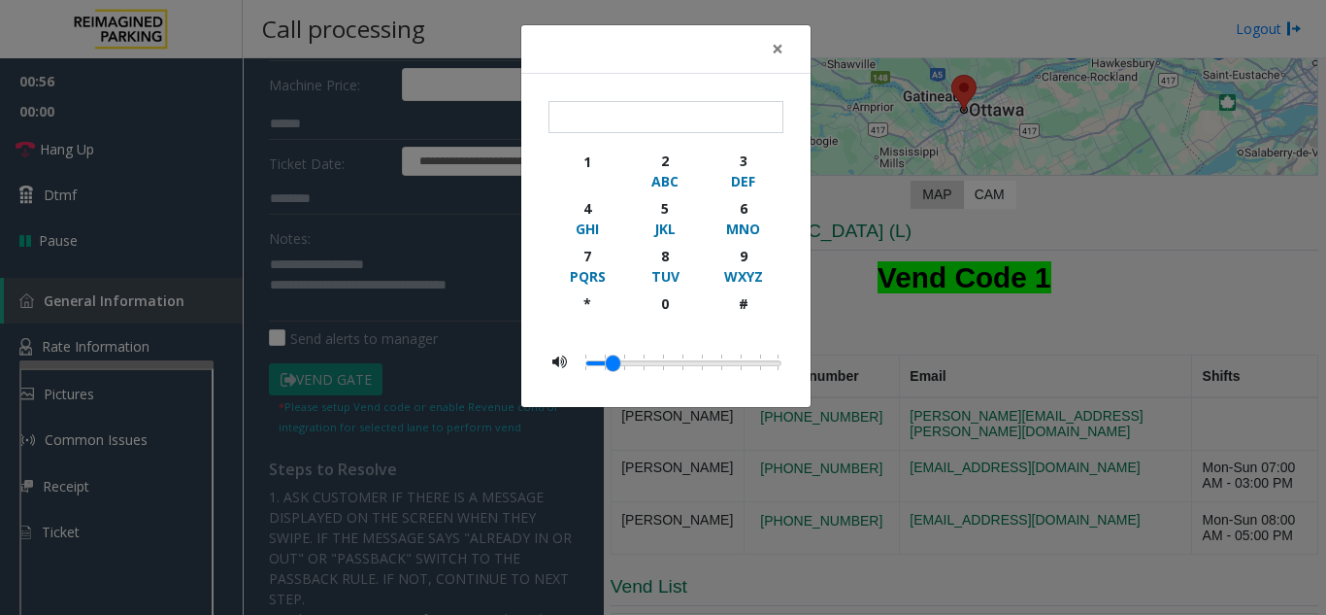
click at [187, 154] on div "× 1 2 ABC 3 DEF 4 GHI 5 JKL 6 MNO 7 PQRS 8 TUV 9 WXYZ * 0 #" at bounding box center [663, 307] width 1326 height 615
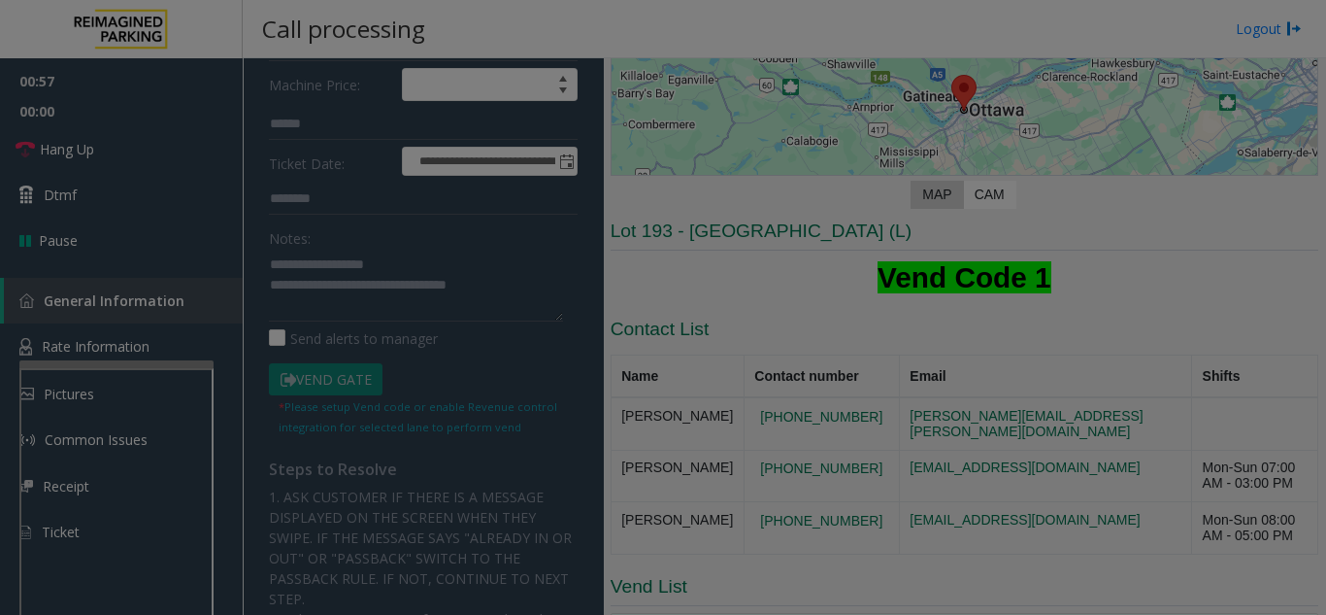
click at [186, 145] on bs-modal-backdrop at bounding box center [663, 307] width 1326 height 615
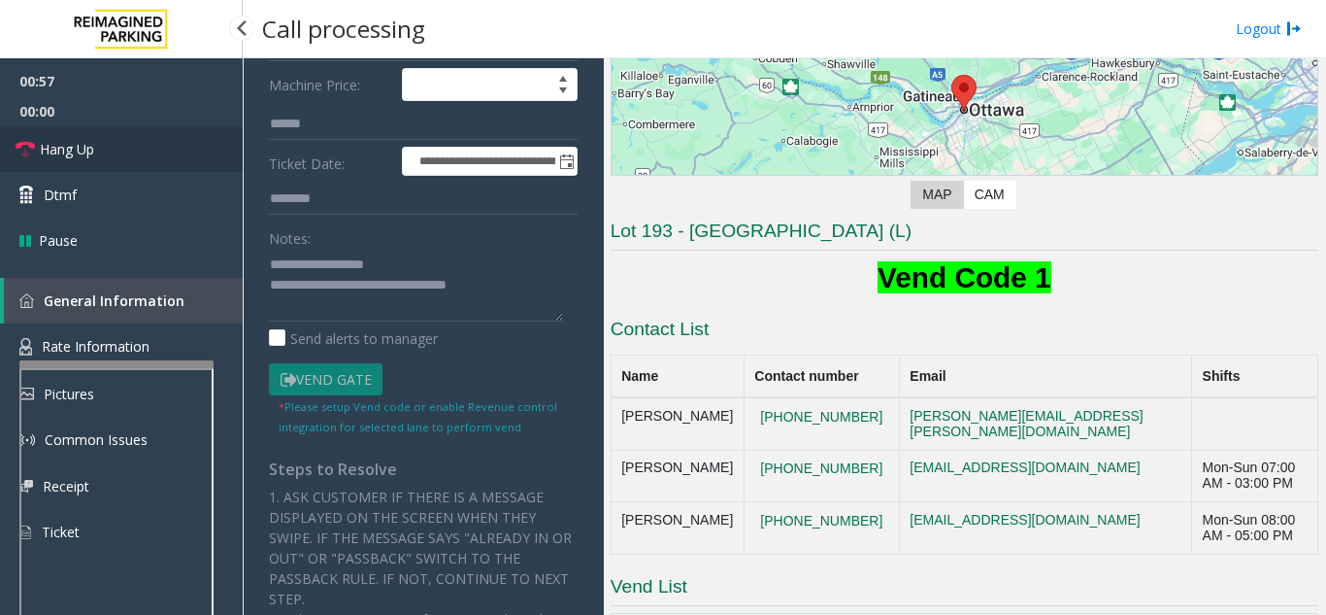
click at [186, 145] on link "Hang Up" at bounding box center [121, 149] width 243 height 46
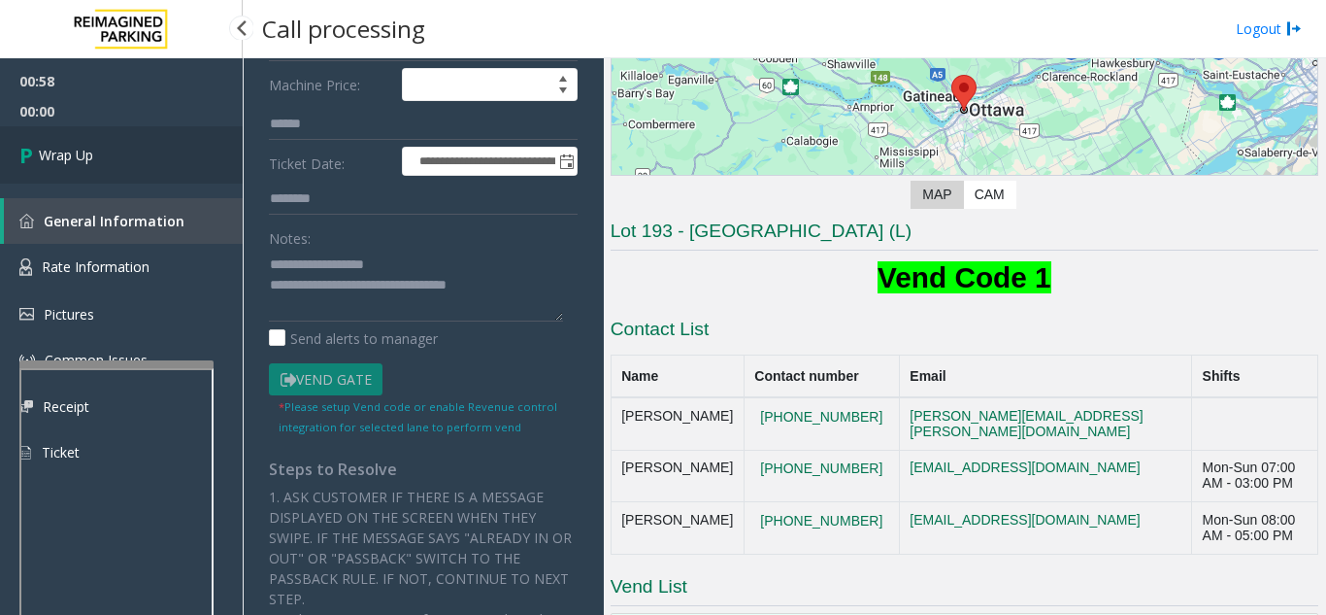
click at [180, 161] on link "Wrap Up" at bounding box center [121, 154] width 243 height 57
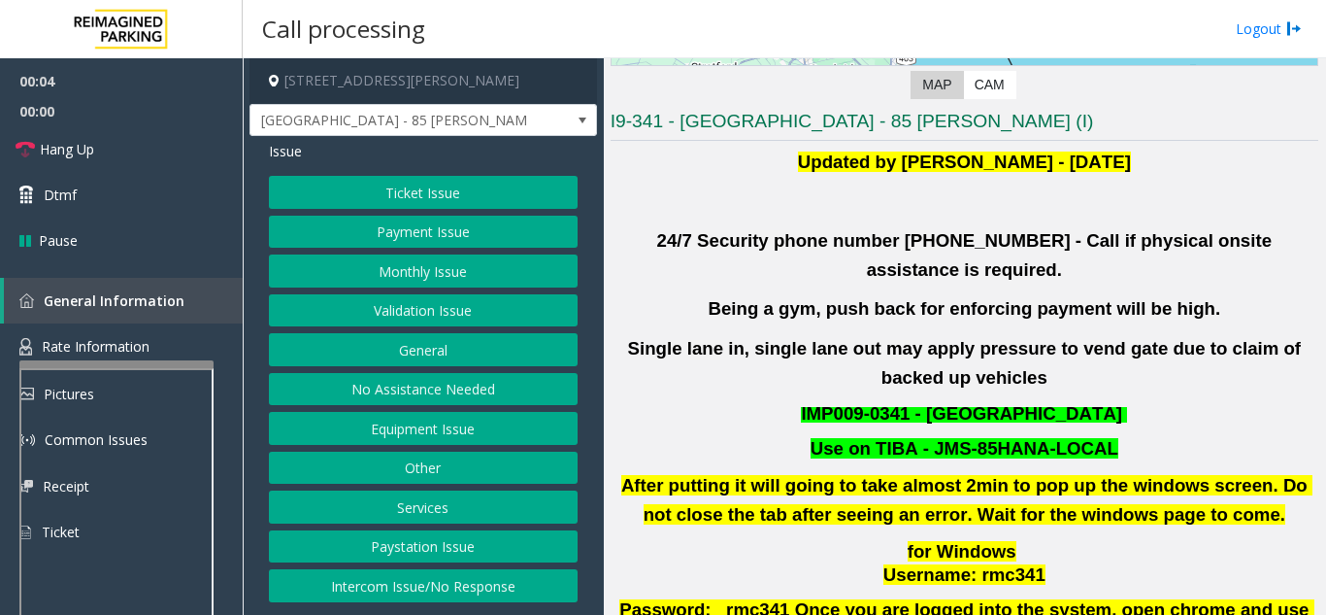
scroll to position [388, 0]
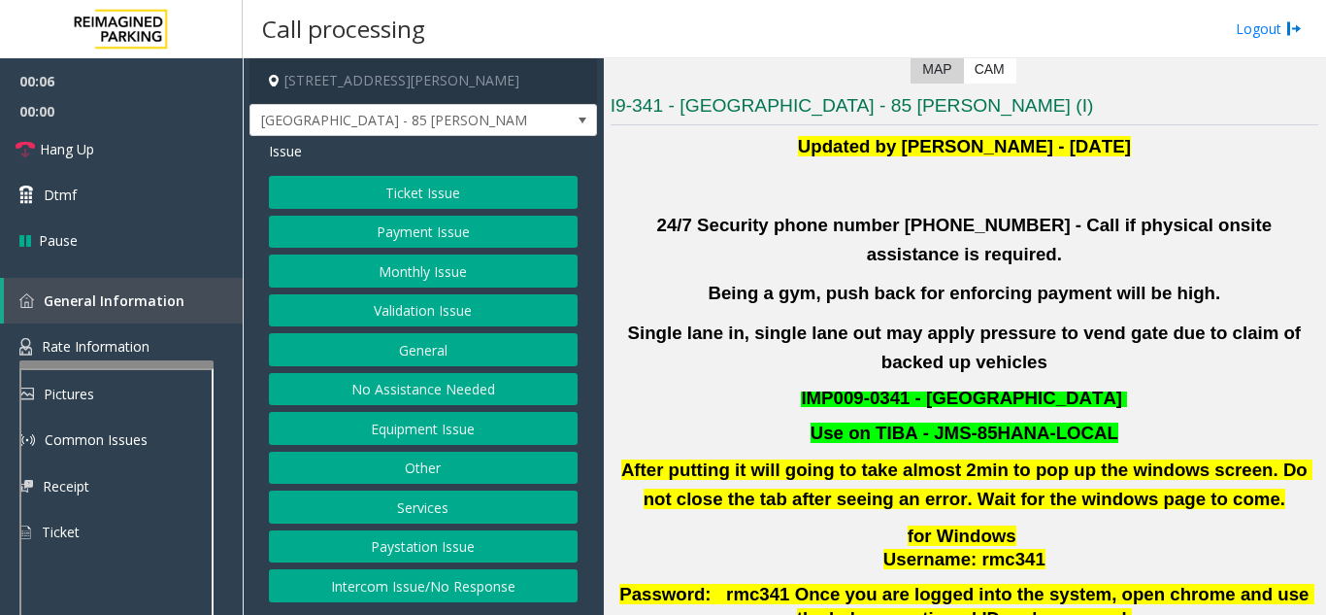
click at [431, 304] on button "Validation Issue" at bounding box center [423, 310] width 309 height 33
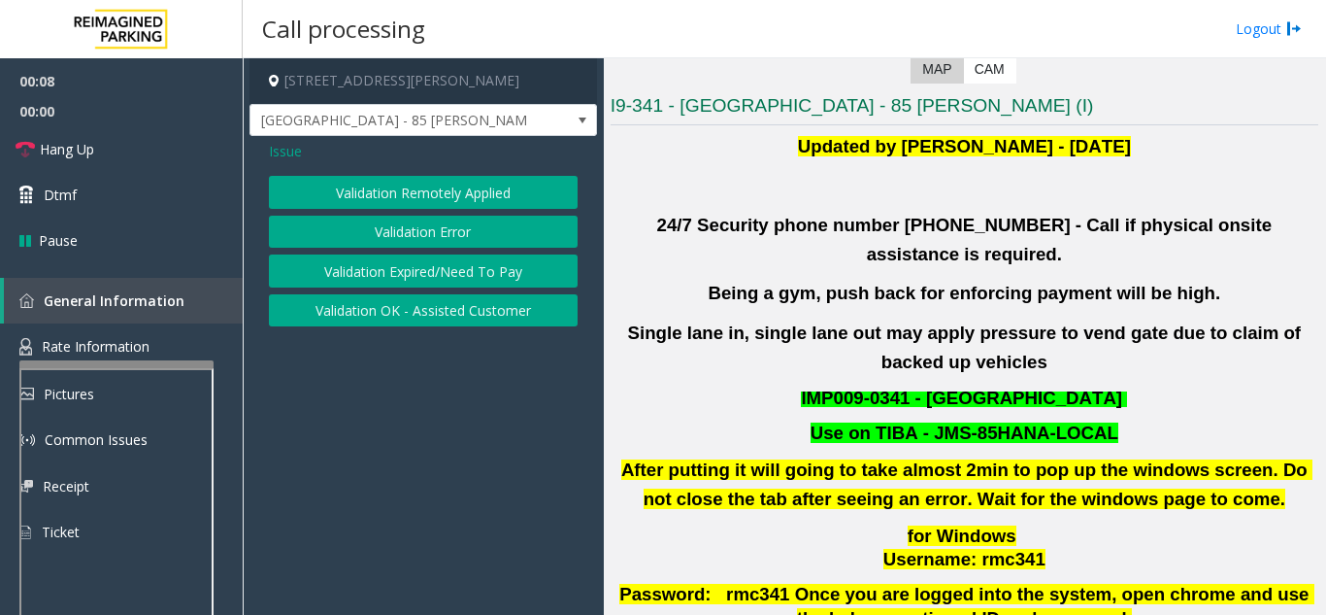
click at [435, 231] on button "Validation Error" at bounding box center [423, 232] width 309 height 33
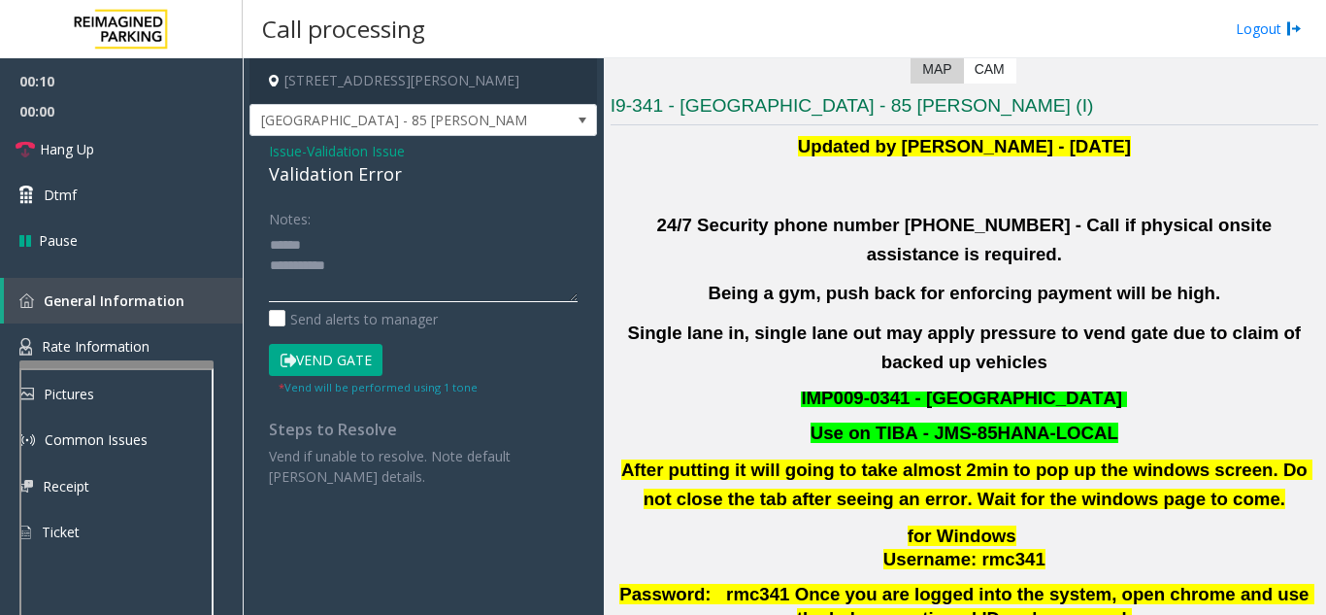
click at [333, 247] on textarea at bounding box center [423, 265] width 309 height 73
drag, startPoint x: 261, startPoint y: 181, endPoint x: 344, endPoint y: 173, distance: 82.9
click at [421, 184] on div "Issue - Validation Issue Validation Error Notes: Send alerts to manager Vend Ga…" at bounding box center [424, 321] width 348 height 370
click at [442, 245] on textarea at bounding box center [423, 265] width 309 height 73
click at [431, 265] on textarea at bounding box center [423, 265] width 309 height 73
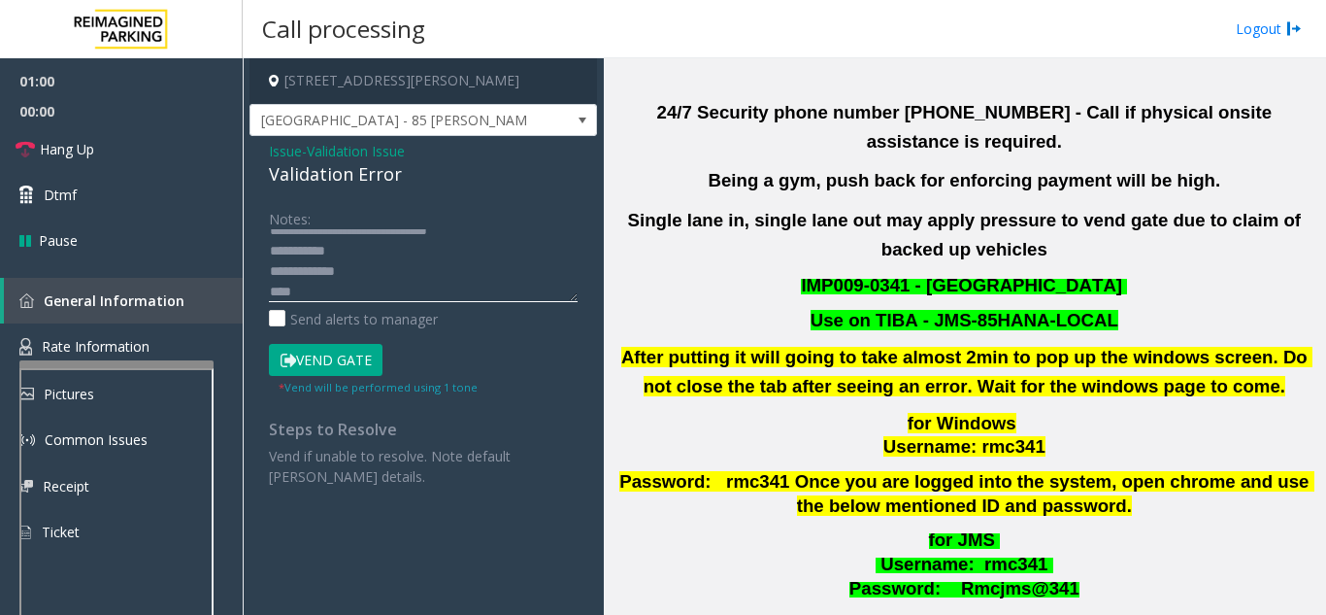
scroll to position [680, 0]
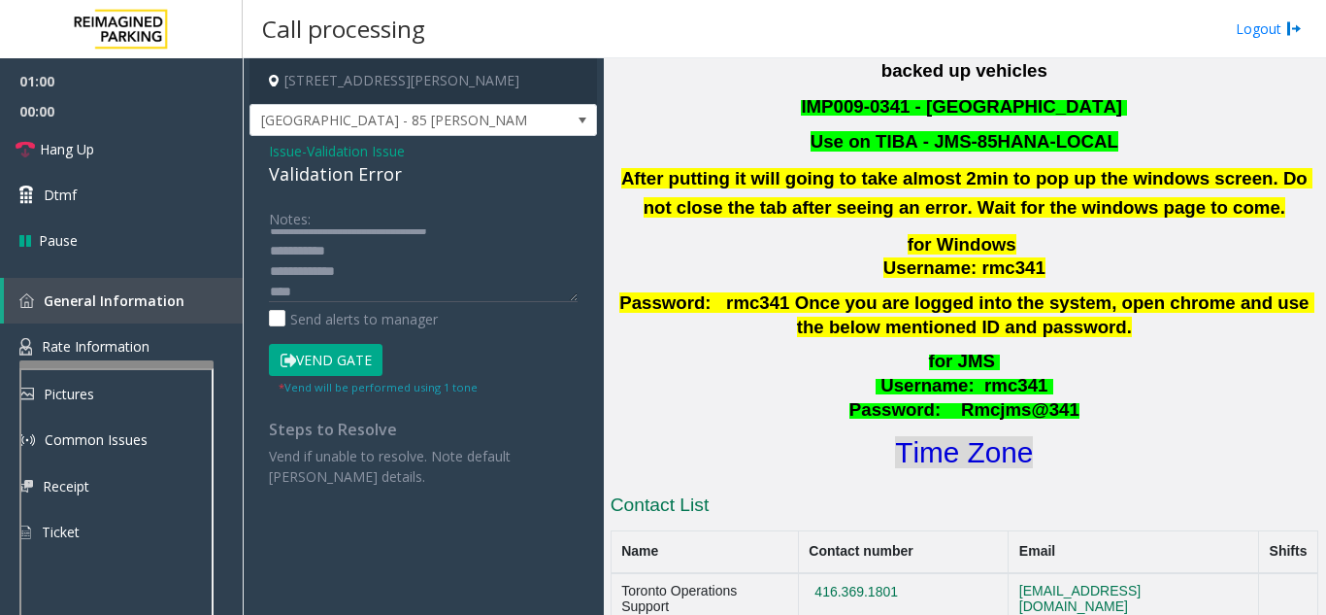
click at [950, 438] on font "Time Zone" at bounding box center [964, 452] width 138 height 32
click at [403, 289] on textarea at bounding box center [423, 265] width 309 height 73
click at [332, 350] on button "Vend Gate" at bounding box center [326, 360] width 114 height 33
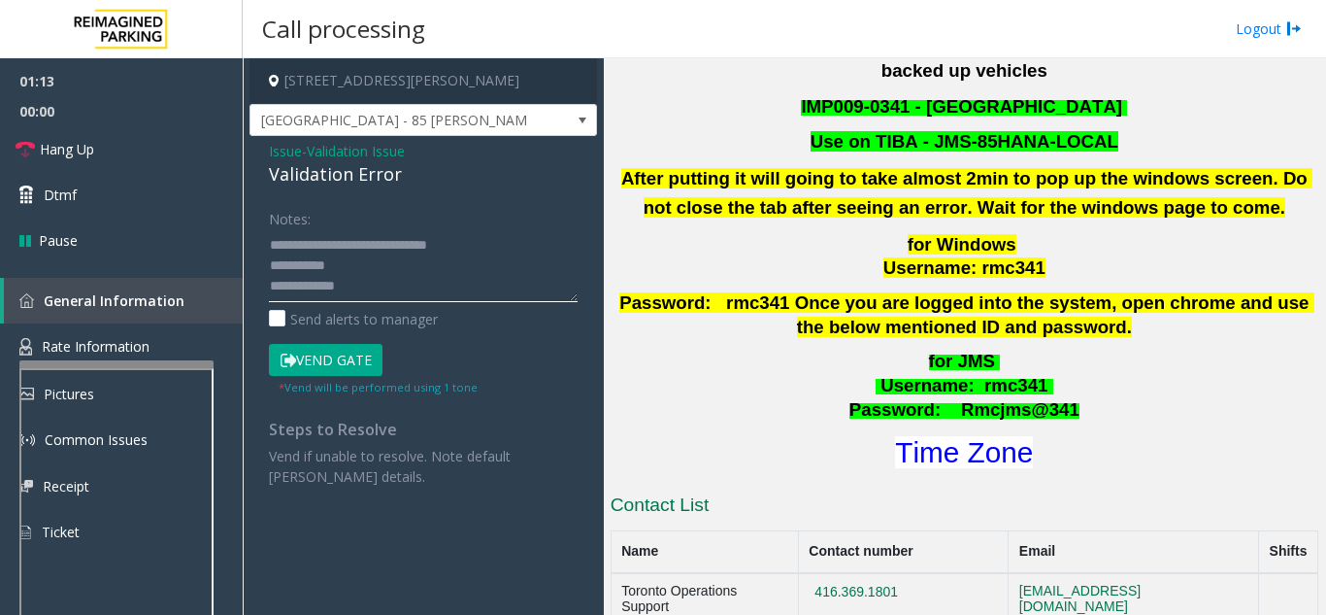
click at [395, 260] on textarea at bounding box center [423, 265] width 309 height 73
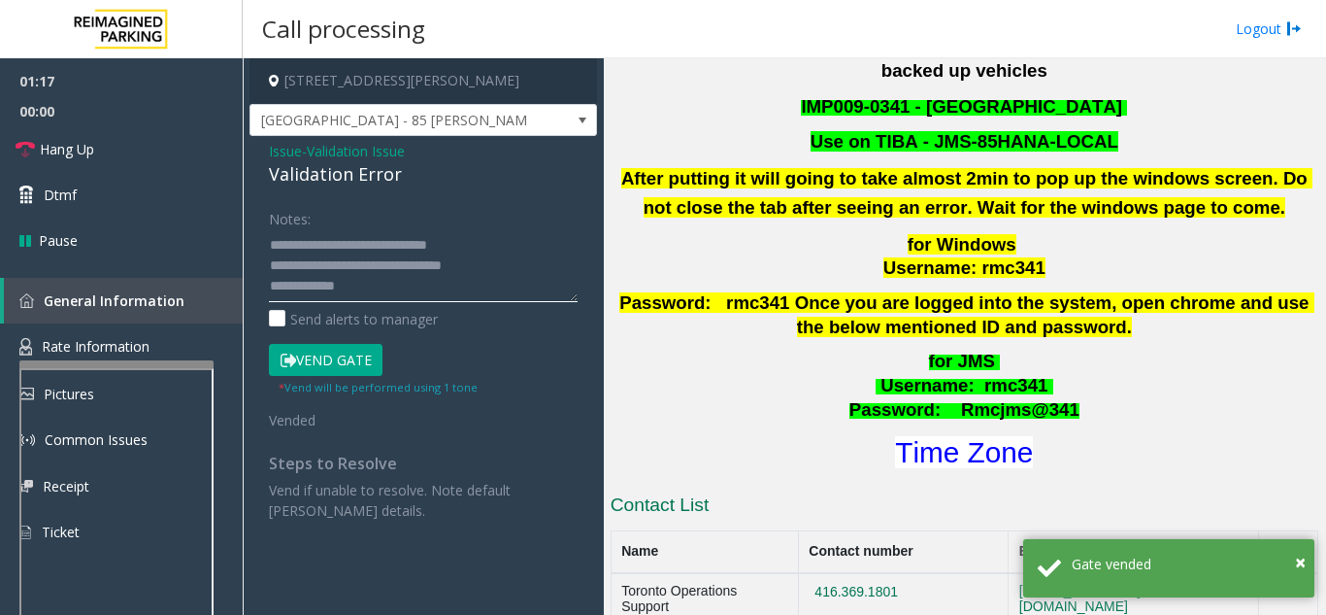
type textarea "**********"
click at [428, 203] on div "Notes:" at bounding box center [423, 252] width 309 height 100
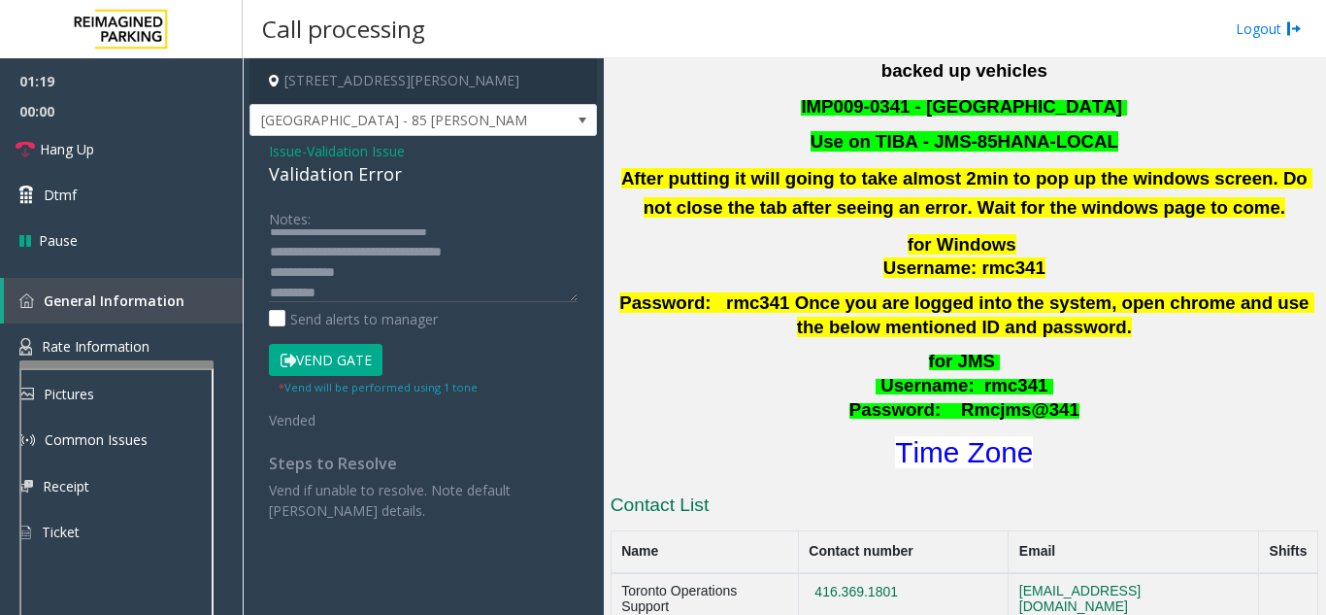
scroll to position [20, 0]
click at [84, 158] on span "Hang Up" at bounding box center [67, 149] width 54 height 20
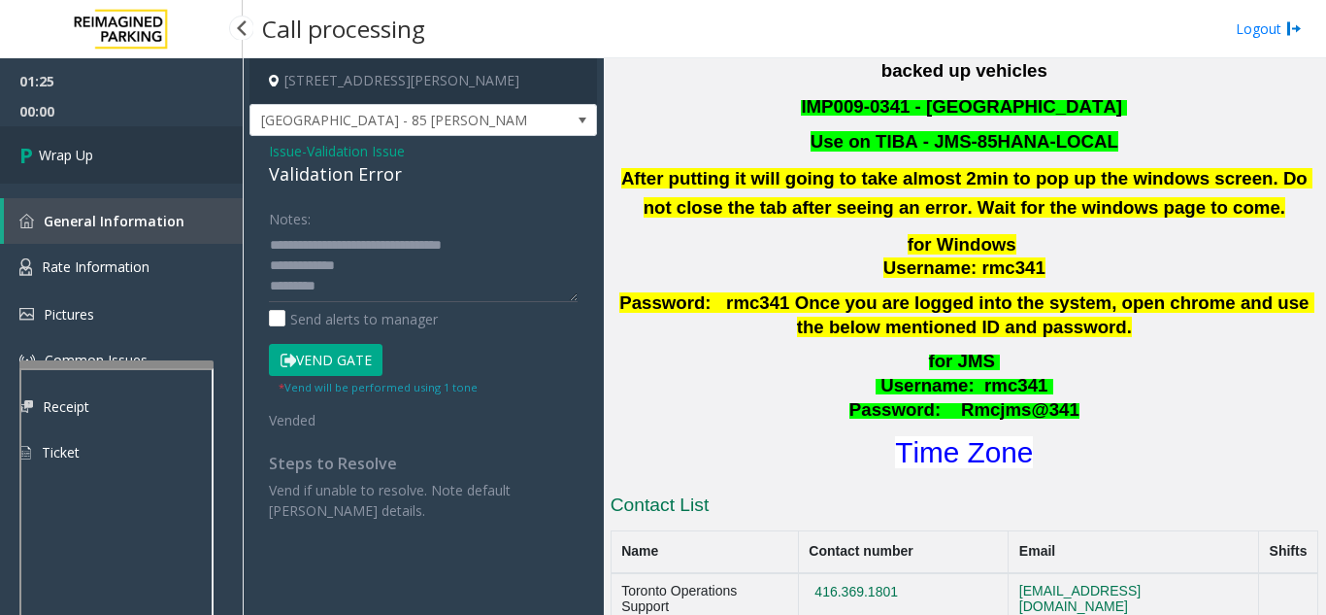
click at [169, 163] on link "Wrap Up" at bounding box center [121, 154] width 243 height 57
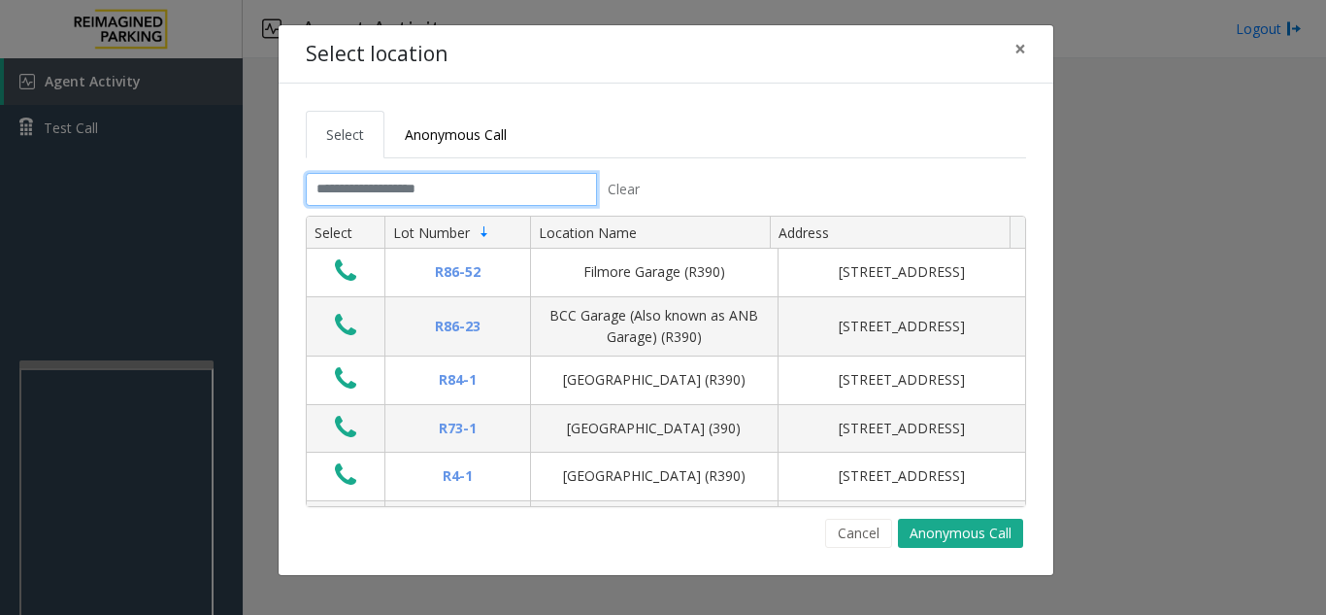
click at [418, 186] on input "text" at bounding box center [451, 189] width 291 height 33
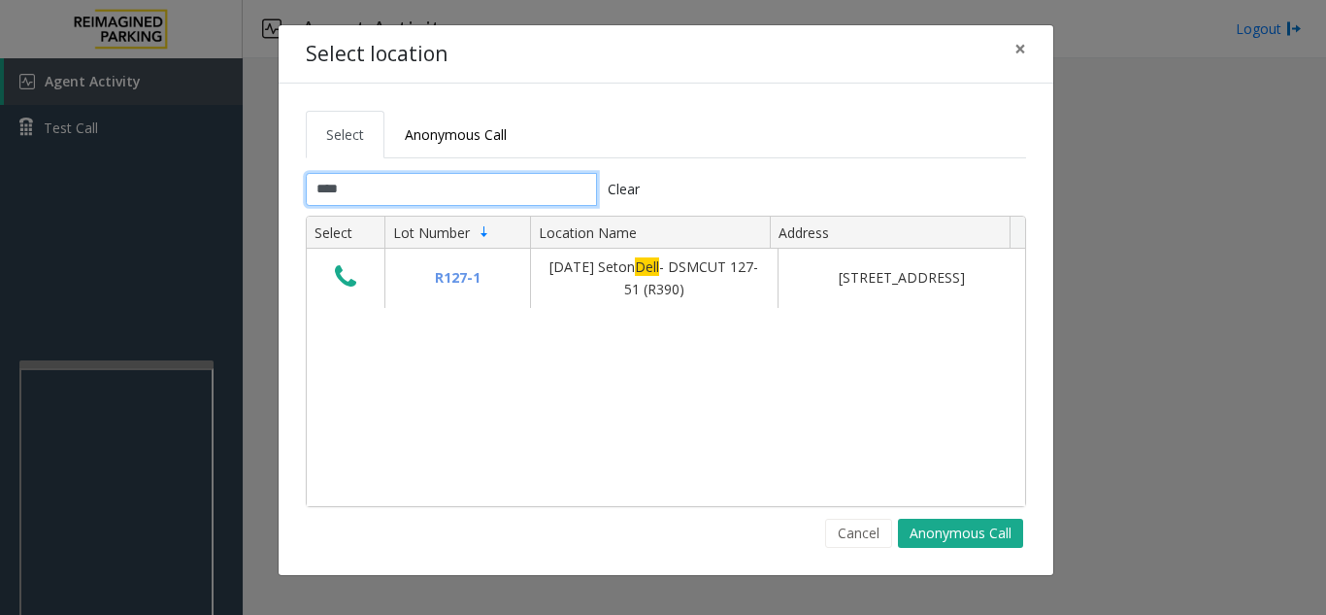
type input "****"
click at [1023, 48] on span "×" at bounding box center [1021, 48] width 12 height 27
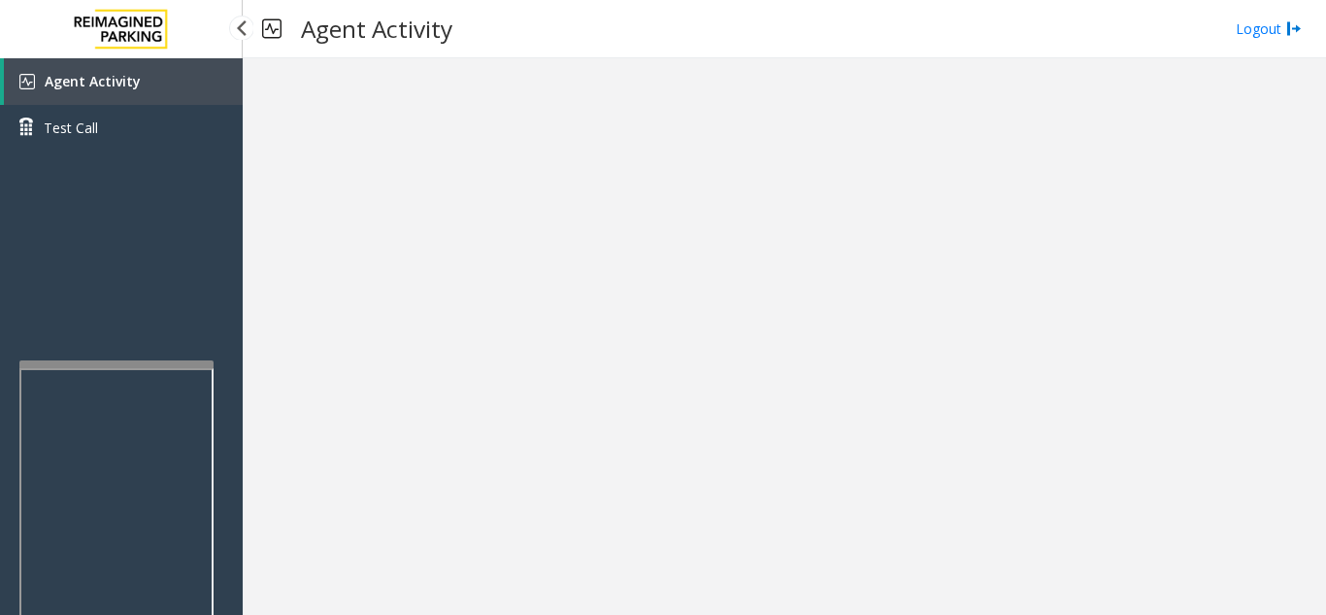
click at [165, 81] on link "Agent Activity" at bounding box center [123, 81] width 239 height 47
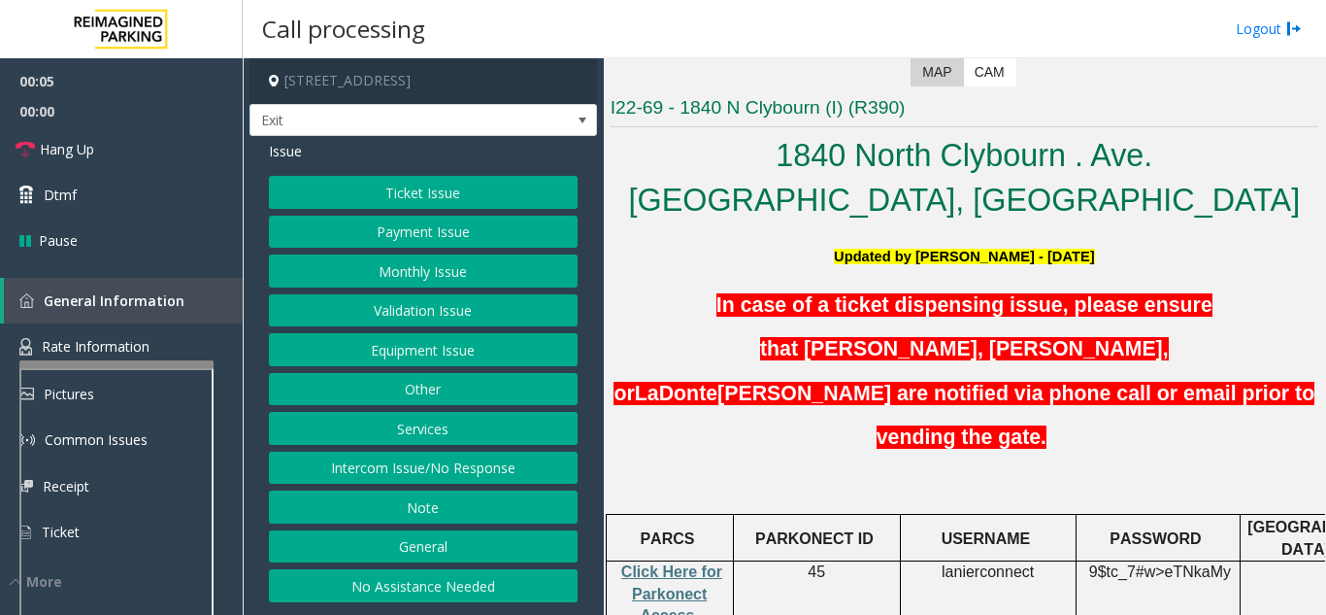
scroll to position [388, 0]
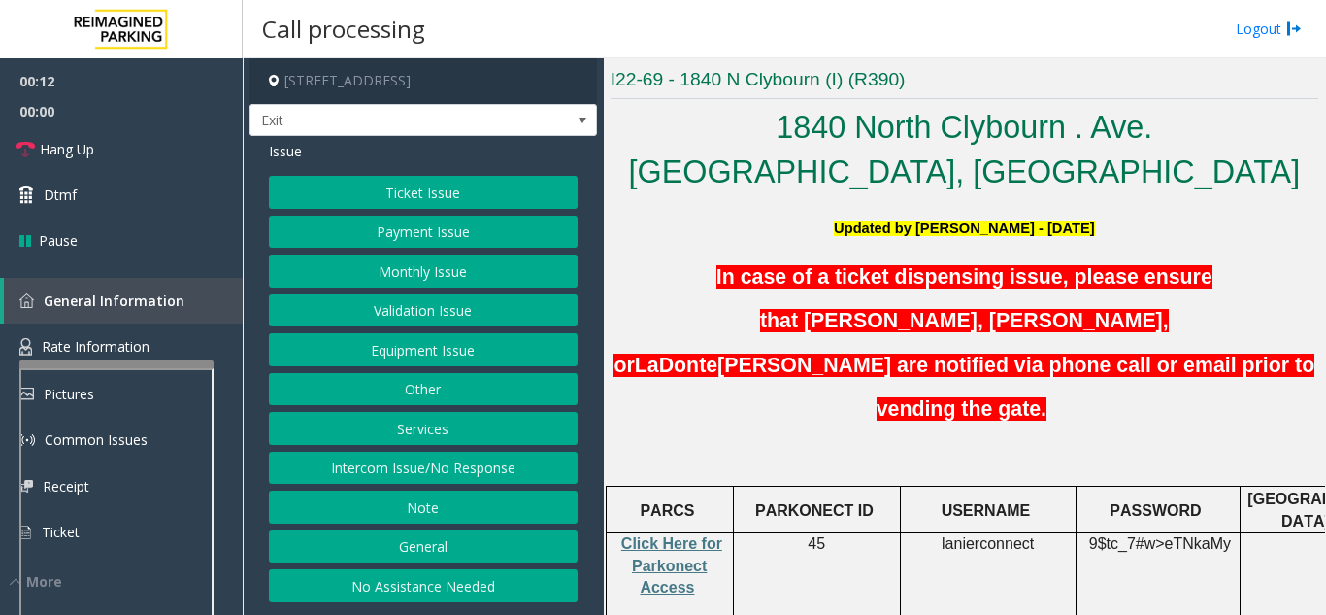
click at [443, 315] on button "Validation Issue" at bounding box center [423, 310] width 309 height 33
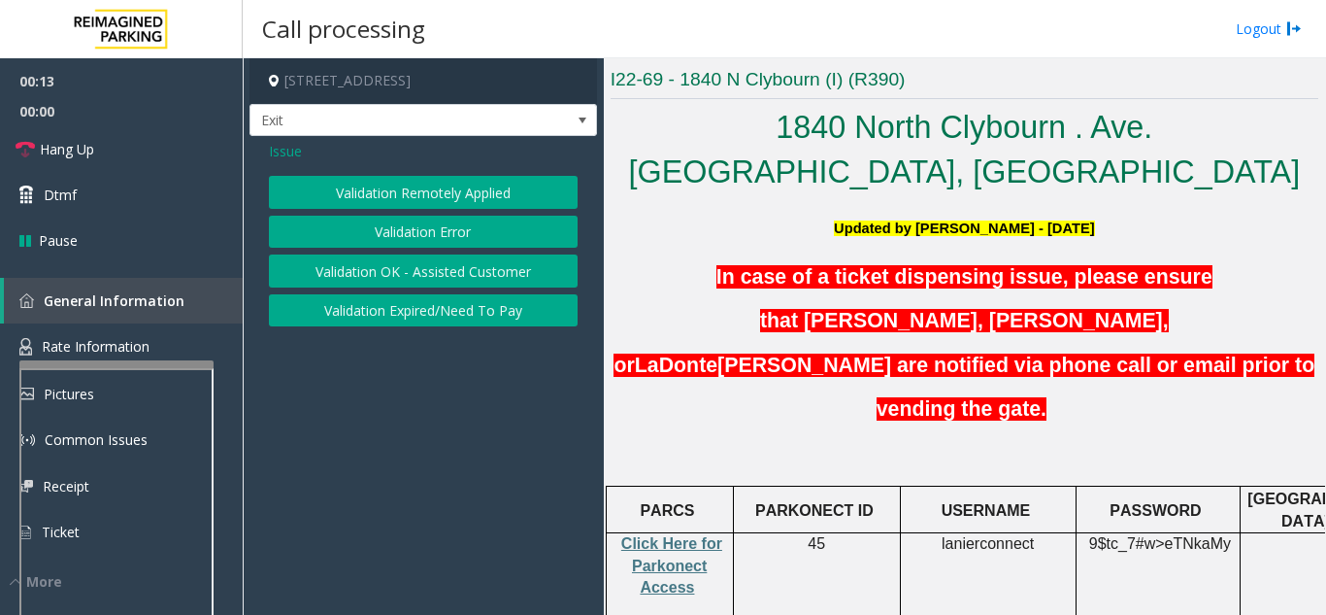
click at [429, 235] on button "Validation Error" at bounding box center [423, 232] width 309 height 33
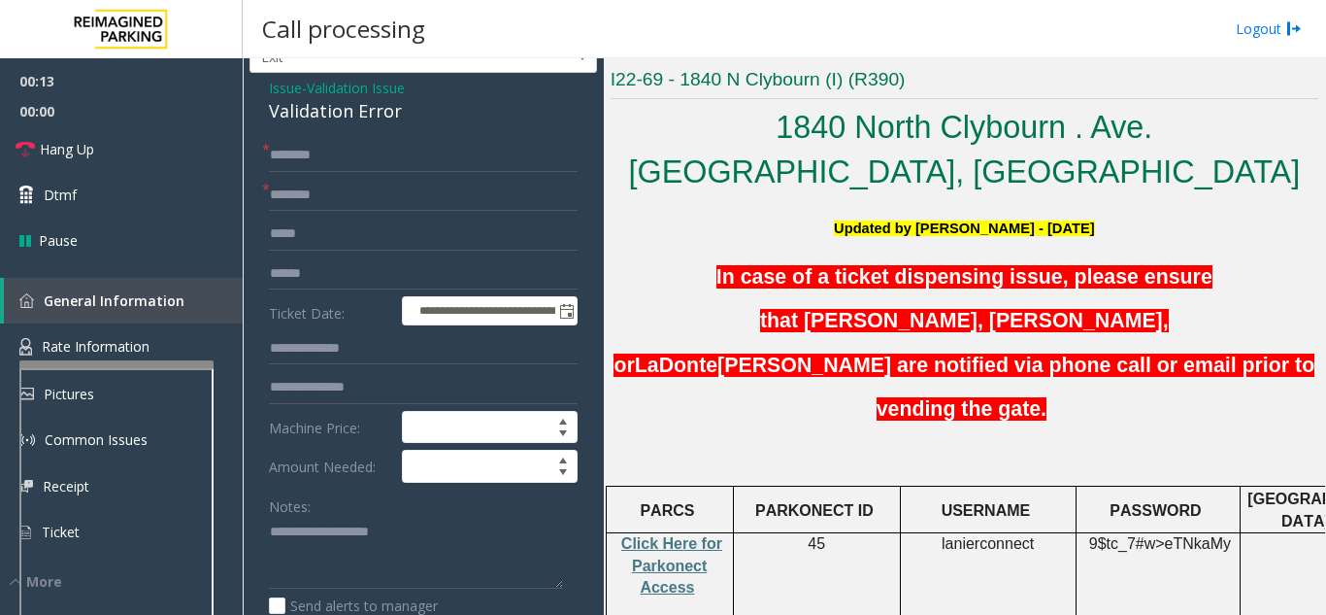
scroll to position [97, 0]
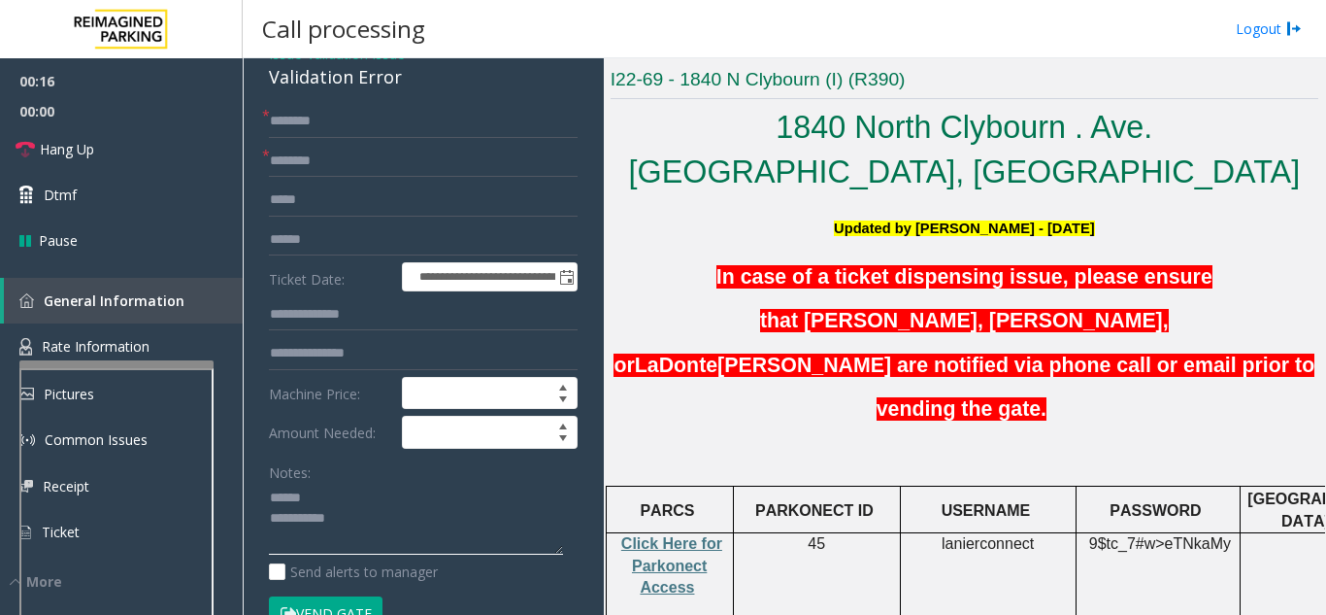
type textarea "**********"
click at [374, 251] on input "text" at bounding box center [423, 239] width 309 height 33
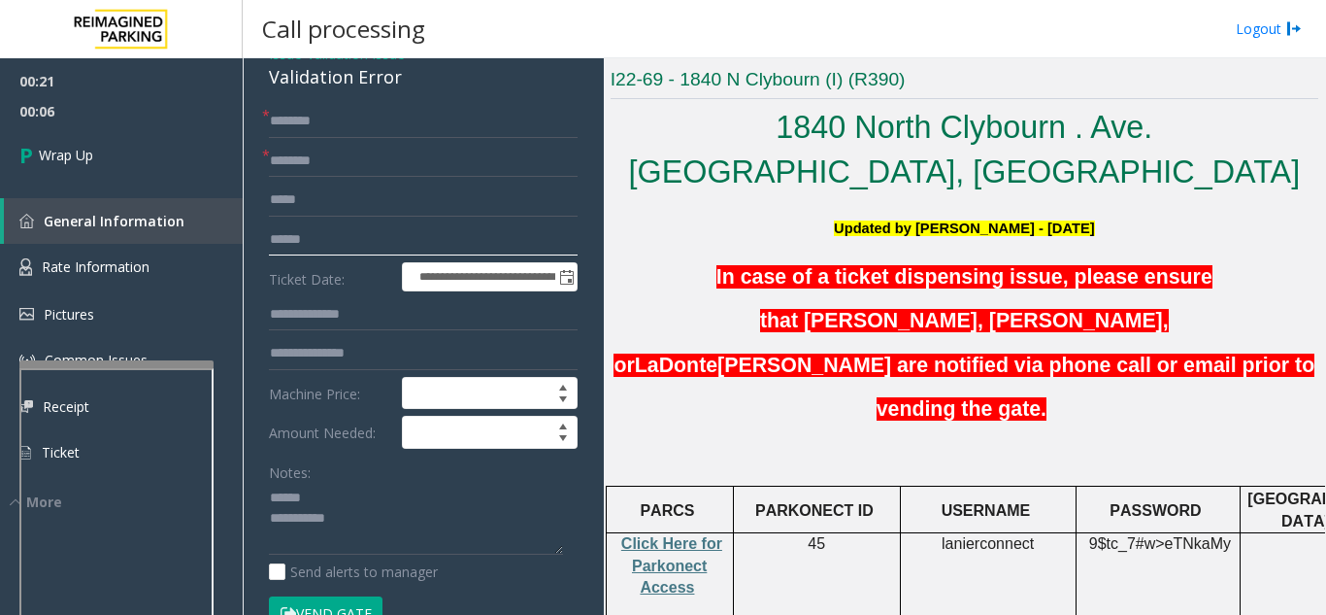
type input "******"
drag, startPoint x: 263, startPoint y: 81, endPoint x: 351, endPoint y: 78, distance: 88.4
click at [385, 513] on textarea at bounding box center [416, 519] width 294 height 73
type textarea "**********"
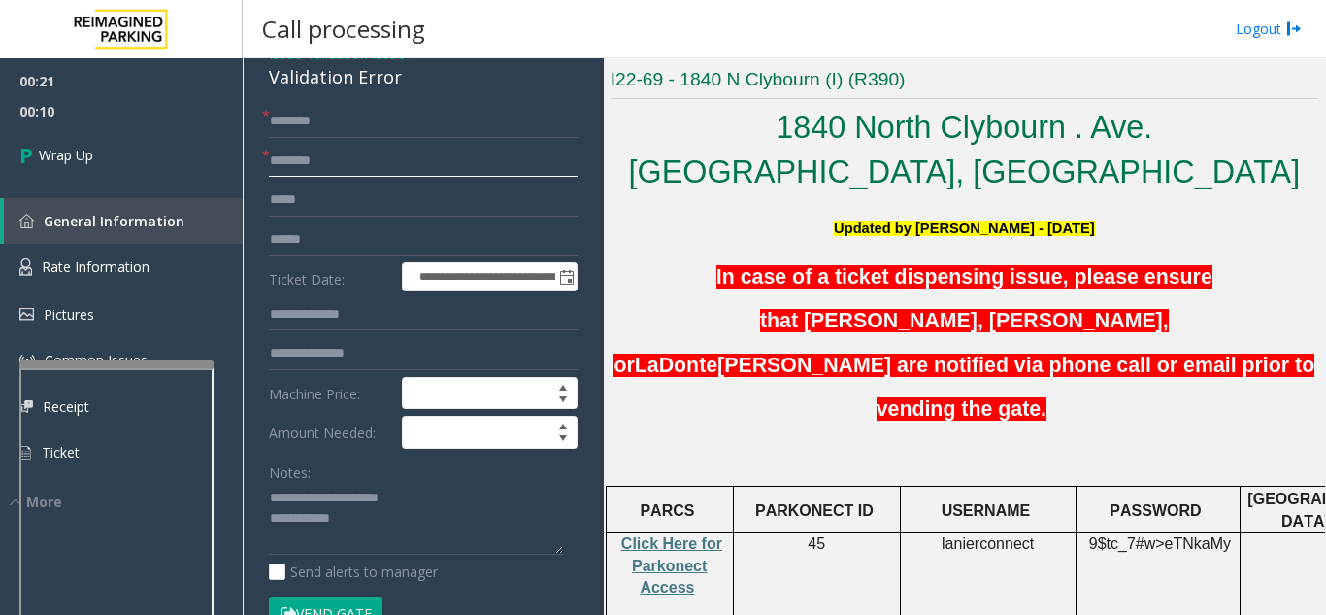
click at [320, 159] on input "text" at bounding box center [423, 161] width 309 height 33
type input "**"
click at [321, 124] on input "text" at bounding box center [423, 121] width 309 height 33
type input "**"
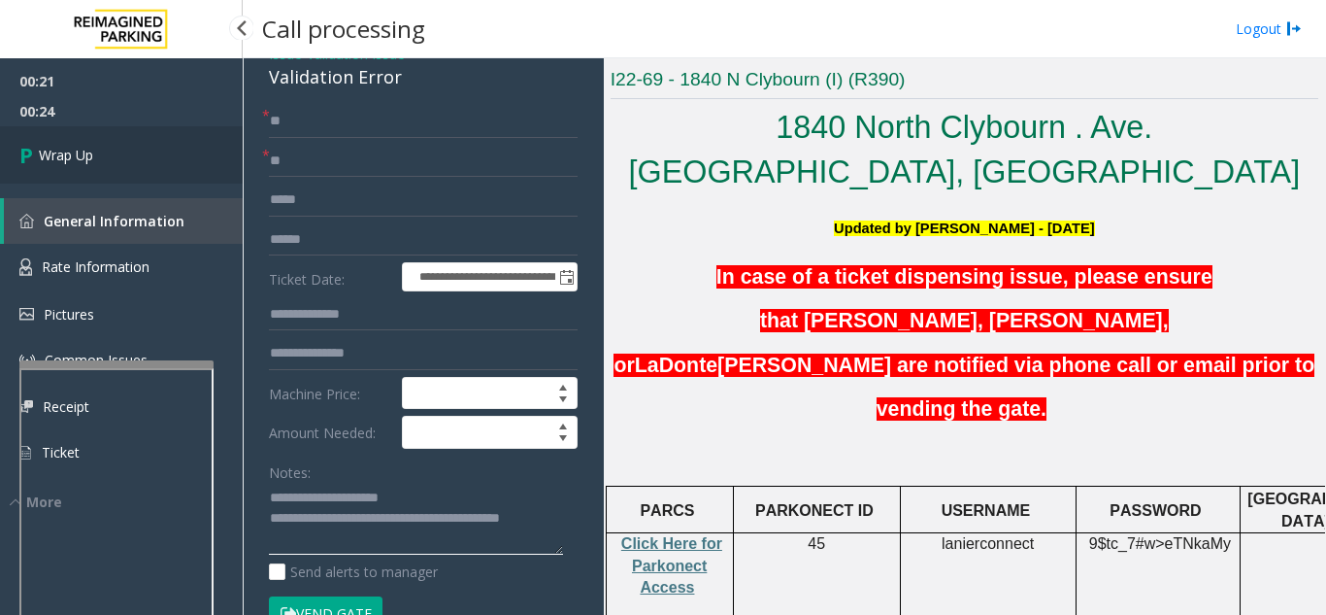
type textarea "**********"
click at [153, 149] on link "Wrap Up" at bounding box center [121, 154] width 243 height 57
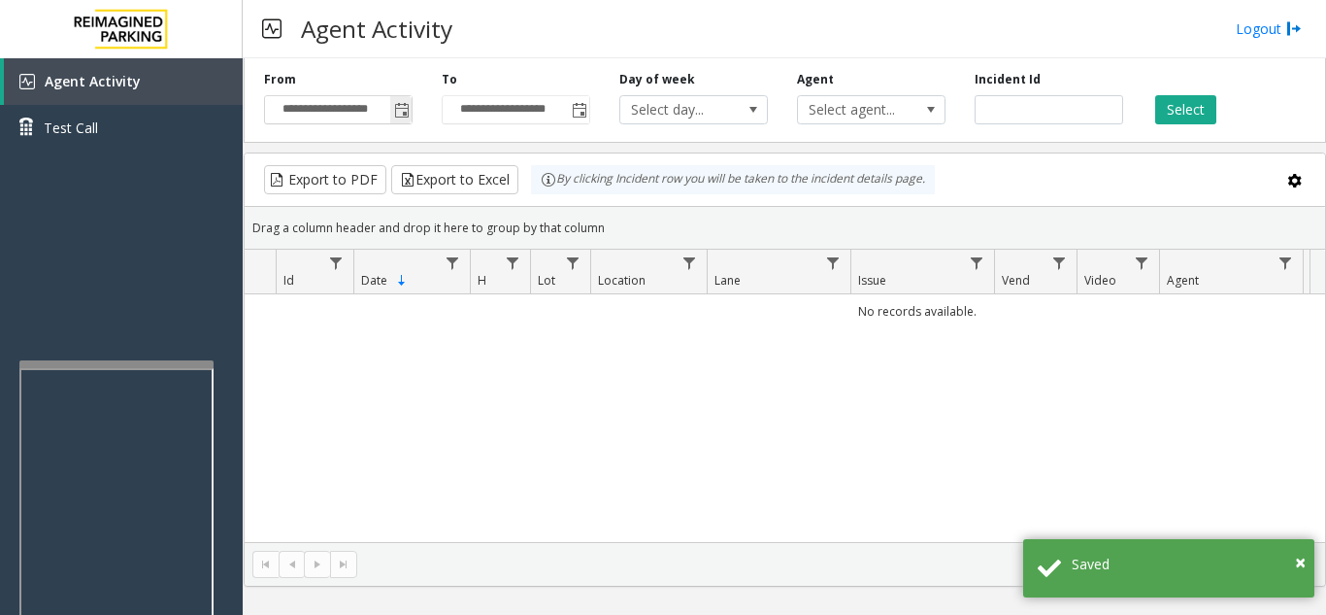
click at [407, 115] on span "Toggle popup" at bounding box center [402, 111] width 16 height 16
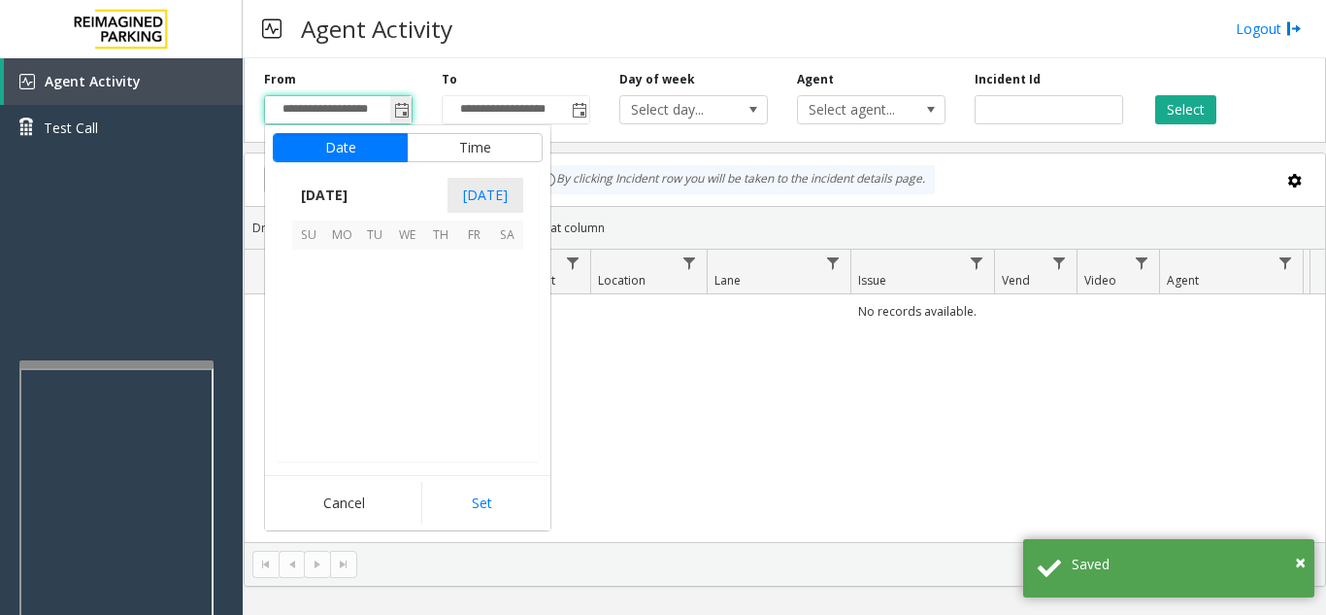
scroll to position [348718, 0]
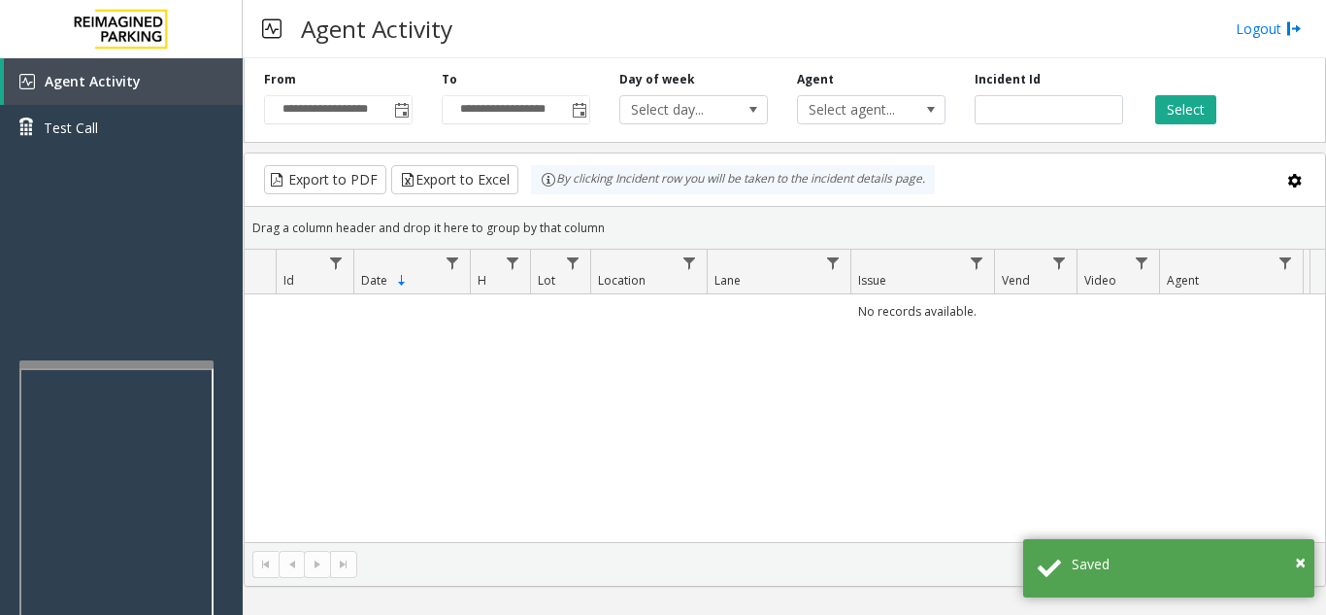
click at [608, 405] on div "No records available." at bounding box center [785, 418] width 1081 height 248
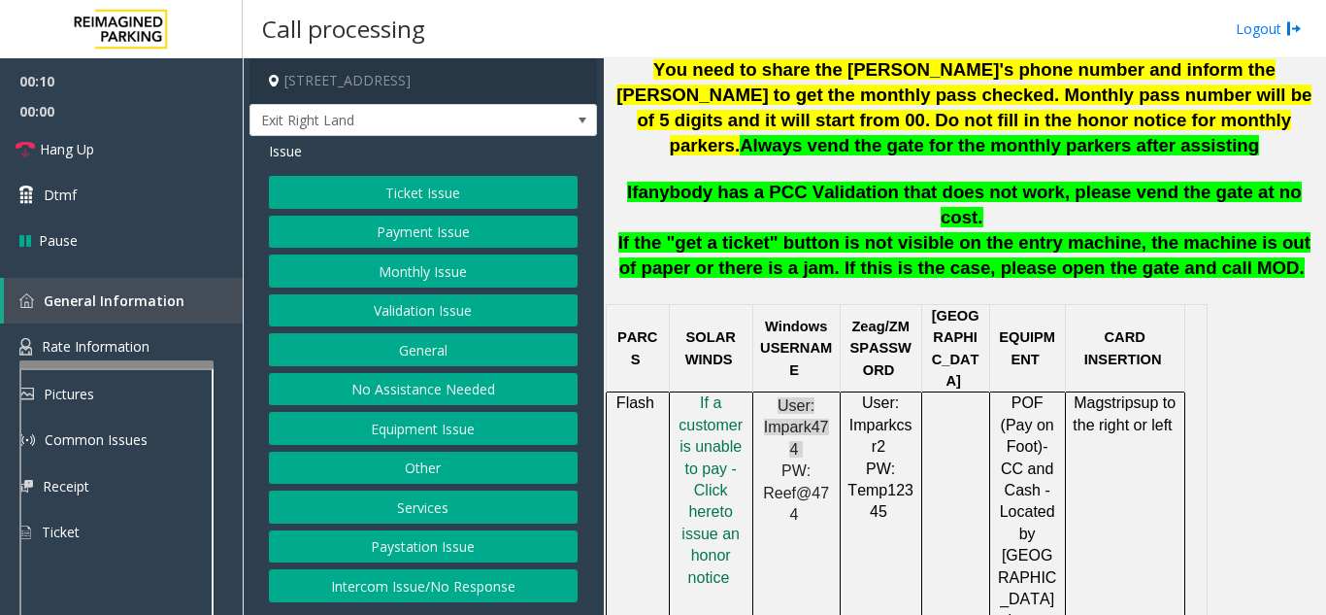
scroll to position [971, 0]
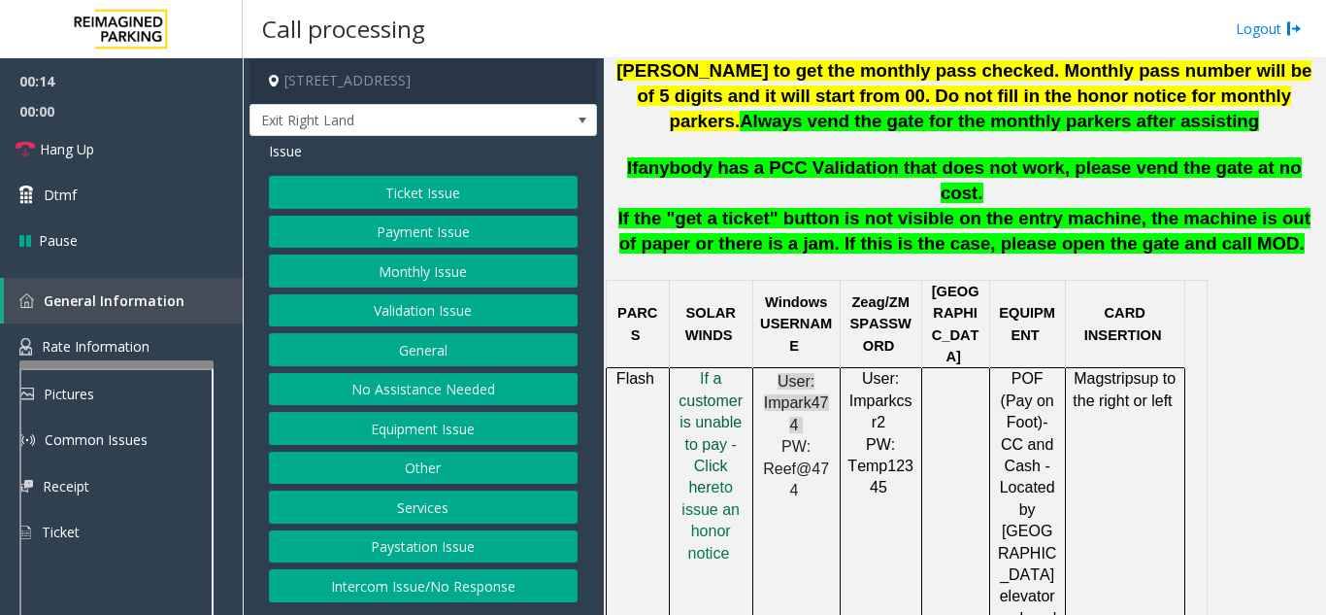
click at [711, 370] on span "f a customer is unable to pay - Click her" at bounding box center [711, 432] width 64 height 125
click at [135, 344] on span "Rate Information" at bounding box center [96, 346] width 108 height 18
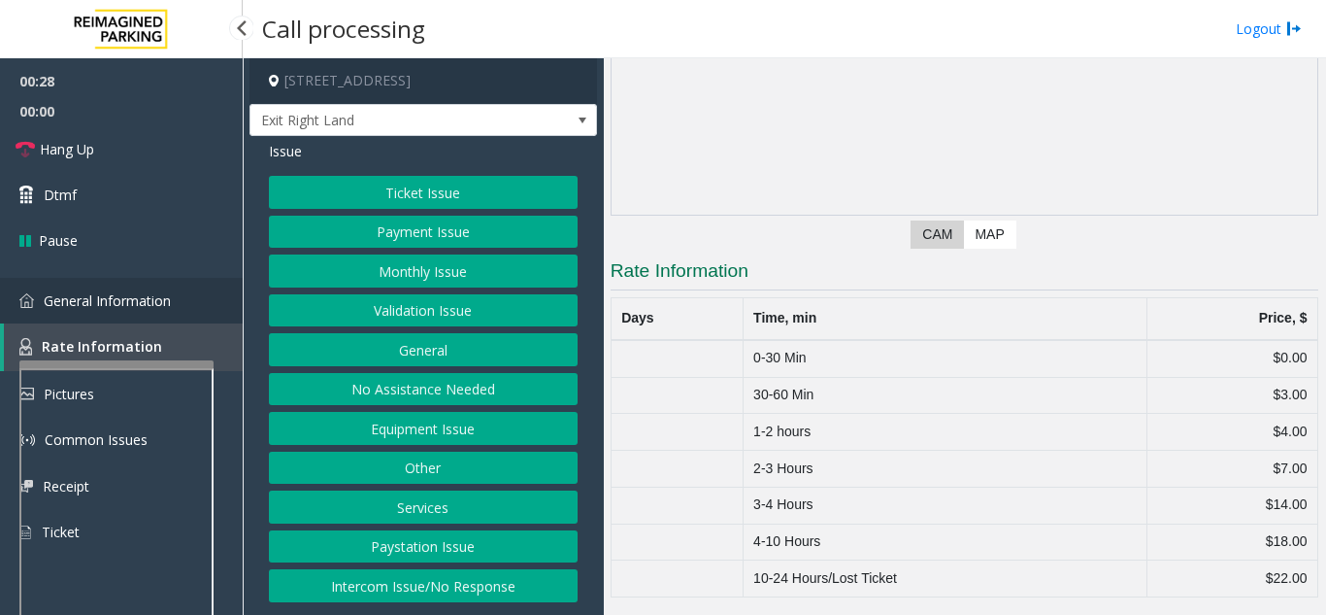
click at [164, 306] on span "General Information" at bounding box center [107, 300] width 127 height 18
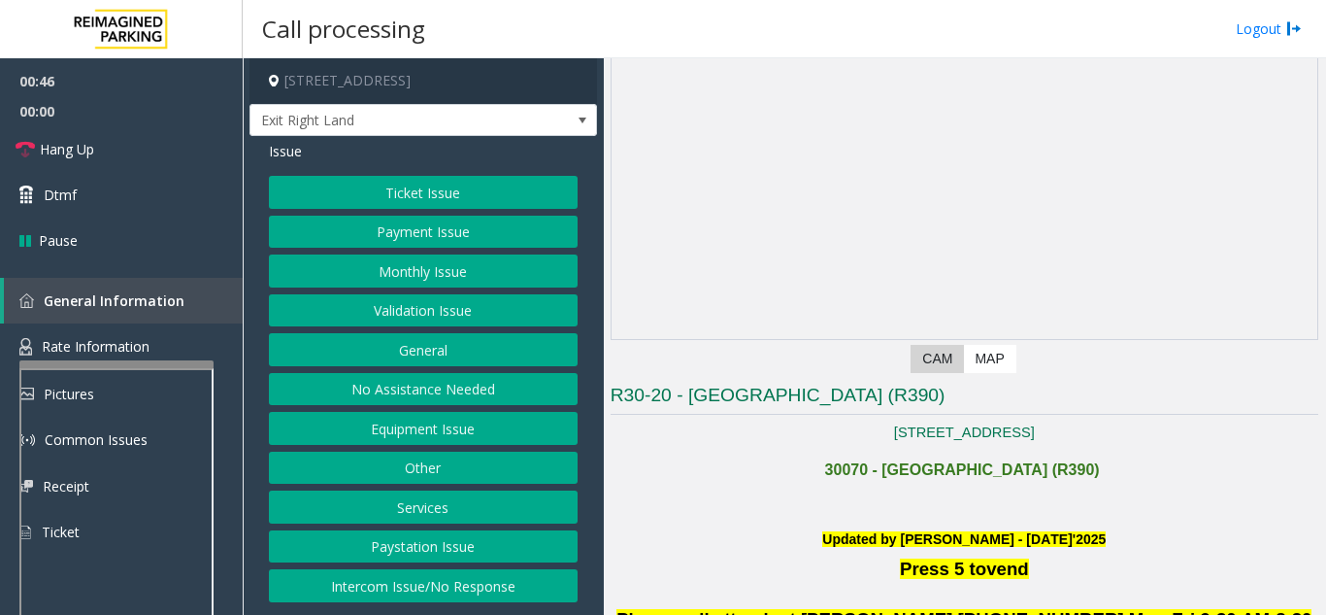
scroll to position [97, 0]
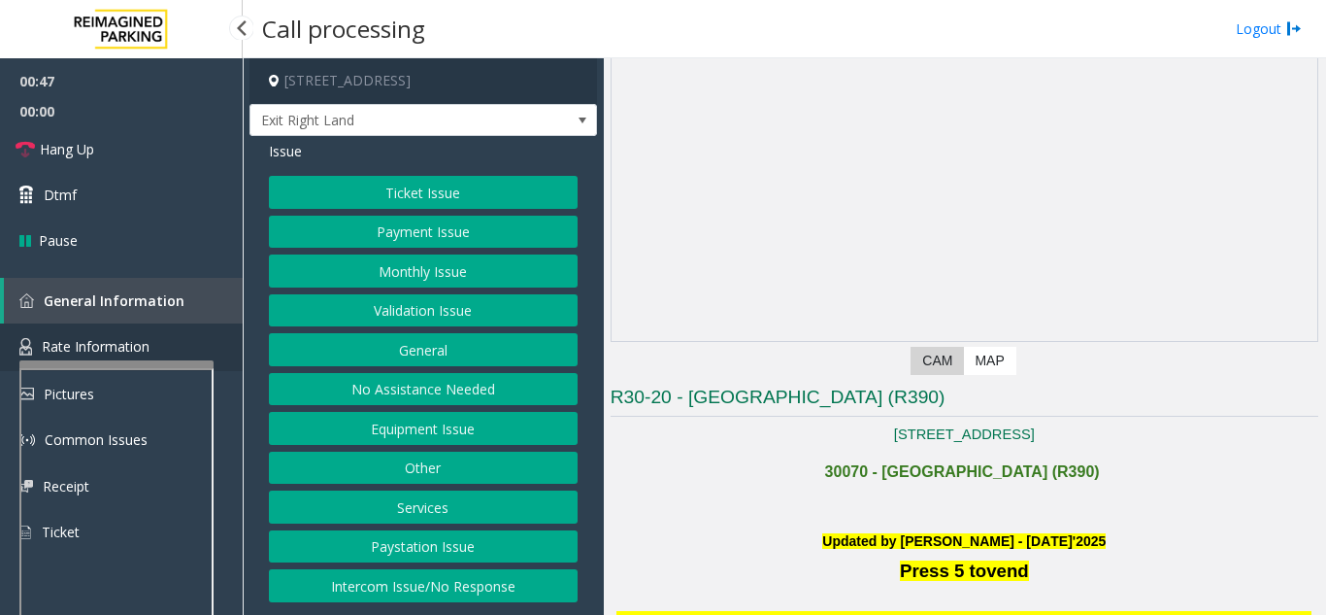
click at [136, 347] on span "Rate Information" at bounding box center [96, 346] width 108 height 18
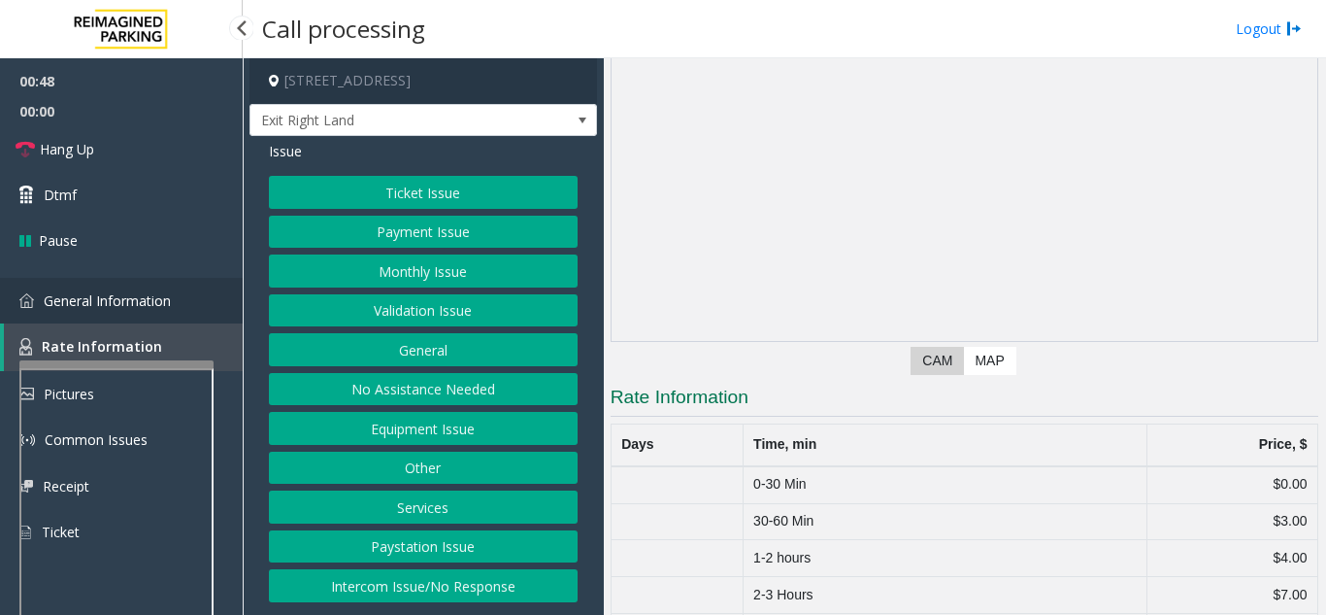
click at [71, 295] on span "General Information" at bounding box center [107, 300] width 127 height 18
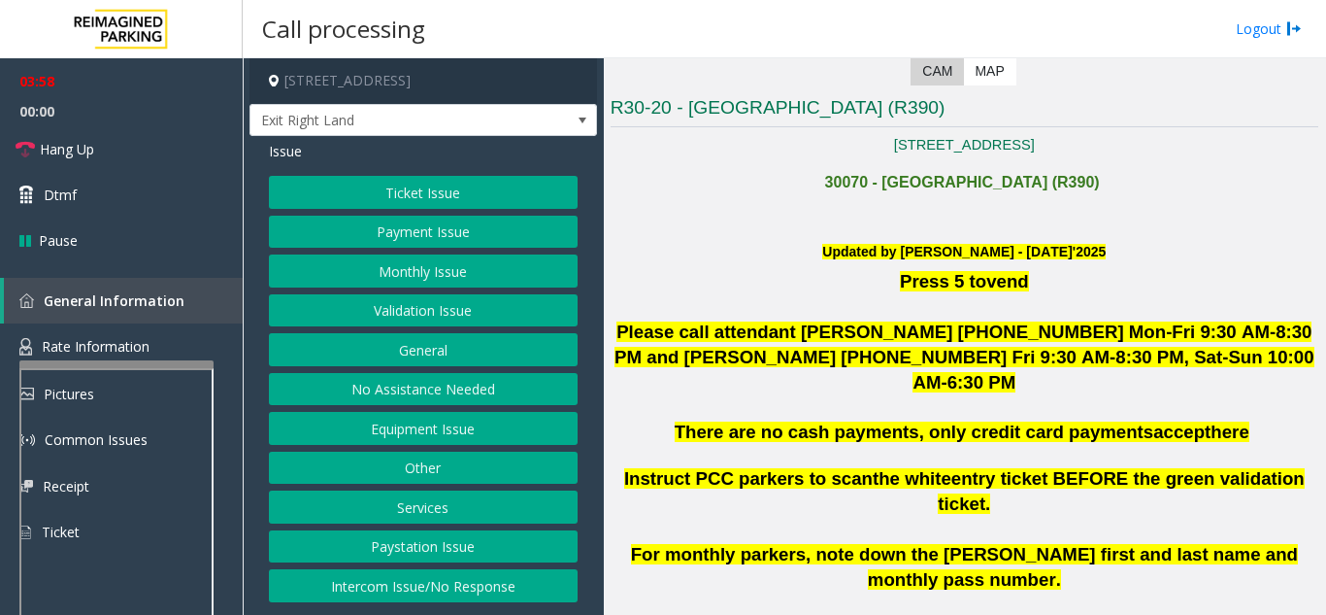
scroll to position [485, 0]
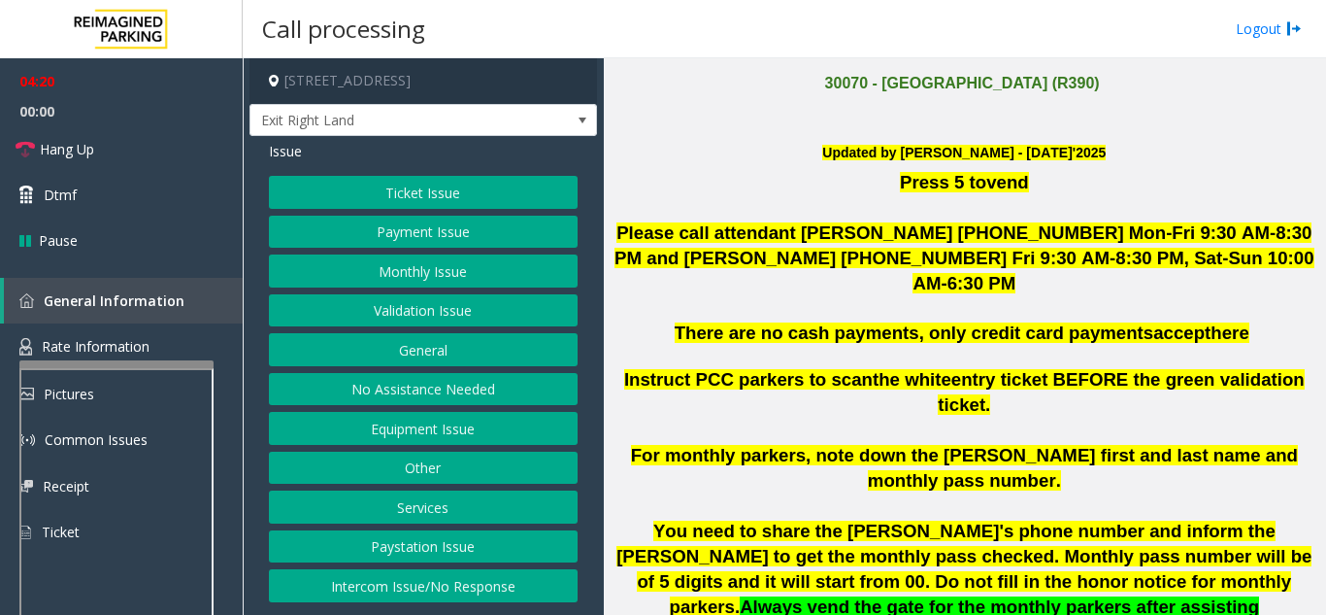
click at [454, 428] on button "Equipment Issue" at bounding box center [423, 428] width 309 height 33
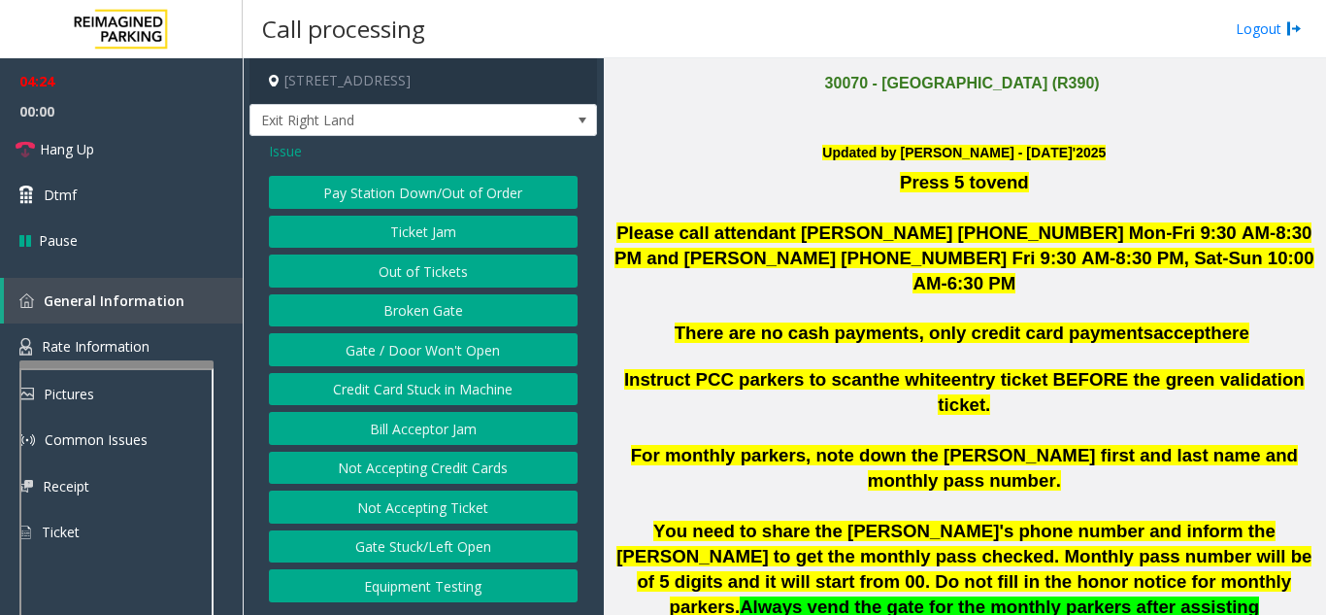
click at [445, 348] on button "Gate / Door Won't Open" at bounding box center [423, 349] width 309 height 33
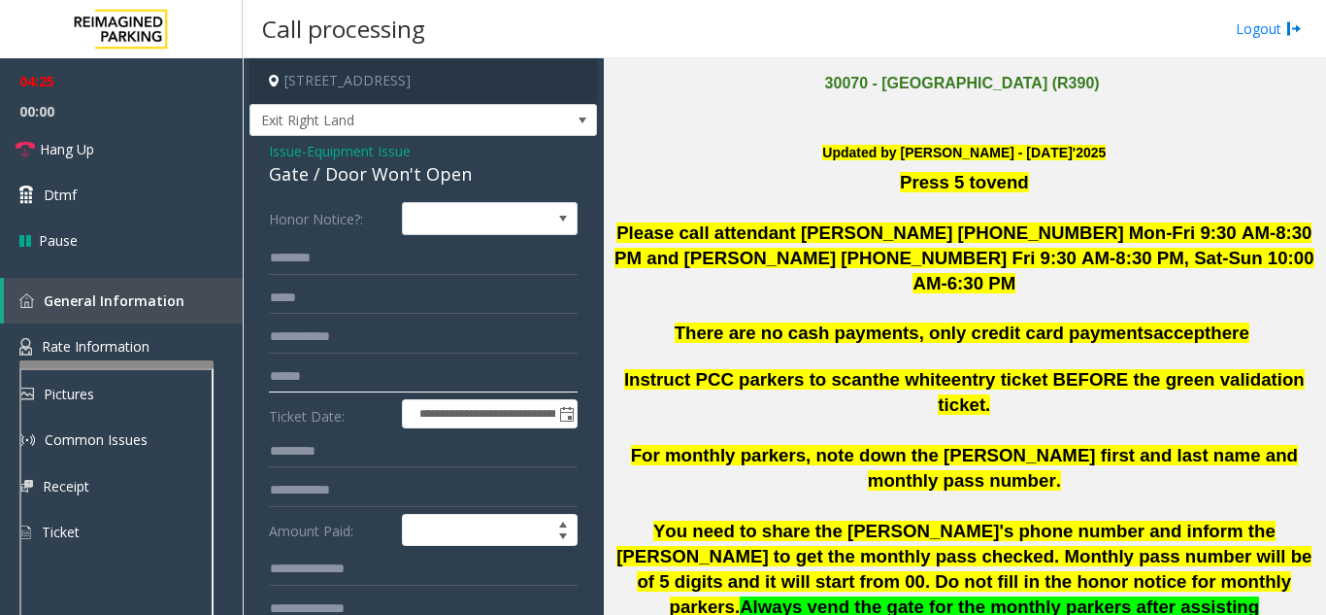
click at [364, 384] on input "text" at bounding box center [423, 376] width 309 height 33
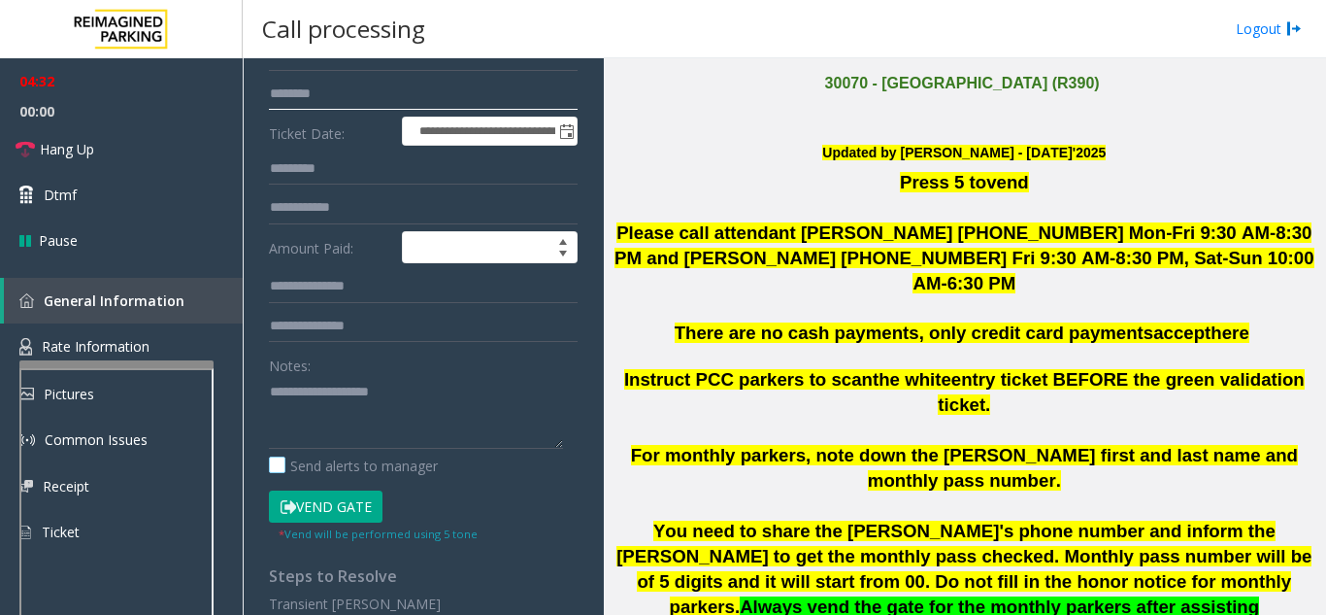
scroll to position [291, 0]
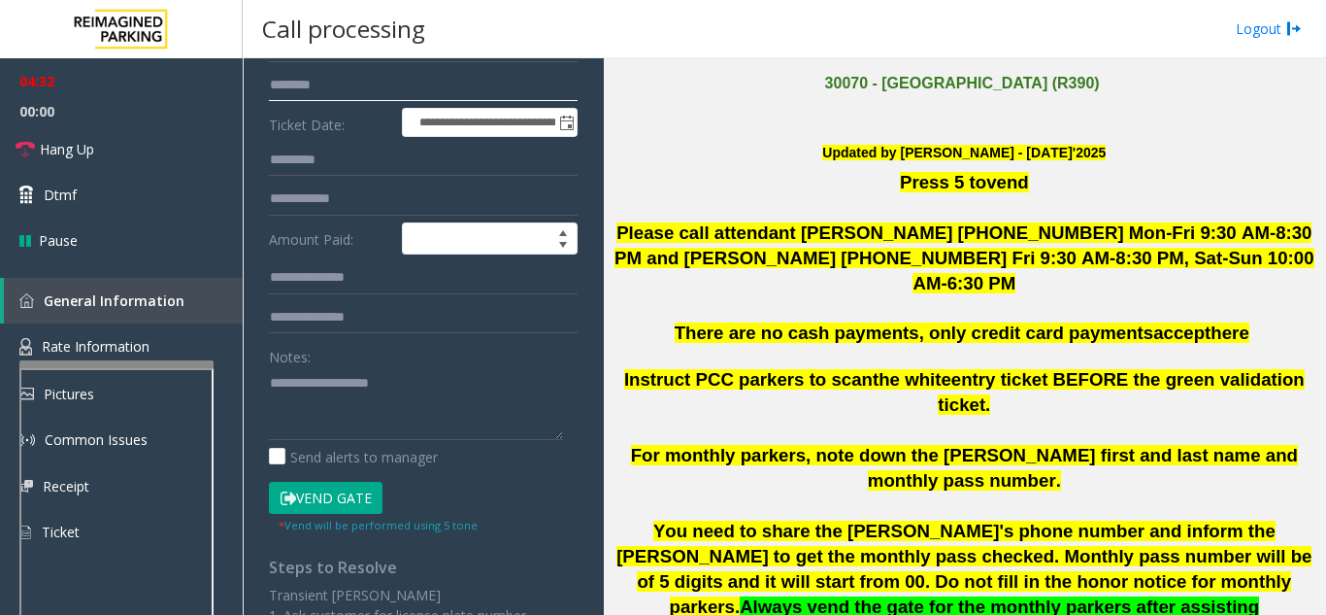
type input "********"
click at [323, 498] on button "Vend Gate" at bounding box center [326, 498] width 114 height 33
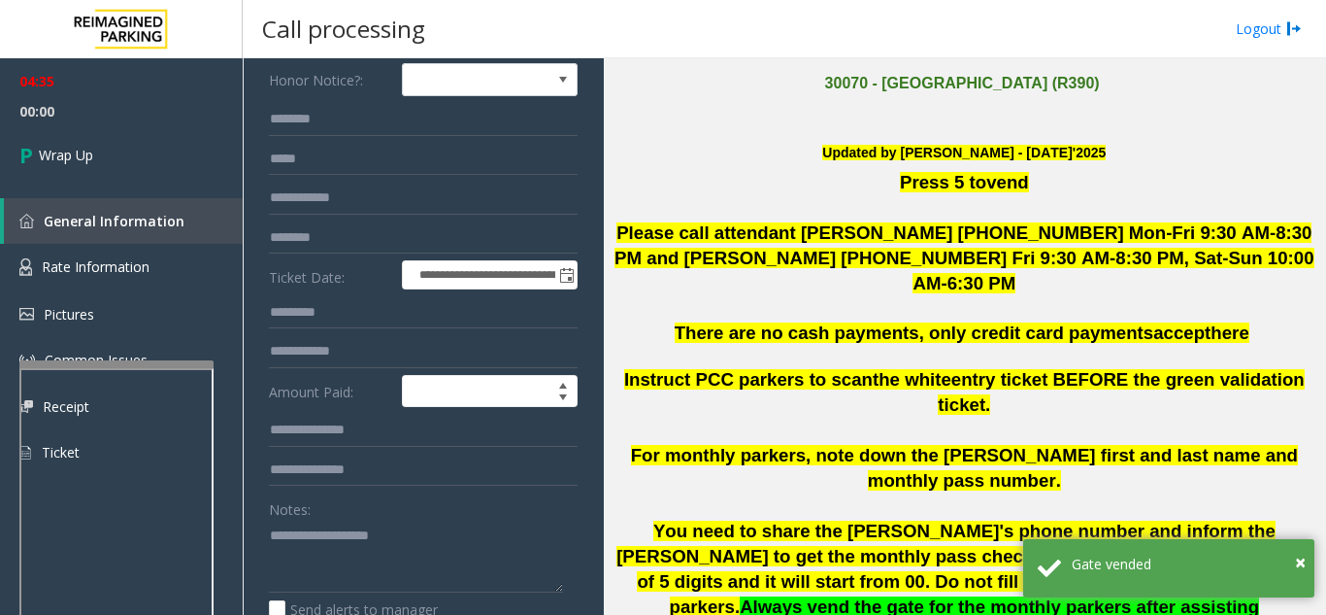
scroll to position [97, 0]
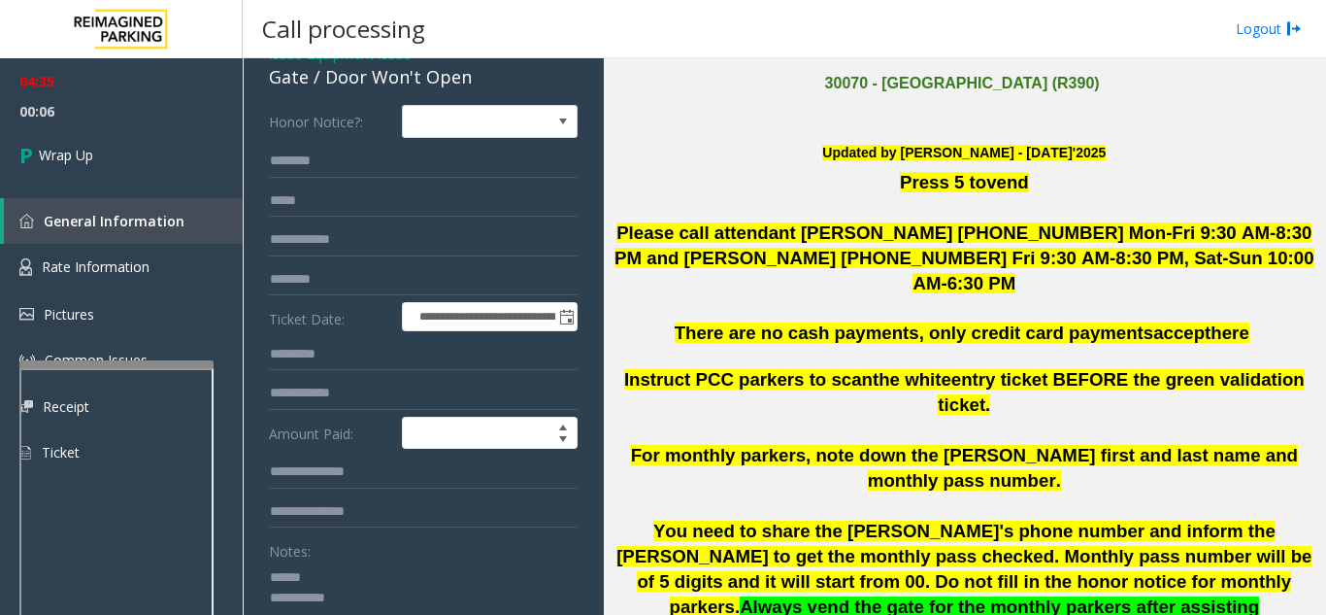
click at [334, 575] on textarea at bounding box center [416, 597] width 294 height 73
drag, startPoint x: 322, startPoint y: 78, endPoint x: 435, endPoint y: 83, distance: 112.7
click at [480, 81] on div "Gate / Door Won't Open" at bounding box center [423, 77] width 309 height 26
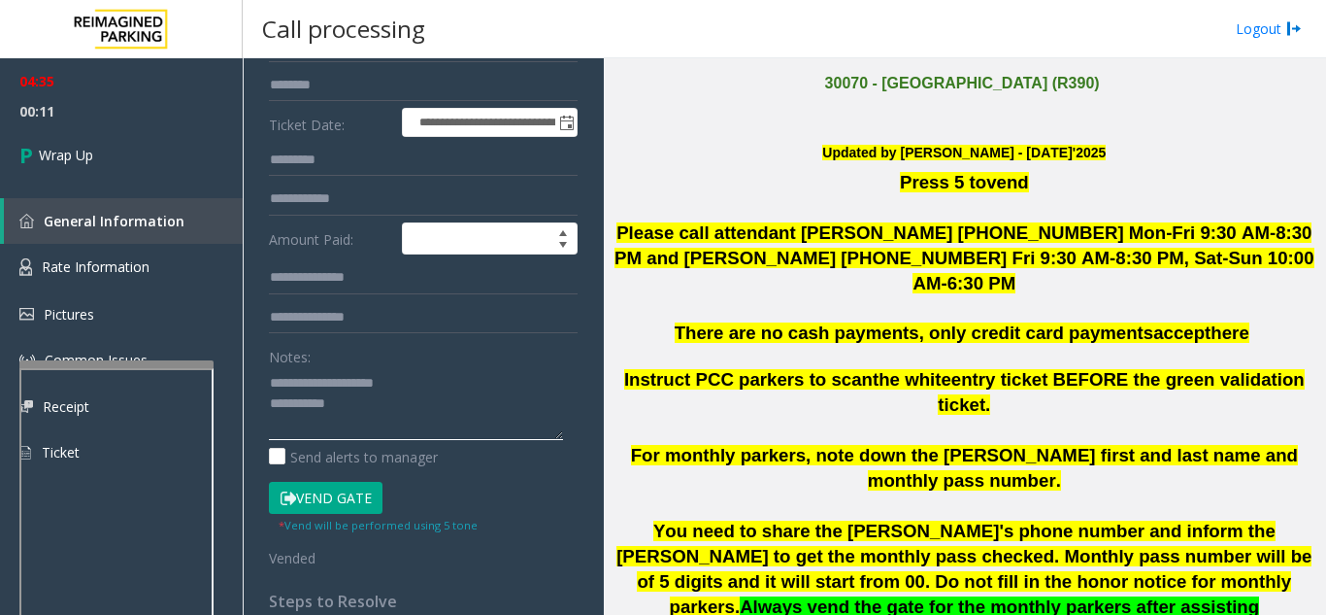
click at [425, 413] on textarea at bounding box center [416, 403] width 294 height 73
drag, startPoint x: 308, startPoint y: 377, endPoint x: 442, endPoint y: 378, distance: 134.0
click at [442, 378] on textarea at bounding box center [416, 403] width 294 height 73
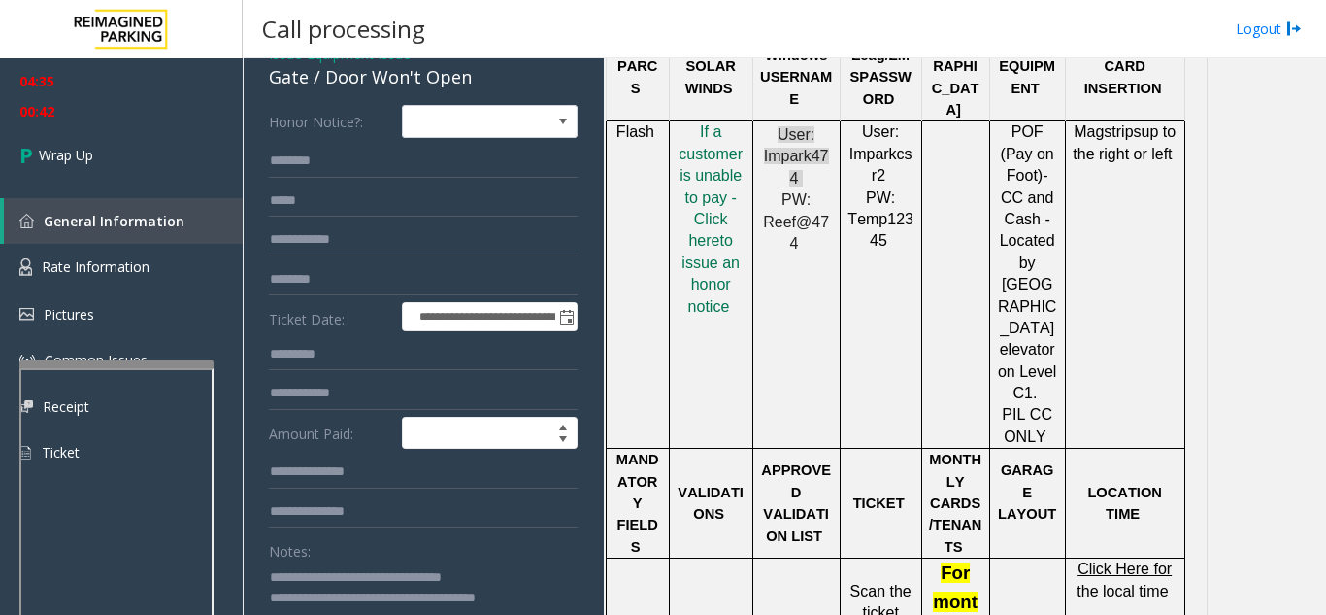
scroll to position [1359, 0]
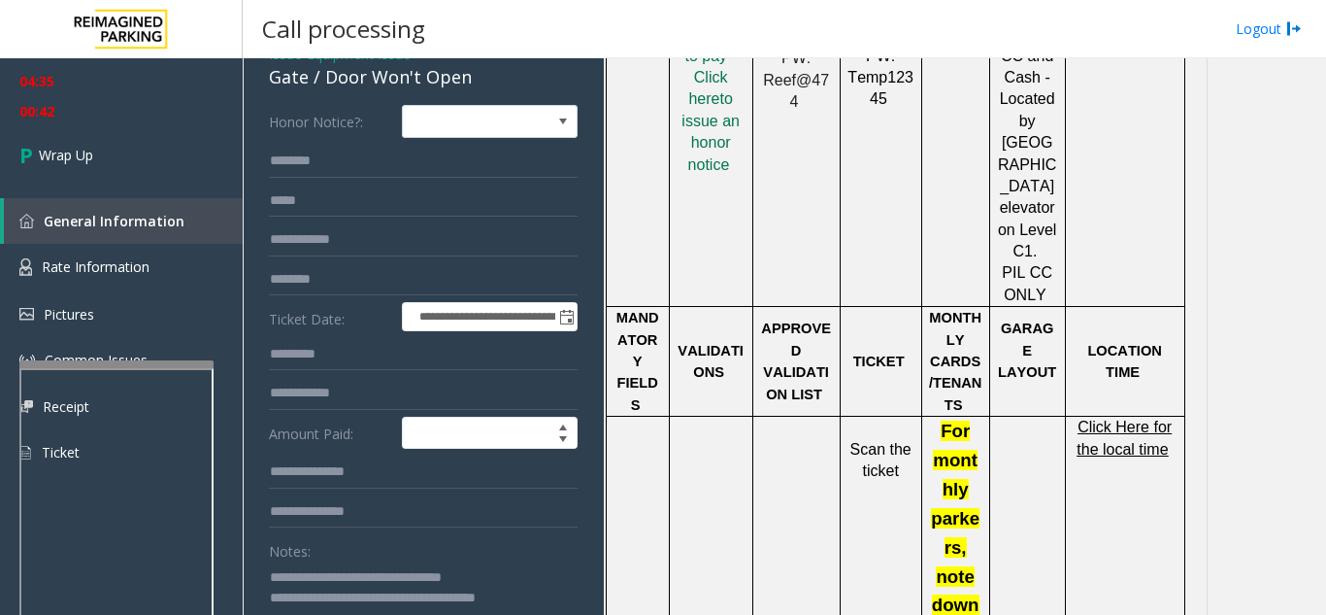
type textarea "**********"
click at [1128, 418] on span "Click Here for the local time" at bounding box center [1124, 437] width 95 height 38
click at [124, 163] on link "Wrap Up" at bounding box center [121, 154] width 243 height 57
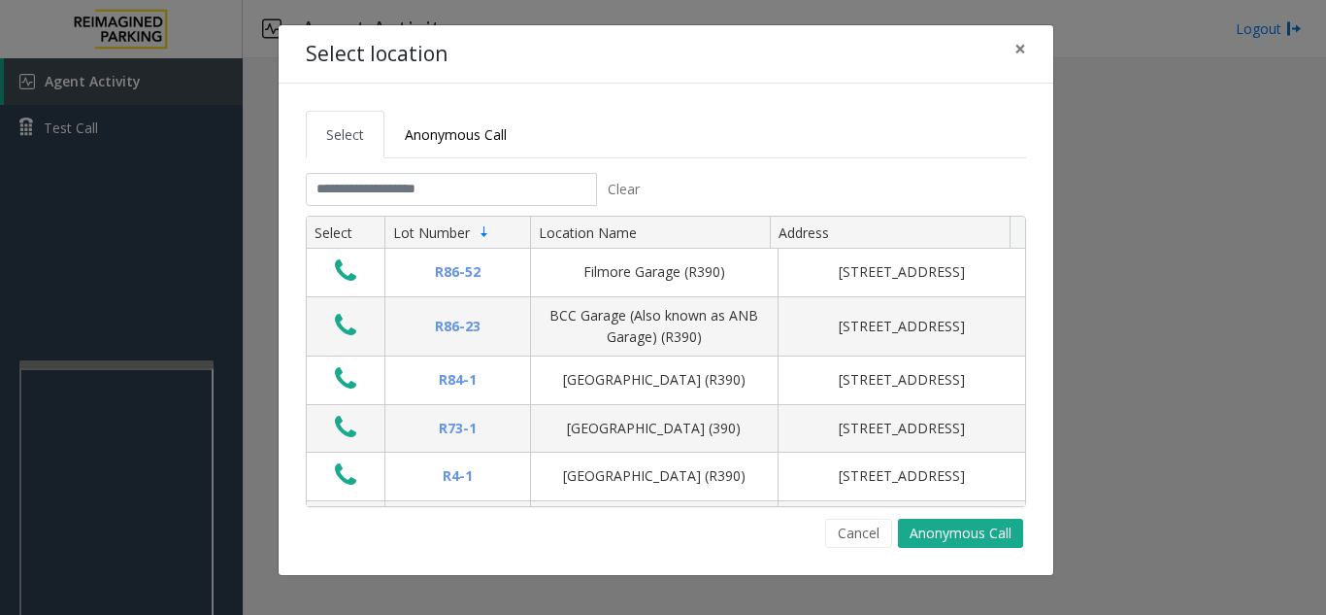
click at [564, 208] on tab "Clear Select Lot Number Location Name Address R86-52 Filmore Garage (R390) 175 …" at bounding box center [666, 360] width 720 height 375
click at [565, 184] on input "text" at bounding box center [451, 189] width 291 height 33
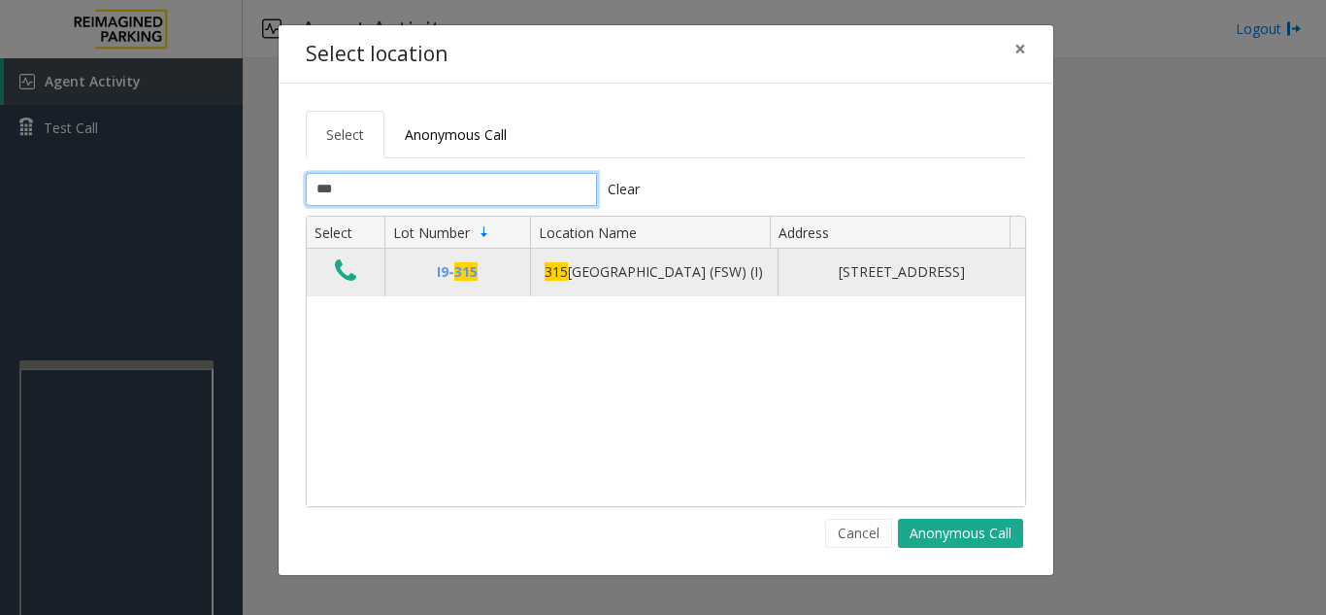
type input "***"
click at [349, 276] on icon "Data table" at bounding box center [345, 270] width 21 height 27
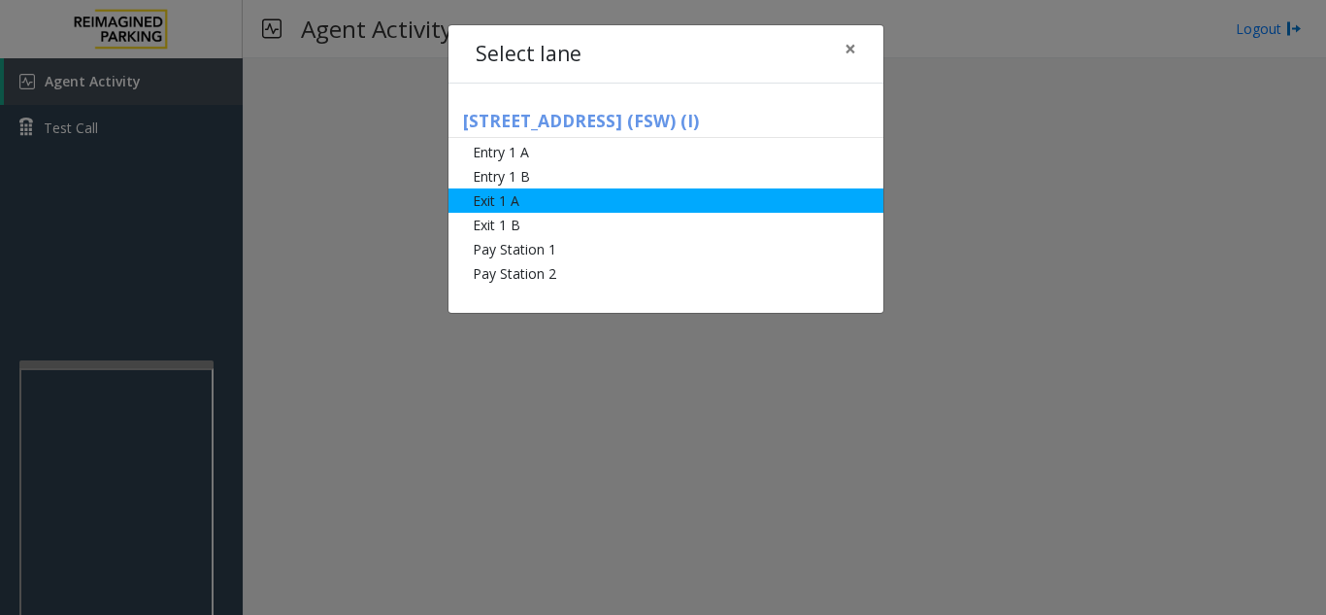
click at [553, 202] on li "Exit 1 A" at bounding box center [666, 200] width 435 height 24
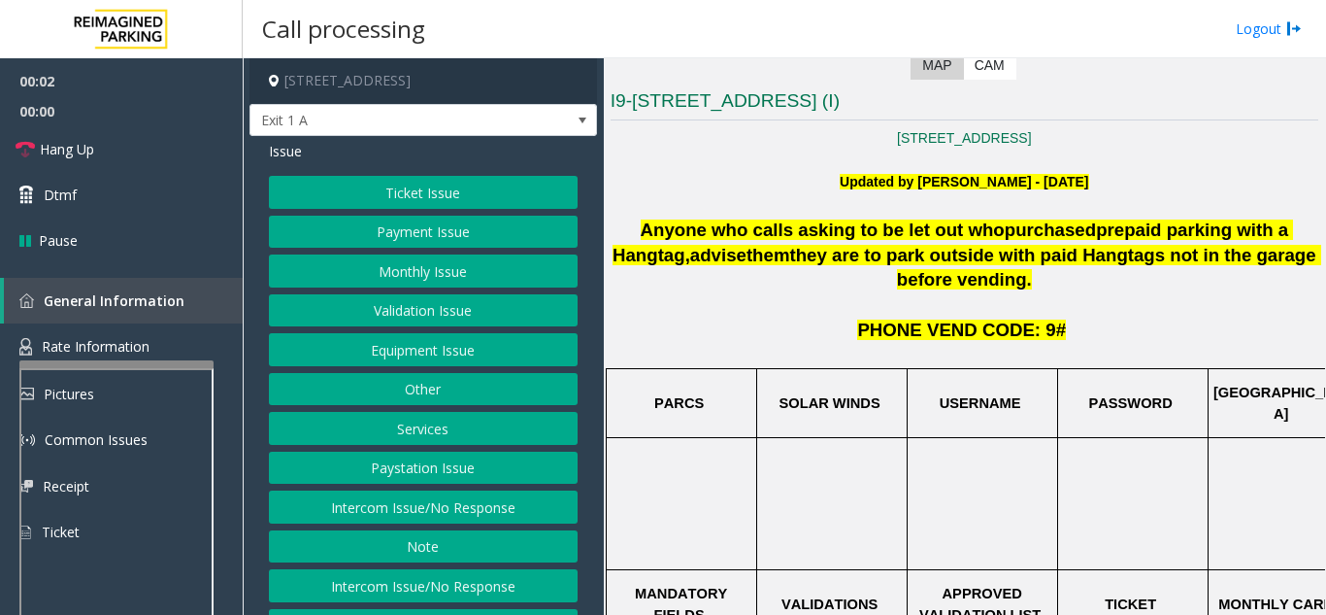
scroll to position [291, 0]
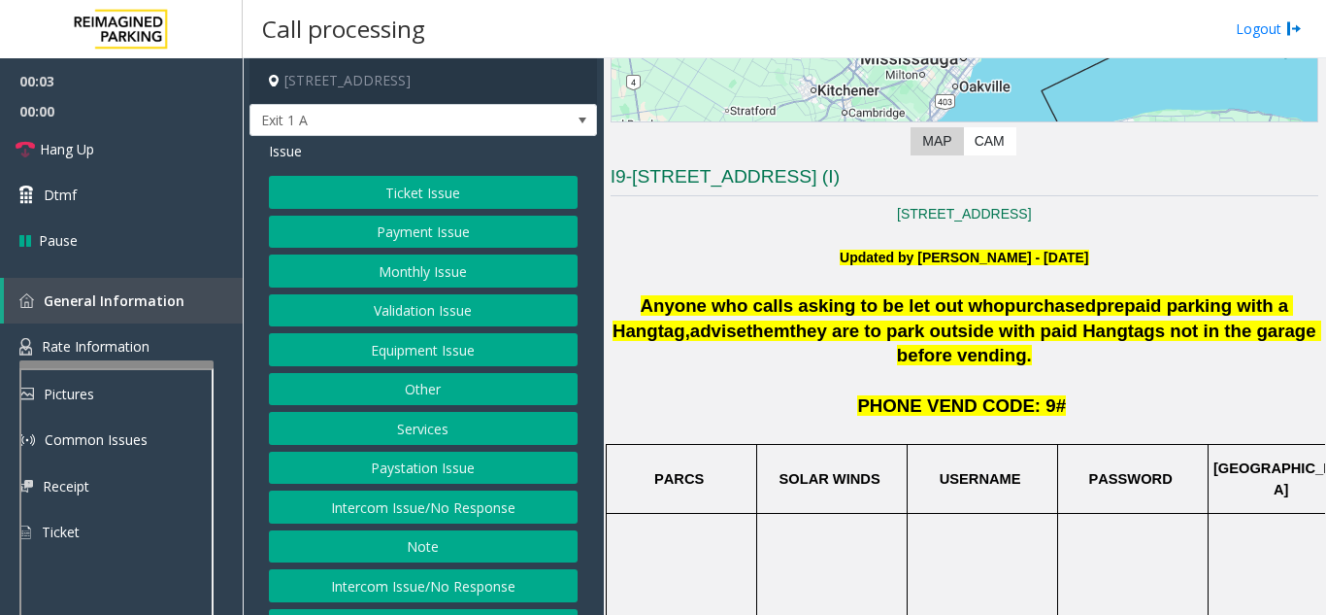
click at [420, 194] on button "Ticket Issue" at bounding box center [423, 192] width 309 height 33
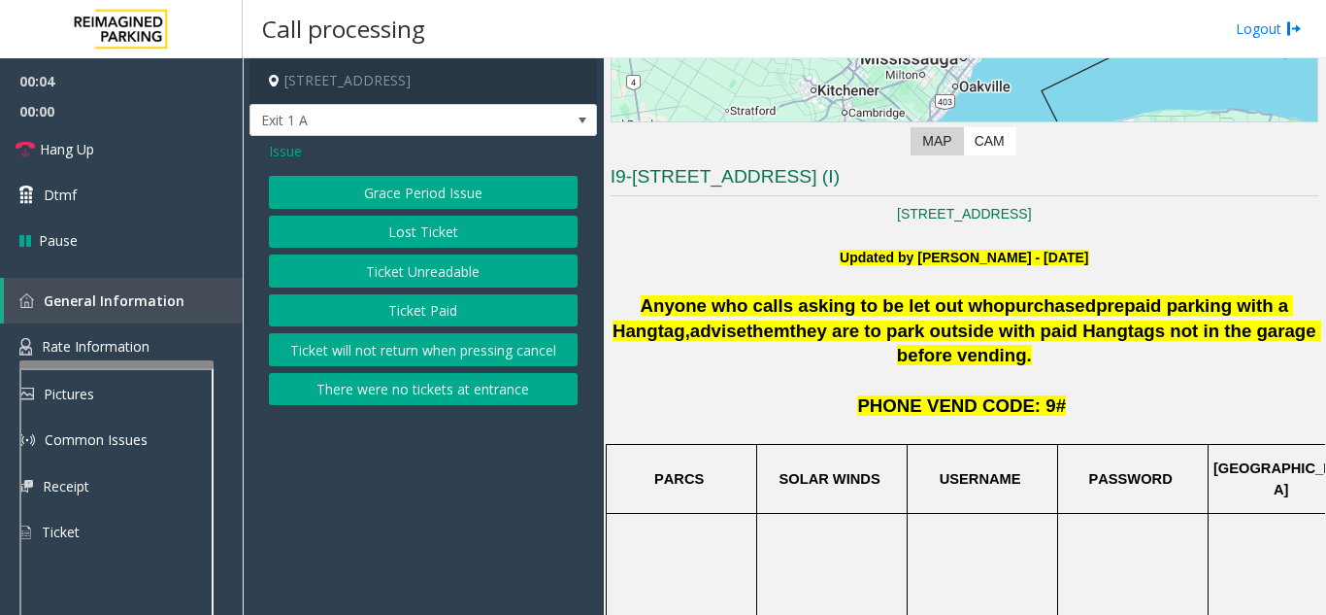
click at [403, 275] on button "Ticket Unreadable" at bounding box center [423, 270] width 309 height 33
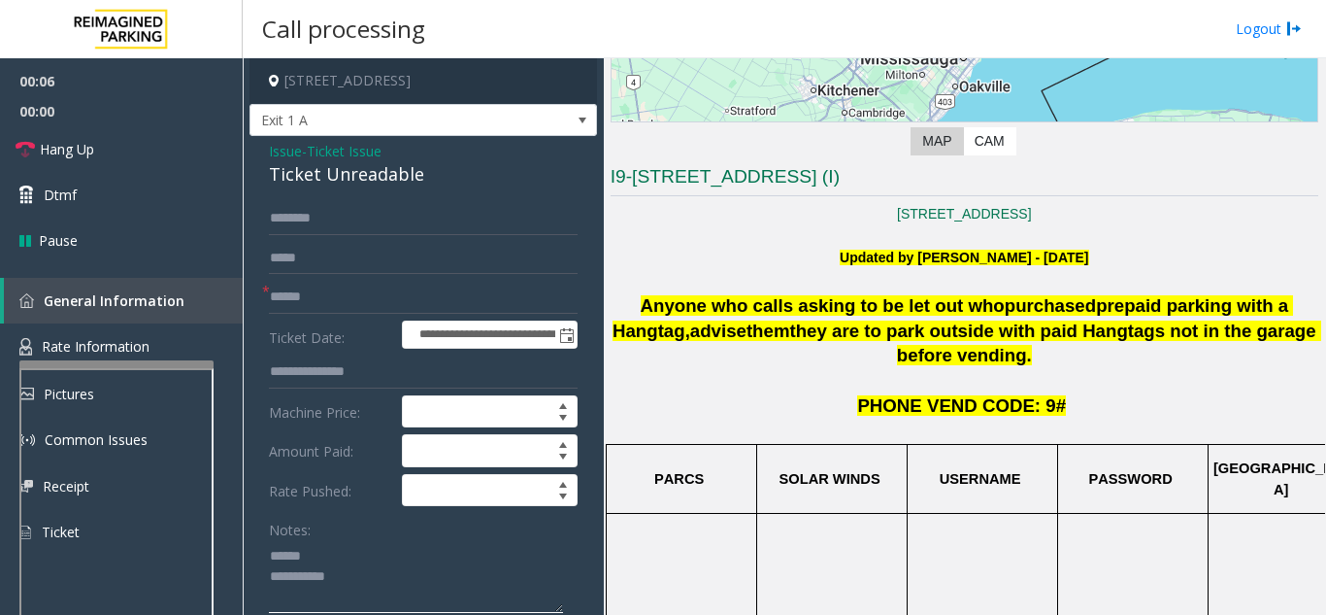
drag, startPoint x: 316, startPoint y: 563, endPoint x: 318, endPoint y: 553, distance: 9.9
click at [317, 563] on textarea at bounding box center [416, 576] width 294 height 73
click at [341, 542] on textarea at bounding box center [416, 576] width 294 height 73
drag, startPoint x: 296, startPoint y: 176, endPoint x: 455, endPoint y: 177, distance: 159.2
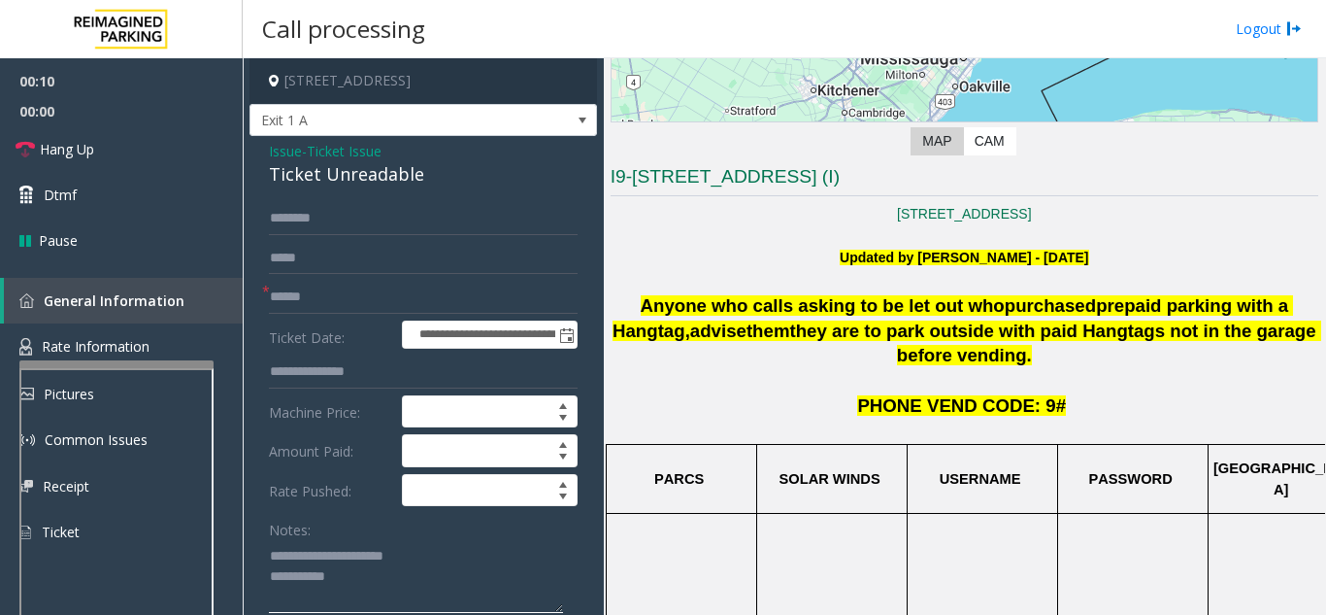
type textarea "**********"
click at [361, 302] on input "text" at bounding box center [423, 297] width 309 height 33
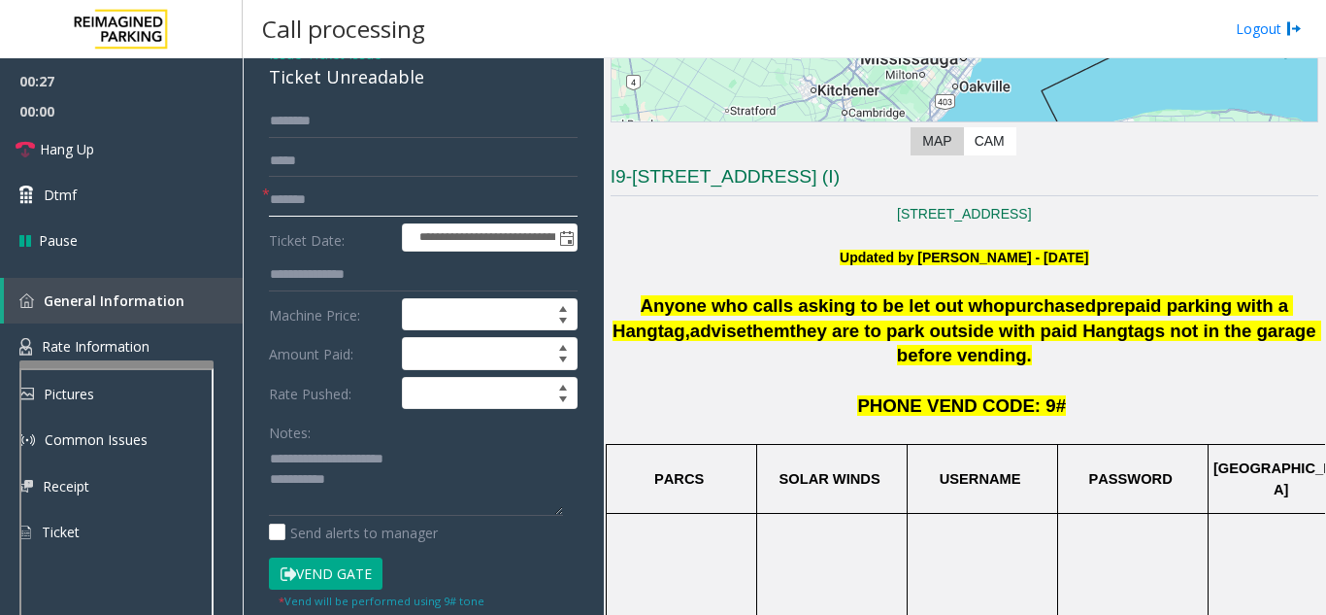
type input "*******"
click at [340, 570] on button "Vend Gate" at bounding box center [326, 573] width 114 height 33
click at [393, 475] on textarea at bounding box center [416, 479] width 294 height 73
click at [129, 155] on link "Hang Up" at bounding box center [121, 149] width 243 height 46
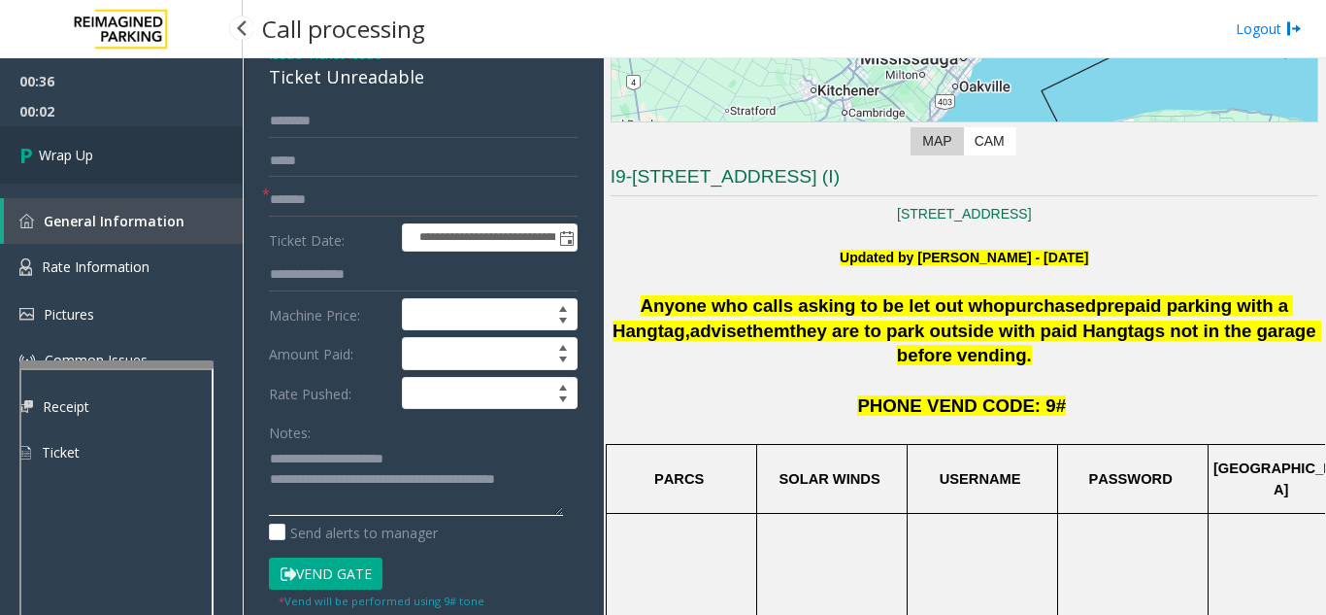
type textarea "**********"
click at [101, 136] on link "Wrap Up" at bounding box center [121, 154] width 243 height 57
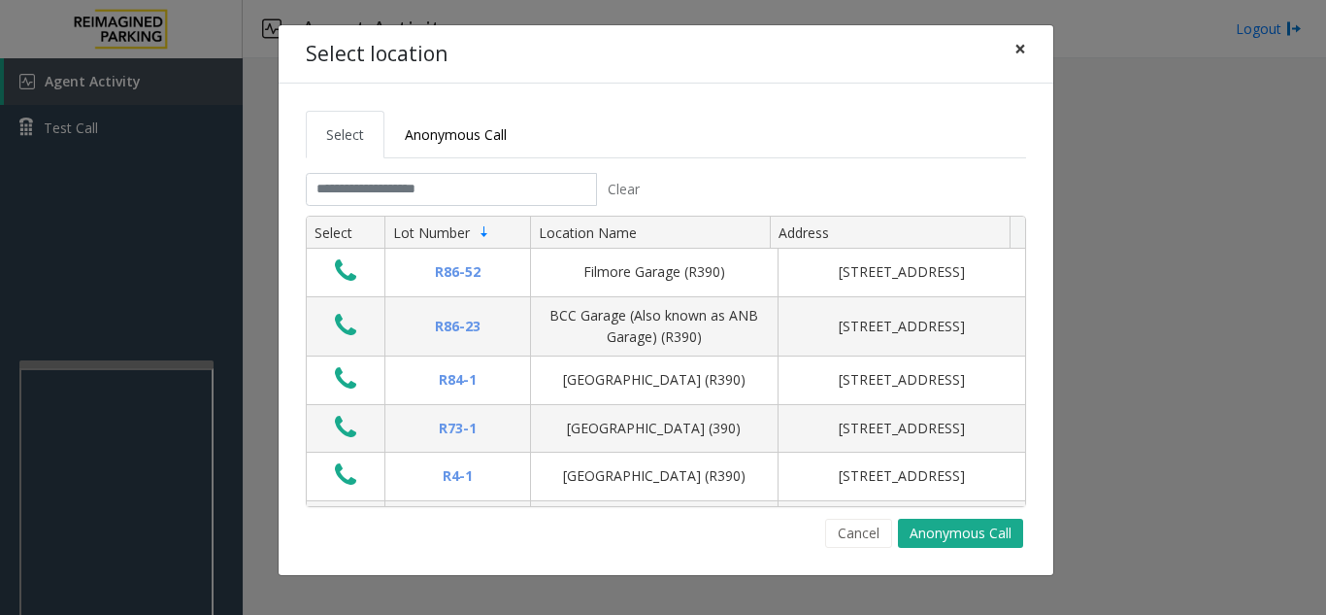
click at [1018, 52] on span "×" at bounding box center [1021, 48] width 12 height 27
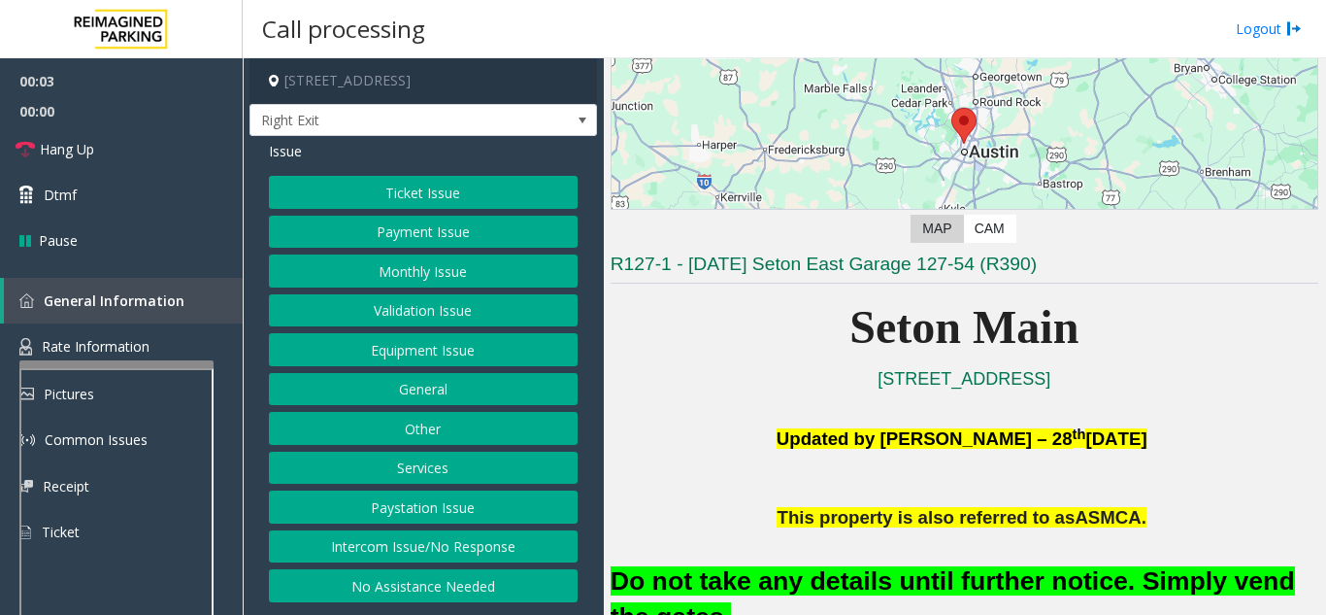
scroll to position [485, 0]
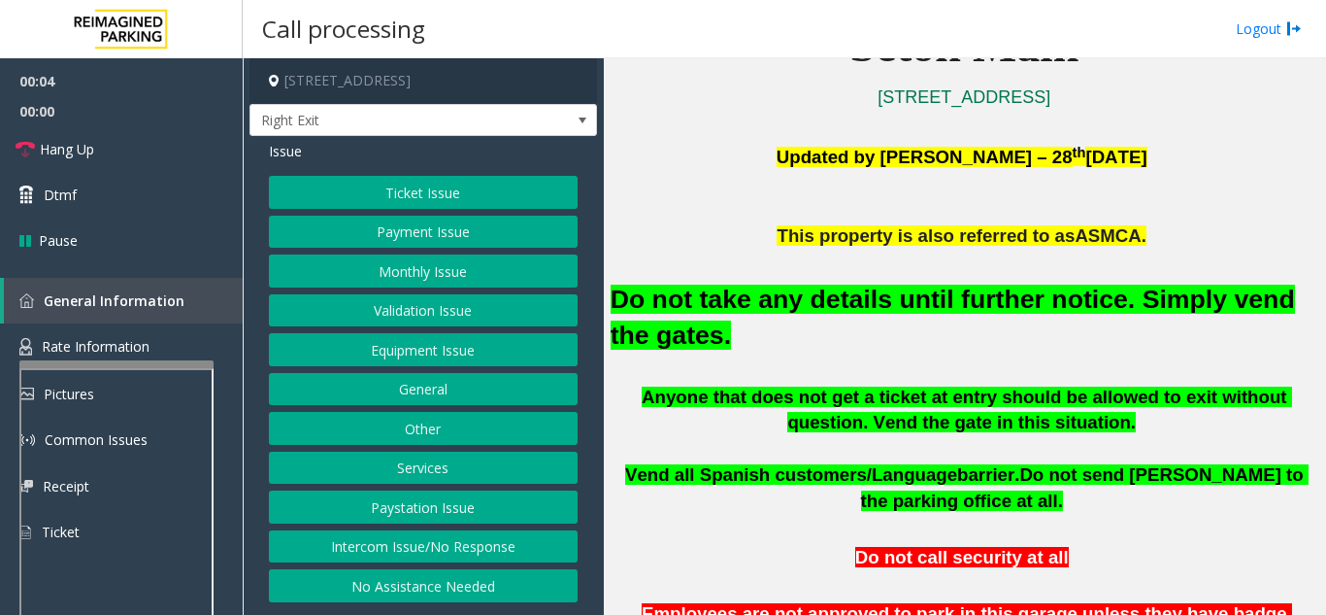
click at [426, 359] on button "Equipment Issue" at bounding box center [423, 349] width 309 height 33
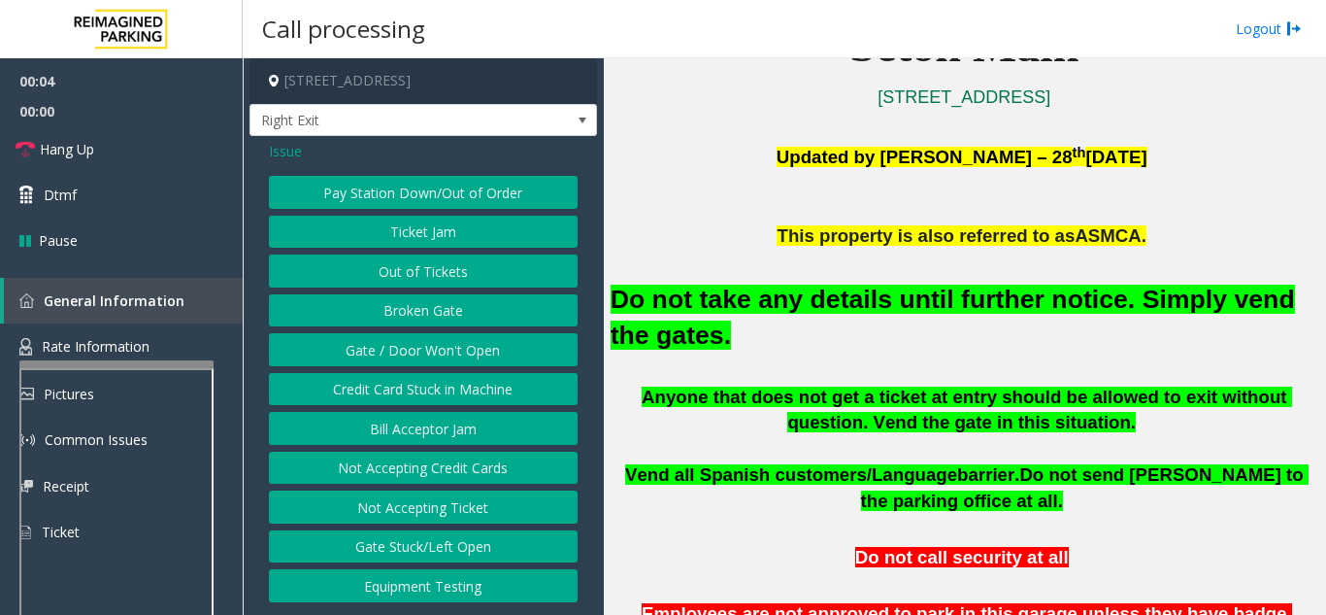
click at [426, 359] on button "Gate / Door Won't Open" at bounding box center [423, 349] width 309 height 33
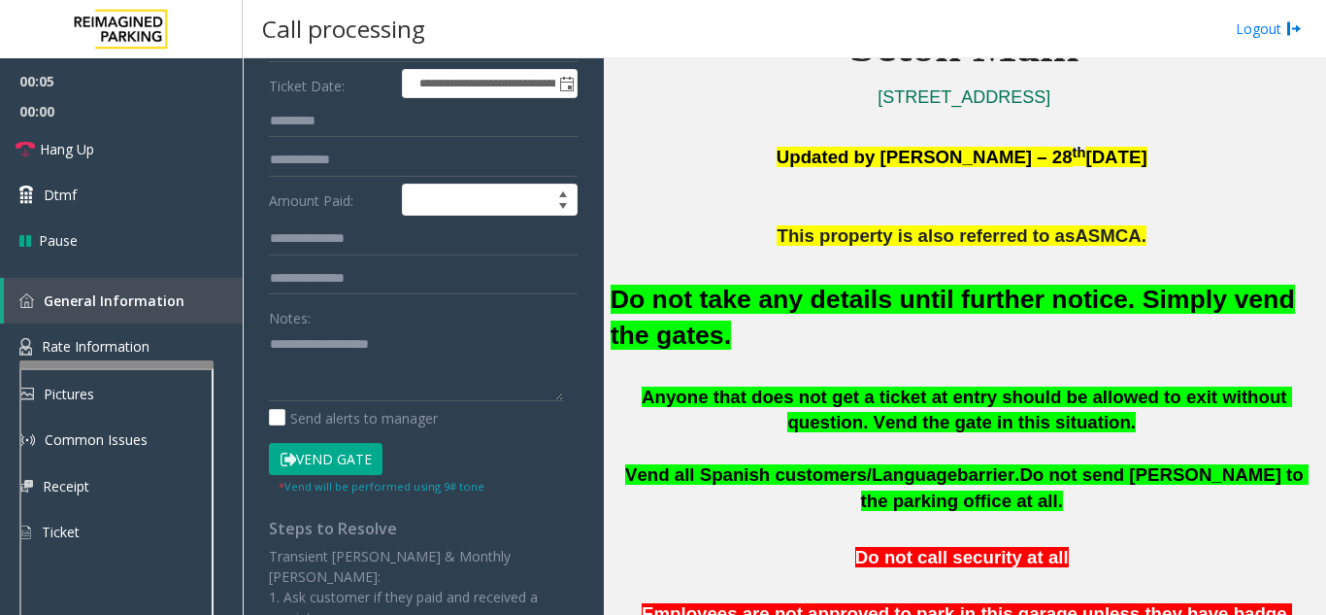
scroll to position [291, 0]
click at [353, 463] on button "Vend Gate" at bounding box center [326, 458] width 114 height 33
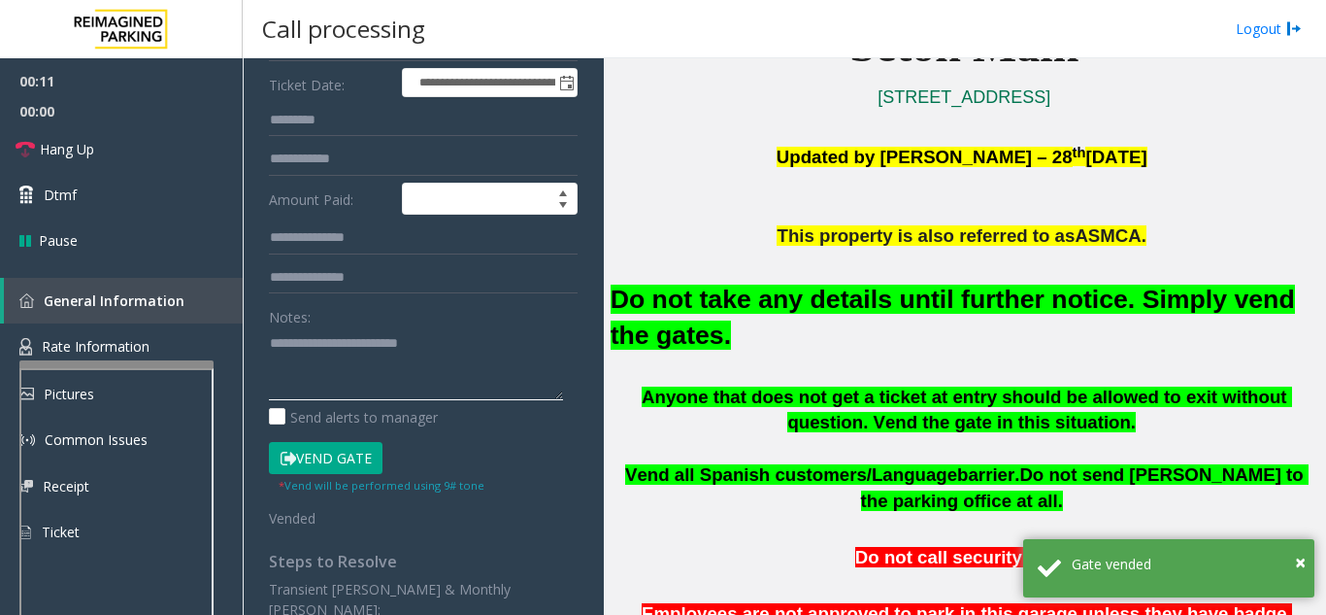
click at [557, 363] on textarea at bounding box center [416, 363] width 294 height 73
type textarea "**********"
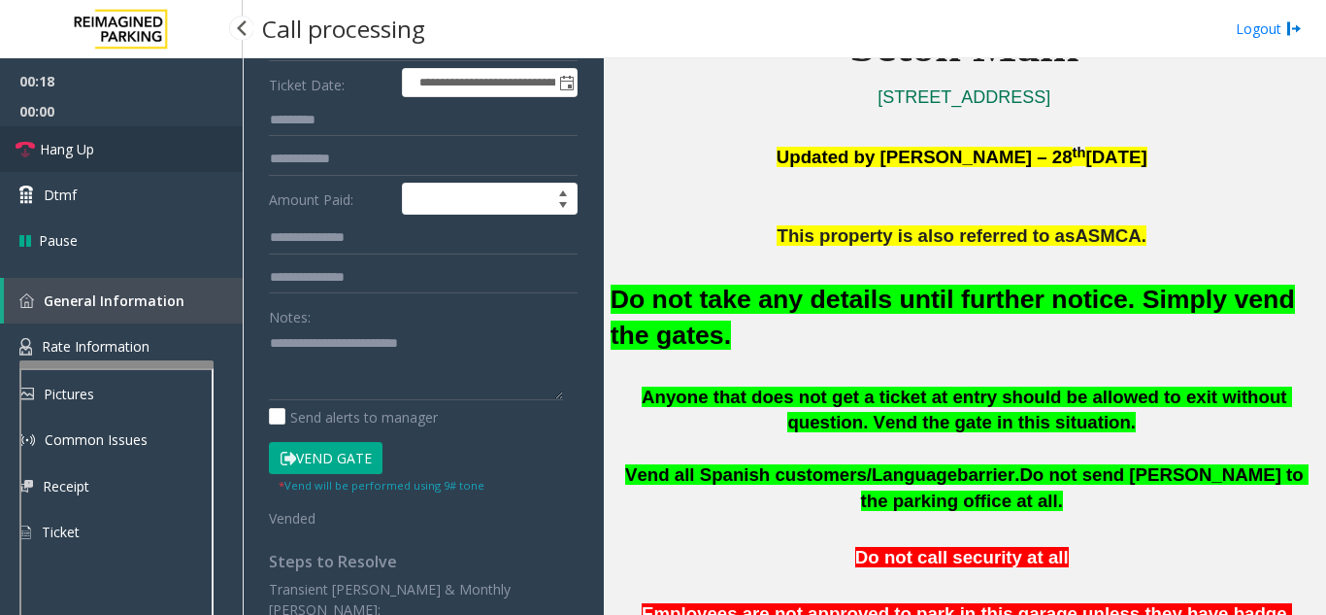
click at [165, 164] on link "Hang Up" at bounding box center [121, 149] width 243 height 46
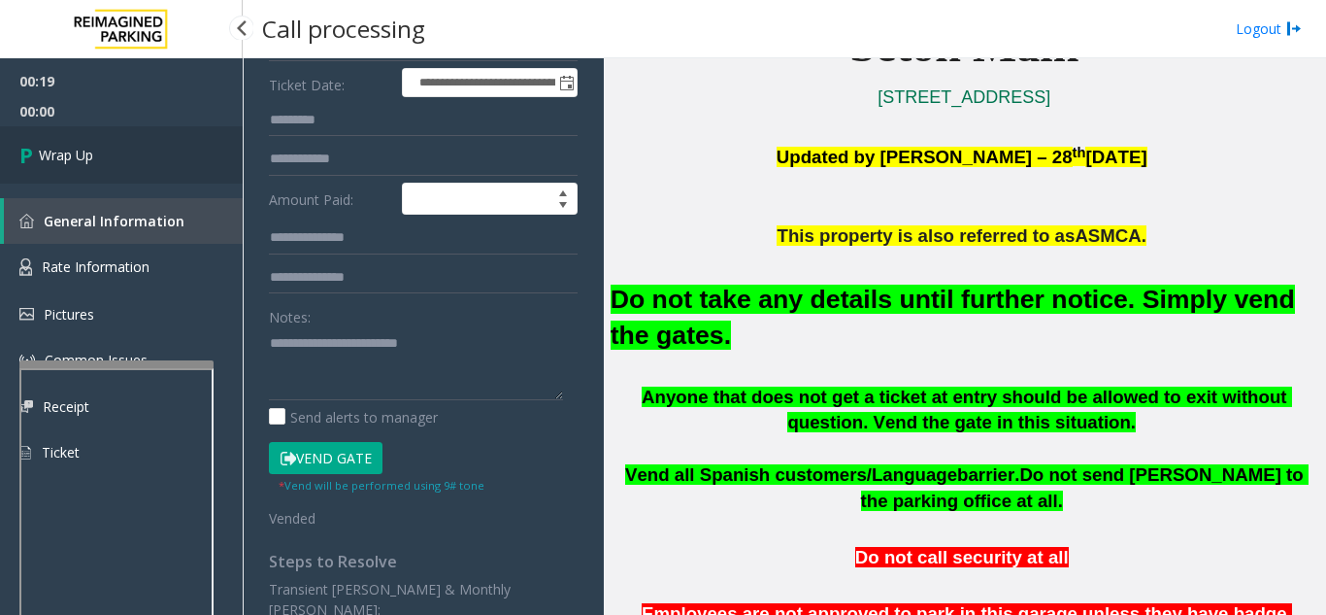
click at [179, 171] on link "Wrap Up" at bounding box center [121, 154] width 243 height 57
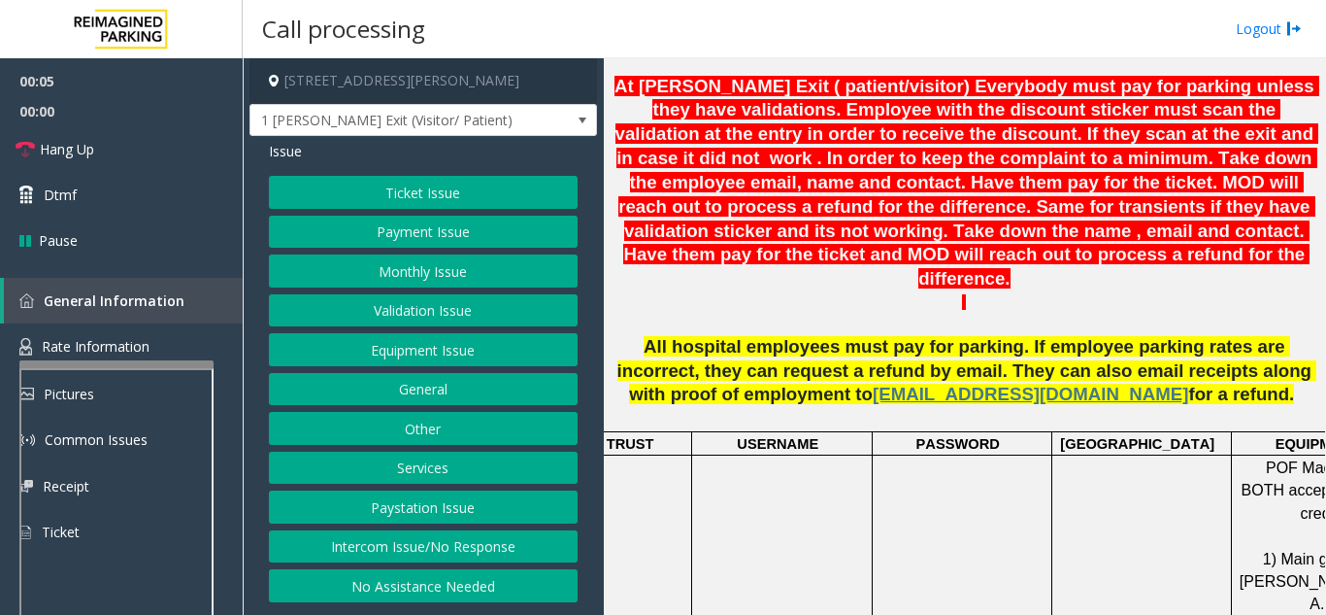
scroll to position [971, 0]
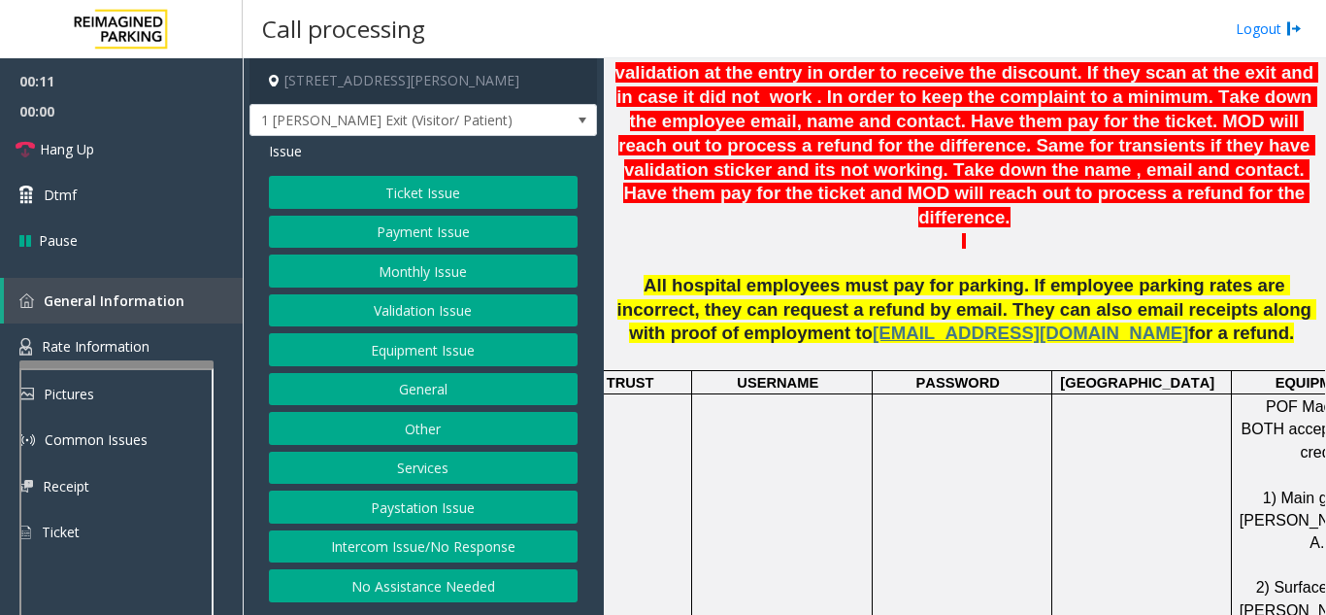
click at [406, 552] on button "Intercom Issue/No Response" at bounding box center [423, 546] width 309 height 33
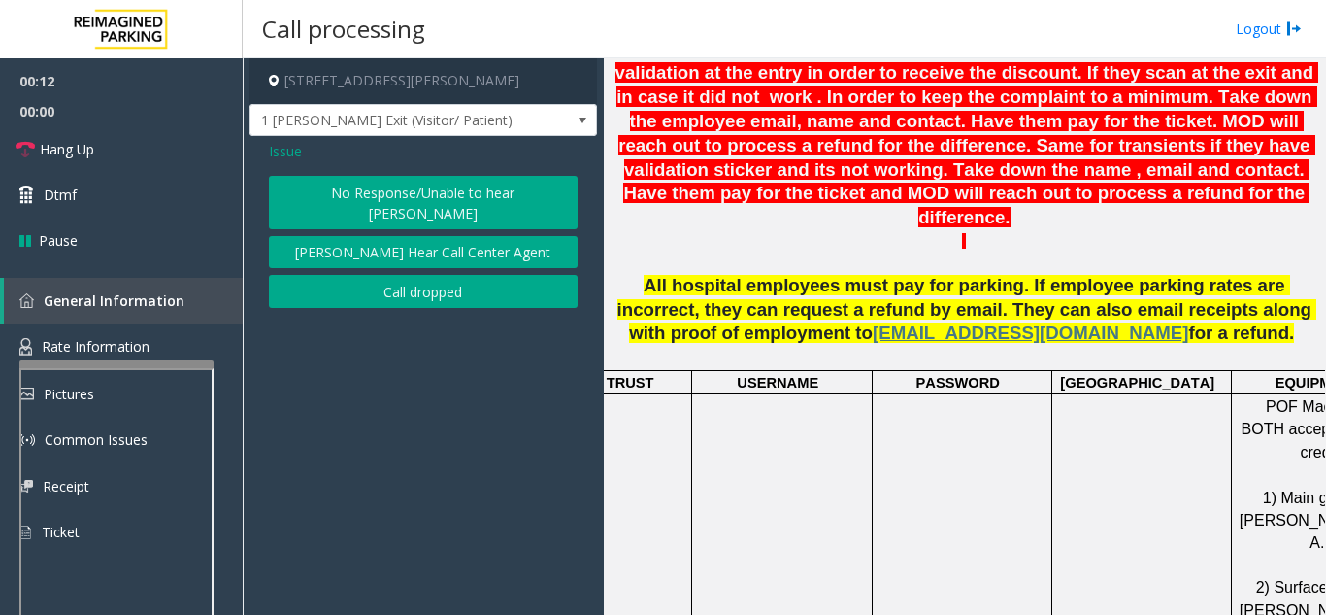
click at [354, 195] on button "No Response/Unable to hear [PERSON_NAME]" at bounding box center [423, 202] width 309 height 53
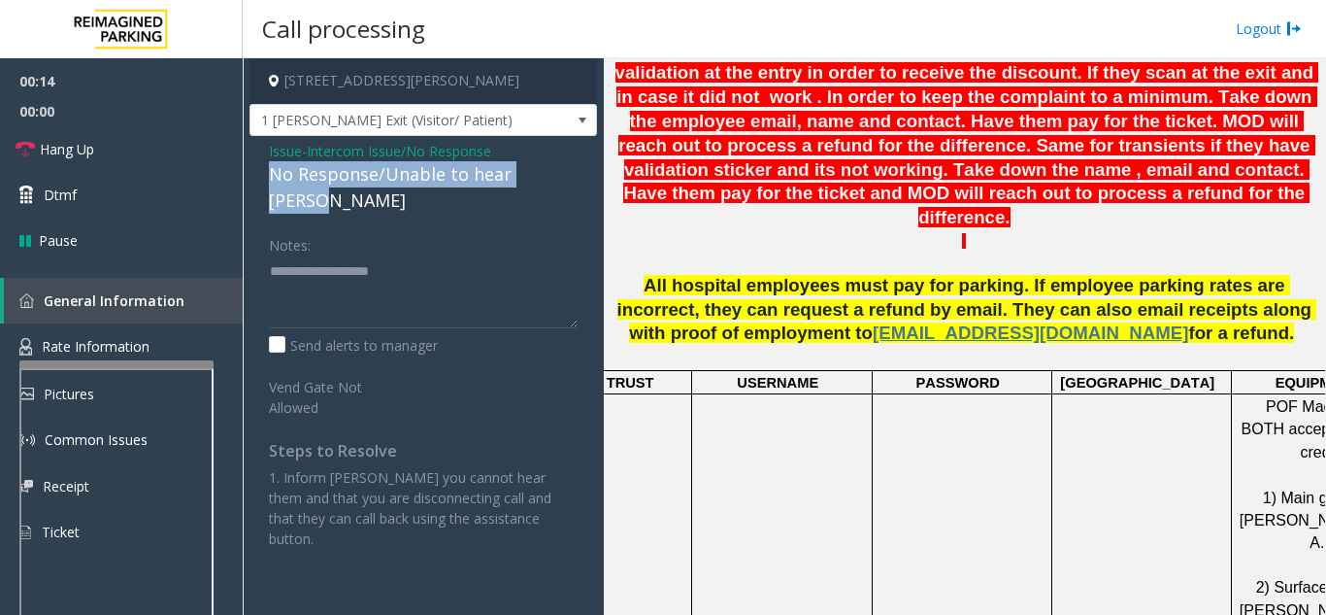
drag, startPoint x: 243, startPoint y: 172, endPoint x: 559, endPoint y: 171, distance: 316.5
click at [559, 171] on div "1 Shrader Street, San Francisco, CA 1 Shrader Exit (Visitor/ Patient) Issue - I…" at bounding box center [785, 336] width 1084 height 556
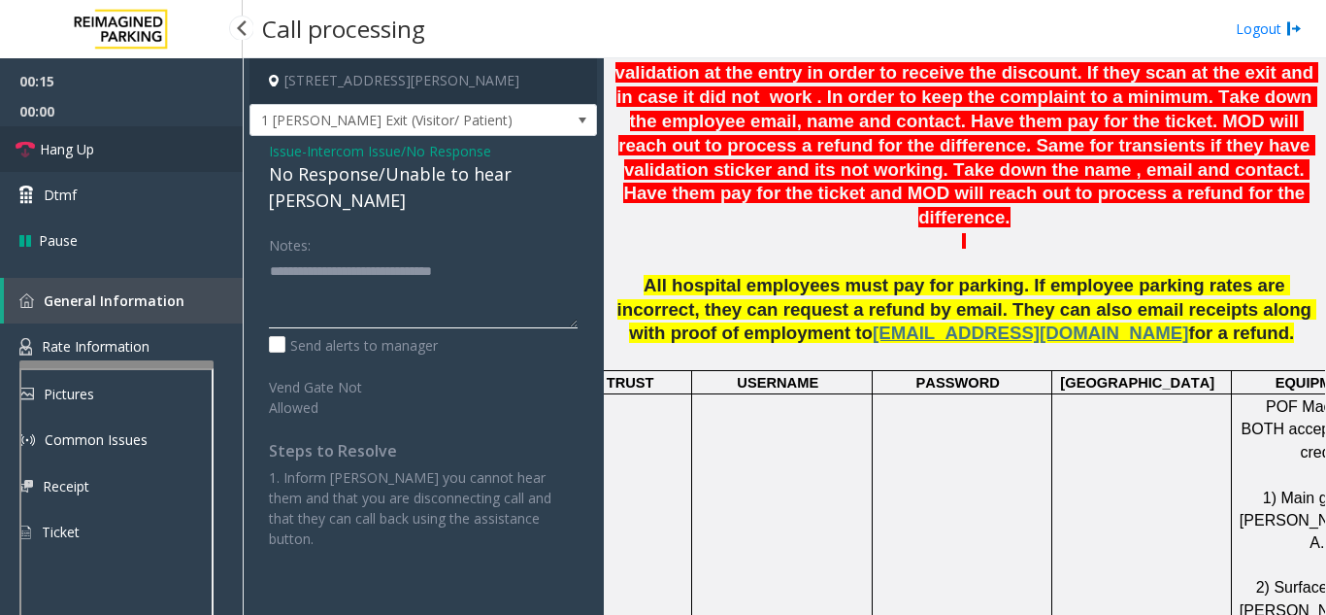
type textarea "**********"
click at [158, 158] on link "Hang Up" at bounding box center [121, 149] width 243 height 46
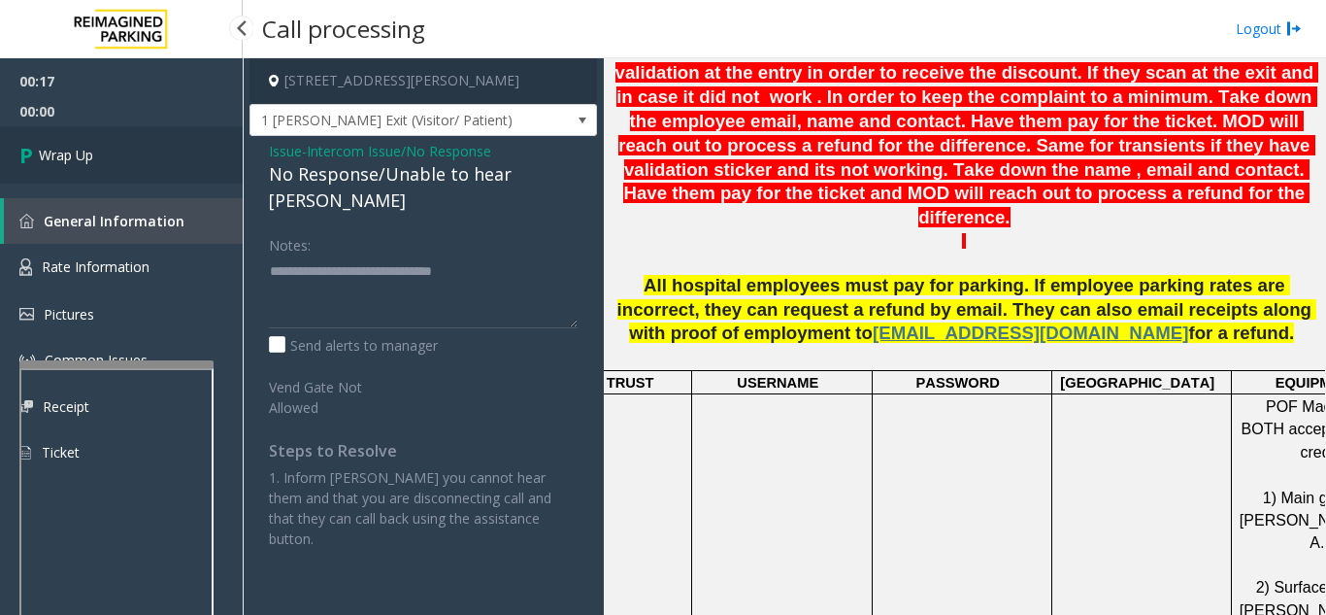
click at [195, 154] on link "Wrap Up" at bounding box center [121, 154] width 243 height 57
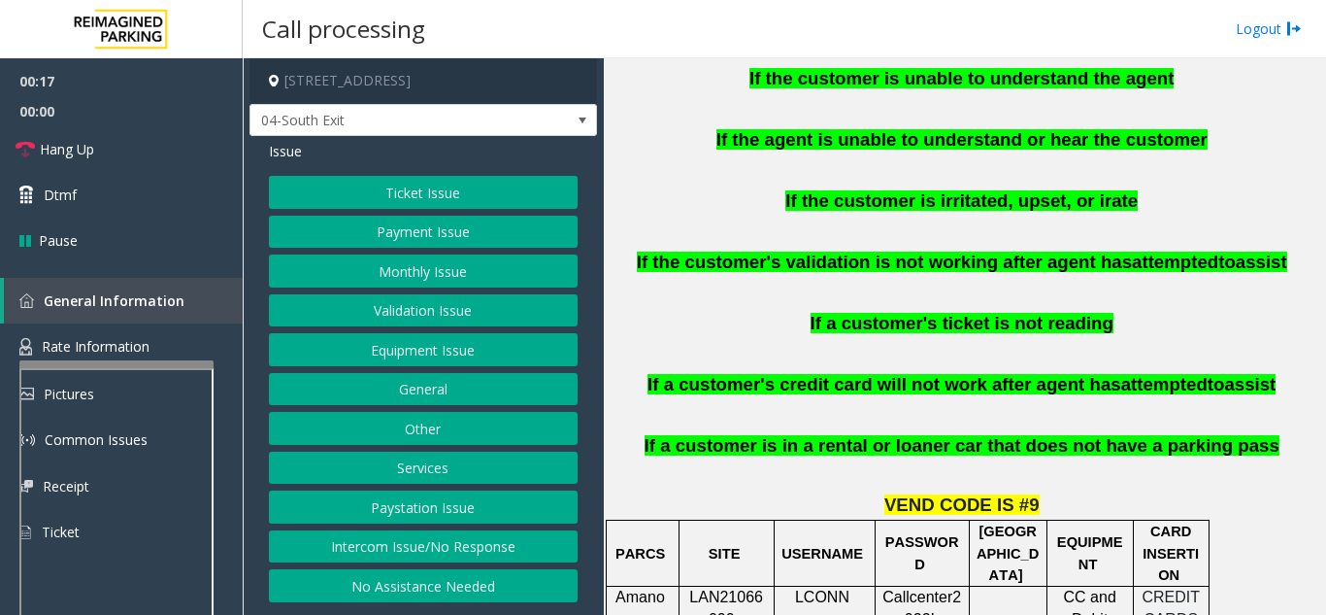
scroll to position [1456, 0]
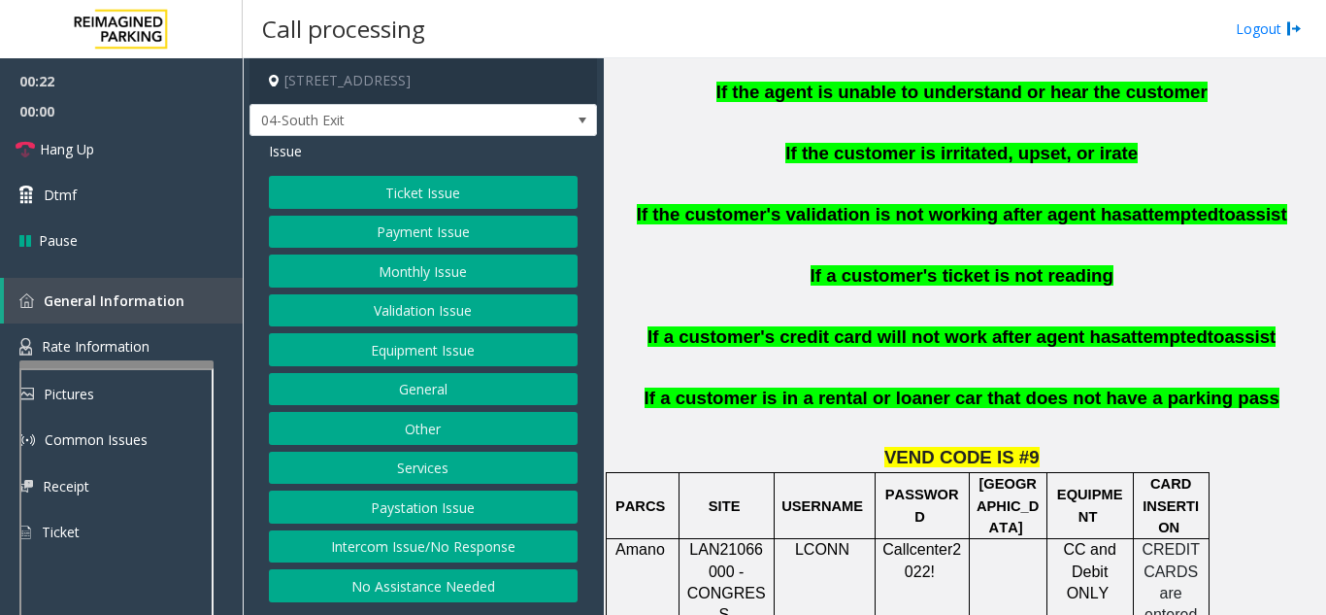
click at [435, 359] on button "Equipment Issue" at bounding box center [423, 349] width 309 height 33
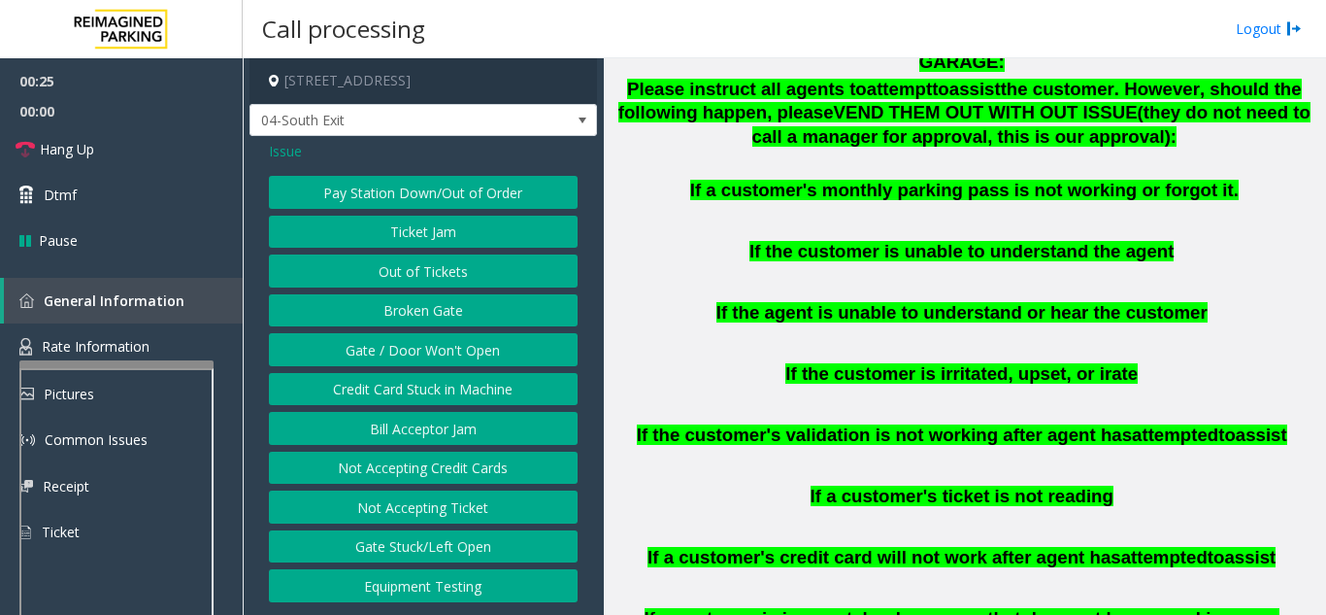
scroll to position [1165, 0]
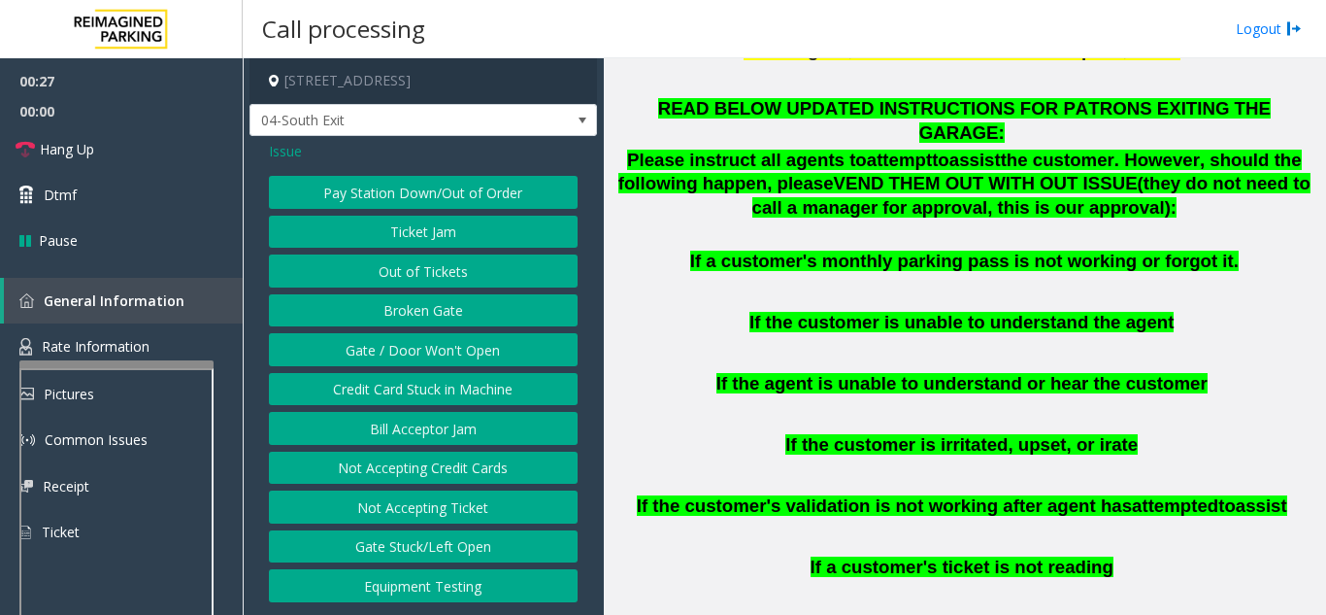
click at [286, 150] on span "Issue" at bounding box center [285, 151] width 33 height 20
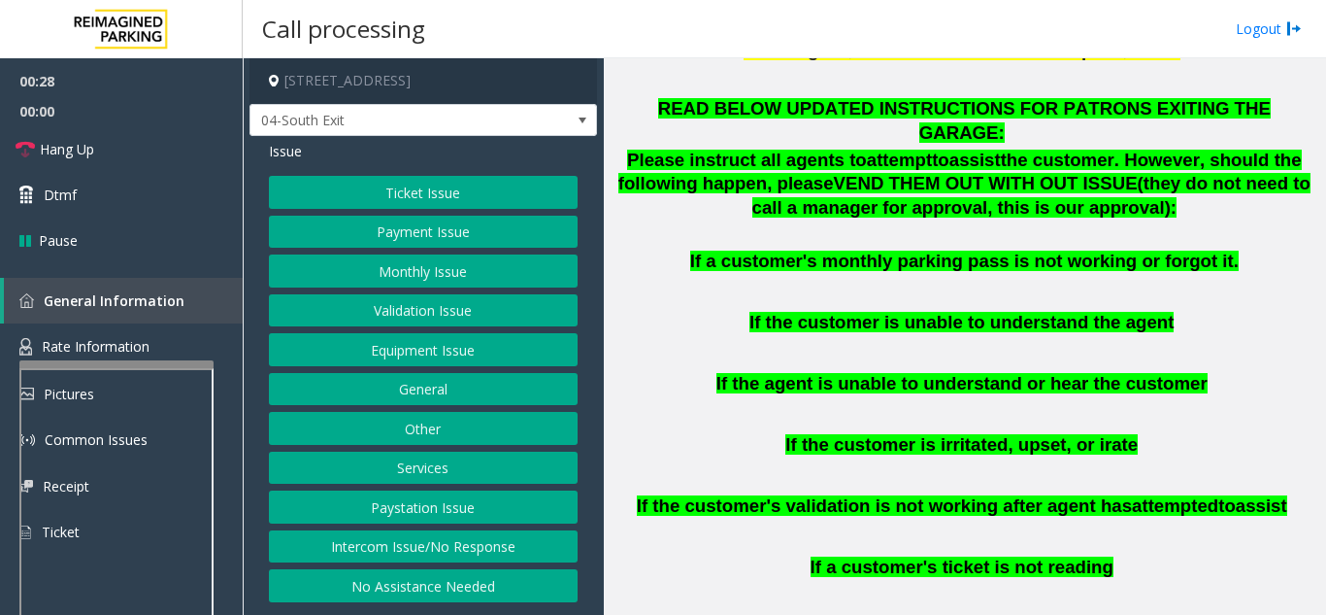
click at [438, 199] on button "Ticket Issue" at bounding box center [423, 192] width 309 height 33
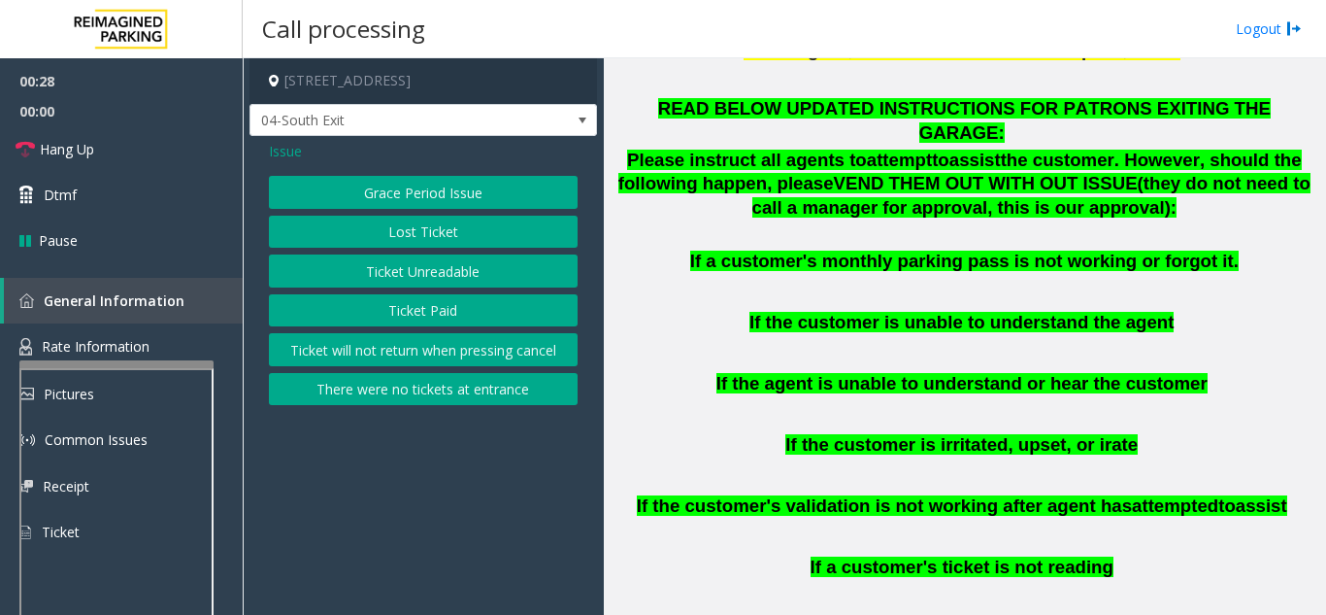
click at [444, 281] on button "Ticket Unreadable" at bounding box center [423, 270] width 309 height 33
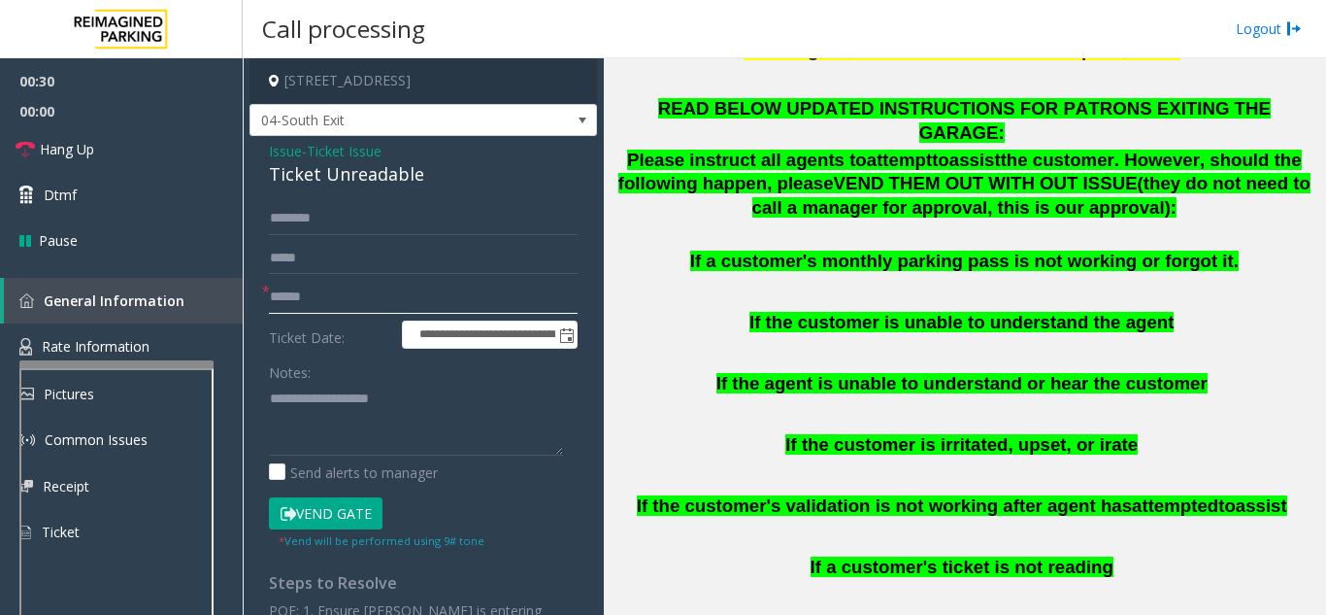
click at [418, 295] on input "text" at bounding box center [423, 297] width 309 height 33
type textarea "**********"
click at [387, 310] on input "text" at bounding box center [423, 297] width 309 height 33
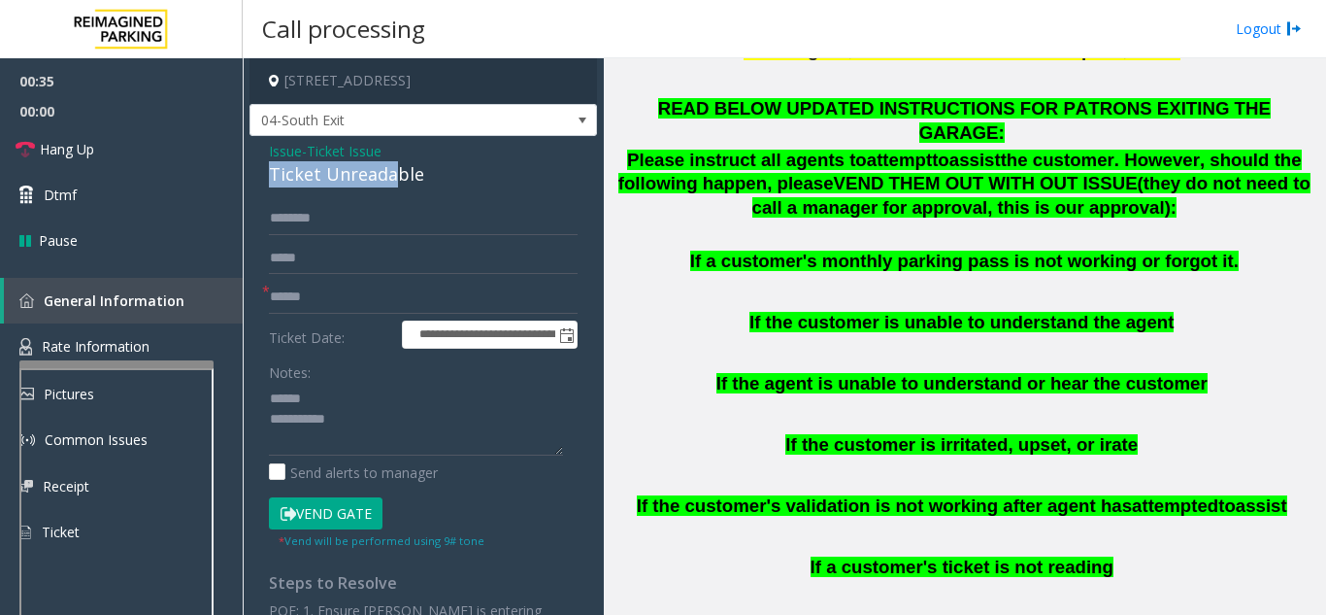
drag, startPoint x: 261, startPoint y: 175, endPoint x: 315, endPoint y: 277, distance: 115.1
click at [370, 222] on div "**********" at bounding box center [424, 489] width 348 height 707
click at [316, 301] on input "text" at bounding box center [423, 297] width 309 height 33
type input "******"
click at [351, 515] on button "Vend Gate" at bounding box center [326, 513] width 114 height 33
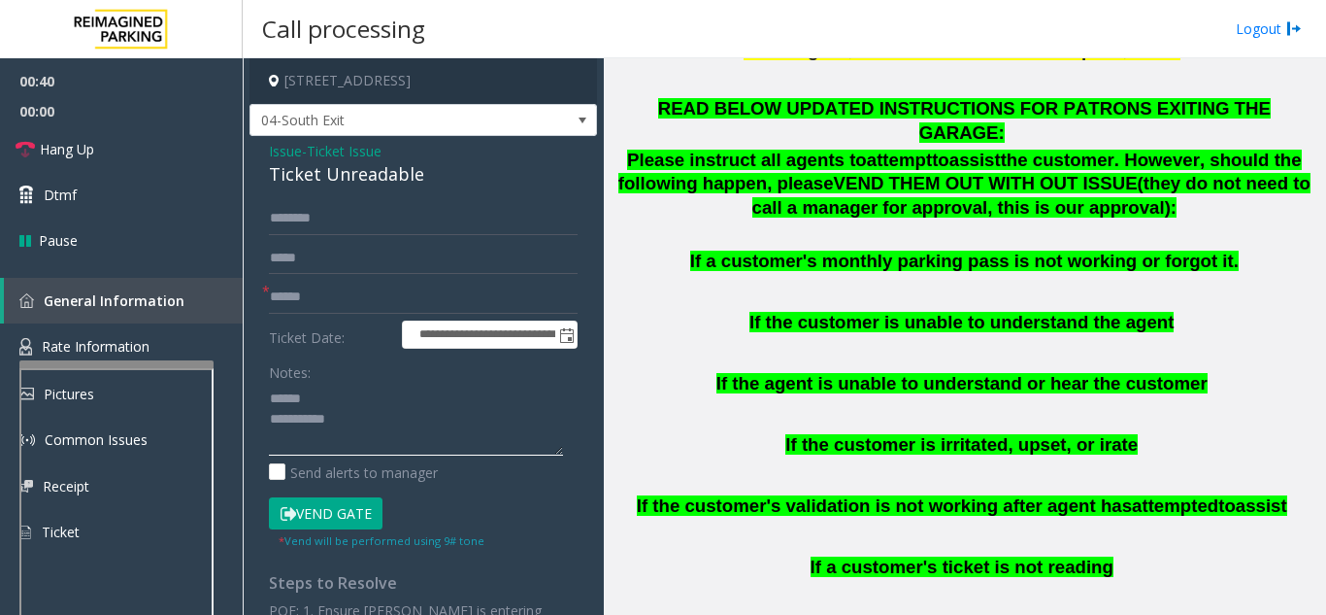
click at [343, 404] on textarea at bounding box center [416, 419] width 294 height 73
drag, startPoint x: 258, startPoint y: 176, endPoint x: 403, endPoint y: 166, distance: 145.0
click at [447, 170] on div "**********" at bounding box center [424, 489] width 348 height 707
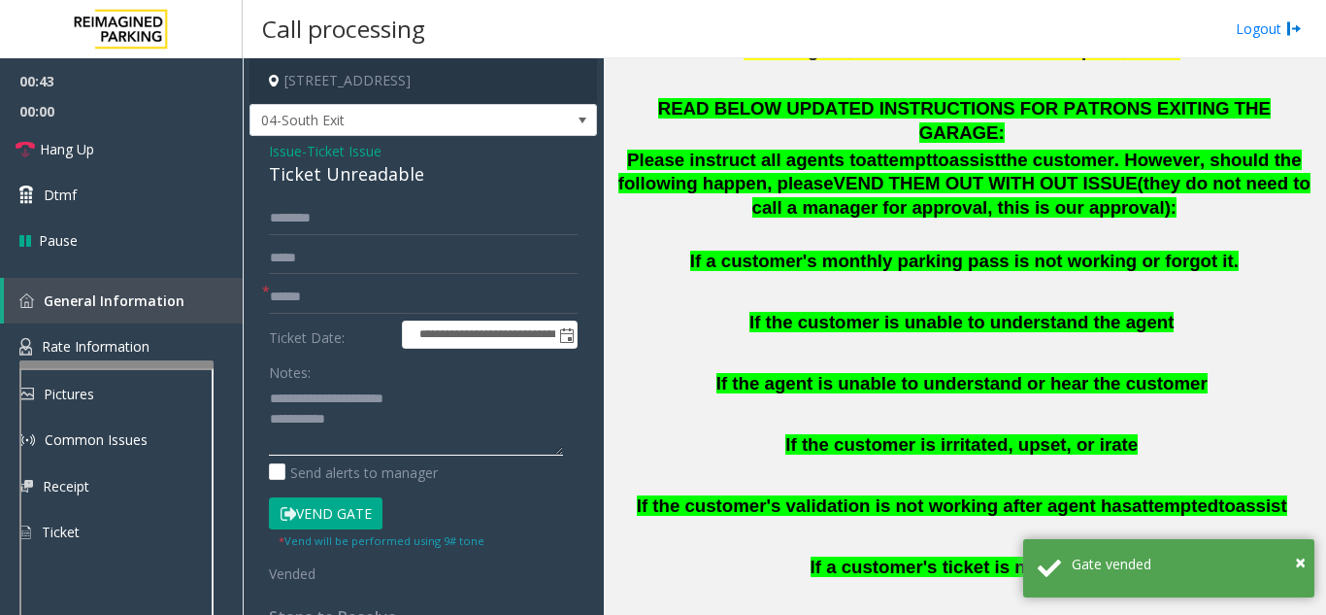
click at [426, 406] on textarea at bounding box center [416, 419] width 294 height 73
click at [424, 426] on textarea at bounding box center [416, 419] width 294 height 73
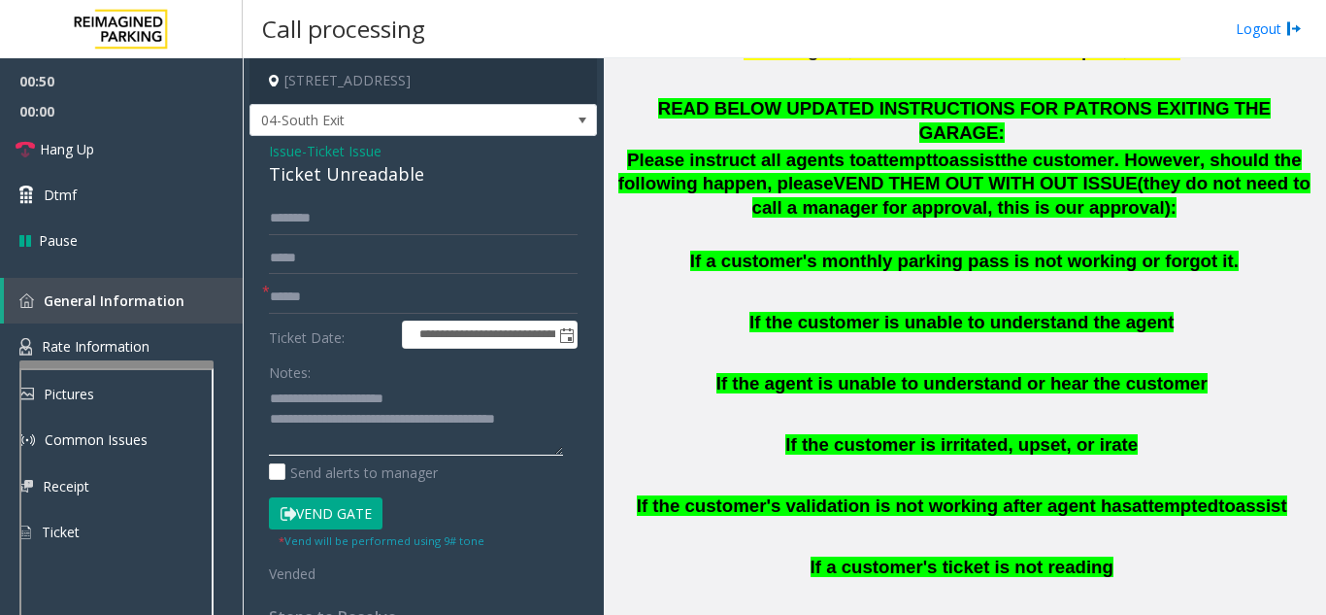
click at [480, 395] on textarea at bounding box center [416, 419] width 294 height 73
type textarea "**********"
click at [130, 149] on link "Hang Up" at bounding box center [121, 149] width 243 height 46
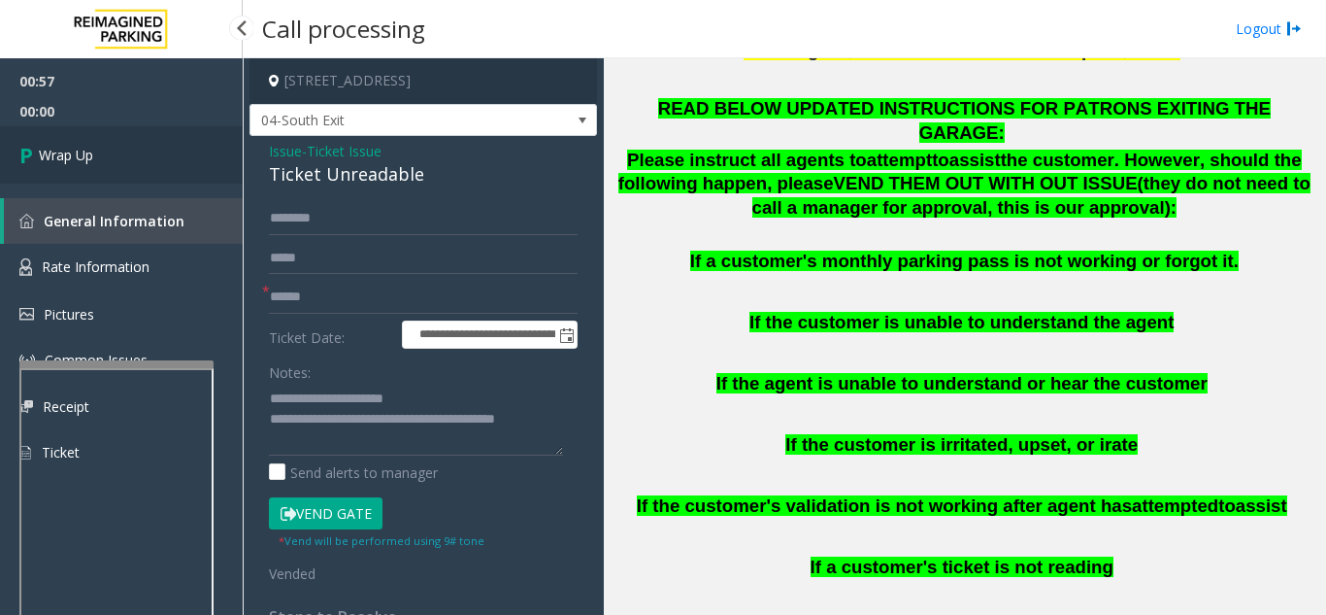
click at [197, 157] on link "Wrap Up" at bounding box center [121, 154] width 243 height 57
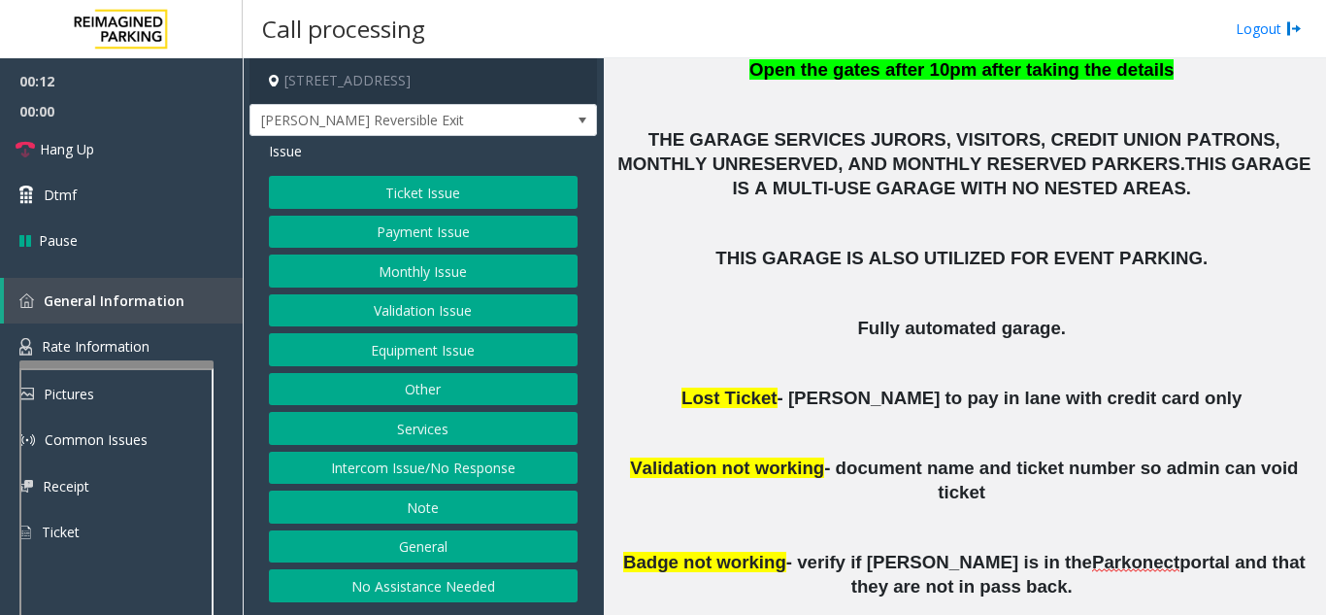
scroll to position [680, 0]
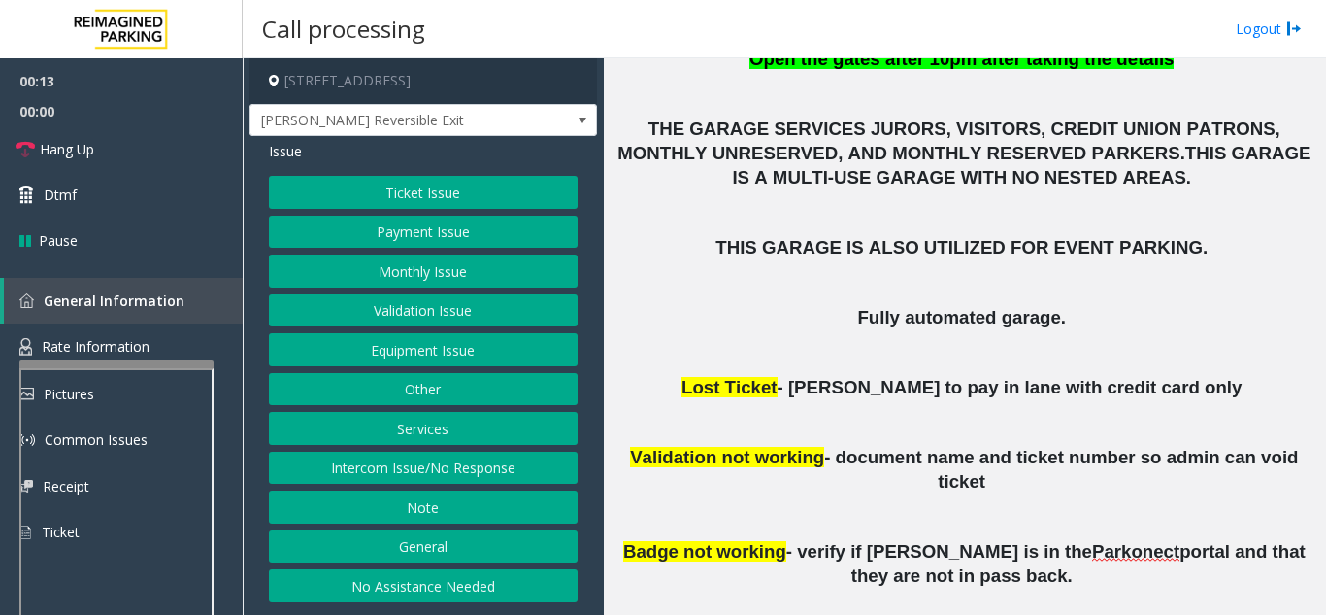
click at [466, 355] on button "Equipment Issue" at bounding box center [423, 349] width 309 height 33
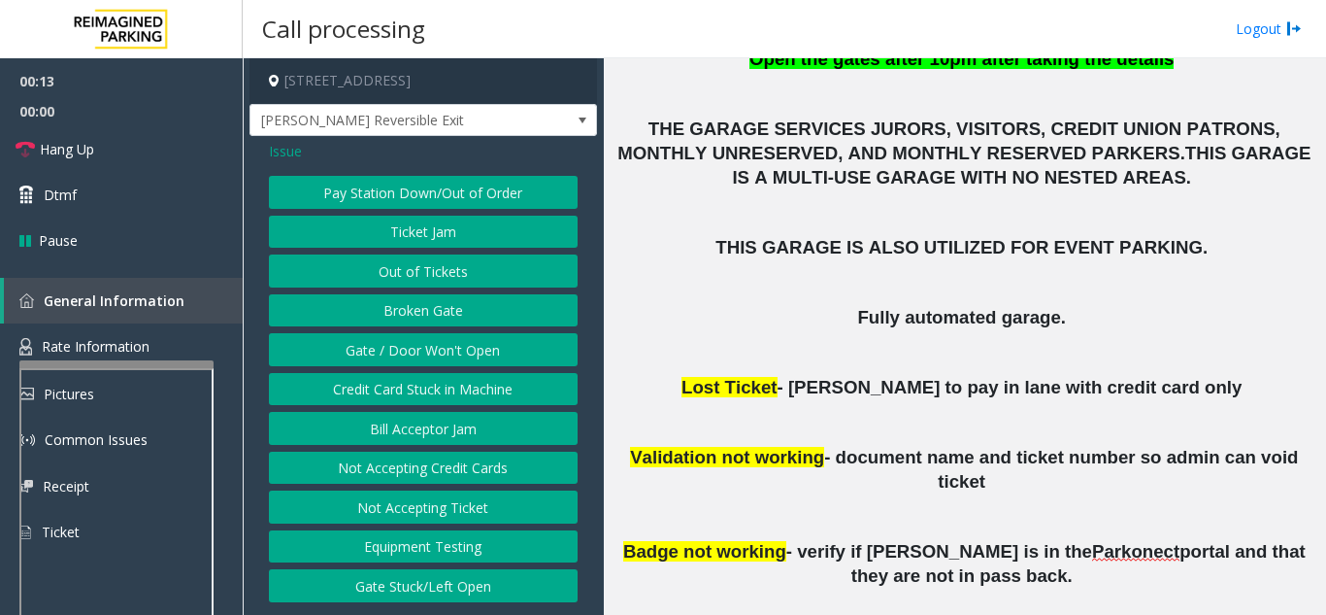
click at [466, 355] on button "Gate / Door Won't Open" at bounding box center [423, 349] width 309 height 33
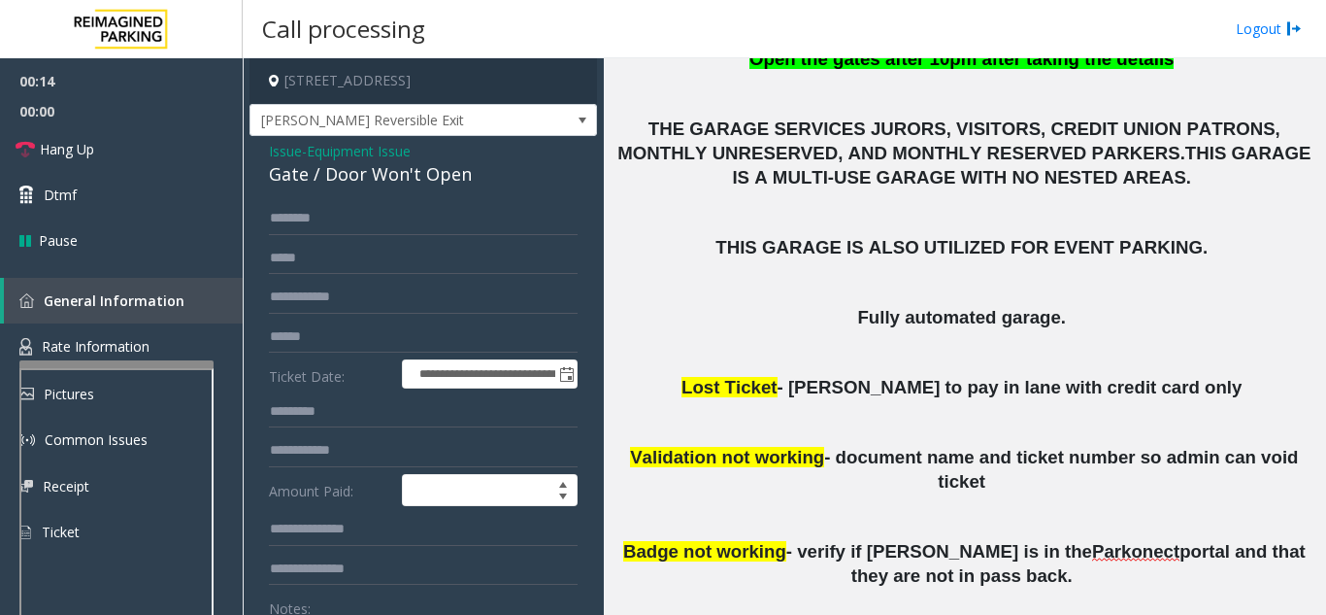
scroll to position [97, 0]
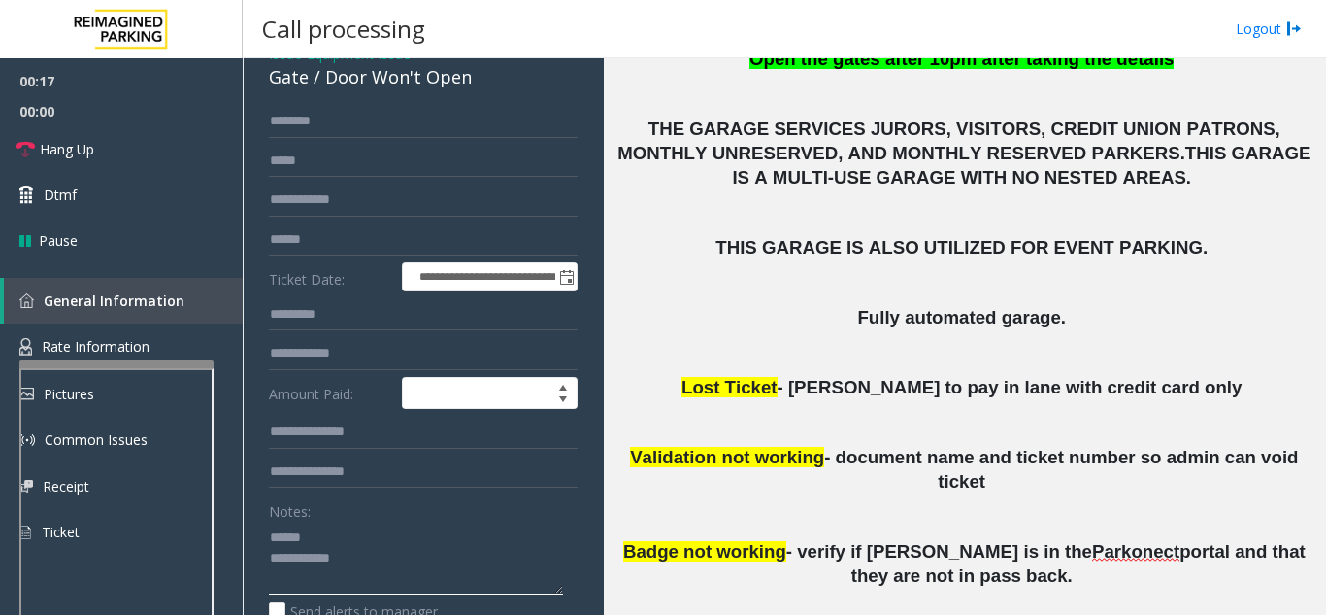
click at [340, 535] on textarea at bounding box center [416, 557] width 294 height 73
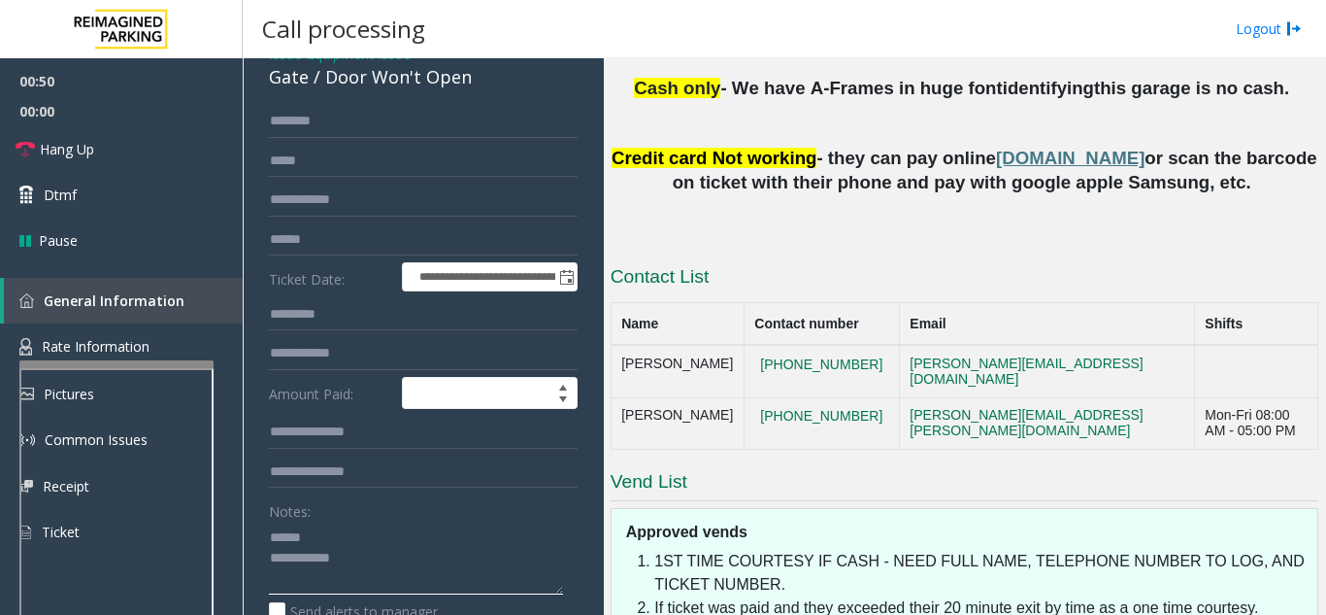
scroll to position [1262, 0]
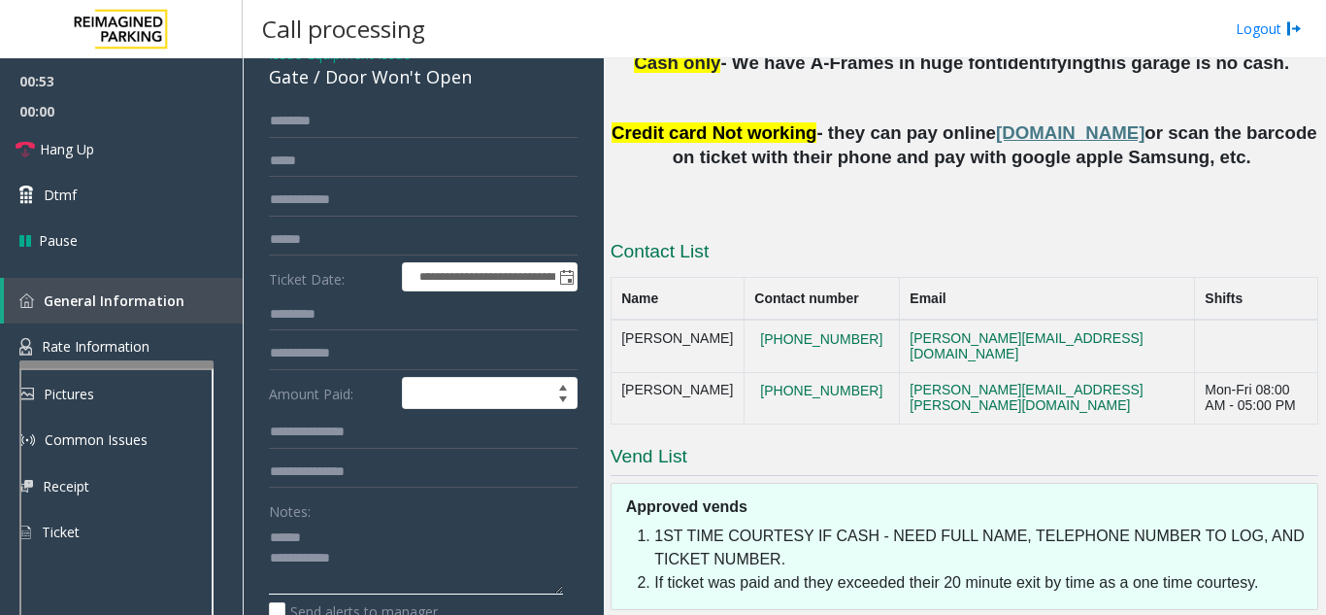
type textarea "**********"
click at [331, 123] on input "text" at bounding box center [423, 121] width 309 height 33
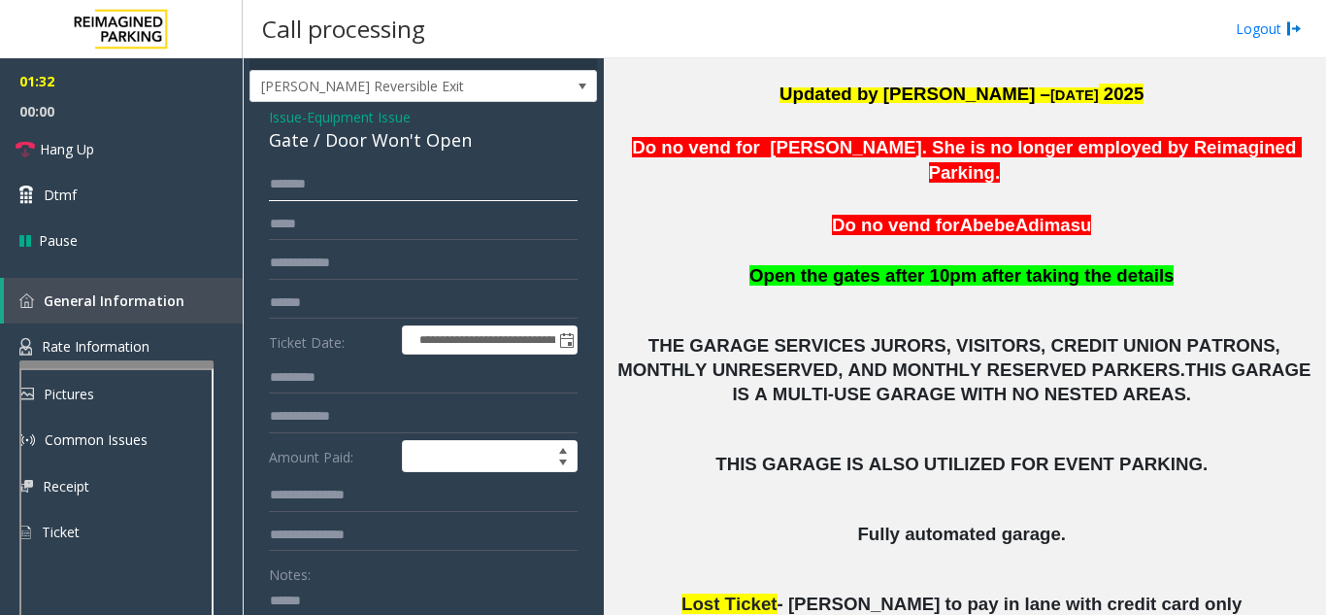
scroll to position [0, 0]
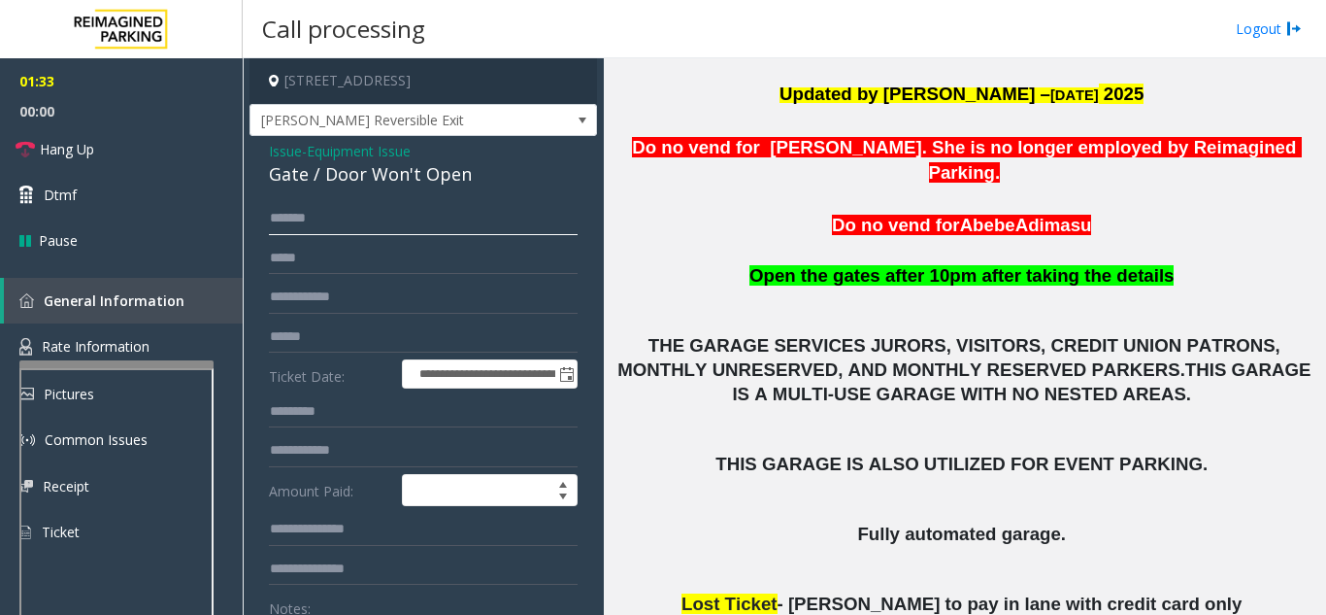
type input "******"
click at [281, 156] on span "Issue" at bounding box center [285, 151] width 33 height 20
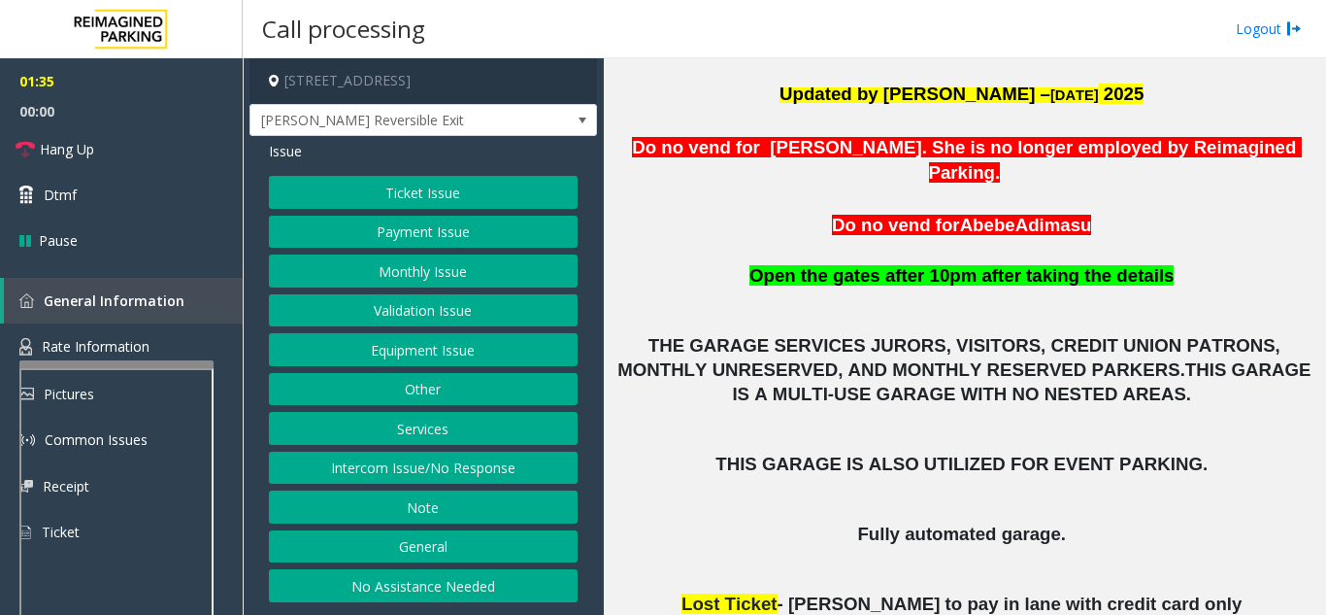
click at [432, 276] on button "Monthly Issue" at bounding box center [423, 270] width 309 height 33
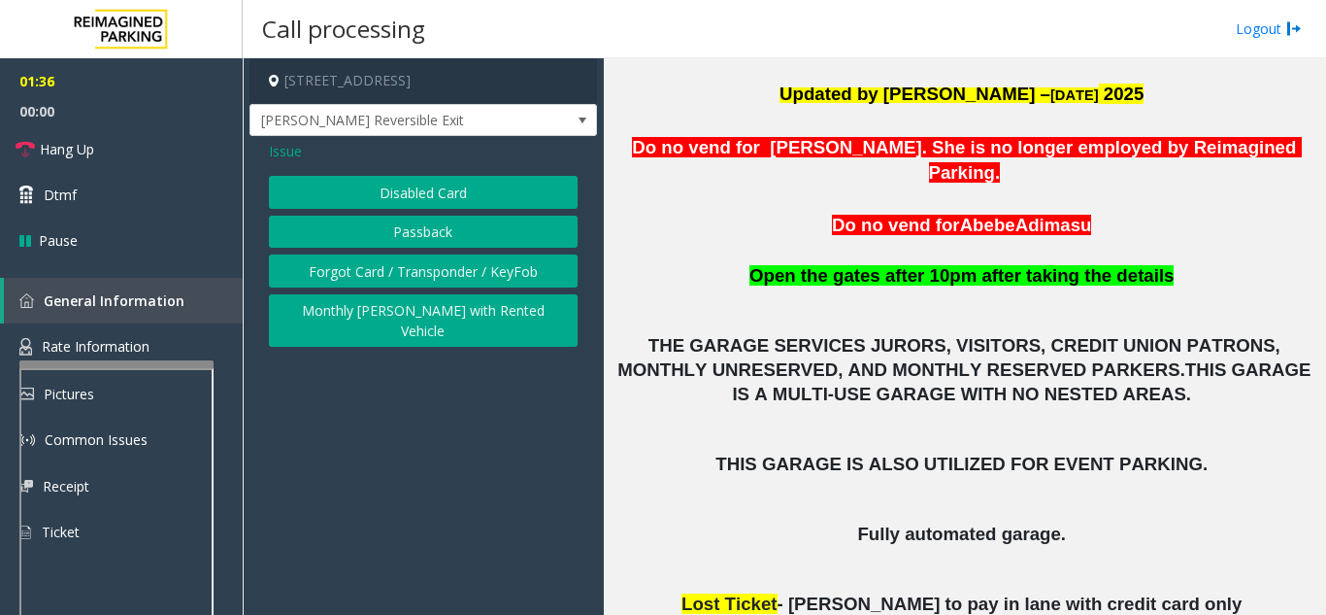
click at [407, 196] on button "Disabled Card" at bounding box center [423, 192] width 309 height 33
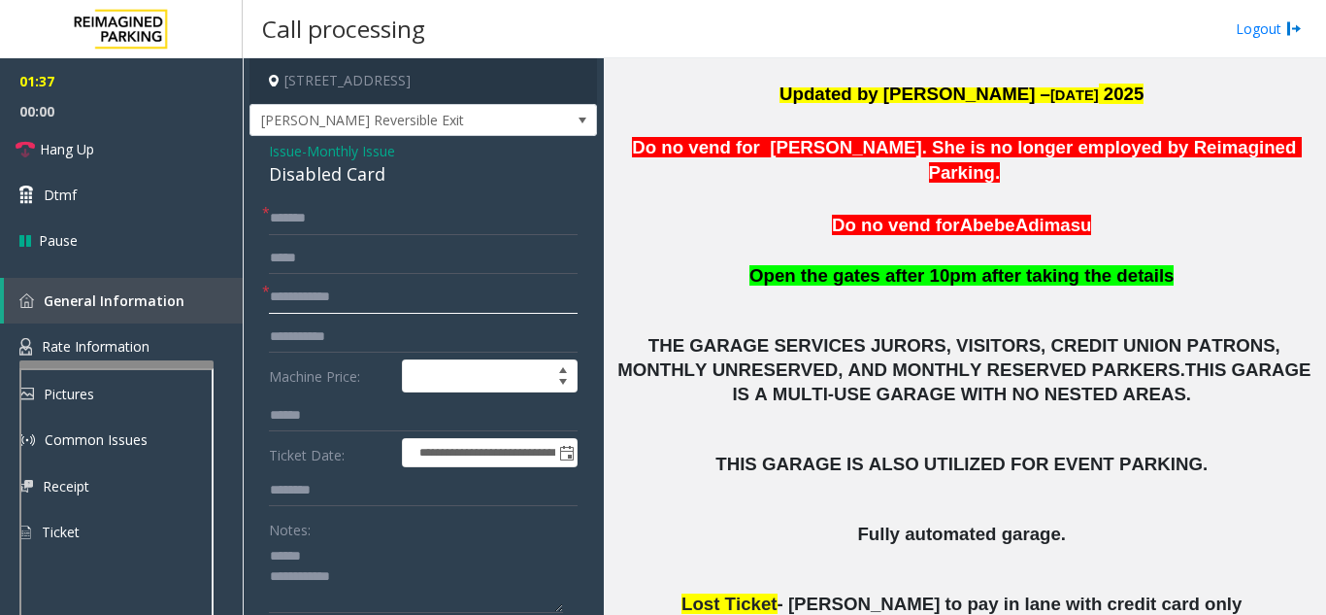
click at [402, 302] on input "text" at bounding box center [423, 297] width 309 height 33
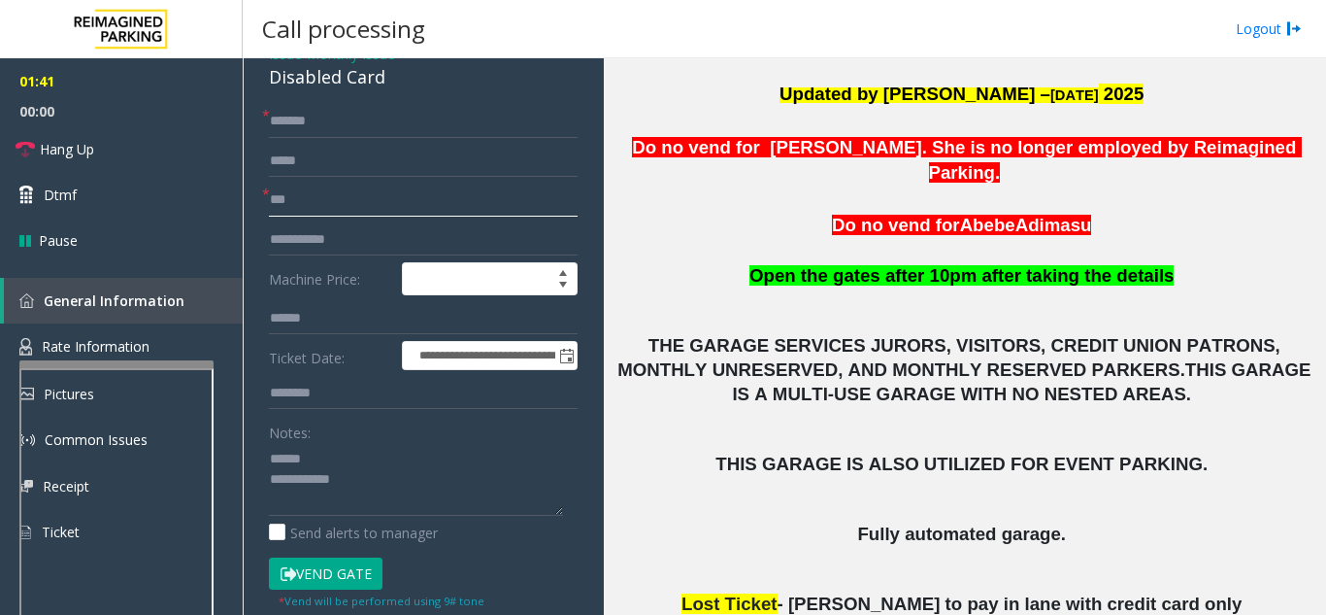
type input "***"
click at [323, 569] on button "Vend Gate" at bounding box center [326, 573] width 114 height 33
click at [361, 464] on textarea at bounding box center [416, 479] width 294 height 73
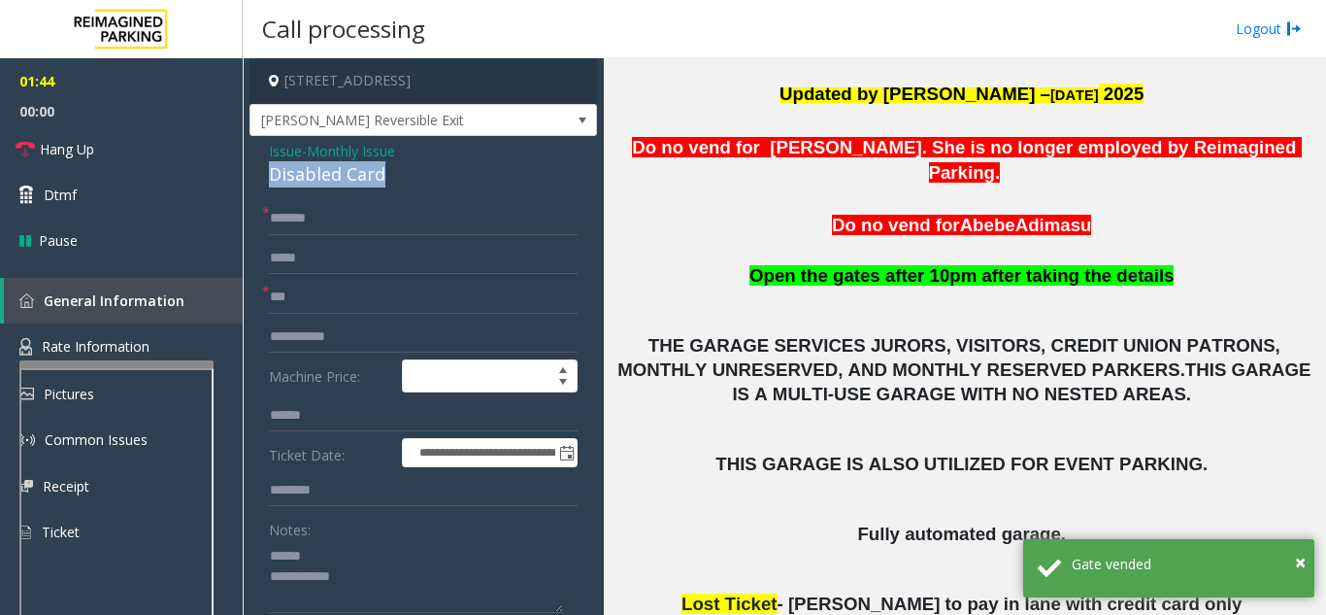
drag, startPoint x: 255, startPoint y: 172, endPoint x: 428, endPoint y: 170, distance: 172.8
click at [424, 583] on textarea at bounding box center [416, 576] width 294 height 73
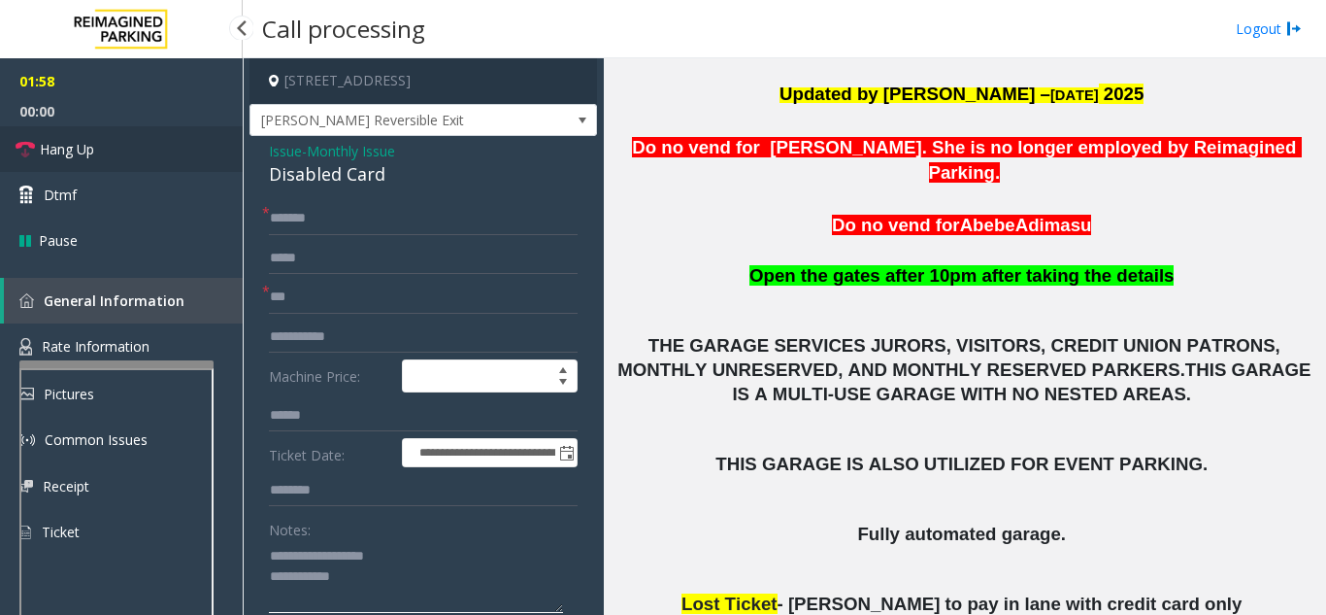
type textarea "**********"
click at [135, 162] on link "Hang Up" at bounding box center [121, 149] width 243 height 46
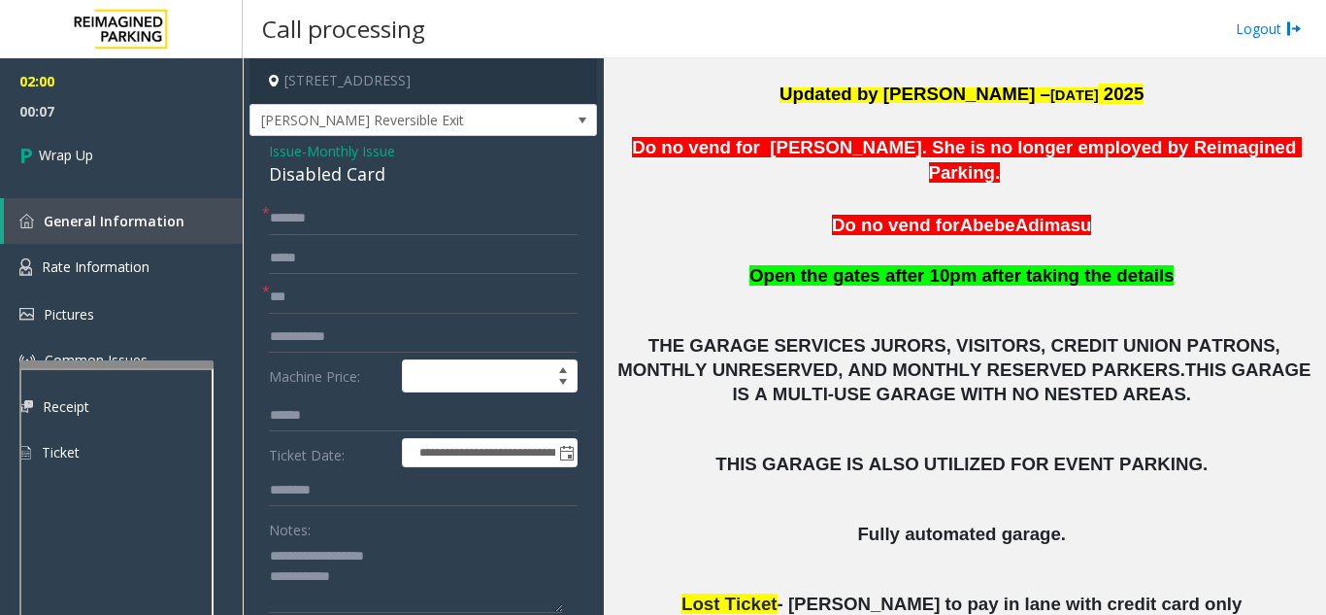
click at [288, 151] on span "Issue" at bounding box center [285, 151] width 33 height 20
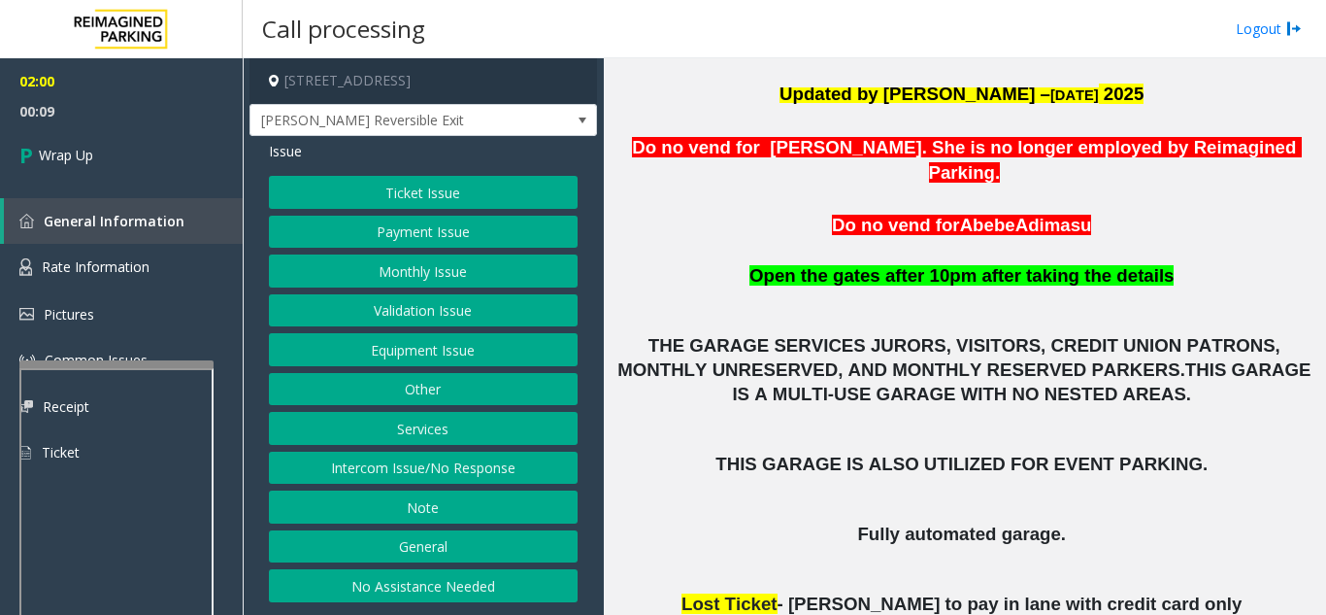
click at [398, 368] on div "Ticket Issue Payment Issue Monthly Issue Validation Issue Equipment Issue Other…" at bounding box center [423, 389] width 309 height 426
click at [414, 424] on button "Services" at bounding box center [423, 428] width 309 height 33
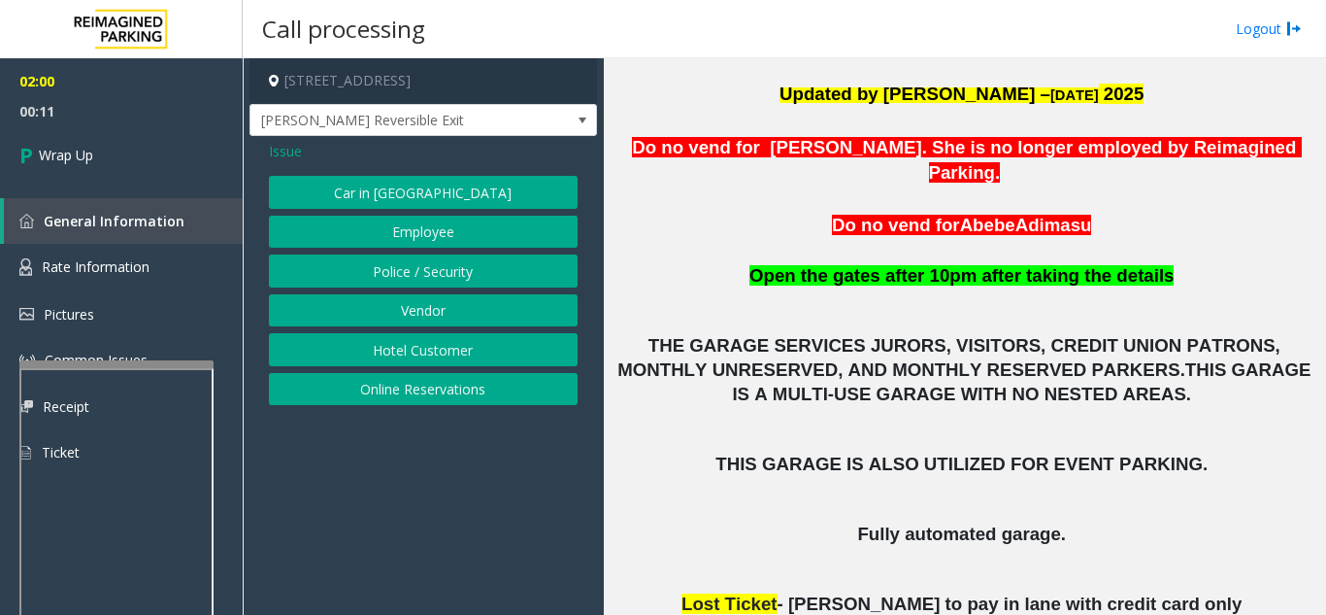
click at [407, 271] on button "Police / Security" at bounding box center [423, 270] width 309 height 33
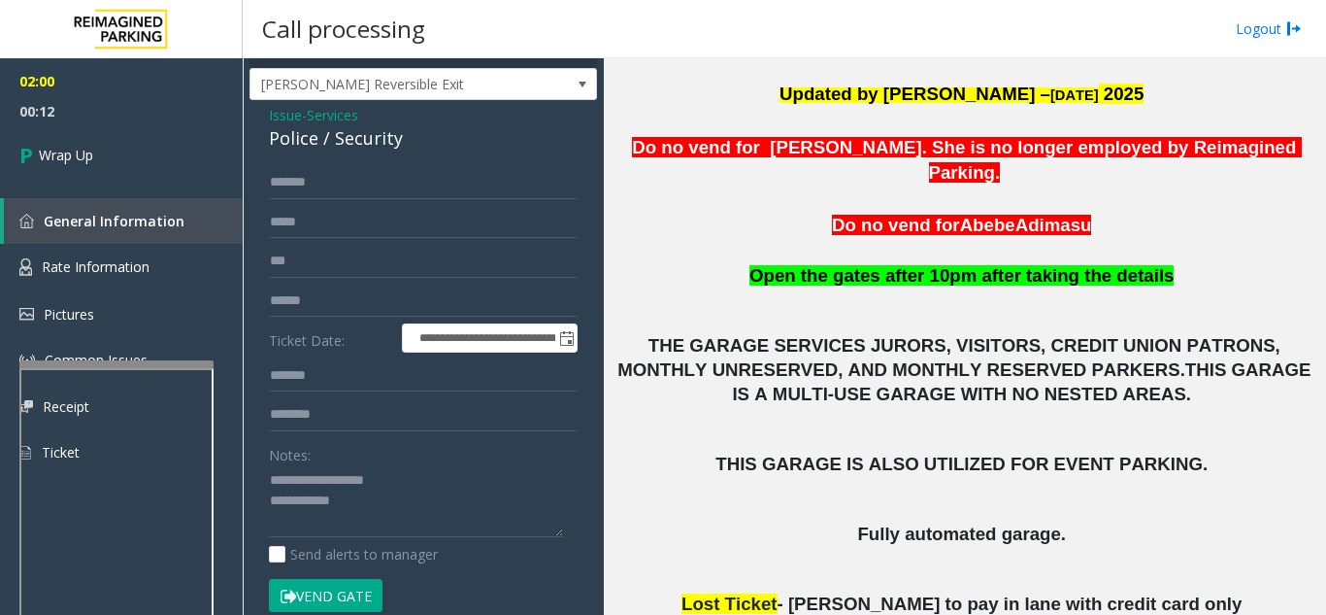
scroll to position [97, 0]
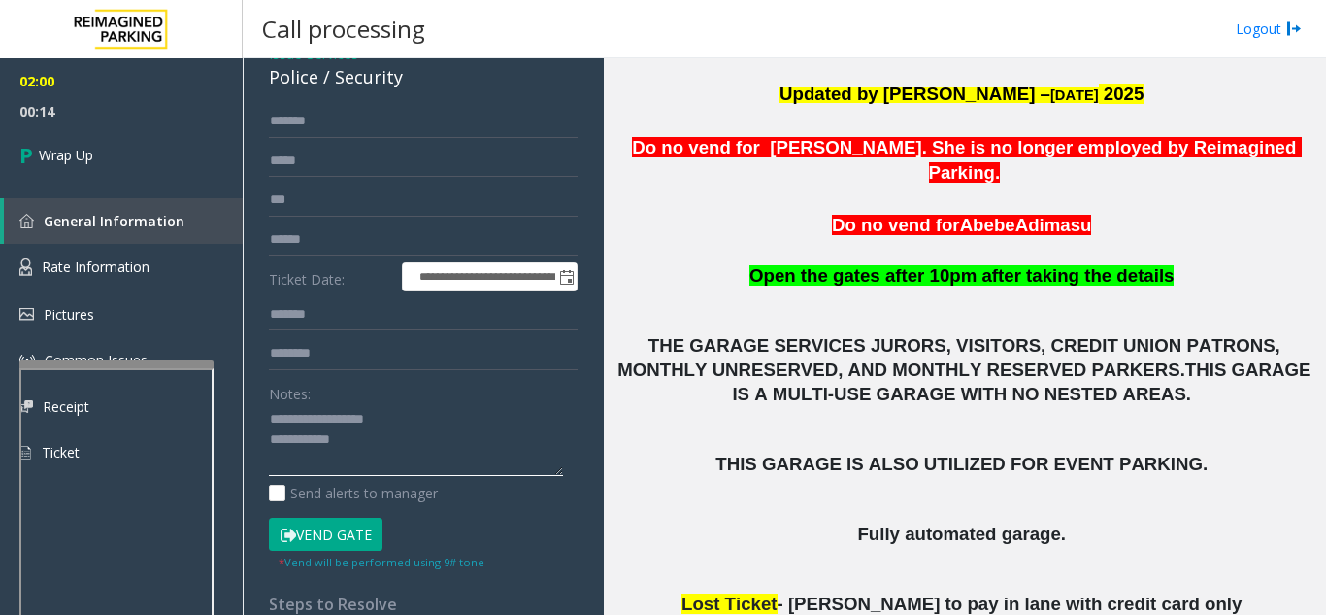
drag, startPoint x: 309, startPoint y: 415, endPoint x: 409, endPoint y: 417, distance: 100.0
click at [409, 417] on textarea at bounding box center [416, 440] width 294 height 73
drag, startPoint x: 324, startPoint y: 79, endPoint x: 265, endPoint y: 78, distance: 59.2
click at [265, 78] on div "**********" at bounding box center [424, 390] width 348 height 703
click at [374, 452] on textarea at bounding box center [416, 440] width 294 height 73
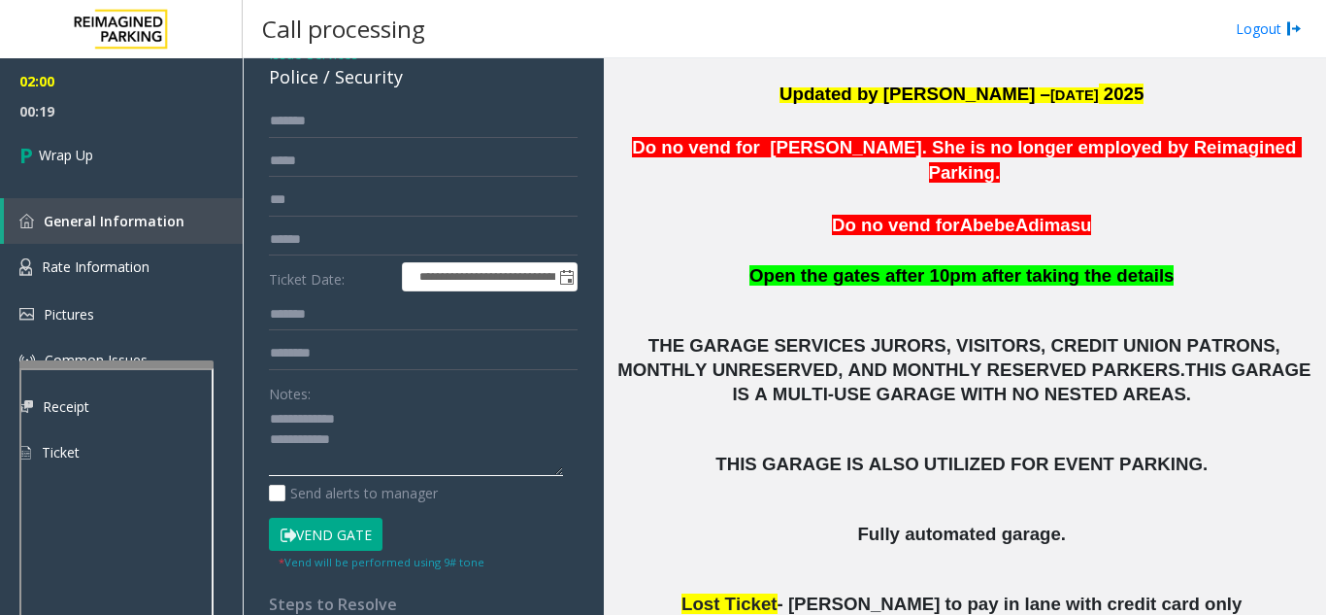
click at [377, 444] on textarea at bounding box center [416, 440] width 294 height 73
click at [399, 411] on textarea at bounding box center [416, 440] width 294 height 73
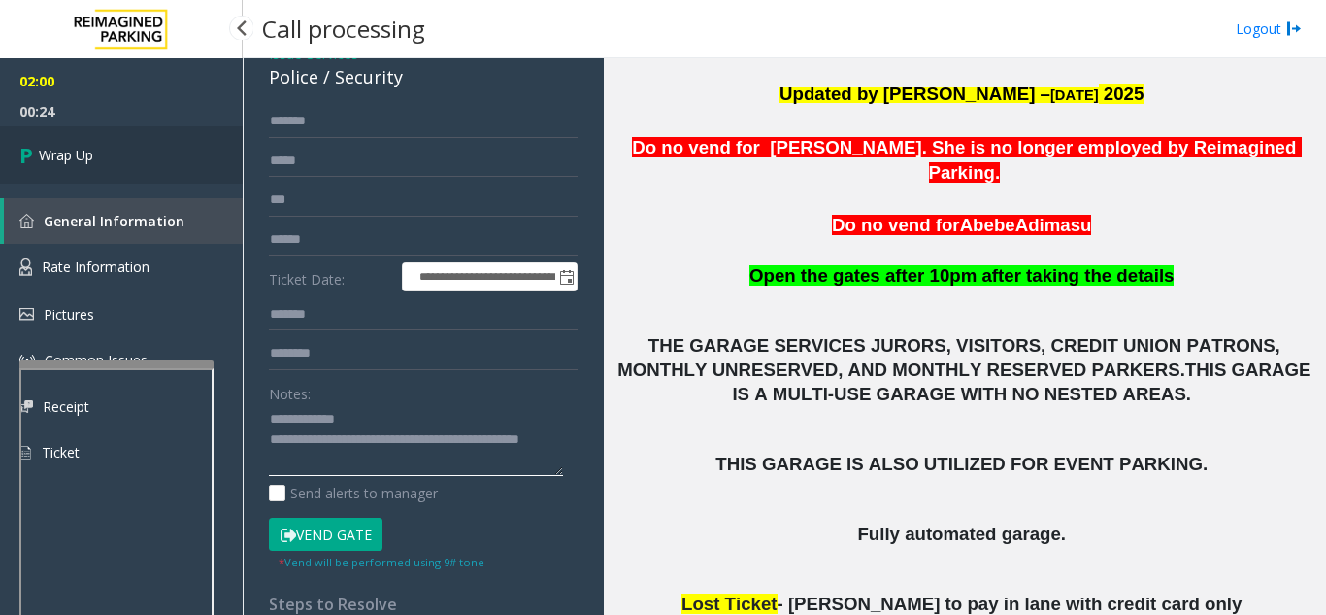
type textarea "**********"
click at [57, 136] on link "Wrap Up" at bounding box center [121, 154] width 243 height 57
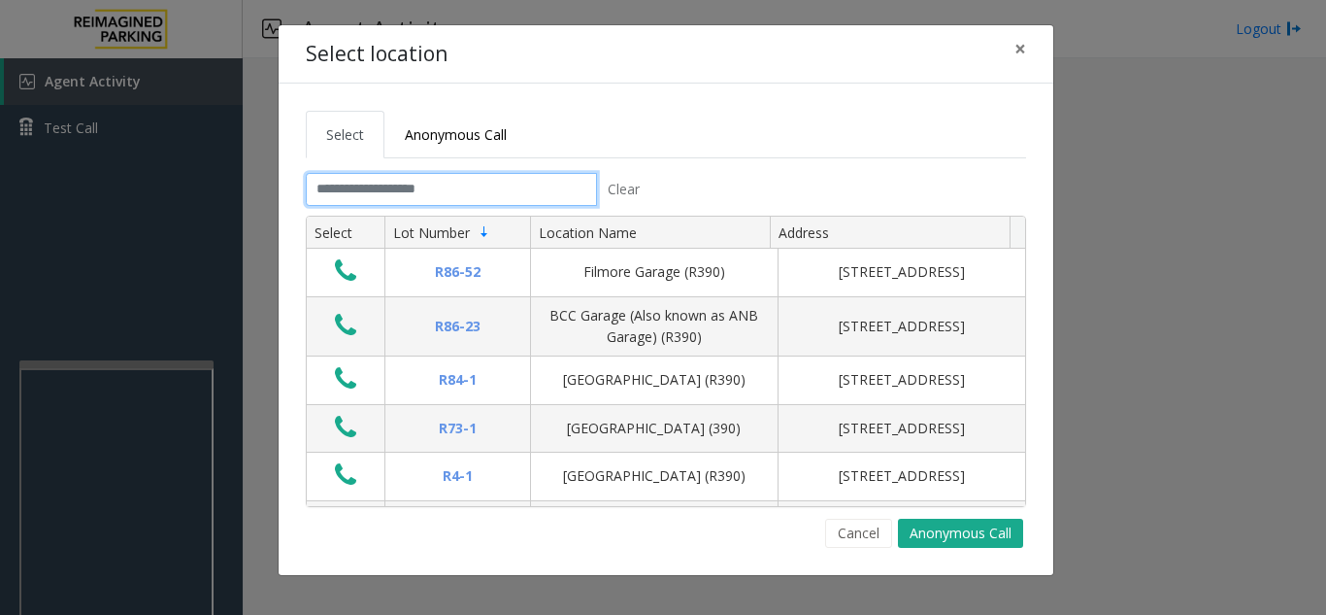
click at [542, 192] on input "text" at bounding box center [451, 189] width 291 height 33
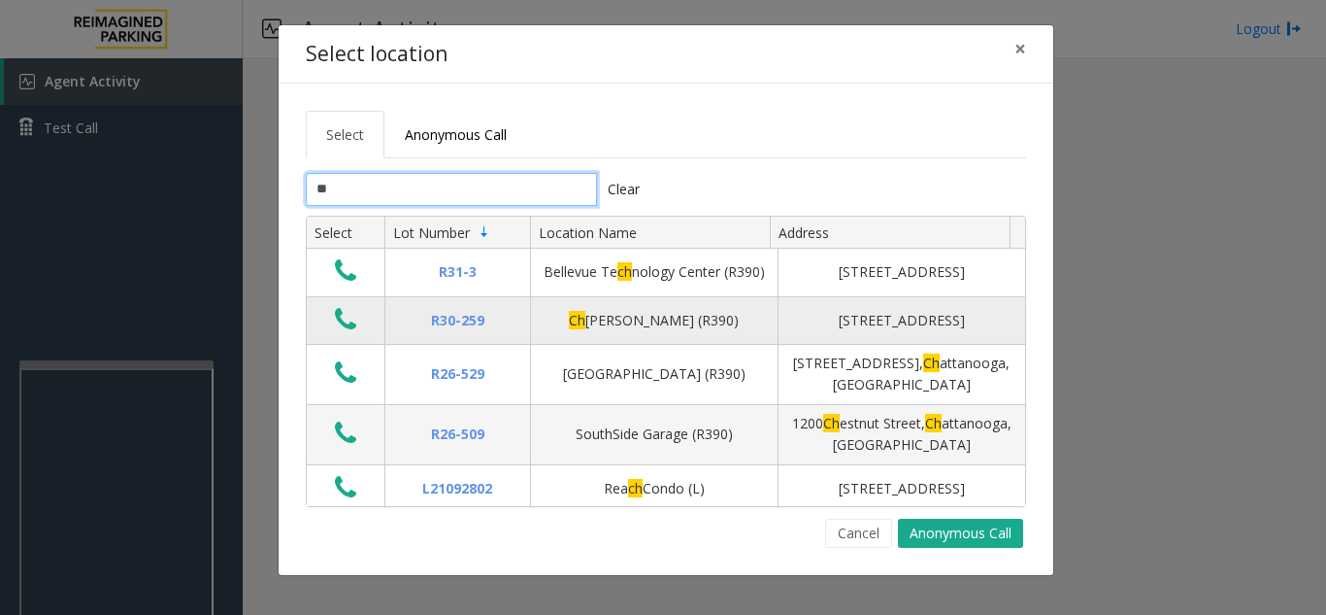
type input "**"
click at [330, 336] on button "Data table" at bounding box center [345, 320] width 33 height 31
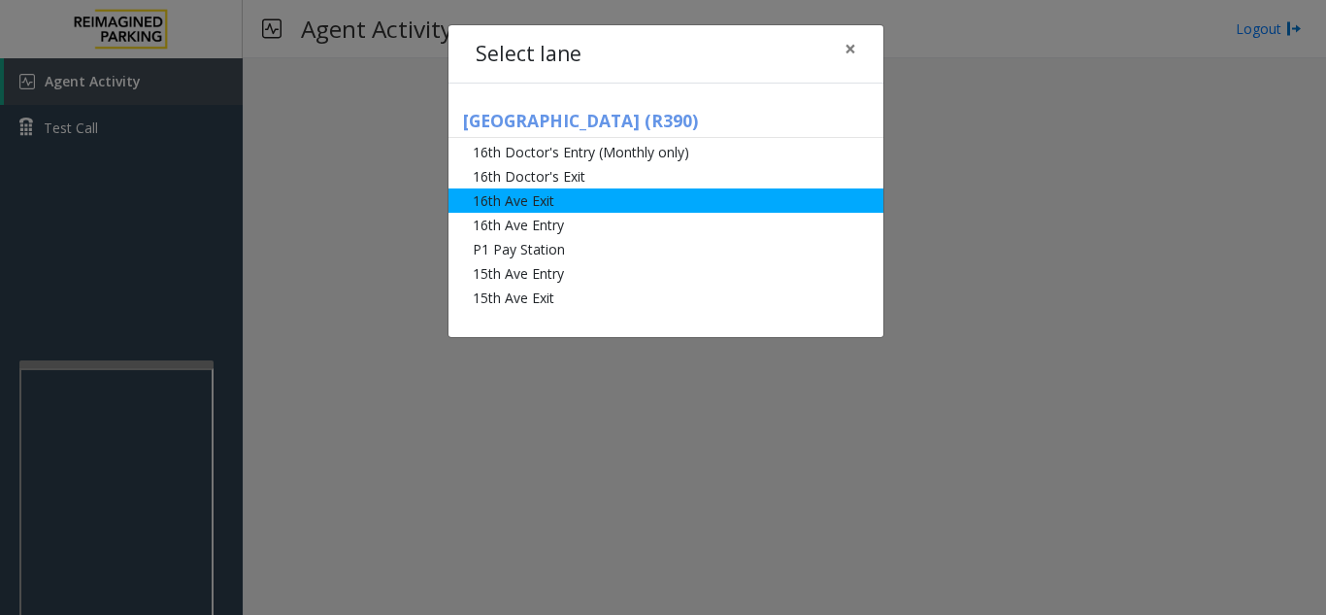
click at [652, 211] on li "16th Ave Exit" at bounding box center [666, 200] width 435 height 24
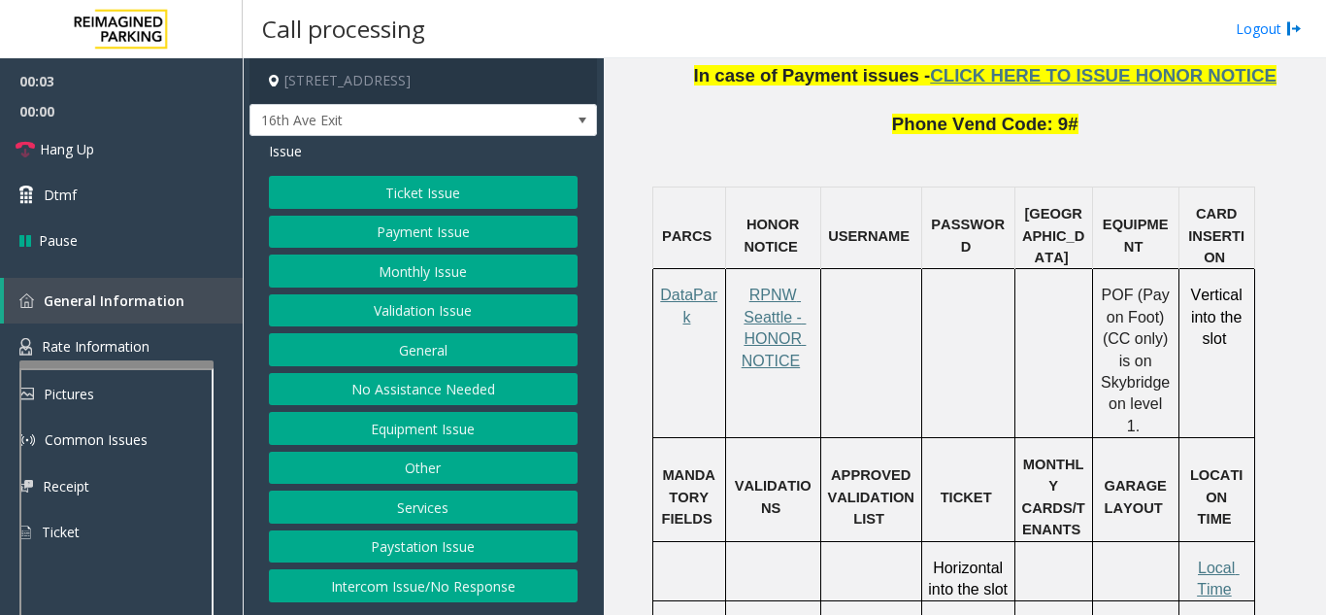
scroll to position [1554, 0]
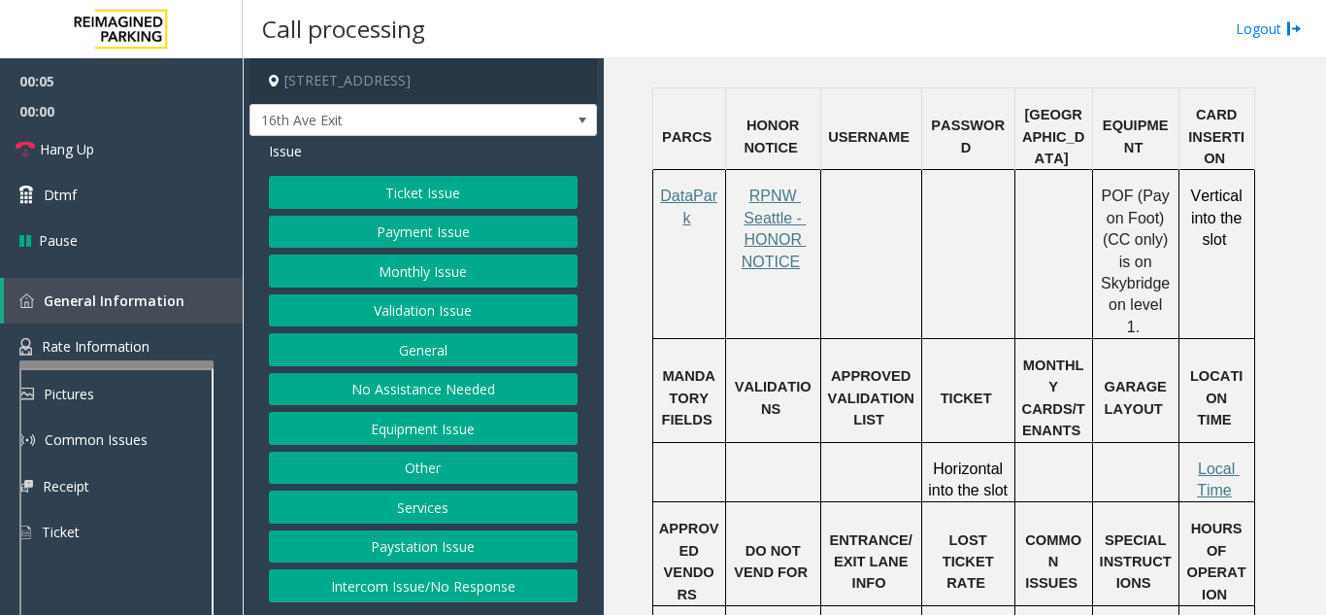
click at [417, 186] on button "Ticket Issue" at bounding box center [423, 192] width 309 height 33
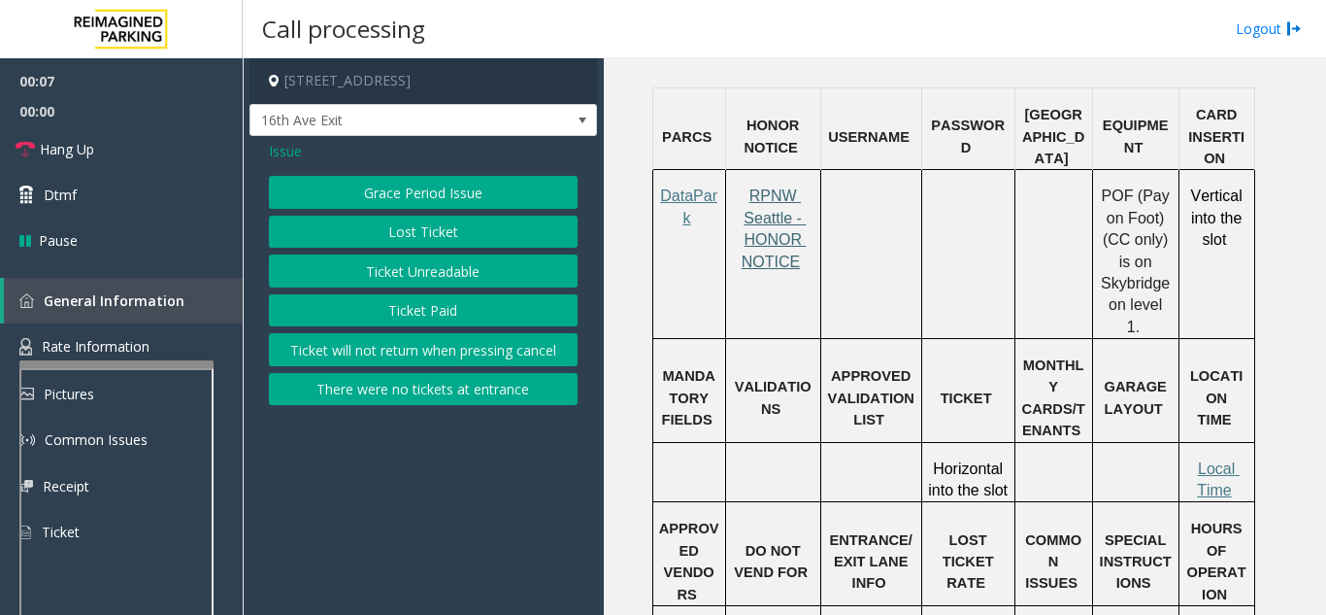
click at [781, 187] on span "RPNW Seattle - HONOR NOTICE" at bounding box center [774, 228] width 65 height 82
click at [430, 275] on button "Ticket Unreadable" at bounding box center [423, 270] width 309 height 33
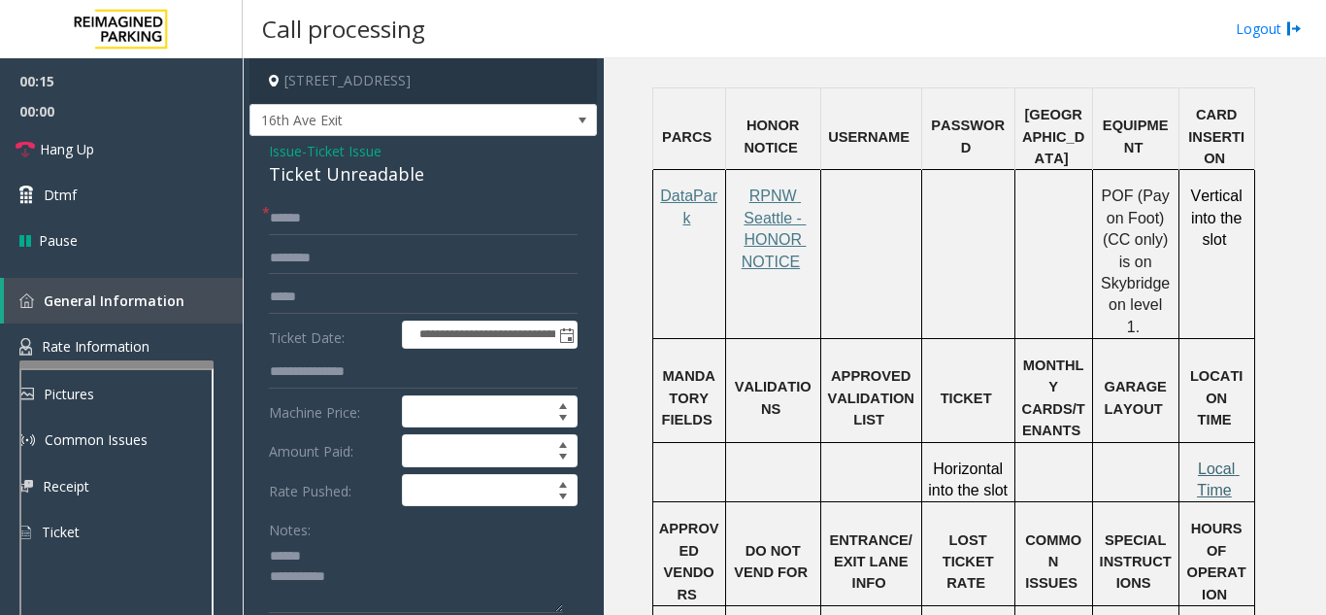
click at [1221, 460] on span "Local Time" at bounding box center [1218, 479] width 43 height 38
click at [402, 216] on input "text" at bounding box center [423, 218] width 309 height 33
click at [389, 557] on textarea at bounding box center [416, 576] width 294 height 73
drag, startPoint x: 328, startPoint y: 175, endPoint x: 433, endPoint y: 175, distance: 104.9
click at [433, 175] on div "Ticket Unreadable" at bounding box center [423, 174] width 309 height 26
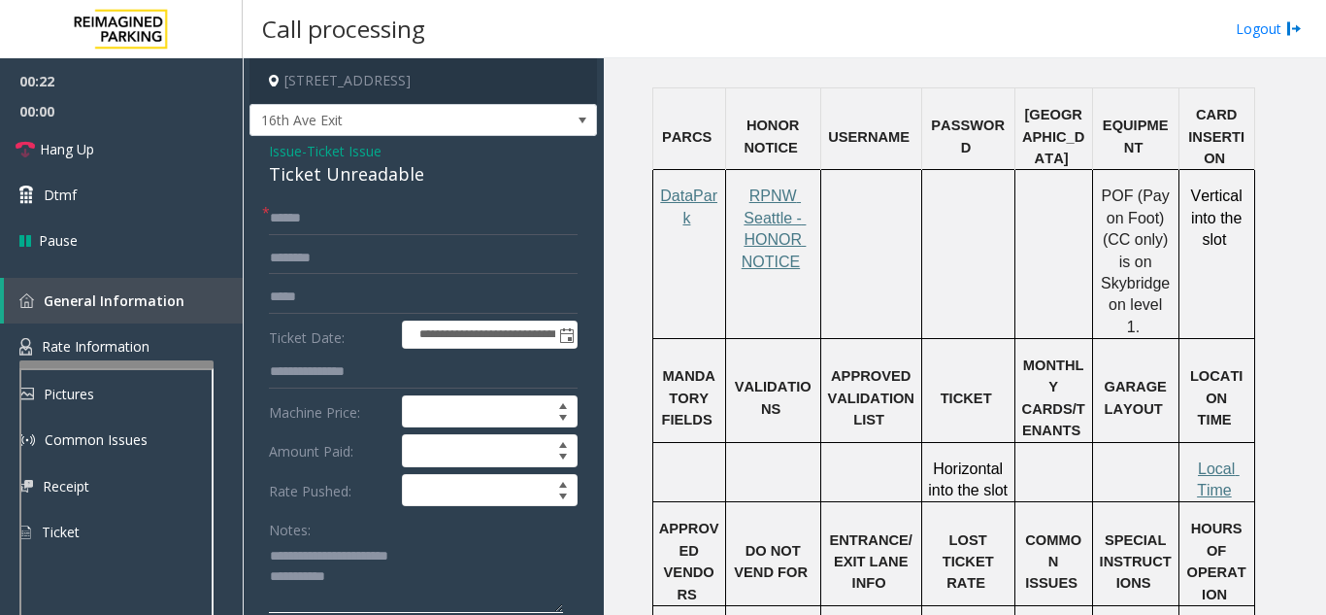
type textarea "**********"
click at [431, 216] on input "text" at bounding box center [423, 218] width 309 height 33
type input "*******"
click at [126, 346] on span "Rate Information" at bounding box center [96, 346] width 108 height 18
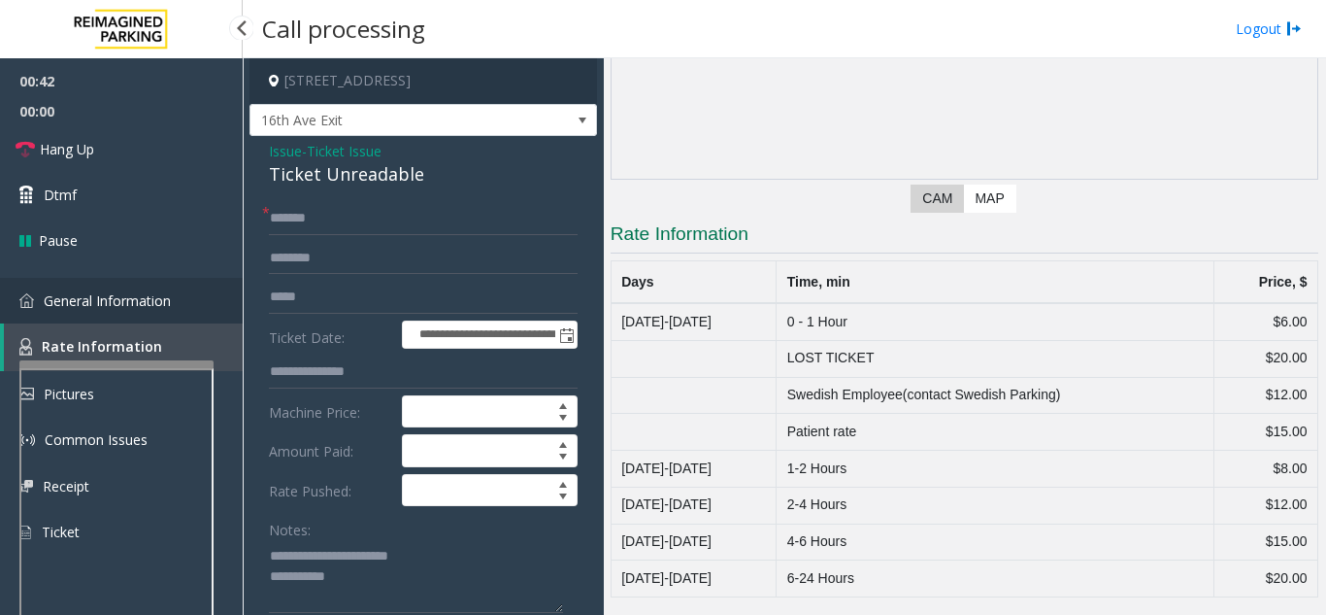
click at [130, 291] on span "General Information" at bounding box center [107, 300] width 127 height 18
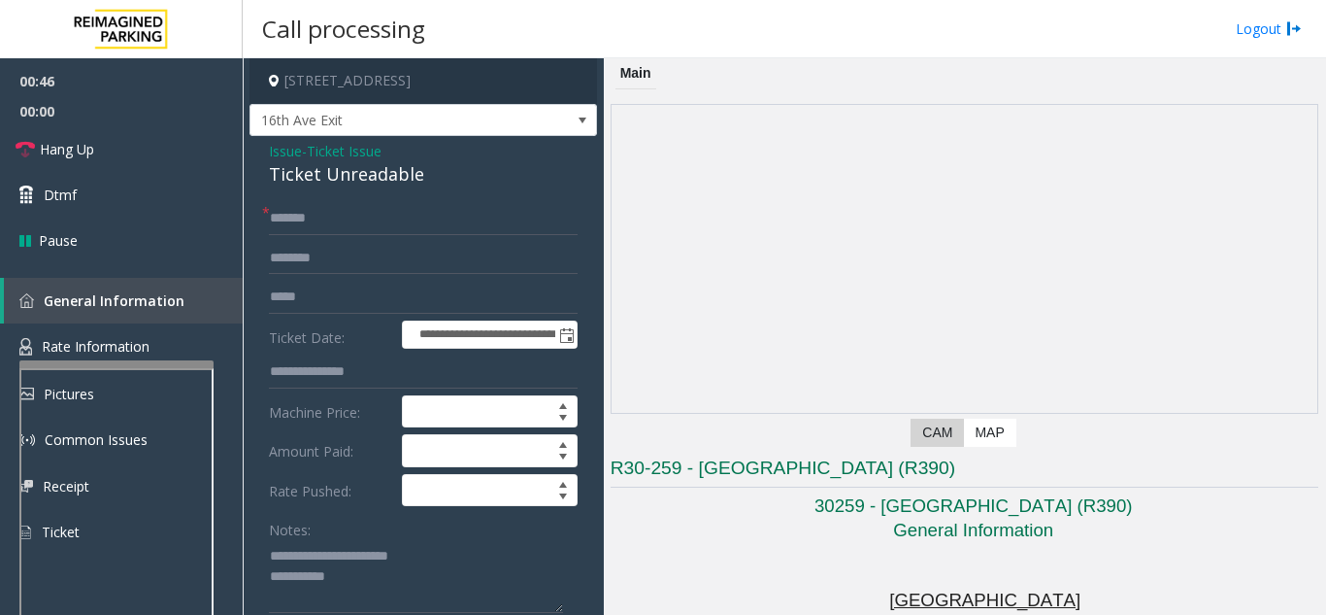
scroll to position [1554, 0]
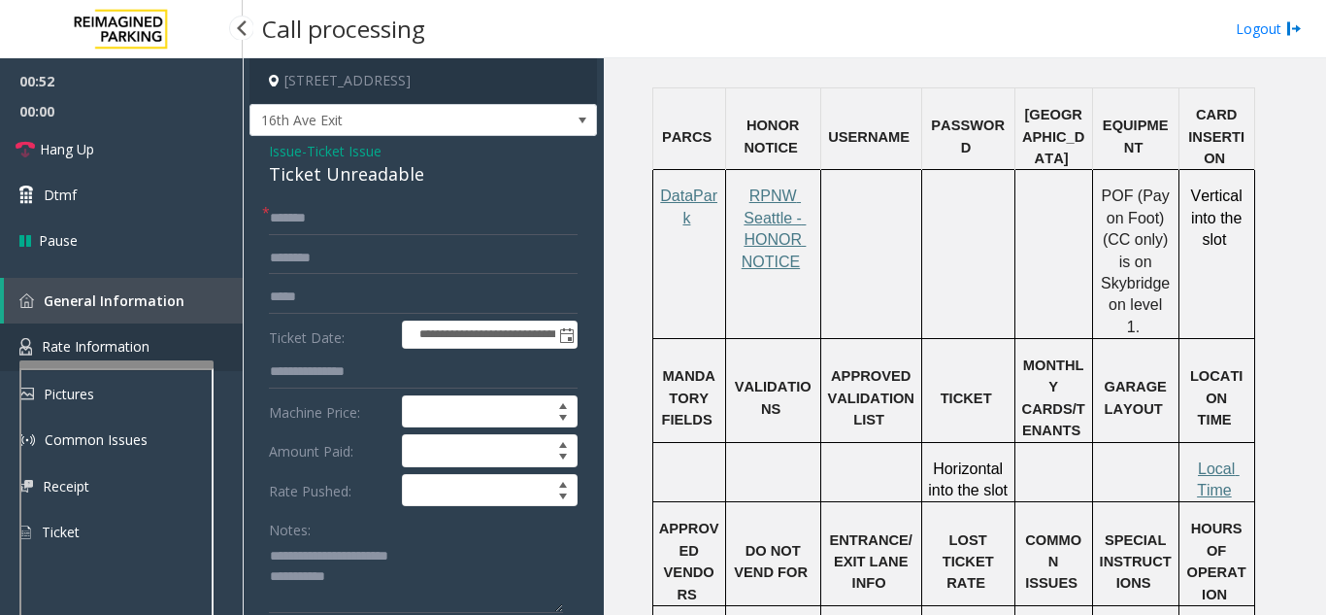
click at [152, 335] on link "Rate Information" at bounding box center [121, 347] width 243 height 48
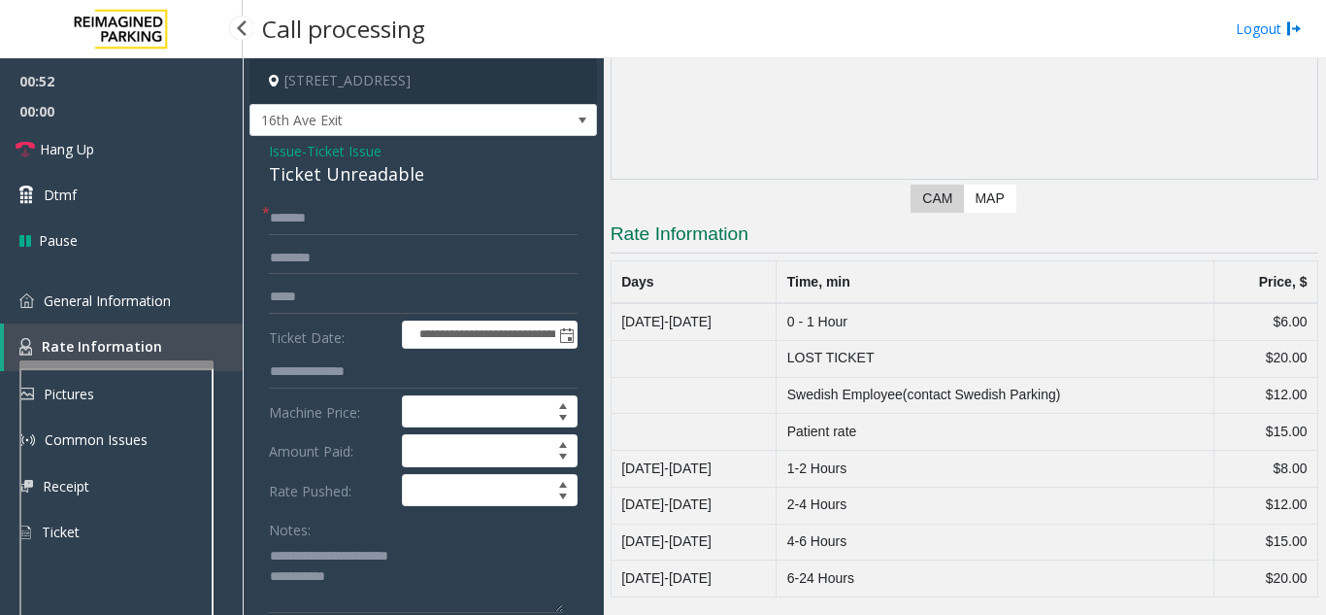
scroll to position [234, 0]
click at [146, 302] on span "General Information" at bounding box center [107, 300] width 127 height 18
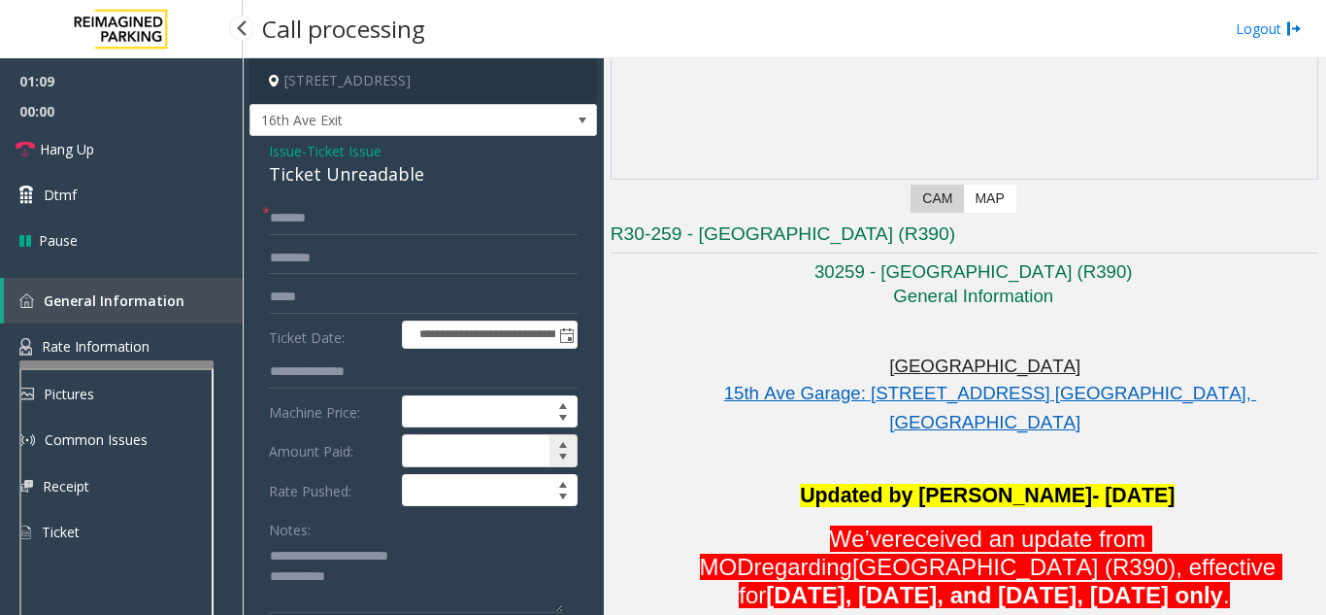
scroll to position [1554, 0]
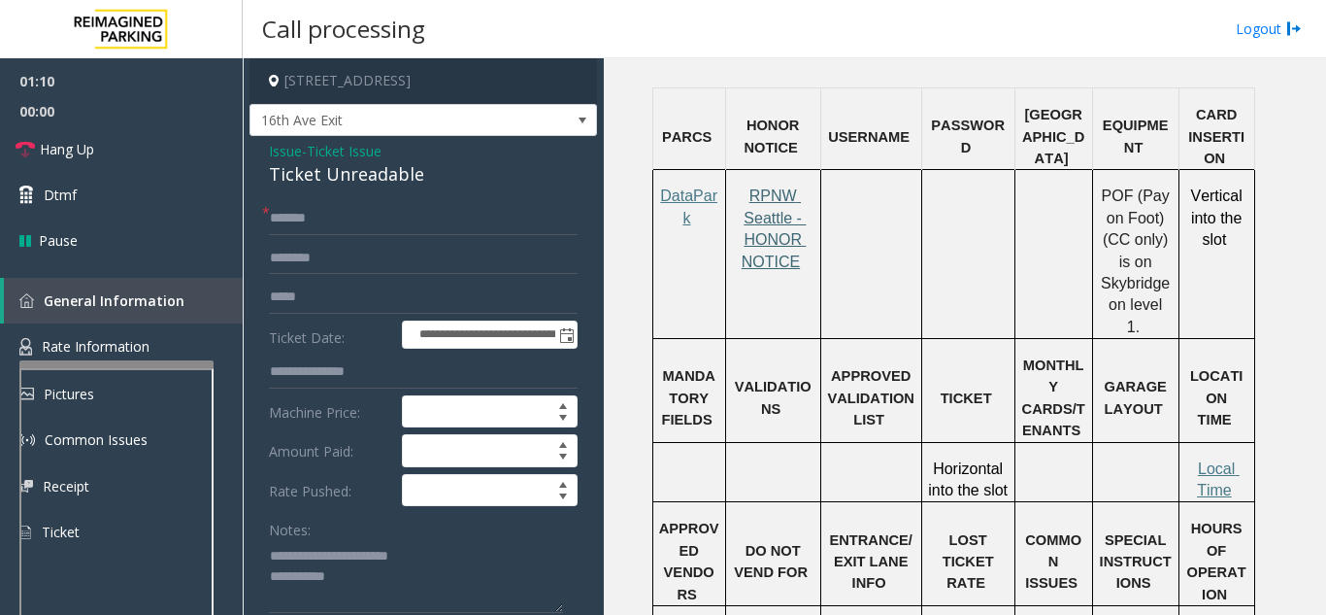
click at [778, 187] on span "RPNW Seattle - HONOR NOTICE" at bounding box center [774, 228] width 65 height 82
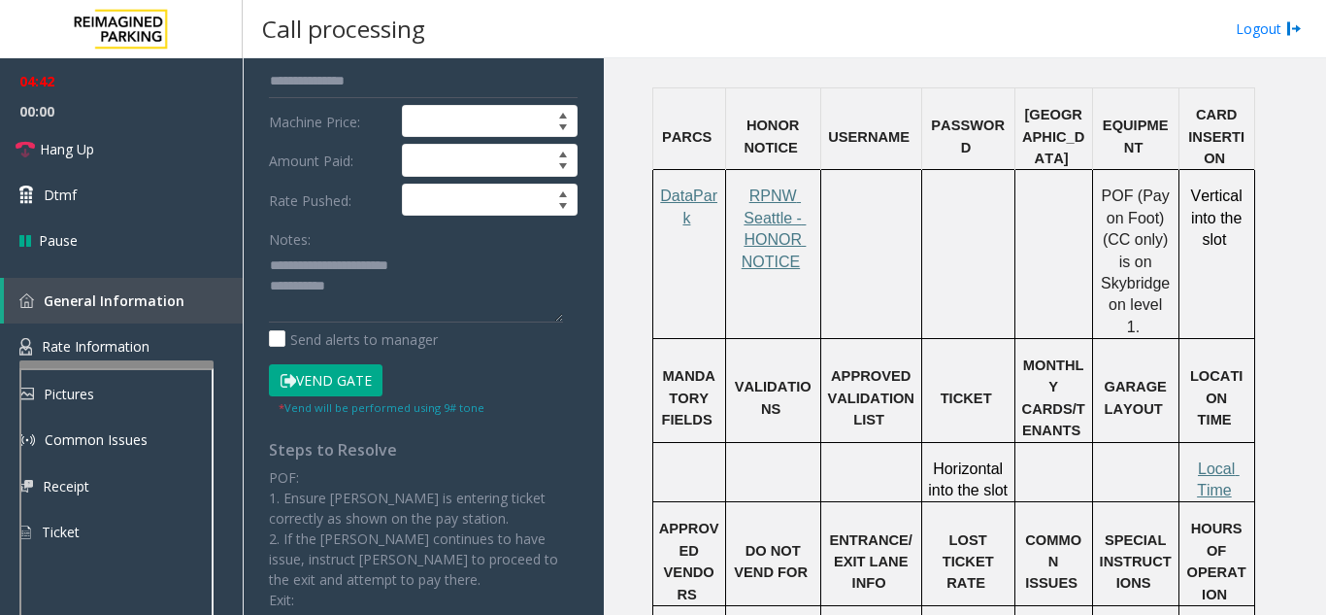
scroll to position [291, 0]
click at [335, 376] on button "Vend Gate" at bounding box center [326, 379] width 114 height 33
click at [379, 269] on textarea at bounding box center [416, 285] width 294 height 73
click at [394, 292] on textarea at bounding box center [416, 285] width 294 height 73
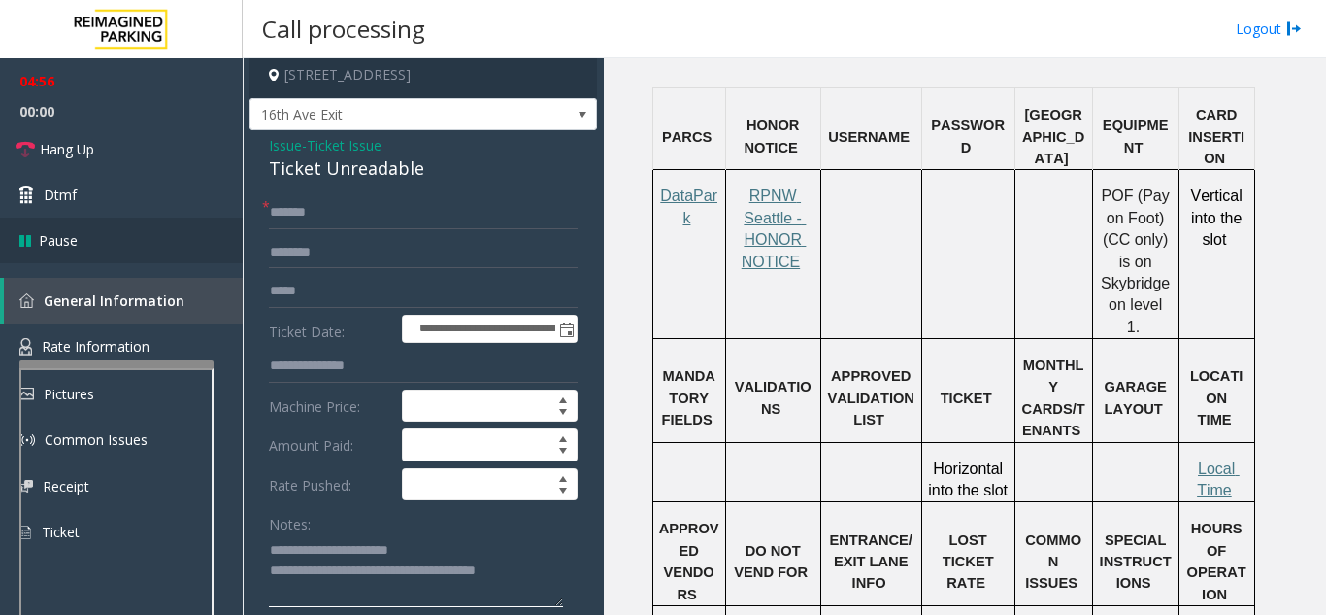
scroll to position [0, 0]
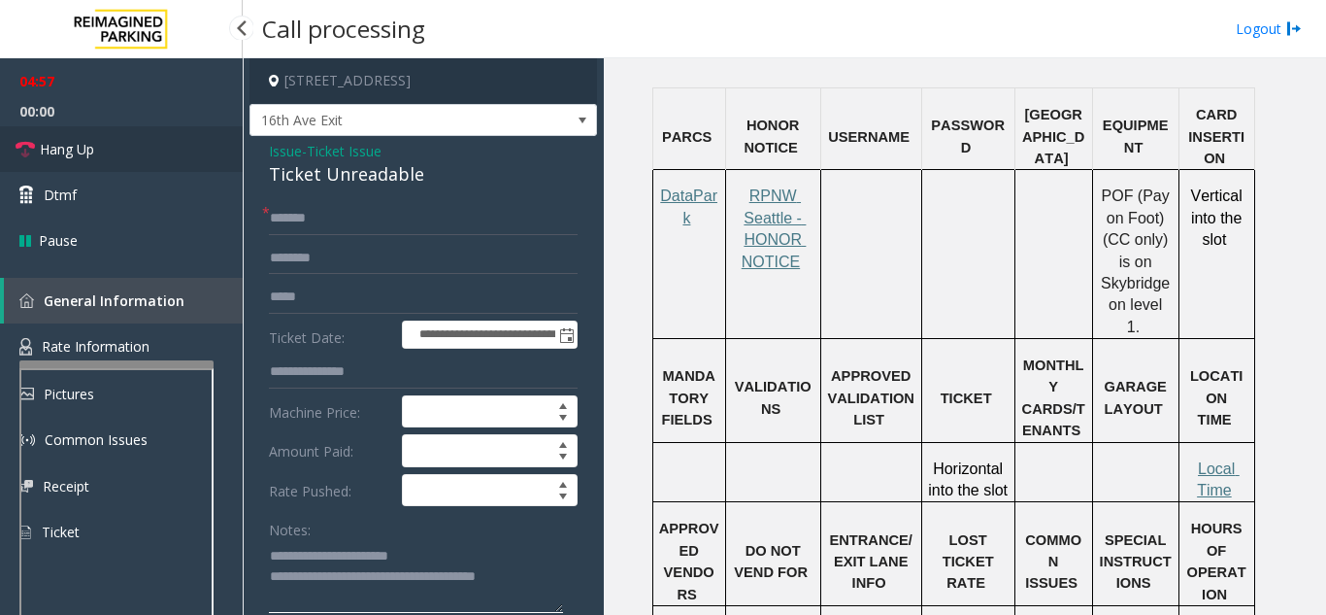
type textarea "**********"
click at [151, 138] on link "Hang Up" at bounding box center [121, 149] width 243 height 46
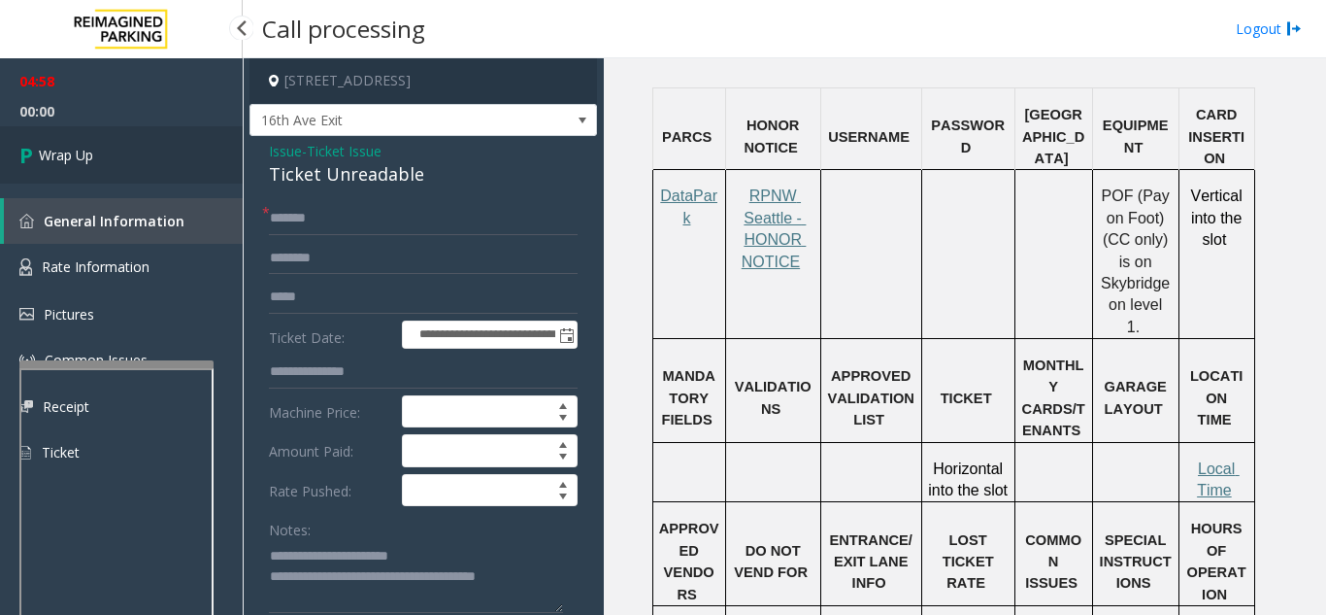
click at [154, 167] on link "Wrap Up" at bounding box center [121, 154] width 243 height 57
